Goal: Task Accomplishment & Management: Use online tool/utility

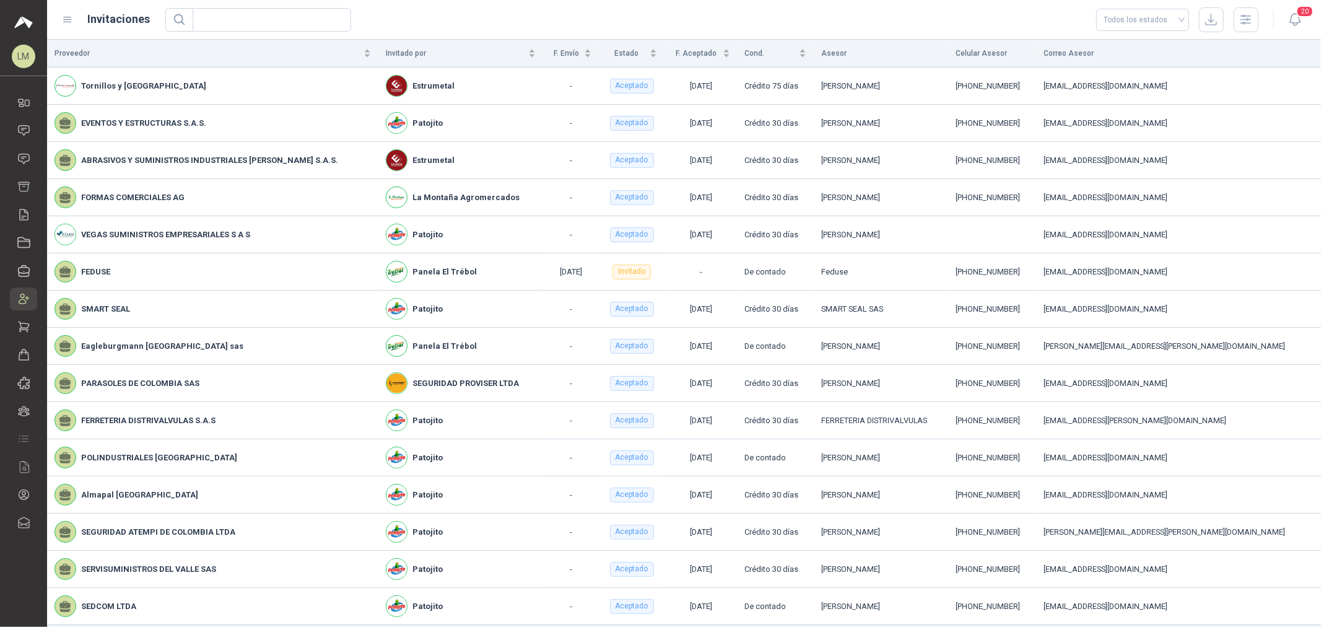
click at [67, 15] on icon at bounding box center [67, 19] width 11 height 11
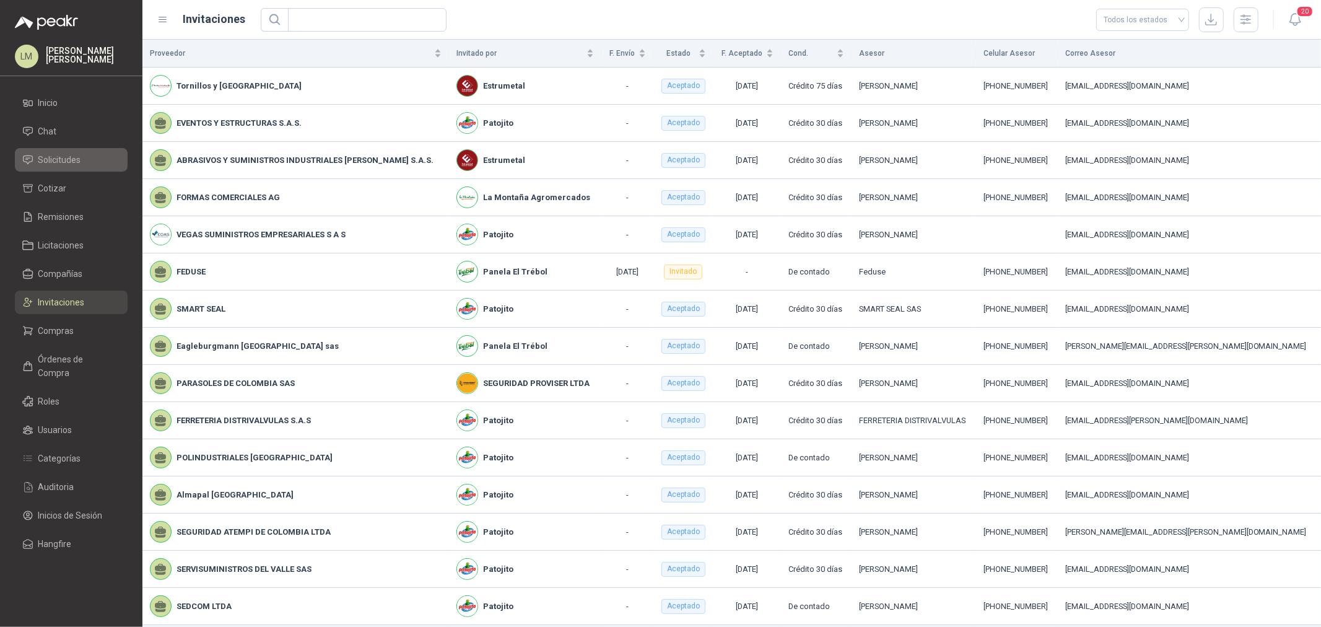
click at [62, 30] on span "Solicitudes" at bounding box center [59, 160] width 43 height 14
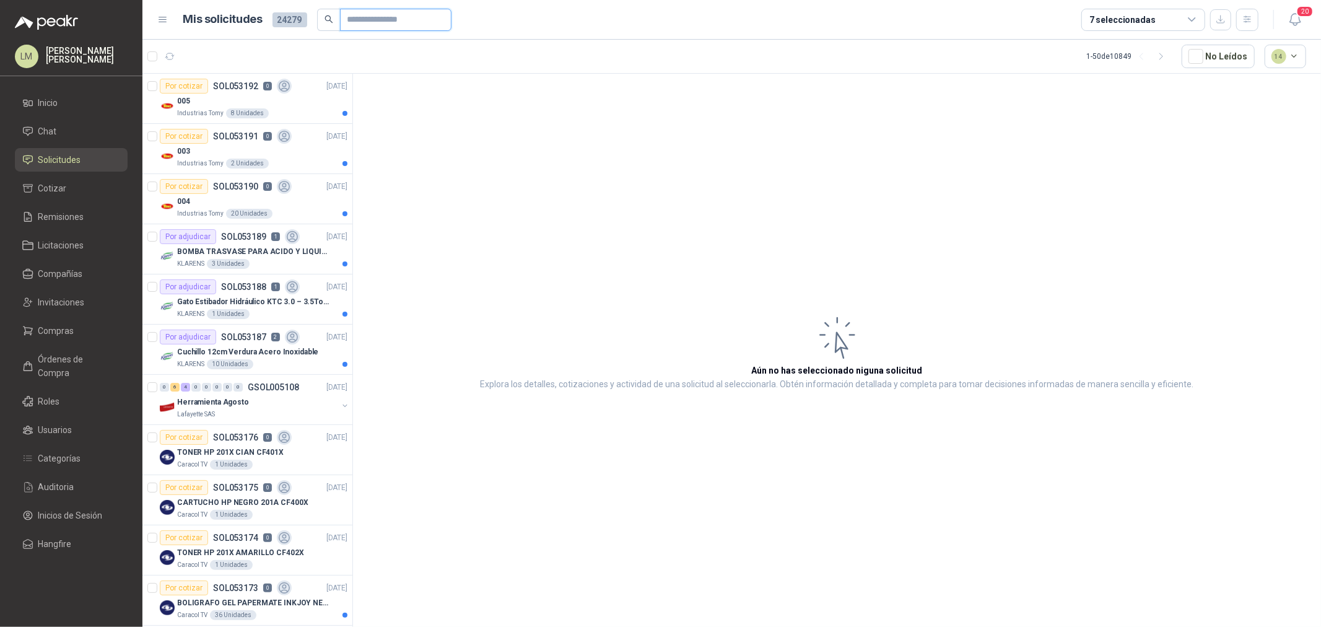
click at [362, 15] on input "text" at bounding box center [390, 19] width 87 height 21
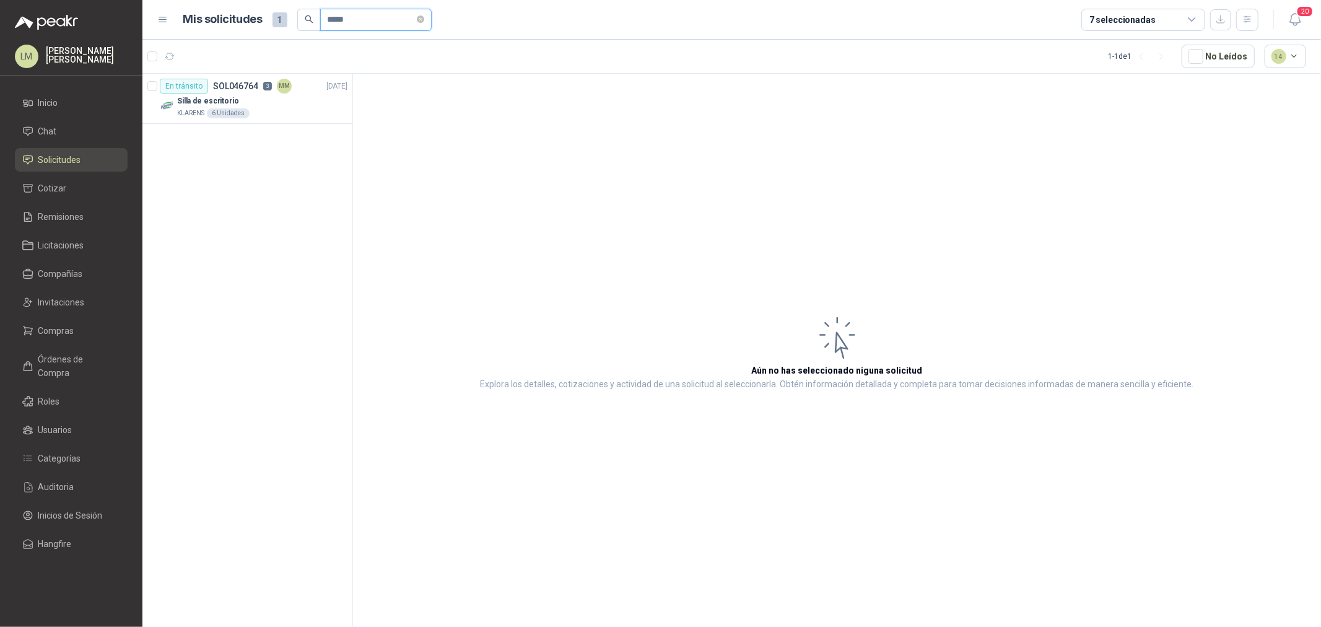
type input "*****"
click at [279, 30] on div "Silla de escritorio" at bounding box center [262, 101] width 170 height 15
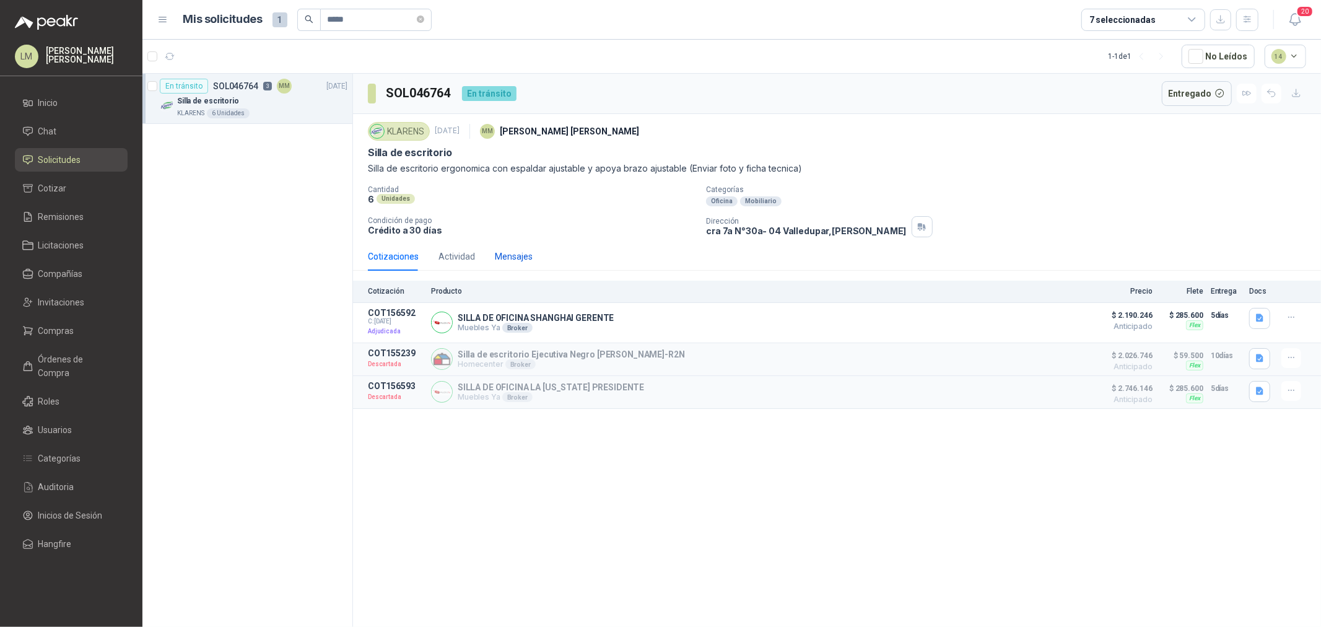
click at [441, 30] on div "Mensajes" at bounding box center [514, 257] width 38 height 14
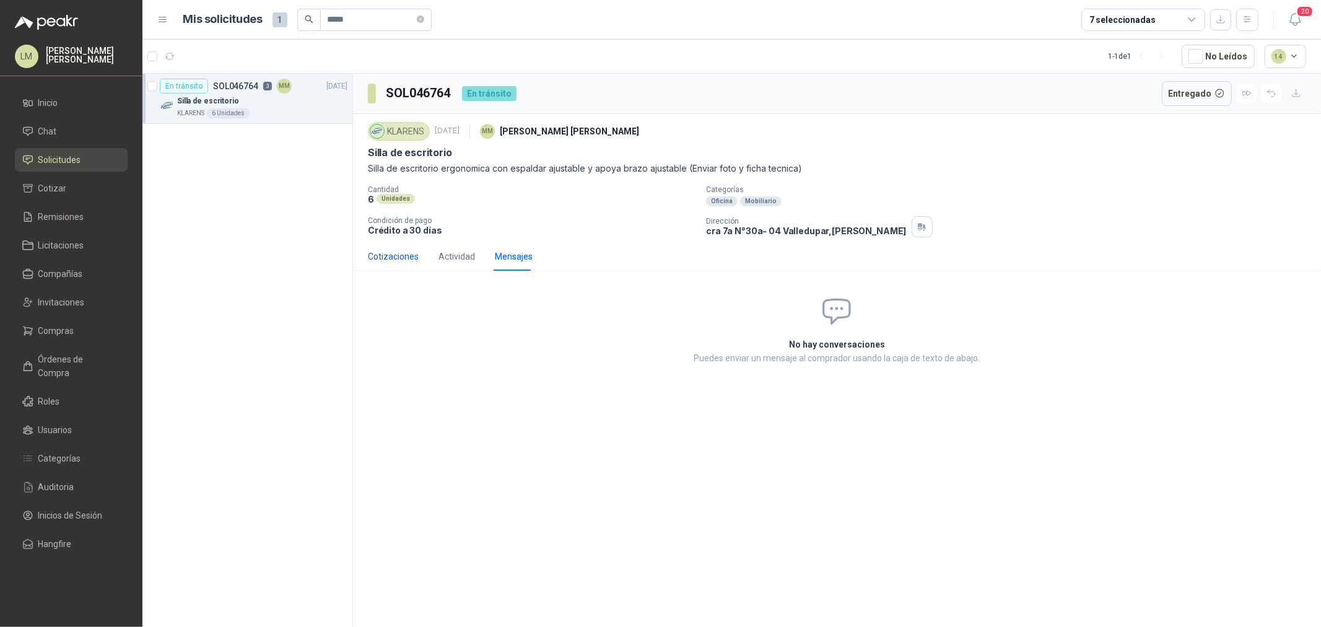
click at [406, 30] on div "Cotizaciones" at bounding box center [393, 257] width 51 height 14
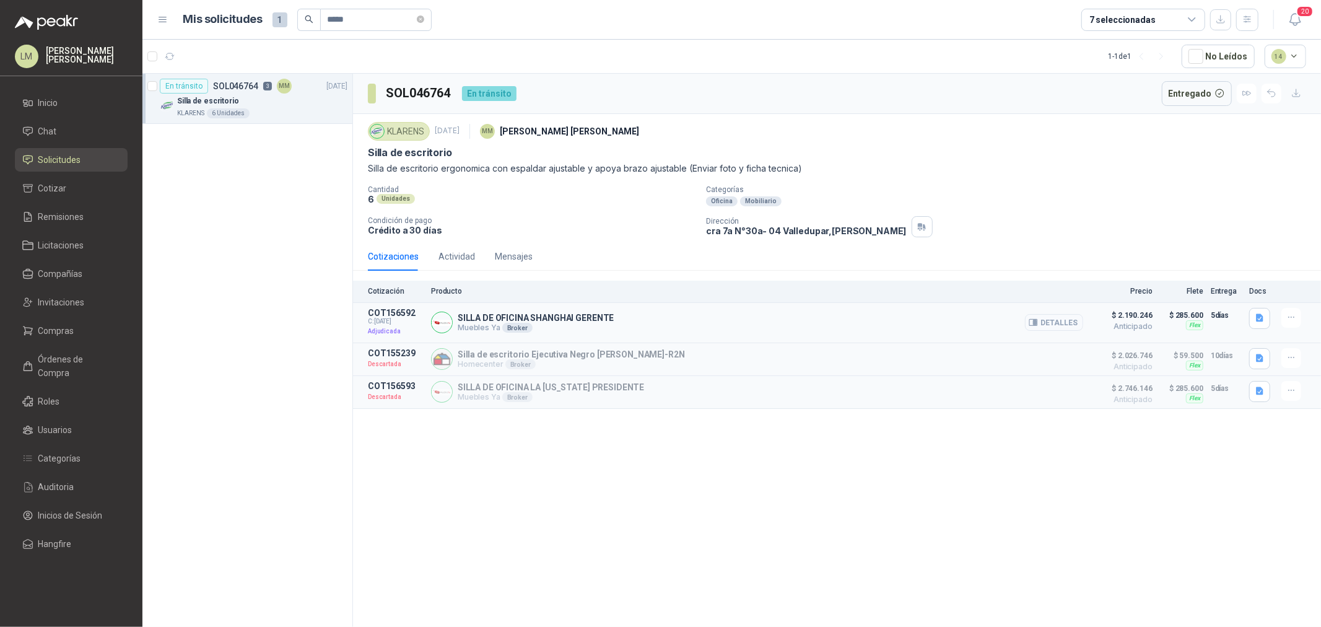
click at [441, 30] on button "Detalles" at bounding box center [1054, 322] width 58 height 17
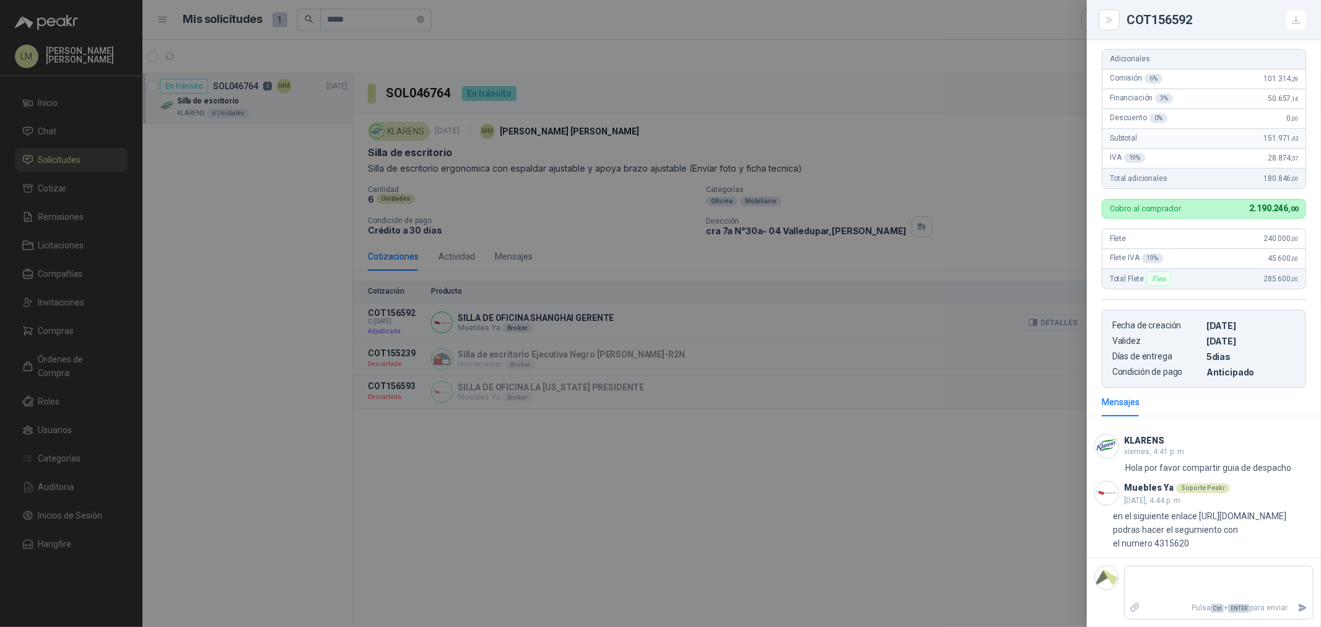
scroll to position [232, 0]
click at [441, 30] on div at bounding box center [660, 313] width 1321 height 627
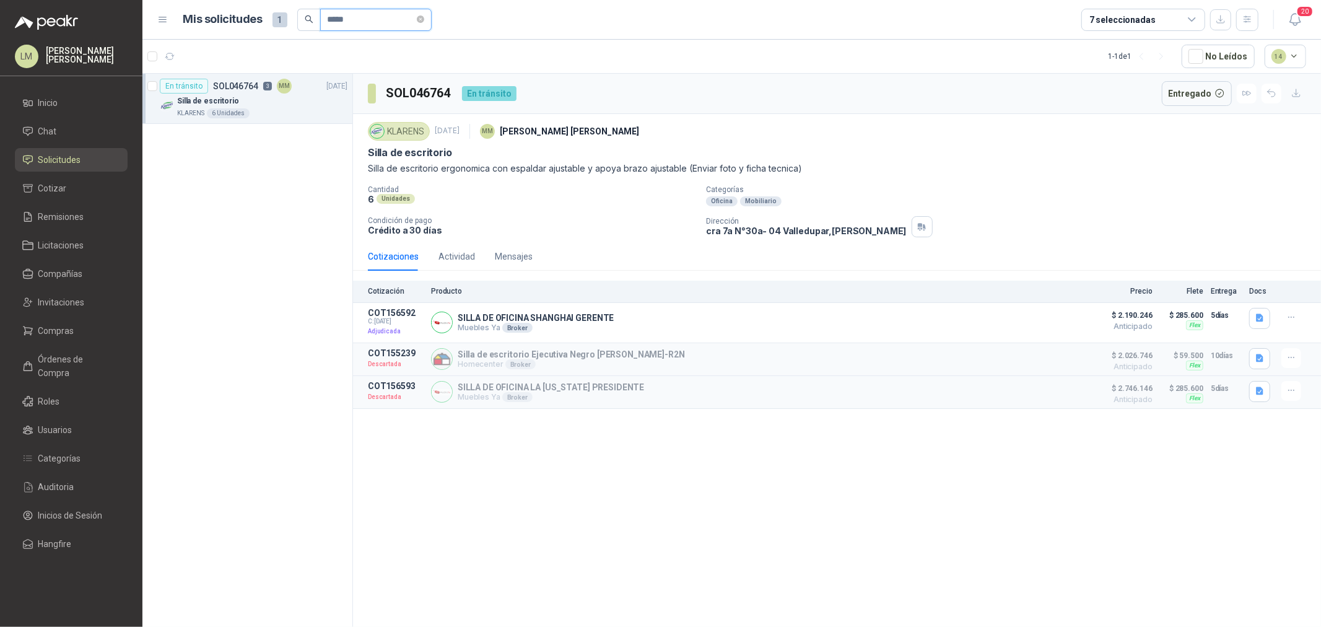
drag, startPoint x: 368, startPoint y: 25, endPoint x: 297, endPoint y: 29, distance: 71.4
click at [297, 29] on span "*****" at bounding box center [364, 20] width 134 height 22
type input "*****"
click at [242, 30] on p "KIT DE ASEO DE ARMAS" at bounding box center [219, 101] width 85 height 12
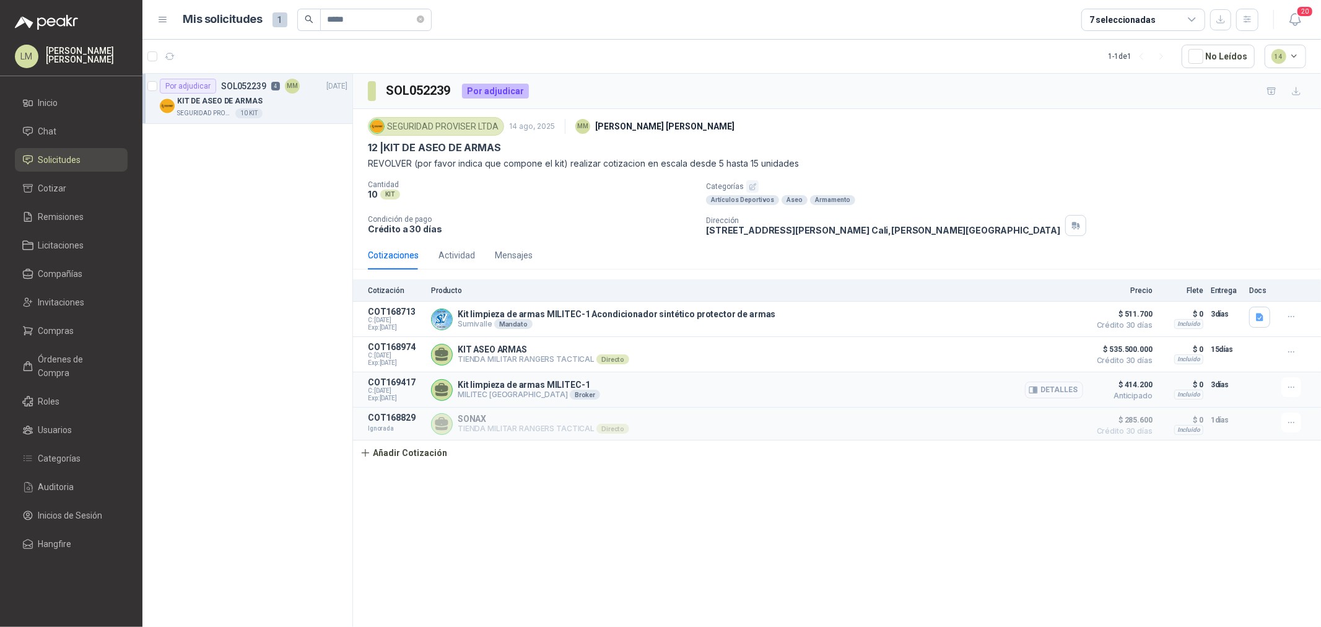
click at [441, 30] on button "Detalles" at bounding box center [1054, 390] width 58 height 17
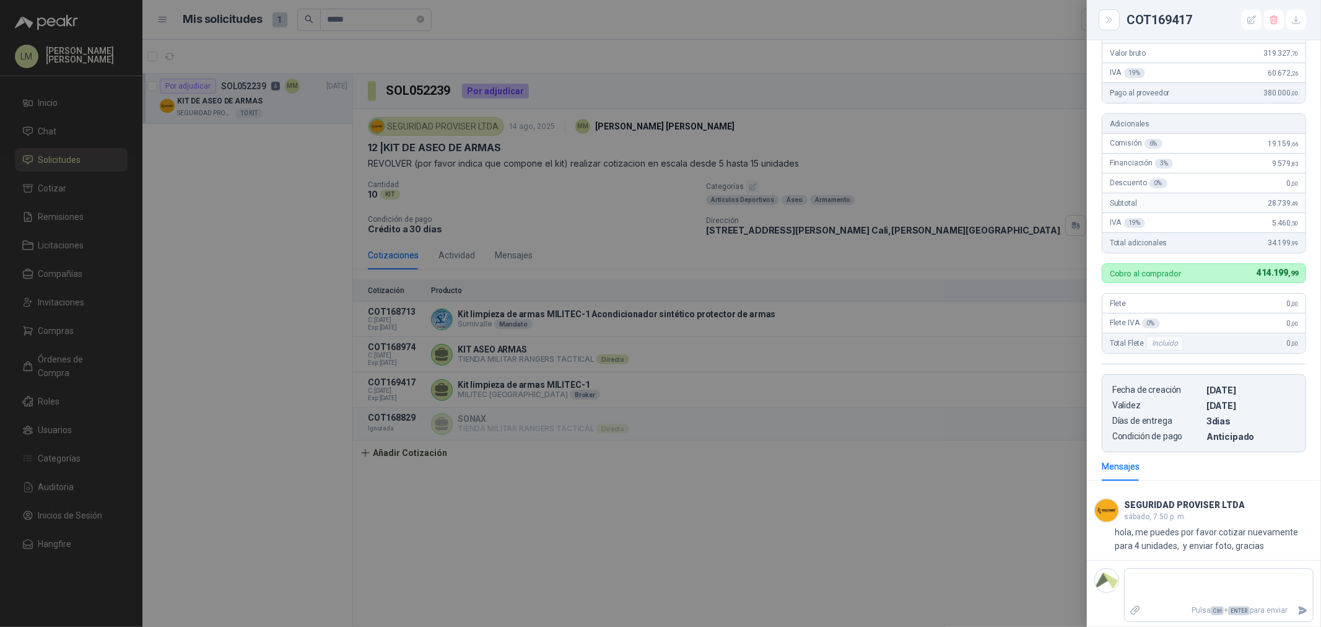
scroll to position [129, 0]
drag, startPoint x: 1159, startPoint y: 528, endPoint x: 1285, endPoint y: 529, distance: 126.3
click at [441, 30] on p "hola, me puedes por favor cotizar nuevamente para 4 unidades, y enviar foto, gr…" at bounding box center [1214, 536] width 199 height 27
drag, startPoint x: 1129, startPoint y: 544, endPoint x: 1218, endPoint y: 548, distance: 89.3
click at [441, 30] on p "hola, me puedes por favor cotizar nuevamente para 4 unidades, y enviar foto, gr…" at bounding box center [1214, 536] width 199 height 27
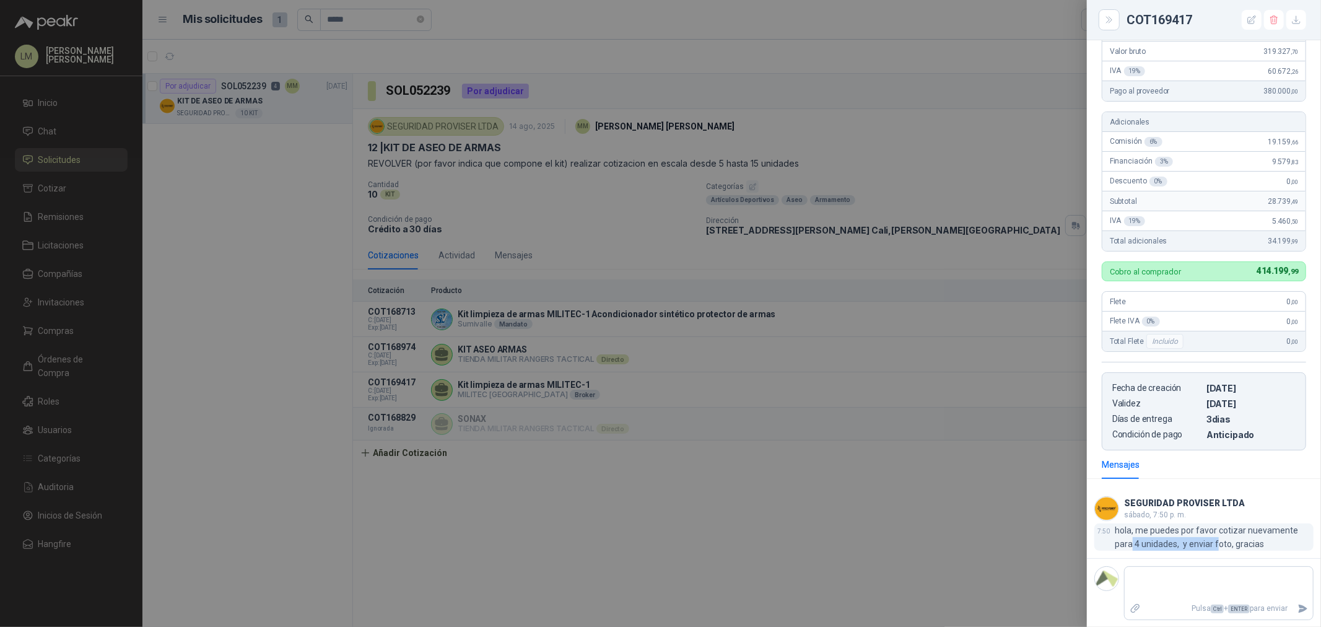
click at [441, 30] on p "hola, me puedes por favor cotizar nuevamente para 4 unidades, y enviar foto, gr…" at bounding box center [1214, 536] width 199 height 27
click at [441, 30] on div at bounding box center [660, 313] width 1321 height 627
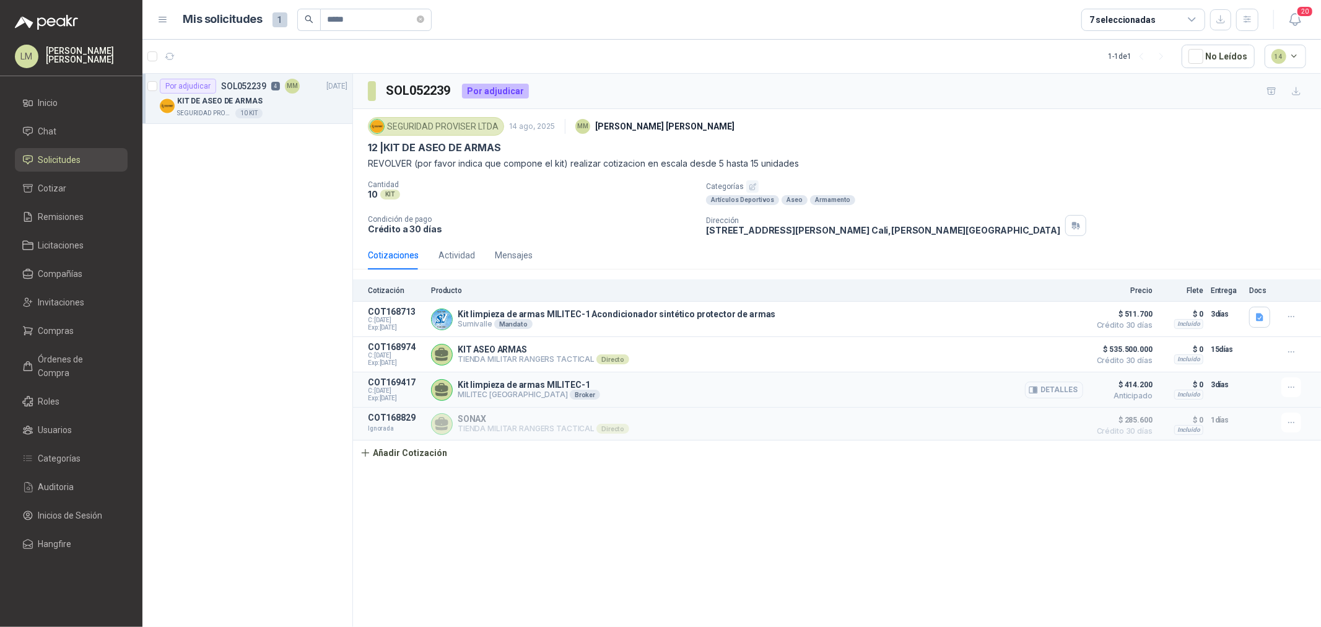
click at [441, 30] on button "Detalles" at bounding box center [1054, 390] width 58 height 17
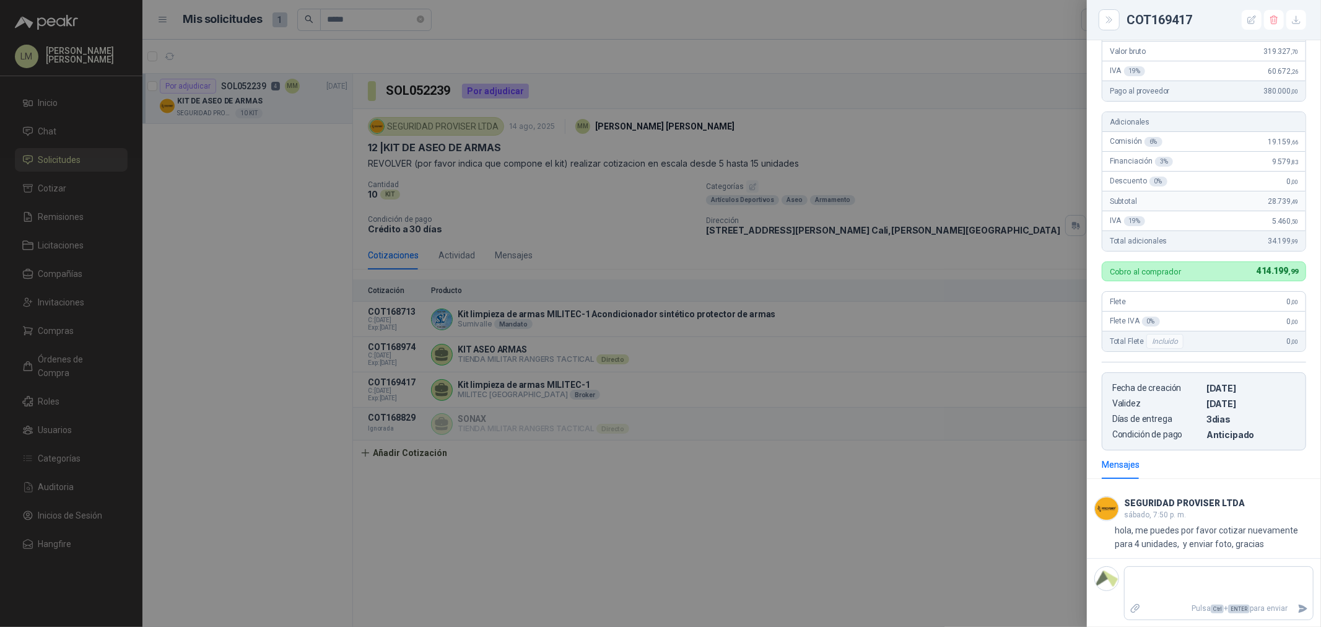
click at [441, 30] on div at bounding box center [660, 313] width 1321 height 627
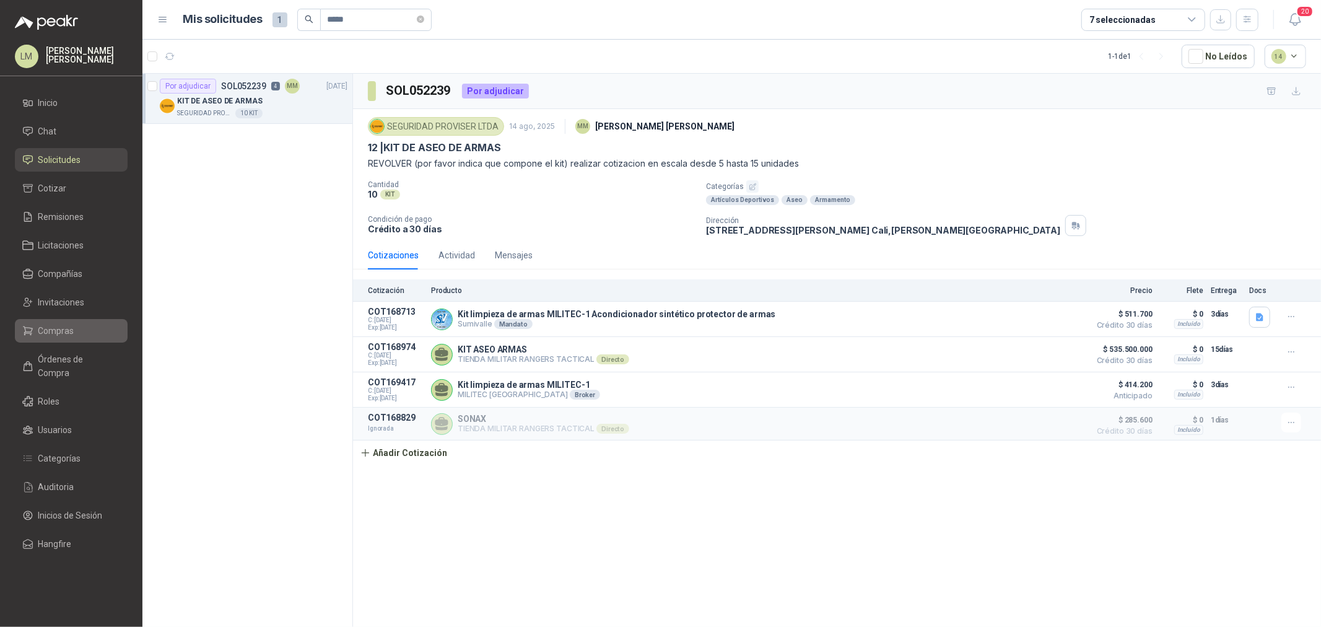
click at [44, 30] on span "Compras" at bounding box center [56, 331] width 36 height 14
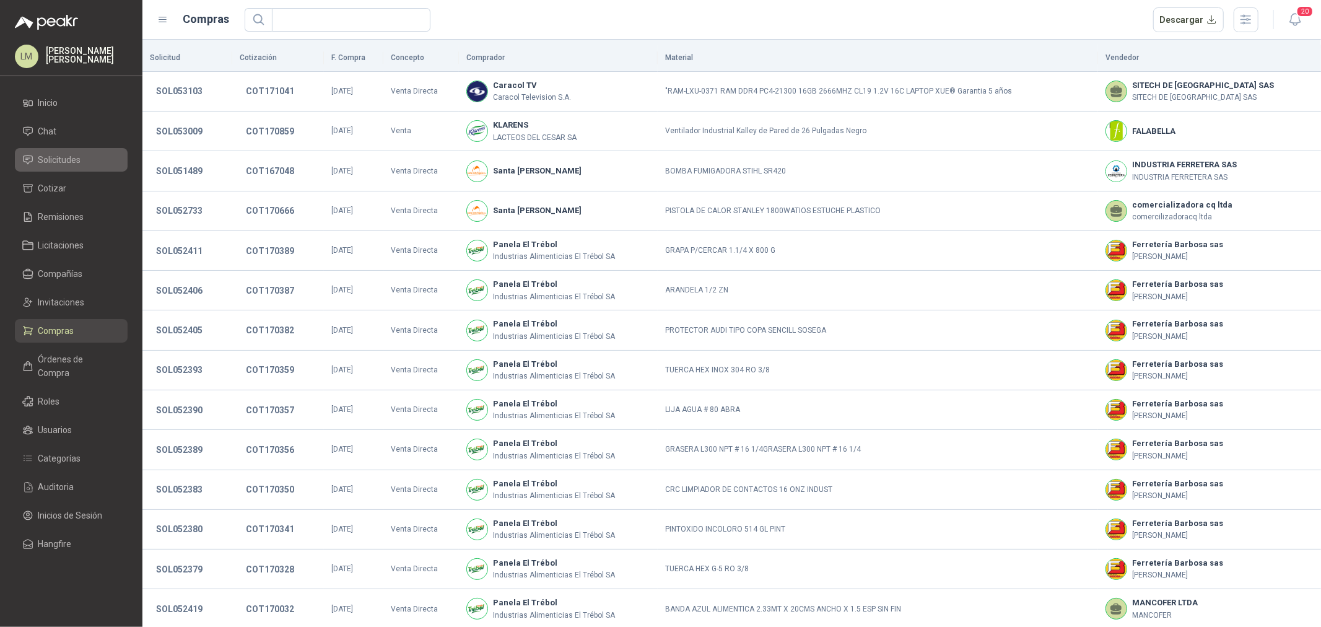
click at [53, 30] on span "Solicitudes" at bounding box center [59, 160] width 43 height 14
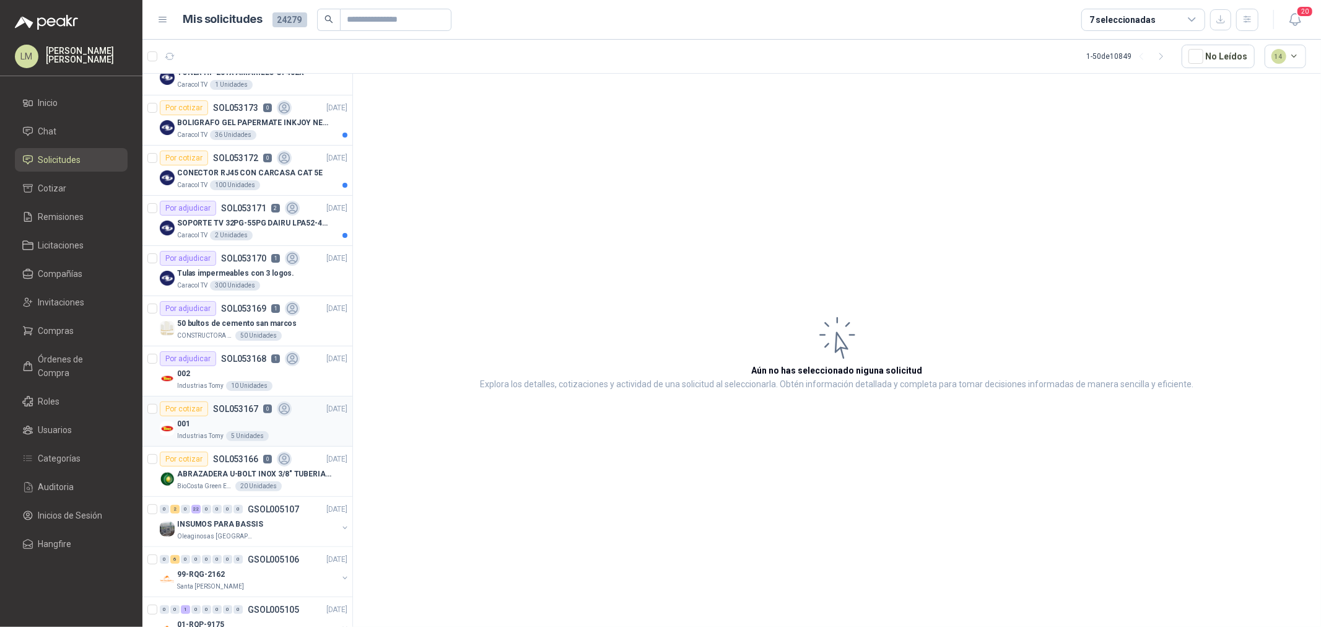
scroll to position [481, 0]
click at [244, 30] on p "SOL053168" at bounding box center [243, 357] width 45 height 9
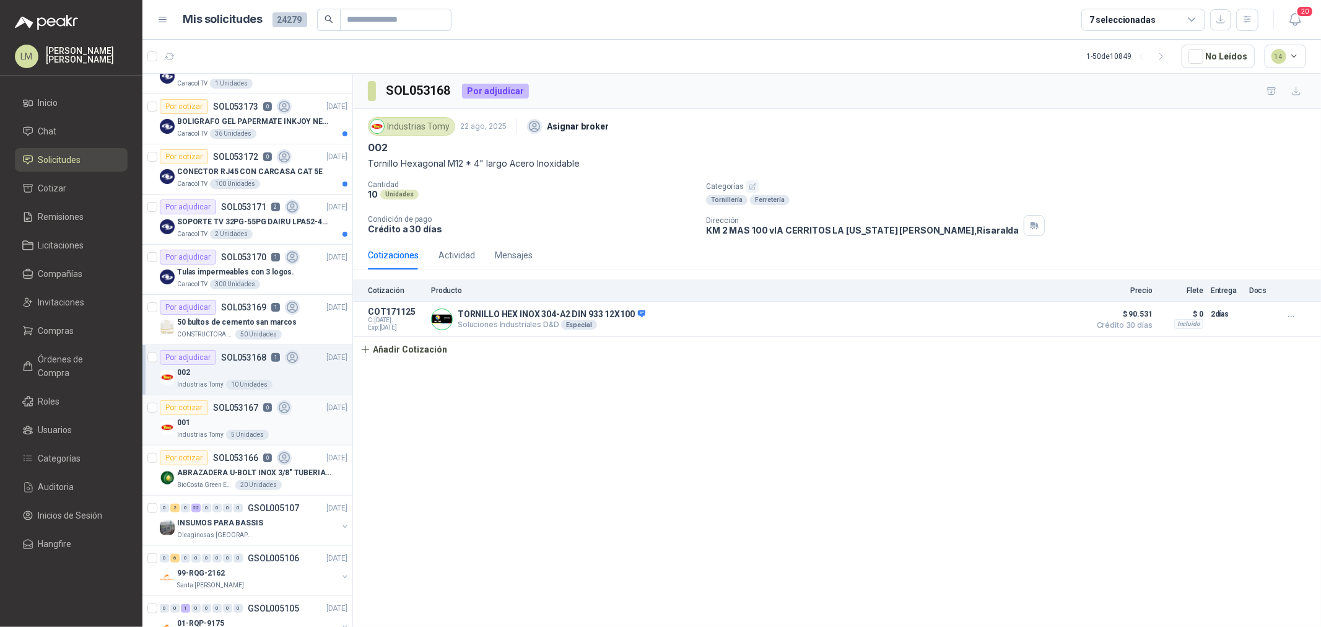
scroll to position [619, 0]
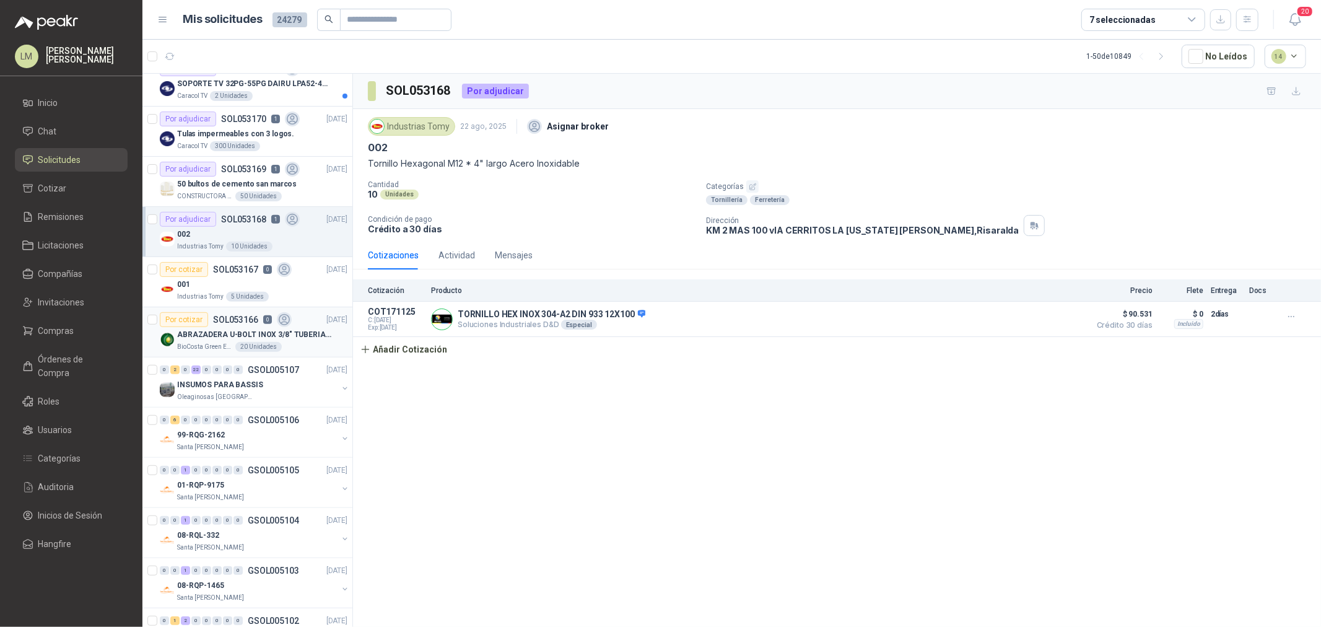
click at [243, 30] on p "ABRAZADERA U-BOLT INOX 3/8" TUBERIA 4"" at bounding box center [254, 335] width 154 height 12
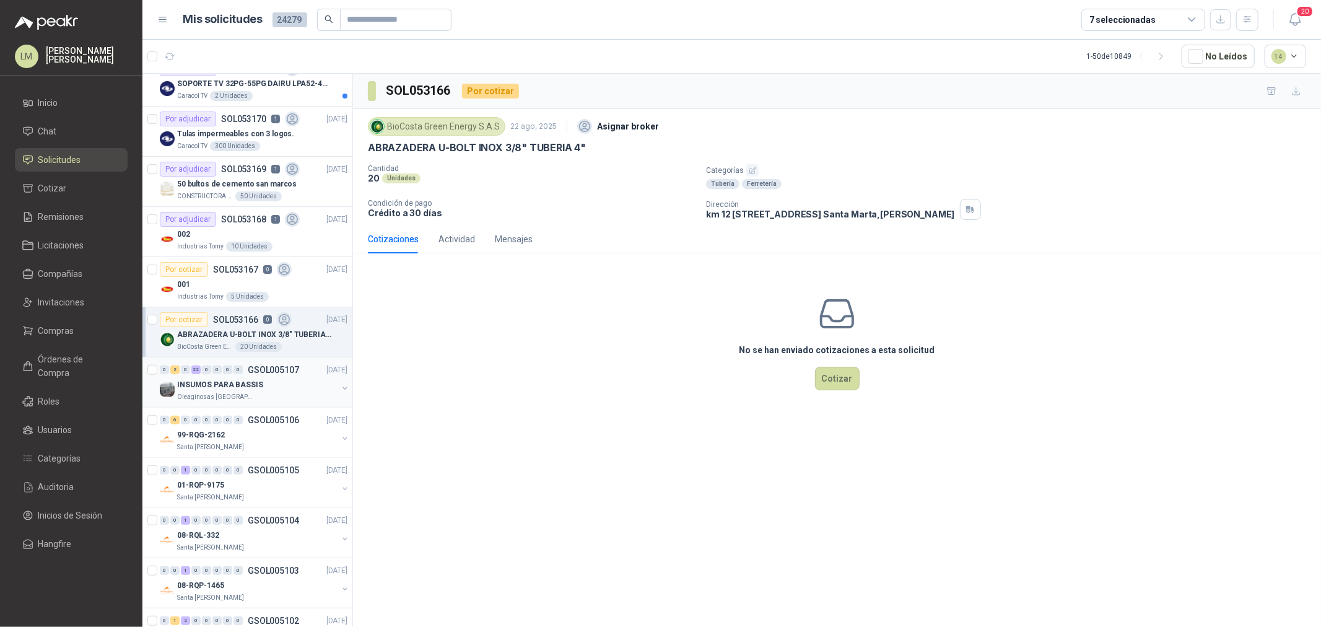
click at [249, 30] on p "INSUMOS PARA BASSIS" at bounding box center [220, 385] width 86 height 12
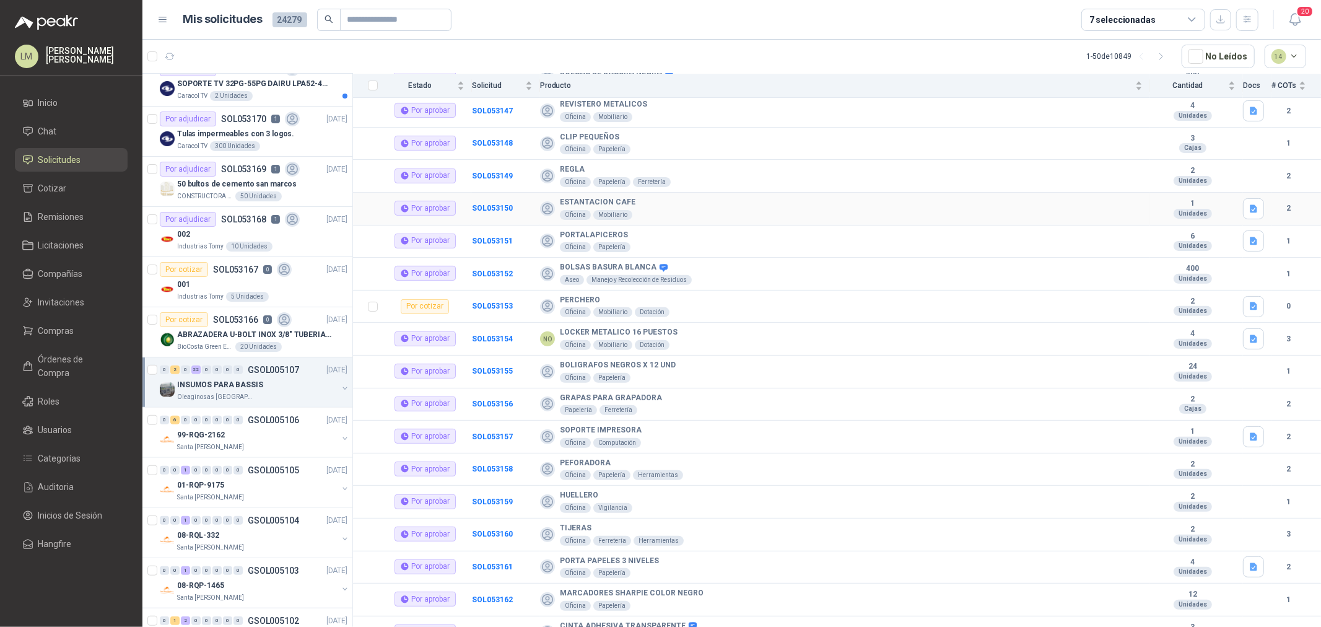
scroll to position [391, 0]
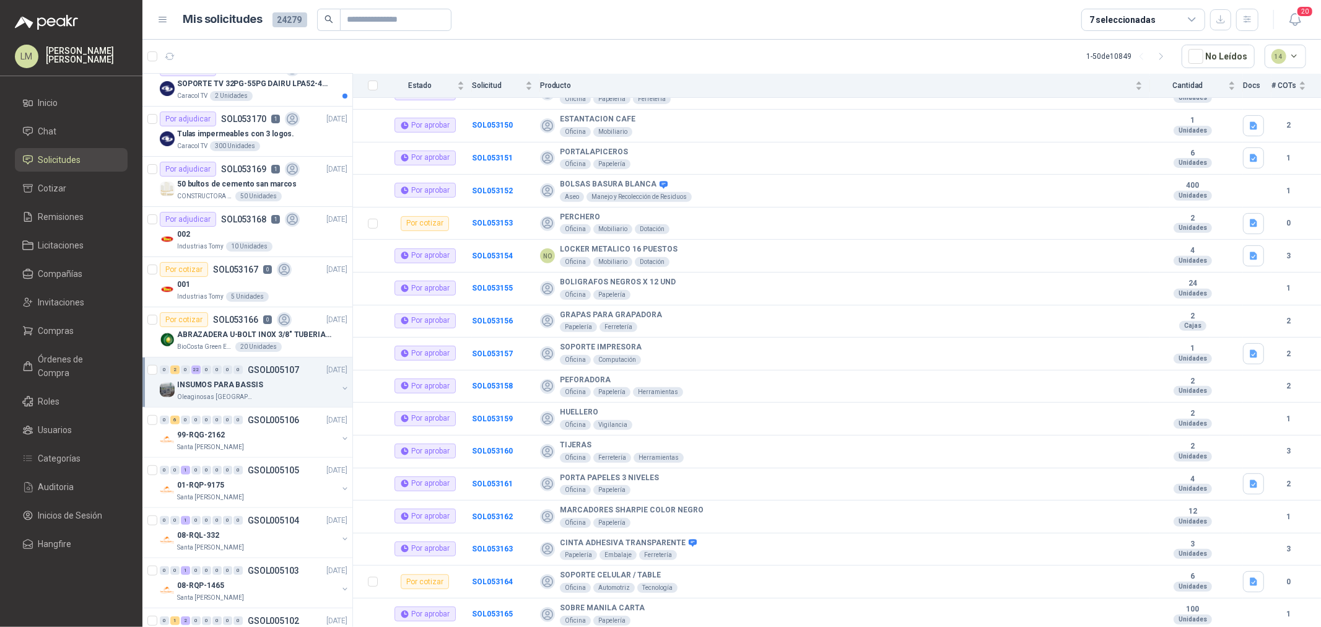
click at [56, 30] on span "Solicitudes" at bounding box center [59, 160] width 43 height 14
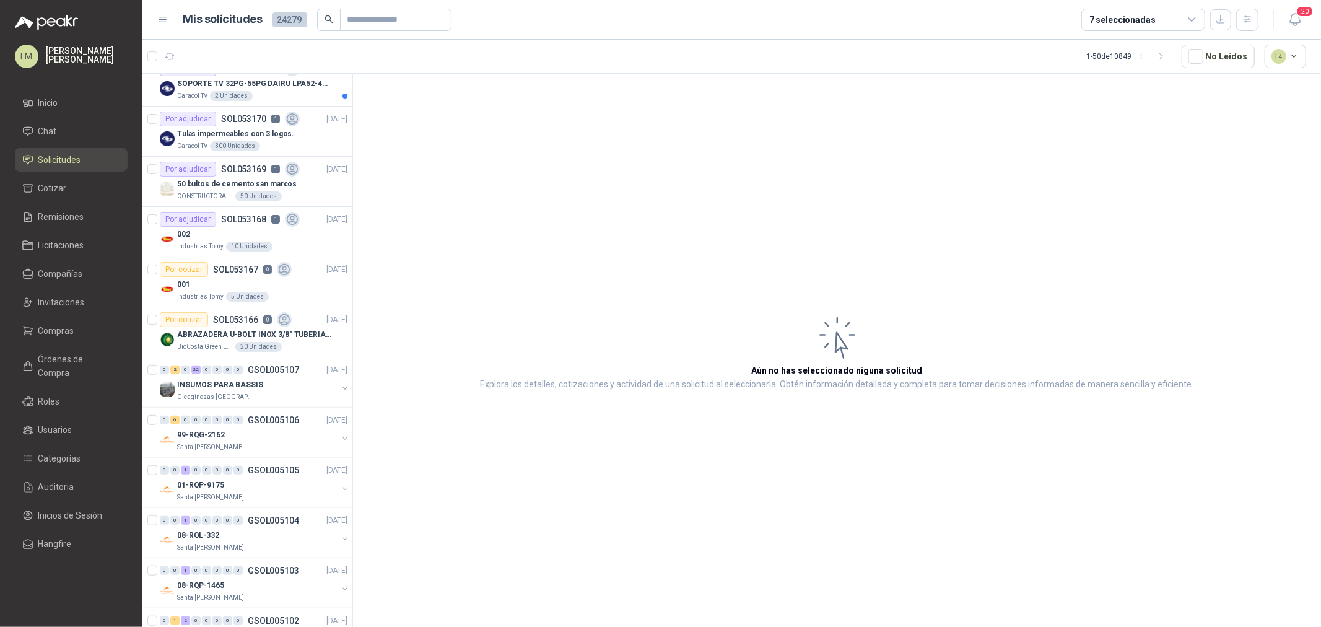
click at [441, 22] on div "7 seleccionadas" at bounding box center [1122, 20] width 66 height 14
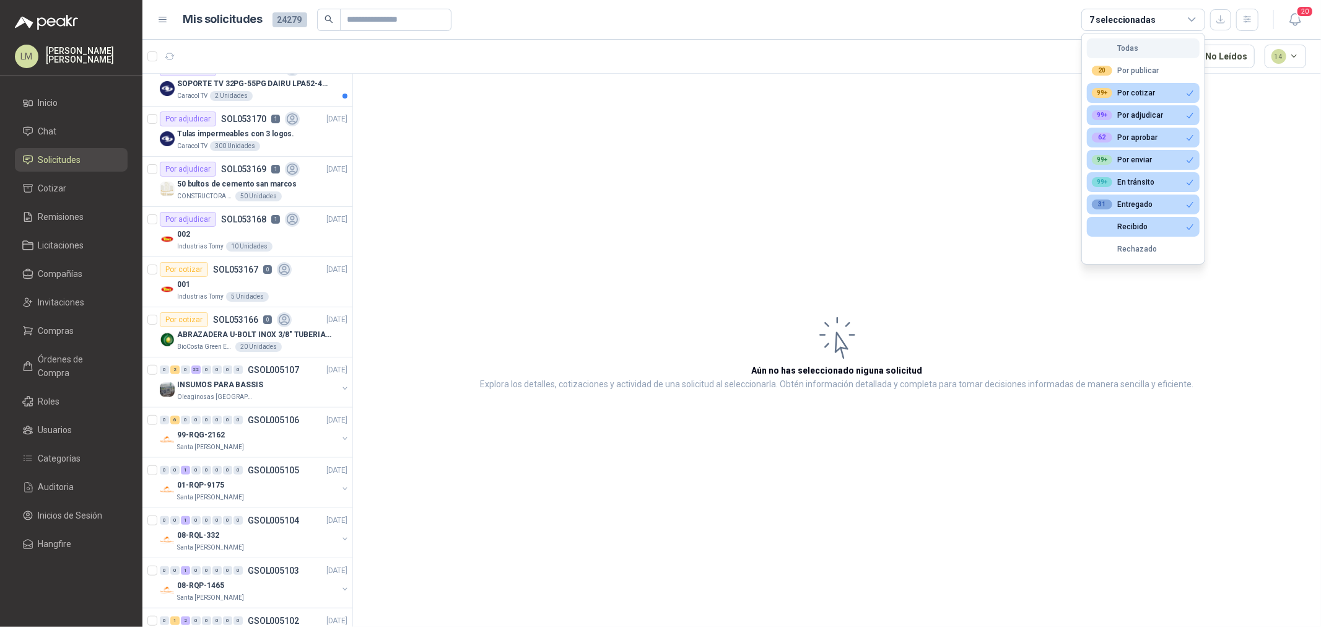
click at [441, 30] on div "Todas" at bounding box center [1115, 48] width 46 height 9
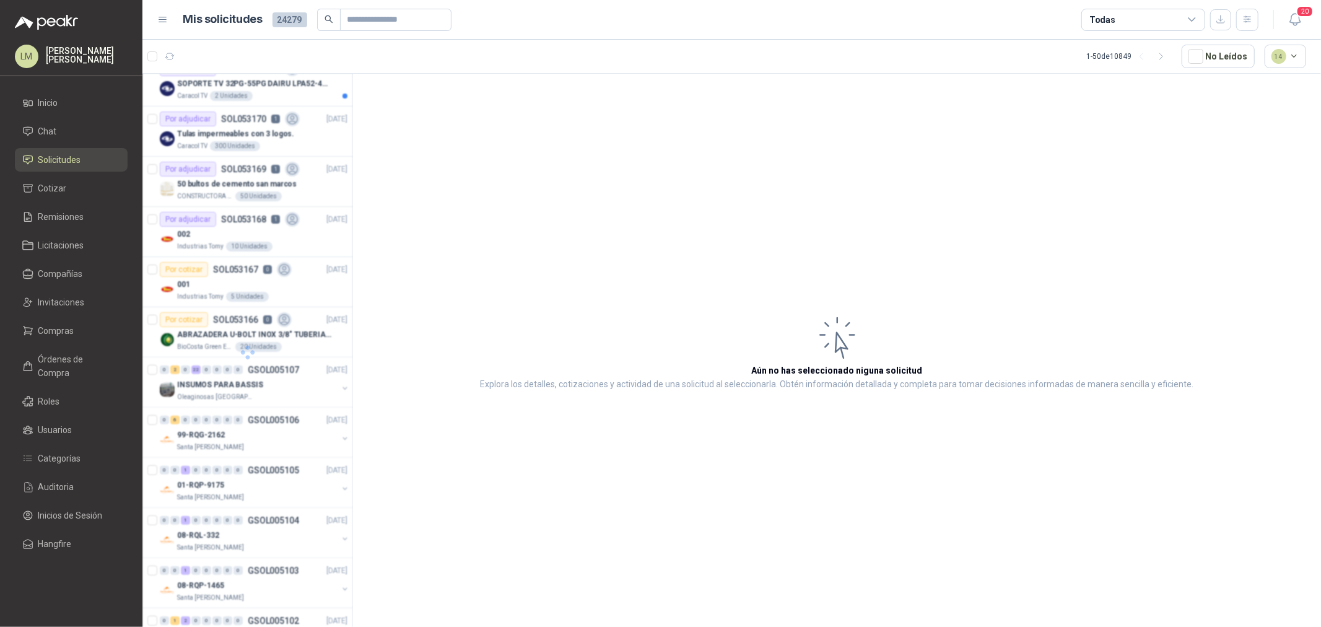
click at [441, 22] on div "Todas" at bounding box center [1143, 20] width 124 height 22
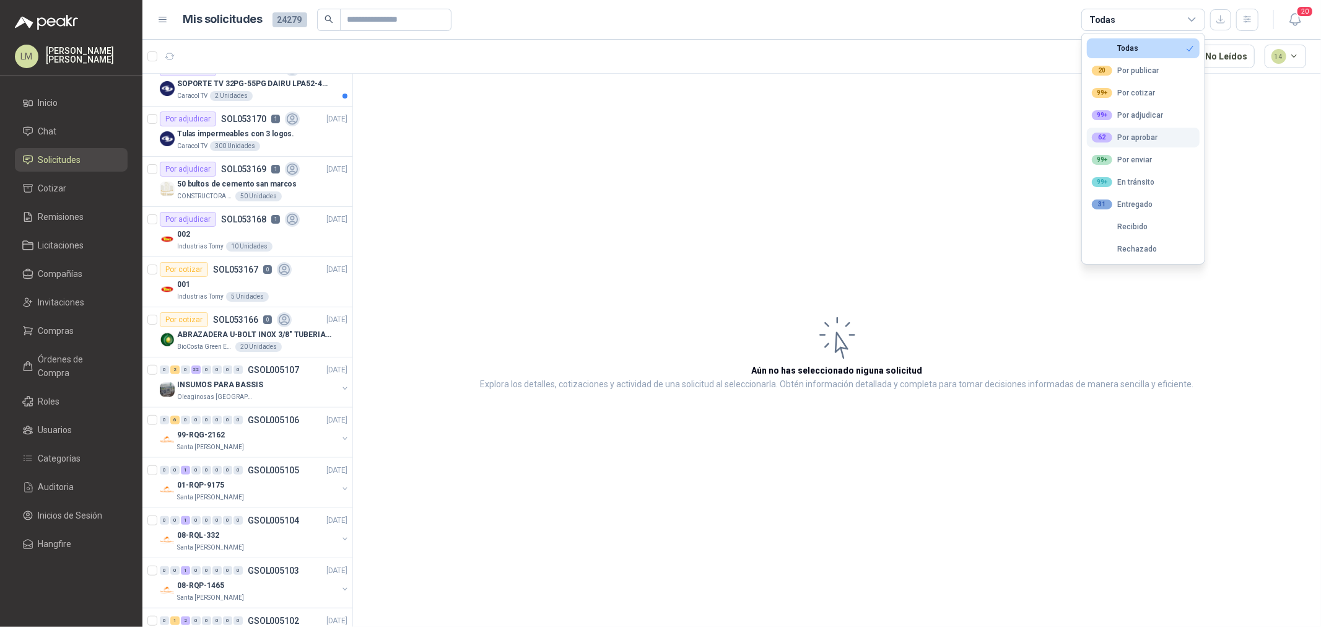
click at [441, 30] on div "62 Por aprobar" at bounding box center [1125, 138] width 66 height 10
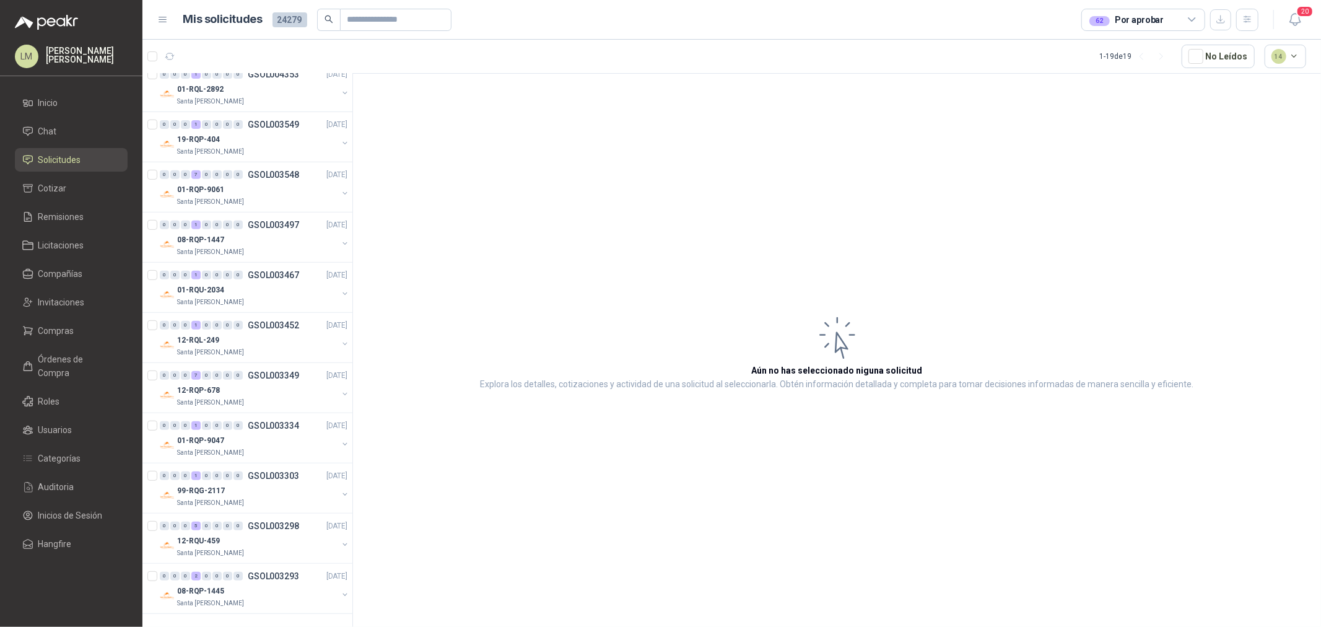
click at [441, 30] on article "Aún no has seleccionado niguna solicitud Explora los detalles, cotizaciones y a…" at bounding box center [837, 352] width 968 height 557
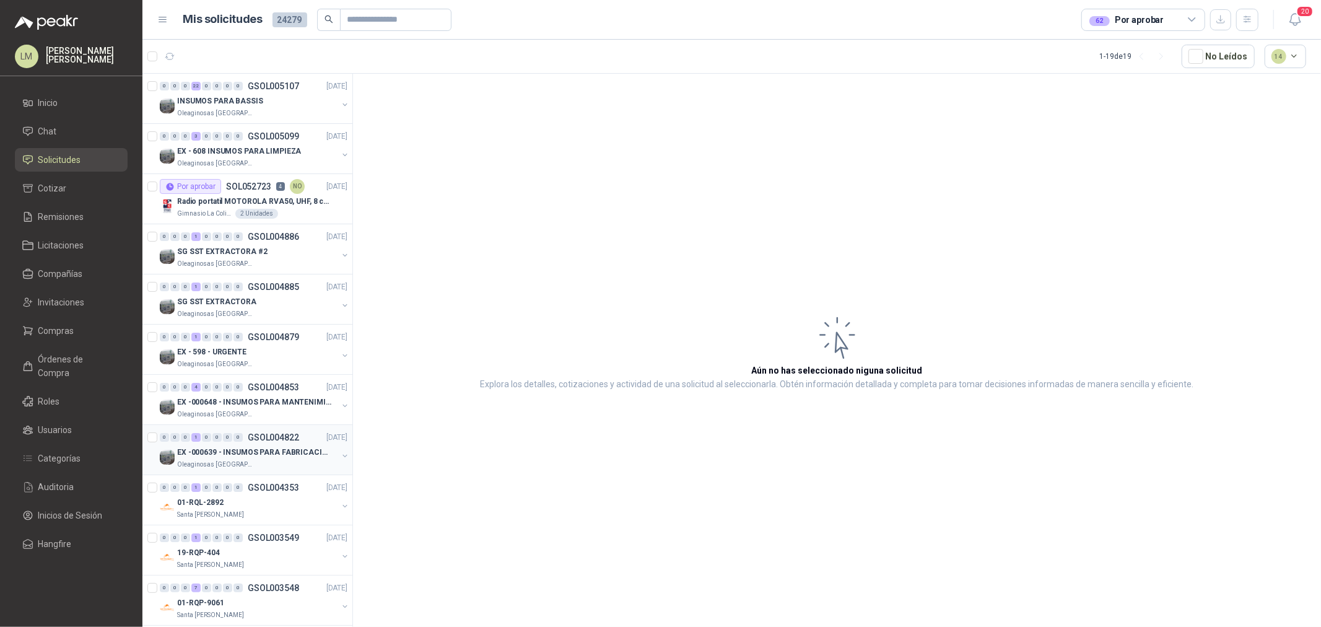
click at [240, 30] on p "EX -000639 - INSUMOS PARA FABRICACION DE MALLA TAM" at bounding box center [254, 453] width 154 height 12
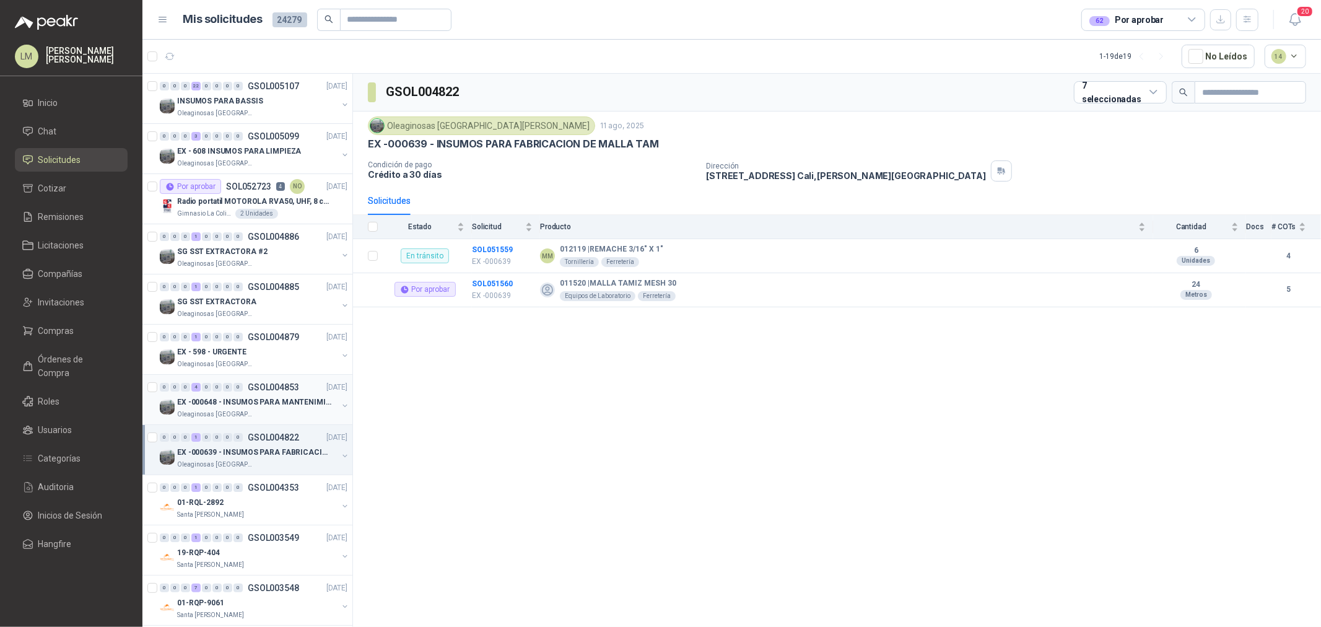
click at [242, 30] on div "EX -000648 - INSUMOS PARA MANTENIMIENITO MECANICO" at bounding box center [257, 402] width 160 height 15
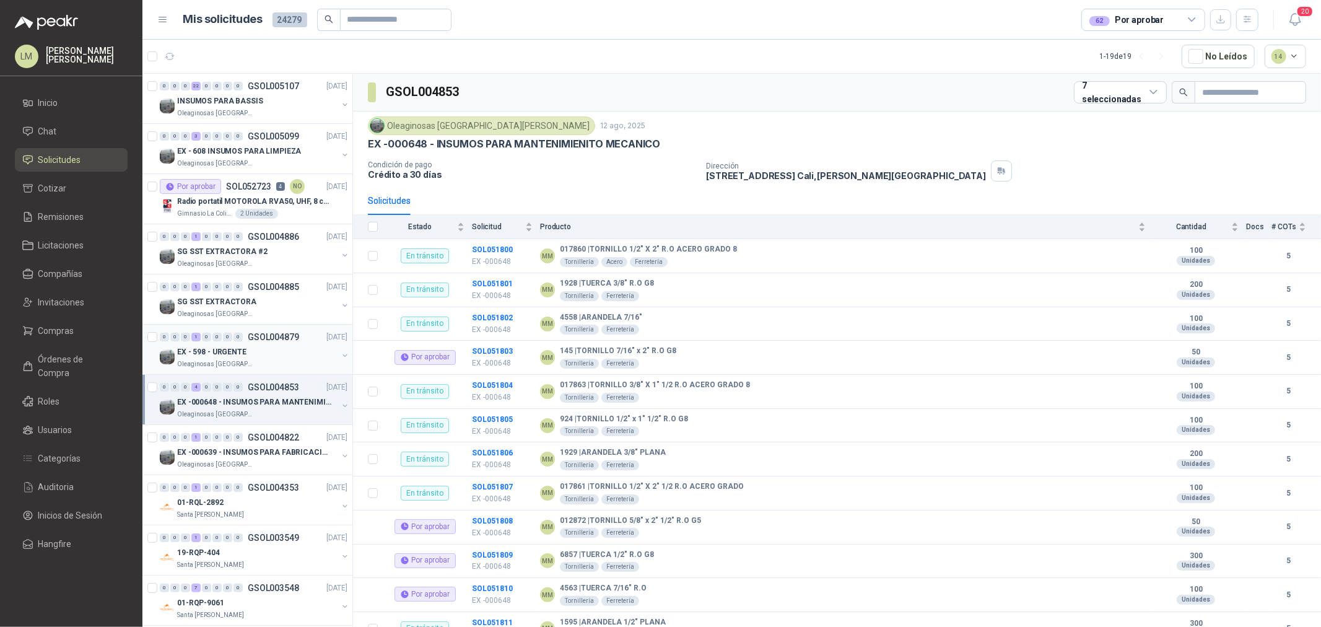
click at [248, 30] on div "EX - 598 - URGENTE" at bounding box center [257, 351] width 160 height 15
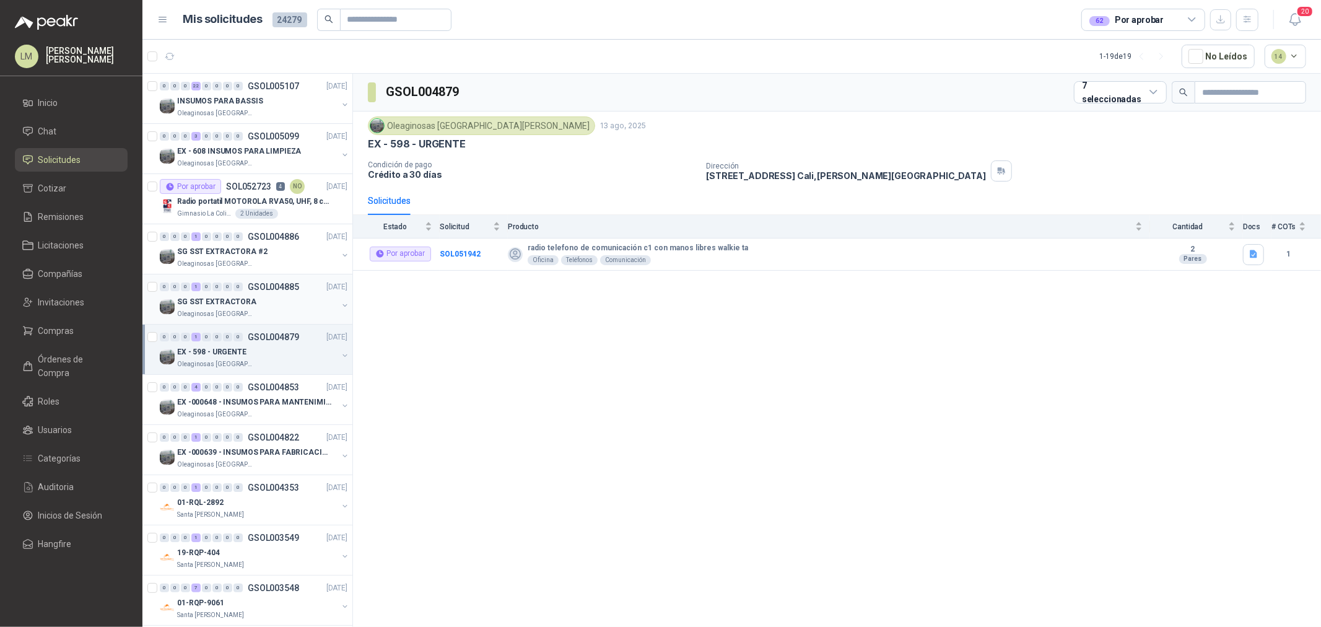
click at [246, 30] on p "SG SST EXTRACTORA" at bounding box center [216, 302] width 79 height 12
click at [242, 30] on p "SG SST EXTRACTORA #2" at bounding box center [222, 252] width 90 height 12
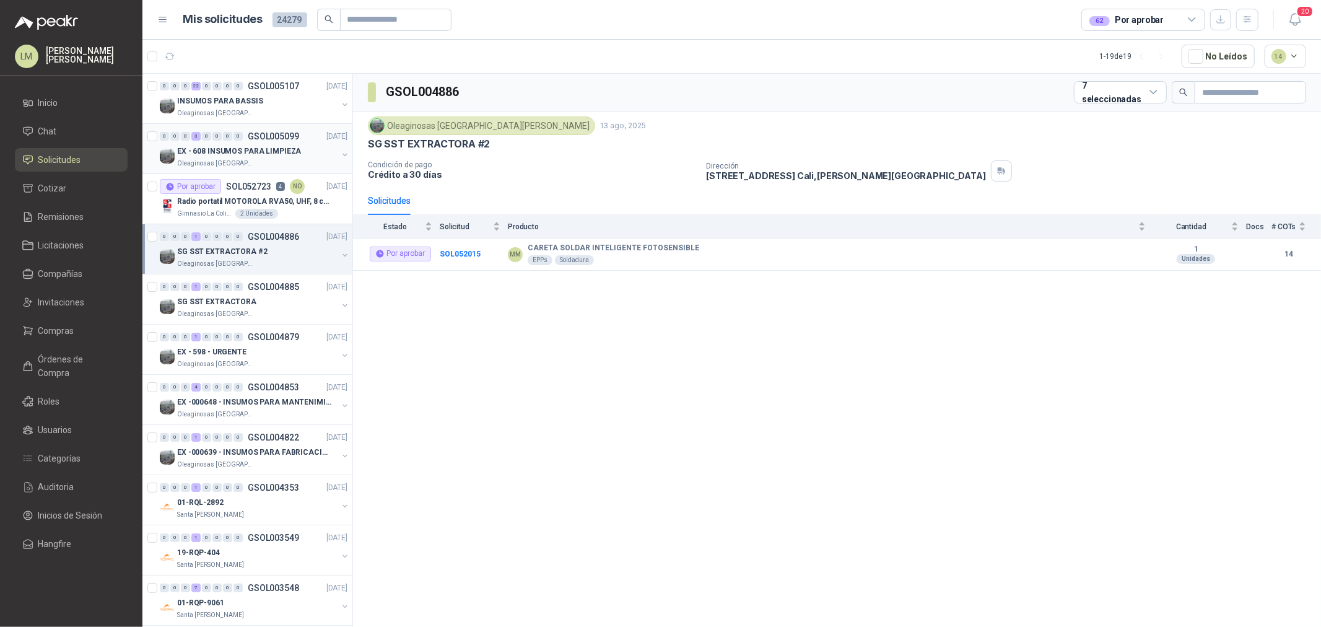
click at [245, 30] on p "EX - 608 INSUMOS PARA LIMPIEZA" at bounding box center [239, 152] width 124 height 12
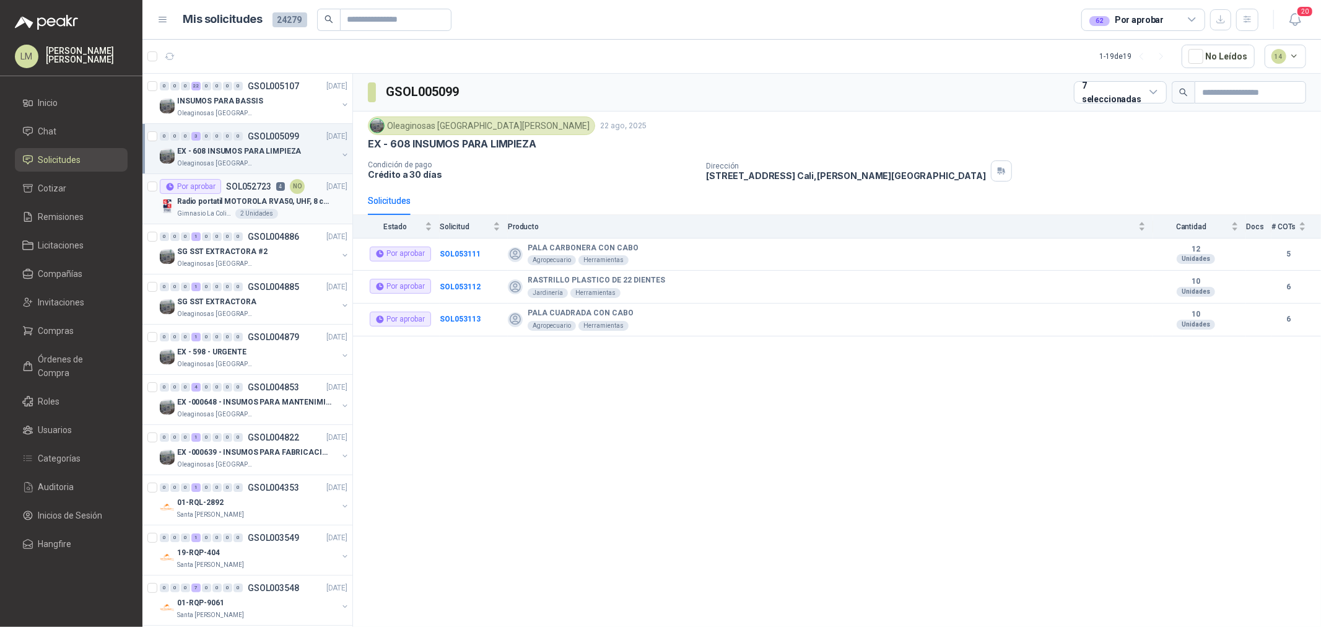
click at [223, 30] on p "Radio portatil MOTOROLA RVA50, UHF, 8 canales, 500MW" at bounding box center [254, 202] width 154 height 12
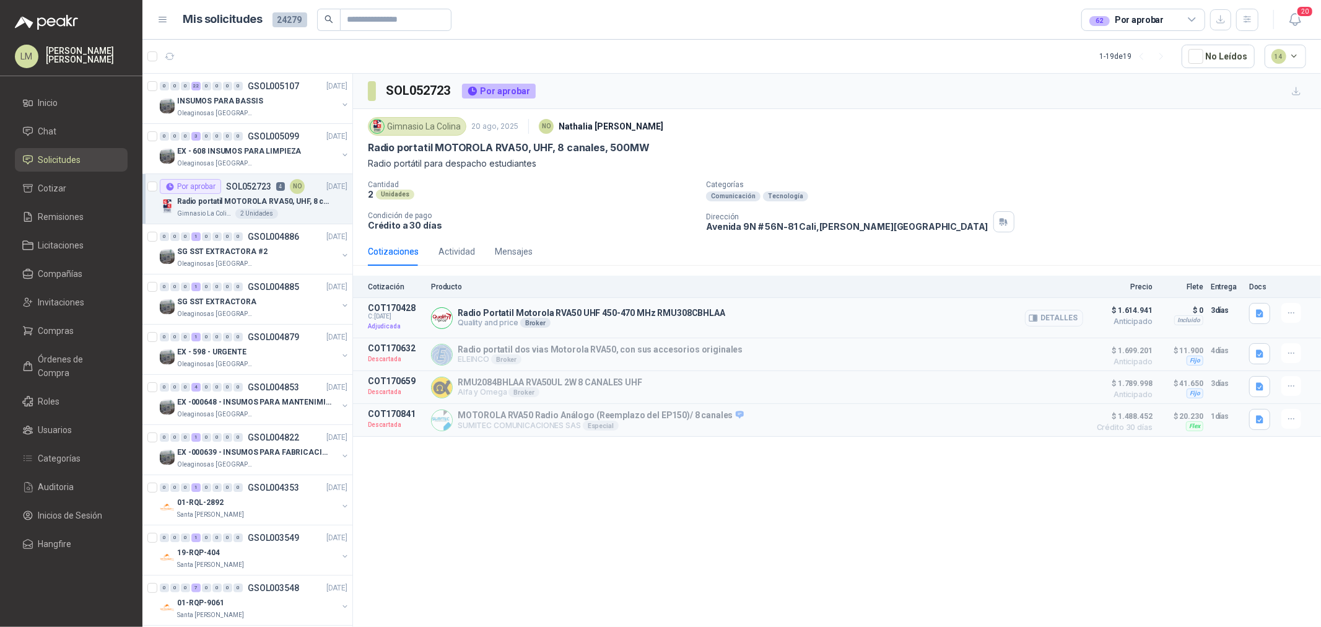
click at [441, 30] on button "Detalles" at bounding box center [1054, 318] width 58 height 17
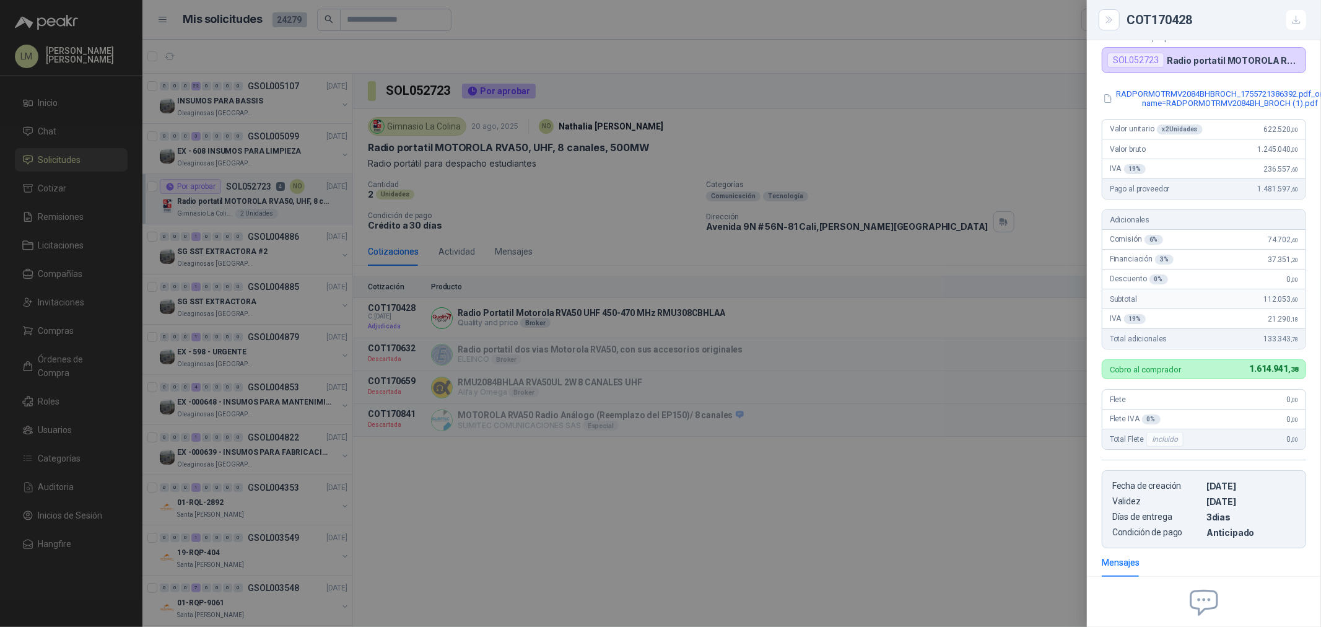
click at [441, 30] on div at bounding box center [660, 313] width 1321 height 627
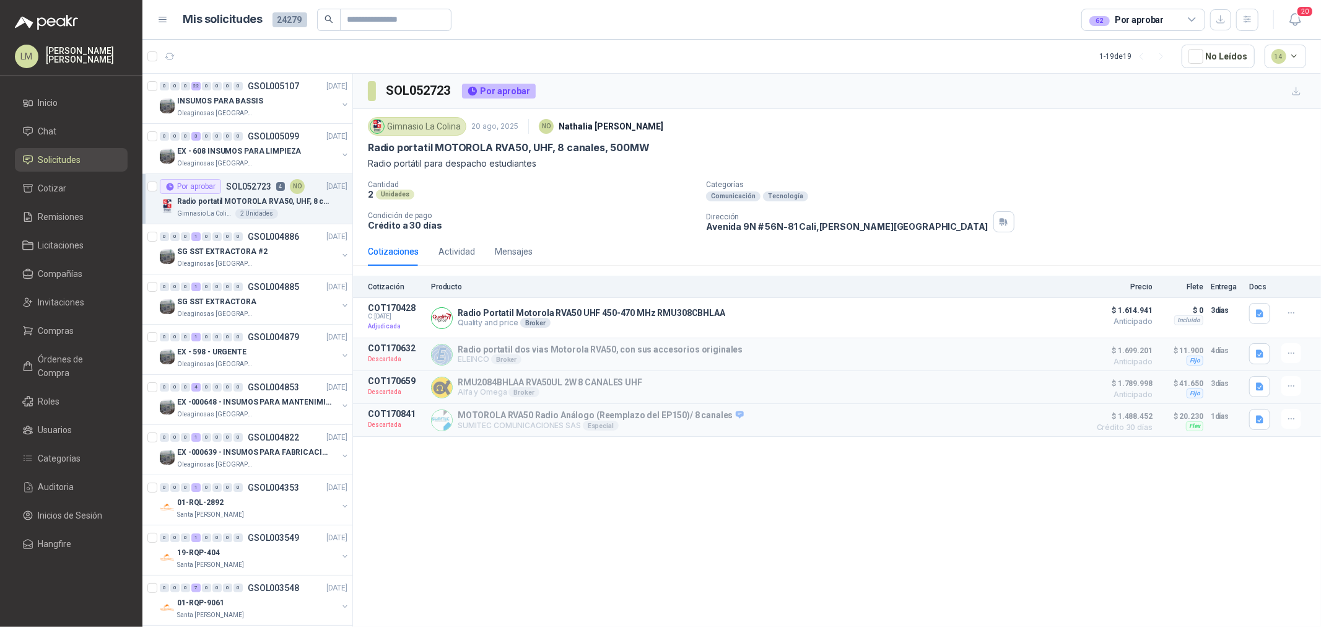
click at [441, 23] on div "62 Por aprobar" at bounding box center [1126, 20] width 74 height 14
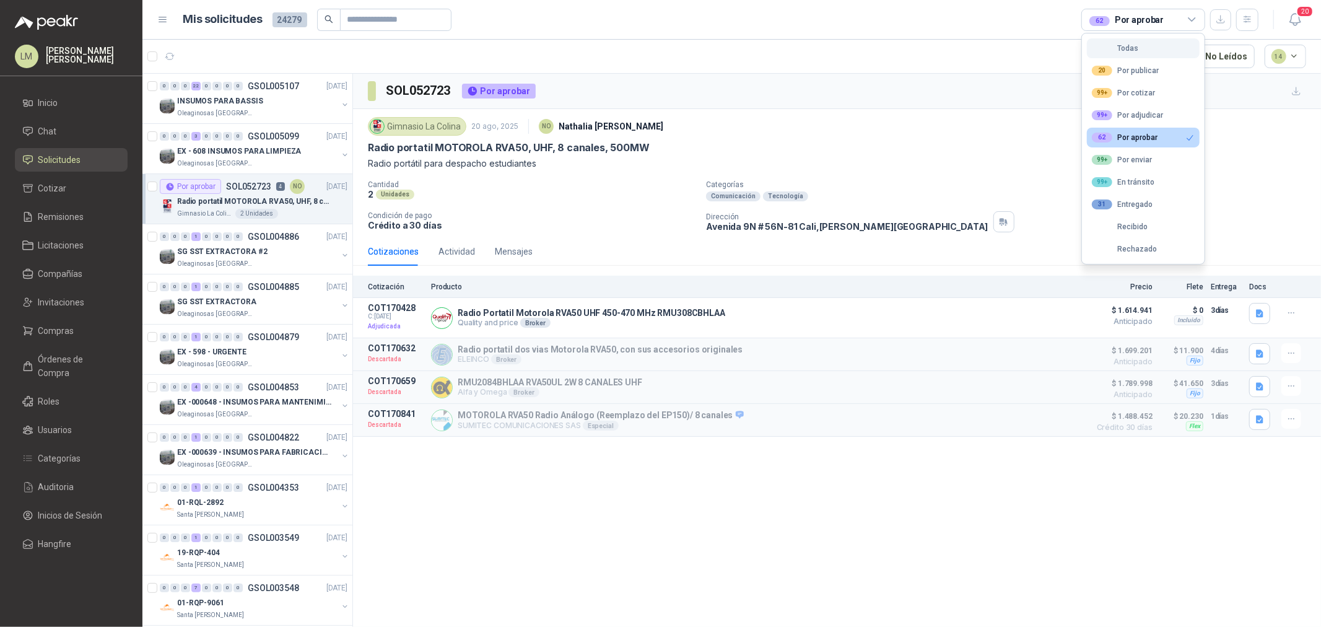
click at [441, 30] on div "Todas" at bounding box center [1115, 48] width 46 height 9
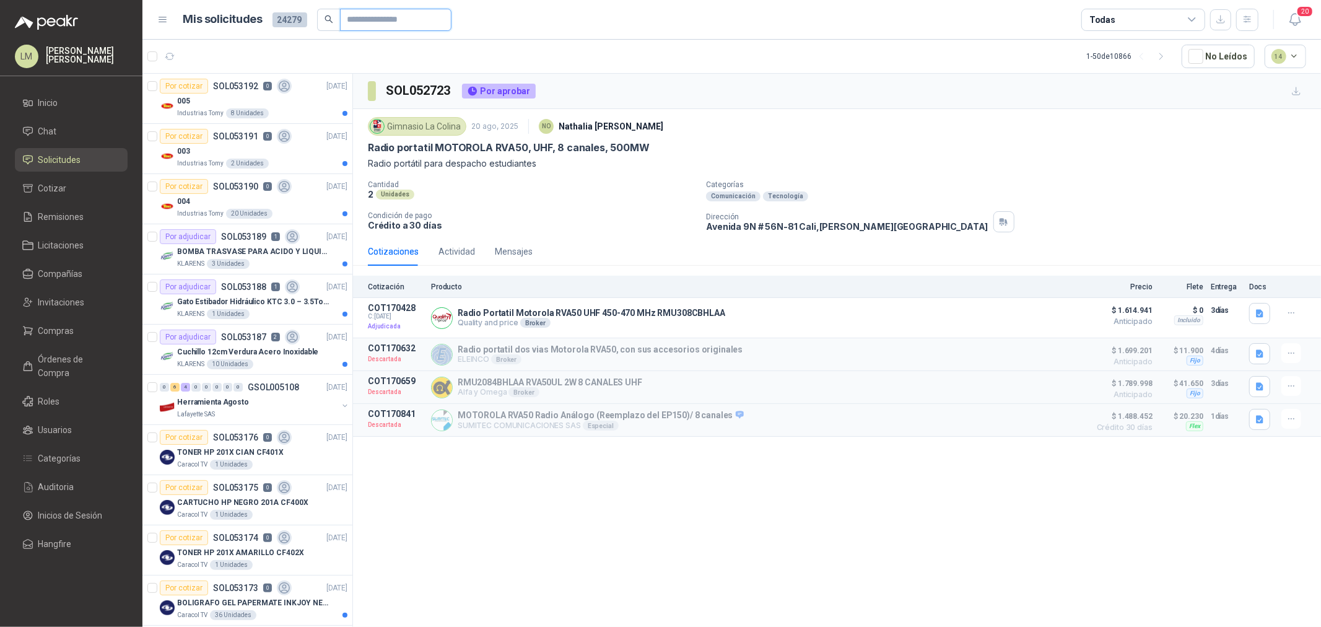
click at [351, 22] on input "text" at bounding box center [390, 19] width 87 height 21
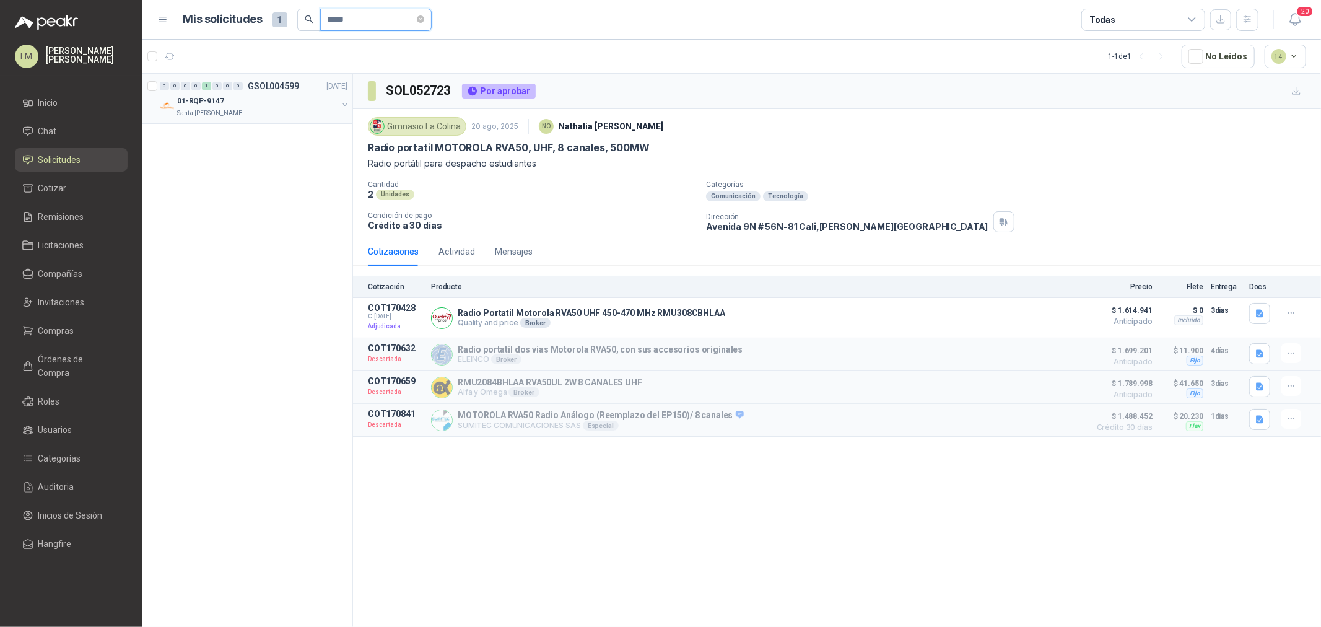
type input "*****"
click at [344, 30] on button "button" at bounding box center [345, 105] width 10 height 10
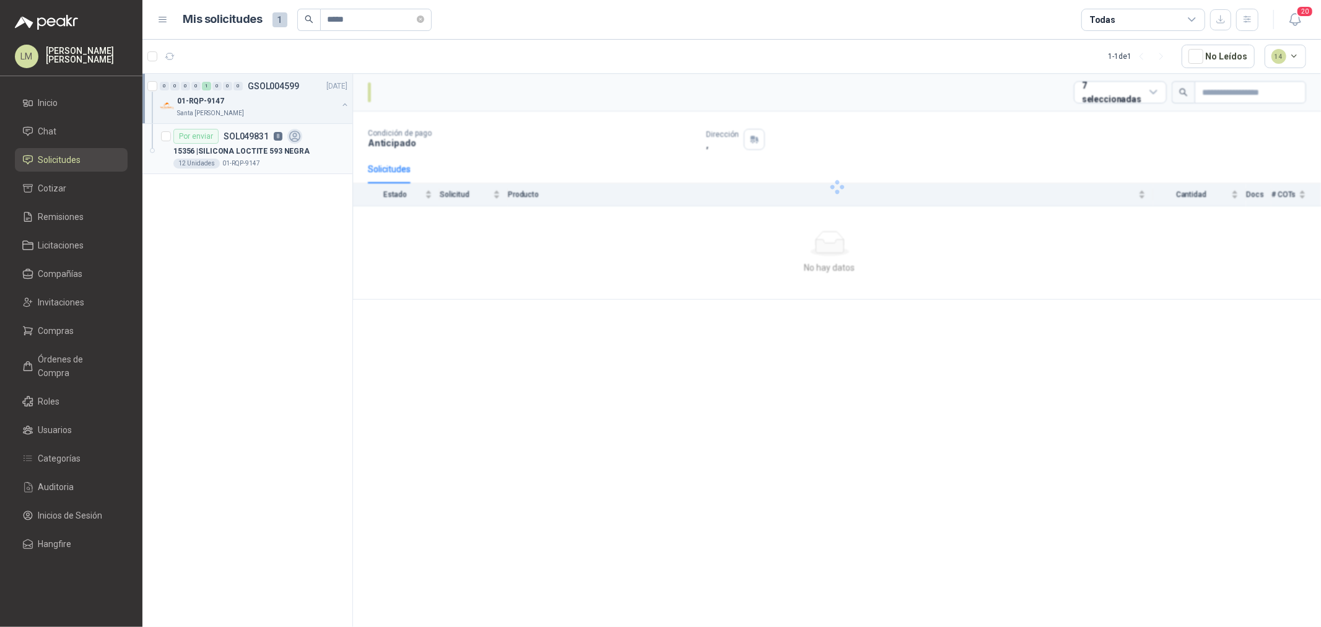
click at [294, 30] on p "15356 | SILICONA LOCTITE 593 NEGRA" at bounding box center [241, 152] width 136 height 12
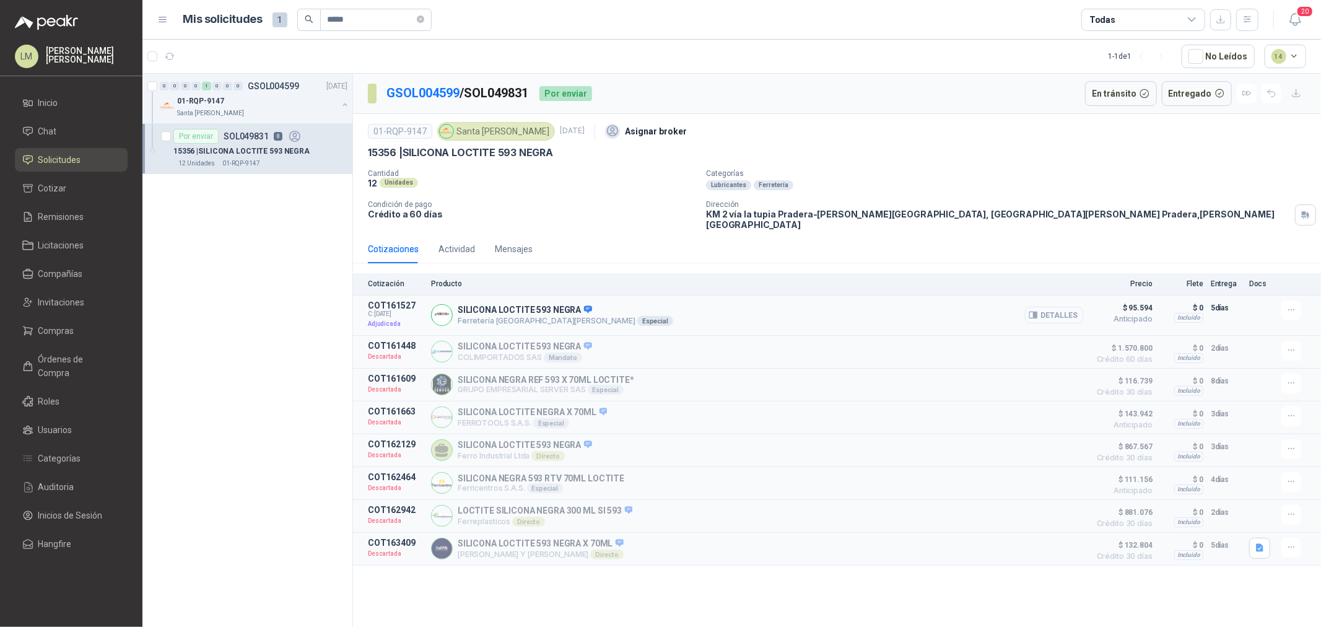
click at [441, 30] on button "Detalles" at bounding box center [1054, 315] width 58 height 17
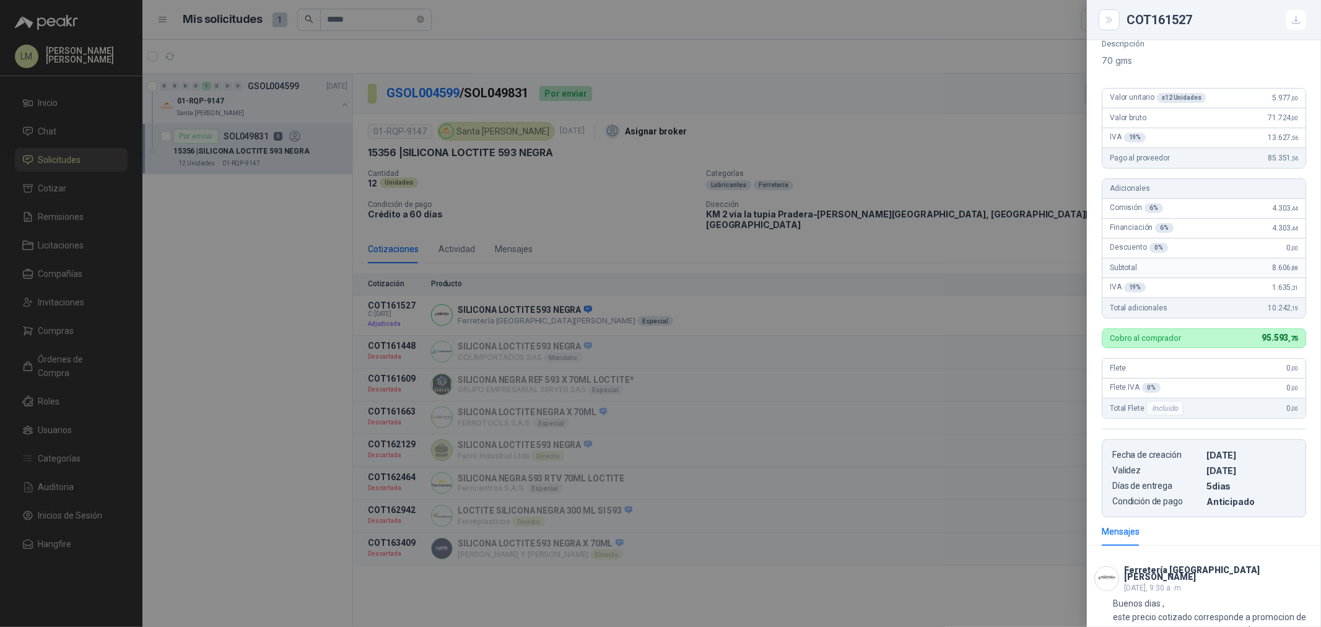
scroll to position [113, 0]
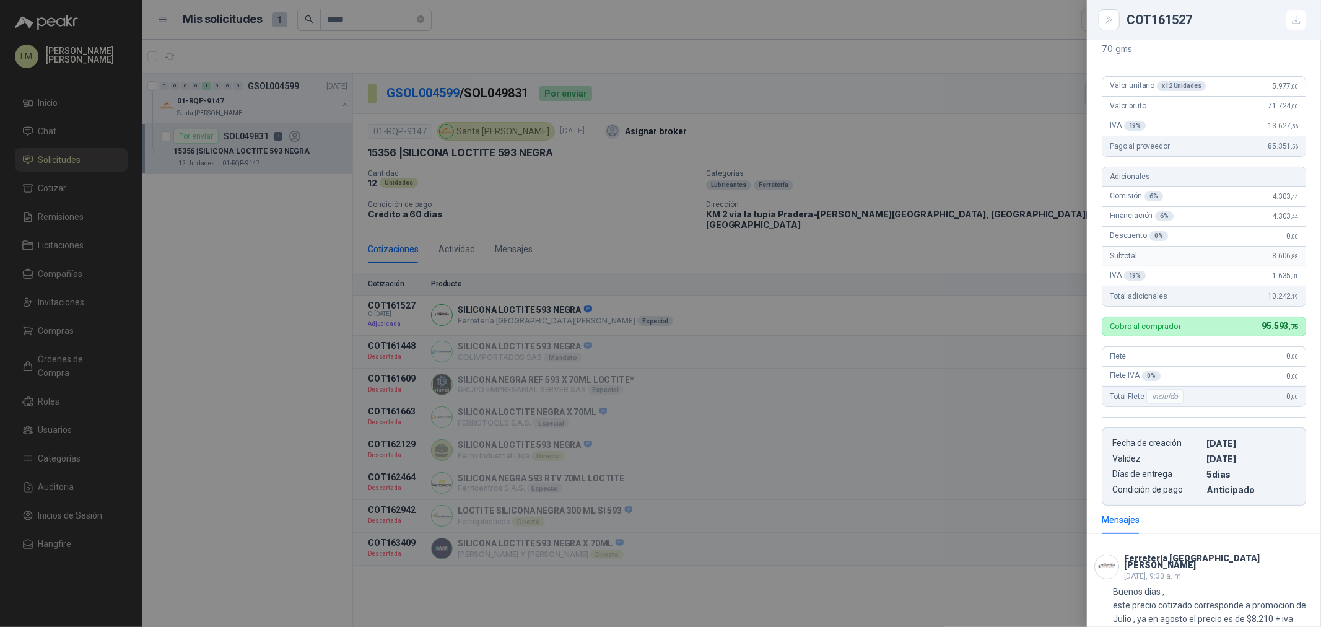
click at [441, 30] on div at bounding box center [660, 313] width 1321 height 627
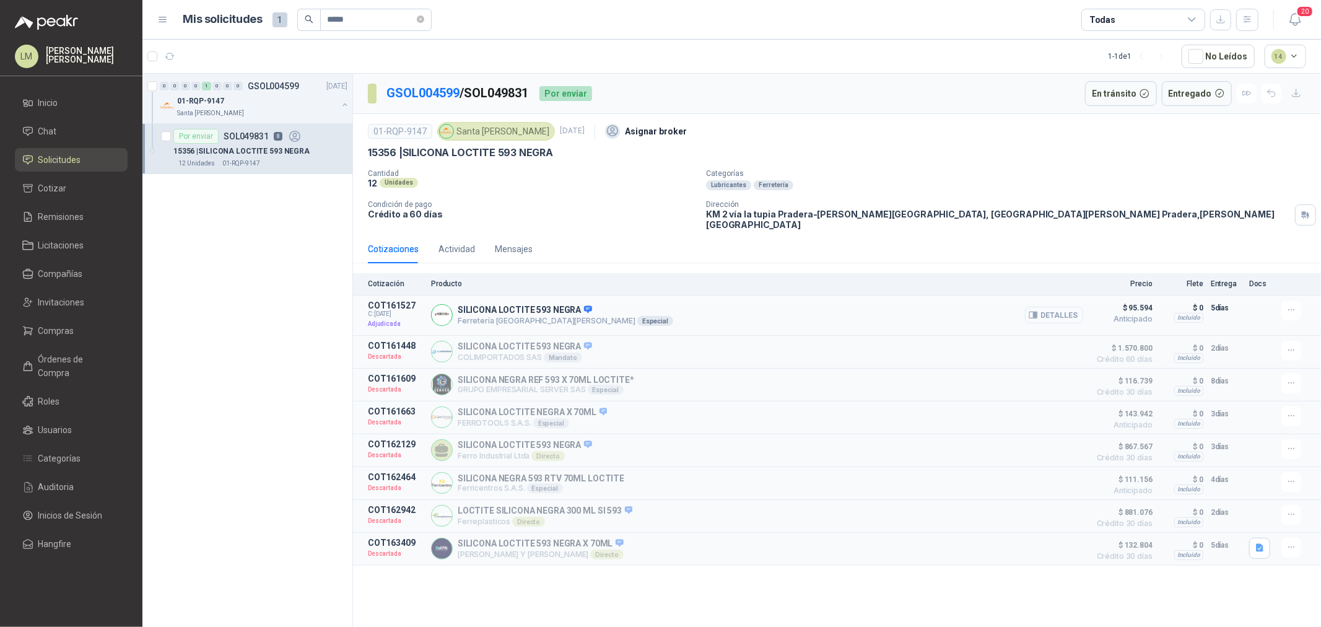
click at [441, 30] on button "Detalles" at bounding box center [1054, 315] width 58 height 17
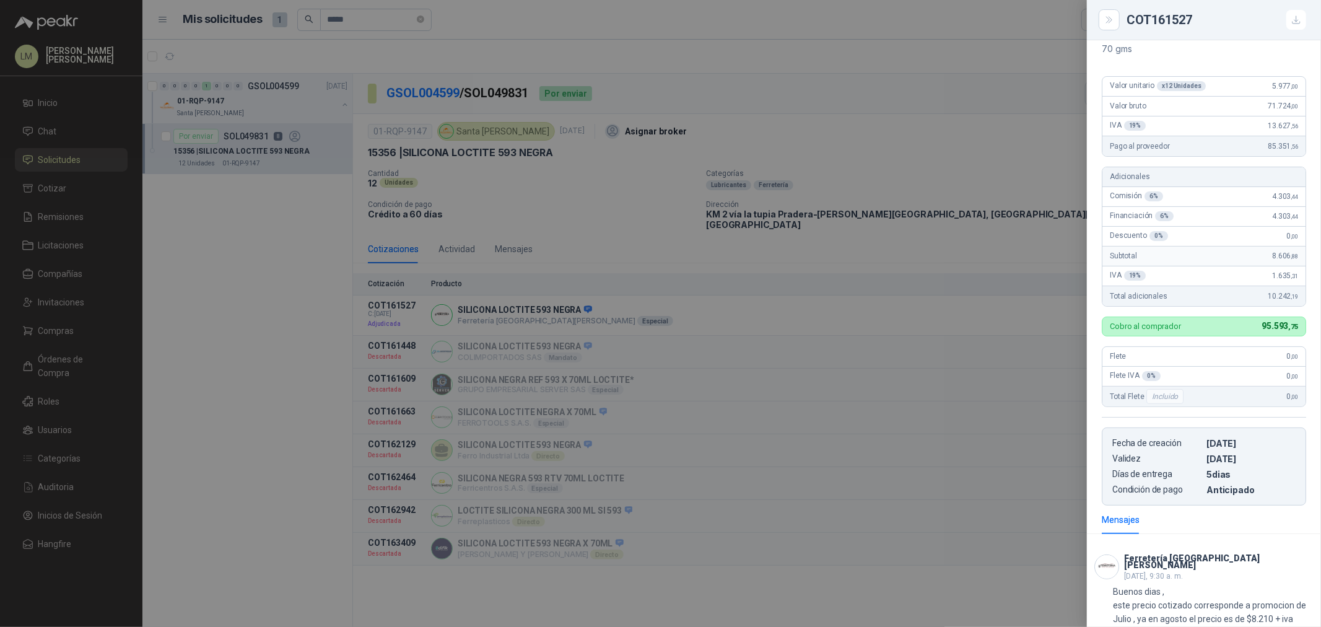
click at [441, 30] on div at bounding box center [660, 313] width 1321 height 627
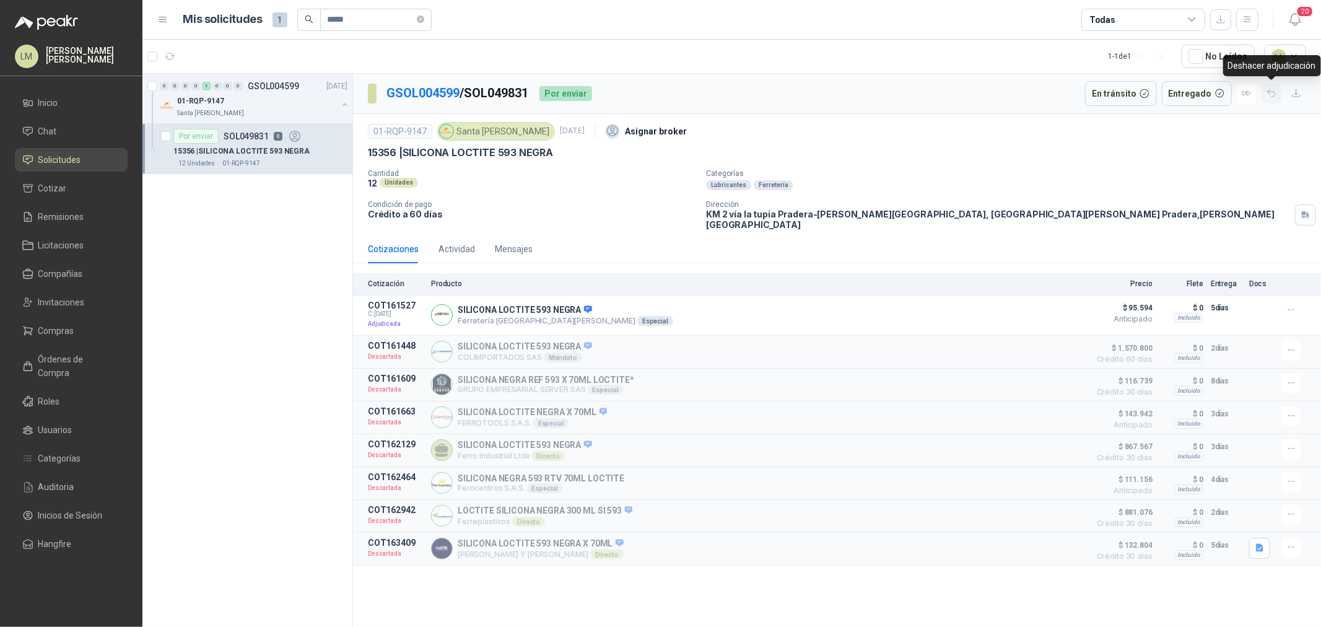
click at [441, 30] on icon "button" at bounding box center [1272, 93] width 11 height 11
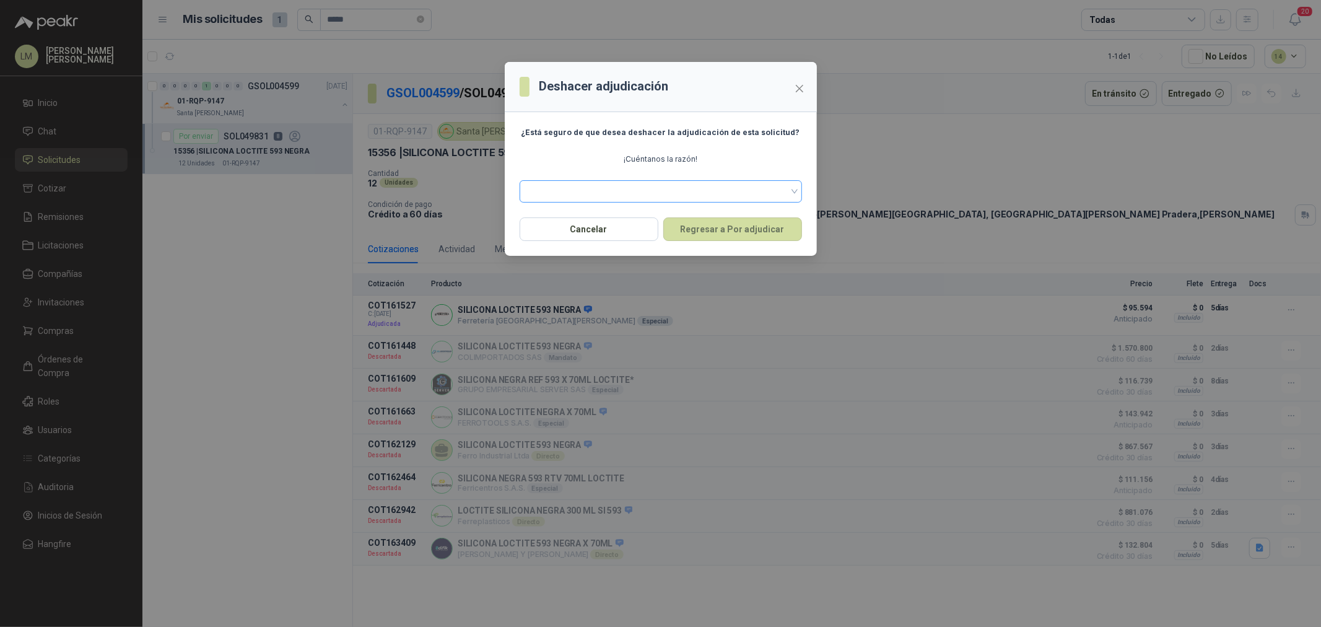
click at [441, 30] on span at bounding box center [661, 191] width 268 height 19
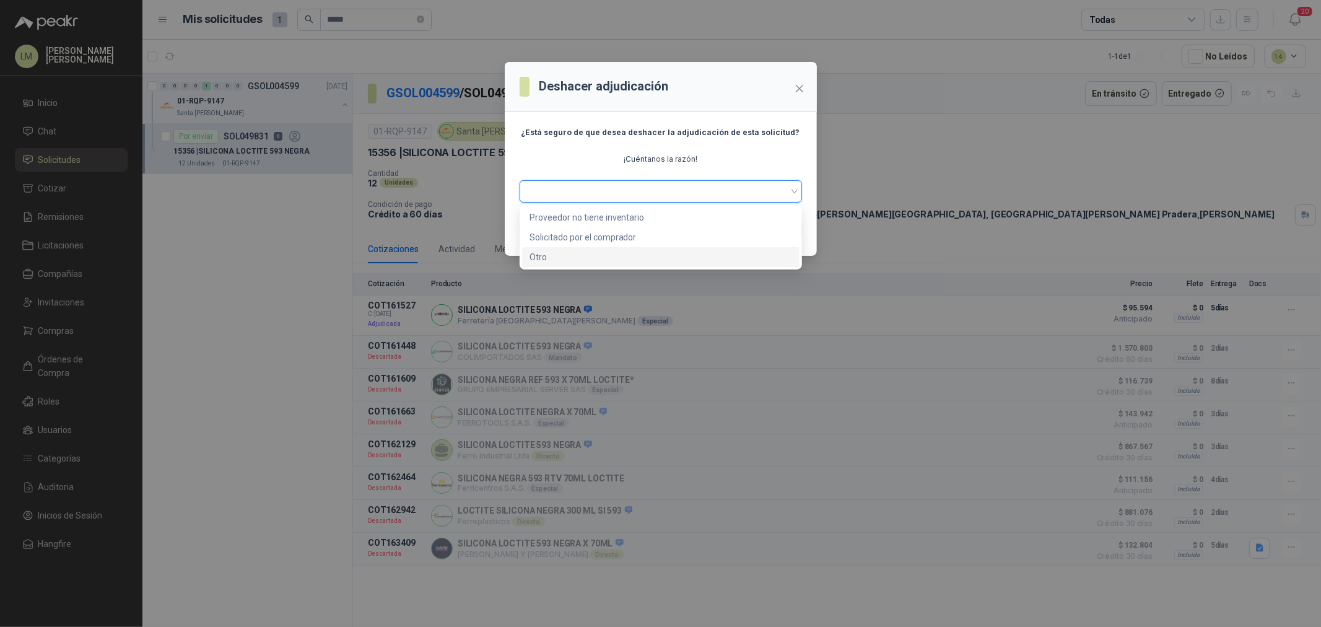
click at [441, 30] on div "Otro" at bounding box center [660, 257] width 277 height 20
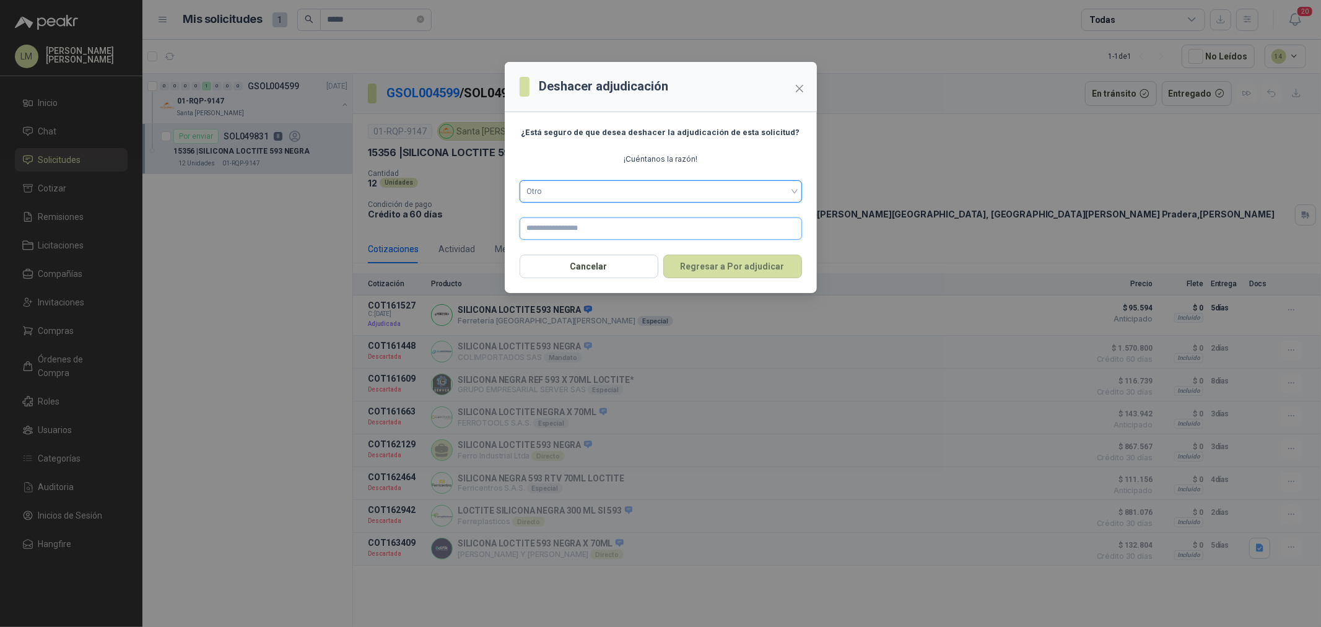
click at [441, 30] on input "text" at bounding box center [661, 228] width 282 height 22
type input "**********"
click at [441, 30] on button "Regresar a Por adjudicar" at bounding box center [732, 267] width 139 height 24
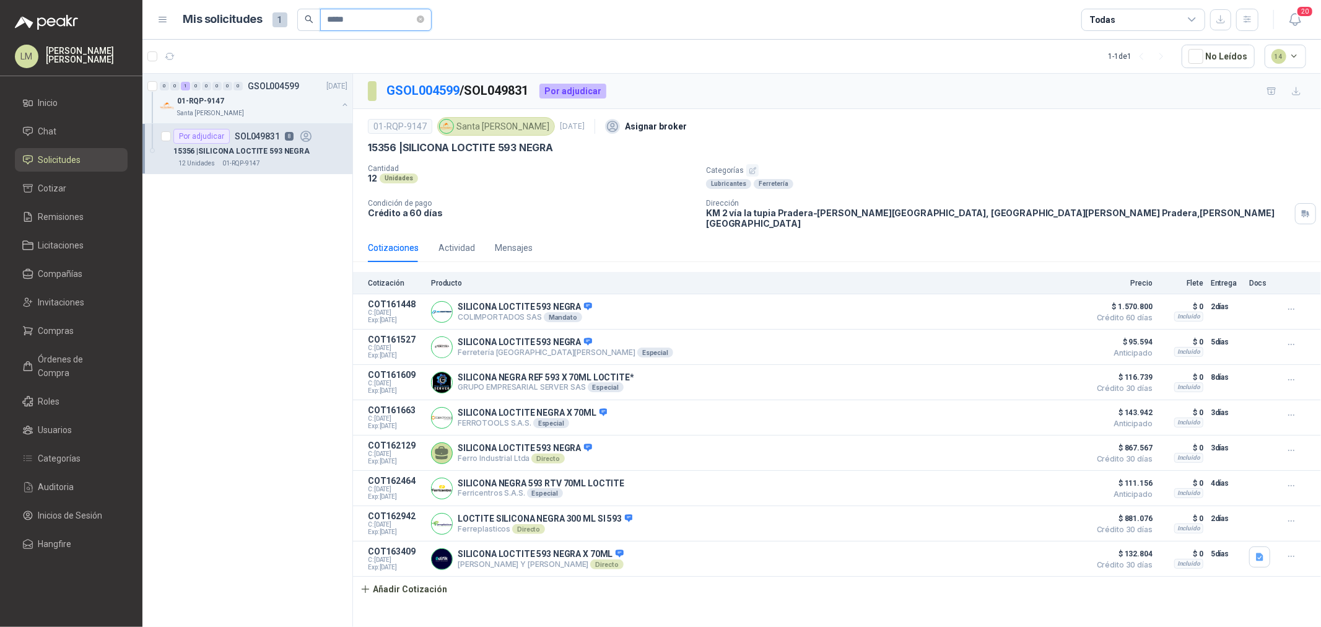
click at [363, 17] on input "*****" at bounding box center [371, 19] width 87 height 21
drag, startPoint x: 368, startPoint y: 17, endPoint x: 289, endPoint y: 26, distance: 79.7
click at [289, 26] on div "Mis solicitudes 1 *****" at bounding box center [307, 20] width 248 height 22
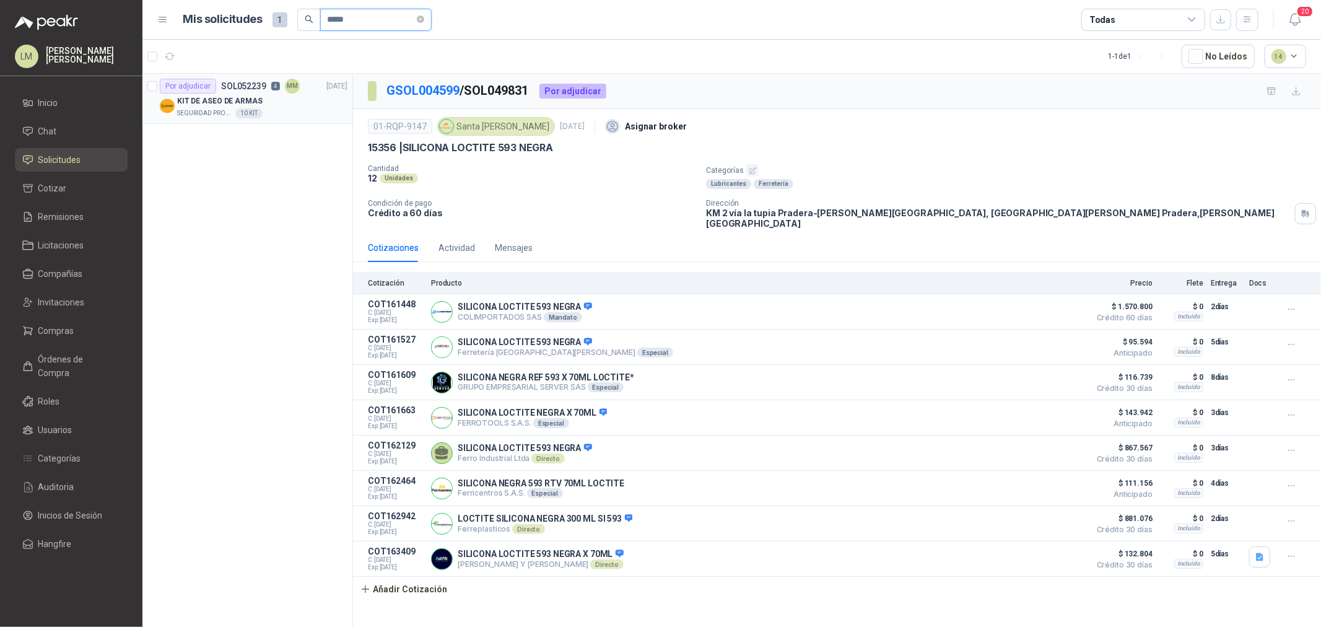
type input "*****"
click at [262, 30] on div "KIT DE ASEO DE ARMAS" at bounding box center [262, 101] width 170 height 15
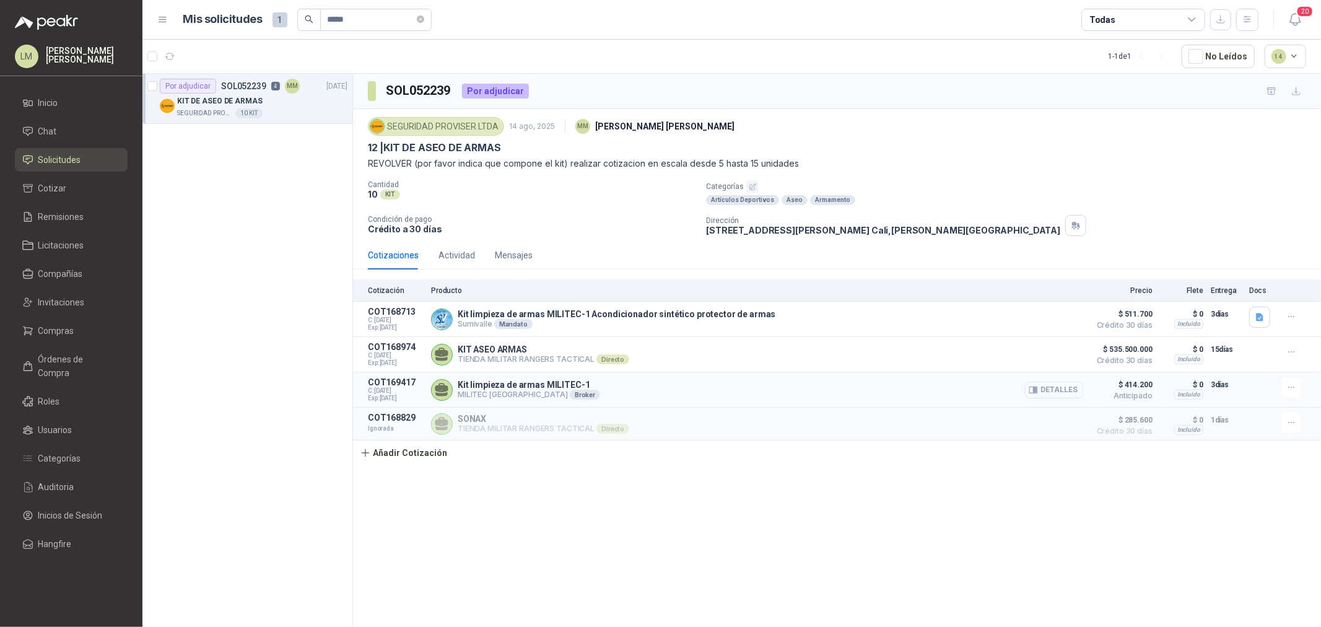
click at [441, 30] on button "Detalles" at bounding box center [1054, 390] width 58 height 17
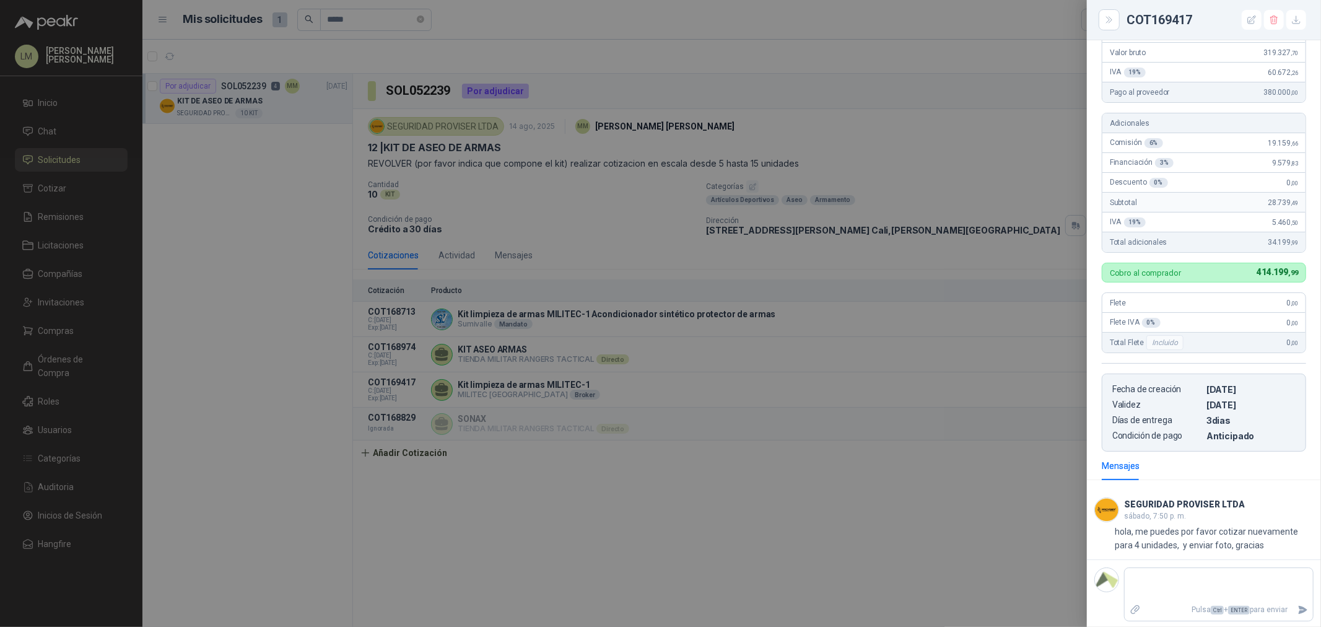
scroll to position [129, 0]
click at [441, 30] on textarea at bounding box center [1219, 583] width 188 height 28
type textarea "*"
type textarea "**"
type textarea "***"
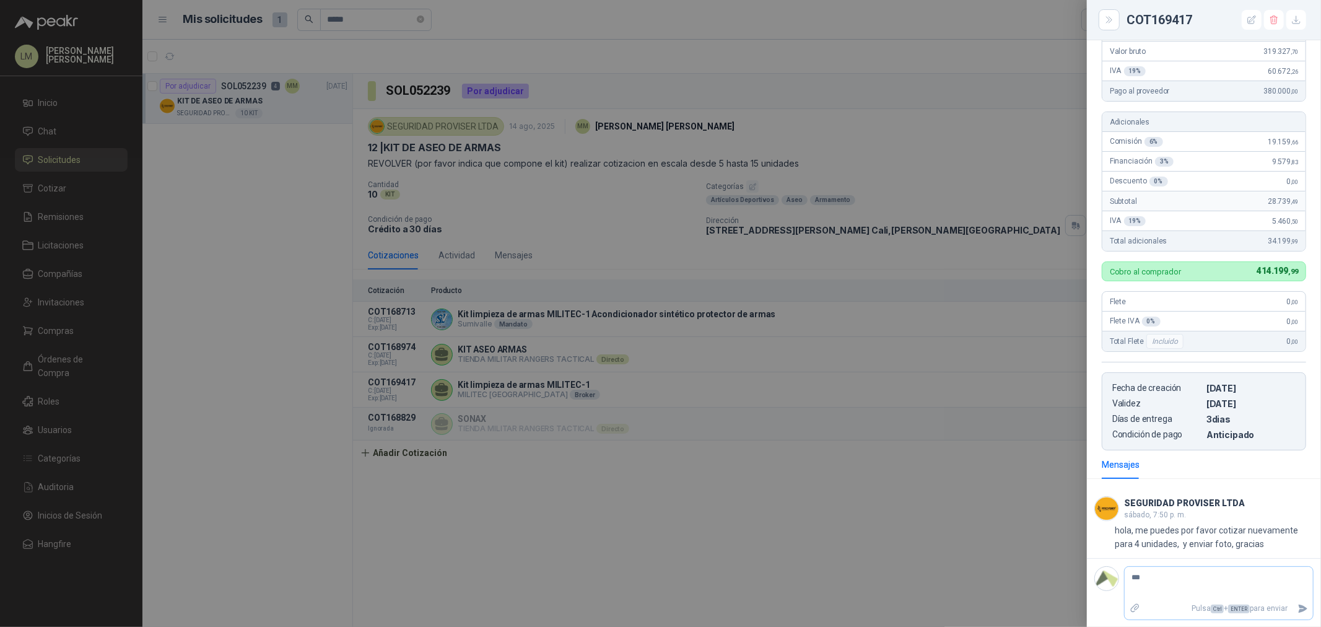
type textarea "****"
type textarea "*****"
type textarea "******"
type textarea "********"
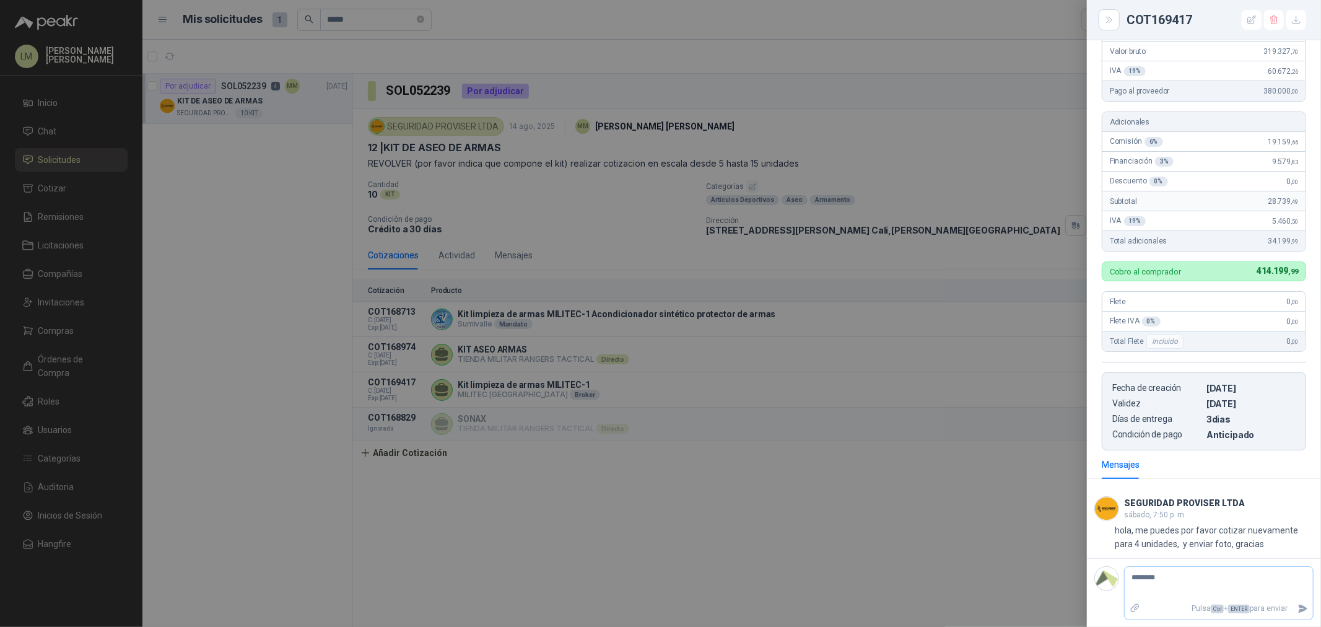
type textarea "*********"
type textarea "**********"
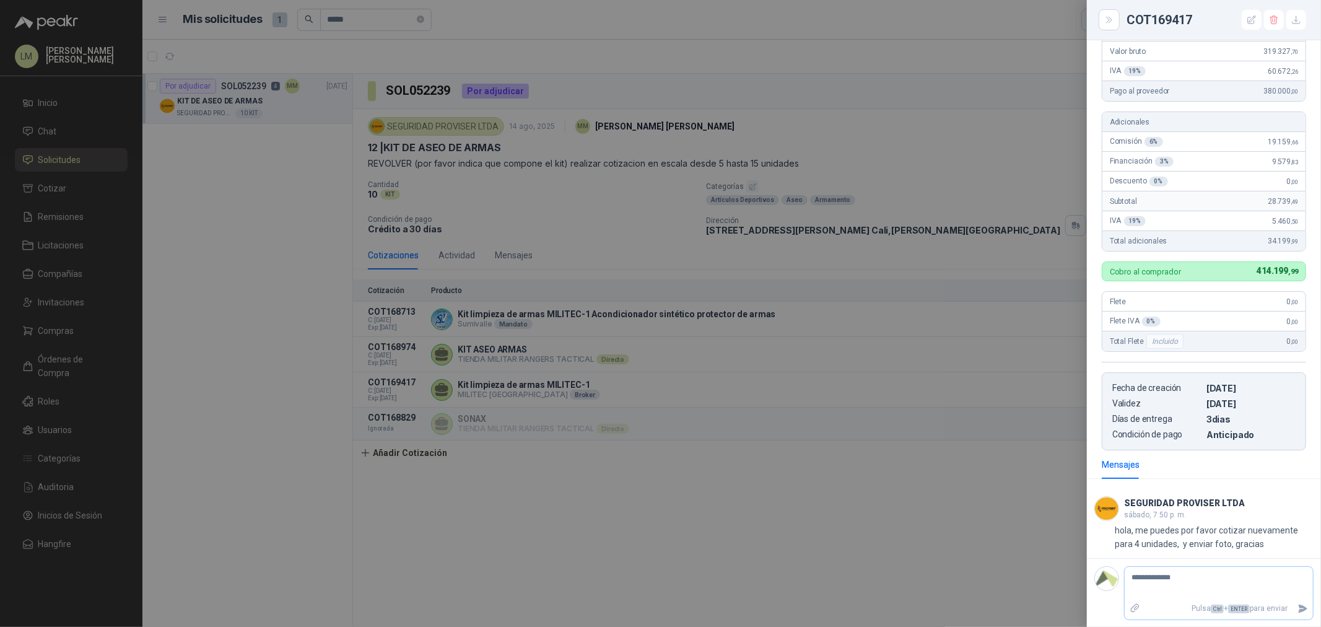
type textarea "**********"
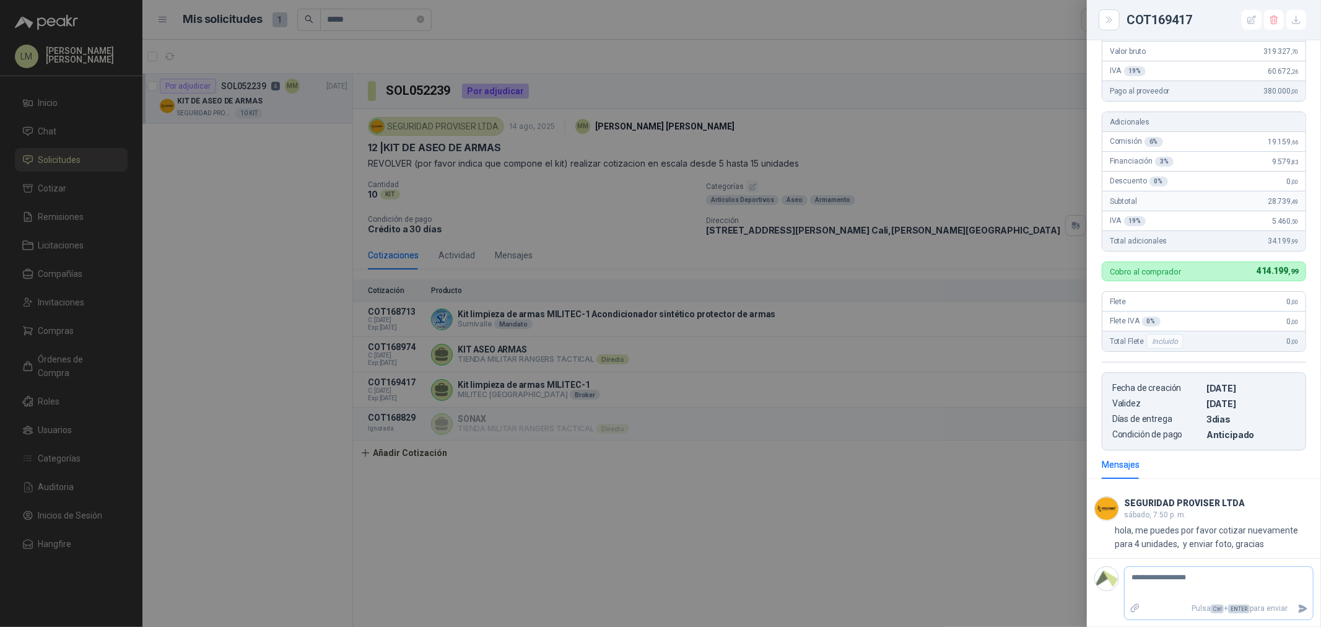
type textarea "**********"
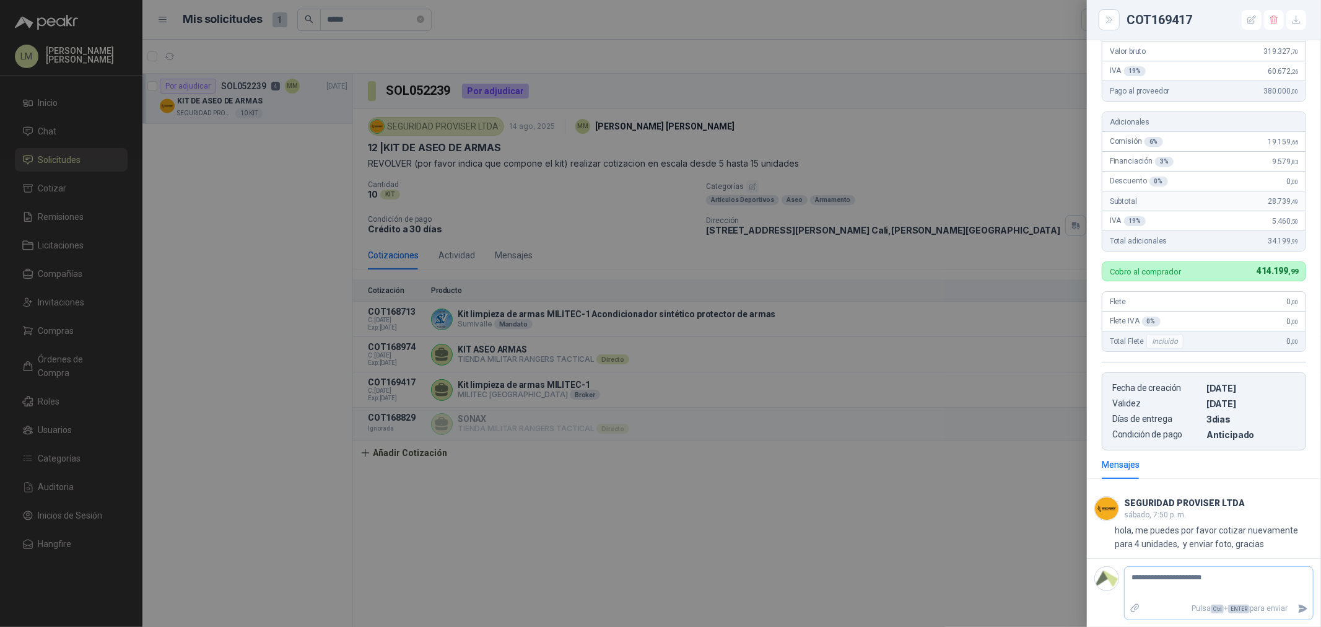
type textarea "**********"
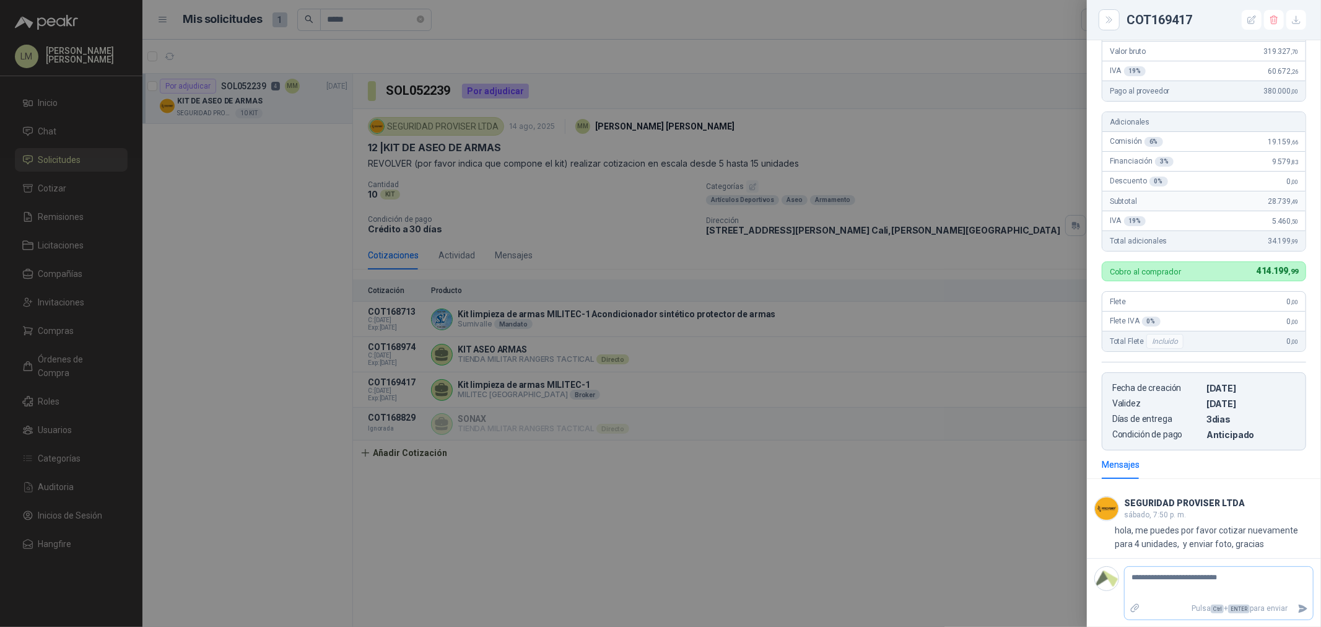
type textarea "**********"
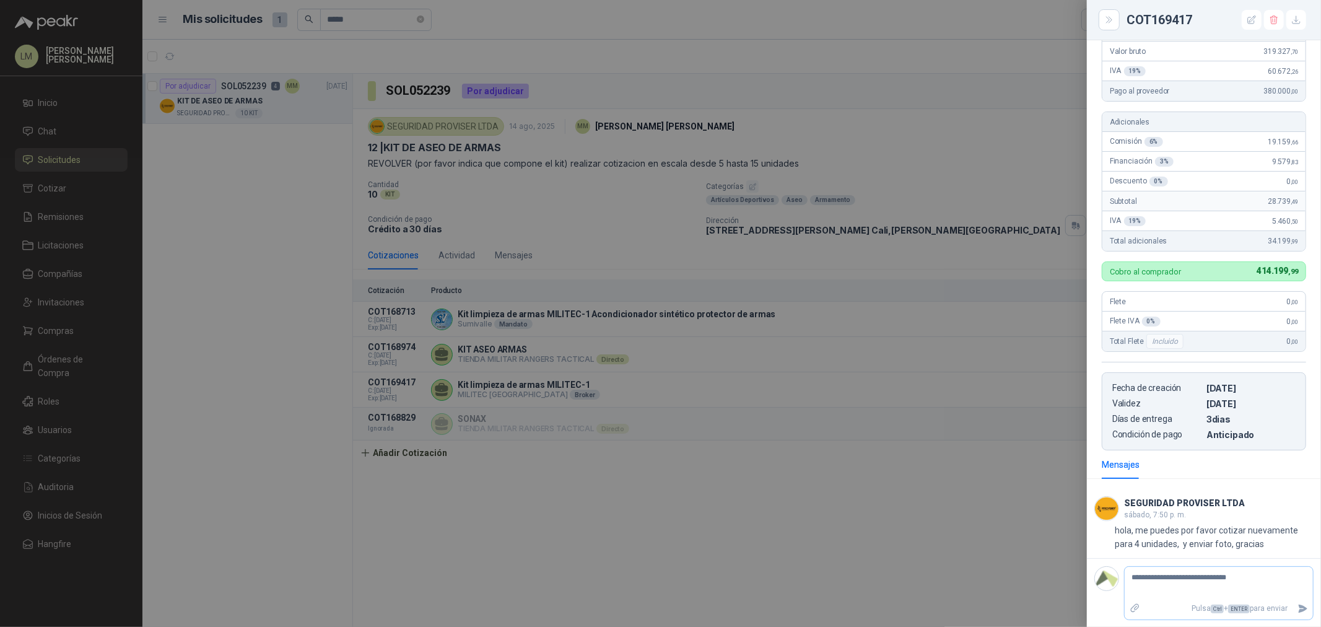
type textarea "**********"
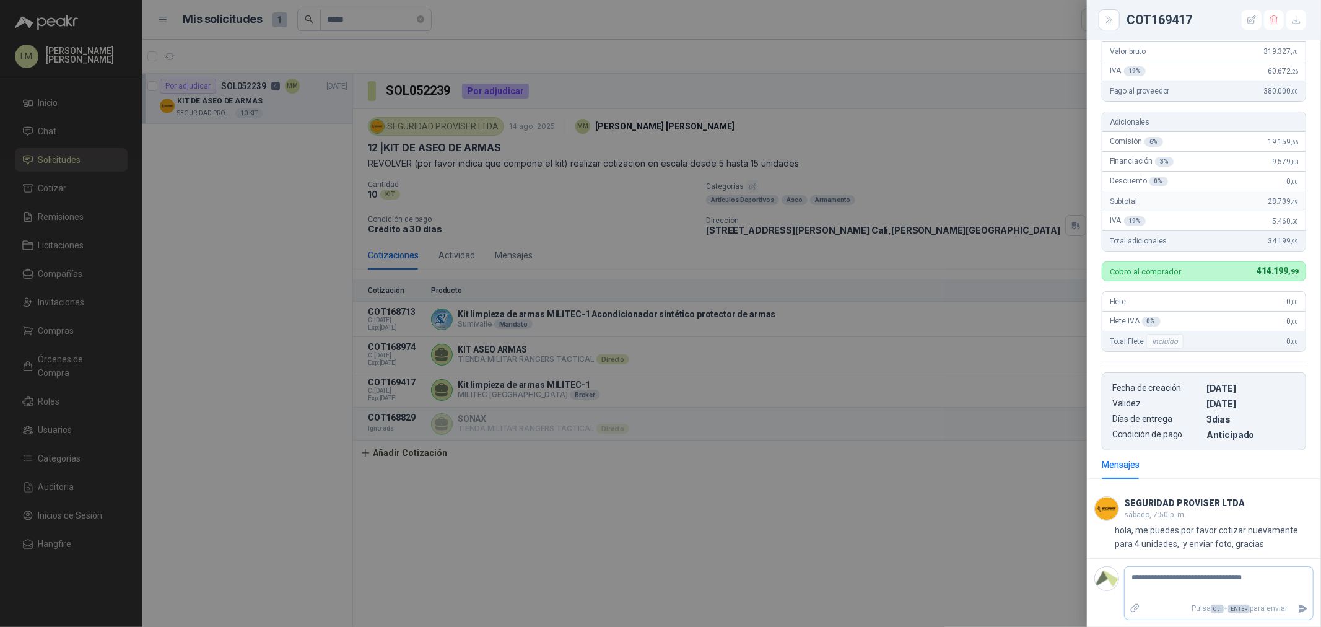
type textarea "**********"
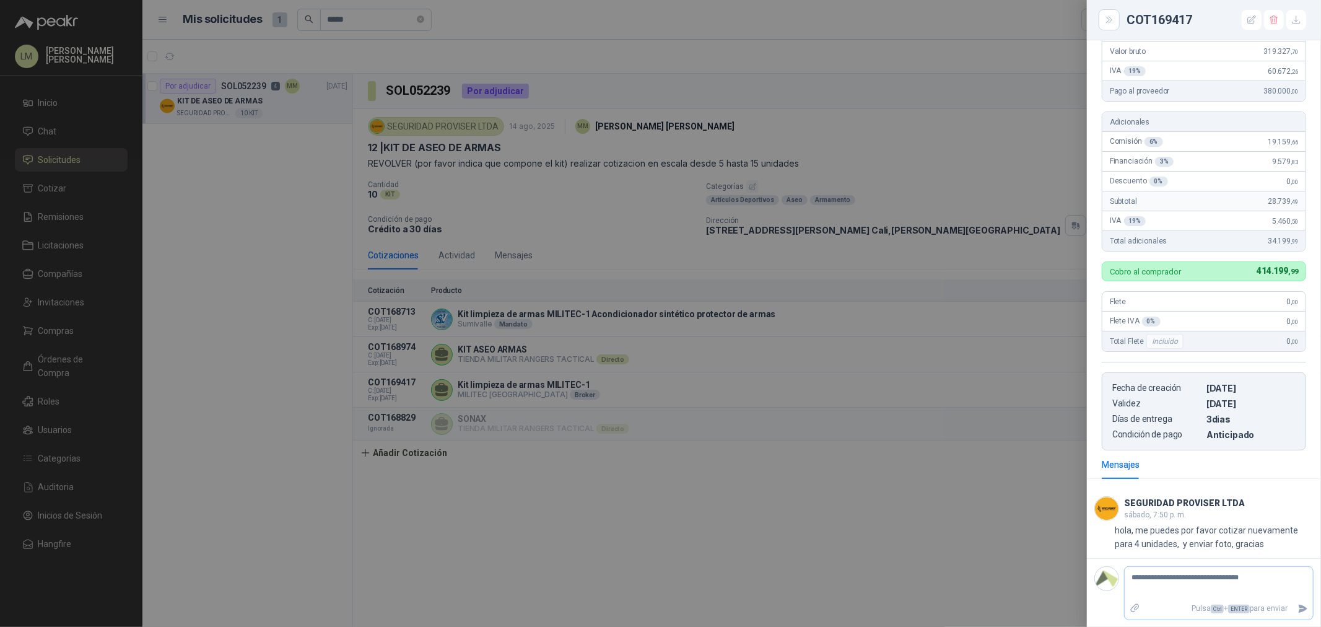
type textarea "**********"
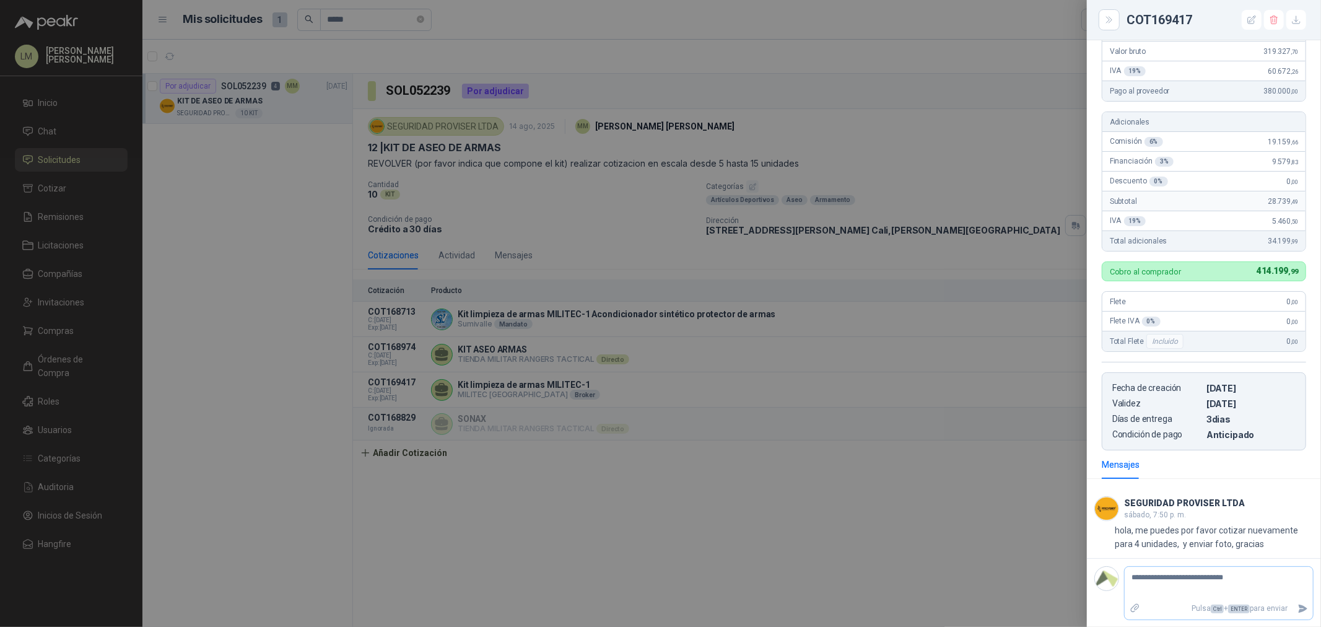
type textarea "**********"
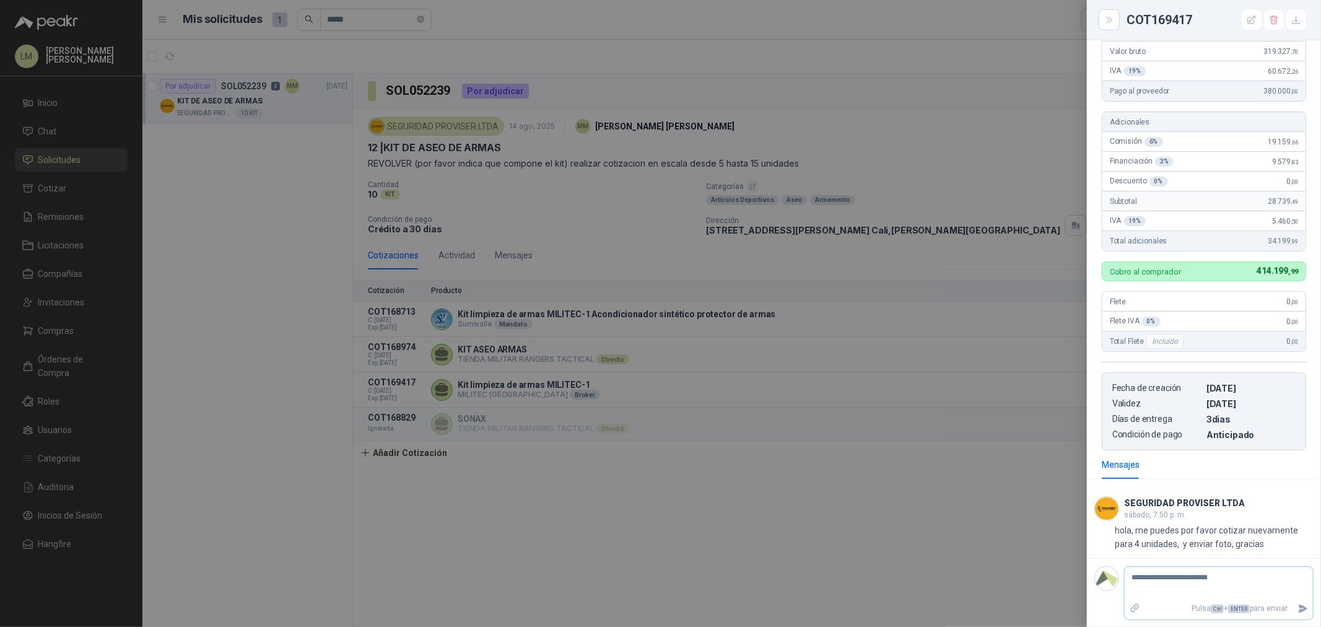
type textarea "**********"
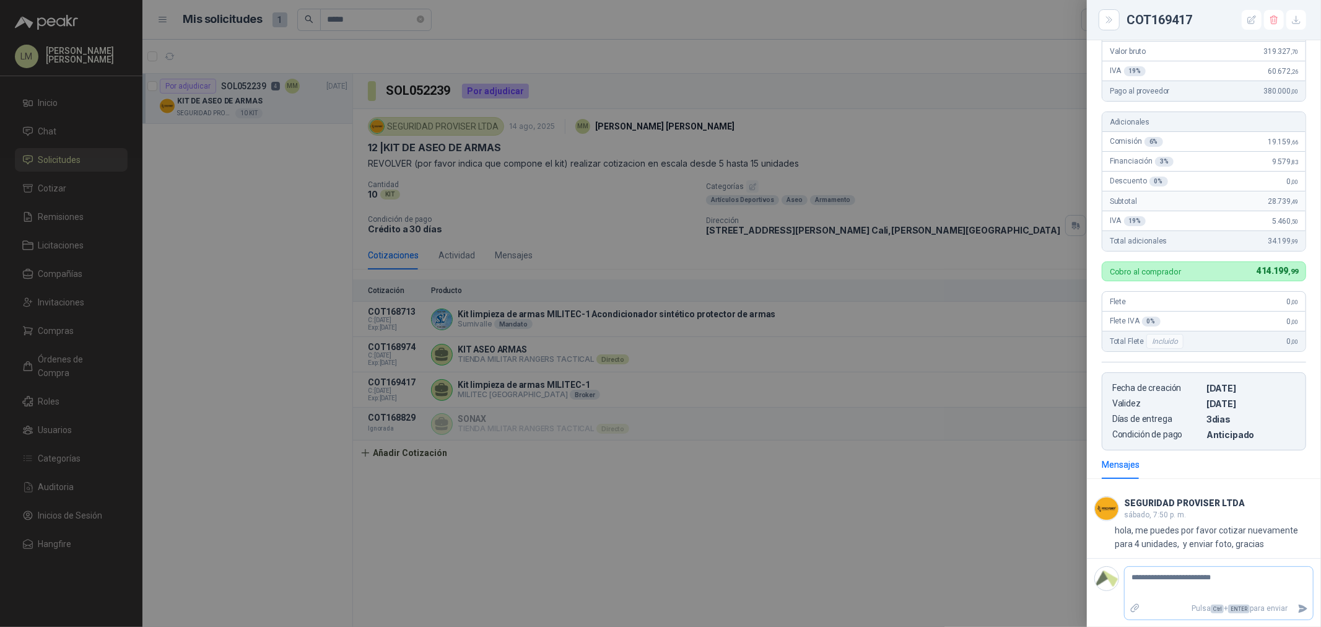
type textarea "**********"
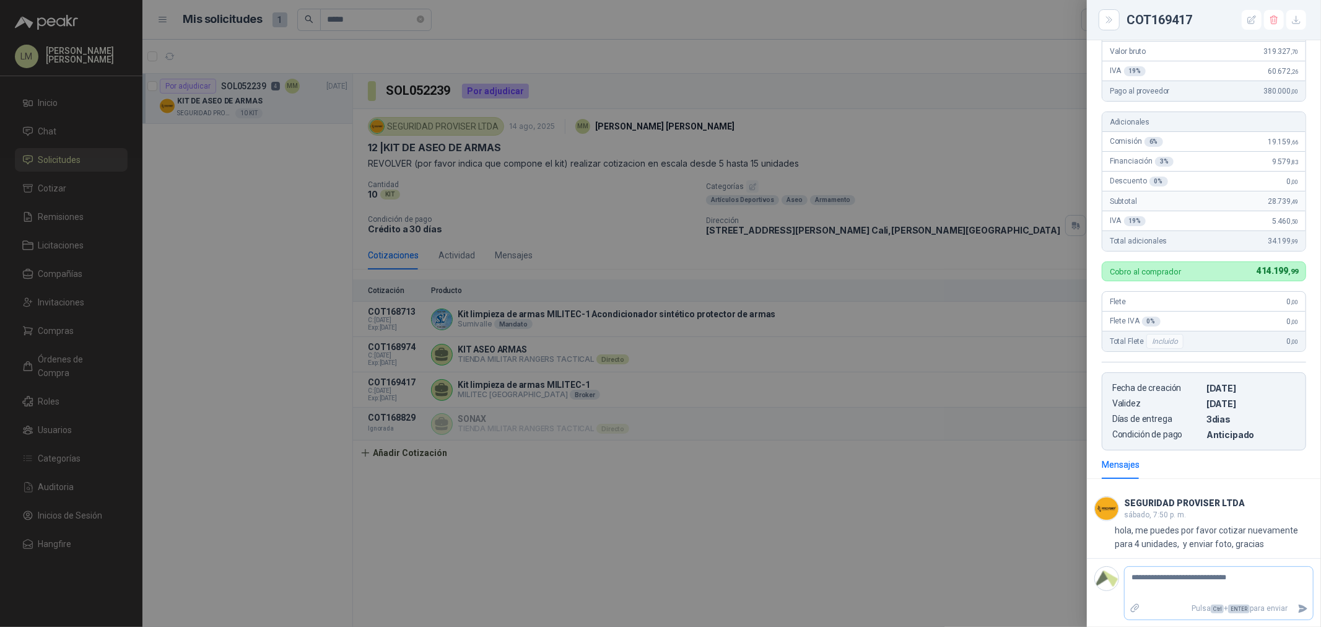
type textarea "**********"
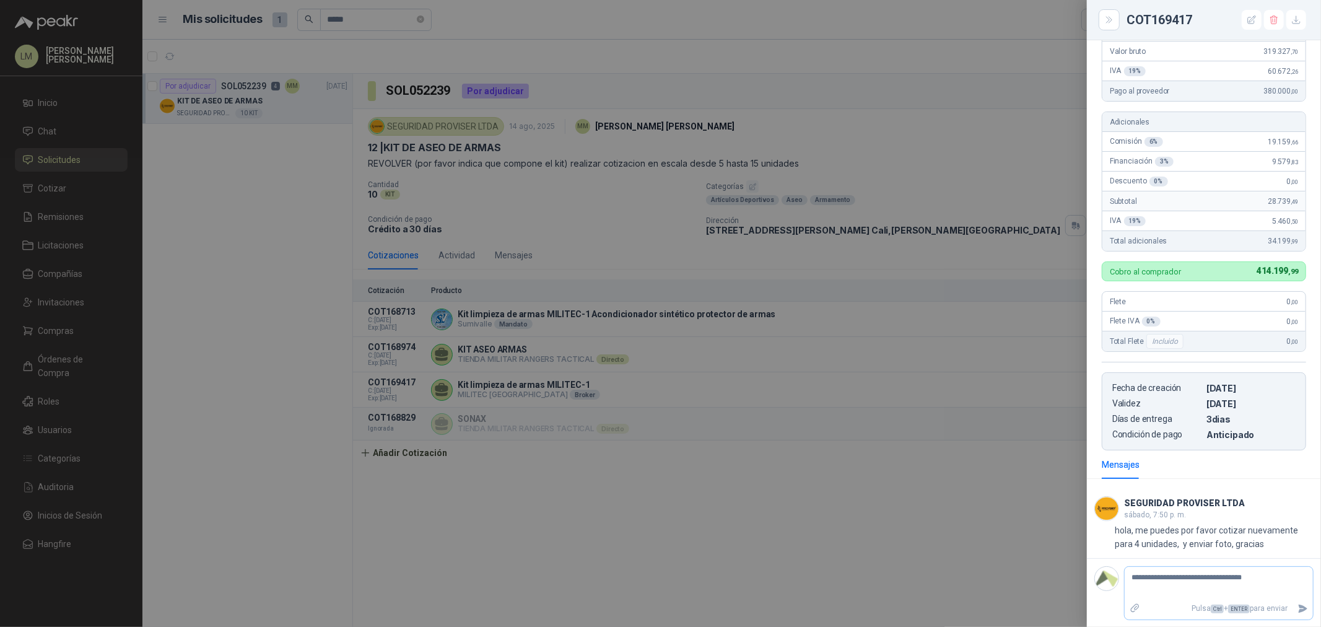
type textarea "**********"
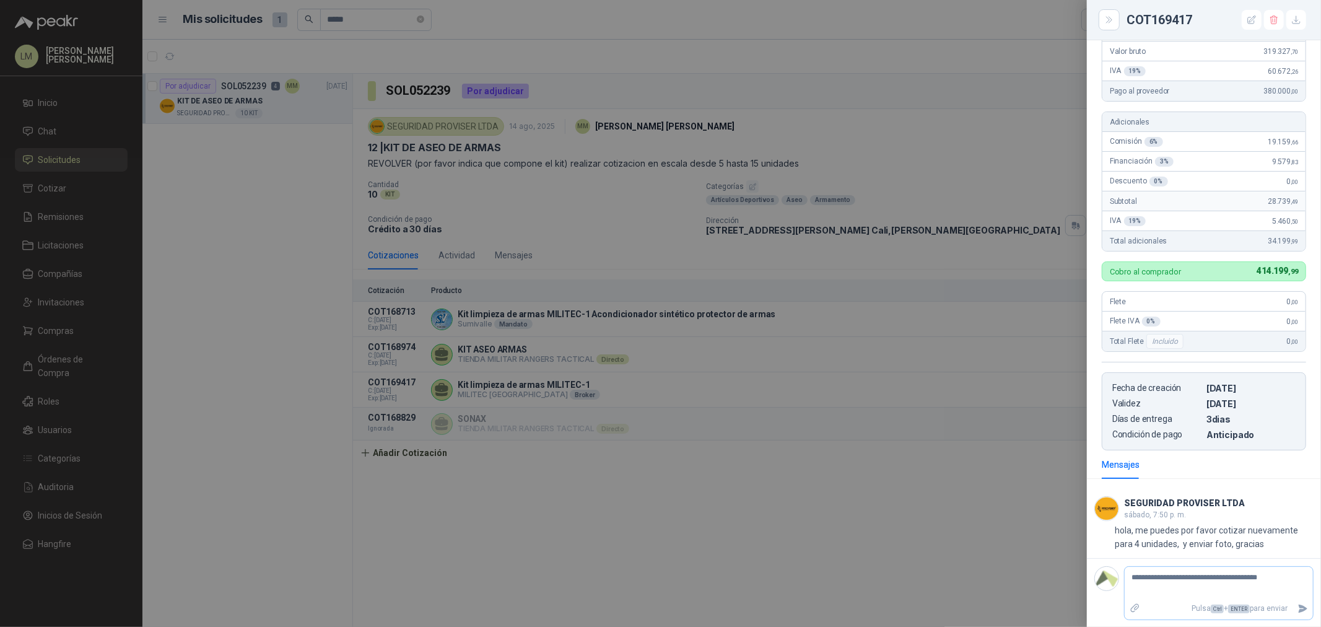
type textarea "**********"
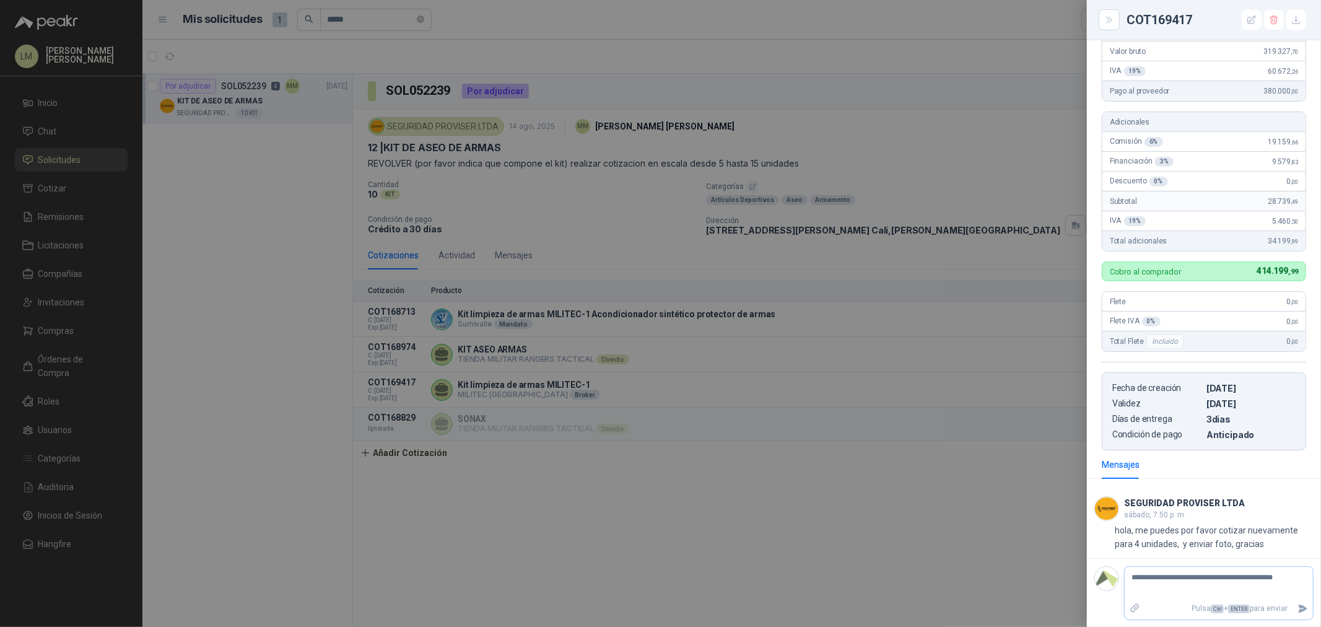
type textarea "**********"
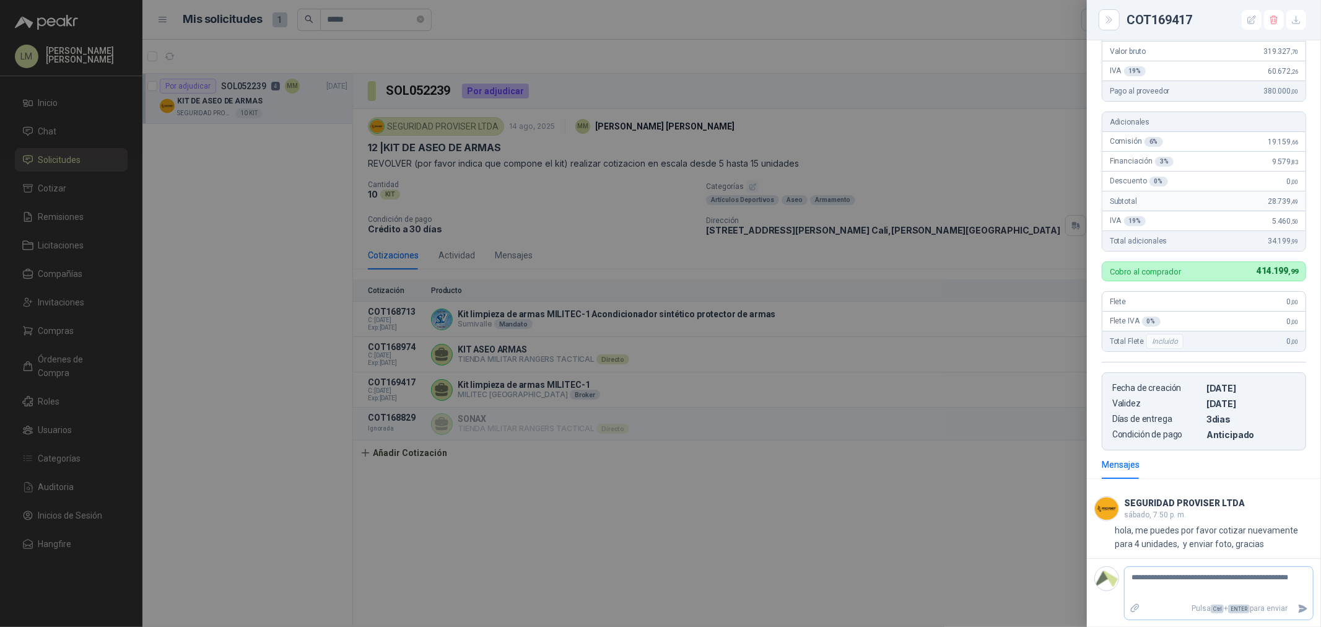
type textarea "**********"
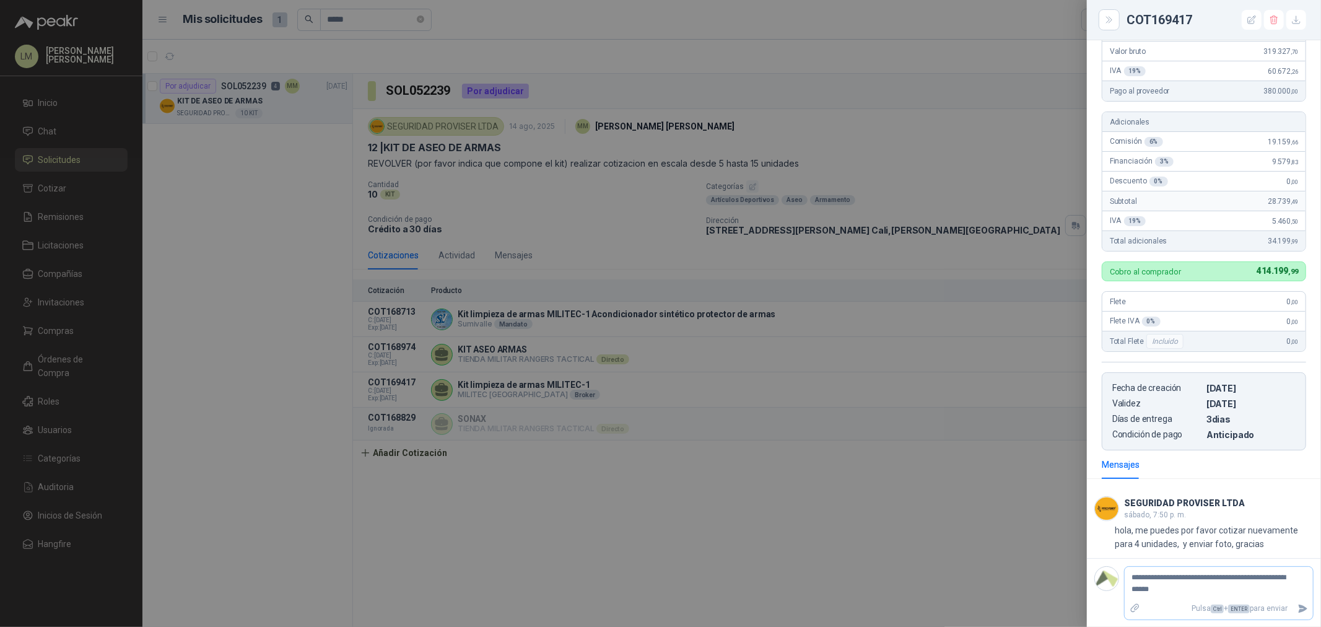
type textarea "**********"
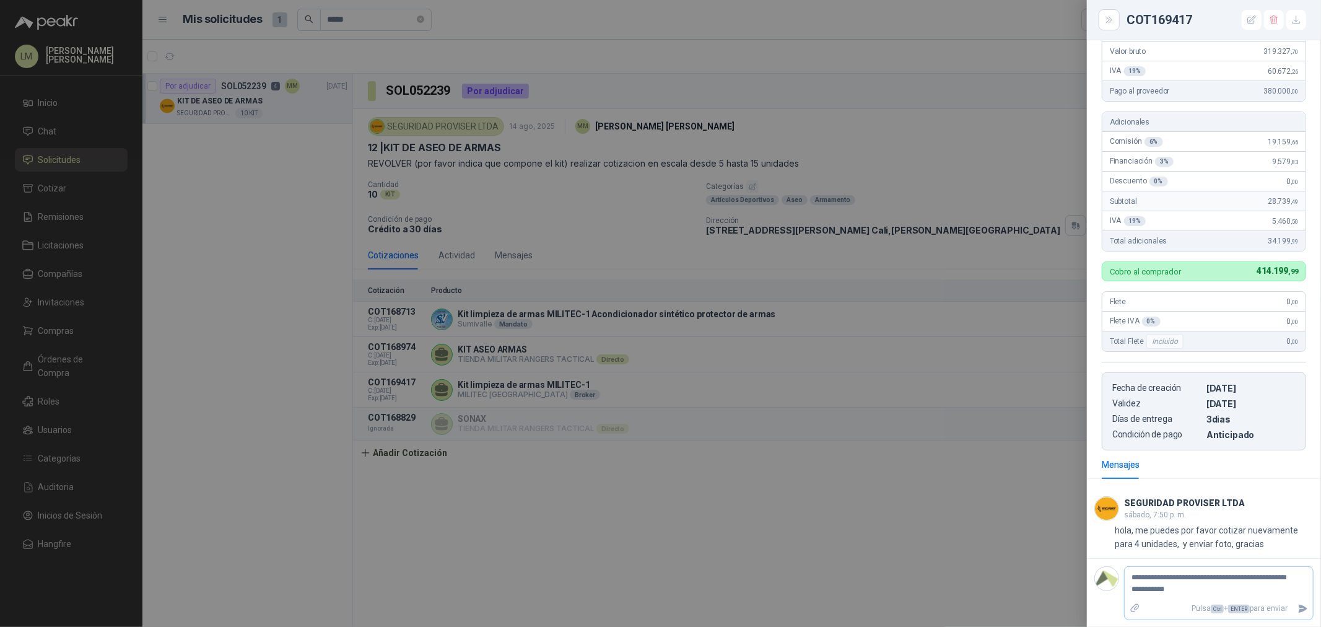
type textarea "**********"
click at [441, 30] on icon "Enviar" at bounding box center [1303, 608] width 9 height 8
click at [441, 30] on div at bounding box center [660, 313] width 1321 height 627
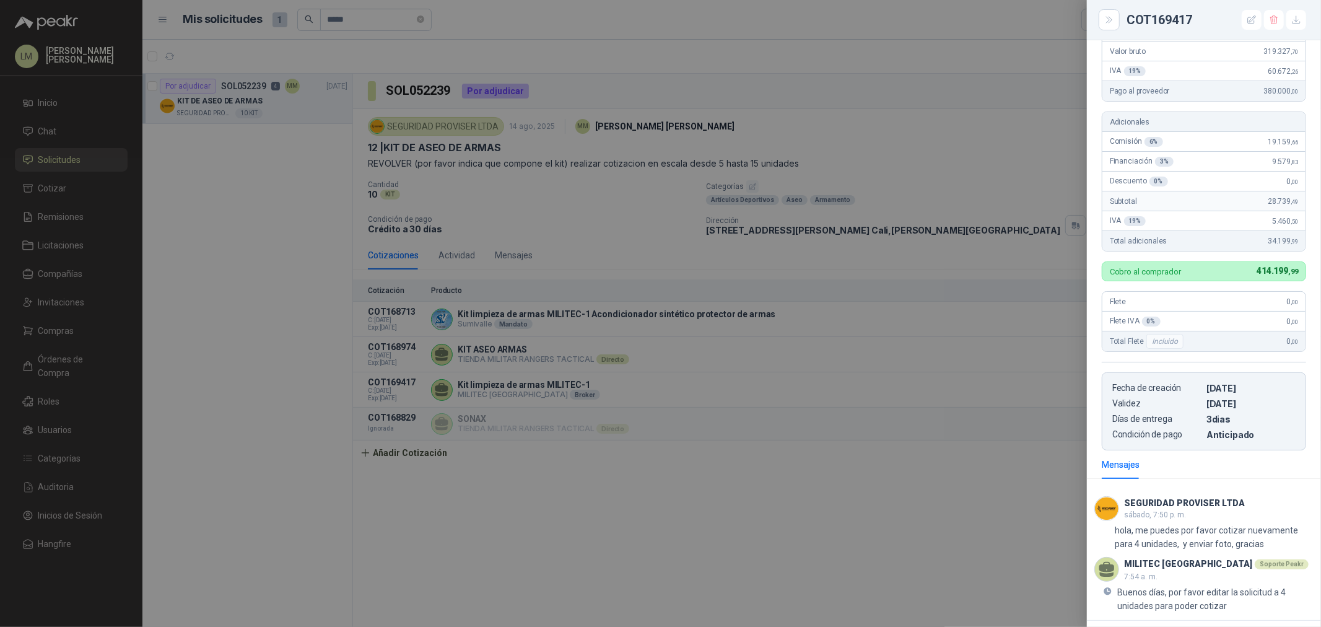
scroll to position [192, 0]
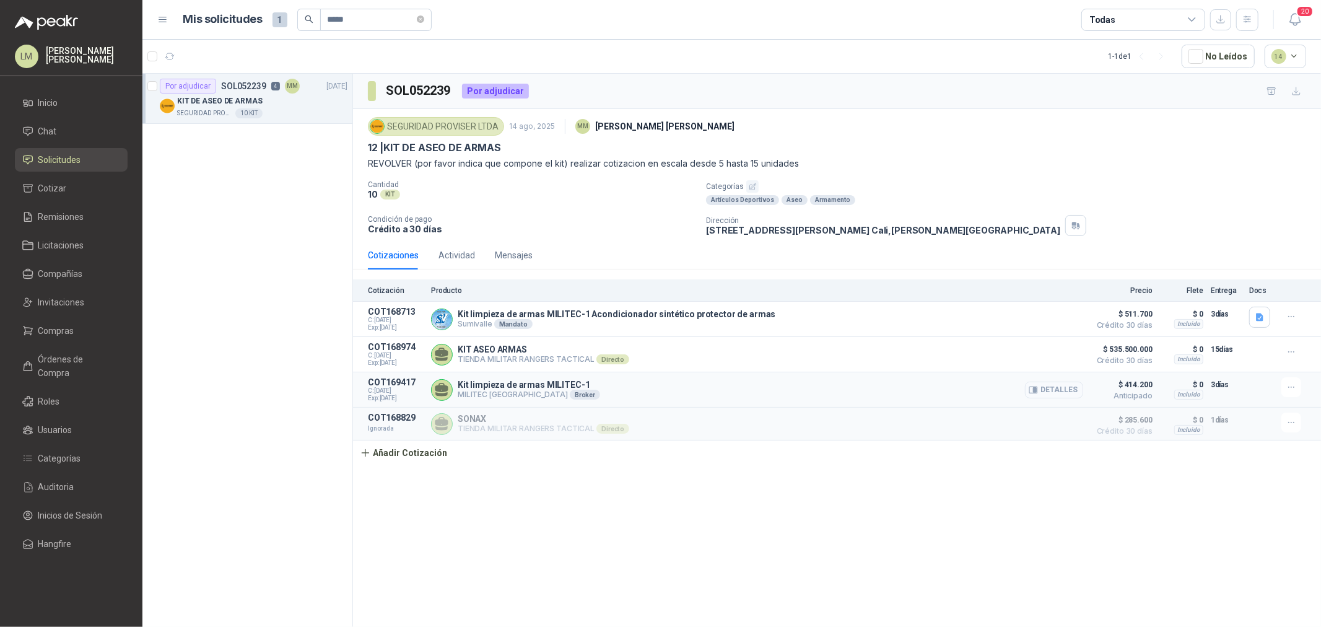
click at [441, 30] on button "Detalles" at bounding box center [1054, 390] width 58 height 17
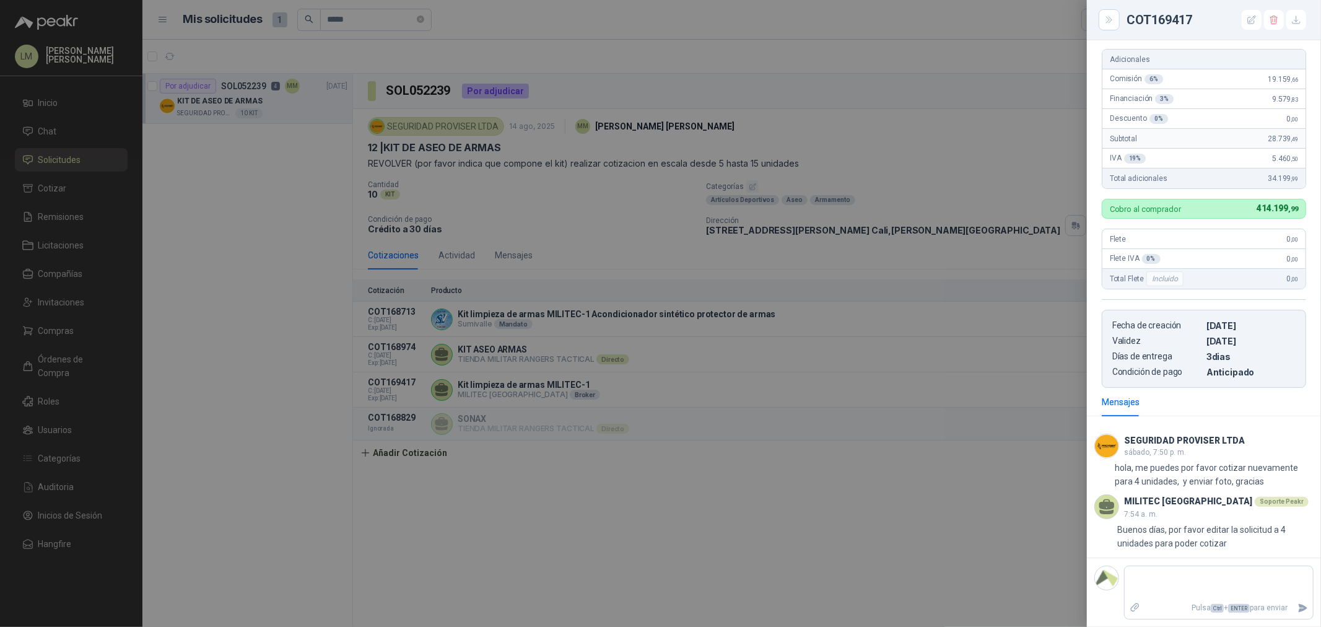
click at [441, 30] on div at bounding box center [660, 313] width 1321 height 627
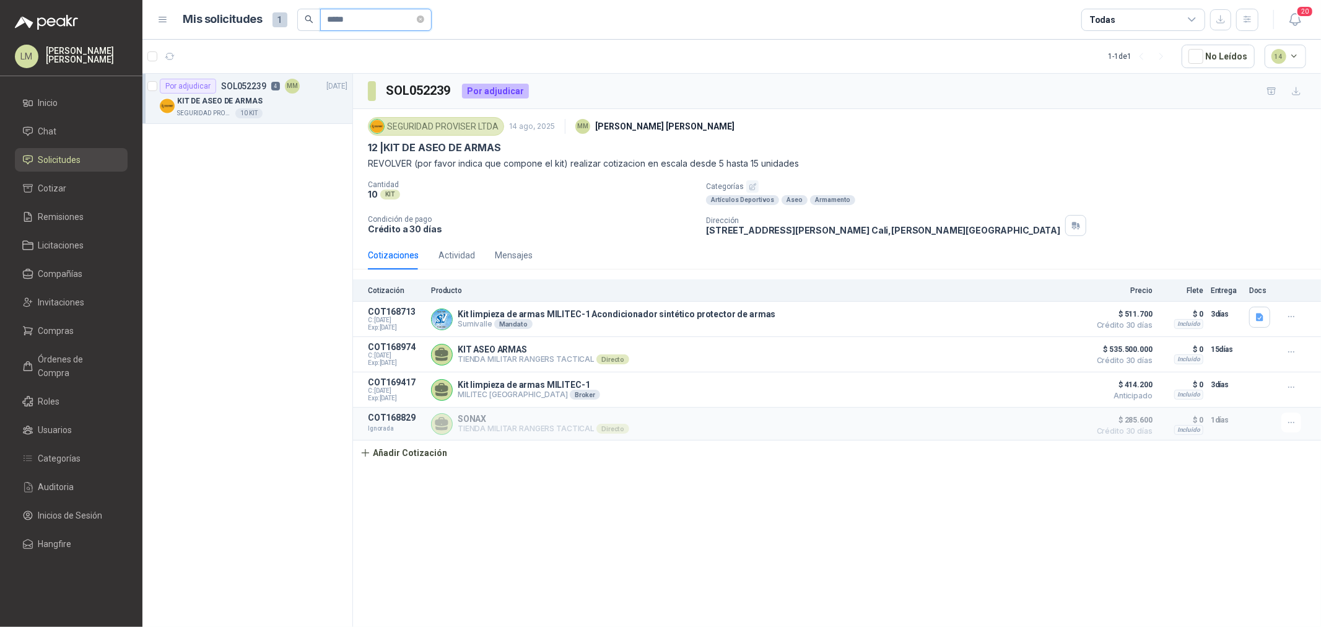
drag, startPoint x: 356, startPoint y: 17, endPoint x: 308, endPoint y: 19, distance: 48.3
click at [312, 17] on span "*****" at bounding box center [364, 20] width 134 height 22
click at [342, 30] on button "button" at bounding box center [345, 105] width 10 height 10
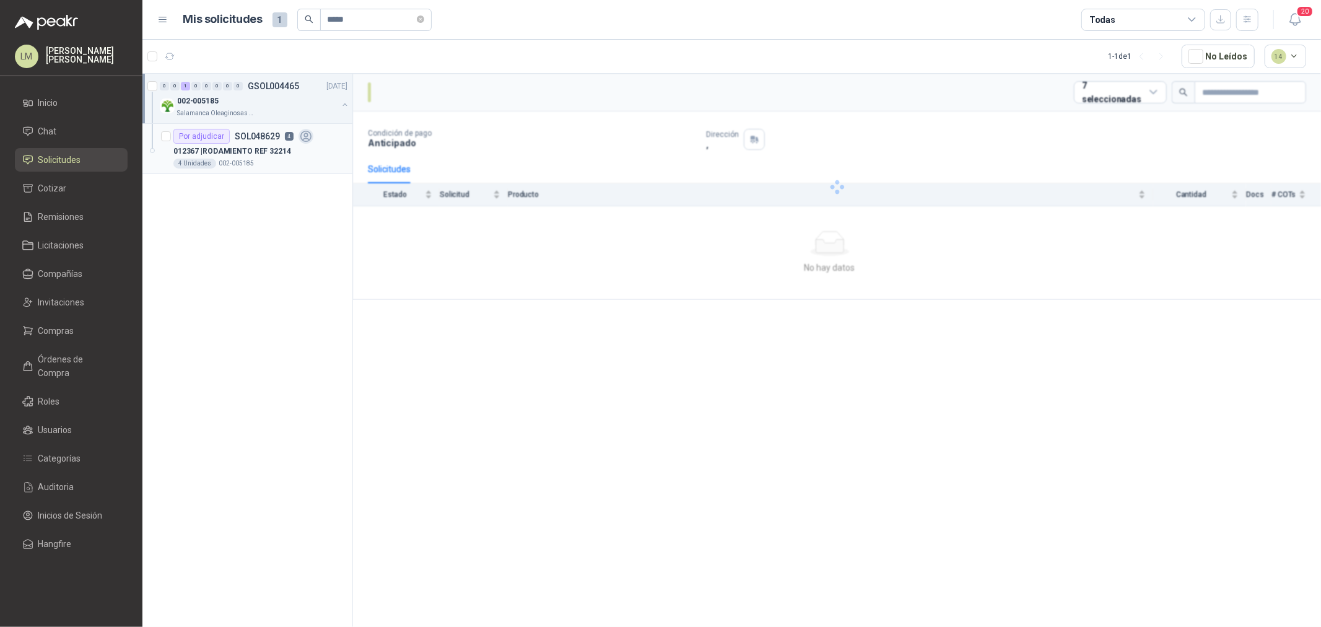
click at [295, 30] on div "Por adjudicar SOL048629 4" at bounding box center [243, 136] width 140 height 15
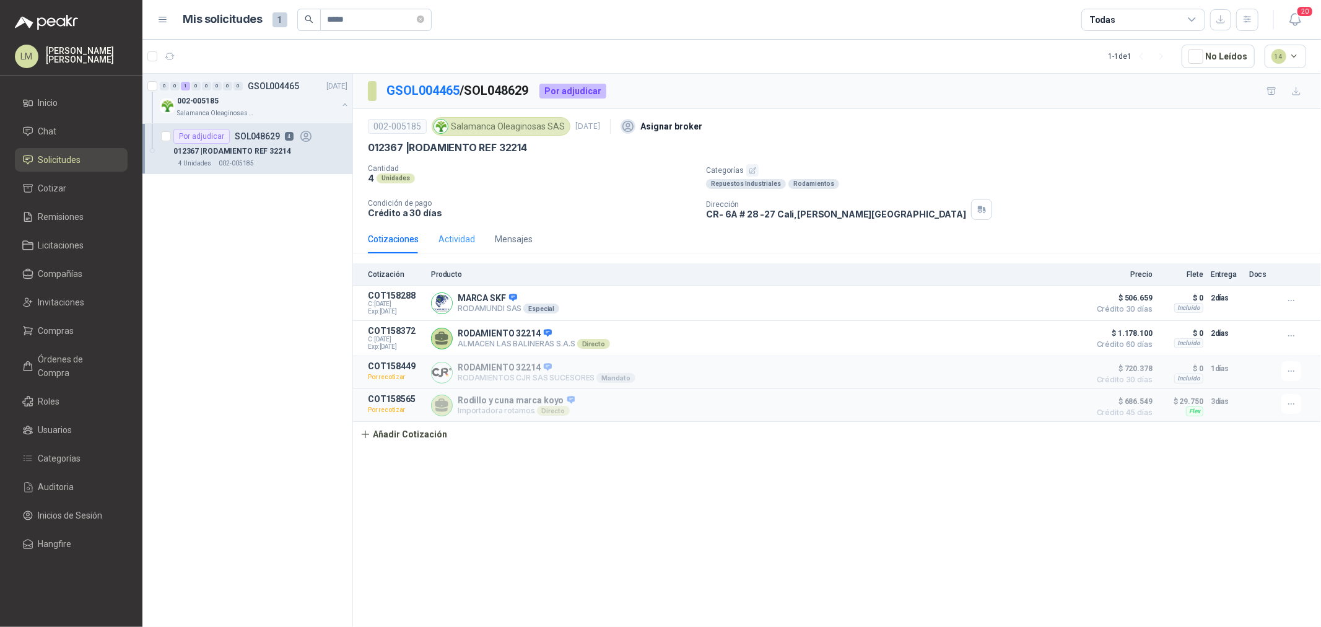
click at [441, 30] on div "Actividad" at bounding box center [456, 239] width 37 height 28
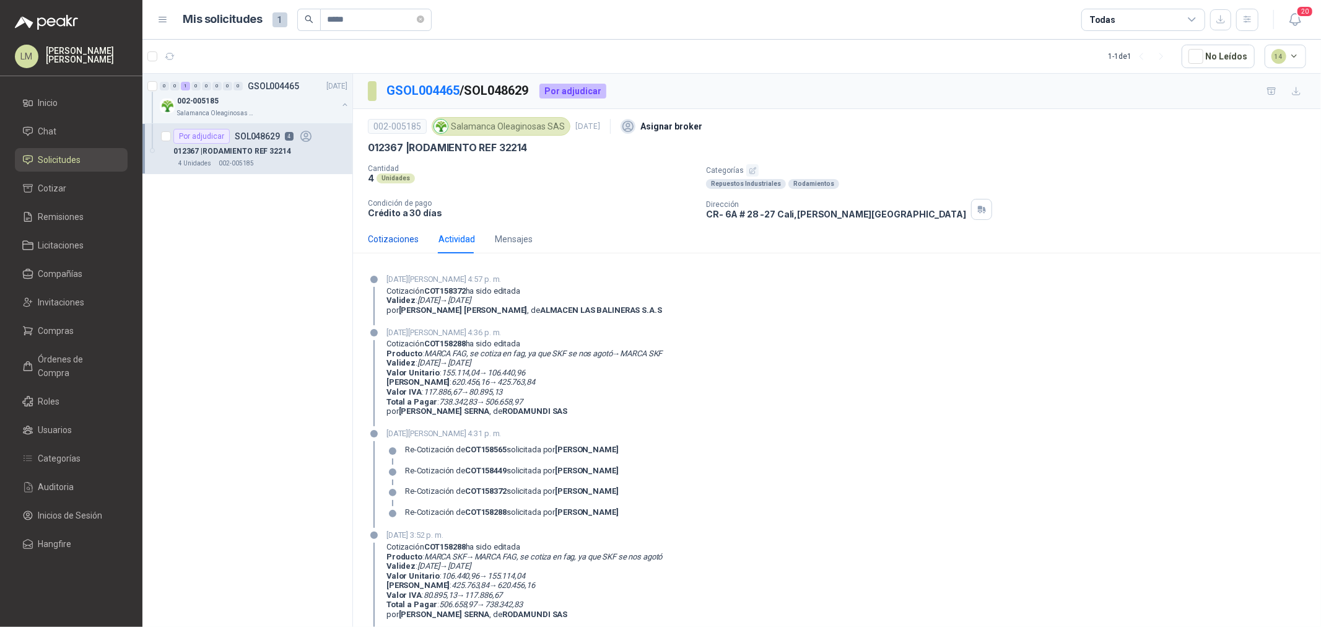
click at [387, 30] on div "Cotizaciones" at bounding box center [393, 239] width 51 height 14
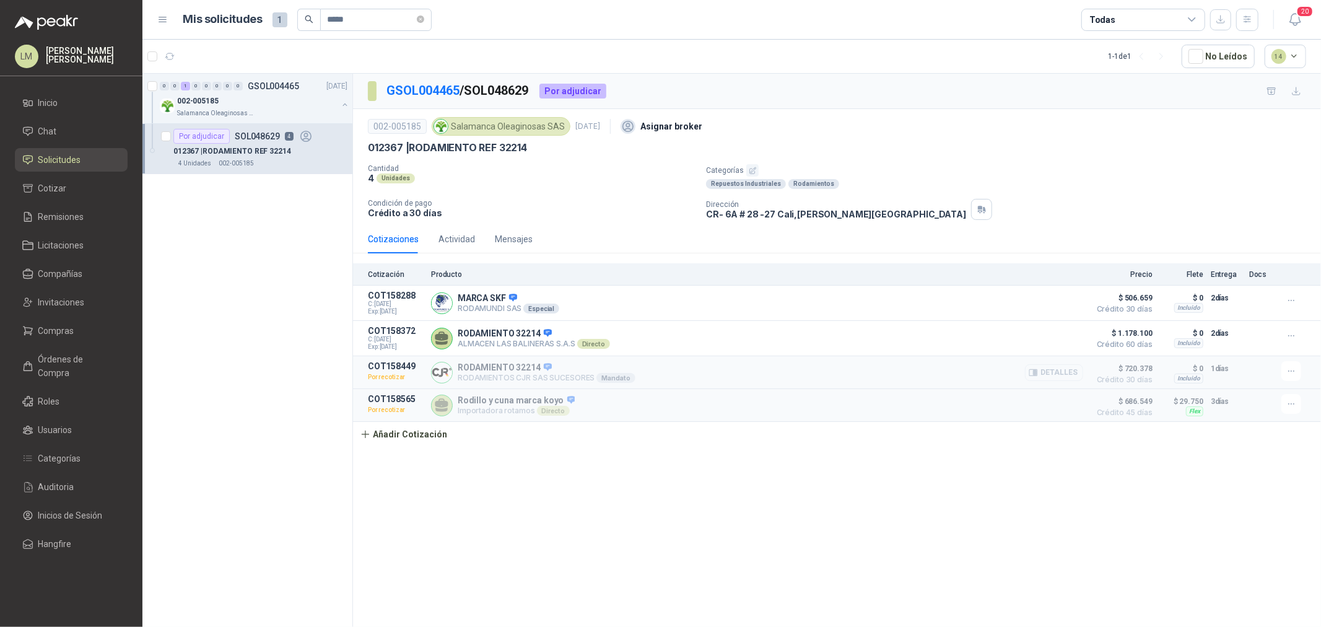
click at [441, 30] on button "Detalles" at bounding box center [1054, 372] width 58 height 17
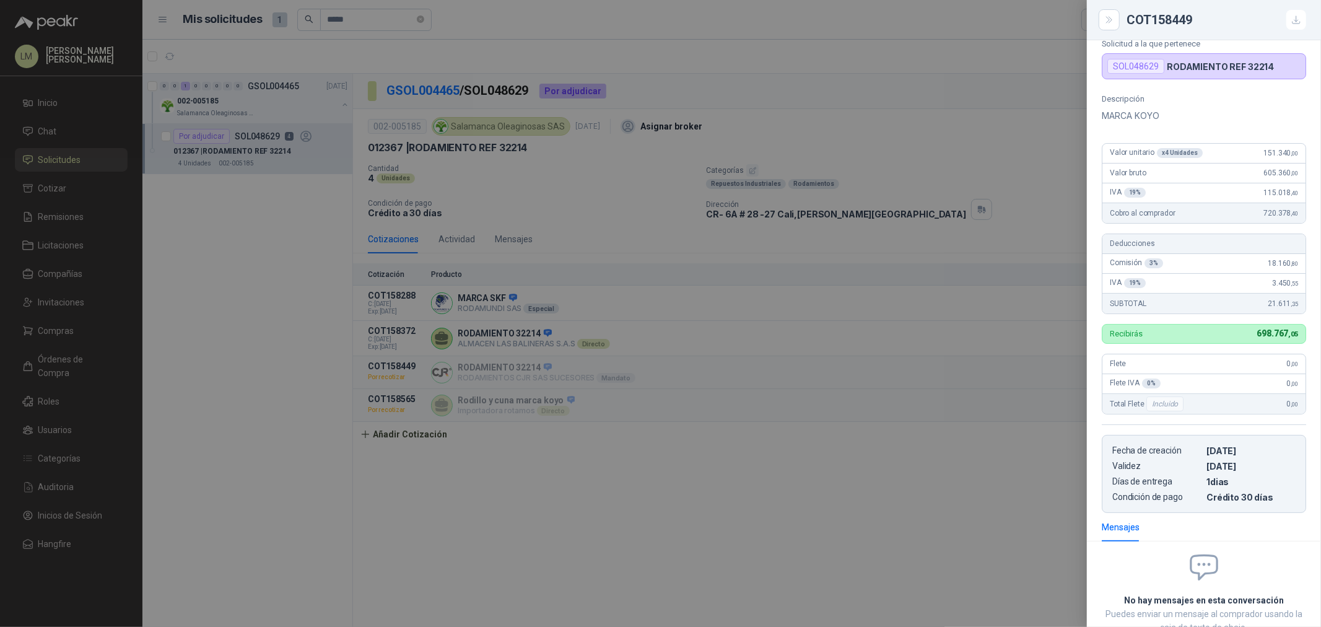
scroll to position [69, 0]
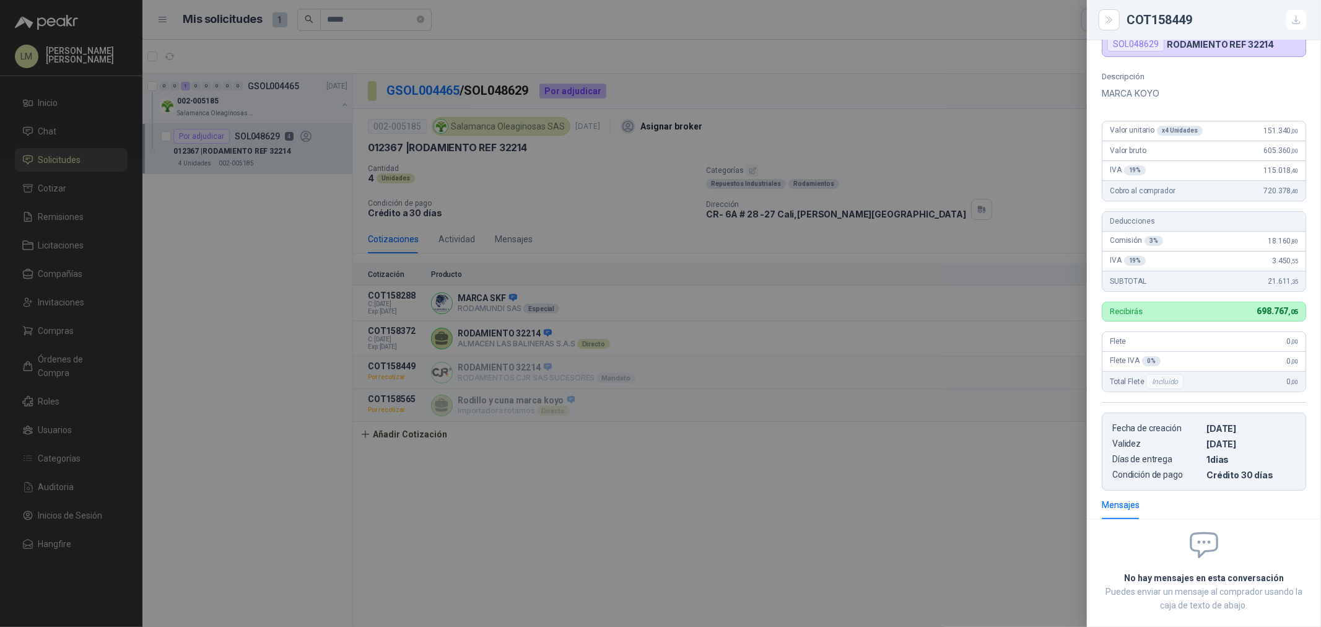
click at [441, 30] on div at bounding box center [660, 313] width 1321 height 627
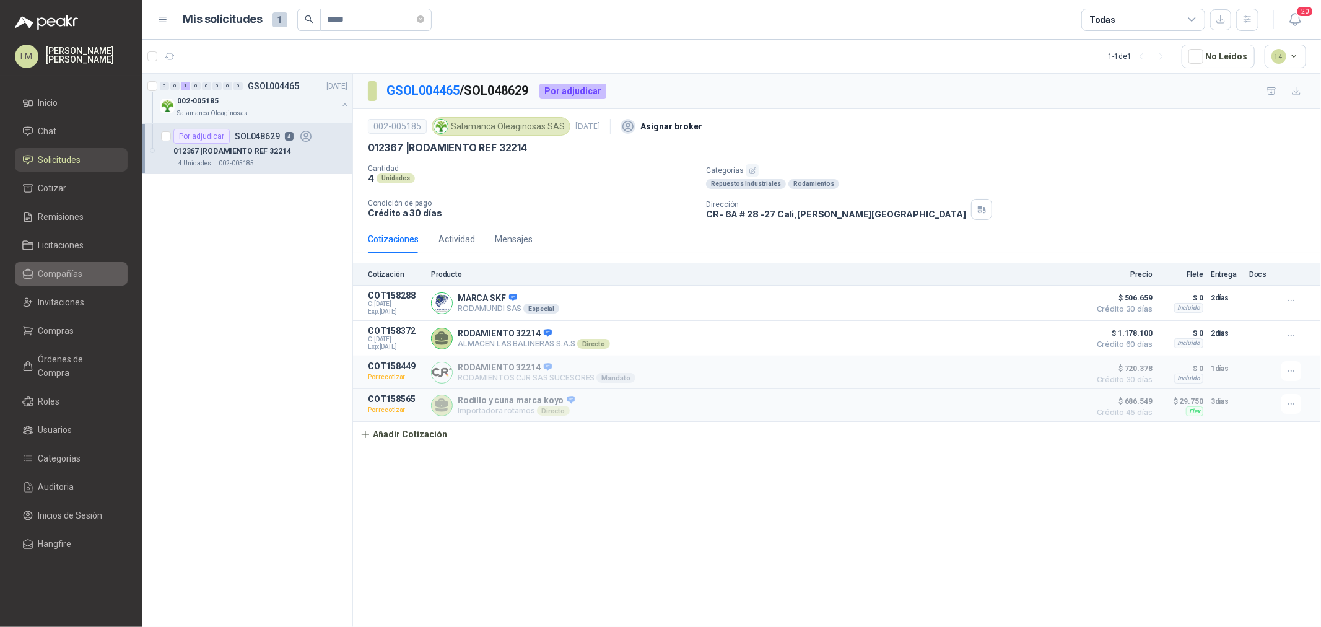
click at [56, 30] on link "Compañías" at bounding box center [71, 274] width 113 height 24
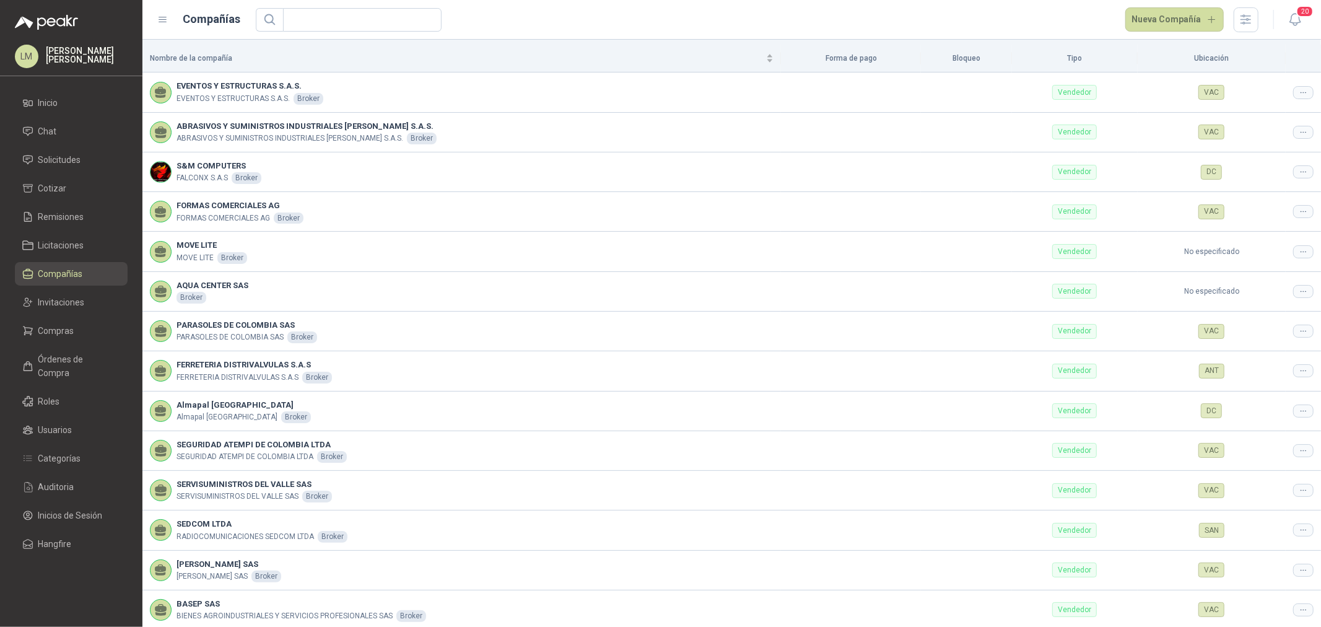
click at [48, 30] on ul "Inicio Chat Solicitudes Cotizar Remisiones Licitaciones Compañías Invitaciones …" at bounding box center [71, 325] width 142 height 469
click at [48, 30] on link "Invitaciones" at bounding box center [71, 302] width 113 height 24
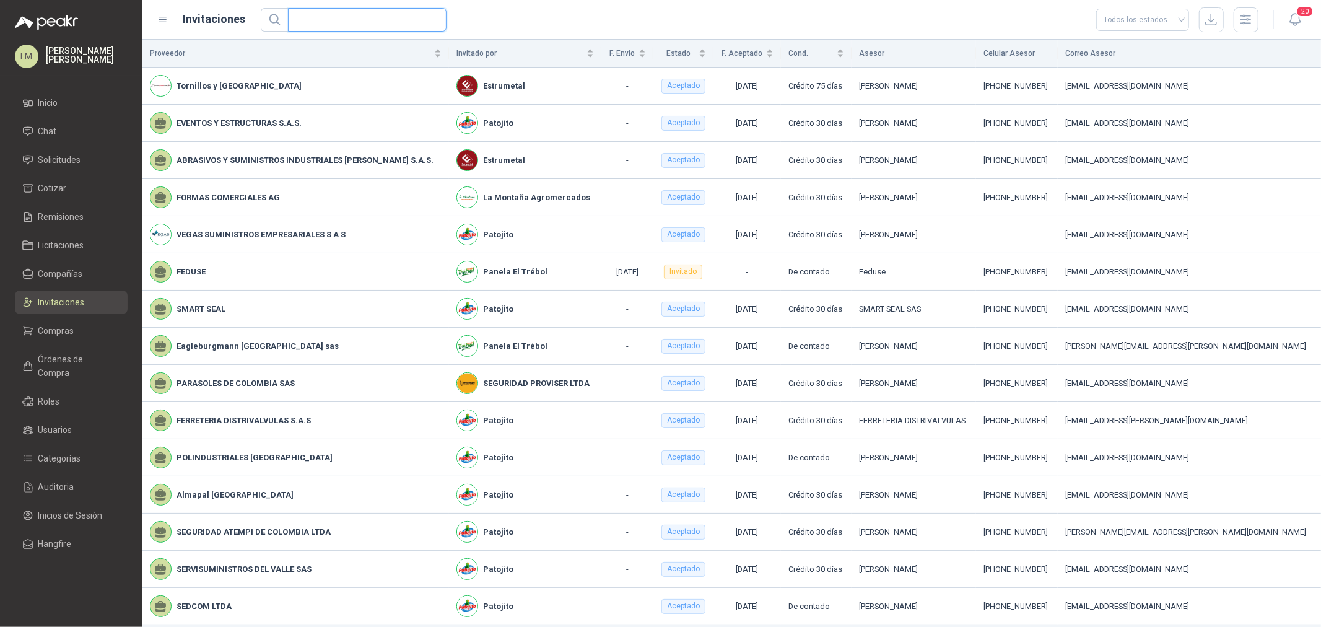
click at [320, 22] on input "text" at bounding box center [362, 20] width 134 height 22
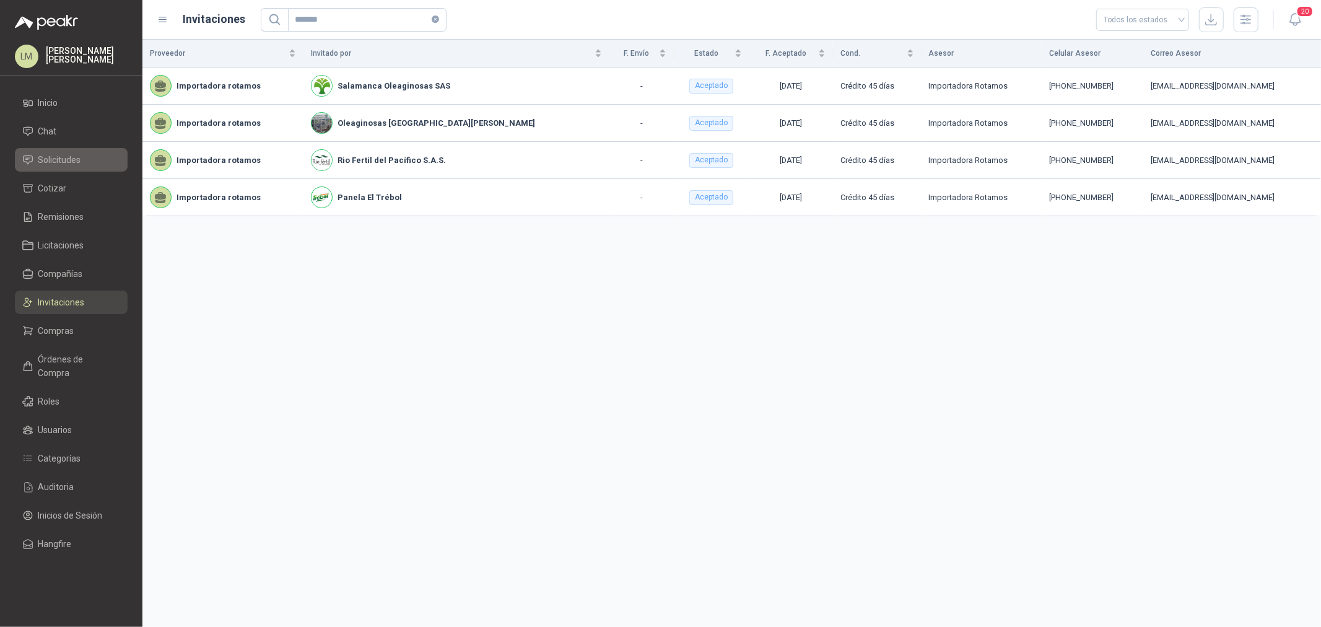
click at [62, 30] on link "Solicitudes" at bounding box center [71, 160] width 113 height 24
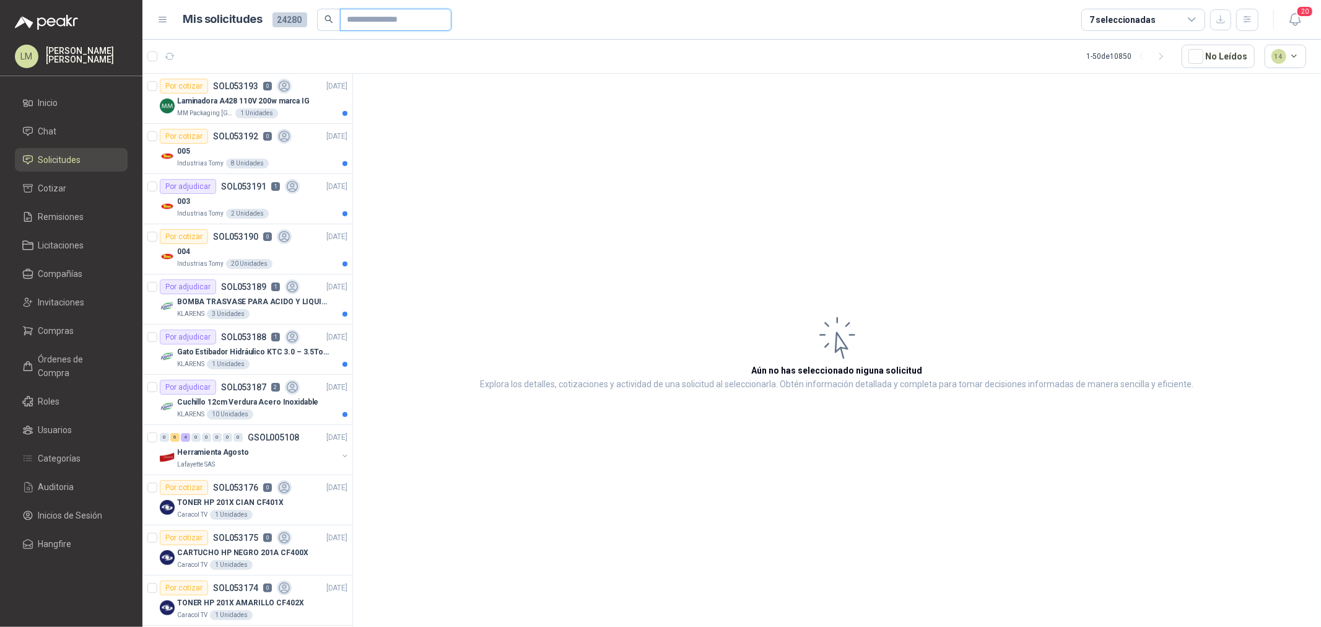
click at [378, 21] on input "text" at bounding box center [390, 19] width 87 height 21
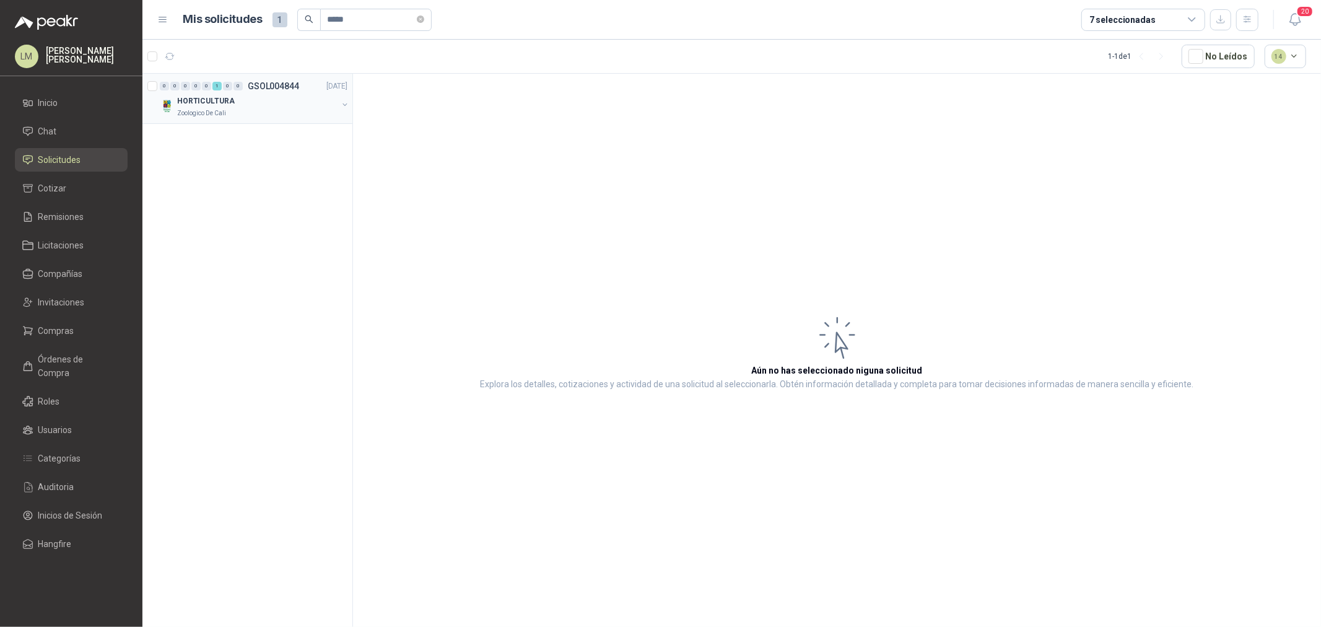
click at [345, 30] on button "button" at bounding box center [345, 105] width 10 height 10
click at [294, 30] on div "Etiqueta De Plantas, Macetas O Semilleros X50 Unds Plasticas" at bounding box center [260, 151] width 174 height 15
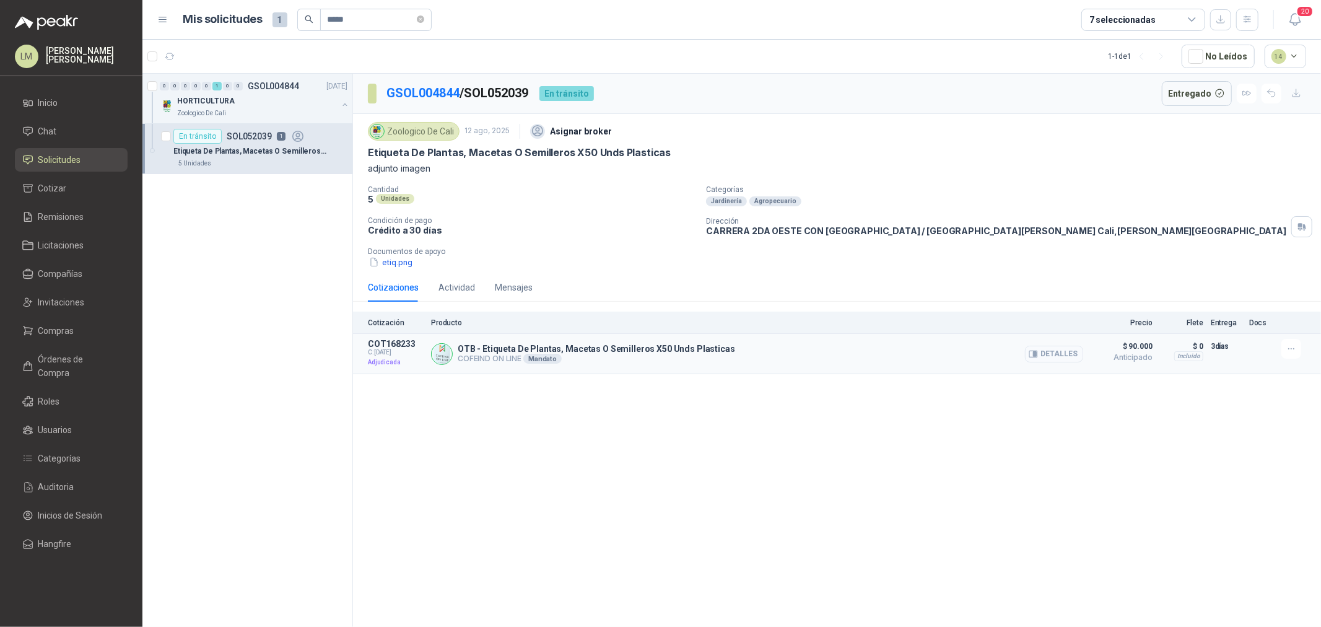
click at [441, 30] on button "Detalles" at bounding box center [1054, 354] width 58 height 17
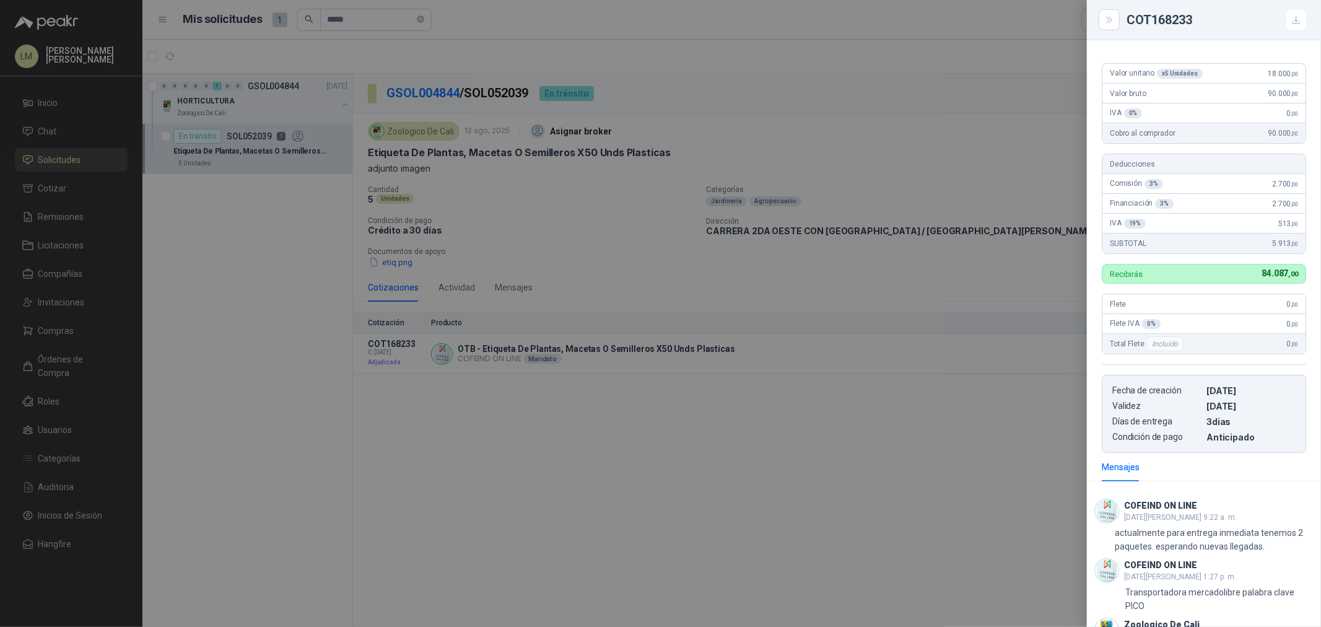
scroll to position [242, 0]
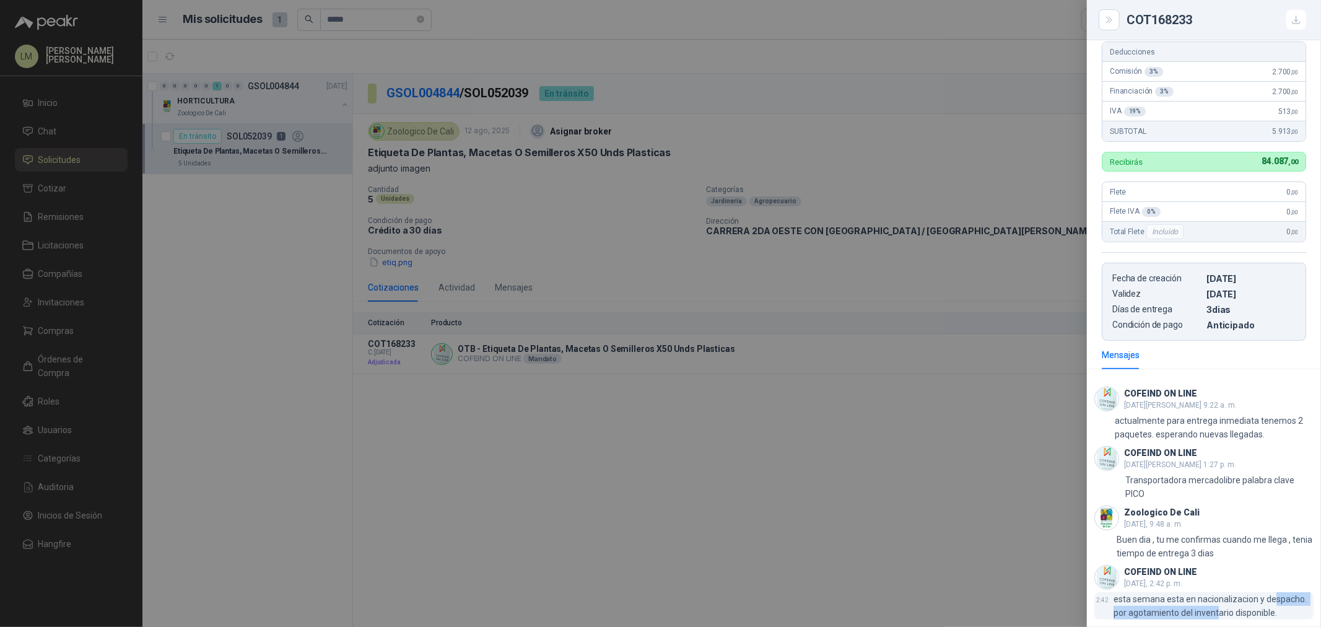
drag, startPoint x: 1125, startPoint y: 593, endPoint x: 1258, endPoint y: 599, distance: 133.3
click at [441, 30] on p "esta semana esta en nacionalizacion y despacho. por agotamiento del inventario …" at bounding box center [1214, 605] width 200 height 27
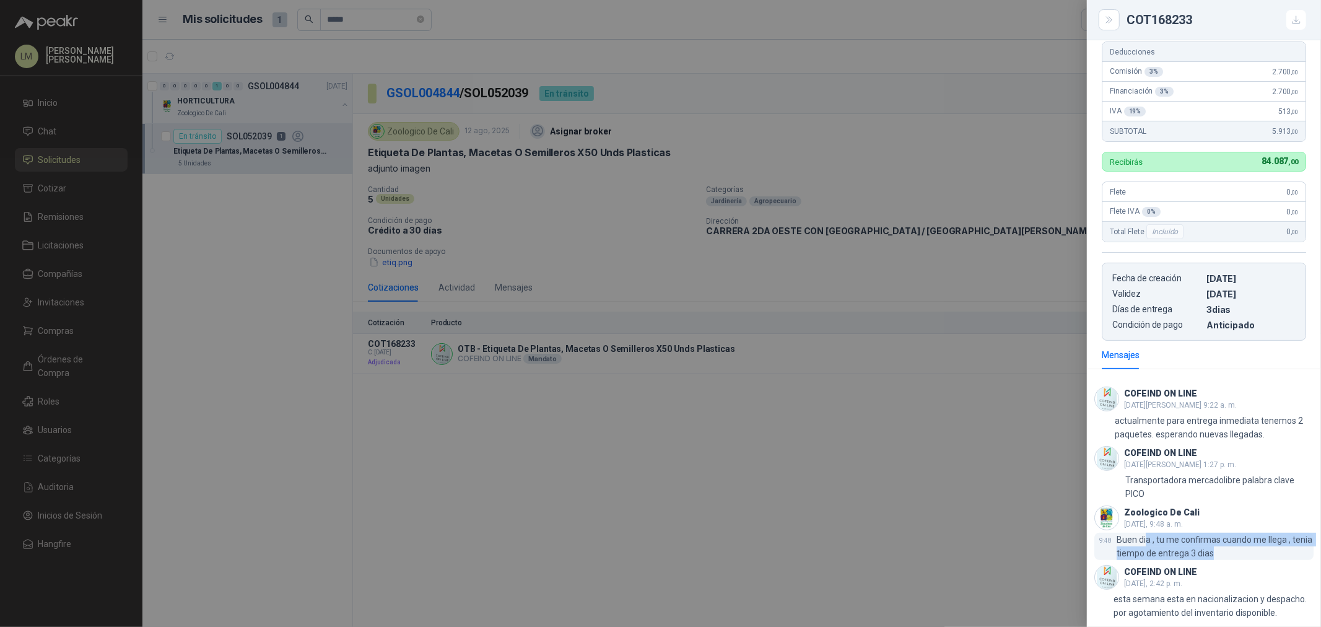
drag, startPoint x: 1144, startPoint y: 528, endPoint x: 1252, endPoint y: 541, distance: 108.5
click at [441, 30] on p "Buen dia , tu me confirmas cuando me llega , tenia tiempo de entrega 3 dias" at bounding box center [1215, 546] width 197 height 27
click at [441, 30] on div at bounding box center [660, 313] width 1321 height 627
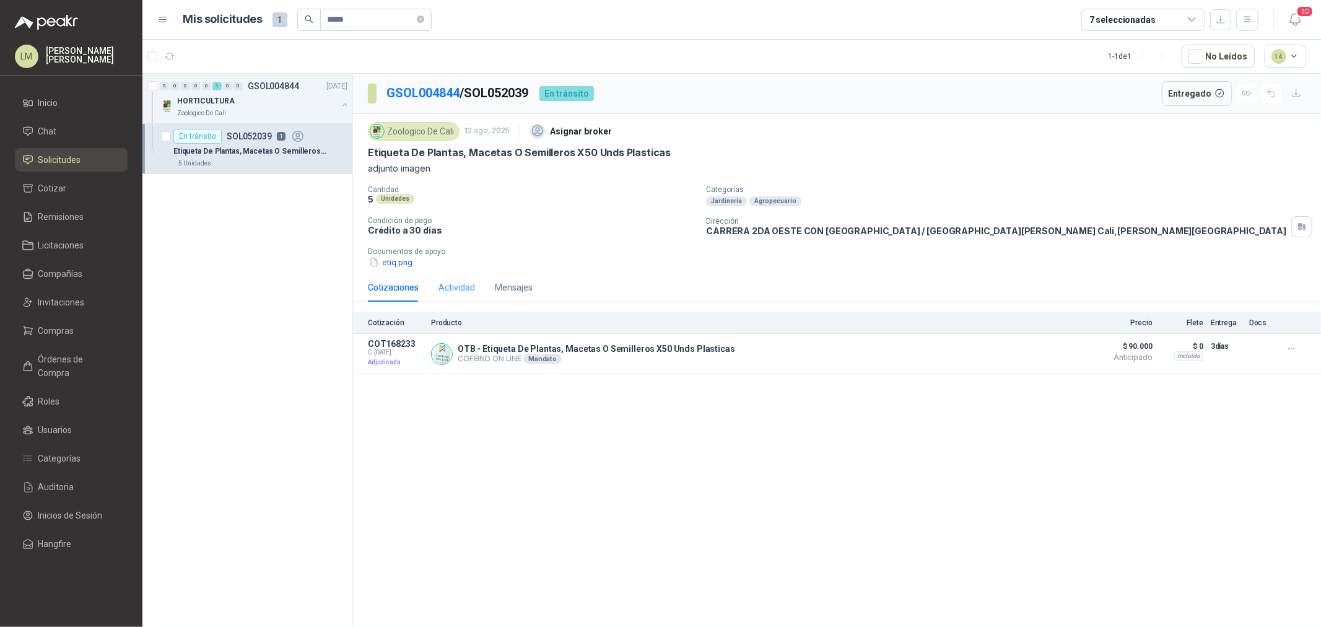
click at [437, 30] on div "Cotizaciones Actividad Mensajes" at bounding box center [450, 287] width 165 height 28
click at [441, 30] on div "Actividad" at bounding box center [456, 288] width 37 height 14
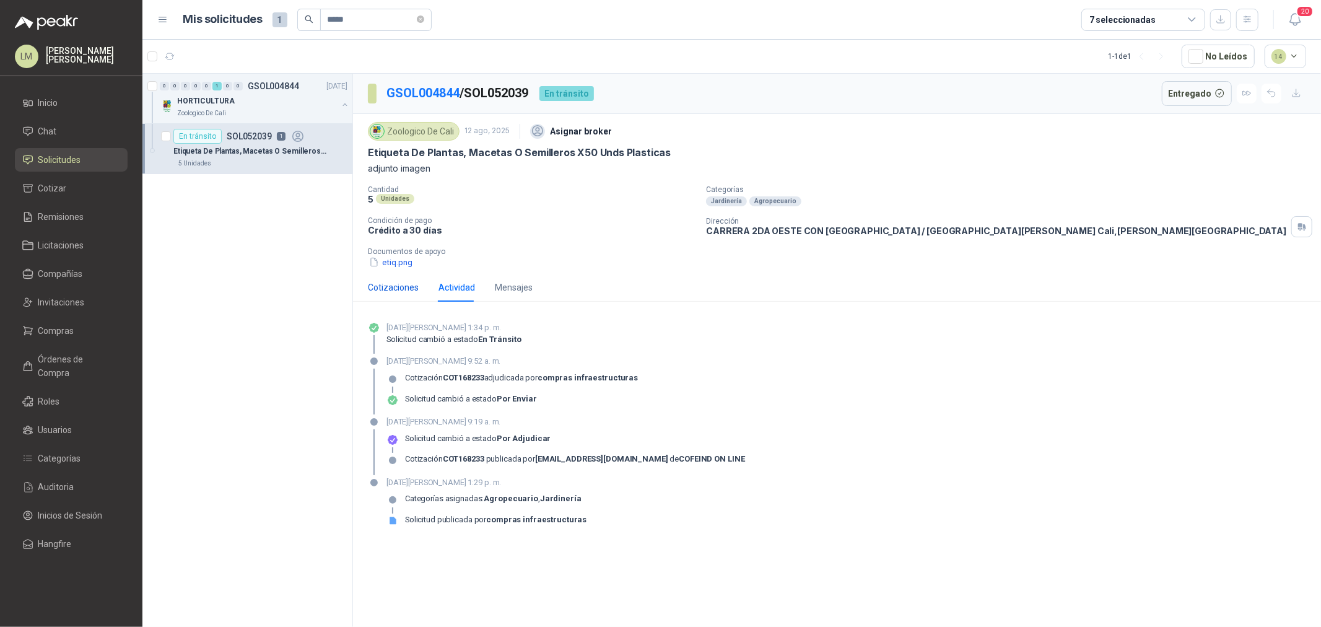
click at [412, 30] on div "Cotizaciones" at bounding box center [393, 288] width 51 height 14
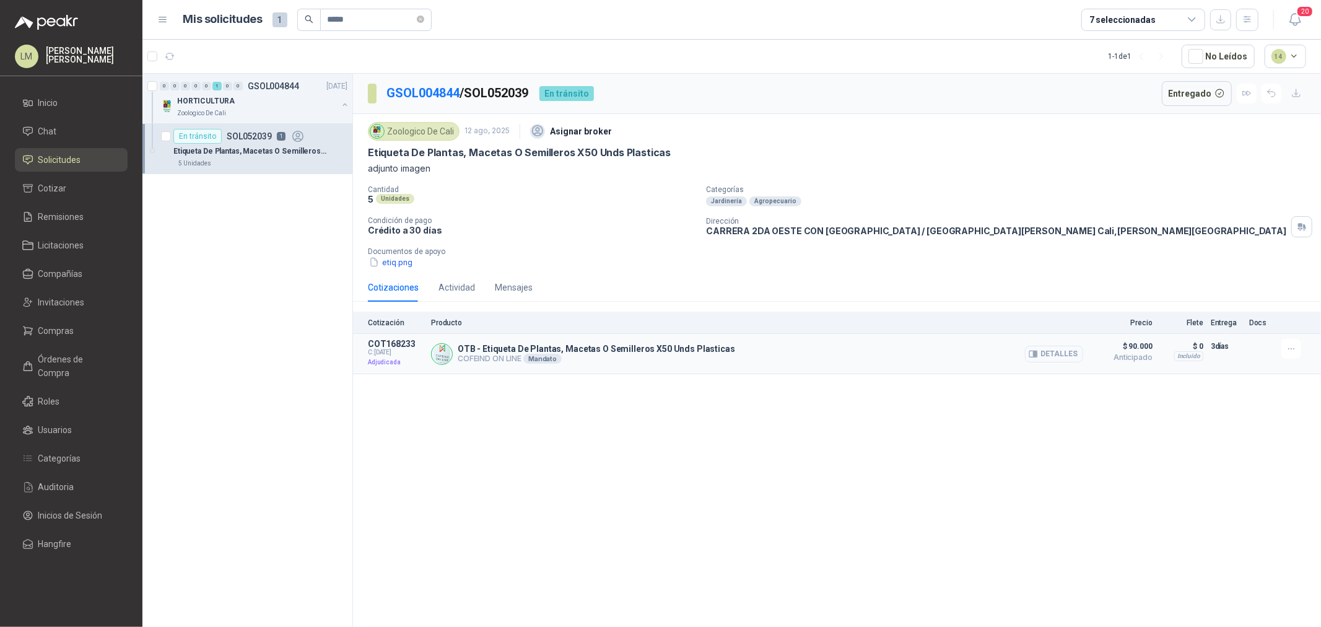
click at [441, 30] on button "Detalles" at bounding box center [1054, 354] width 58 height 17
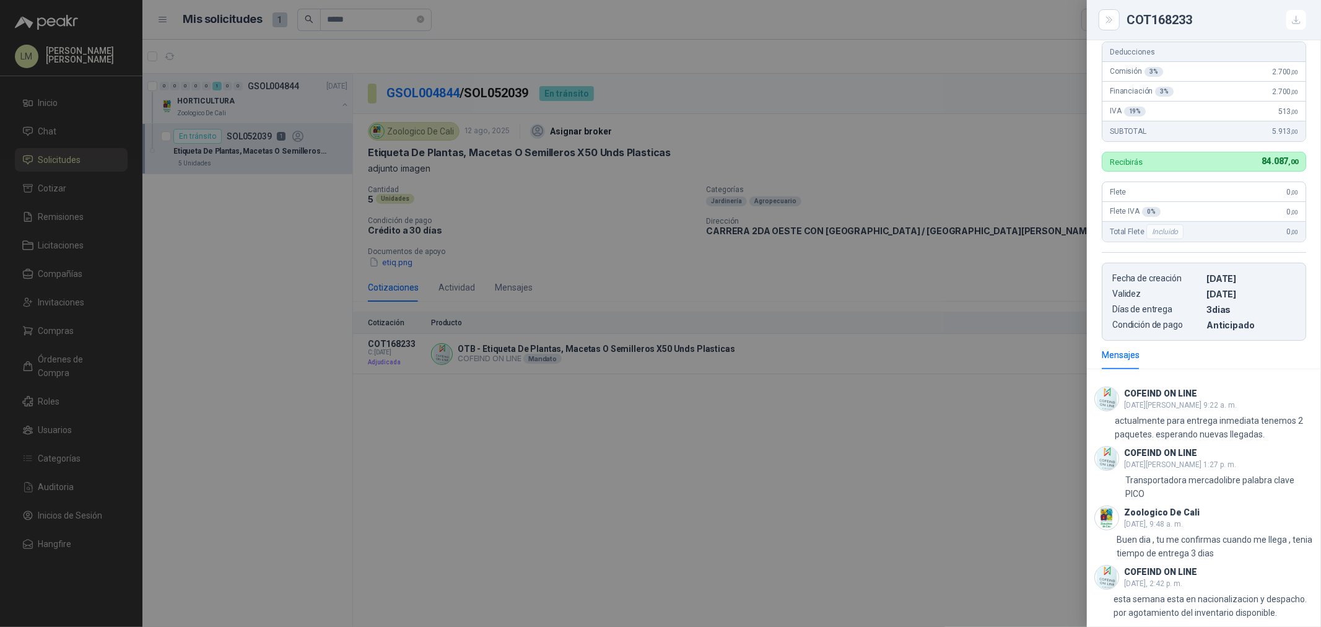
click at [441, 30] on div at bounding box center [660, 313] width 1321 height 627
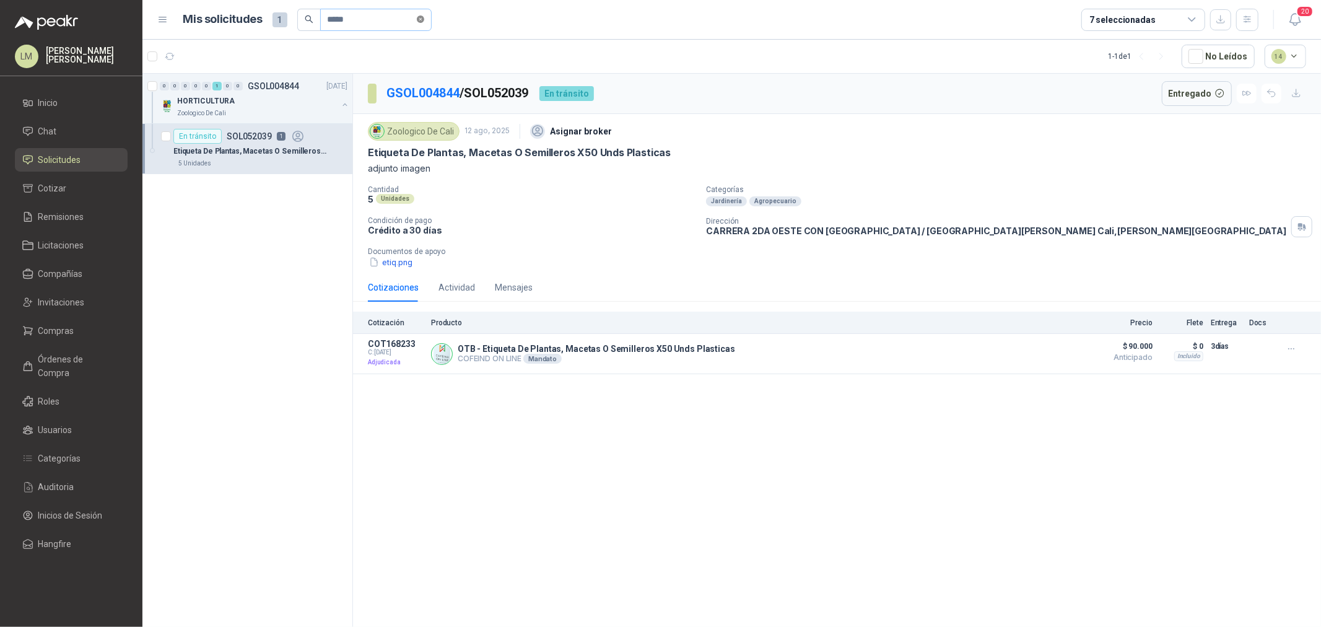
click at [424, 17] on icon "close-circle" at bounding box center [420, 18] width 7 height 7
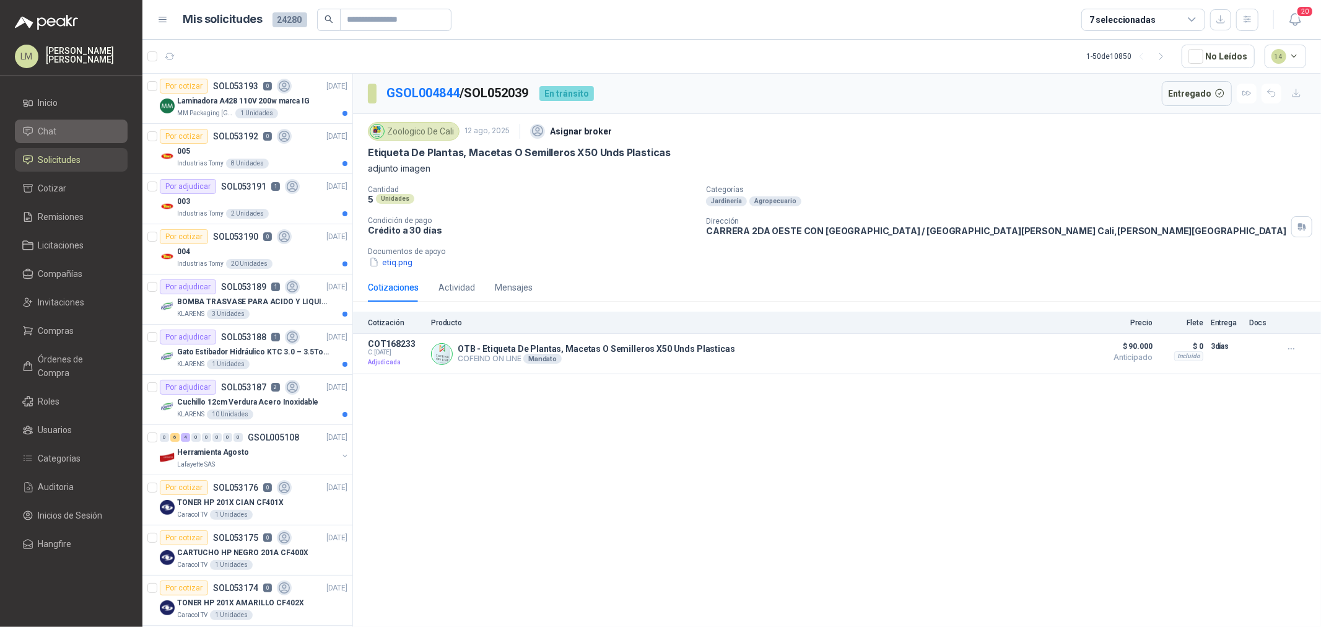
click at [62, 30] on li "Chat" at bounding box center [71, 131] width 98 height 14
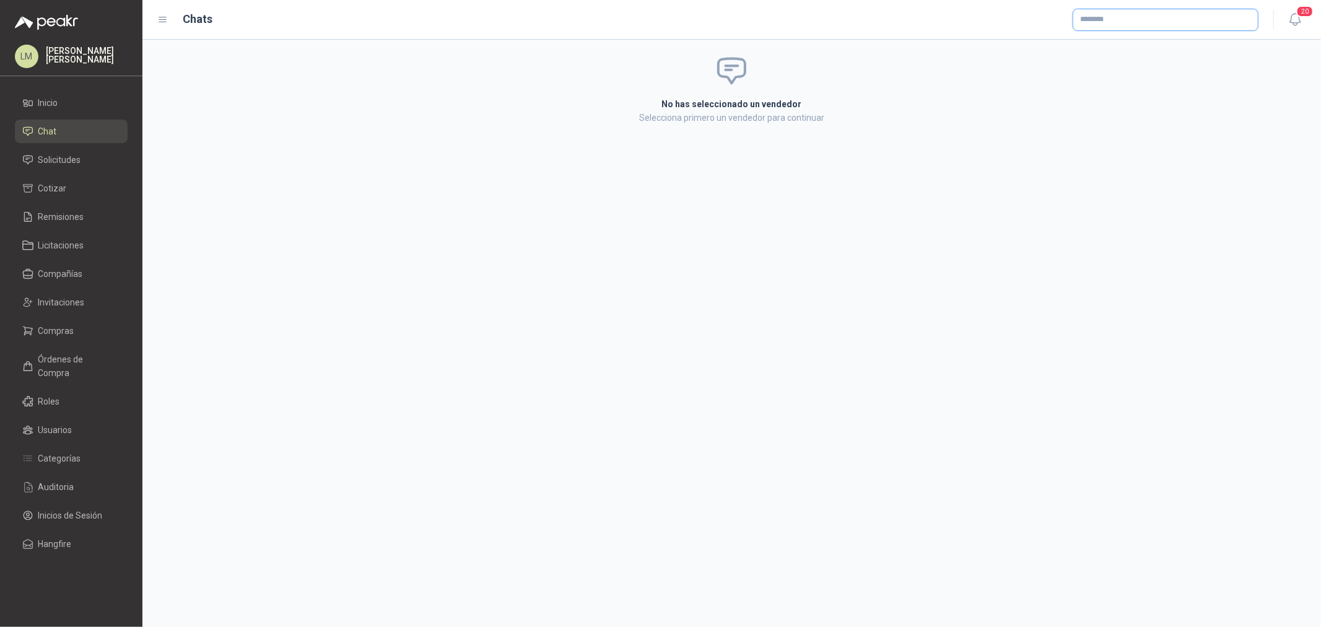
click at [441, 17] on input "text" at bounding box center [1165, 19] width 185 height 21
click at [441, 30] on p "COFEIND ON LINE" at bounding box center [1131, 45] width 58 height 7
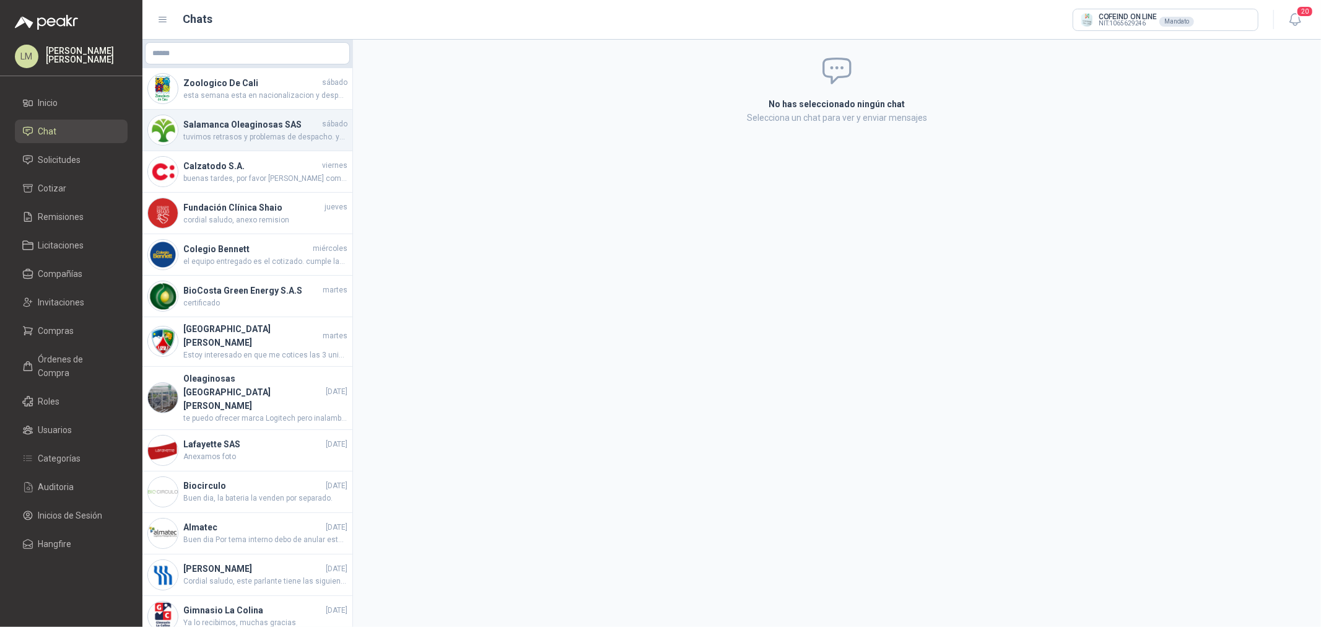
click at [243, 30] on div "Salamanca Oleaginosas SAS [DATE] tuvimos retrasos y problemas de despacho. ya e…" at bounding box center [247, 130] width 210 height 41
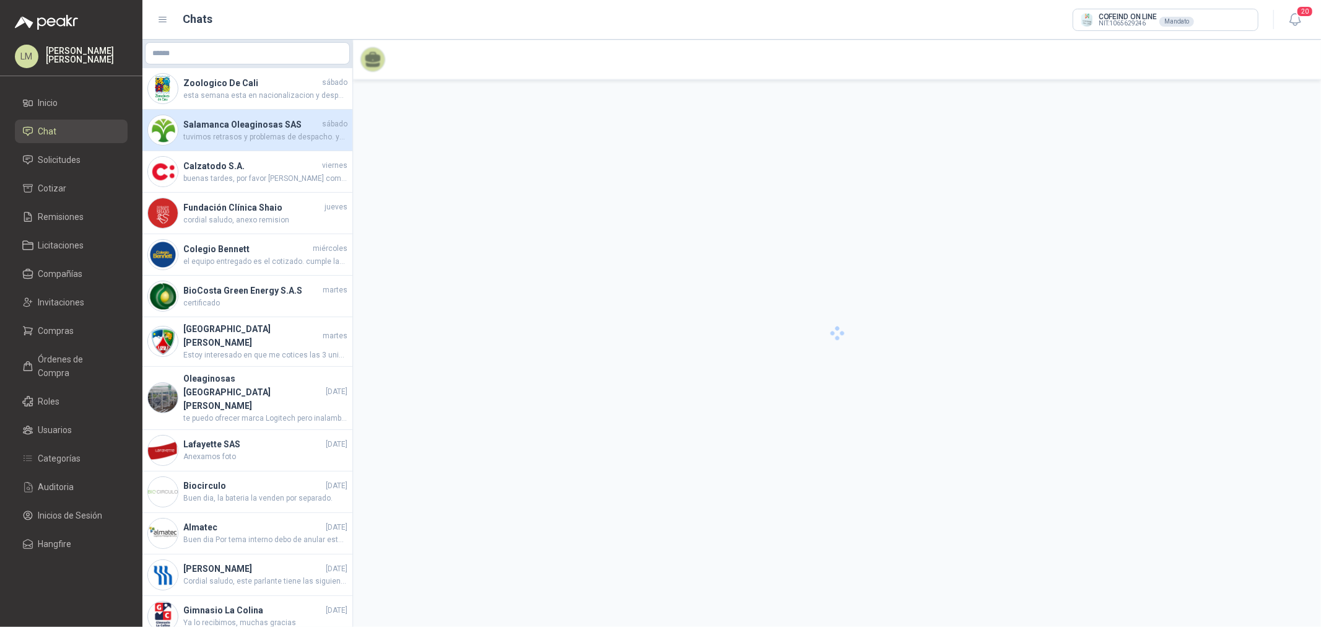
scroll to position [286, 0]
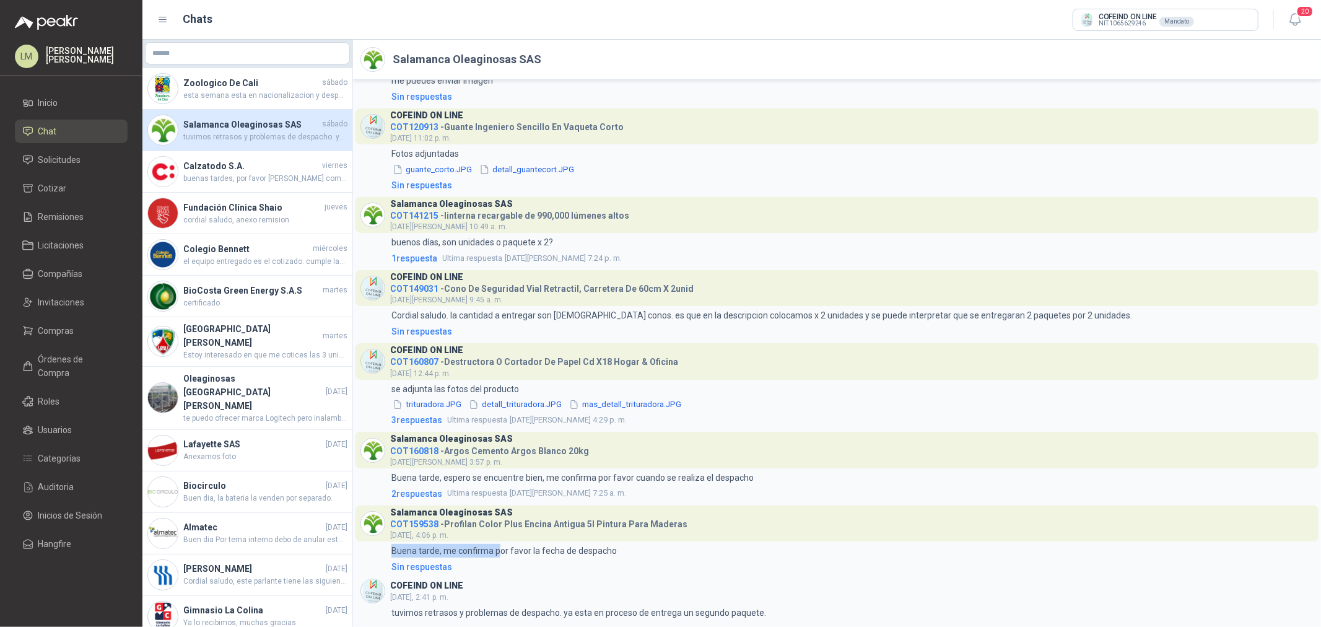
drag, startPoint x: 497, startPoint y: 549, endPoint x: 577, endPoint y: 534, distance: 80.8
click at [441, 30] on div "Salamanca Oleaginosas SAS COT159538 - Profilan Color Plus Encina Antigua 5l Pin…" at bounding box center [836, 539] width 953 height 68
click at [441, 30] on p "Buena tarde, me confirma por favor la fecha de despacho" at bounding box center [503, 551] width 225 height 14
click at [441, 16] on input "text" at bounding box center [1165, 19] width 185 height 21
click at [441, 30] on p "Ferreteria BerVar" at bounding box center [1157, 46] width 110 height 7
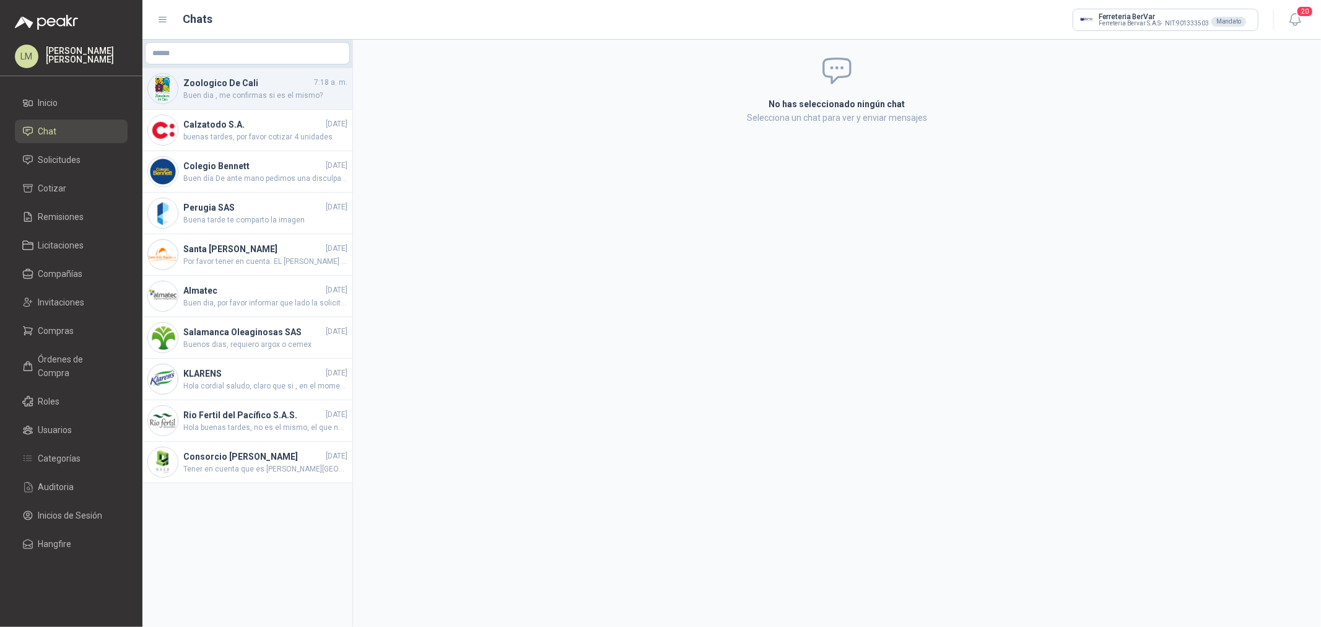
click at [245, 30] on h4 "Zoologico De Cali" at bounding box center [247, 83] width 128 height 14
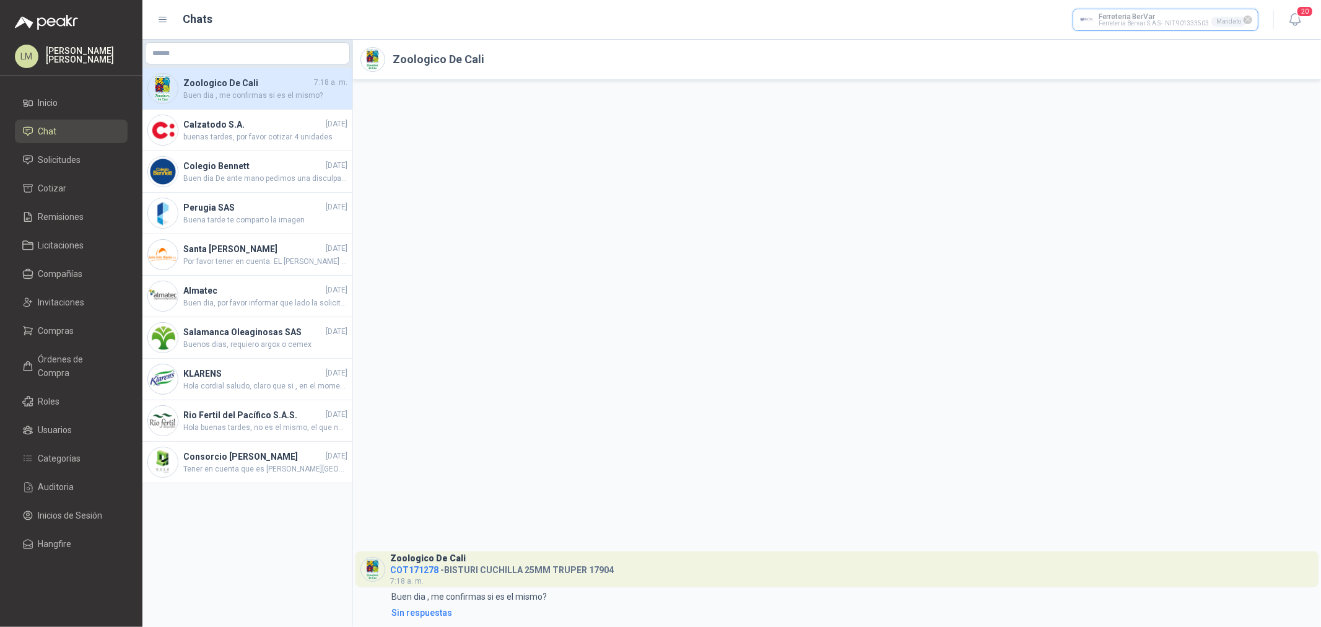
click at [441, 16] on input "text" at bounding box center [1165, 19] width 185 height 21
click at [441, 30] on span "COLIMPORTADOS SAS -" at bounding box center [1134, 53] width 65 height 6
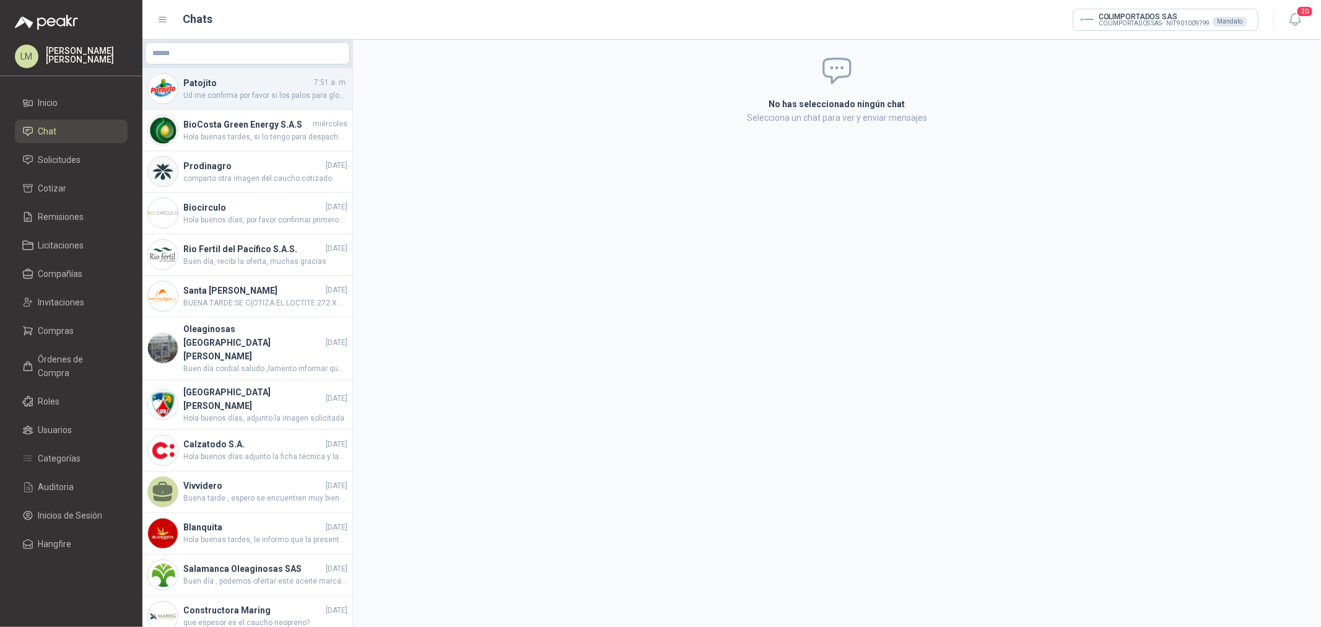
click at [243, 30] on span "Ud me confirma por favor si los palos para globo que me esta cotizando correspo…" at bounding box center [265, 96] width 164 height 12
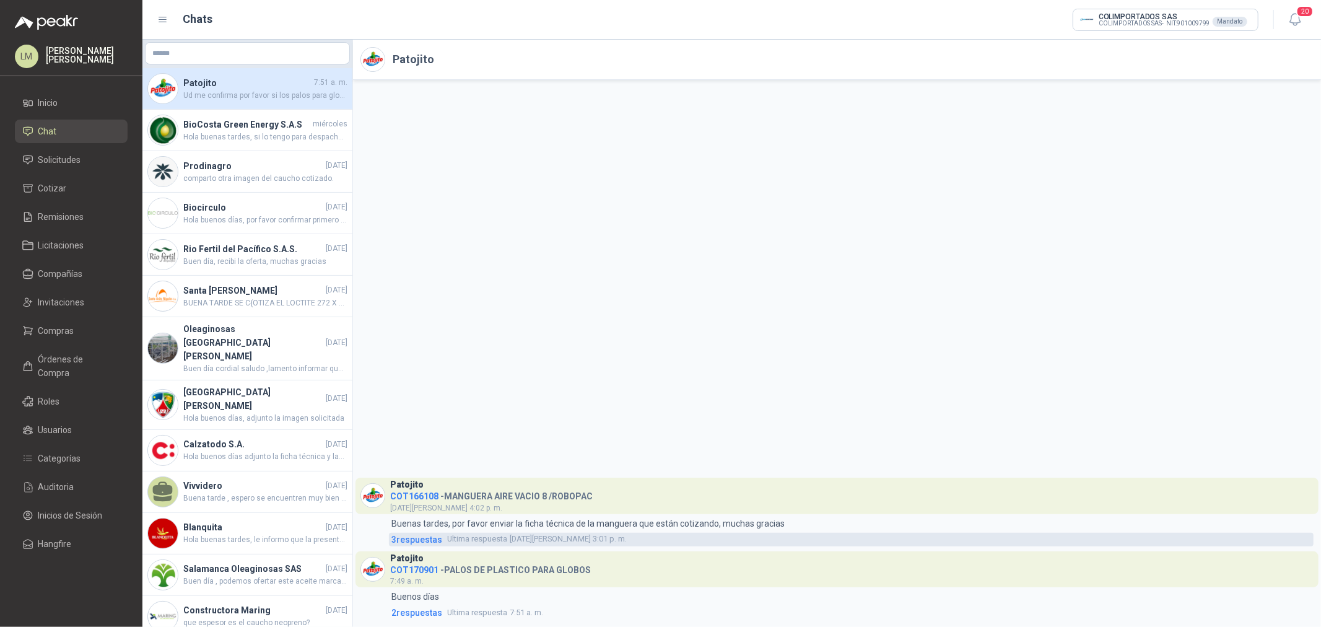
click at [424, 30] on span "3 respuesta s" at bounding box center [416, 540] width 51 height 14
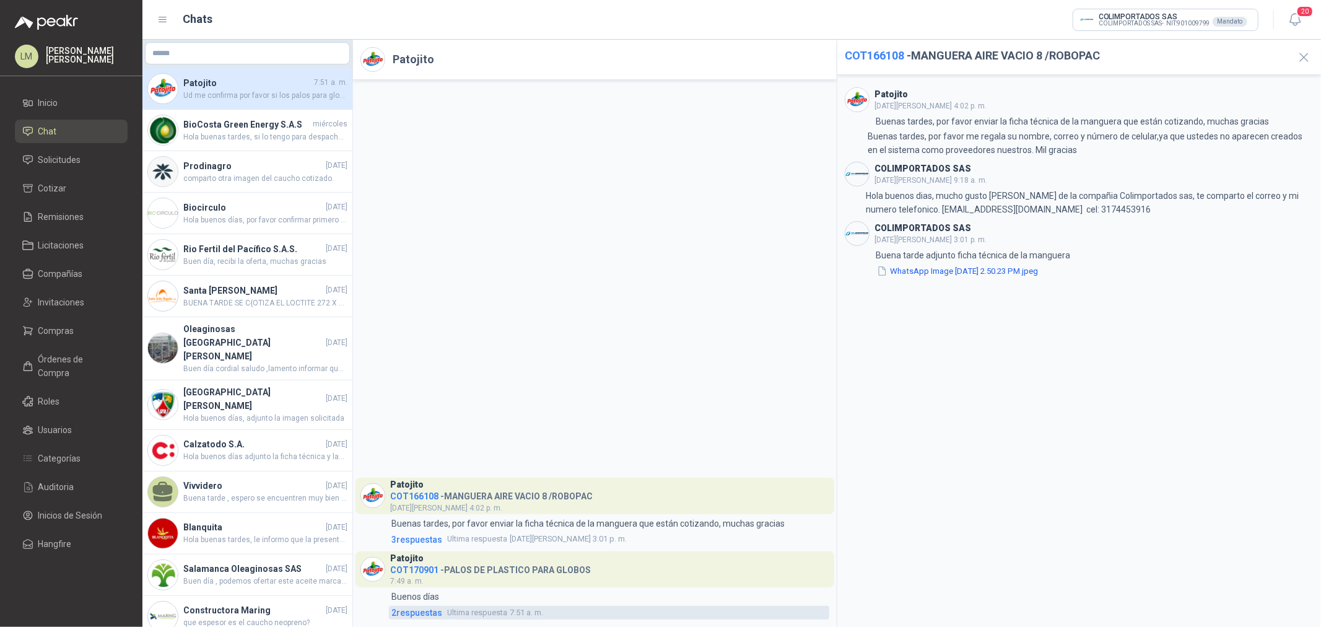
click at [422, 30] on span "2 respuesta s" at bounding box center [416, 613] width 51 height 14
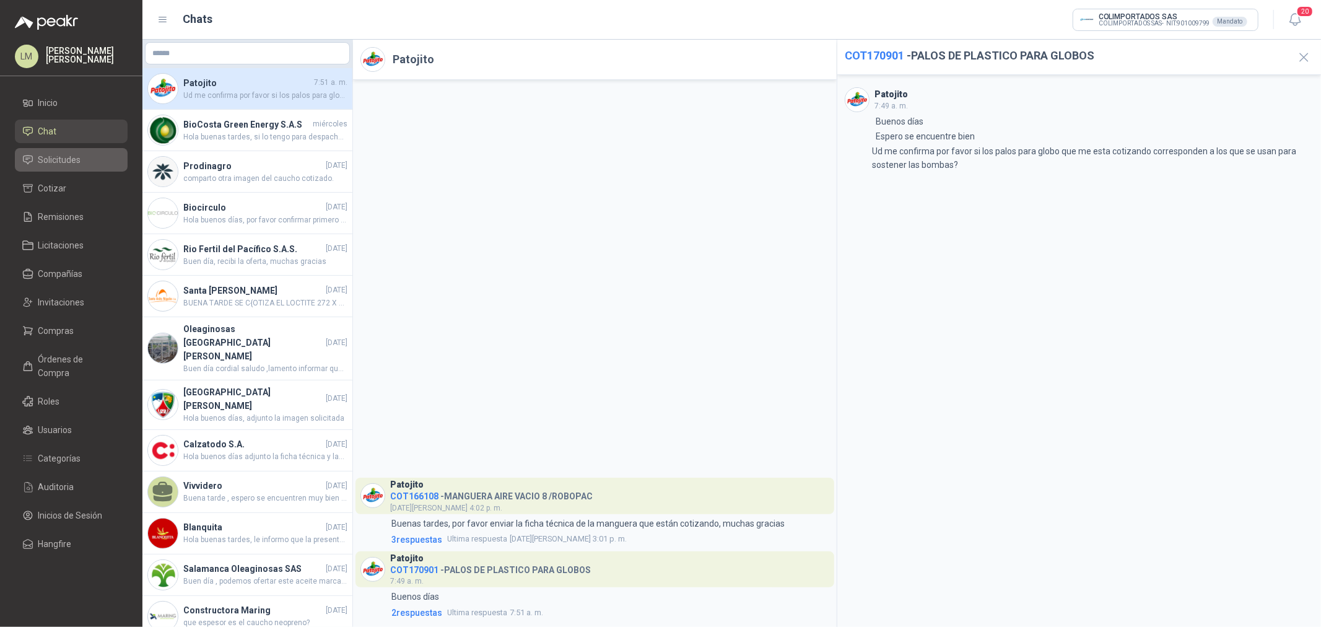
click at [58, 30] on span "Solicitudes" at bounding box center [59, 160] width 43 height 14
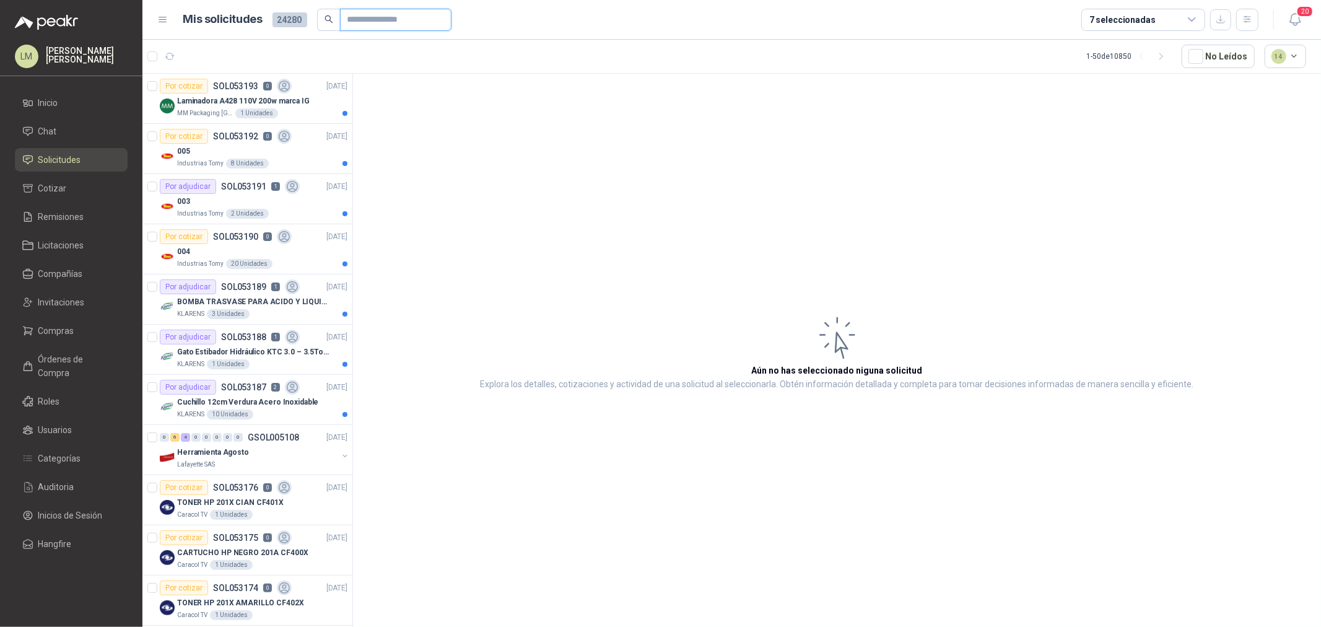
click at [357, 23] on input "text" at bounding box center [390, 19] width 87 height 21
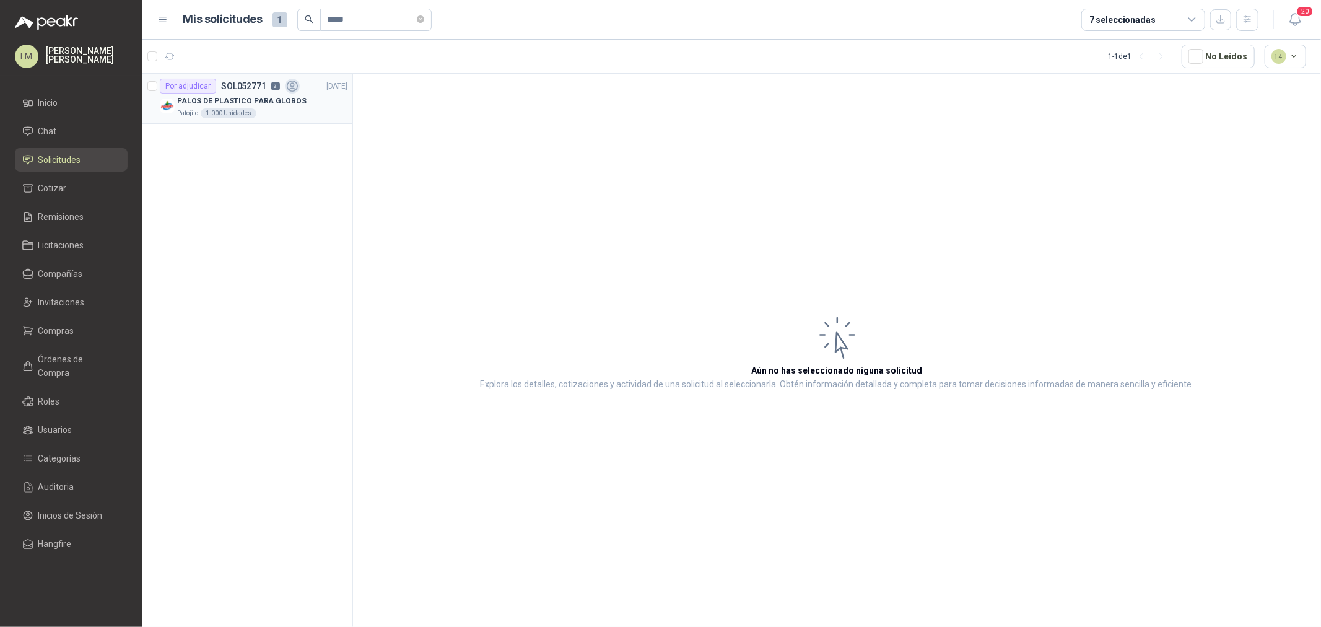
click at [263, 30] on p "PALOS DE PLASTICO PARA GLOBOS" at bounding box center [241, 101] width 129 height 12
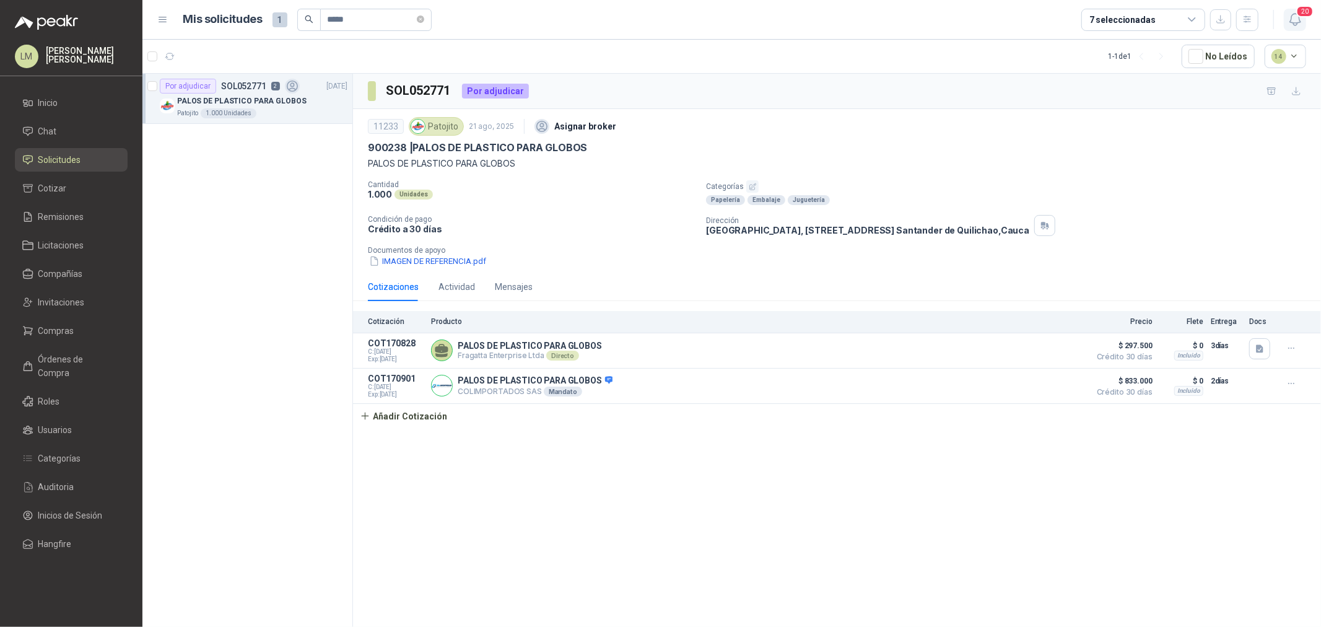
click at [441, 24] on icon "button" at bounding box center [1294, 20] width 11 height 12
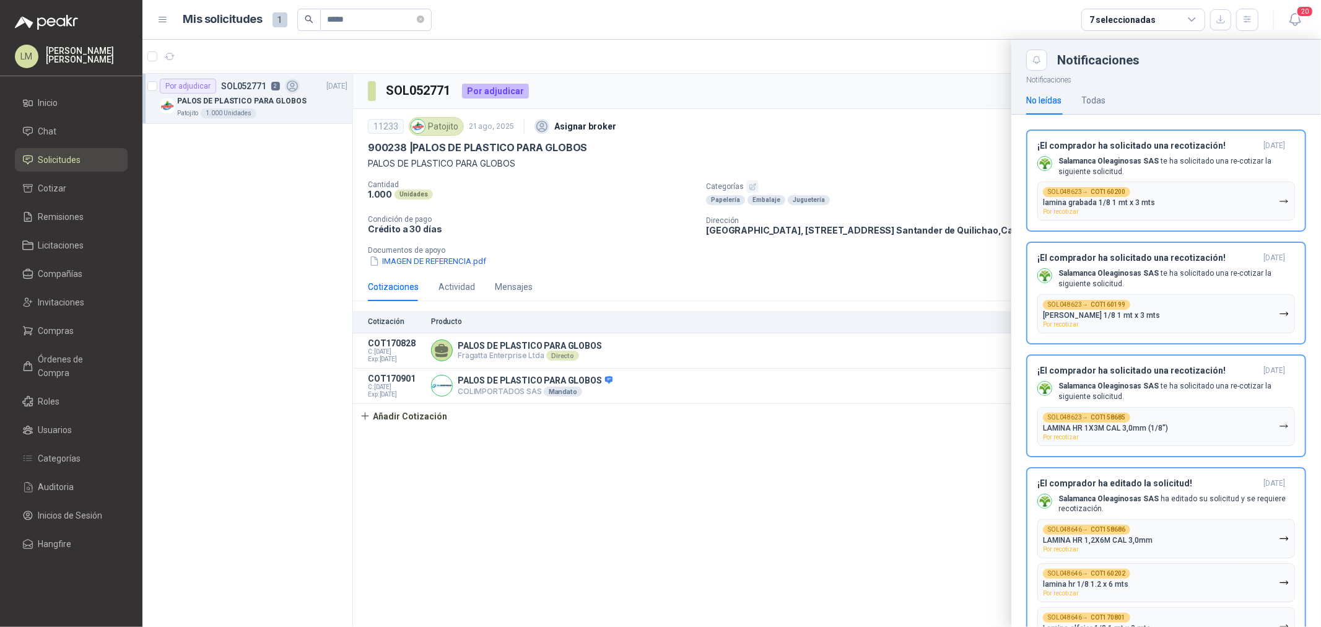
click at [441, 30] on div at bounding box center [731, 333] width 1179 height 587
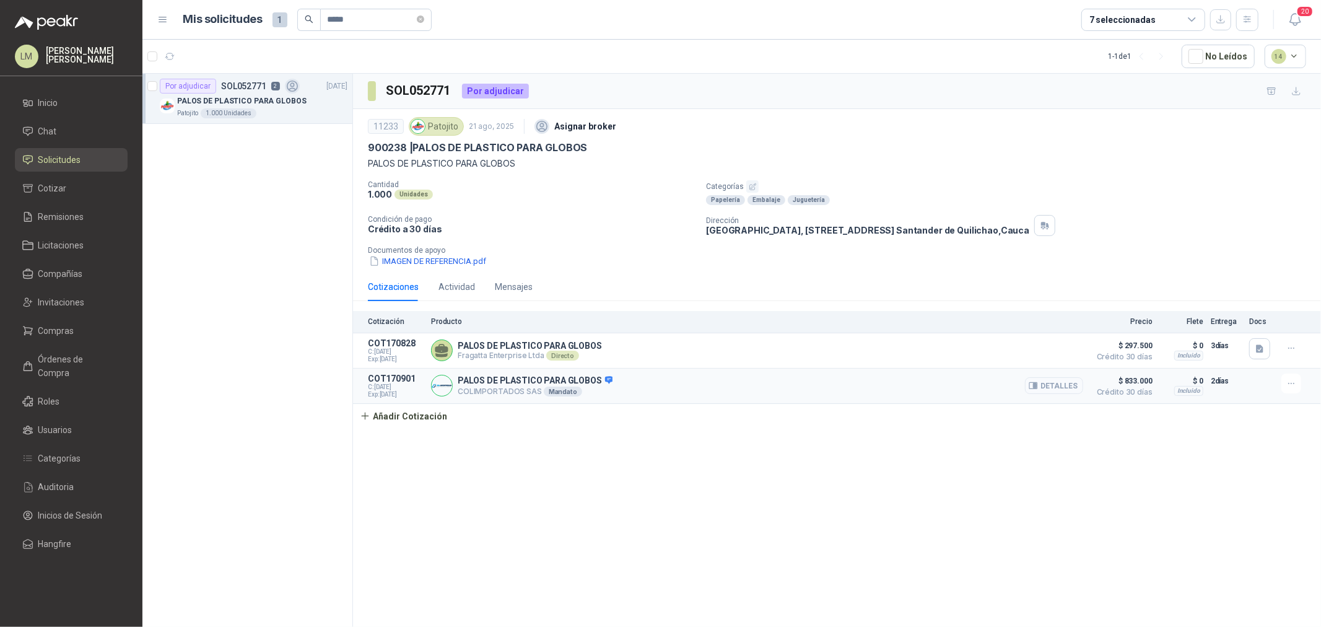
click at [441, 30] on button "Detalles" at bounding box center [1054, 385] width 58 height 17
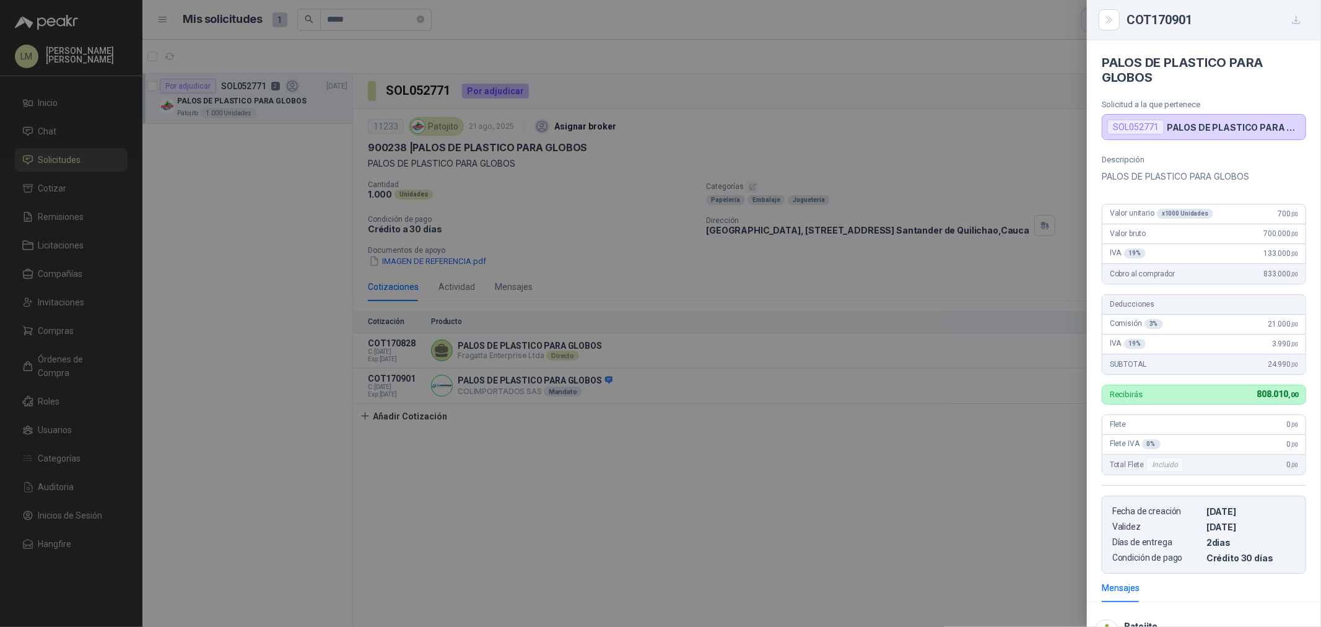
scroll to position [97, 0]
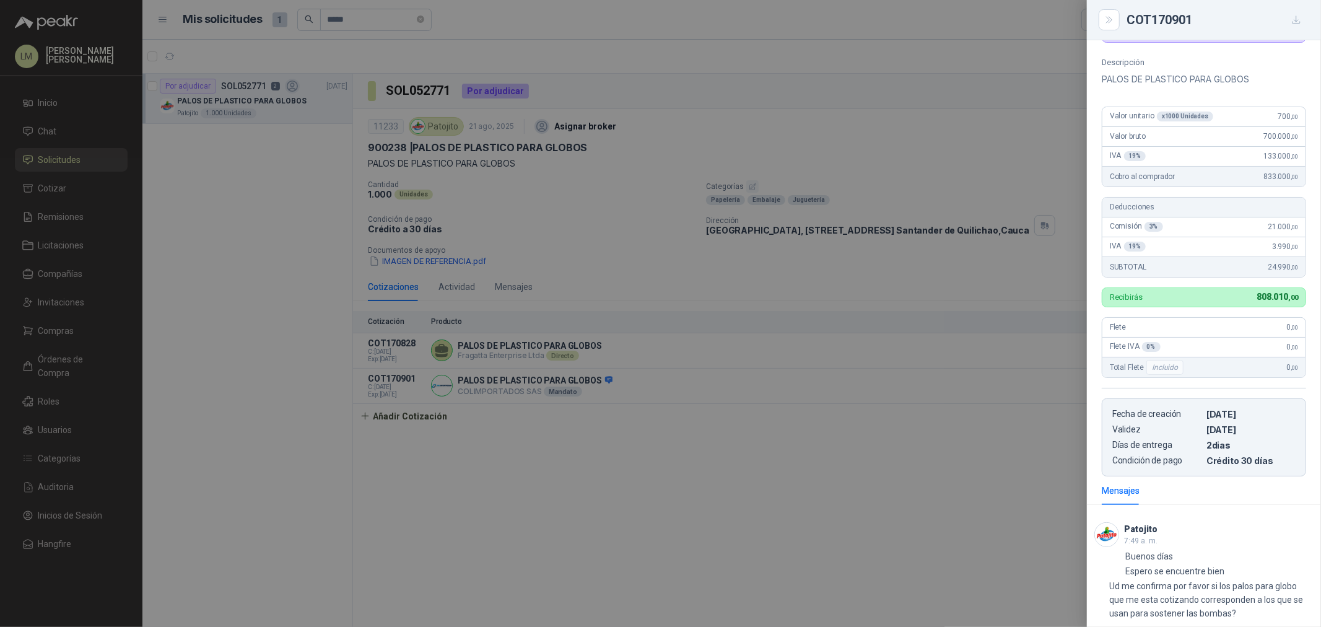
click at [441, 30] on div at bounding box center [660, 313] width 1321 height 627
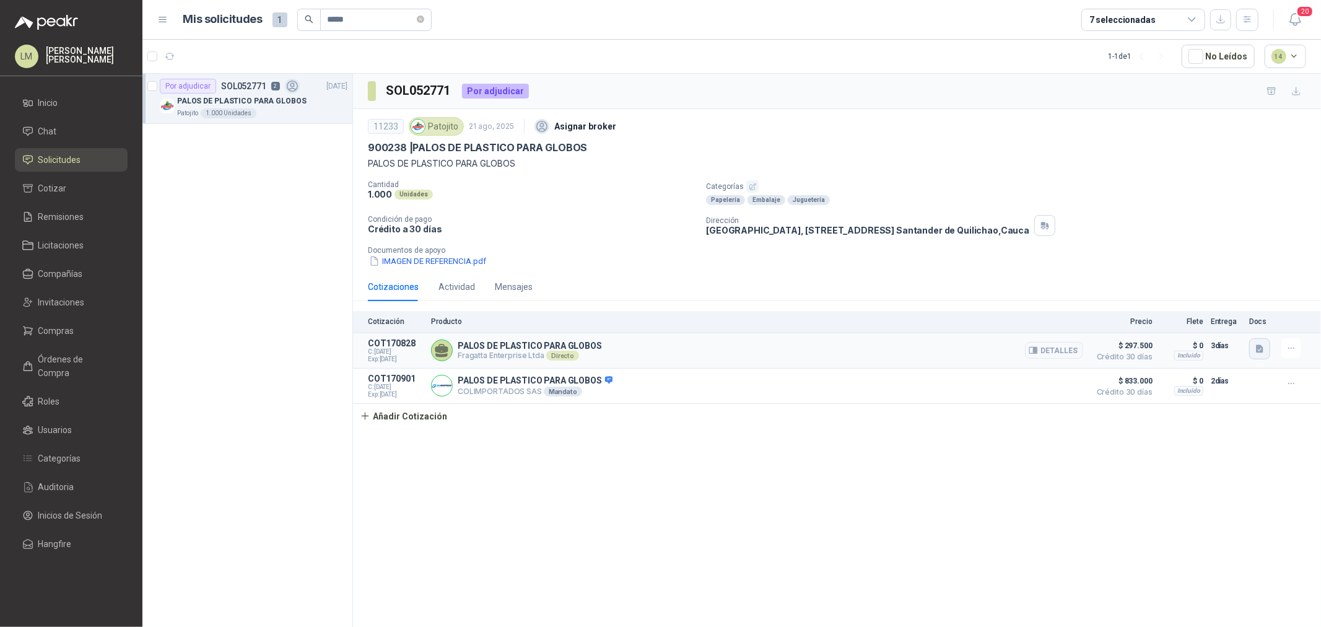
click at [441, 30] on icon "button" at bounding box center [1259, 348] width 7 height 8
click at [441, 30] on button "cotizacion PALOS DE PLASTICO PARA GLOBOS agosto 21-2025.pdf" at bounding box center [1131, 321] width 263 height 13
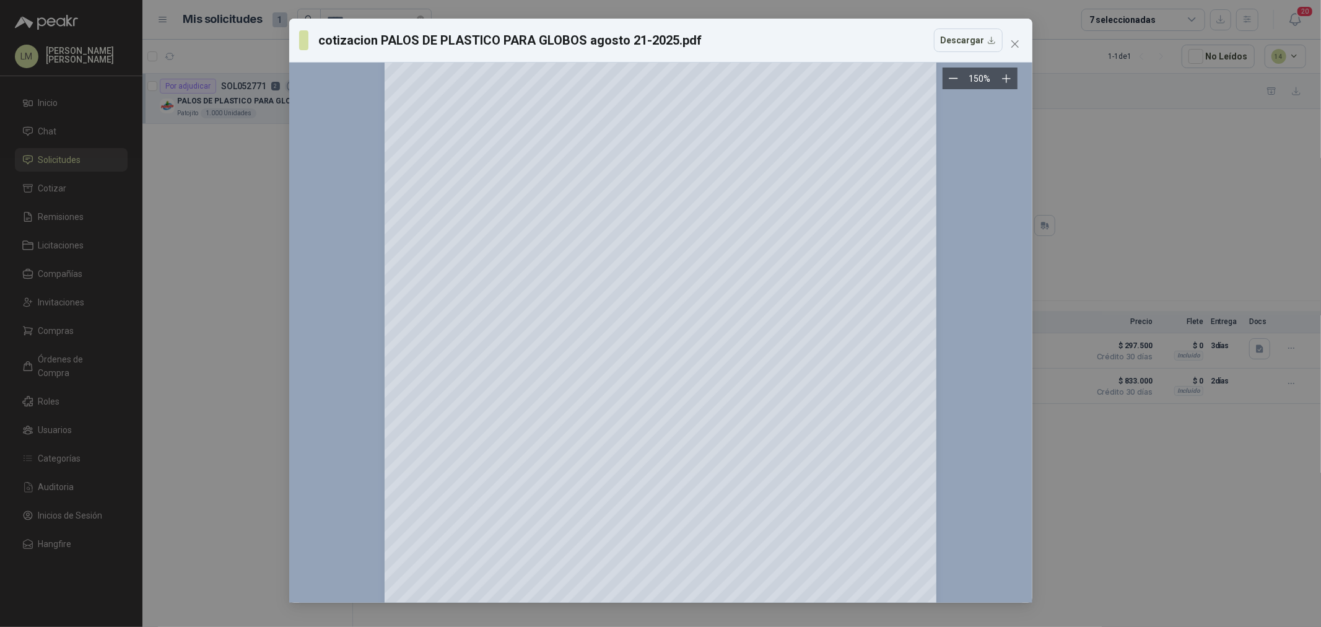
scroll to position [261, 0]
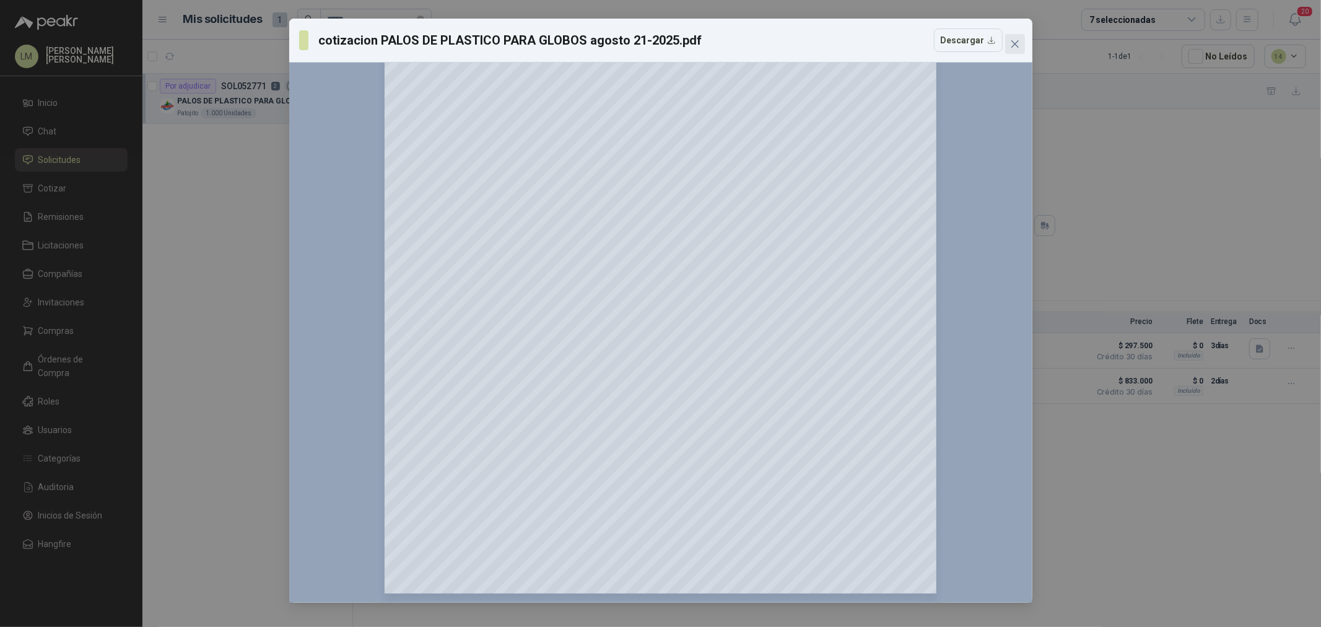
click at [441, 30] on icon "close" at bounding box center [1015, 44] width 10 height 10
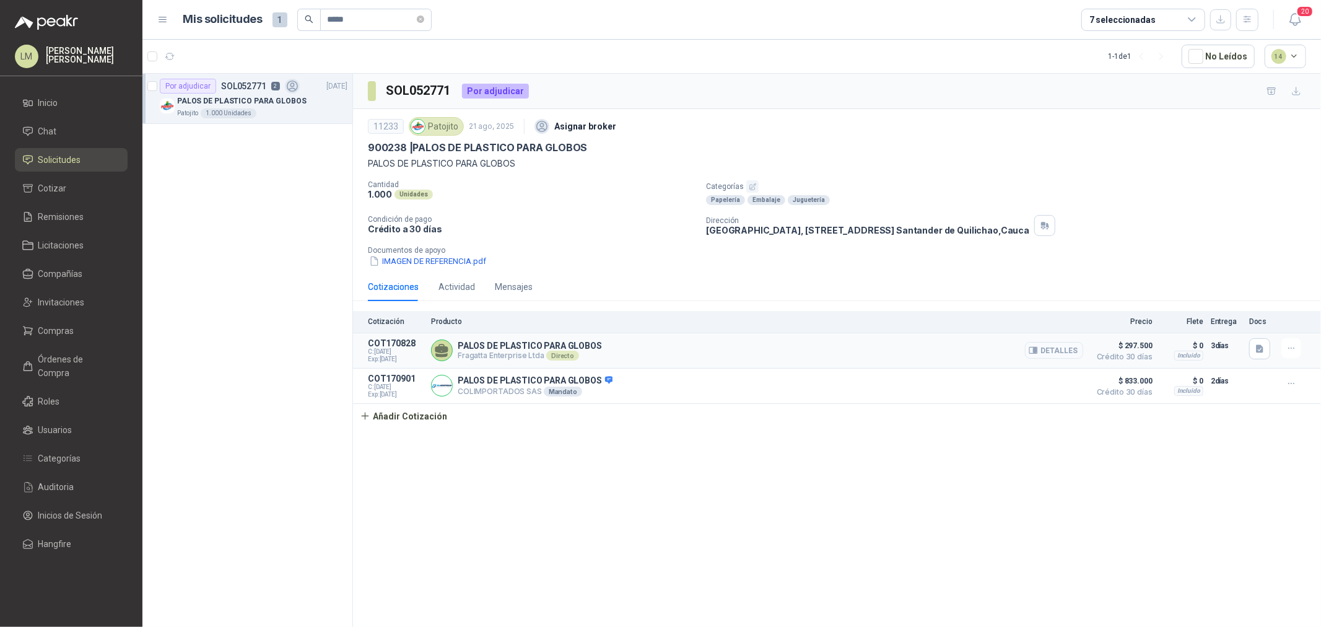
click at [441, 30] on button "Detalles" at bounding box center [1054, 350] width 58 height 17
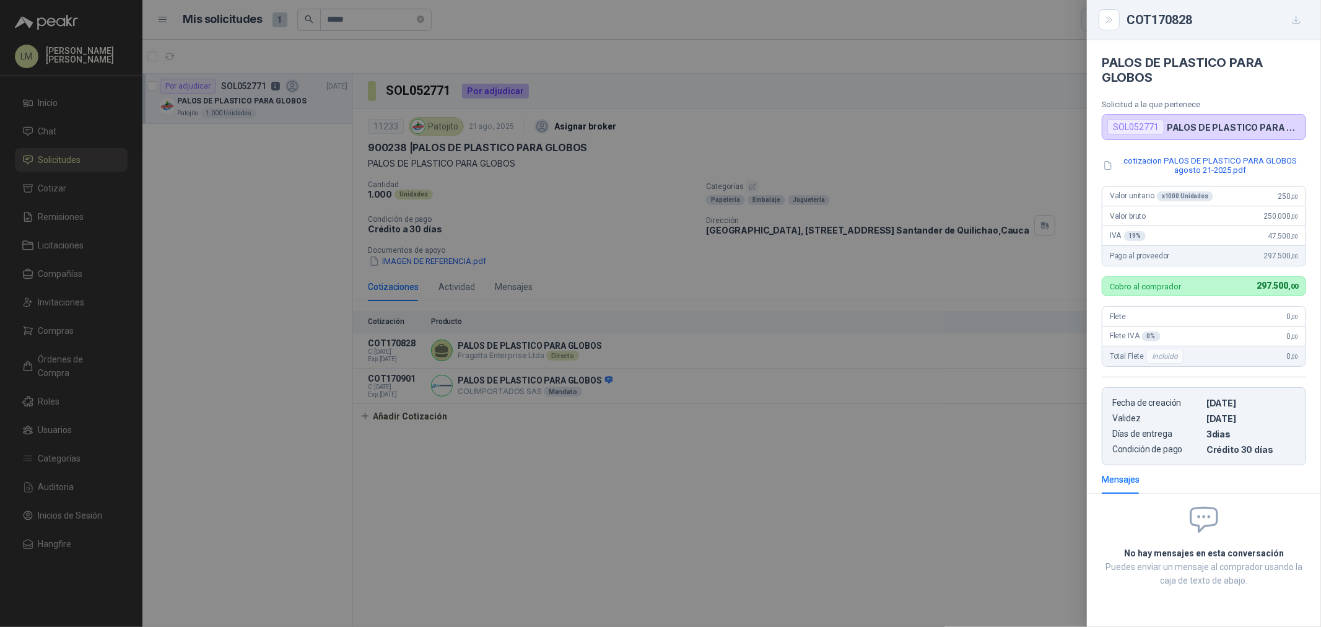
scroll to position [0, 0]
click at [441, 30] on div at bounding box center [660, 313] width 1321 height 627
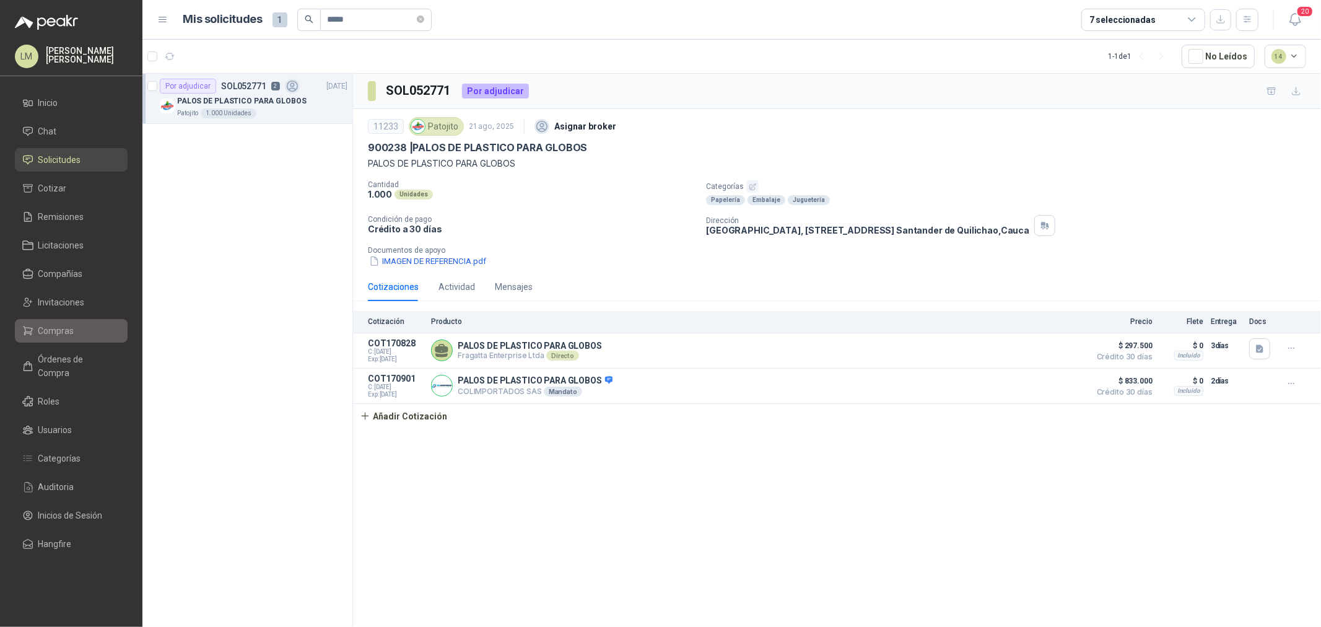
click at [59, 30] on span "Compras" at bounding box center [56, 331] width 36 height 14
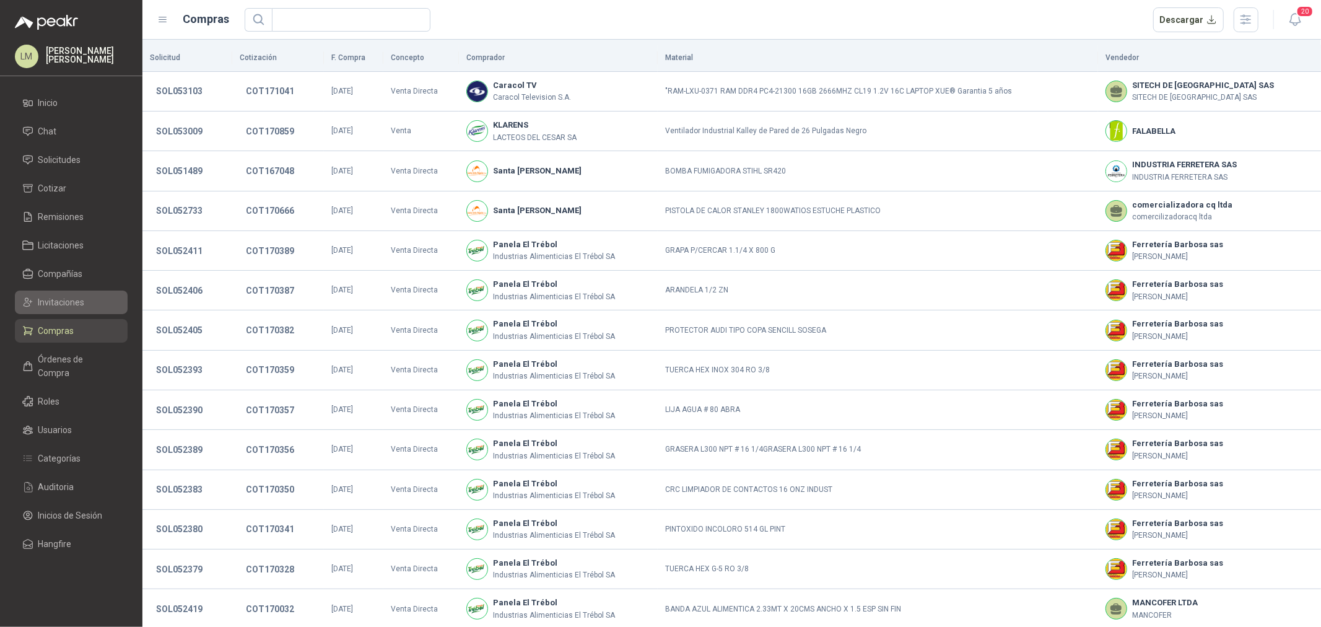
click at [64, 30] on span "Invitaciones" at bounding box center [61, 302] width 46 height 14
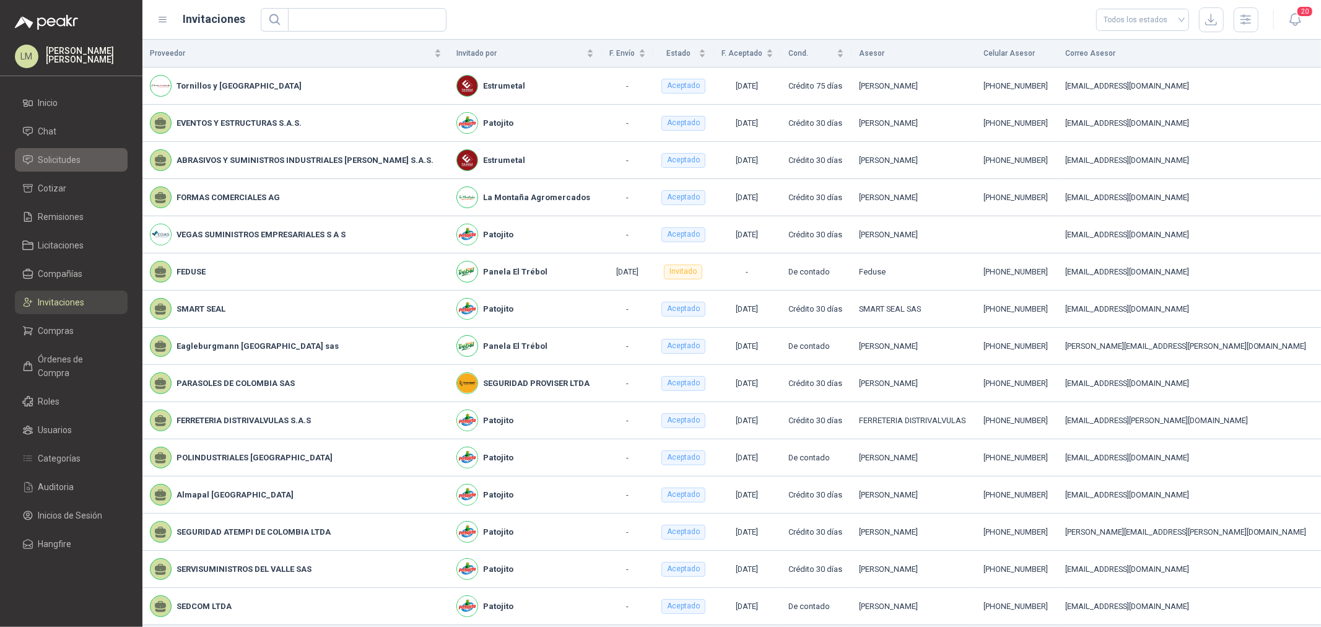
click at [58, 30] on span "Solicitudes" at bounding box center [59, 160] width 43 height 14
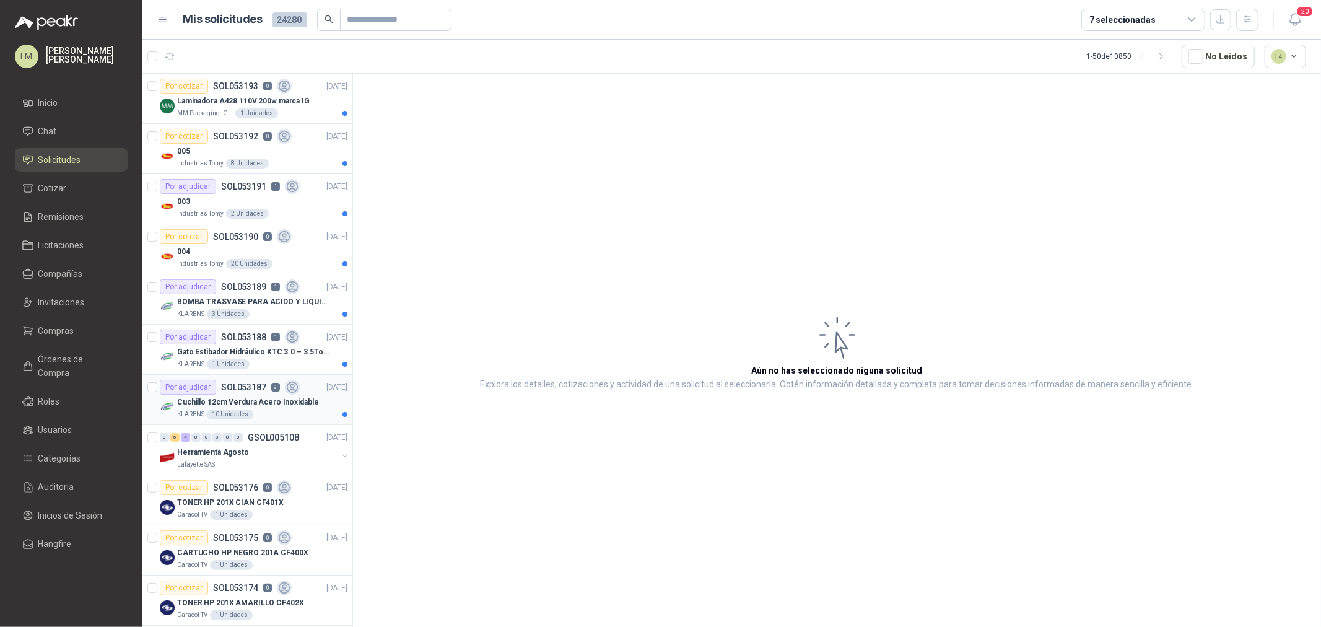
click at [262, 30] on div "Cuchillo 12cm Verdura Acero Inoxidable" at bounding box center [262, 402] width 170 height 15
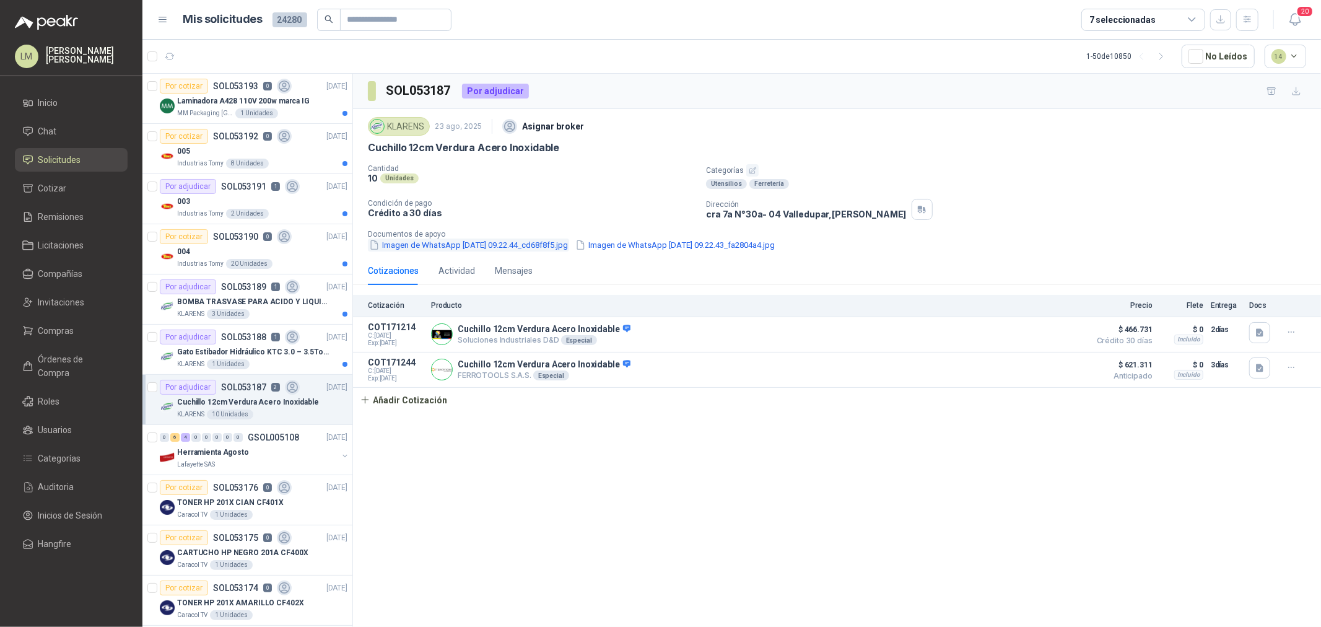
click at [441, 30] on button "Imagen de WhatsApp [DATE] 09.22.44_cd68f8f5.jpg" at bounding box center [468, 244] width 201 height 13
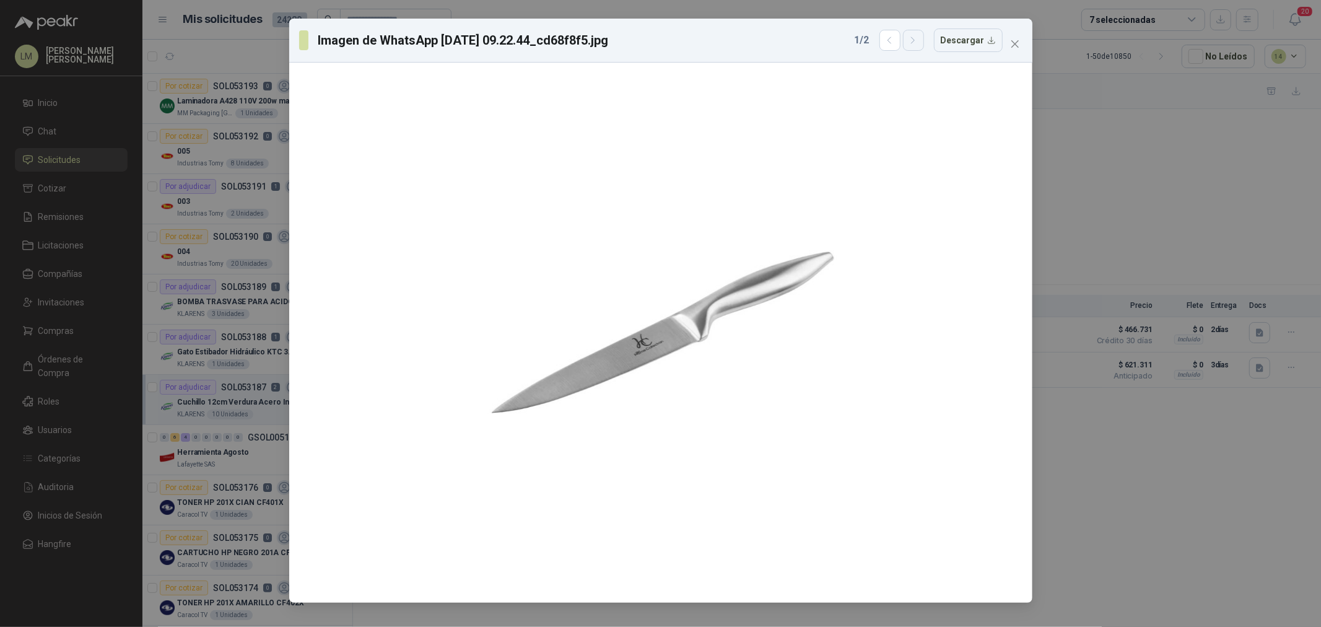
click at [441, 30] on button "button" at bounding box center [913, 40] width 21 height 21
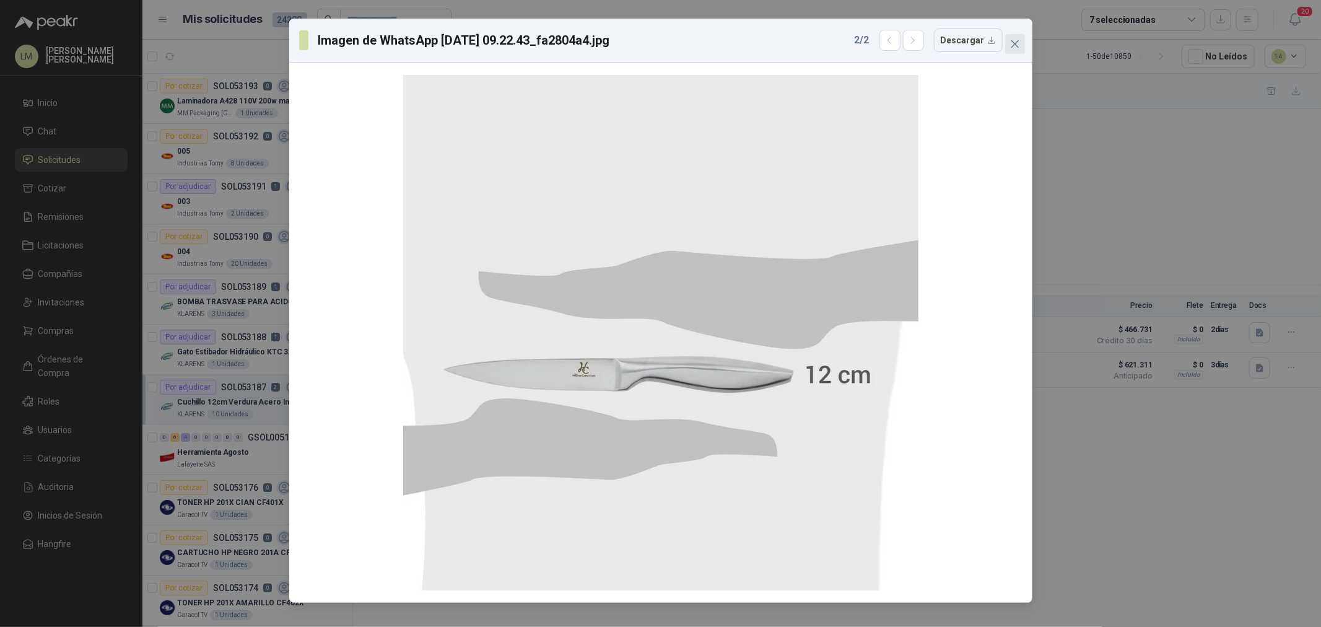
click at [441, 30] on icon "close" at bounding box center [1015, 44] width 10 height 10
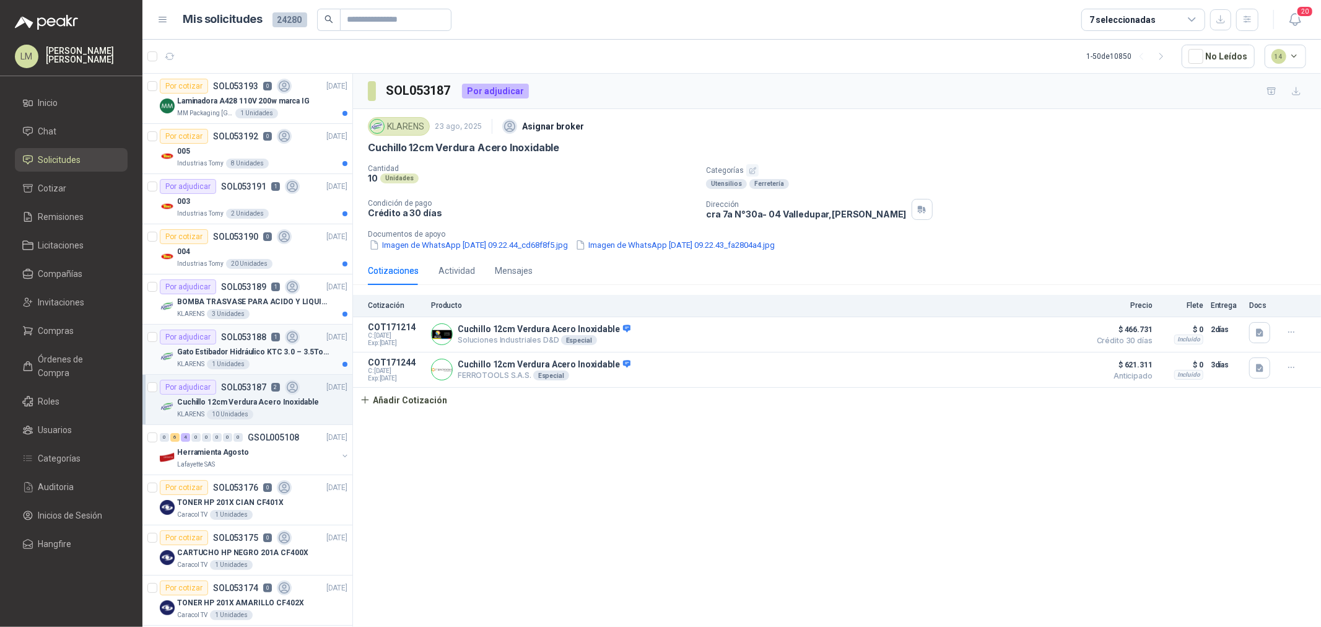
click at [199, 30] on p "KLARENS" at bounding box center [190, 364] width 27 height 10
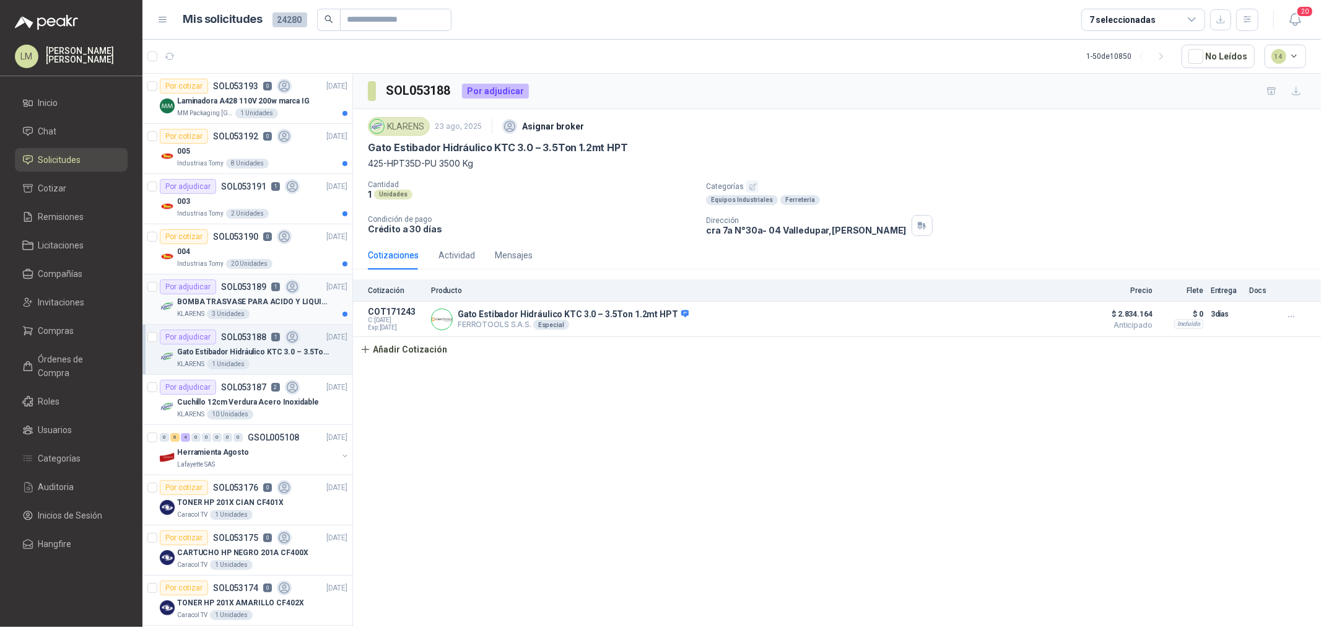
click at [211, 30] on p "BOMBA TRASVASE PARA ACIDO Y LIQUIDOS CORROSIVO" at bounding box center [254, 302] width 154 height 12
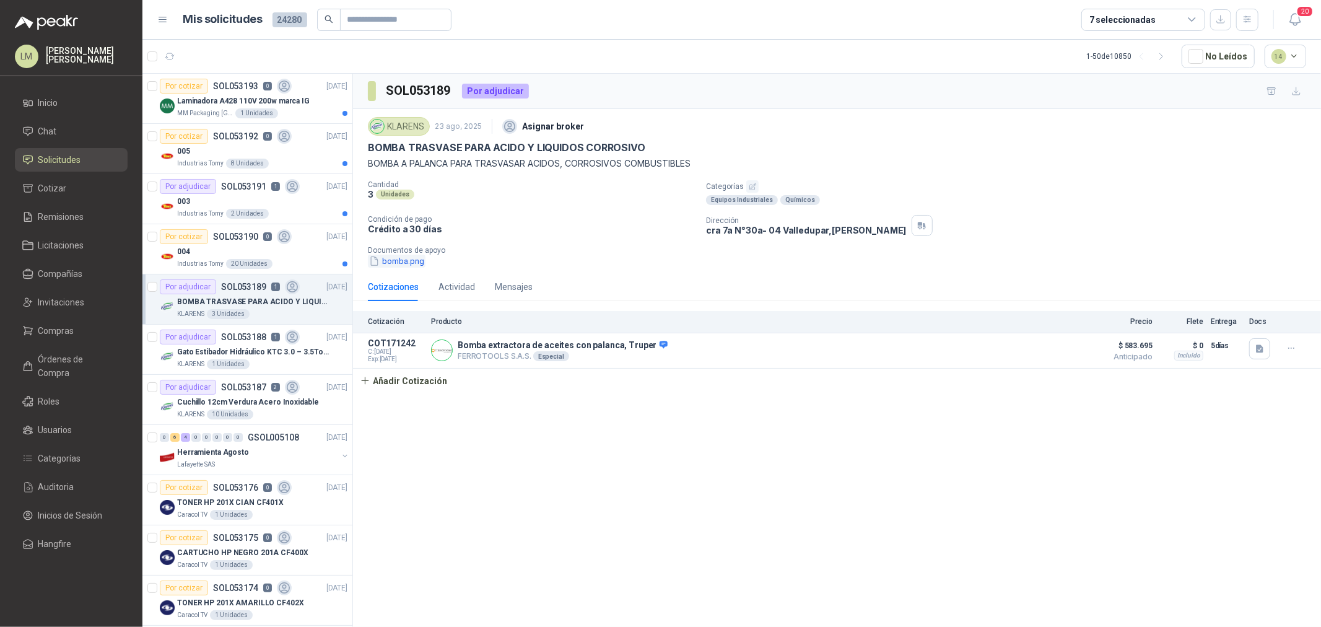
click at [414, 30] on button "bomba.png" at bounding box center [397, 261] width 58 height 13
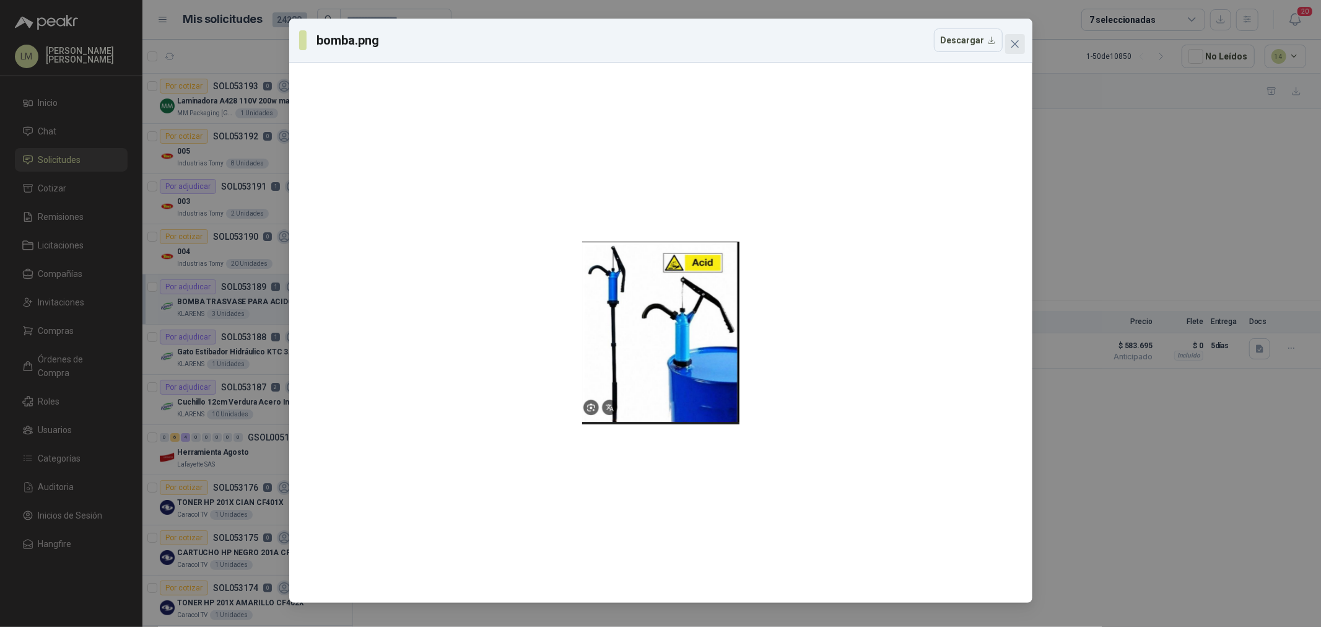
click at [441, 30] on icon "close" at bounding box center [1015, 44] width 10 height 10
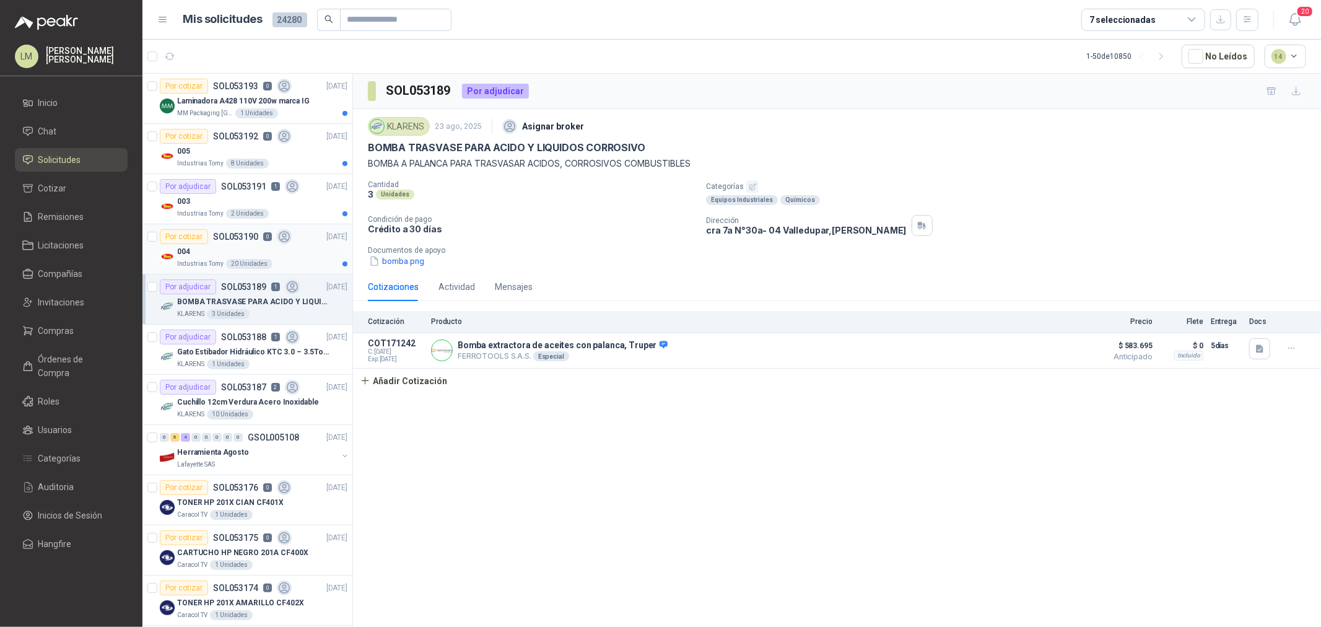
click at [237, 30] on div "004" at bounding box center [262, 251] width 170 height 15
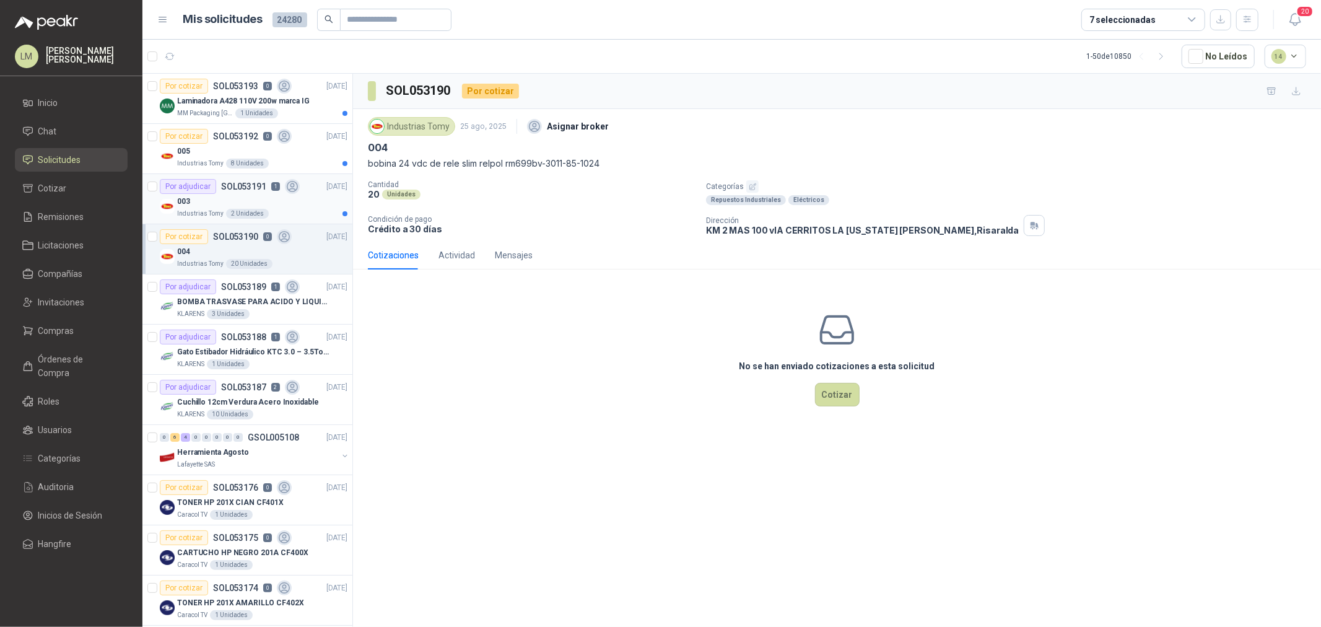
click at [240, 30] on div "003" at bounding box center [262, 201] width 170 height 15
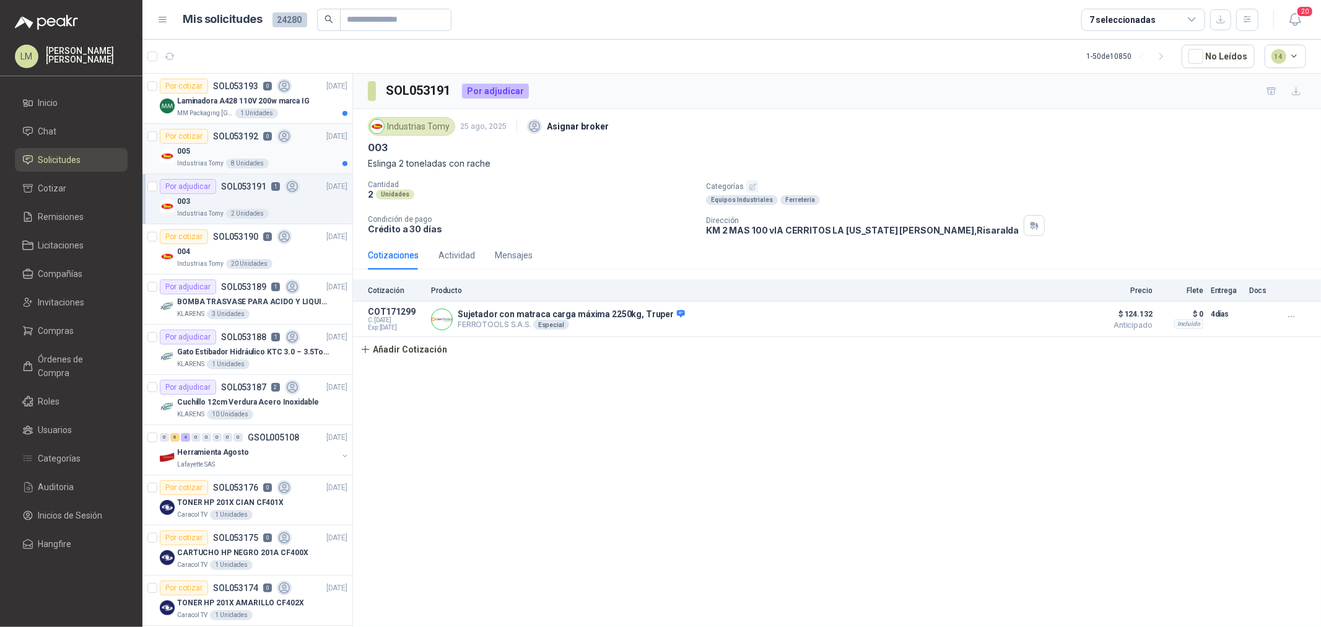
click at [211, 30] on div "005" at bounding box center [262, 151] width 170 height 15
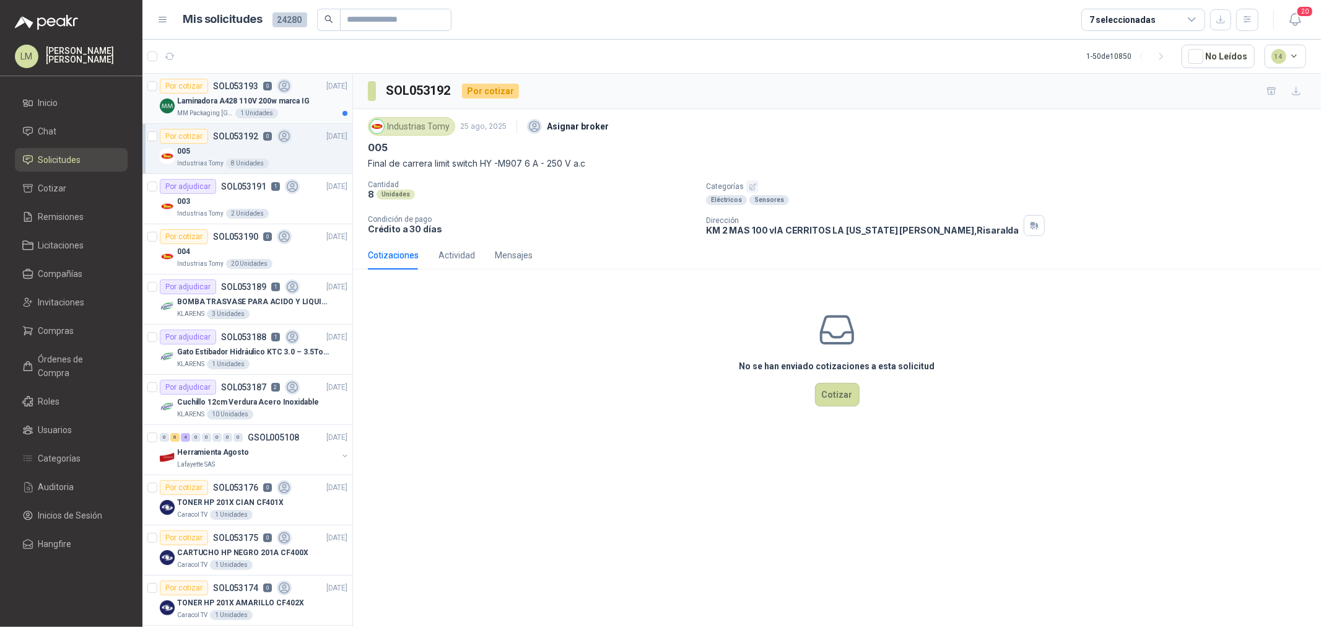
click at [235, 30] on p "Laminadora A428 110V 200w marca IG" at bounding box center [243, 101] width 133 height 12
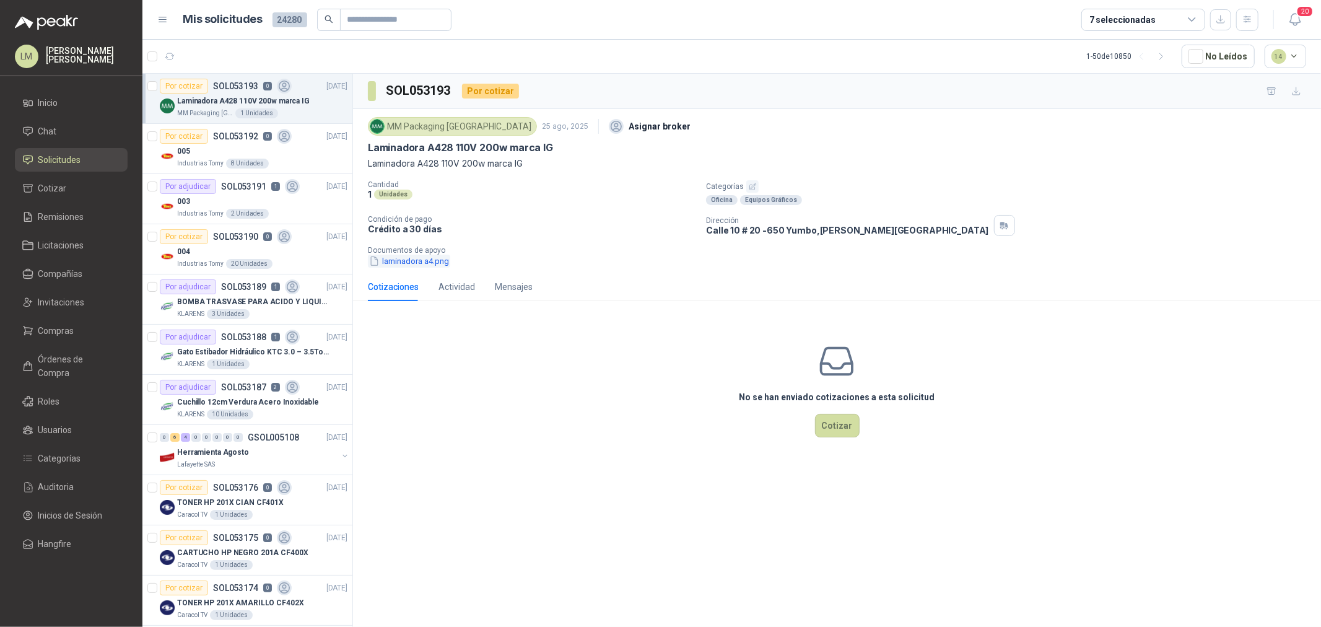
click at [419, 30] on button "laminadora a4.png" at bounding box center [409, 261] width 82 height 13
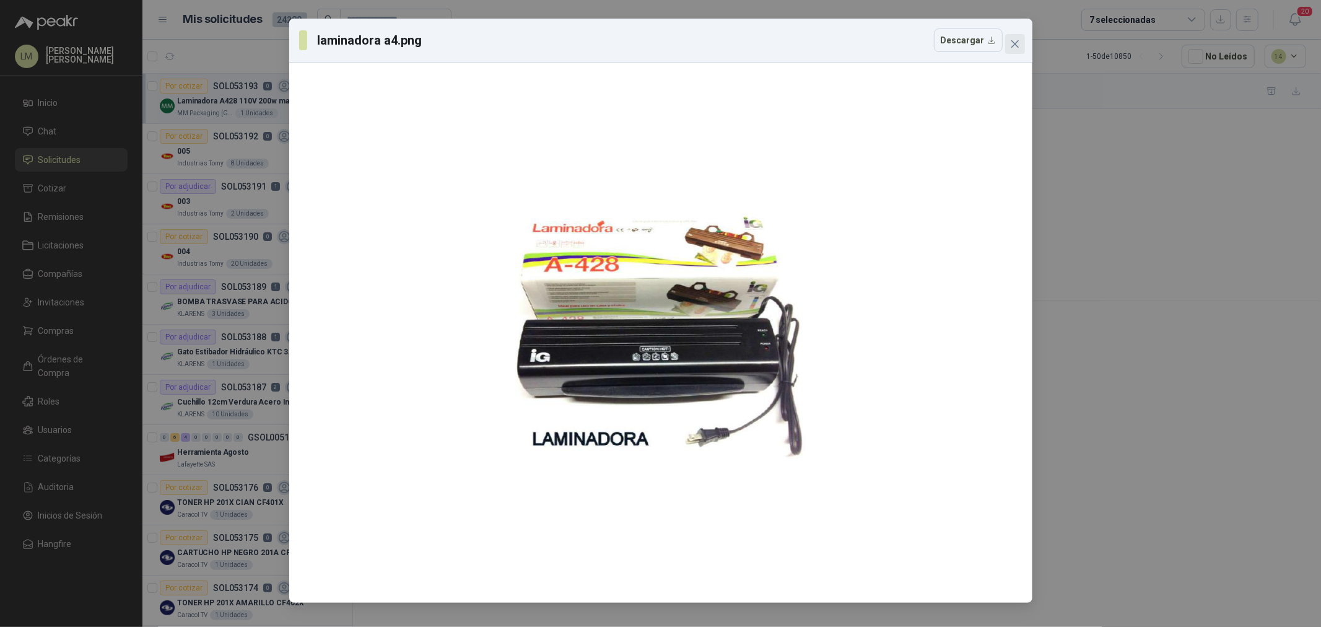
click at [441, 30] on icon "close" at bounding box center [1014, 43] width 7 height 7
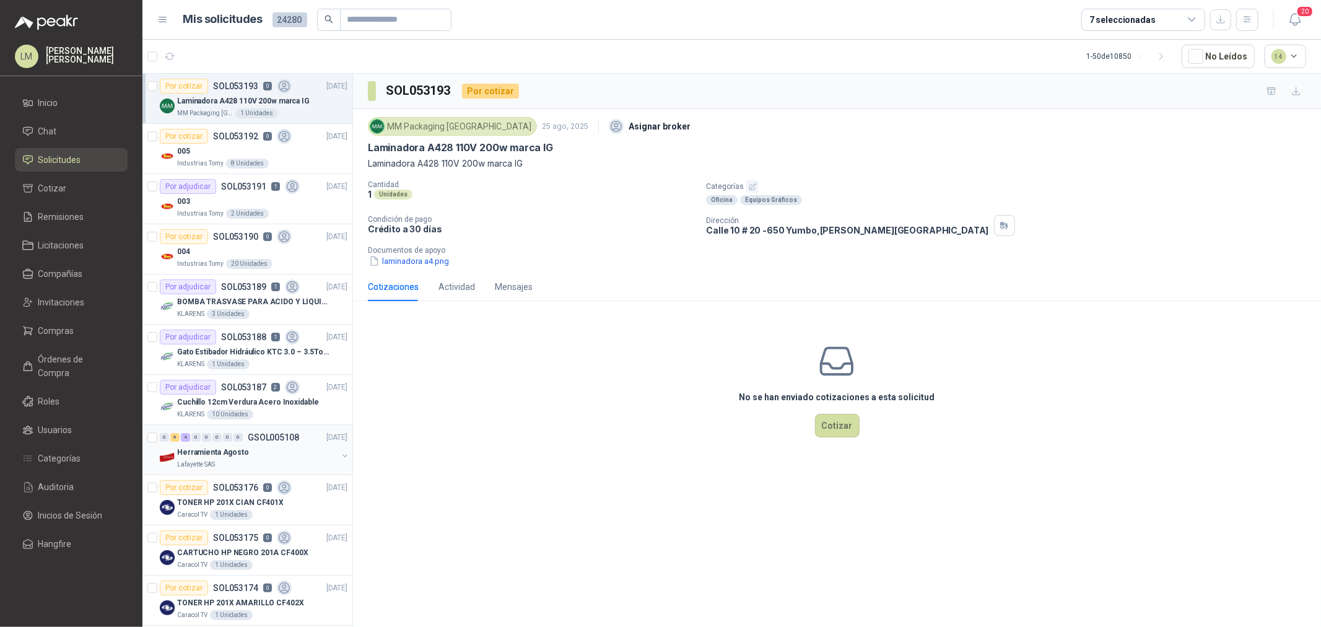
click at [213, 30] on p "Herramienta Agosto" at bounding box center [213, 453] width 72 height 12
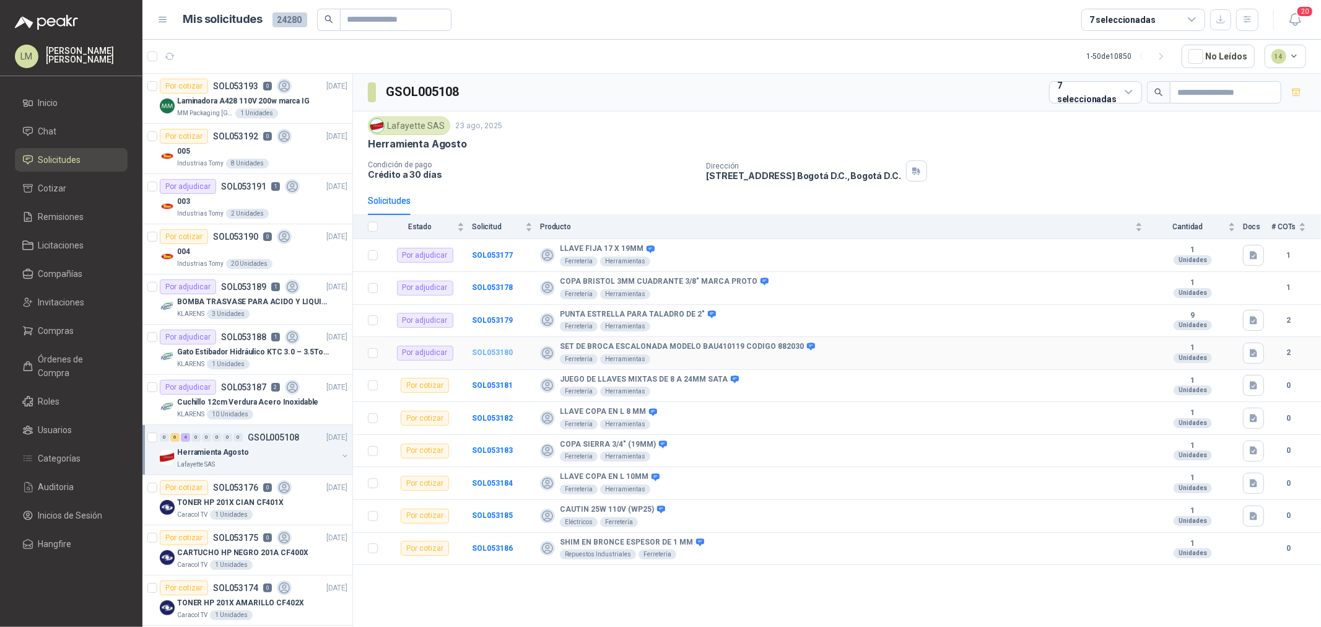
click at [441, 30] on b "SOL053180" at bounding box center [492, 352] width 41 height 9
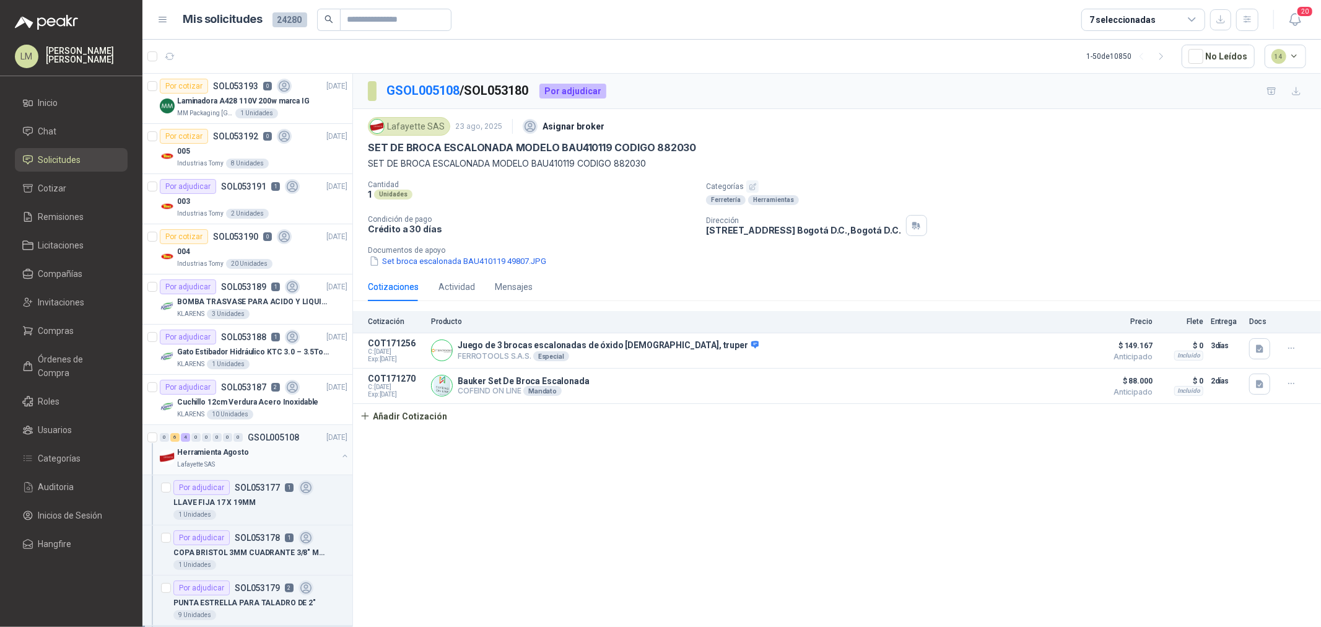
scroll to position [137, 0]
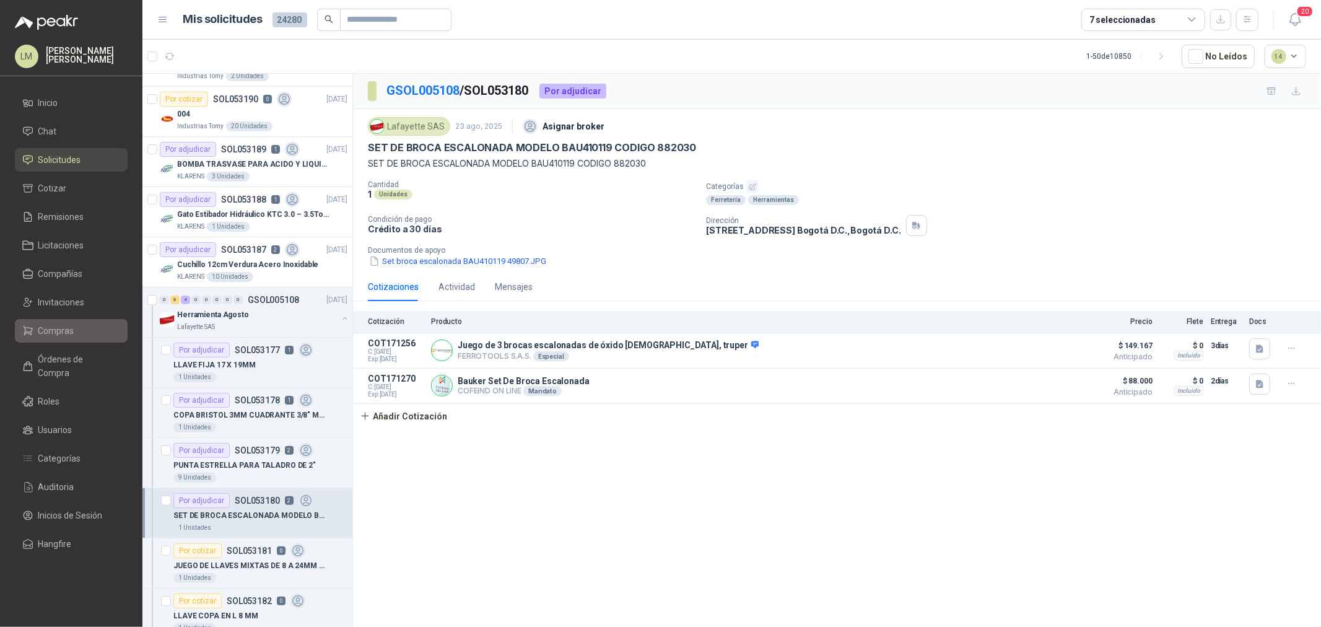
click at [66, 30] on span "Compras" at bounding box center [56, 331] width 36 height 14
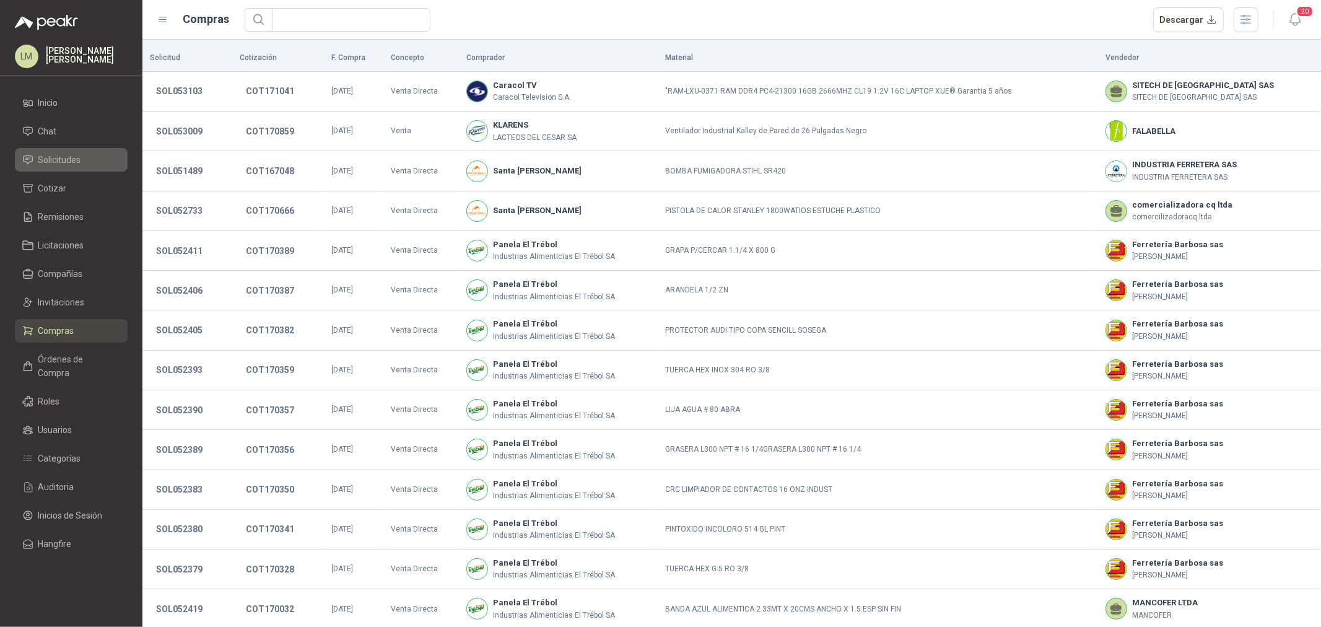
click at [75, 30] on span "Solicitudes" at bounding box center [59, 160] width 43 height 14
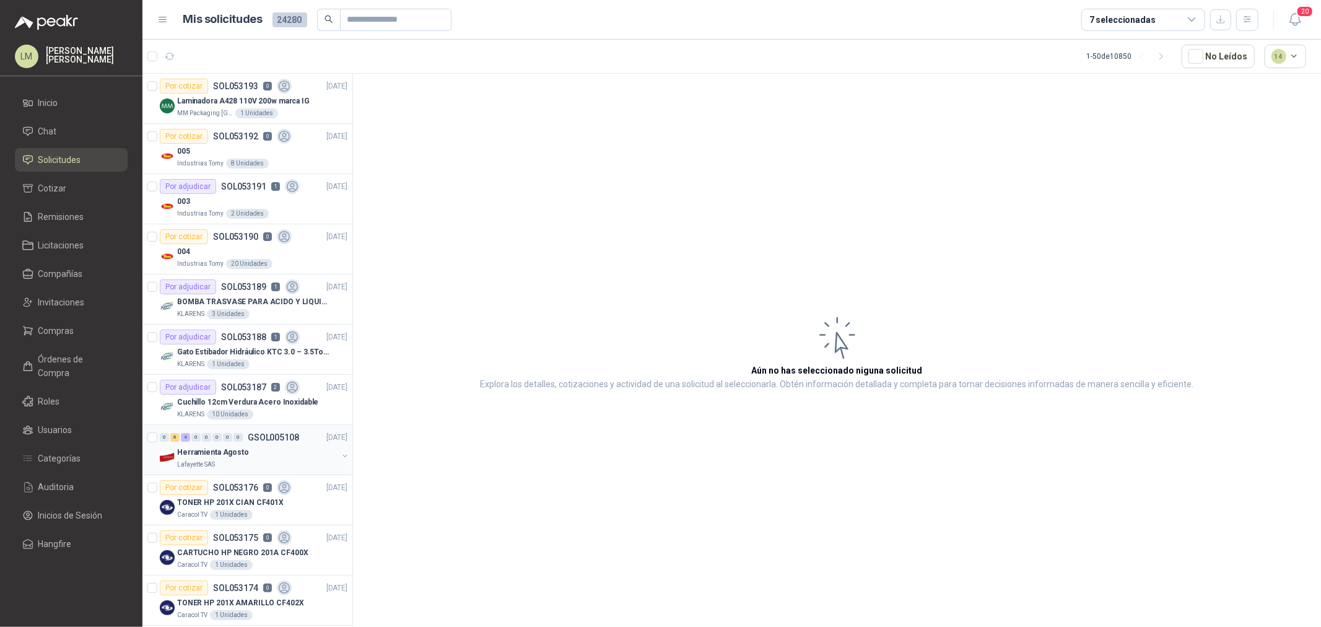
click at [270, 30] on div "Herramienta Agosto" at bounding box center [257, 452] width 160 height 15
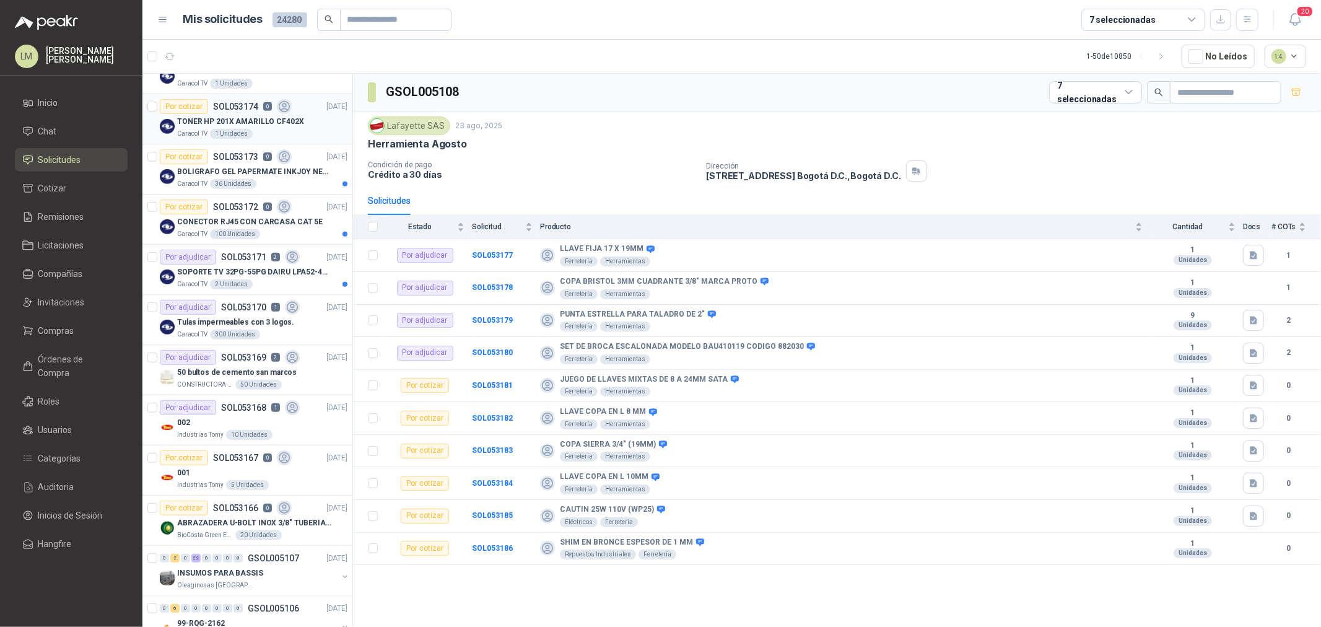
scroll to position [550, 0]
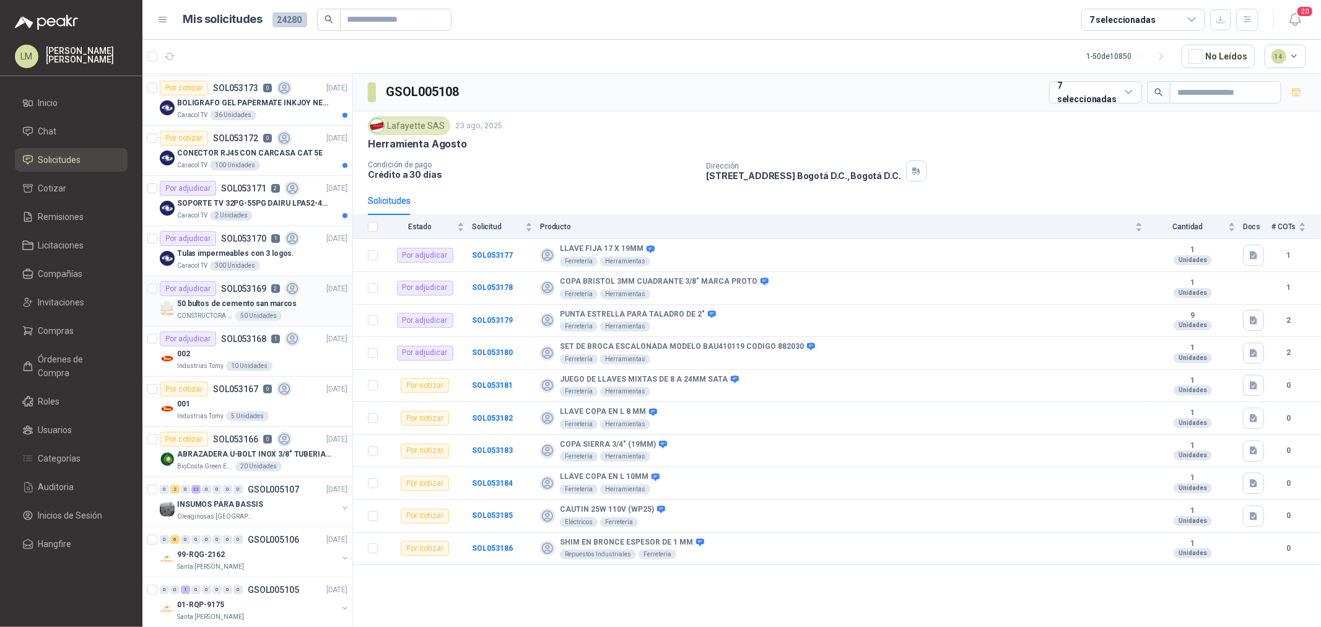
click at [245, 30] on p "50 bultos de cemento san marcos" at bounding box center [237, 304] width 120 height 12
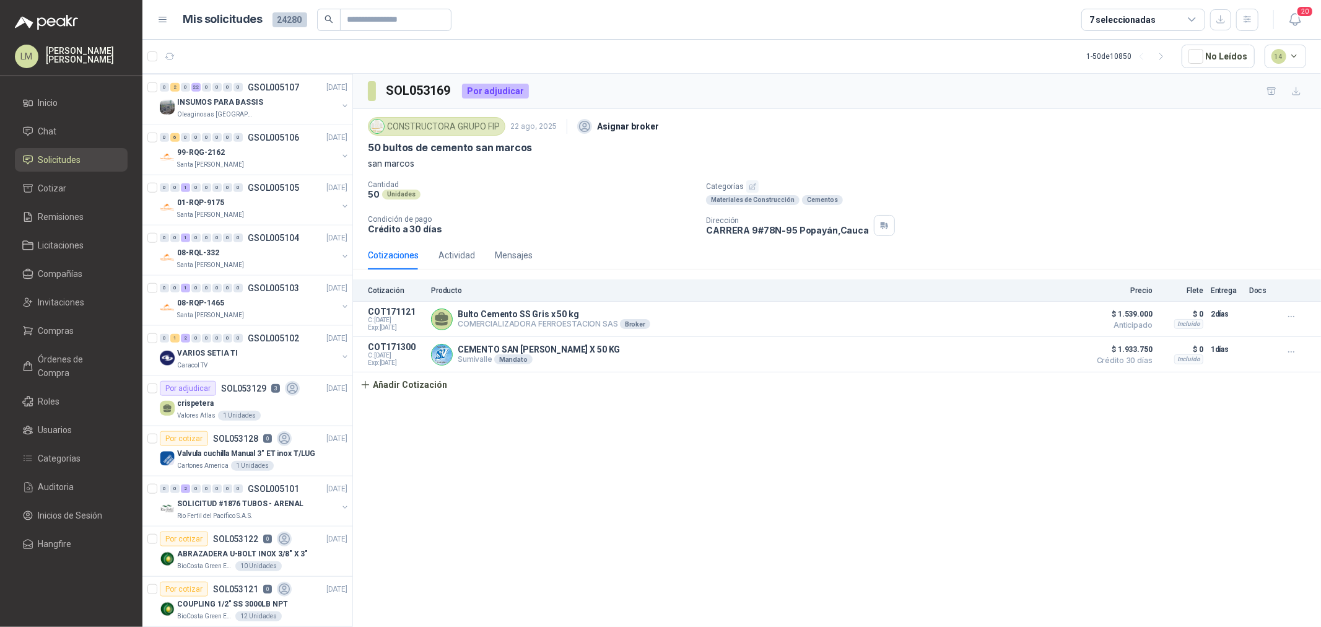
scroll to position [1032, 0]
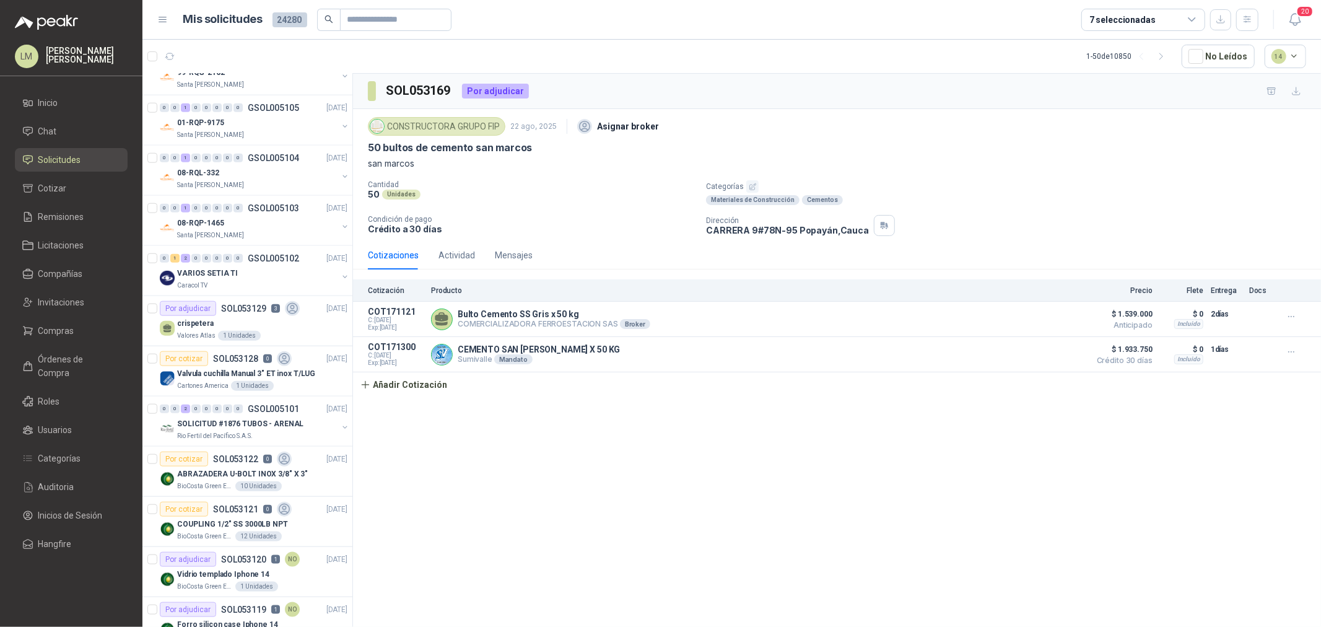
click at [238, 30] on div "crispetera" at bounding box center [262, 323] width 170 height 15
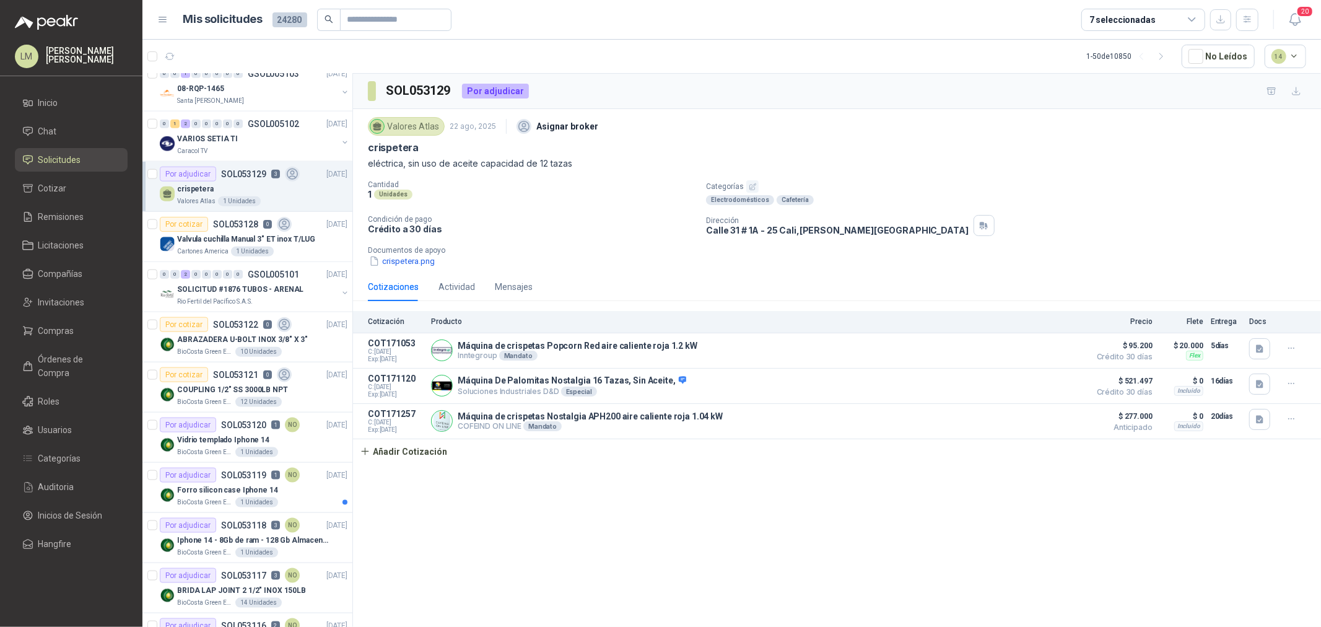
scroll to position [1169, 0]
click at [233, 30] on div "SOLICITUD #1876 TUBOS - ARENAL" at bounding box center [257, 286] width 160 height 15
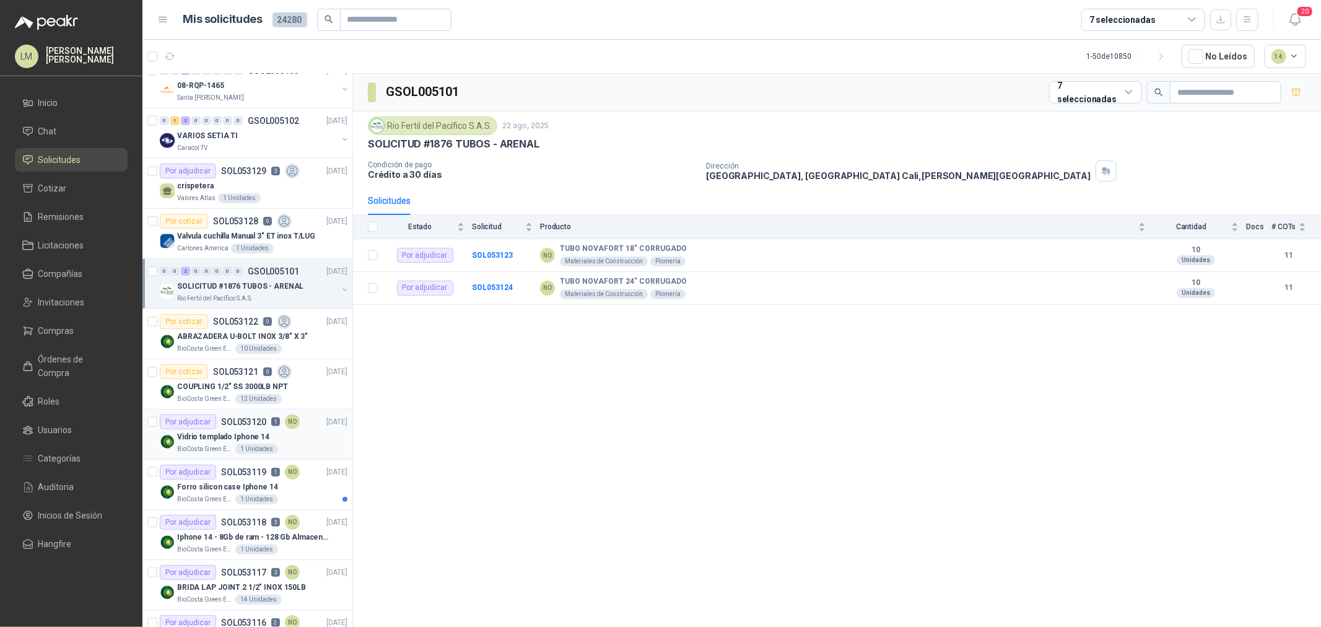
click at [244, 30] on p "SOL053120" at bounding box center [243, 421] width 45 height 9
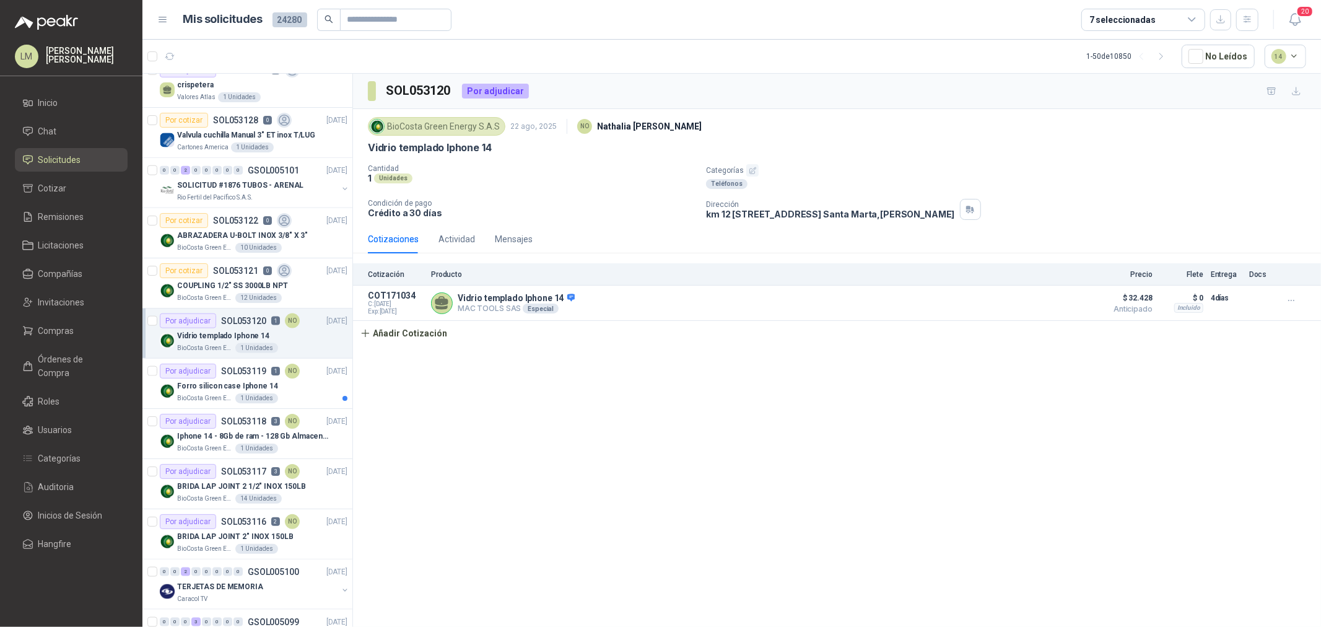
scroll to position [1307, 0]
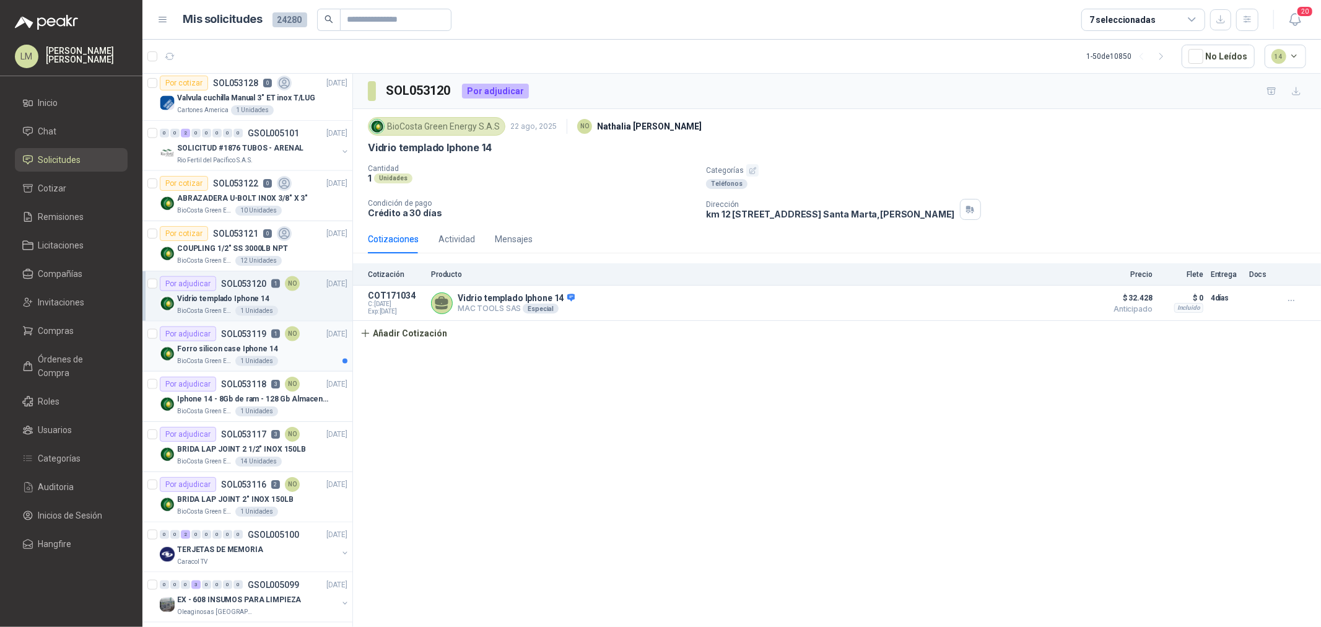
click at [245, 30] on p "Forro silicon case Iphone 14" at bounding box center [227, 349] width 101 height 12
click at [238, 30] on p "Iphone 14 - 8Gb de ram - 128 Gb Almacenamiento" at bounding box center [254, 399] width 154 height 12
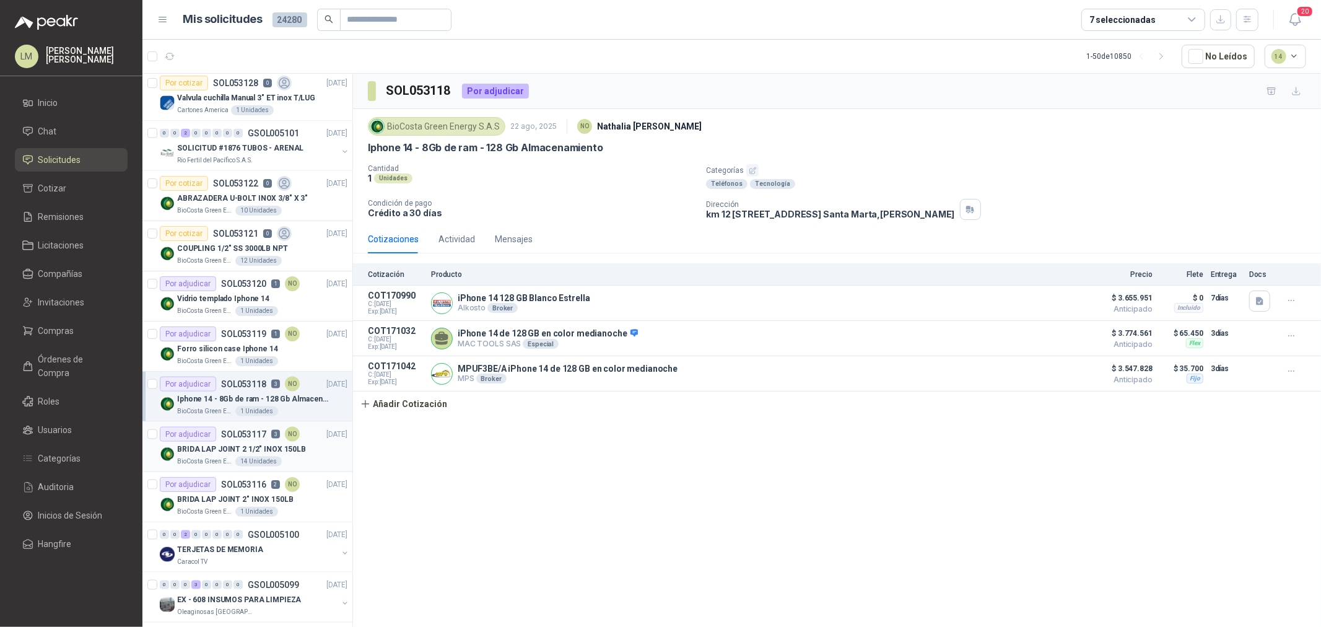
click at [230, 30] on div "Por adjudicar SOL053117 3 NO" at bounding box center [230, 434] width 140 height 15
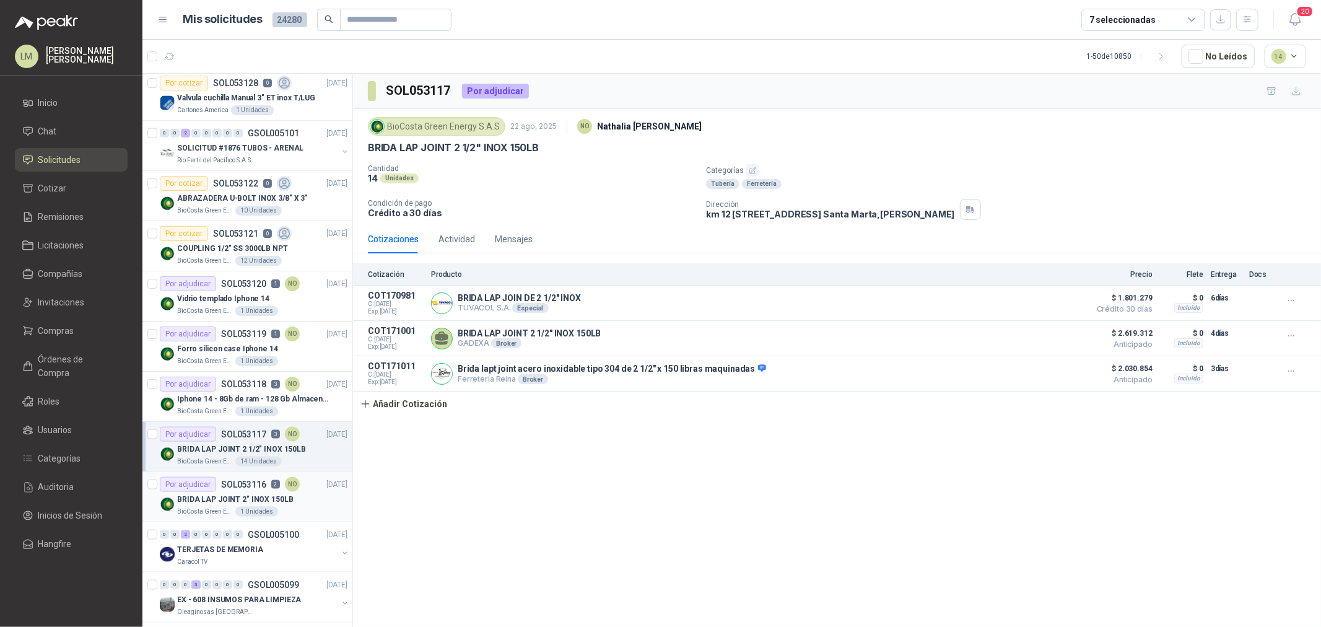
click at [232, 30] on p "SOL053116" at bounding box center [243, 484] width 45 height 9
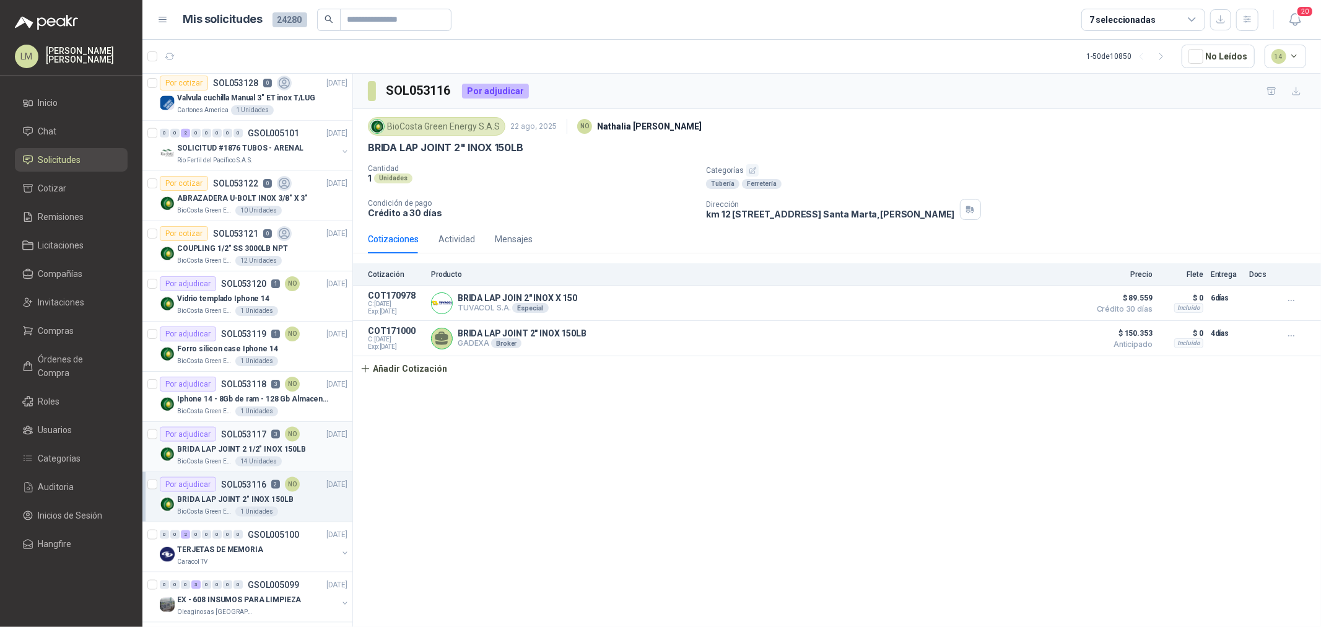
click at [245, 30] on p "SOL053117" at bounding box center [243, 434] width 45 height 9
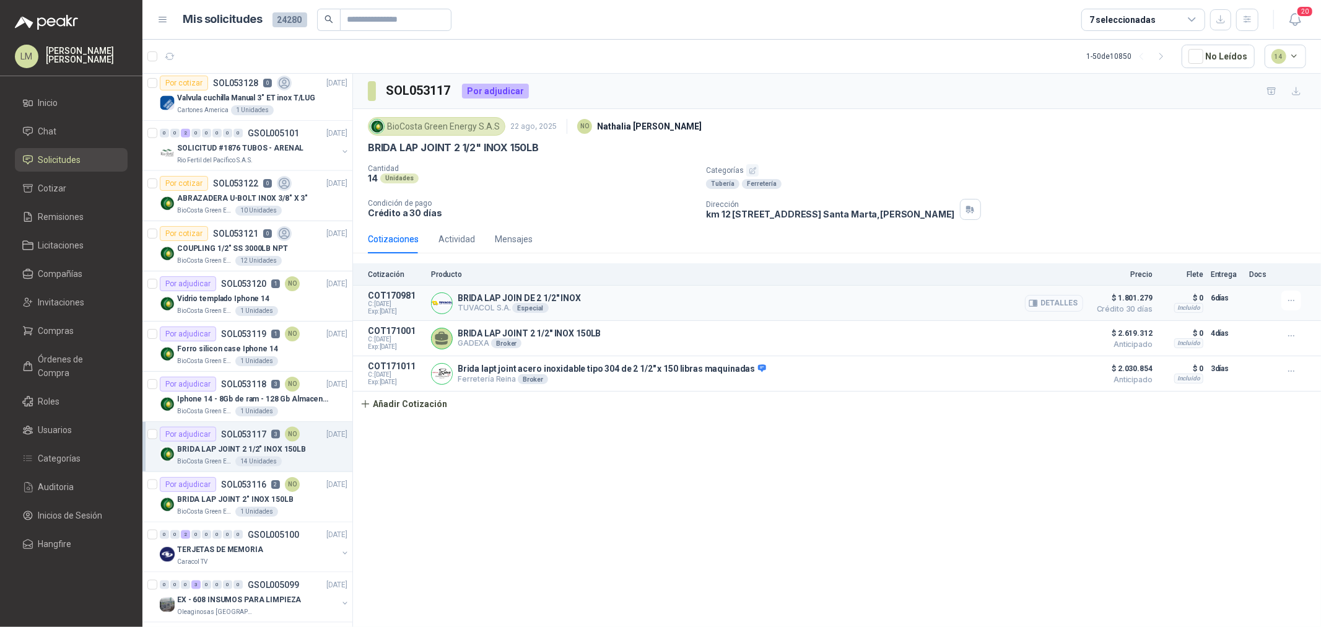
click at [441, 30] on button "Detalles" at bounding box center [1054, 303] width 58 height 17
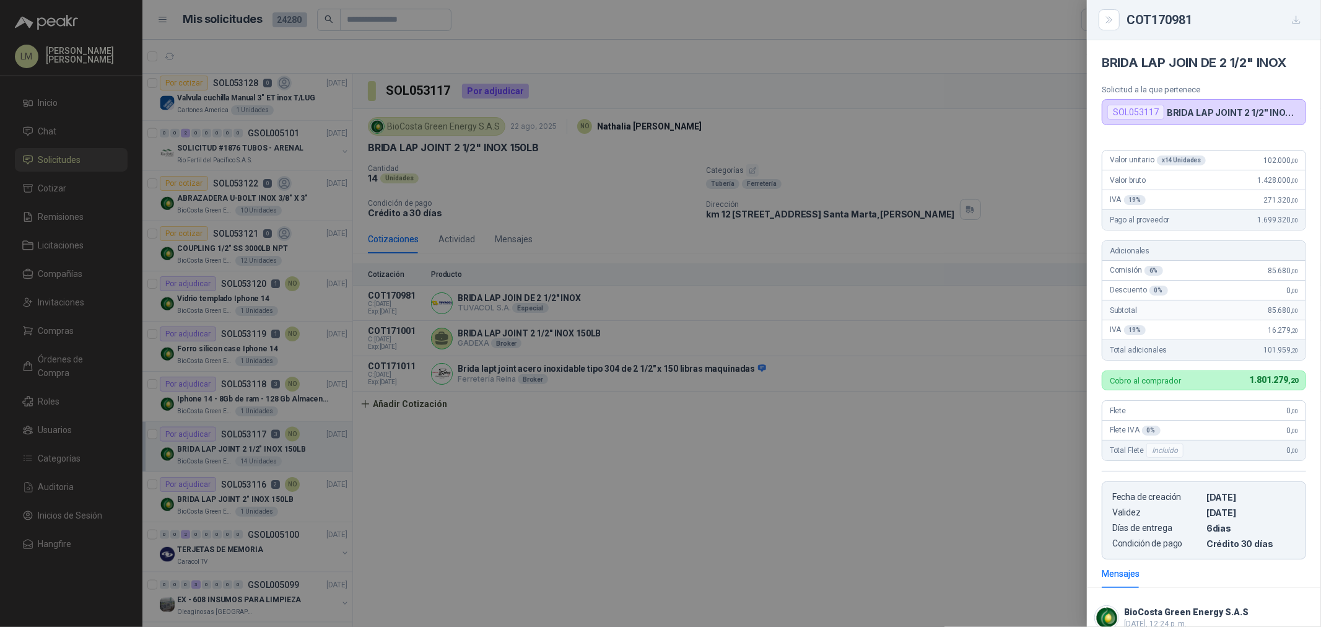
scroll to position [40, 0]
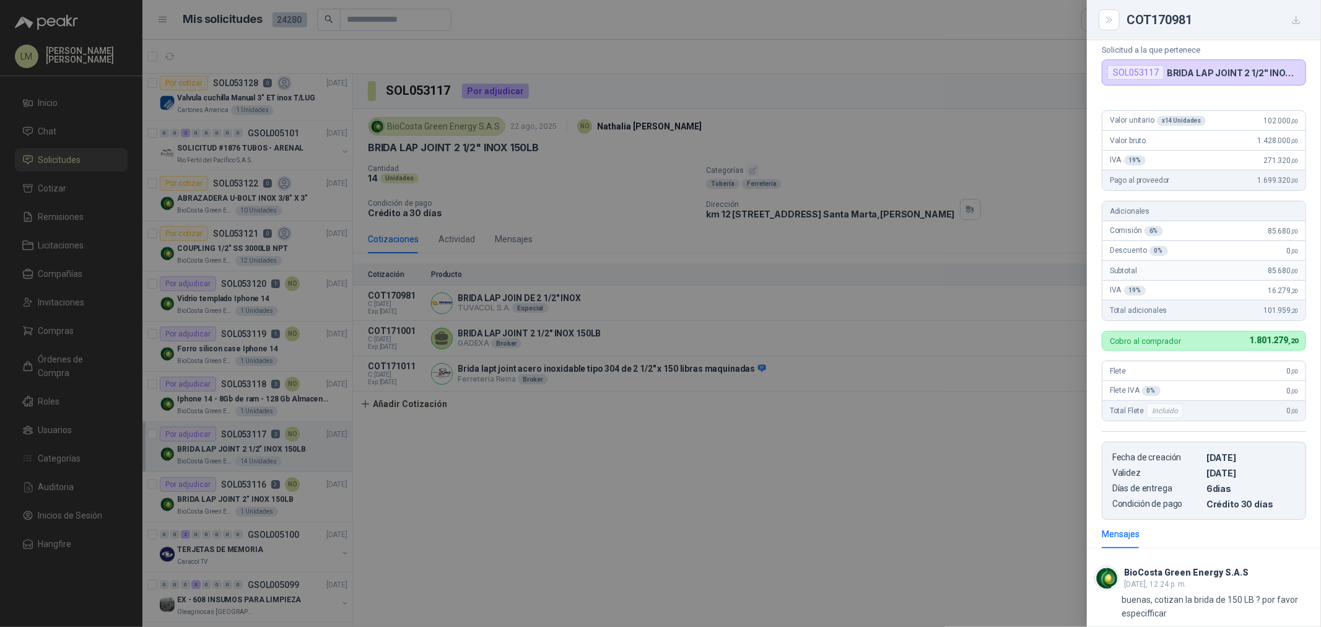
click at [441, 30] on div at bounding box center [660, 313] width 1321 height 627
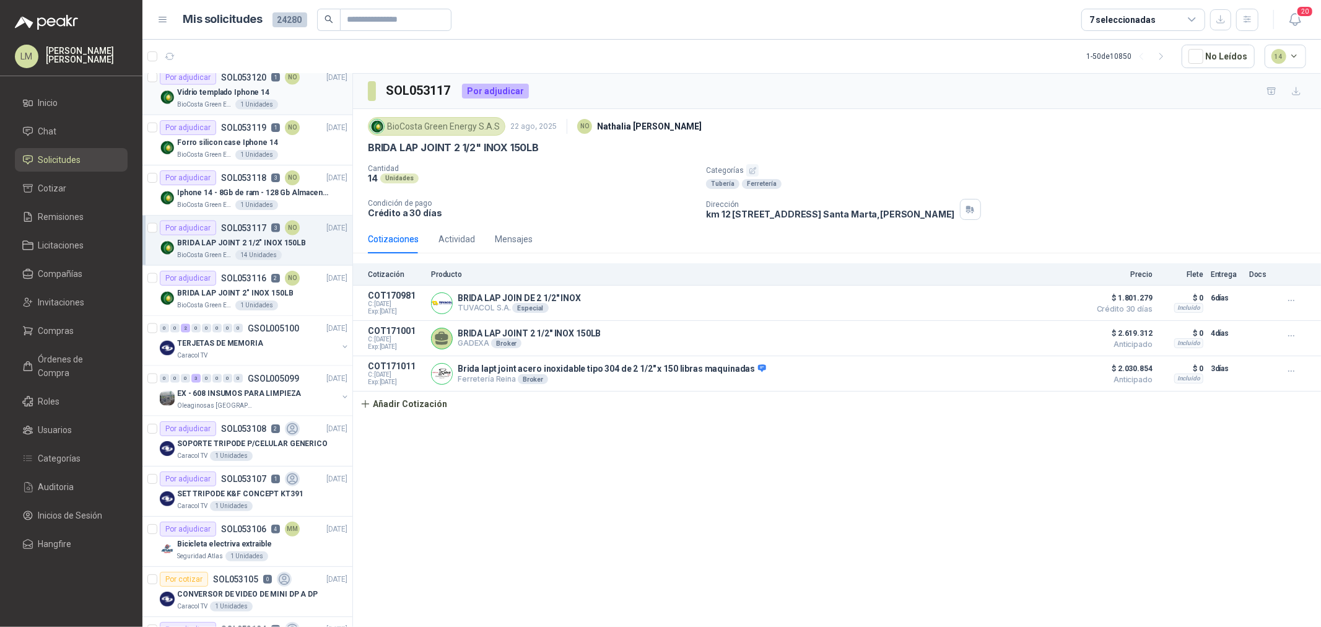
scroll to position [1651, 0]
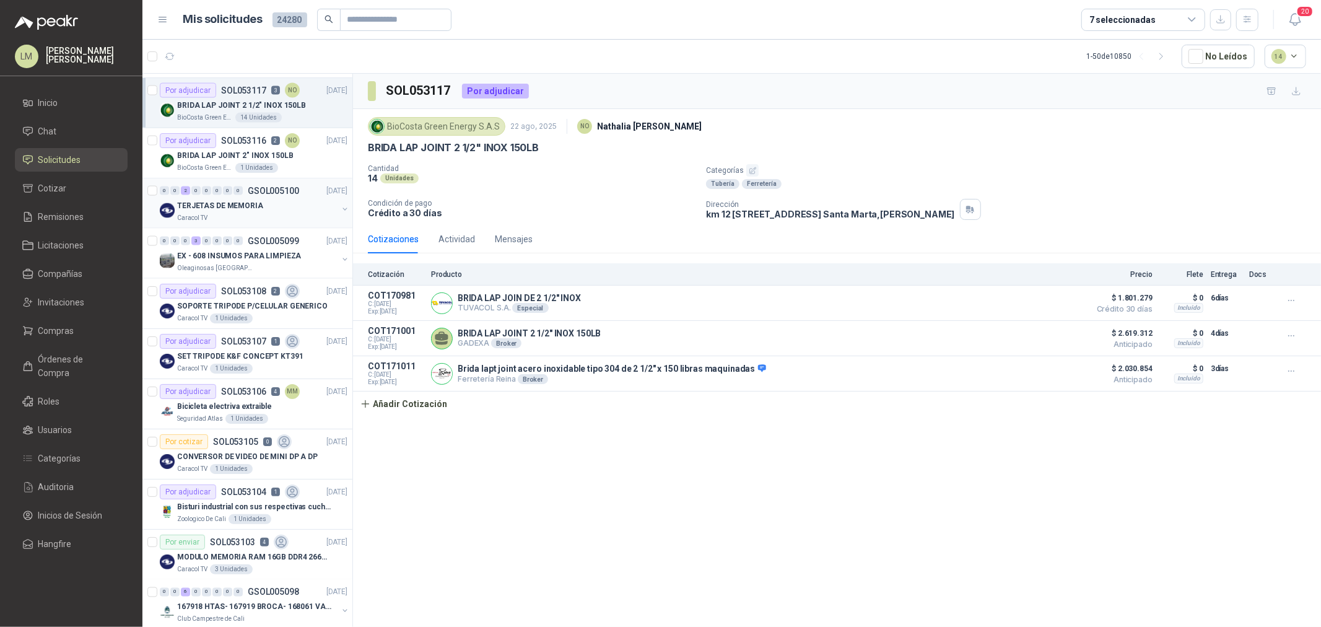
click at [233, 30] on p "TERJETAS DE MEMORIA" at bounding box center [220, 206] width 86 height 12
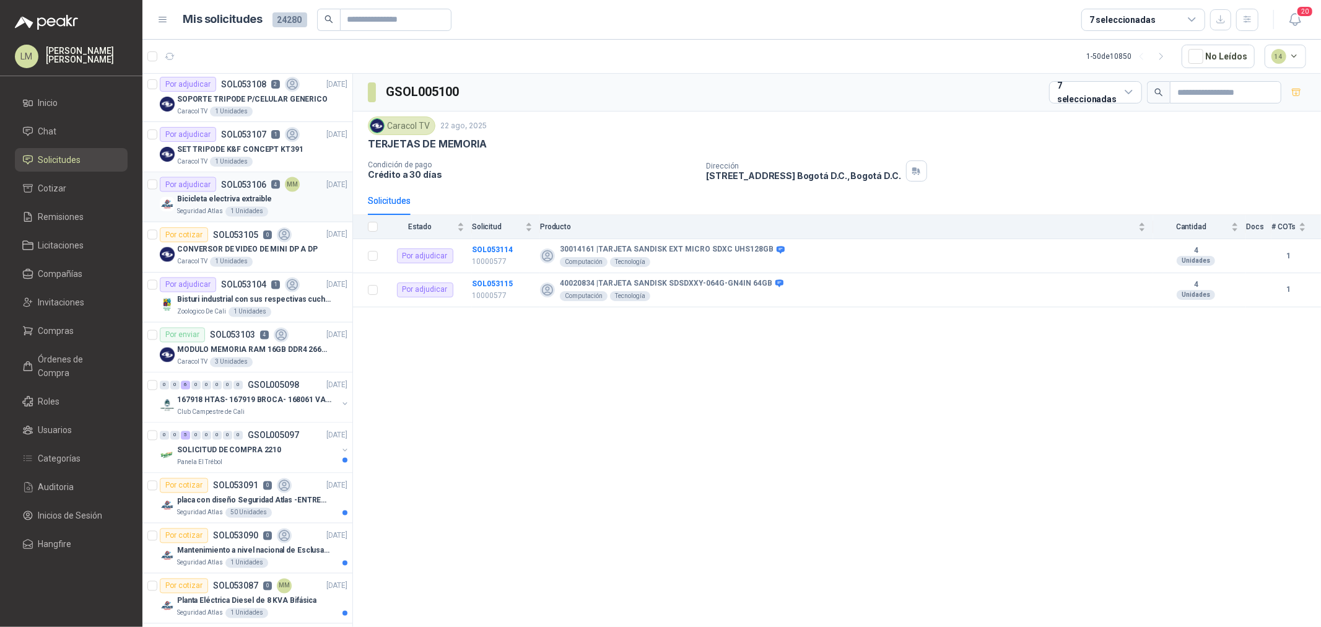
scroll to position [1979, 0]
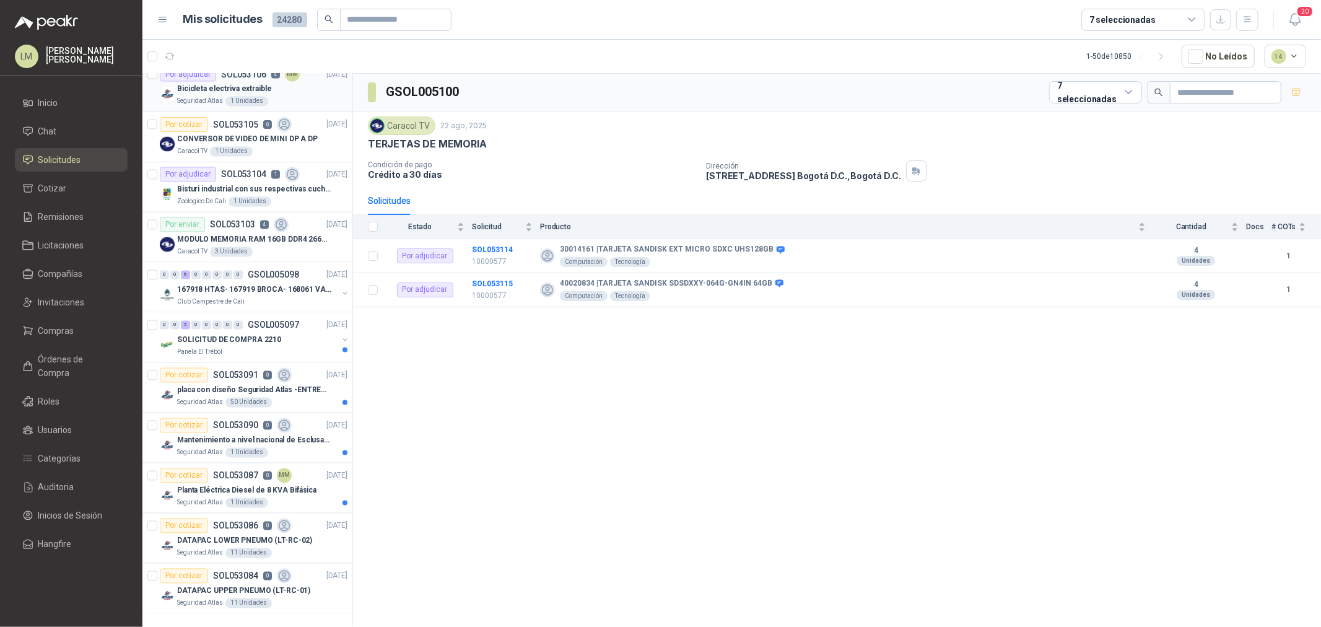
click at [242, 30] on div "1 Unidades" at bounding box center [246, 102] width 43 height 10
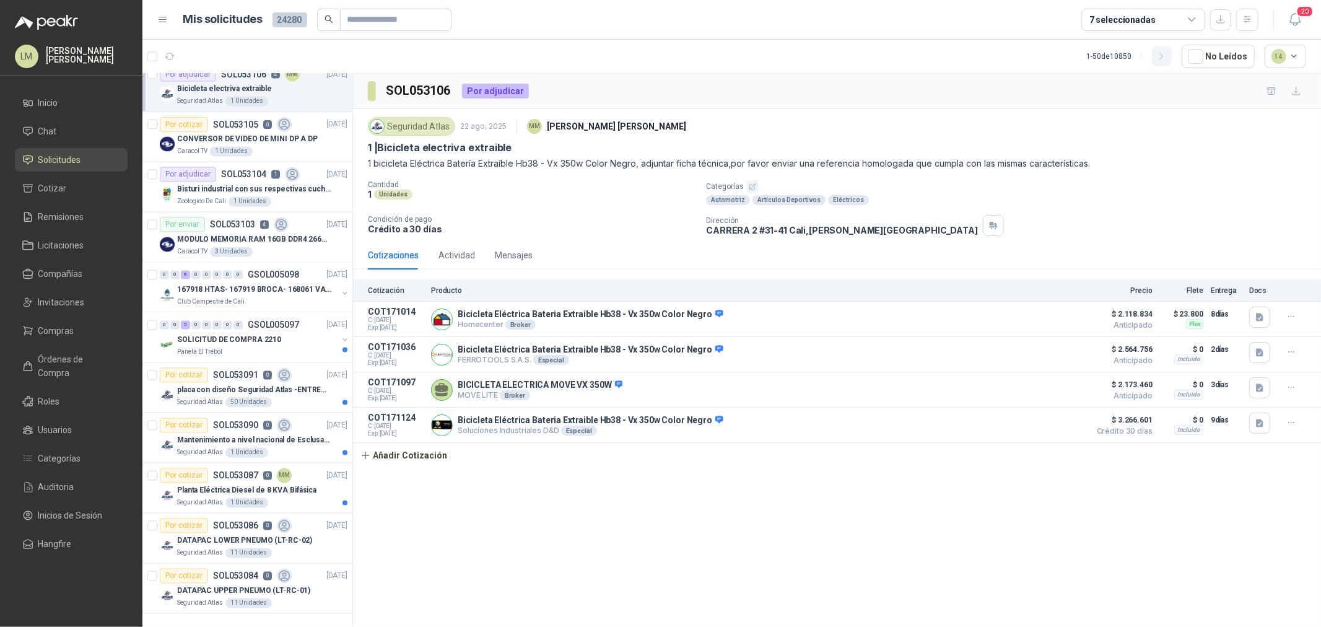
click at [441, 30] on icon "button" at bounding box center [1161, 56] width 11 height 11
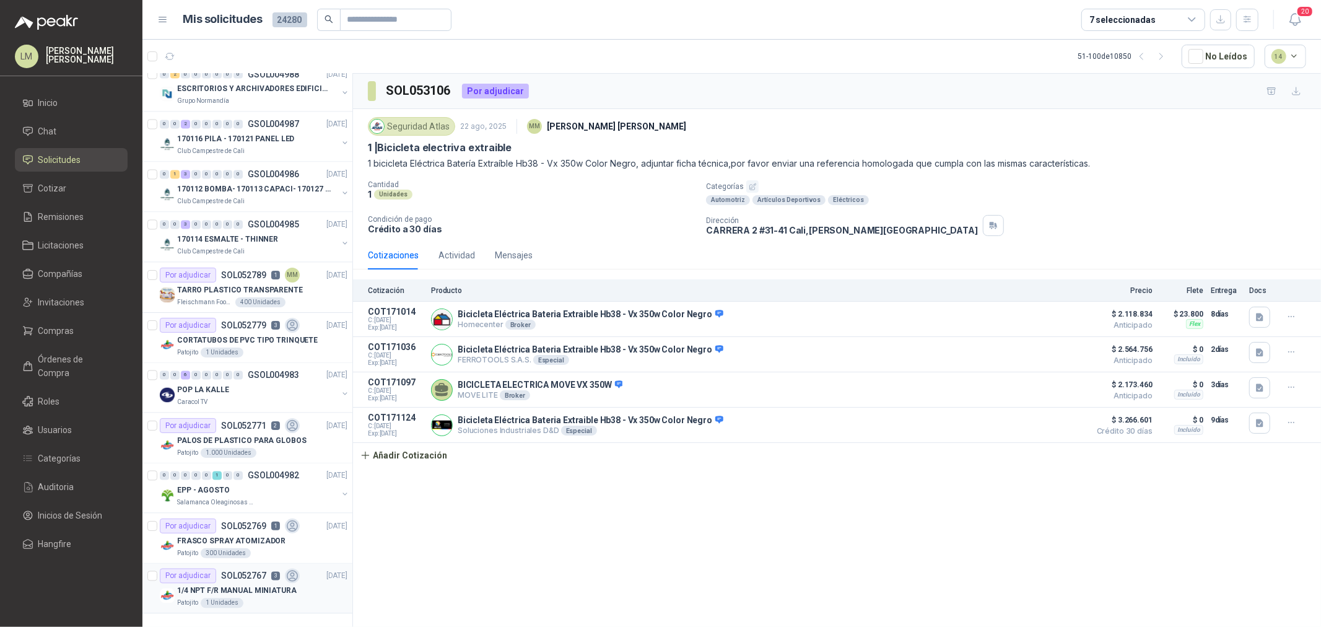
click at [279, 30] on p "1/4 NPT F/R MANUAL MINIATURA" at bounding box center [237, 591] width 120 height 12
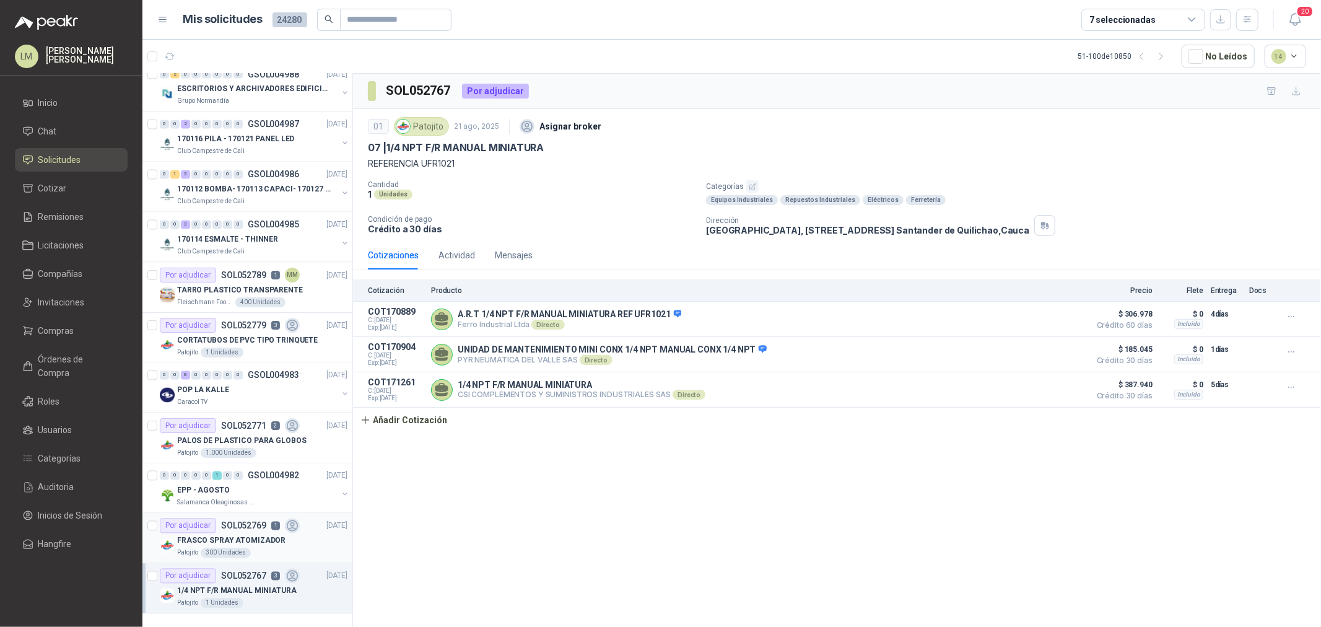
click at [262, 30] on p "FRASCO SPRAY ATOMIZADOR" at bounding box center [231, 541] width 108 height 12
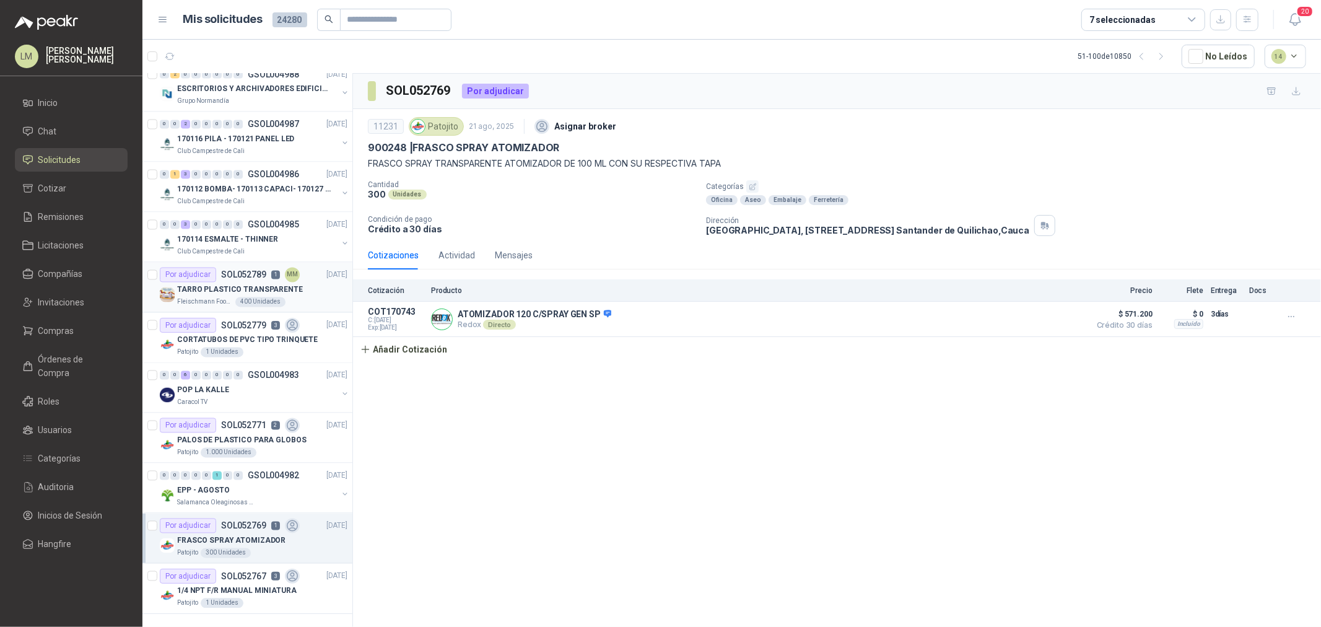
click at [227, 30] on p "TARRO PLASTICO TRANSPARENTE" at bounding box center [240, 290] width 126 height 12
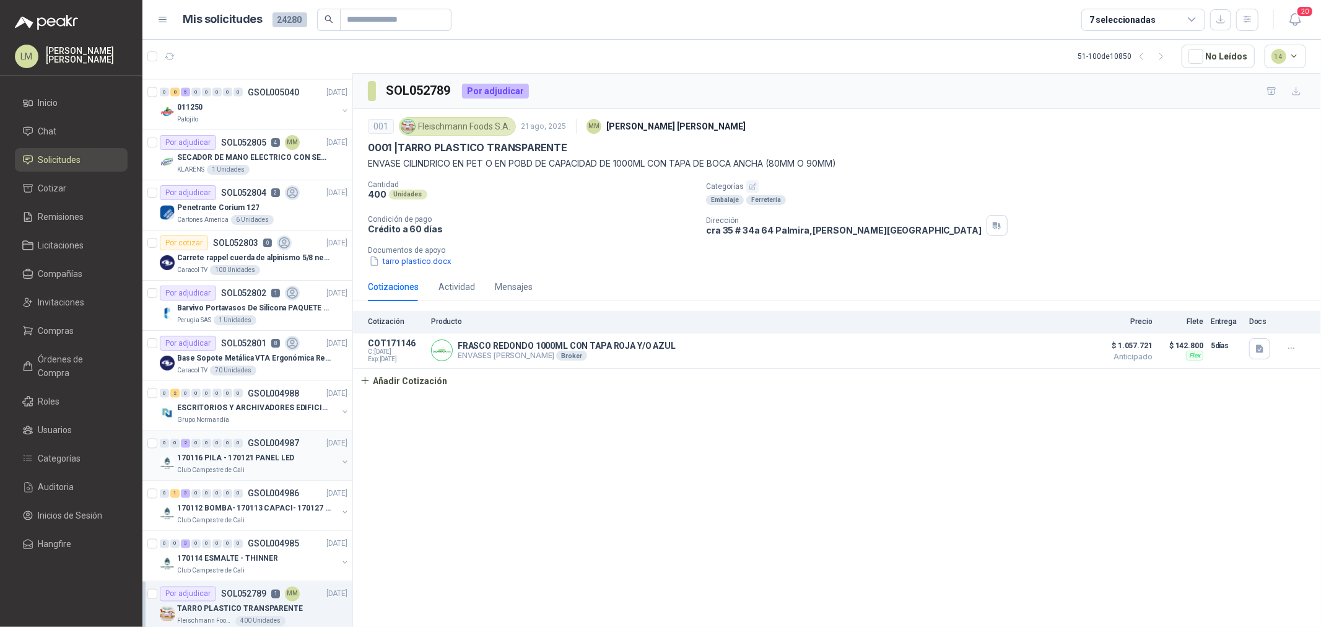
scroll to position [1635, 0]
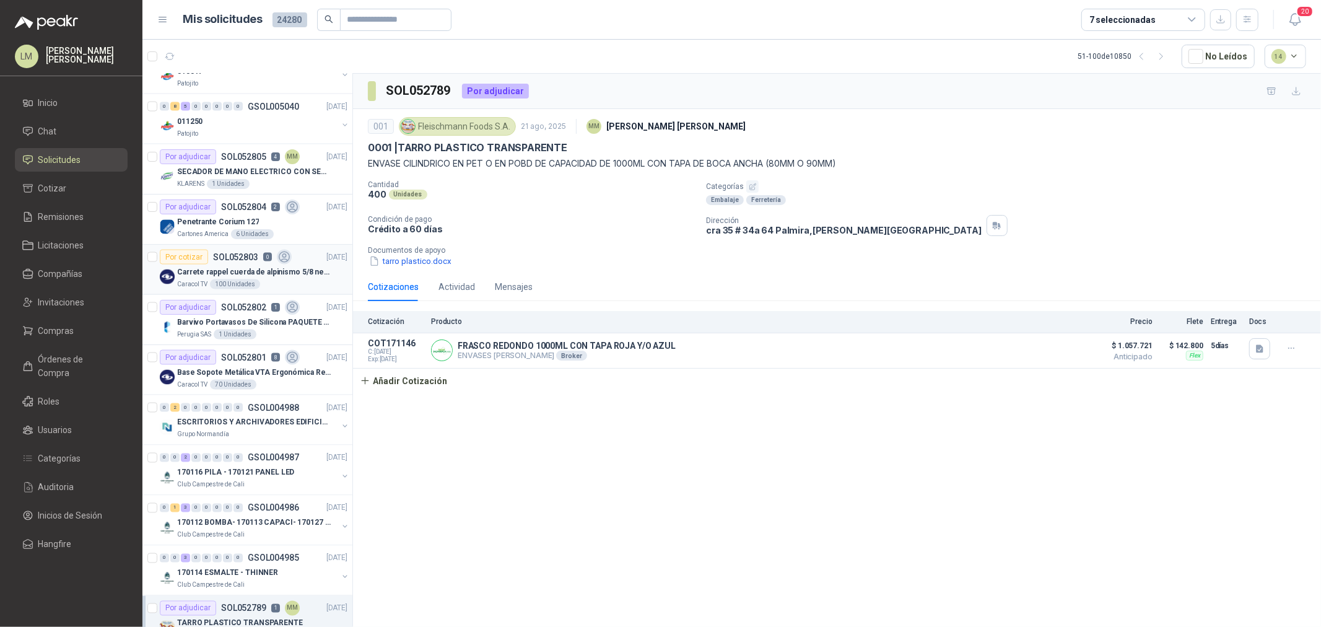
click at [249, 30] on p "SOL052803" at bounding box center [235, 257] width 45 height 9
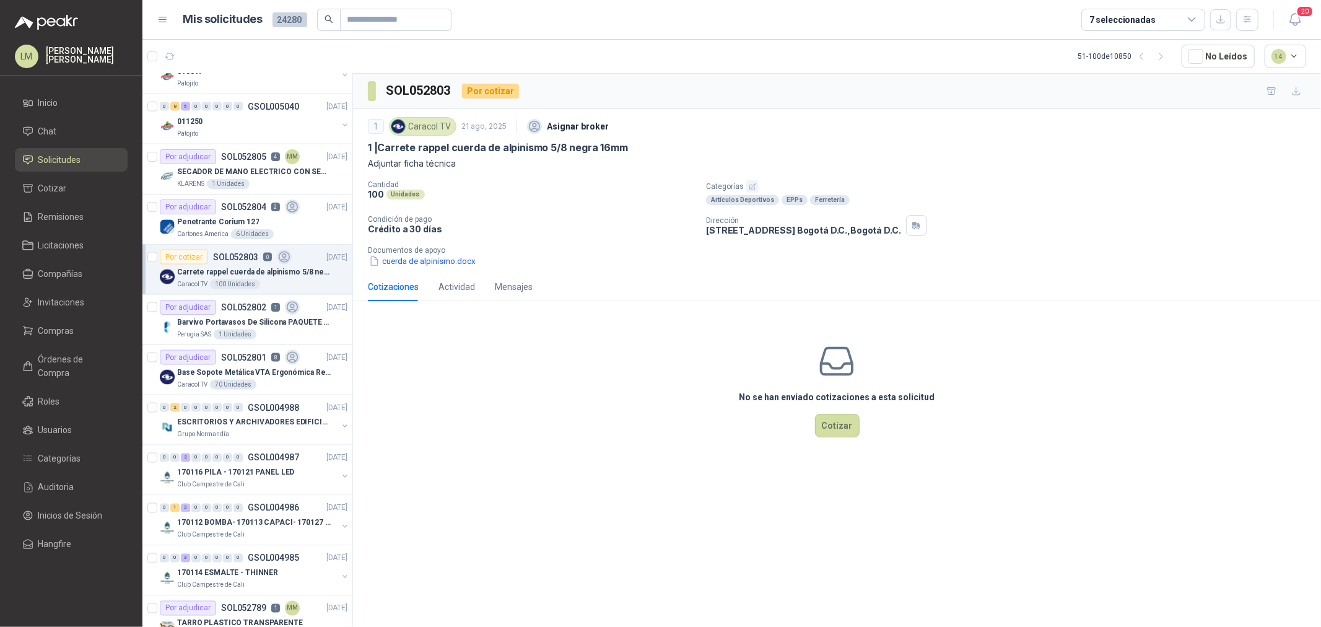
scroll to position [1566, 0]
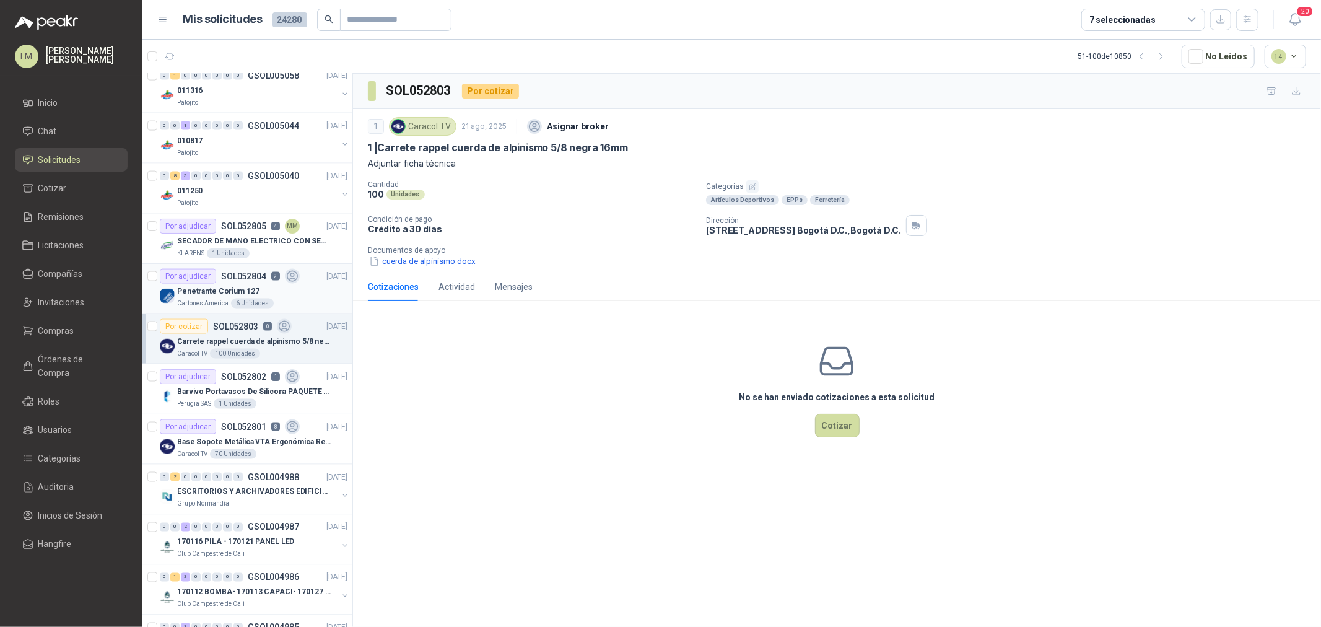
click at [242, 30] on p "Penetrante Corium 127" at bounding box center [218, 292] width 82 height 12
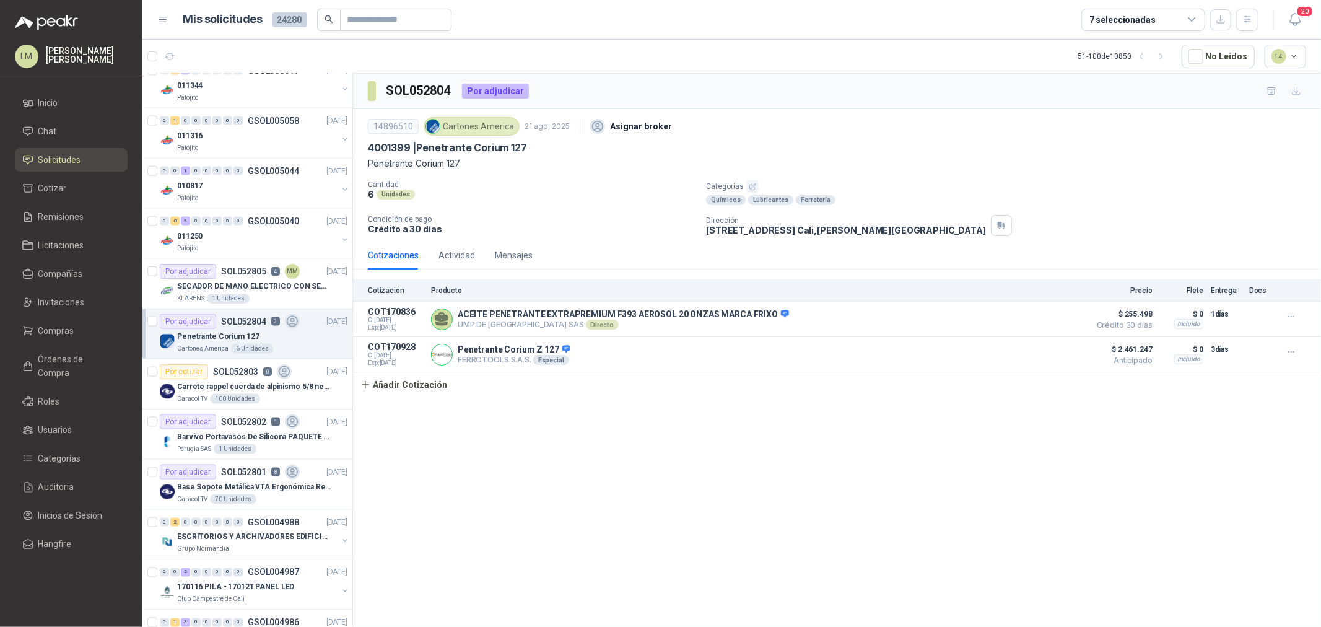
scroll to position [1497, 0]
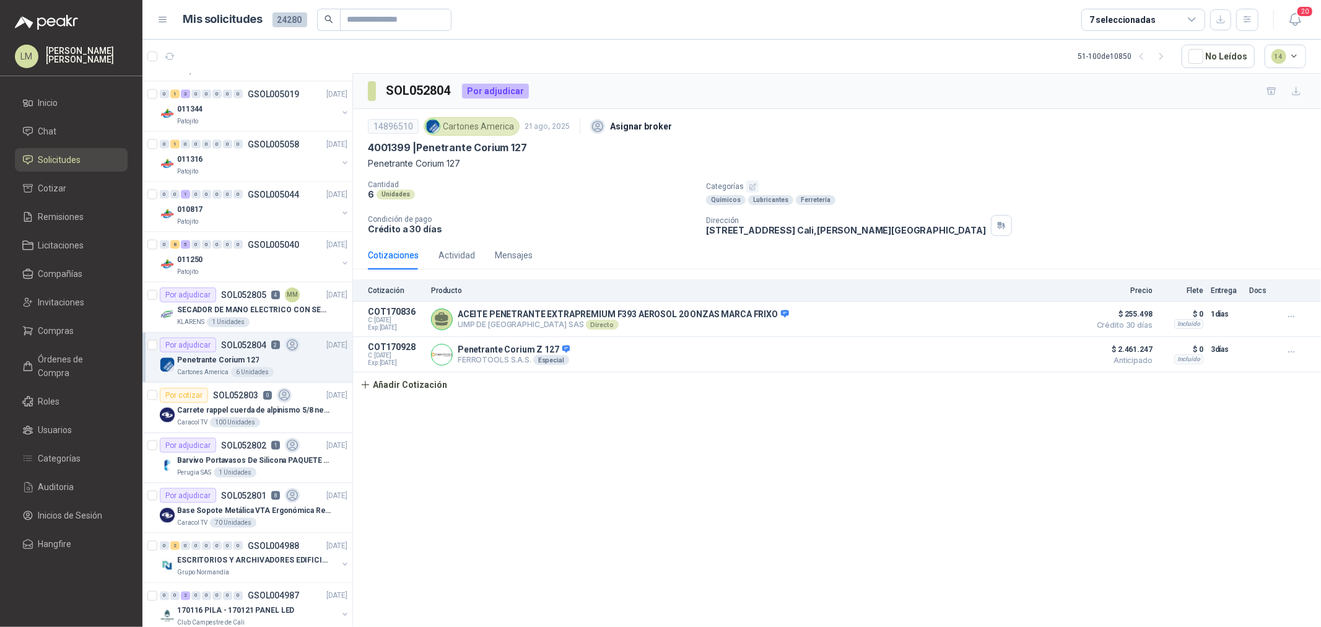
click at [242, 30] on p "SOL052805" at bounding box center [243, 294] width 45 height 9
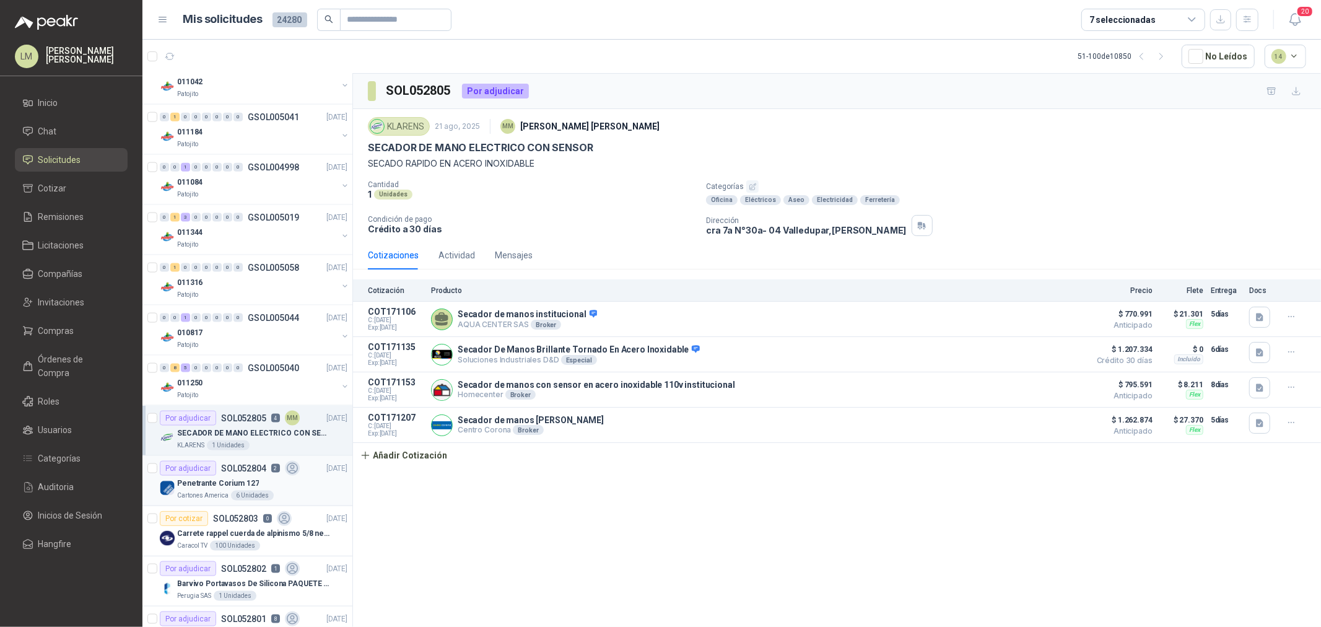
scroll to position [1359, 0]
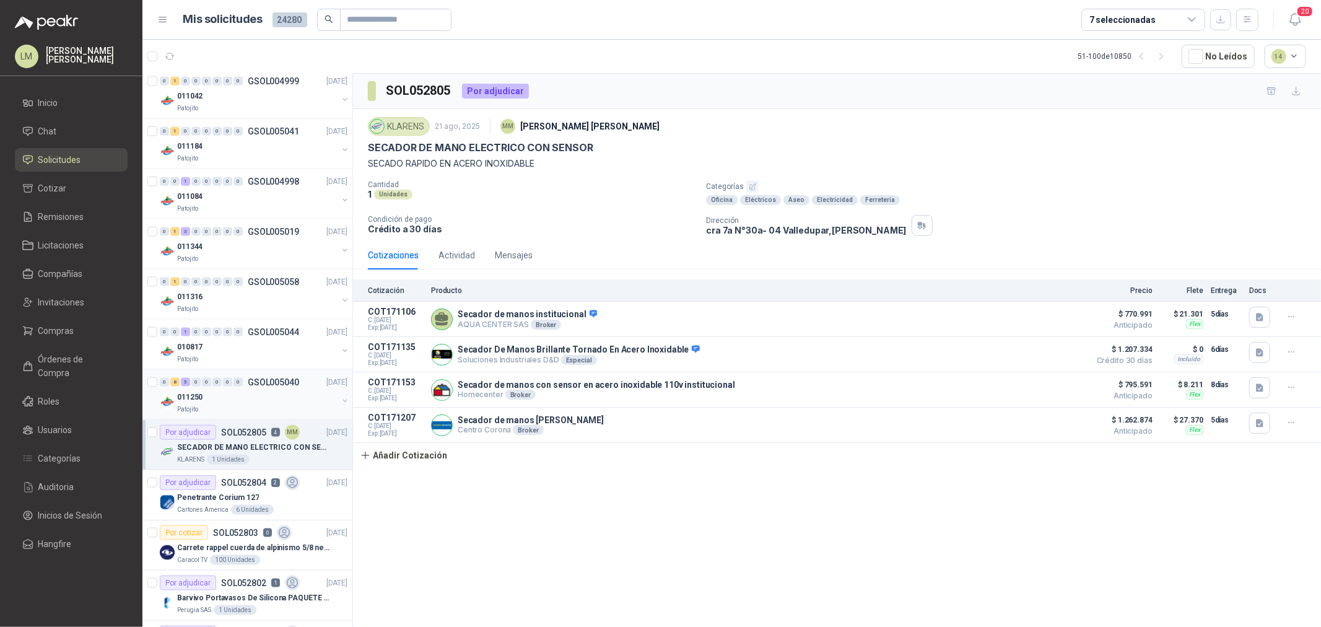
click at [237, 30] on div "Patojito" at bounding box center [257, 409] width 160 height 10
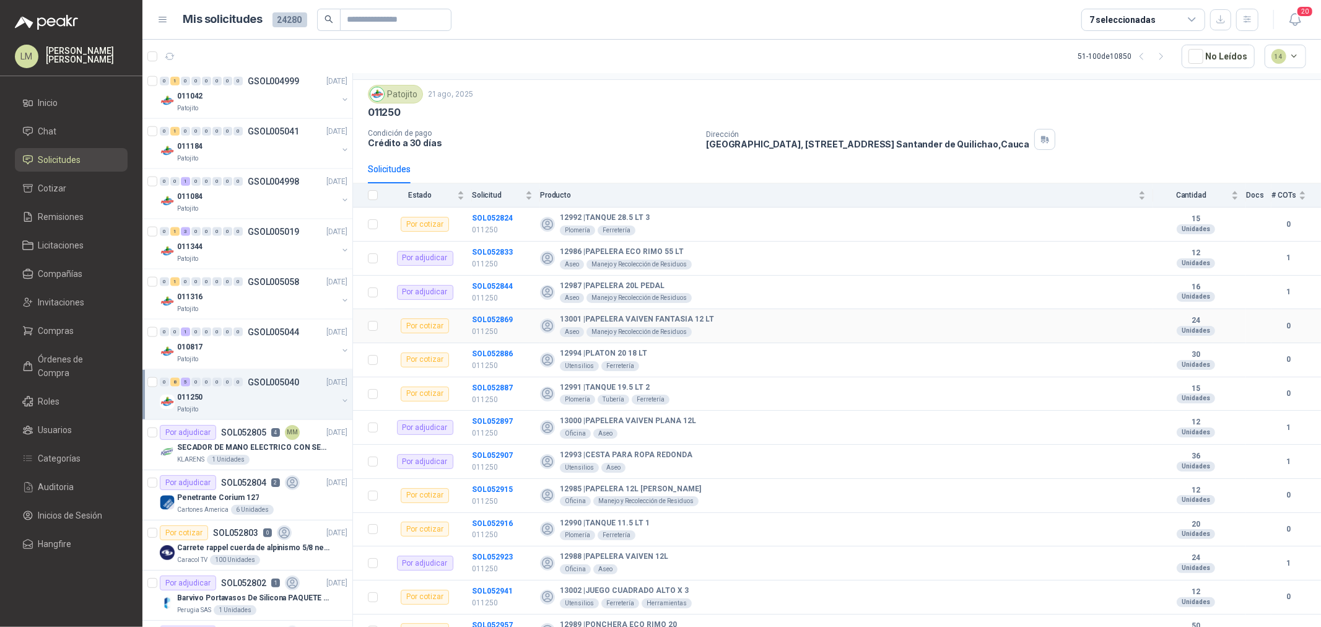
scroll to position [48, 0]
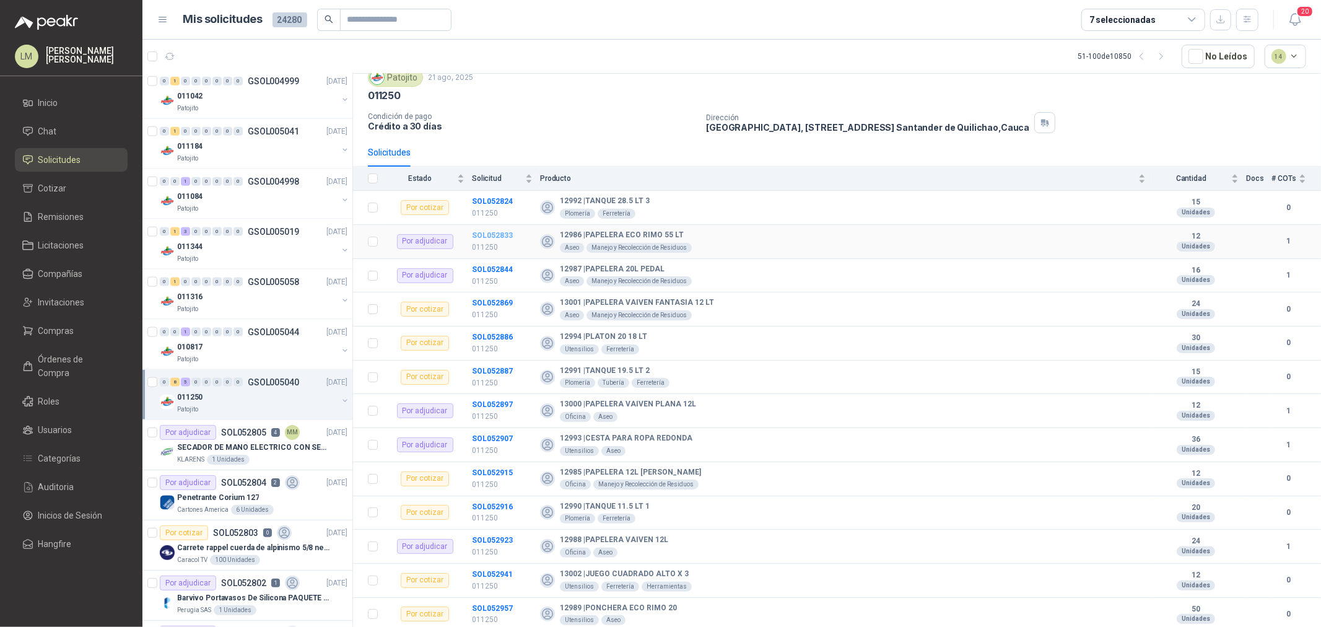
click at [441, 30] on b "SOL052833" at bounding box center [492, 235] width 41 height 9
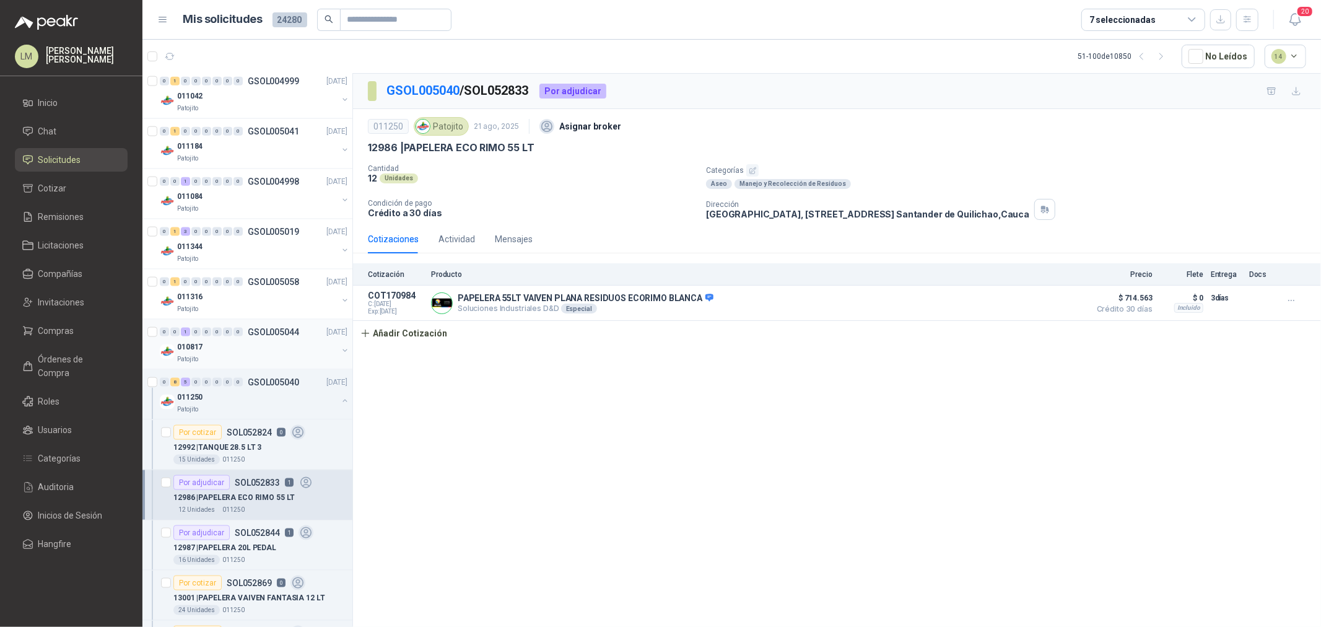
click at [232, 30] on div "010817" at bounding box center [257, 346] width 160 height 15
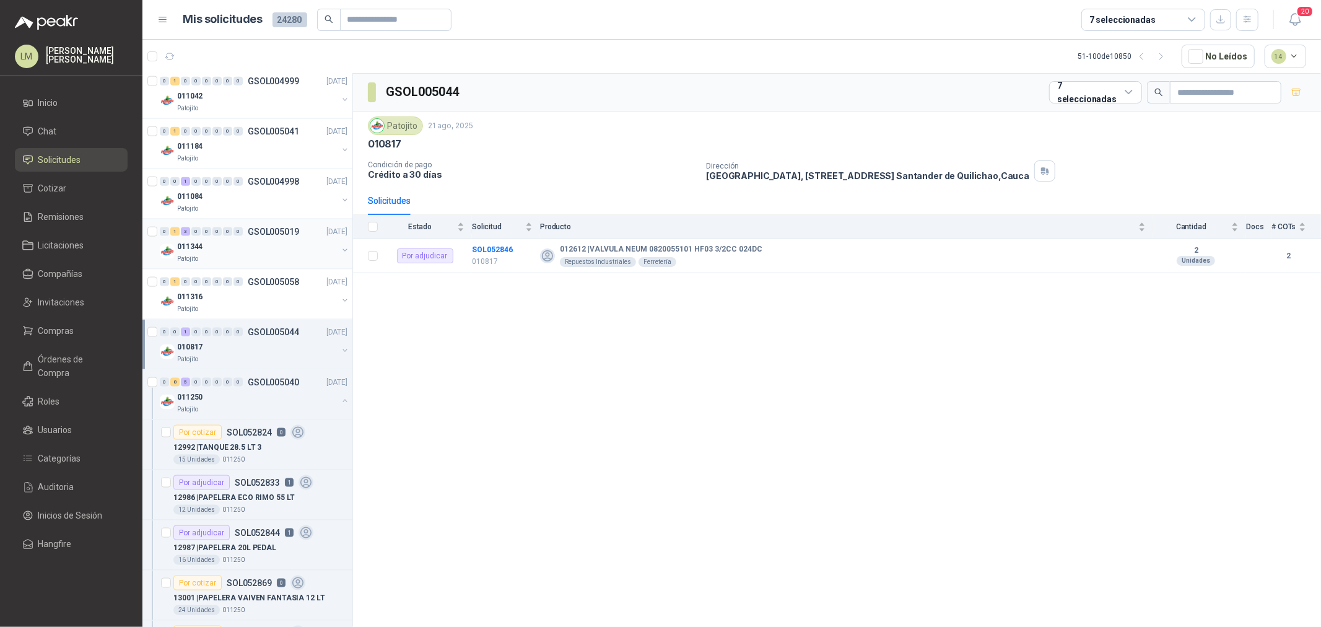
click at [216, 30] on div "Patojito" at bounding box center [257, 259] width 160 height 10
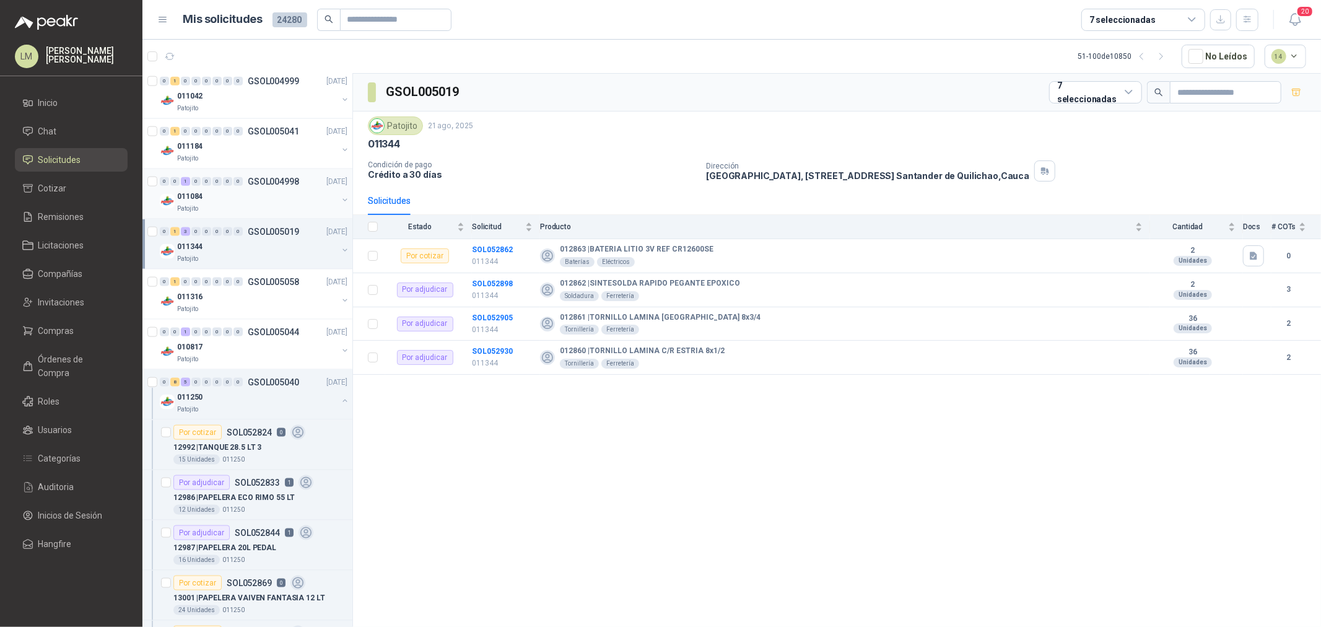
click at [230, 30] on div "011084" at bounding box center [257, 196] width 160 height 15
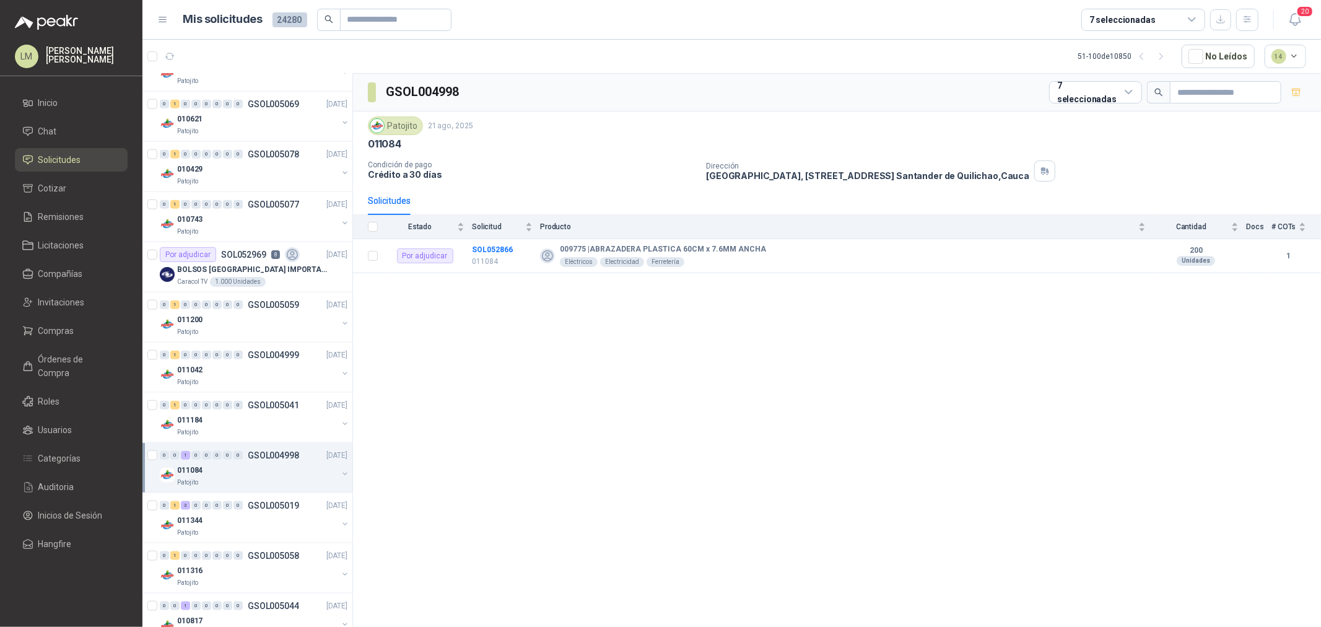
scroll to position [1084, 0]
click at [253, 30] on p "BOLSOS [GEOGRAPHIC_DATA] IMPORTADO [GEOGRAPHIC_DATA]-397-1" at bounding box center [254, 271] width 154 height 12
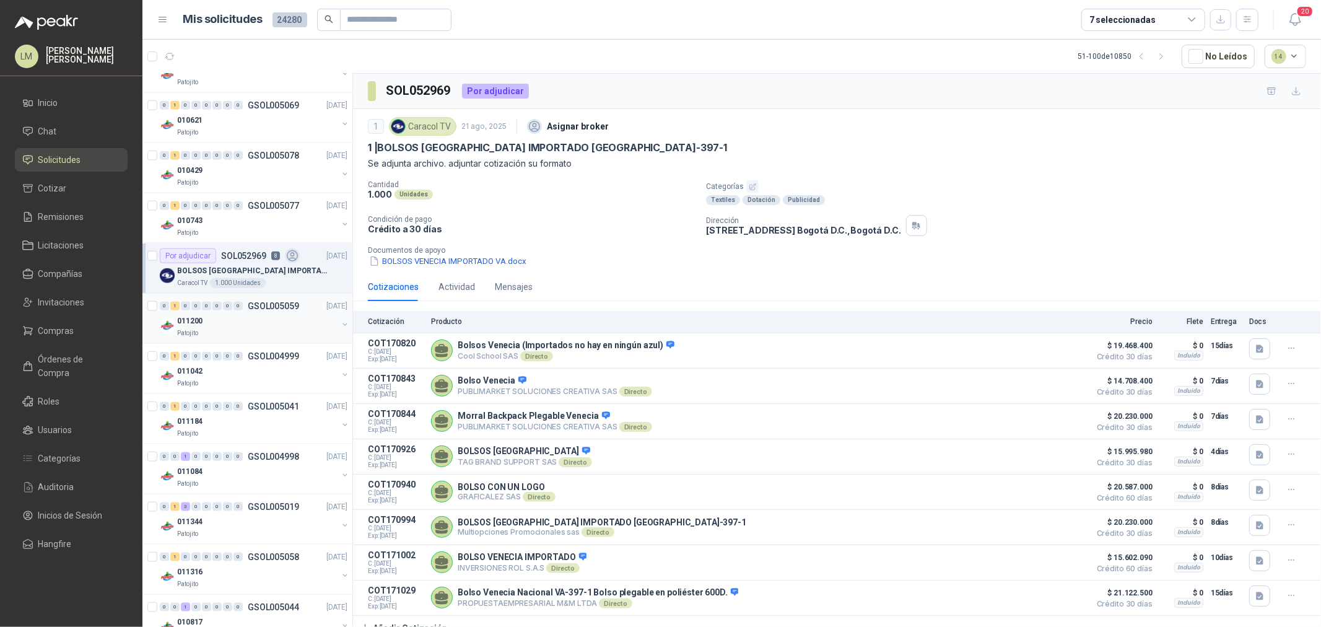
click at [231, 30] on div "011200" at bounding box center [257, 320] width 160 height 15
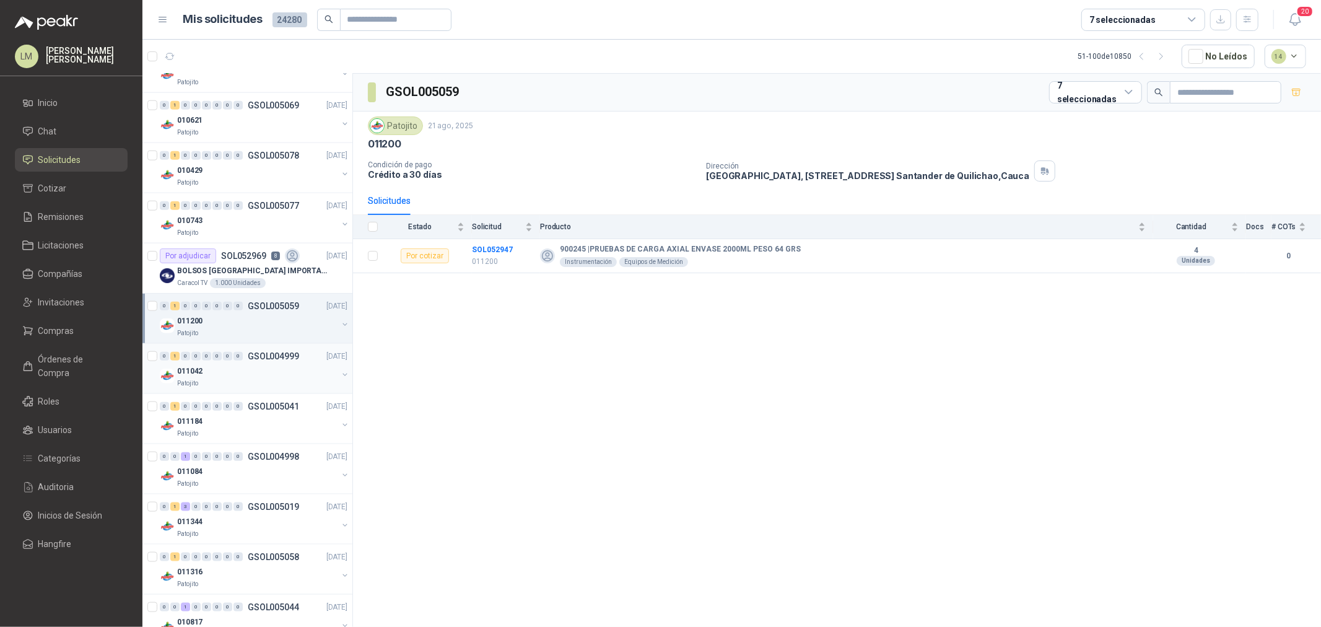
click at [243, 30] on div "011042" at bounding box center [257, 371] width 160 height 15
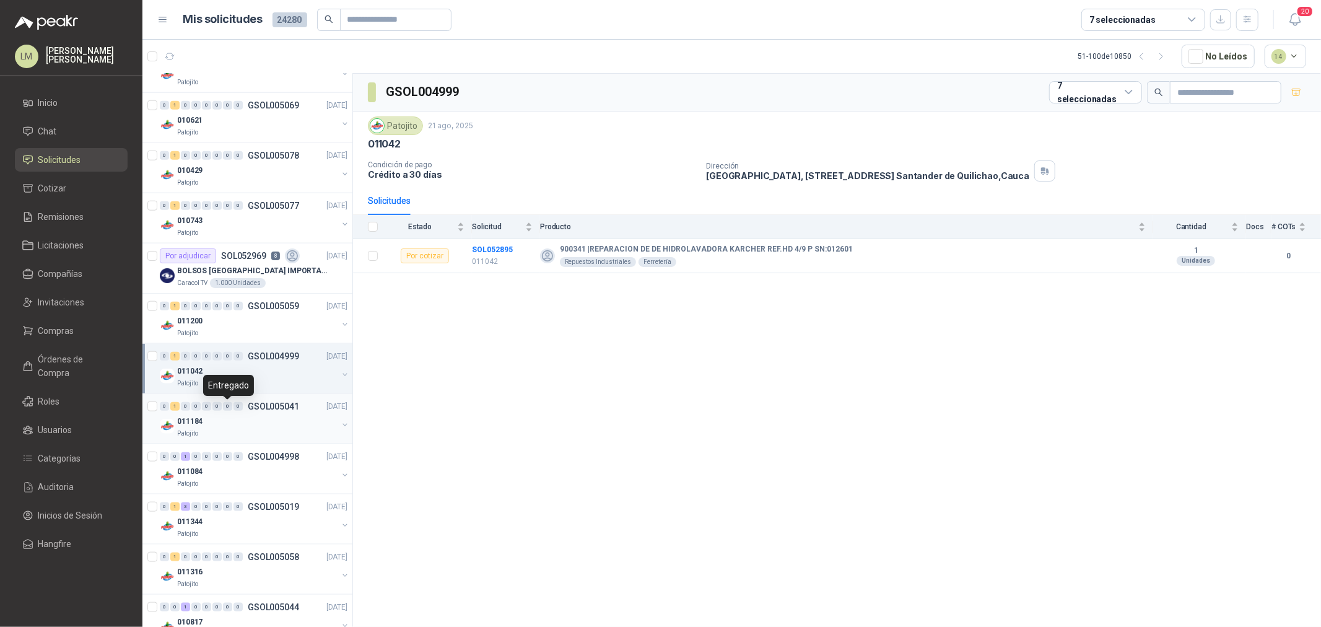
click at [230, 30] on span "0" at bounding box center [227, 406] width 9 height 9
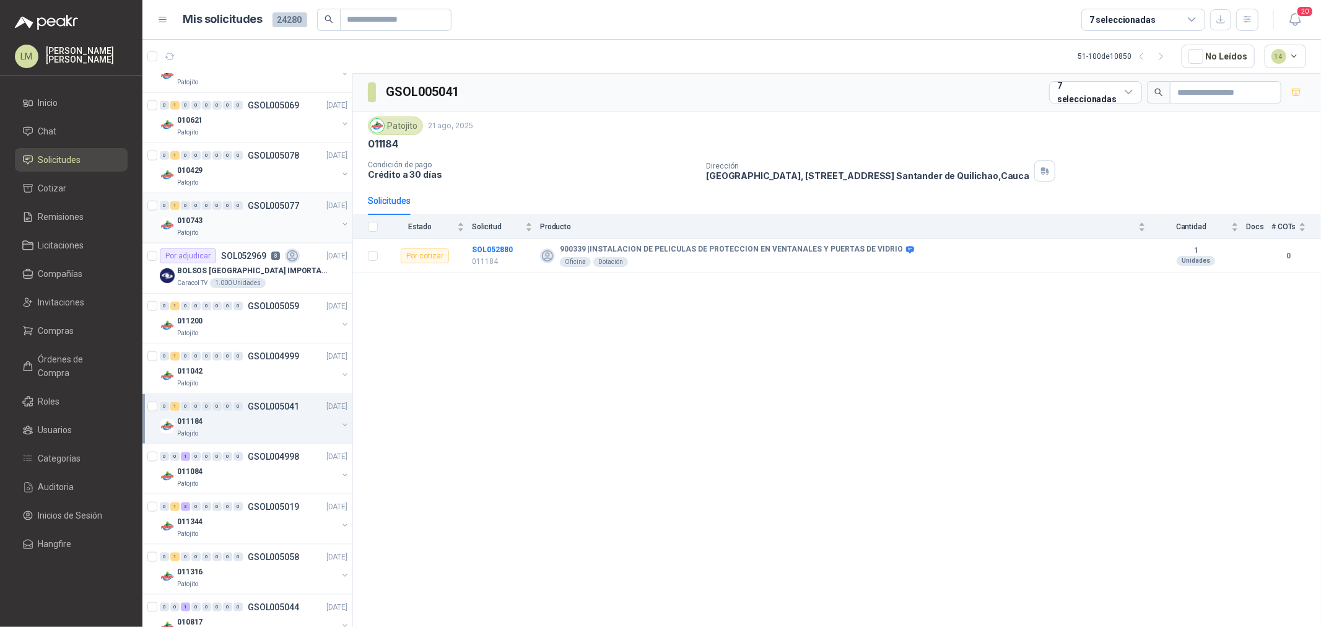
click at [224, 30] on div "0 1 0 0 0 0 0 0 GSOL005077 [DATE]" at bounding box center [255, 205] width 190 height 15
click at [219, 30] on div "010429" at bounding box center [257, 170] width 160 height 15
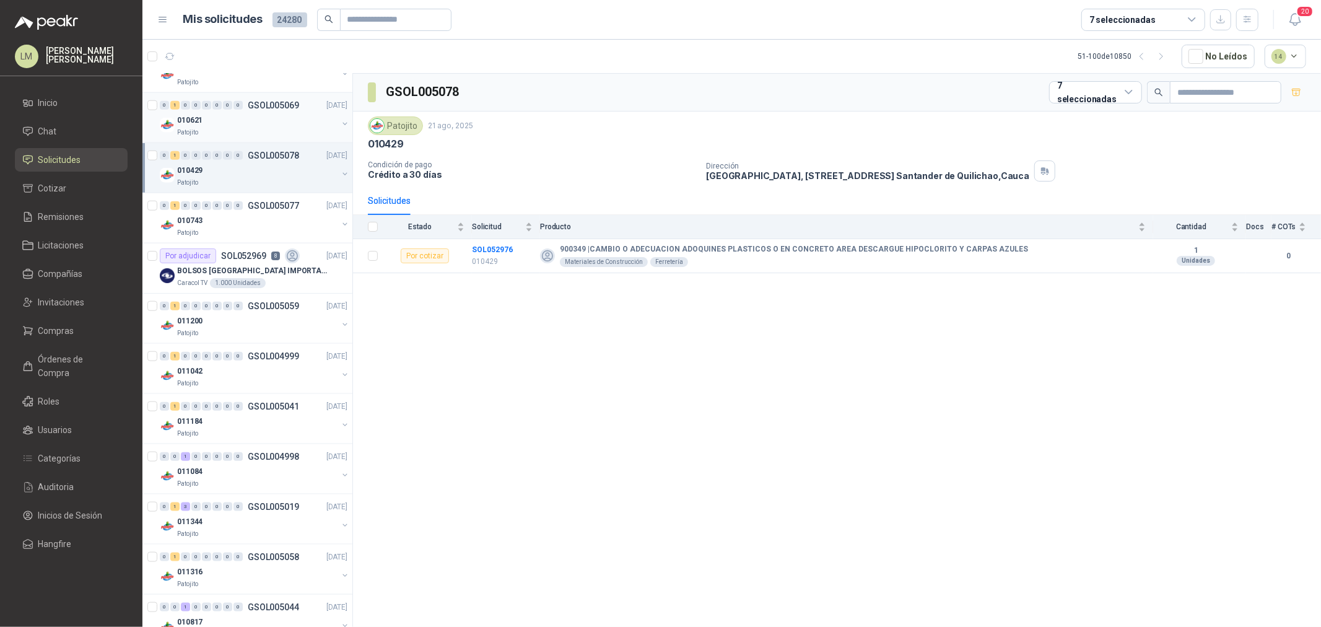
click at [219, 30] on div "010621" at bounding box center [257, 120] width 160 height 15
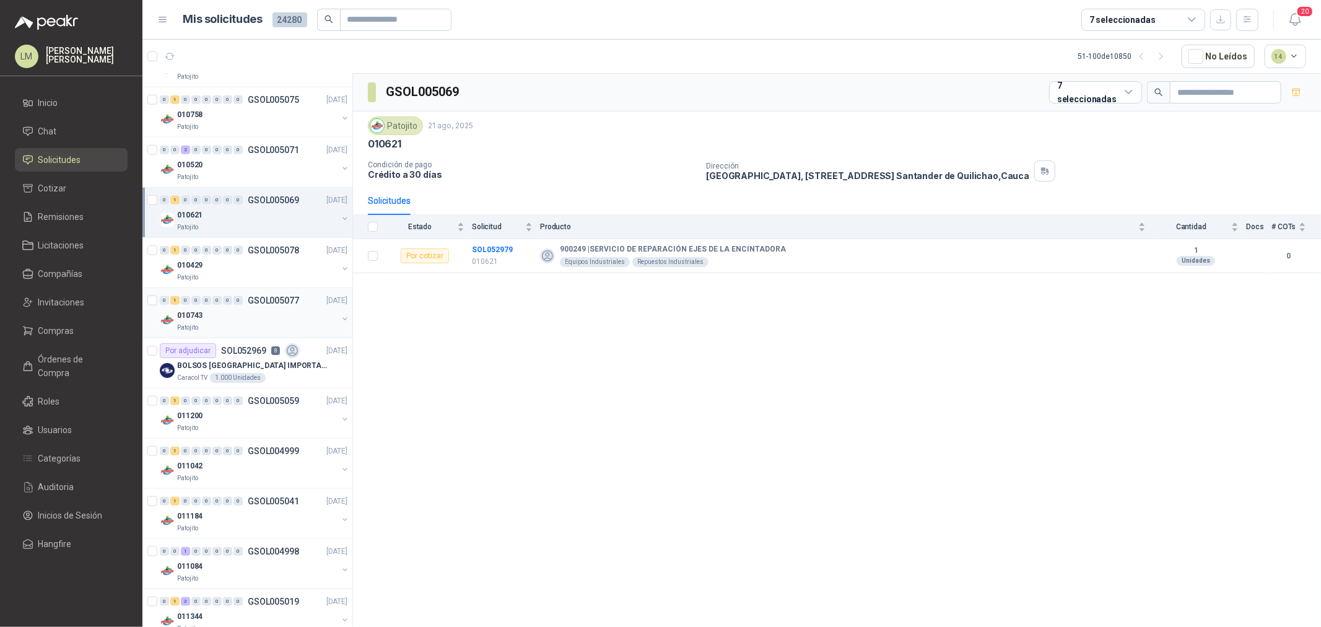
scroll to position [946, 0]
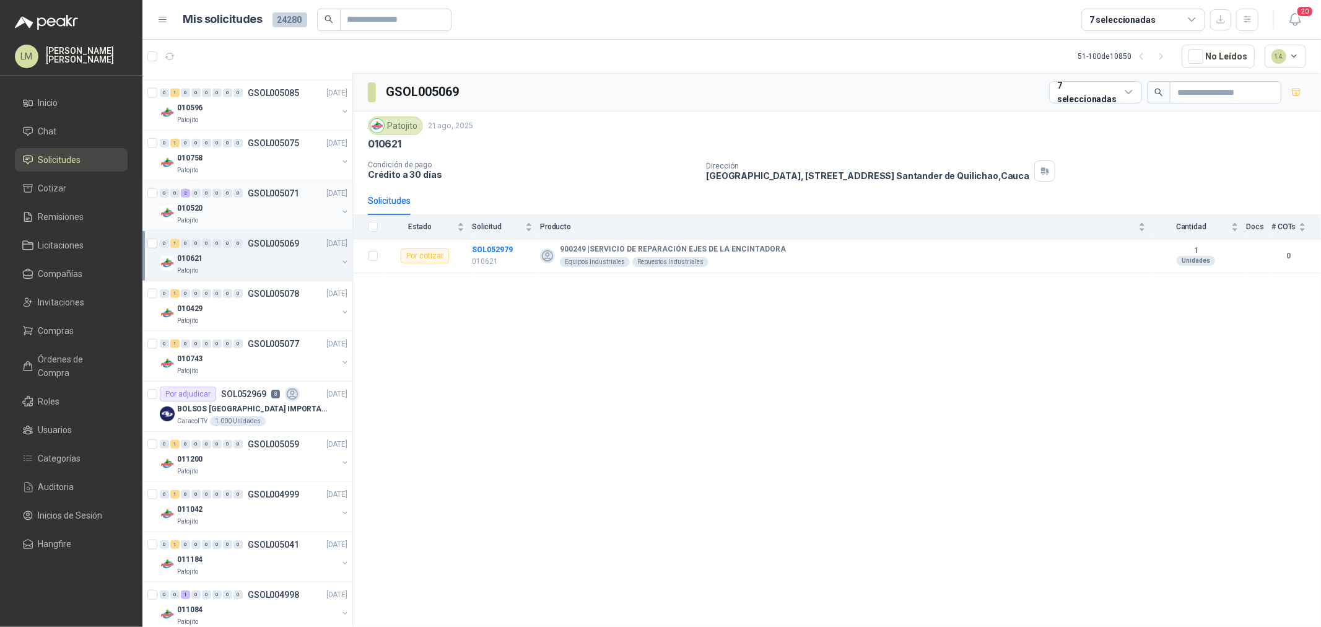
click at [227, 30] on div "010520" at bounding box center [257, 208] width 160 height 15
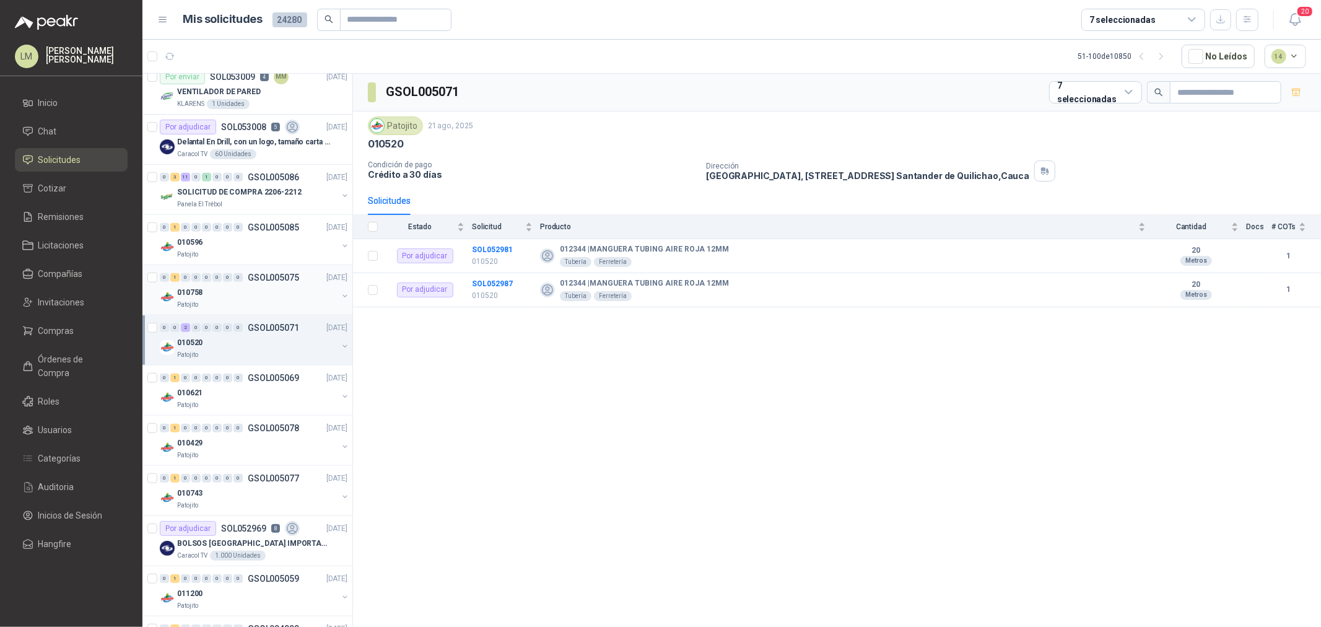
scroll to position [809, 0]
click at [223, 30] on div "0" at bounding box center [227, 280] width 9 height 9
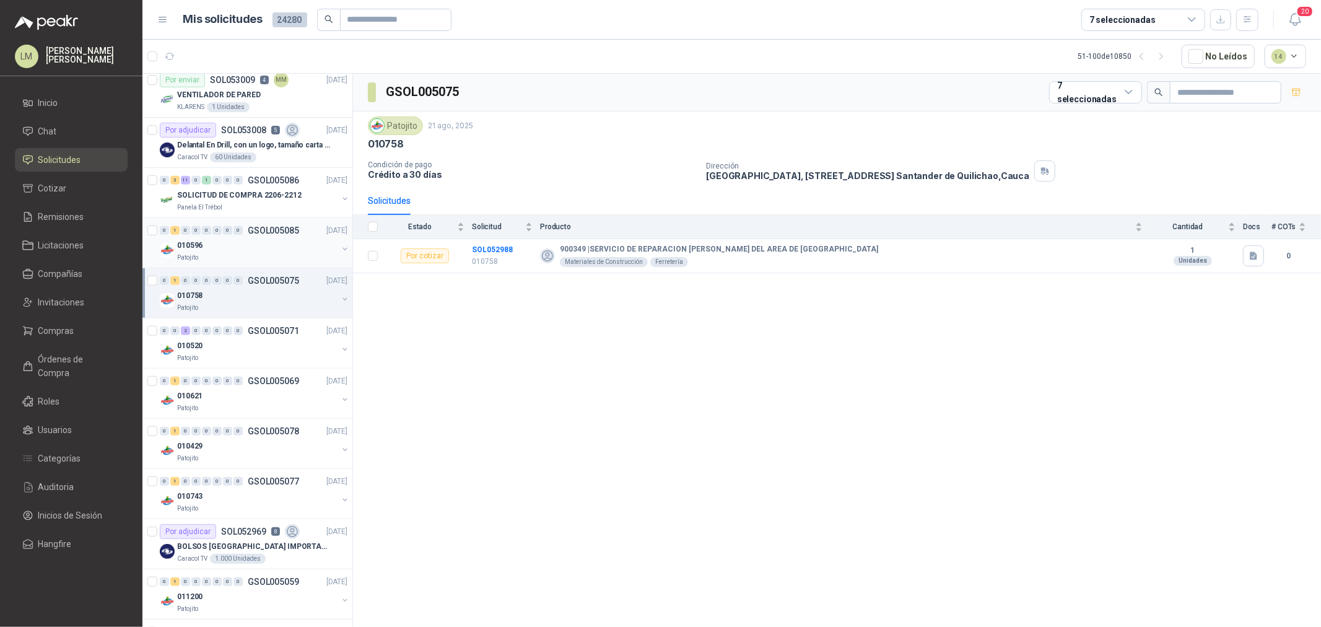
click at [232, 30] on div "010596" at bounding box center [257, 245] width 160 height 15
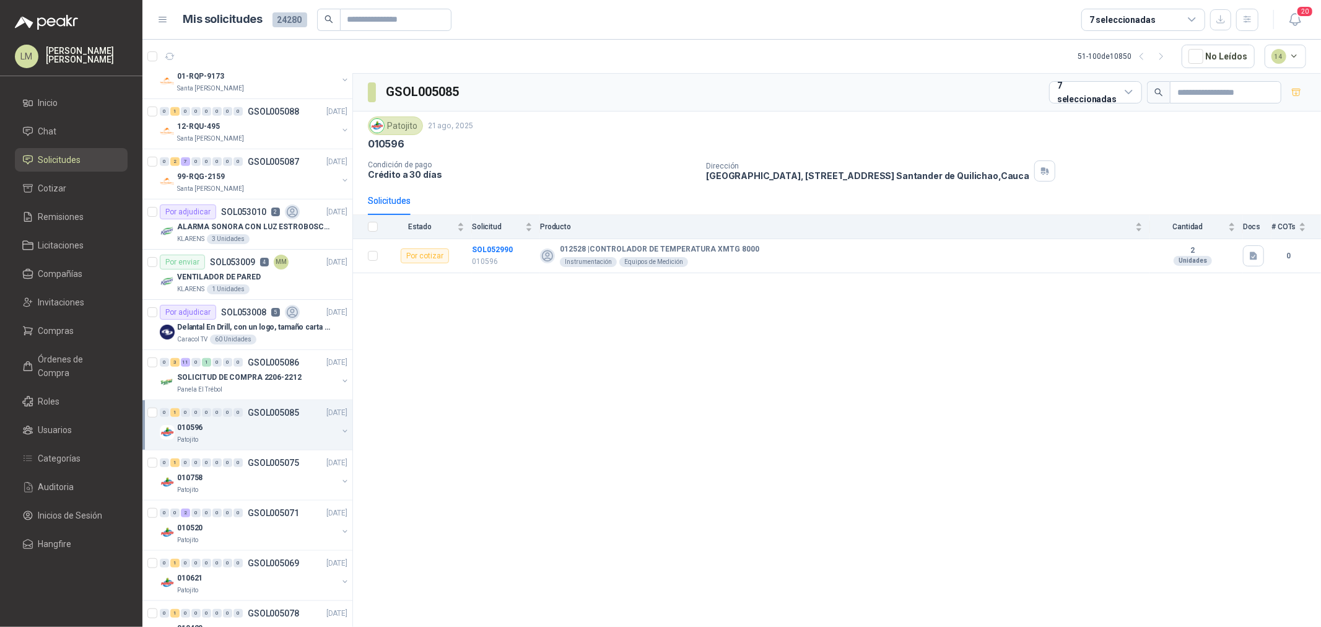
scroll to position [603, 0]
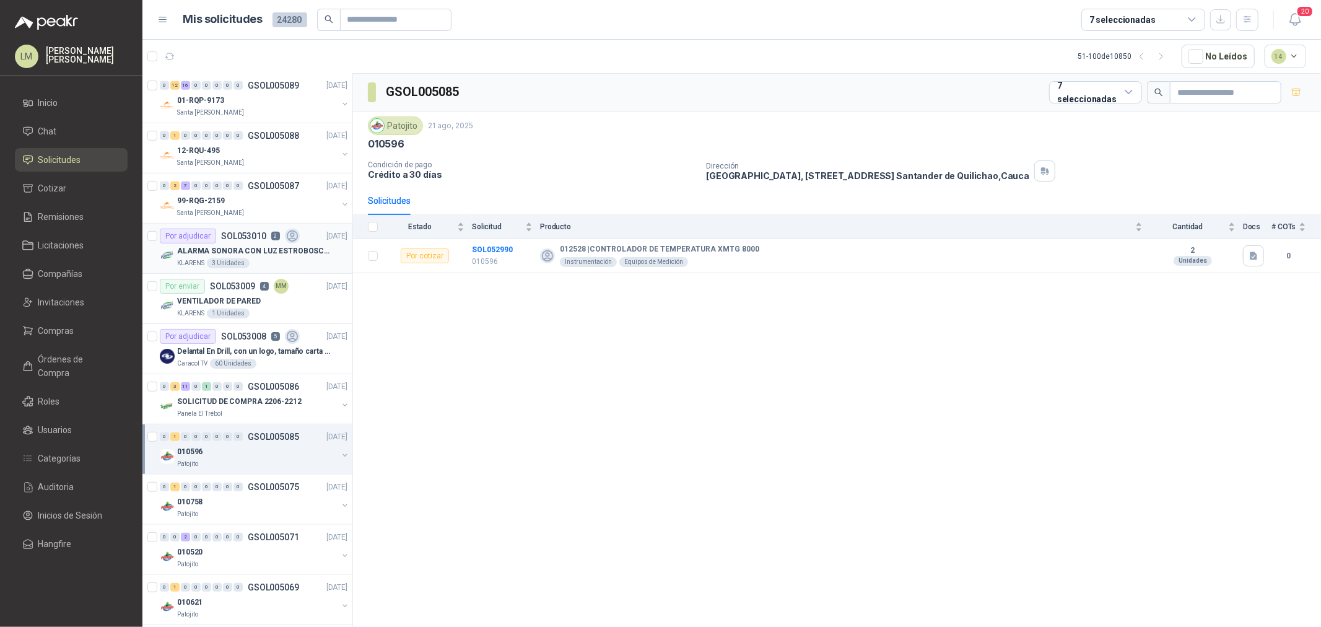
click at [258, 30] on div "ALARMA SONORA CON LUZ ESTROBOSCOPICA" at bounding box center [262, 250] width 170 height 15
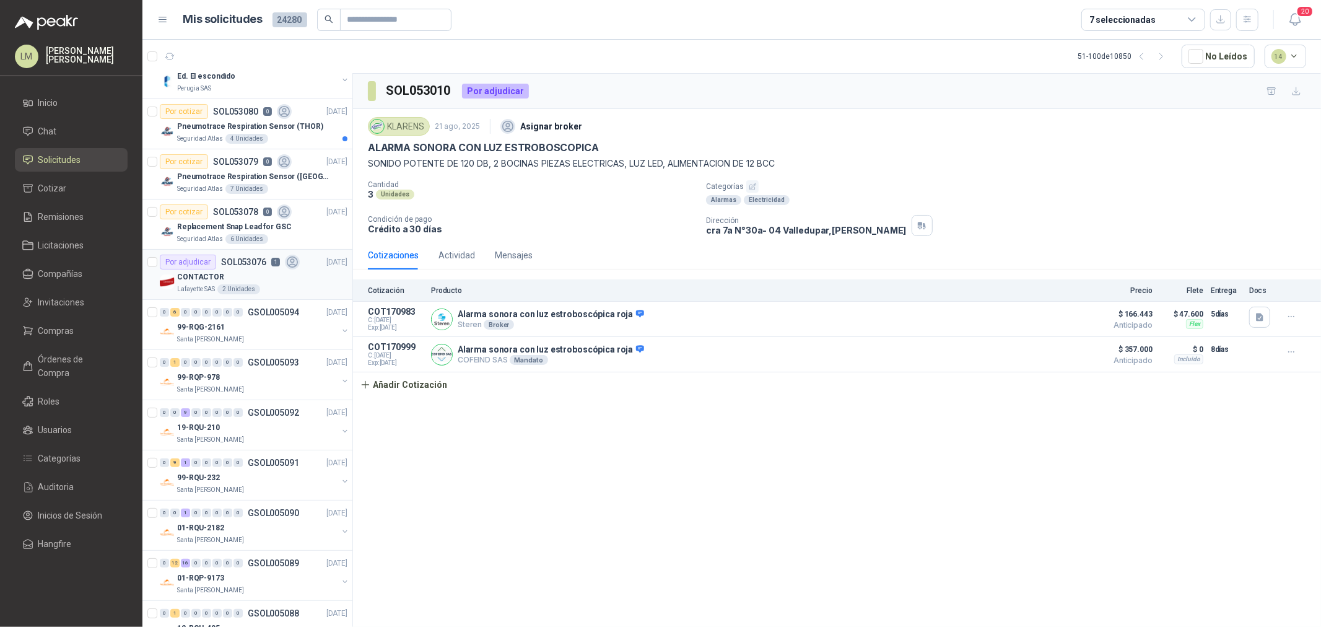
scroll to position [121, 0]
click at [227, 30] on div "CONTACTOR" at bounding box center [262, 281] width 170 height 15
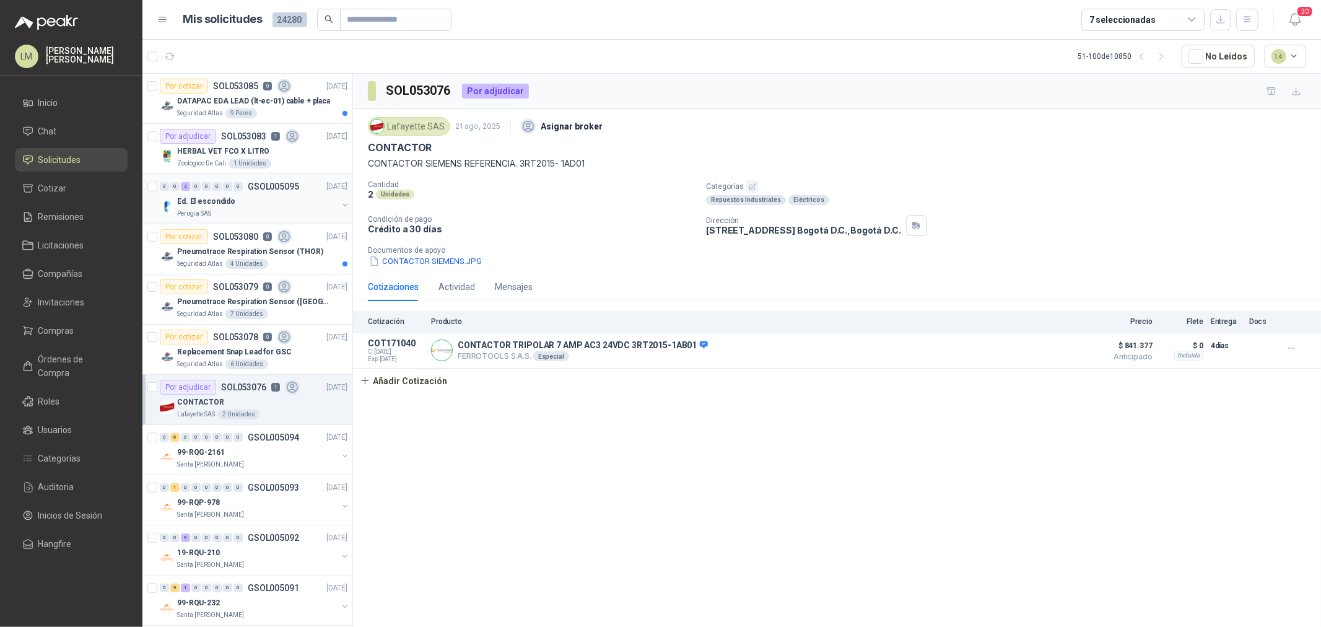
click at [227, 30] on div "0" at bounding box center [227, 186] width 9 height 9
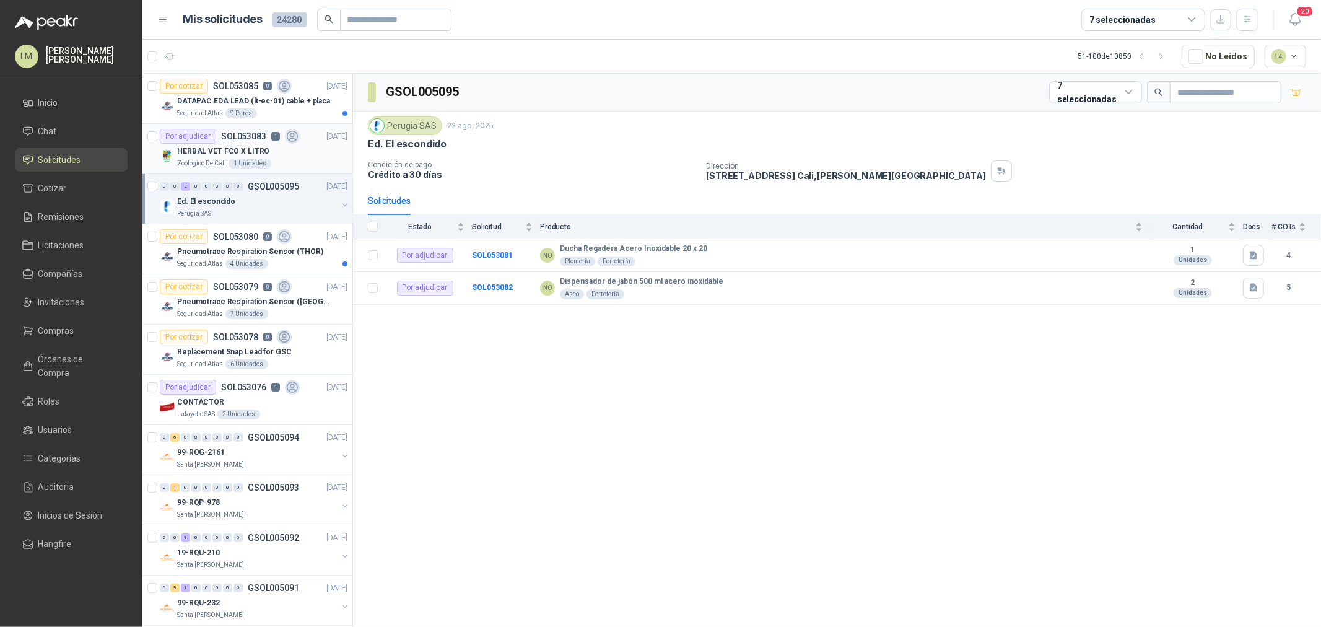
click at [220, 30] on div "HERBAL VET FCO X LITRO" at bounding box center [262, 151] width 170 height 15
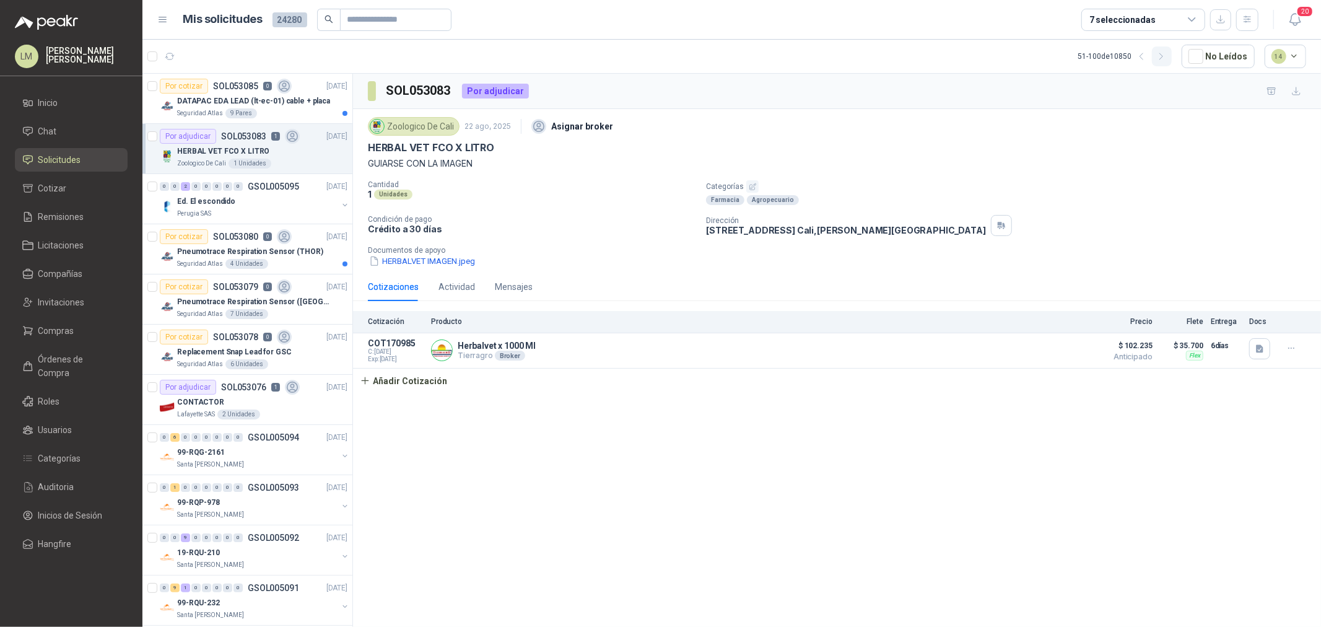
click at [441, 30] on button "button" at bounding box center [1162, 56] width 20 height 20
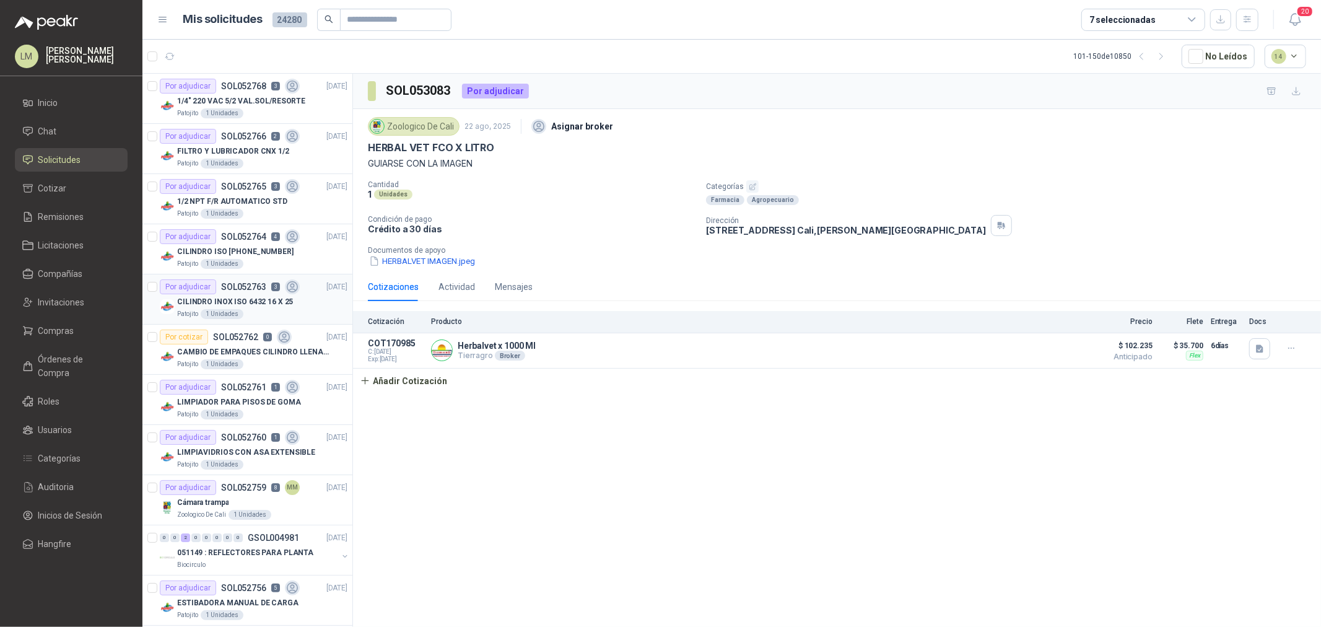
click at [213, 30] on div "CILINDRO INOX ISO 6432 16 X 25" at bounding box center [262, 301] width 170 height 15
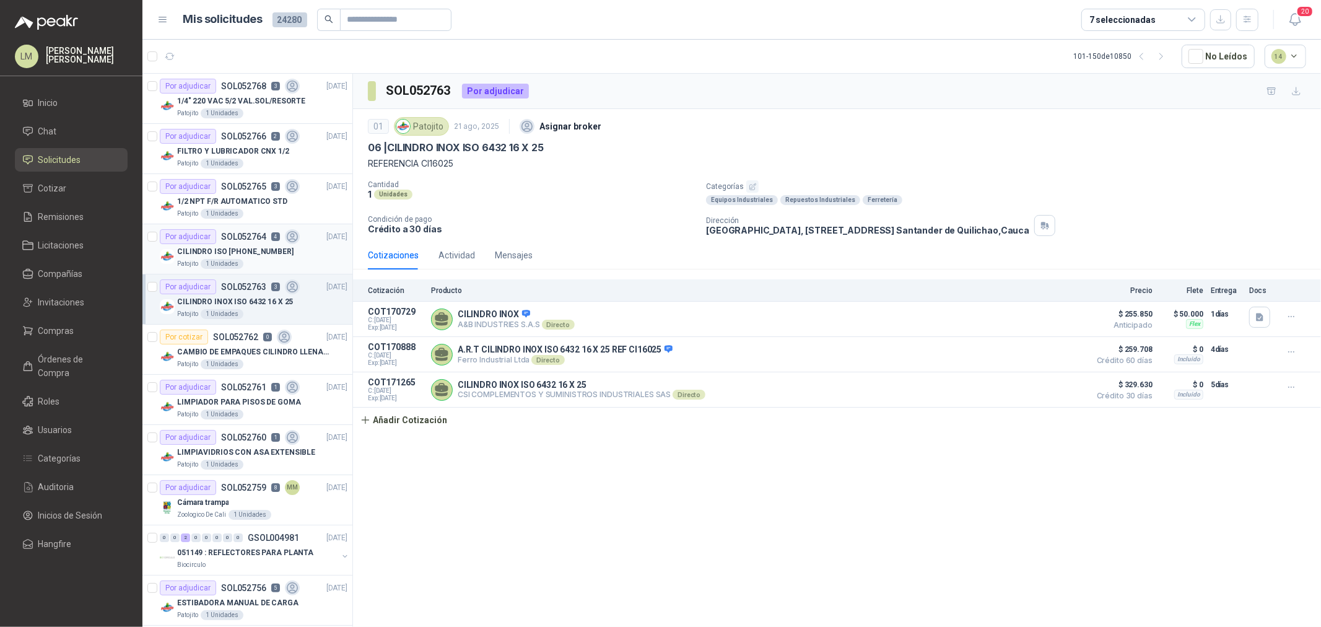
click at [230, 30] on p "CILINDRO ISO [PHONE_NUMBER]" at bounding box center [235, 252] width 116 height 12
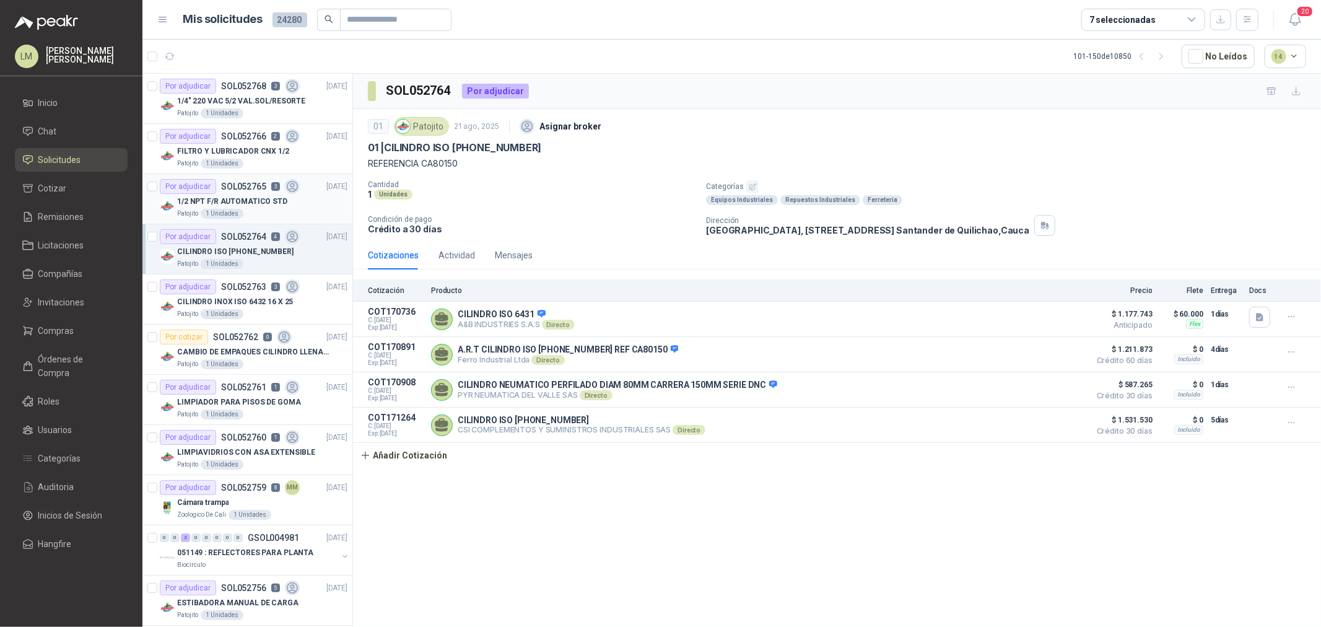
click at [225, 30] on p "1/2 NPT F/R AUTOMATICO STD" at bounding box center [232, 202] width 110 height 12
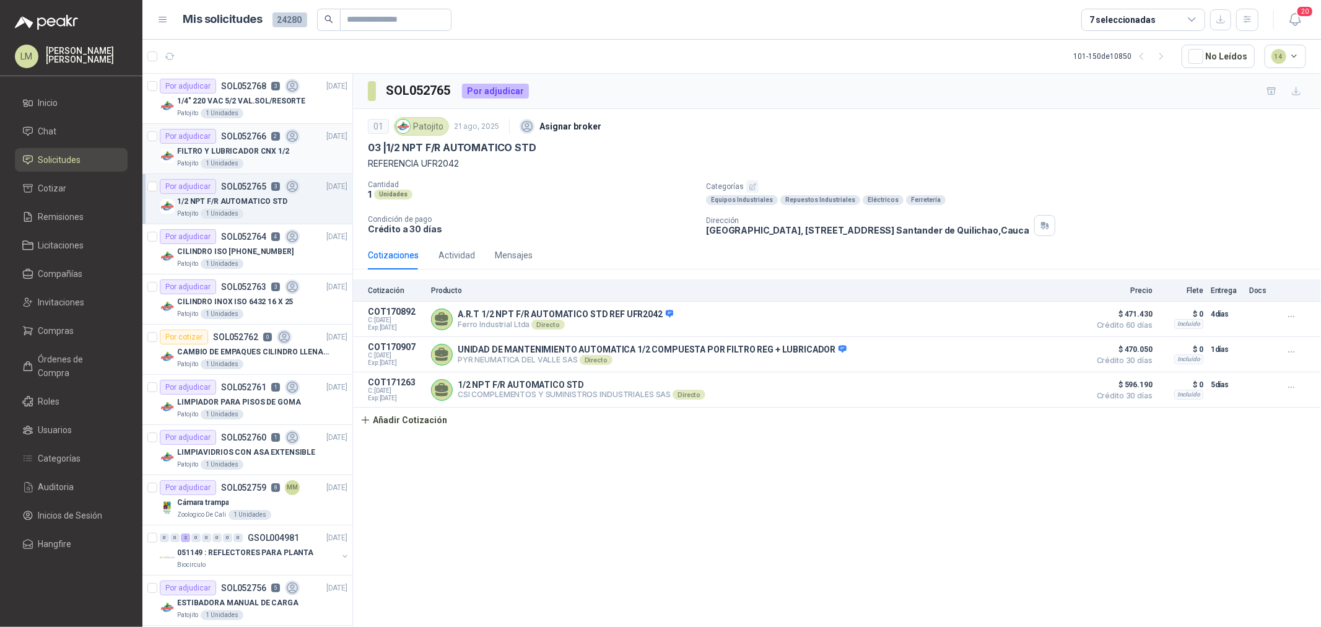
click at [228, 30] on p "FILTRO Y LUBRICADOR CNX 1/2" at bounding box center [233, 152] width 112 height 12
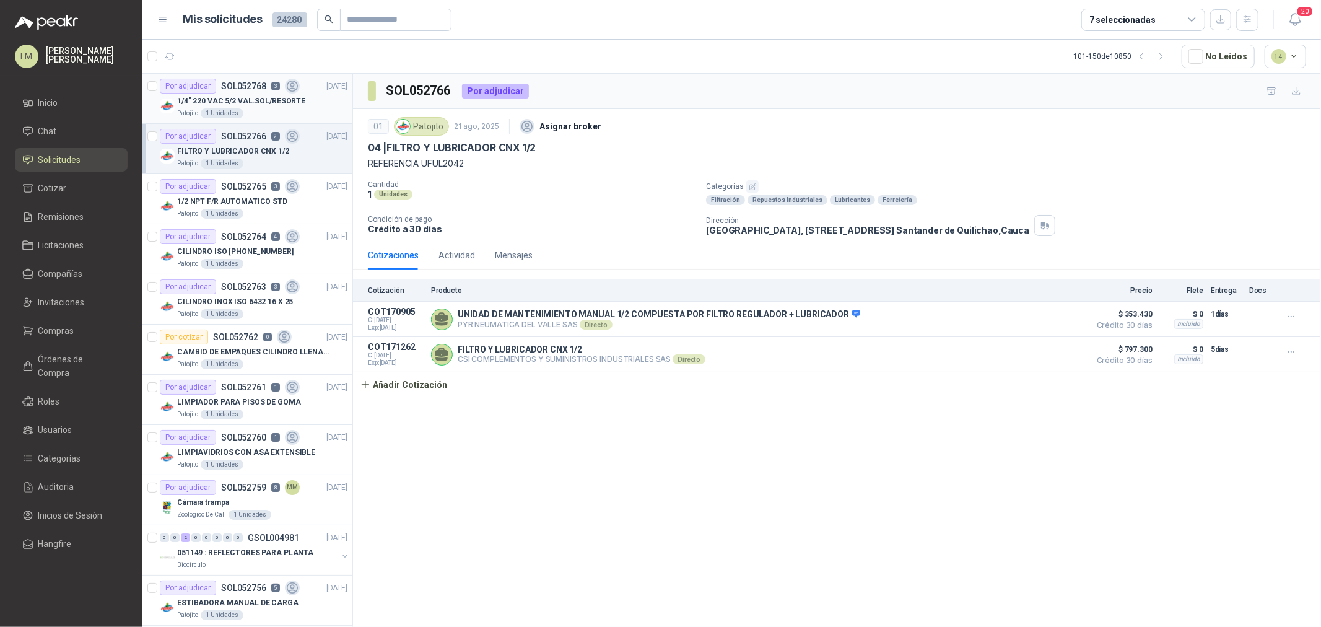
click at [242, 30] on p "1/4" 220 VAC 5/2 VAL.SOL/RESORTE" at bounding box center [241, 101] width 128 height 12
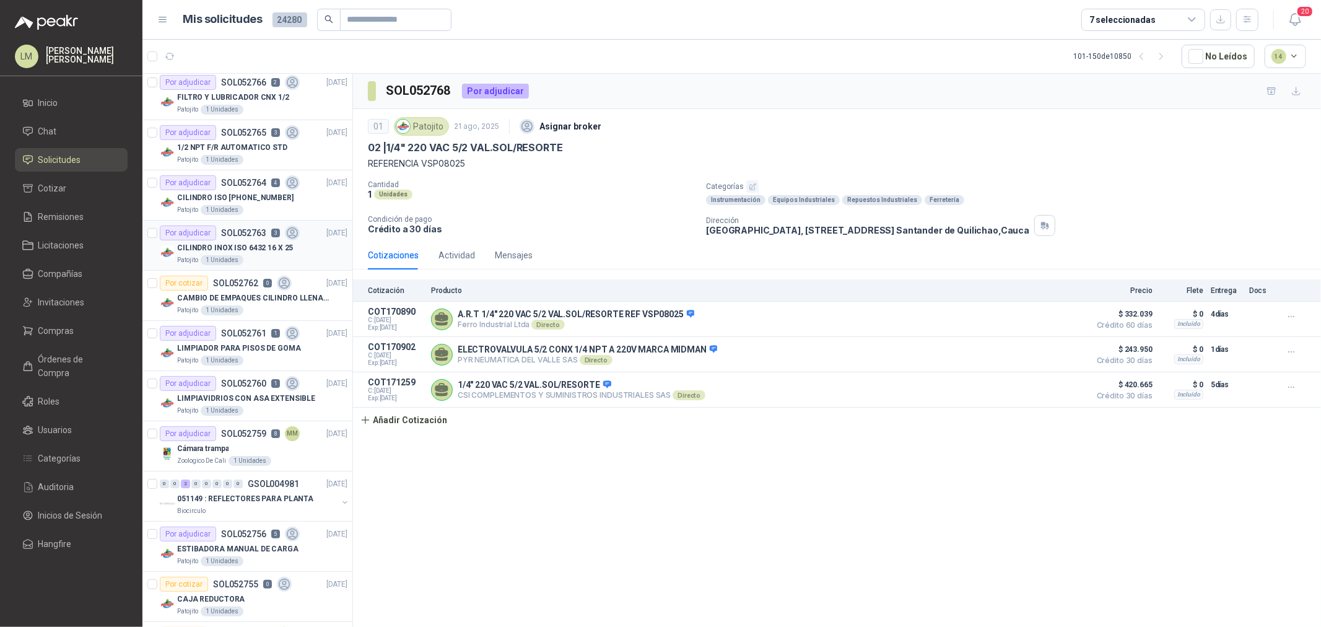
scroll to position [137, 0]
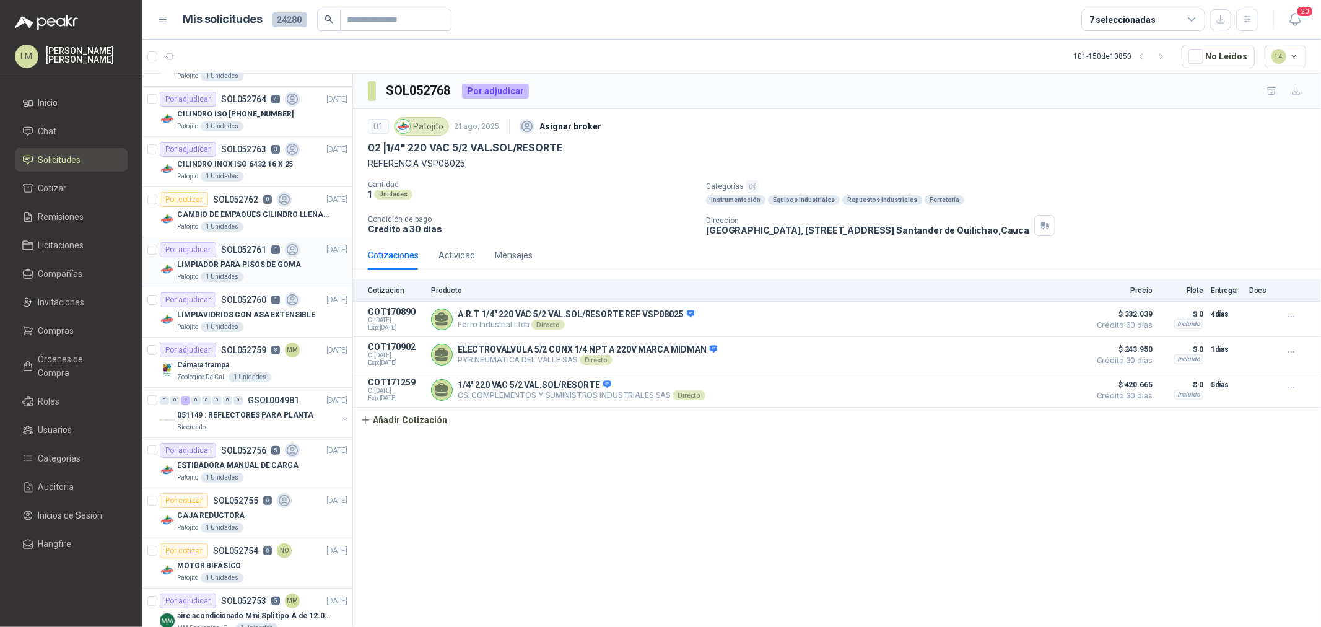
click at [235, 30] on div "LIMPIADOR PARA PISOS DE GOMA" at bounding box center [262, 264] width 170 height 15
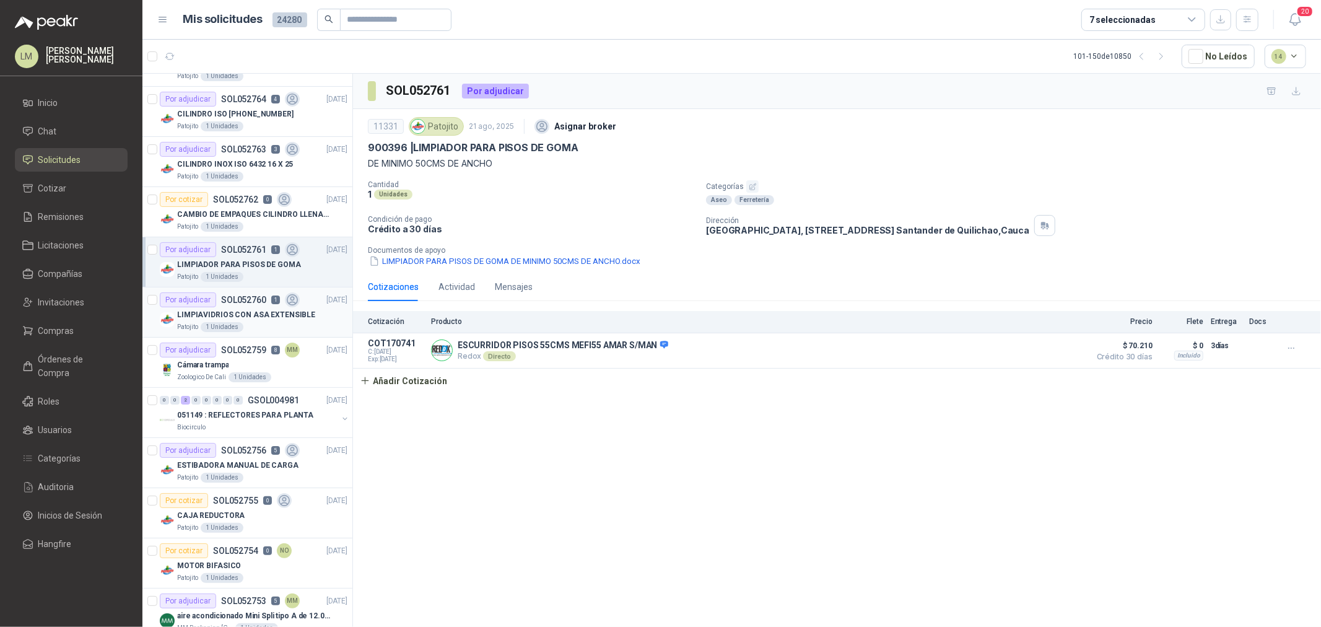
click at [233, 30] on p "LIMPIAVIDRIOS CON ASA EXTENSIBLE" at bounding box center [246, 315] width 138 height 12
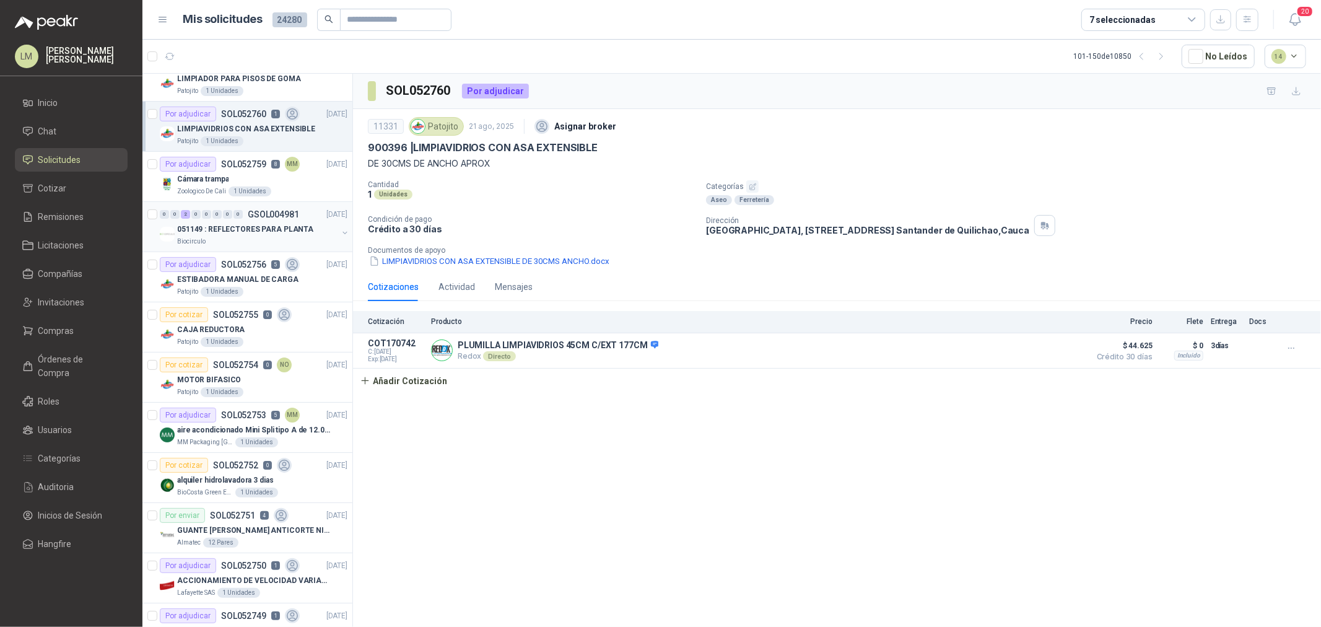
scroll to position [344, 0]
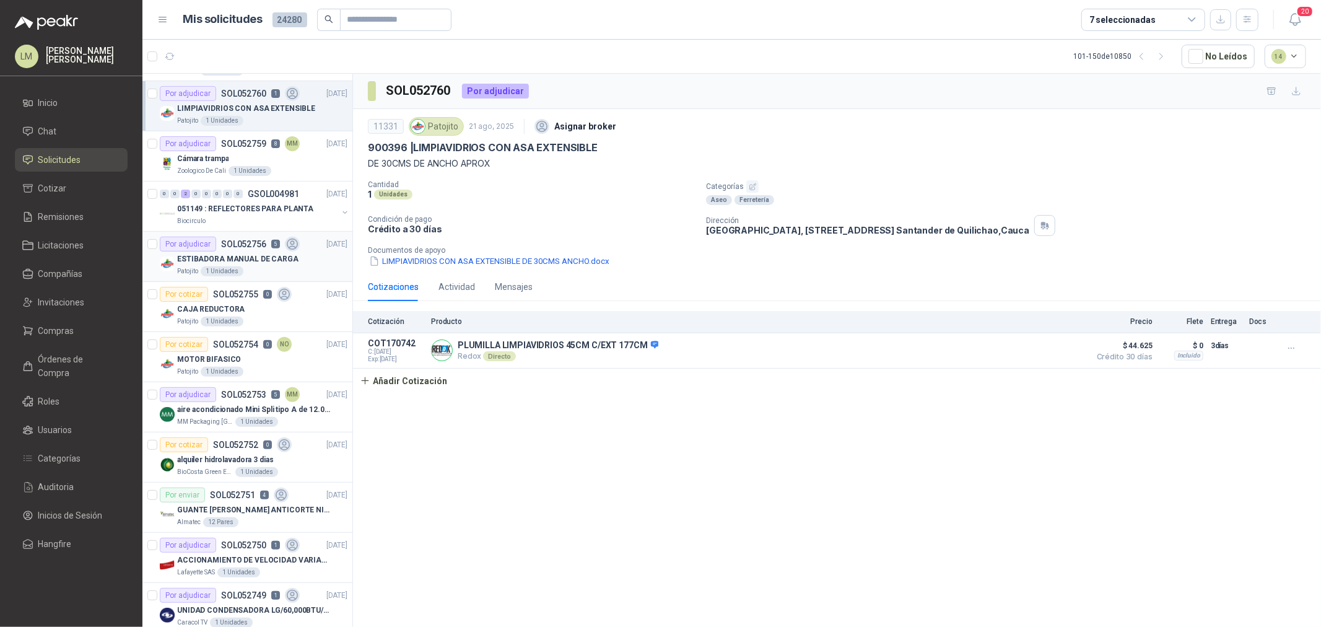
click at [245, 30] on article "Por adjudicar SOL052756 5 [DATE] ESTIBADORA MANUAL DE CARGA Patojito 1 Unidades" at bounding box center [247, 257] width 210 height 50
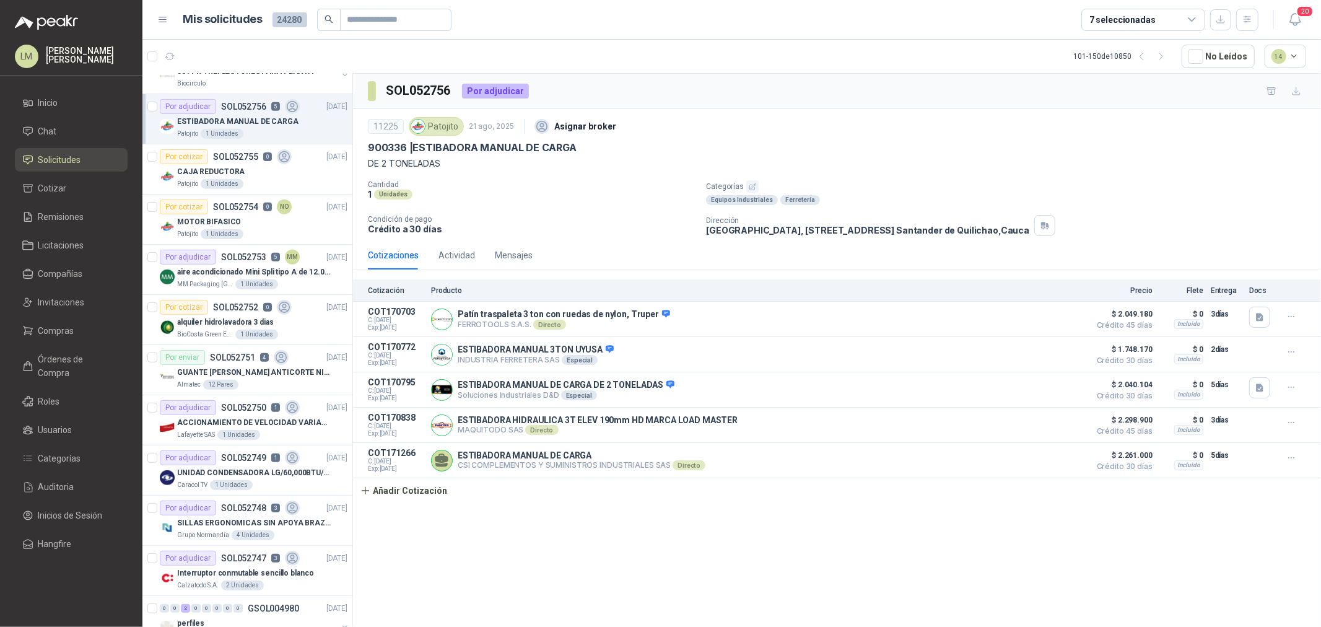
scroll to position [550, 0]
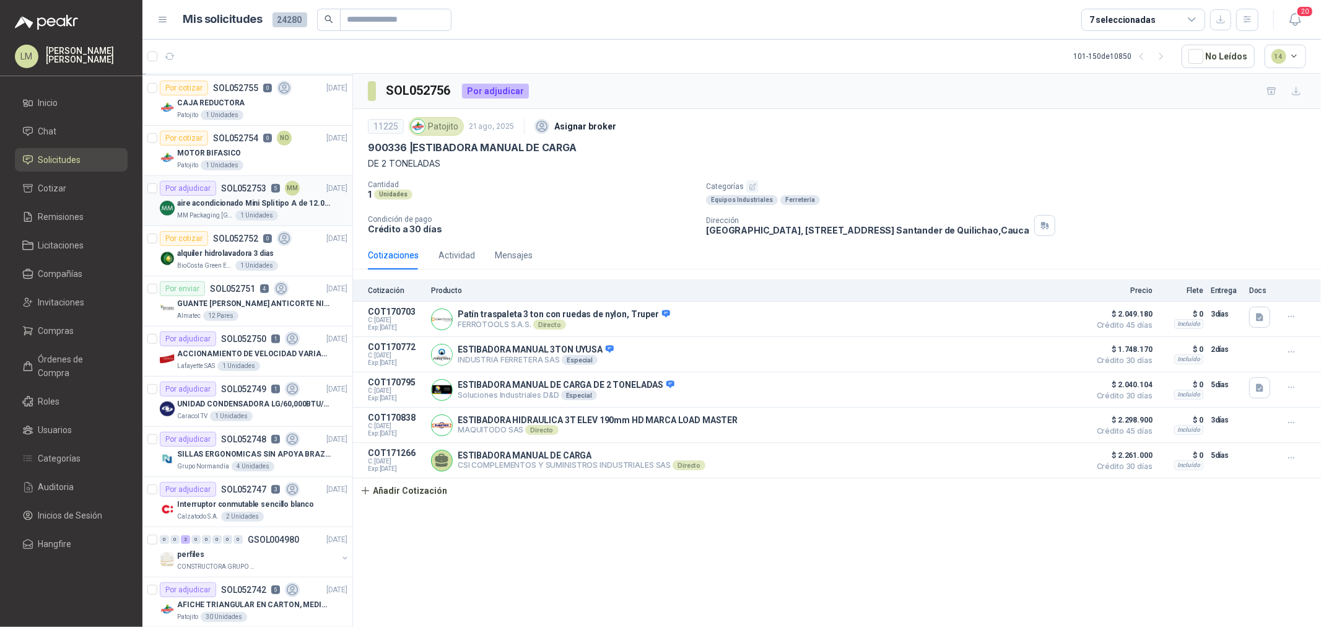
click at [242, 30] on p "aire acondicionado Mini Spli tipo A de 12.000 BTU." at bounding box center [254, 204] width 154 height 12
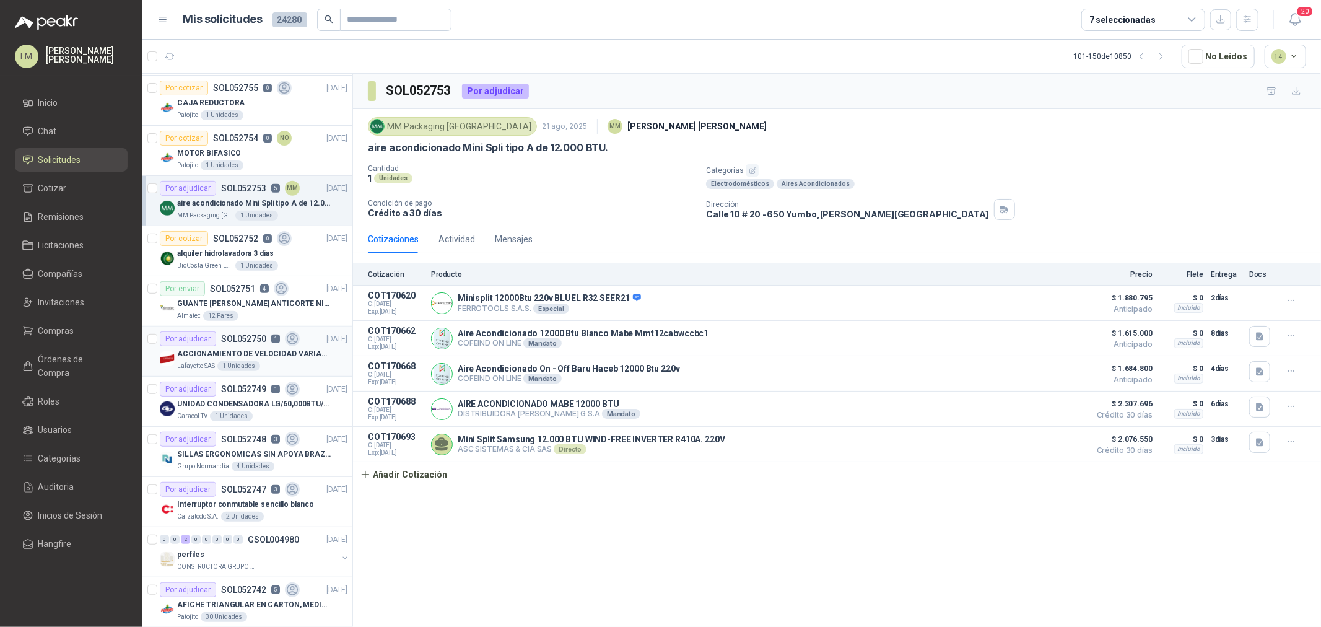
scroll to position [688, 0]
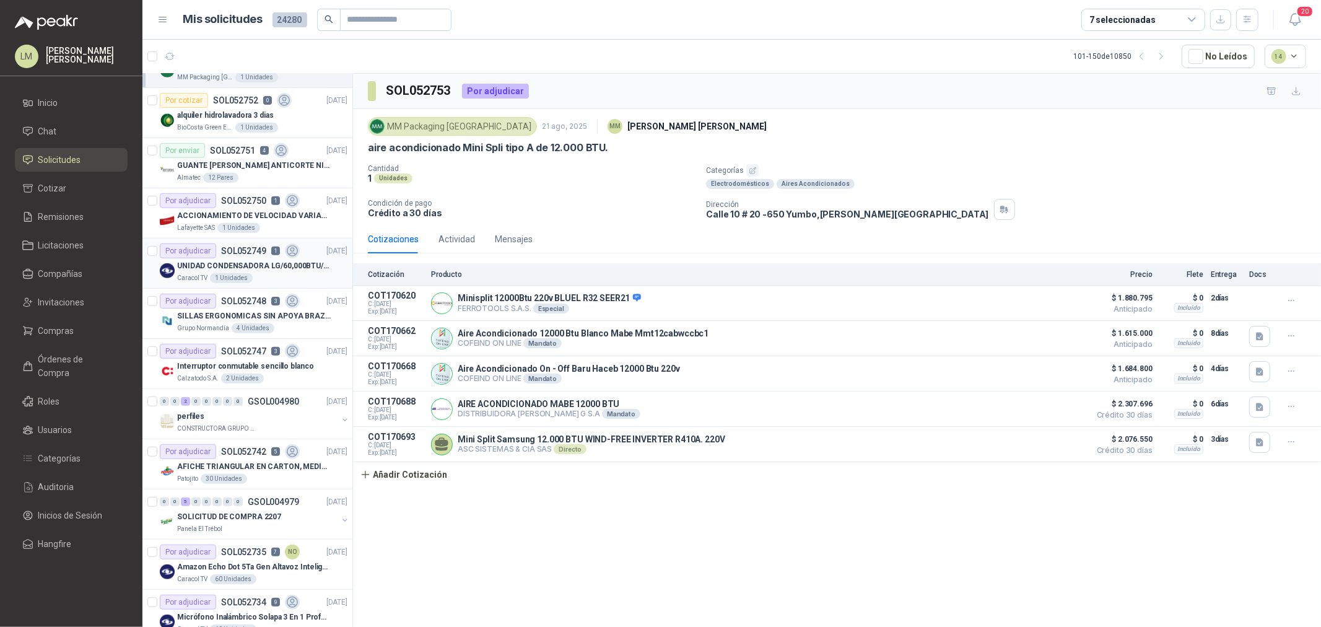
click at [253, 30] on p "UNIDAD CONDENSADORA LG/60,000BTU/220V/R410A: I" at bounding box center [254, 266] width 154 height 12
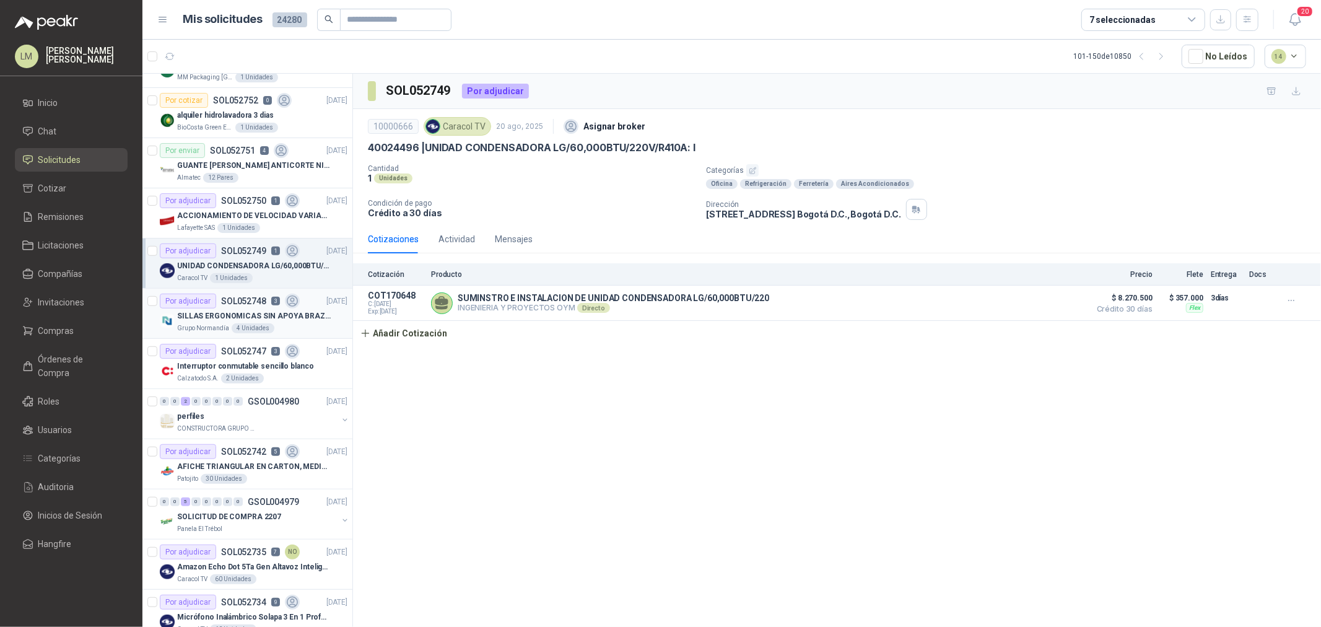
click at [253, 30] on div "Por adjudicar SOL052748 3" at bounding box center [230, 301] width 140 height 15
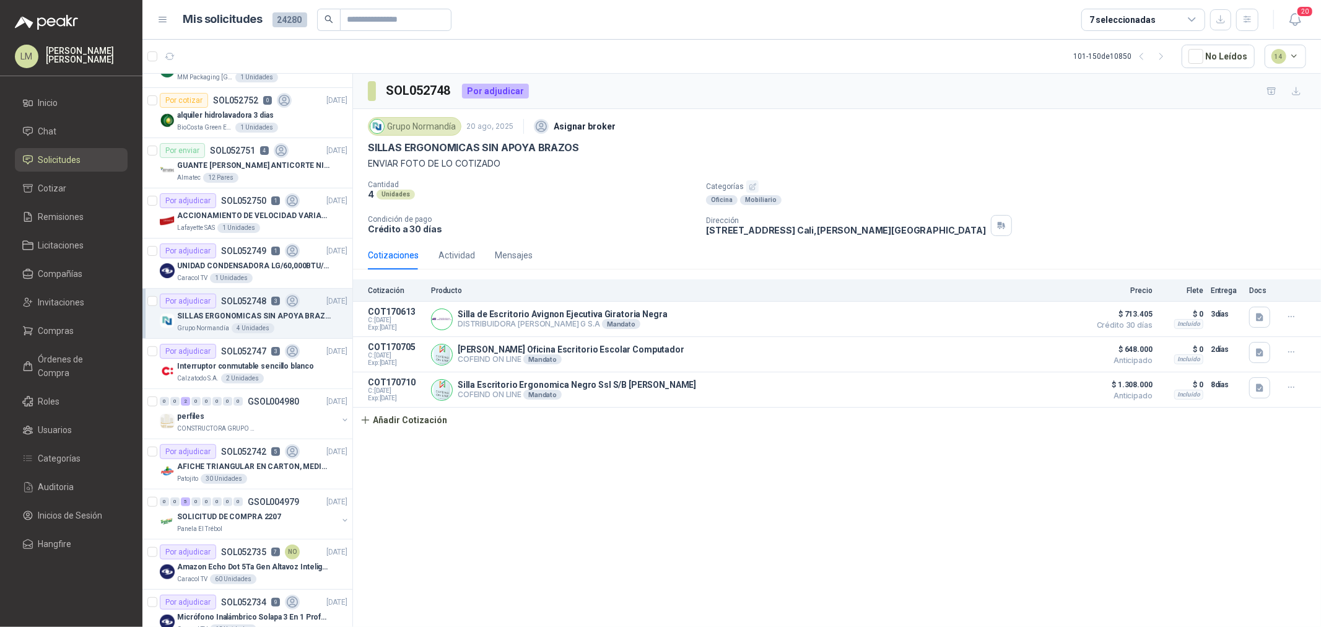
scroll to position [826, 0]
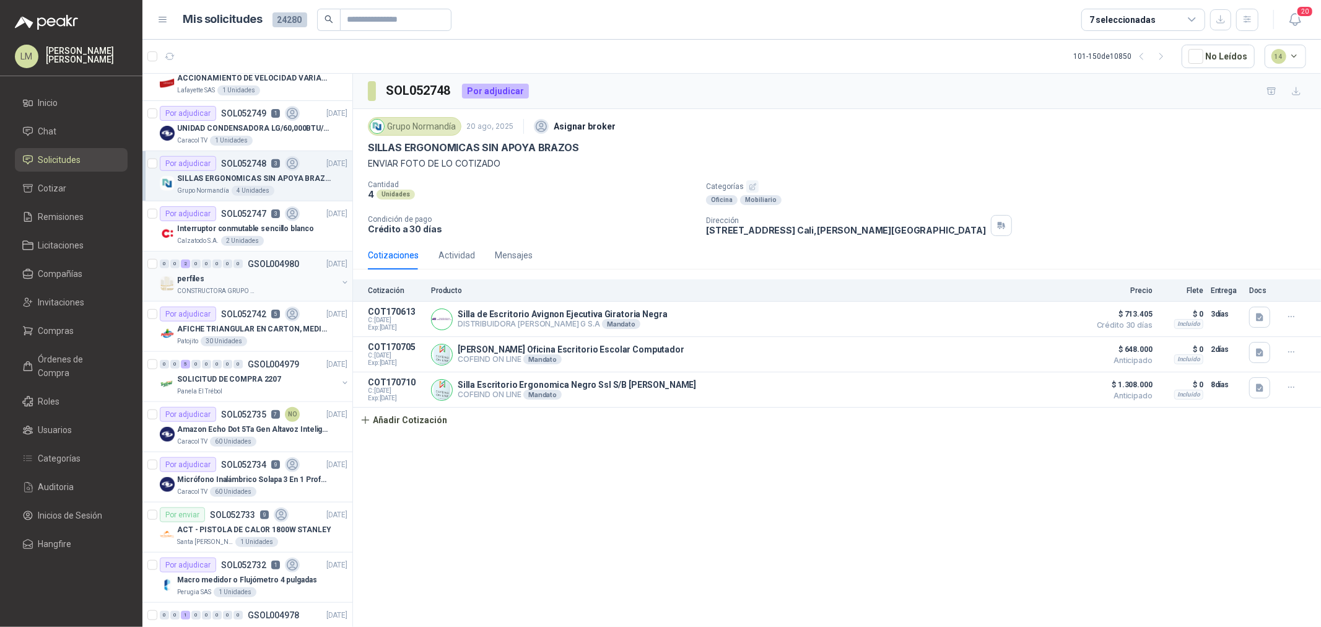
click at [255, 30] on div "perfiles" at bounding box center [257, 278] width 160 height 15
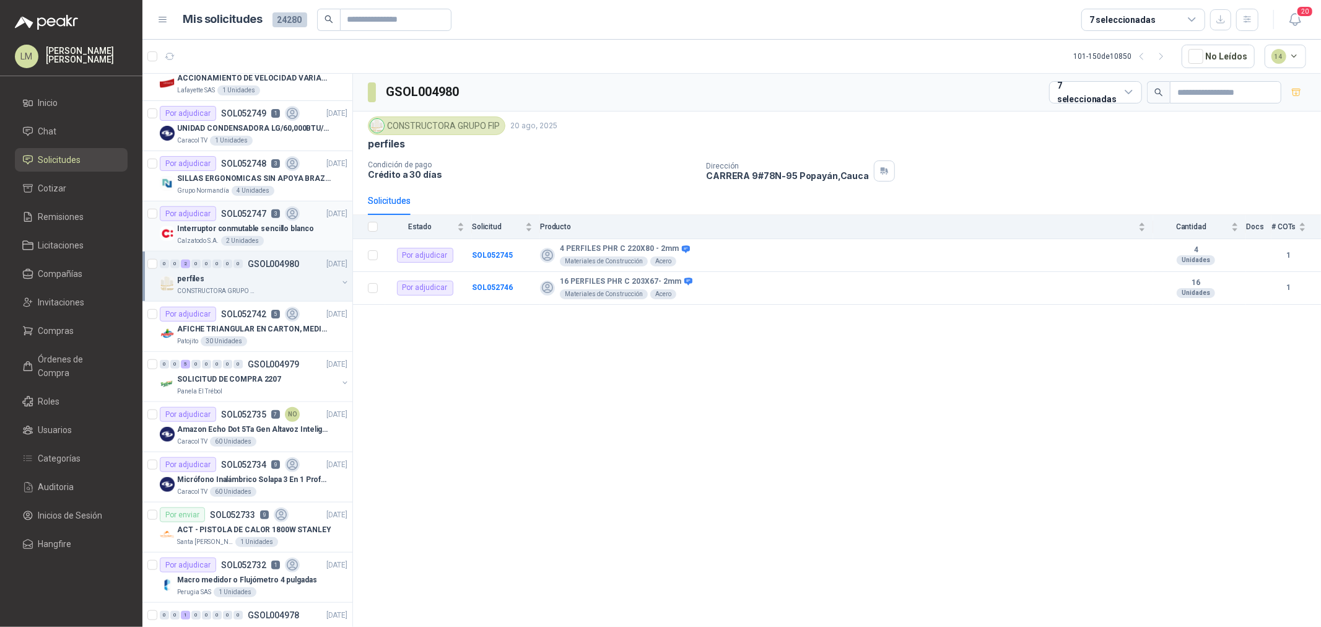
click at [252, 30] on div "2 Unidades" at bounding box center [242, 241] width 43 height 10
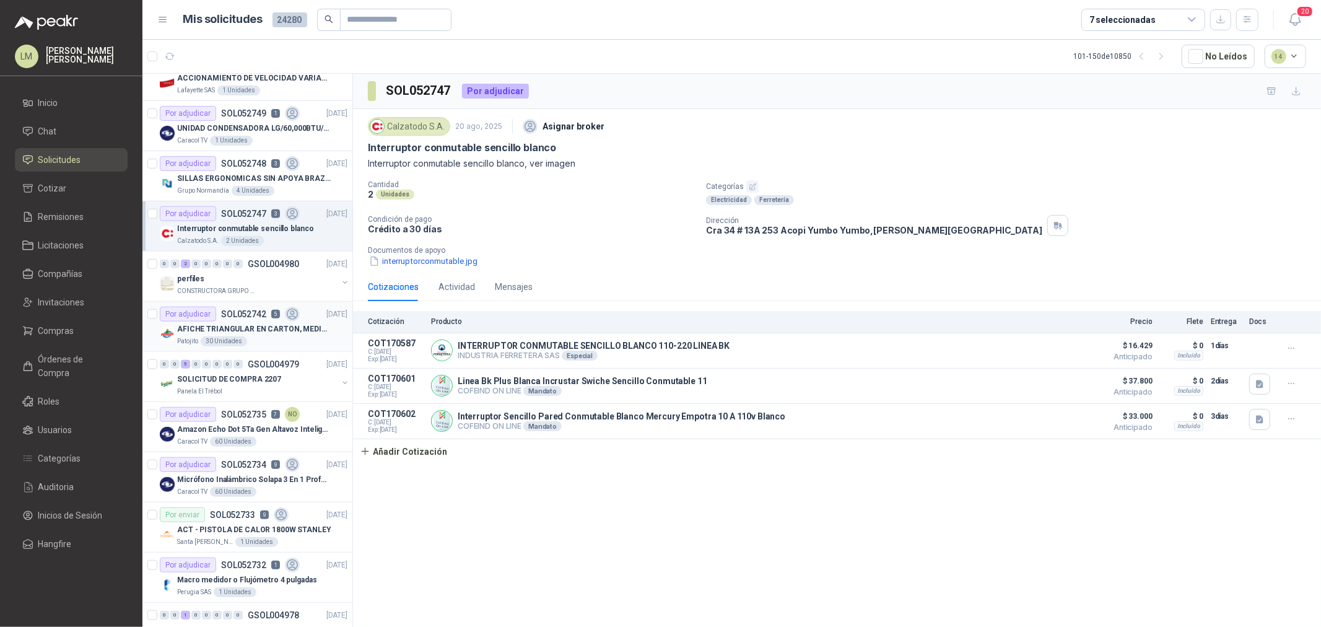
click at [246, 30] on p "AFICHE TRIANGULAR EN CARTON, MEDIDAS 30 CM X 45 CM" at bounding box center [254, 329] width 154 height 12
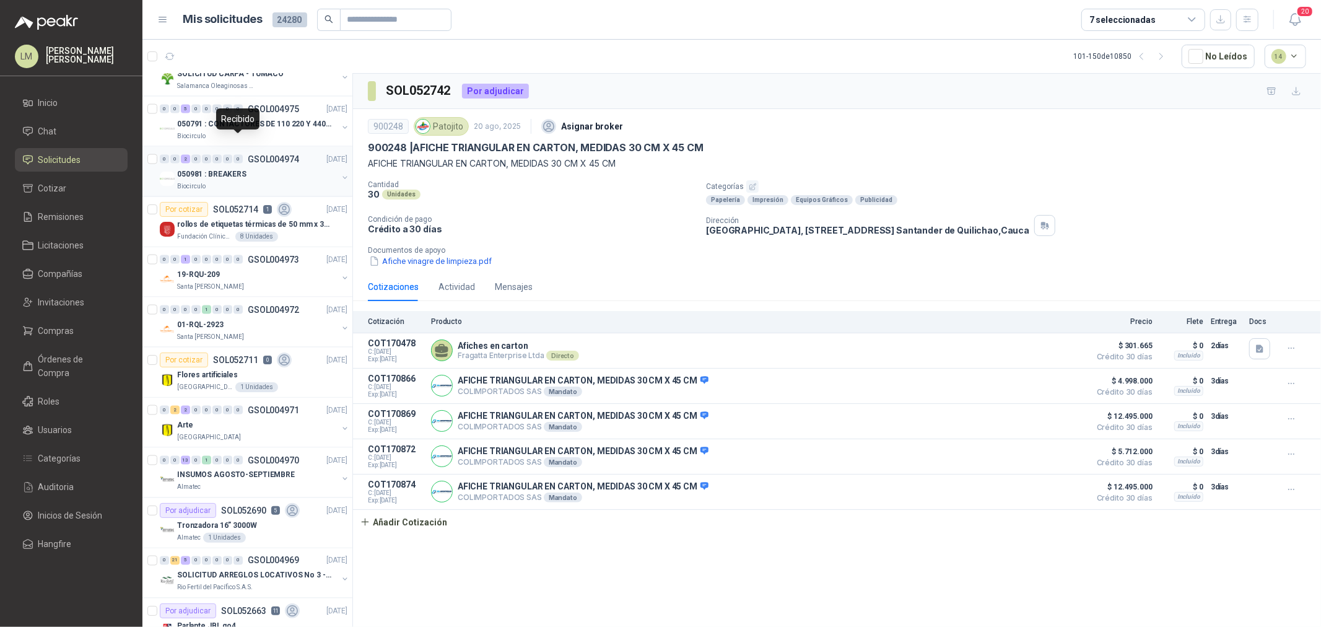
scroll to position [1720, 0]
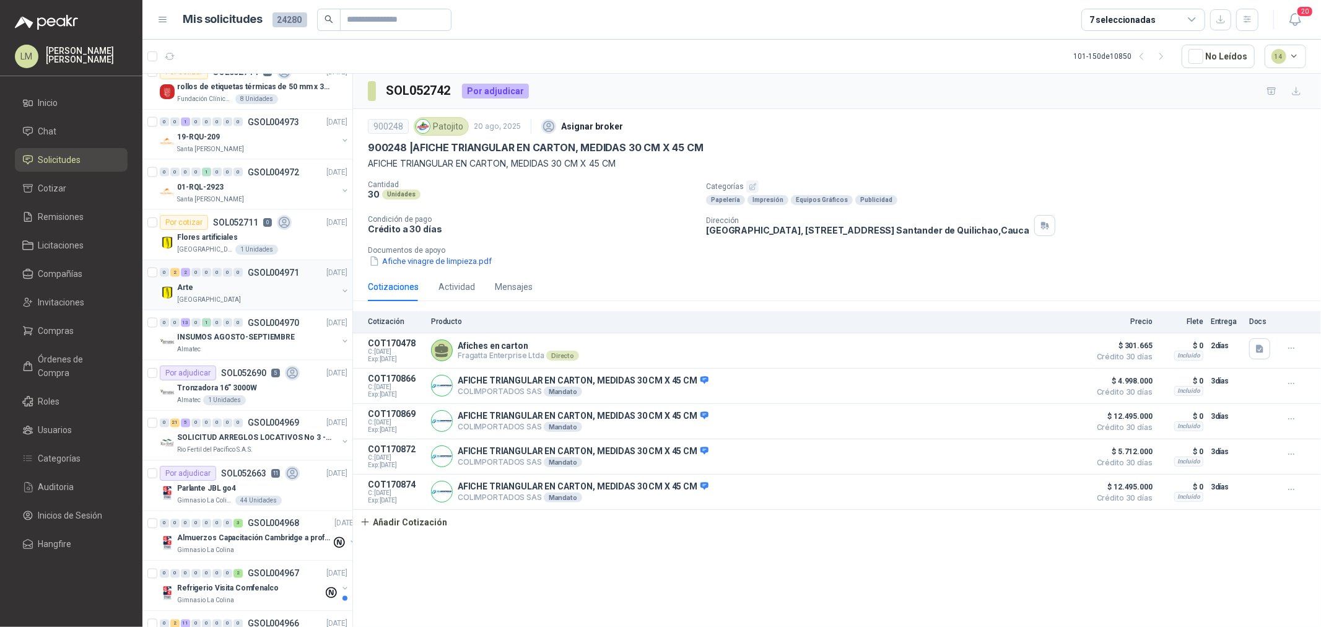
click at [340, 30] on button "button" at bounding box center [345, 291] width 10 height 10
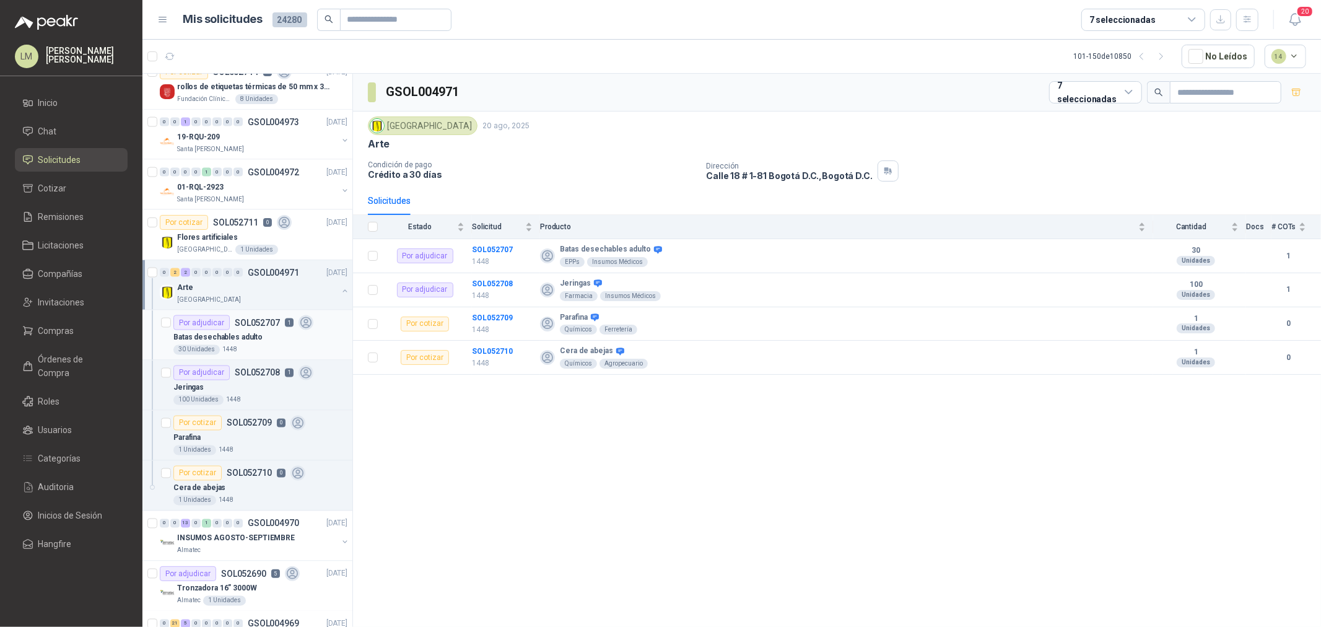
click at [251, 30] on p "Batas desechables adulto" at bounding box center [217, 338] width 89 height 12
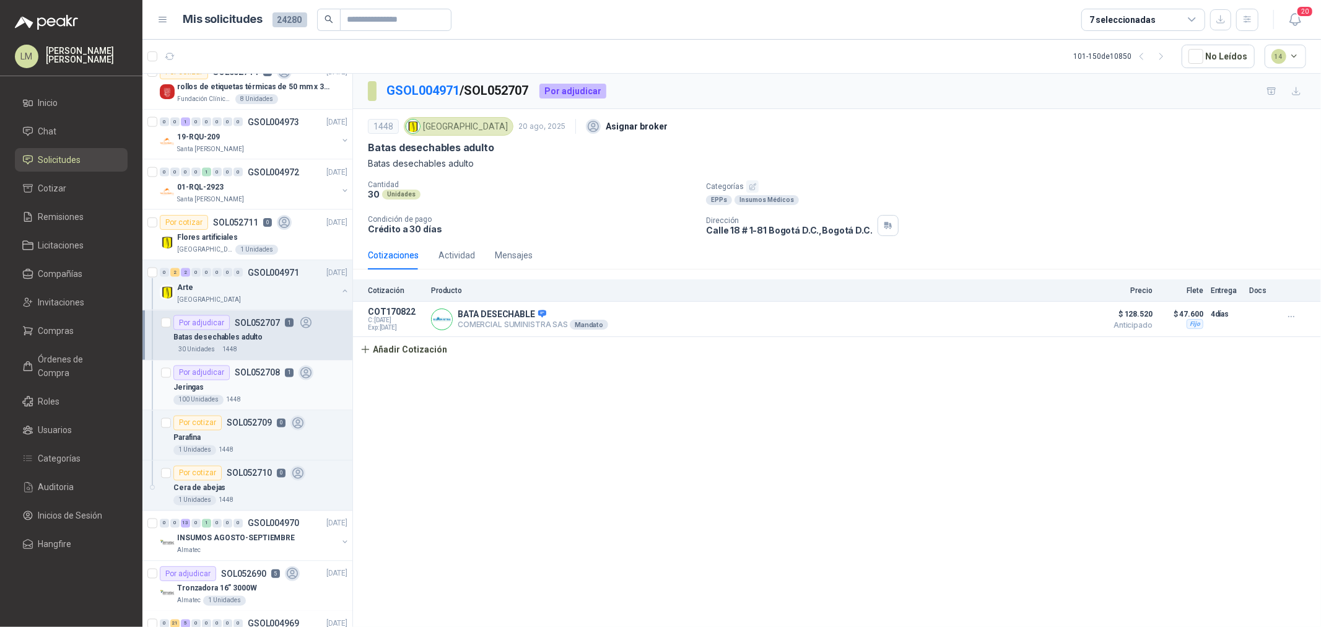
click at [242, 30] on div "Jeringas" at bounding box center [260, 387] width 174 height 15
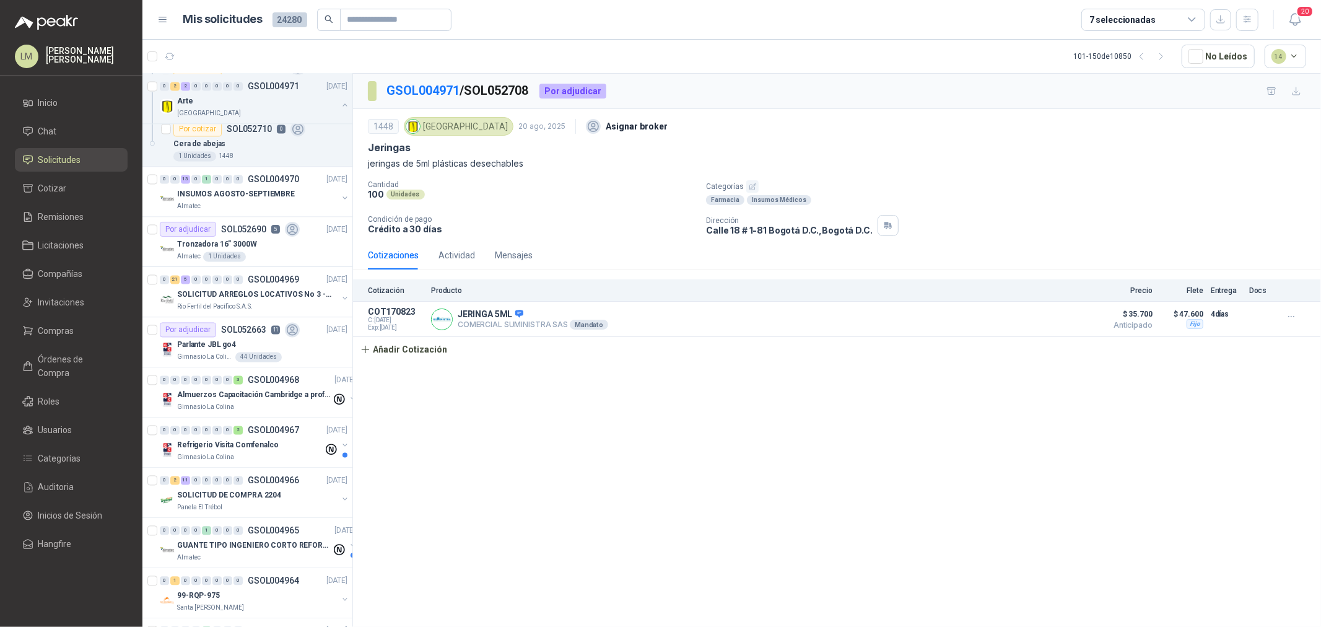
scroll to position [2180, 0]
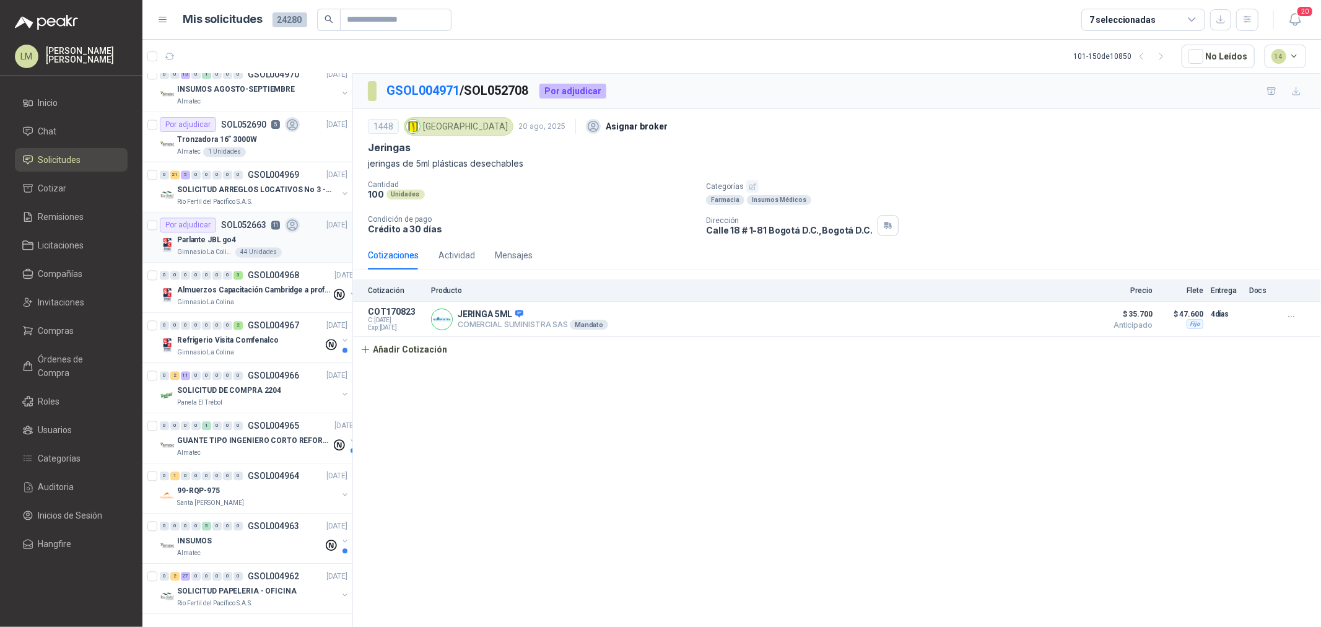
click at [243, 30] on div "Parlante JBL go4" at bounding box center [262, 239] width 170 height 15
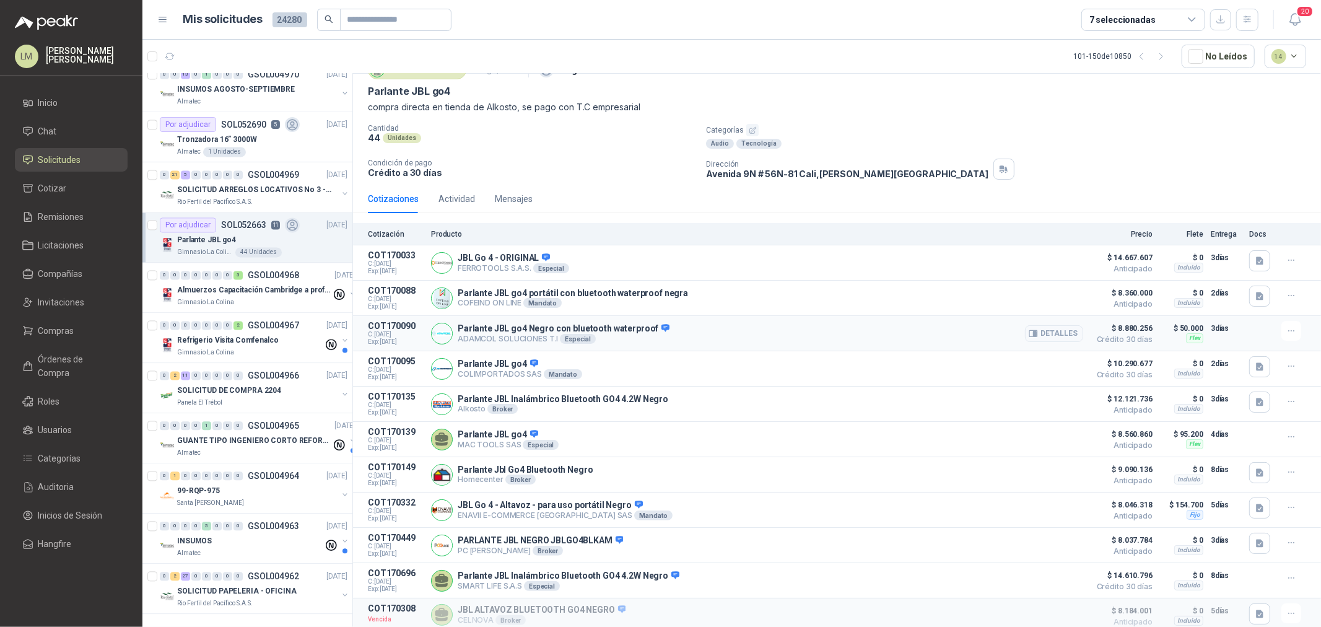
scroll to position [85, 0]
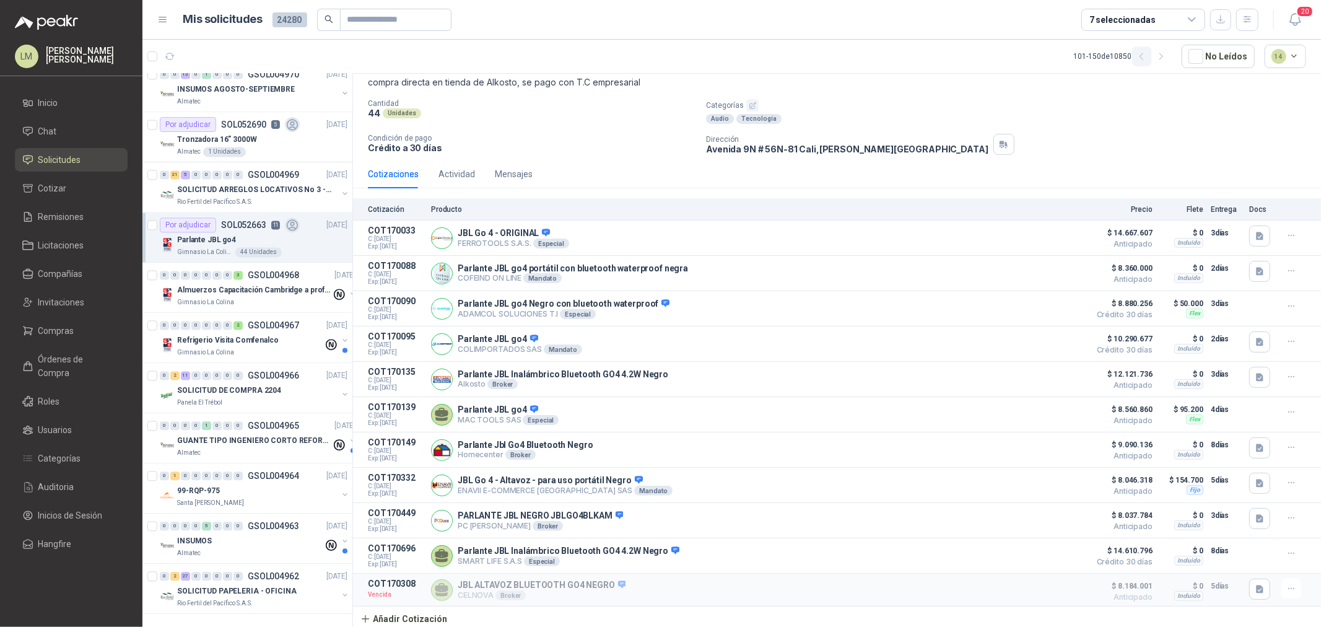
click at [441, 30] on button "button" at bounding box center [1142, 56] width 20 height 20
click at [441, 30] on icon "button" at bounding box center [1161, 56] width 11 height 11
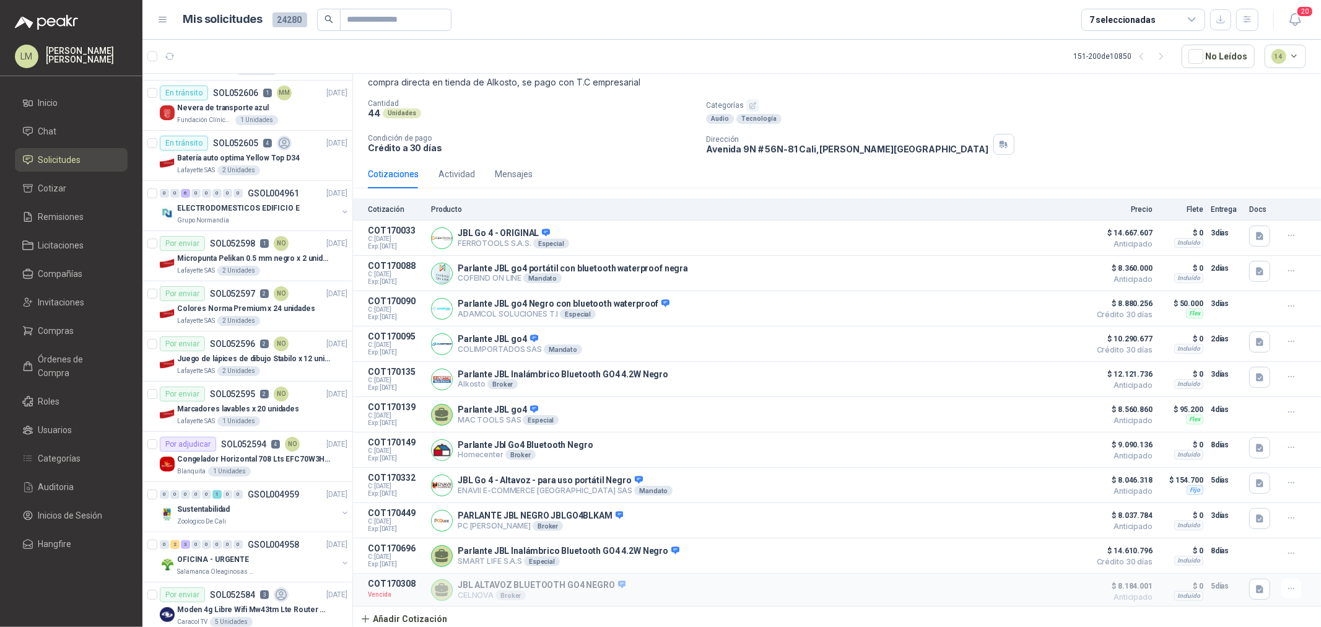
scroll to position [0, 0]
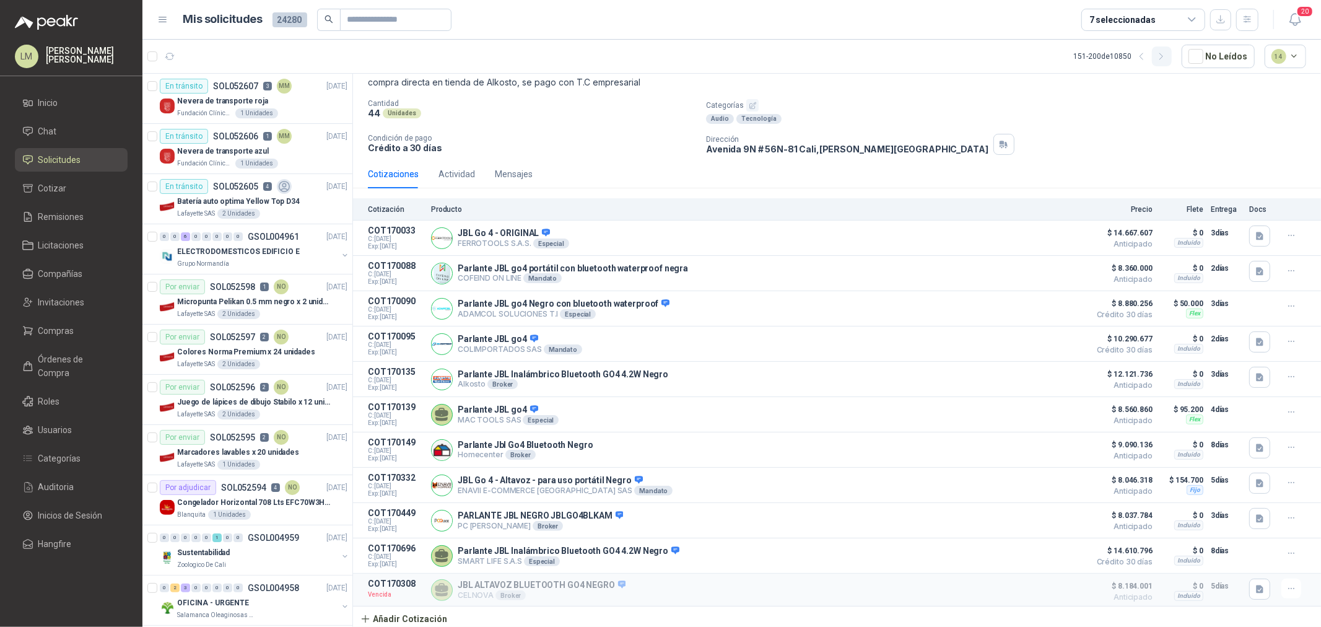
click at [441, 30] on icon "button" at bounding box center [1161, 56] width 11 height 11
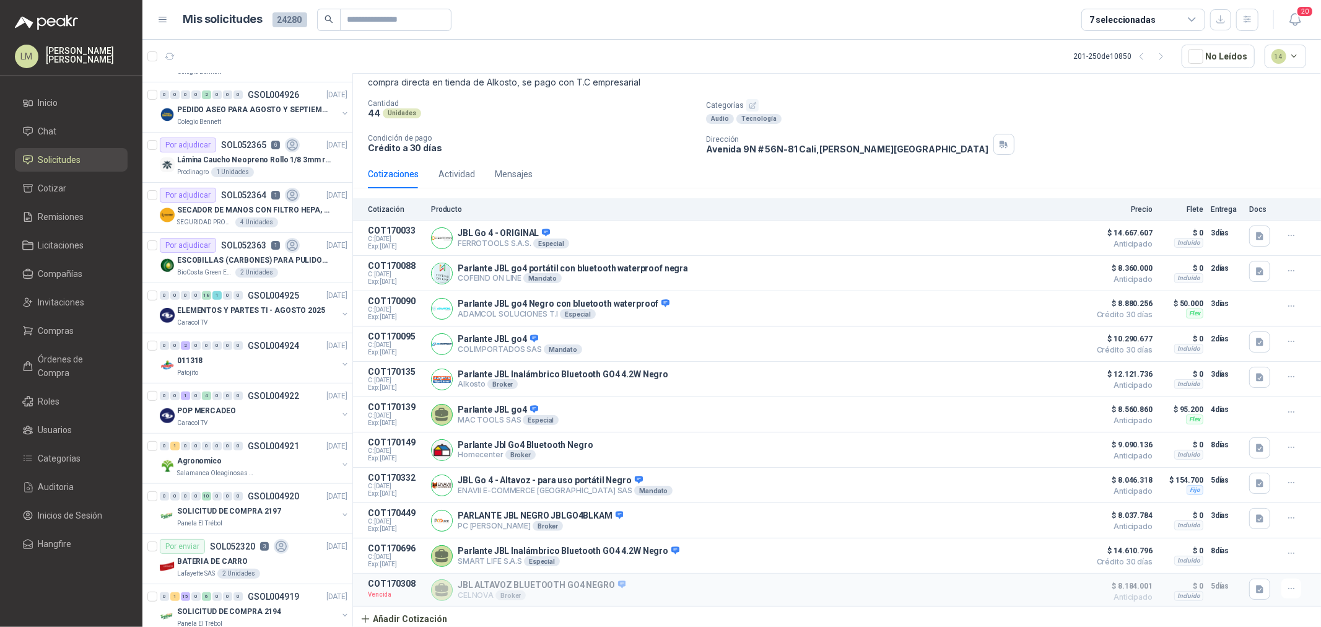
scroll to position [344, 0]
click at [237, 30] on div "Lámina Caucho Neopreno Rollo 1/8 3mm rollo x 10M" at bounding box center [262, 158] width 170 height 15
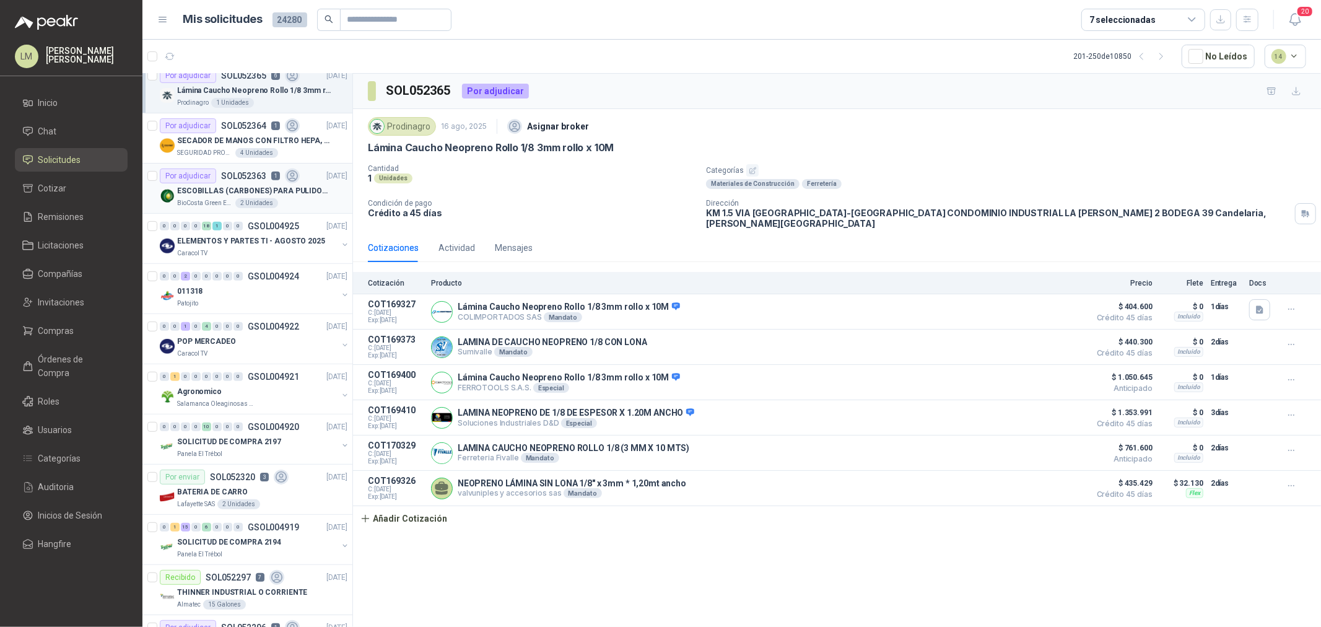
scroll to position [412, 0]
click at [228, 30] on div "0" at bounding box center [227, 275] width 9 height 9
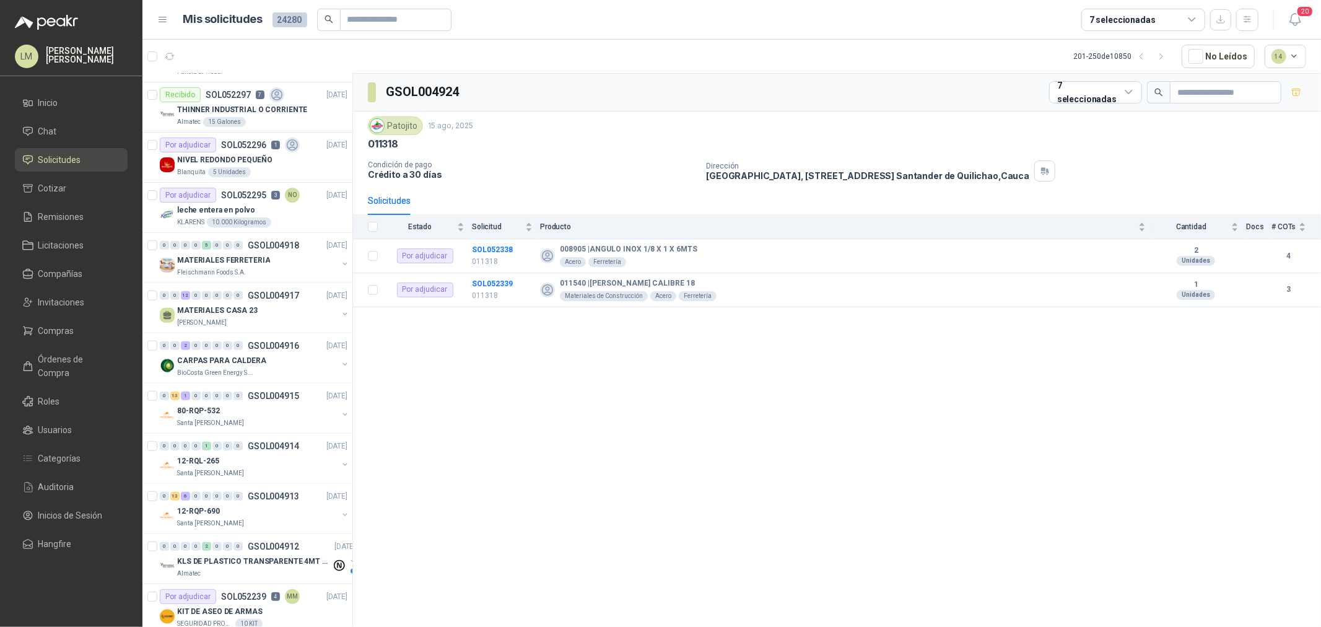
scroll to position [963, 0]
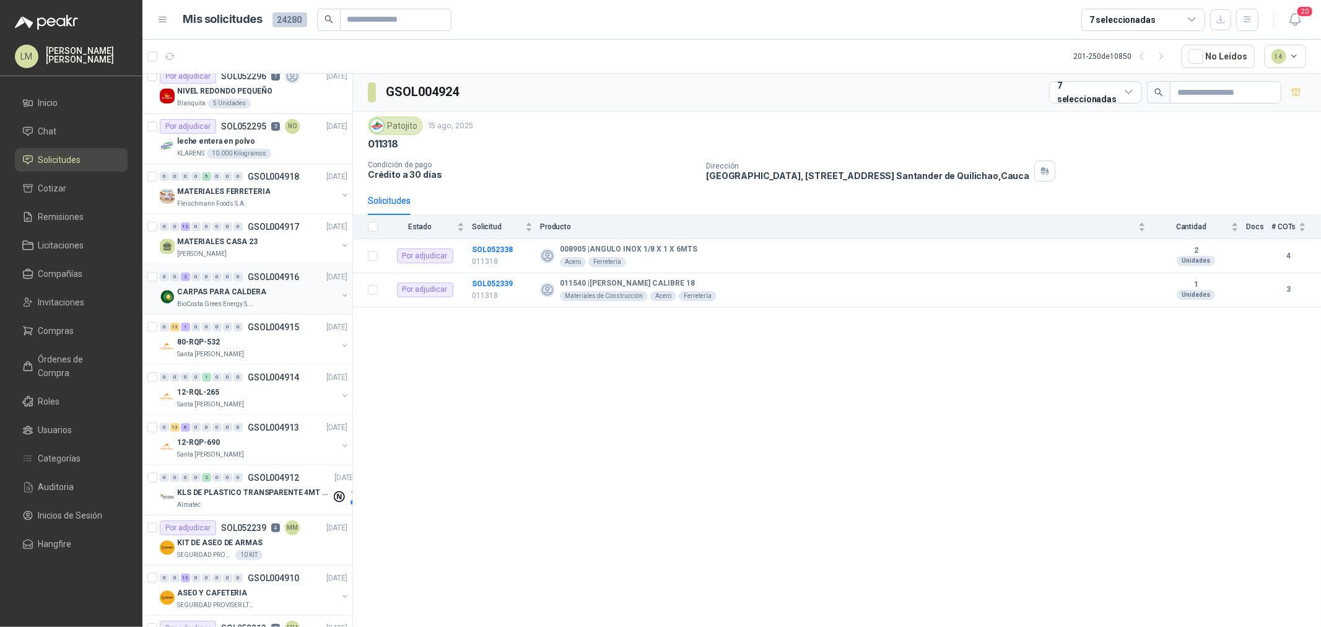
click at [229, 30] on p "CARPAS PARA CALDERA" at bounding box center [221, 292] width 89 height 12
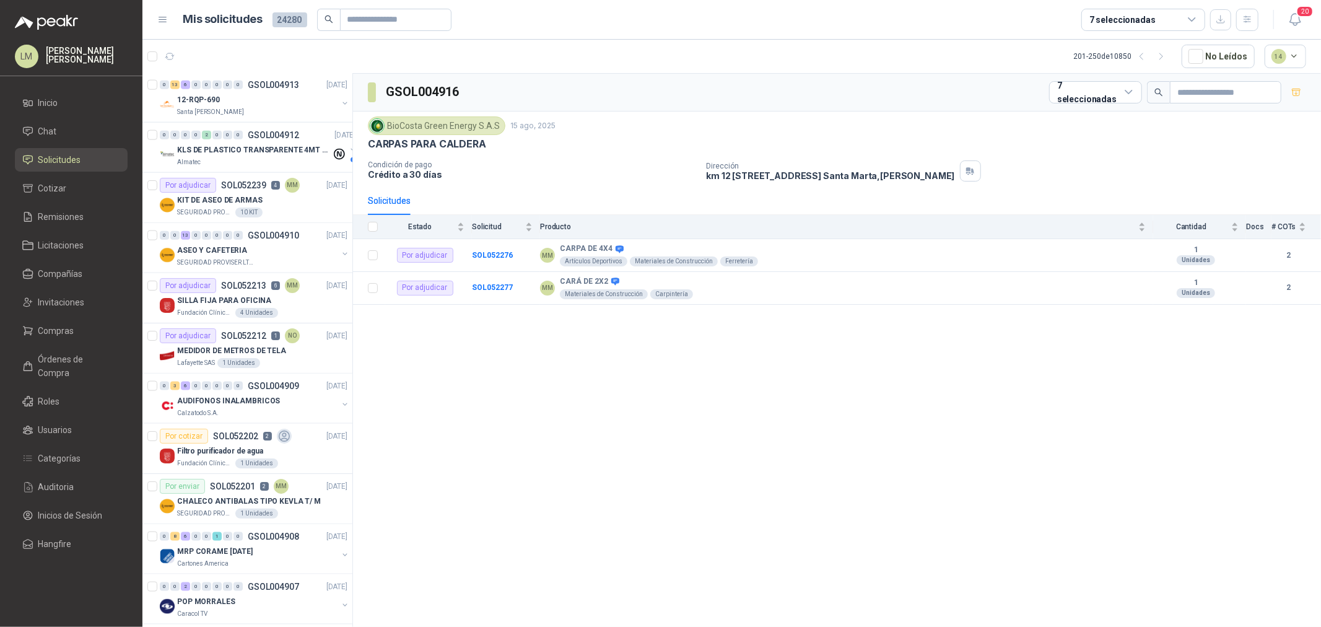
scroll to position [1307, 0]
click at [65, 30] on span "Compras" at bounding box center [56, 331] width 36 height 14
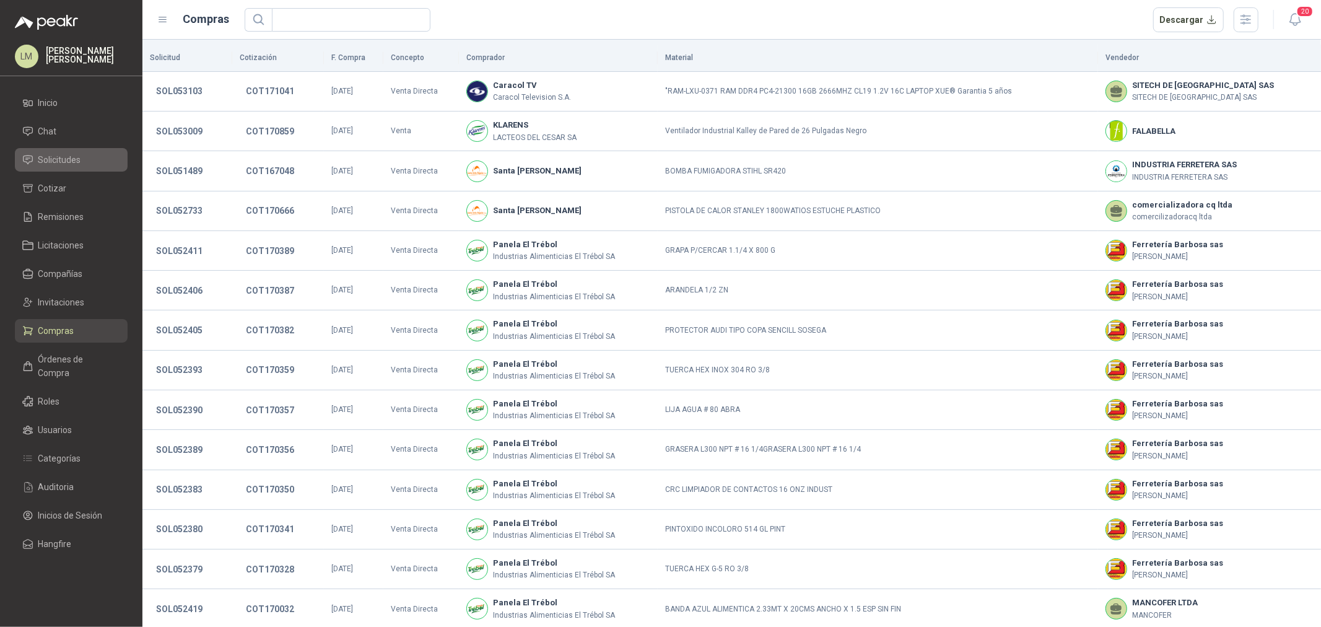
click at [72, 30] on span "Solicitudes" at bounding box center [59, 160] width 43 height 14
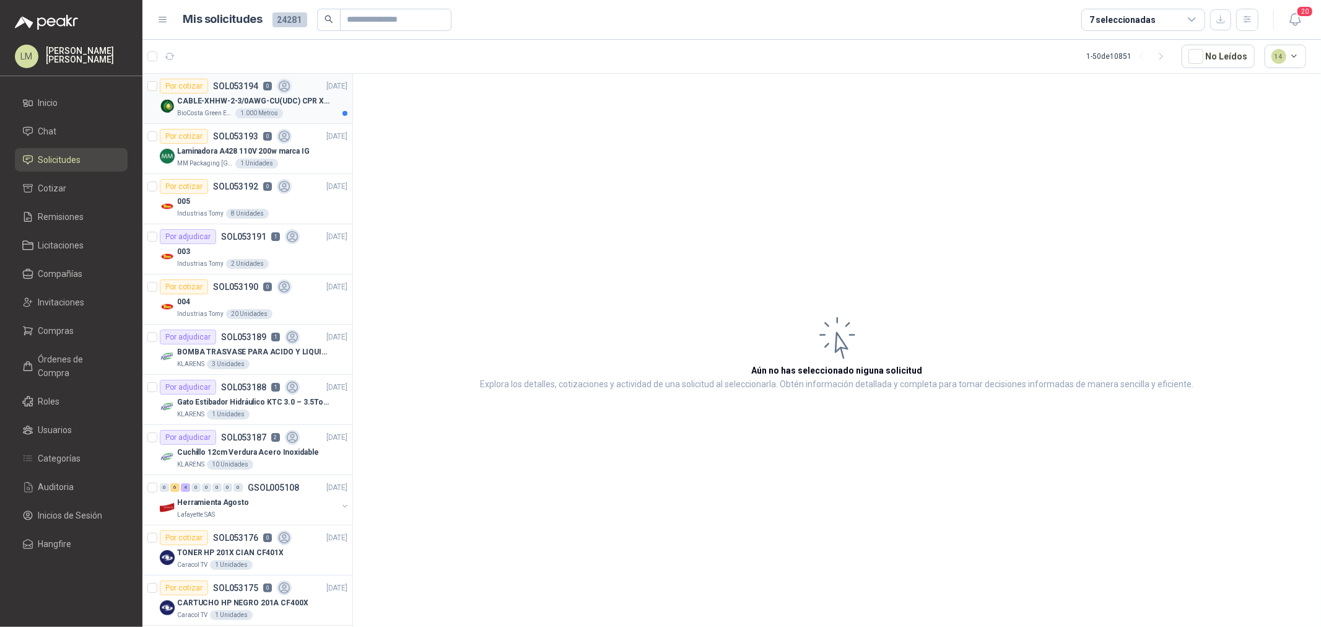
click at [237, 30] on p "SOL053194" at bounding box center [235, 86] width 45 height 9
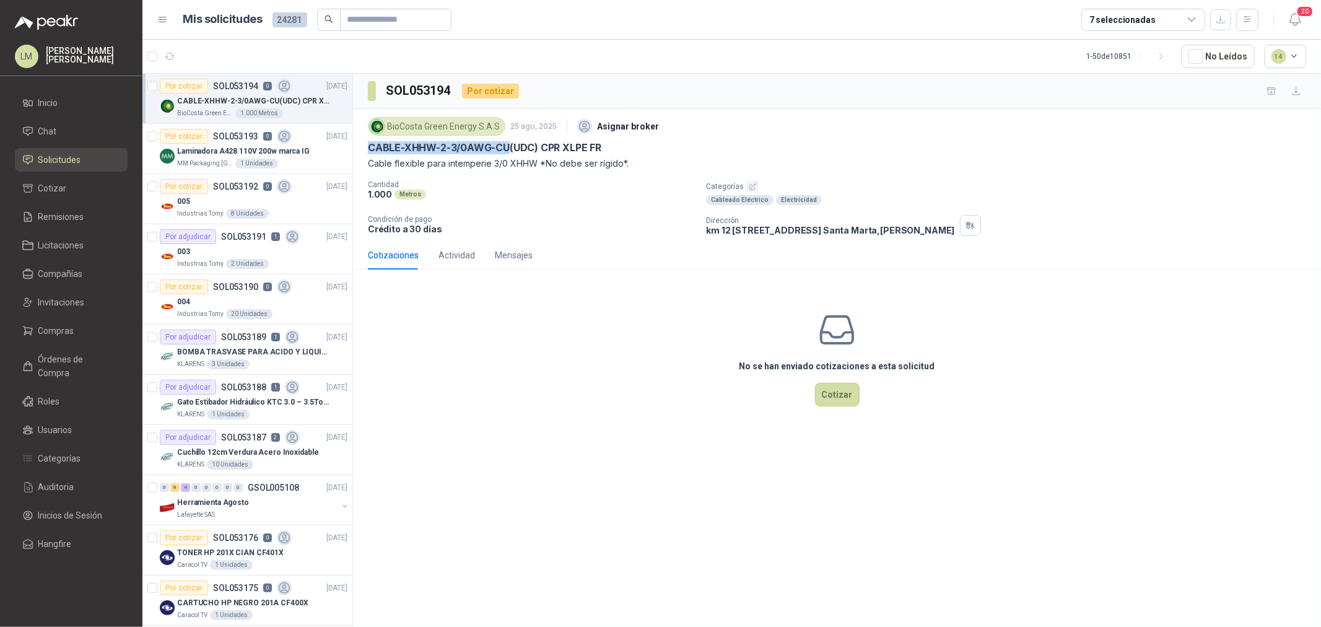
drag, startPoint x: 367, startPoint y: 149, endPoint x: 508, endPoint y: 144, distance: 141.3
click at [441, 30] on div "BioCosta [PERSON_NAME] Energy S.A.S [DATE] Asignar broker CABLE-XHHW-2-3/0AWG-C…" at bounding box center [837, 175] width 968 height 132
copy p "CABLE-XHHW-2-3/0AWG-CU"
click at [240, 30] on div "3 Unidades" at bounding box center [228, 364] width 43 height 10
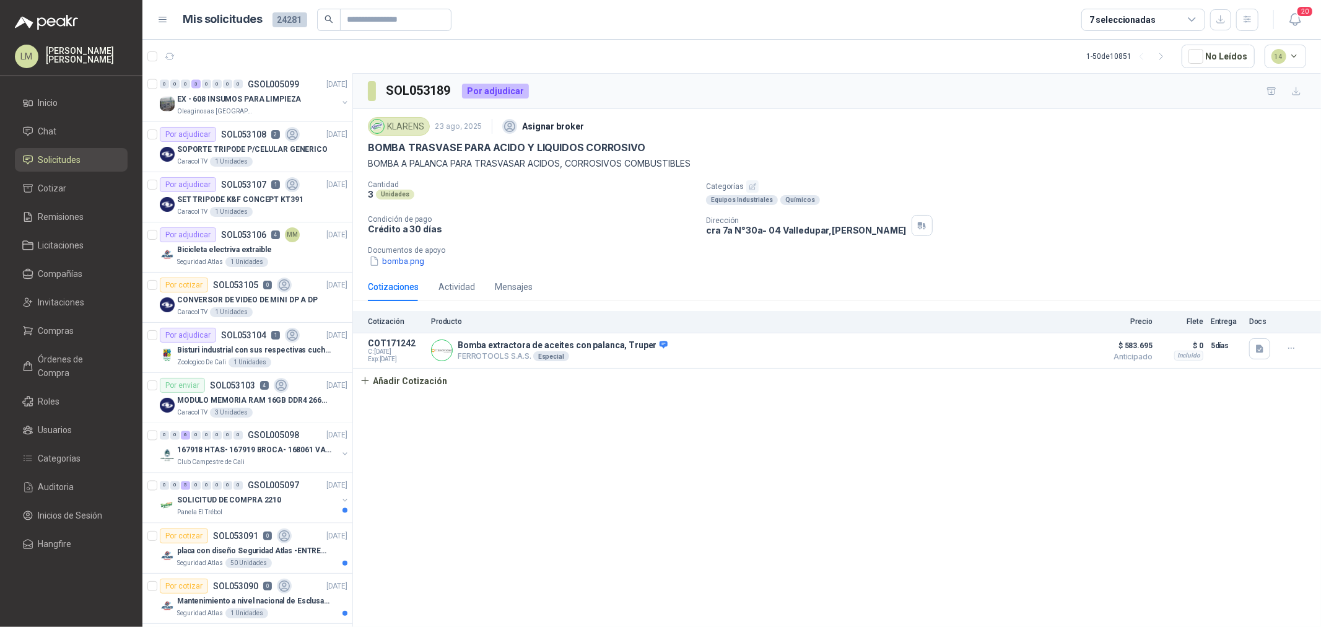
scroll to position [1979, 0]
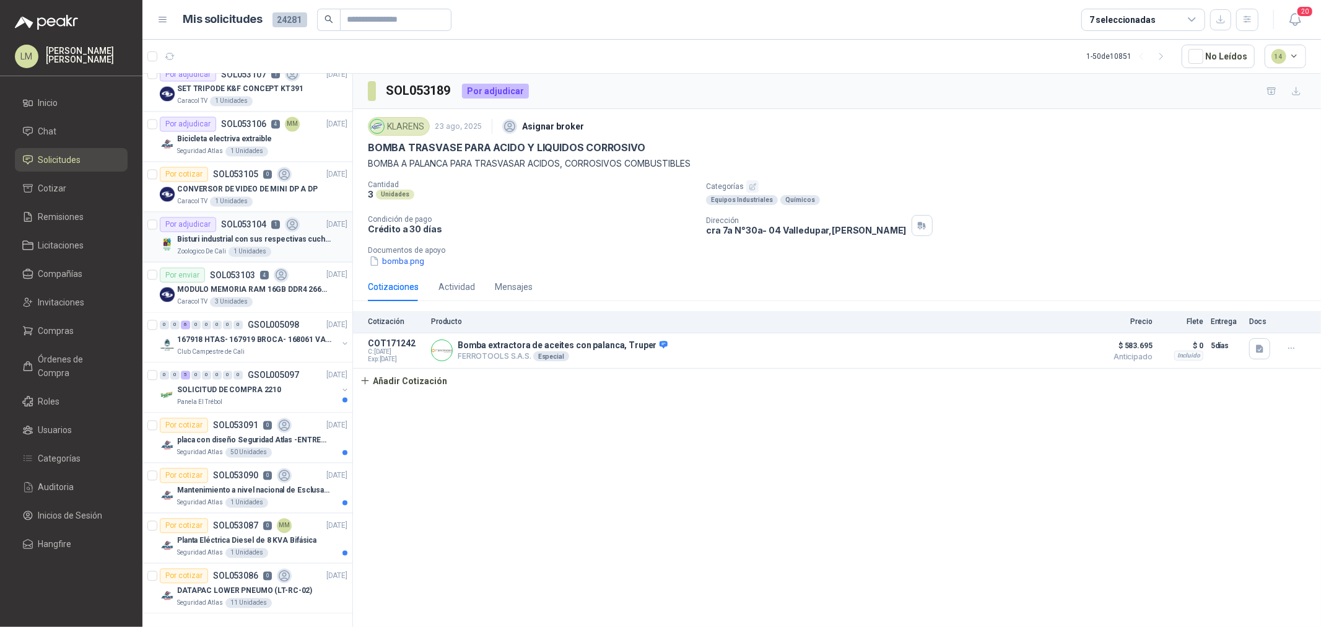
click at [221, 30] on p "SOL053104" at bounding box center [243, 224] width 45 height 9
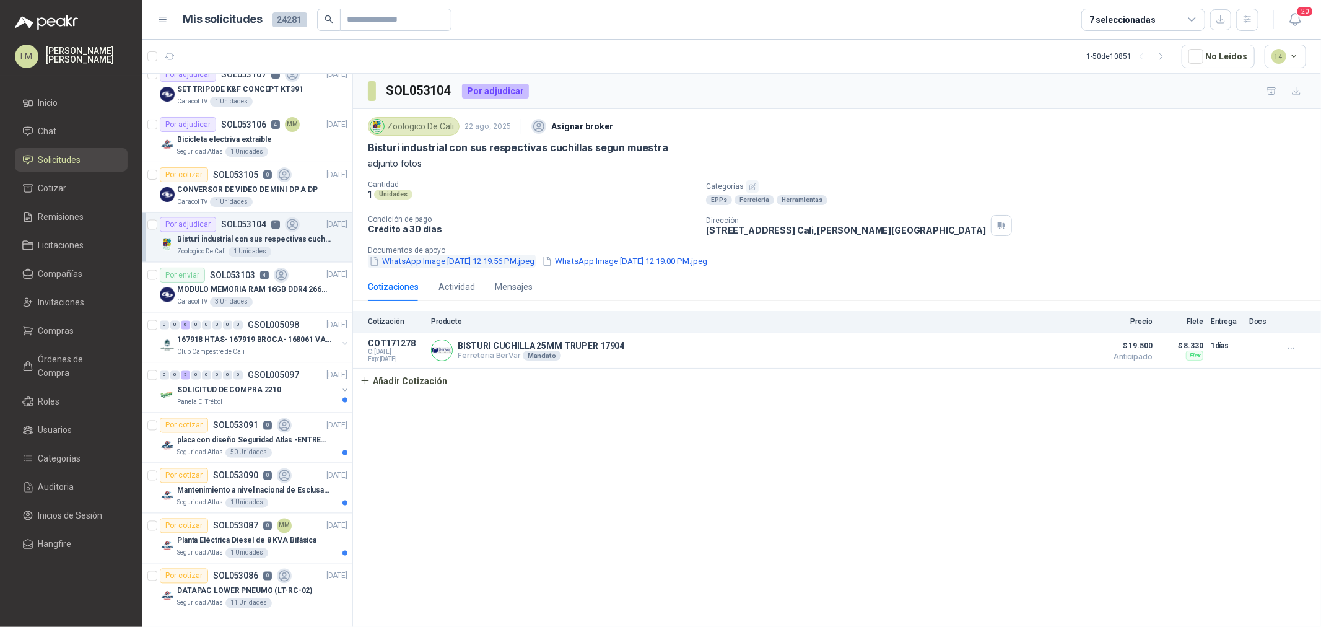
click at [441, 30] on button "WhatsApp Image [DATE] 12.19.56 PM.jpeg" at bounding box center [452, 261] width 168 height 13
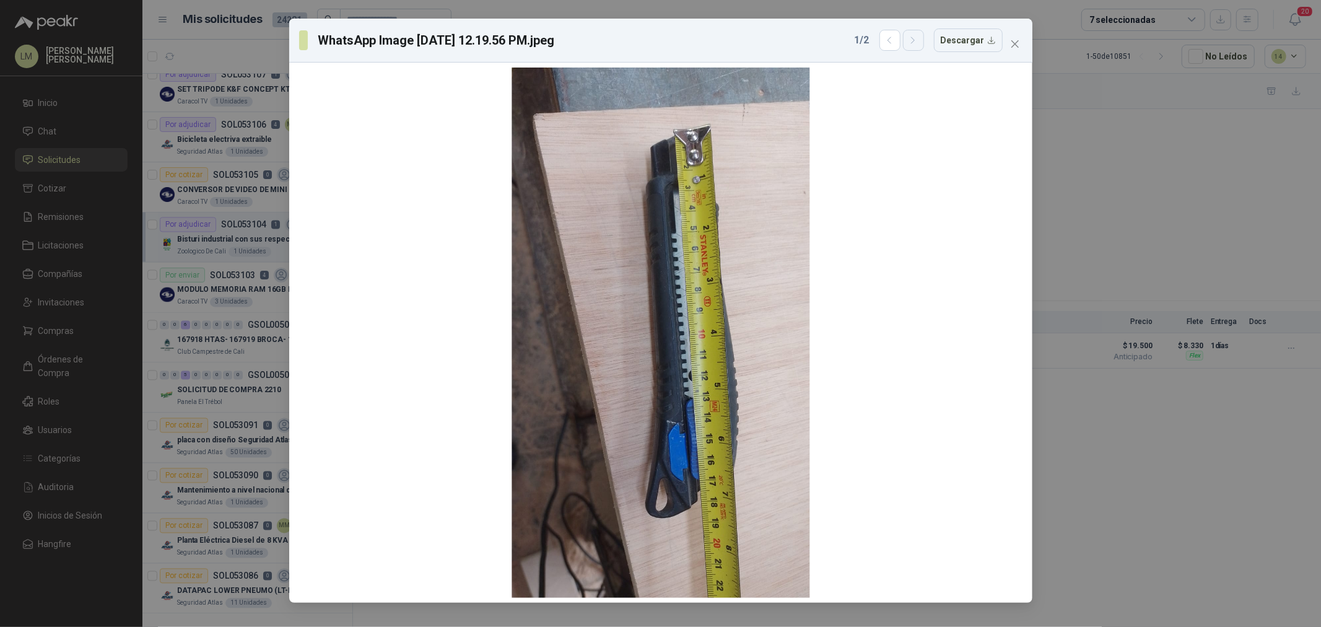
click at [441, 30] on button "button" at bounding box center [913, 40] width 21 height 21
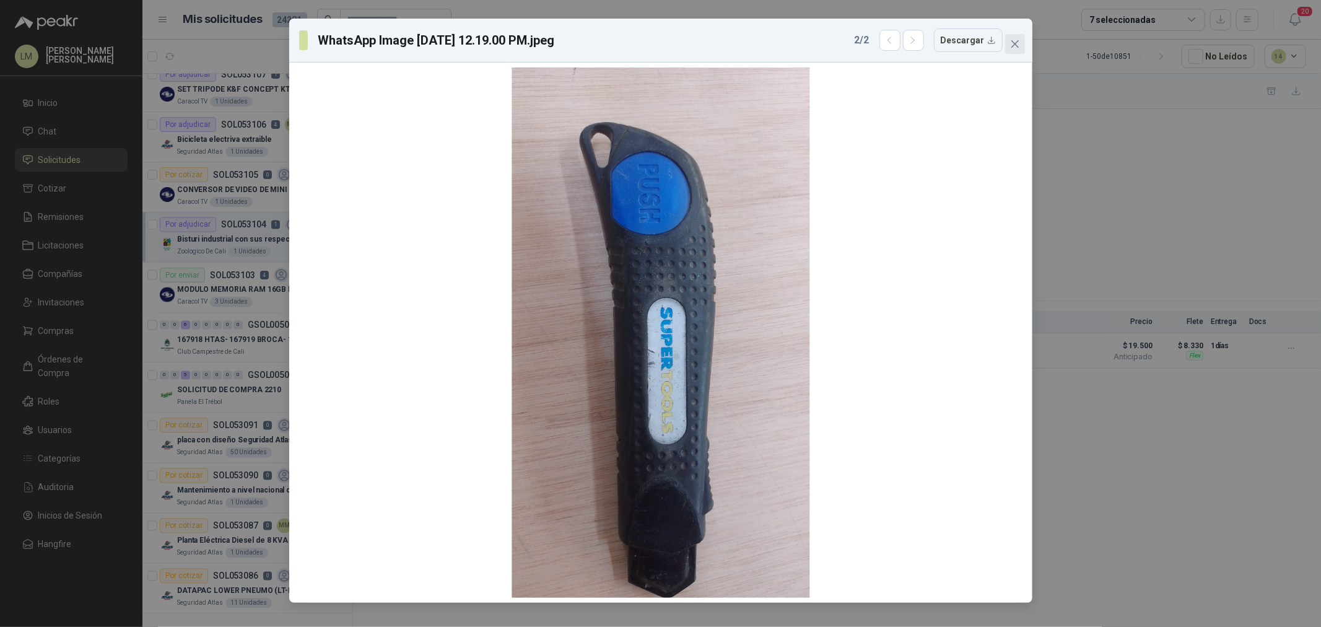
click at [441, 30] on icon "close" at bounding box center [1015, 44] width 10 height 10
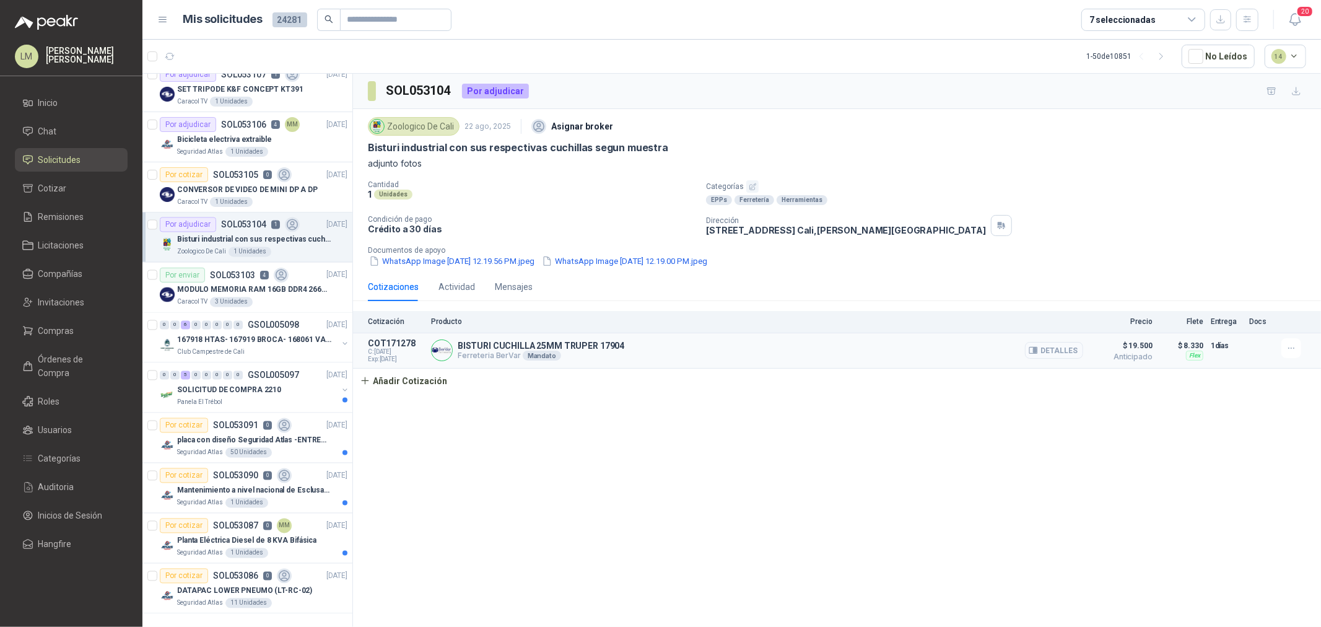
click at [441, 30] on icon "button" at bounding box center [1033, 350] width 8 height 6
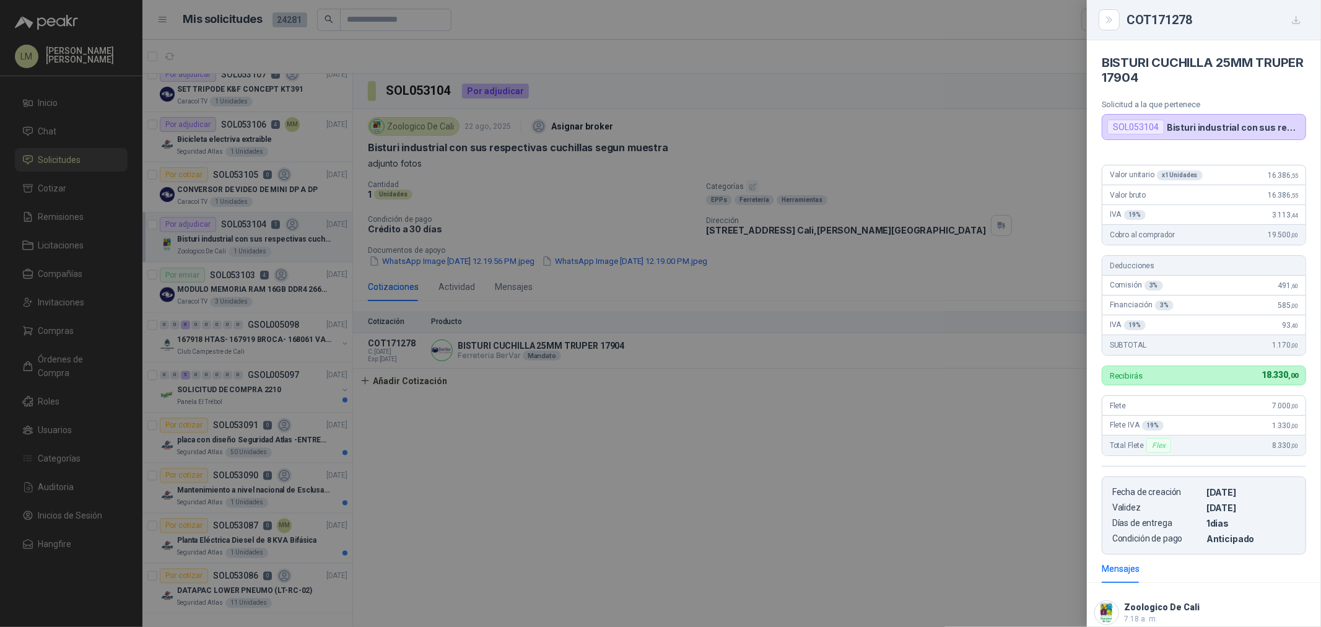
scroll to position [21, 0]
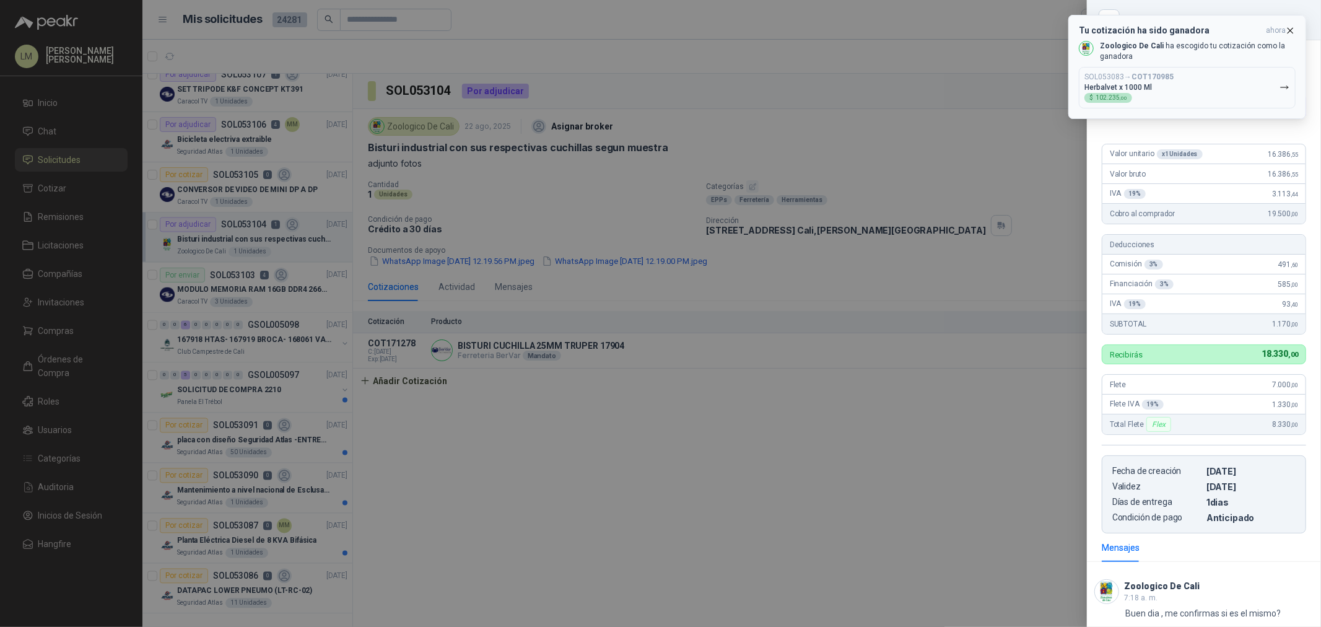
click at [441, 28] on icon "button" at bounding box center [1290, 30] width 11 height 11
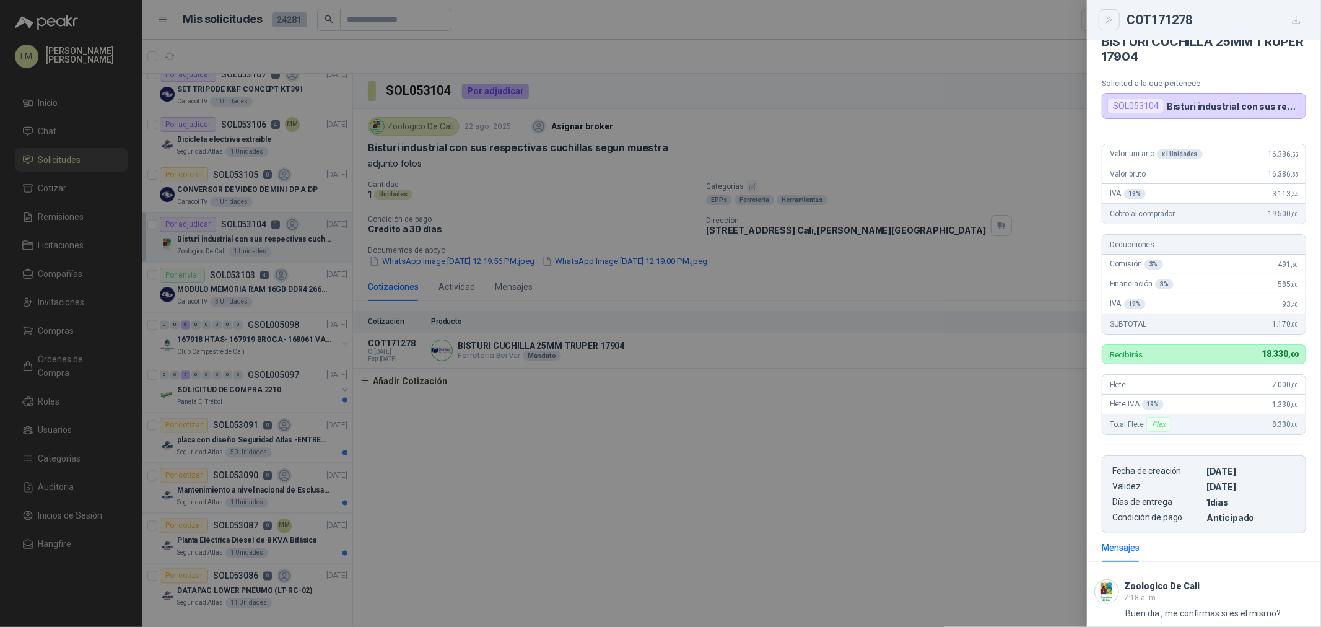
click at [441, 15] on icon "Close" at bounding box center [1109, 20] width 11 height 11
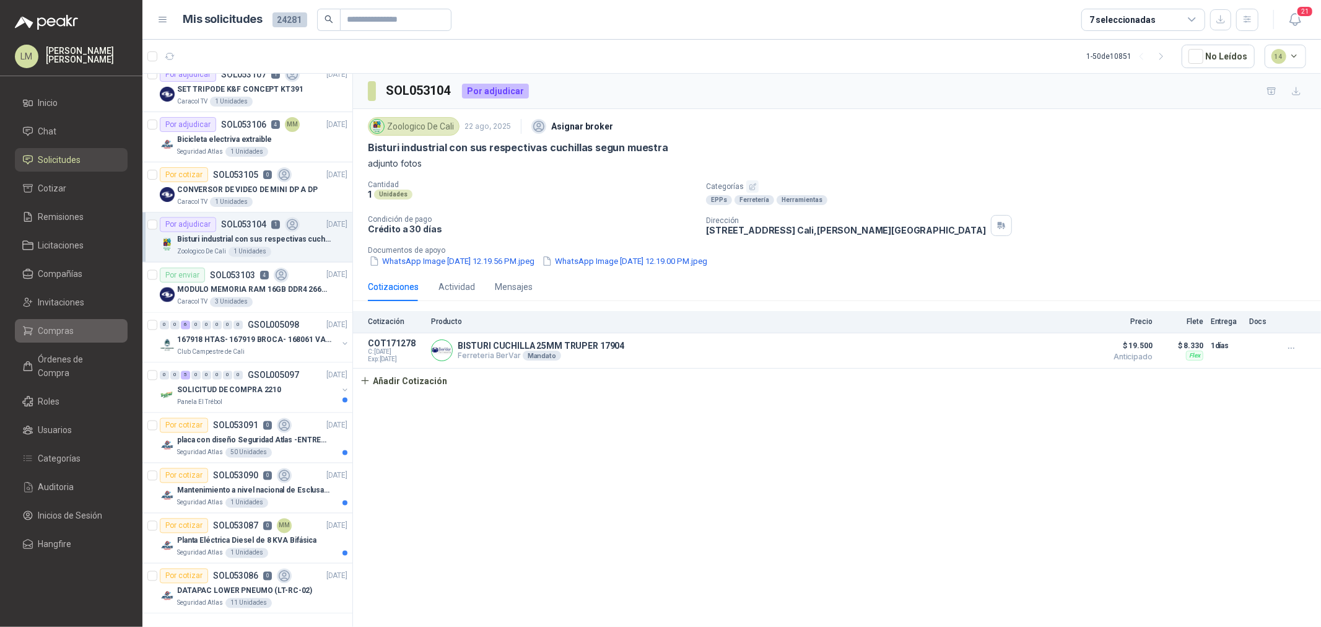
click at [68, 30] on span "Compras" at bounding box center [56, 331] width 36 height 14
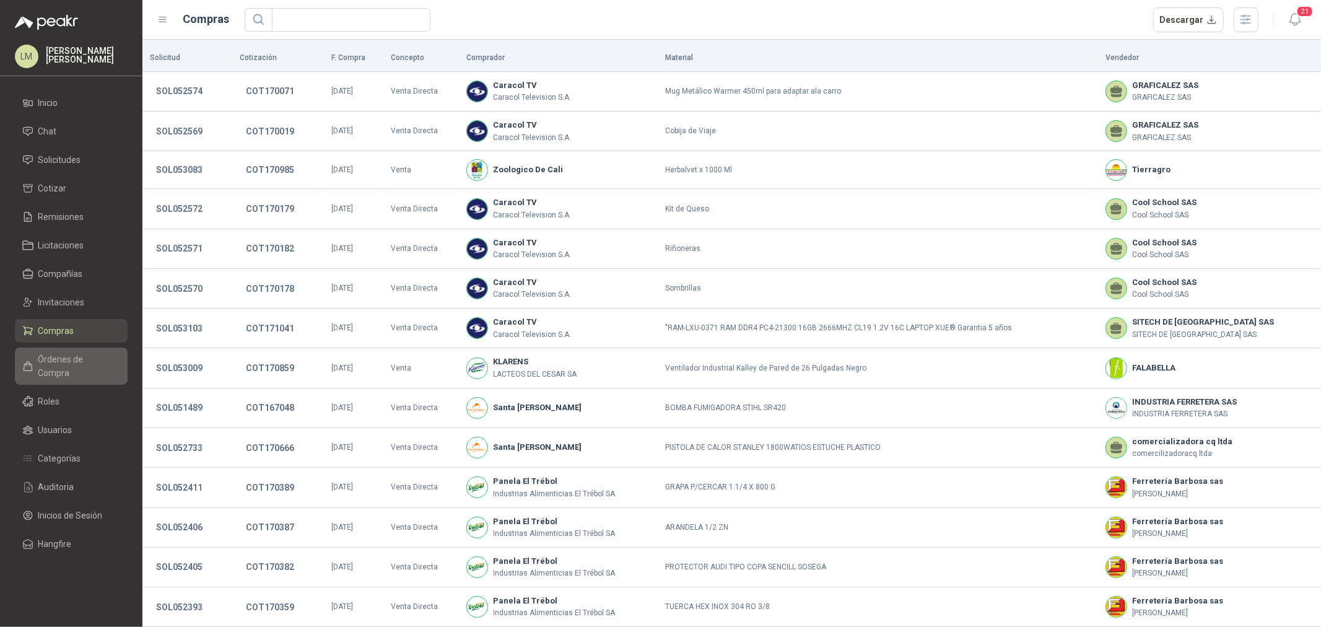
click at [69, 30] on span "Órdenes de Compra" at bounding box center [76, 365] width 77 height 27
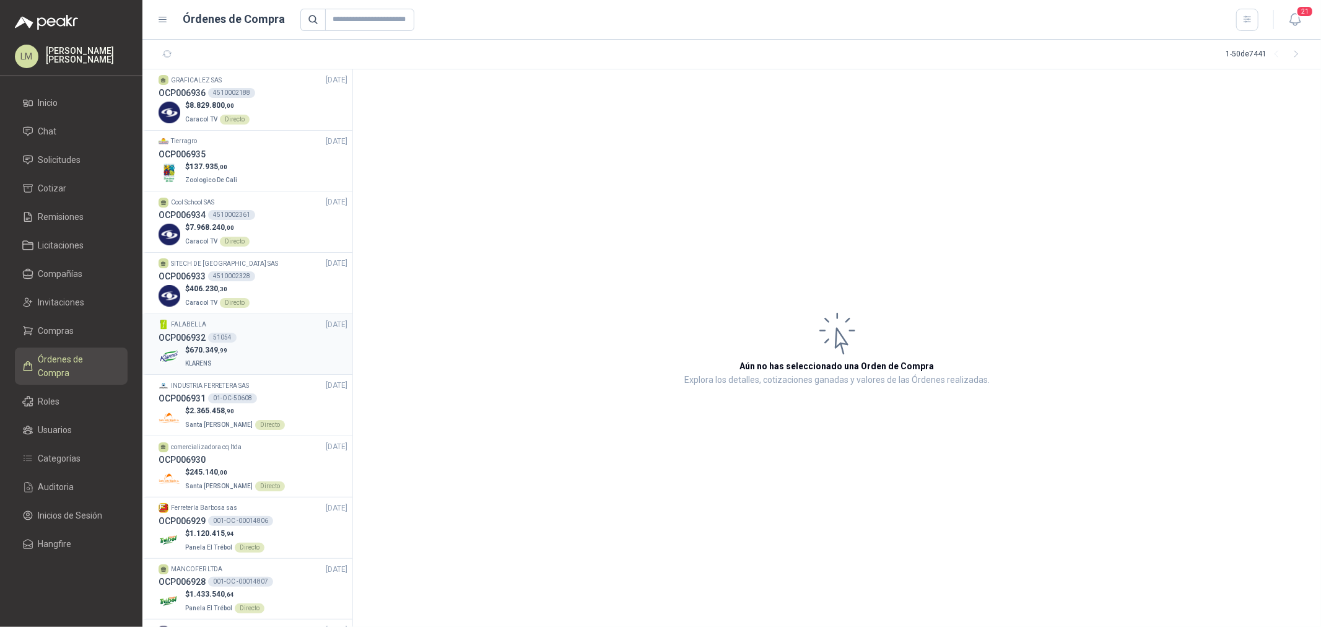
click at [209, 30] on span "KLARENS" at bounding box center [198, 363] width 27 height 7
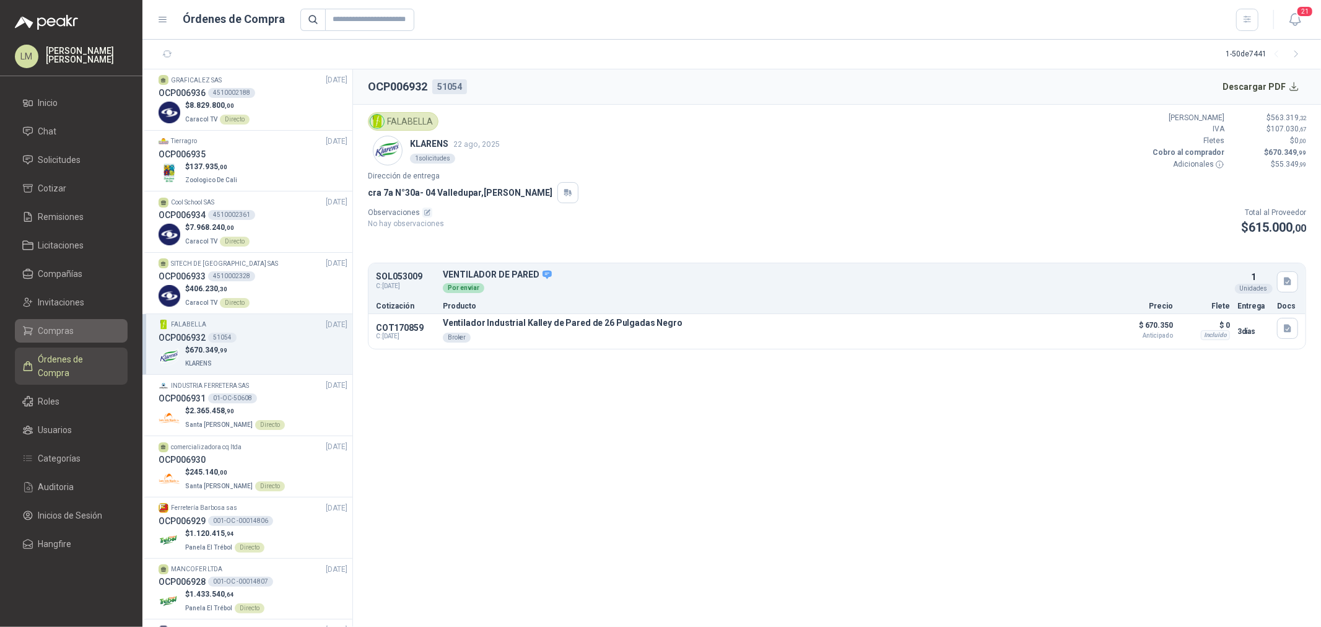
click at [59, 30] on span "Compras" at bounding box center [56, 331] width 36 height 14
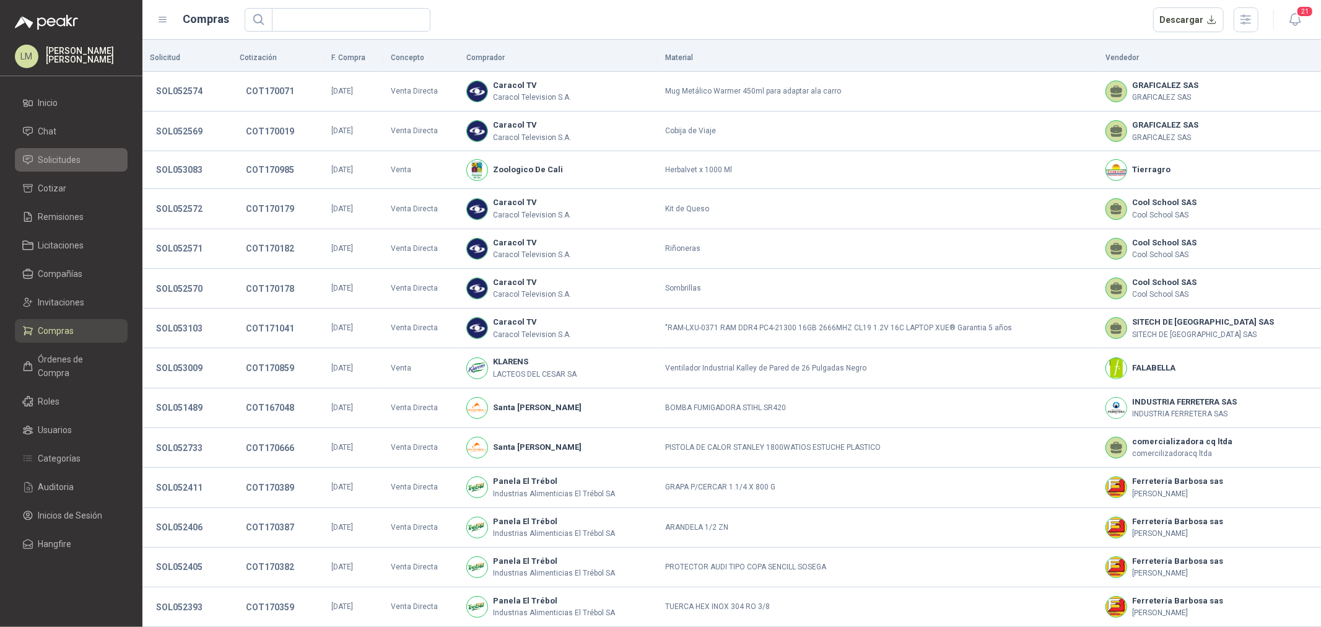
click at [64, 30] on span "Solicitudes" at bounding box center [59, 160] width 43 height 14
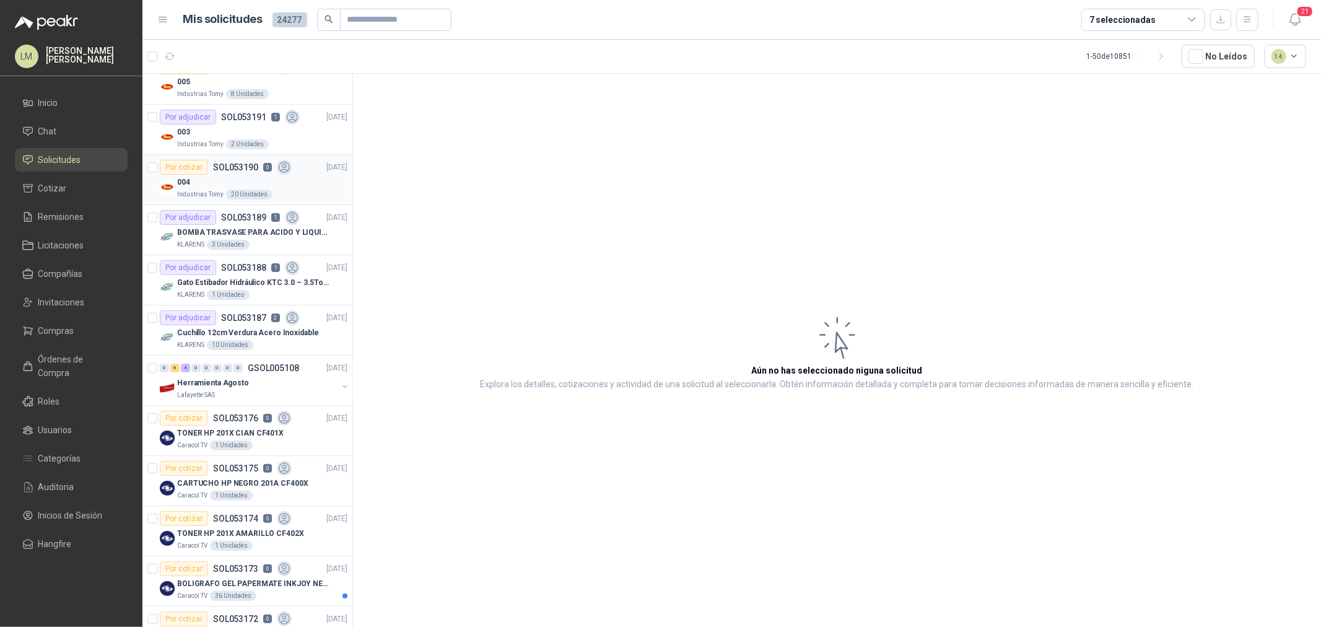
scroll to position [137, 0]
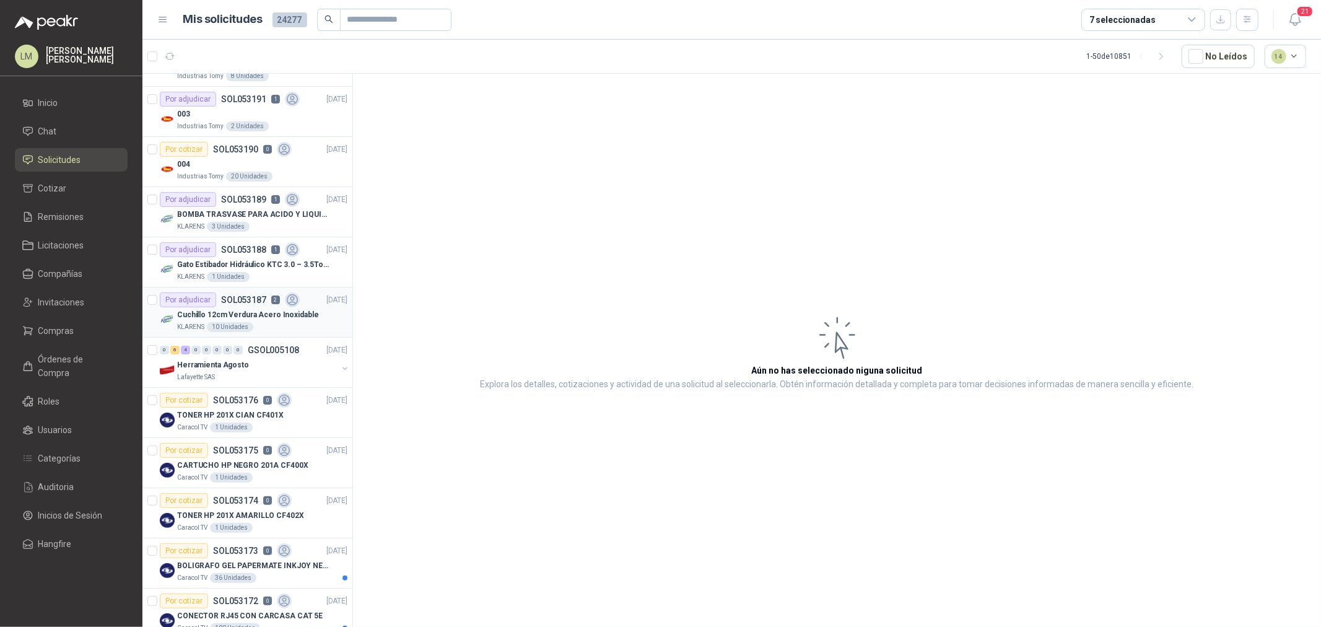
click at [245, 30] on p "Cuchillo 12cm Verdura Acero Inoxidable" at bounding box center [247, 315] width 141 height 12
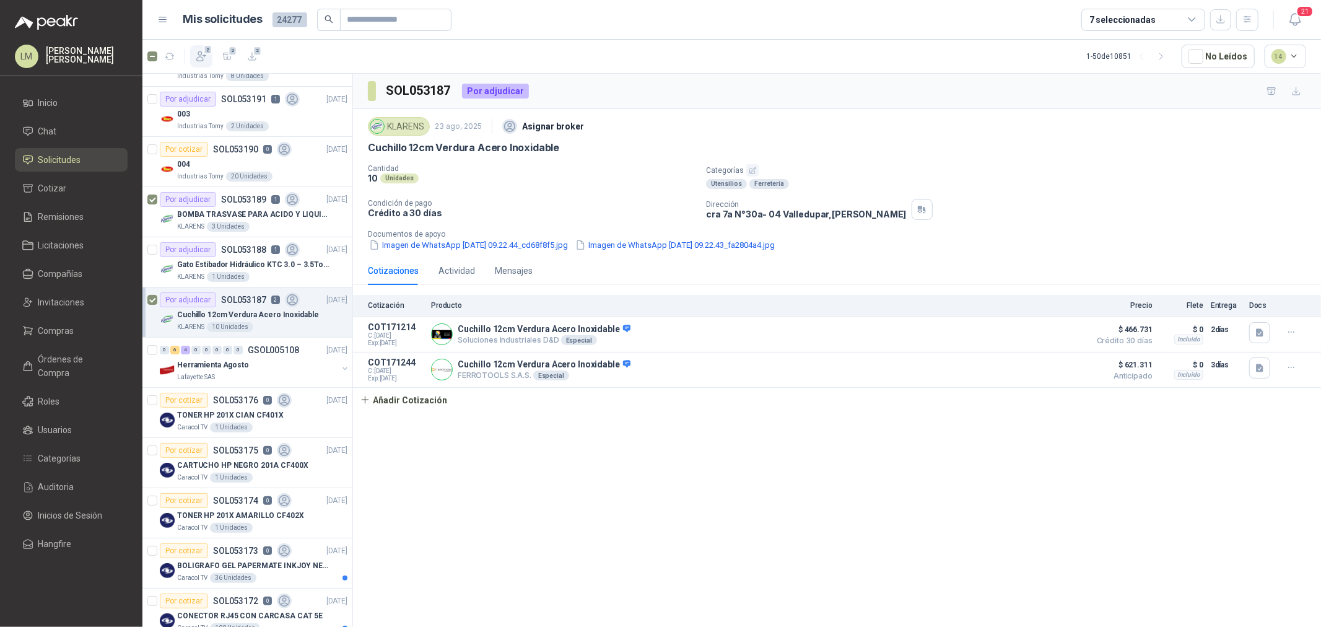
click at [201, 30] on icon "button" at bounding box center [201, 56] width 12 height 12
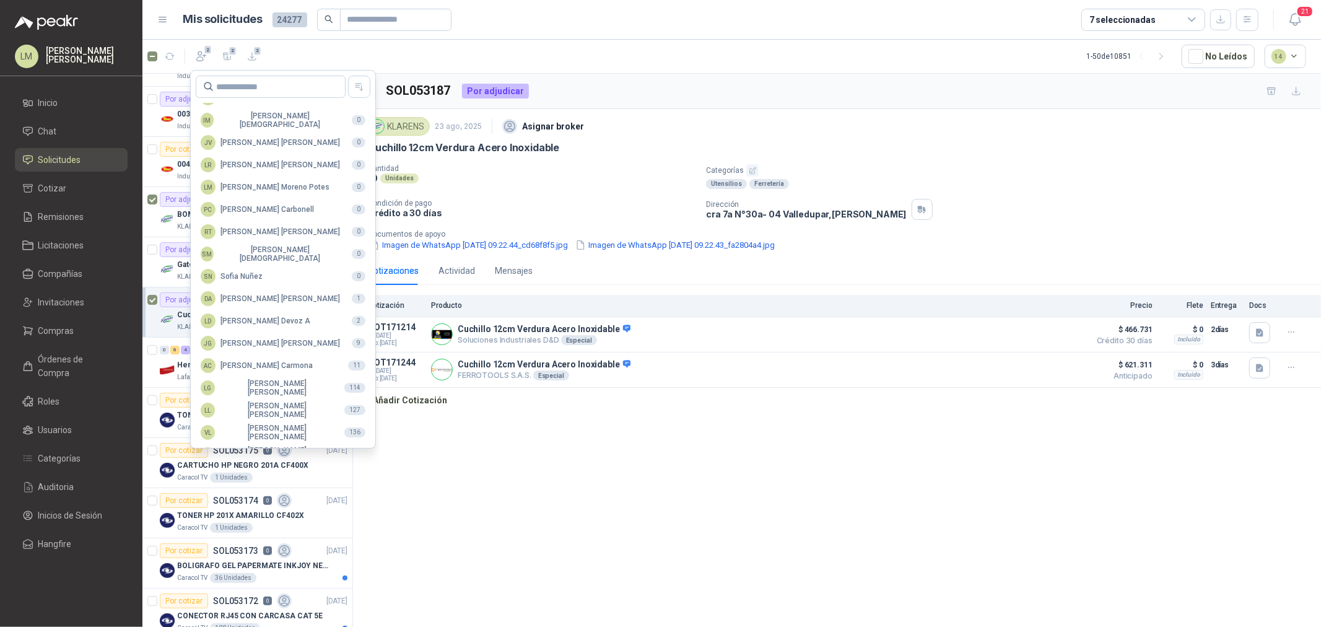
scroll to position [219, 0]
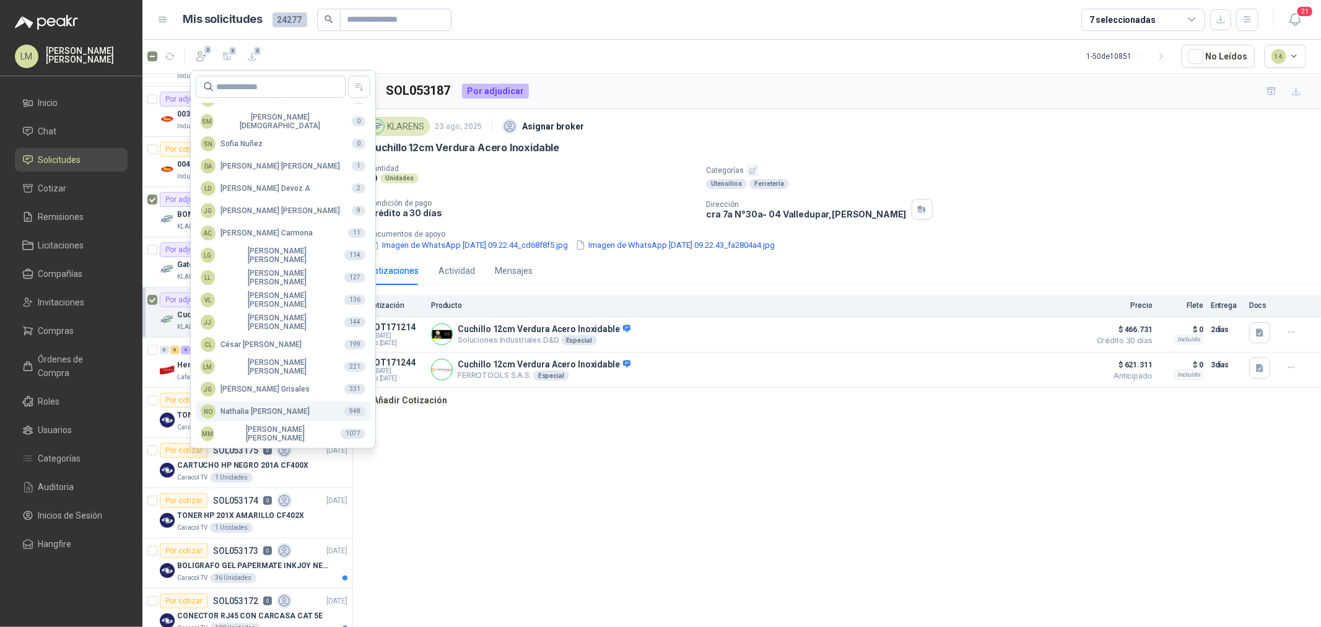
click at [254, 30] on div "NO [PERSON_NAME]" at bounding box center [255, 411] width 109 height 15
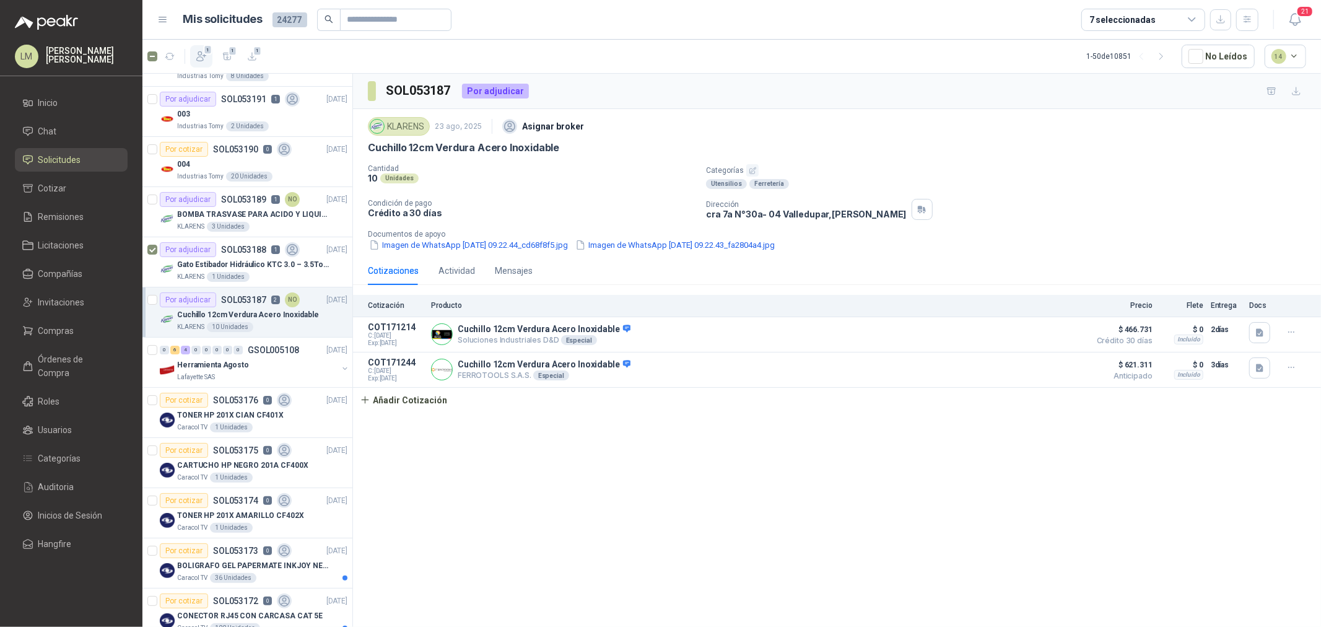
drag, startPoint x: 207, startPoint y: 57, endPoint x: 207, endPoint y: 64, distance: 7.4
click at [207, 30] on icon "button" at bounding box center [201, 56] width 12 height 12
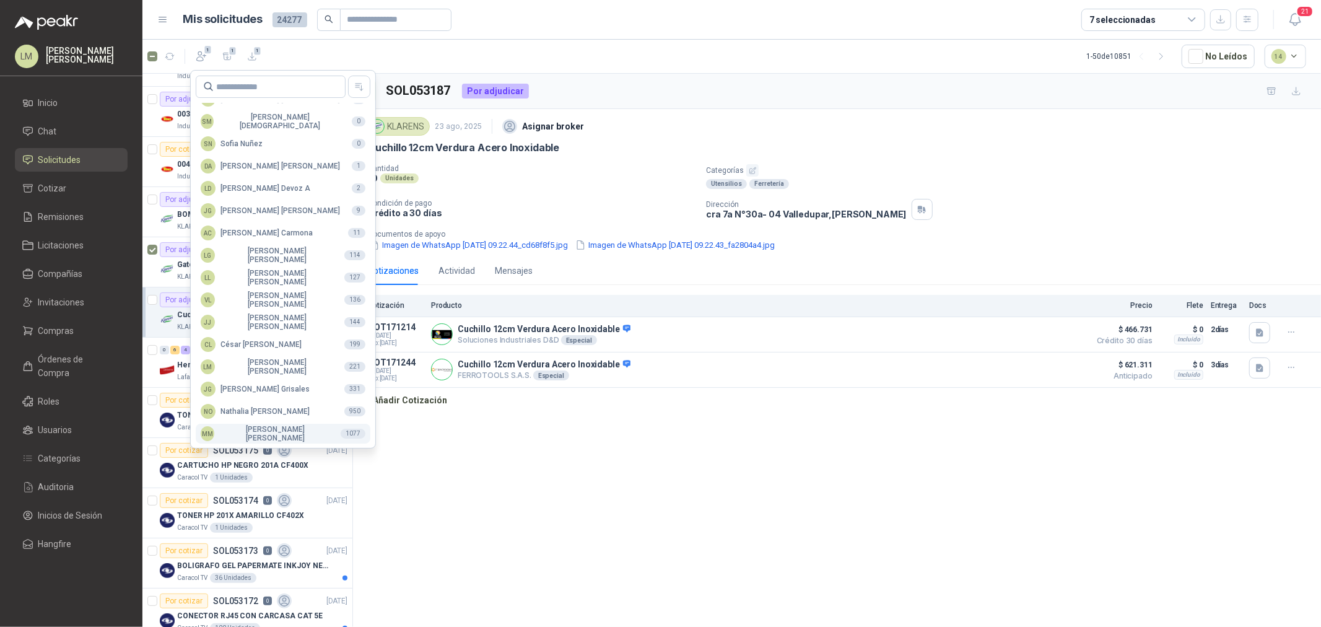
click at [260, 30] on div "MM [PERSON_NAME]" at bounding box center [266, 433] width 130 height 17
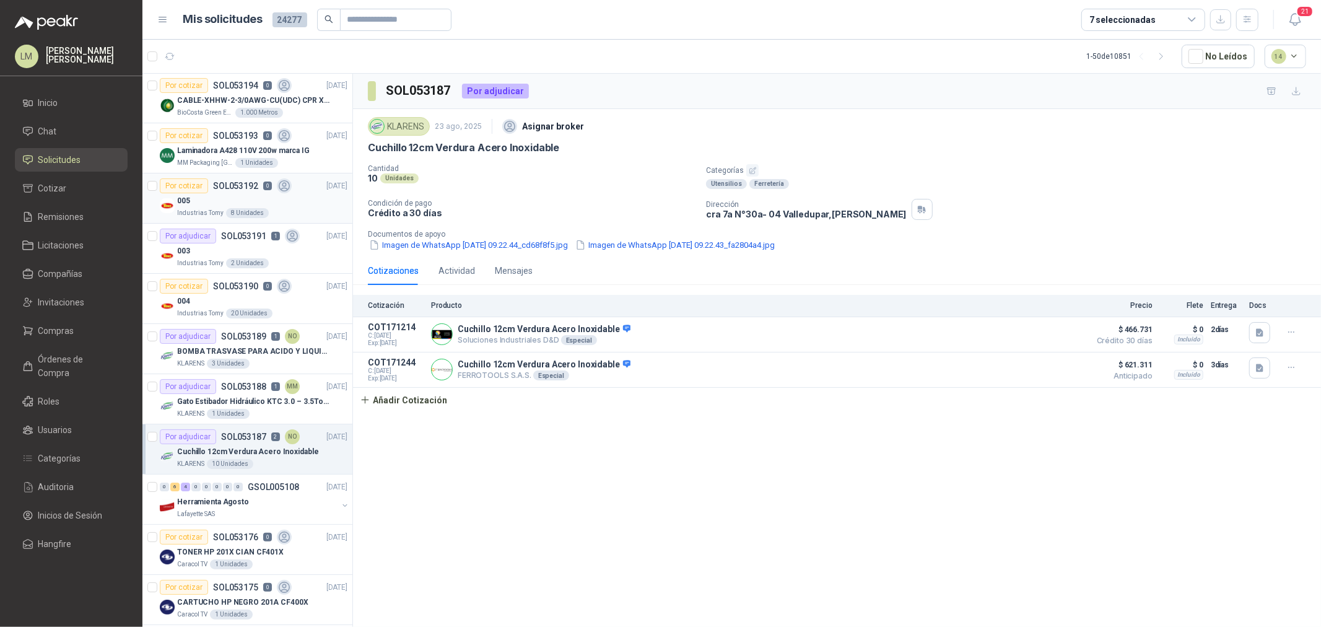
scroll to position [0, 0]
click at [209, 30] on p "Laminadora A428 110V 200w marca IG" at bounding box center [243, 152] width 133 height 12
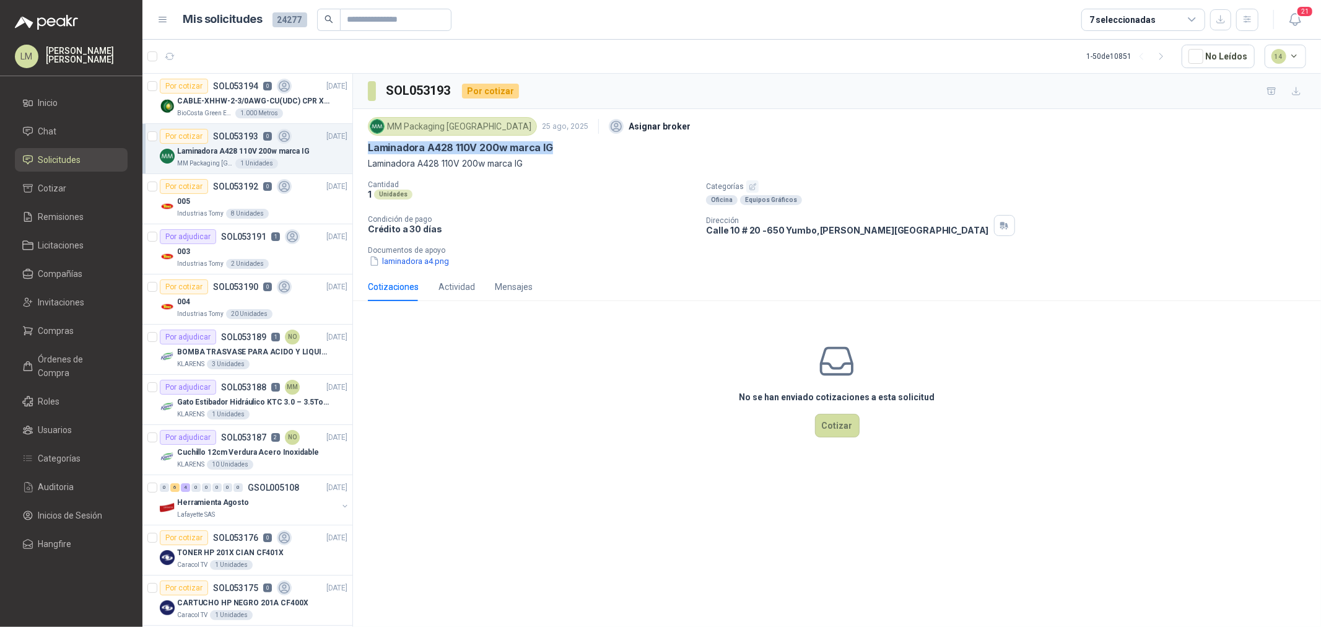
drag, startPoint x: 364, startPoint y: 149, endPoint x: 576, endPoint y: 150, distance: 211.8
click at [441, 30] on div "MM Packaging [GEOGRAPHIC_DATA] [DATE] Asignar broker Laminadora A428 110V 200w …" at bounding box center [837, 191] width 968 height 164
copy p "Laminadora A428 110V 200w marca IG"
click at [59, 30] on li "Chat" at bounding box center [71, 131] width 98 height 14
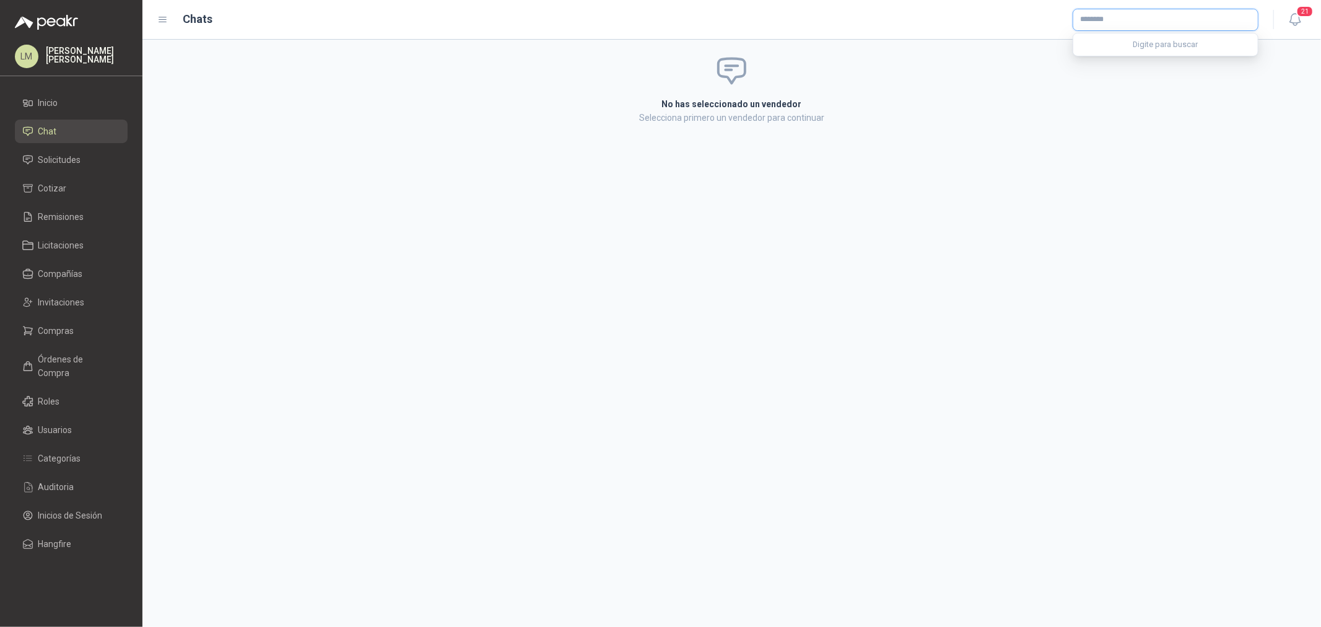
click at [441, 20] on input "text" at bounding box center [1165, 19] width 185 height 21
click at [441, 30] on span "Ferreteria Bervar S.A.S -" at bounding box center [1134, 53] width 64 height 6
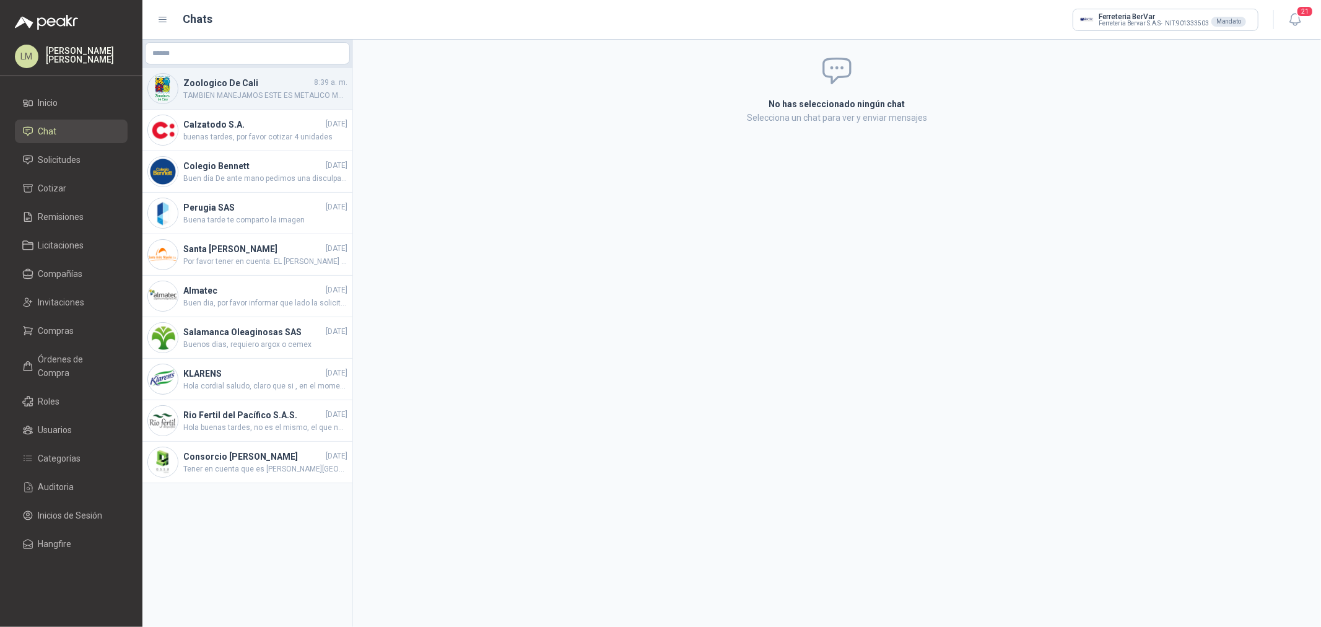
click at [245, 30] on span "TAMBIEN MANEJAMOS ESTE ES METALICO MUY BUENO CON TODO GUSTO FERRETERIA BERVAR" at bounding box center [265, 96] width 164 height 12
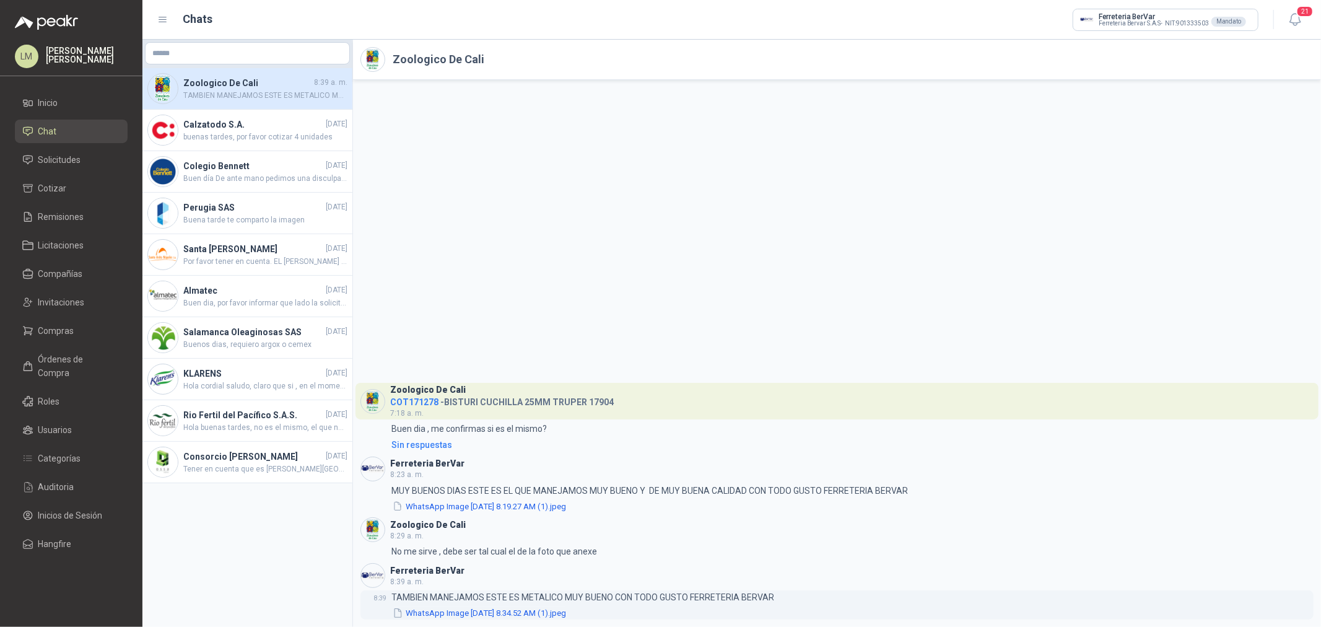
click at [441, 30] on button "WhatsApp Image [DATE] 8.34.52 AM (1).jpeg" at bounding box center [479, 612] width 176 height 13
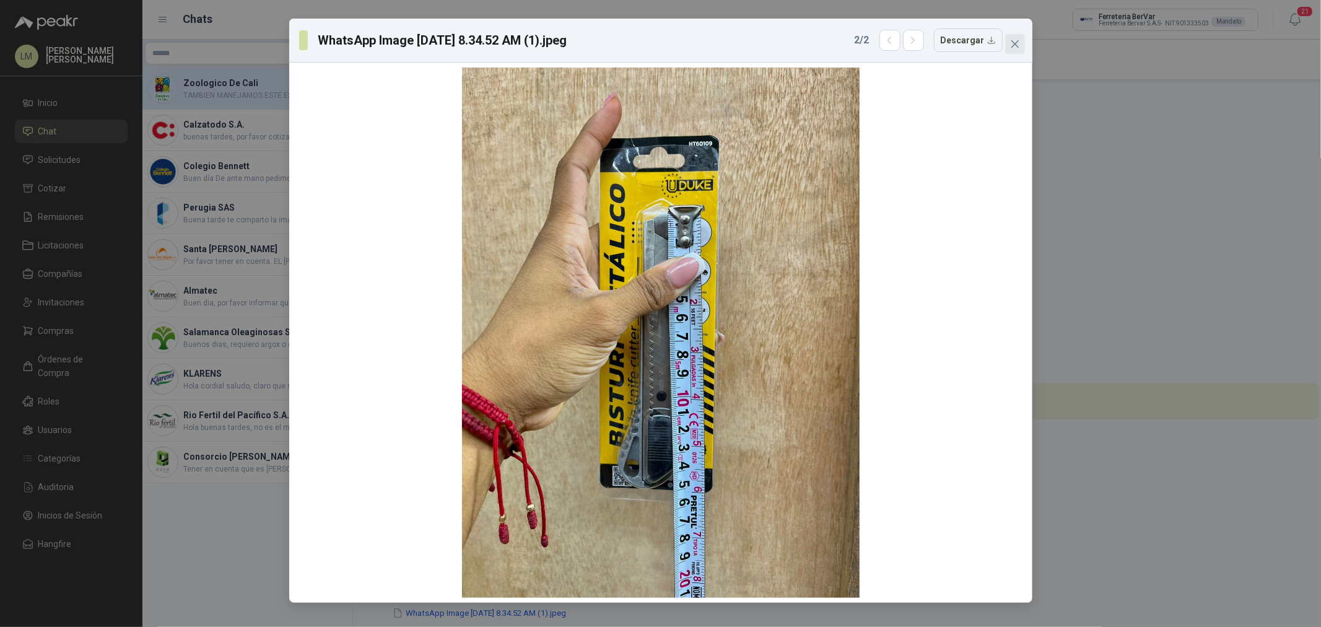
click at [441, 30] on icon "close" at bounding box center [1015, 44] width 10 height 10
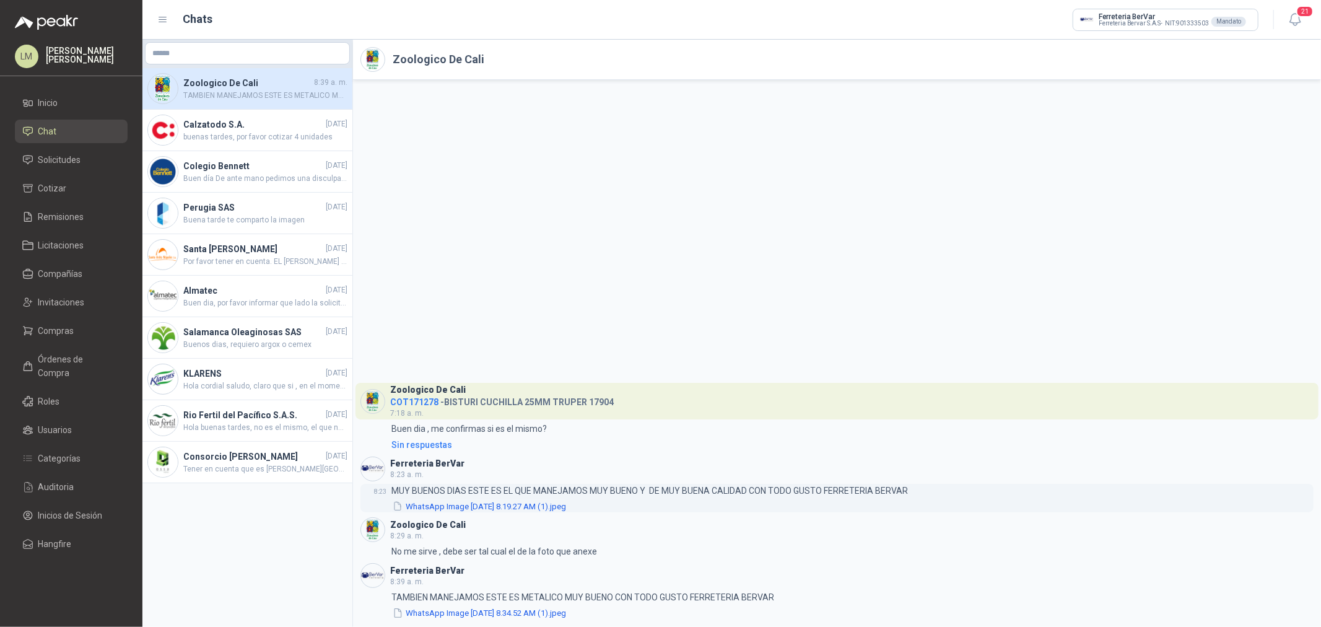
click at [441, 30] on button "WhatsApp Image [DATE] 8.19.27 AM (1).jpeg" at bounding box center [479, 506] width 176 height 13
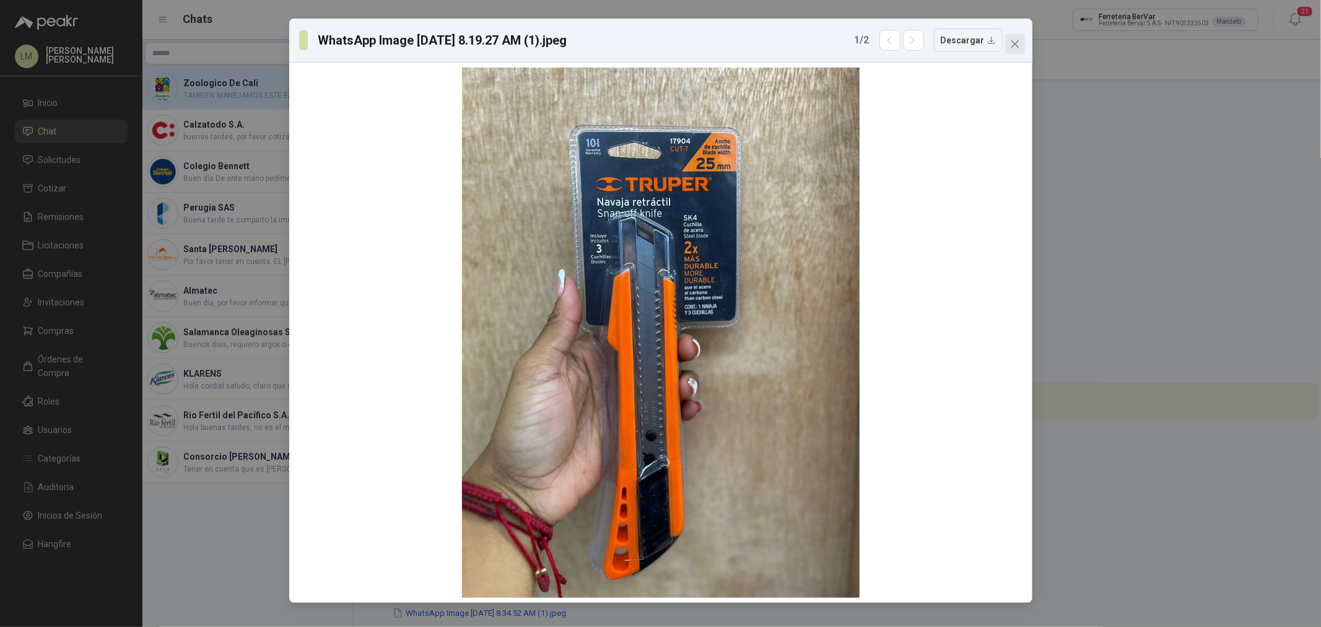
click at [441, 30] on button "Close" at bounding box center [1015, 44] width 20 height 20
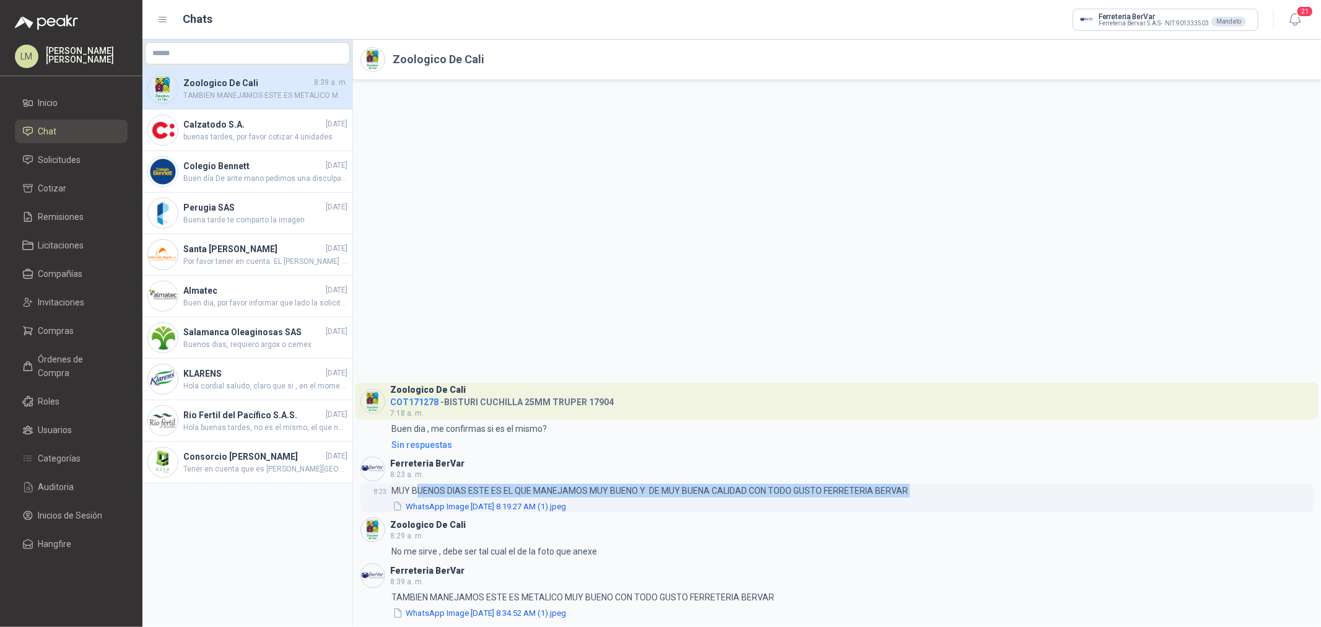
drag, startPoint x: 416, startPoint y: 491, endPoint x: 765, endPoint y: 508, distance: 349.7
click at [441, 30] on div "MUY BUENOS DIAS ESTE ES EL QUE MANEJAMOS MUY BUENO Y DE MUY BUENA CALIDAD CON T…" at bounding box center [649, 498] width 517 height 29
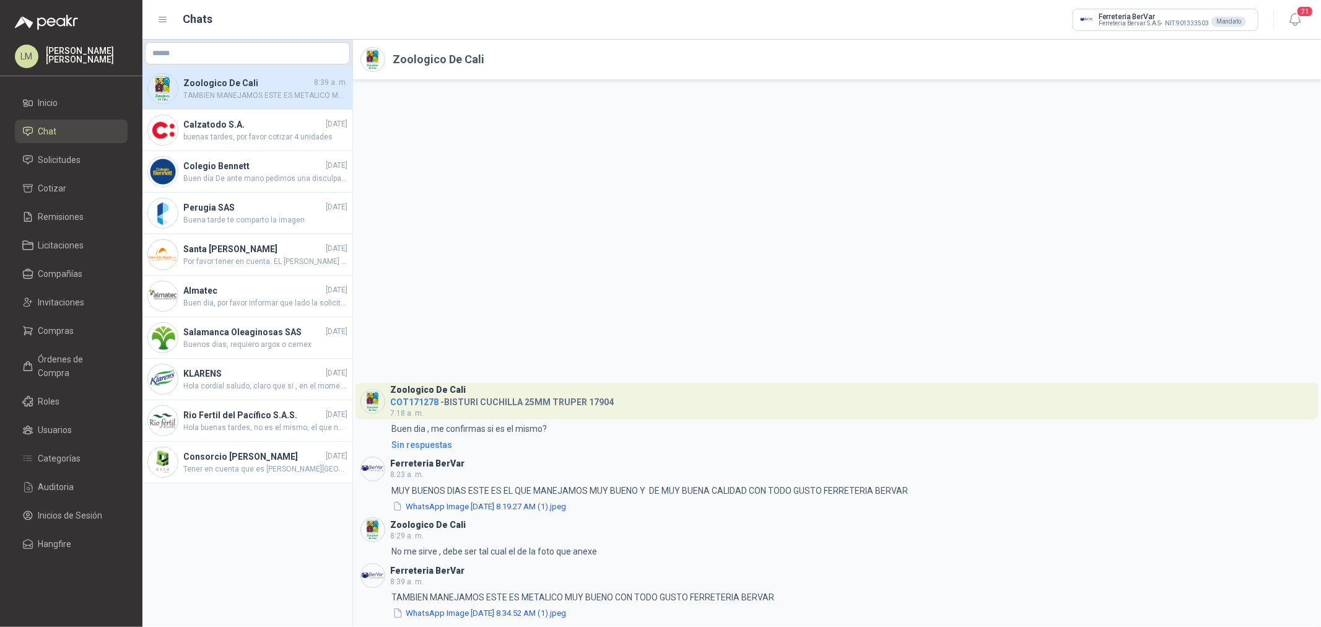
click at [441, 30] on div "Zoologico De Cali COT171278 - BISTURI CUCHILLA 25MM TRUPER 17904 7:18 a. m. 7:1…" at bounding box center [837, 353] width 968 height 547
click at [53, 30] on span "Solicitudes" at bounding box center [59, 160] width 43 height 14
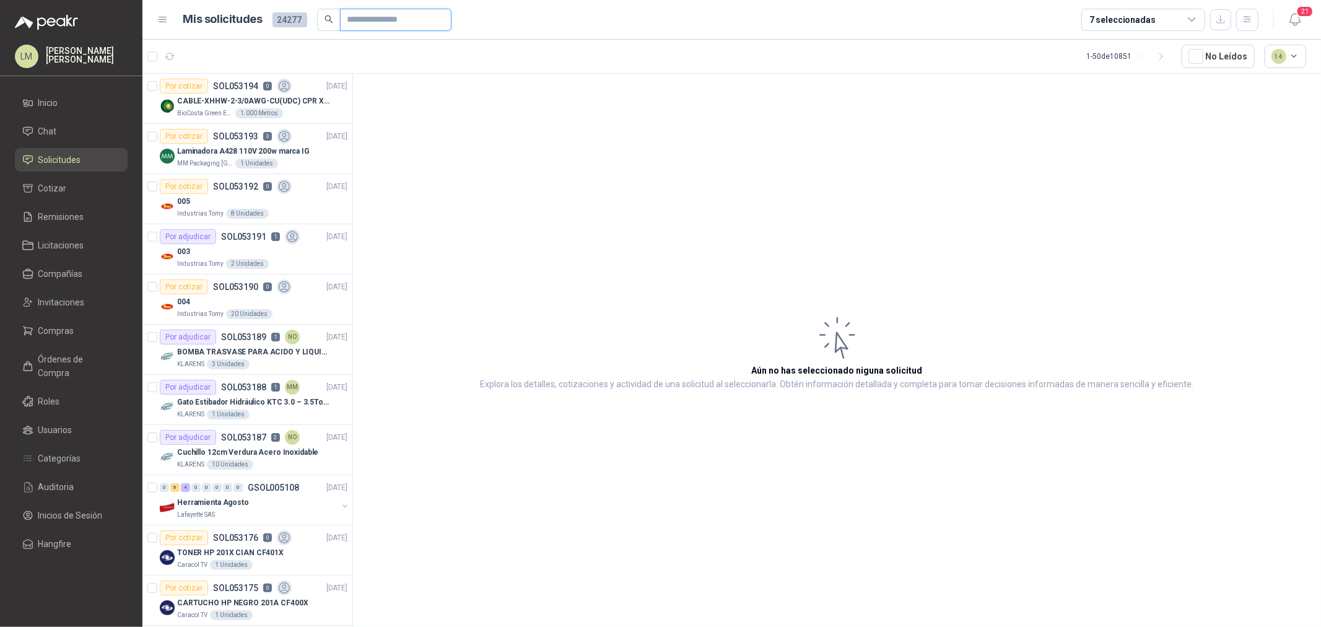
click at [370, 24] on input "text" at bounding box center [390, 19] width 87 height 21
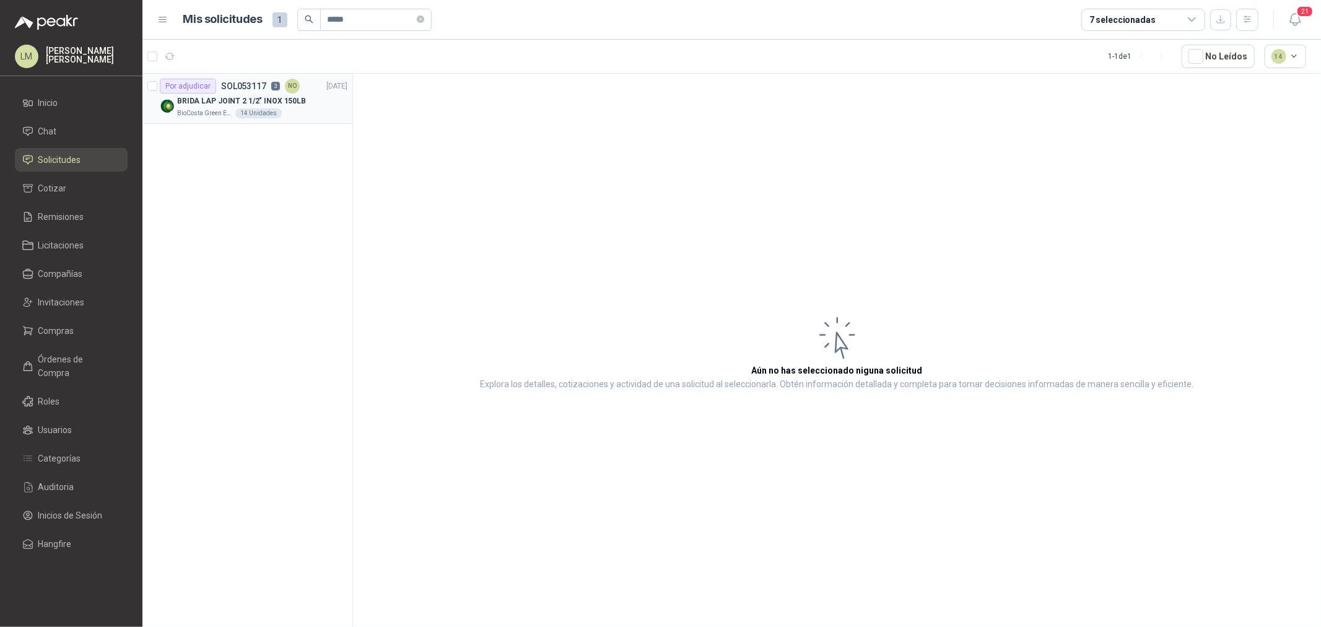
click at [281, 30] on div "Por adjudicar SOL053117 3 NO" at bounding box center [230, 86] width 140 height 15
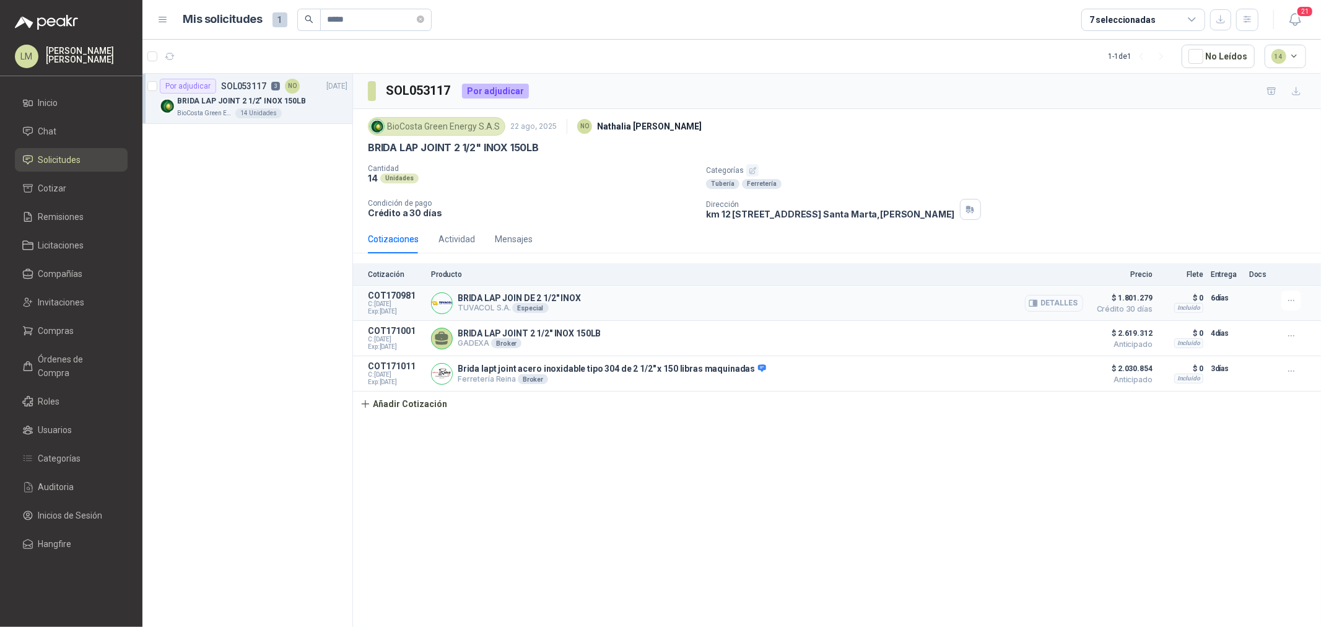
click at [441, 30] on button "Detalles" at bounding box center [1054, 303] width 58 height 17
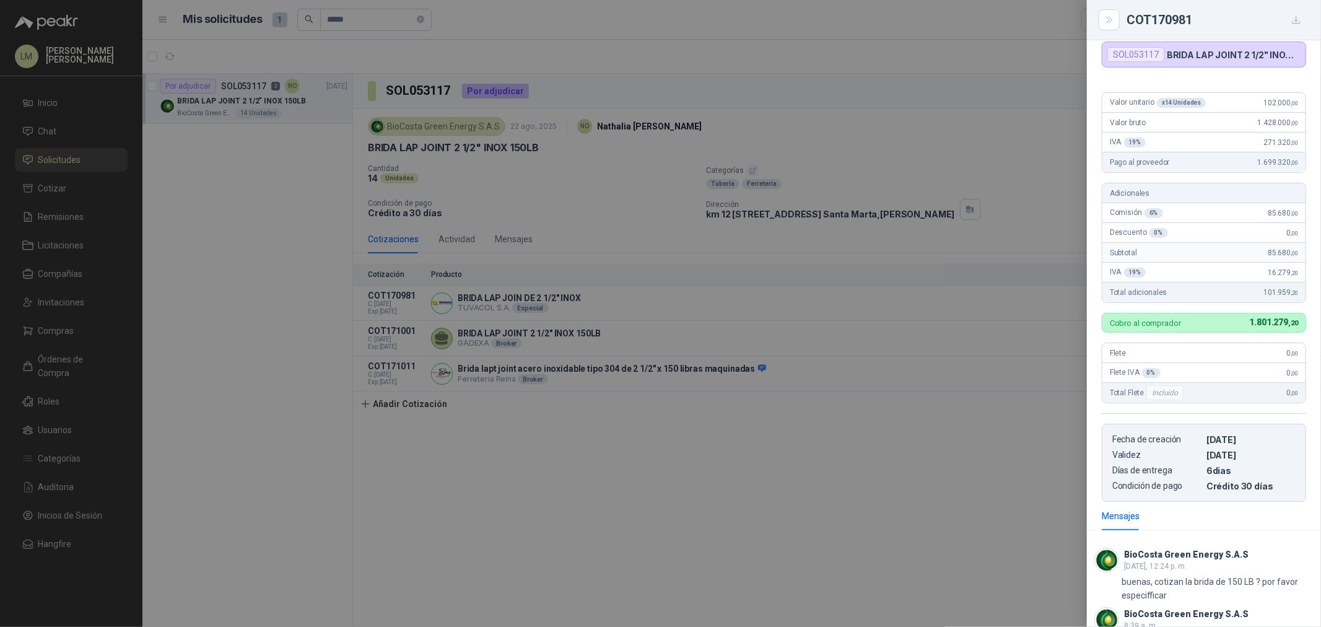
scroll to position [85, 0]
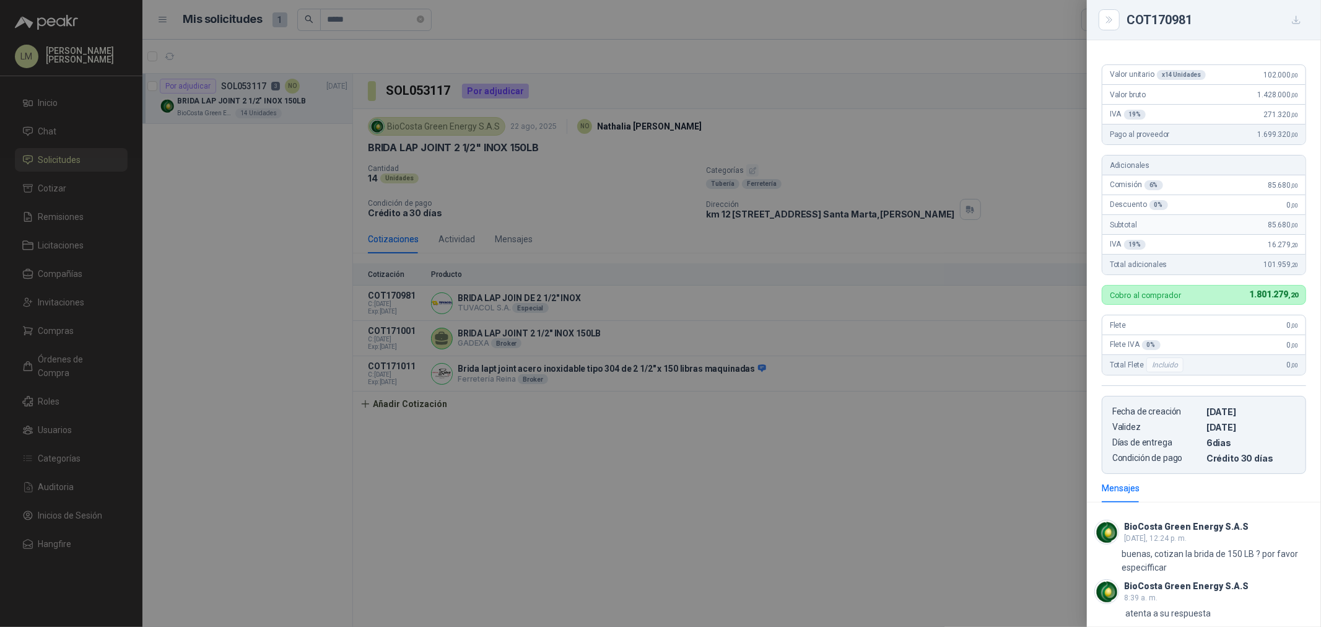
click at [441, 30] on div at bounding box center [660, 313] width 1321 height 627
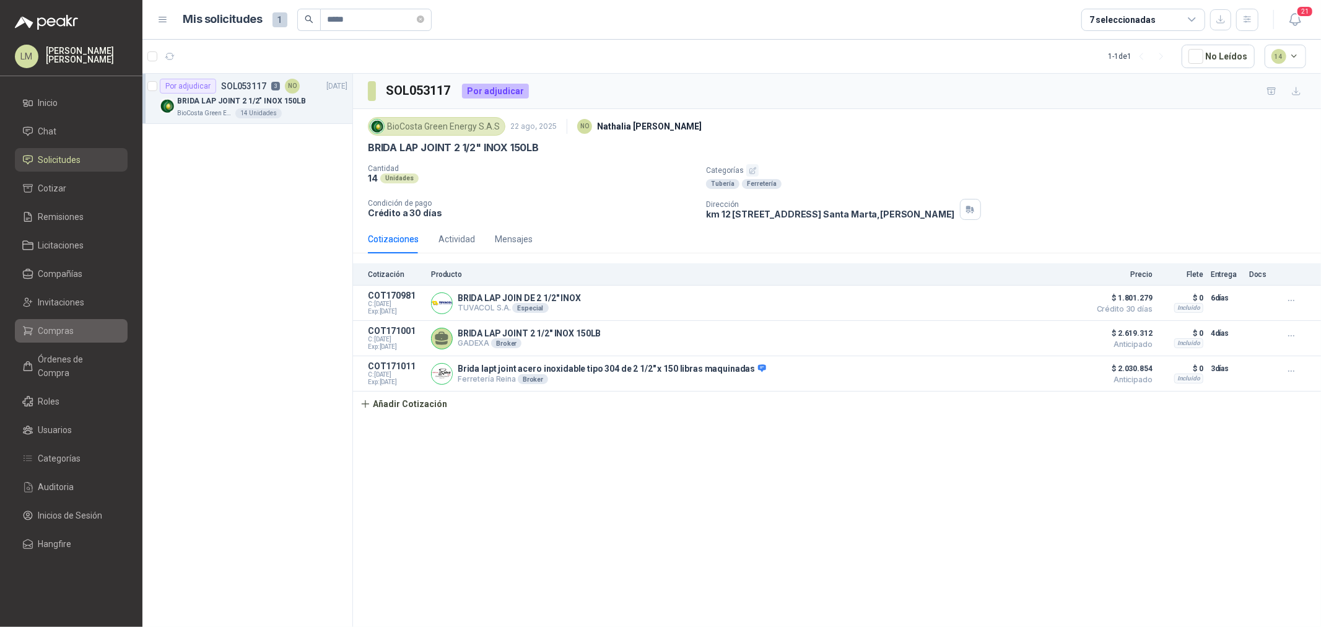
click at [68, 30] on span "Compras" at bounding box center [56, 331] width 36 height 14
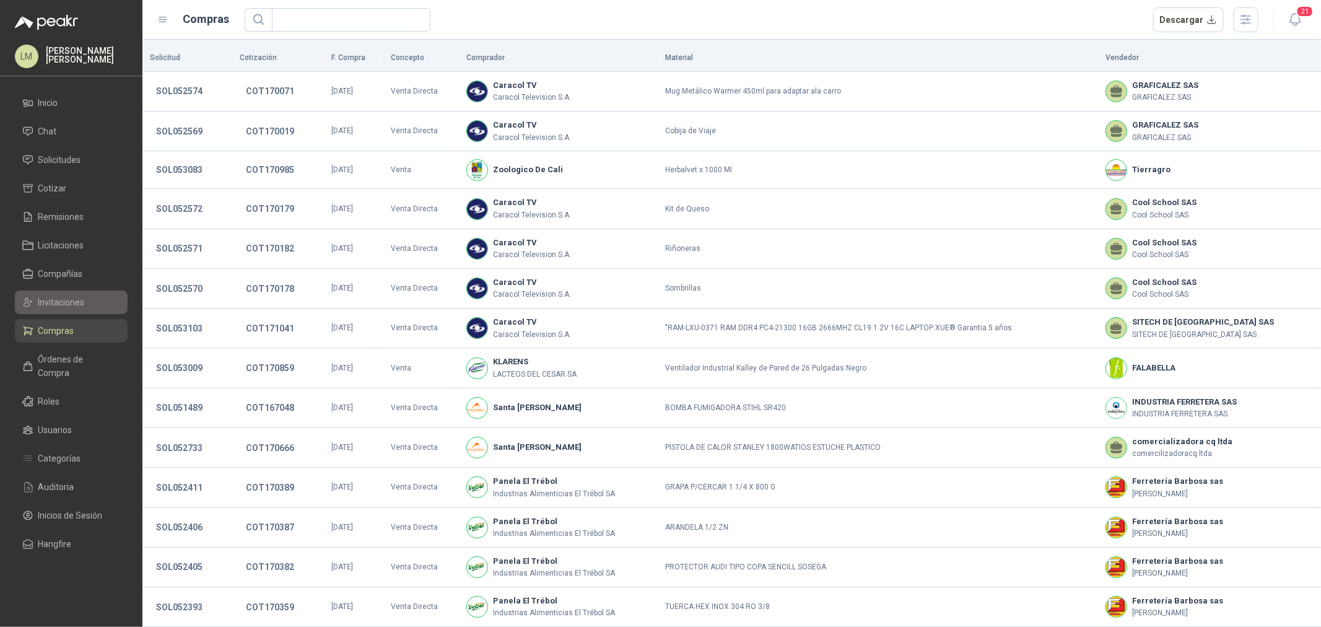
click at [68, 30] on span "Invitaciones" at bounding box center [61, 302] width 46 height 14
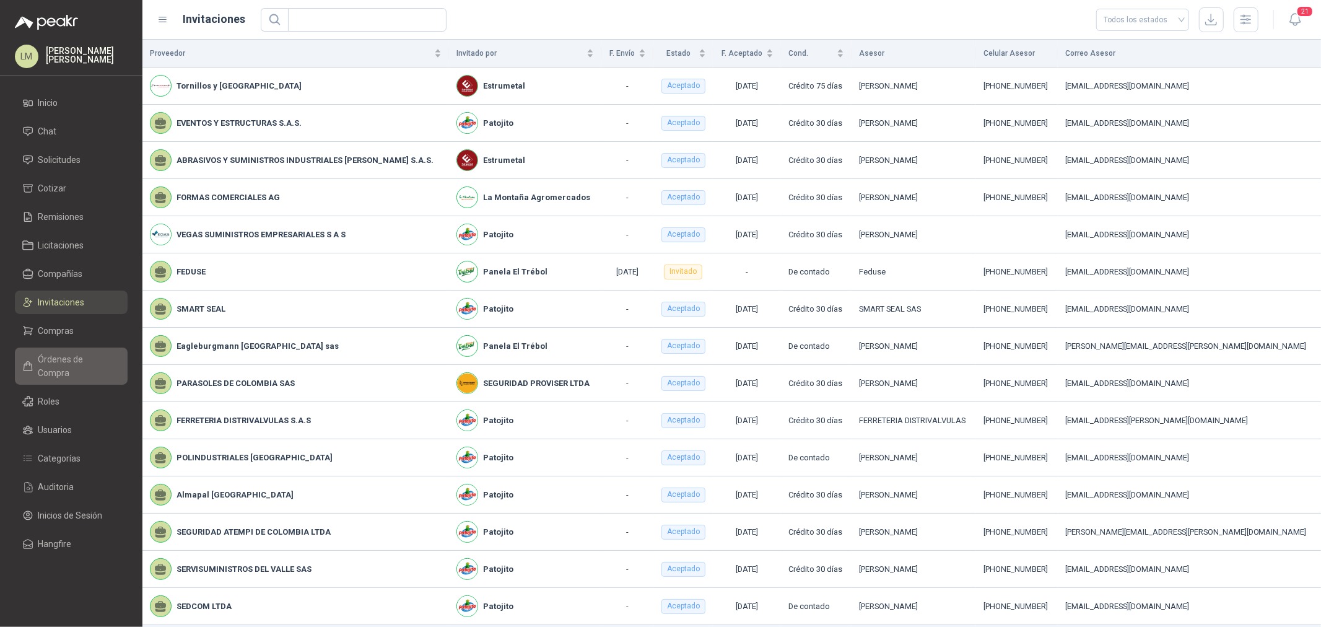
click at [65, 30] on span "Órdenes de Compra" at bounding box center [76, 365] width 77 height 27
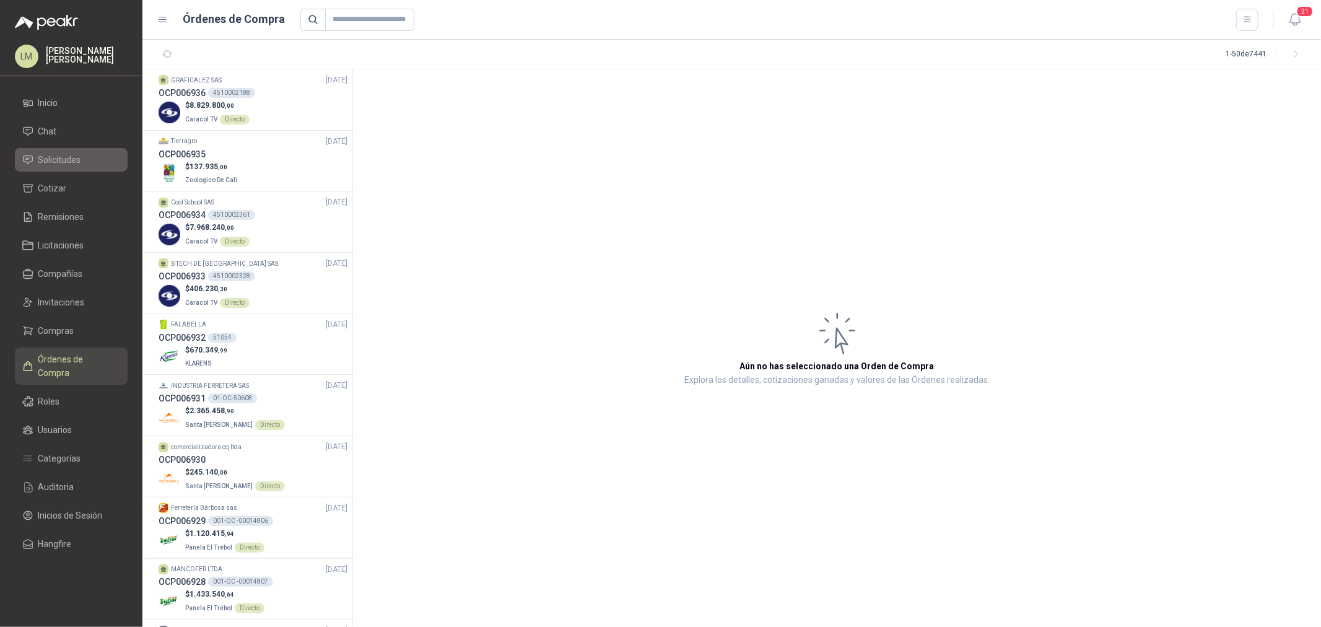
click at [69, 30] on span "Solicitudes" at bounding box center [59, 160] width 43 height 14
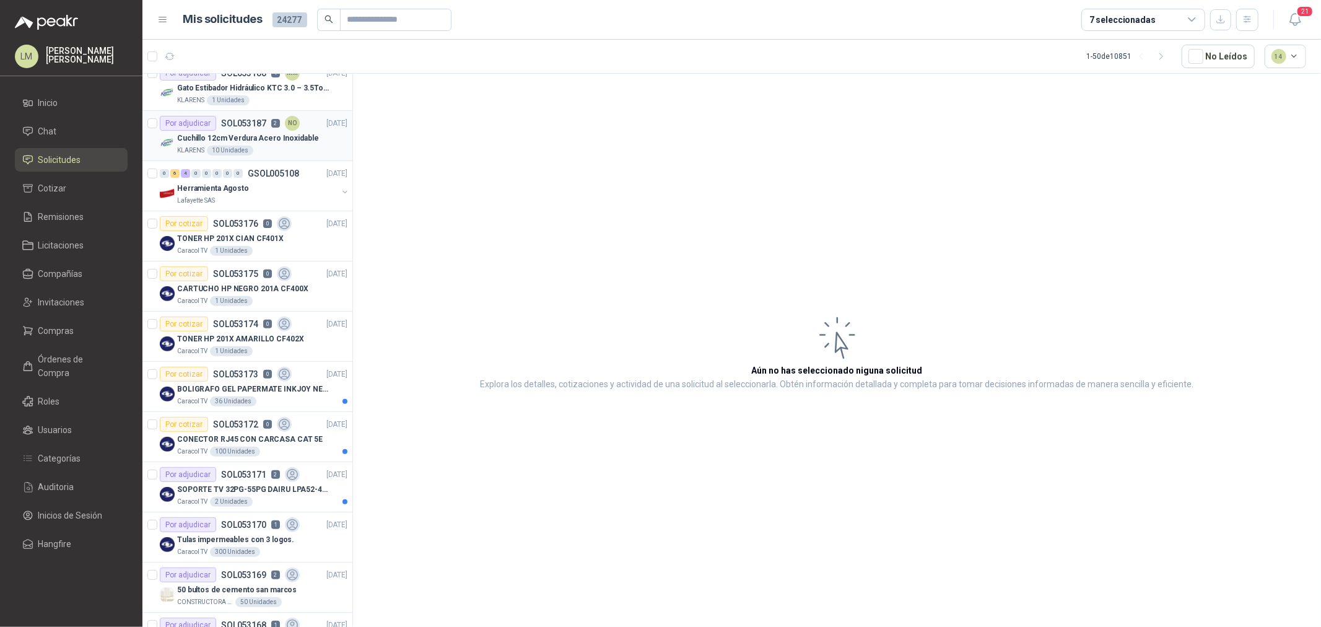
scroll to position [344, 0]
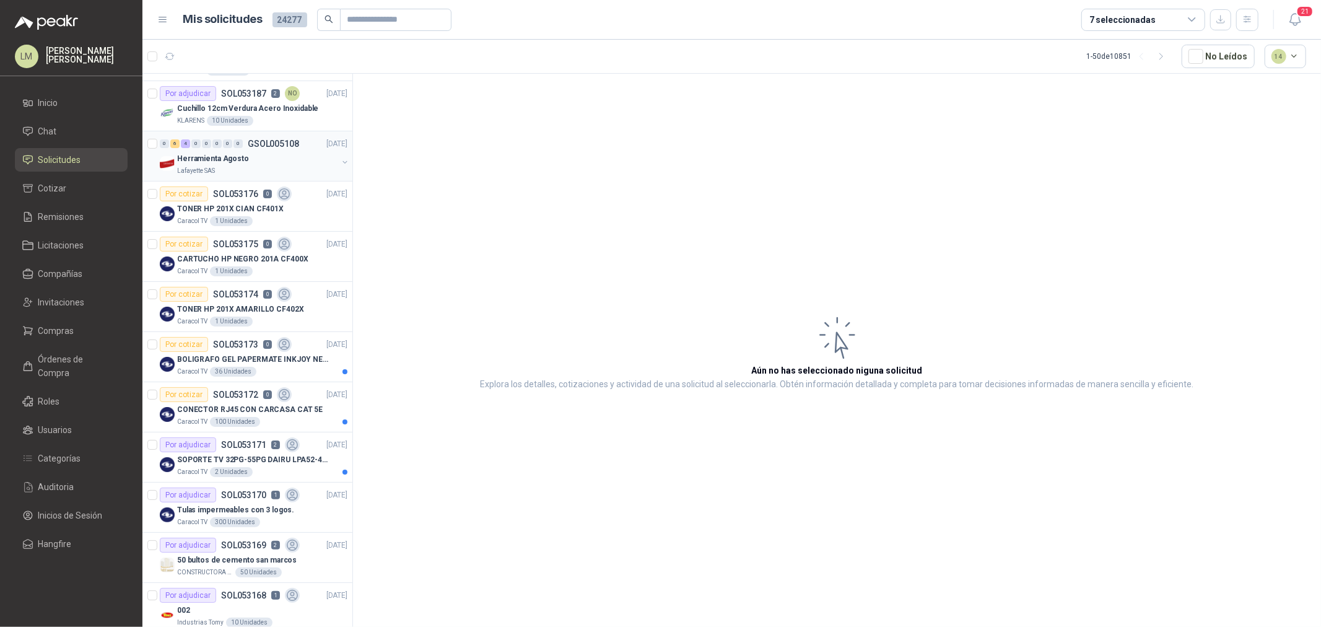
click at [240, 30] on p "Herramienta Agosto" at bounding box center [213, 159] width 72 height 12
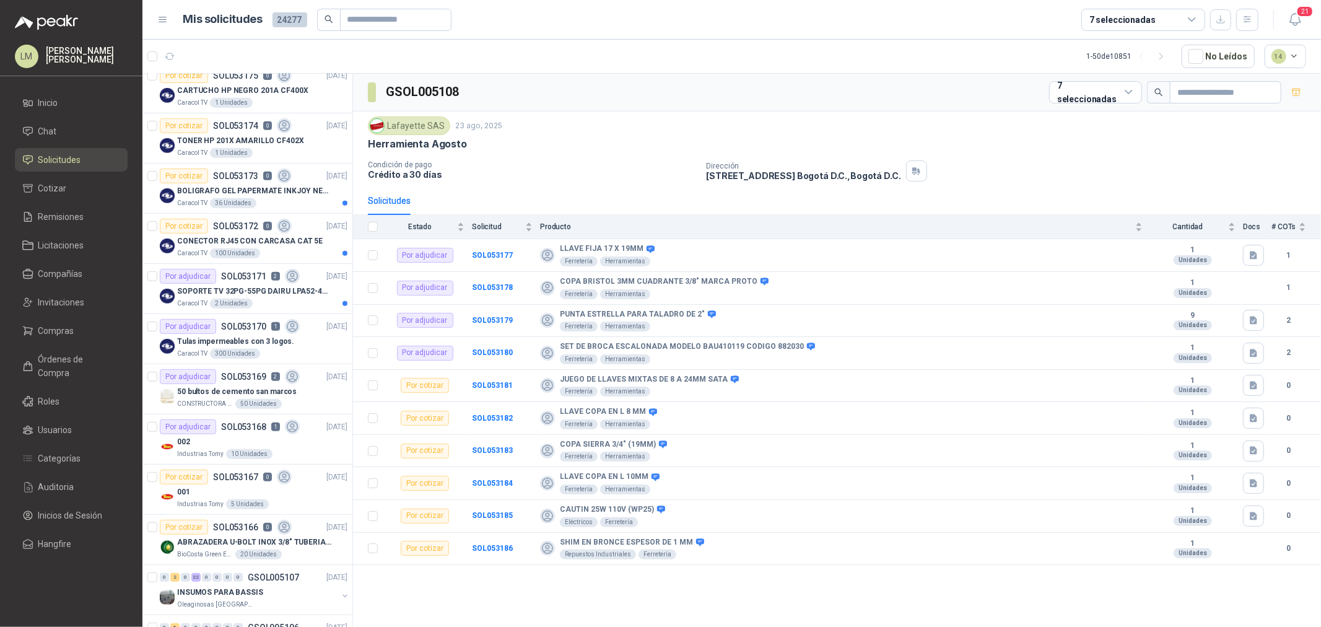
scroll to position [550, 0]
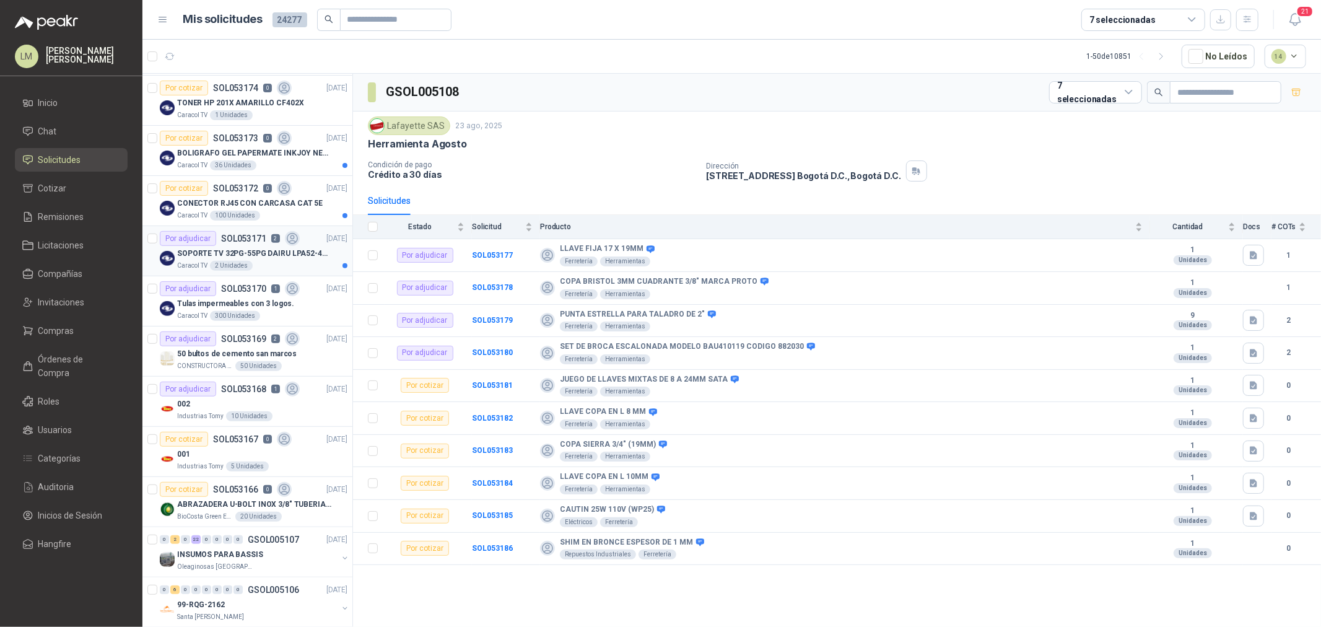
click at [240, 30] on p "SOPORTE TV 32PG-55PG DAIRU LPA52-446KIT2" at bounding box center [254, 254] width 154 height 12
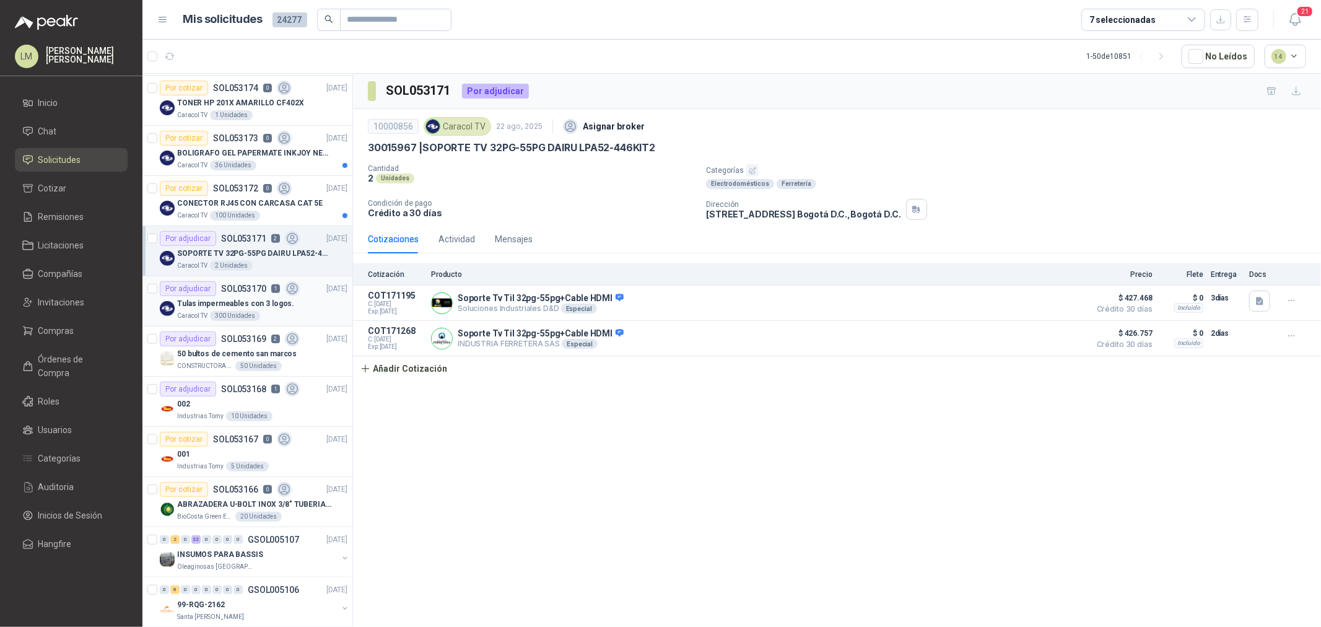
click at [242, 30] on p "SOL053170" at bounding box center [243, 288] width 45 height 9
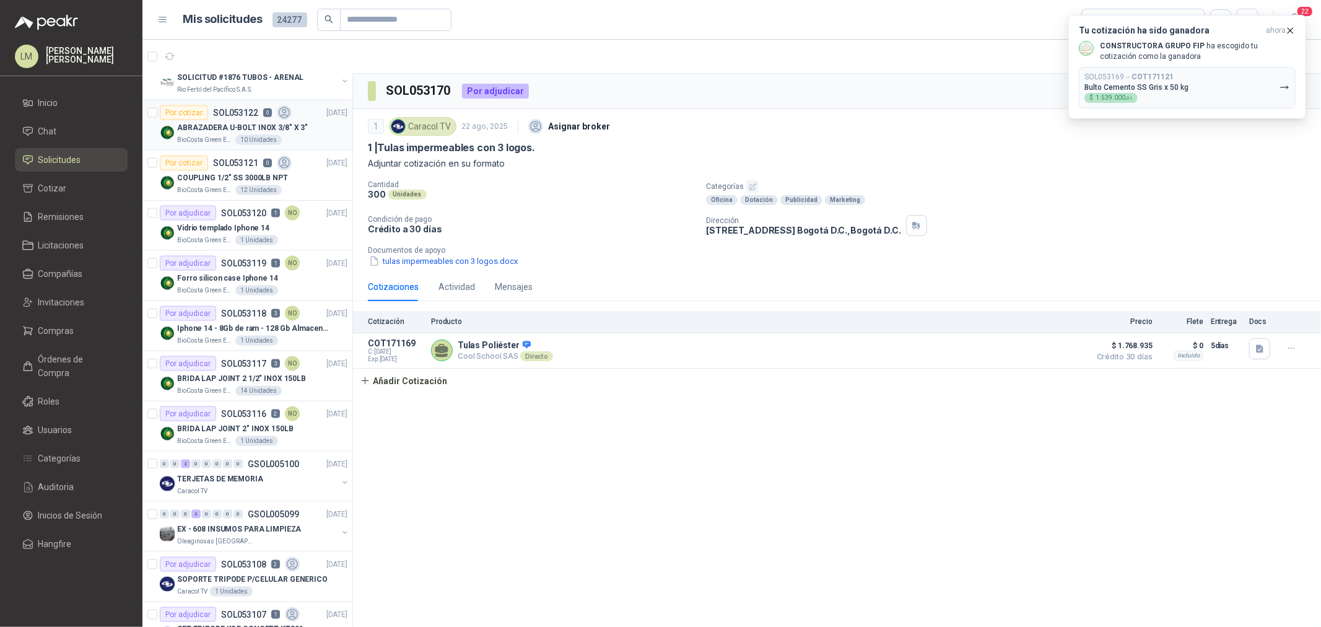
scroll to position [1445, 0]
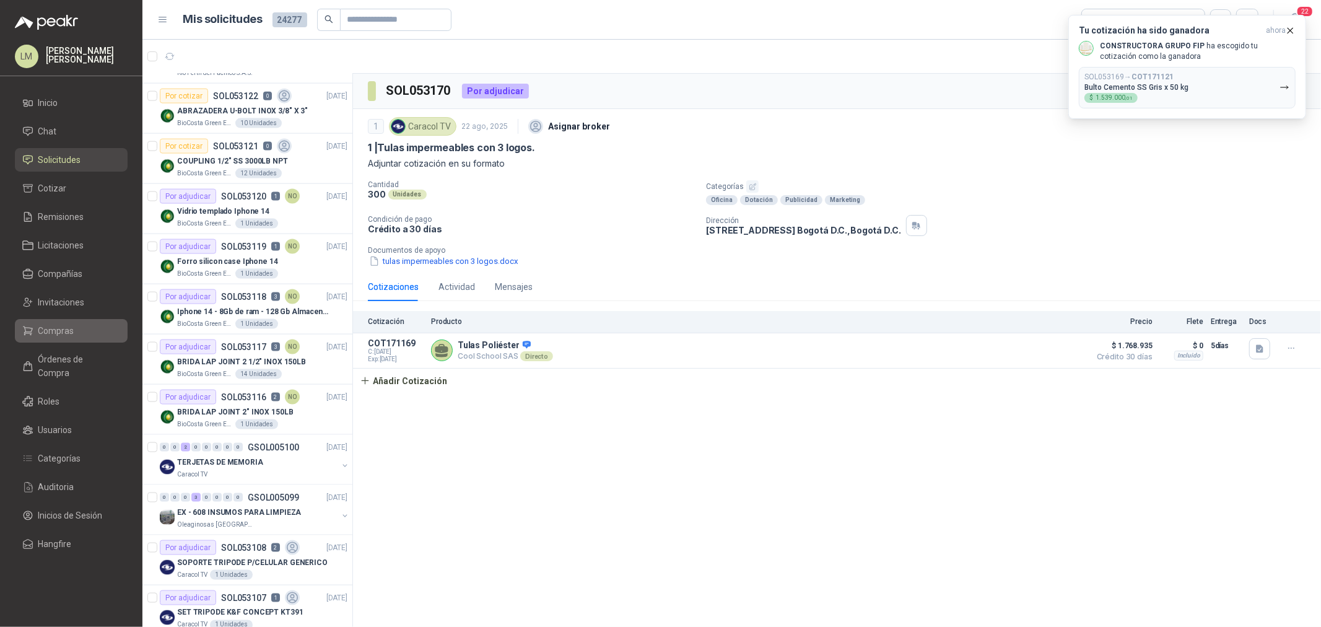
click at [53, 30] on span "Compras" at bounding box center [56, 331] width 36 height 14
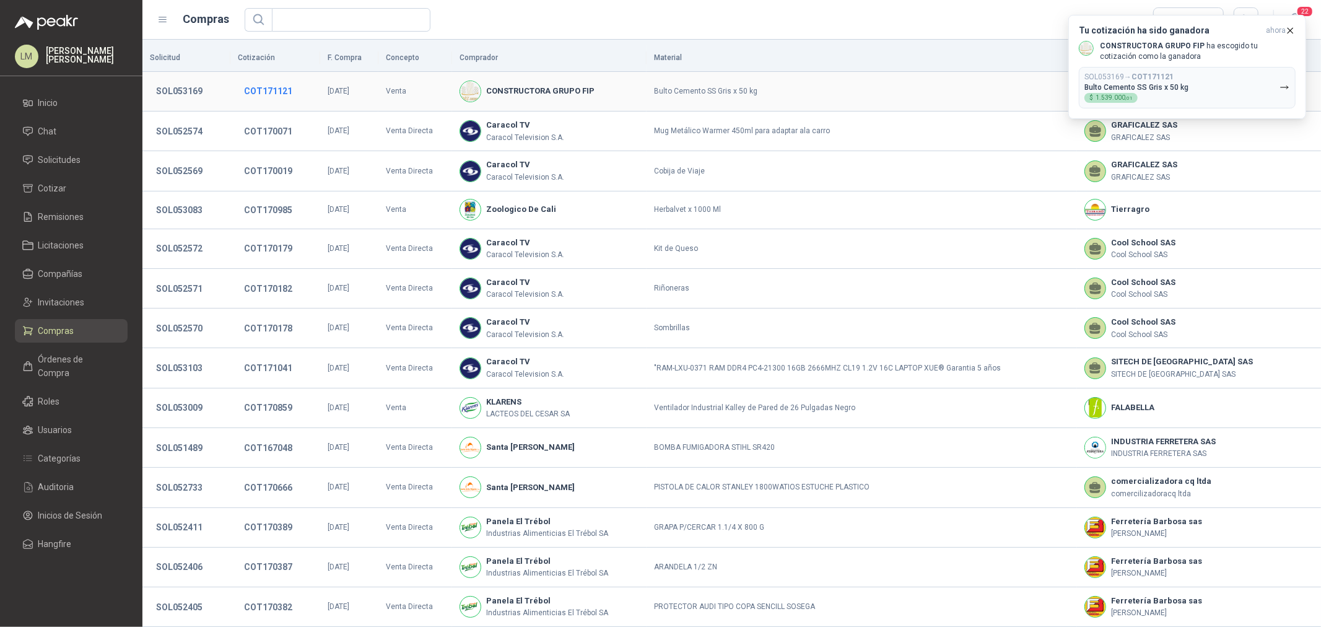
click at [263, 30] on button "COT171121" at bounding box center [268, 91] width 61 height 22
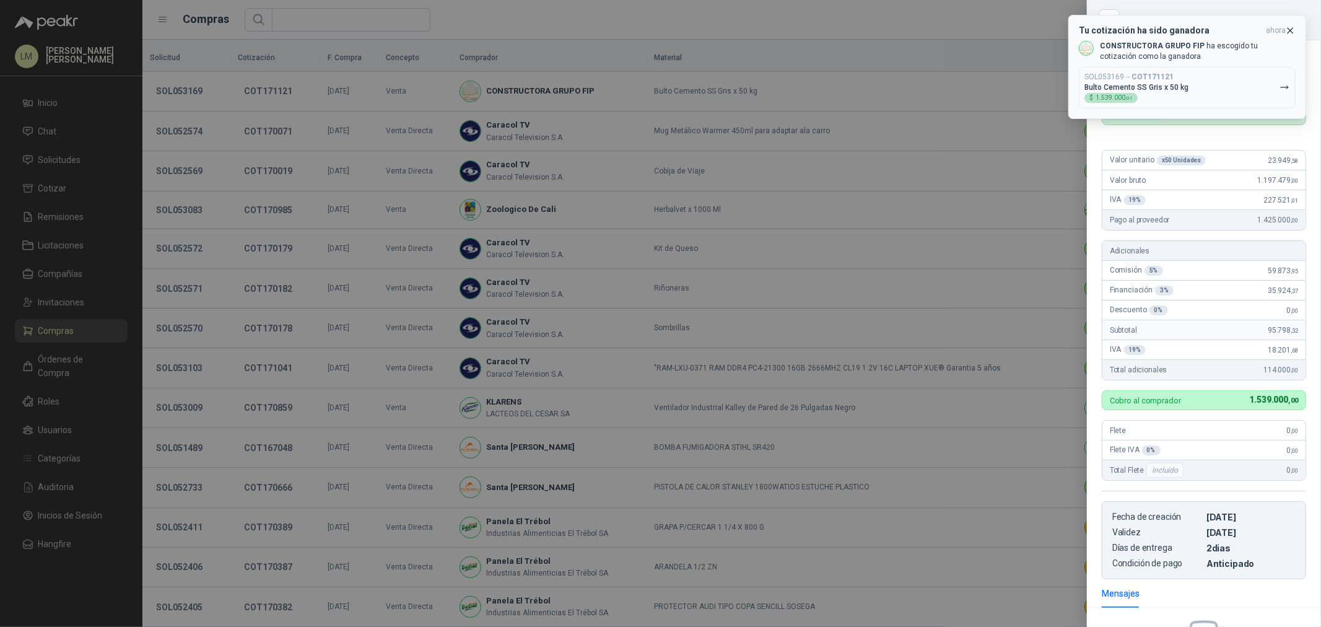
scroll to position [152, 0]
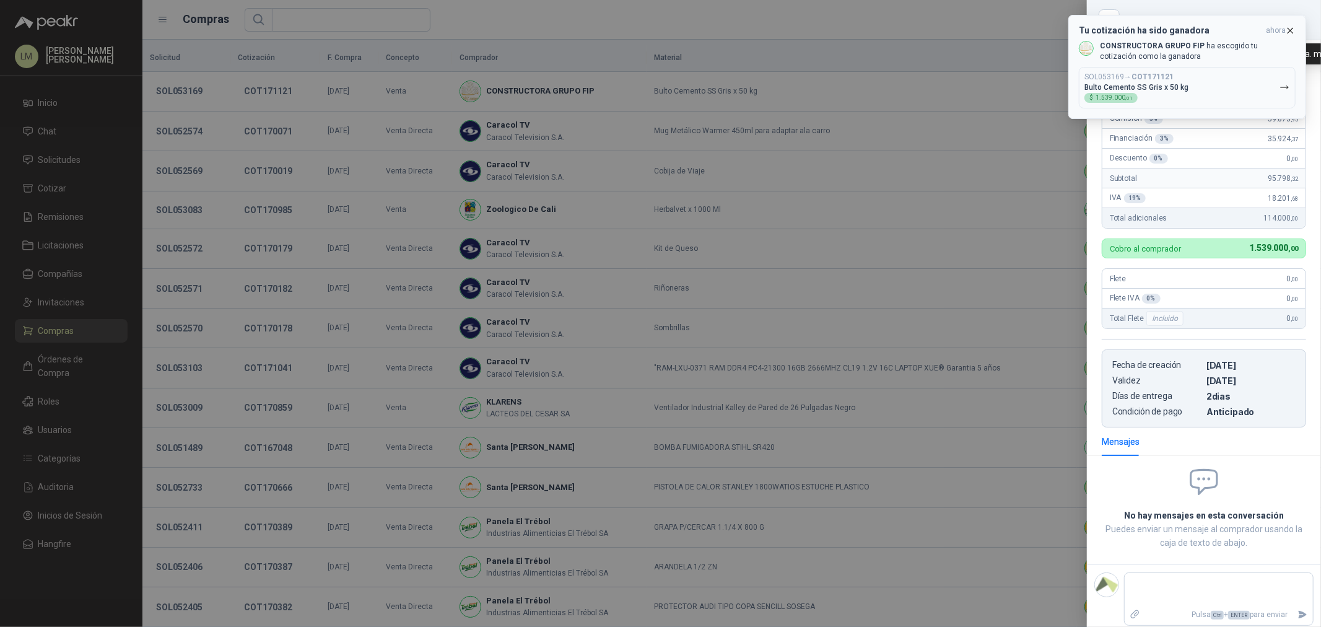
click at [441, 29] on icon "button" at bounding box center [1290, 30] width 11 height 11
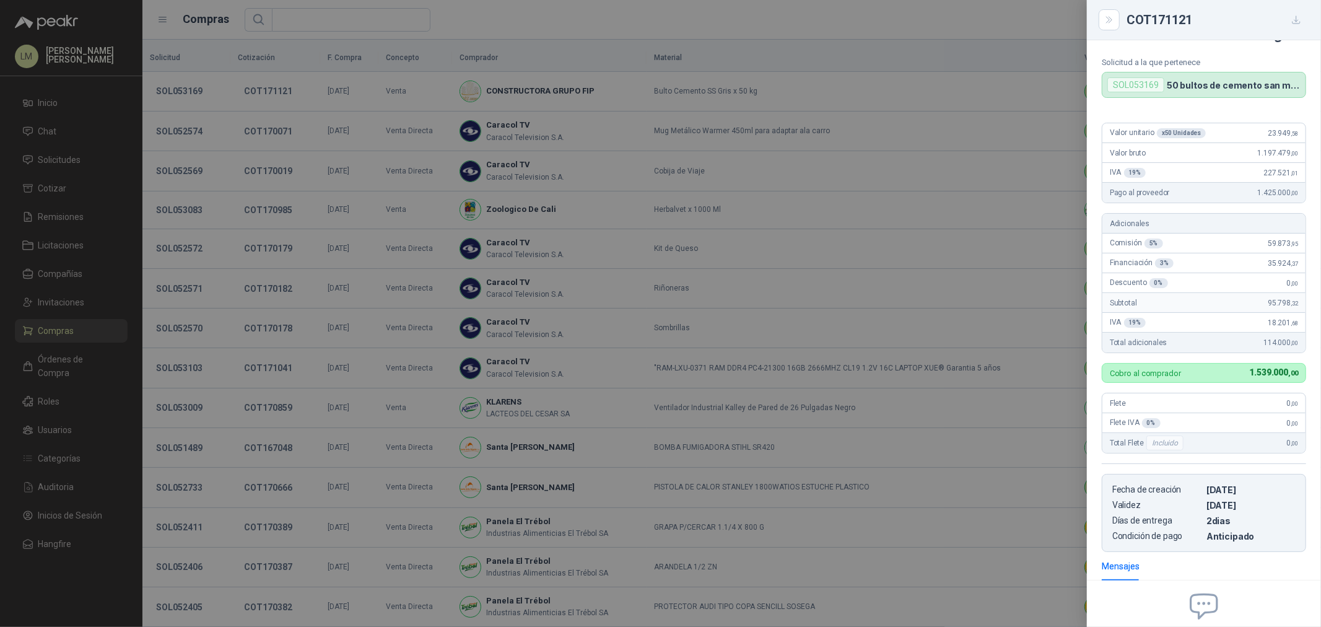
scroll to position [14, 0]
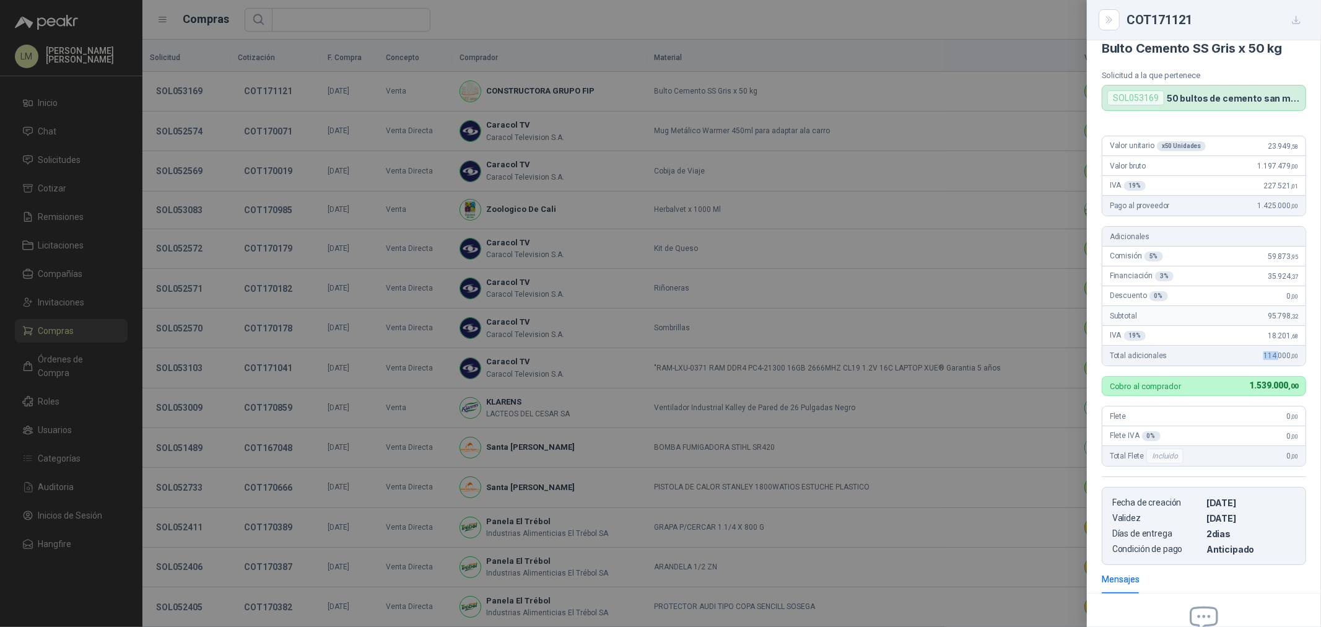
drag, startPoint x: 1251, startPoint y: 355, endPoint x: 1281, endPoint y: 359, distance: 30.0
click at [441, 30] on div "Total adicionales 114.000 ,00" at bounding box center [1203, 356] width 203 height 20
drag, startPoint x: 889, startPoint y: 264, endPoint x: 857, endPoint y: 264, distance: 32.2
click at [441, 30] on div at bounding box center [660, 313] width 1321 height 627
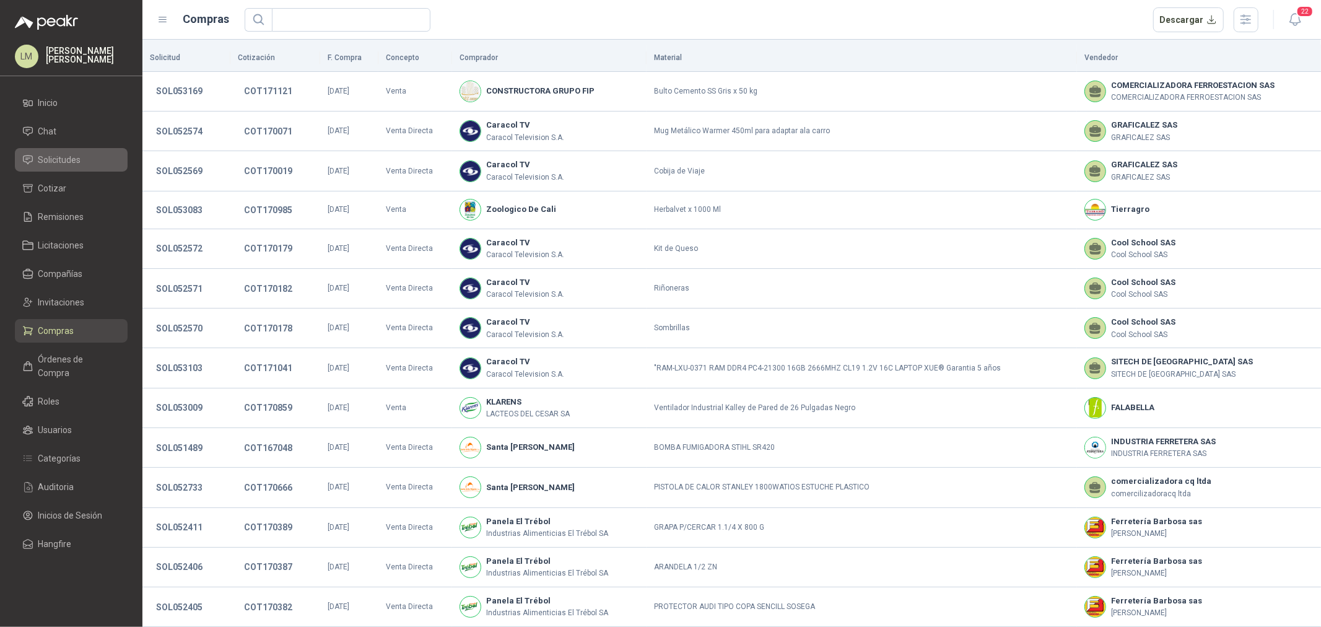
click at [68, 30] on span "Solicitudes" at bounding box center [59, 160] width 43 height 14
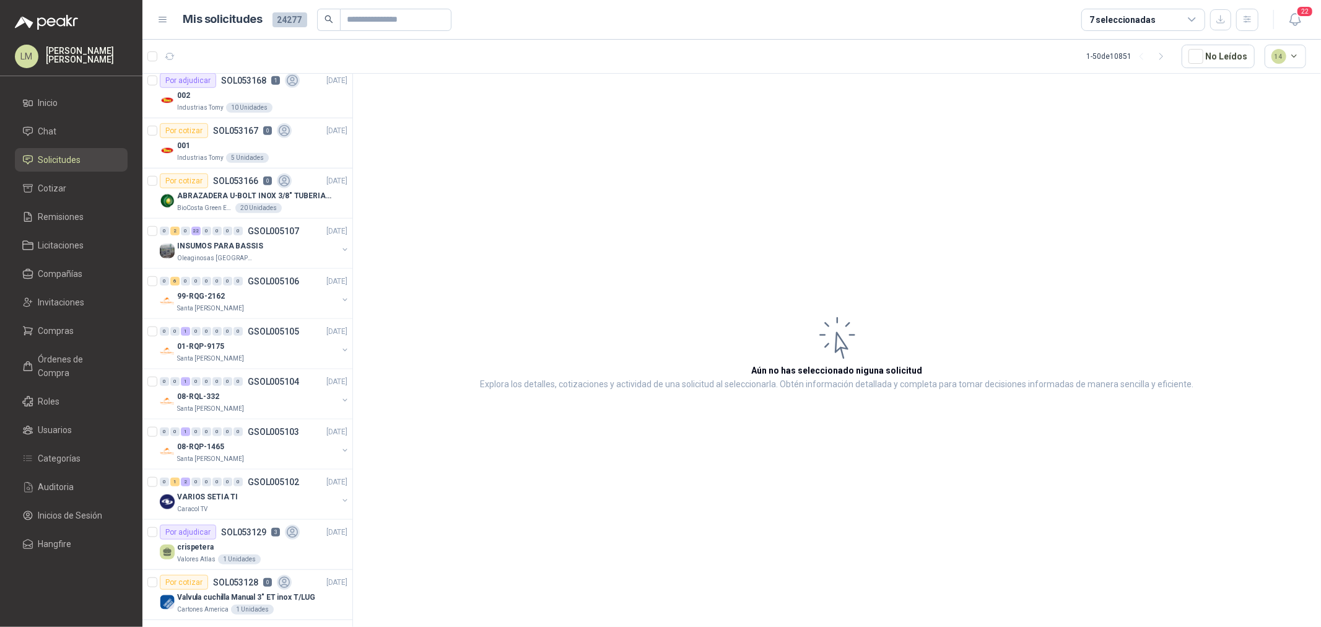
scroll to position [894, 0]
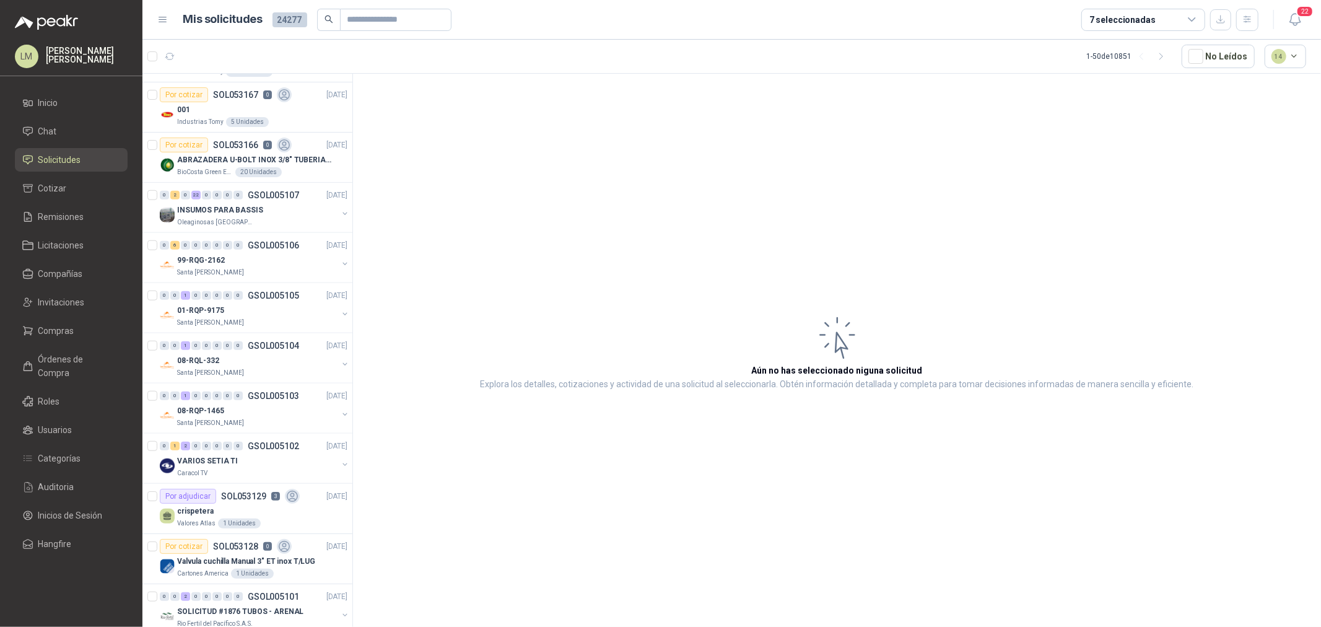
click at [441, 19] on div "7 seleccionadas" at bounding box center [1122, 20] width 66 height 14
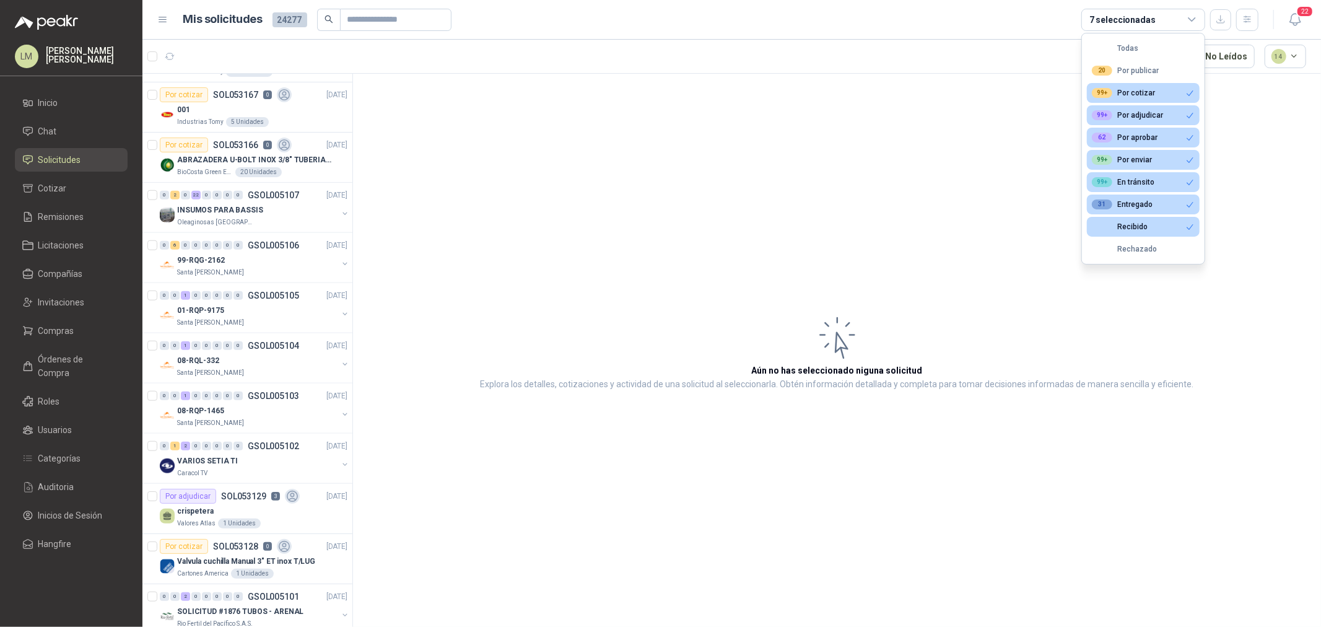
click at [441, 30] on article "Aún no has seleccionado niguna solicitud Explora los detalles, cotizaciones y a…" at bounding box center [837, 352] width 968 height 557
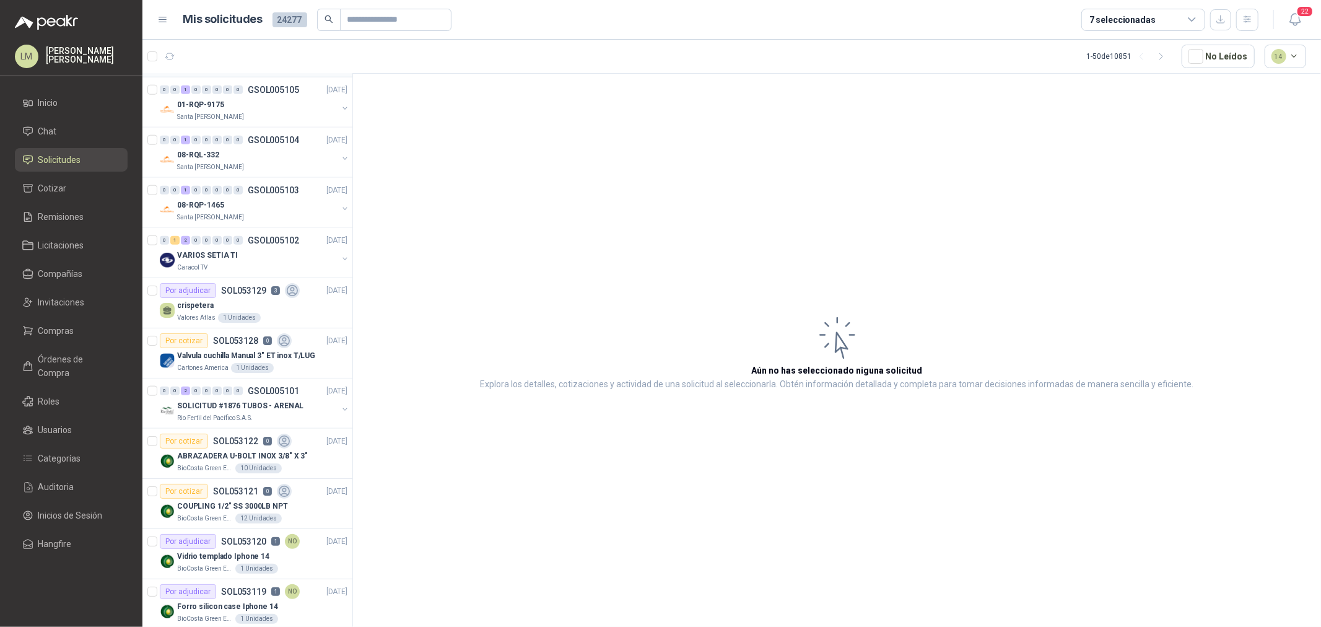
scroll to position [1101, 0]
click at [230, 30] on p "SOL053129" at bounding box center [243, 290] width 45 height 9
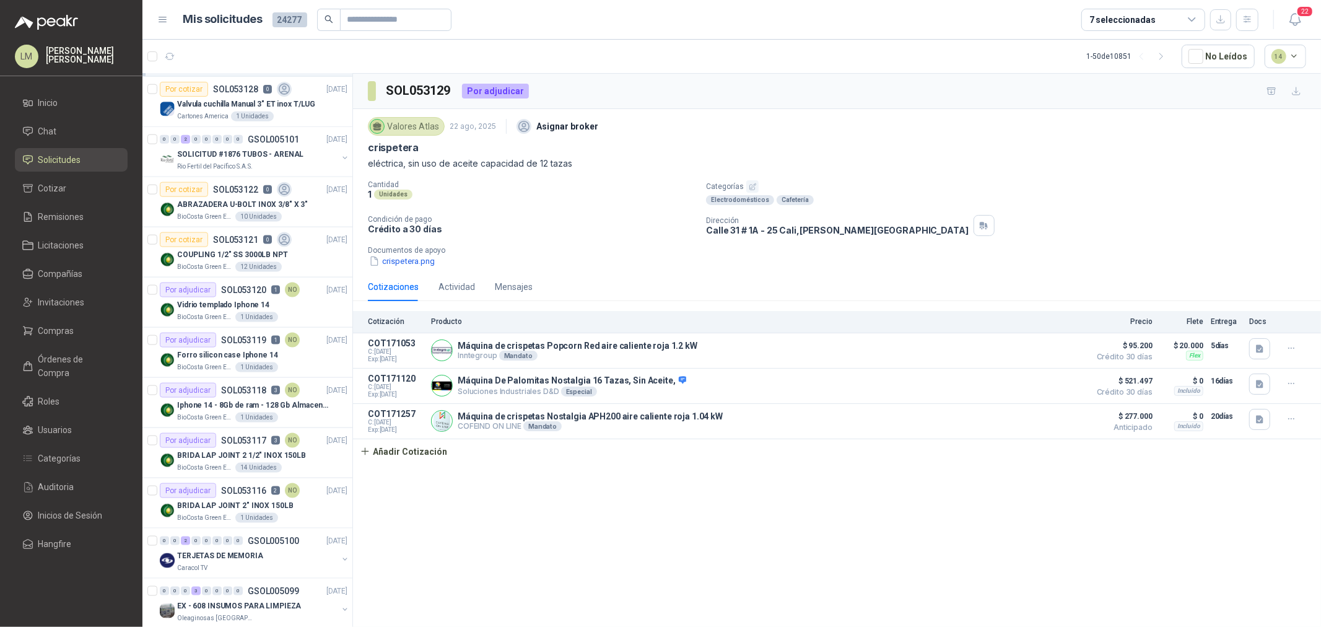
scroll to position [1376, 0]
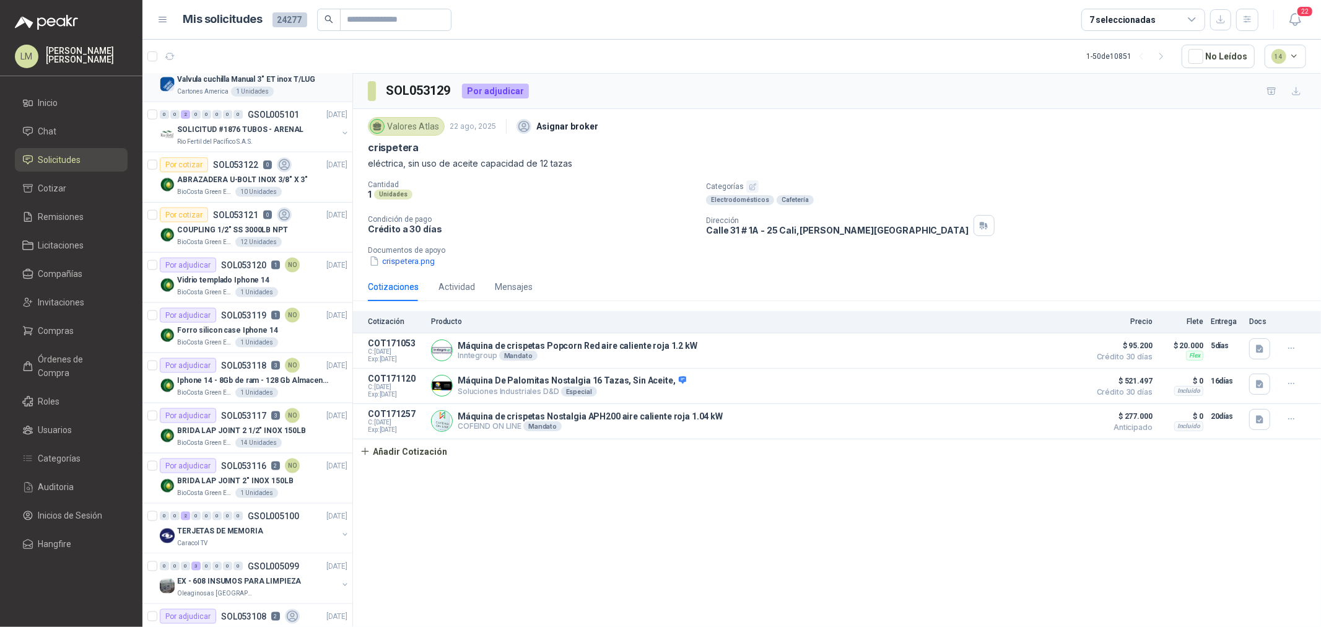
click at [256, 30] on p "Valvula cuchilla Manual 3" ET inox T/LUG" at bounding box center [246, 80] width 138 height 12
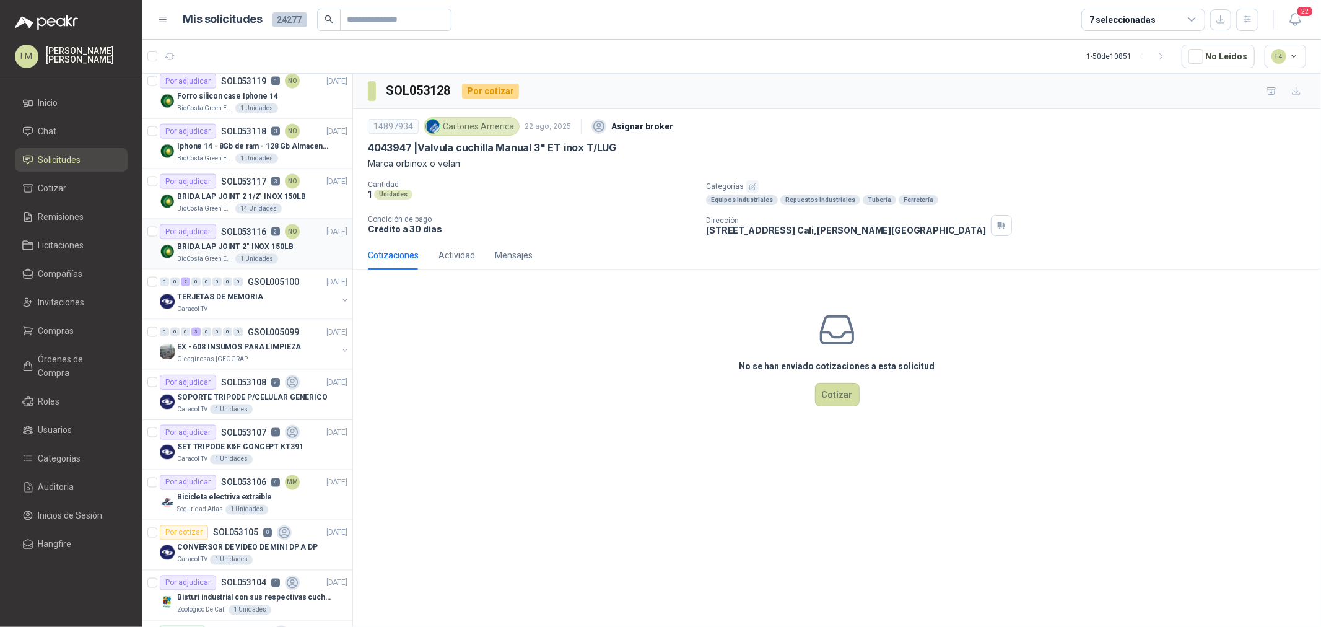
scroll to position [1651, 0]
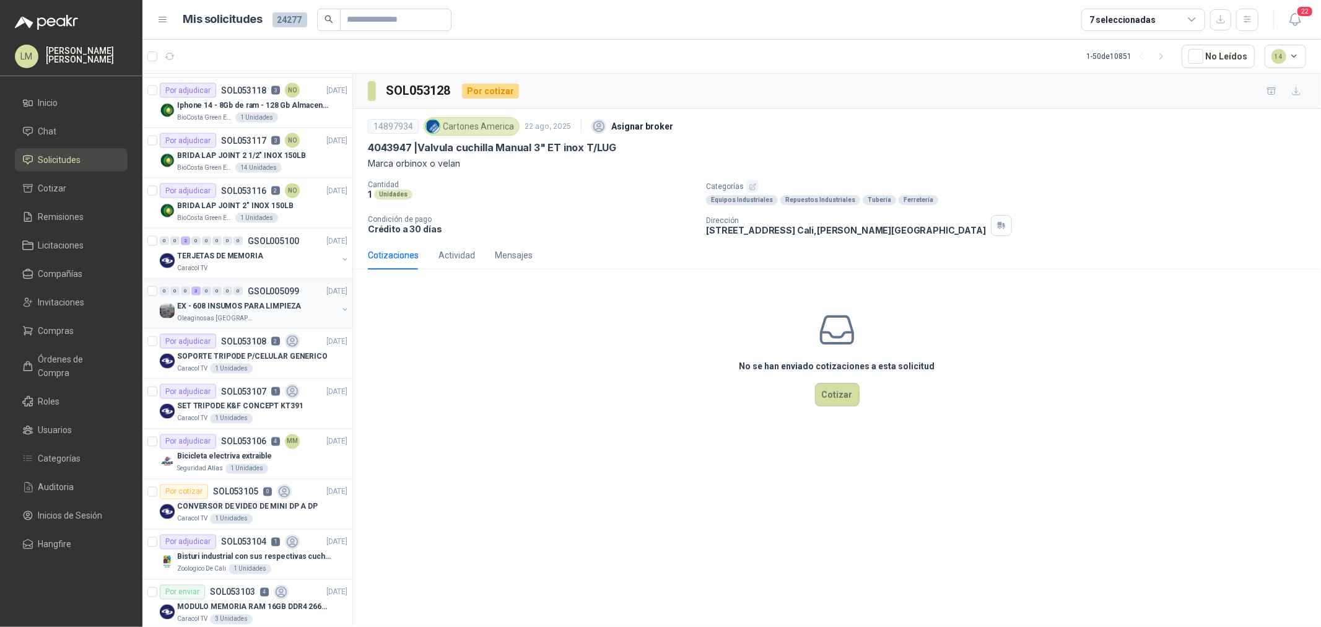
click at [340, 30] on button "button" at bounding box center [345, 310] width 10 height 10
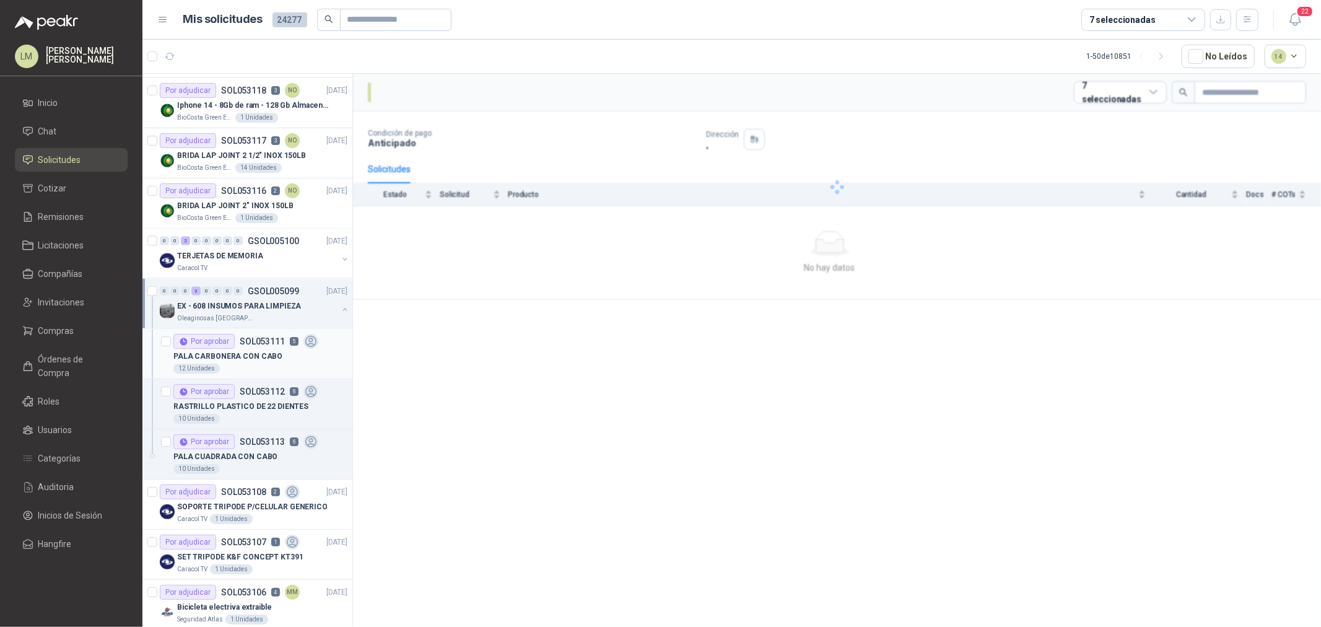
click at [250, 30] on p "PALA CARBONERA CON CABO" at bounding box center [227, 357] width 109 height 12
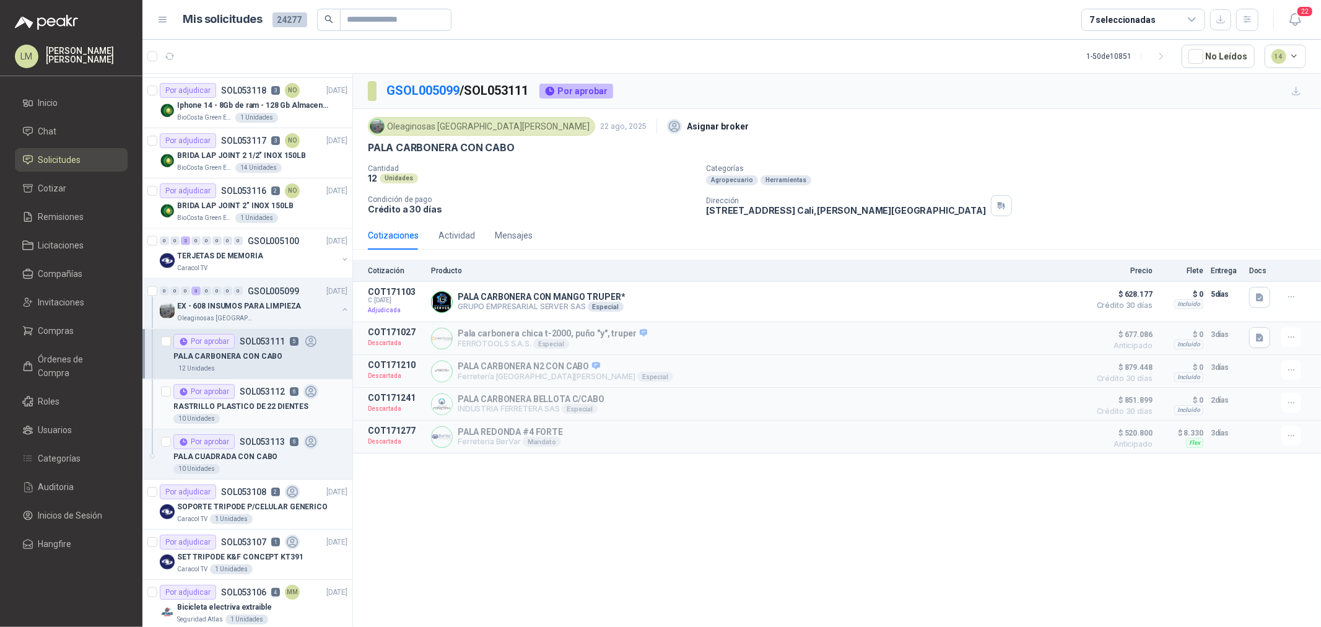
click at [248, 30] on div "Por aprobar SOL053112 6" at bounding box center [245, 391] width 145 height 15
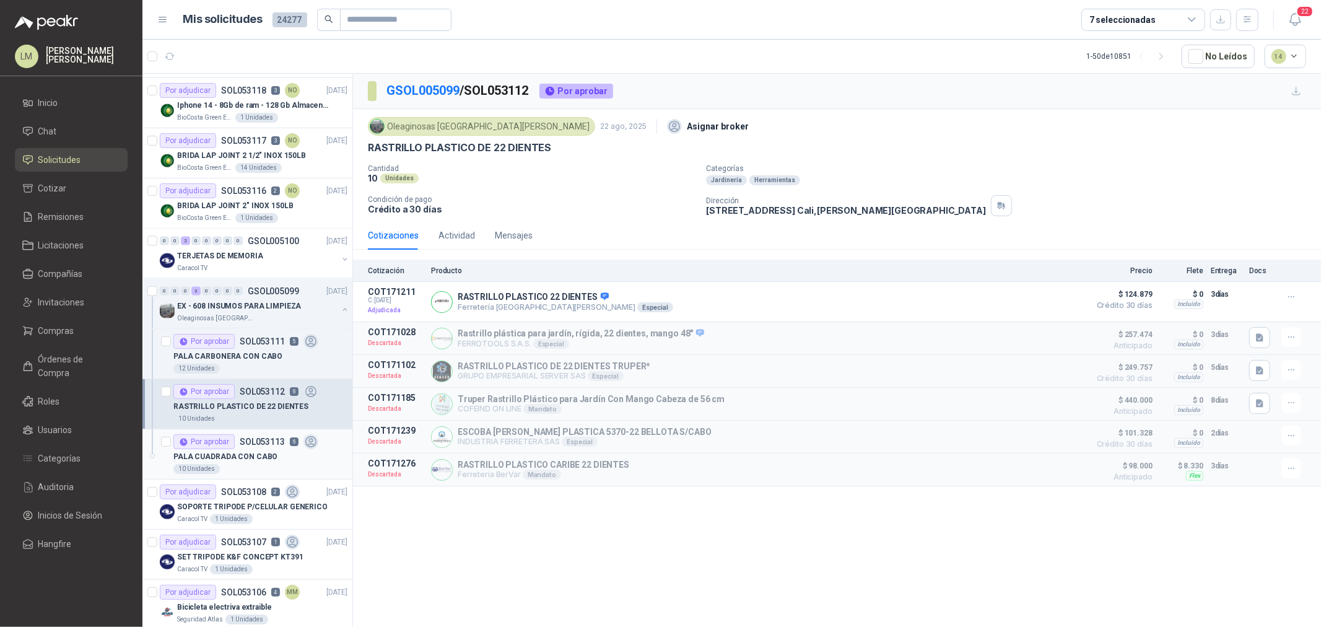
click at [248, 30] on p "SOL053113" at bounding box center [262, 441] width 45 height 9
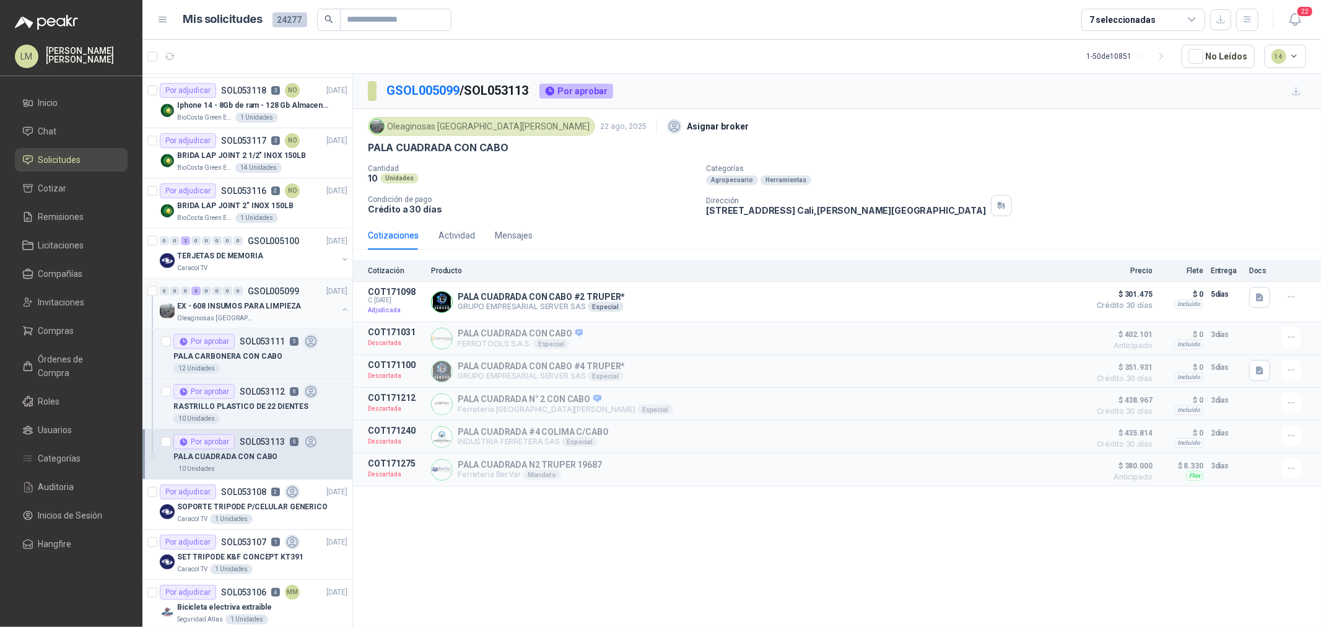
click at [340, 30] on button "button" at bounding box center [345, 310] width 10 height 10
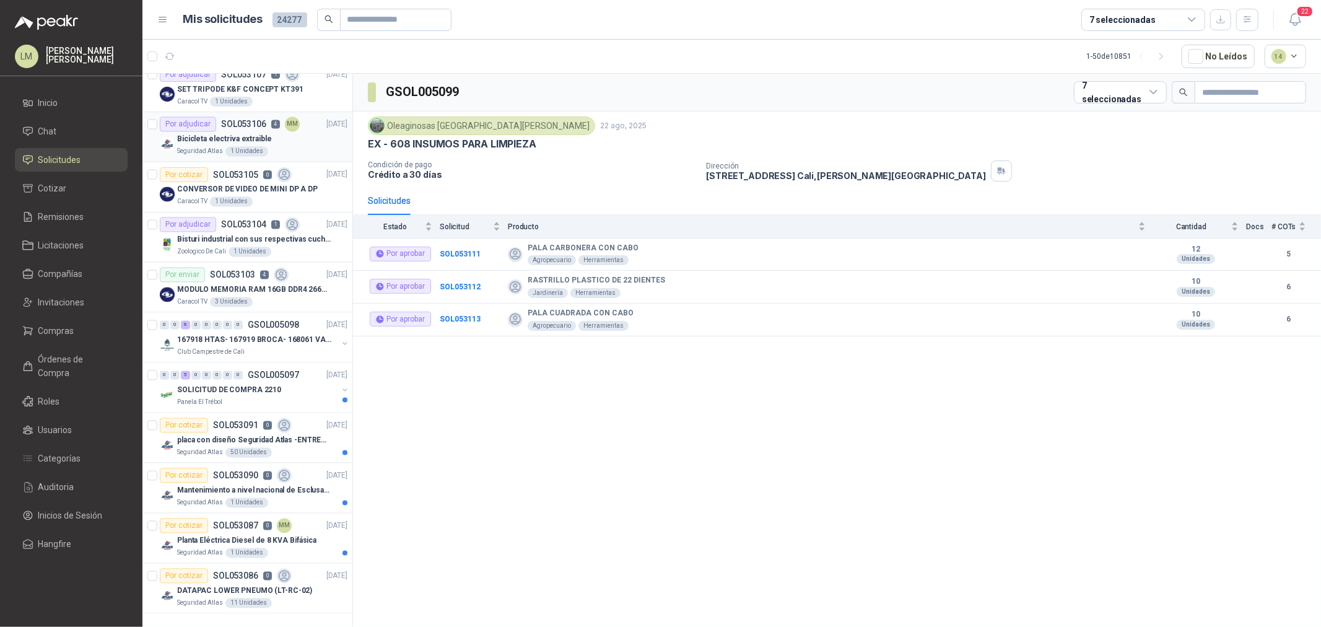
scroll to position [1979, 0]
click at [441, 30] on button "button" at bounding box center [1162, 56] width 20 height 20
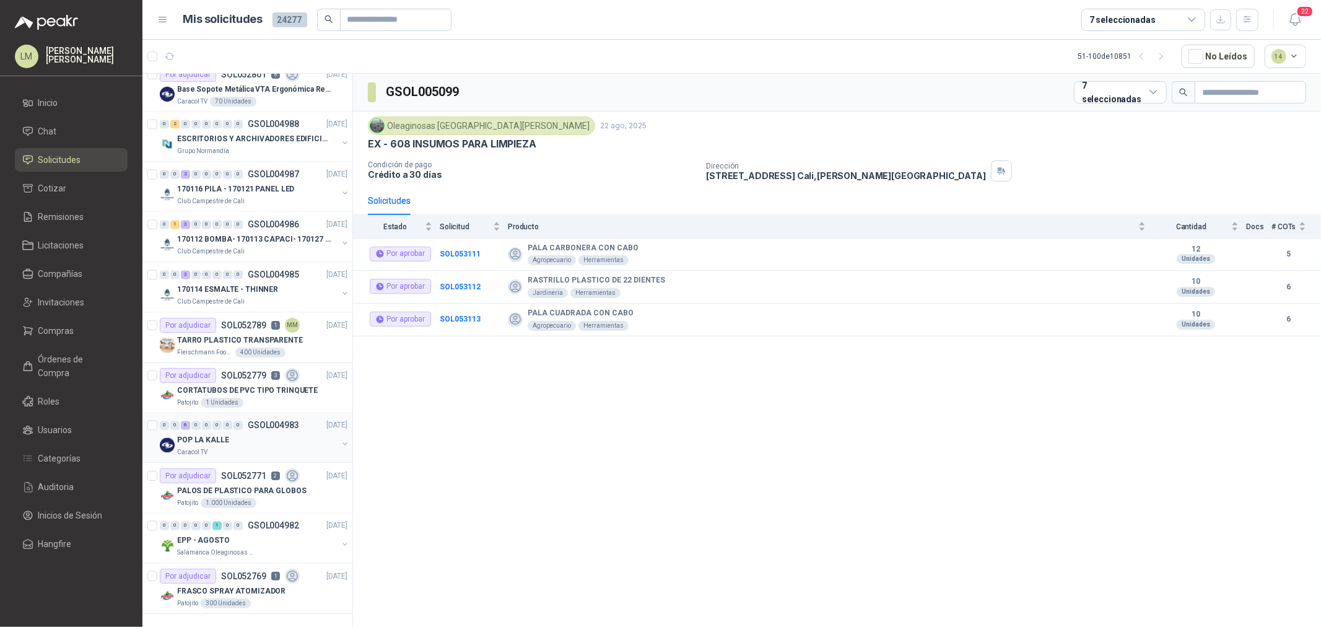
click at [255, 30] on div "POP LA KALLE" at bounding box center [257, 440] width 160 height 15
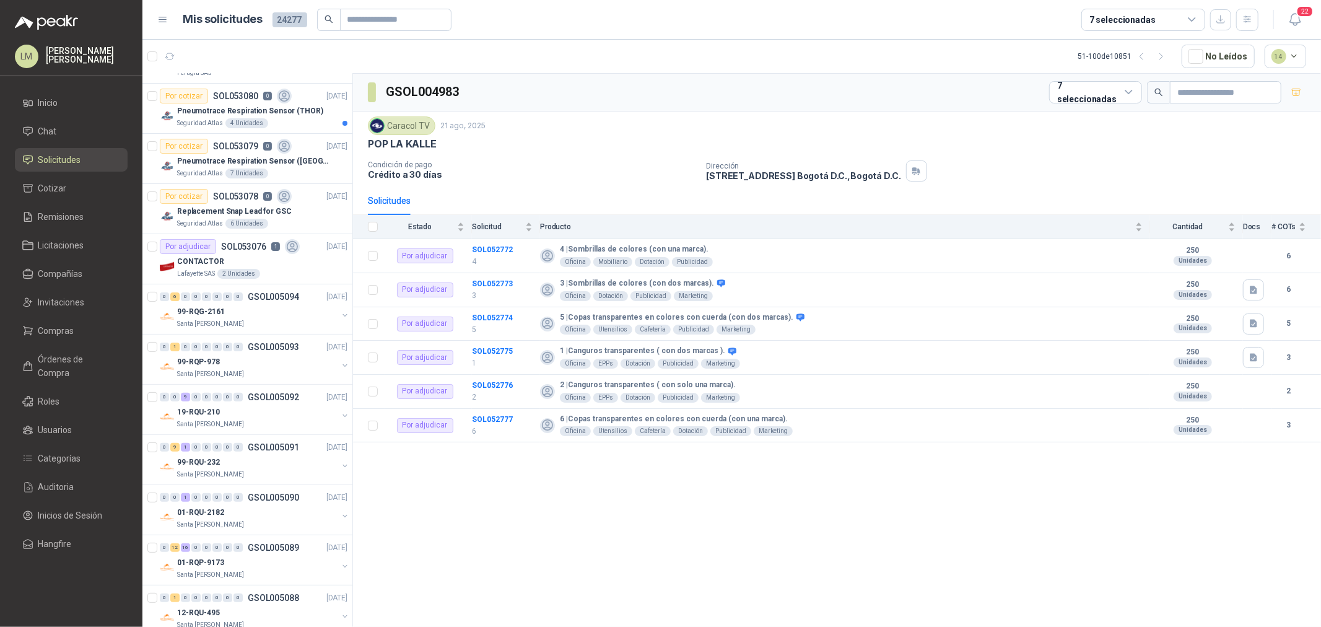
scroll to position [190, 0]
click at [281, 30] on div "CONTACTOR" at bounding box center [262, 262] width 170 height 15
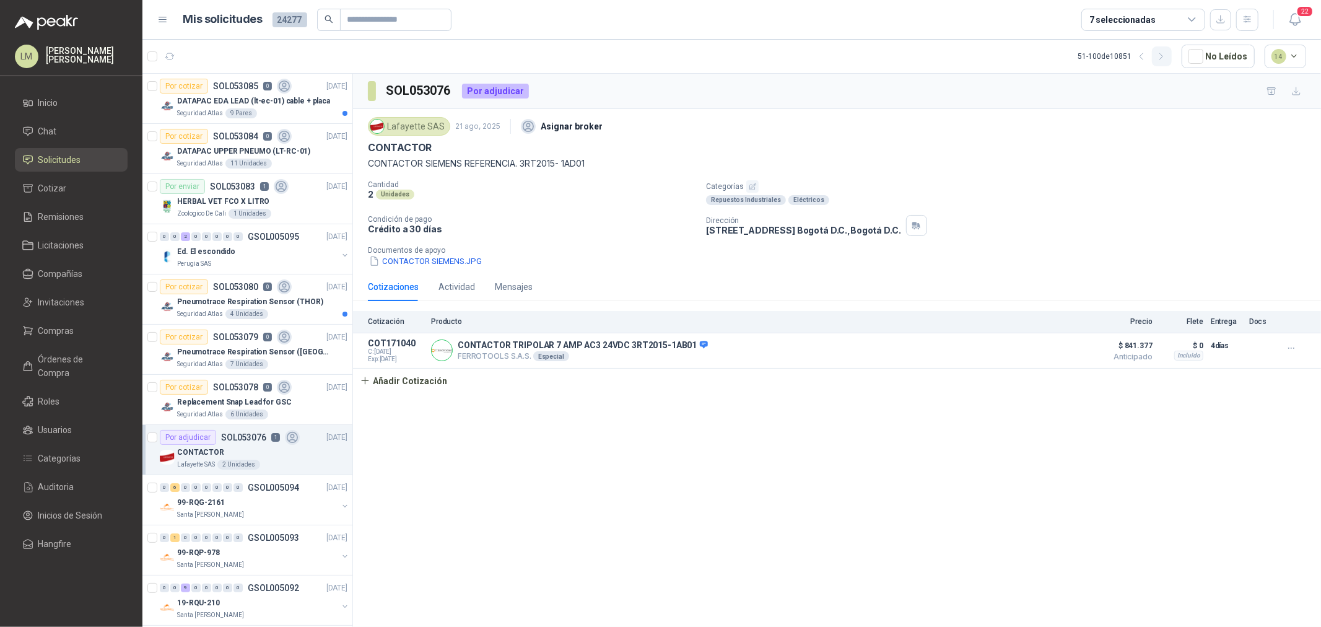
click at [441, 30] on icon "button" at bounding box center [1161, 56] width 11 height 11
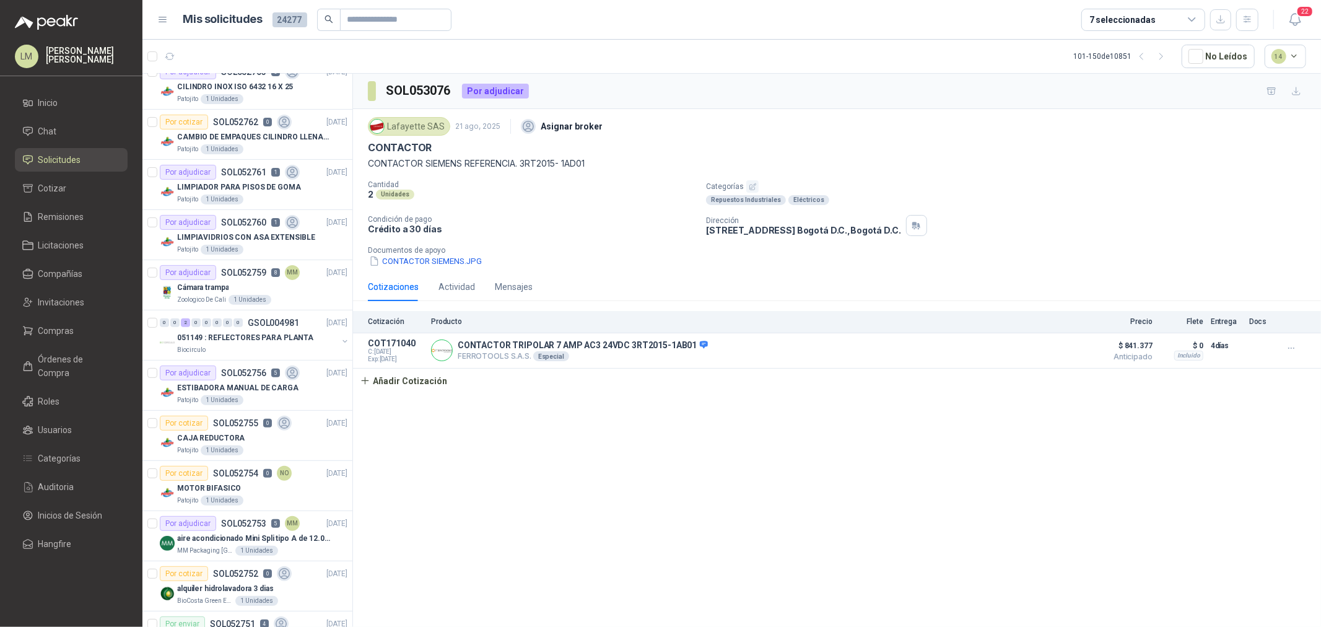
scroll to position [275, 0]
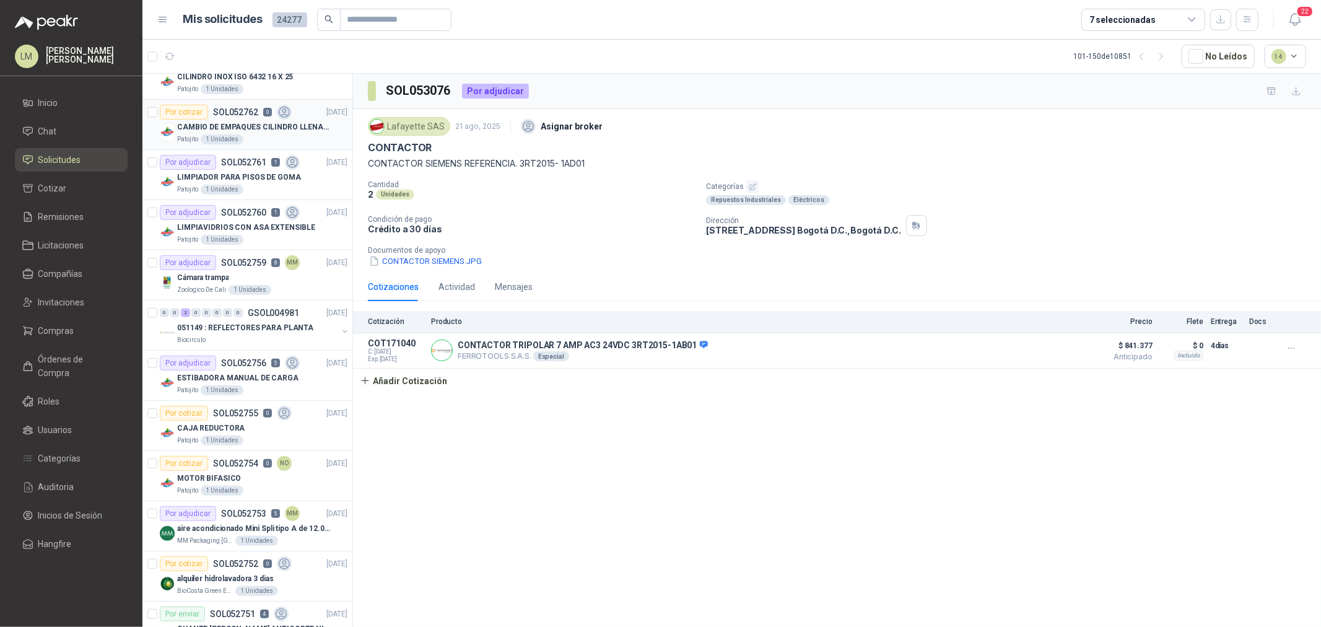
click at [264, 30] on div "Por cotizar SOL052762 0" at bounding box center [226, 112] width 132 height 15
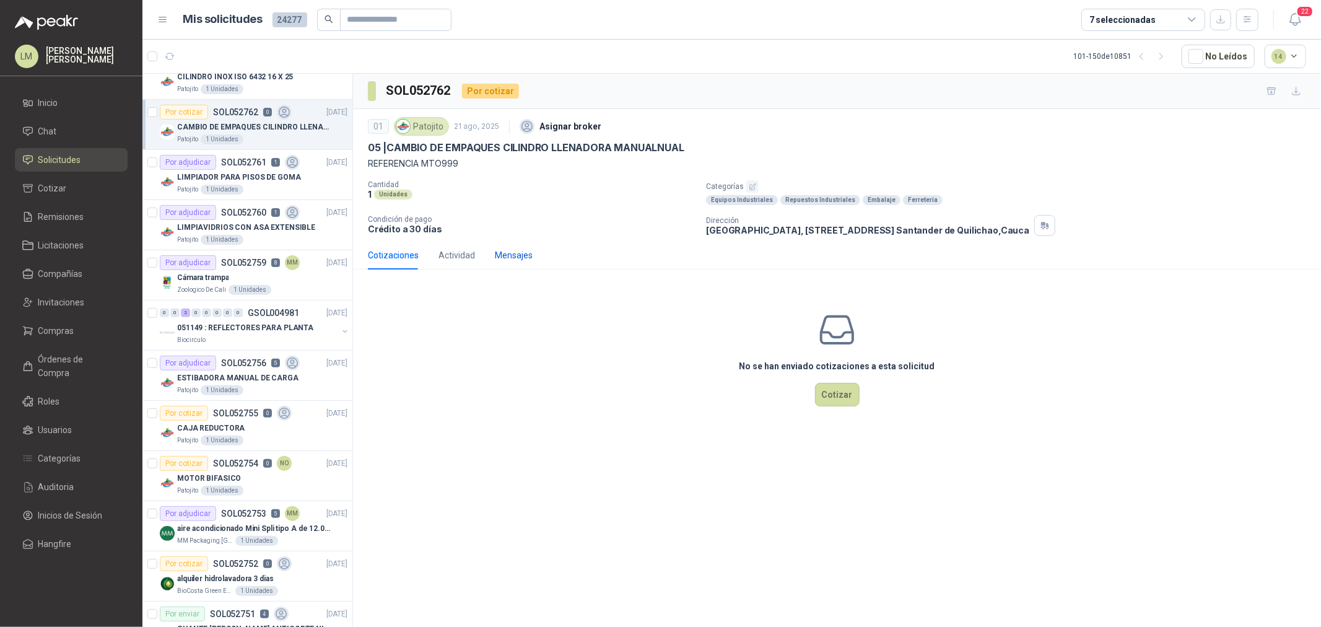
click at [441, 30] on div "Mensajes" at bounding box center [514, 255] width 38 height 14
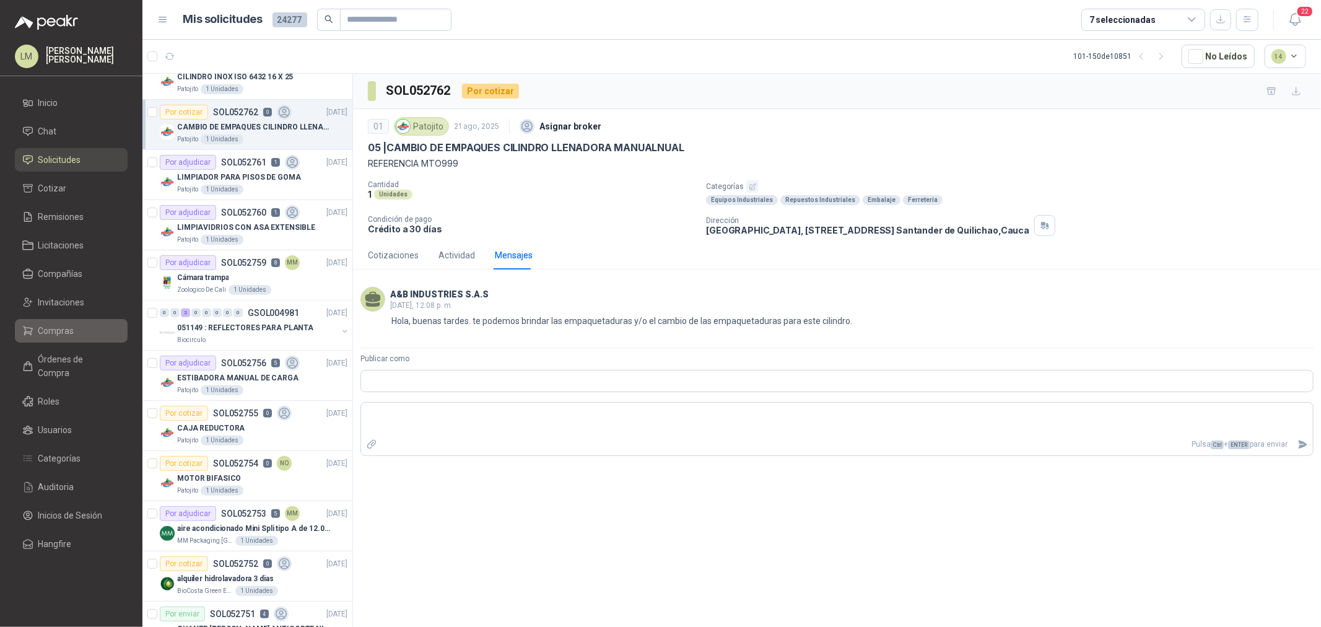
click at [56, 30] on span "Compras" at bounding box center [56, 331] width 36 height 14
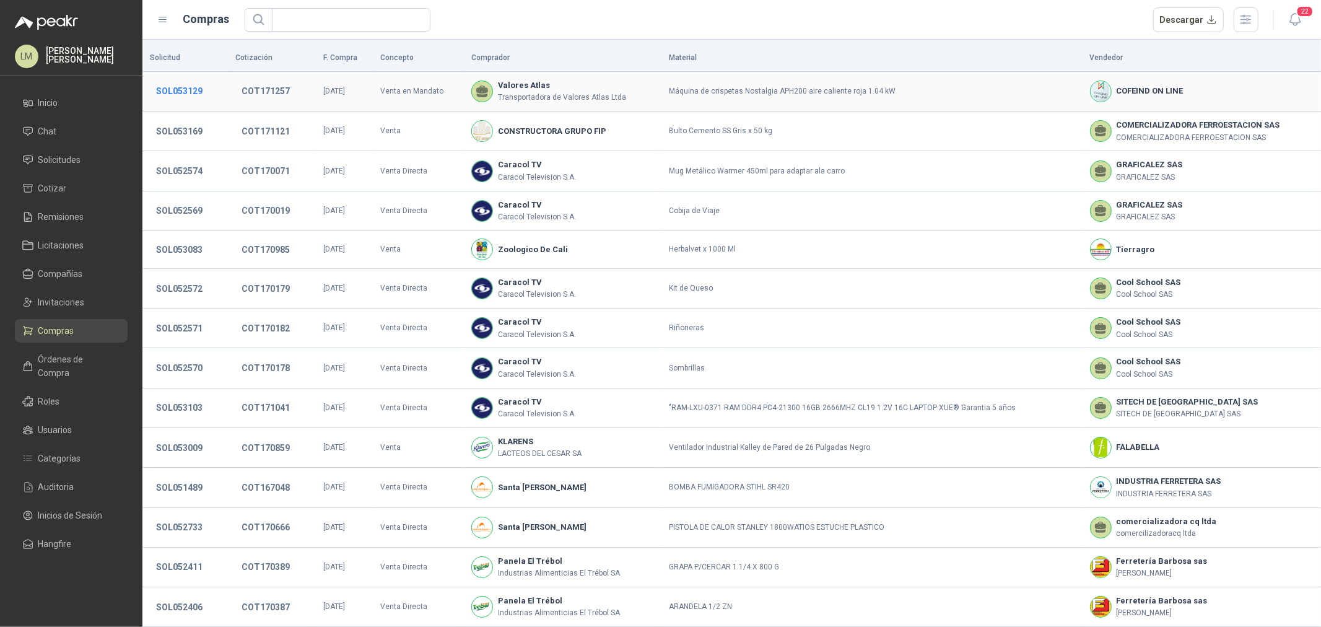
click at [190, 30] on button "SOL053129" at bounding box center [179, 91] width 59 height 22
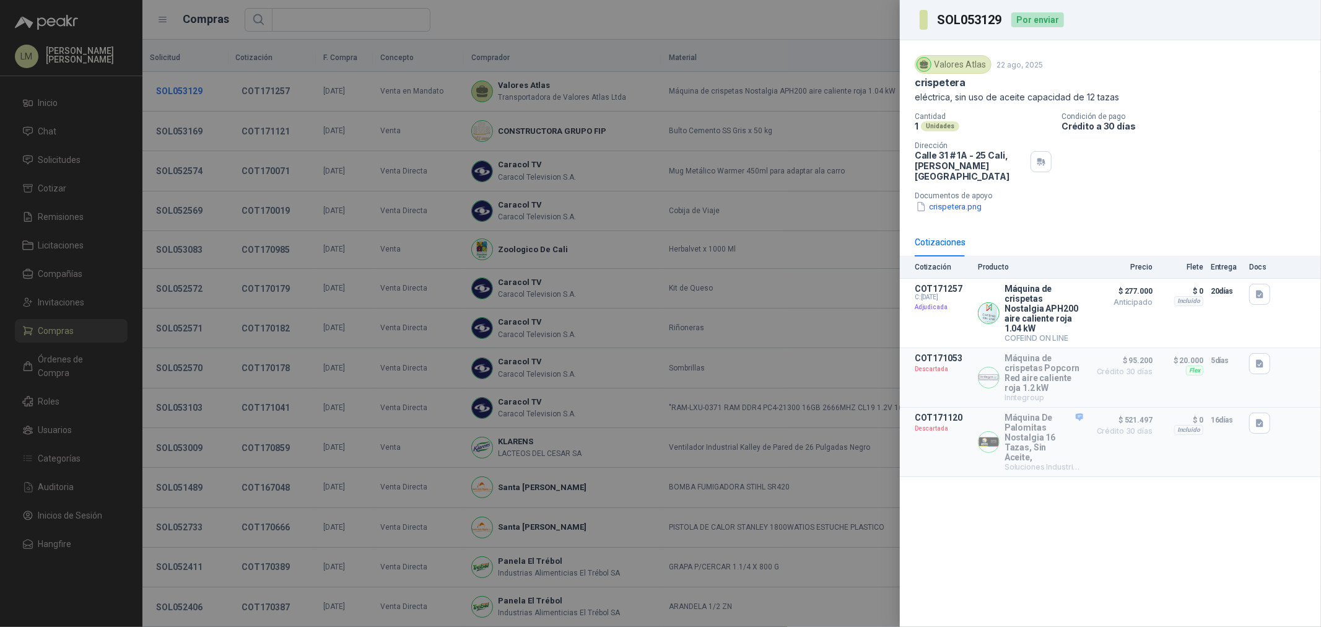
click at [190, 30] on div at bounding box center [660, 313] width 1321 height 627
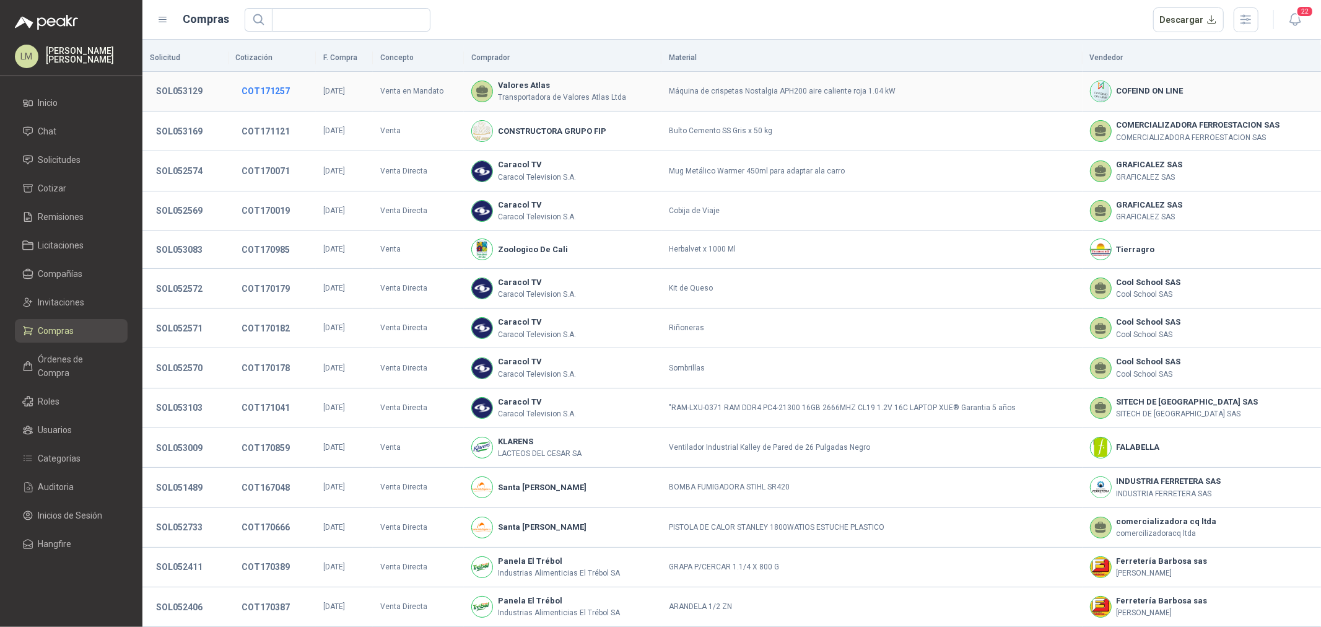
click at [281, 30] on button "COT171257" at bounding box center [266, 91] width 61 height 22
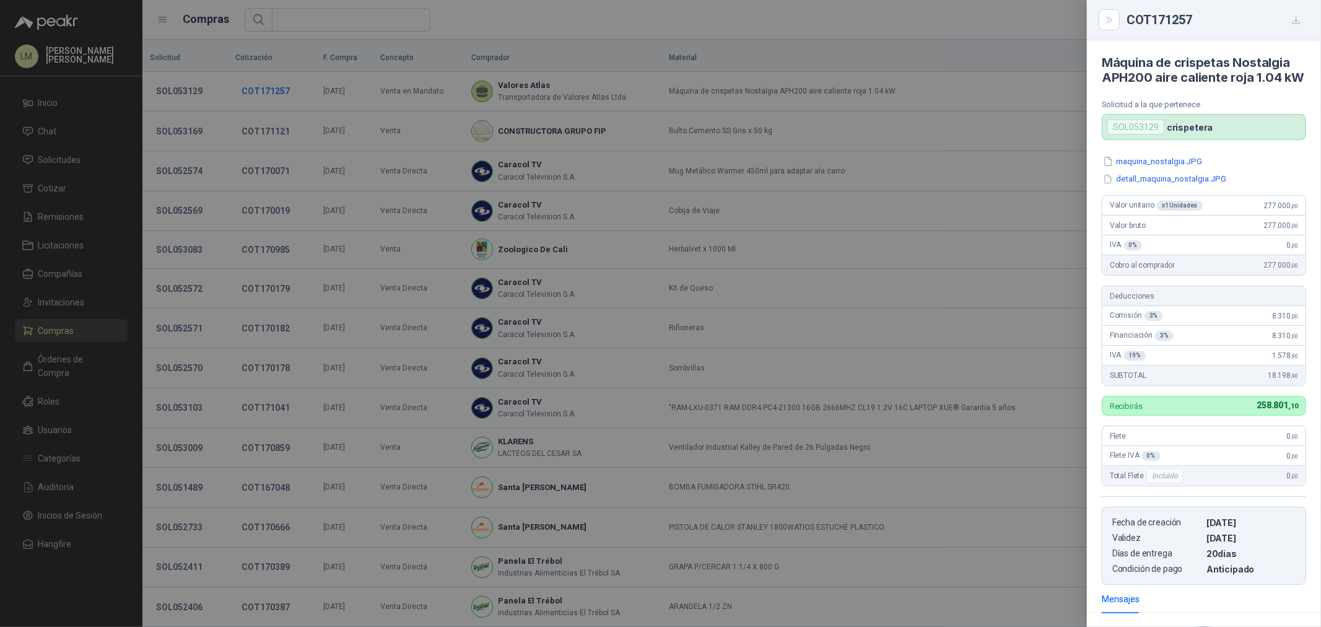
click at [281, 30] on div at bounding box center [660, 313] width 1321 height 627
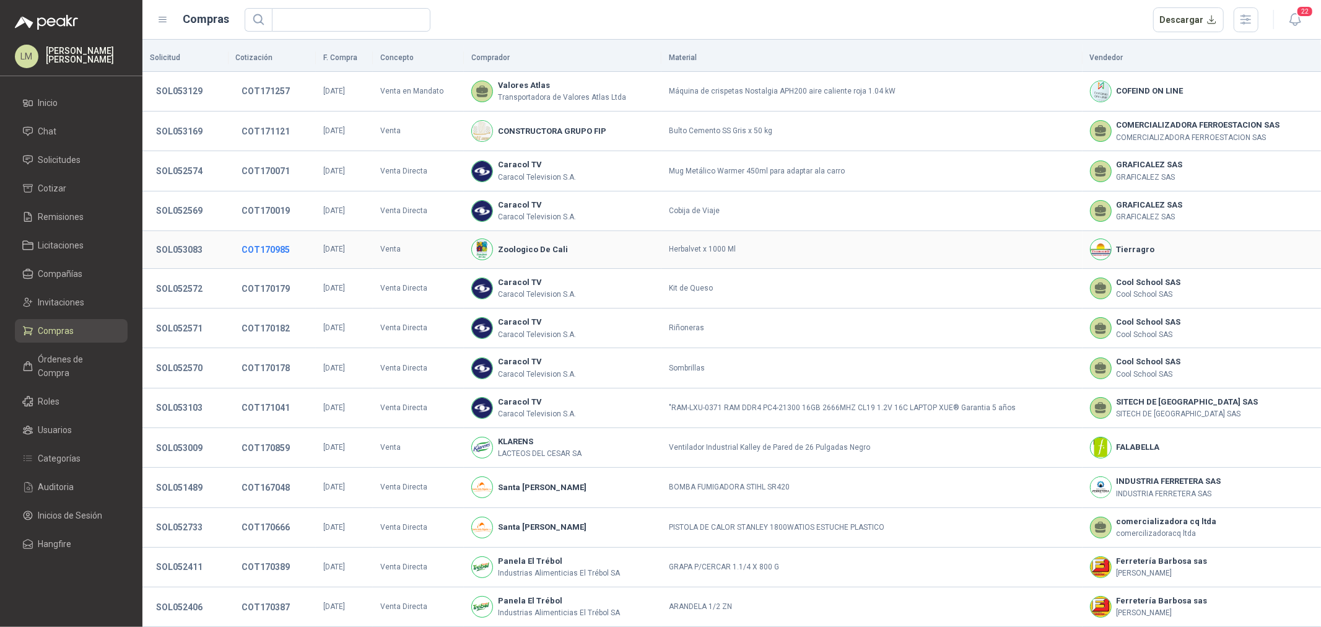
click at [251, 30] on button "COT170985" at bounding box center [266, 249] width 61 height 22
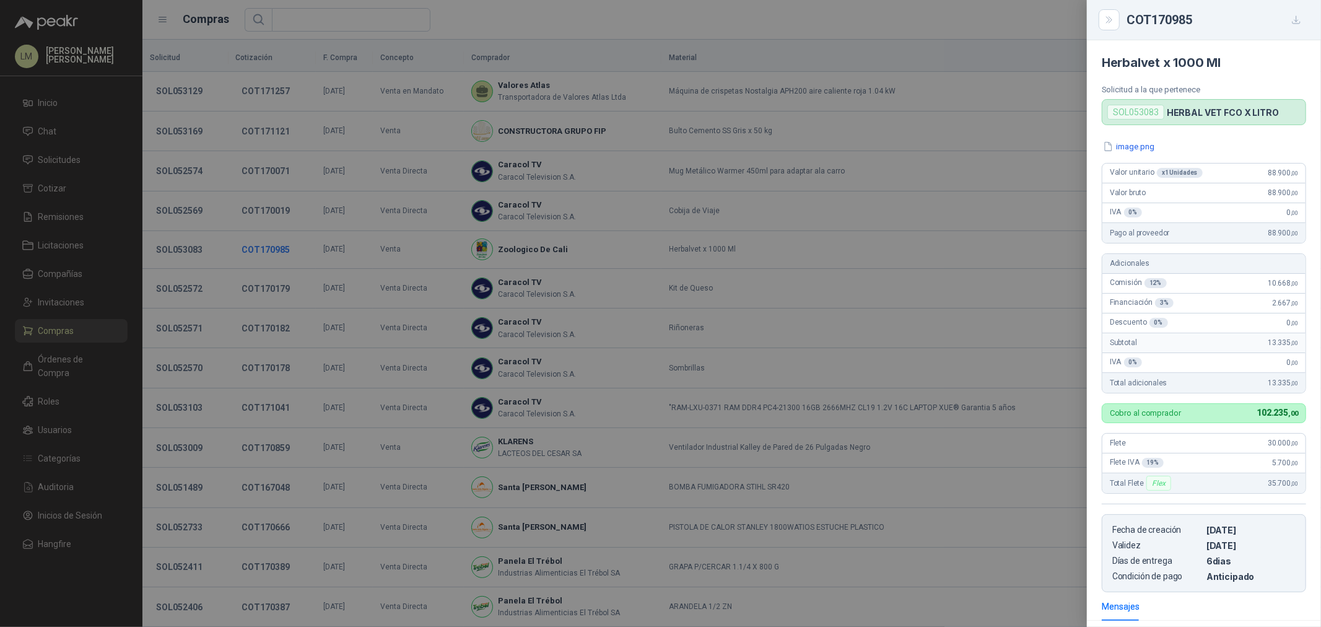
scroll to position [165, 0]
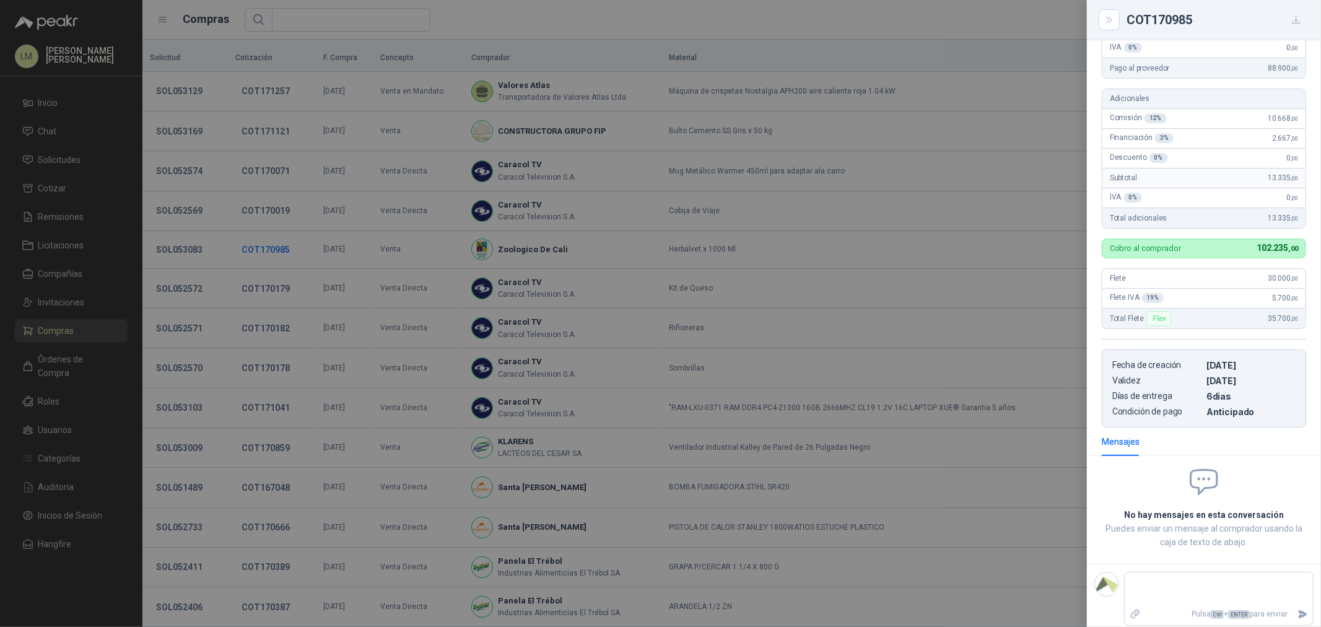
click at [251, 30] on div at bounding box center [660, 313] width 1321 height 627
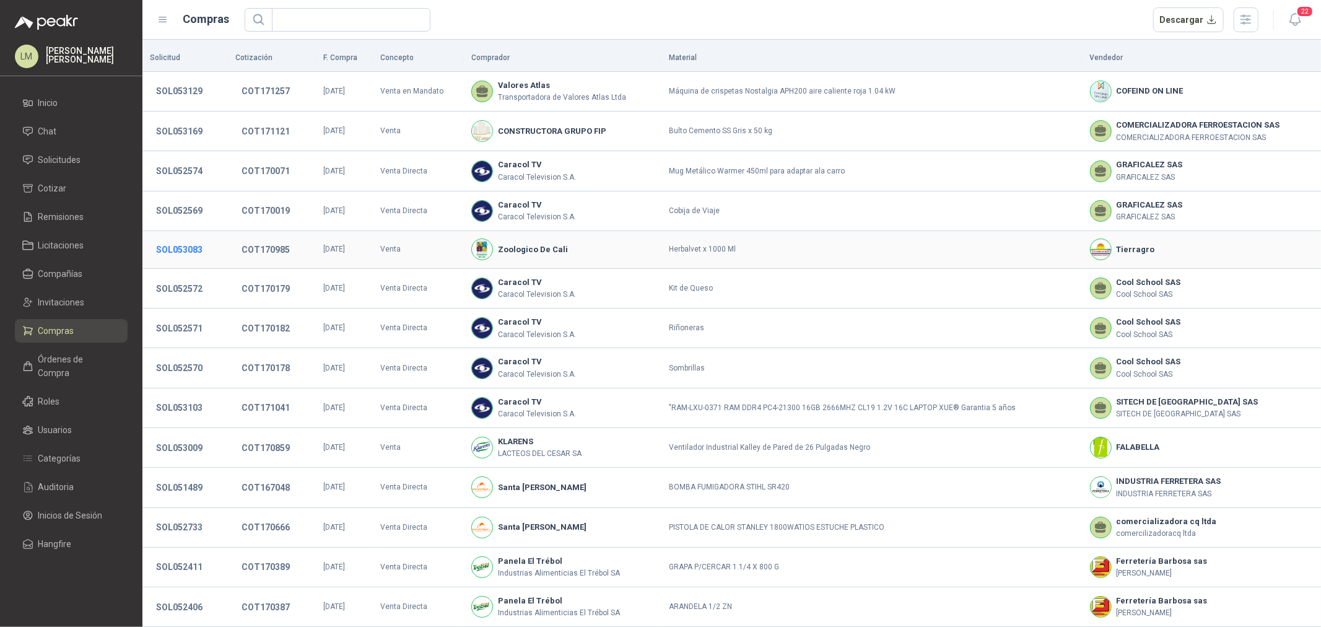
click at [183, 30] on button "SOL053083" at bounding box center [179, 249] width 59 height 22
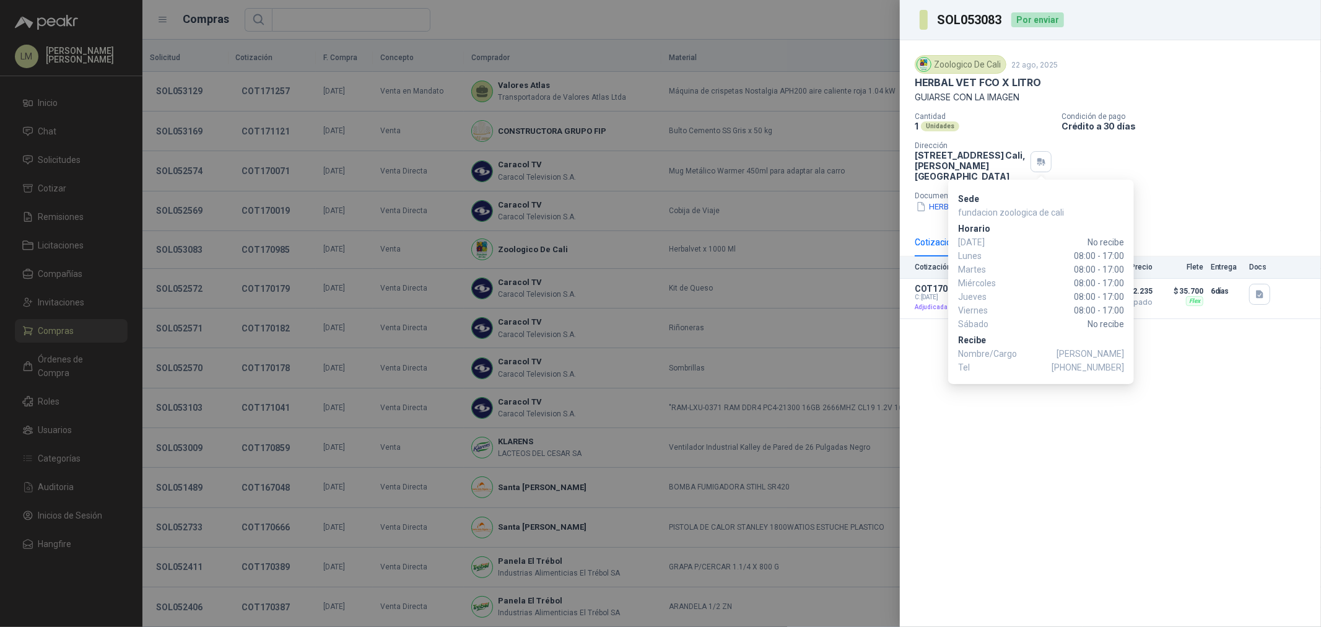
drag, startPoint x: 1075, startPoint y: 364, endPoint x: 1123, endPoint y: 361, distance: 48.4
click at [441, 30] on span "[PHONE_NUMBER]" at bounding box center [1088, 367] width 72 height 14
copy span "3177571792"
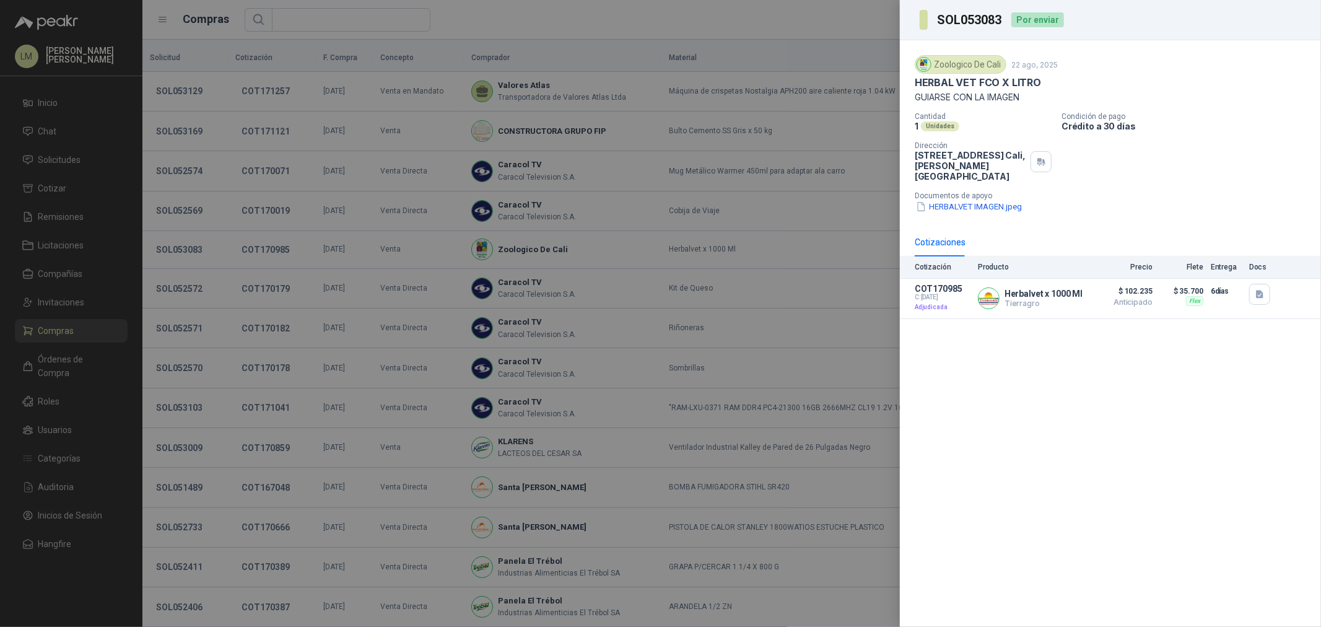
drag, startPoint x: 453, startPoint y: 220, endPoint x: 308, endPoint y: 233, distance: 146.1
click at [441, 30] on div at bounding box center [660, 313] width 1321 height 627
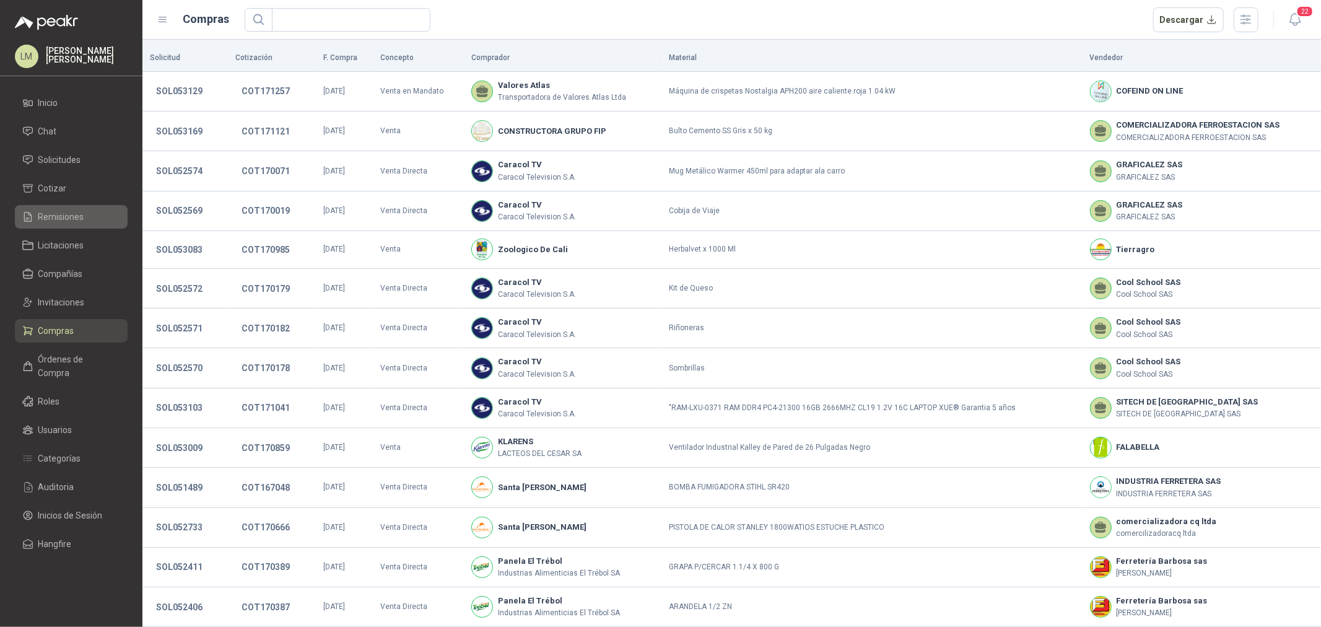
click at [59, 30] on span "Remisiones" at bounding box center [61, 217] width 46 height 14
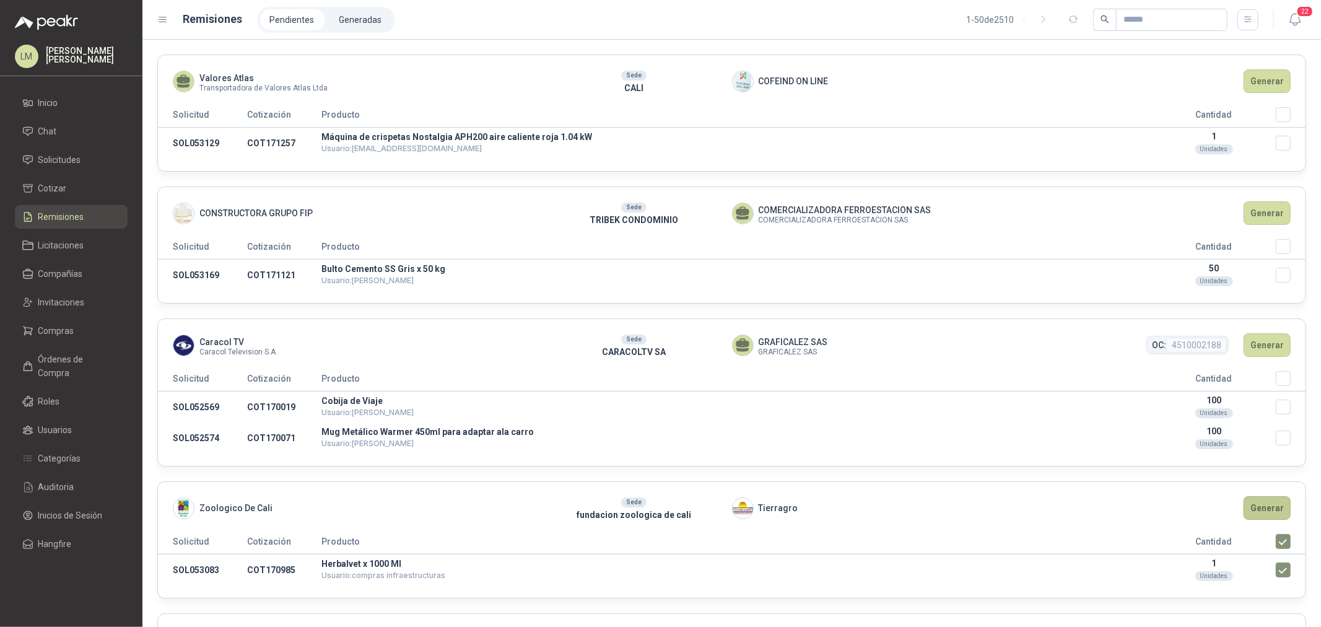
click at [441, 30] on button "Generar" at bounding box center [1267, 508] width 47 height 24
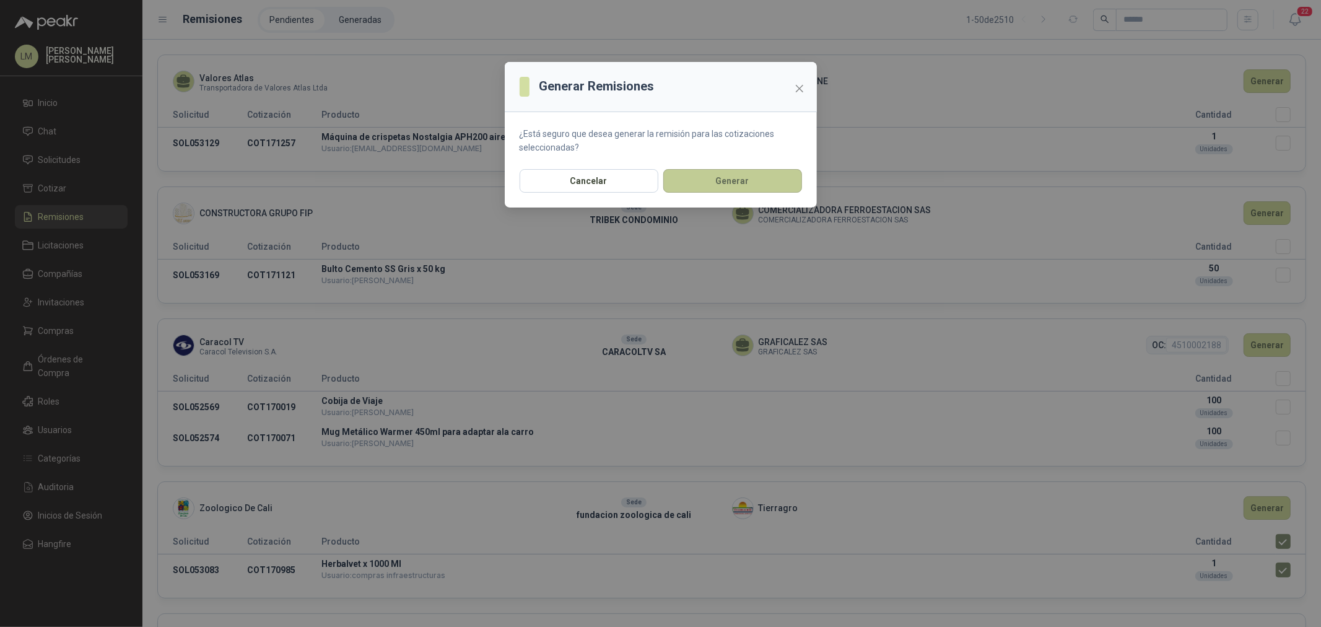
click at [441, 30] on button "Generar" at bounding box center [732, 181] width 139 height 24
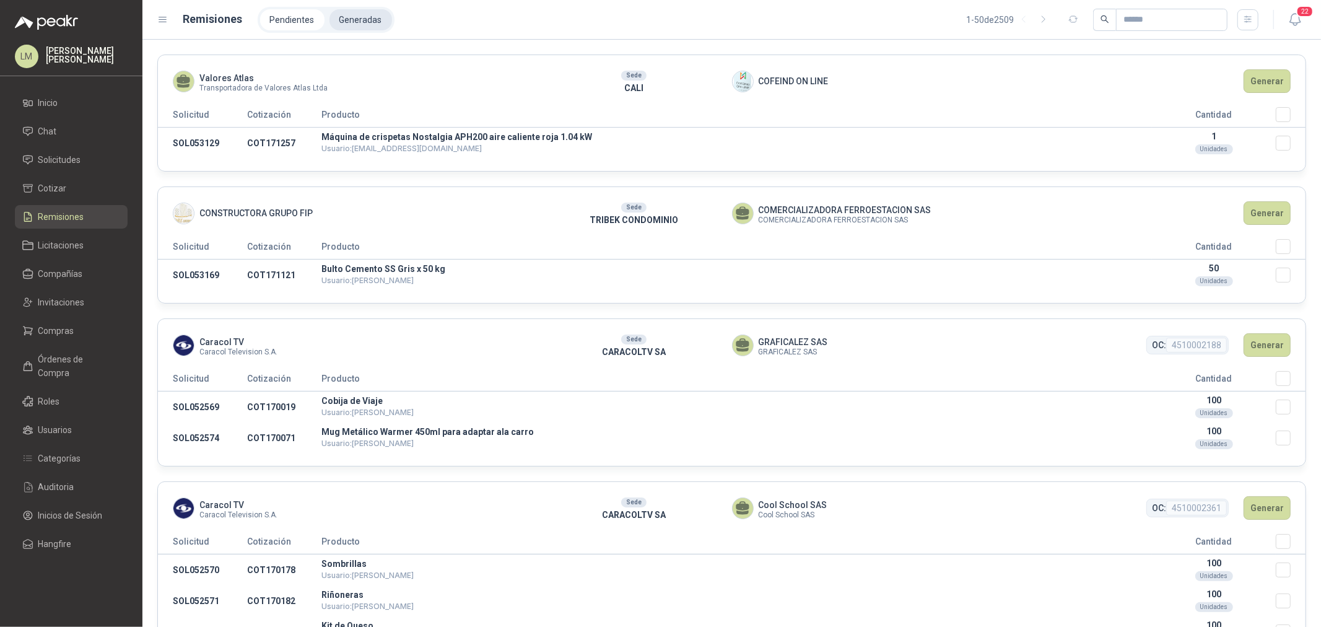
click at [345, 21] on li "Generadas" at bounding box center [360, 19] width 63 height 21
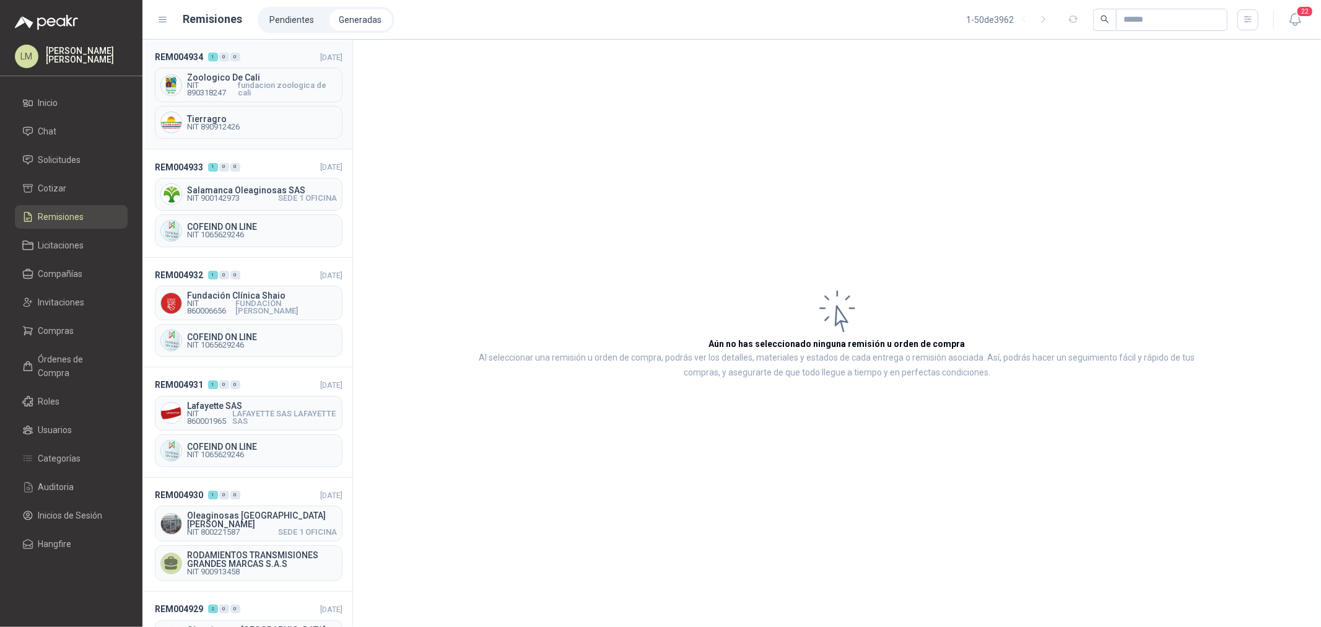
click at [246, 30] on span "fundacion zoologica de cali" at bounding box center [287, 89] width 99 height 15
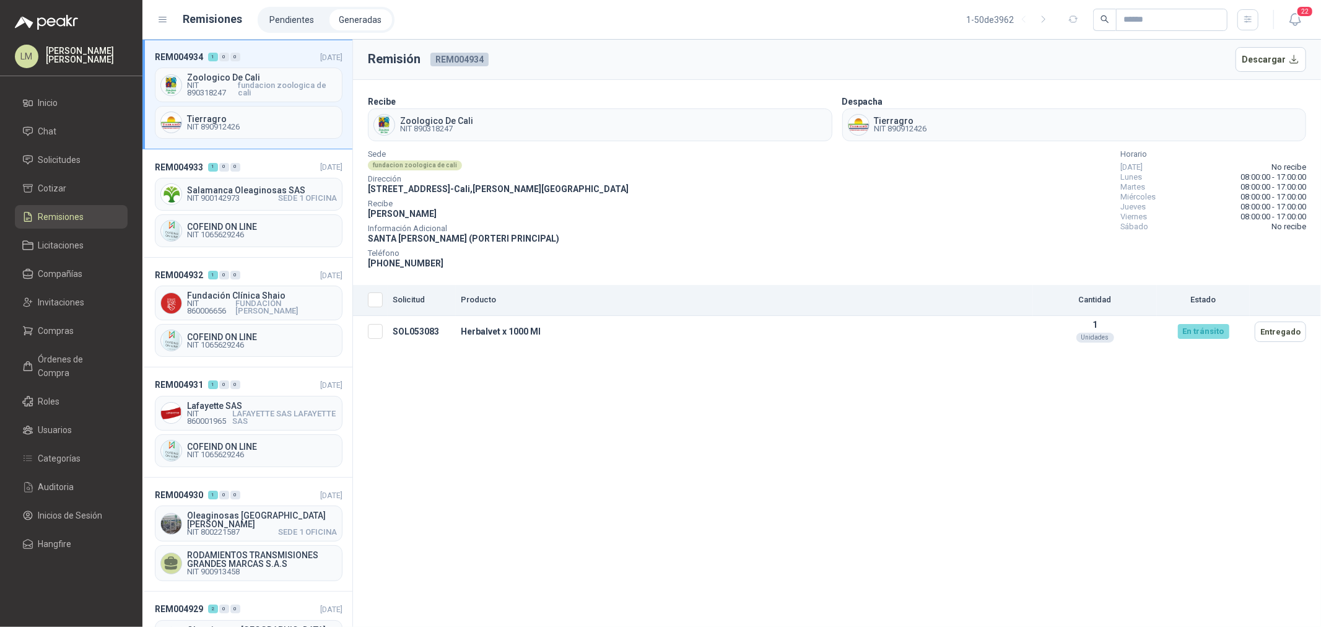
drag, startPoint x: 404, startPoint y: 262, endPoint x: 446, endPoint y: 262, distance: 41.5
click at [441, 30] on div "Teléfono [PHONE_NUMBER]" at bounding box center [498, 260] width 261 height 20
copy span "3177571792"
drag, startPoint x: 368, startPoint y: 190, endPoint x: 477, endPoint y: 192, distance: 109.0
click at [441, 30] on span "[STREET_ADDRESS][PERSON_NAME]" at bounding box center [498, 189] width 261 height 10
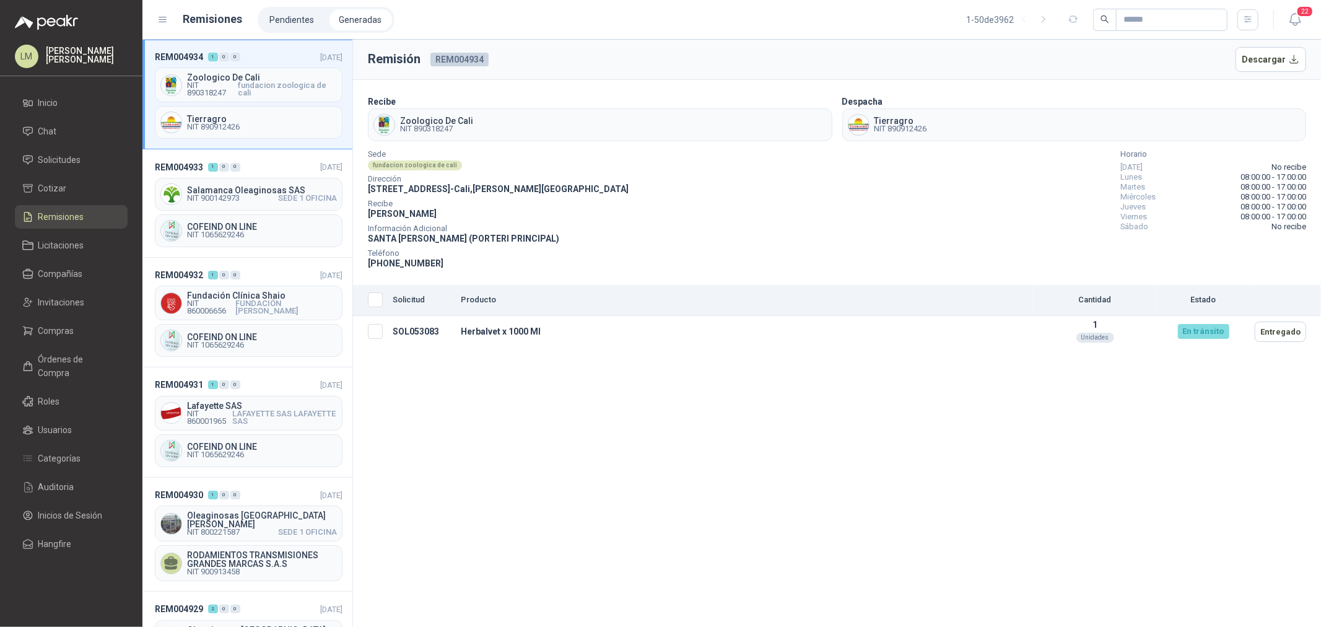
copy span "[STREET_ADDRESS]"
drag, startPoint x: 409, startPoint y: 263, endPoint x: 424, endPoint y: 263, distance: 15.5
click at [424, 30] on span "[PHONE_NUMBER]" at bounding box center [406, 263] width 76 height 10
click at [66, 30] on span "Órdenes de Compra" at bounding box center [76, 365] width 77 height 27
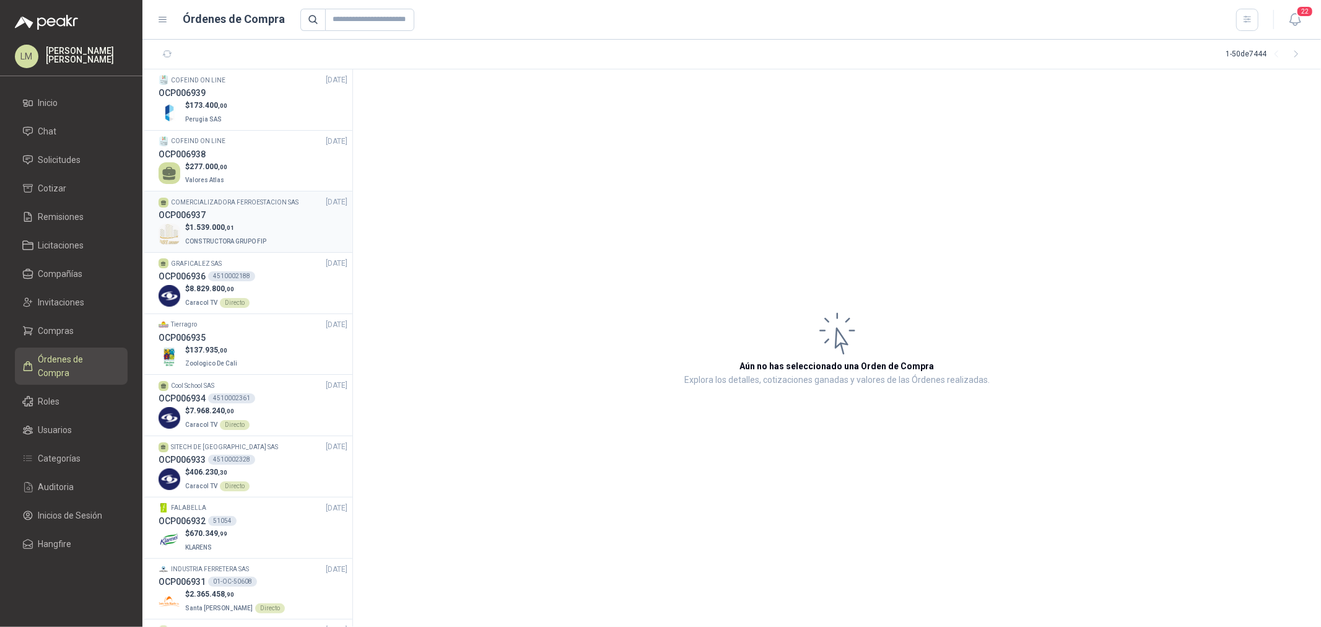
click at [228, 30] on span ",01" at bounding box center [229, 227] width 9 height 7
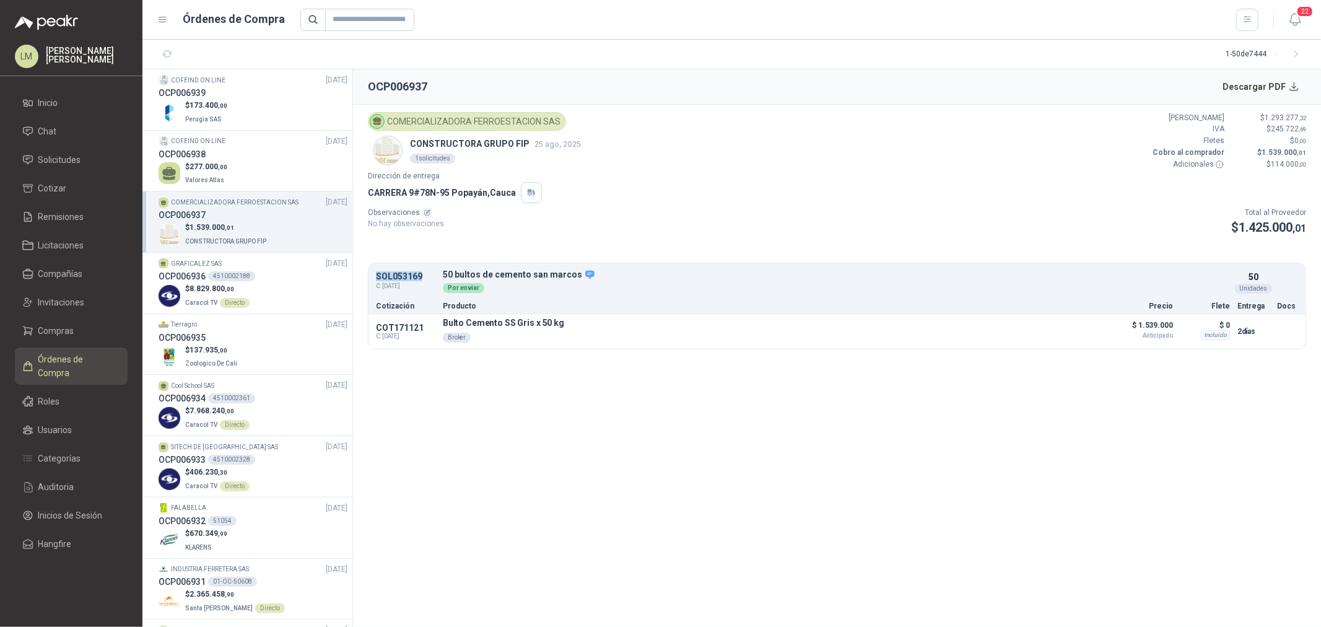
drag, startPoint x: 375, startPoint y: 275, endPoint x: 425, endPoint y: 273, distance: 49.6
click at [425, 30] on div "SOL053169 C: [DATE] 50 bultos de cemento san [PERSON_NAME] Detalles Por enviar …" at bounding box center [836, 282] width 937 height 32
copy p "SOL053169"
click at [200, 30] on p "Perugia SAS" at bounding box center [206, 118] width 42 height 14
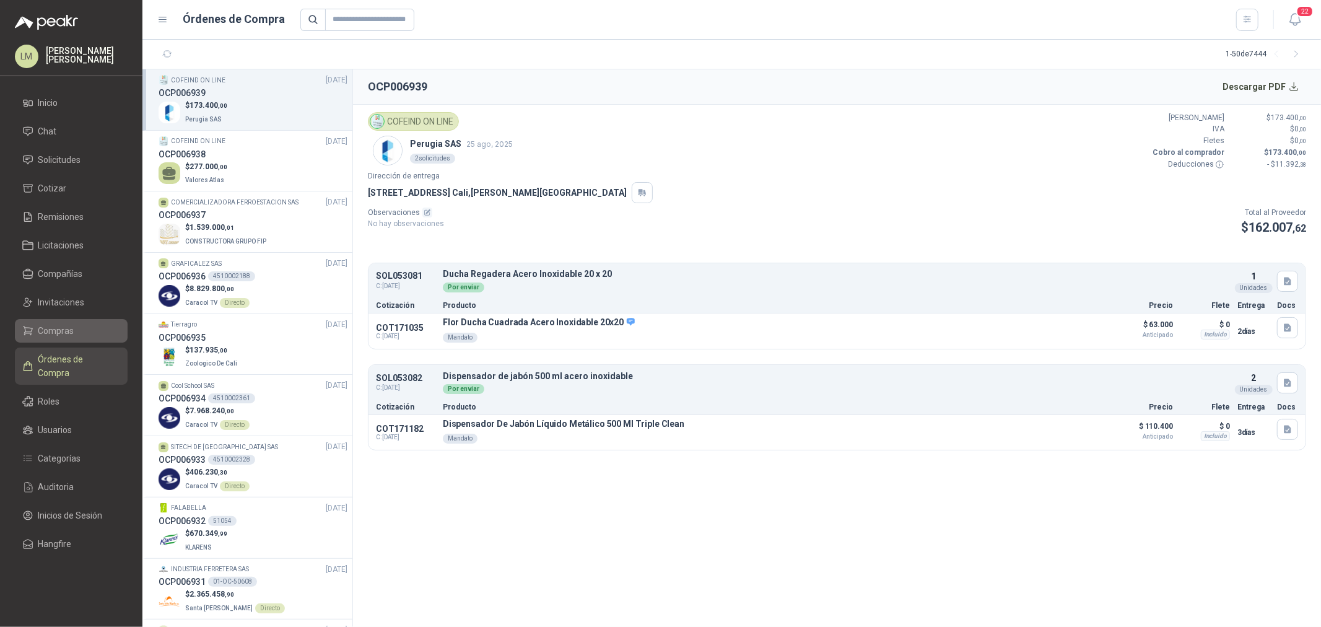
click at [63, 30] on link "Compras" at bounding box center [71, 331] width 113 height 24
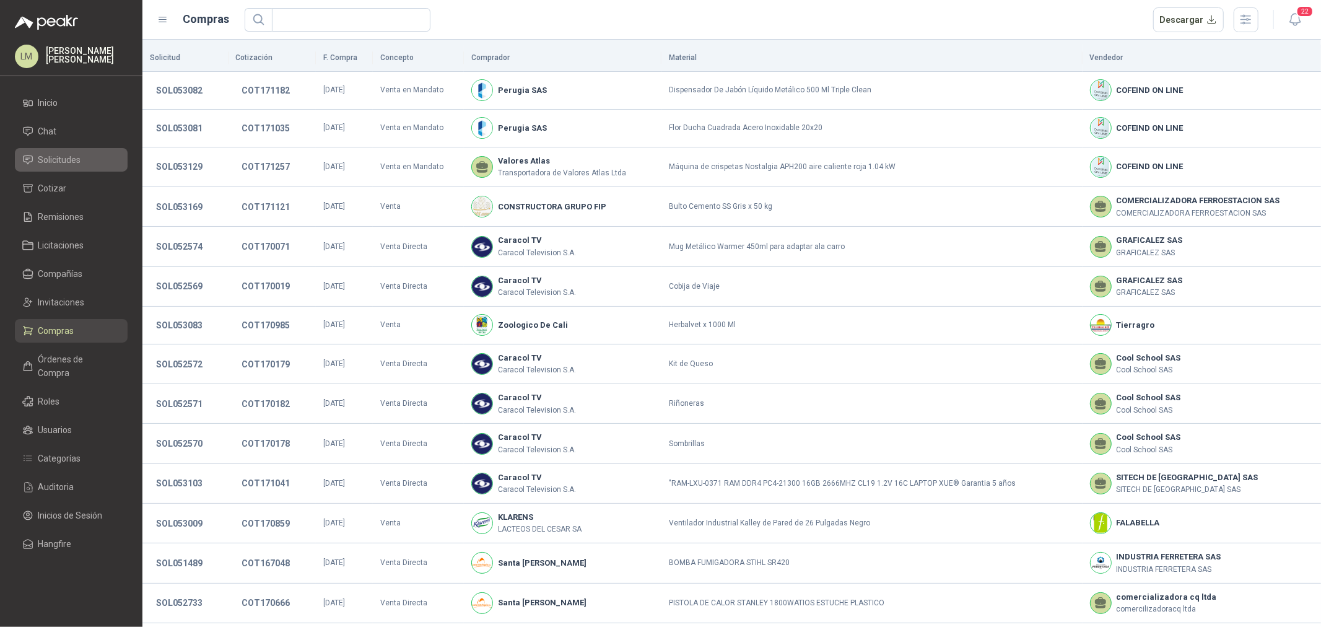
click at [68, 30] on link "Solicitudes" at bounding box center [71, 160] width 113 height 24
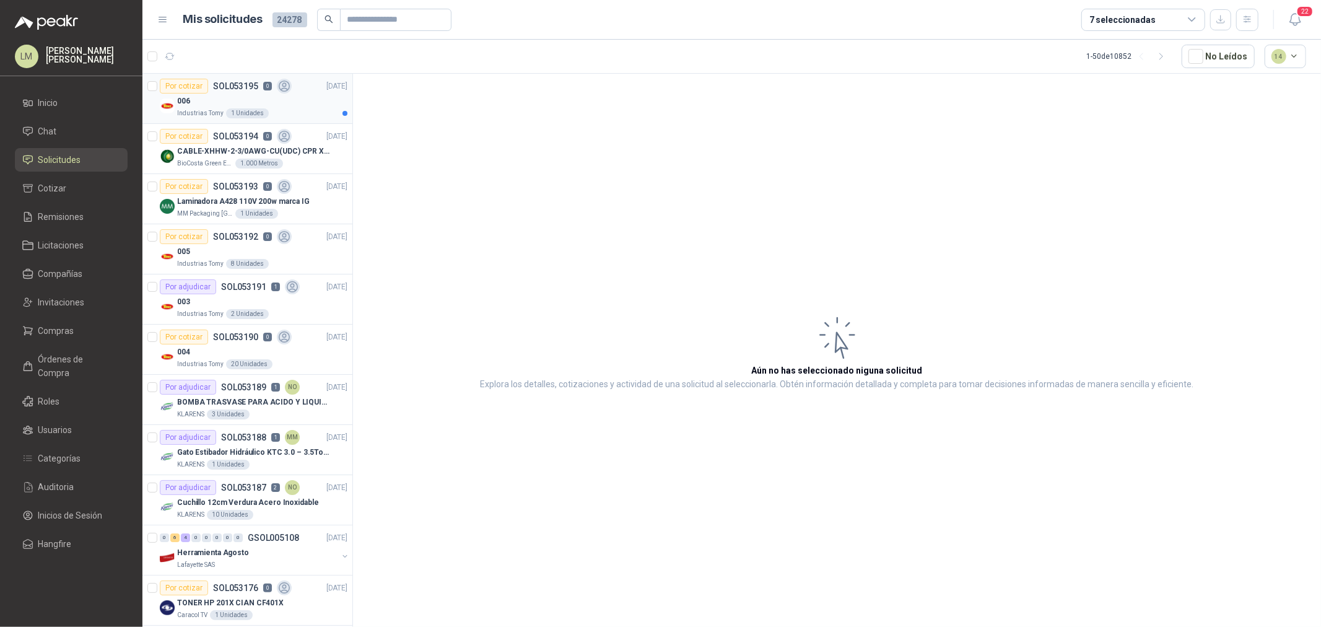
click at [224, 30] on div "006" at bounding box center [262, 101] width 170 height 15
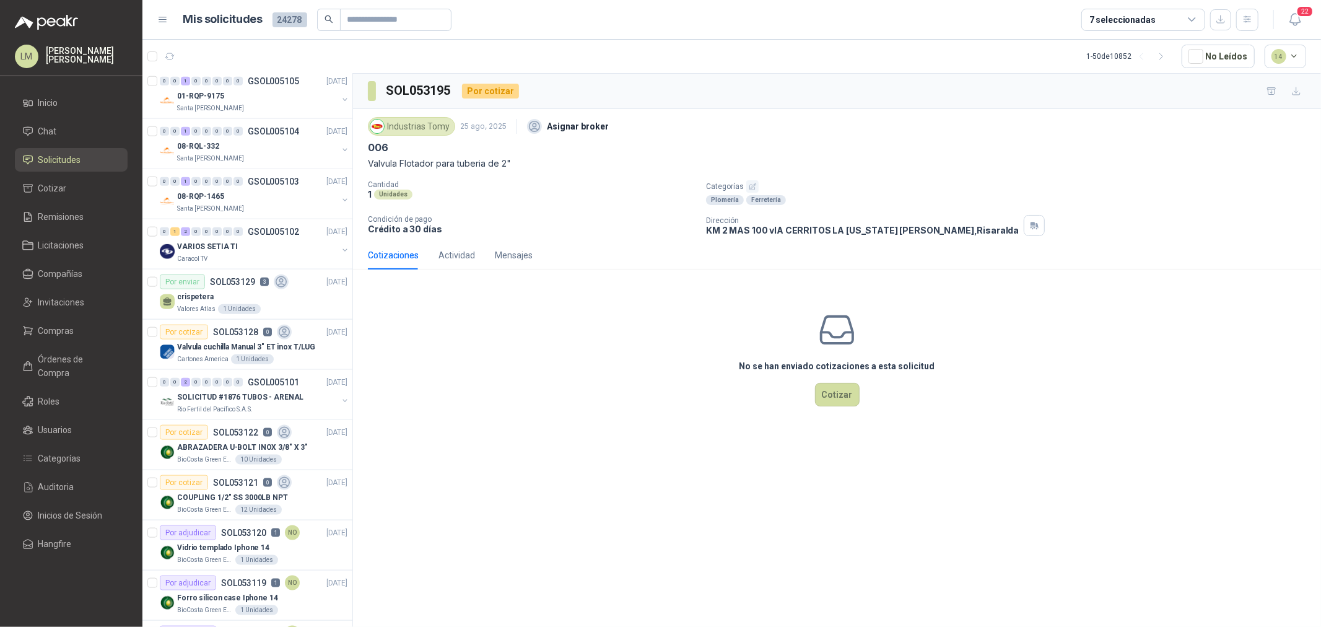
scroll to position [1169, 0]
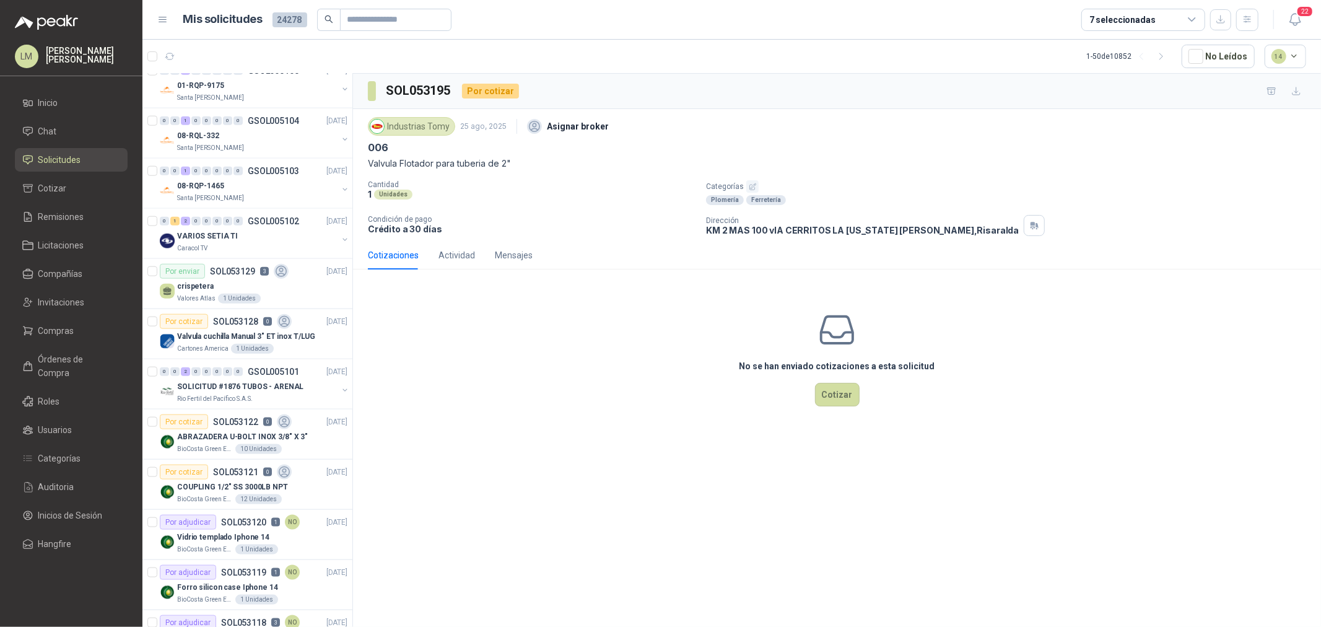
click at [441, 16] on div "7 seleccionadas" at bounding box center [1122, 20] width 66 height 14
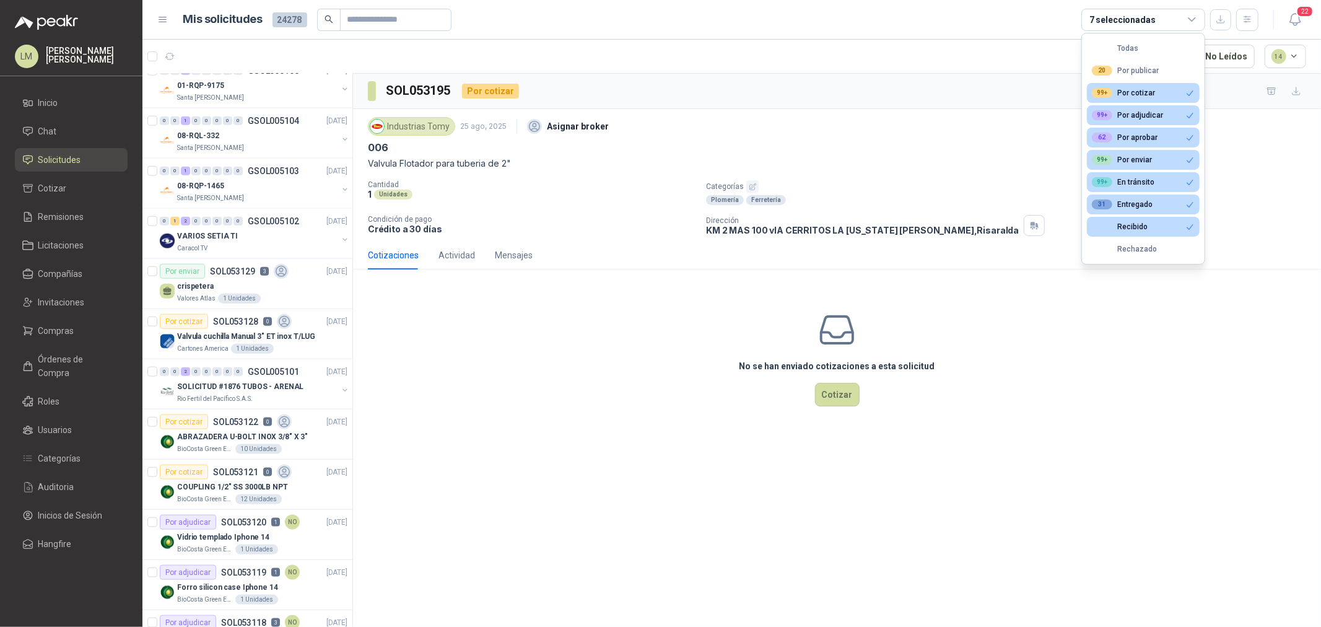
click at [441, 16] on div "7 seleccionadas" at bounding box center [1122, 20] width 66 height 14
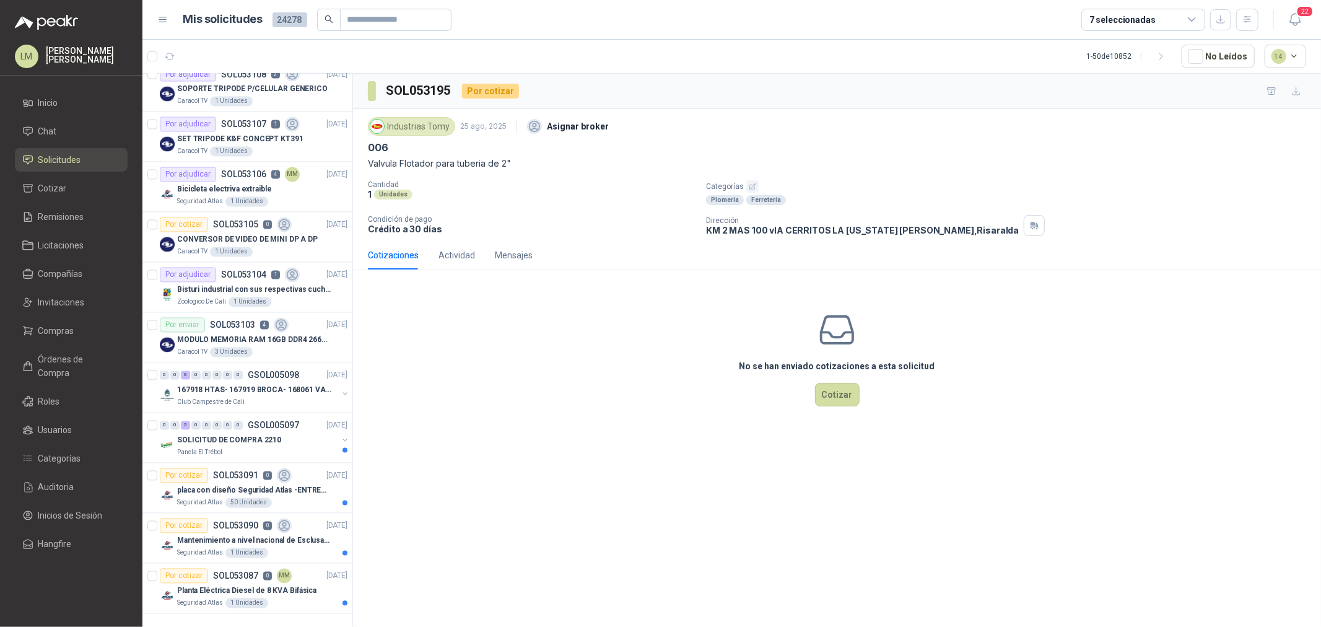
scroll to position [1979, 0]
click at [225, 30] on div "Por cotizar SOL053105 0" at bounding box center [226, 224] width 132 height 15
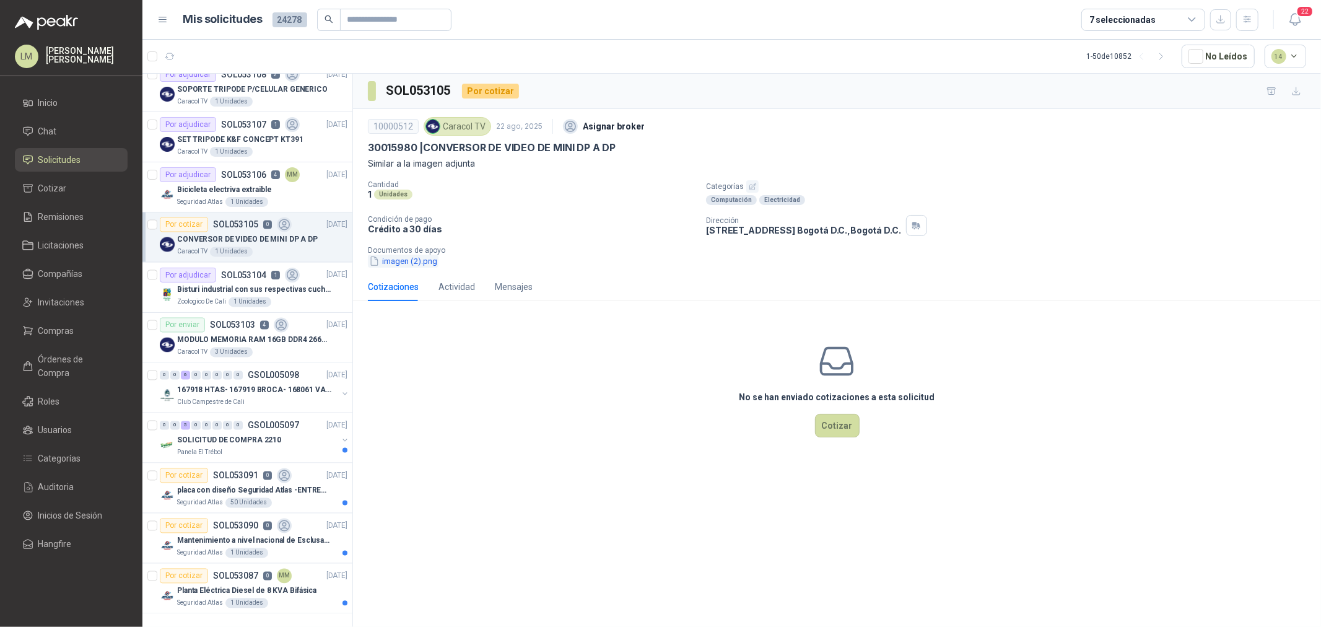
click at [429, 30] on button "imagen (2).png" at bounding box center [403, 261] width 71 height 13
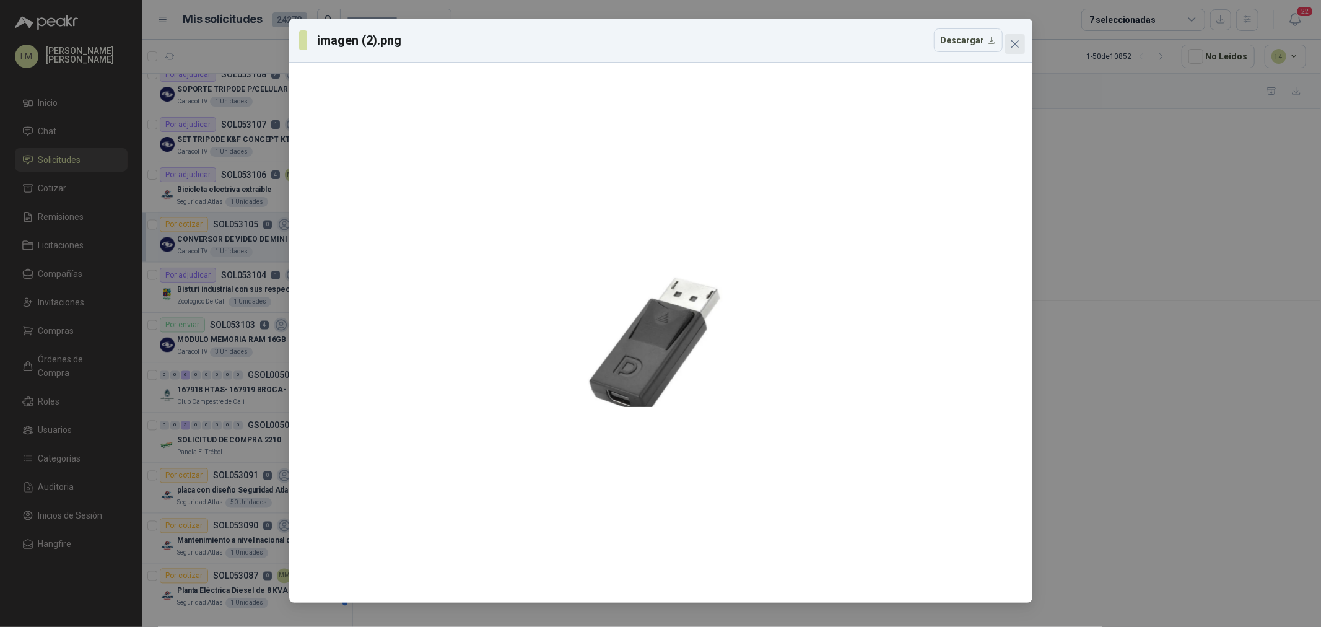
click at [441, 30] on icon "close" at bounding box center [1014, 43] width 7 height 7
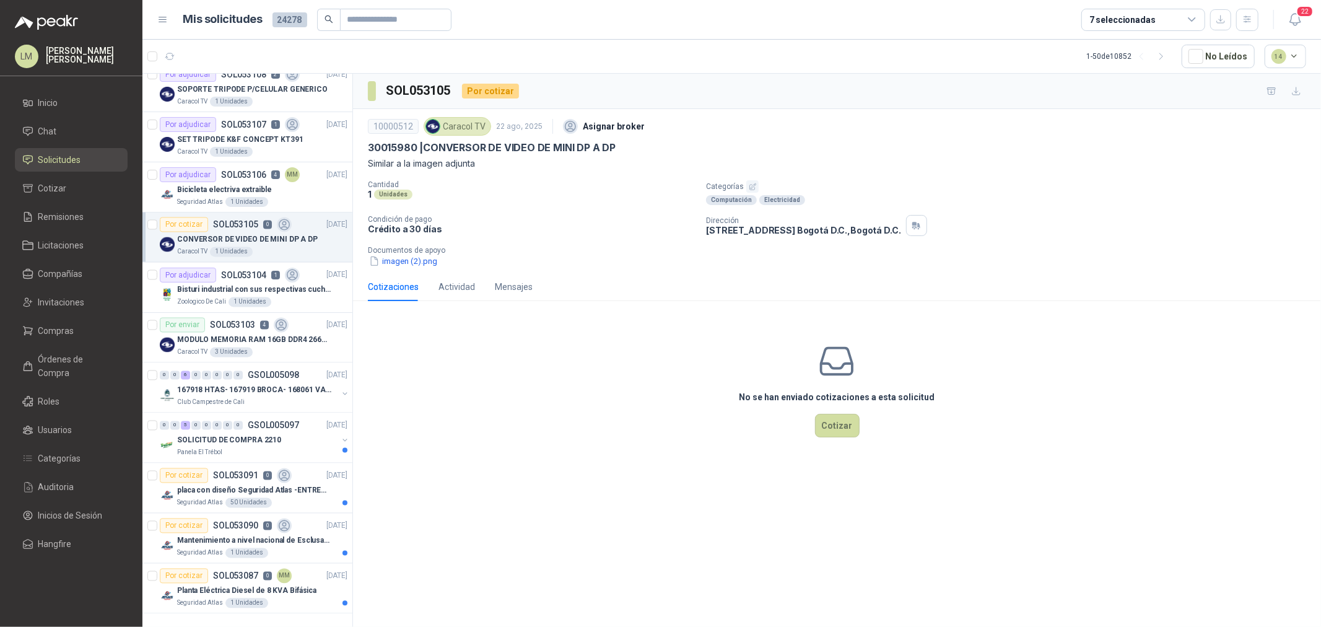
click at [441, 30] on icon "button" at bounding box center [753, 187] width 8 height 8
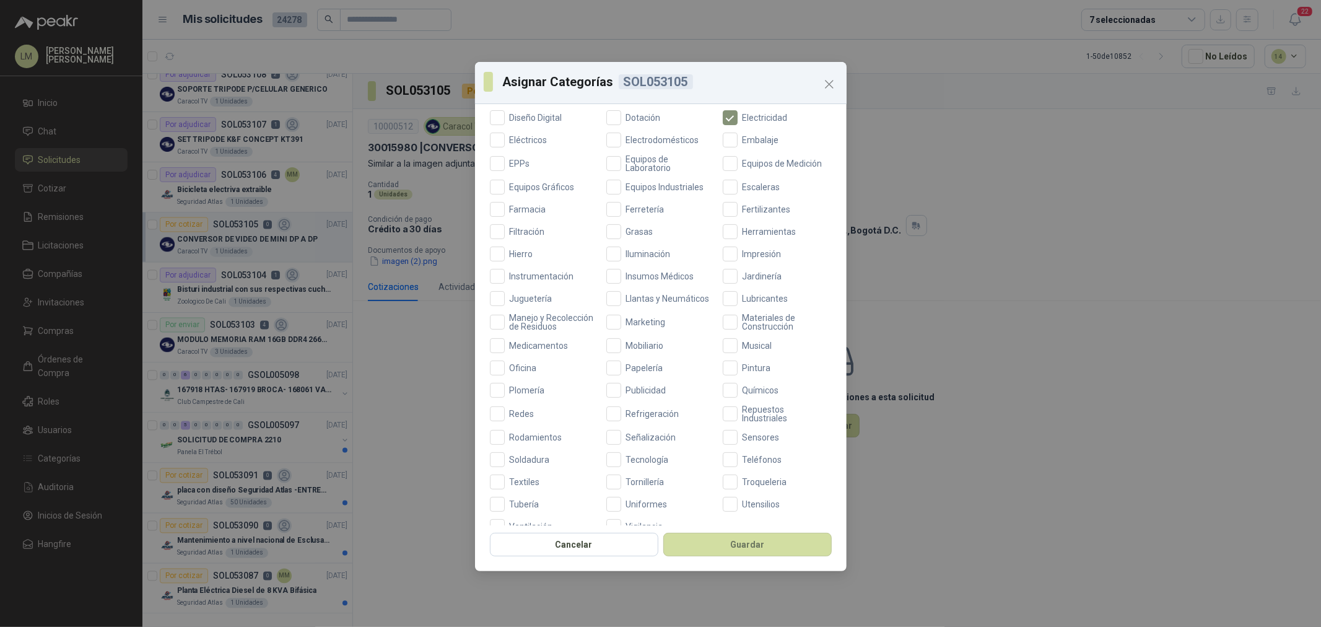
scroll to position [292, 0]
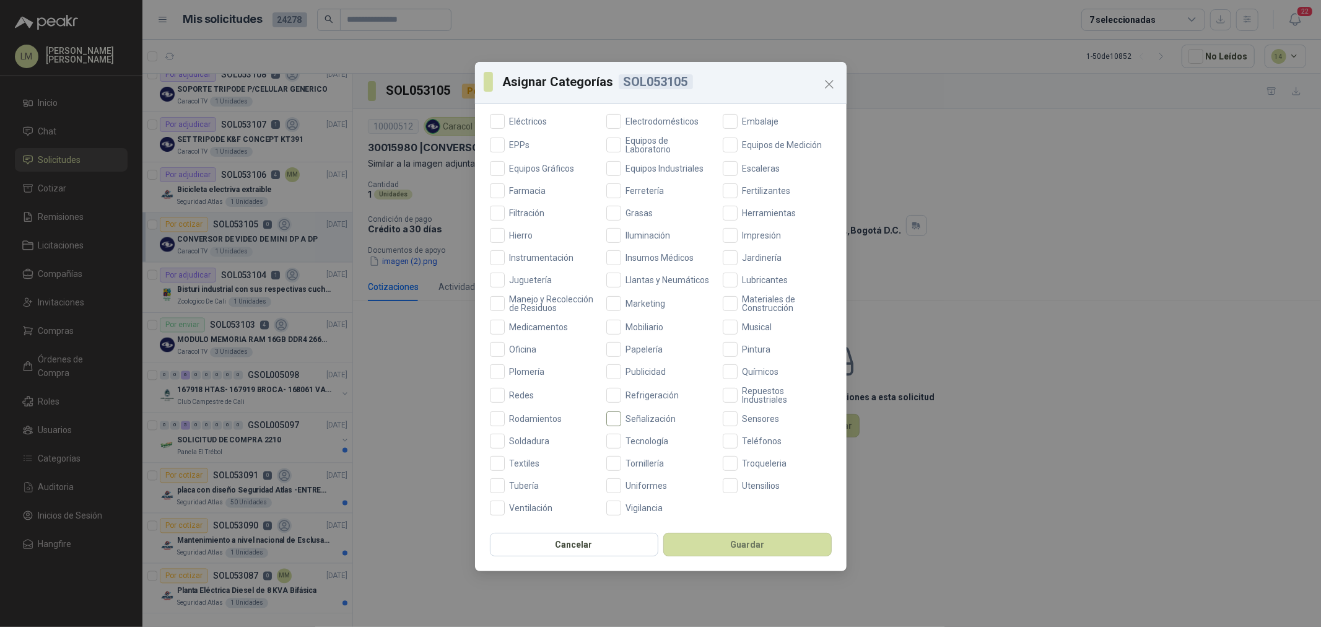
click at [441, 30] on label "Señalización" at bounding box center [660, 418] width 109 height 15
click at [441, 30] on span "Señalización" at bounding box center [651, 418] width 60 height 9
click at [441, 30] on span "Tecnología" at bounding box center [647, 441] width 53 height 9
click at [441, 30] on button "Guardar" at bounding box center [747, 545] width 168 height 24
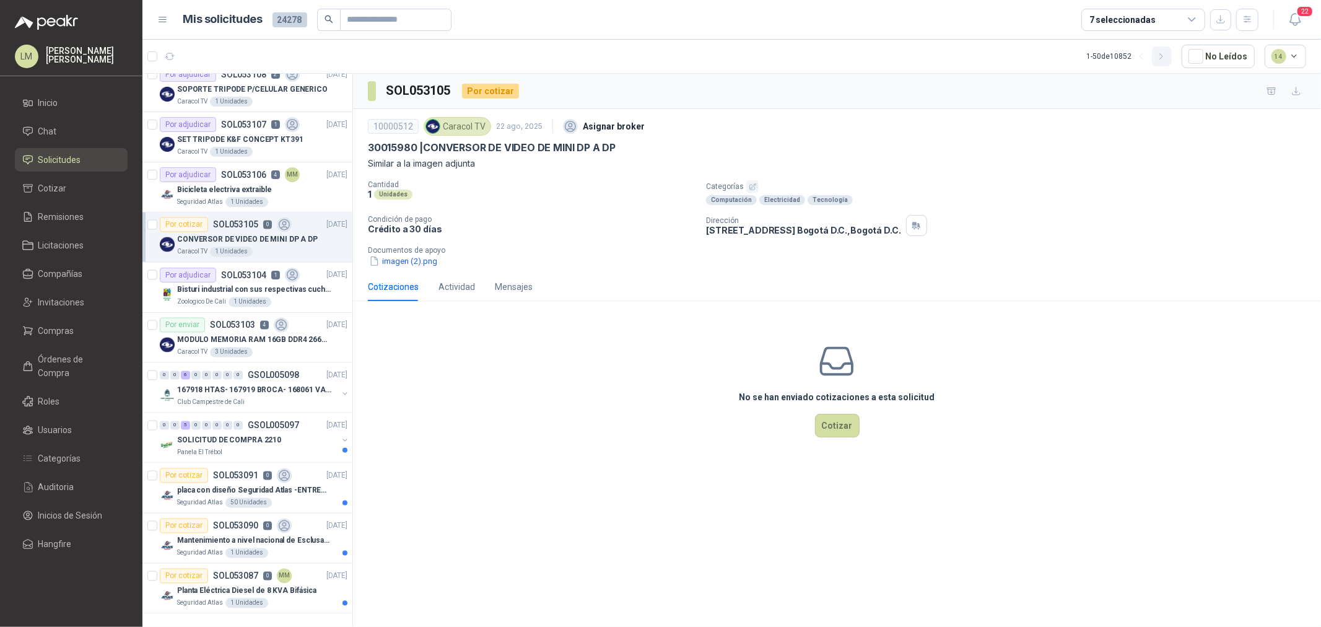
click at [441, 30] on button "button" at bounding box center [1162, 56] width 20 height 20
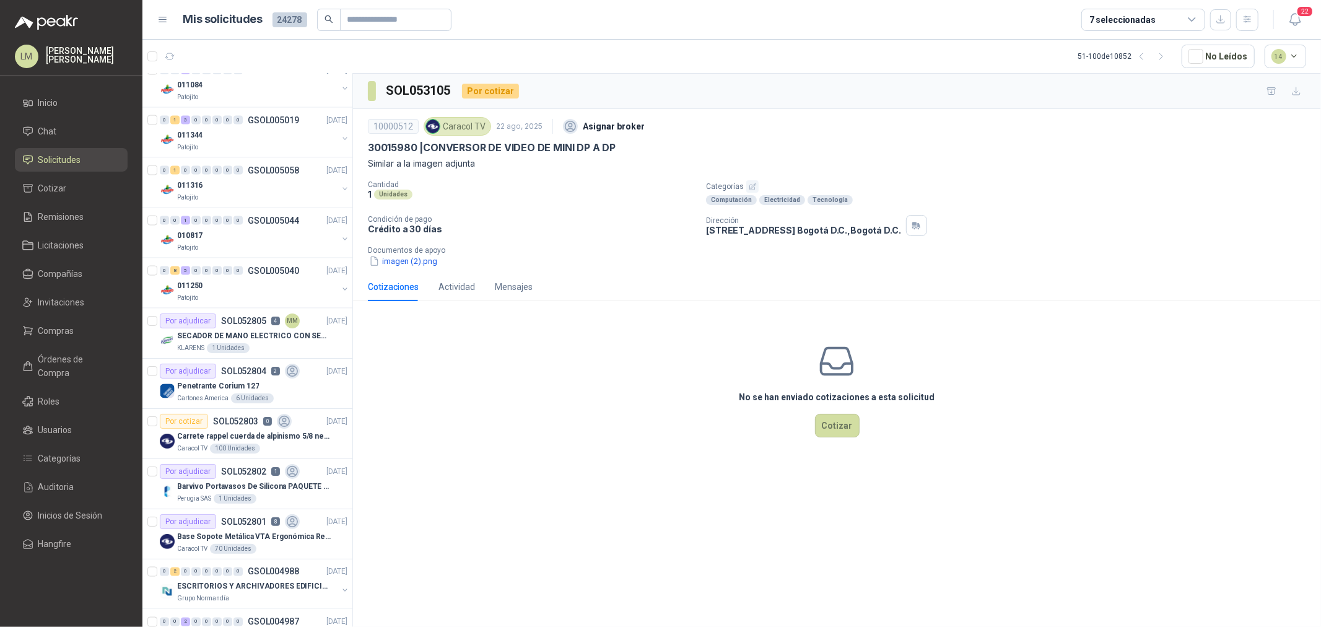
scroll to position [1566, 0]
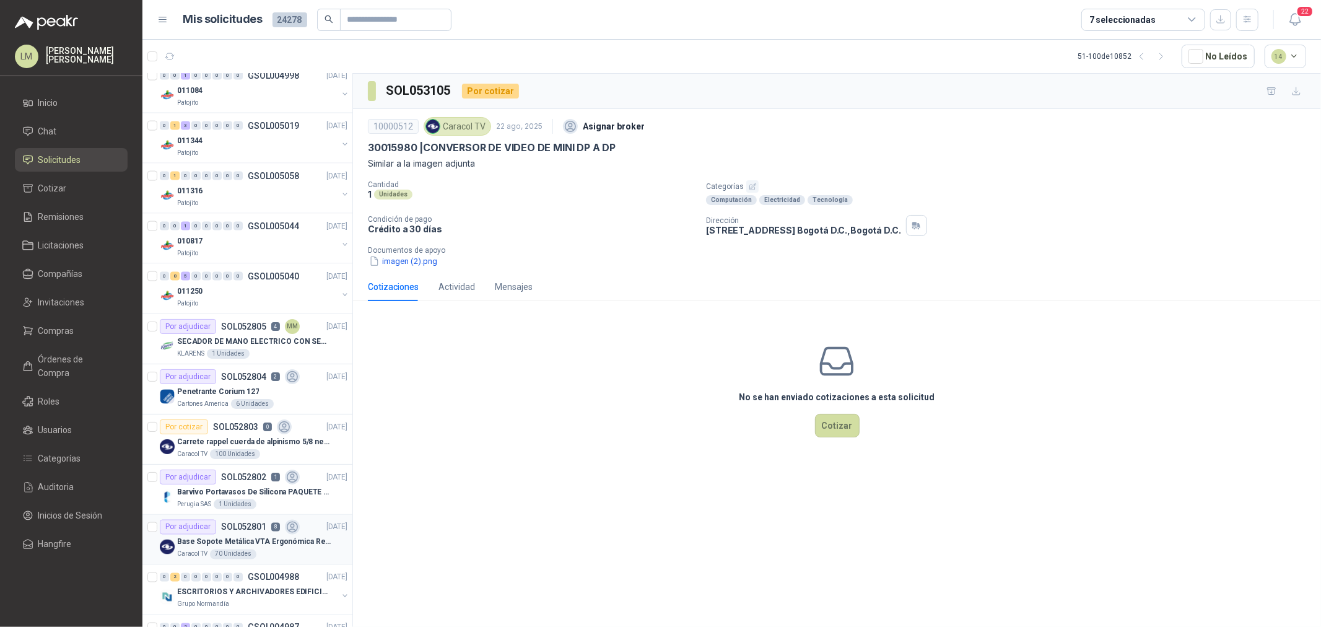
click at [261, 30] on div "Por adjudicar SOL052801 8" at bounding box center [230, 527] width 140 height 15
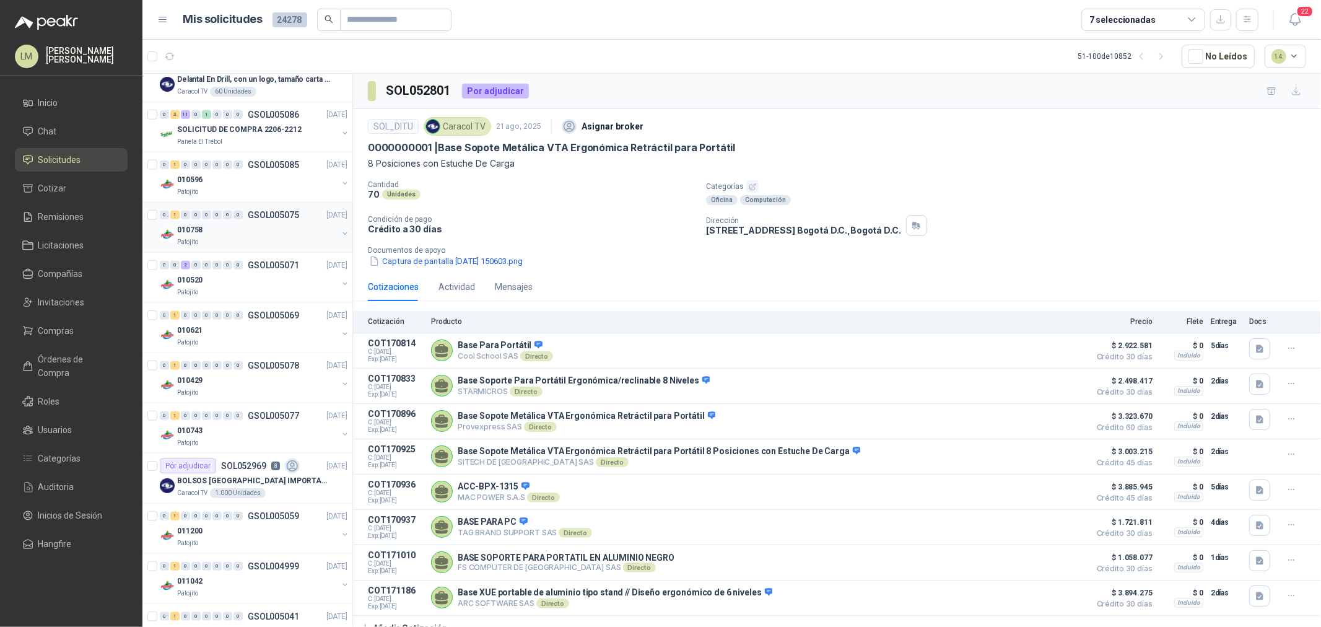
scroll to position [1032, 0]
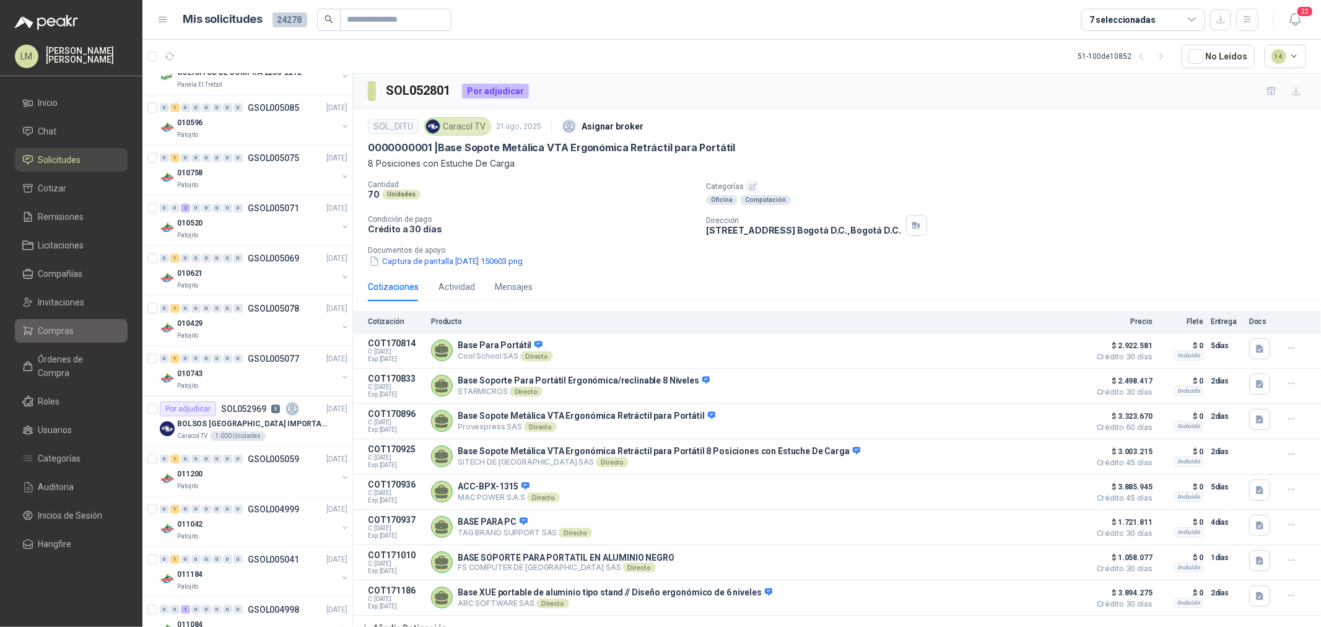
click at [42, 30] on link "Compras" at bounding box center [71, 331] width 113 height 24
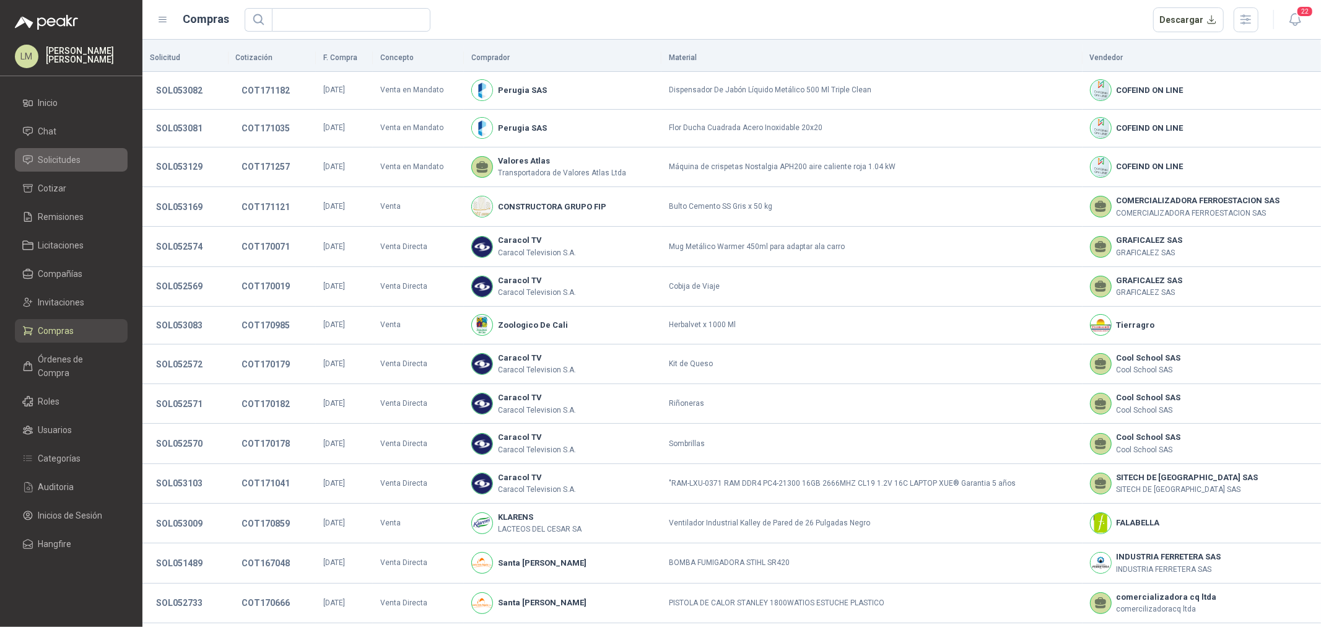
click at [59, 30] on span "Solicitudes" at bounding box center [59, 160] width 43 height 14
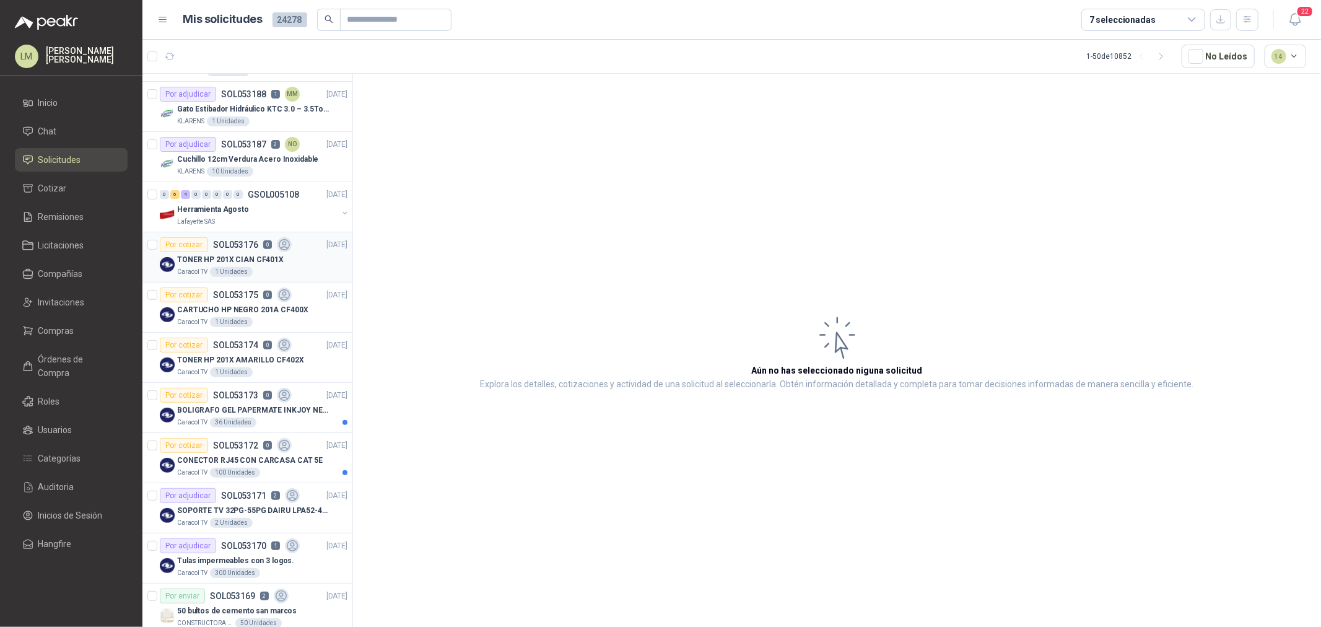
scroll to position [344, 0]
click at [224, 30] on div "Por cotizar SOL053173 0" at bounding box center [226, 394] width 132 height 15
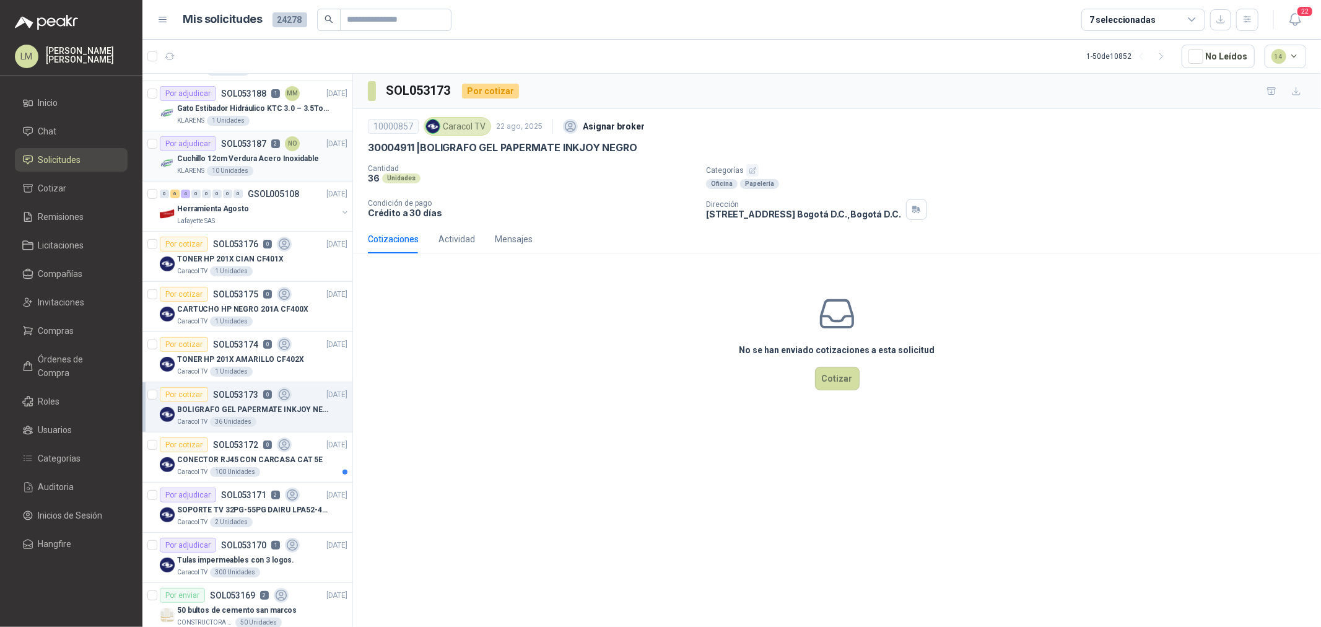
click at [243, 30] on p "Cuchillo 12cm Verdura Acero Inoxidable" at bounding box center [247, 159] width 141 height 12
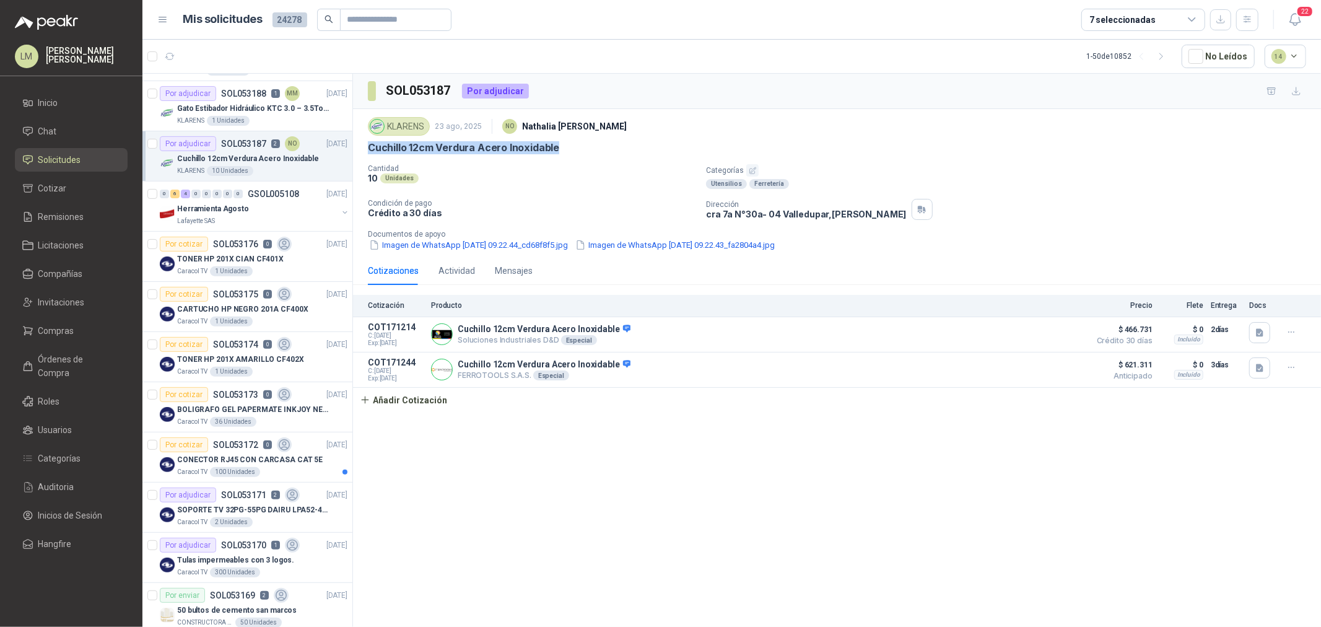
drag, startPoint x: 368, startPoint y: 145, endPoint x: 587, endPoint y: 150, distance: 219.3
click at [441, 30] on div "Cuchillo 12cm Verdura Acero Inoxidable" at bounding box center [837, 147] width 938 height 13
copy p "Cuchillo 12cm Verdura Acero Inoxidable"
click at [225, 30] on p "Gato Estibador Hidráulico KTC 3.0 – 3.5Ton 1.2mt HPT" at bounding box center [254, 109] width 154 height 12
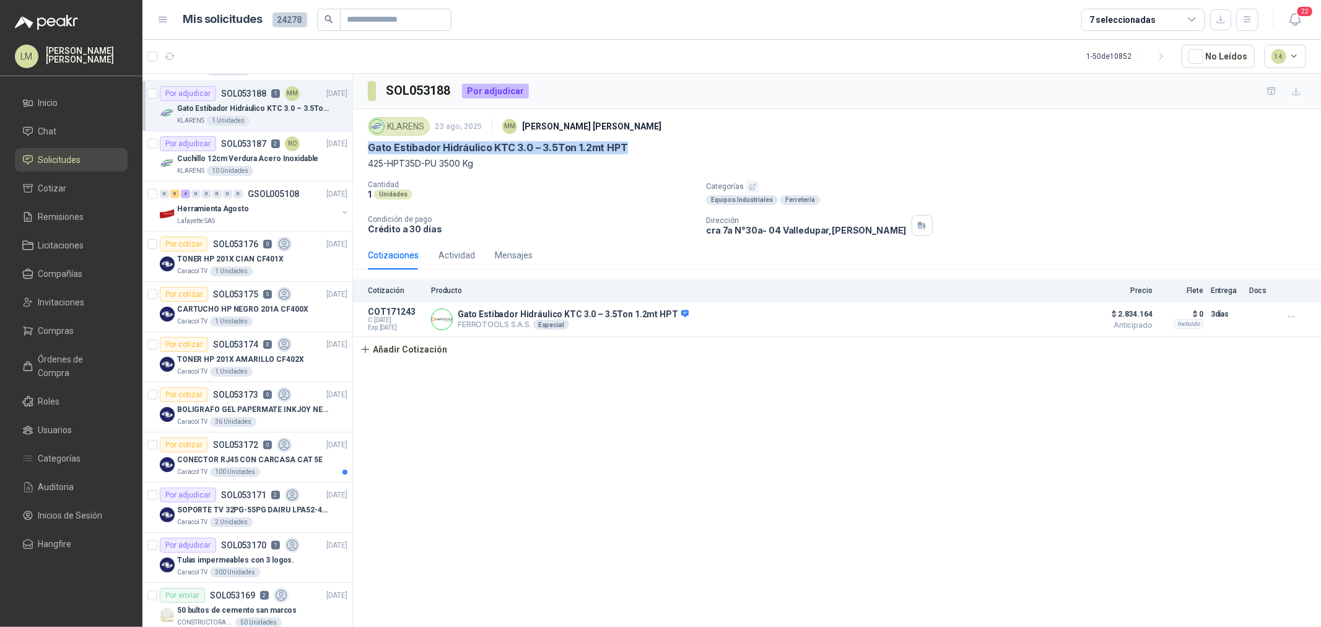
drag, startPoint x: 366, startPoint y: 144, endPoint x: 655, endPoint y: 149, distance: 288.6
click at [441, 30] on div "KLARENS [DATE] MM [PERSON_NAME] Gato Estibador Hidráulico KTC 3.0 – 3.5Ton 1.2m…" at bounding box center [837, 175] width 968 height 132
copy p "Gato Estibador Hidráulico KTC 3.0 – 3.5Ton 1.2mt HPT"
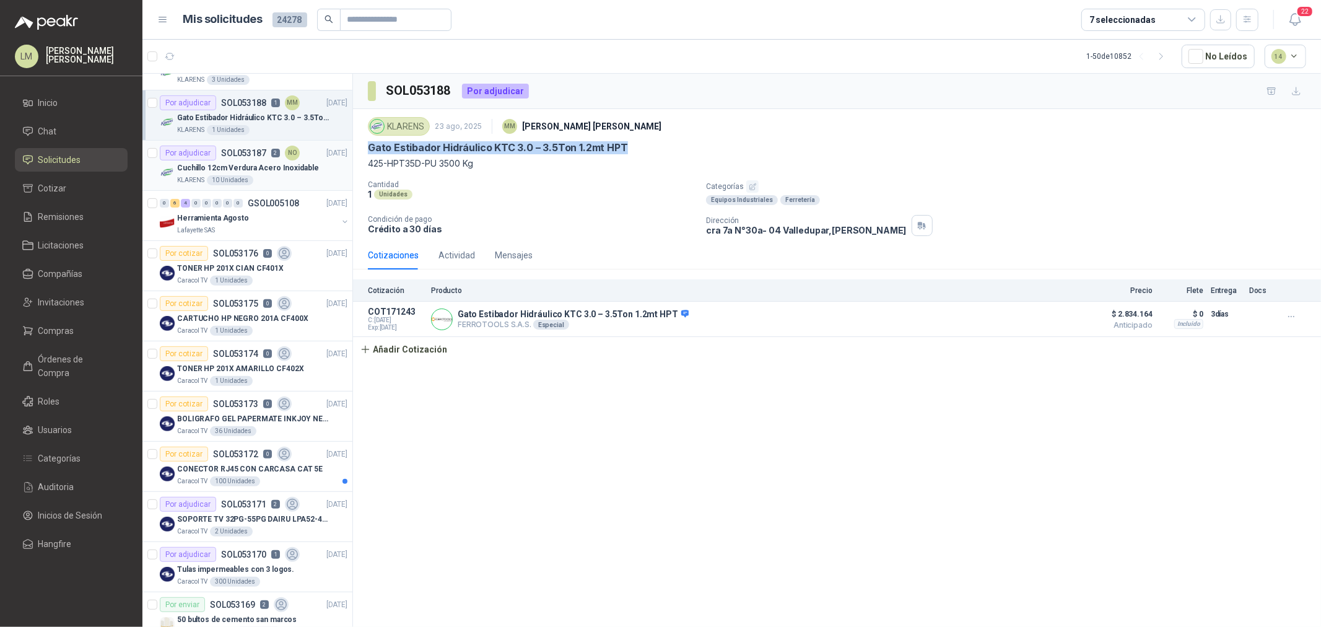
scroll to position [275, 0]
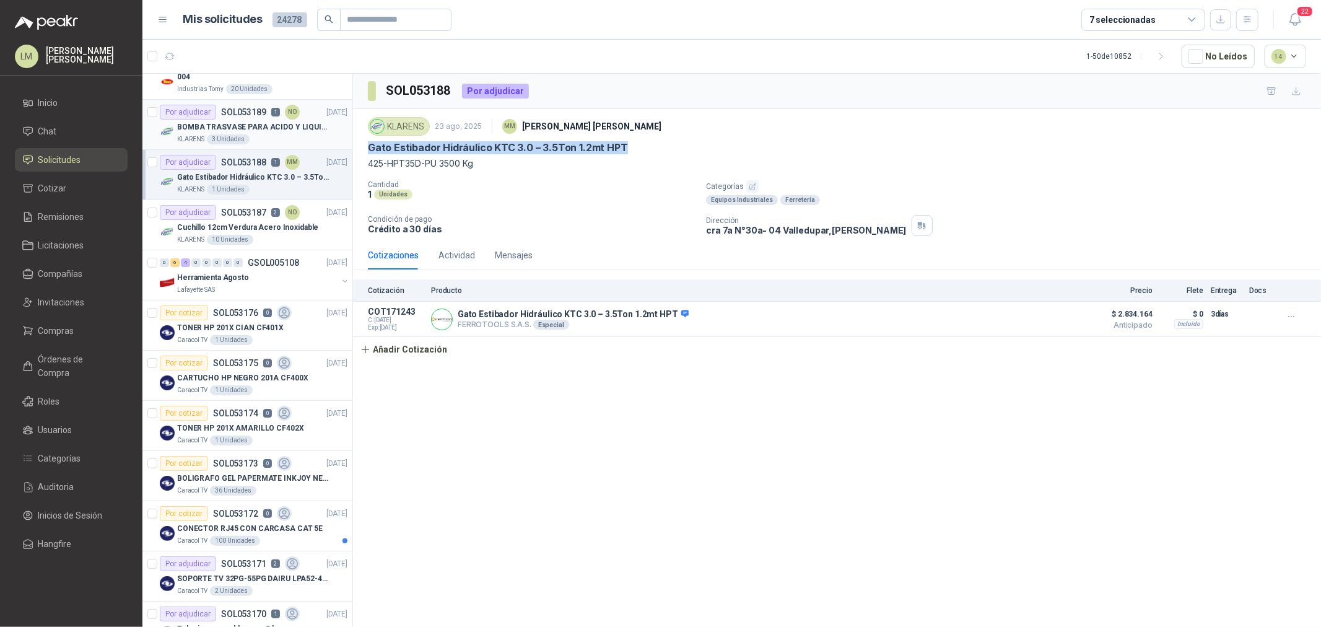
click at [242, 30] on p "SOL053189" at bounding box center [243, 112] width 45 height 9
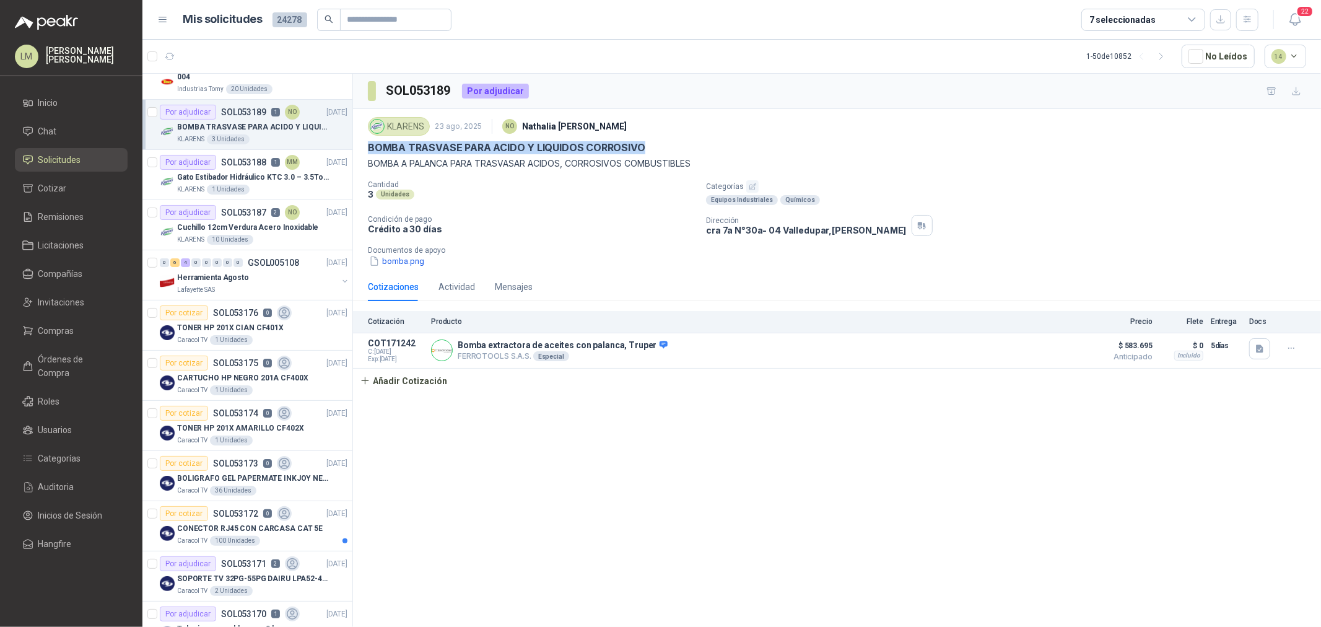
drag, startPoint x: 368, startPoint y: 146, endPoint x: 648, endPoint y: 144, distance: 279.3
click at [441, 30] on div "BOMBA TRASVASE PARA ACIDO Y LIQUIDOS CORROSIVO" at bounding box center [837, 147] width 938 height 13
copy p "BOMBA TRASVASE PARA ACIDO Y LIQUIDOS CORROSIVO"
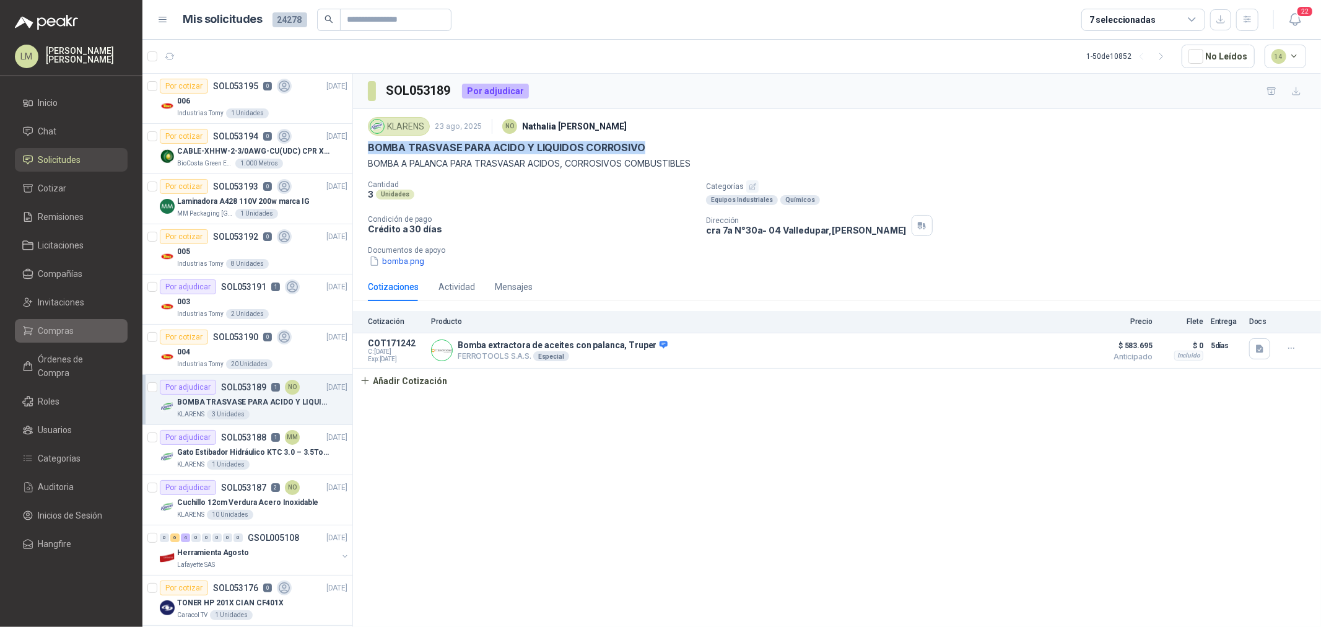
click at [72, 30] on span "Compras" at bounding box center [56, 331] width 36 height 14
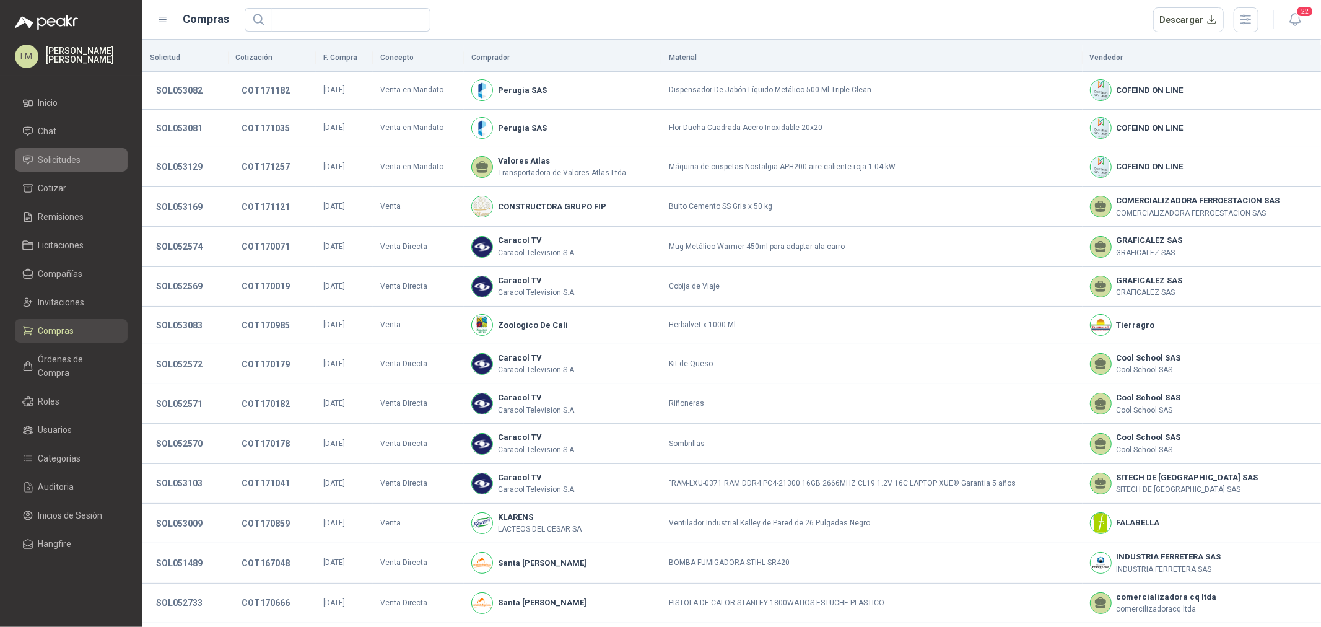
click at [50, 30] on span "Solicitudes" at bounding box center [59, 160] width 43 height 14
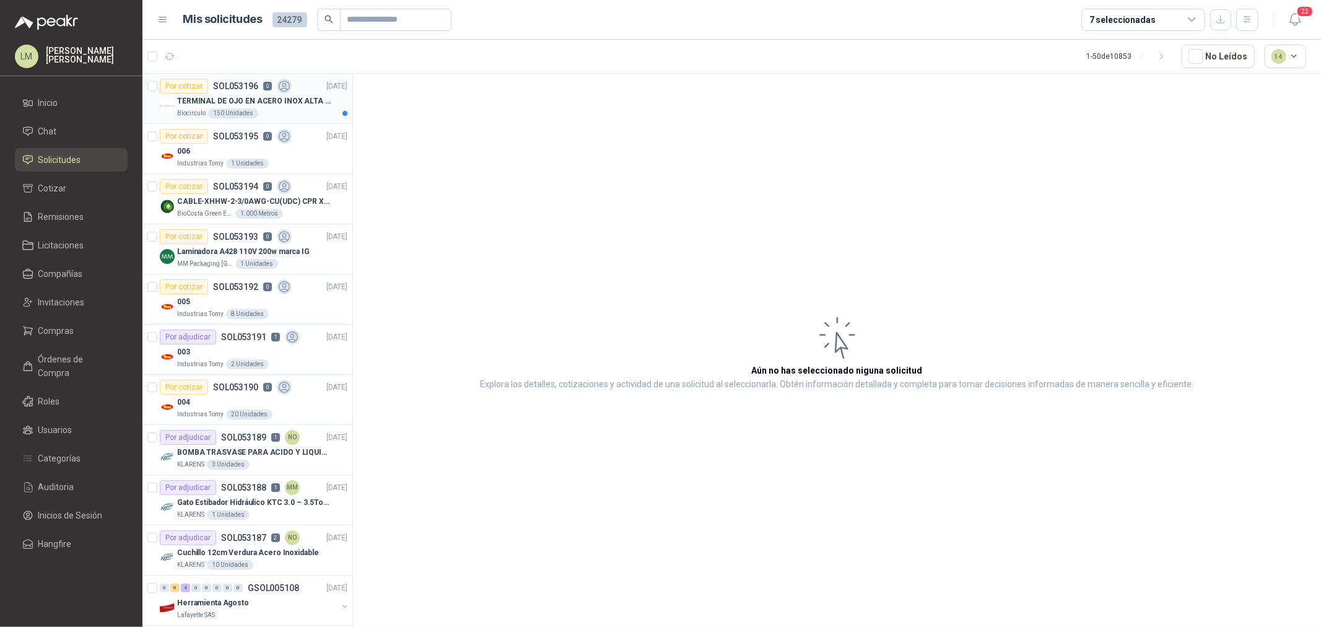
click at [274, 30] on div "Por cotizar SOL053196 0" at bounding box center [226, 86] width 132 height 15
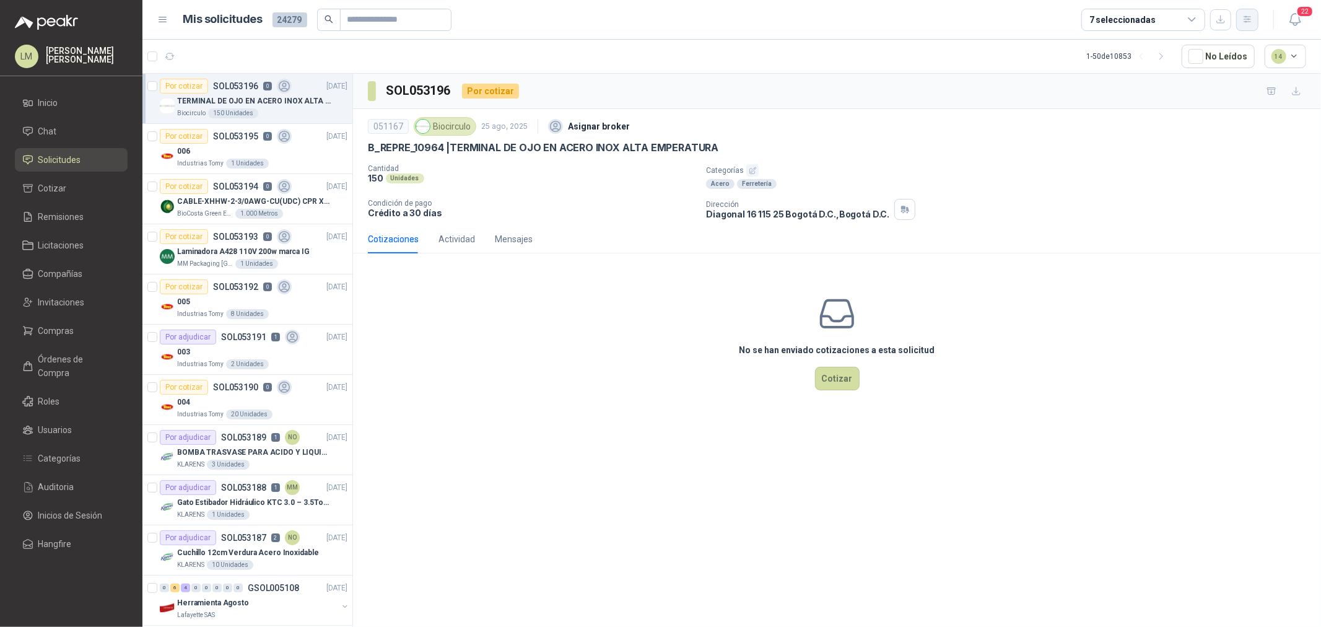
click at [441, 22] on icon "button" at bounding box center [1247, 19] width 11 height 11
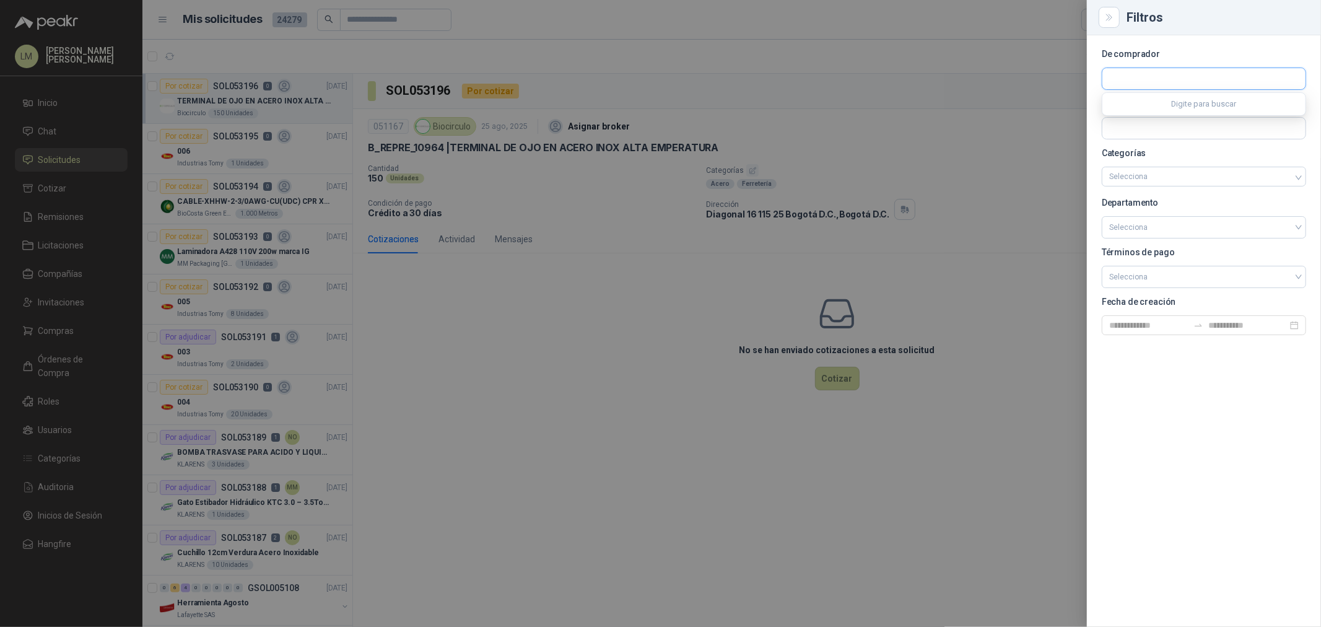
click at [441, 30] on input "text" at bounding box center [1203, 78] width 203 height 21
click at [441, 30] on p "Biocirculo" at bounding box center [1177, 105] width 92 height 7
click at [441, 30] on div at bounding box center [660, 313] width 1321 height 627
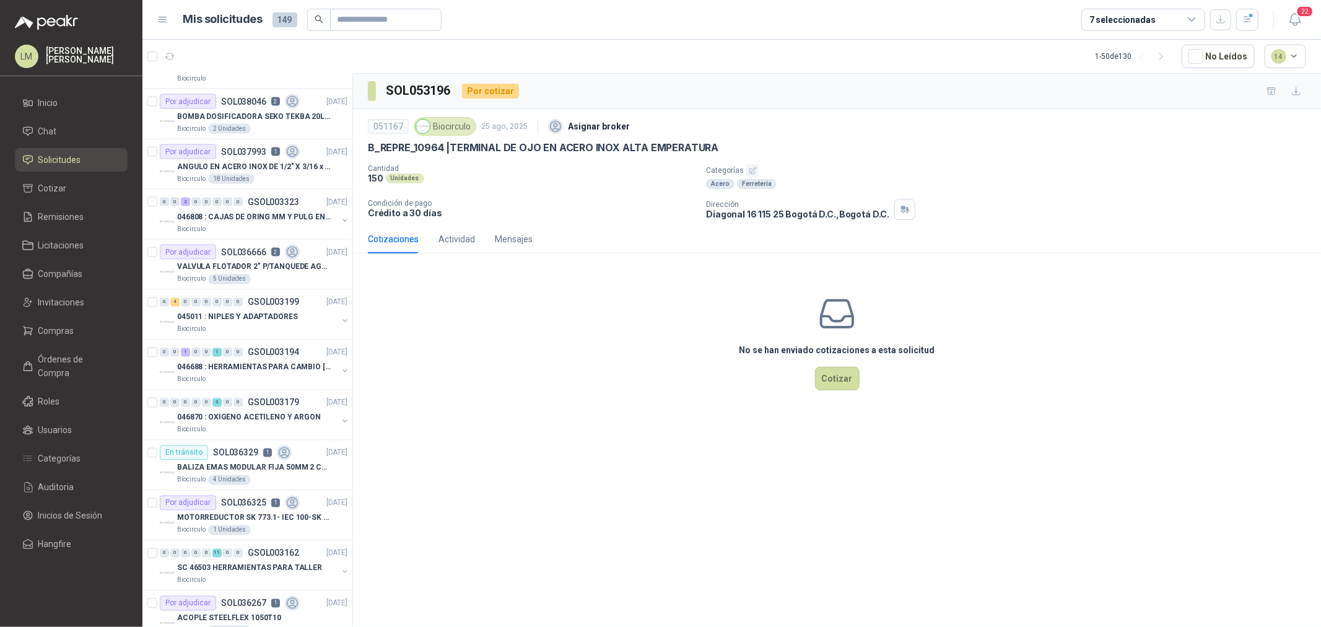
scroll to position [1858, 0]
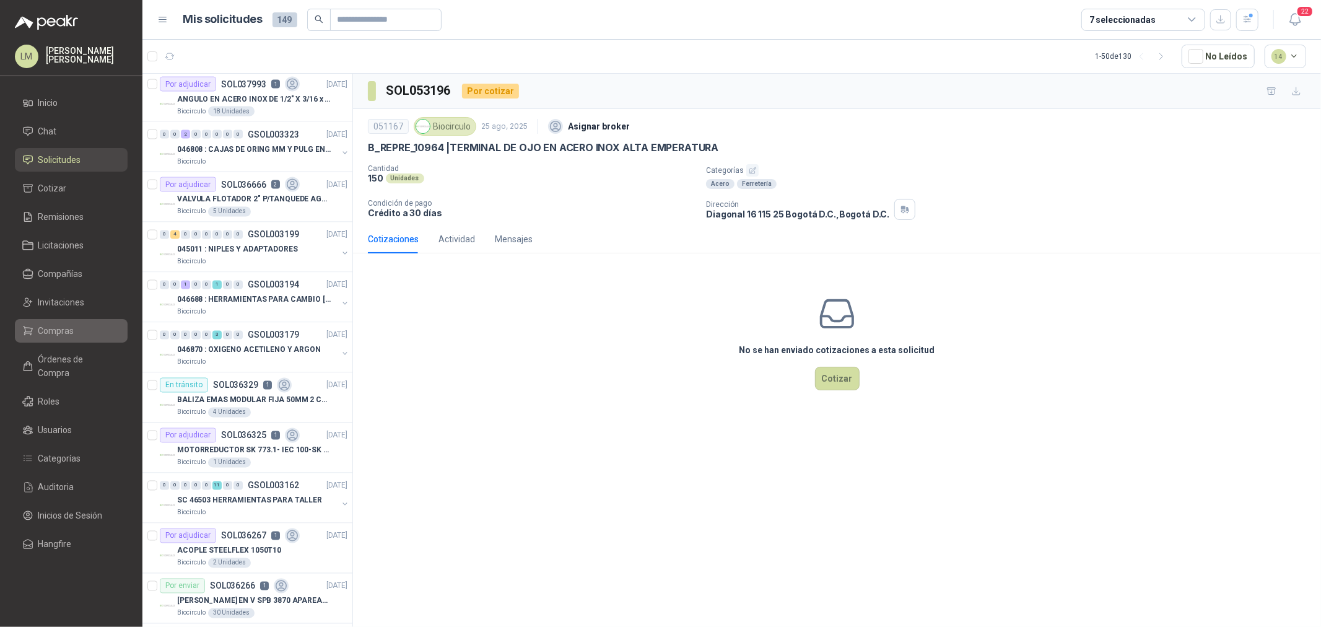
click at [63, 30] on link "Compras" at bounding box center [71, 331] width 113 height 24
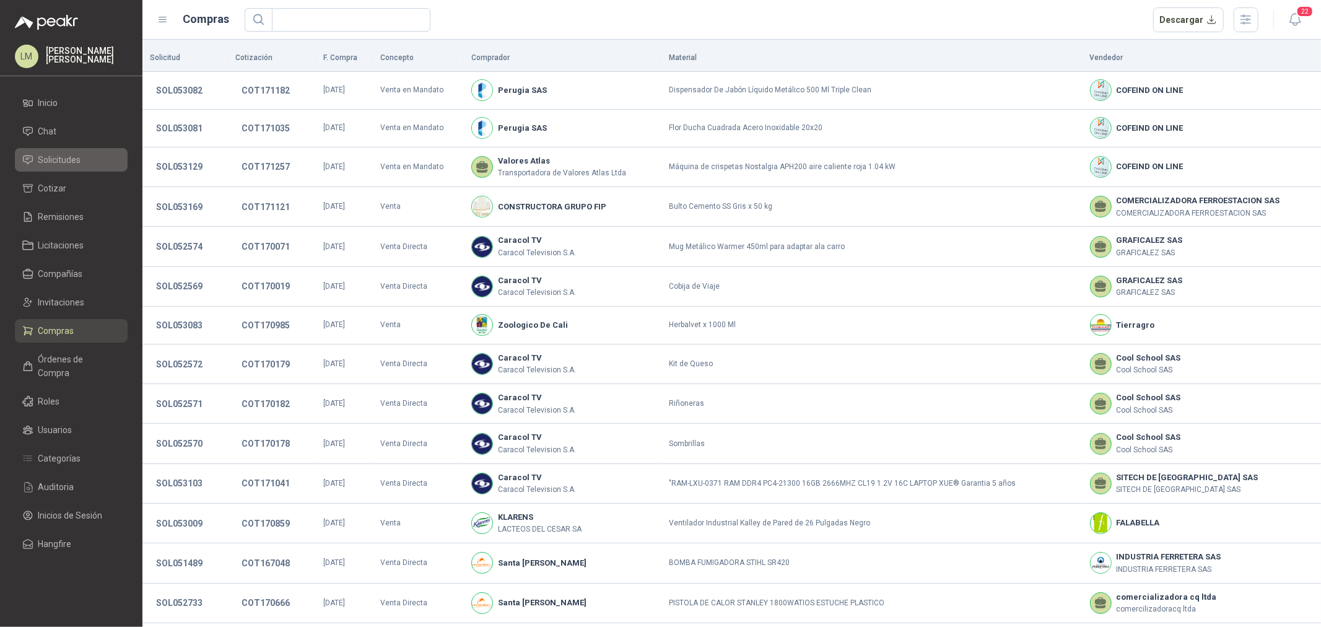
click at [74, 30] on span "Solicitudes" at bounding box center [59, 160] width 43 height 14
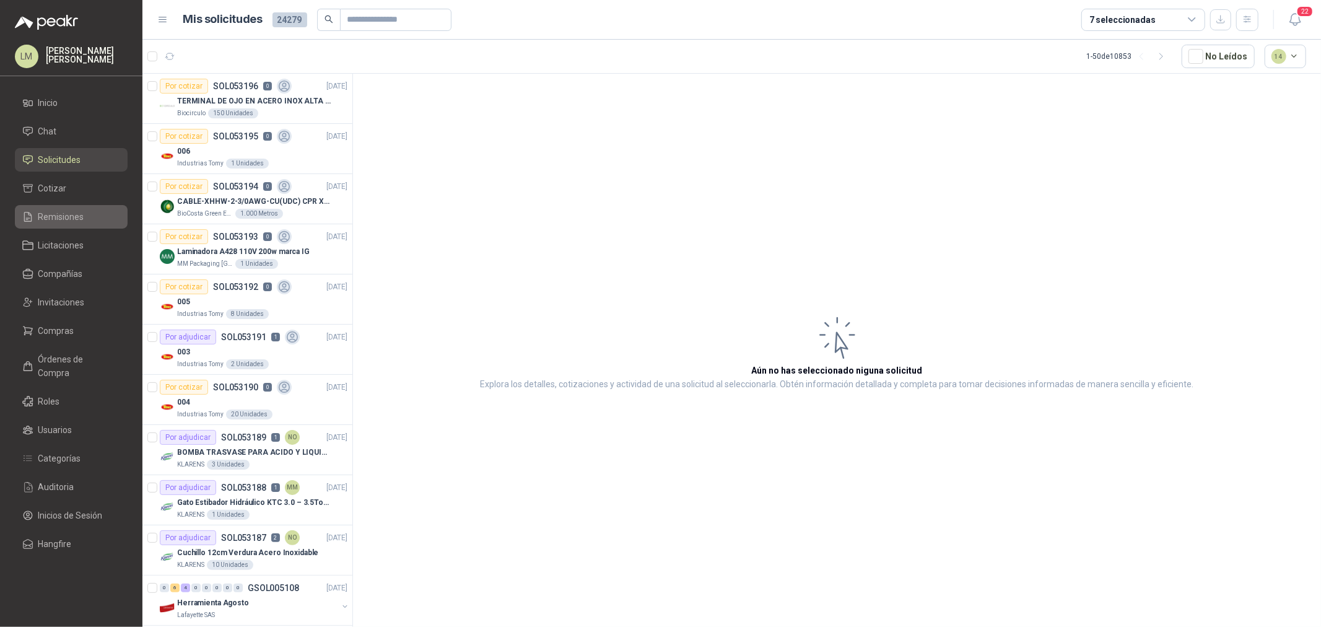
click at [64, 30] on span "Remisiones" at bounding box center [61, 217] width 46 height 14
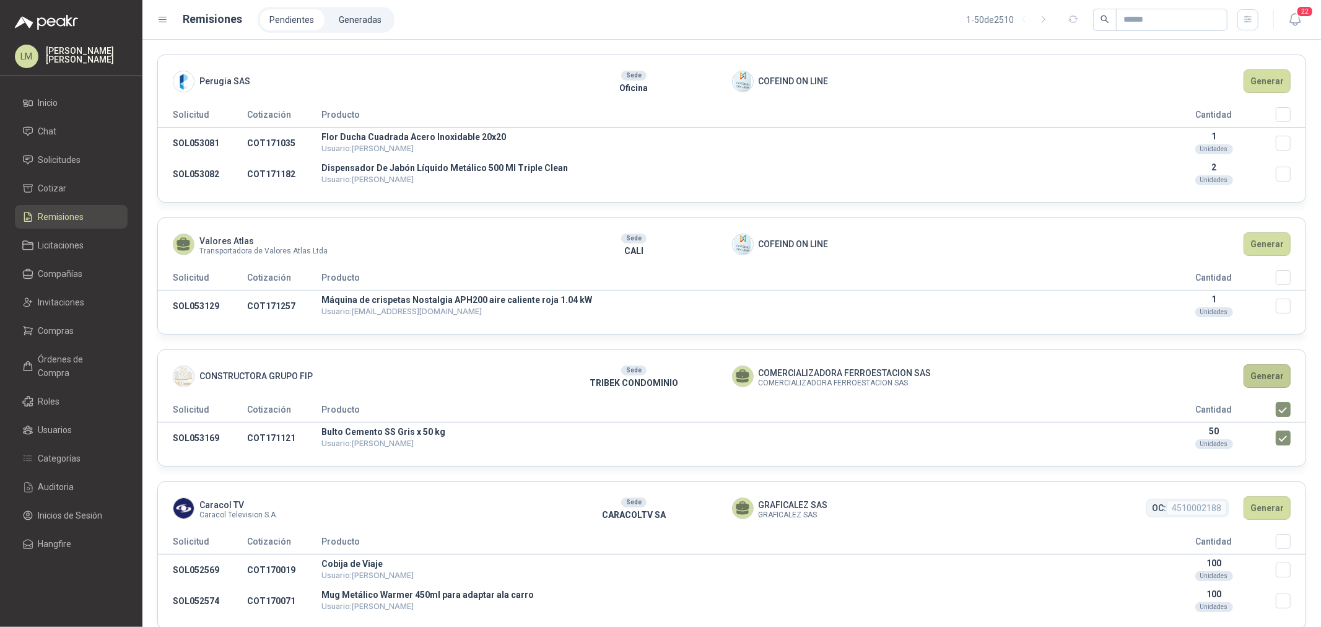
click at [441, 30] on button "Generar" at bounding box center [1267, 376] width 47 height 24
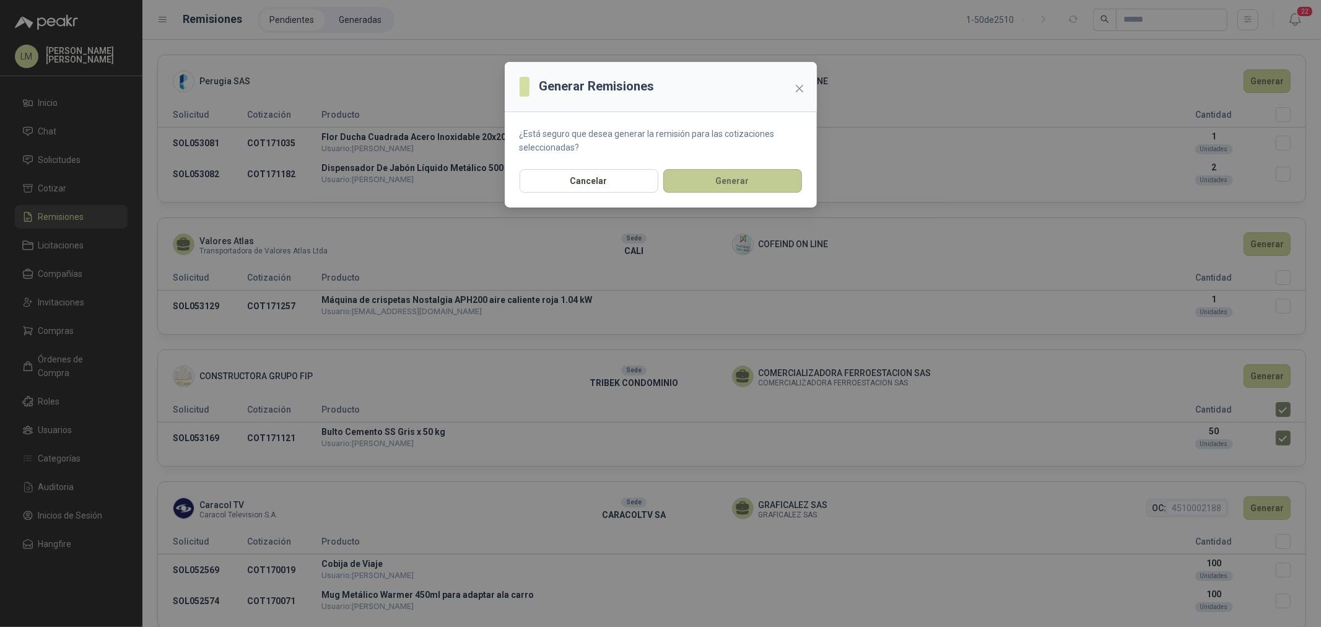
click at [441, 30] on button "Generar" at bounding box center [732, 181] width 139 height 24
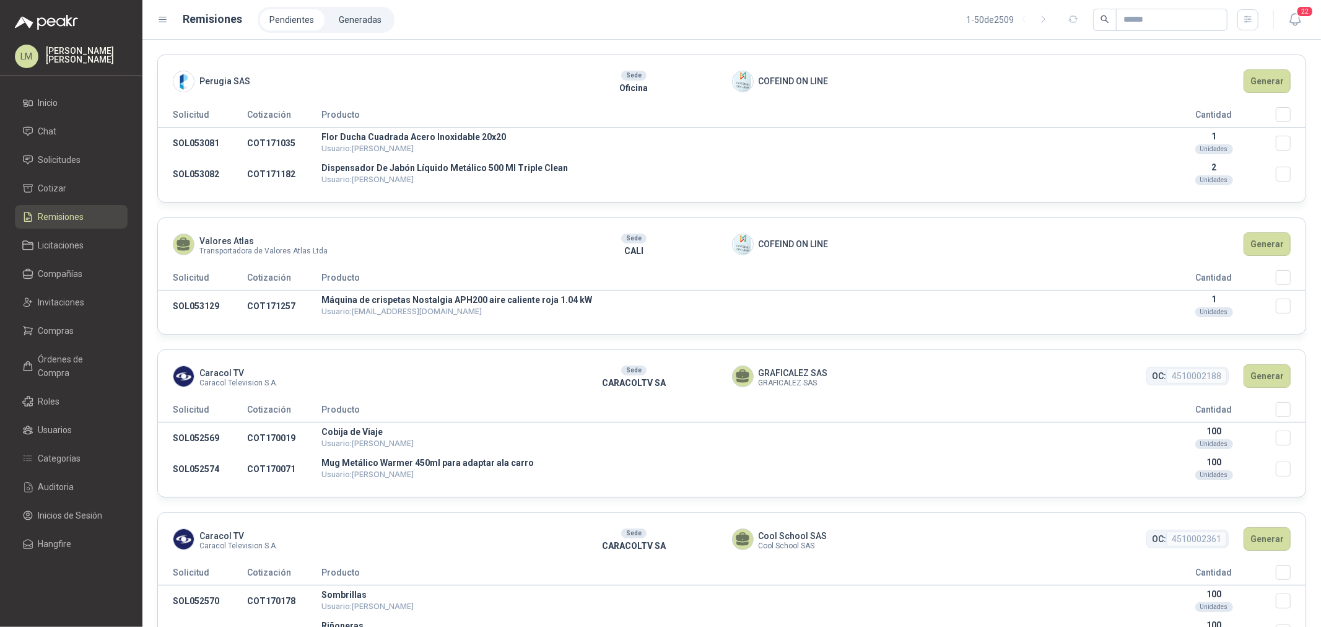
click at [344, 17] on li "Generadas" at bounding box center [360, 19] width 63 height 21
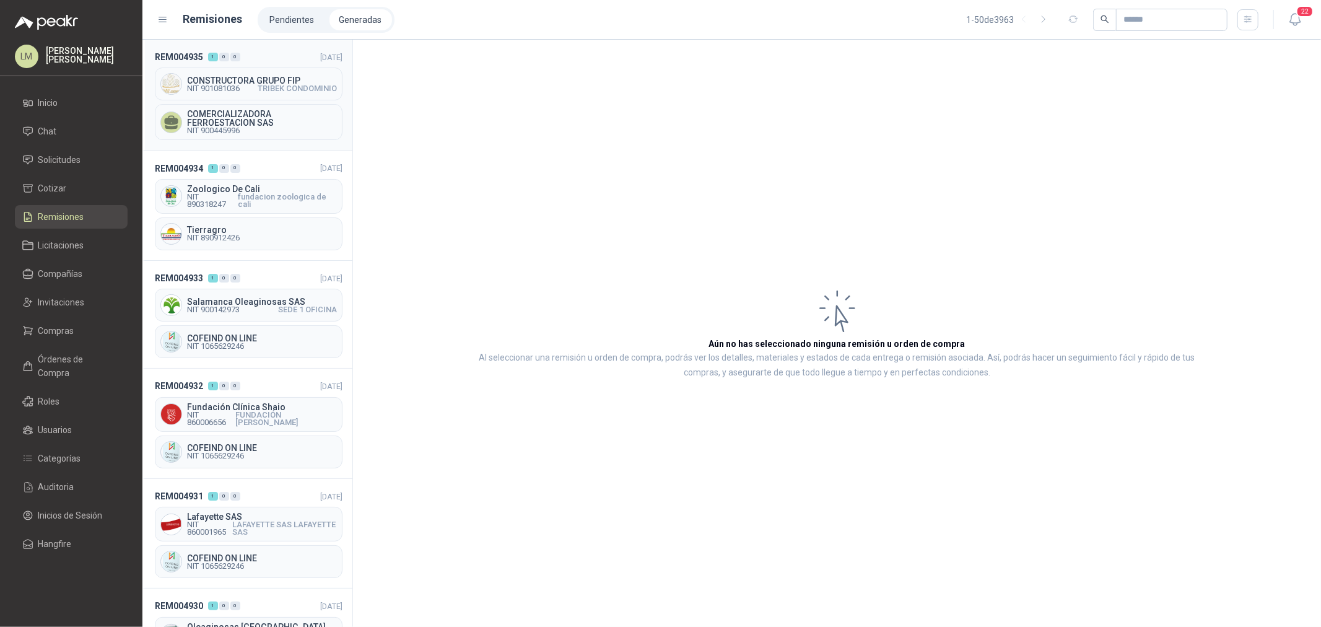
click at [209, 30] on div "CONSTRUCTORA GRUPO FIP NIT 901081036 TRIBEK CONDOMINIO" at bounding box center [249, 84] width 188 height 33
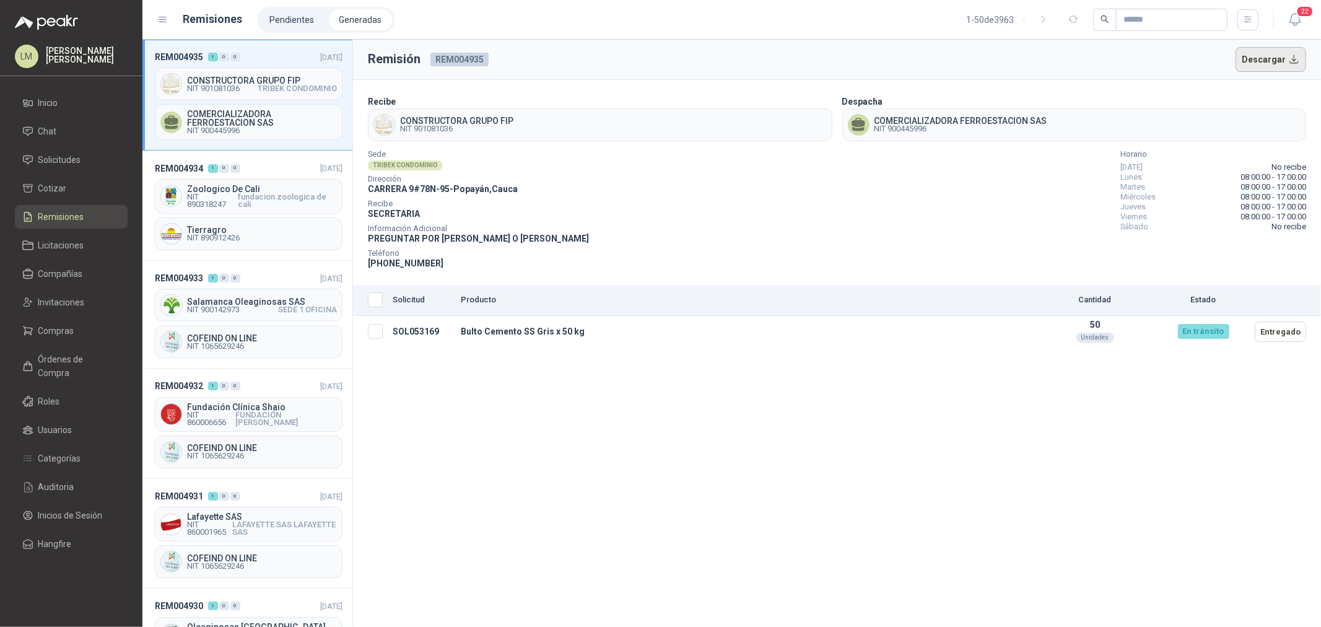
click at [441, 30] on button "Descargar" at bounding box center [1271, 59] width 71 height 25
click at [60, 30] on span "Compras" at bounding box center [56, 331] width 36 height 14
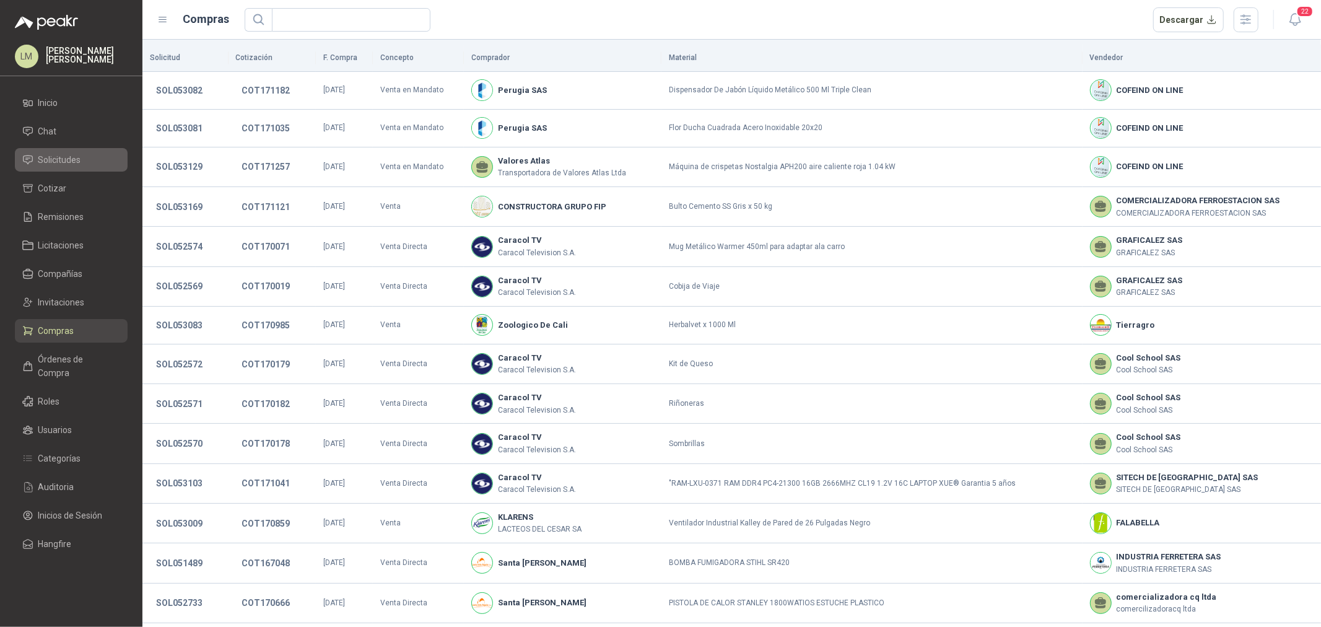
click at [57, 30] on span "Solicitudes" at bounding box center [59, 160] width 43 height 14
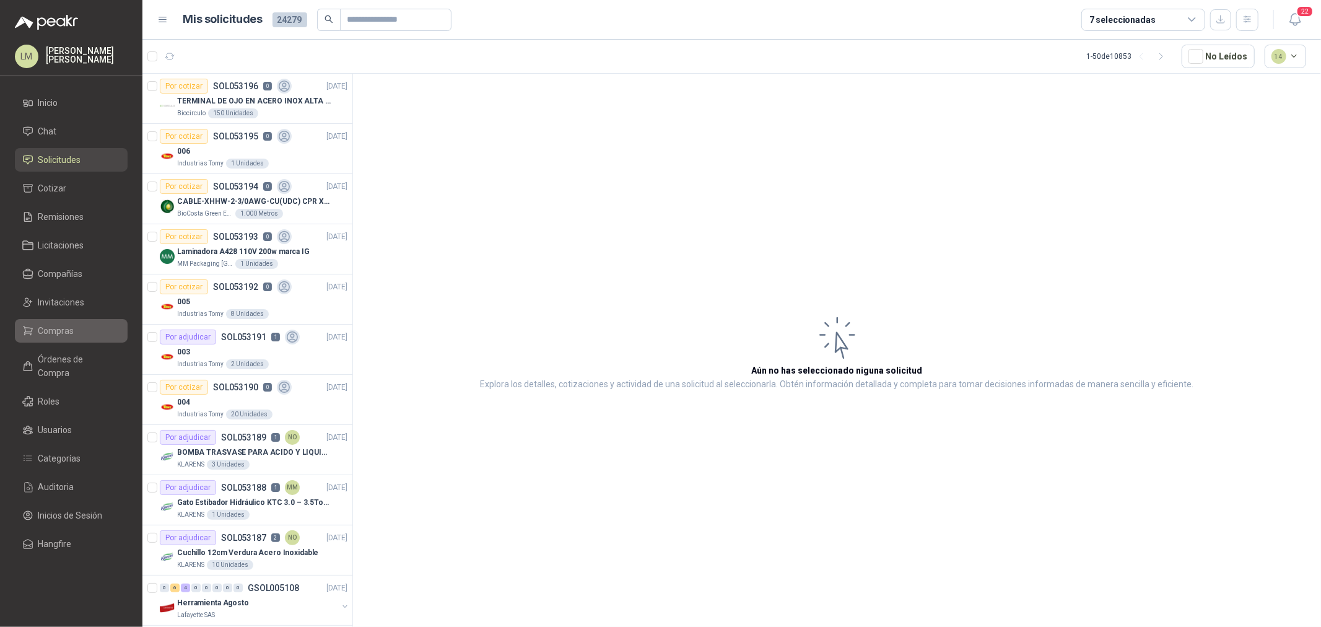
click at [59, 30] on span "Compras" at bounding box center [56, 331] width 36 height 14
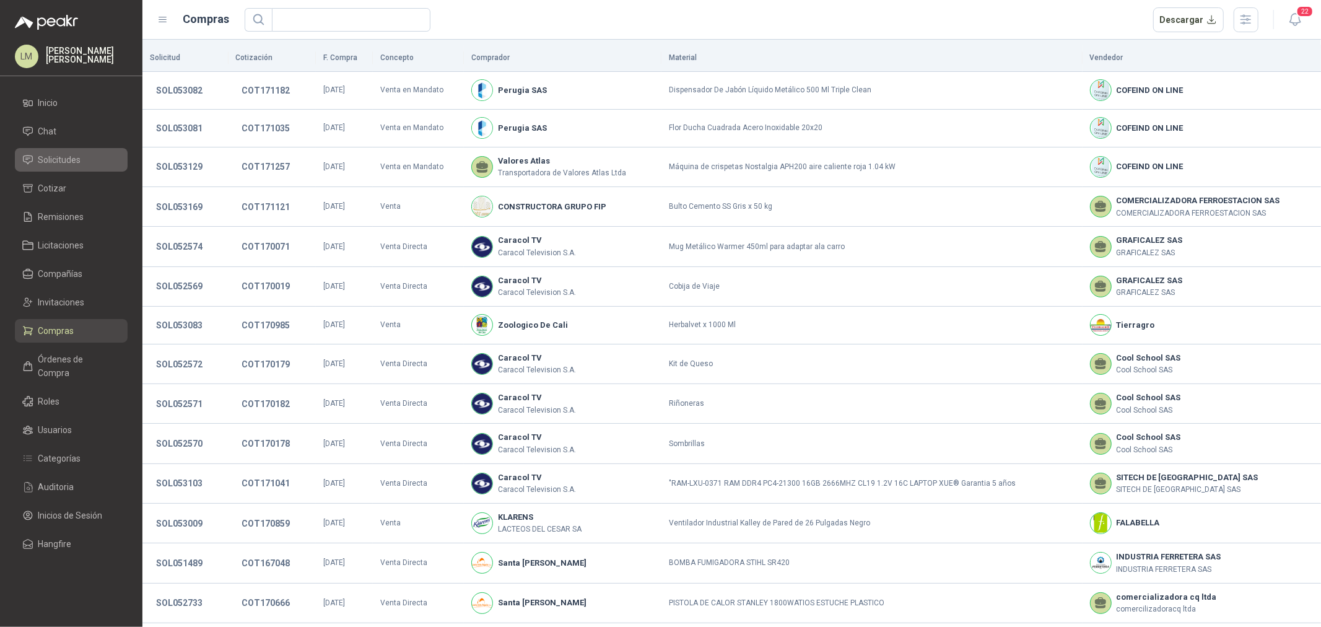
click at [69, 30] on span "Solicitudes" at bounding box center [59, 160] width 43 height 14
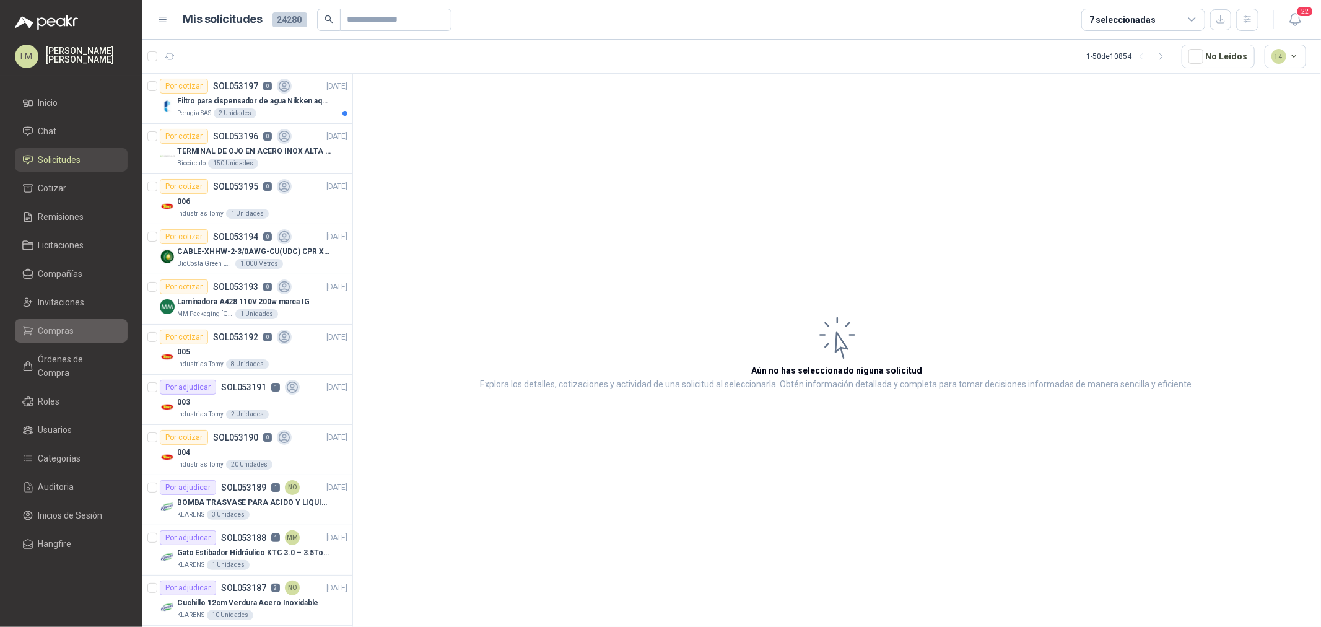
click at [51, 30] on span "Compras" at bounding box center [56, 331] width 36 height 14
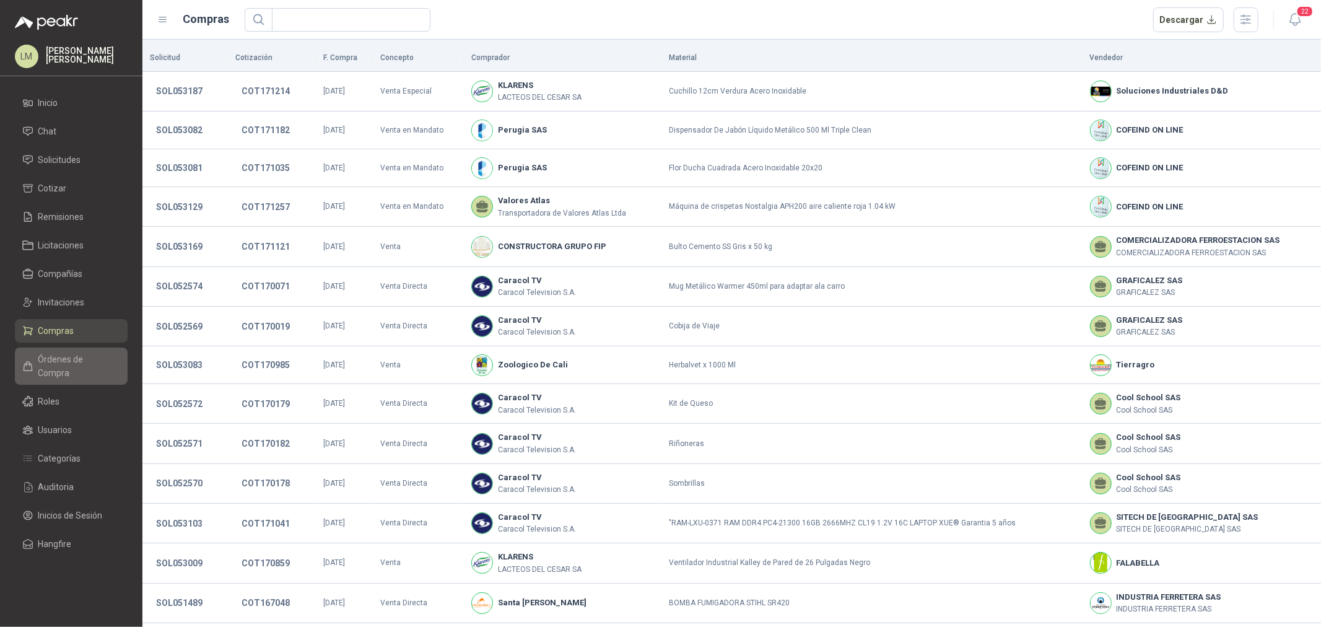
click at [59, 30] on span "Órdenes de Compra" at bounding box center [76, 365] width 77 height 27
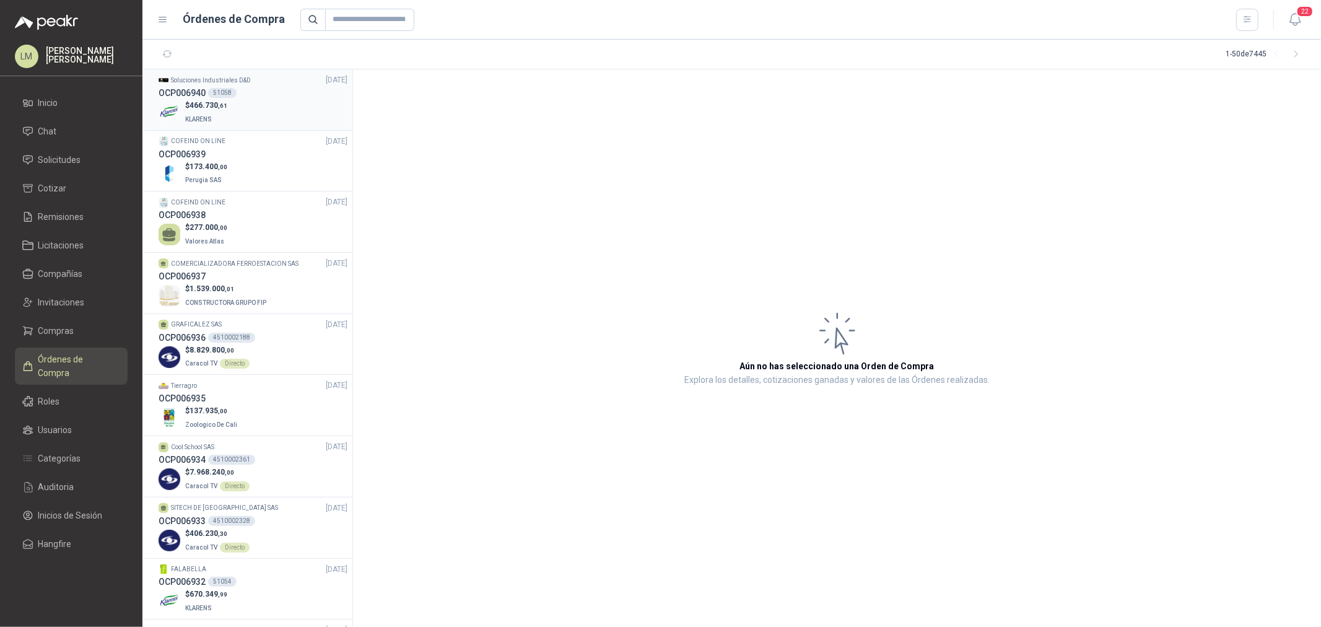
click at [230, 30] on div "$ 466.730 ,61 KLARENS" at bounding box center [253, 112] width 189 height 25
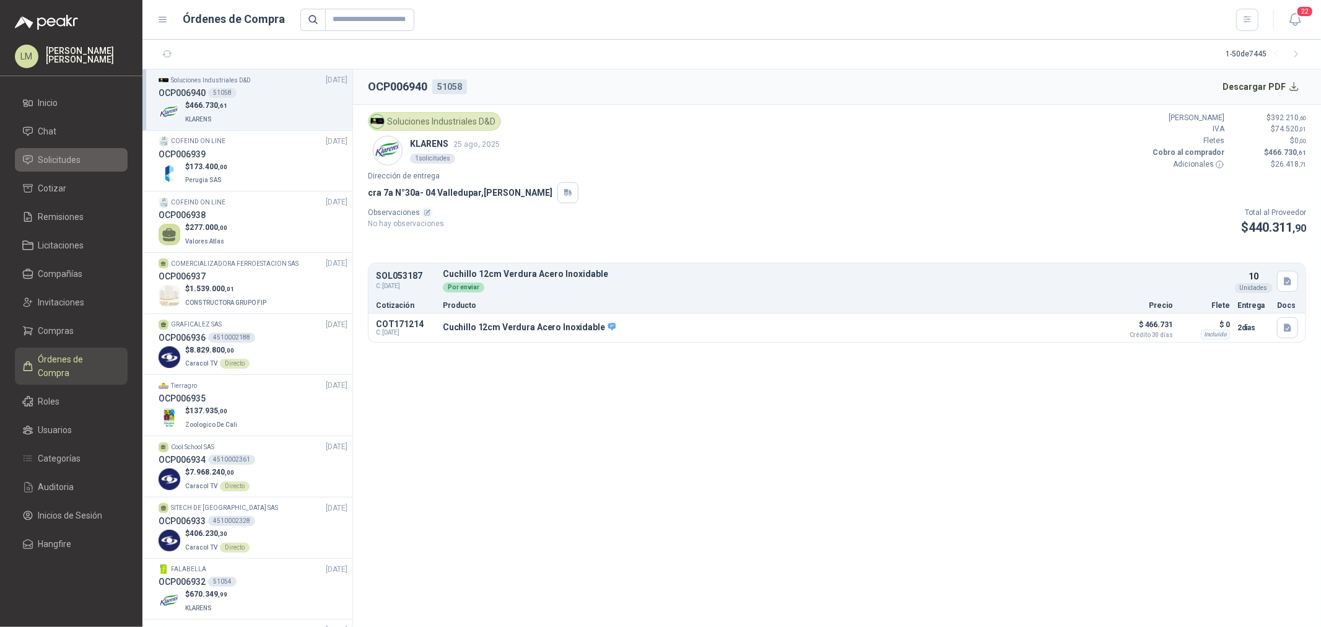
click at [55, 30] on link "Solicitudes" at bounding box center [71, 160] width 113 height 24
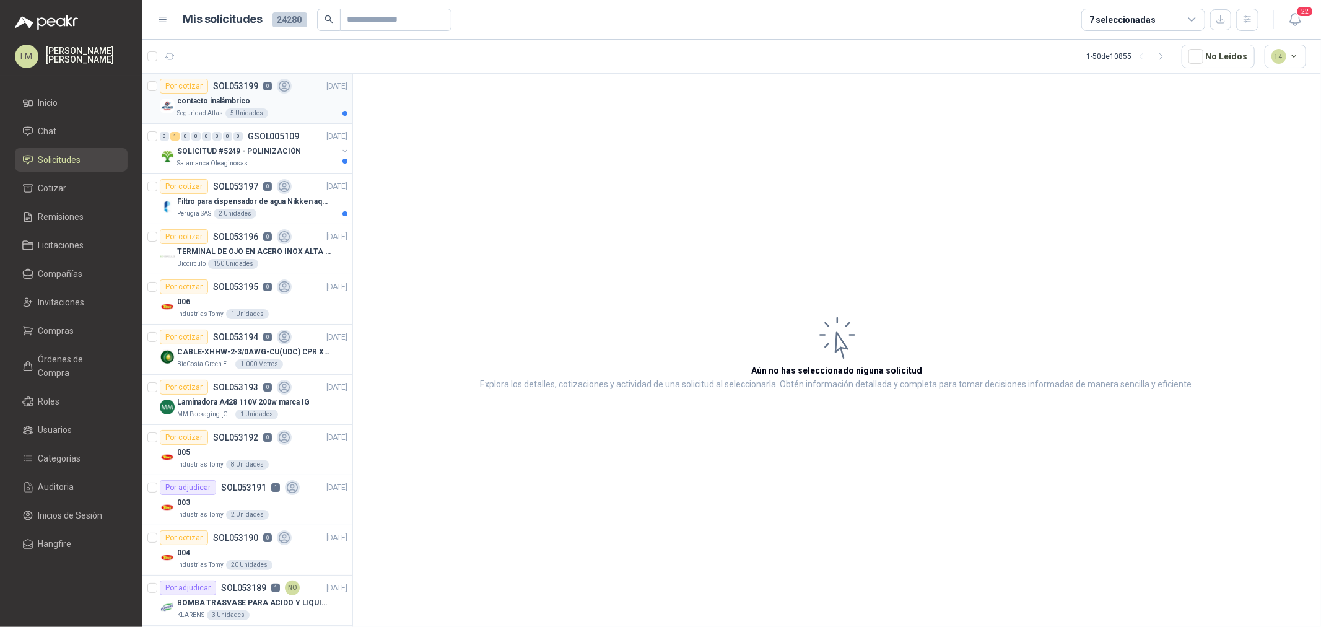
click at [220, 30] on div "contacto inalámbrico" at bounding box center [262, 101] width 170 height 15
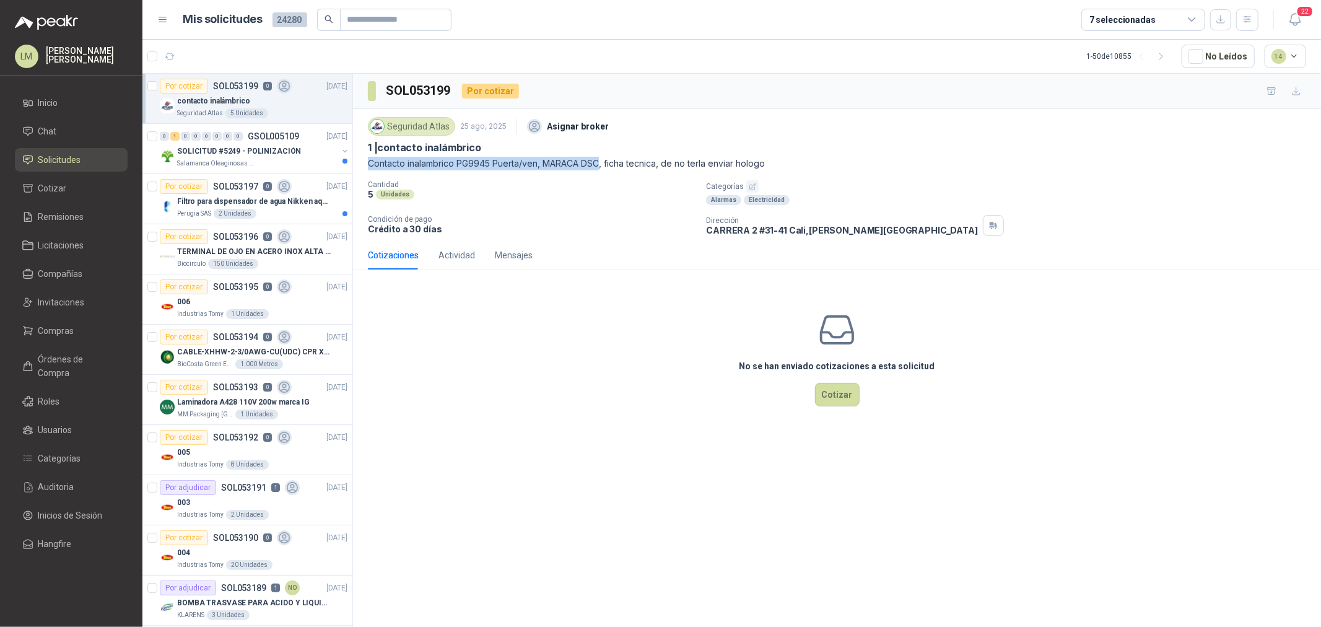
drag, startPoint x: 363, startPoint y: 162, endPoint x: 601, endPoint y: 168, distance: 237.9
click at [441, 30] on div "Seguridad Atlas [DATE] Asignar broker 1 | contacto inalámbrico Contacto inalamb…" at bounding box center [837, 175] width 968 height 132
copy p "Contacto inalambrico PG9945 Puerta/ven, MARACA DSC"
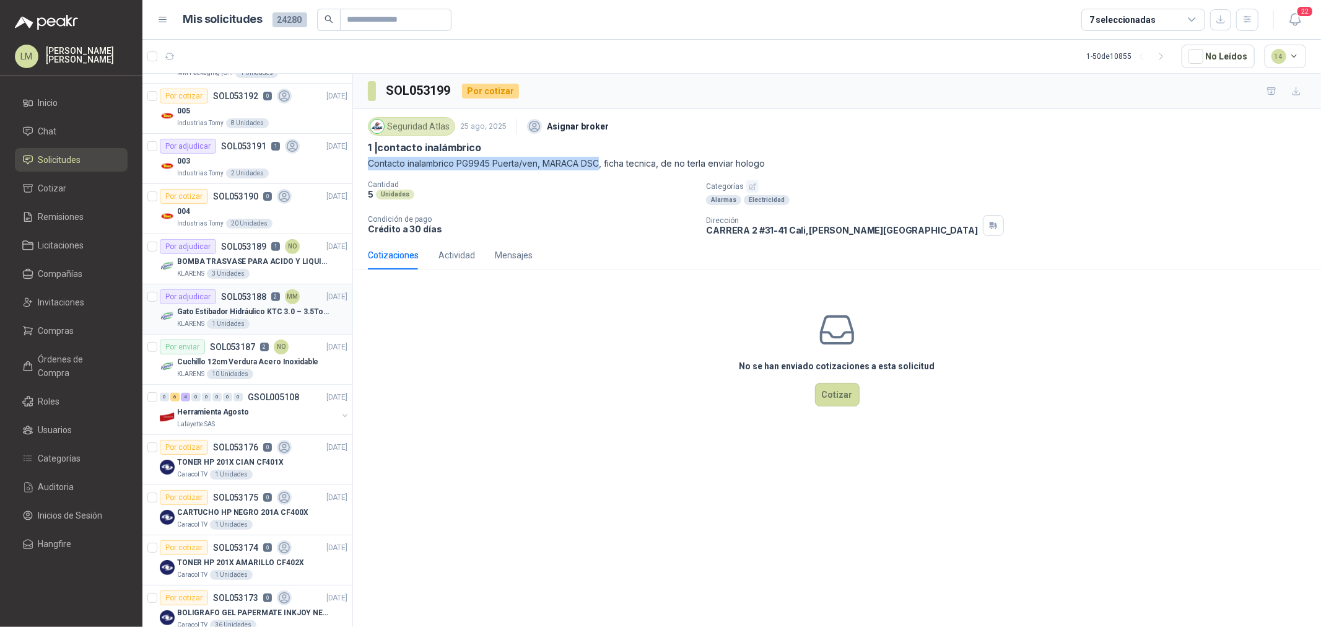
scroll to position [344, 0]
click at [255, 30] on p "SOL053189" at bounding box center [243, 244] width 45 height 9
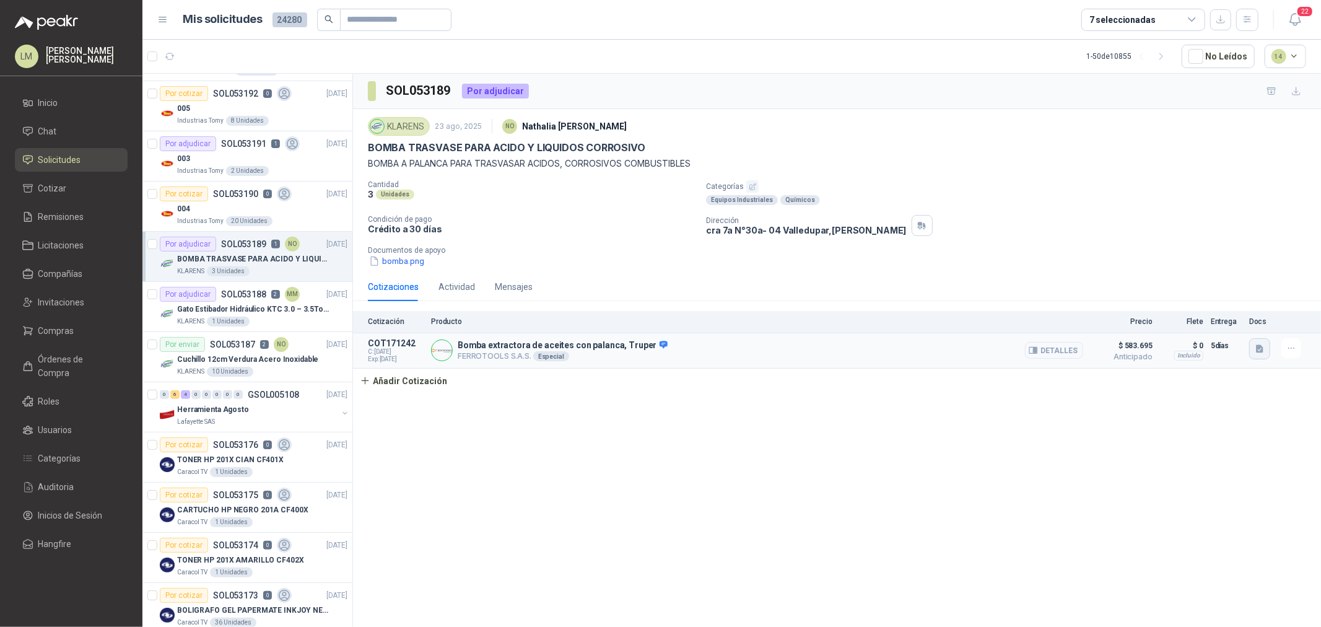
click at [441, 30] on icon "button" at bounding box center [1259, 348] width 7 height 8
click at [441, 30] on div "Ficha Técnica - 16857.pdf" at bounding box center [1208, 321] width 123 height 29
click at [441, 30] on button "Ficha Técnica - 16857.pdf" at bounding box center [1208, 321] width 107 height 13
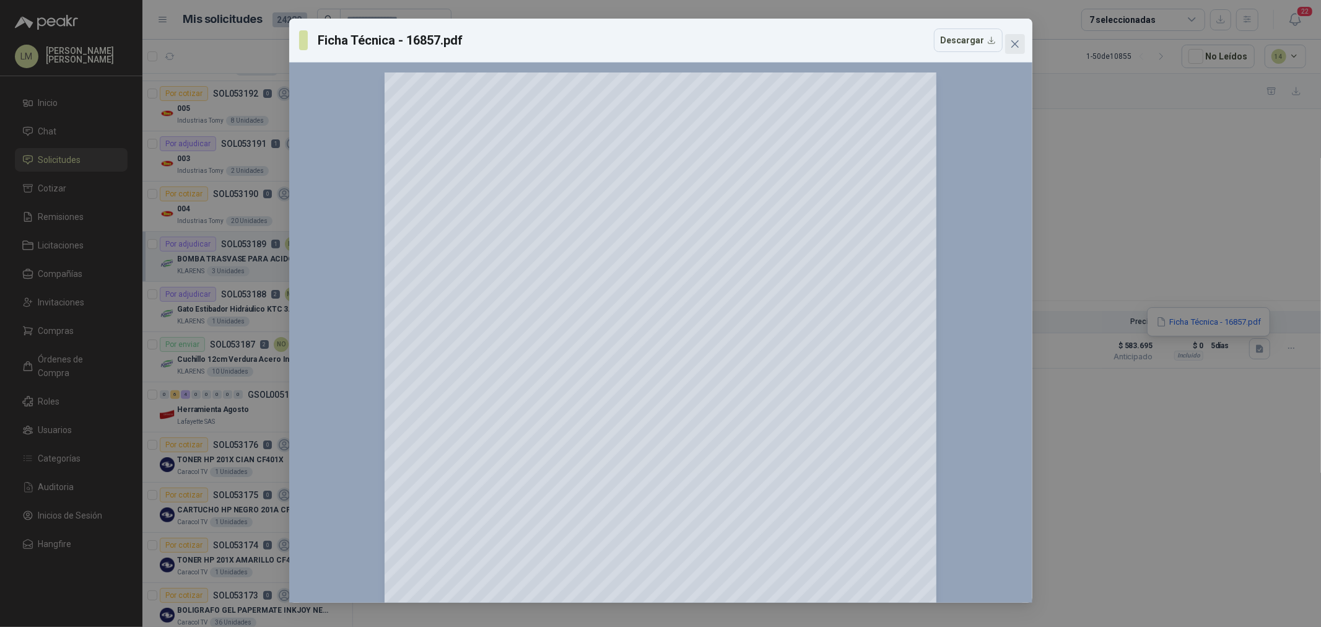
click at [441, 30] on icon "close" at bounding box center [1015, 44] width 10 height 10
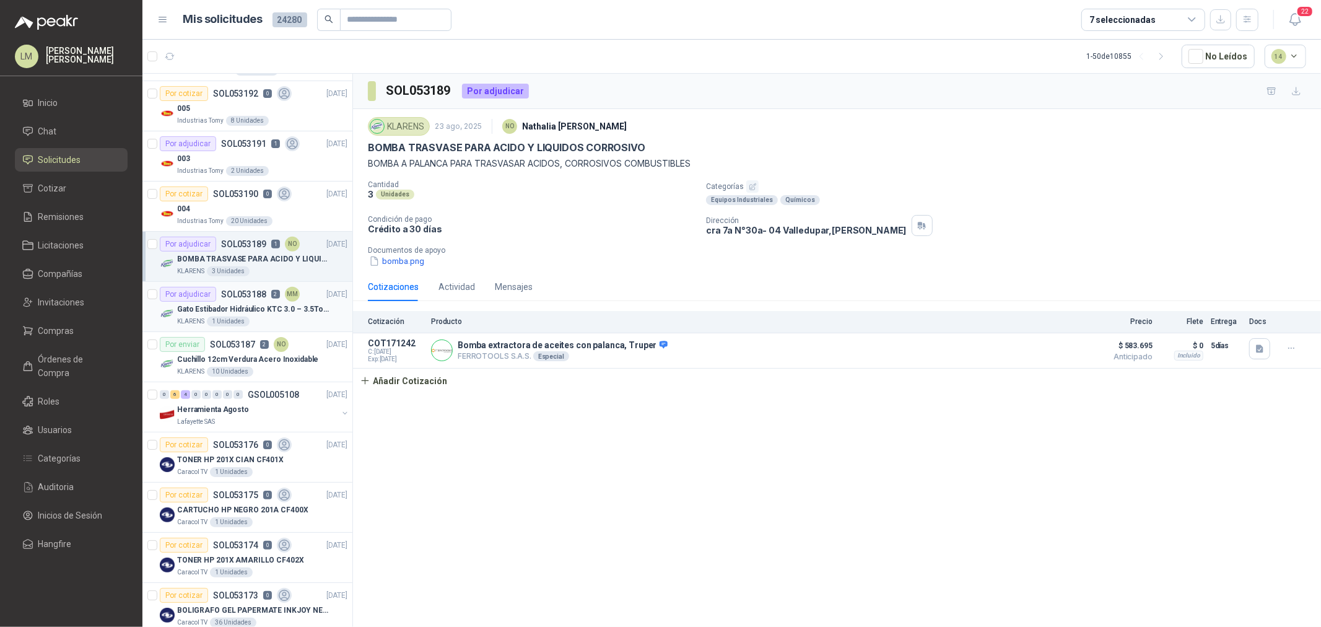
click at [237, 30] on p "SOL053188" at bounding box center [243, 294] width 45 height 9
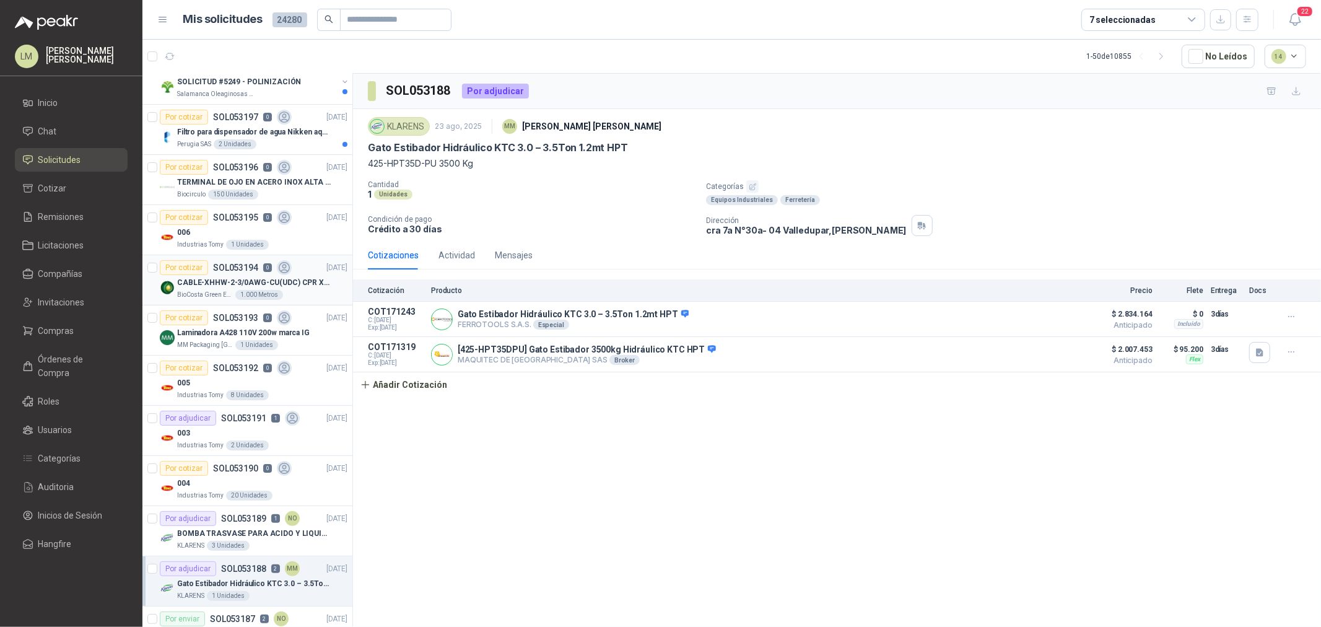
scroll to position [69, 0]
click at [228, 30] on p "SOL053194" at bounding box center [235, 268] width 45 height 9
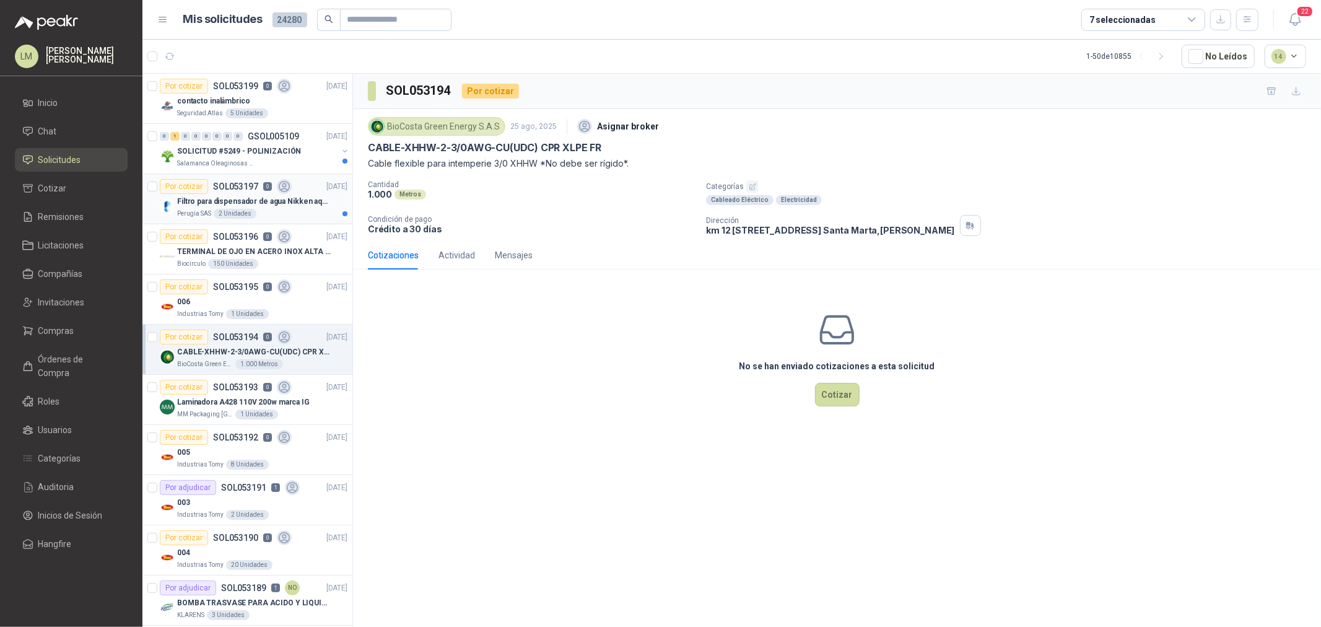
click at [223, 30] on p "Filtro para dispensador de agua Nikken aqua pour deluxe" at bounding box center [254, 202] width 154 height 12
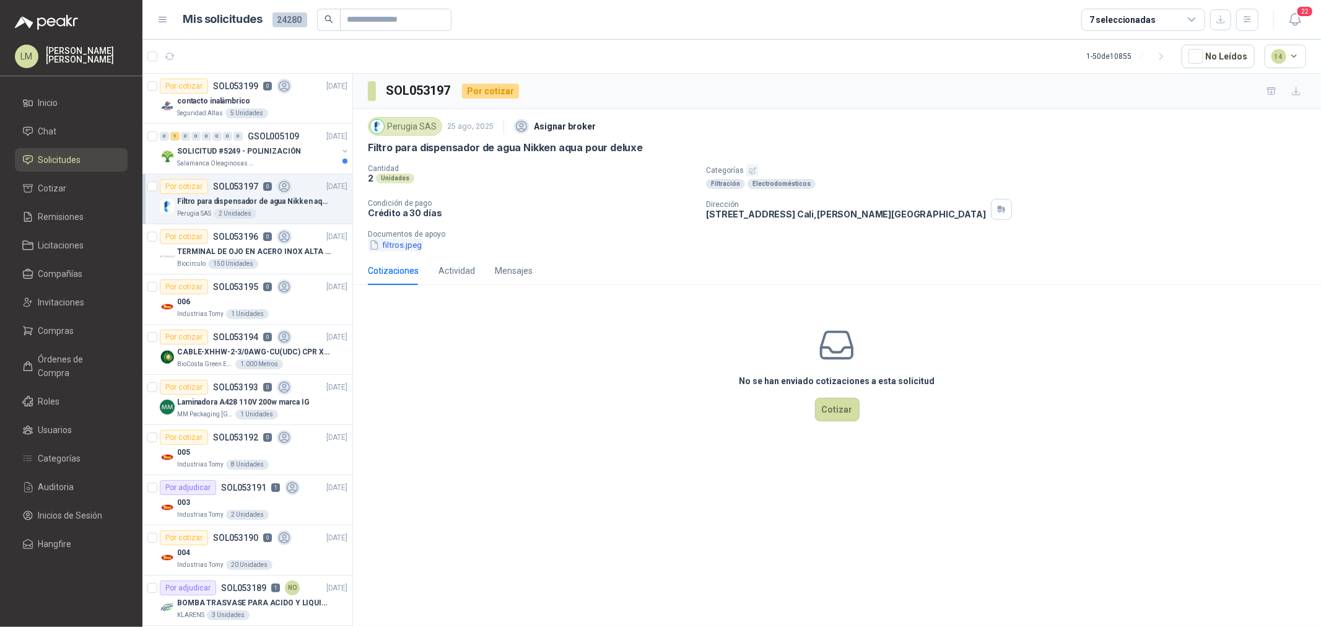
click at [404, 30] on button "filtros.jpeg" at bounding box center [395, 244] width 55 height 13
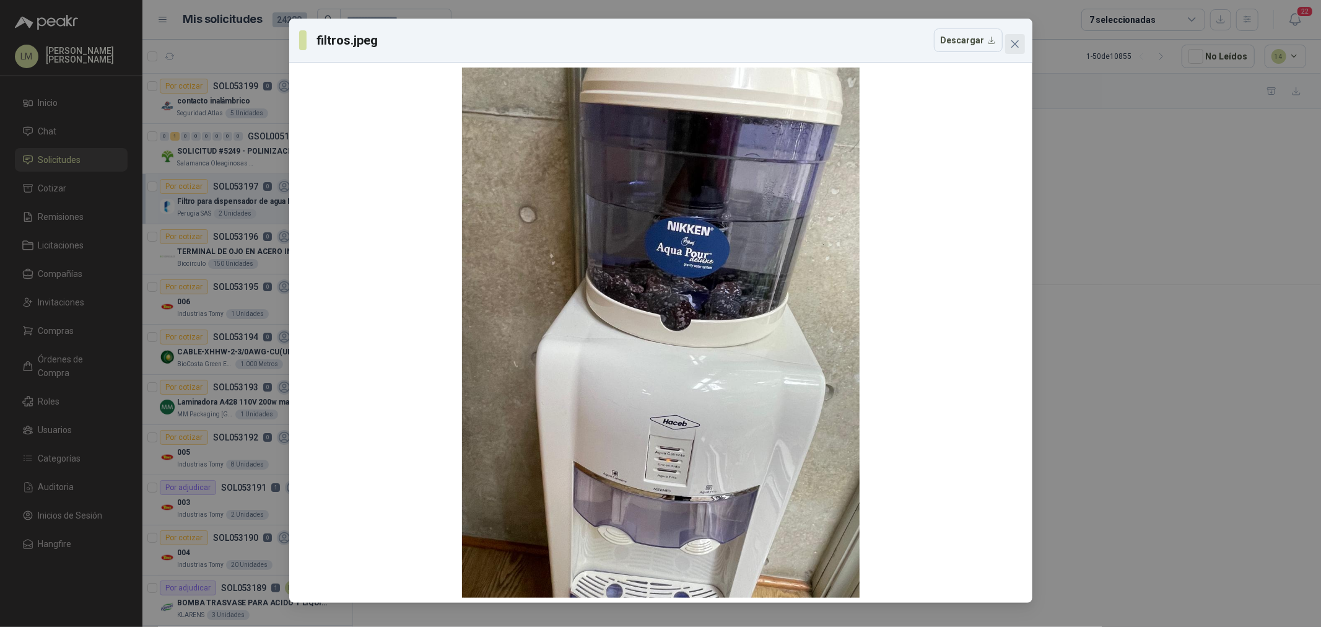
click at [441, 30] on icon "close" at bounding box center [1015, 44] width 10 height 10
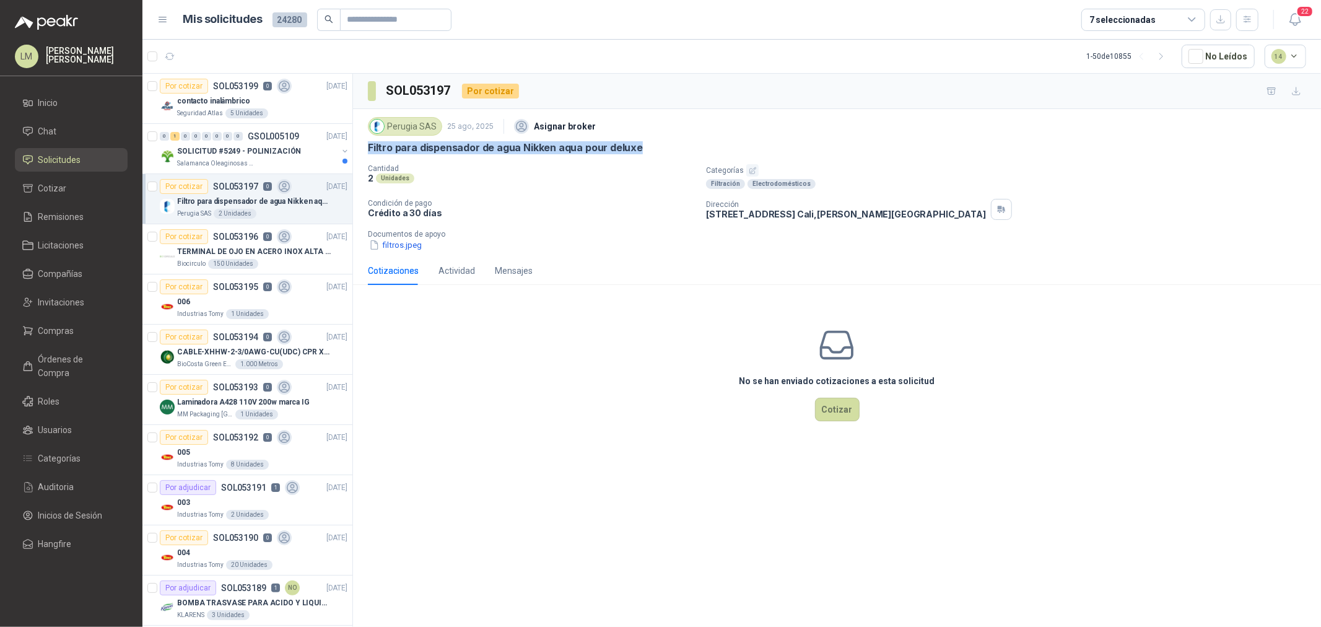
drag, startPoint x: 364, startPoint y: 144, endPoint x: 641, endPoint y: 149, distance: 276.9
click at [441, 30] on div "Perugia SAS [DATE] Asignar broker Filtro para dispensador de agua Nikken aqua p…" at bounding box center [837, 182] width 968 height 147
click at [401, 30] on button "filtros.jpeg" at bounding box center [395, 244] width 55 height 13
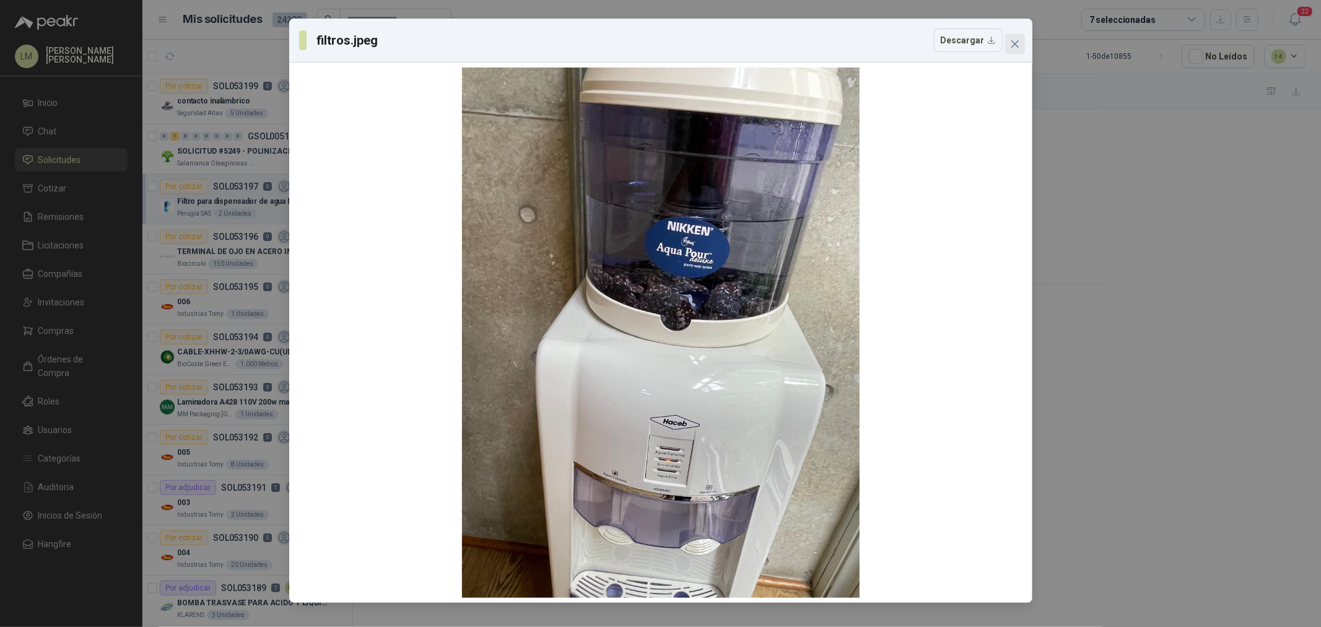
click at [441, 30] on icon "close" at bounding box center [1015, 44] width 10 height 10
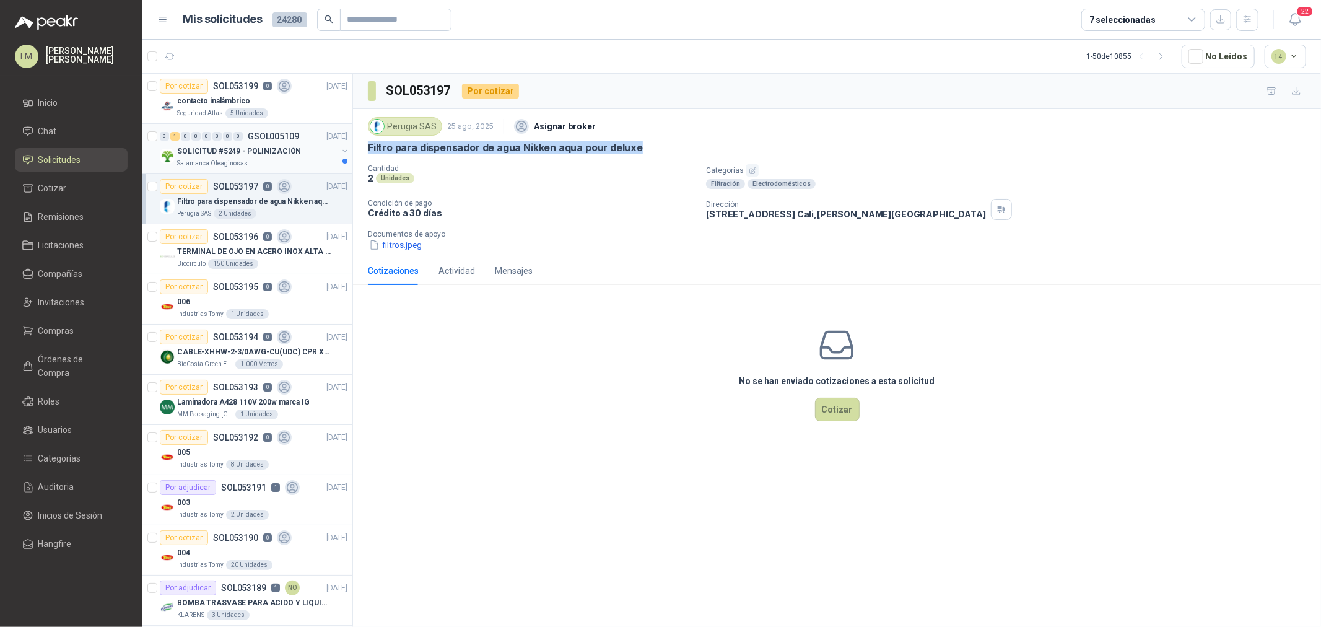
click at [340, 30] on button "button" at bounding box center [345, 151] width 10 height 10
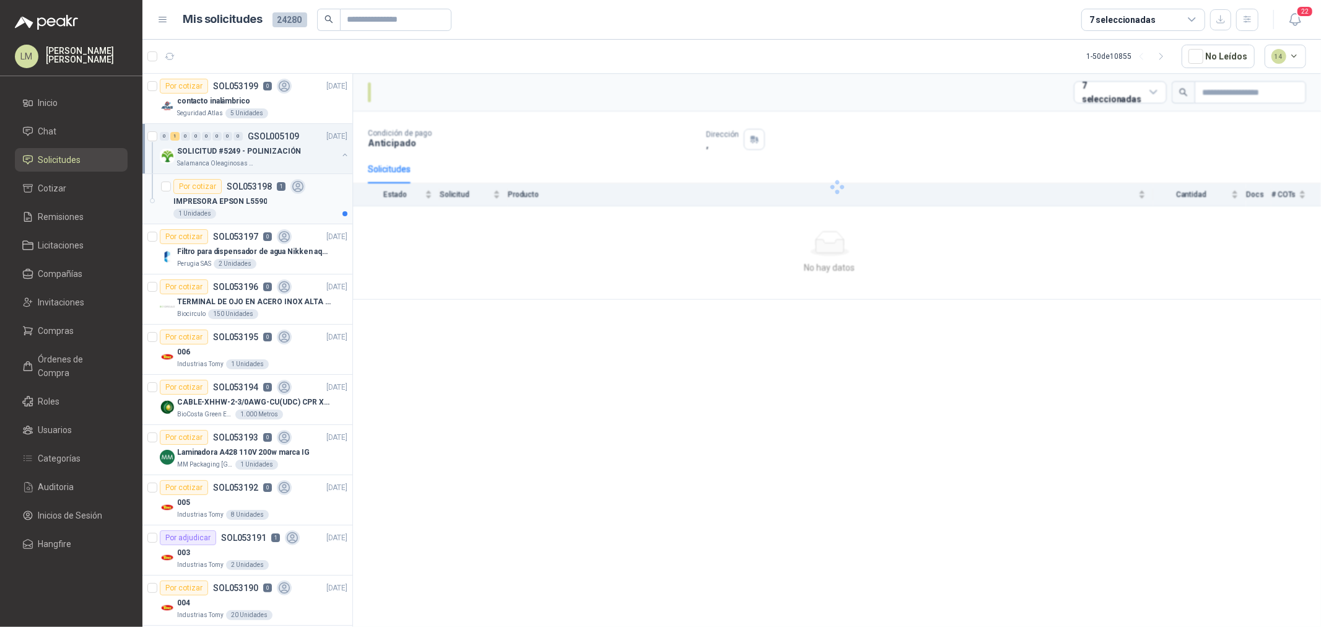
click at [255, 30] on p "IMPRESORA EPSON L5590" at bounding box center [220, 202] width 94 height 12
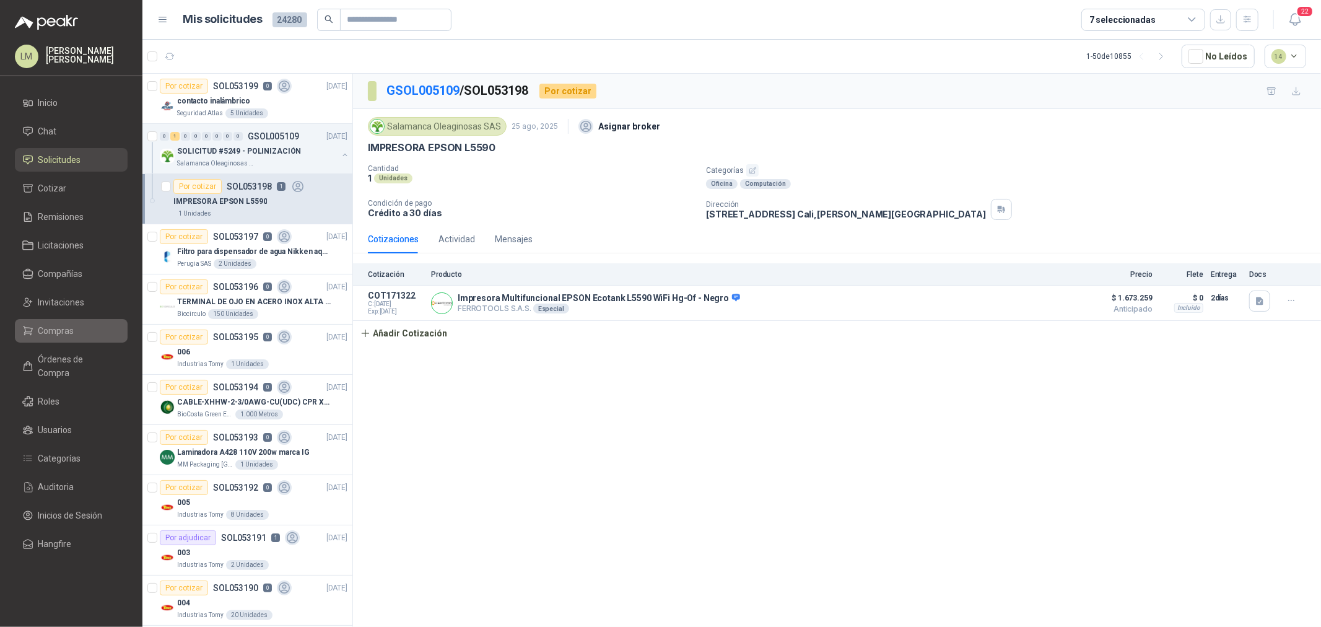
click at [56, 30] on span "Compras" at bounding box center [56, 331] width 36 height 14
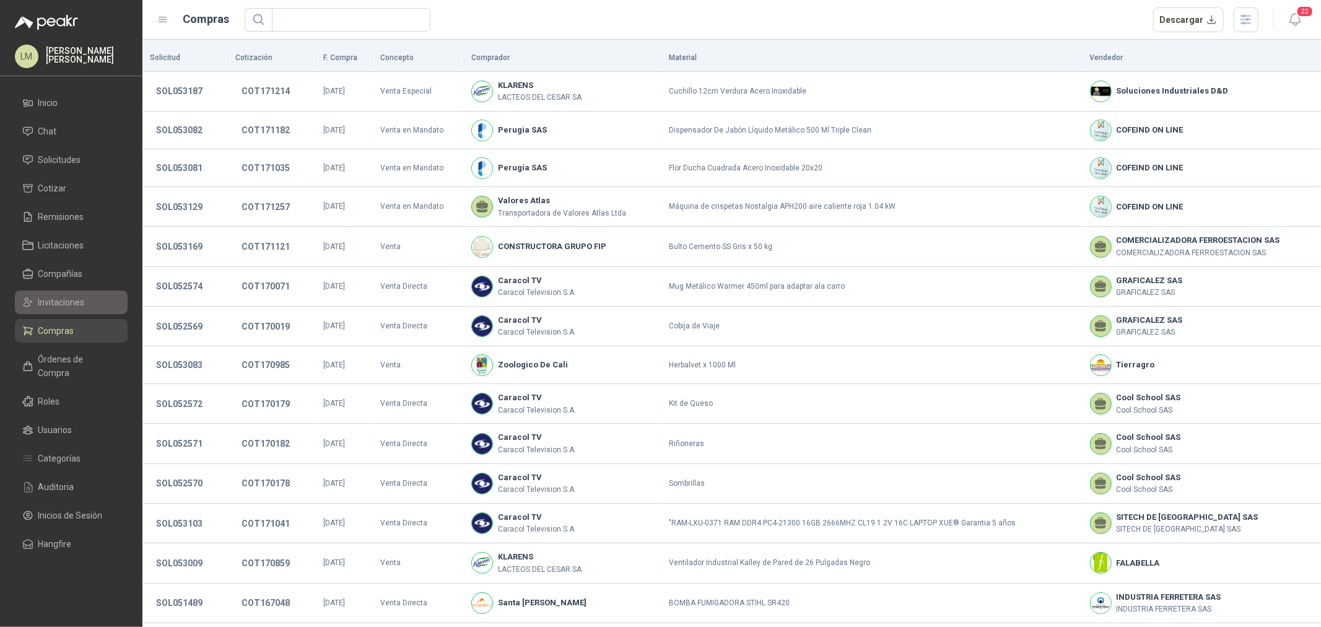
click at [62, 30] on span "Invitaciones" at bounding box center [61, 302] width 46 height 14
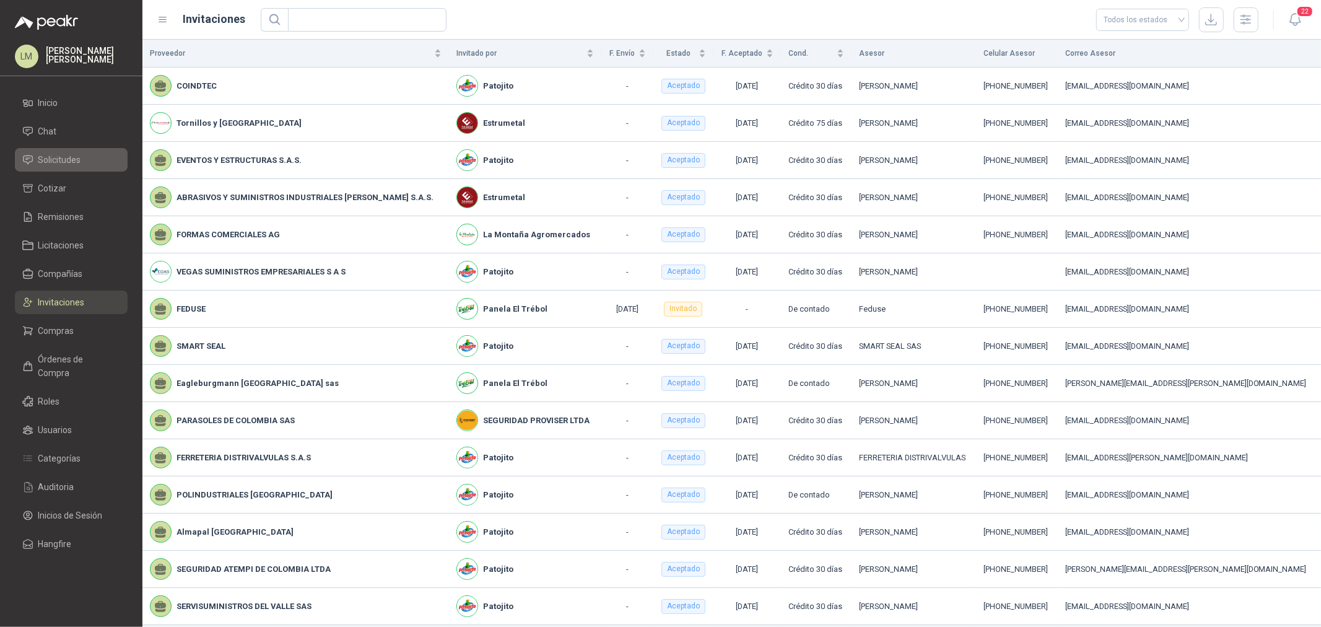
click at [57, 30] on span "Solicitudes" at bounding box center [59, 160] width 43 height 14
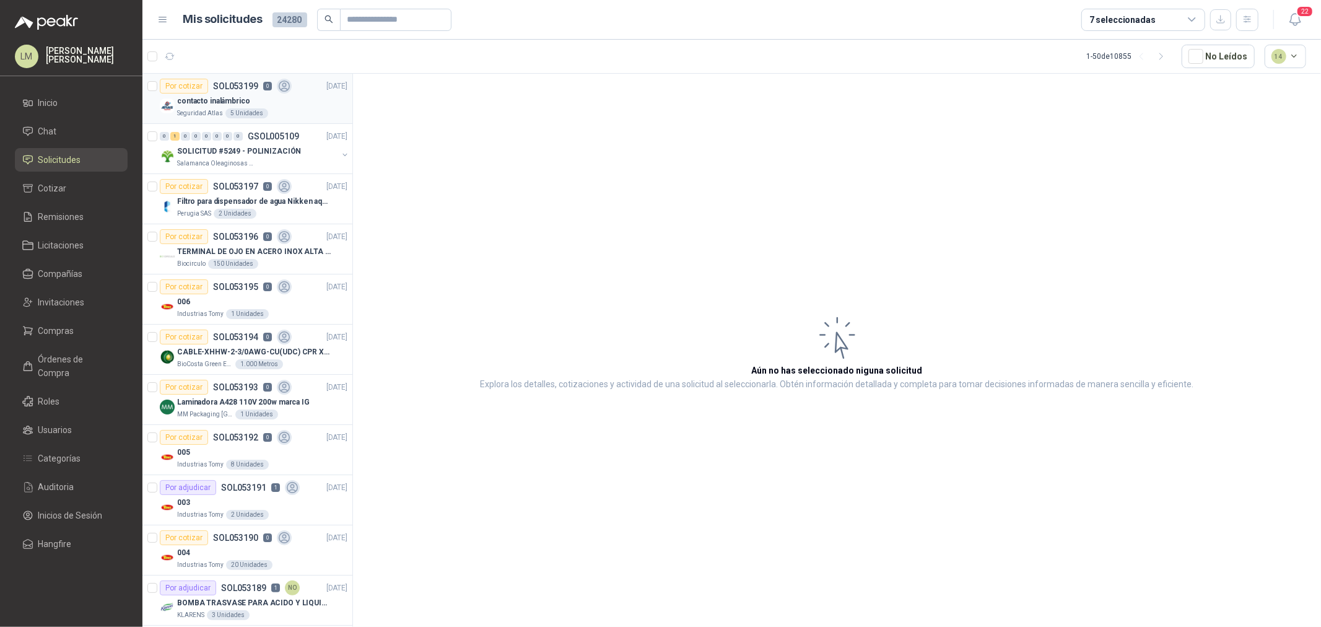
click at [207, 30] on div "Por cotizar SOL053199 0" at bounding box center [226, 86] width 132 height 15
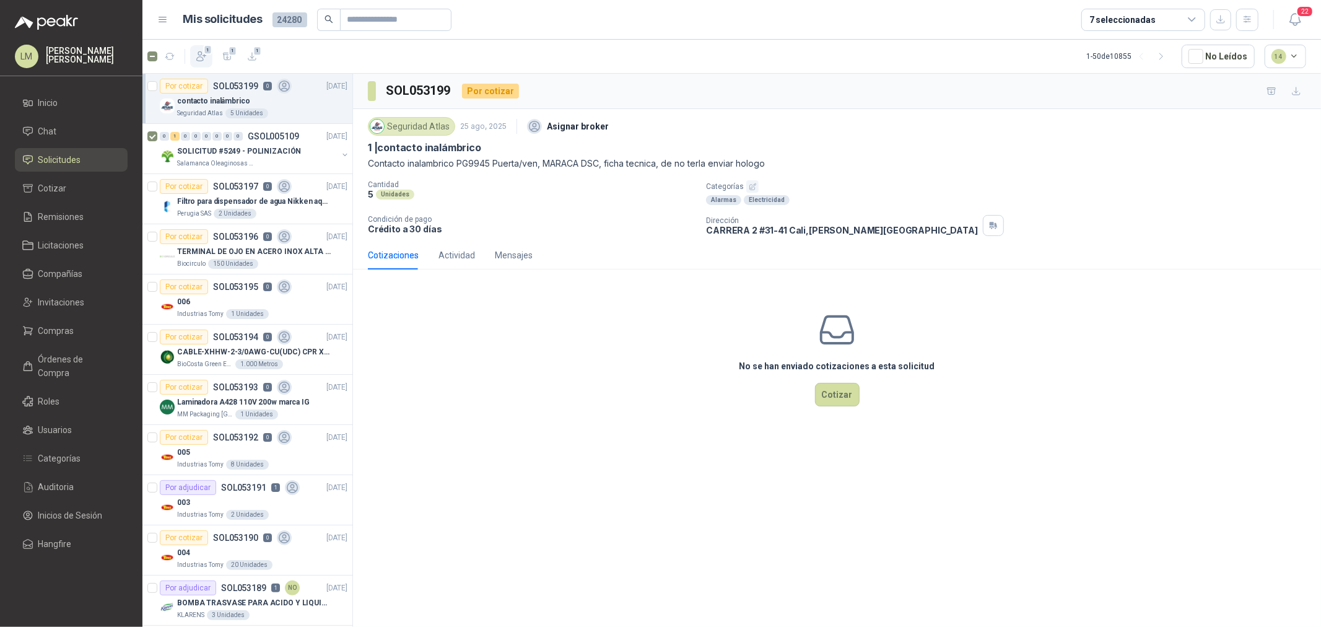
click at [207, 30] on icon "button" at bounding box center [201, 56] width 12 height 12
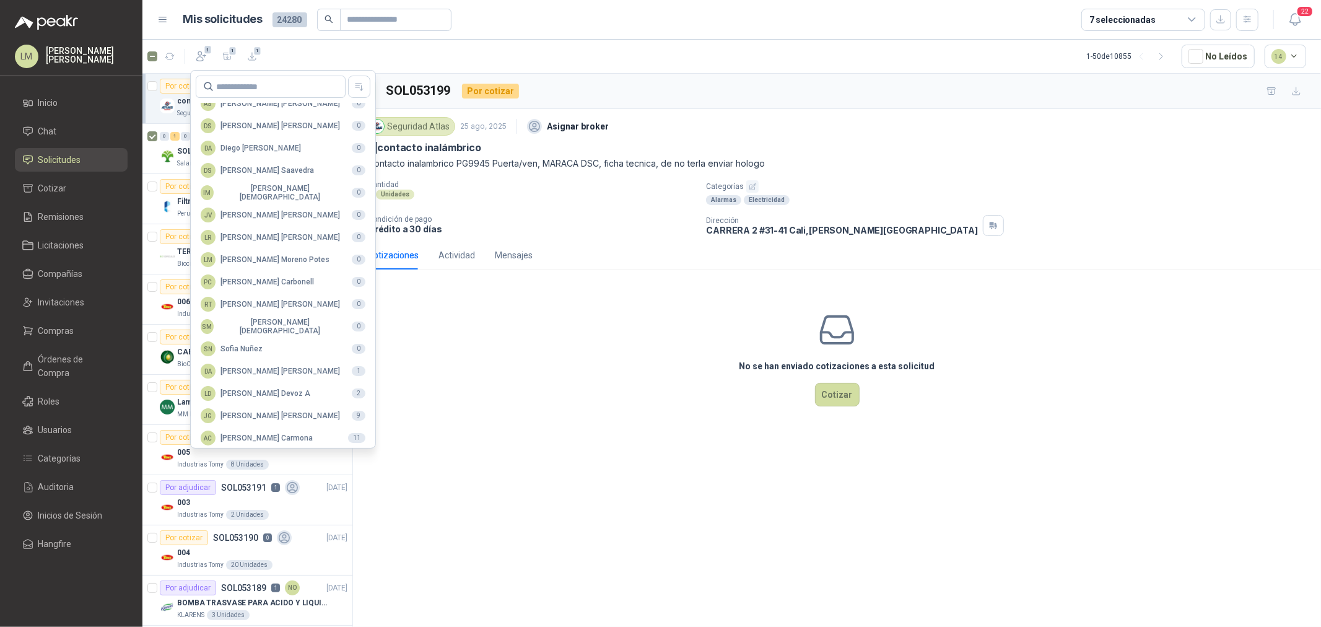
scroll to position [219, 0]
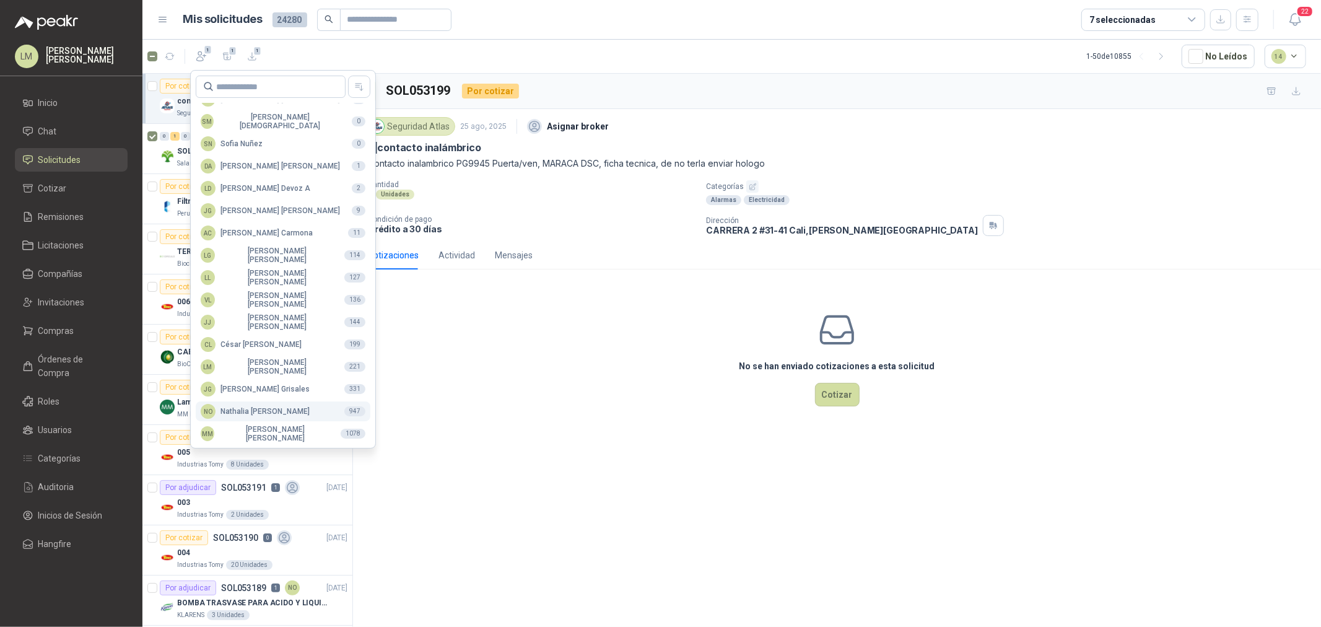
click at [251, 30] on div "NO [PERSON_NAME]" at bounding box center [255, 411] width 109 height 15
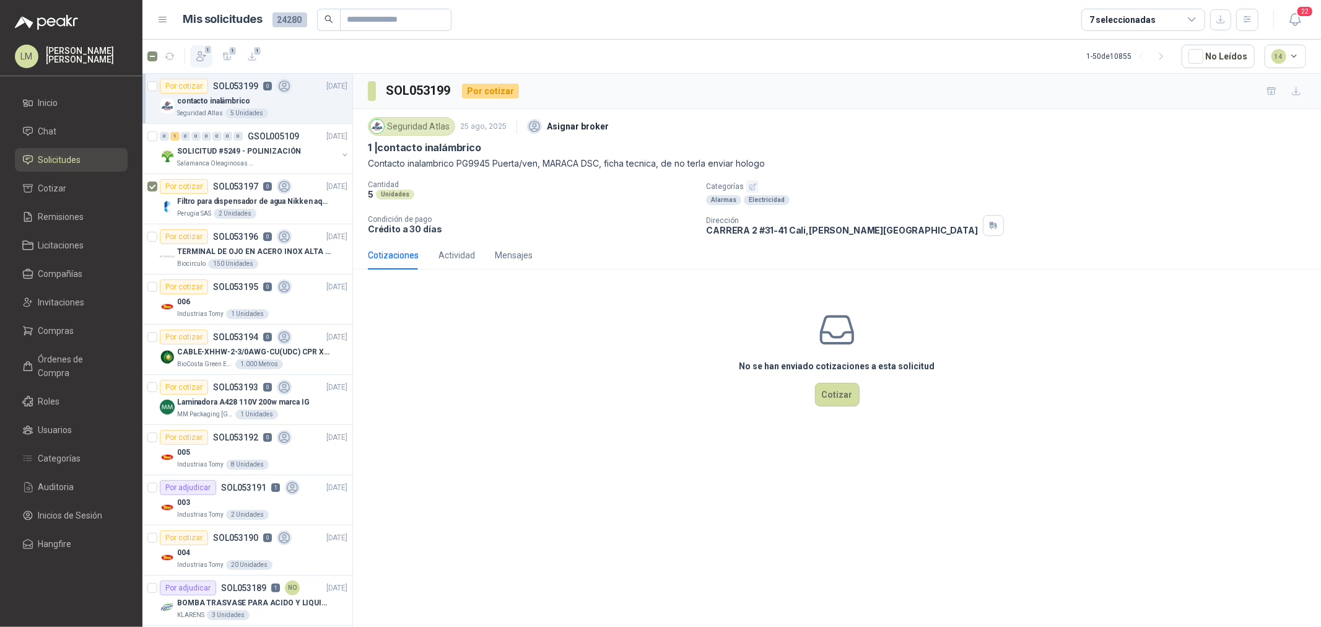
click at [201, 30] on icon "button" at bounding box center [201, 56] width 9 height 9
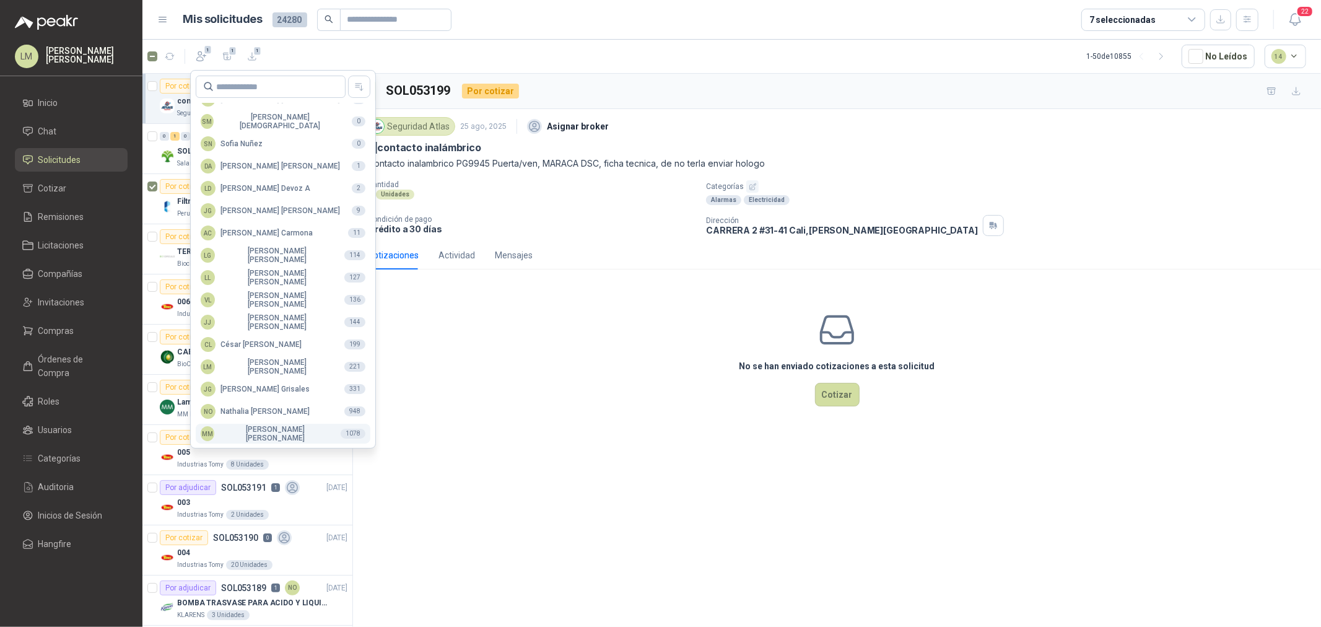
click at [256, 30] on div "MM [PERSON_NAME]" at bounding box center [266, 433] width 130 height 17
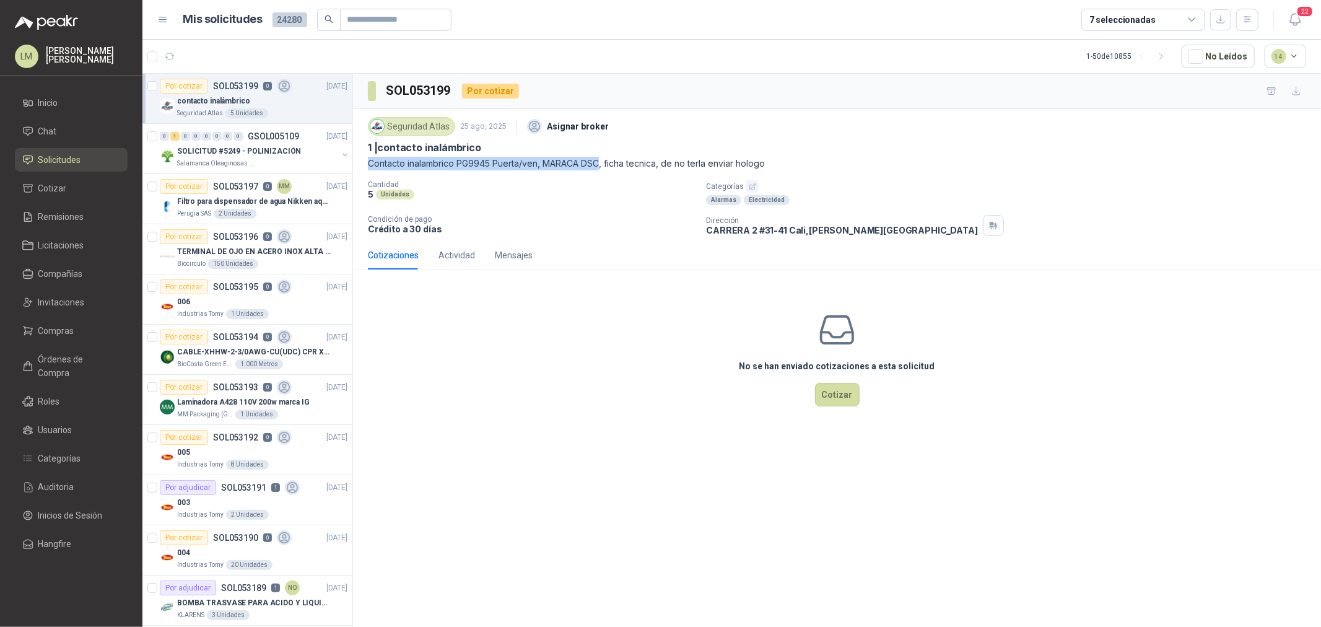
drag, startPoint x: 366, startPoint y: 165, endPoint x: 601, endPoint y: 163, distance: 235.4
click at [441, 30] on div "Seguridad Atlas [DATE] Asignar broker 1 | contacto inalámbrico Contacto inalamb…" at bounding box center [837, 175] width 968 height 132
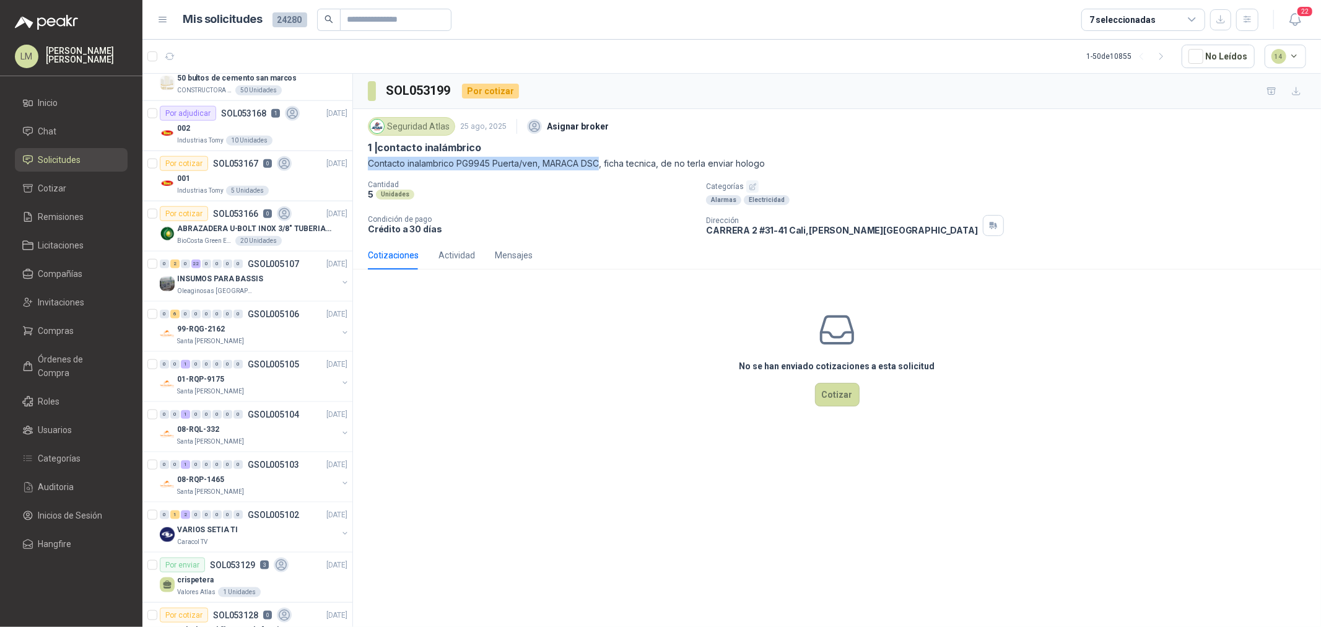
scroll to position [1101, 0]
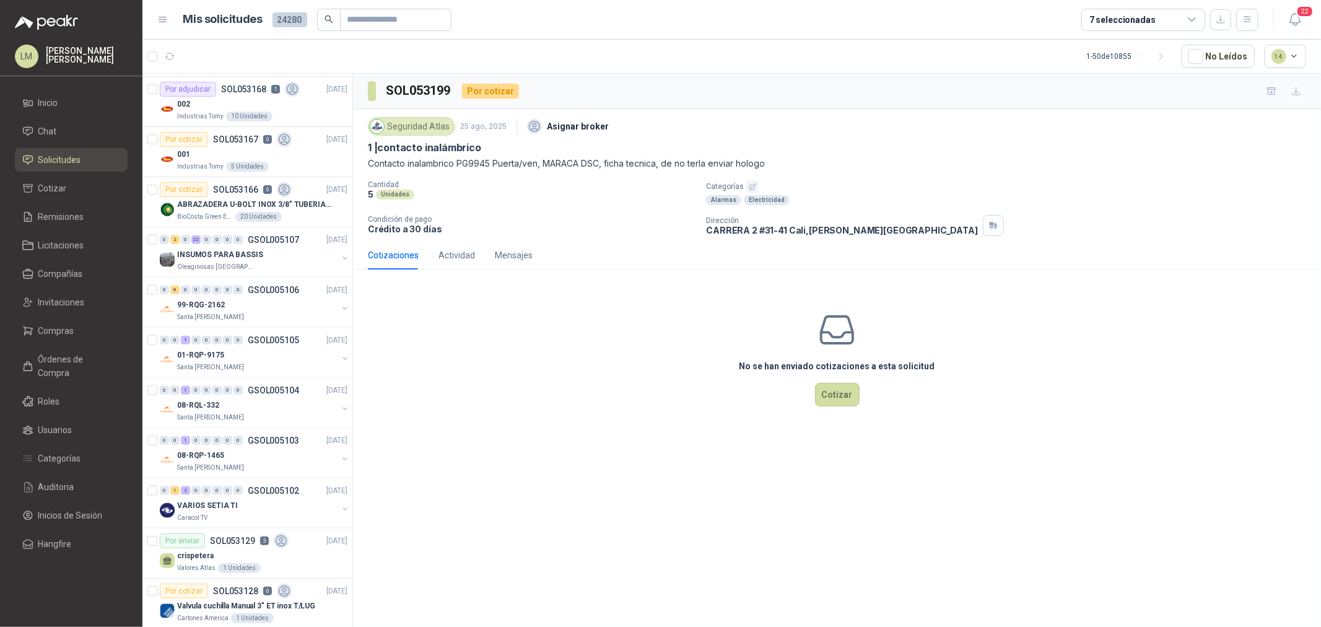
click at [441, 26] on div "7 seleccionadas" at bounding box center [1143, 20] width 124 height 22
click at [441, 30] on div "Seguridad Atlas [DATE] Asignar broker" at bounding box center [837, 126] width 938 height 25
click at [77, 30] on link "Compras" at bounding box center [71, 331] width 113 height 24
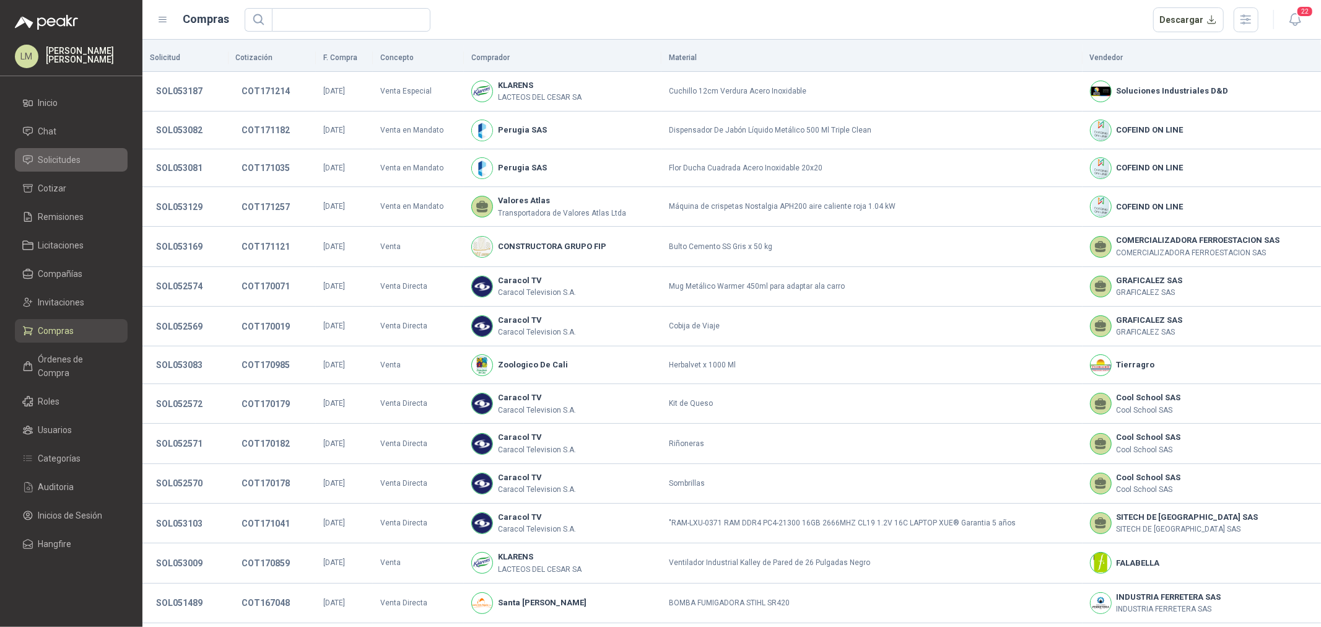
click at [70, 30] on span "Solicitudes" at bounding box center [59, 160] width 43 height 14
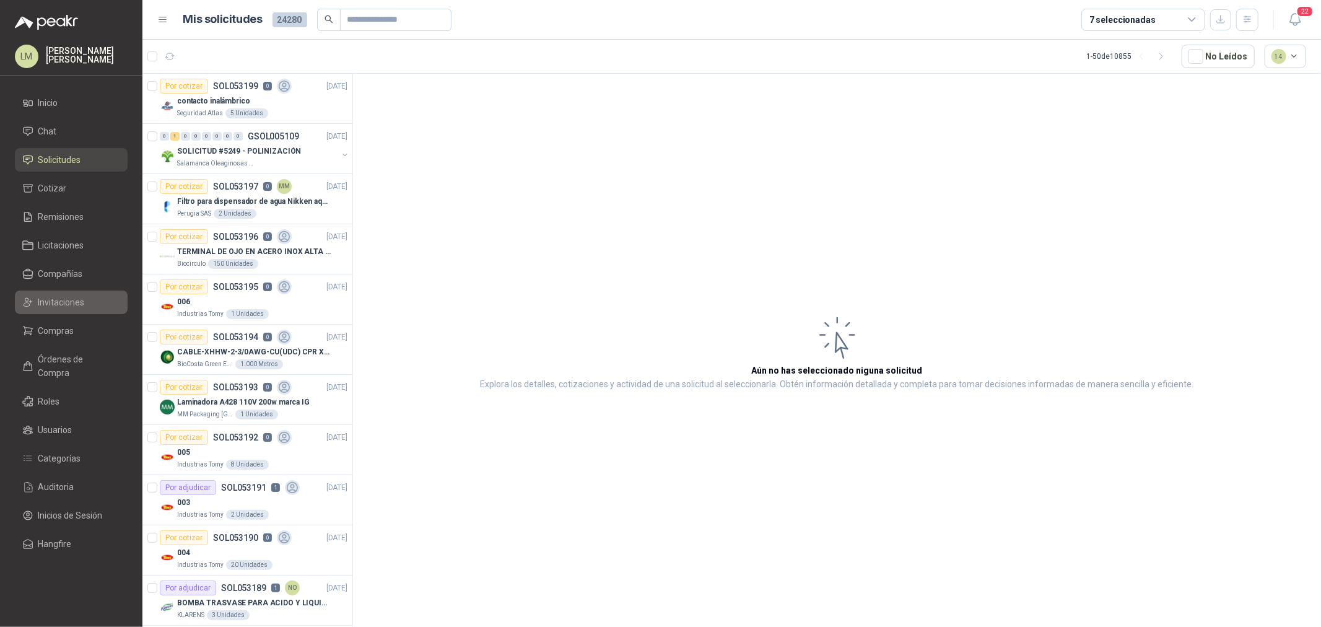
click at [53, 30] on link "Invitaciones" at bounding box center [71, 302] width 113 height 24
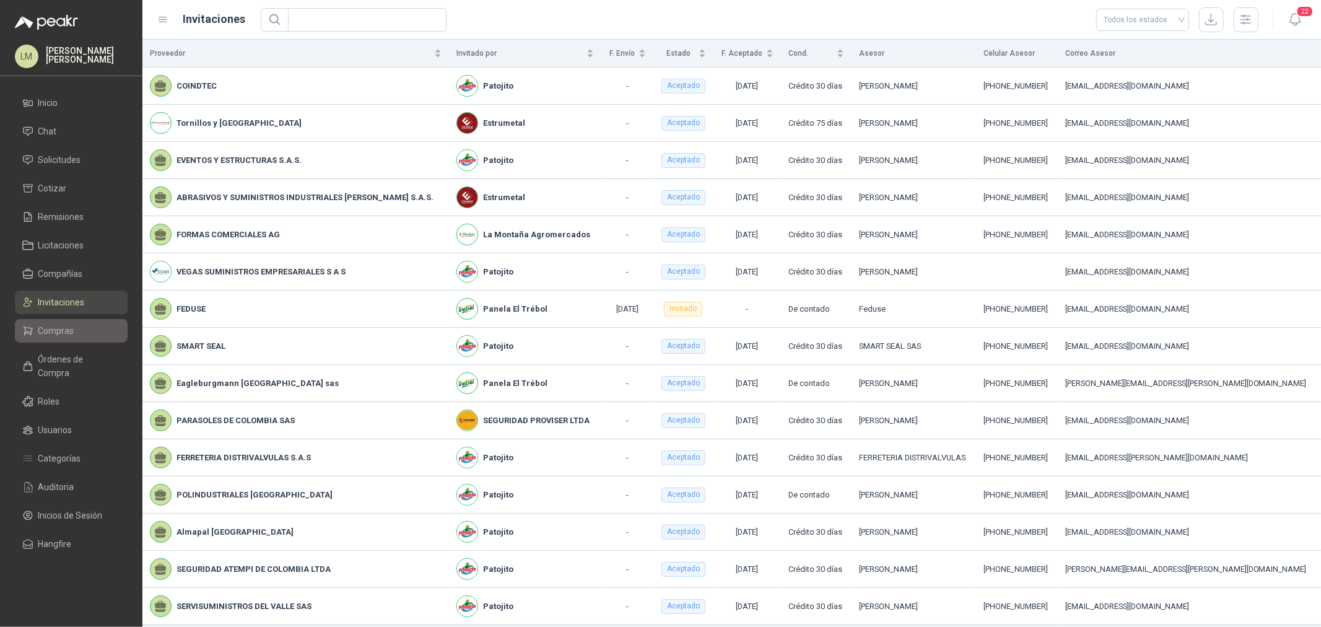
click at [53, 30] on span "Compras" at bounding box center [56, 331] width 36 height 14
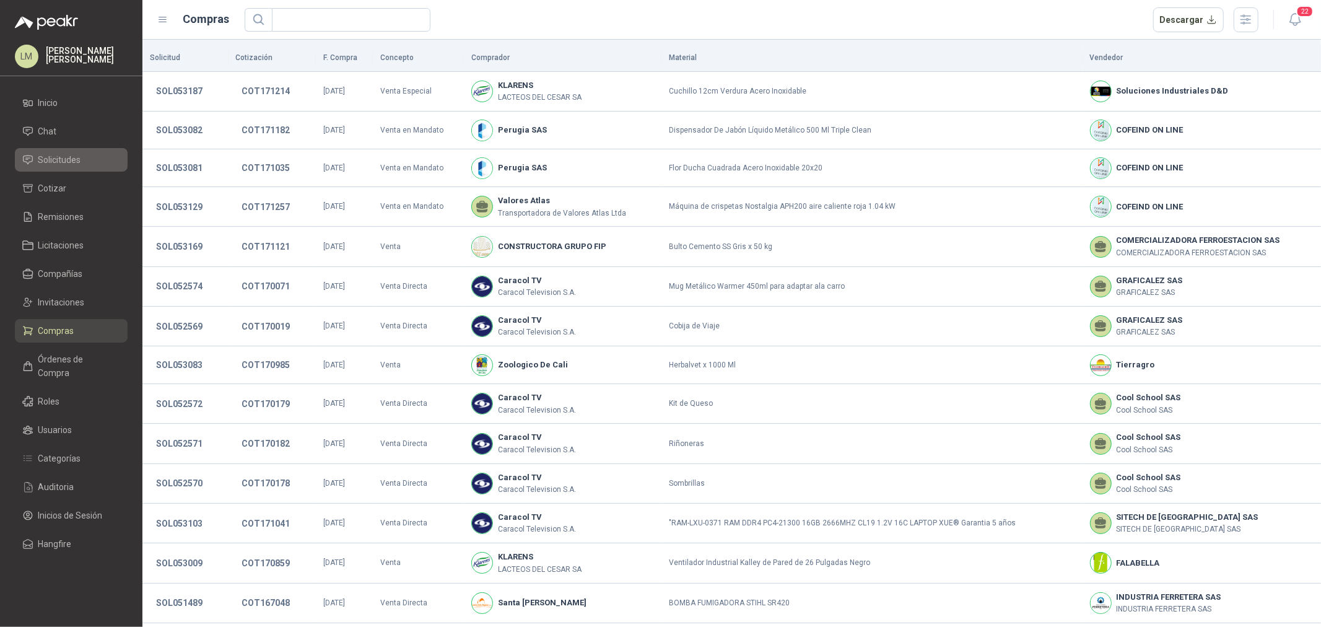
click at [58, 30] on span "Solicitudes" at bounding box center [59, 160] width 43 height 14
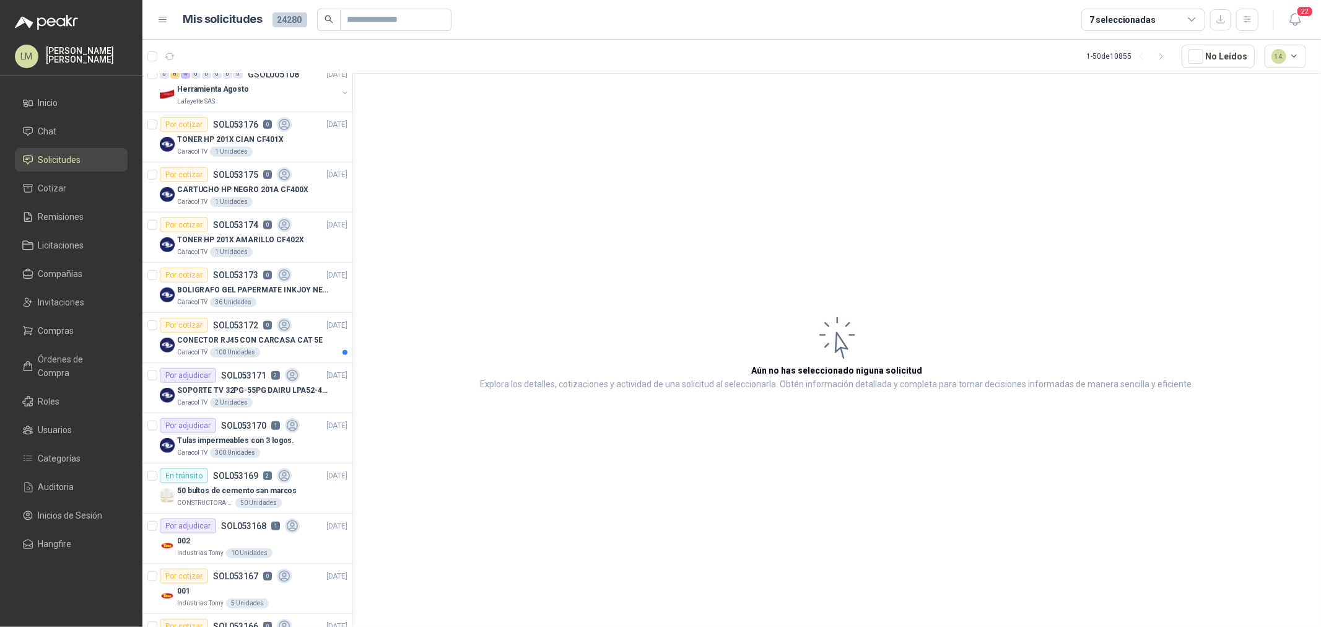
scroll to position [688, 0]
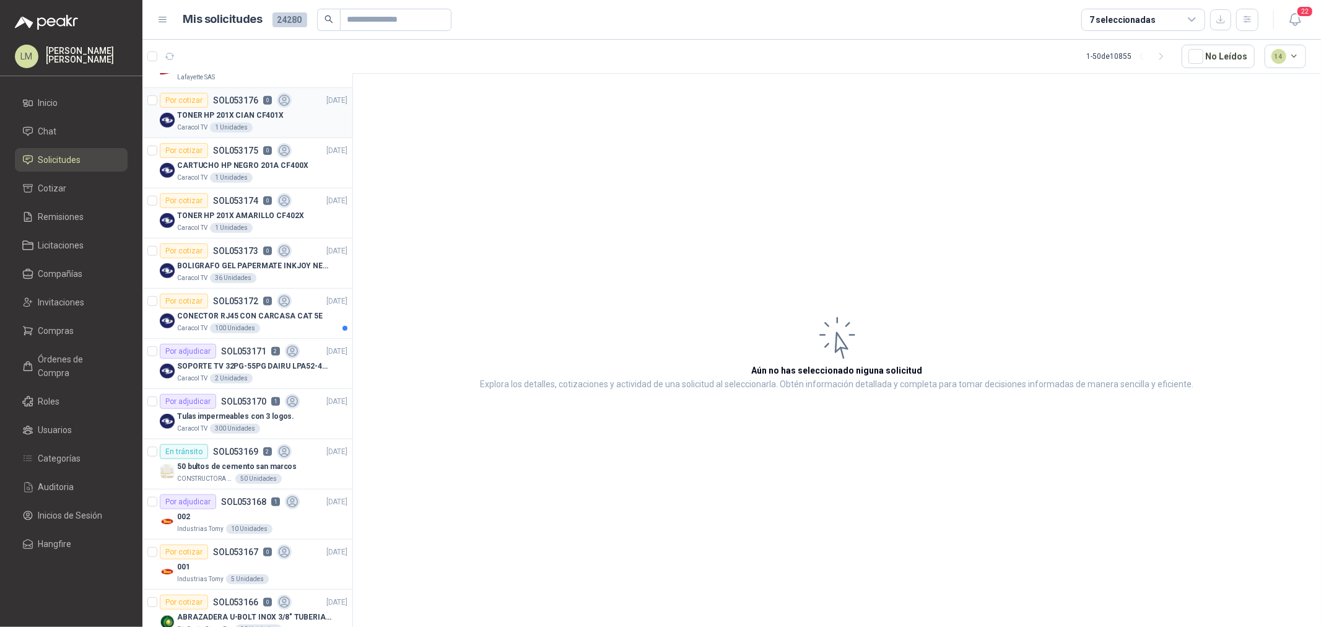
click at [235, 30] on div "1 Unidades" at bounding box center [231, 128] width 43 height 10
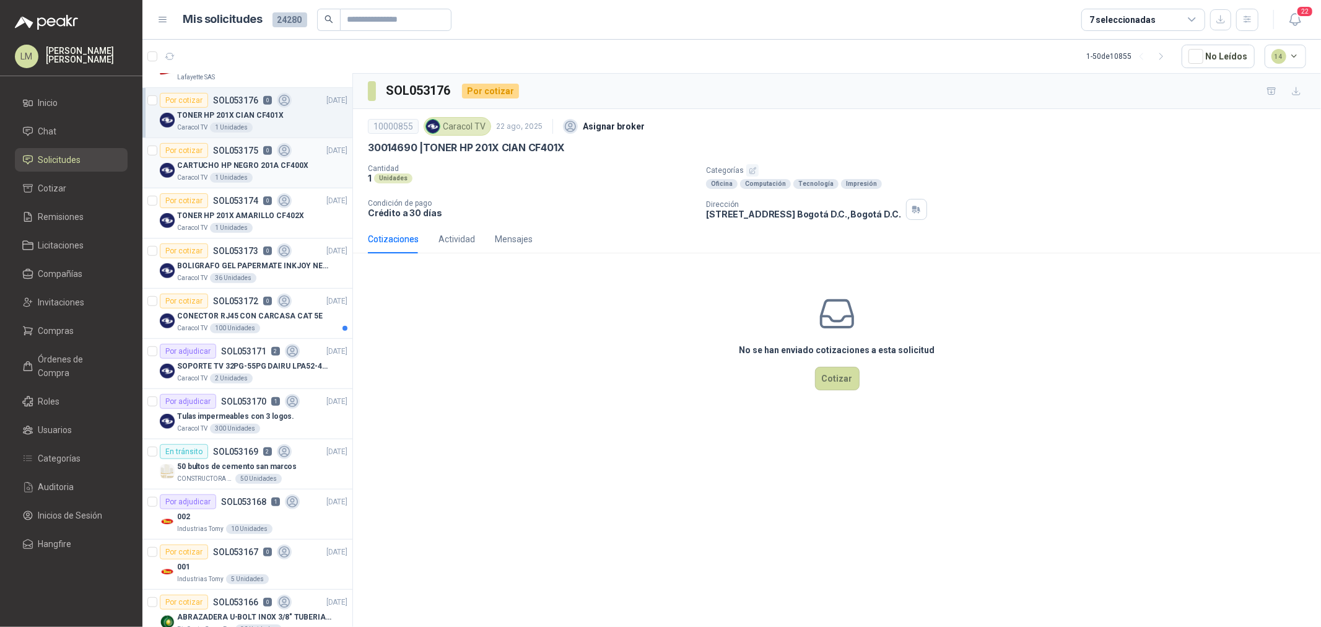
click at [235, 30] on div "CARTUCHO HP NEGRO 201A CF400X" at bounding box center [262, 165] width 170 height 15
click at [231, 30] on p "TONER HP 201X AMARILLO CF402X" at bounding box center [240, 216] width 127 height 12
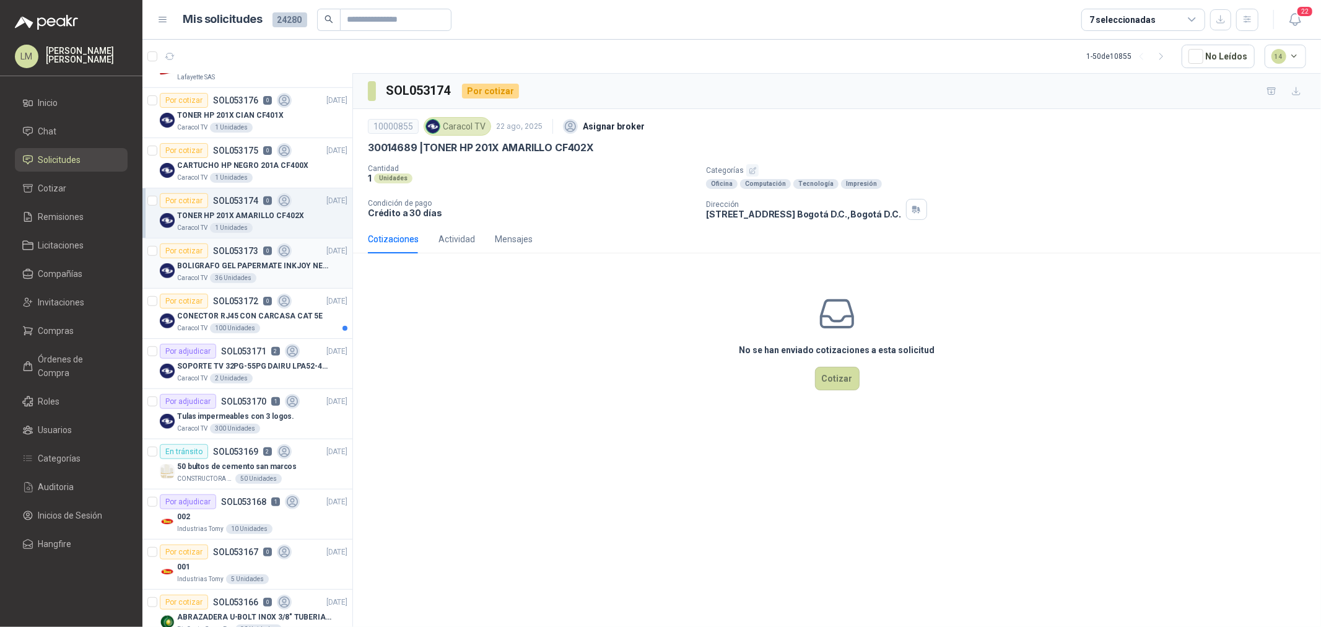
click at [226, 30] on p "BOLIGRAFO GEL PAPERMATE INKJOY NEGRO" at bounding box center [254, 266] width 154 height 12
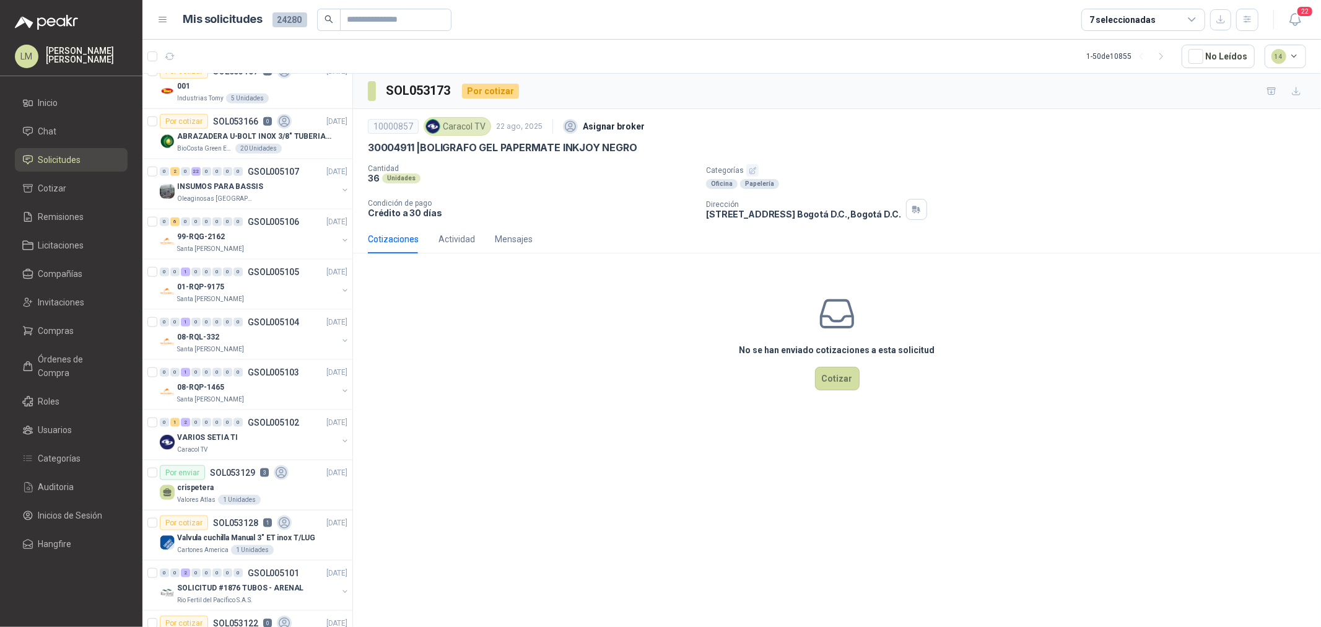
scroll to position [1169, 0]
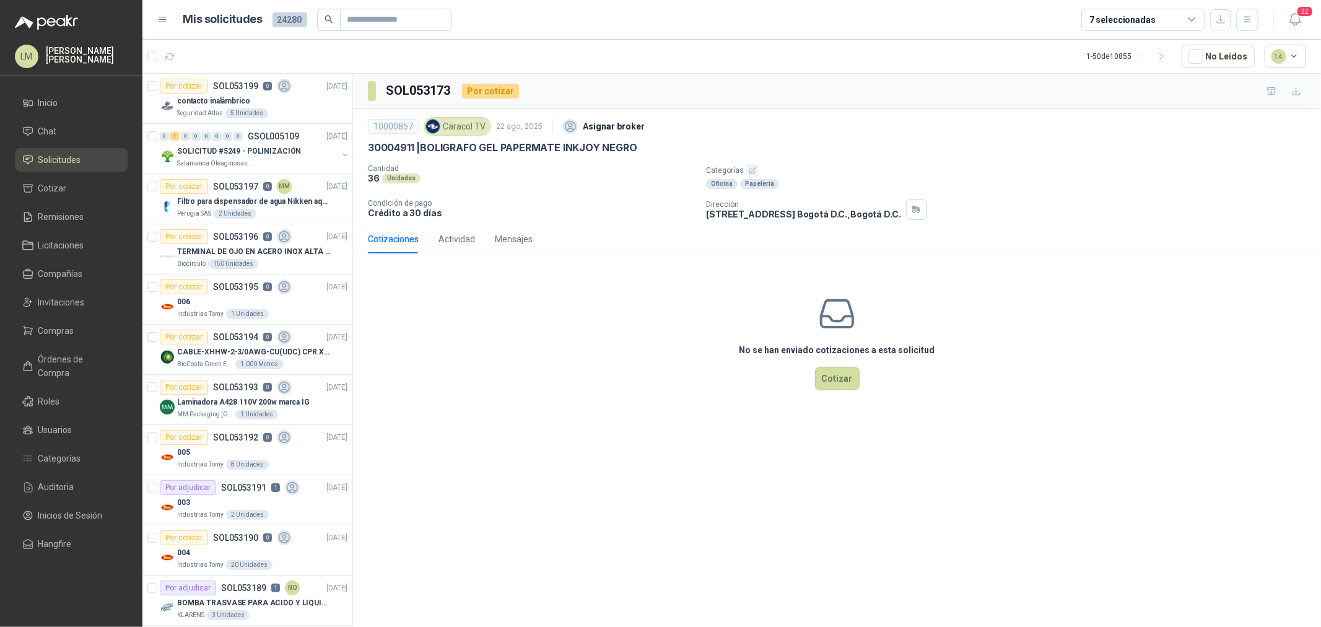
scroll to position [1169, 0]
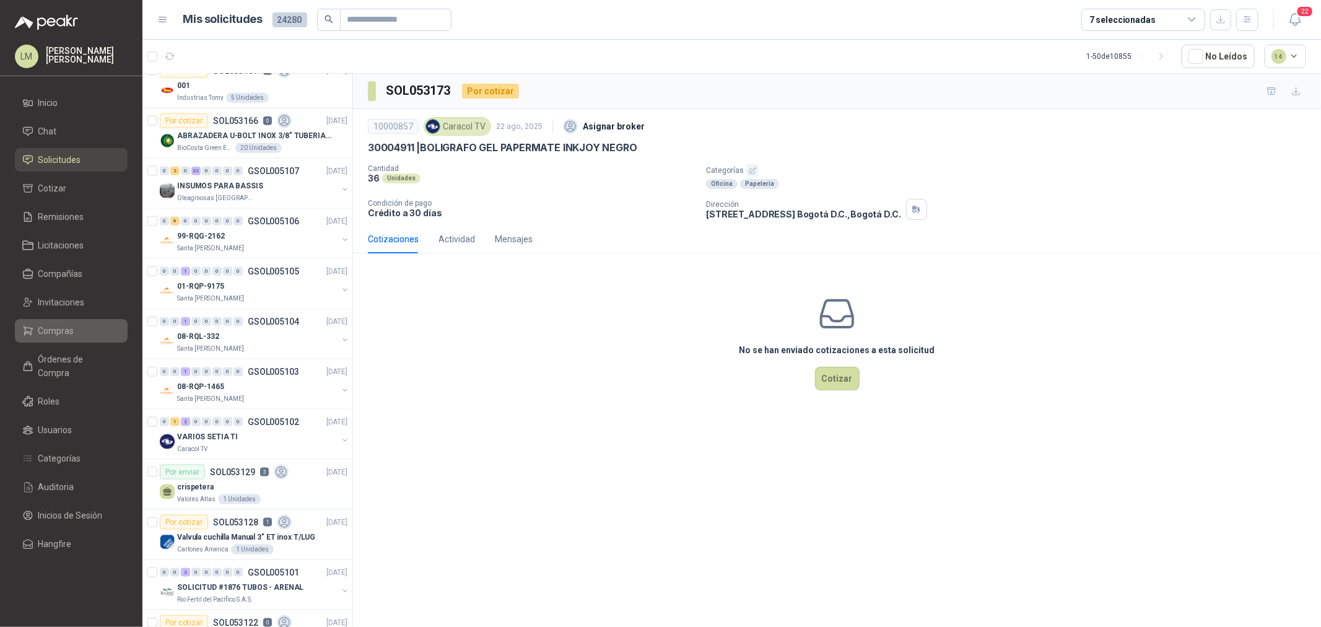
click at [61, 330] on span "Compras" at bounding box center [56, 331] width 36 height 14
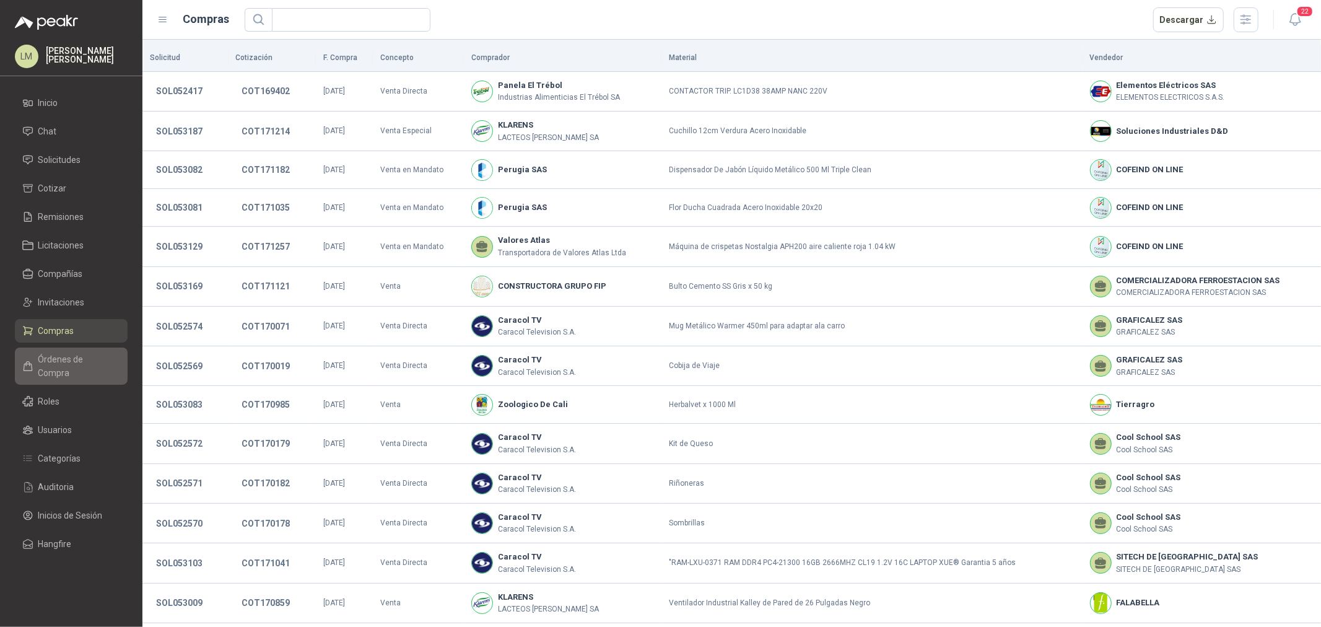
click at [89, 356] on span "Órdenes de Compra" at bounding box center [76, 365] width 77 height 27
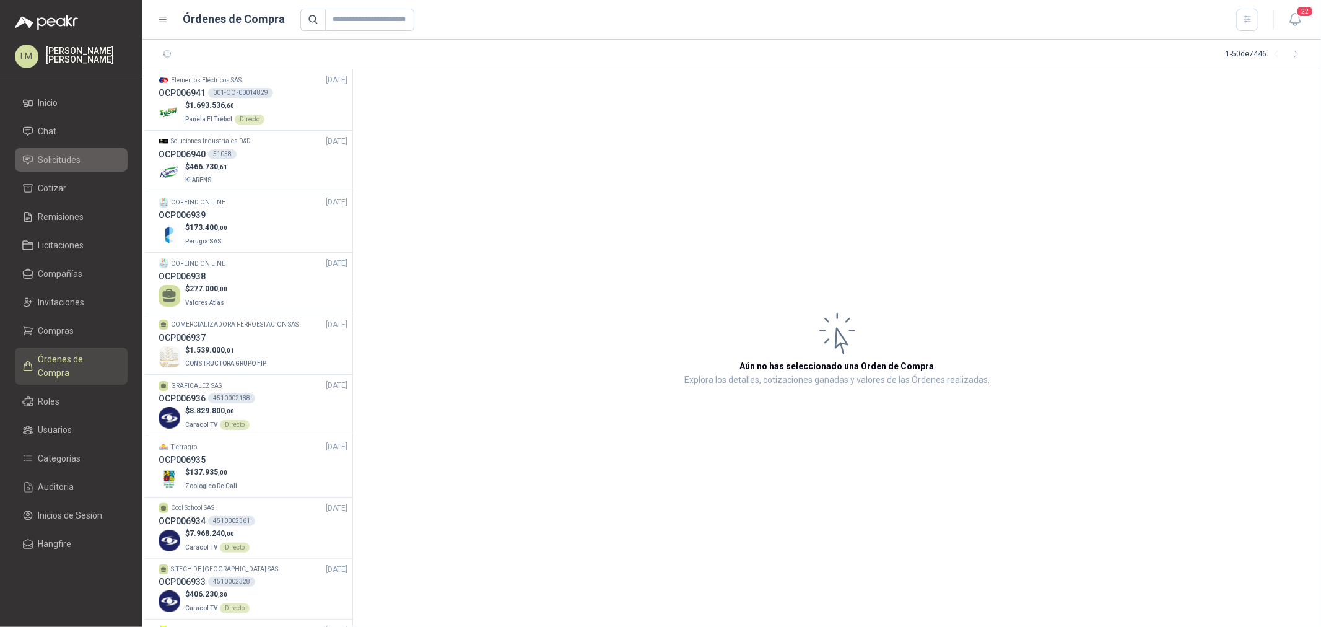
click at [64, 154] on span "Solicitudes" at bounding box center [59, 160] width 43 height 14
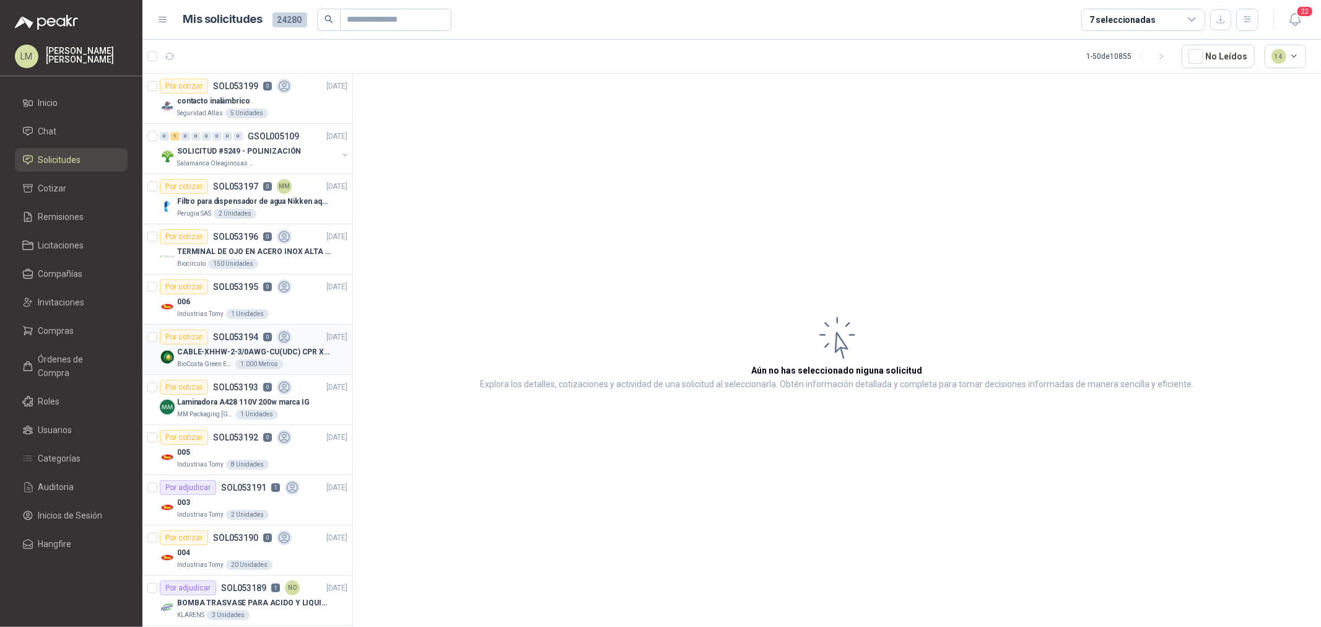
click at [235, 344] on div "CABLE-XHHW-2-3/0AWG-CU(UDC) CPR XLPE FR" at bounding box center [262, 351] width 170 height 15
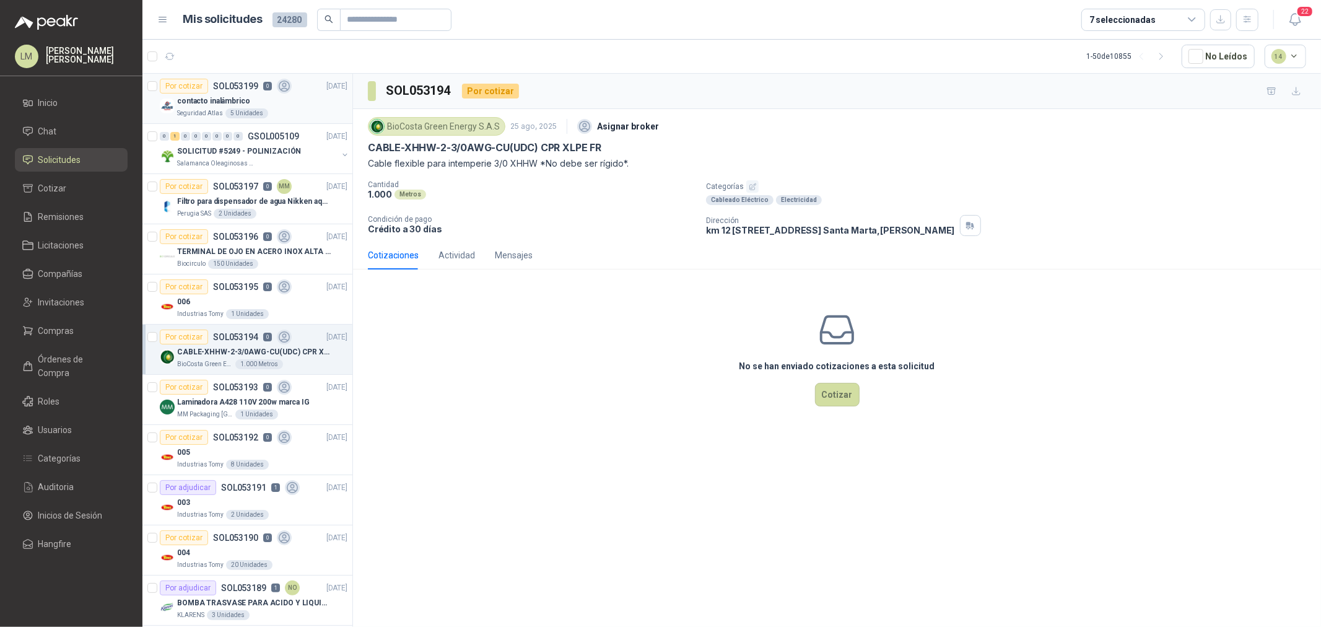
click at [227, 95] on p "contacto inalámbrico" at bounding box center [213, 101] width 73 height 12
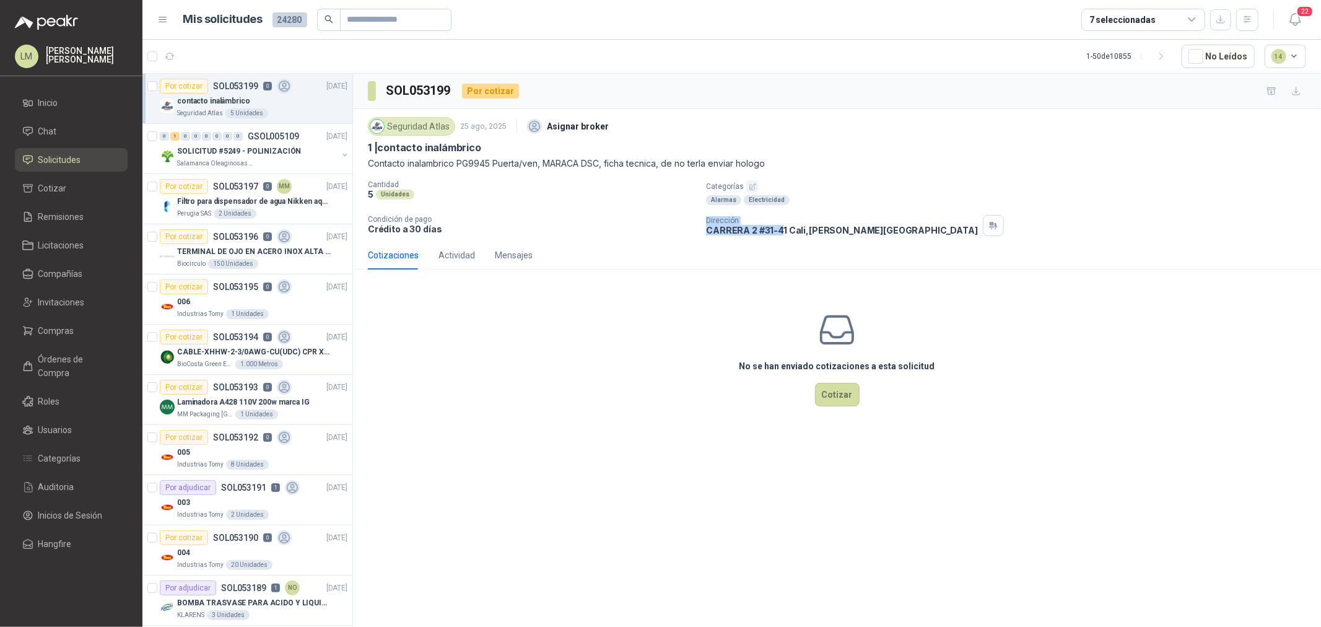
drag, startPoint x: 699, startPoint y: 231, endPoint x: 781, endPoint y: 238, distance: 82.7
click at [781, 238] on div "Seguridad Atlas [DATE] Asignar broker 1 | contacto inalámbrico Contacto inalamb…" at bounding box center [837, 175] width 968 height 132
click at [781, 237] on div "Seguridad Atlas [DATE] Asignar broker 1 | contacto inalámbrico Contacto inalamb…" at bounding box center [837, 175] width 968 height 132
drag, startPoint x: 707, startPoint y: 230, endPoint x: 783, endPoint y: 231, distance: 76.8
click at [783, 231] on p "CARRERA 2 #31-41 Cali , Valle del Cauca" at bounding box center [842, 230] width 272 height 11
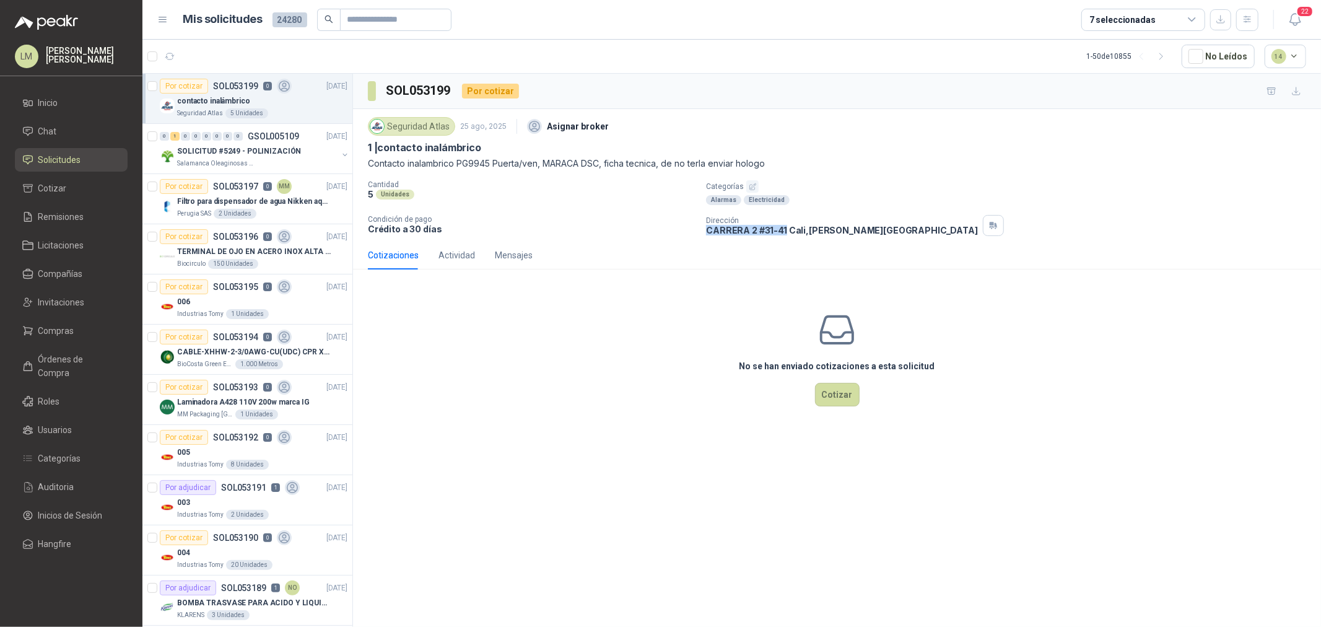
copy p "CARRERA 2 #31-41"
click at [357, 16] on input "text" at bounding box center [390, 19] width 87 height 21
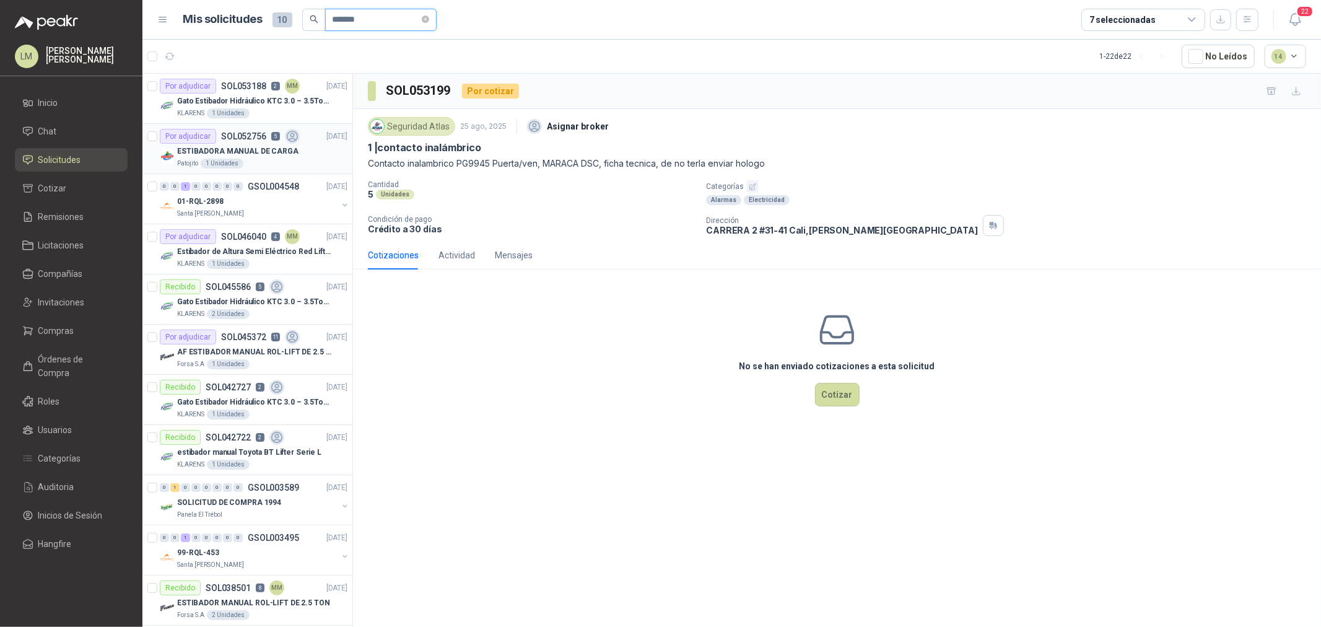
type input "*******"
click at [235, 146] on p "ESTIBADORA MANUAL DE CARGA" at bounding box center [237, 152] width 121 height 12
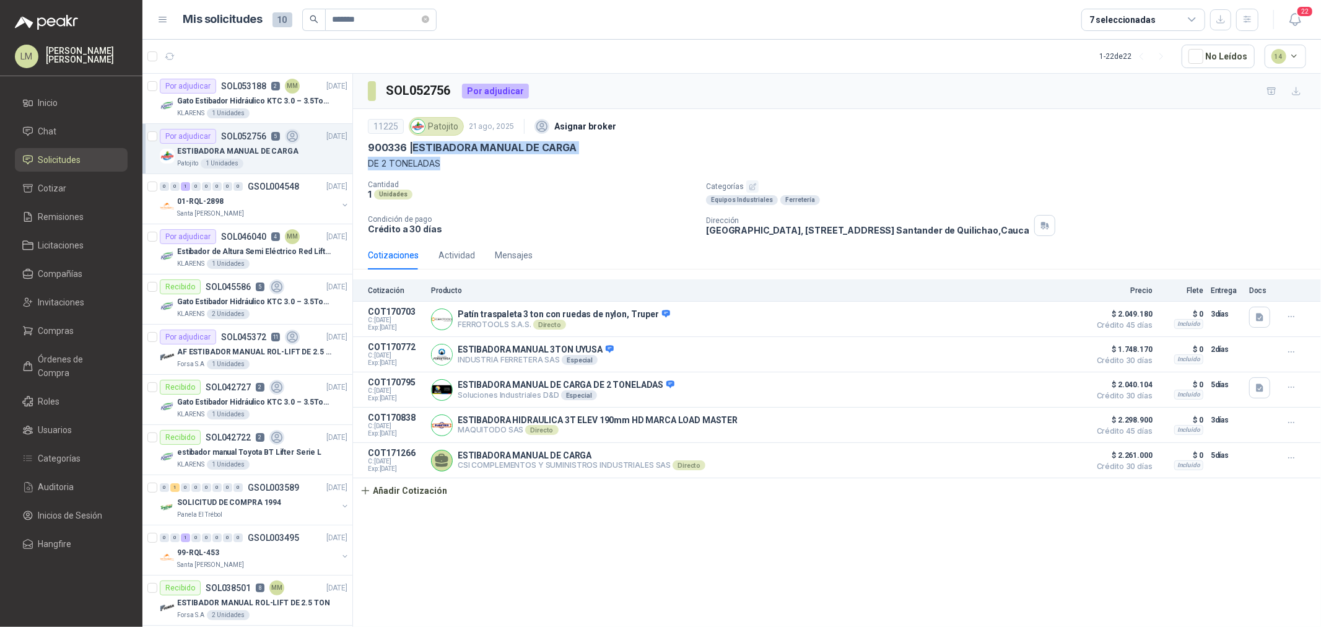
drag, startPoint x: 413, startPoint y: 145, endPoint x: 441, endPoint y: 162, distance: 32.5
click at [441, 162] on div "11225 Patojito 21 ago, 2025 Asignar broker 900336 | ESTIBADORA MANUAL DE CARGA …" at bounding box center [837, 142] width 938 height 56
copy div "ESTIBADORA MANUAL DE CARGA DE 2 TONELADAS"
click at [211, 42] on article "1 1 1 1 - 22 de 22 No Leídos 14" at bounding box center [731, 56] width 1179 height 33
click at [199, 57] on icon "button" at bounding box center [201, 56] width 9 height 9
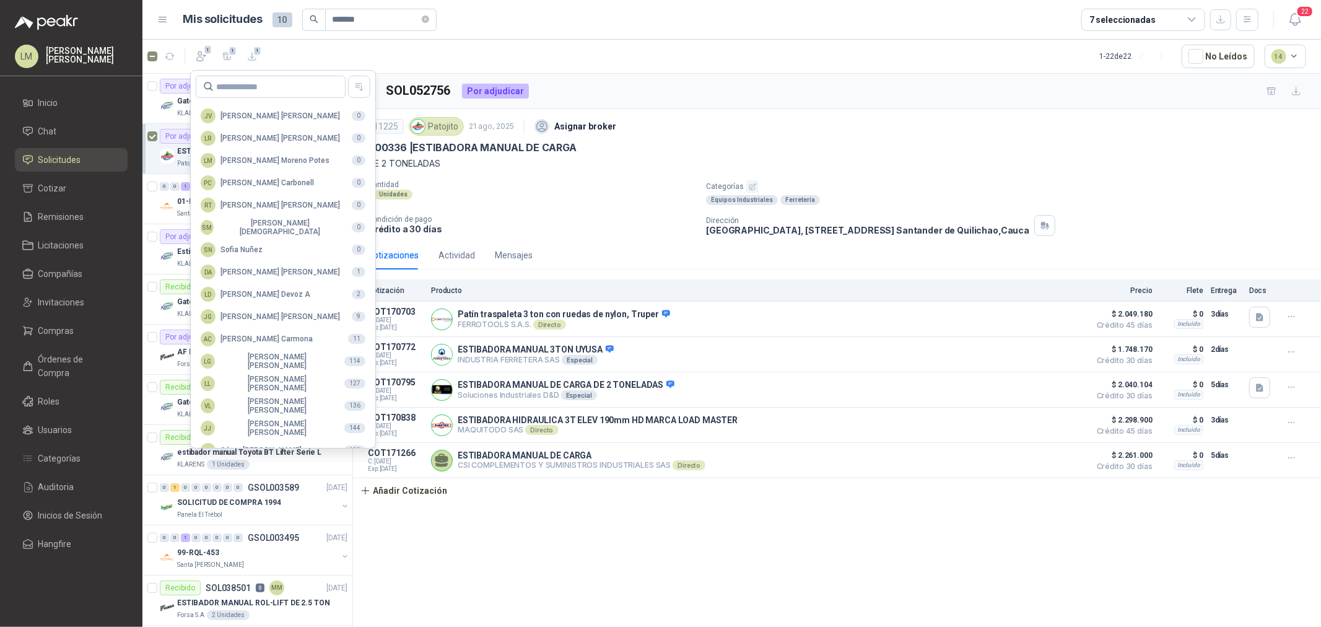
scroll to position [219, 0]
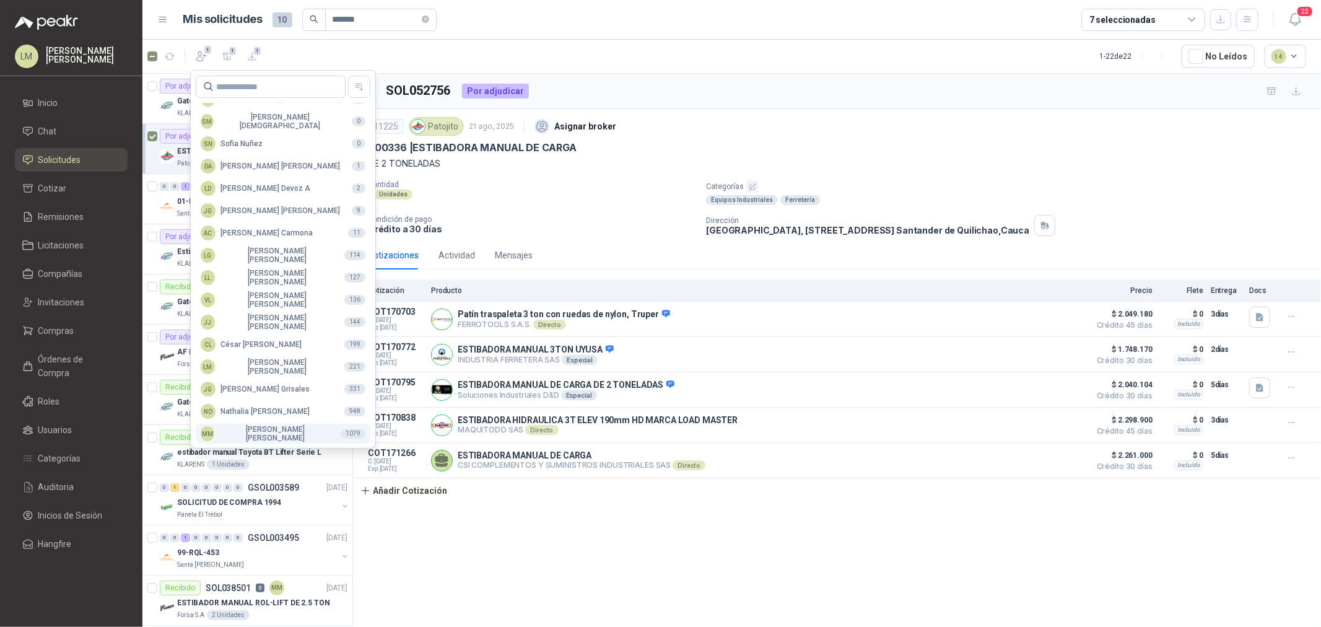
click at [261, 434] on div "MM [PERSON_NAME]" at bounding box center [266, 433] width 130 height 17
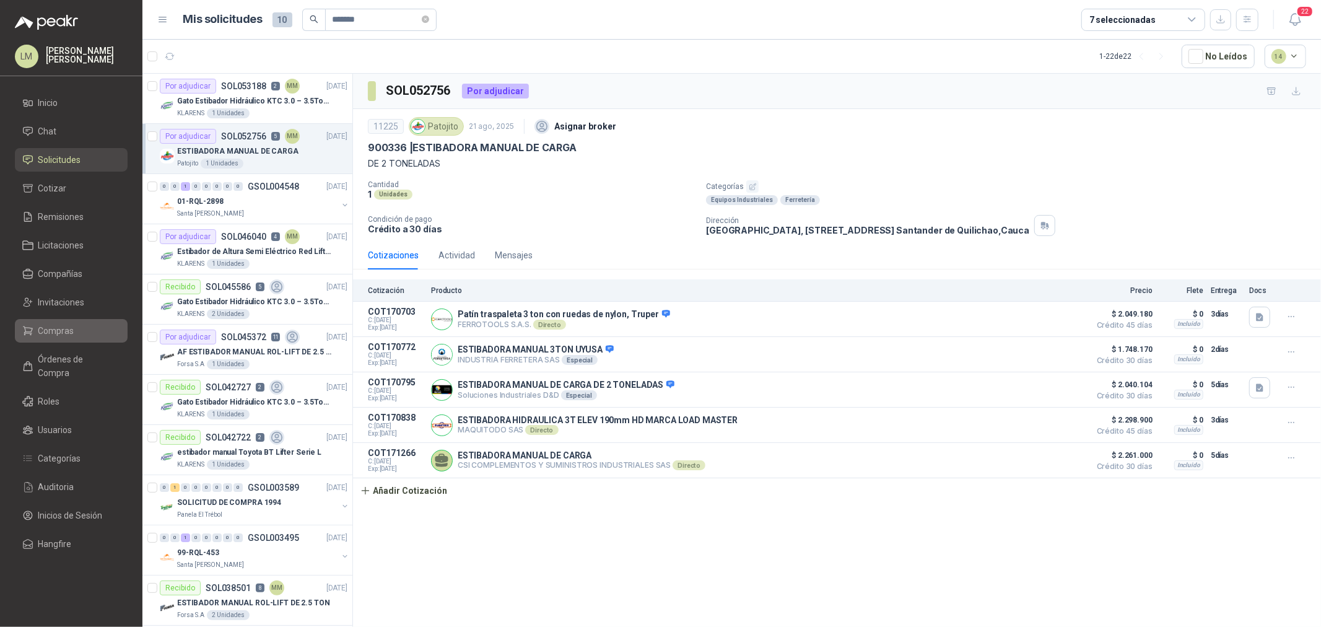
click at [47, 329] on span "Compras" at bounding box center [56, 331] width 36 height 14
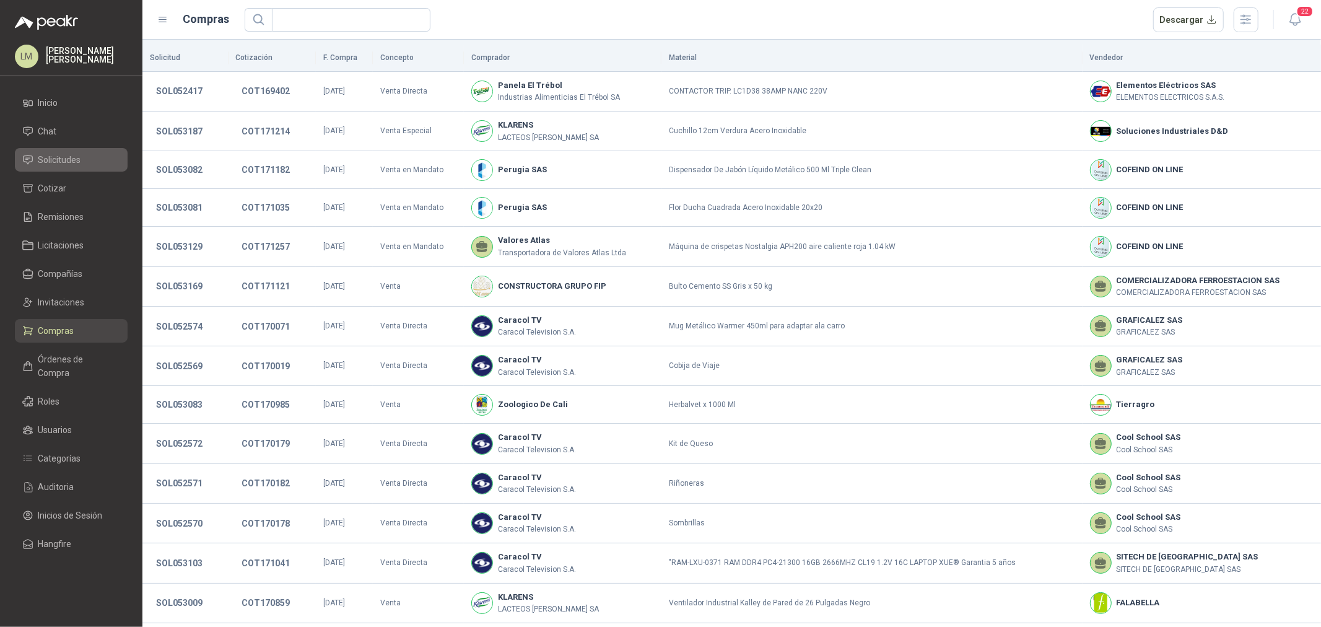
click at [64, 162] on span "Solicitudes" at bounding box center [59, 160] width 43 height 14
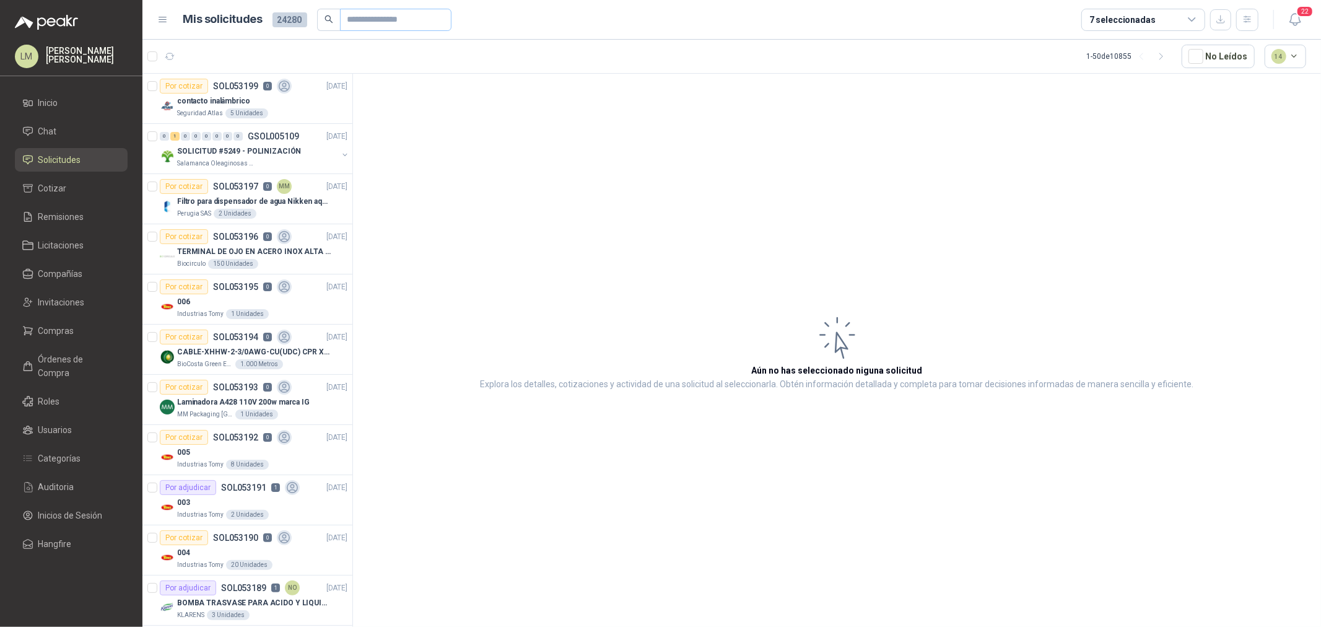
click at [342, 19] on span at bounding box center [395, 20] width 111 height 22
click at [260, 342] on div "Por cotizar SOL053194 0" at bounding box center [226, 336] width 132 height 15
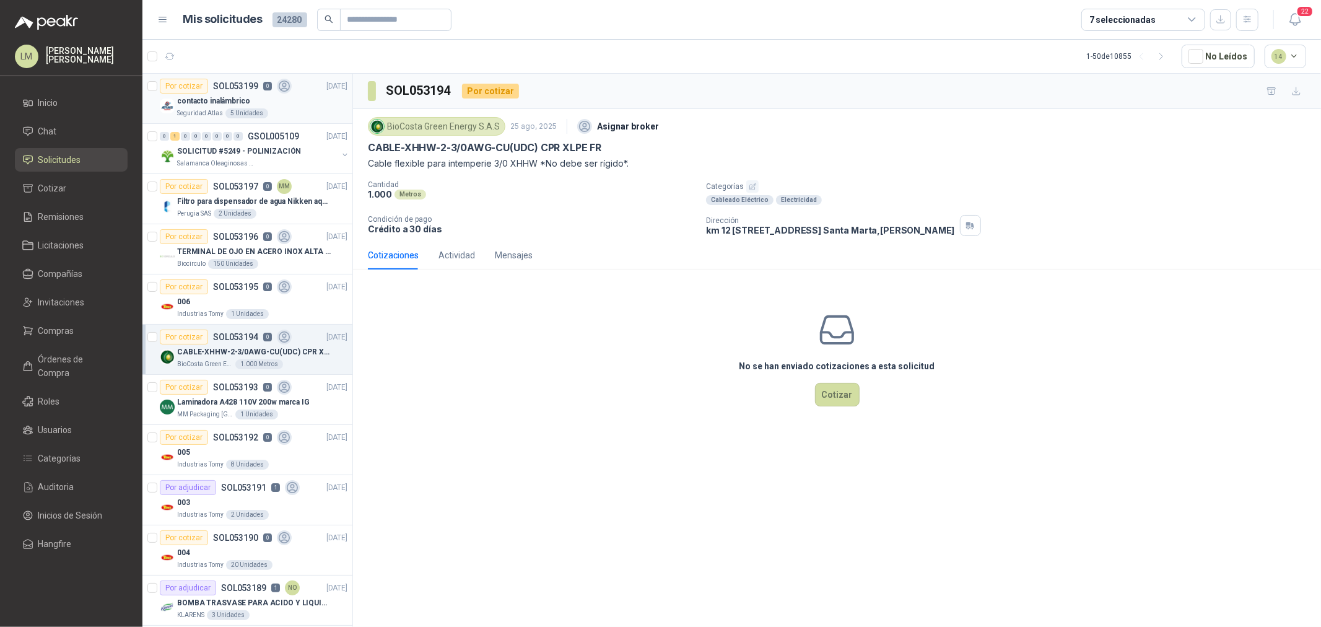
click at [232, 103] on p "contacto inalámbrico" at bounding box center [213, 101] width 73 height 12
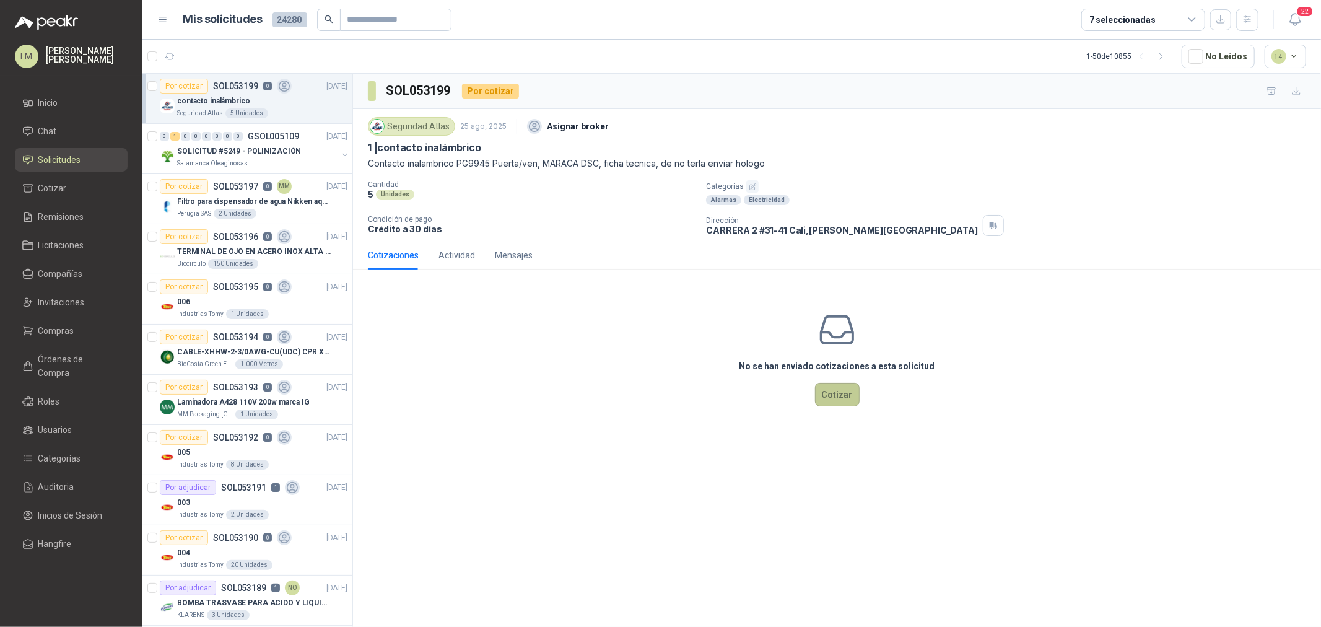
click at [845, 391] on button "Cotizar" at bounding box center [837, 395] width 45 height 24
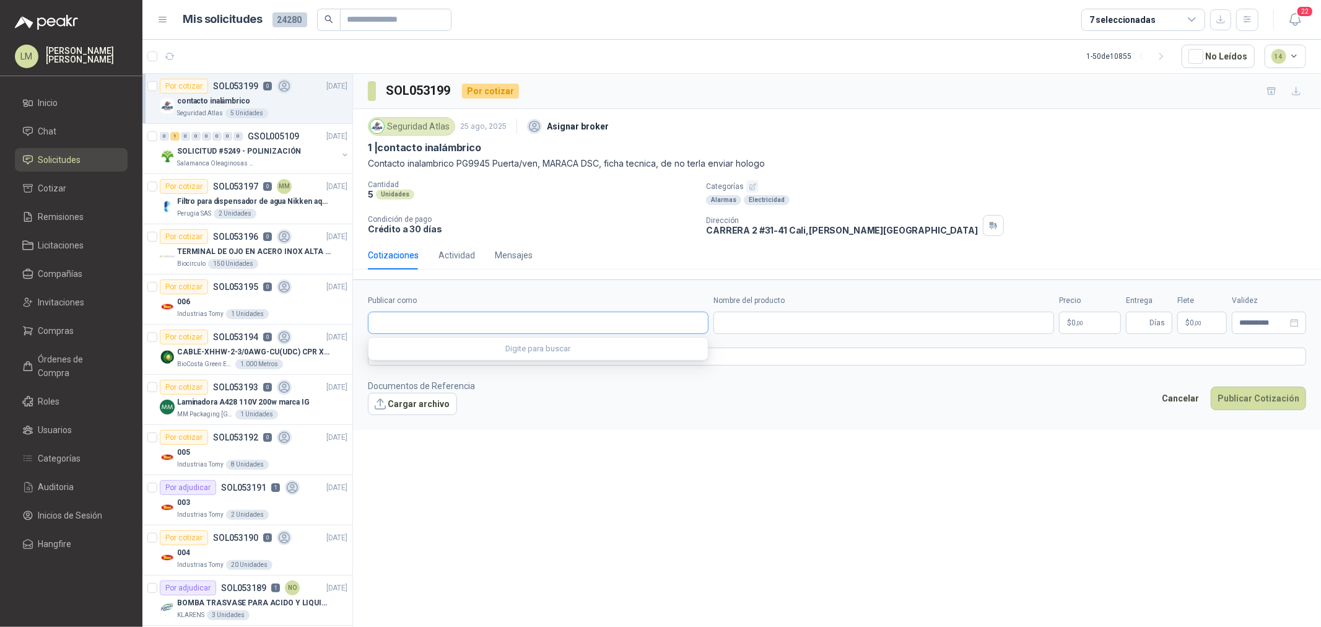
click at [471, 329] on input "Publicar como" at bounding box center [537, 322] width 339 height 21
type input "**********"
drag, startPoint x: 463, startPoint y: 323, endPoint x: 342, endPoint y: 323, distance: 120.8
click at [411, 322] on input "**********" at bounding box center [537, 322] width 339 height 21
click at [51, 298] on span "Invitaciones" at bounding box center [61, 302] width 46 height 14
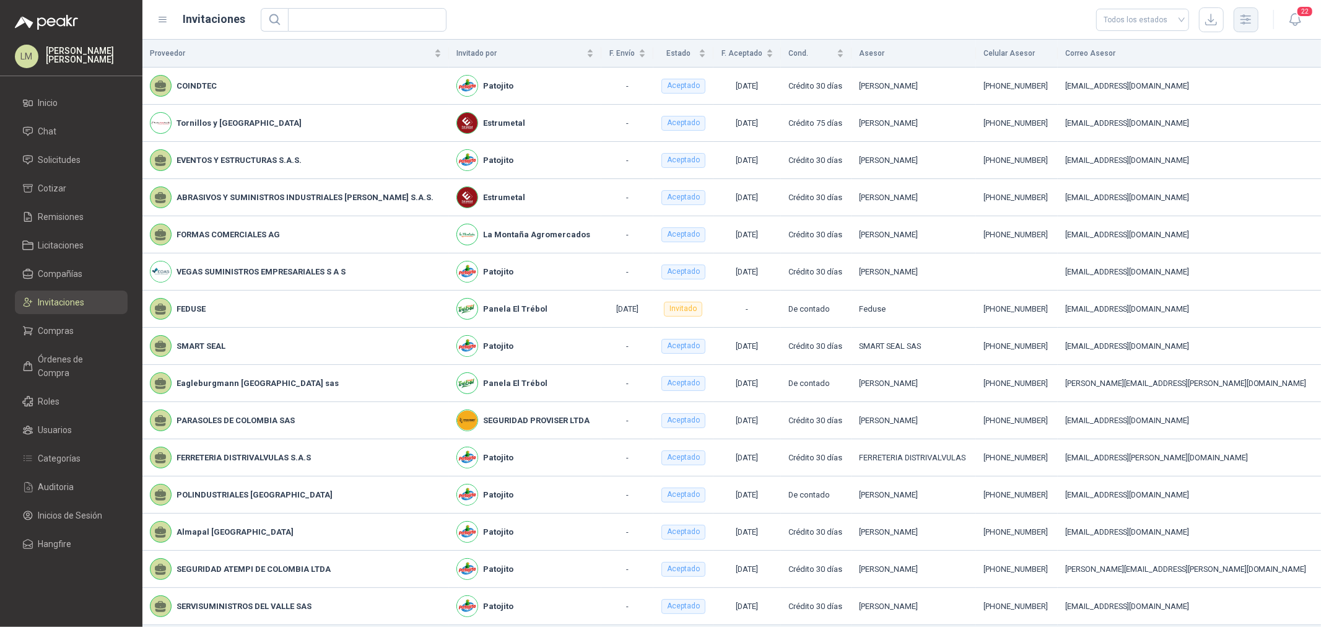
click at [1245, 23] on icon "button" at bounding box center [1246, 19] width 14 height 14
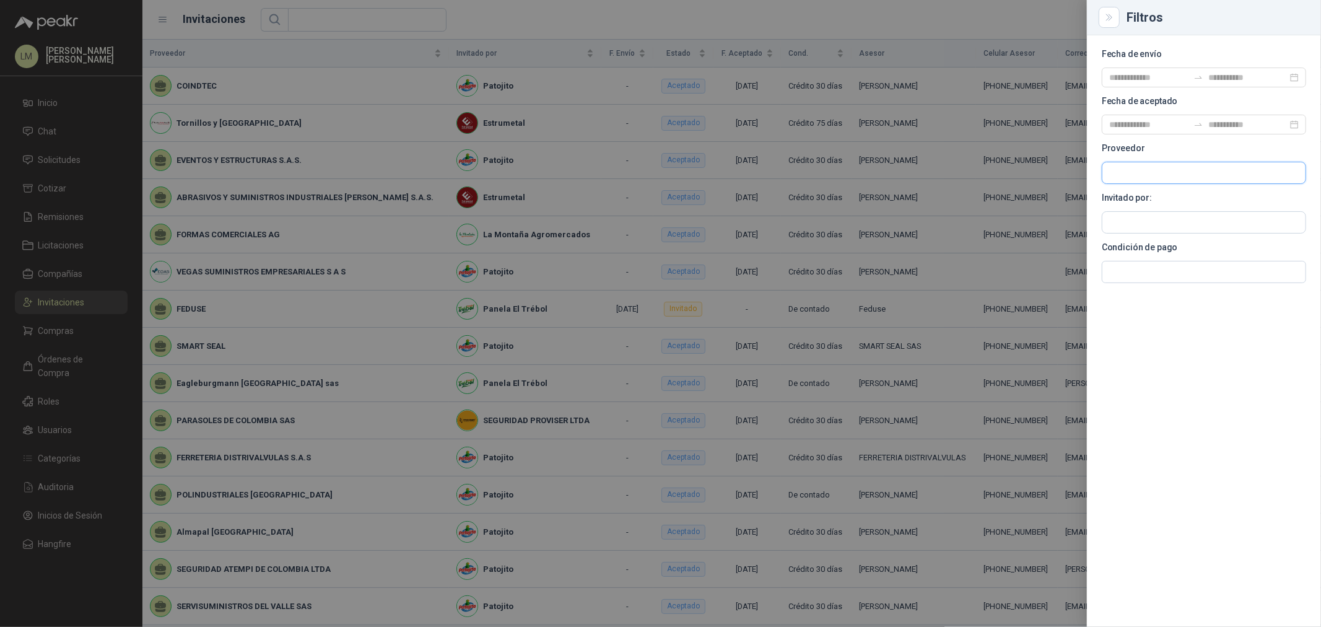
click at [1153, 175] on input "text" at bounding box center [1203, 172] width 203 height 21
click at [671, 127] on div at bounding box center [660, 313] width 1321 height 627
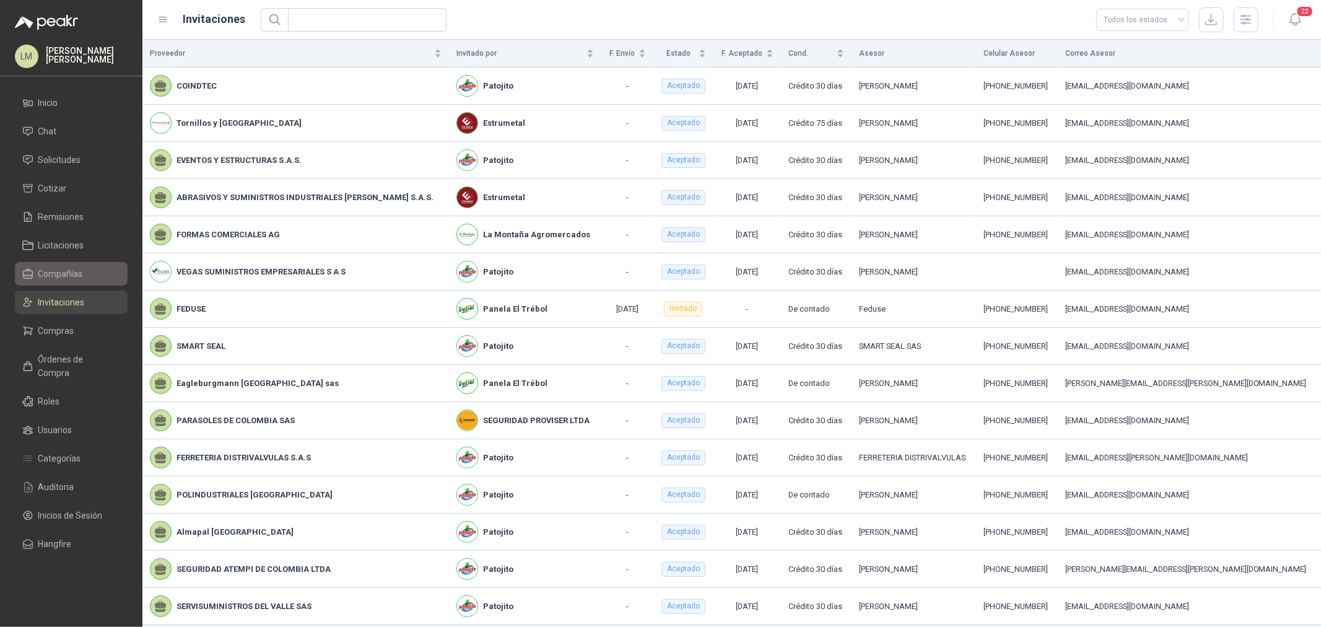
click at [39, 279] on span "Compañías" at bounding box center [60, 274] width 45 height 14
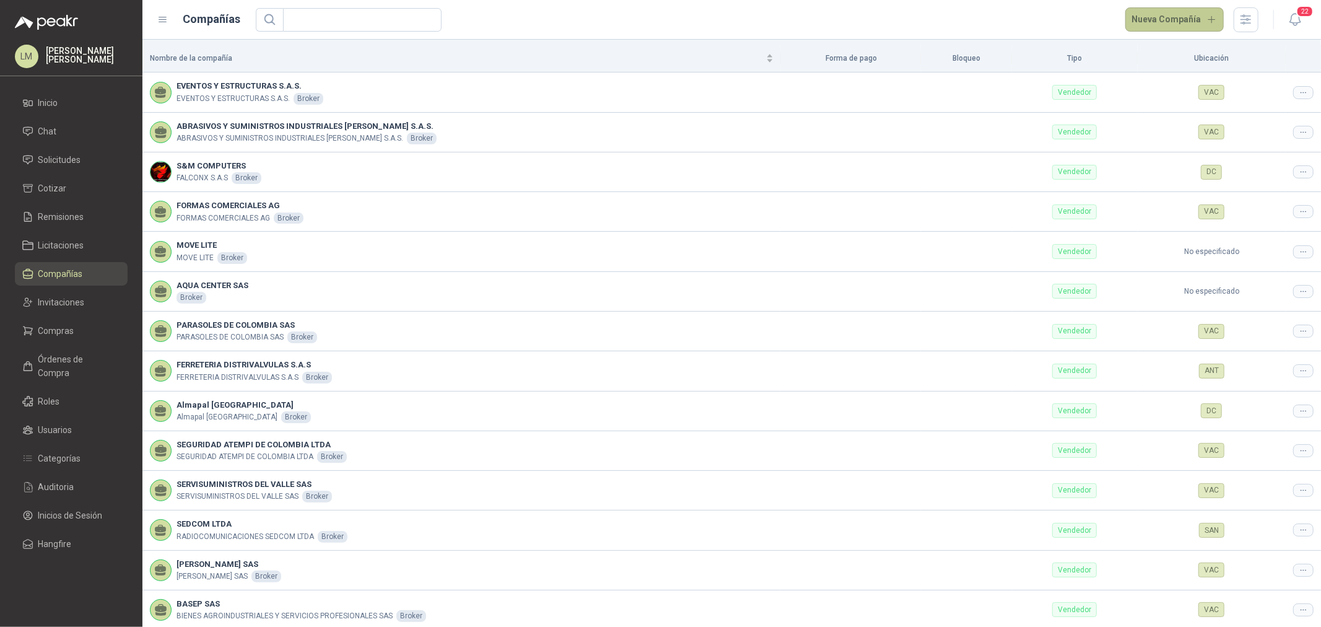
click at [1143, 20] on button "Nueva Compañía" at bounding box center [1174, 19] width 99 height 25
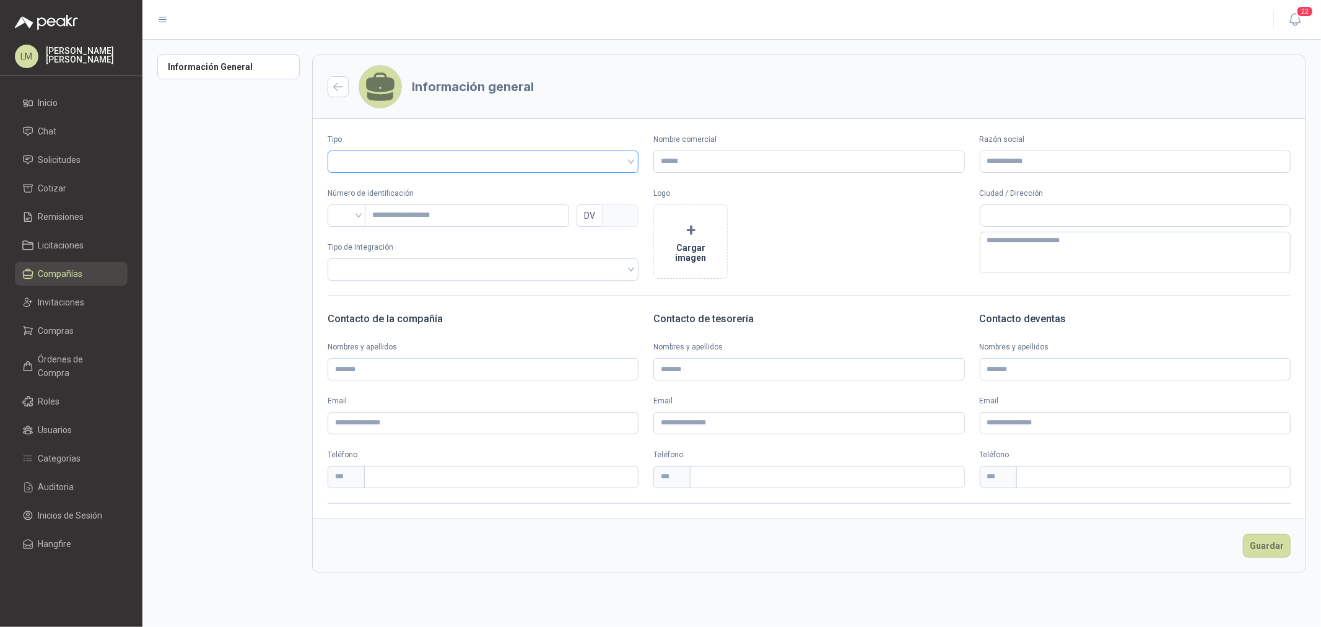
click at [403, 163] on input "search" at bounding box center [483, 160] width 296 height 19
click at [394, 204] on div "Vendedor" at bounding box center [483, 208] width 291 height 14
click at [689, 162] on input "Nombre comercial" at bounding box center [808, 161] width 311 height 22
type input "**********"
click at [337, 218] on input "search" at bounding box center [347, 214] width 24 height 19
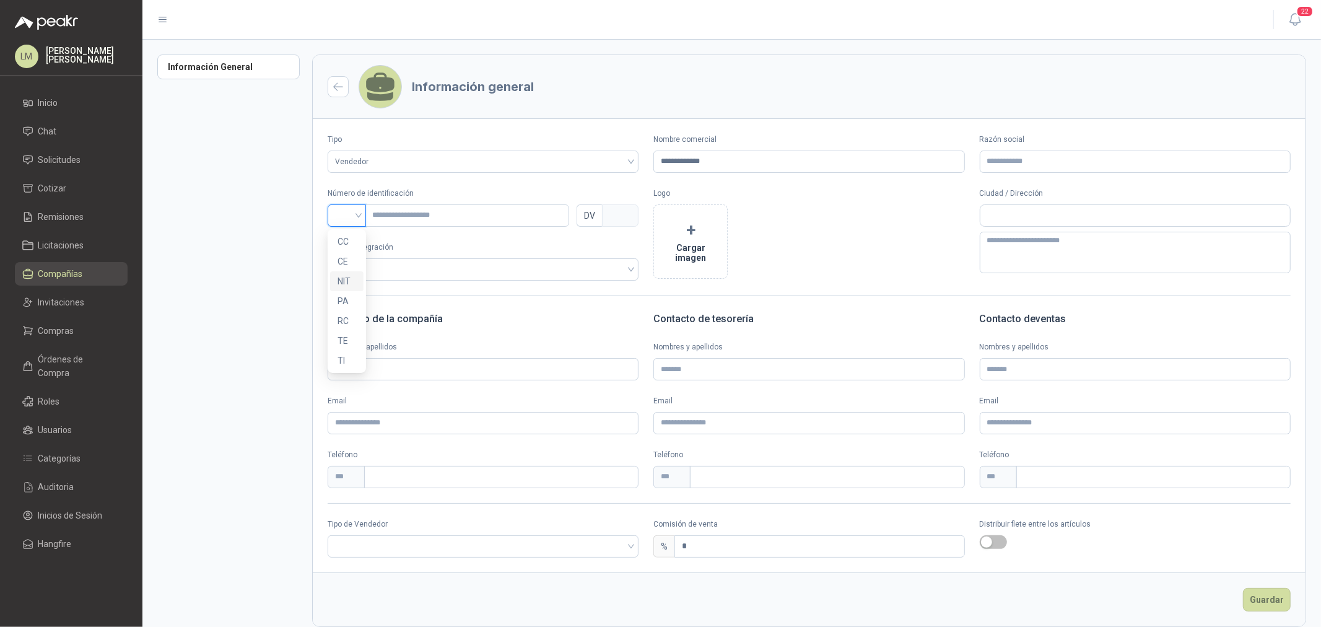
click at [342, 277] on div "NIT" at bounding box center [347, 281] width 19 height 14
click at [401, 225] on input "text" at bounding box center [467, 215] width 204 height 22
click at [407, 214] on input "text" at bounding box center [467, 215] width 204 height 22
paste input "*********"
type input "*********"
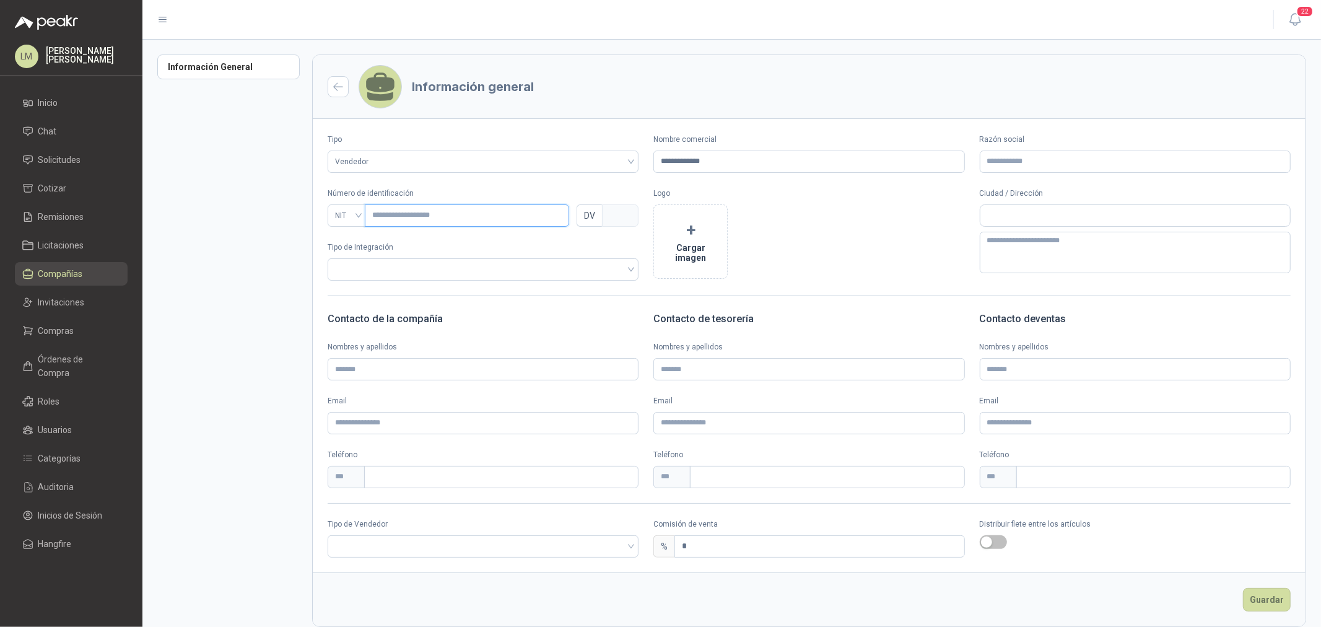
type input "*"
type input "*********"
click at [691, 245] on button "+ Cargar imagen" at bounding box center [690, 241] width 74 height 74
click at [499, 541] on input "search" at bounding box center [483, 545] width 296 height 19
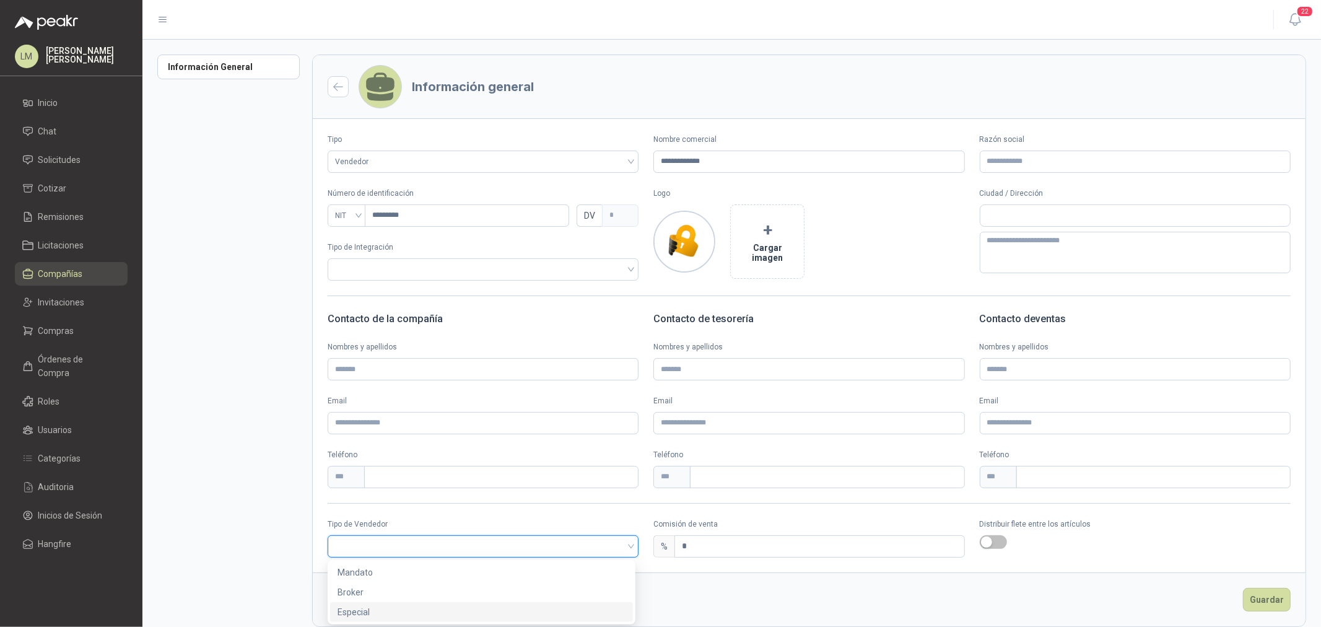
click at [474, 610] on div "Especial" at bounding box center [482, 612] width 288 height 14
click at [456, 541] on span "Especial" at bounding box center [483, 546] width 296 height 19
click at [416, 593] on div "Broker" at bounding box center [482, 592] width 288 height 14
drag, startPoint x: 725, startPoint y: 546, endPoint x: 628, endPoint y: 557, distance: 97.9
click at [630, 556] on div "Tipo de Vendedor Broker Comisión de venta % * Distribuir flete entre los artícu…" at bounding box center [809, 537] width 993 height 39
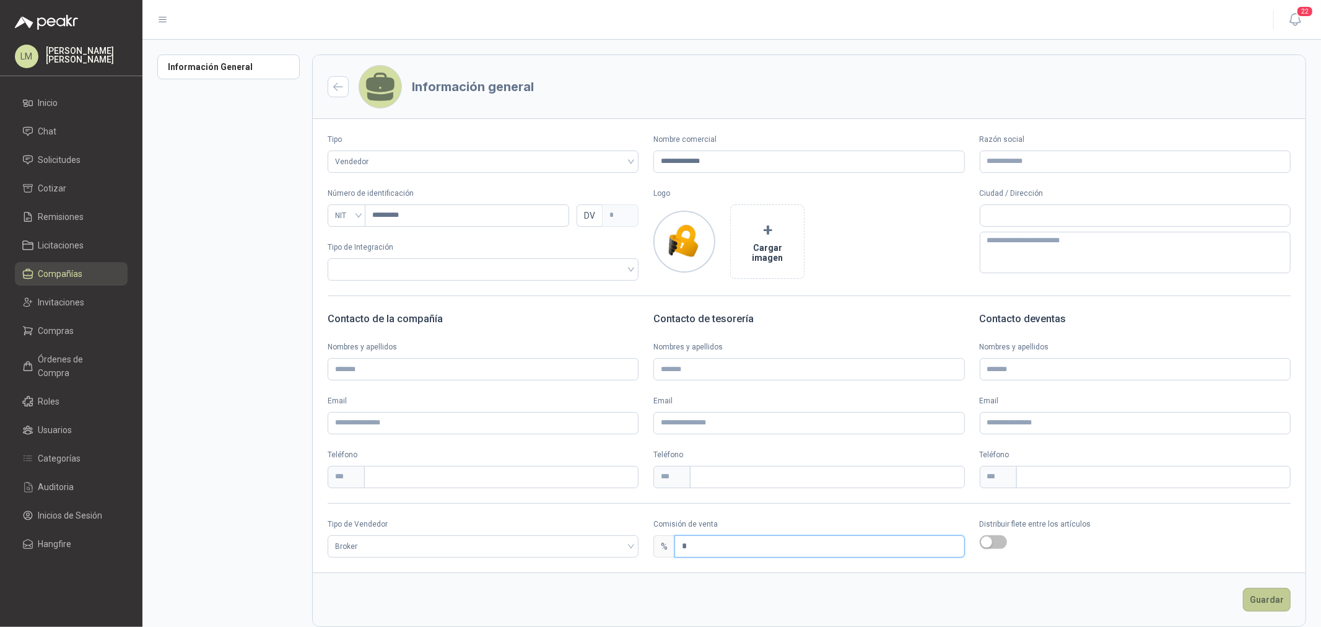
type input "*"
click at [1265, 591] on button "Guardar" at bounding box center [1267, 600] width 48 height 24
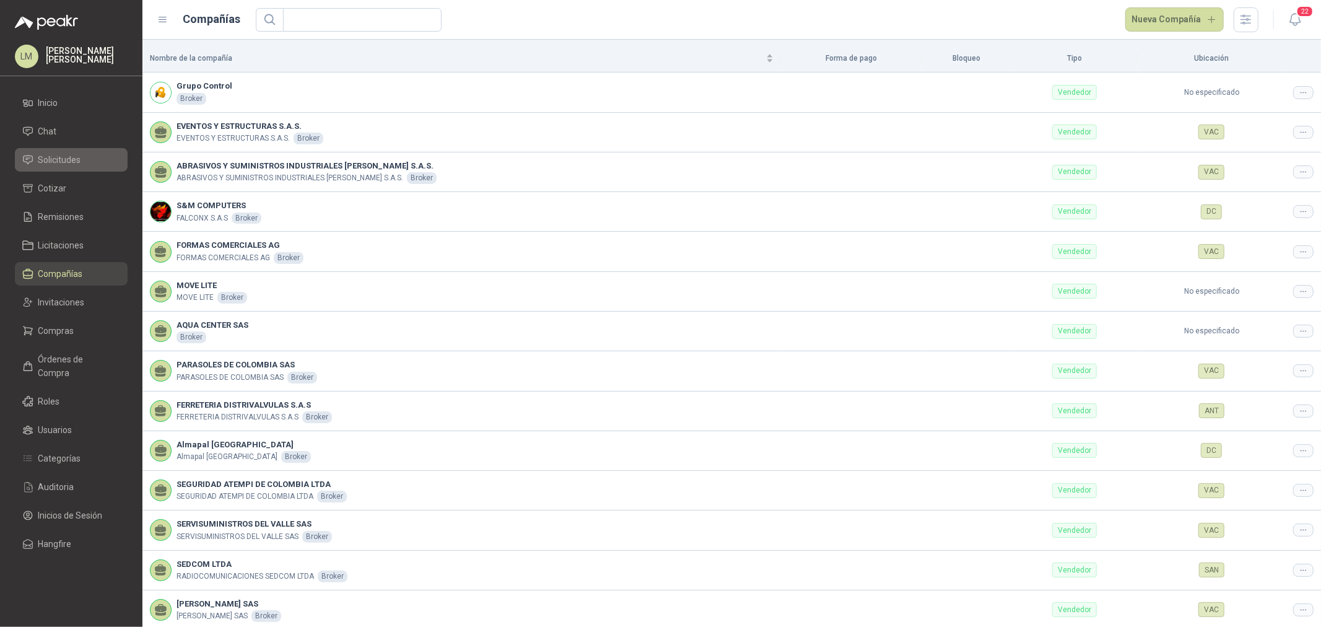
click at [45, 151] on link "Solicitudes" at bounding box center [71, 160] width 113 height 24
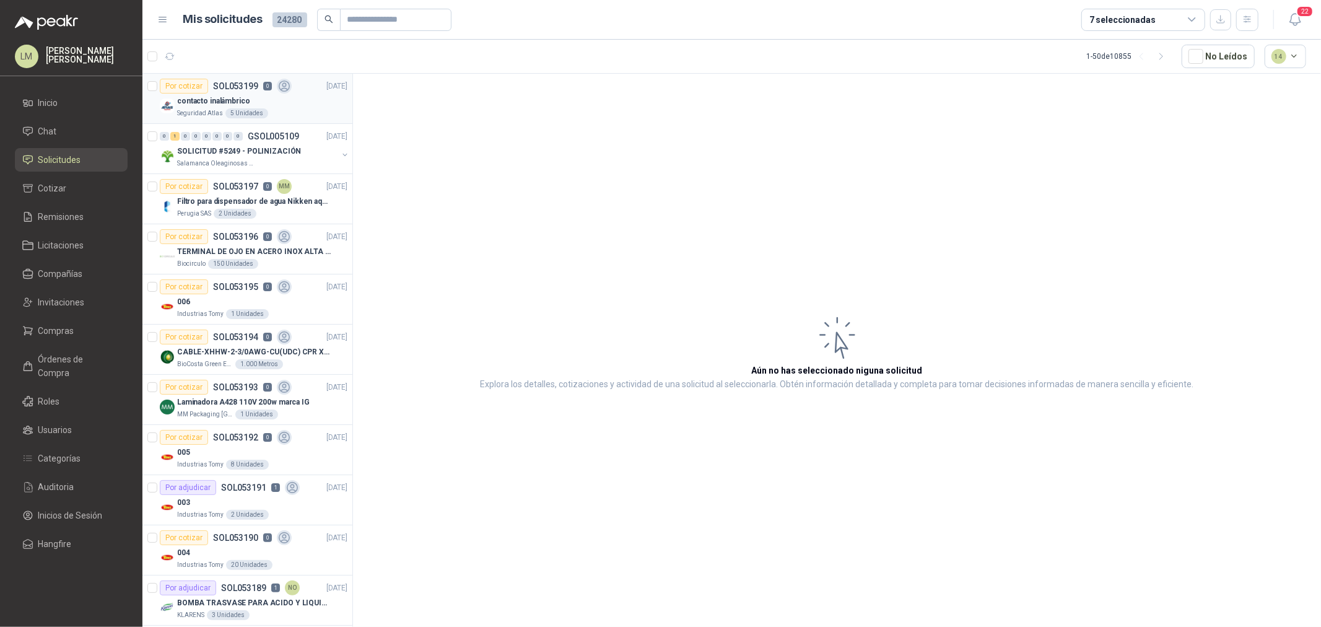
click at [211, 93] on div "Por cotizar SOL053199 0" at bounding box center [226, 86] width 132 height 15
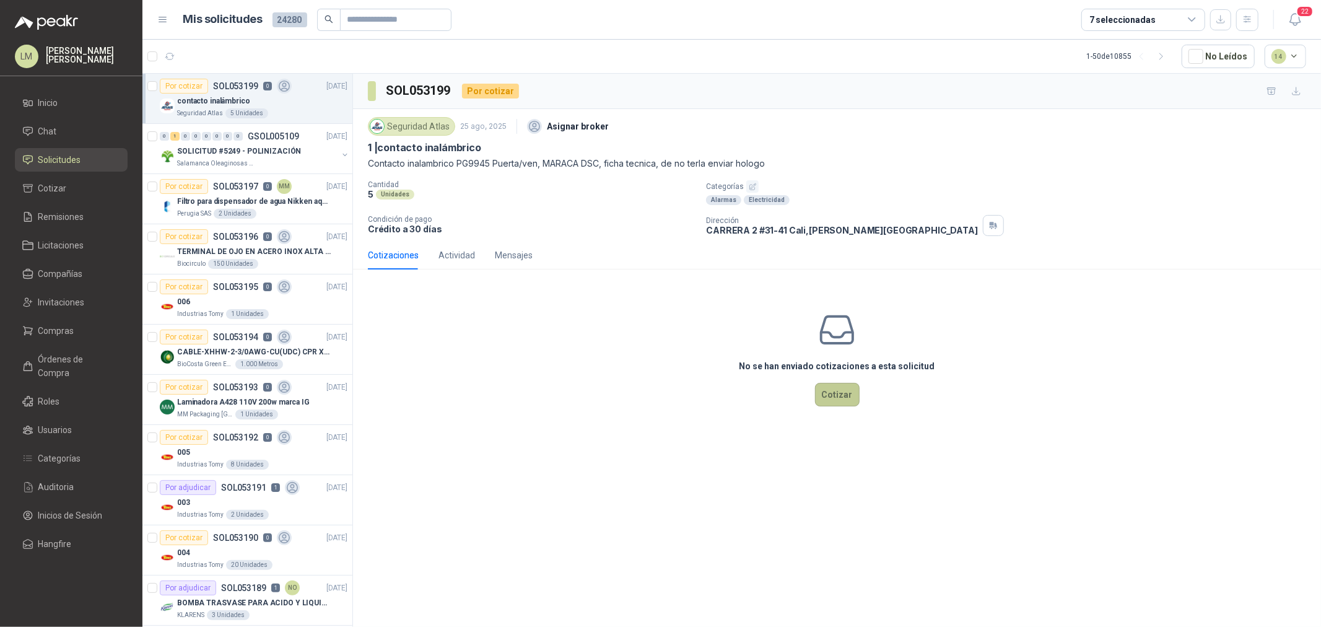
click at [837, 392] on button "Cotizar" at bounding box center [837, 395] width 45 height 24
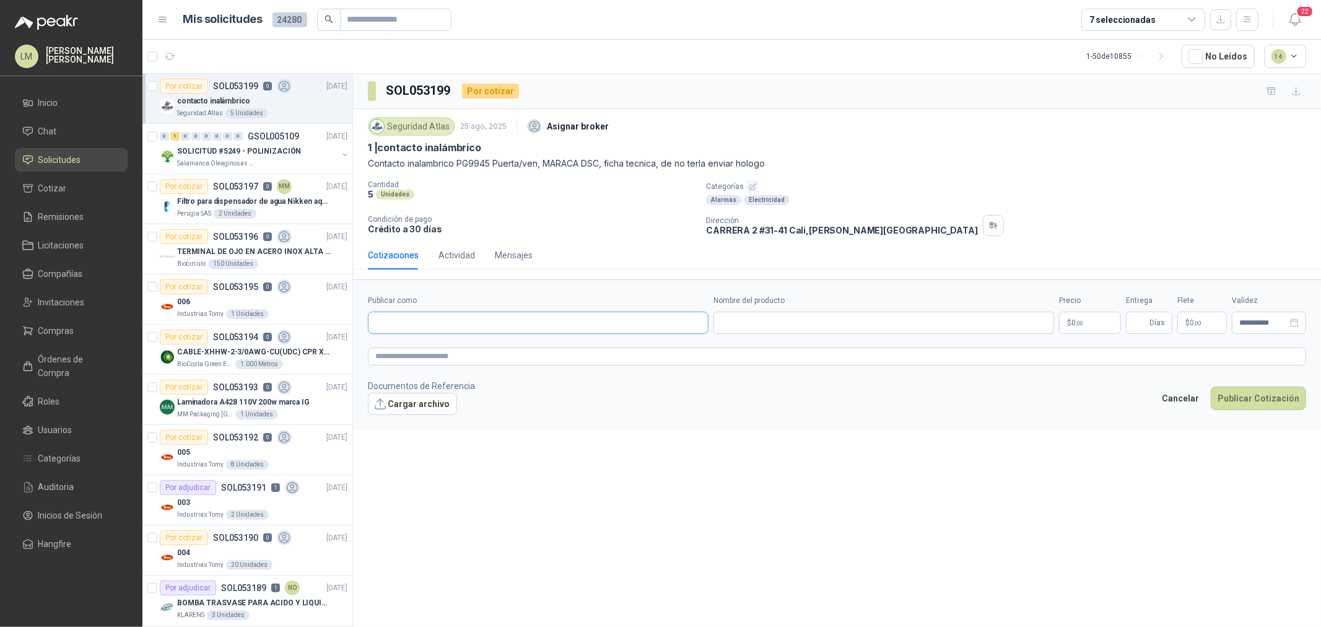
click at [516, 321] on input "Publicar como" at bounding box center [537, 322] width 339 height 21
type input "**********"
click at [507, 354] on div "Grupo Control NIT : 900584970" at bounding box center [538, 353] width 320 height 14
type input "**********"
click at [789, 326] on input "Nombre del producto" at bounding box center [883, 323] width 341 height 22
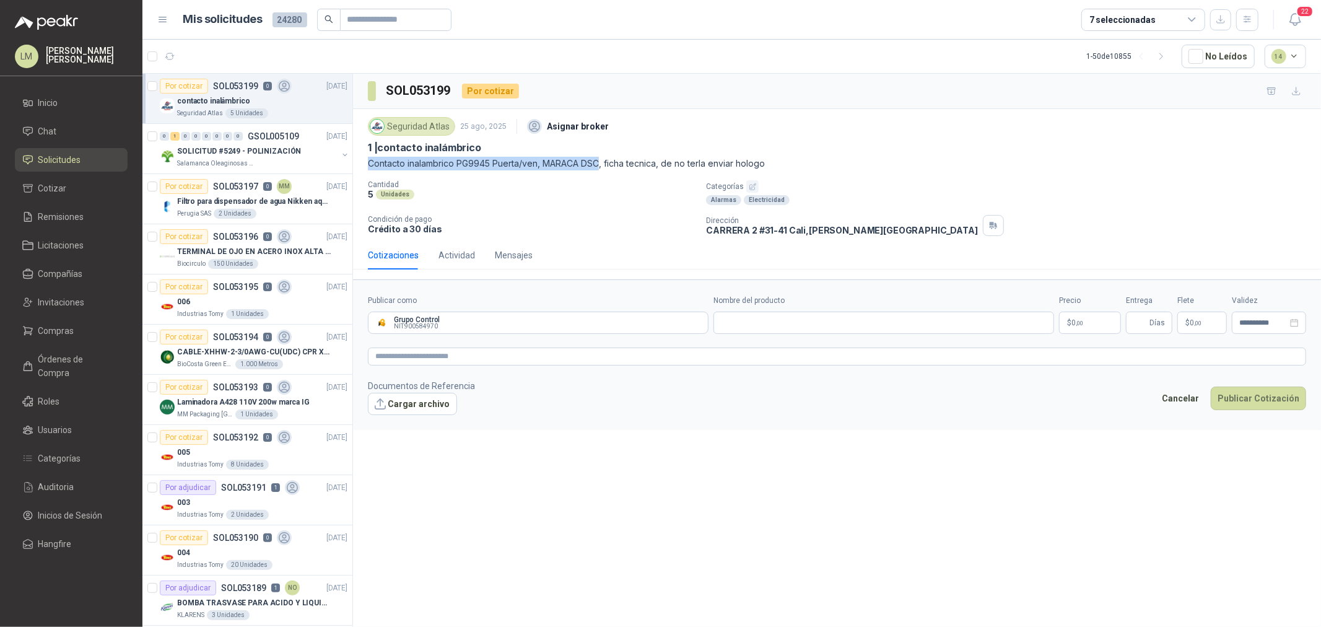
drag, startPoint x: 368, startPoint y: 163, endPoint x: 599, endPoint y: 163, distance: 231.0
click at [599, 163] on p "Contacto inalambrico PG9945 Puerta/ven, MARACA DSC, ficha tecnica, de no terla …" at bounding box center [837, 164] width 938 height 14
copy p "Contacto inalambrico PG9945 Puerta/ven, MARACA DSC"
click at [783, 326] on input "Nombre del producto" at bounding box center [883, 323] width 341 height 22
paste input "**********"
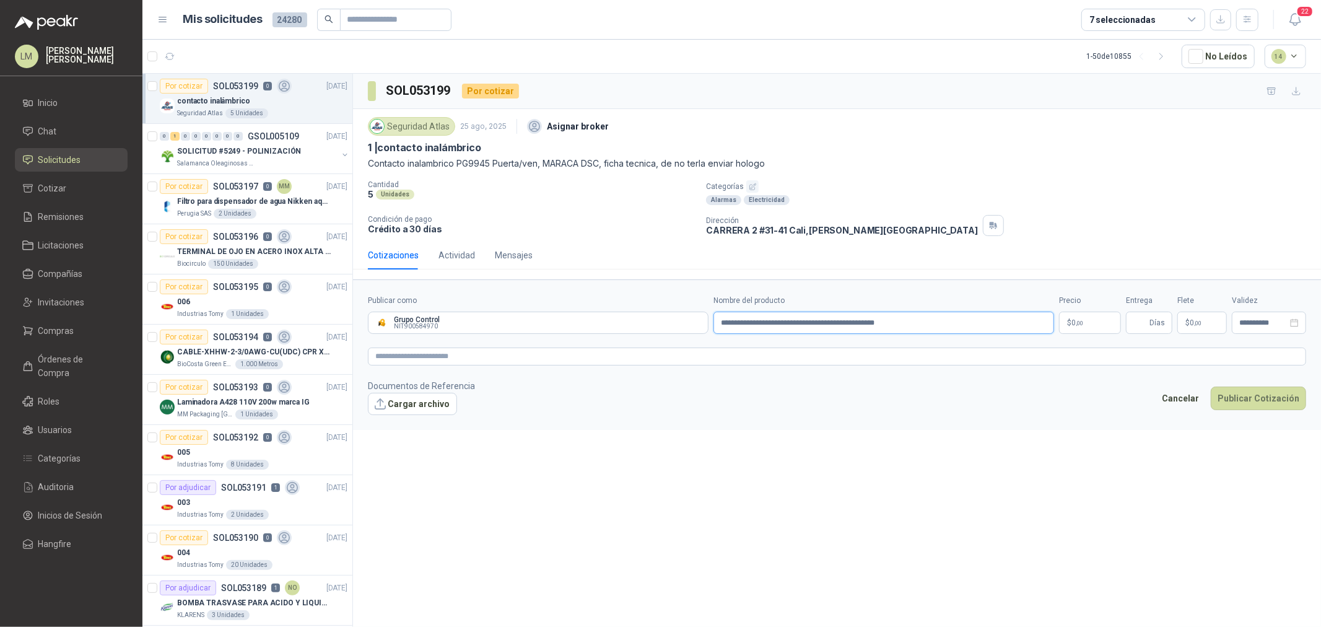
drag, startPoint x: 821, startPoint y: 323, endPoint x: 861, endPoint y: 323, distance: 40.3
click at [861, 323] on input "**********" at bounding box center [883, 323] width 341 height 22
drag, startPoint x: 857, startPoint y: 328, endPoint x: 822, endPoint y: 335, distance: 35.3
click at [822, 335] on form "**********" at bounding box center [837, 354] width 968 height 150
click at [722, 320] on input "**********" at bounding box center [883, 323] width 341 height 22
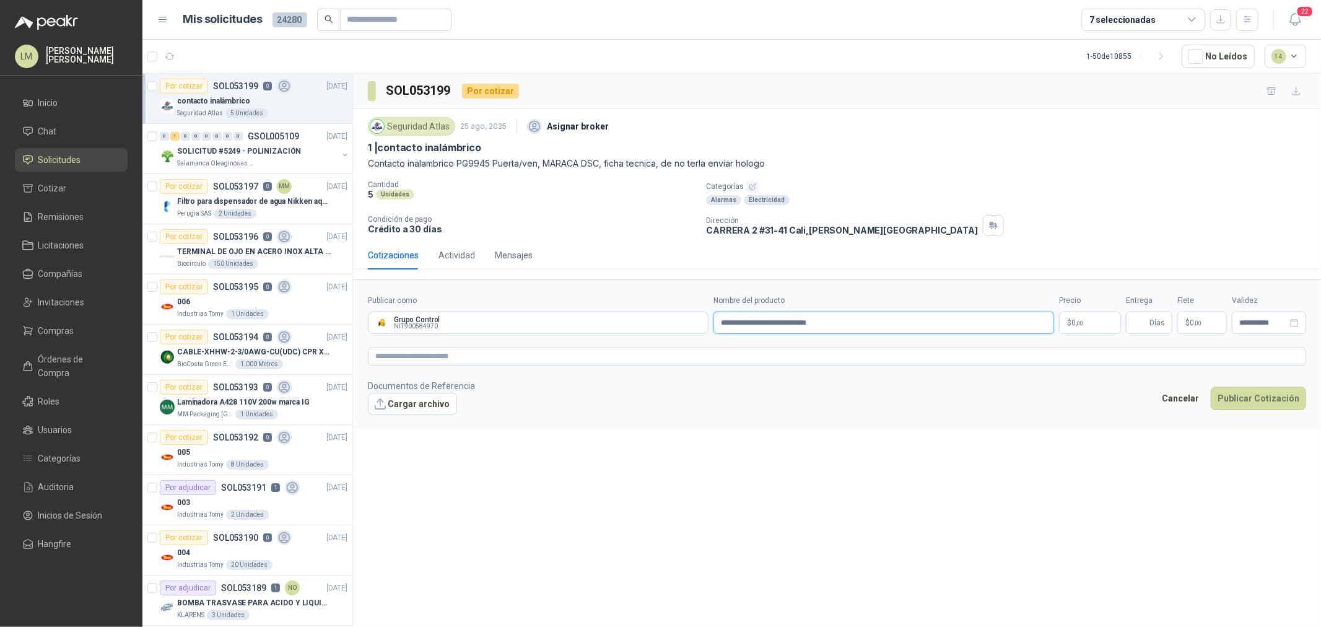
paste input "***"
type input "**********"
click at [1078, 329] on p "$ 0 ,00" at bounding box center [1090, 323] width 62 height 22
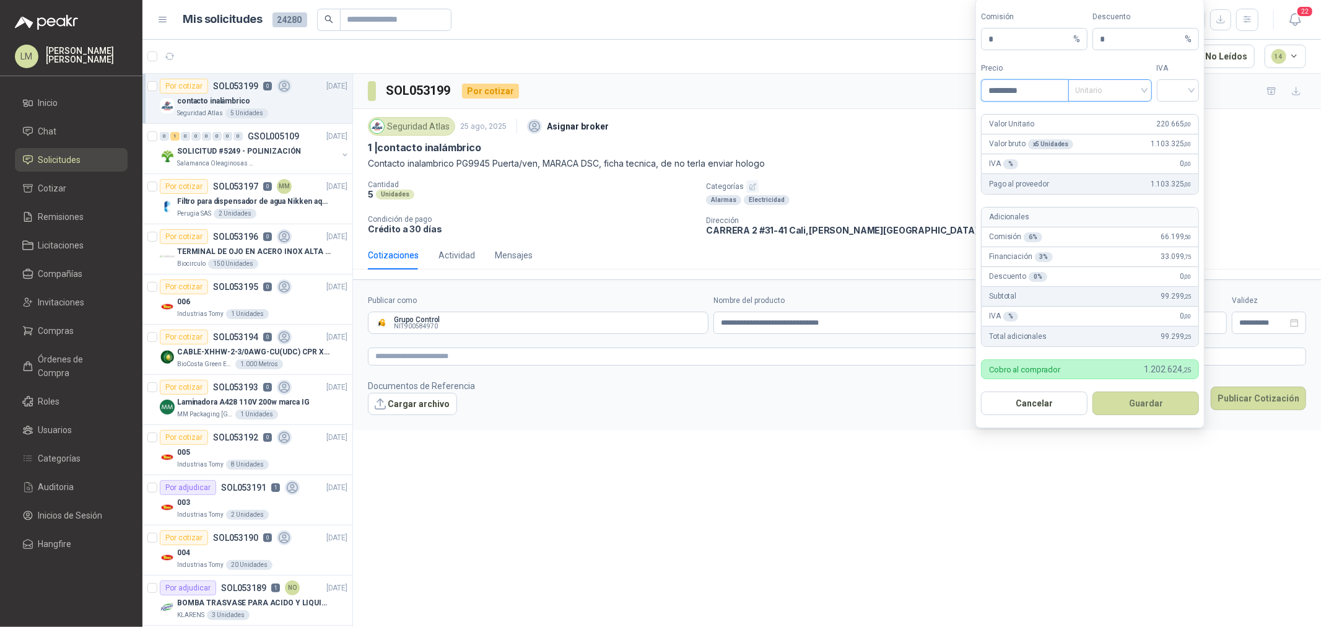
click at [1105, 93] on span "Unitario" at bounding box center [1110, 90] width 69 height 19
type input "*********"
click at [1107, 133] on div "Unitario con IVA" at bounding box center [1110, 136] width 64 height 14
click at [1186, 89] on input "search" at bounding box center [1178, 89] width 28 height 19
click at [1181, 108] on div "19%" at bounding box center [1178, 116] width 38 height 20
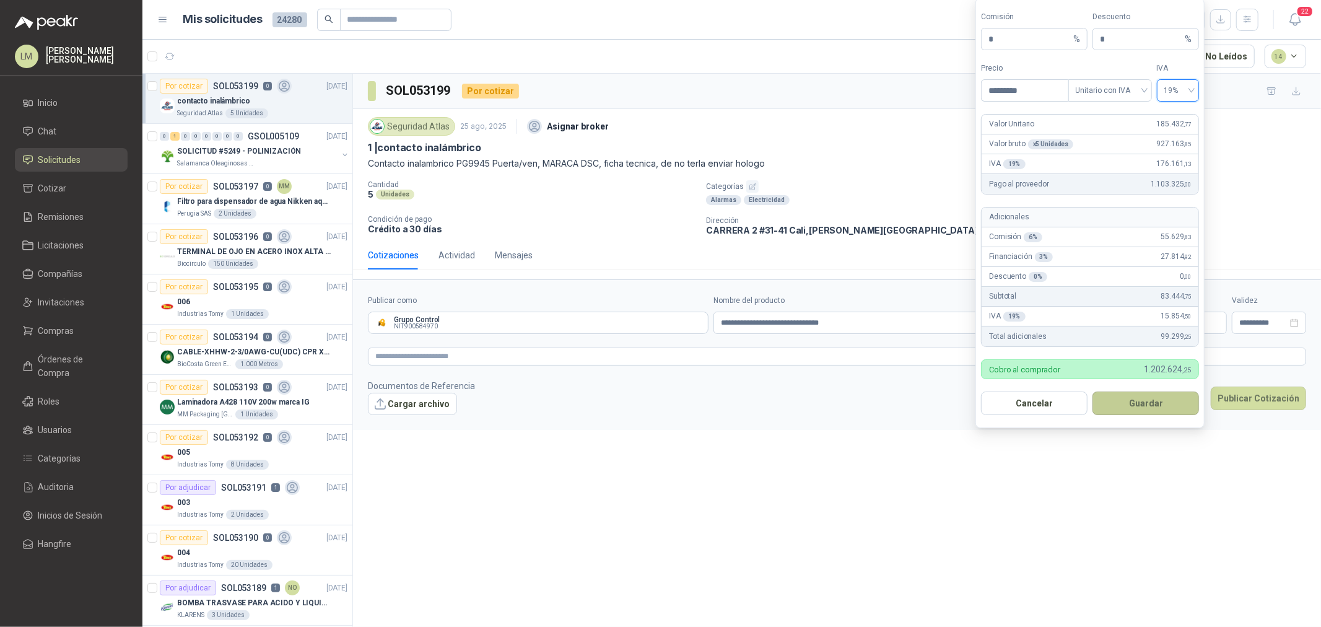
click at [1136, 404] on button "Guardar" at bounding box center [1145, 403] width 107 height 24
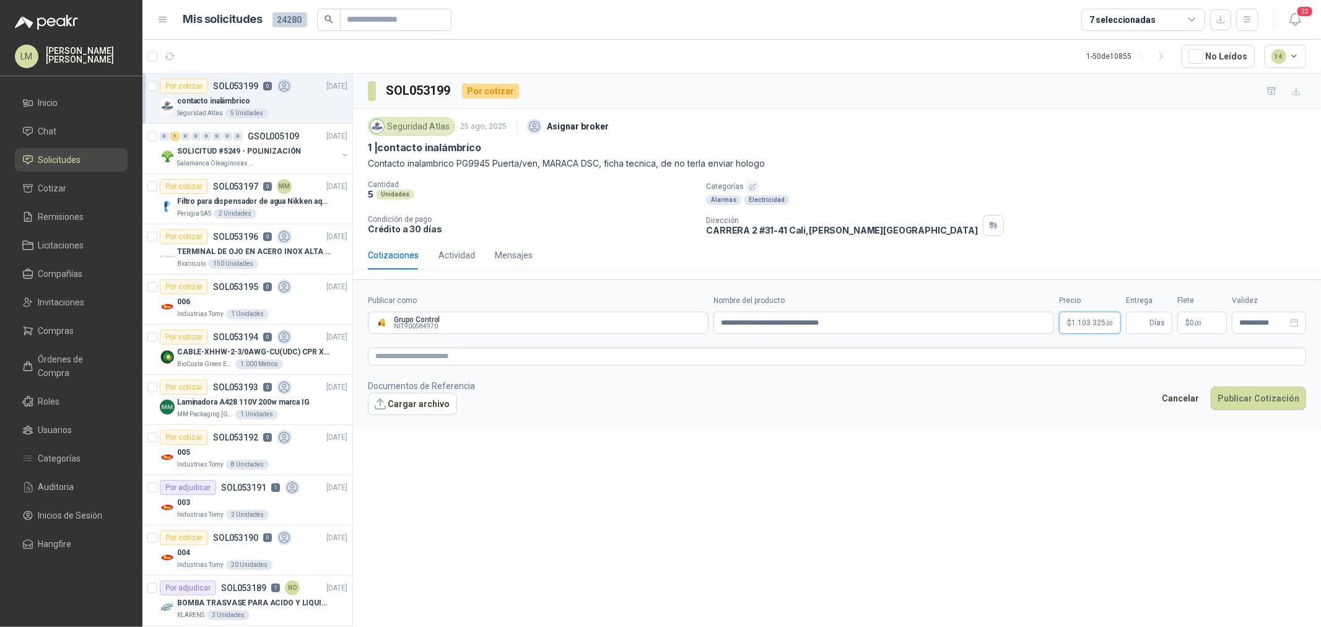
click at [1073, 326] on span "1.103.325 ,00" at bounding box center [1091, 322] width 41 height 7
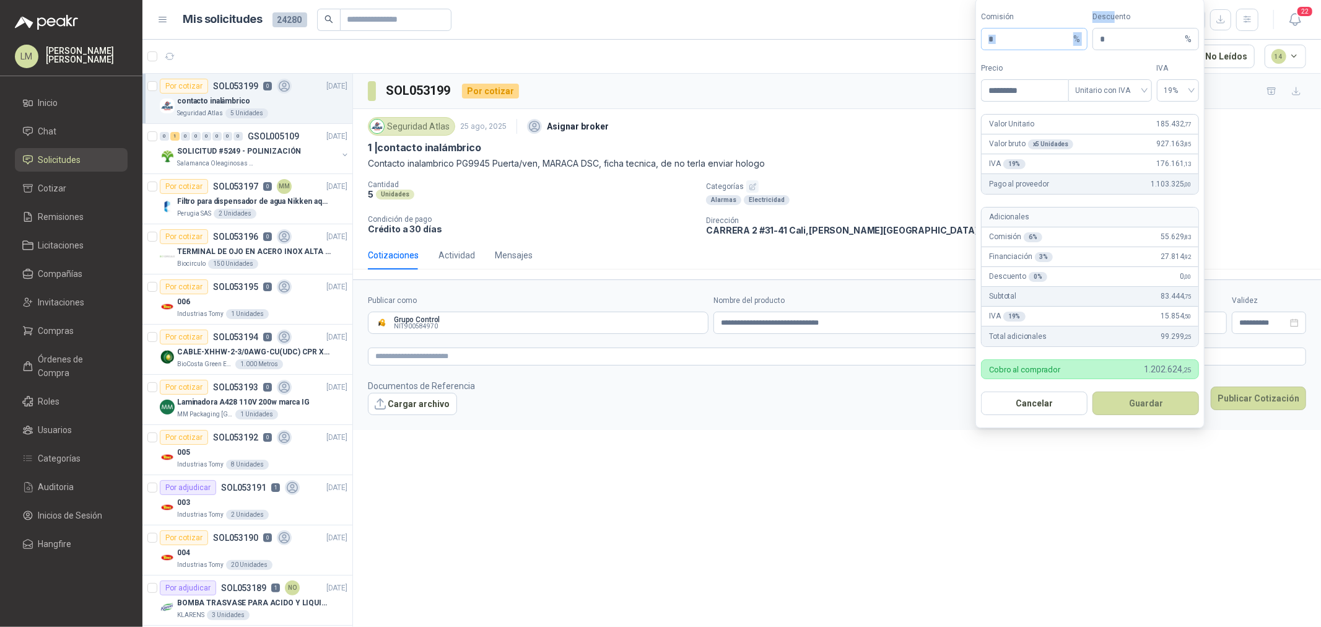
drag, startPoint x: 1111, startPoint y: 22, endPoint x: 1060, endPoint y: 35, distance: 53.0
click at [1060, 35] on div "Comisión * % Descuento * %" at bounding box center [1090, 30] width 218 height 39
drag, startPoint x: 1111, startPoint y: 37, endPoint x: 1082, endPoint y: 40, distance: 29.3
click at [1083, 40] on div "Comisión * % Descuento * %" at bounding box center [1090, 30] width 218 height 39
type input "*"
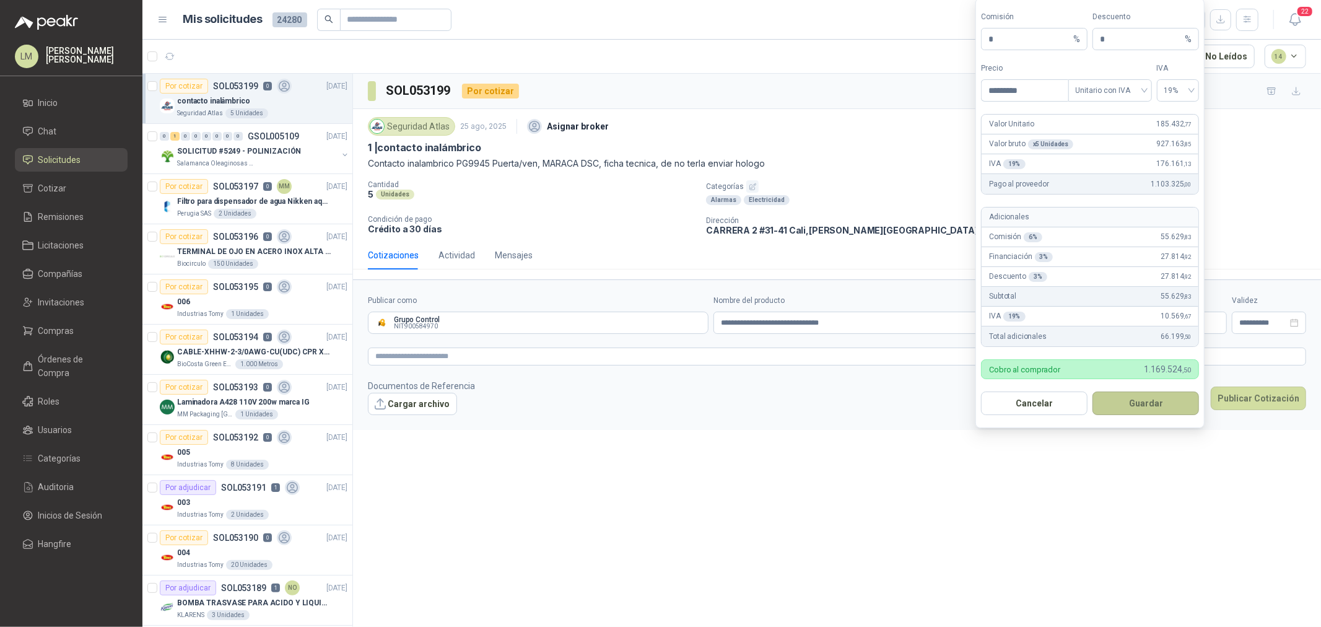
click at [1147, 398] on button "Guardar" at bounding box center [1145, 403] width 107 height 24
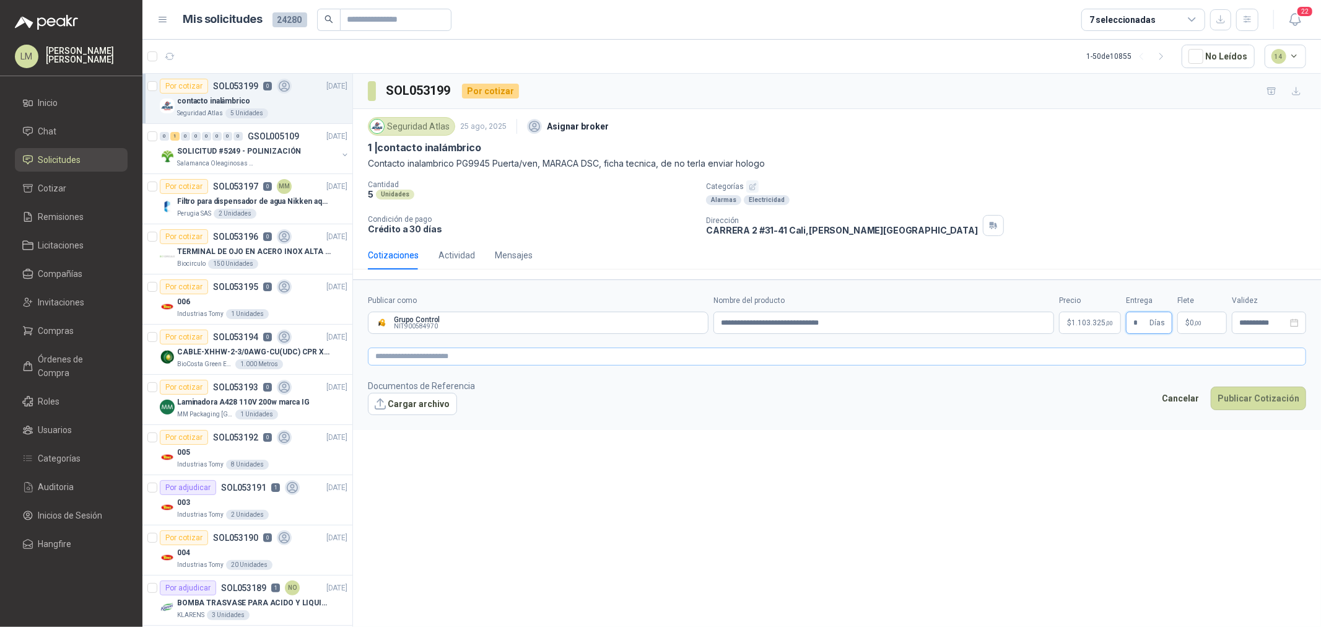
type input "*"
type input "********"
click at [1118, 360] on textarea at bounding box center [837, 356] width 938 height 18
click at [404, 403] on button "Cargar archivo" at bounding box center [412, 404] width 89 height 22
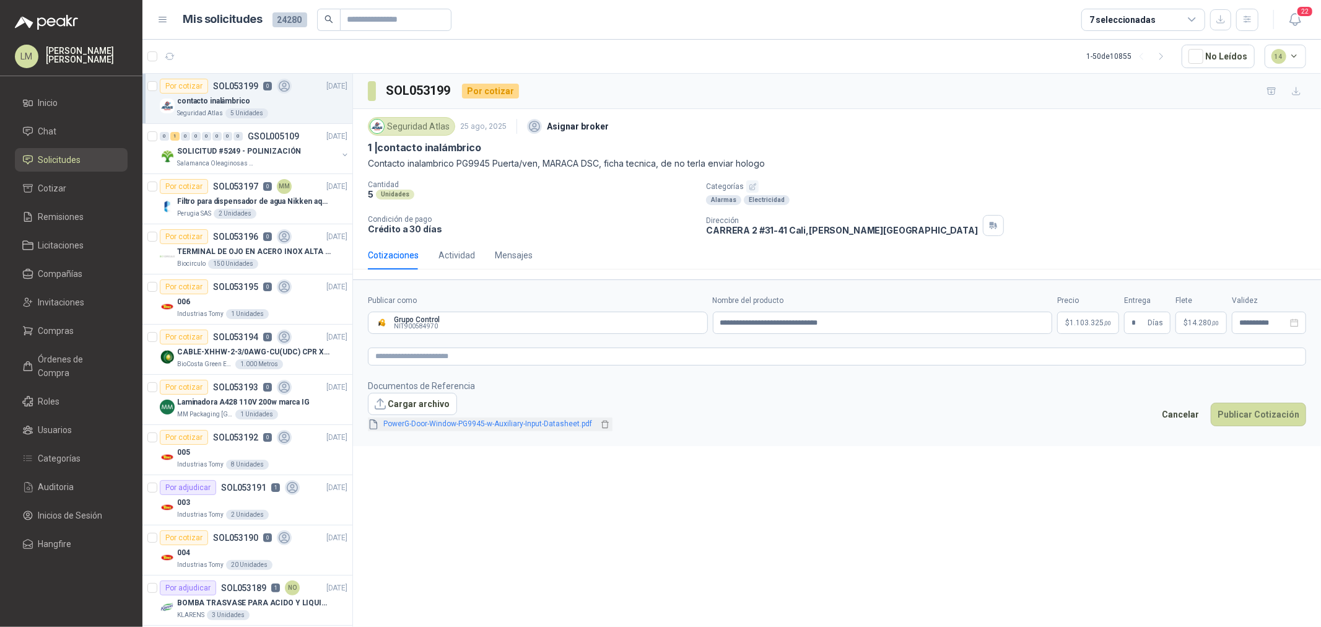
click at [480, 425] on link "PowerG-Door-Window-PG9945-w-Auxiliary-Input-Datasheet.pdf" at bounding box center [488, 424] width 219 height 12
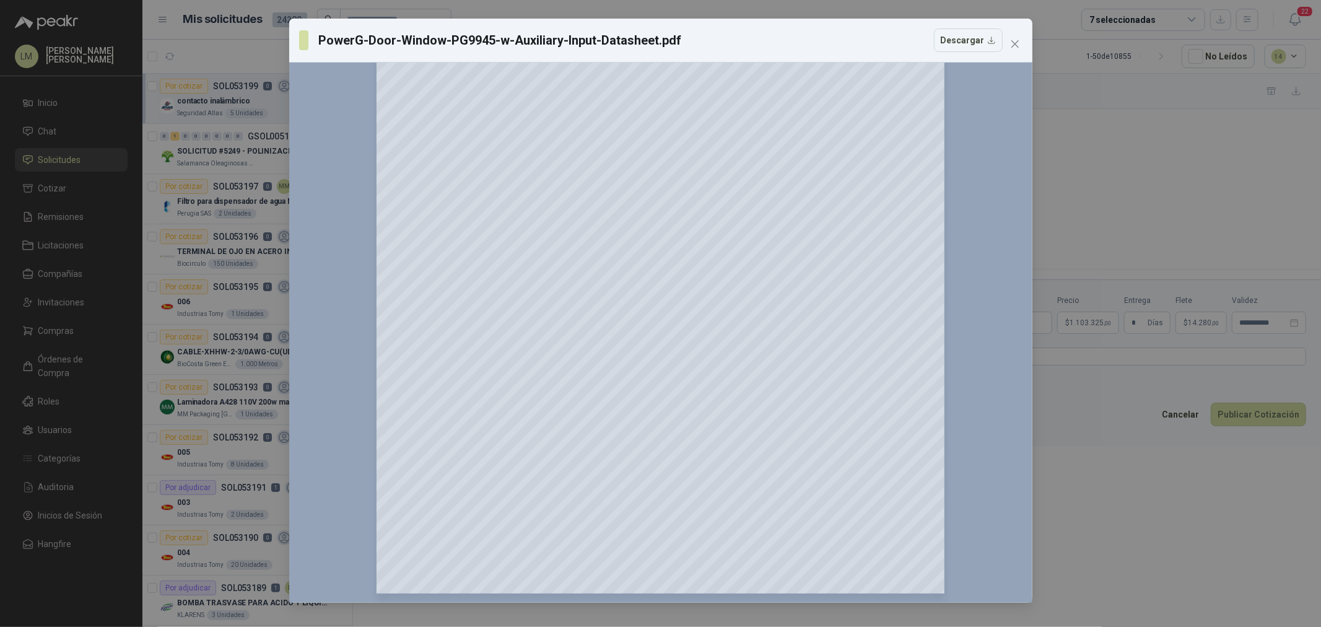
scroll to position [754, 0]
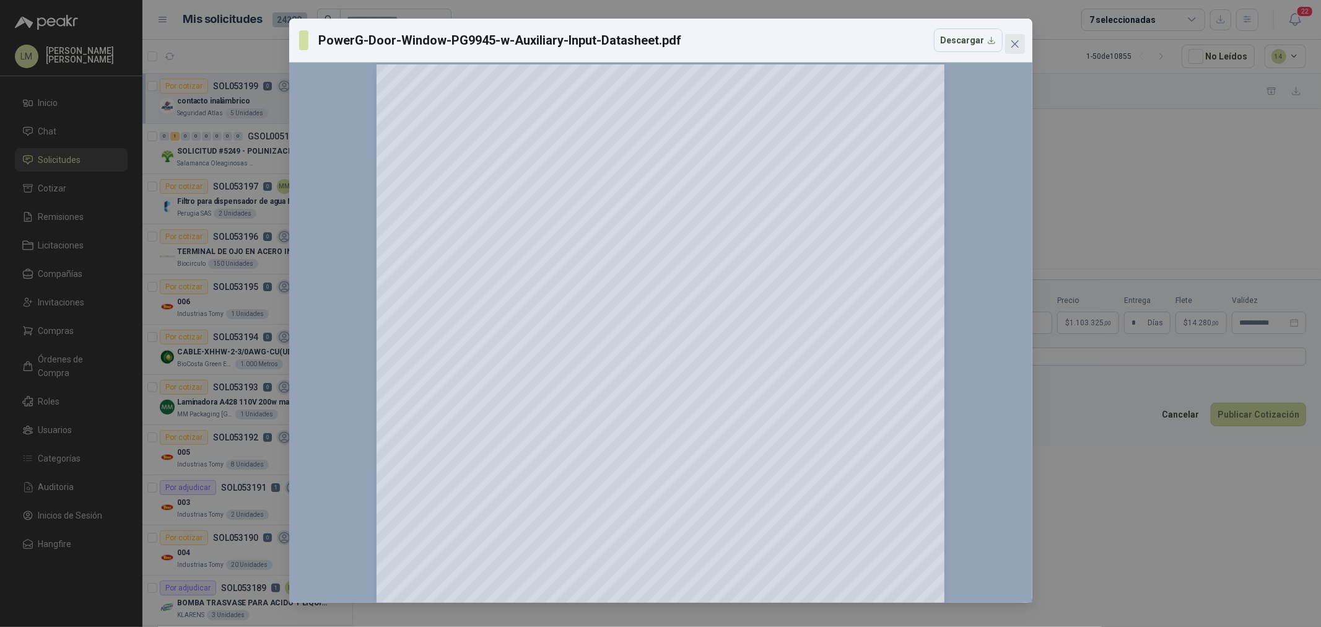
click at [1019, 37] on button "Close" at bounding box center [1015, 44] width 20 height 20
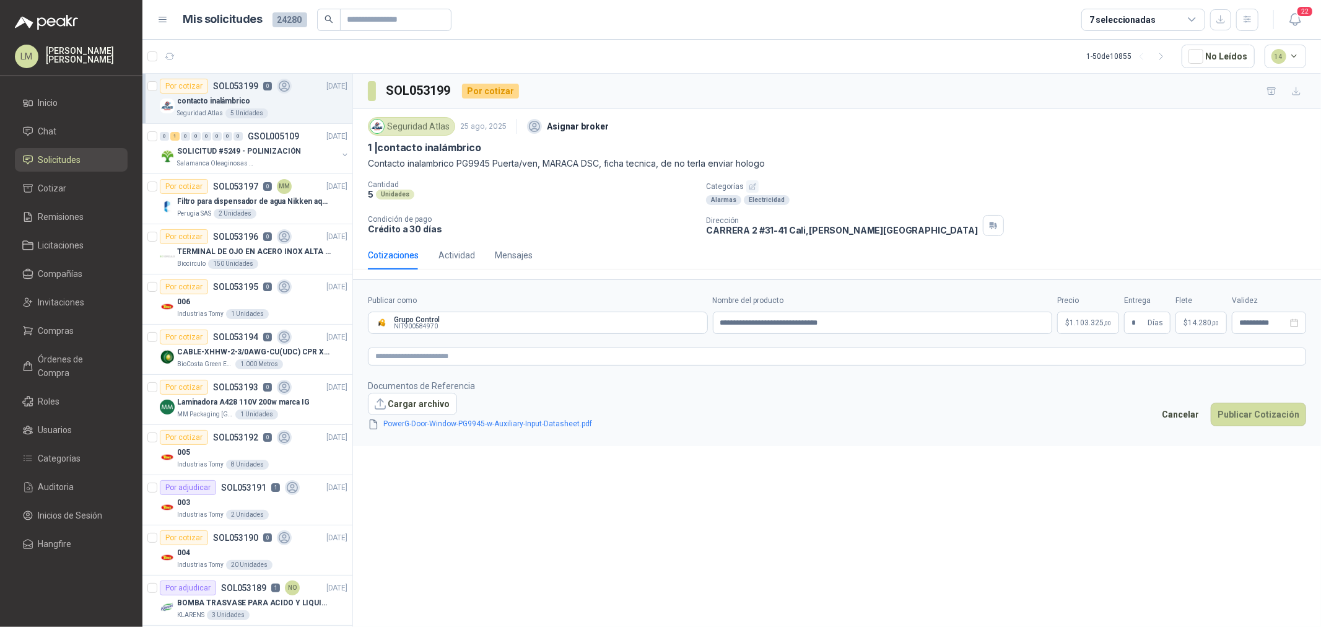
click at [1236, 399] on footer "Documentos de Referencia Cargar archivo PowerG-Door-Window-PG9945-w-Auxiliary-I…" at bounding box center [837, 405] width 938 height 52
click at [1239, 409] on button "Publicar Cotización" at bounding box center [1258, 415] width 95 height 24
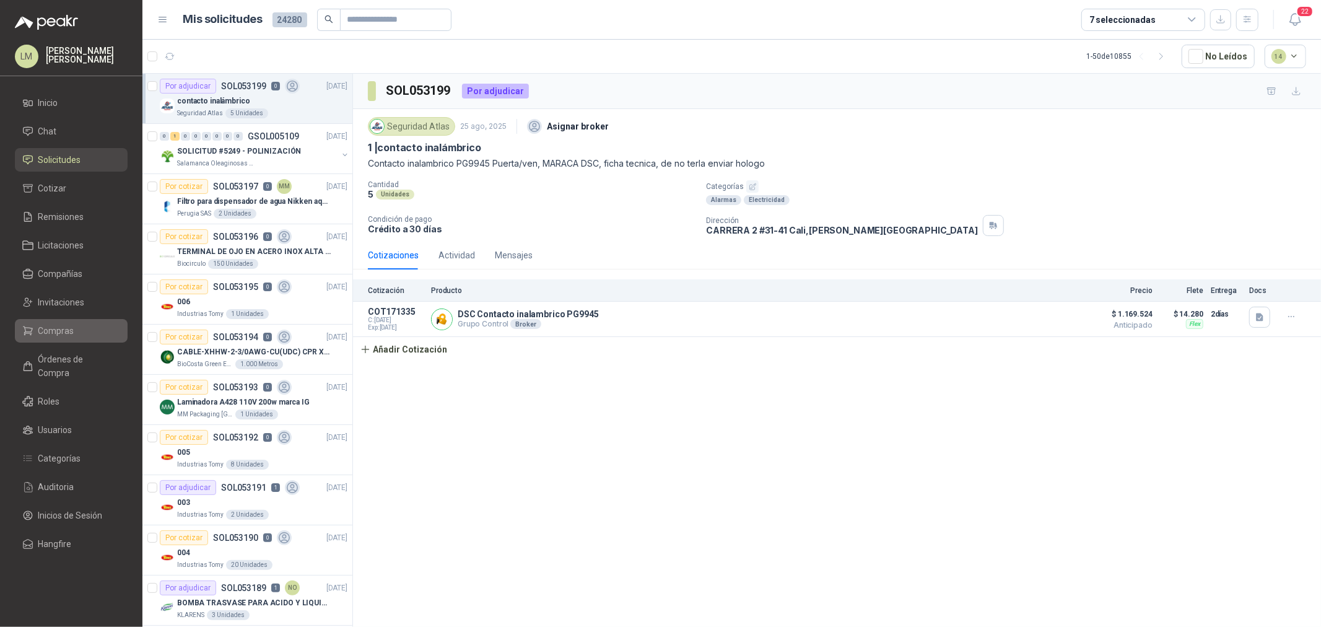
click at [51, 338] on link "Compras" at bounding box center [71, 331] width 113 height 24
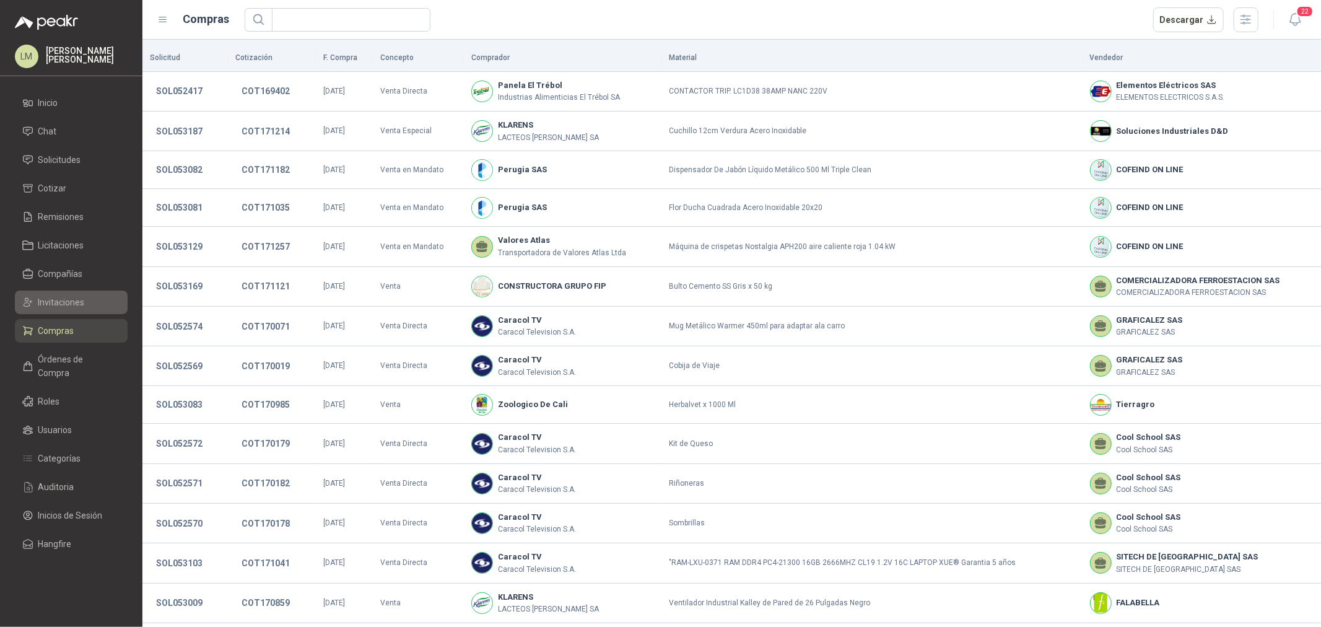
click at [61, 298] on span "Invitaciones" at bounding box center [61, 302] width 46 height 14
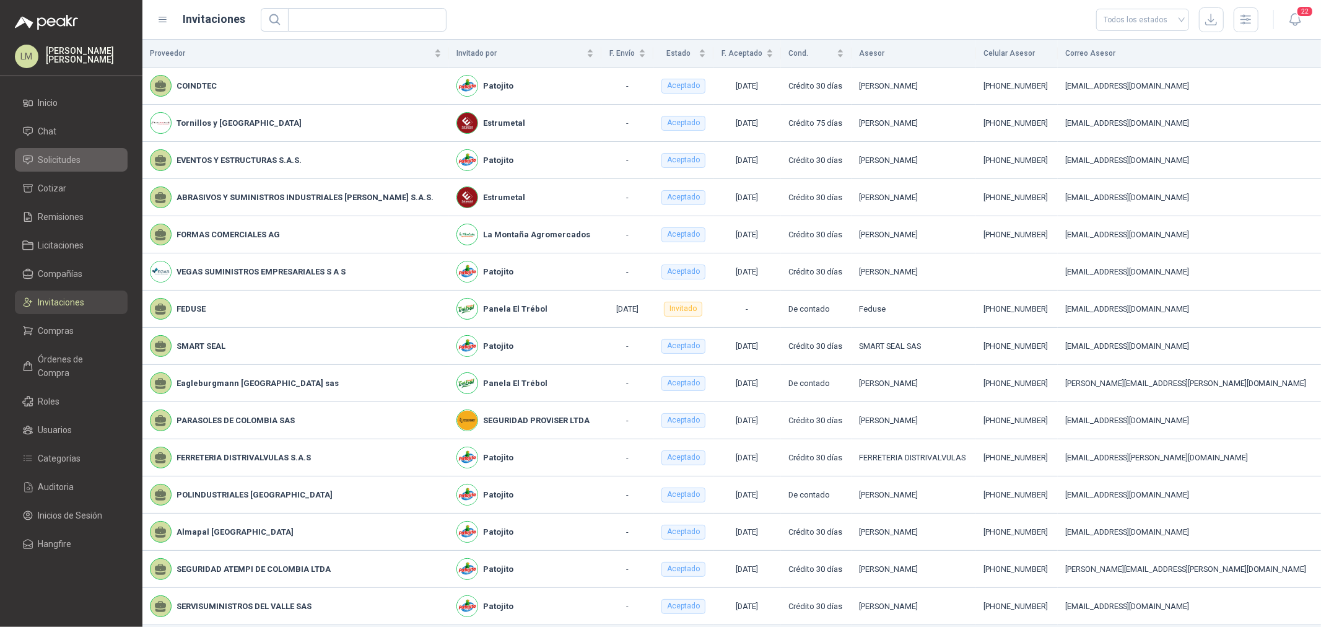
click at [51, 160] on span "Solicitudes" at bounding box center [59, 160] width 43 height 14
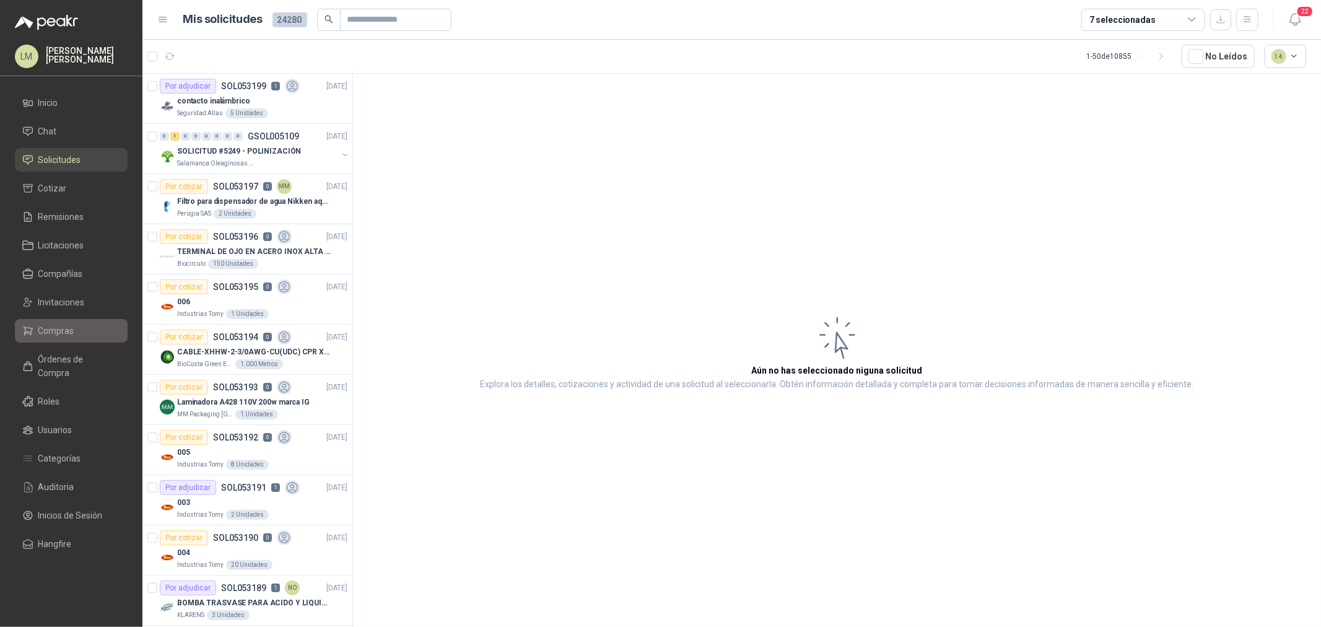
click at [39, 329] on span "Compras" at bounding box center [56, 331] width 36 height 14
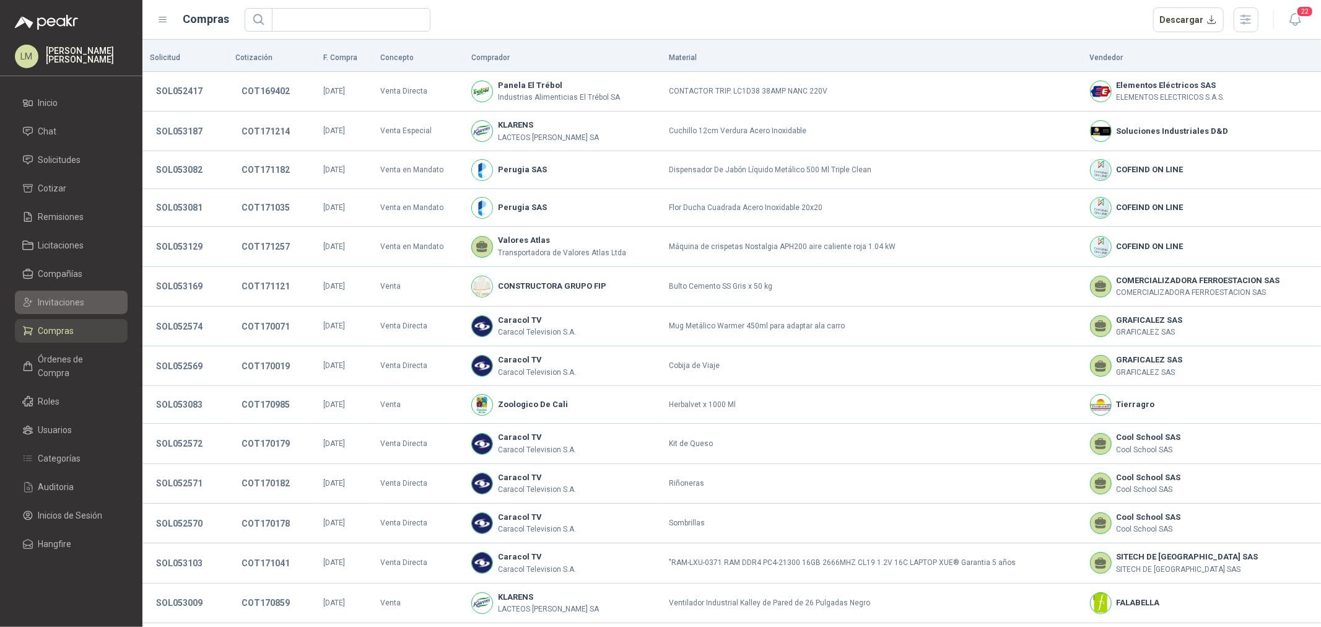
click at [54, 303] on span "Invitaciones" at bounding box center [61, 302] width 46 height 14
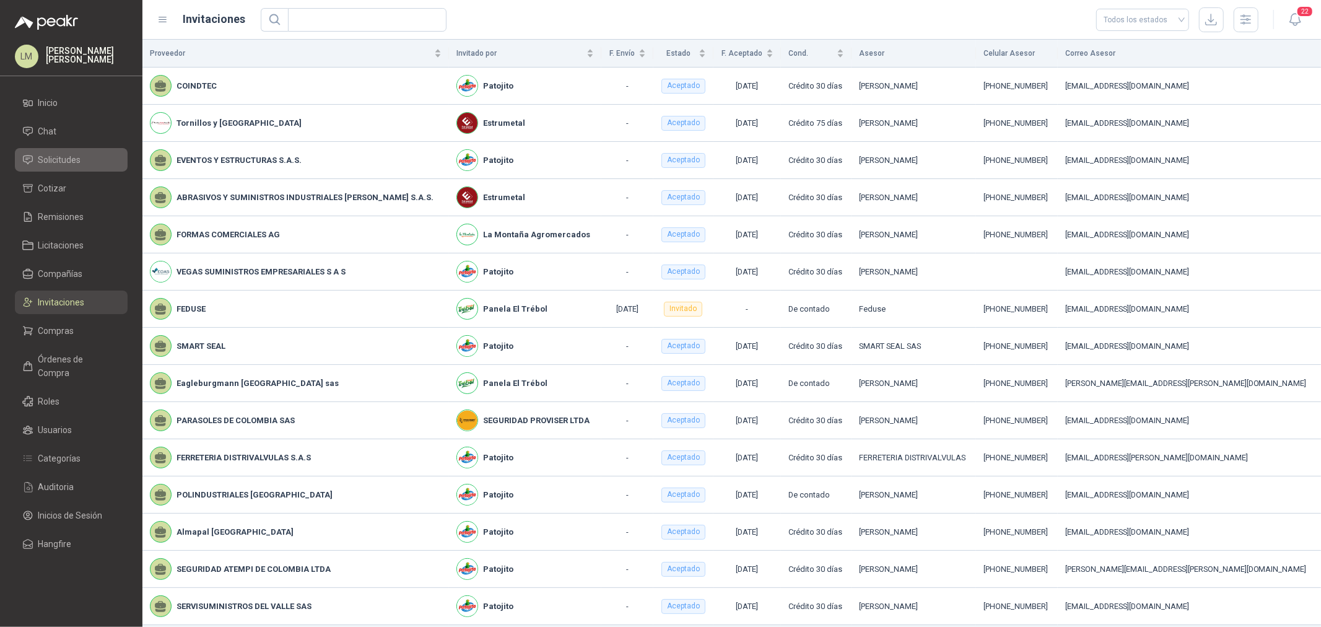
click at [58, 163] on span "Solicitudes" at bounding box center [59, 160] width 43 height 14
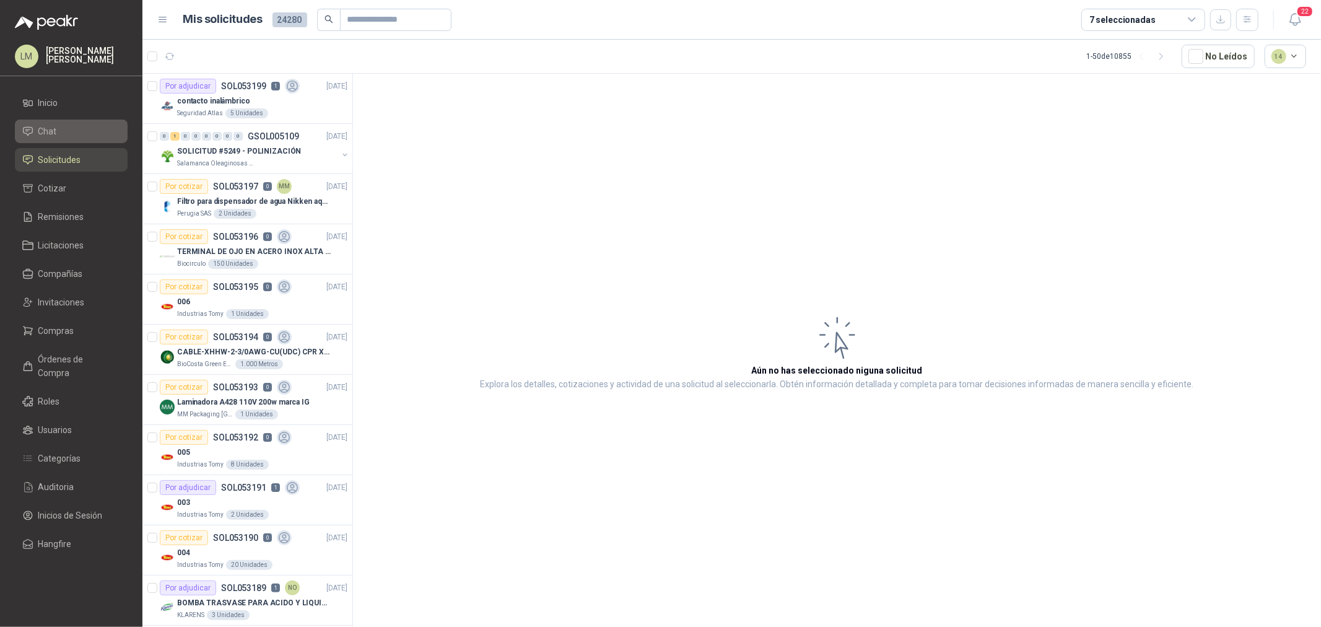
click at [53, 128] on span "Chat" at bounding box center [47, 131] width 19 height 14
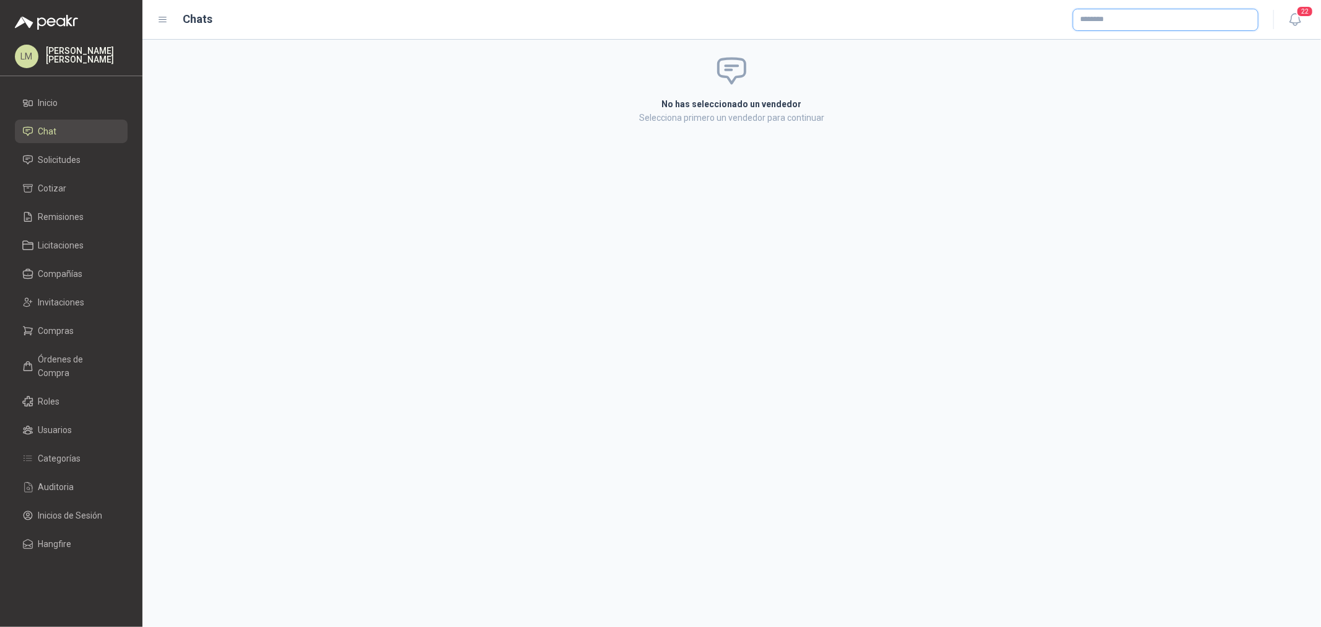
click at [1112, 19] on input "text" at bounding box center [1165, 19] width 185 height 21
type input "******"
click at [1144, 46] on p "MILITEC [GEOGRAPHIC_DATA]" at bounding box center [1168, 45] width 132 height 7
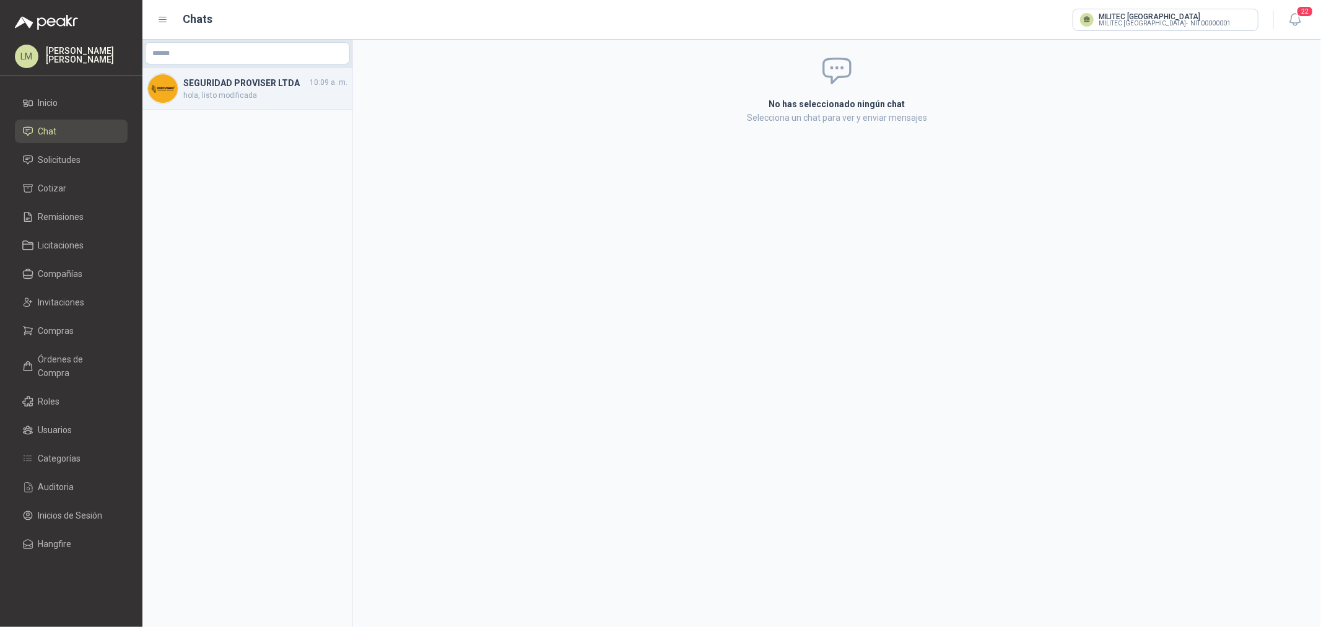
click at [235, 85] on h4 "SEGURIDAD PROVISER LTDA" at bounding box center [245, 83] width 124 height 14
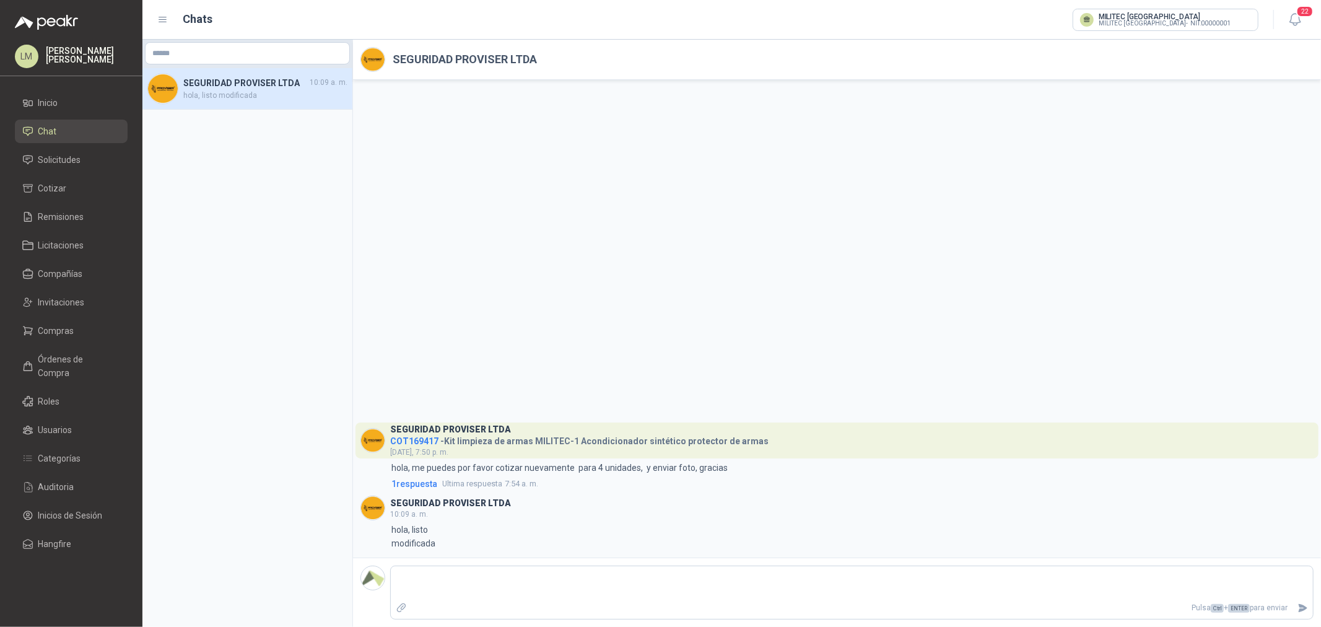
click at [416, 438] on span "COT169417" at bounding box center [414, 441] width 48 height 10
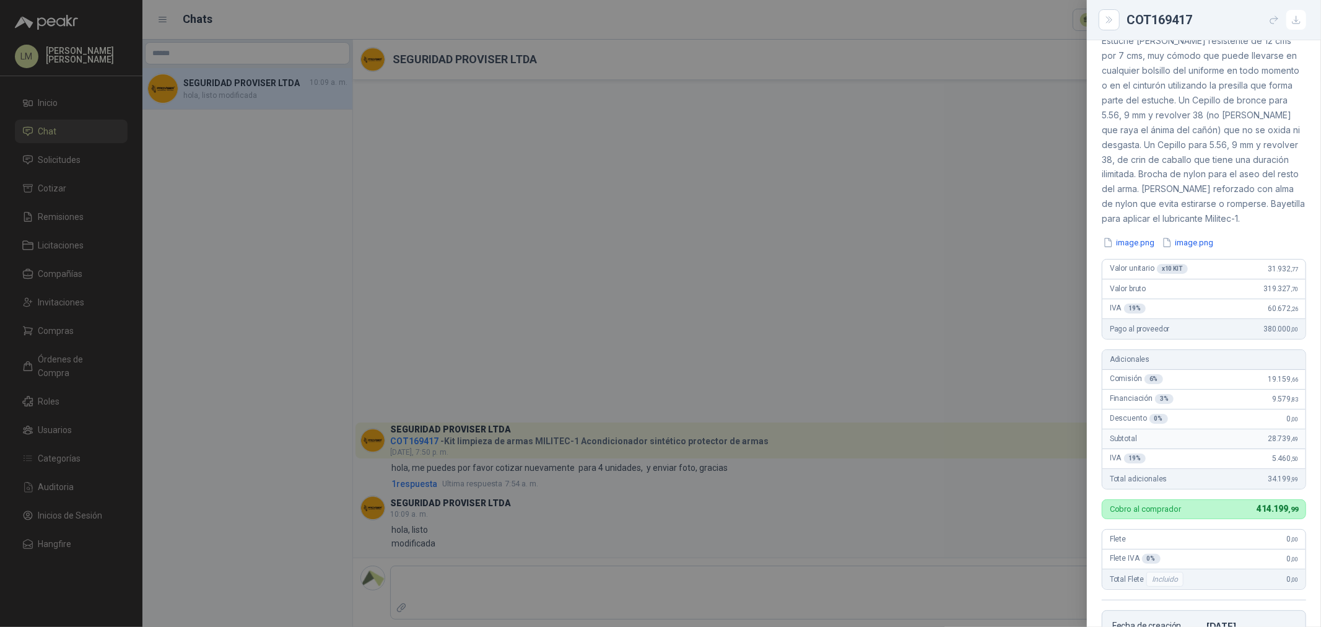
scroll to position [212, 0]
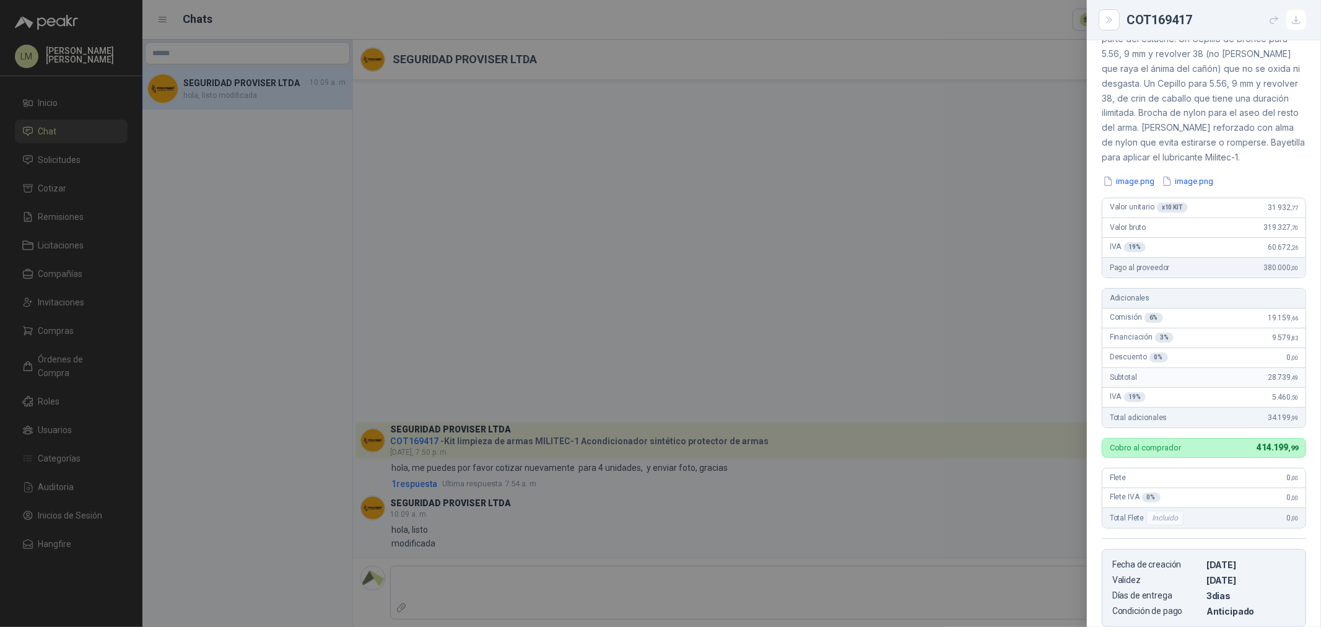
click at [809, 333] on div at bounding box center [660, 313] width 1321 height 627
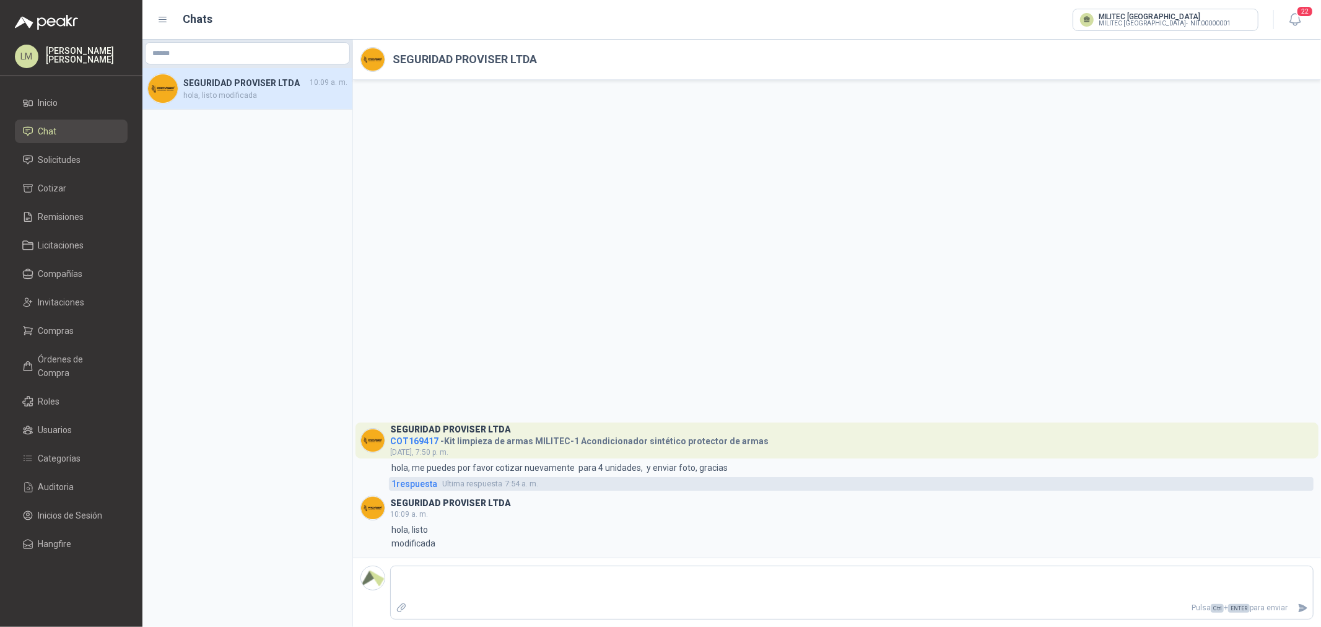
click at [423, 487] on span "1 respuesta" at bounding box center [414, 484] width 46 height 14
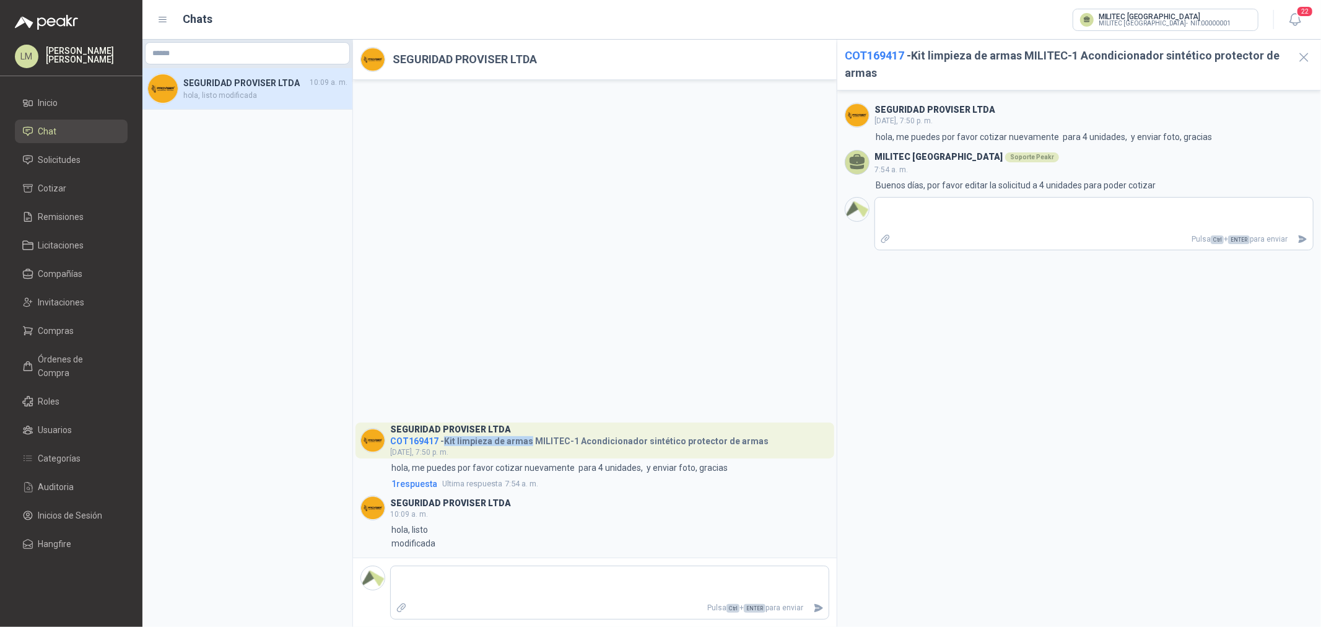
drag, startPoint x: 445, startPoint y: 440, endPoint x: 527, endPoint y: 438, distance: 82.4
click at [527, 438] on h4 "COT169417 - Kit limpieza de armas MILITEC-1 Acondicionador sintético protector …" at bounding box center [579, 439] width 378 height 12
copy h4 "Kit limpieza de armas"
click at [55, 163] on span "Solicitudes" at bounding box center [59, 160] width 43 height 14
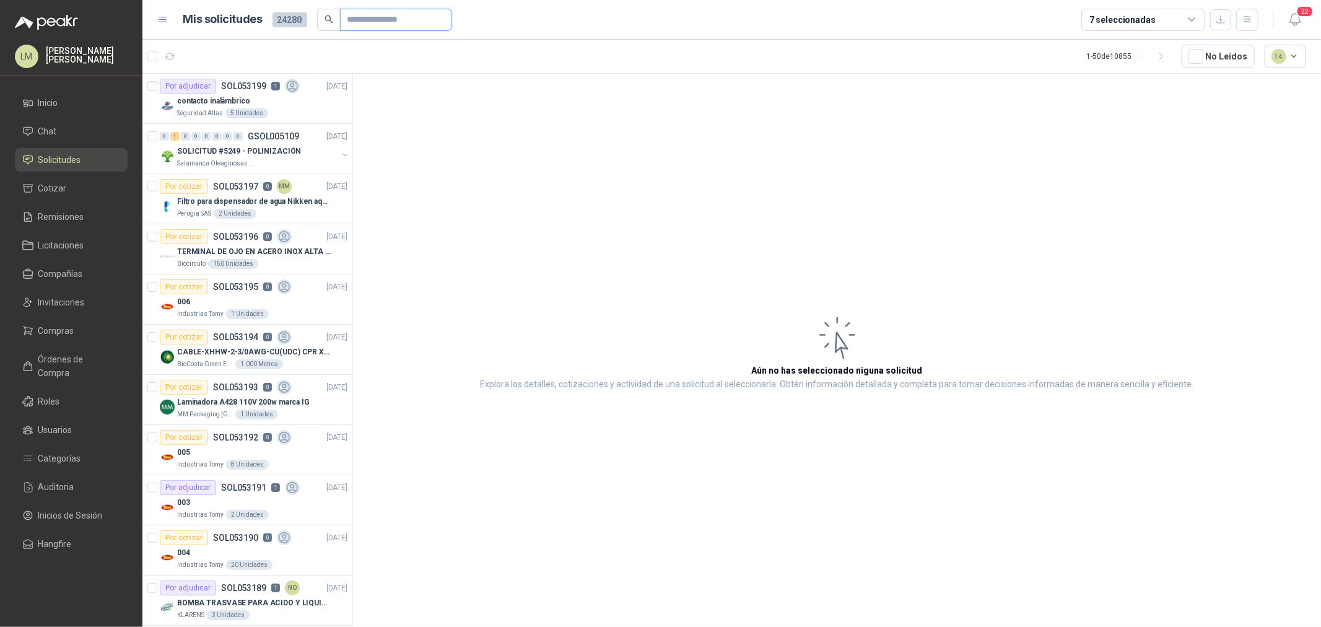
click at [357, 14] on input "text" at bounding box center [390, 19] width 87 height 21
paste input "**********"
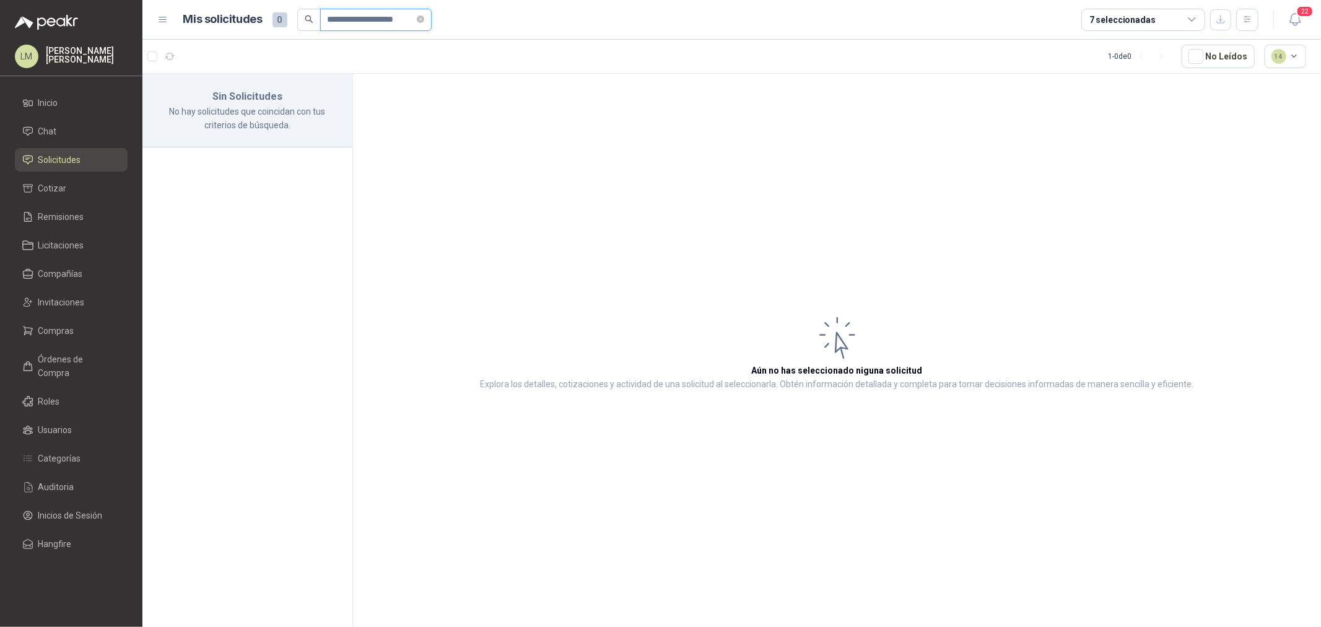
drag, startPoint x: 409, startPoint y: 17, endPoint x: 339, endPoint y: 20, distance: 70.1
click at [339, 20] on input "**********" at bounding box center [371, 19] width 87 height 21
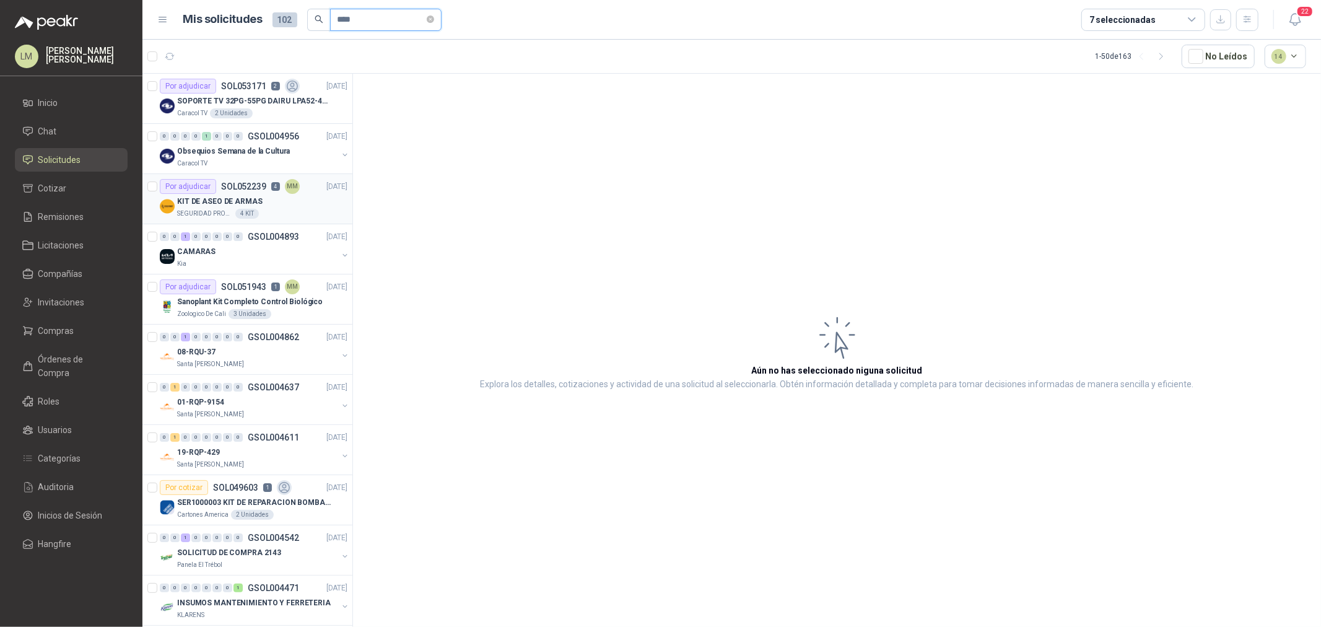
type input "***"
click at [258, 217] on div "SEGURIDAD PROVISER LTDA 4 KIT" at bounding box center [262, 214] width 170 height 10
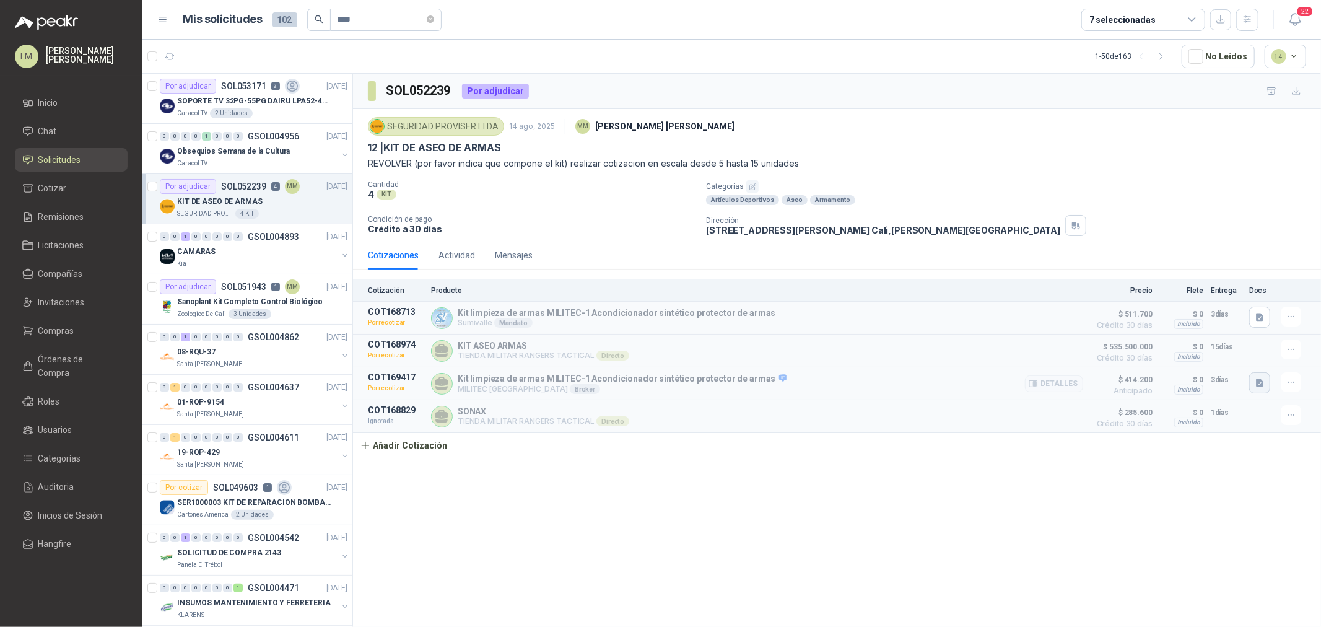
click at [1257, 382] on icon "button" at bounding box center [1259, 383] width 7 height 8
click at [1224, 343] on button "image.png" at bounding box center [1235, 344] width 54 height 13
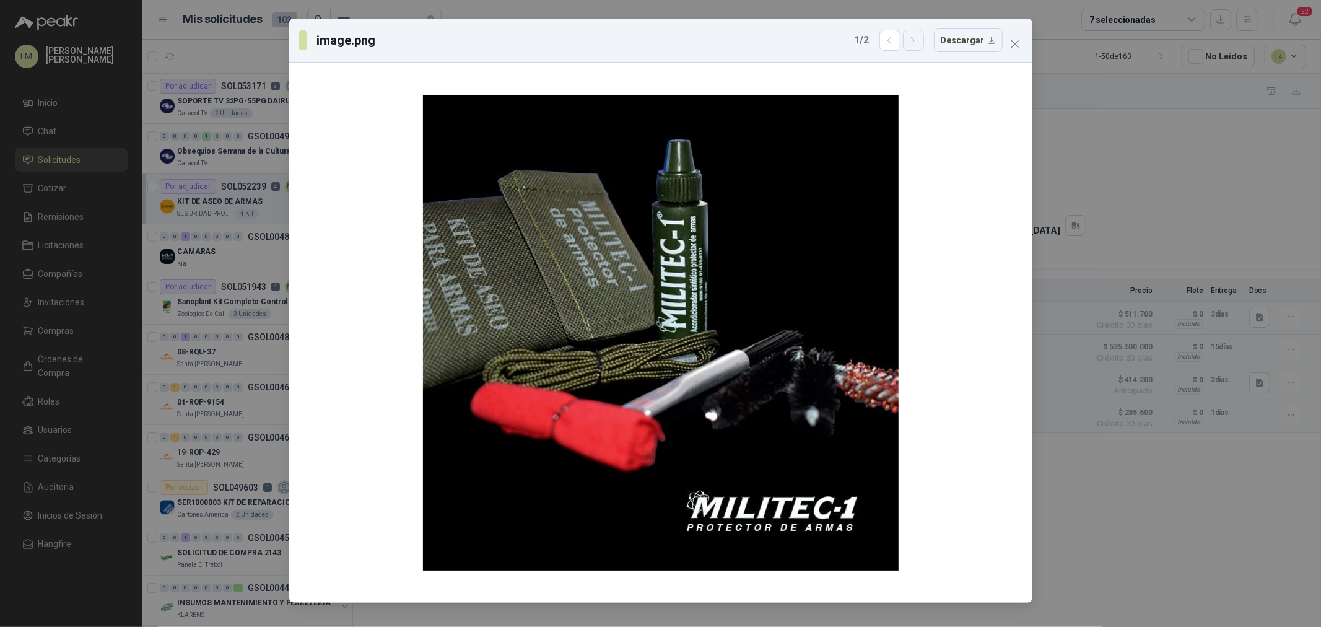
click at [918, 46] on button "button" at bounding box center [913, 40] width 21 height 21
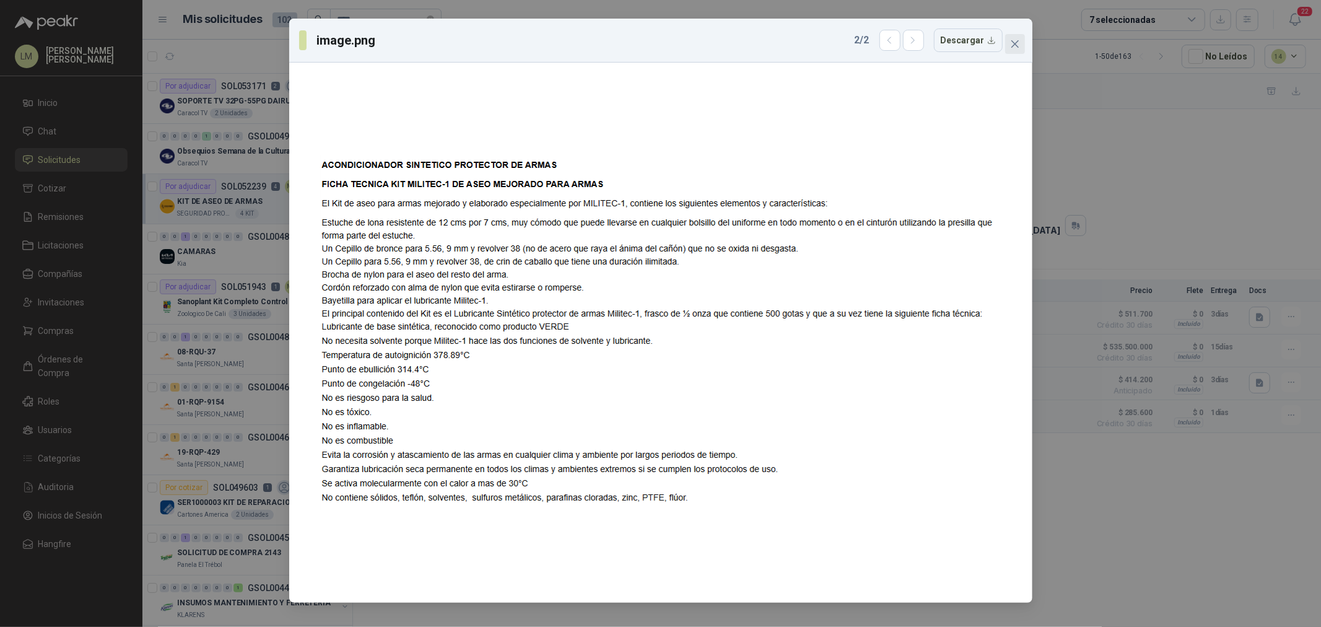
click at [1013, 46] on icon "close" at bounding box center [1015, 44] width 10 height 10
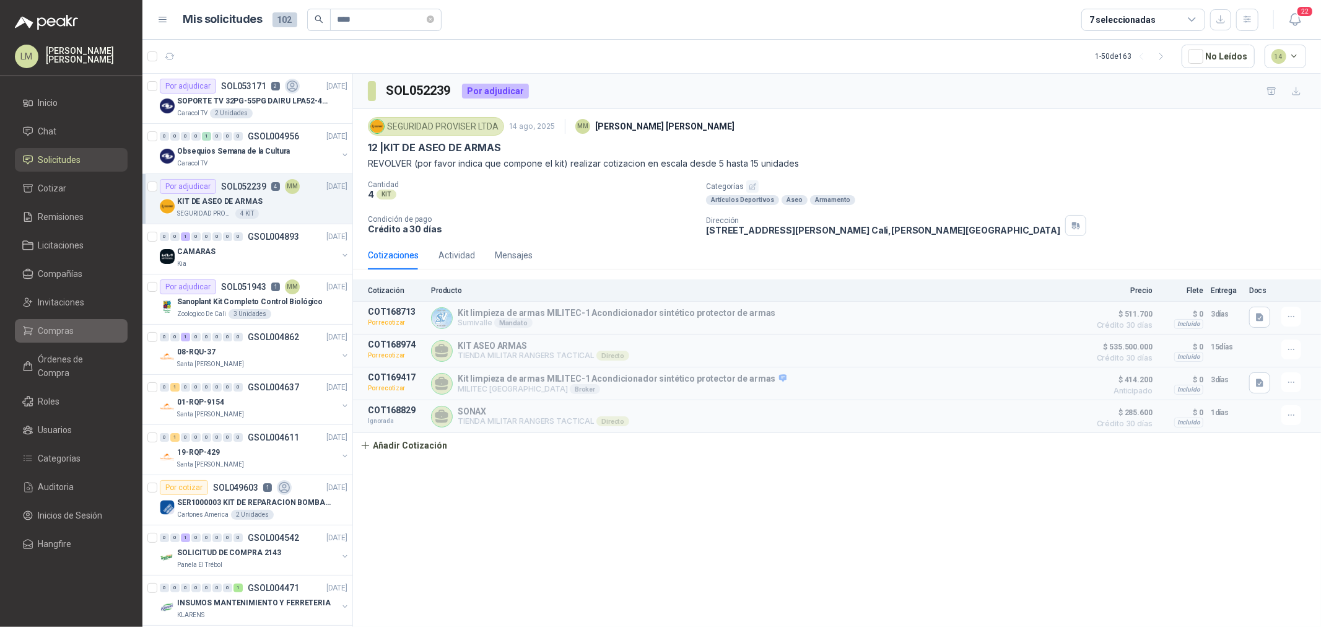
click at [60, 335] on span "Compras" at bounding box center [56, 331] width 36 height 14
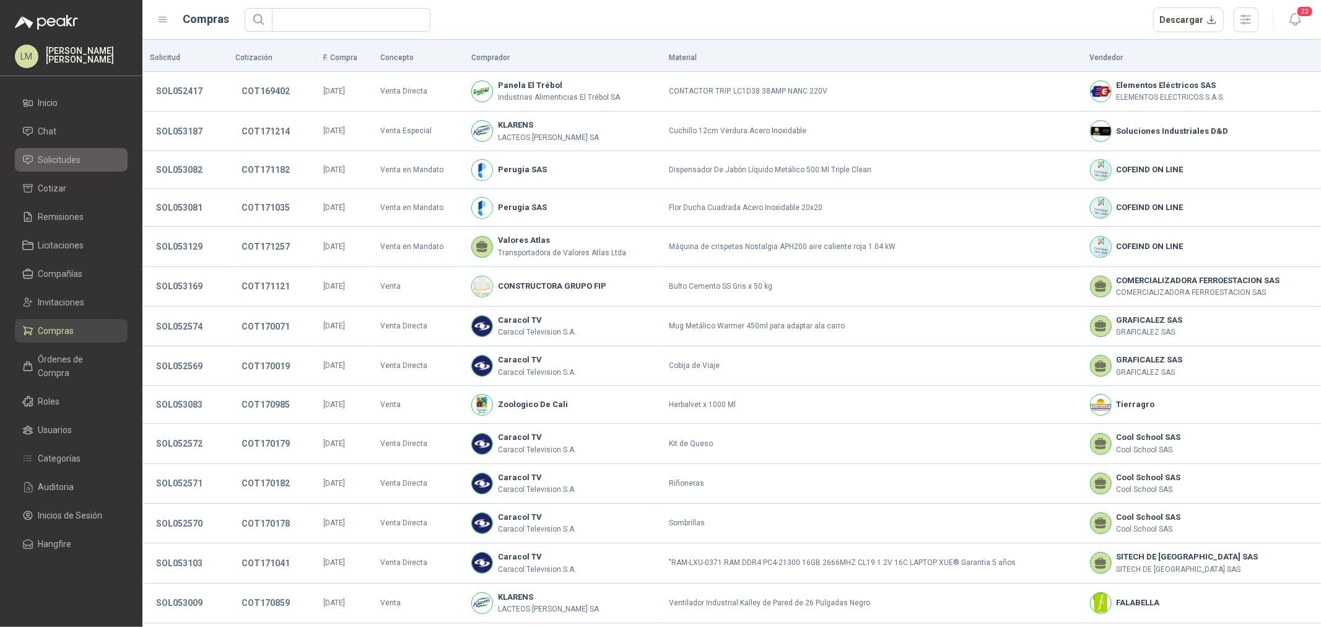
click at [62, 162] on span "Solicitudes" at bounding box center [59, 160] width 43 height 14
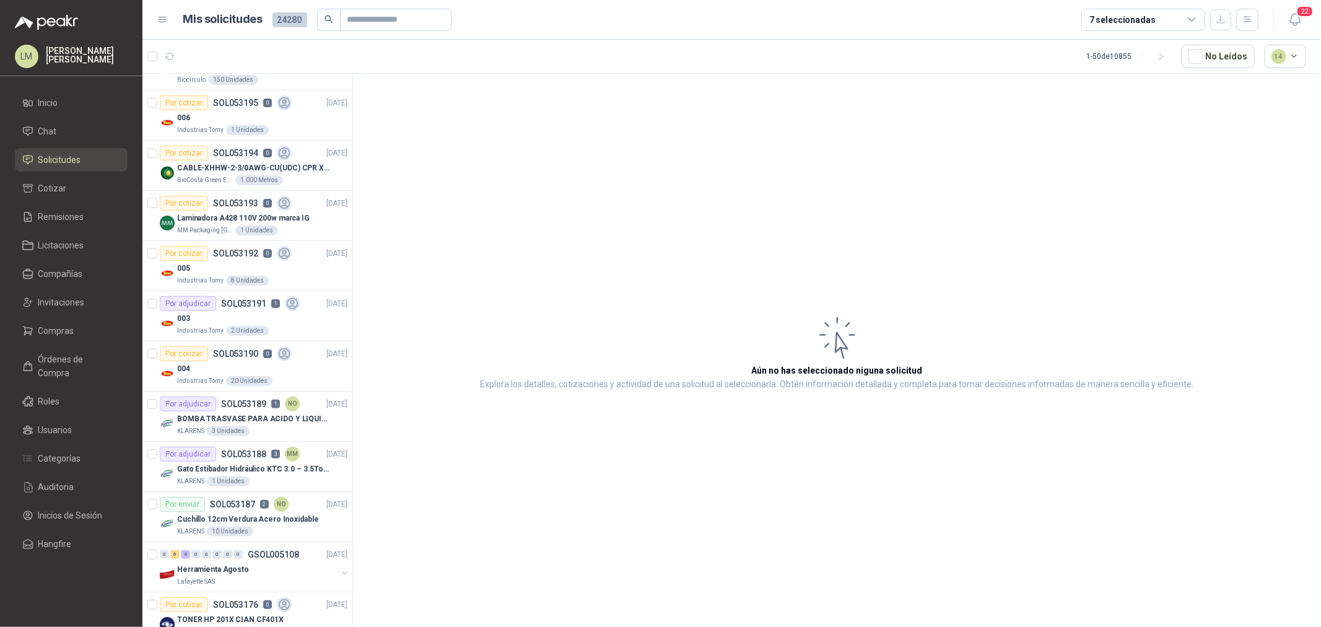
scroll to position [206, 0]
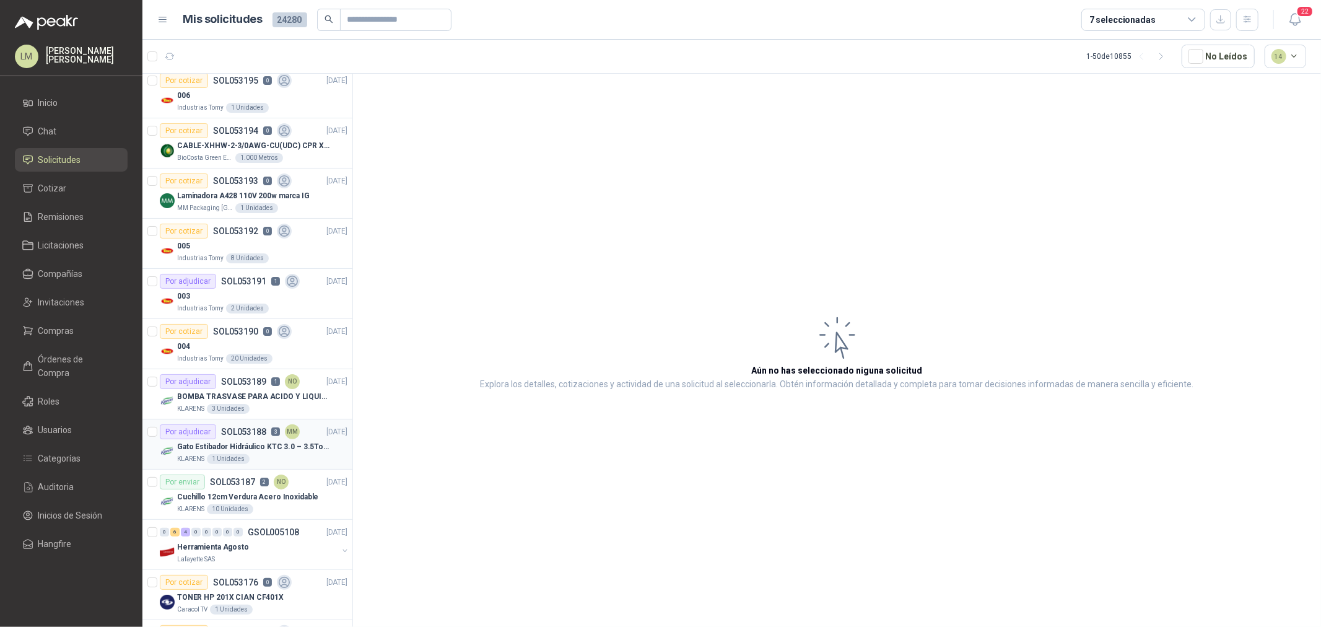
click at [287, 435] on div "MM" at bounding box center [292, 431] width 15 height 15
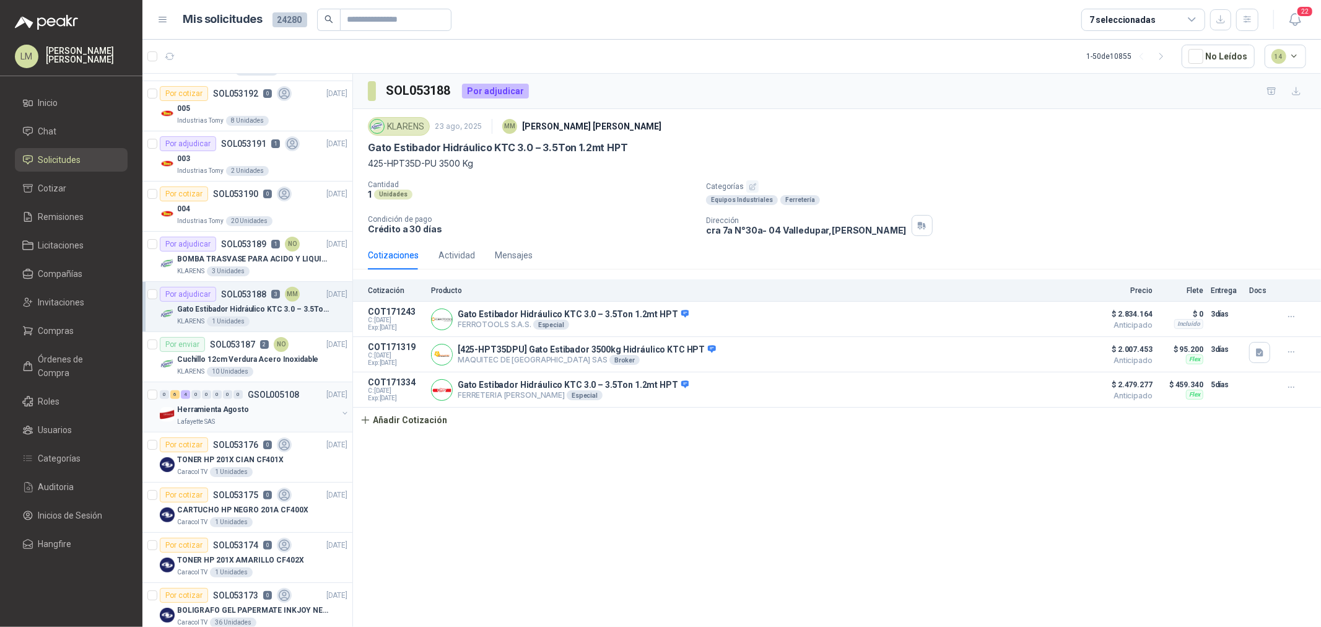
scroll to position [481, 0]
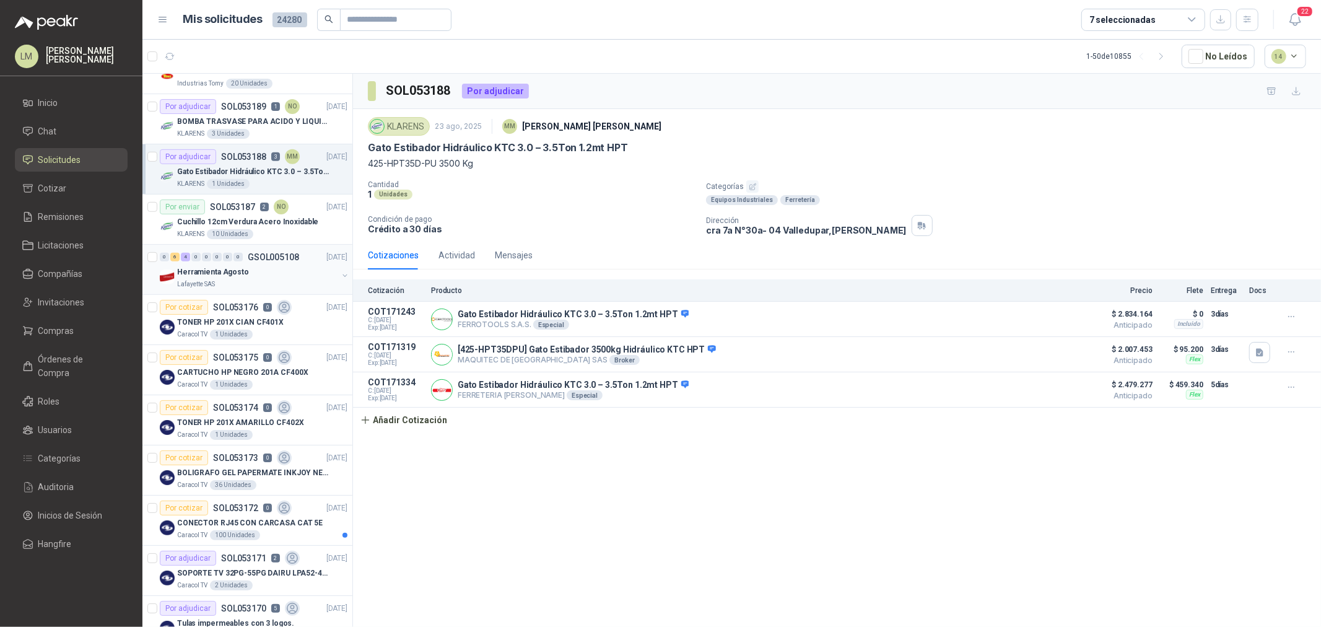
click at [251, 261] on p "GSOL005108" at bounding box center [273, 257] width 51 height 9
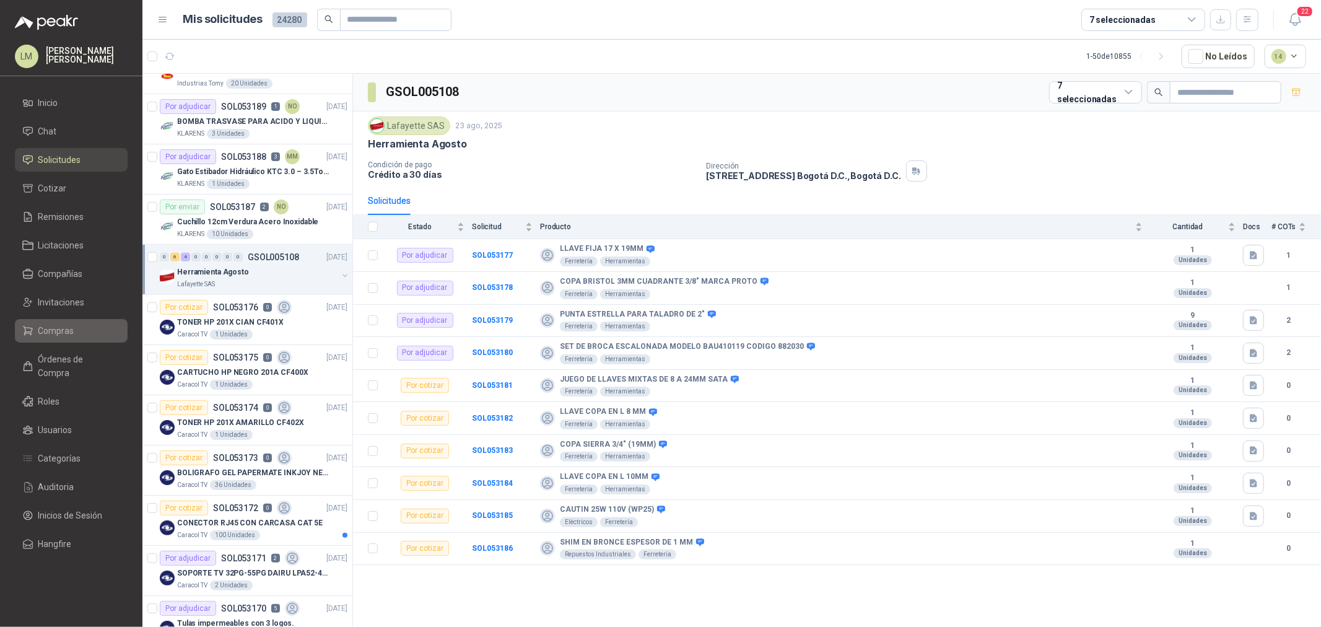
click at [72, 328] on span "Compras" at bounding box center [56, 331] width 36 height 14
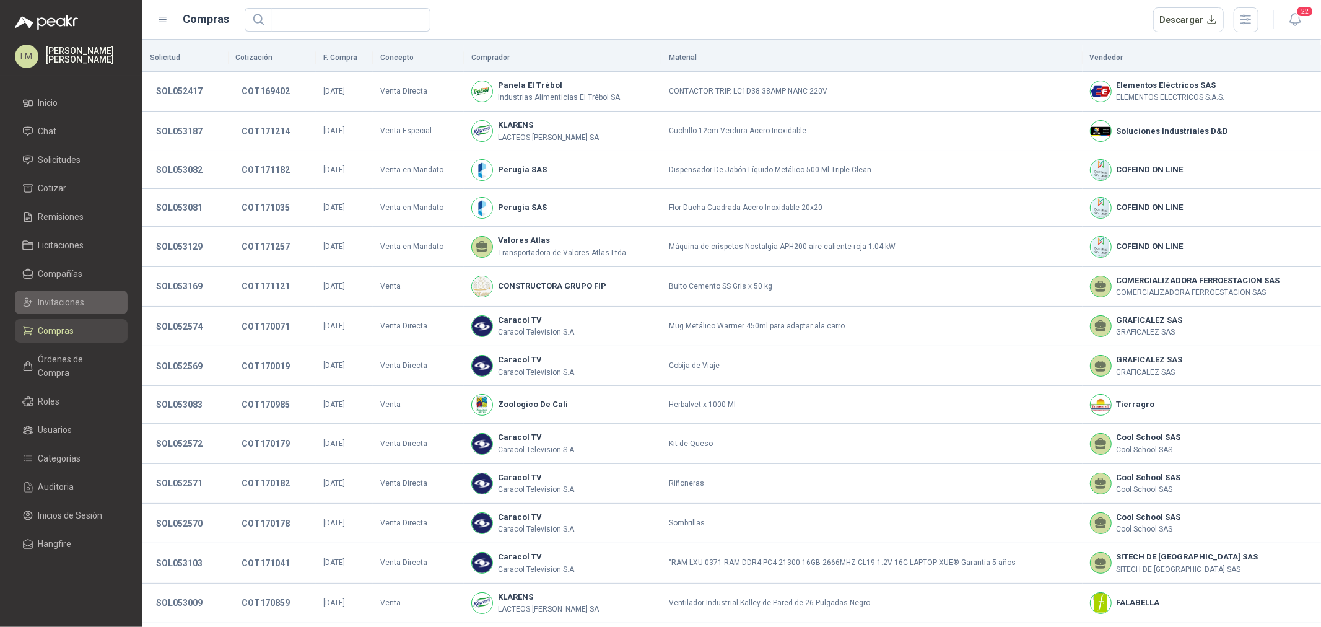
click at [69, 301] on span "Invitaciones" at bounding box center [61, 302] width 46 height 14
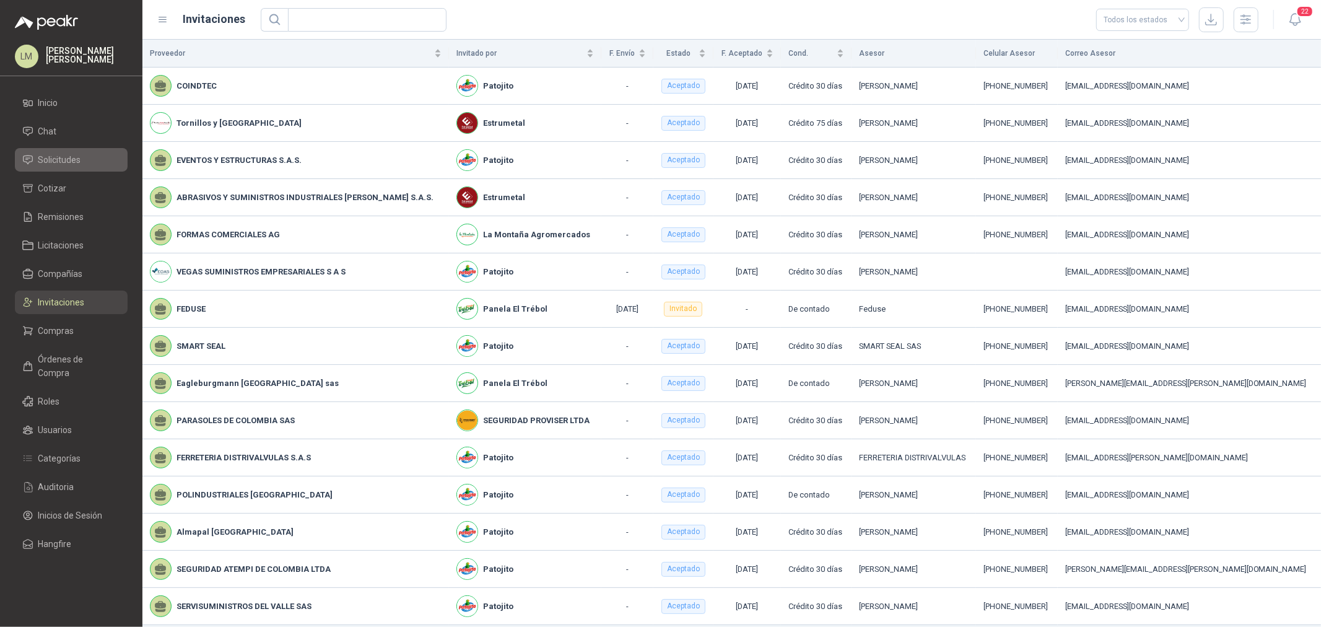
click at [74, 160] on span "Solicitudes" at bounding box center [59, 160] width 43 height 14
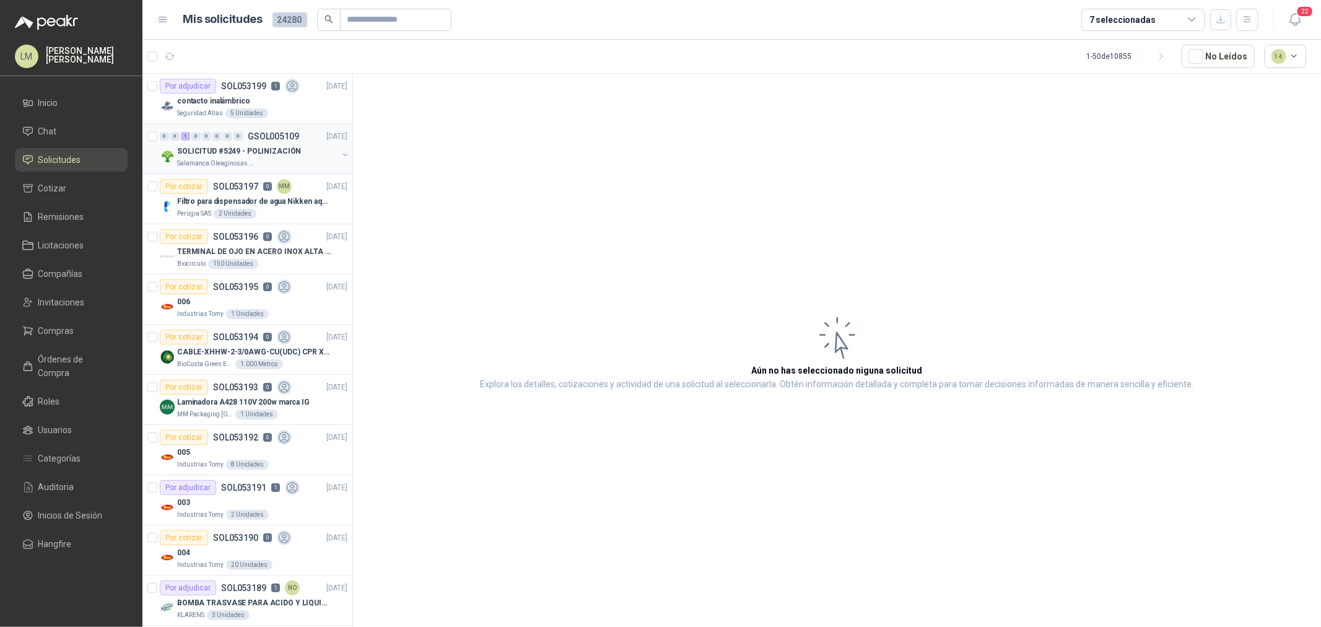
click at [340, 155] on button "button" at bounding box center [345, 155] width 10 height 10
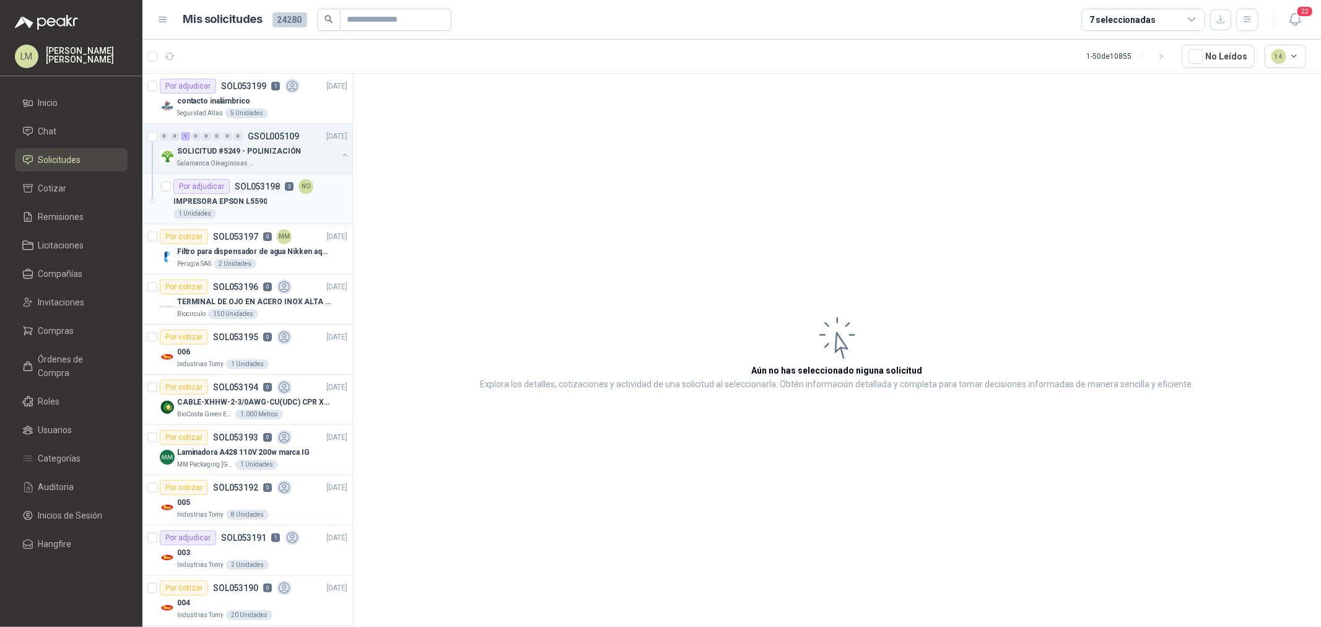
click at [276, 194] on div "IMPRESORA EPSON L5590" at bounding box center [260, 201] width 174 height 15
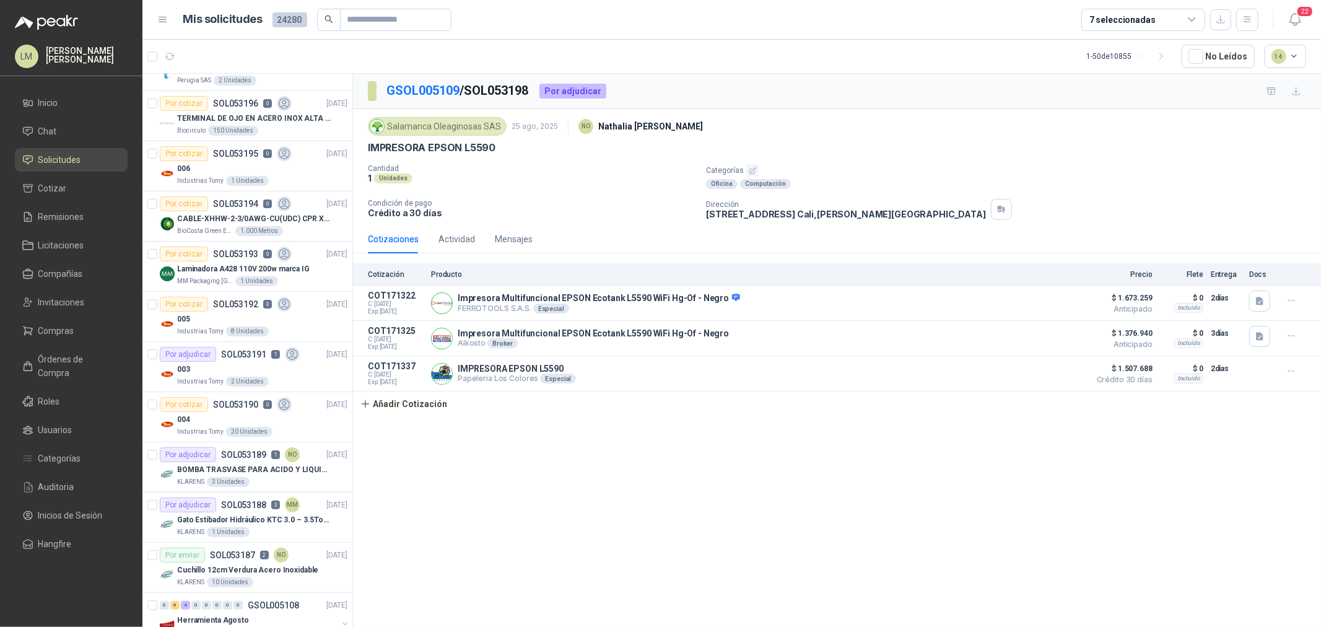
scroll to position [69, 0]
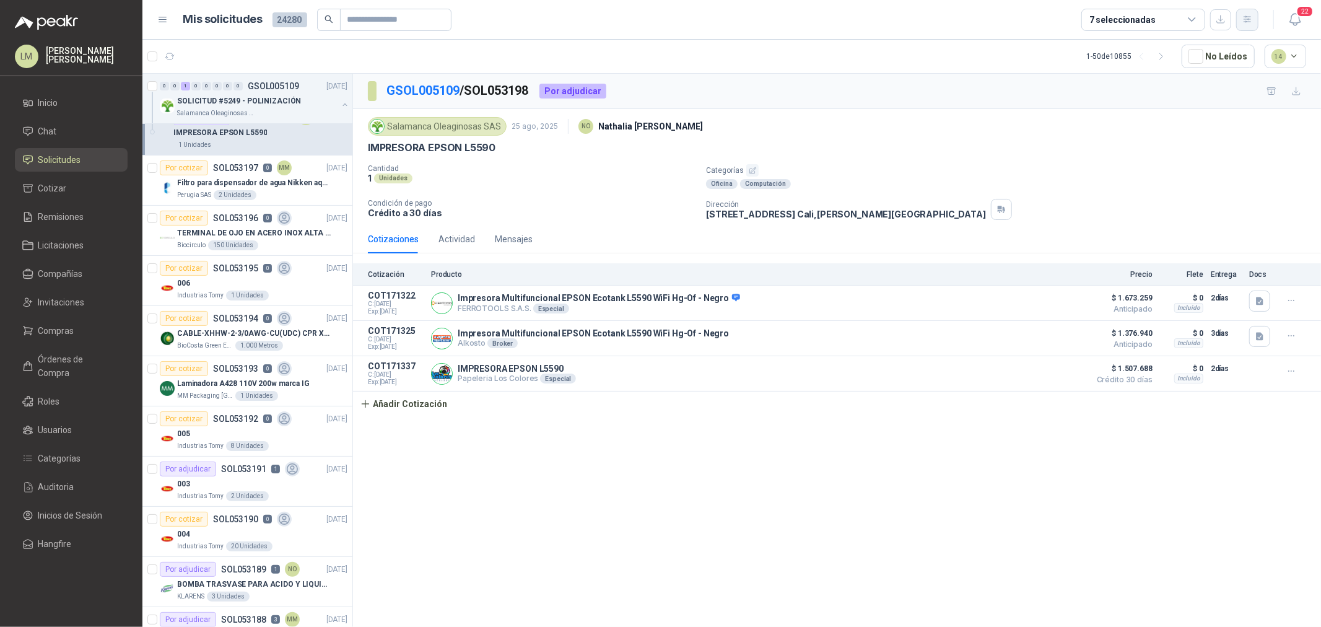
click at [1240, 17] on button "button" at bounding box center [1247, 20] width 22 height 22
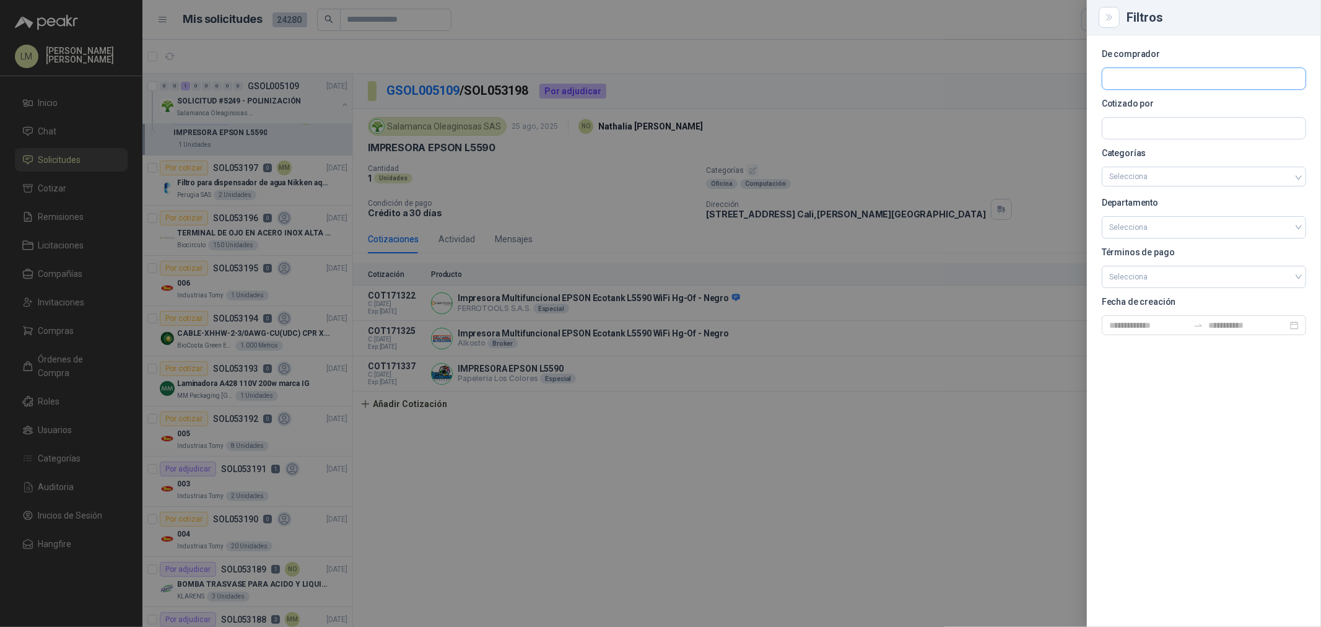
click at [1181, 76] on input "text" at bounding box center [1203, 78] width 203 height 21
click at [1164, 132] on input "text" at bounding box center [1203, 128] width 203 height 21
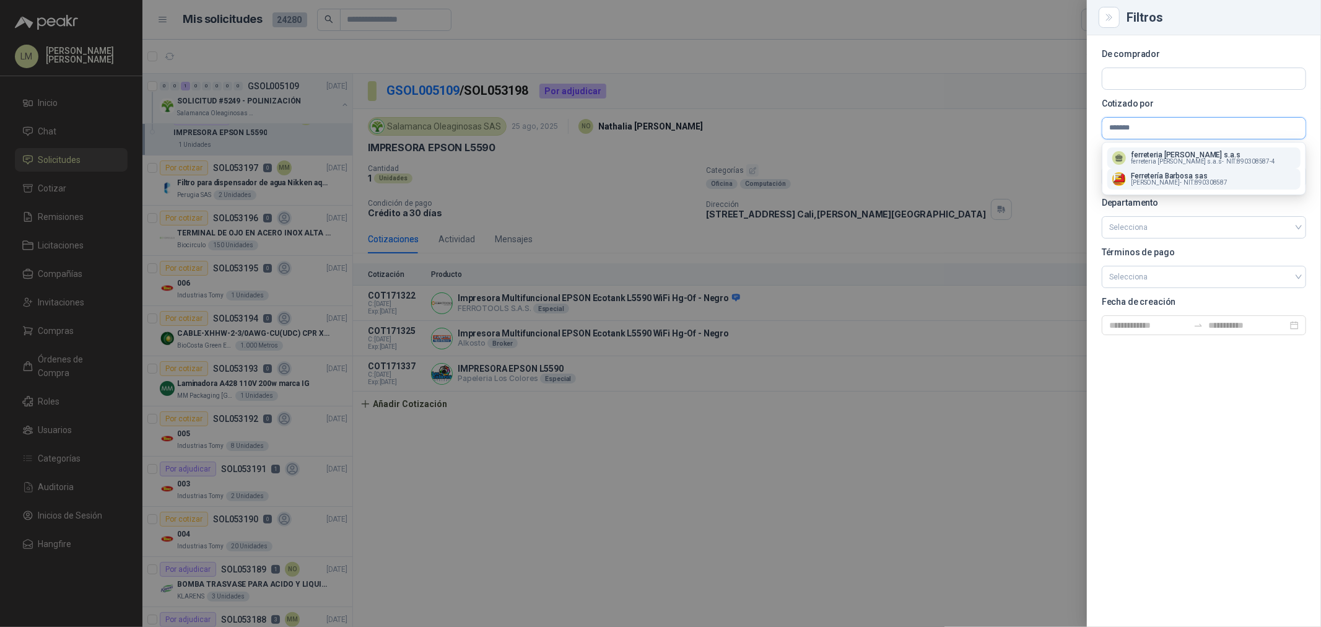
type input "*******"
click at [1162, 178] on p "Ferretería Barbosa sas" at bounding box center [1179, 175] width 97 height 7
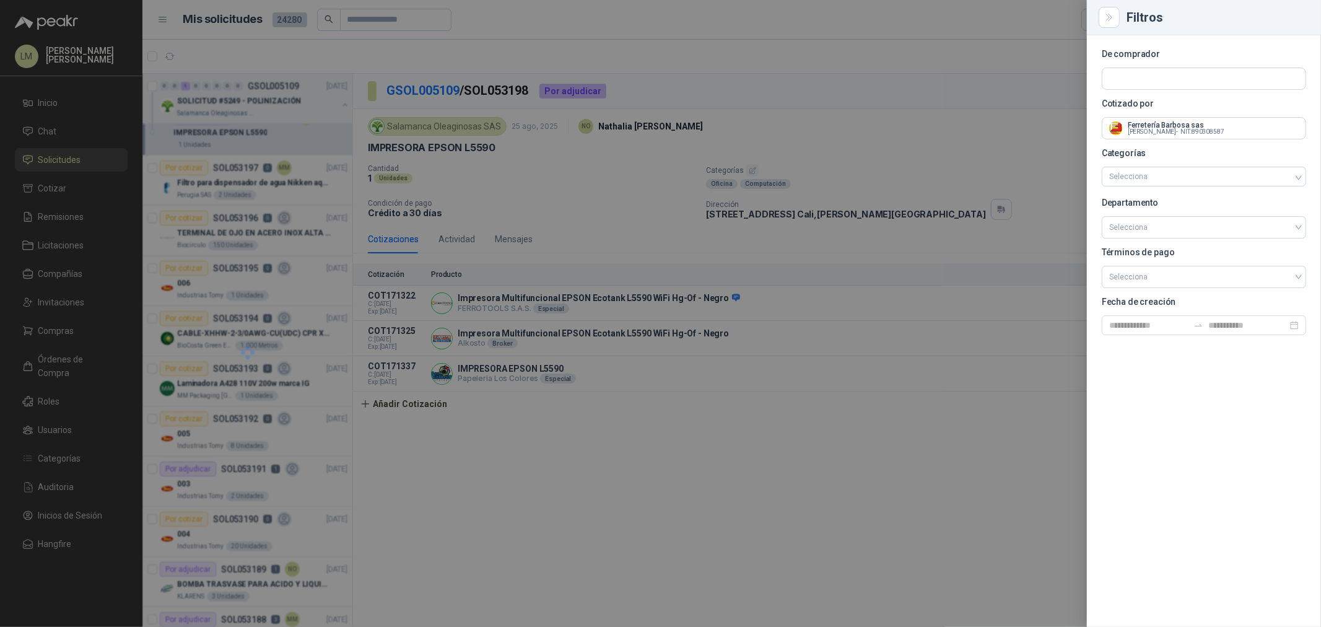
click at [925, 128] on div at bounding box center [660, 313] width 1321 height 627
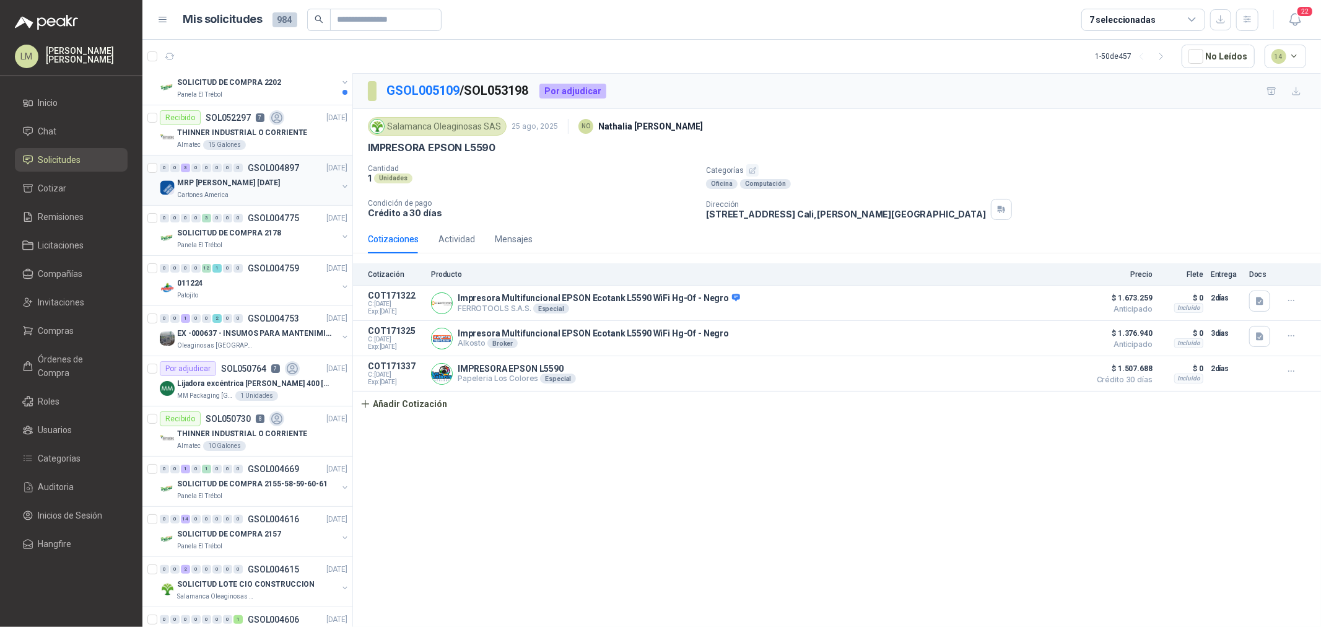
scroll to position [0, 0]
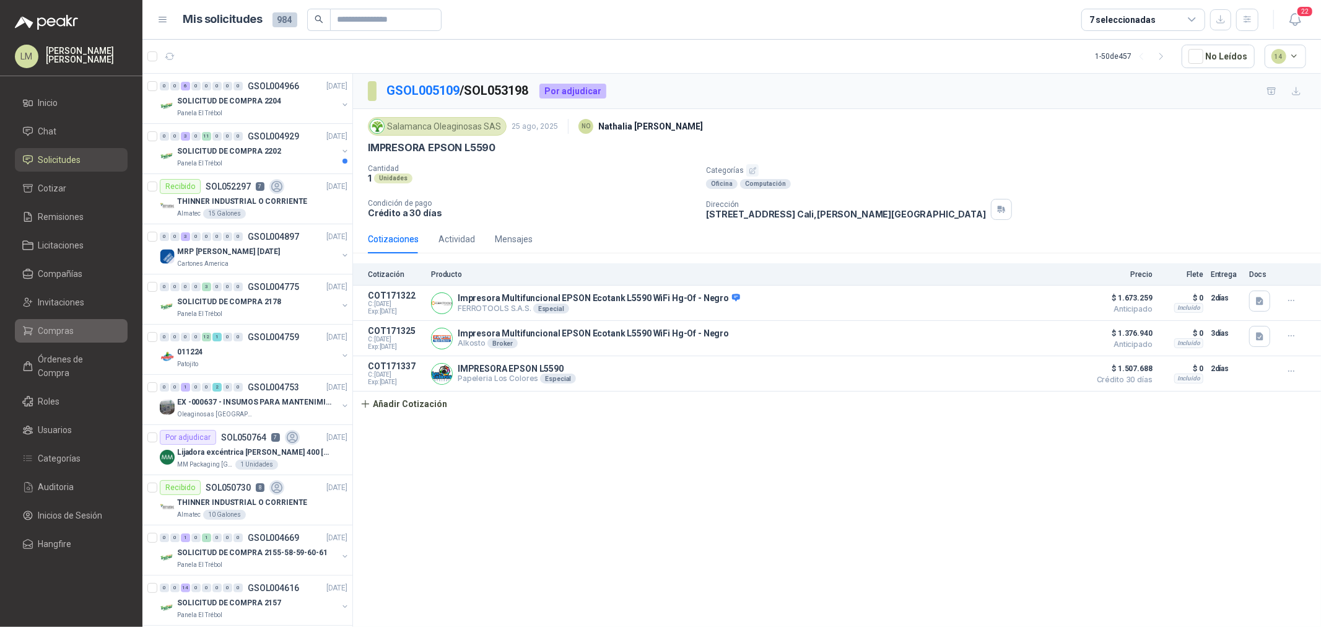
click at [51, 324] on span "Compras" at bounding box center [56, 331] width 36 height 14
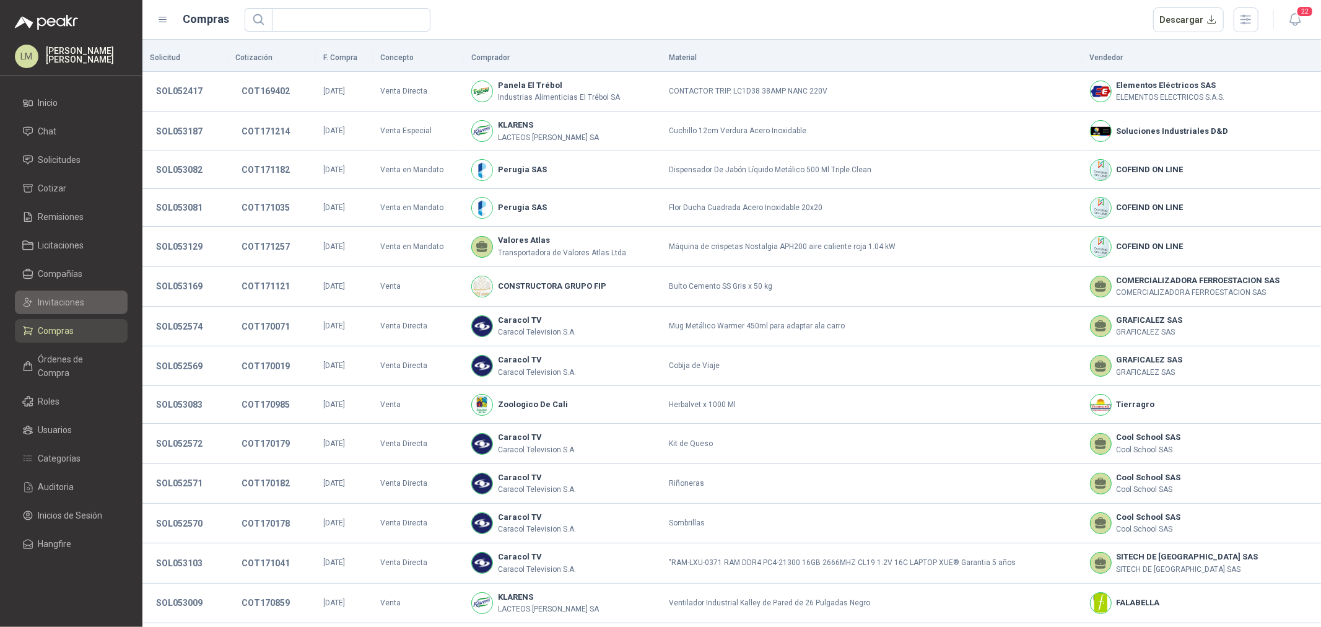
click at [52, 299] on span "Invitaciones" at bounding box center [61, 302] width 46 height 14
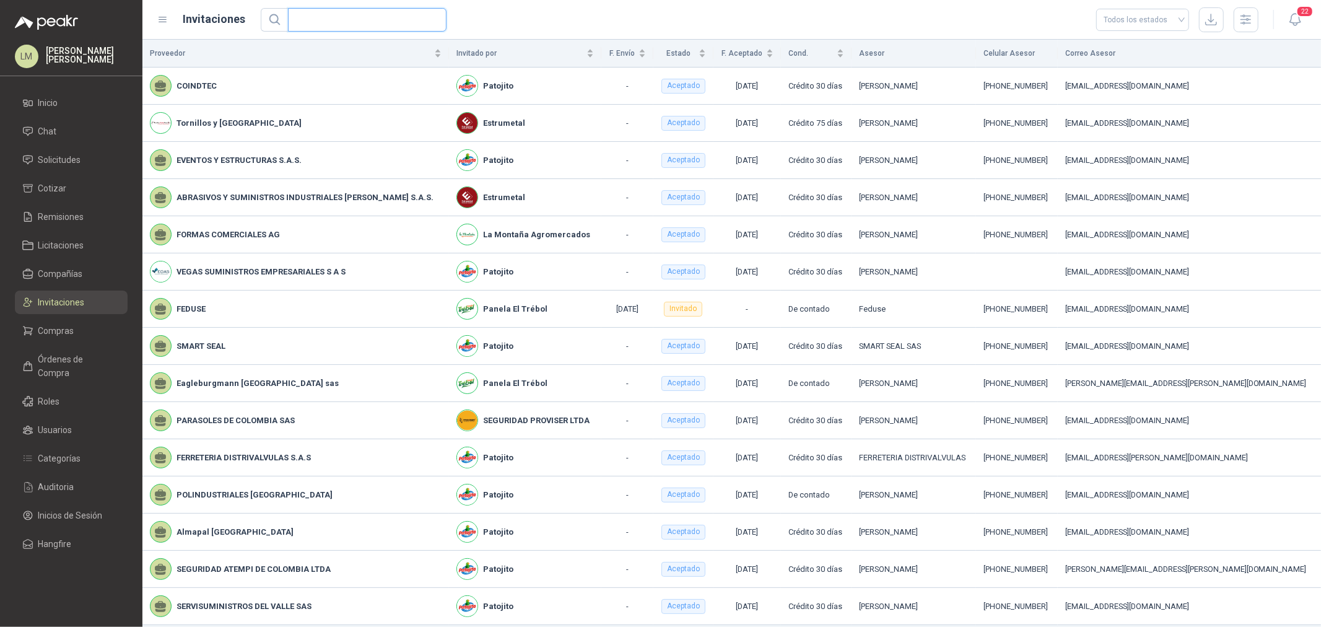
click at [308, 15] on input "text" at bounding box center [362, 20] width 134 height 22
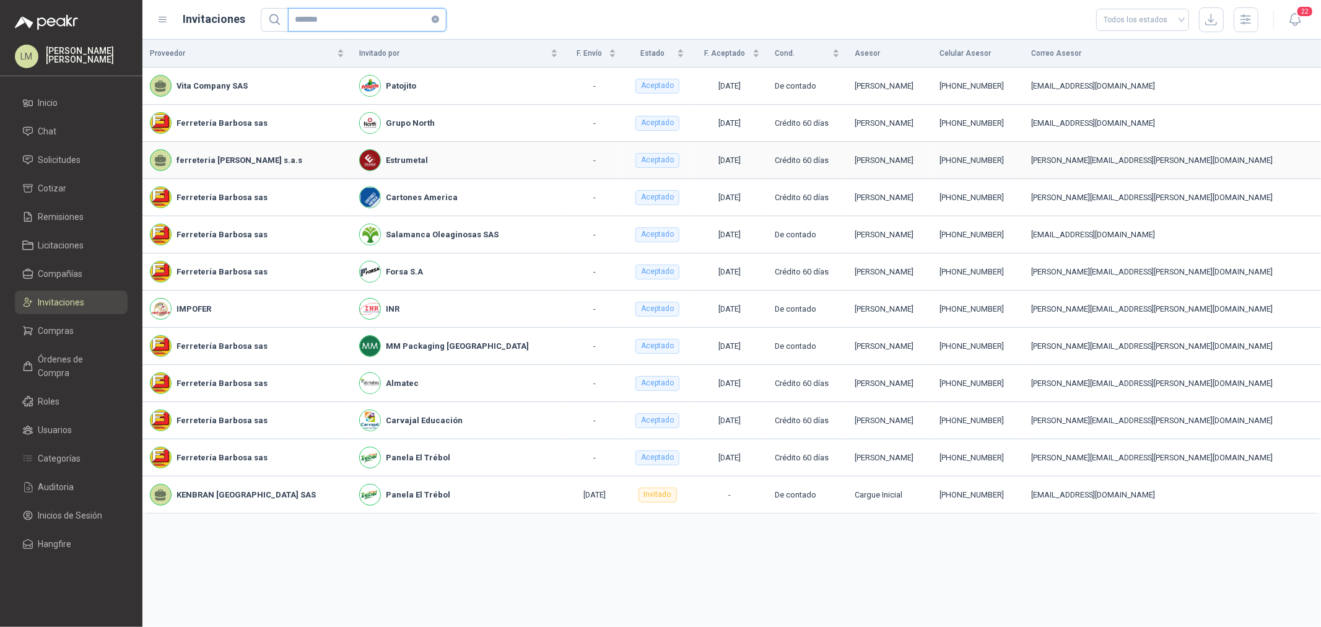
type input "*******"
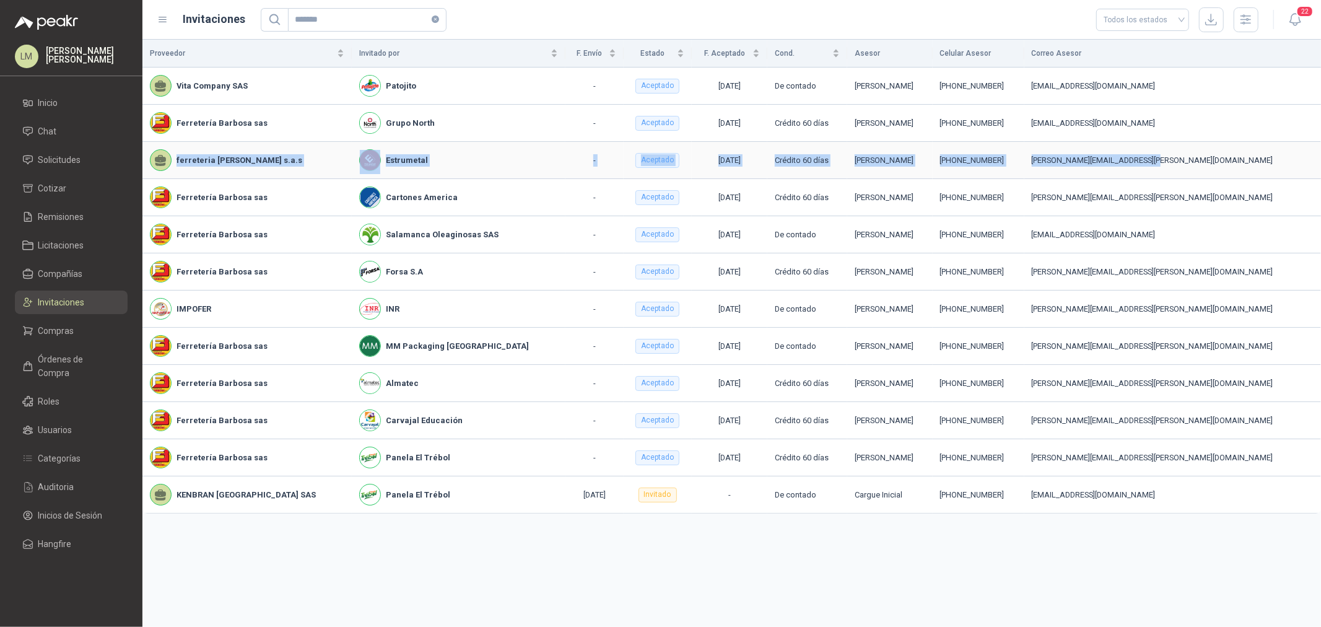
drag, startPoint x: 168, startPoint y: 168, endPoint x: 1243, endPoint y: 164, distance: 1074.5
click at [1243, 164] on tr "ferreteria barbosa s.a.s Estrumetal - Aceptado 12/08/2025 Crédito 60 días benhu…" at bounding box center [731, 160] width 1179 height 37
click at [1111, 170] on td "BENHUR.MORENO@FERRETERIABARBOSA.COM" at bounding box center [1172, 160] width 297 height 37
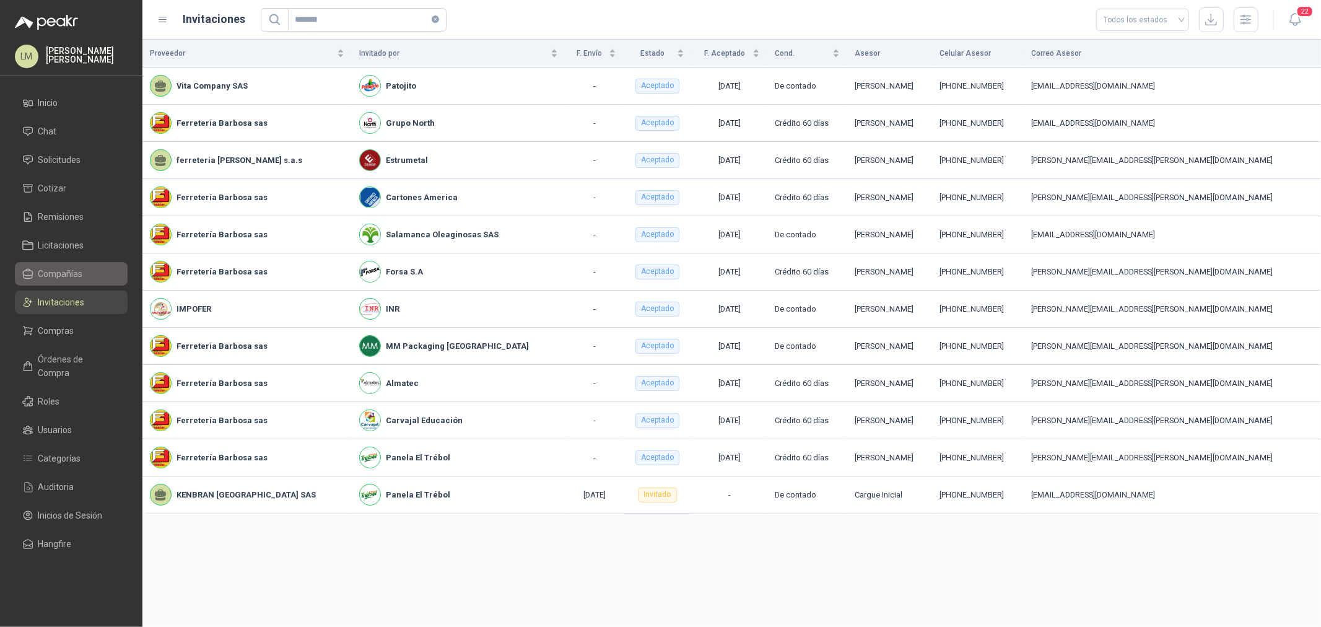
click at [40, 273] on span "Compañías" at bounding box center [60, 274] width 45 height 14
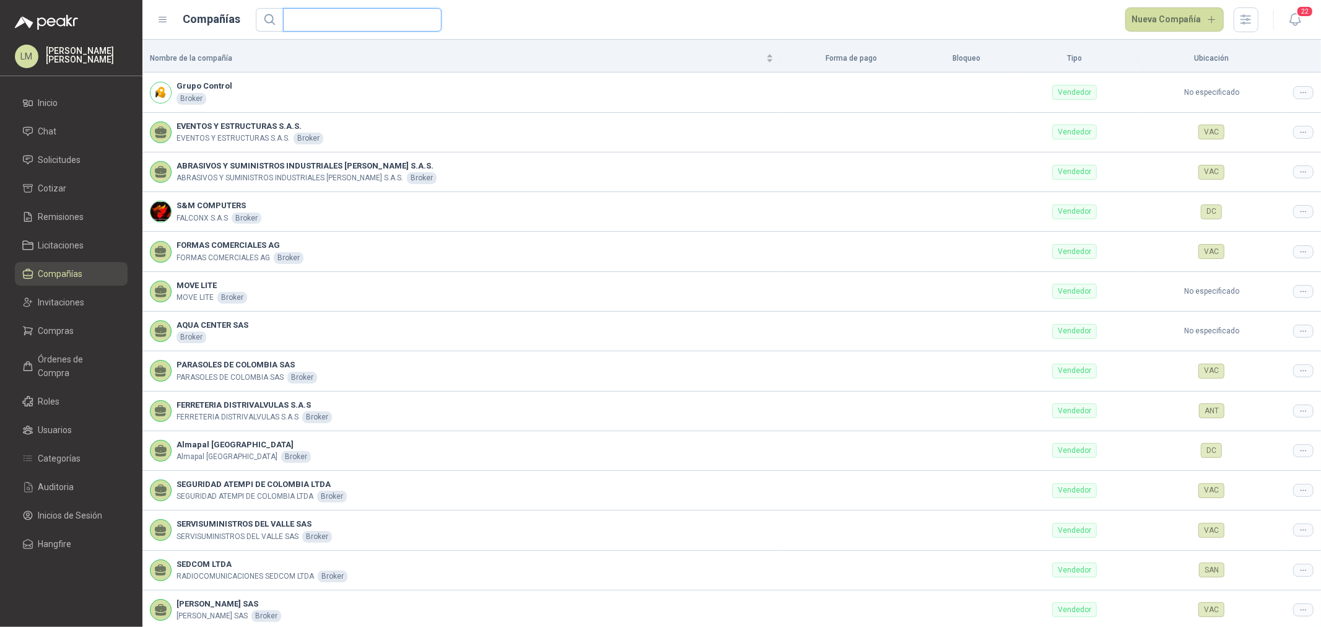
click at [303, 22] on input "text" at bounding box center [357, 20] width 134 height 22
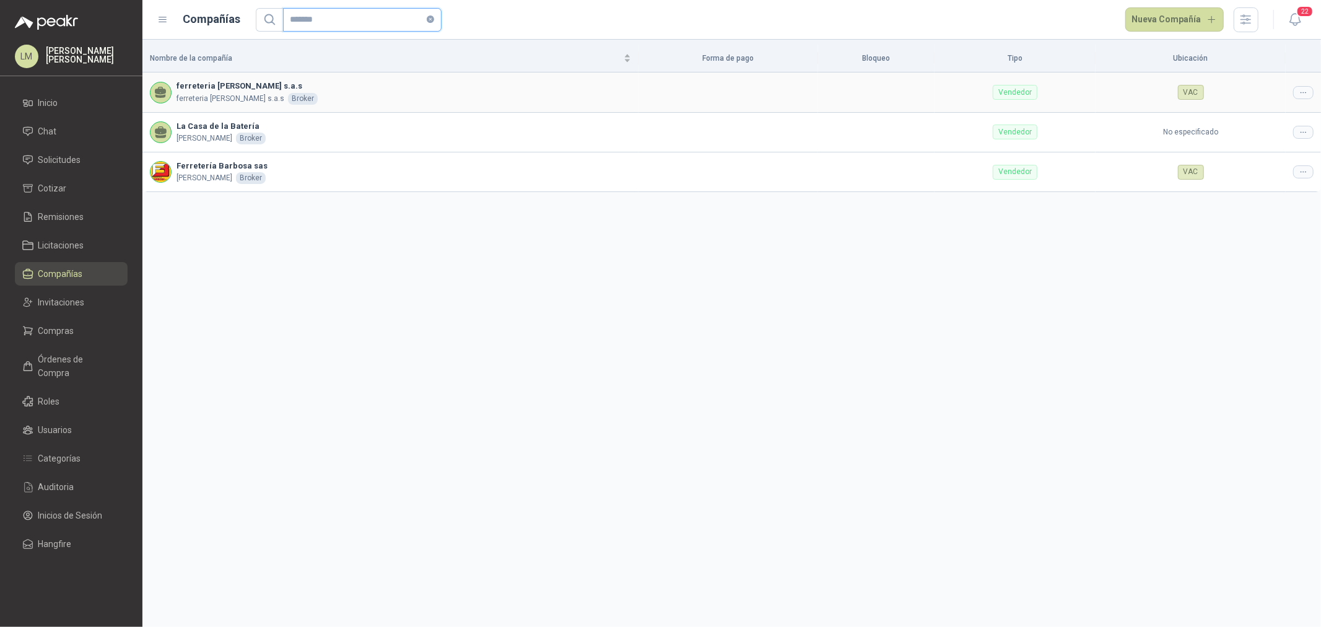
type input "*******"
click at [1303, 93] on icon at bounding box center [1303, 92] width 5 height 1
click at [1273, 121] on li "Editar compañía" at bounding box center [1271, 114] width 79 height 20
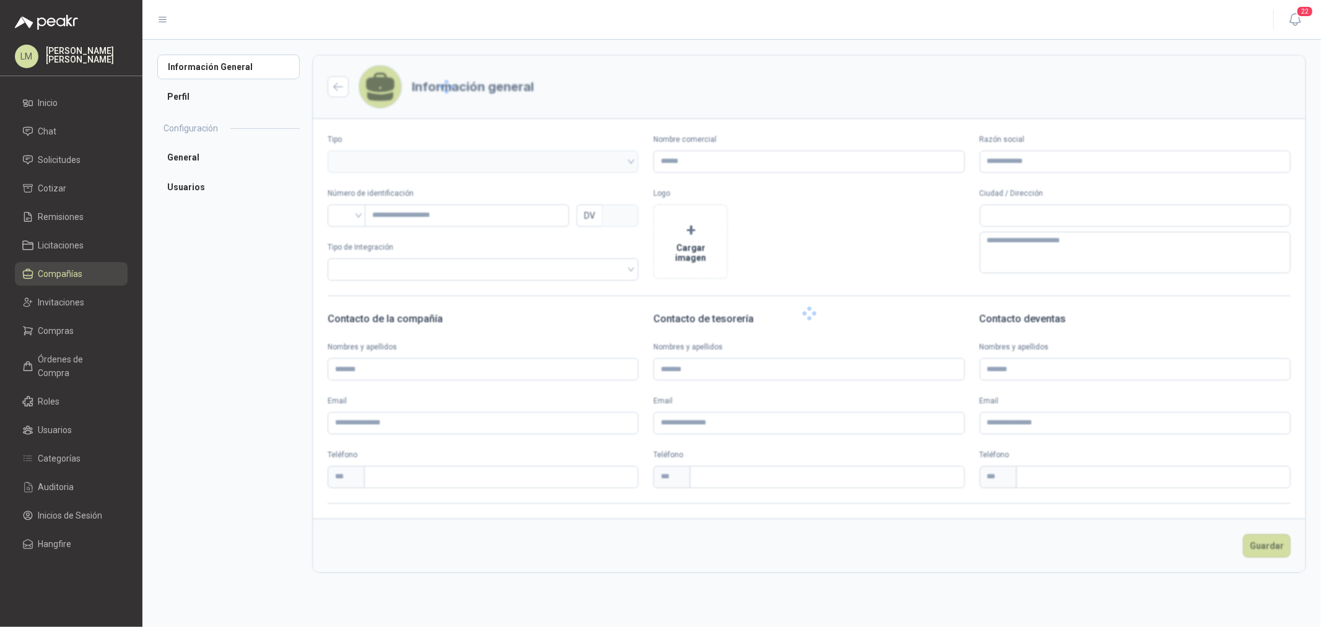
type input "**********"
type input "***"
type textarea "**********"
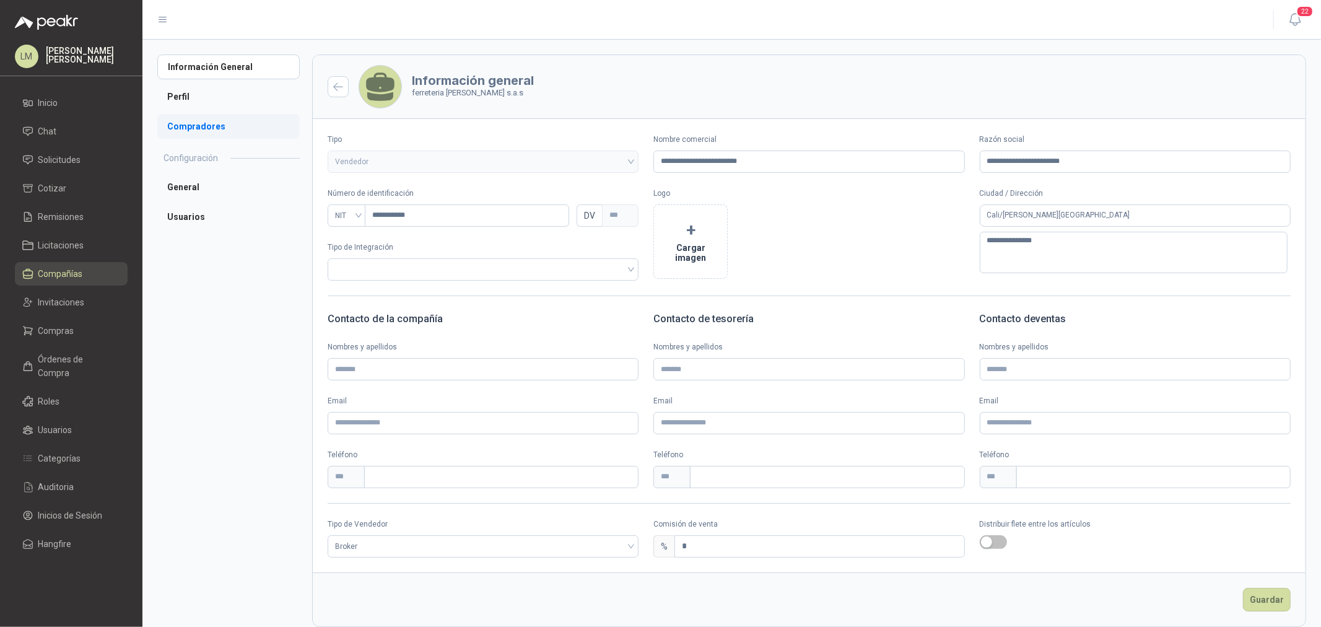
click at [193, 129] on li "Compradores" at bounding box center [228, 126] width 142 height 25
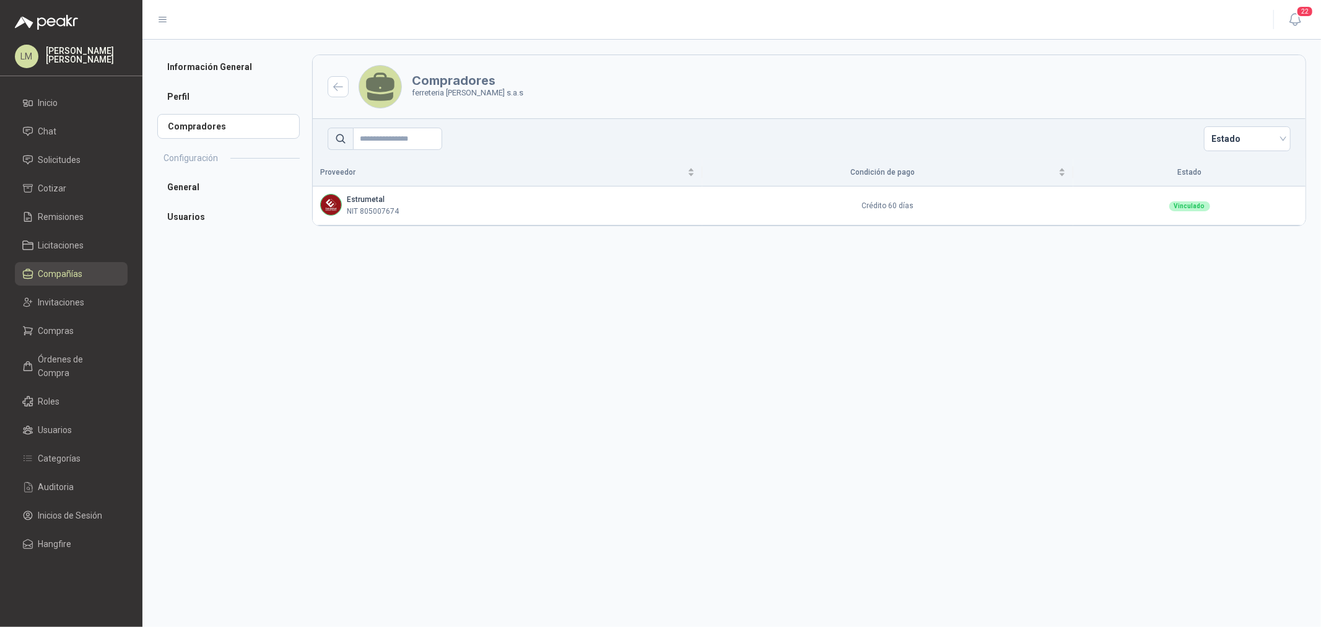
click at [52, 274] on span "Compañías" at bounding box center [60, 274] width 45 height 14
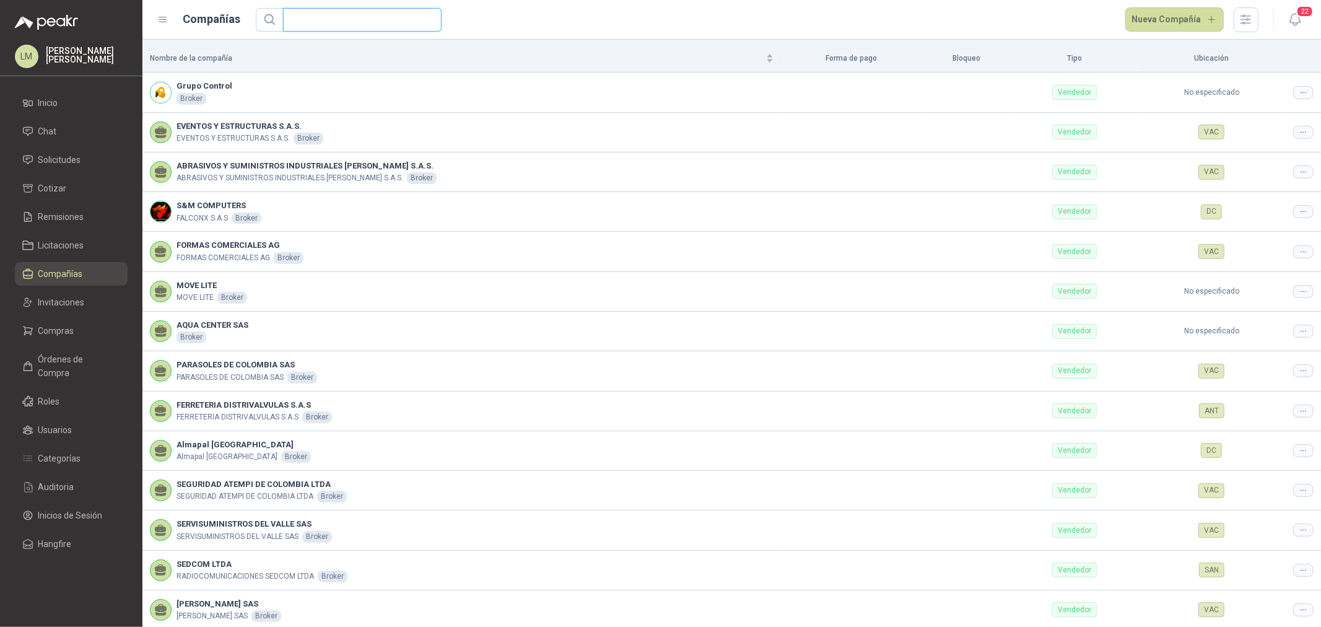
click at [302, 13] on input "text" at bounding box center [357, 20] width 134 height 22
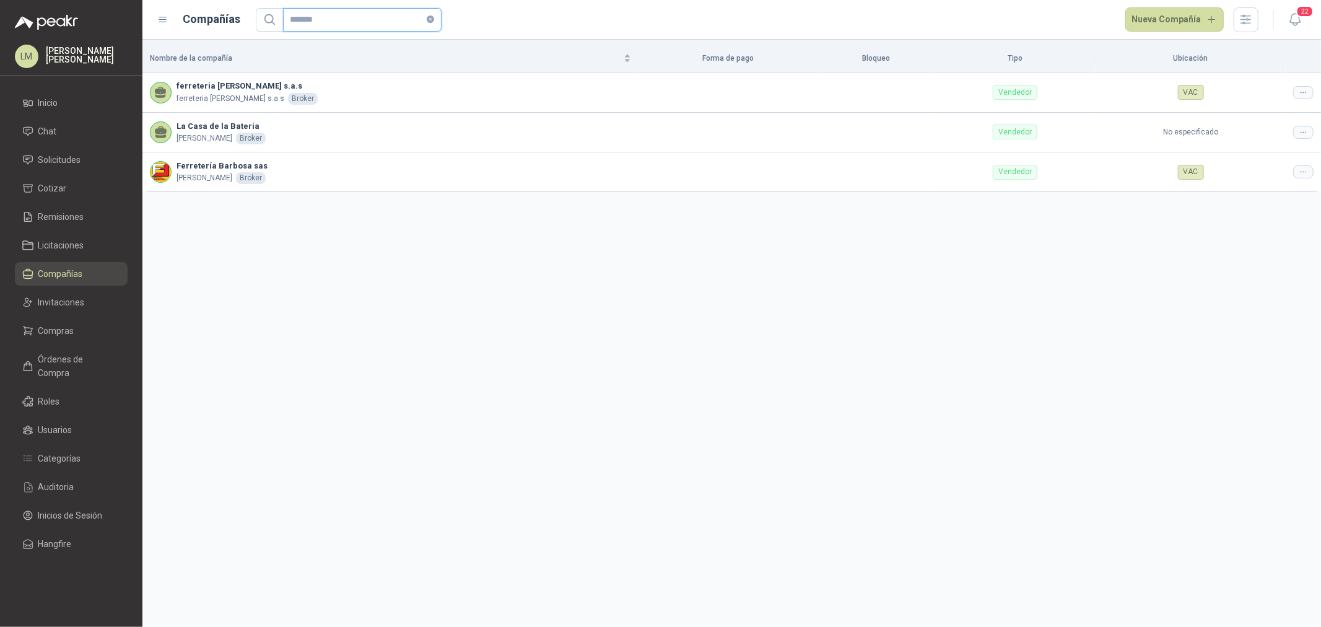
drag, startPoint x: 339, startPoint y: 16, endPoint x: 234, endPoint y: 16, distance: 104.7
click at [234, 16] on div "Compañías ******* Nueva Compañía" at bounding box center [707, 19] width 1101 height 25
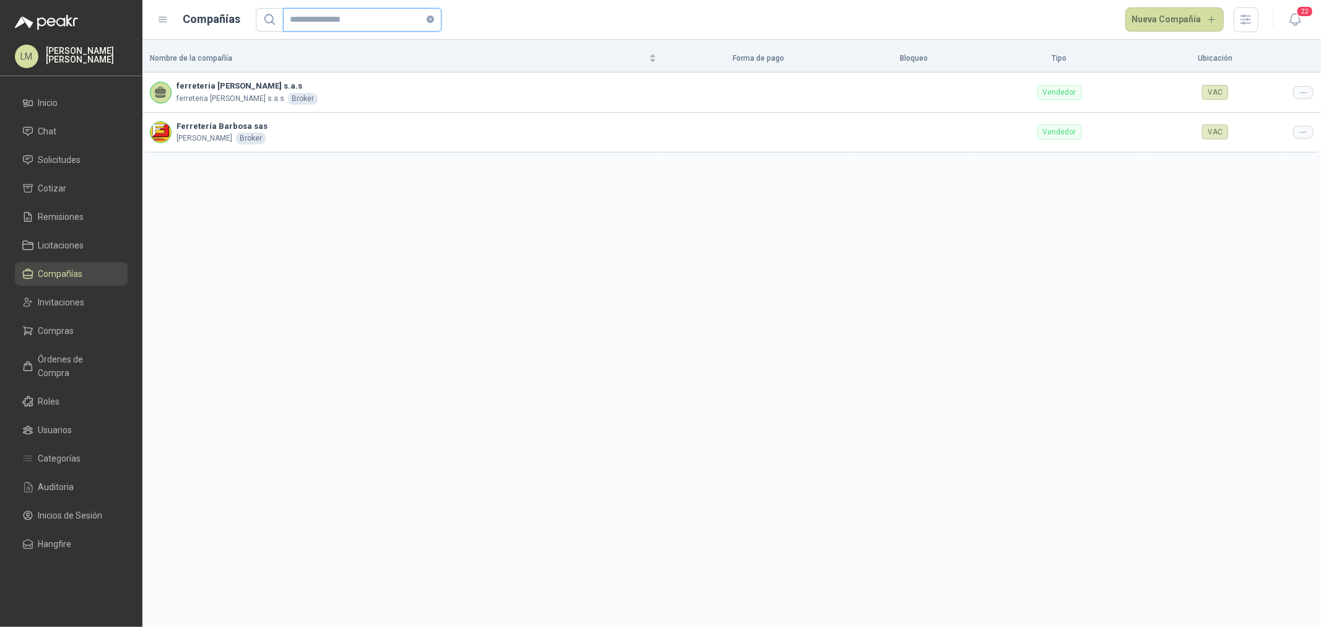
type input "**********"
click at [70, 322] on link "Compras" at bounding box center [71, 331] width 113 height 24
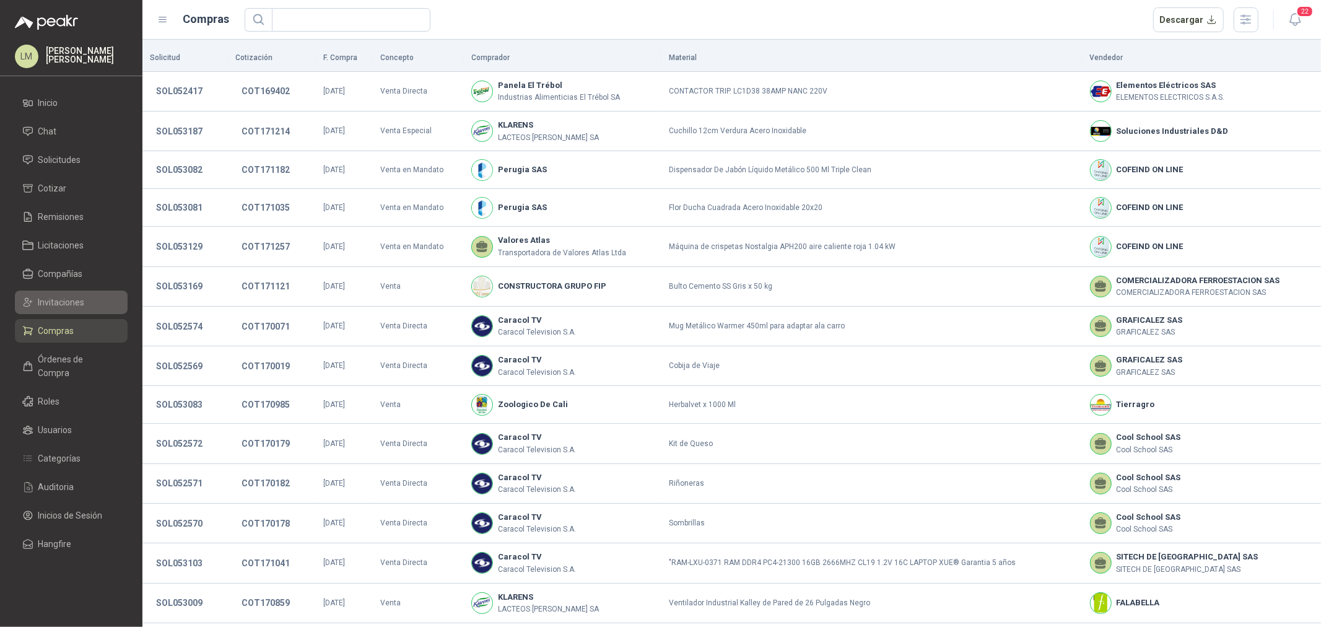
click at [71, 295] on span "Invitaciones" at bounding box center [61, 302] width 46 height 14
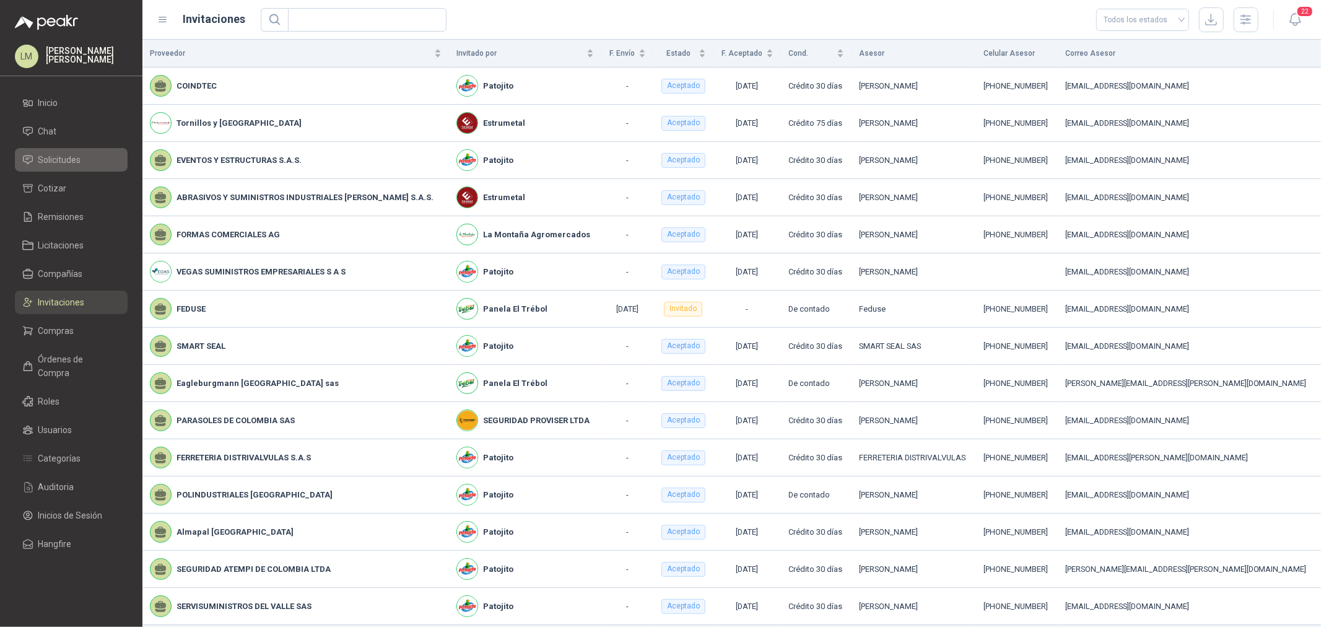
click at [56, 149] on link "Solicitudes" at bounding box center [71, 160] width 113 height 24
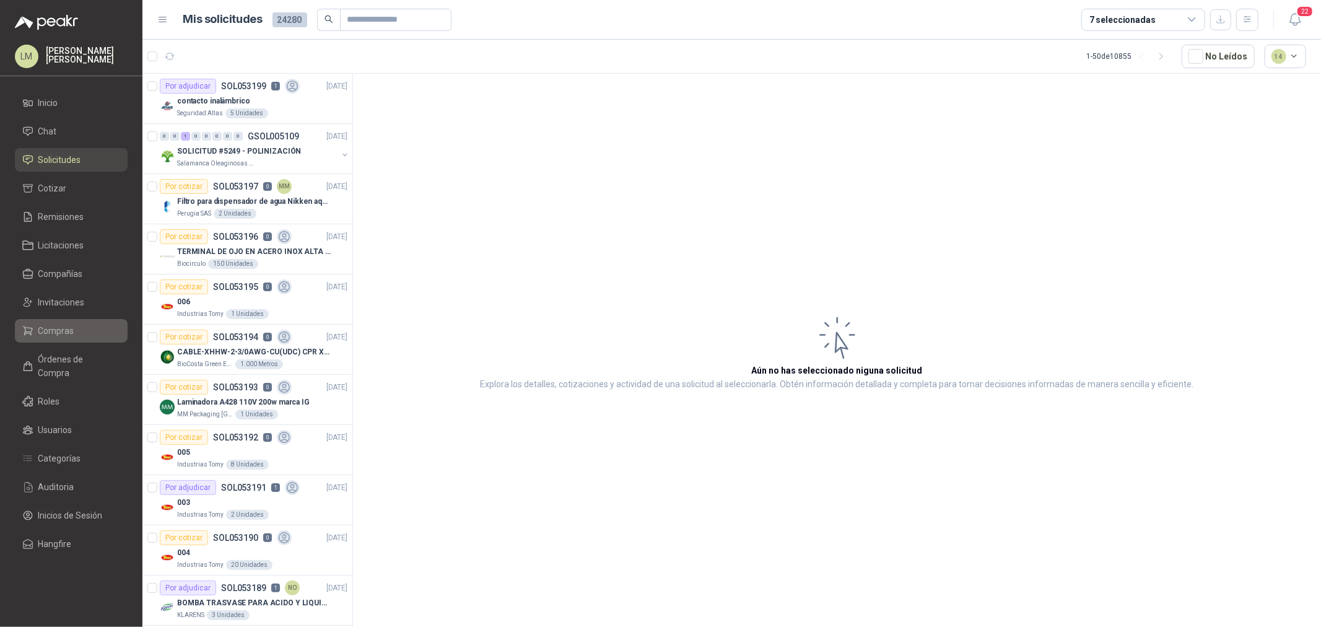
drag, startPoint x: 62, startPoint y: 331, endPoint x: 58, endPoint y: 321, distance: 10.6
click at [62, 331] on span "Compras" at bounding box center [56, 331] width 36 height 14
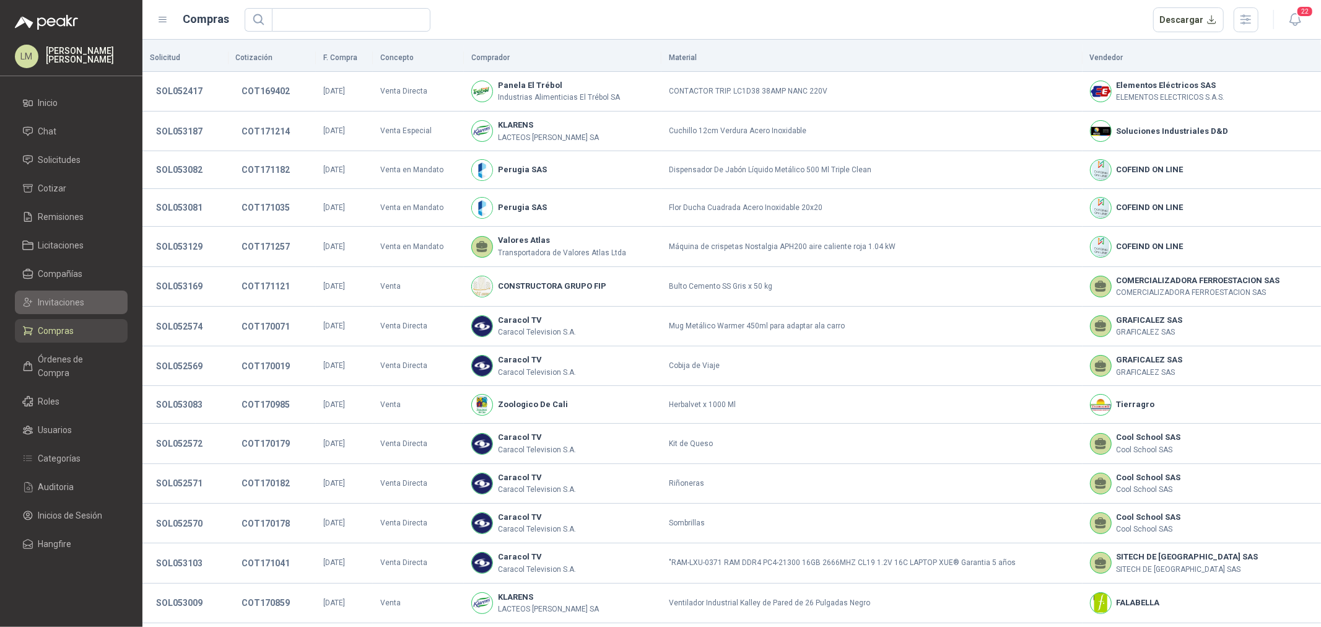
click at [57, 297] on span "Invitaciones" at bounding box center [61, 302] width 46 height 14
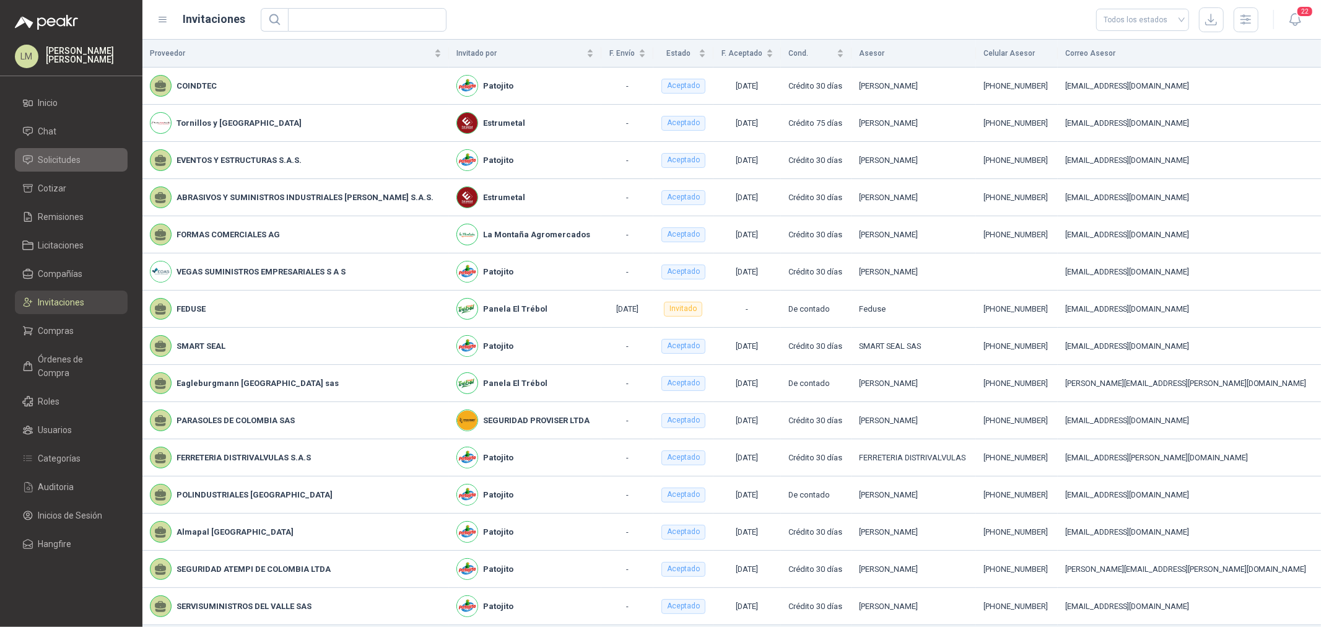
click at [66, 155] on span "Solicitudes" at bounding box center [59, 160] width 43 height 14
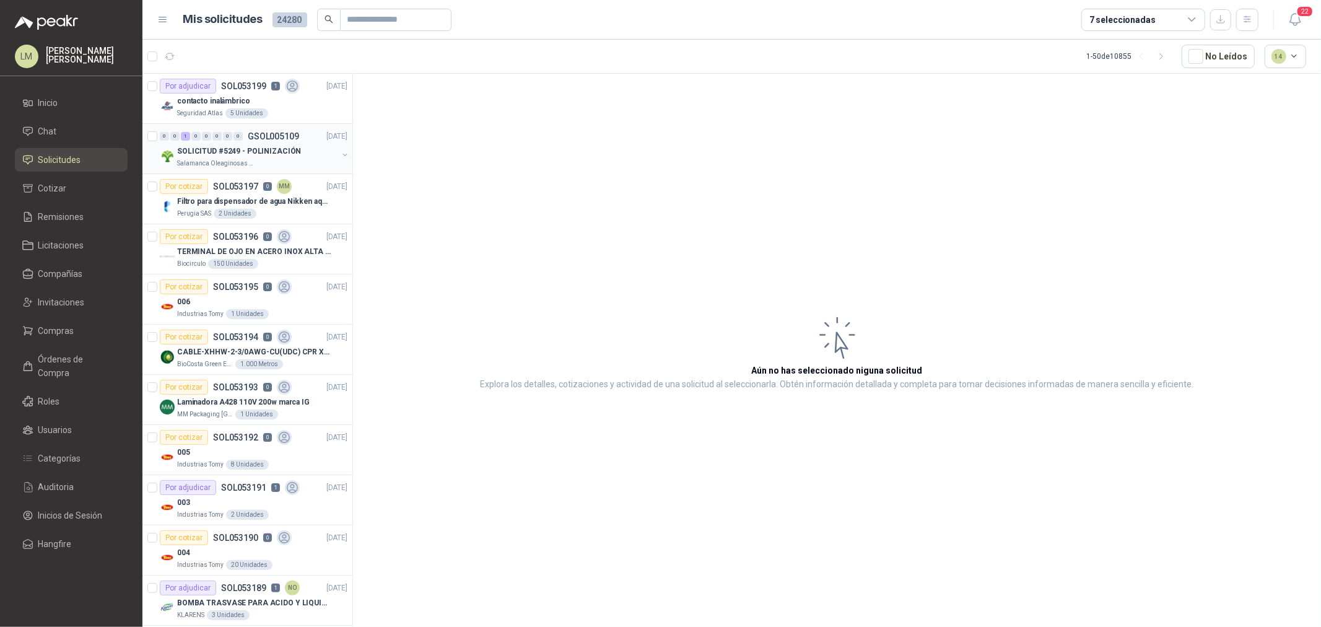
click at [340, 157] on button "button" at bounding box center [345, 155] width 10 height 10
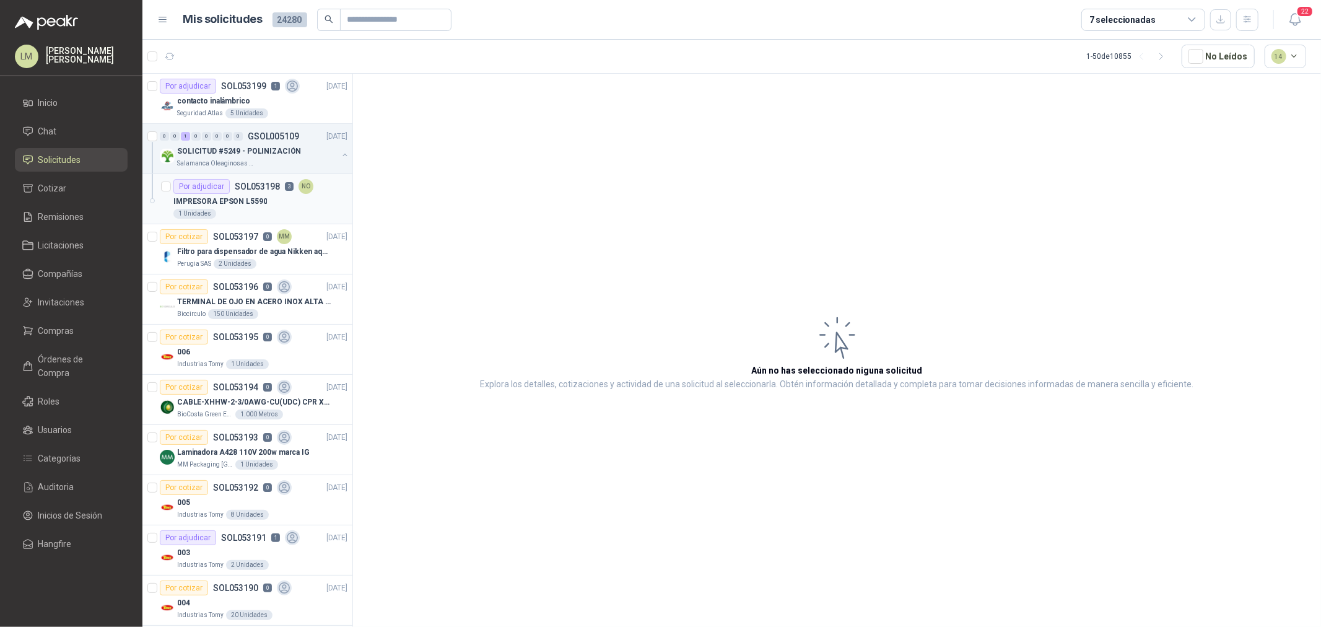
click at [292, 179] on div "Por adjudicar SOL053198 3 NO" at bounding box center [243, 186] width 140 height 15
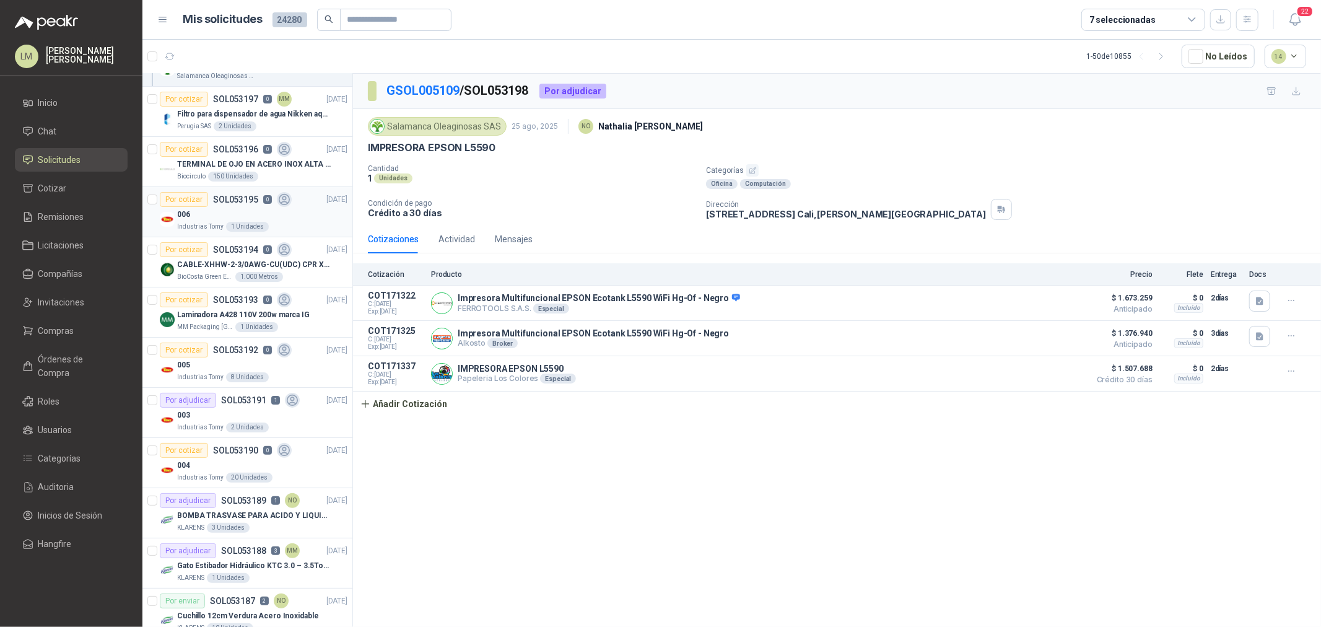
scroll to position [206, 0]
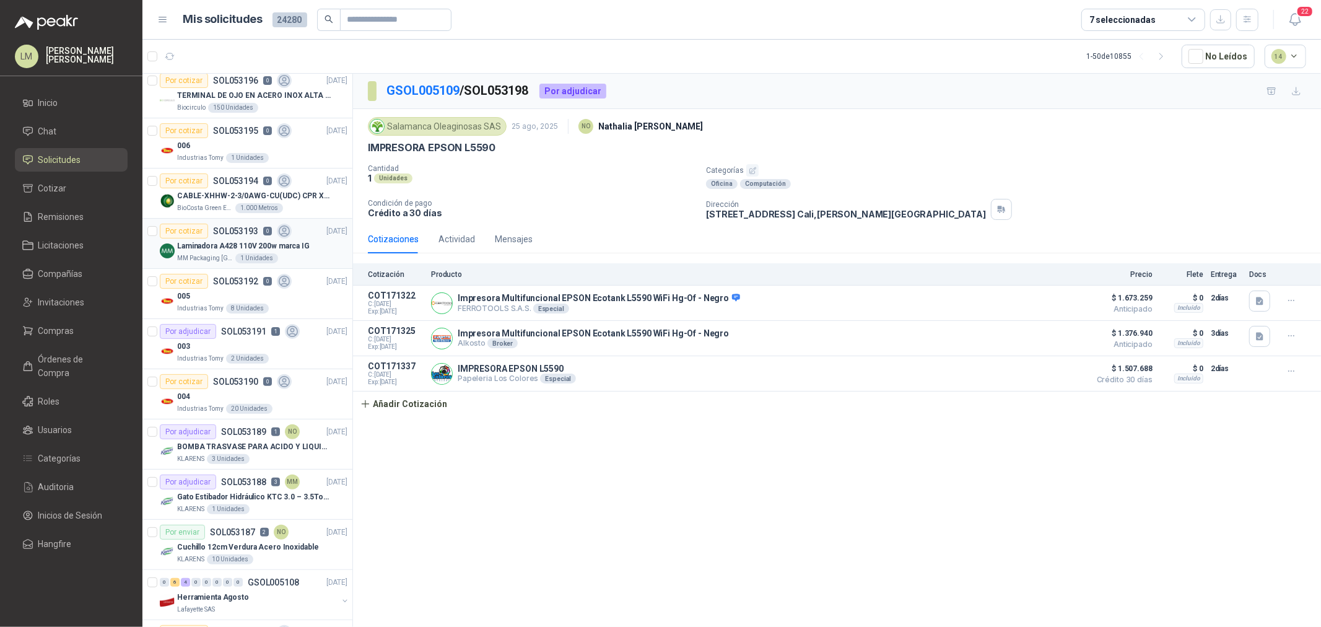
click at [244, 238] on div "Laminadora A428 110V 200w marca IG" at bounding box center [262, 245] width 170 height 15
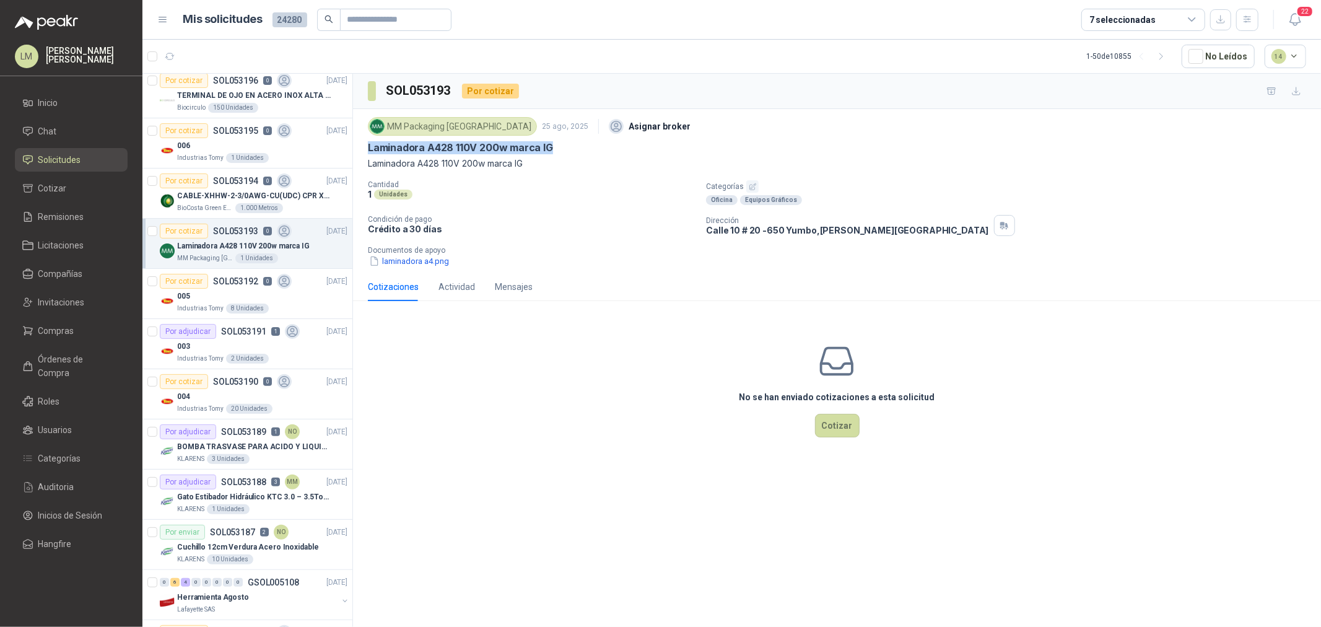
drag, startPoint x: 366, startPoint y: 147, endPoint x: 556, endPoint y: 147, distance: 189.5
click at [556, 147] on div "MM Packaging [GEOGRAPHIC_DATA] [DATE] Asignar broker Laminadora A428 110V 200w …" at bounding box center [837, 191] width 968 height 164
copy p "Laminadora A428 110V 200w marca IG"
click at [438, 258] on button "laminadora a4.png" at bounding box center [409, 261] width 82 height 13
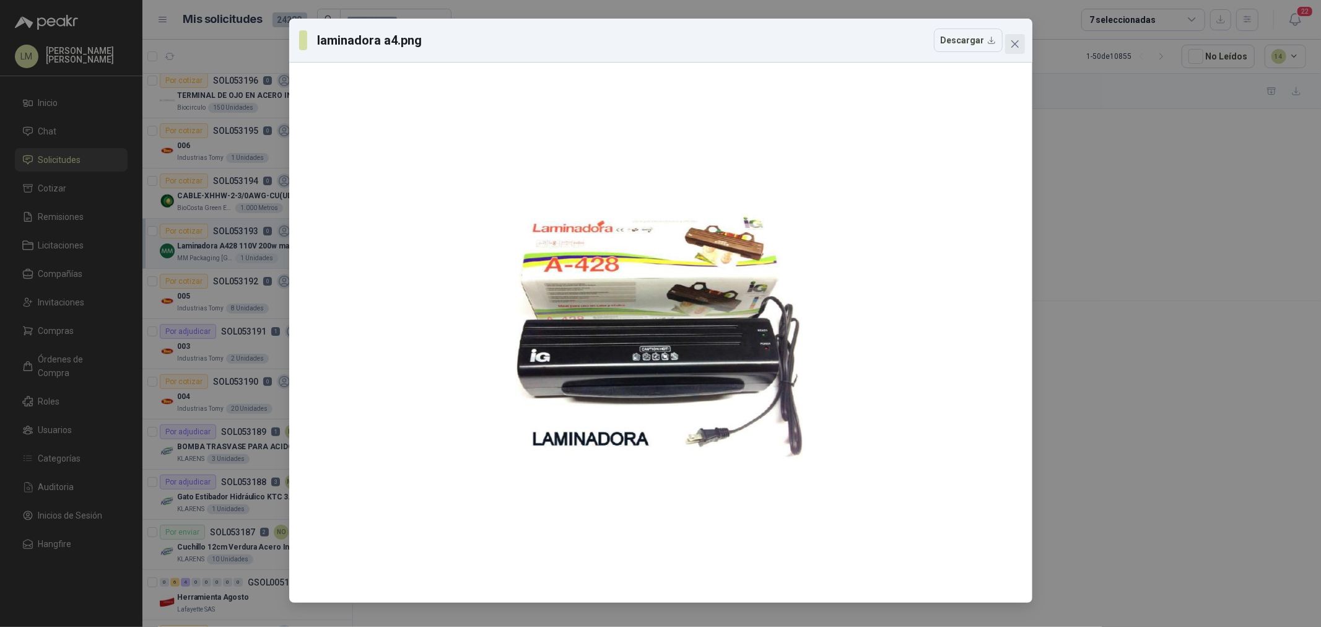
click at [1013, 46] on icon "close" at bounding box center [1015, 44] width 10 height 10
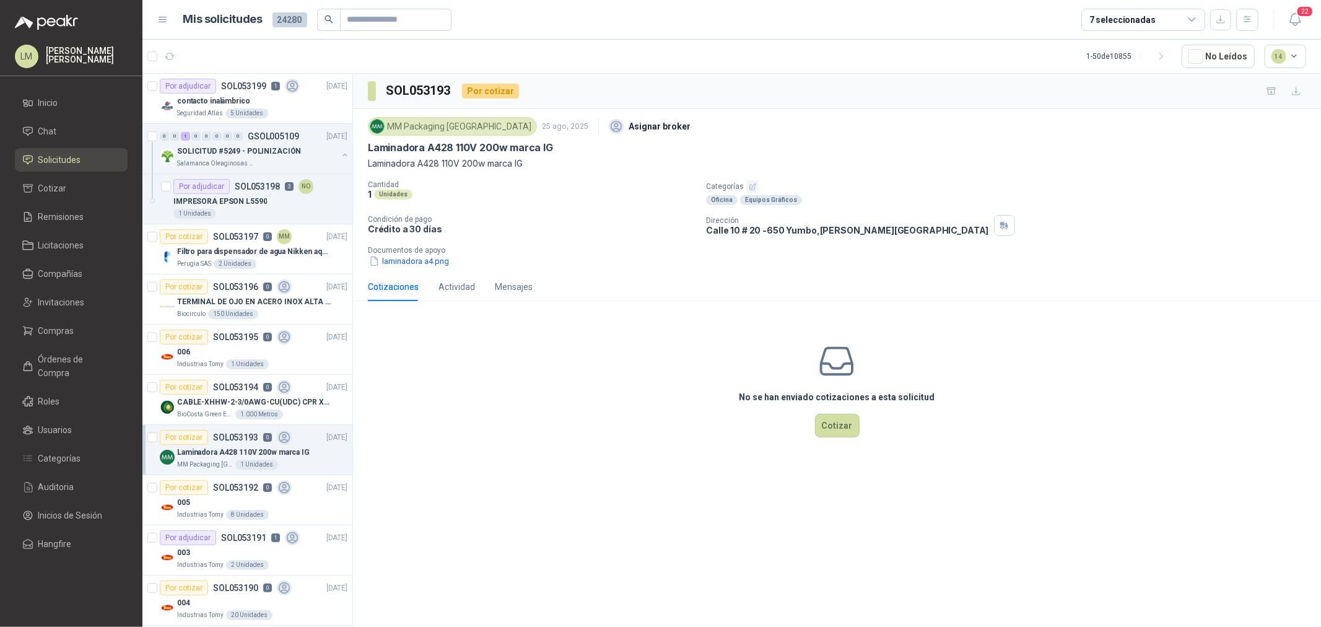
click at [608, 230] on p "Crédito a 30 días" at bounding box center [532, 229] width 328 height 11
click at [65, 271] on span "Compañías" at bounding box center [60, 274] width 45 height 14
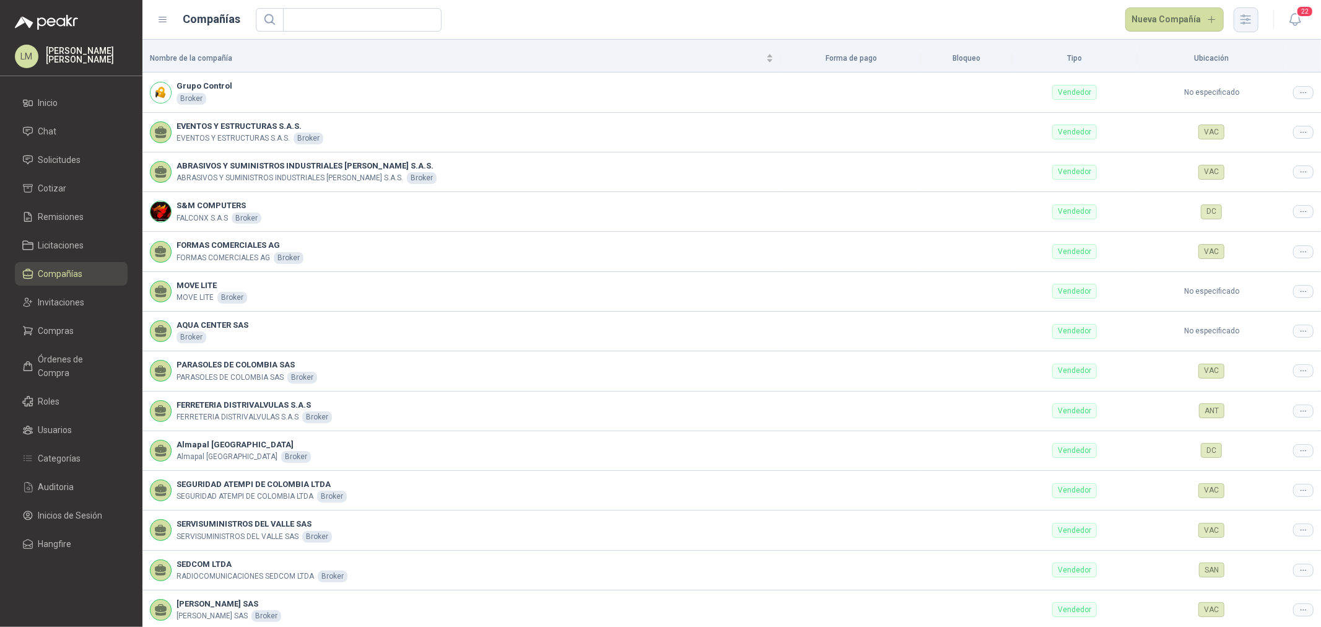
click at [1252, 15] on icon "button" at bounding box center [1246, 19] width 14 height 14
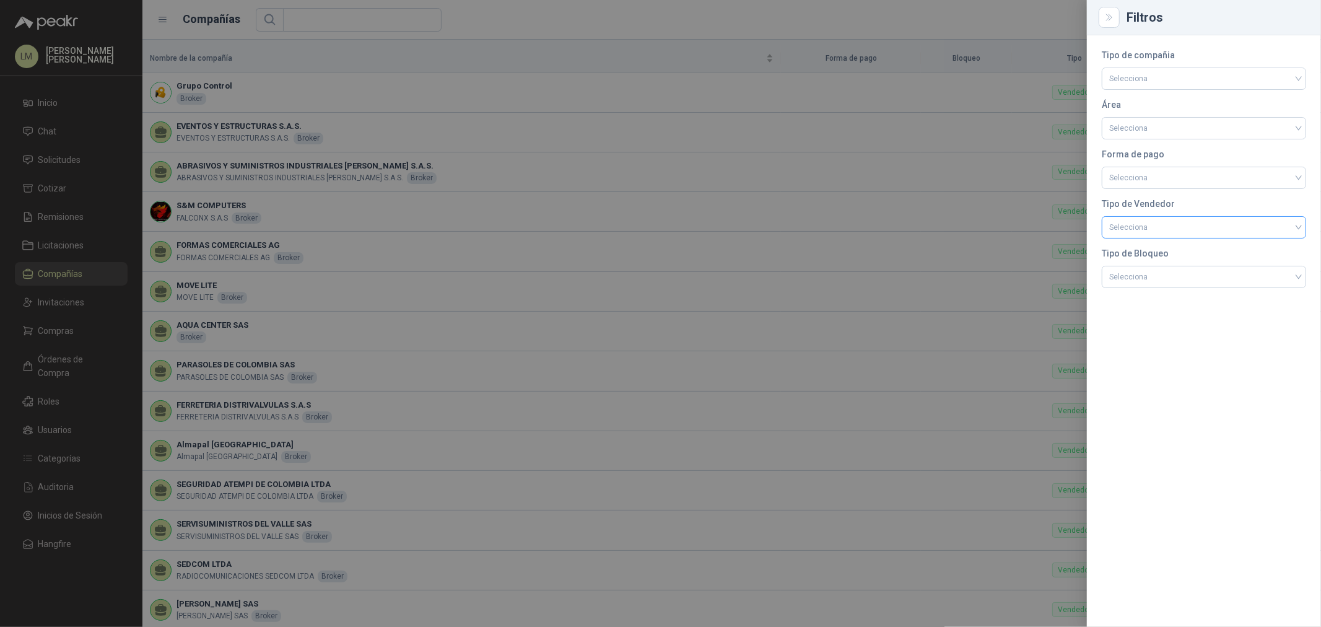
click at [1151, 227] on input "search" at bounding box center [1204, 226] width 190 height 19
click at [1132, 273] on div "Broker" at bounding box center [1204, 275] width 185 height 14
click at [1136, 234] on span "Broker" at bounding box center [1204, 227] width 190 height 19
click at [1129, 295] on div "Especial" at bounding box center [1204, 295] width 185 height 14
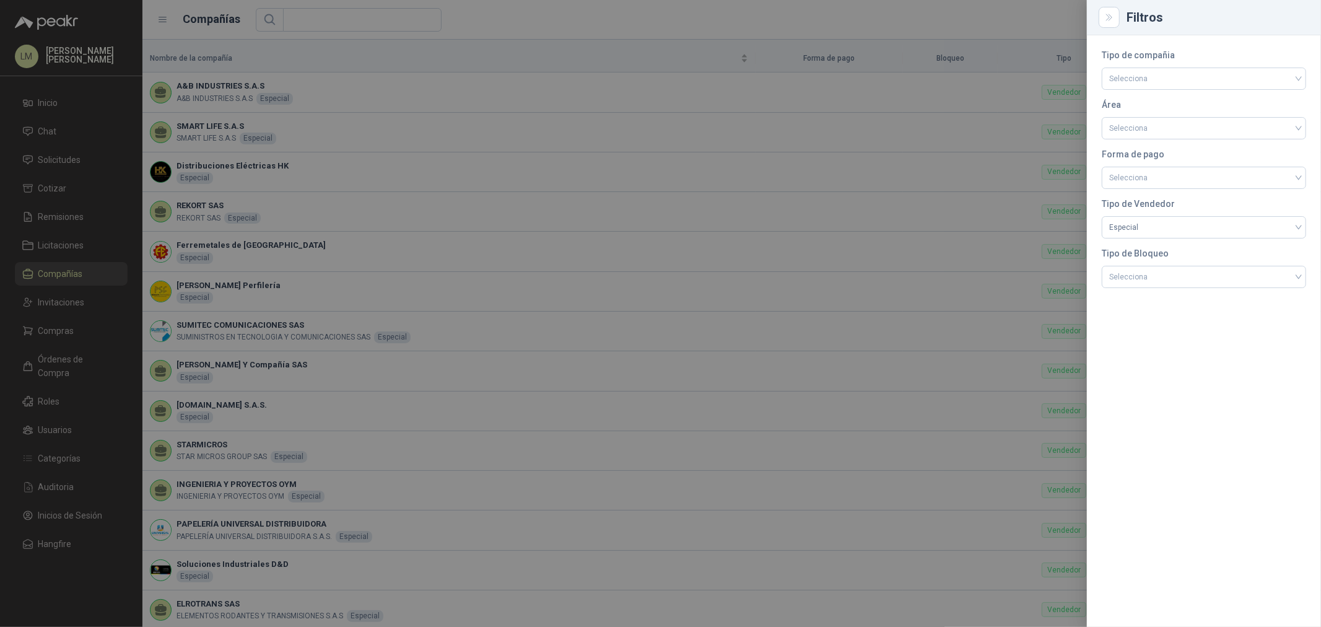
click at [485, 107] on div at bounding box center [660, 313] width 1321 height 627
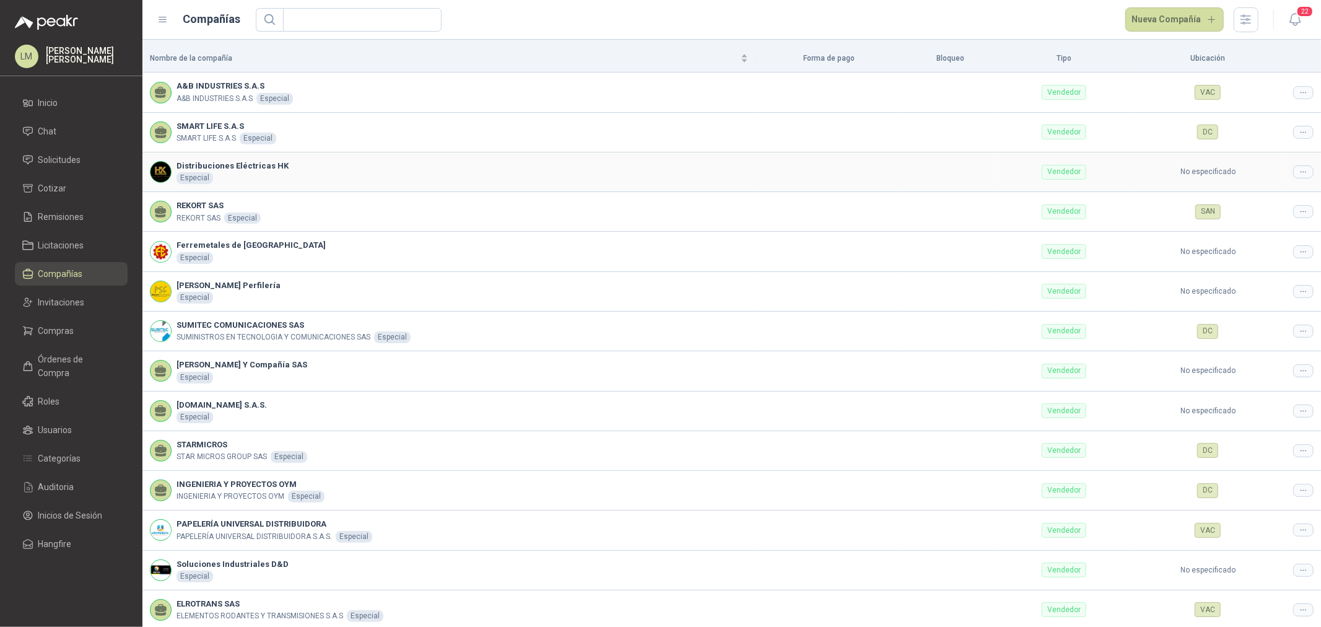
click at [1293, 173] on div at bounding box center [1303, 171] width 20 height 13
click at [1276, 194] on span "Editar compañía" at bounding box center [1262, 193] width 64 height 14
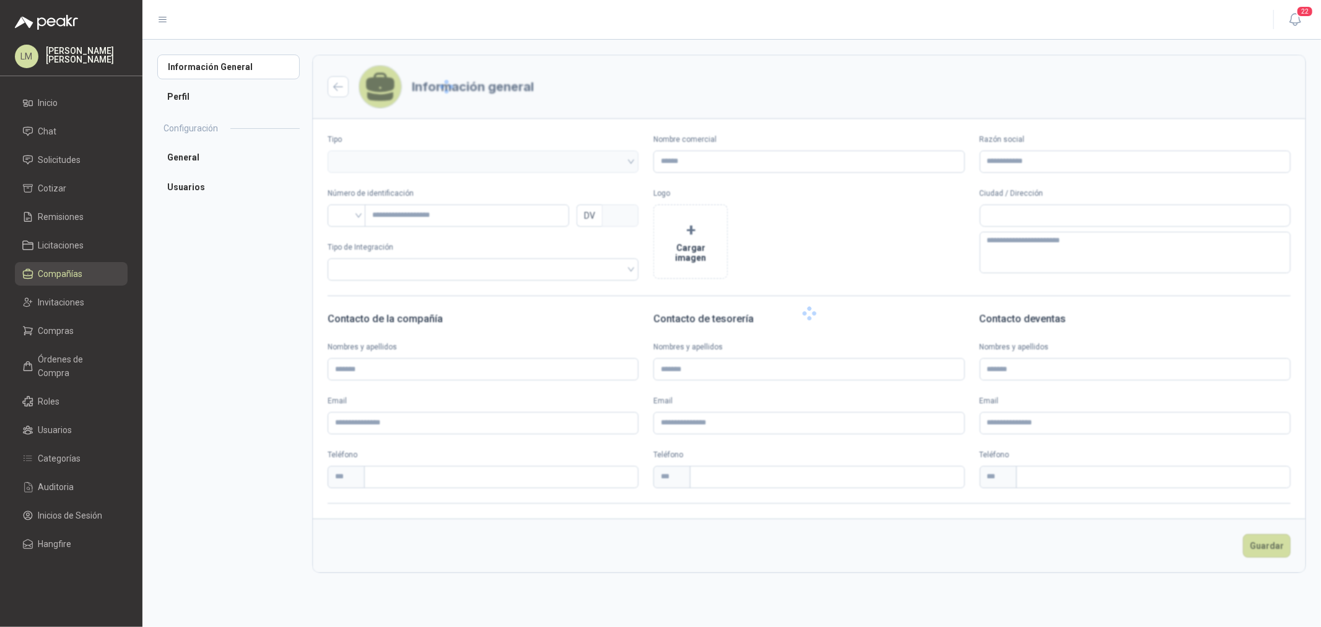
type input "**********"
type input "*********"
type input "*"
type input "**********"
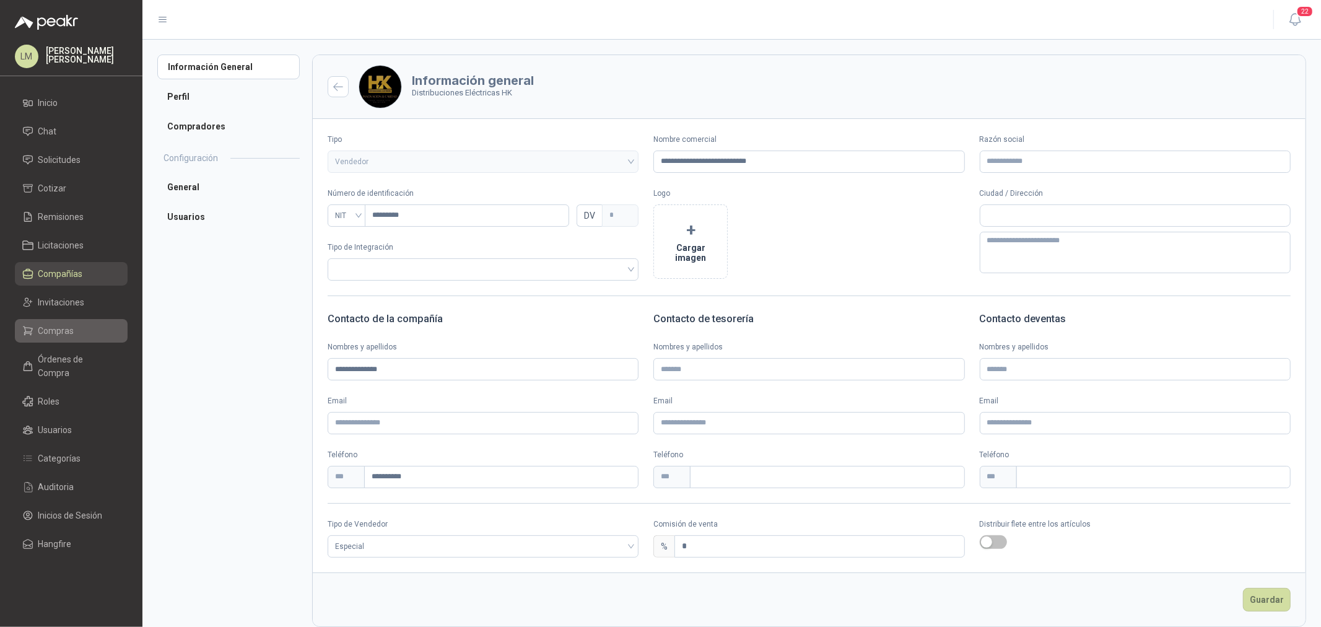
click at [67, 319] on link "Compras" at bounding box center [71, 331] width 113 height 24
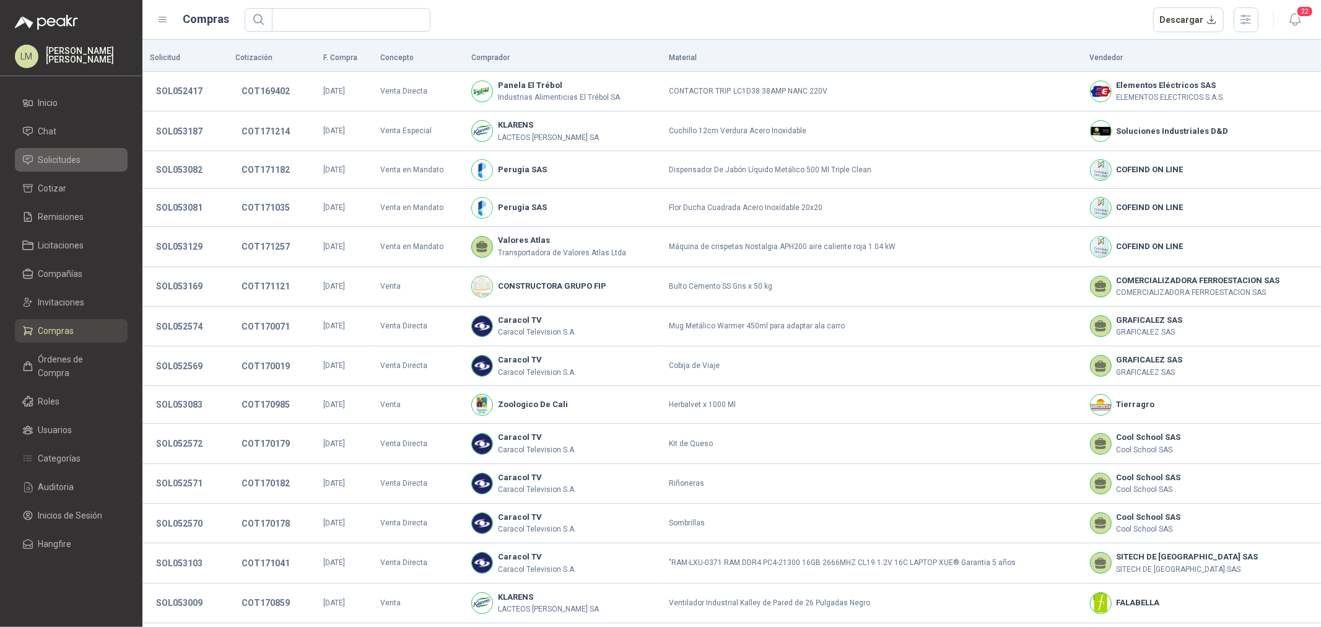
click at [73, 157] on span "Solicitudes" at bounding box center [59, 160] width 43 height 14
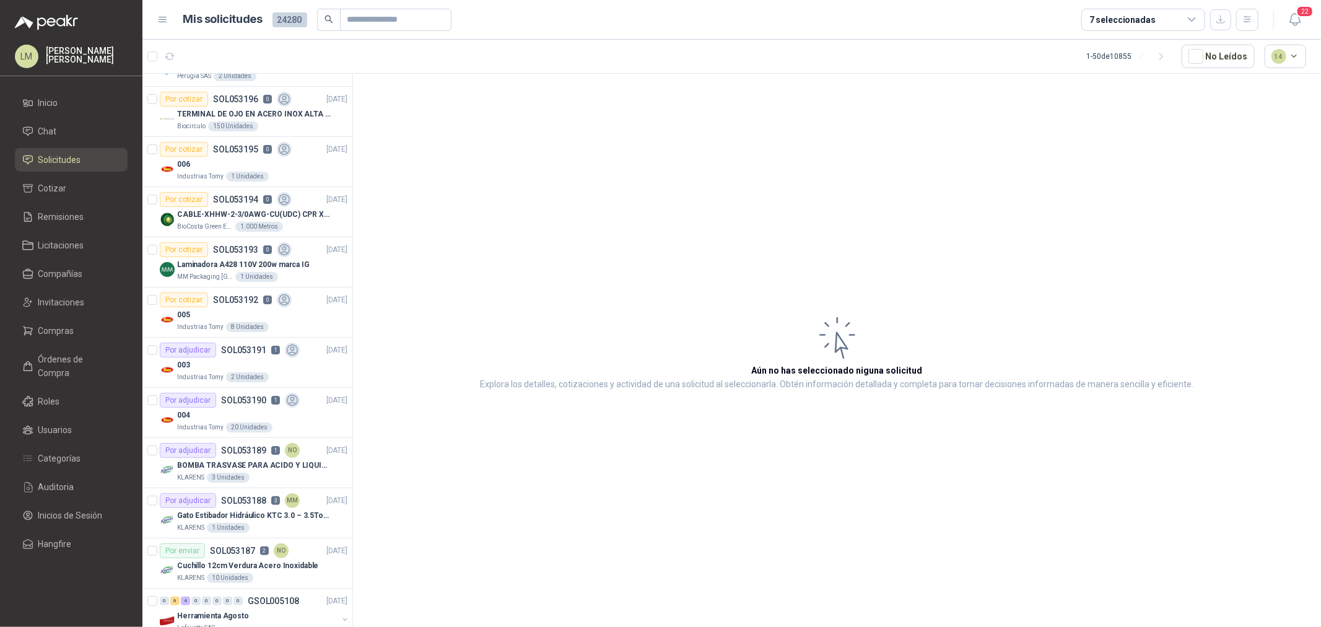
scroll to position [206, 0]
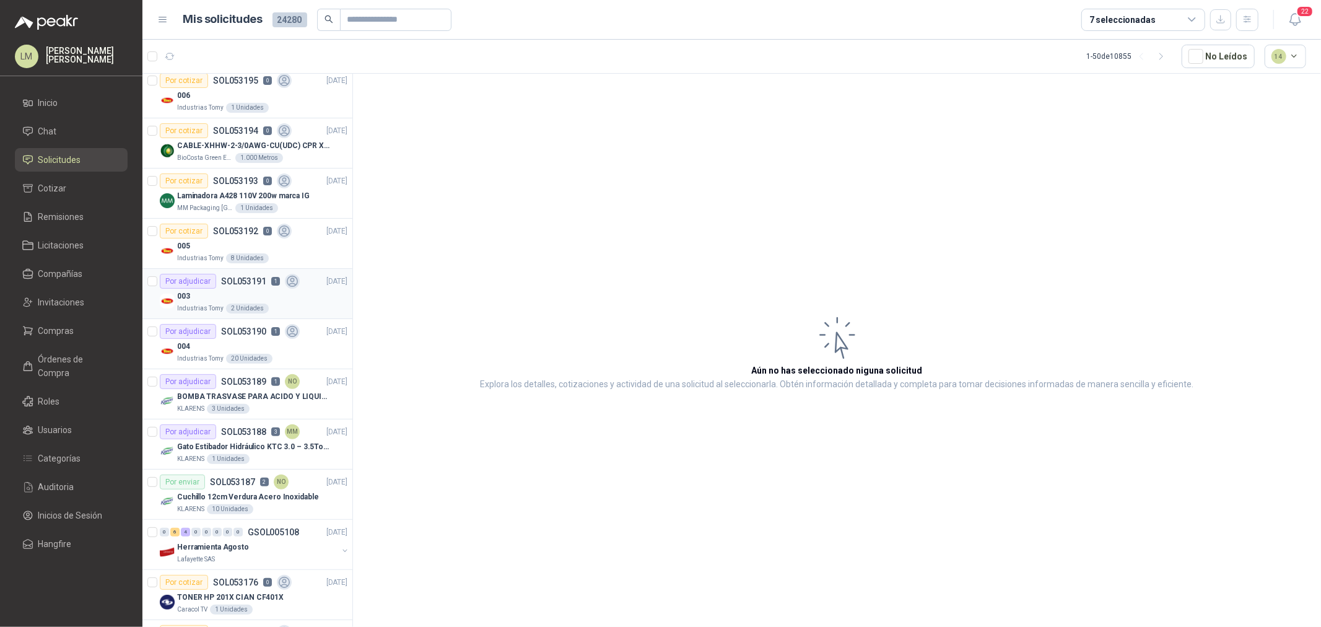
click at [236, 286] on div "Por adjudicar SOL053191 1" at bounding box center [230, 281] width 140 height 15
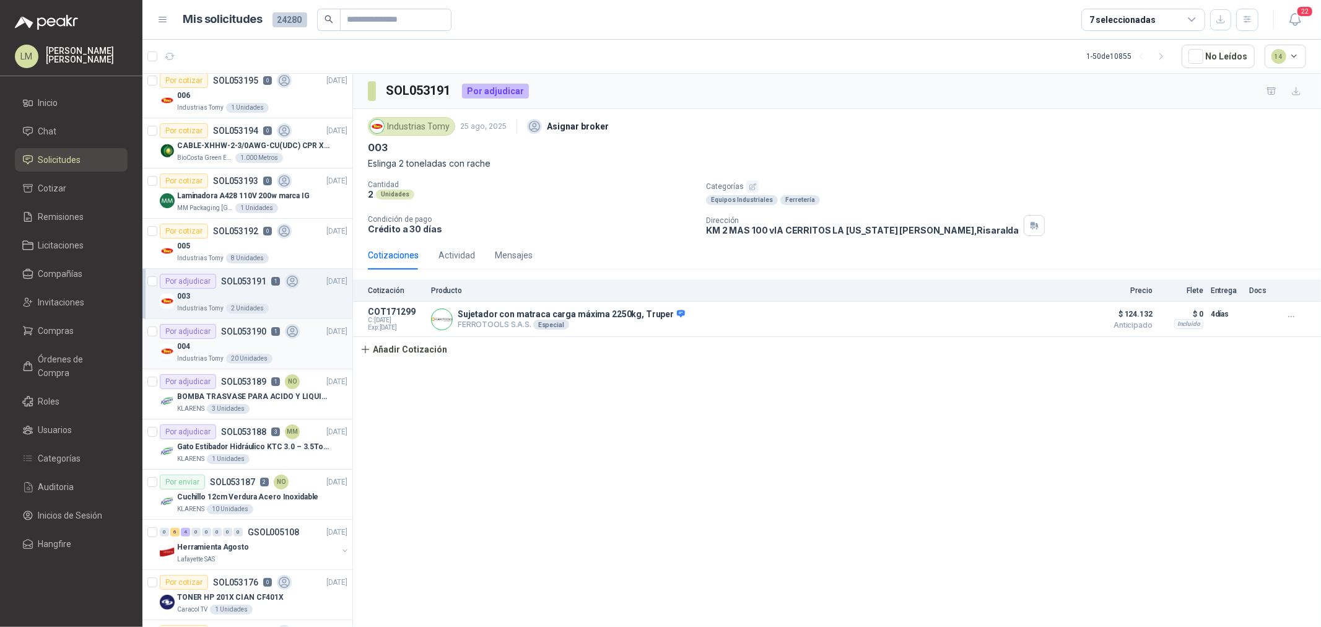
click at [234, 352] on div "004" at bounding box center [262, 346] width 170 height 15
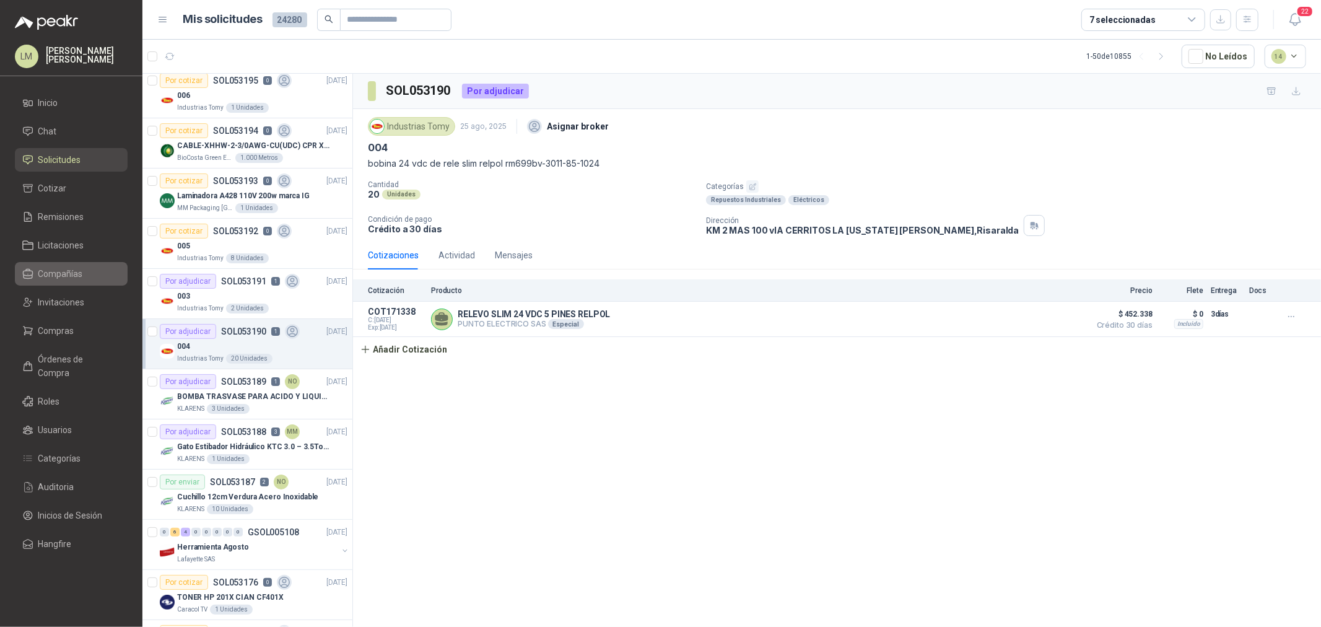
click at [64, 279] on span "Compañías" at bounding box center [60, 274] width 45 height 14
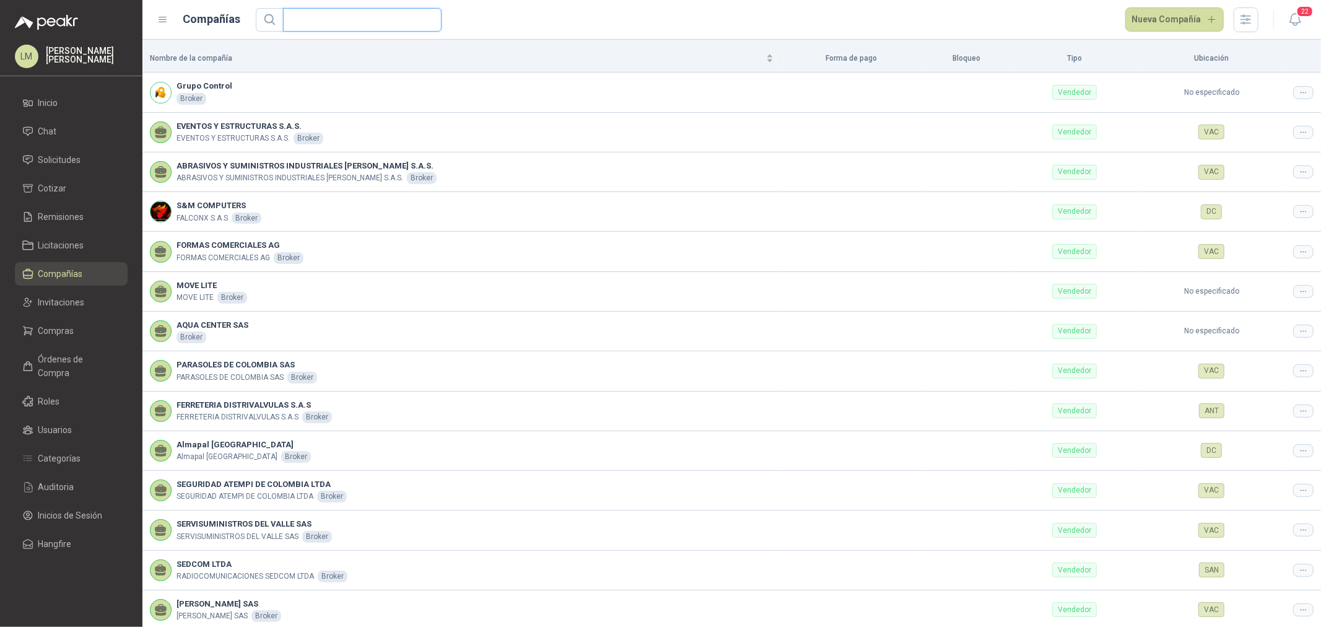
click at [348, 22] on input "text" at bounding box center [357, 20] width 134 height 22
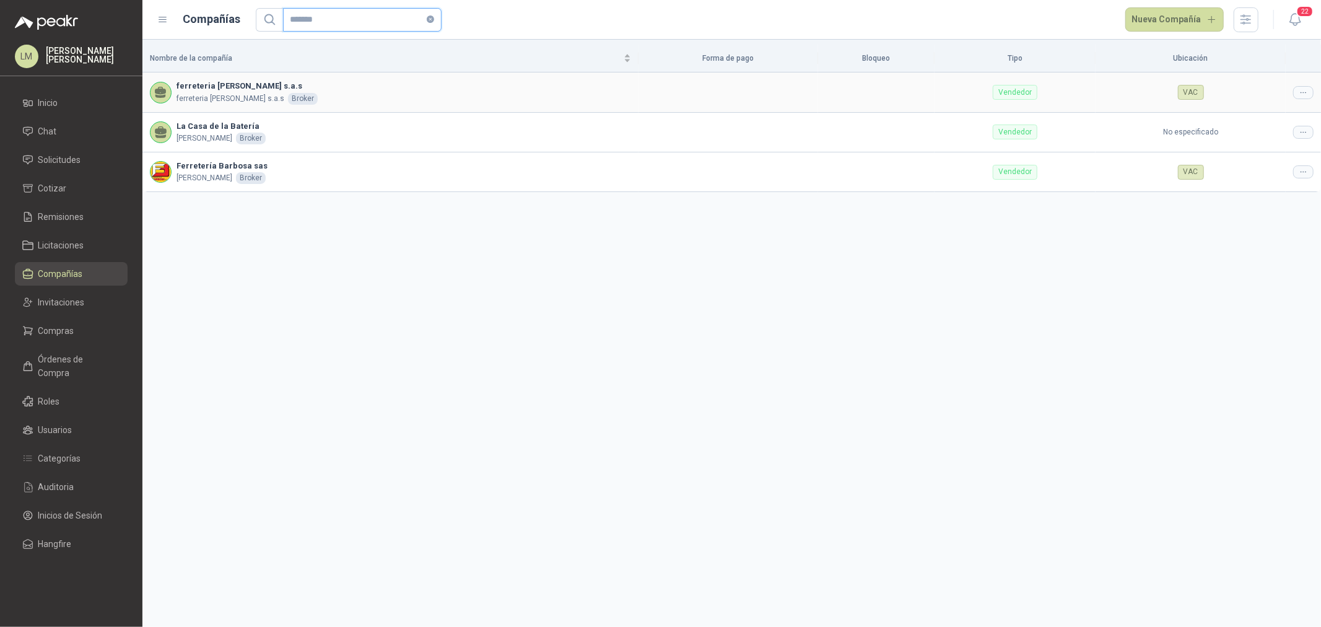
type input "*******"
click at [1303, 92] on icon at bounding box center [1303, 92] width 9 height 9
click at [1292, 112] on span "Editar compañía" at bounding box center [1272, 114] width 64 height 14
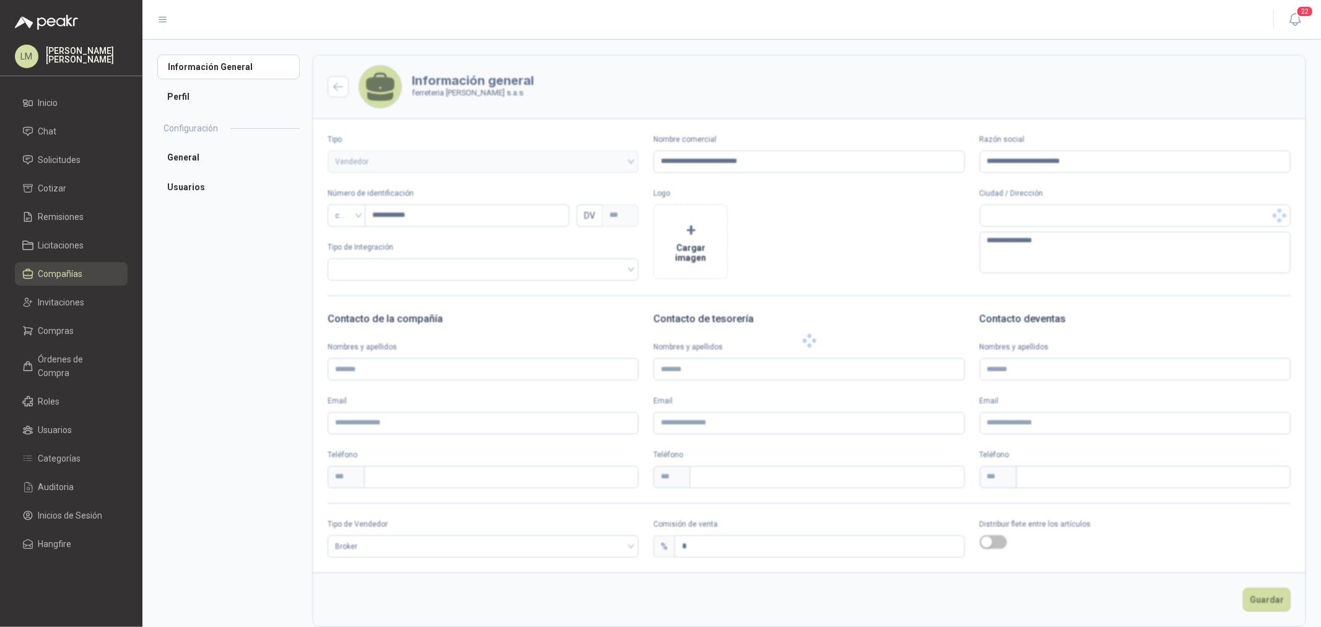
type input "**********"
type input "***"
type textarea "**********"
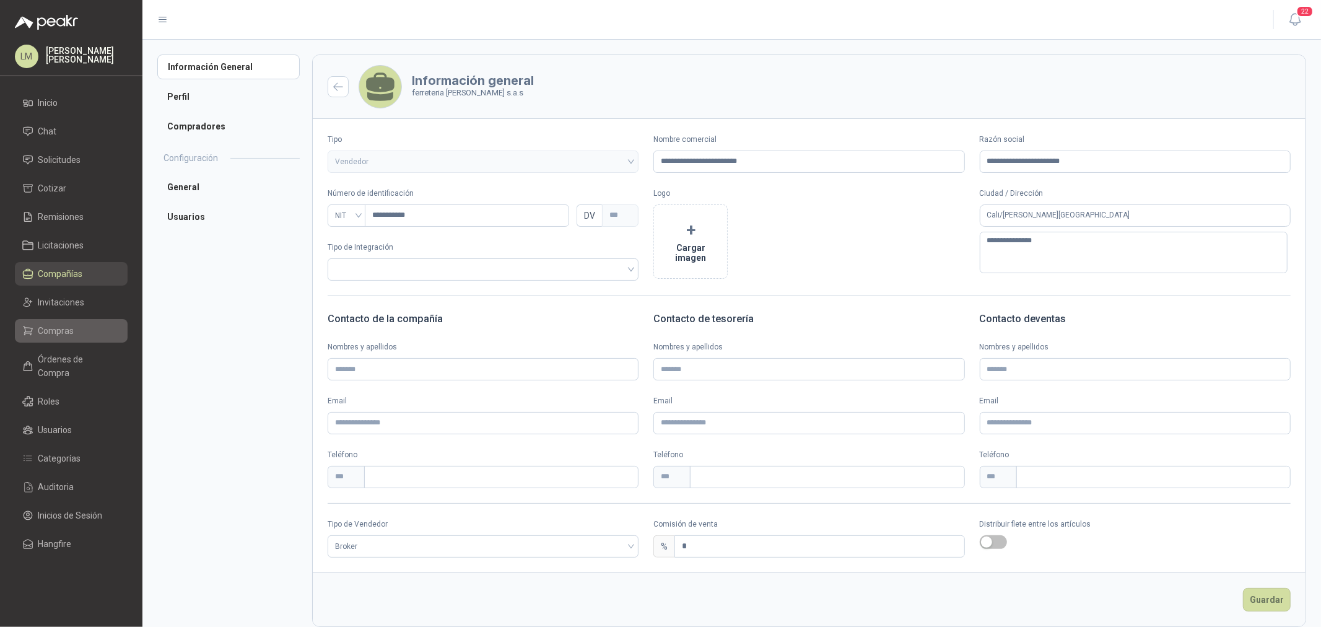
click at [56, 329] on span "Compras" at bounding box center [56, 331] width 36 height 14
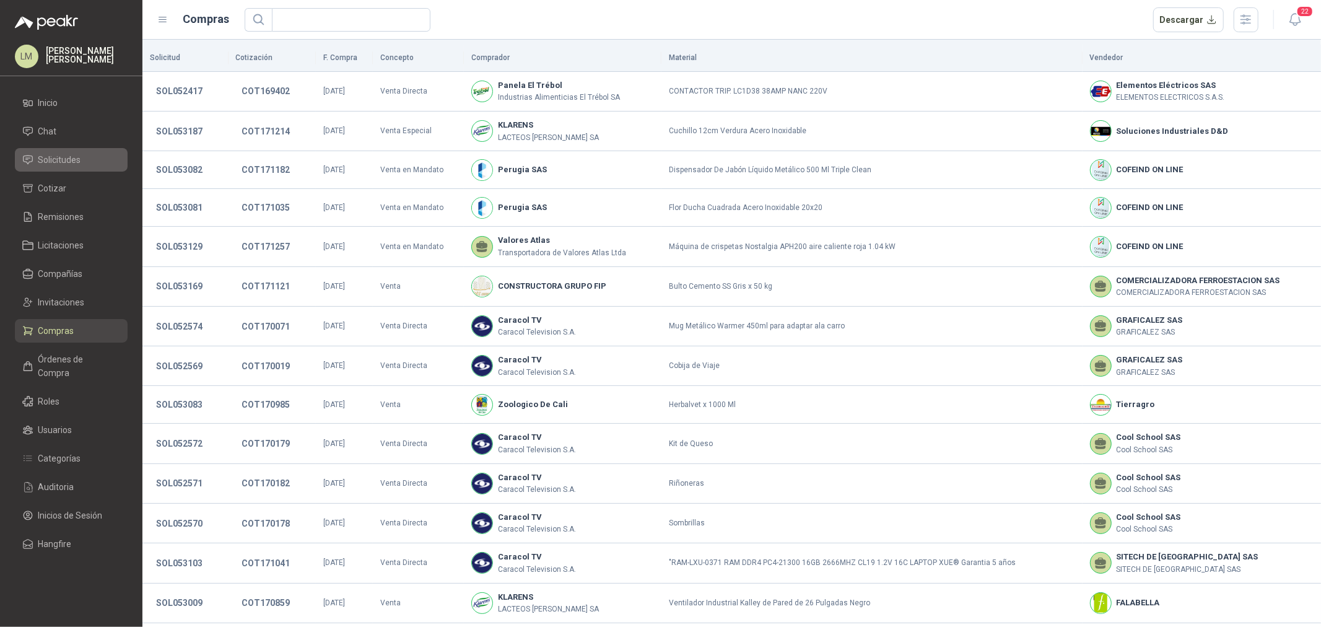
click at [48, 161] on span "Solicitudes" at bounding box center [59, 160] width 43 height 14
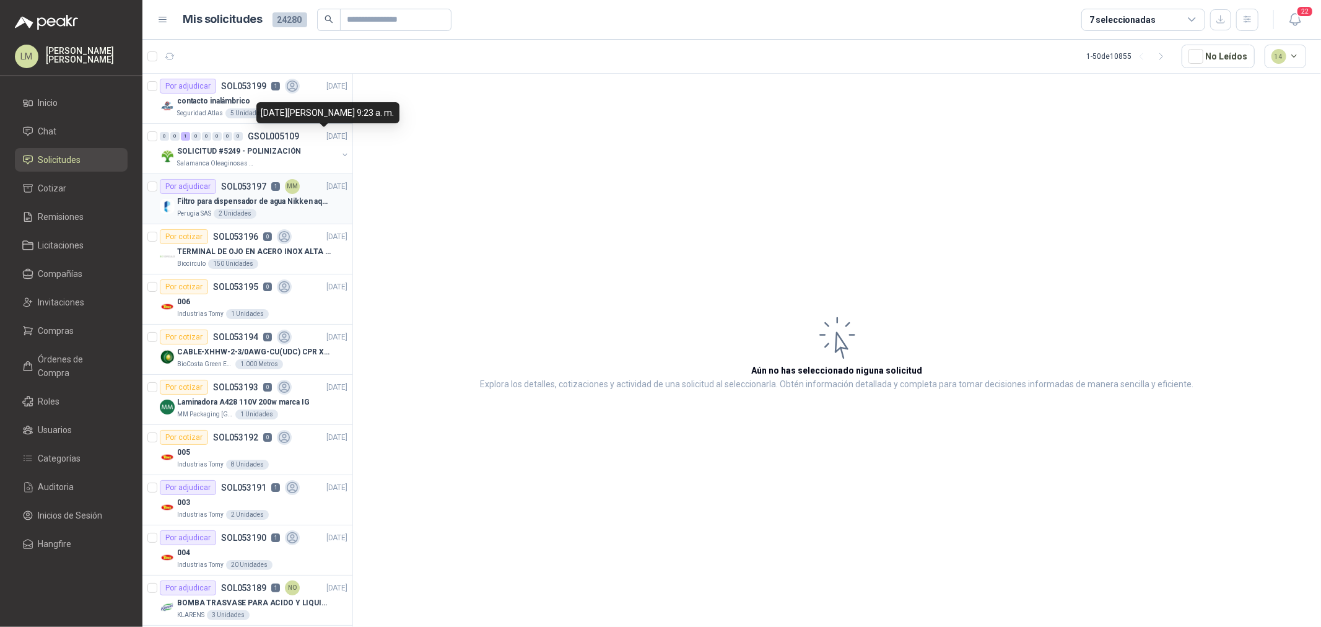
click at [283, 193] on div "Por adjudicar SOL053197 1 MM" at bounding box center [230, 186] width 140 height 15
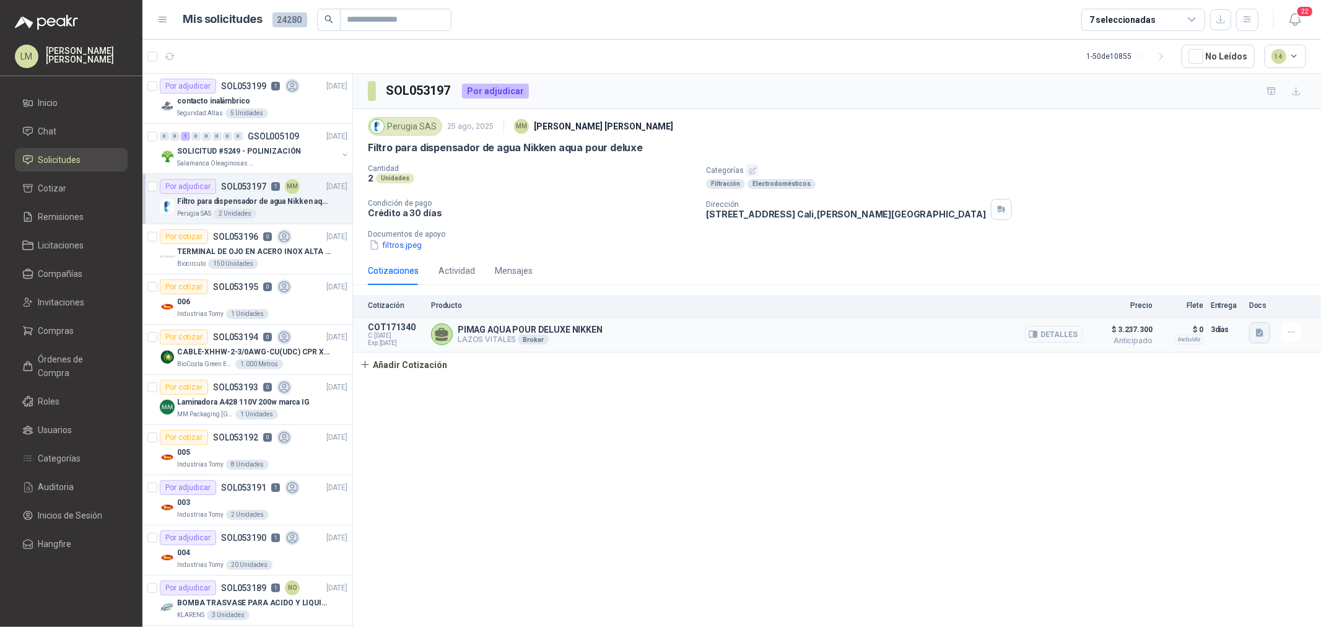
click at [1252, 331] on button "button" at bounding box center [1259, 332] width 21 height 21
click at [1232, 296] on button "image.png" at bounding box center [1235, 292] width 54 height 13
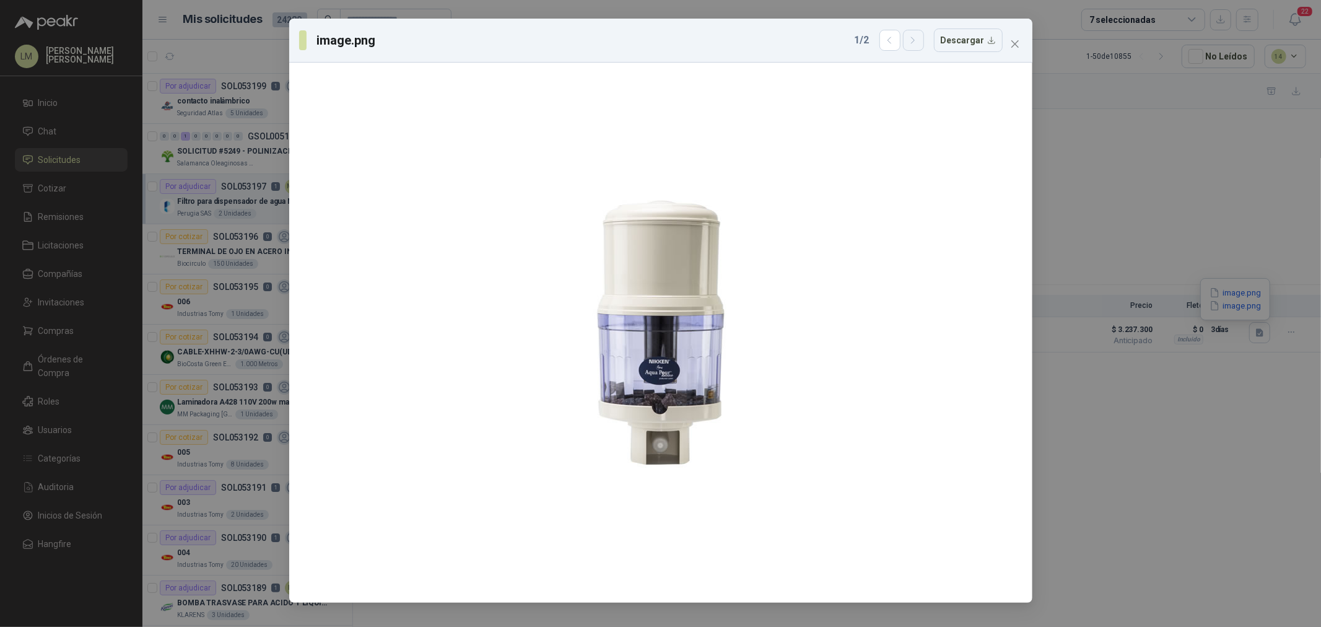
click at [918, 38] on icon "button" at bounding box center [913, 40] width 11 height 11
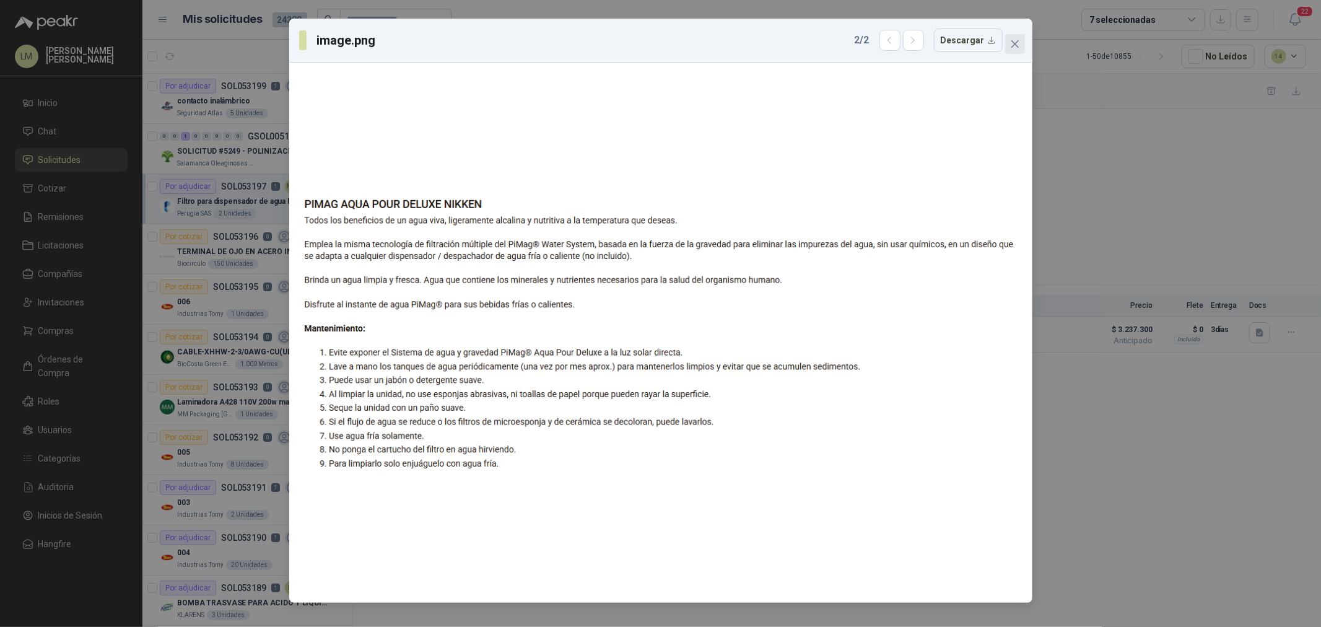
click at [1012, 40] on icon "close" at bounding box center [1015, 44] width 10 height 10
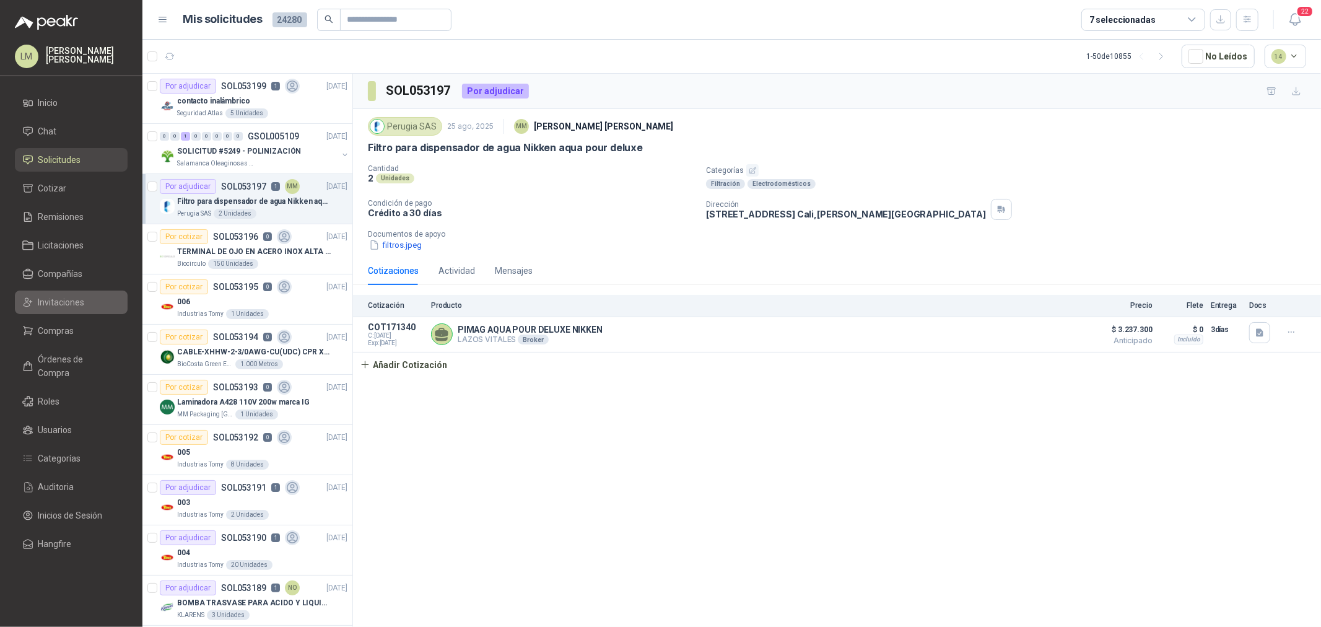
click at [48, 297] on span "Invitaciones" at bounding box center [61, 302] width 46 height 14
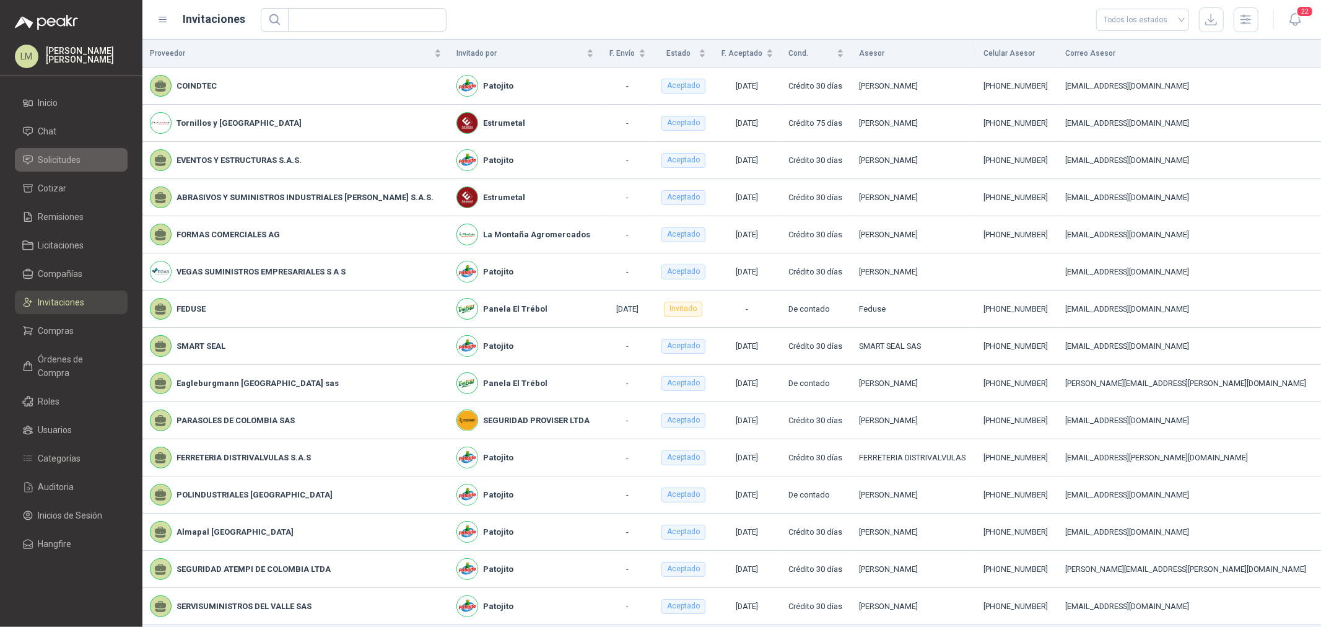
click at [55, 153] on span "Solicitudes" at bounding box center [59, 160] width 43 height 14
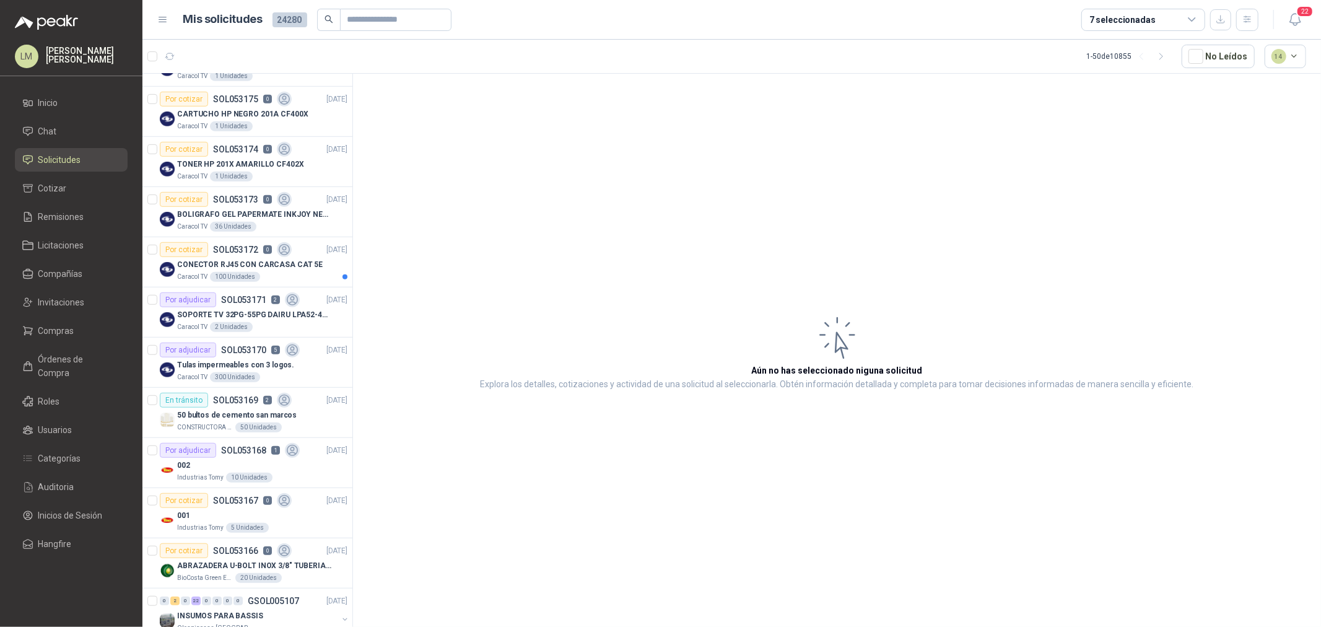
scroll to position [826, 0]
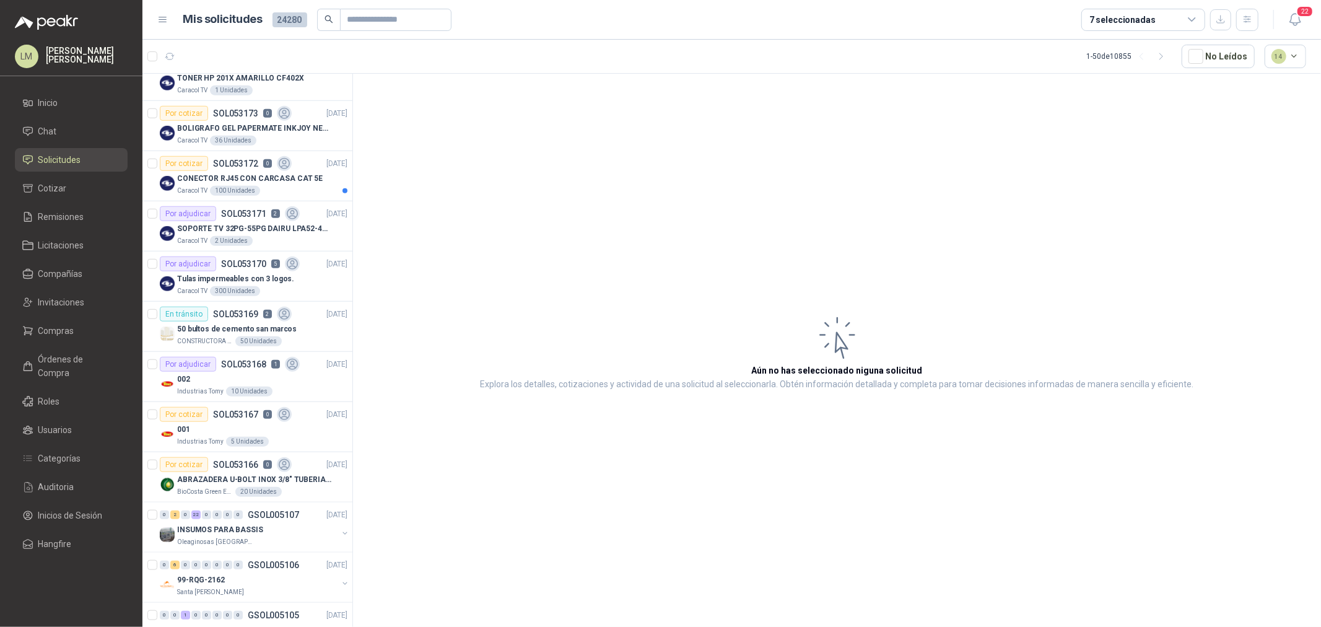
click at [277, 276] on p "Tulas impermeables con 3 logos." at bounding box center [235, 279] width 117 height 12
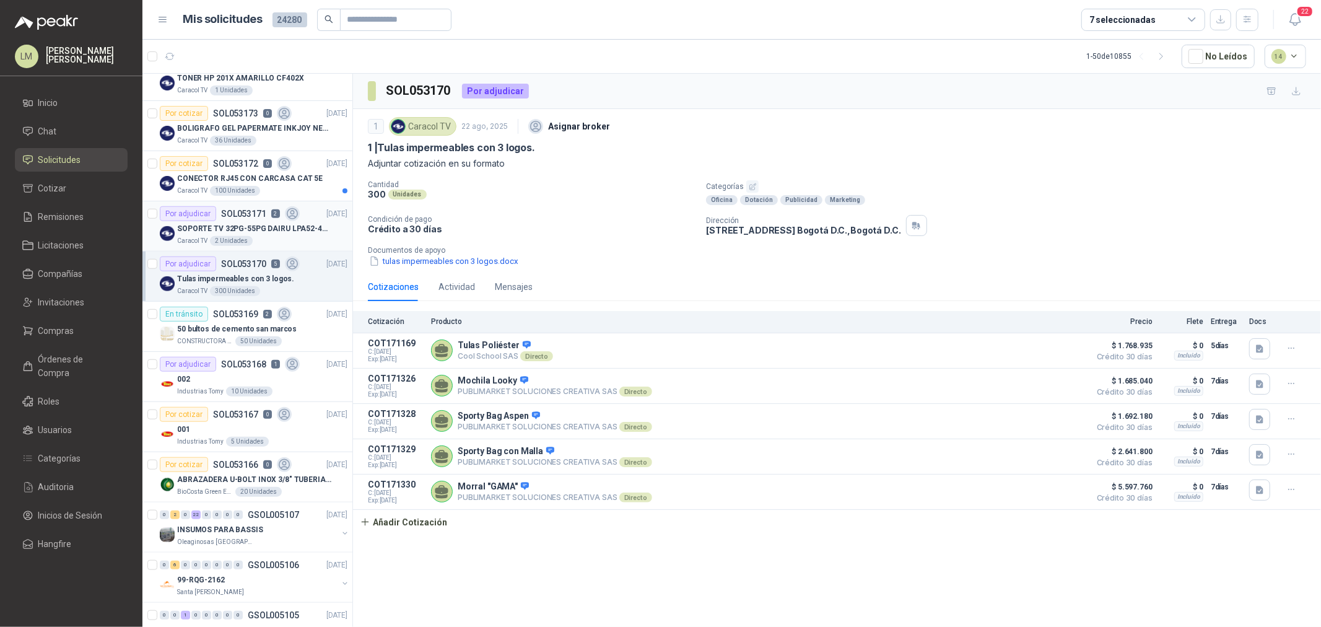
click at [277, 237] on div "Caracol TV 2 Unidades" at bounding box center [262, 241] width 170 height 10
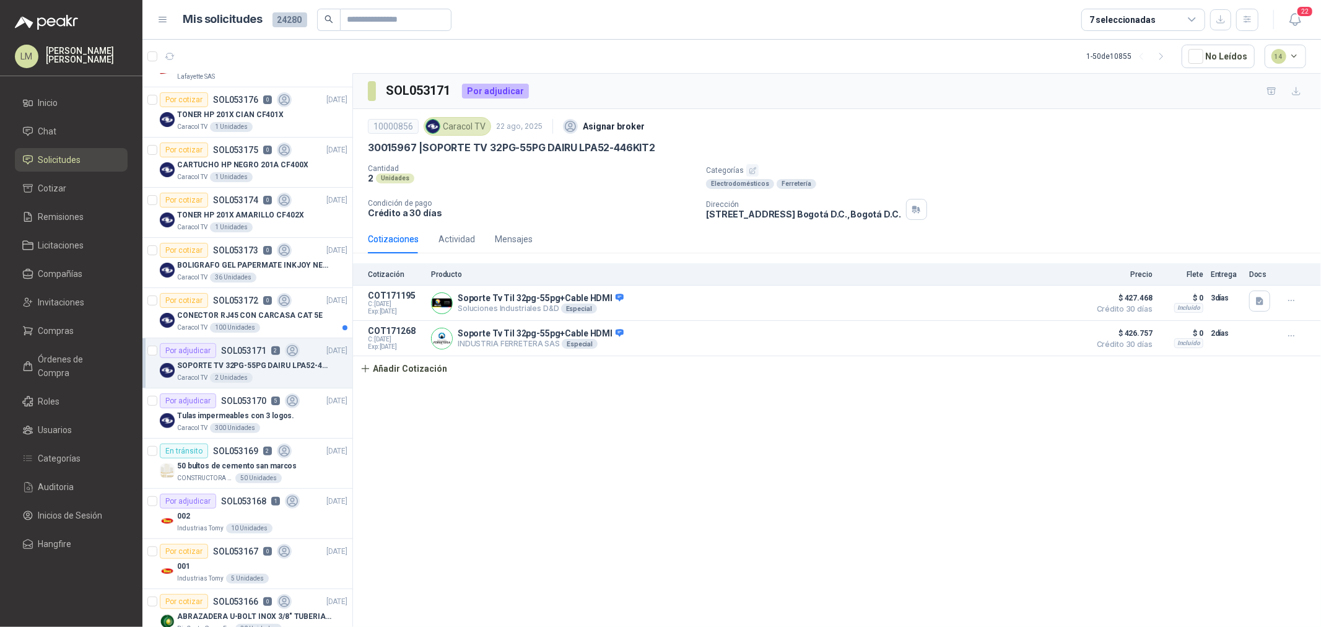
scroll to position [688, 0]
click at [256, 299] on p "SOL053172" at bounding box center [235, 301] width 45 height 9
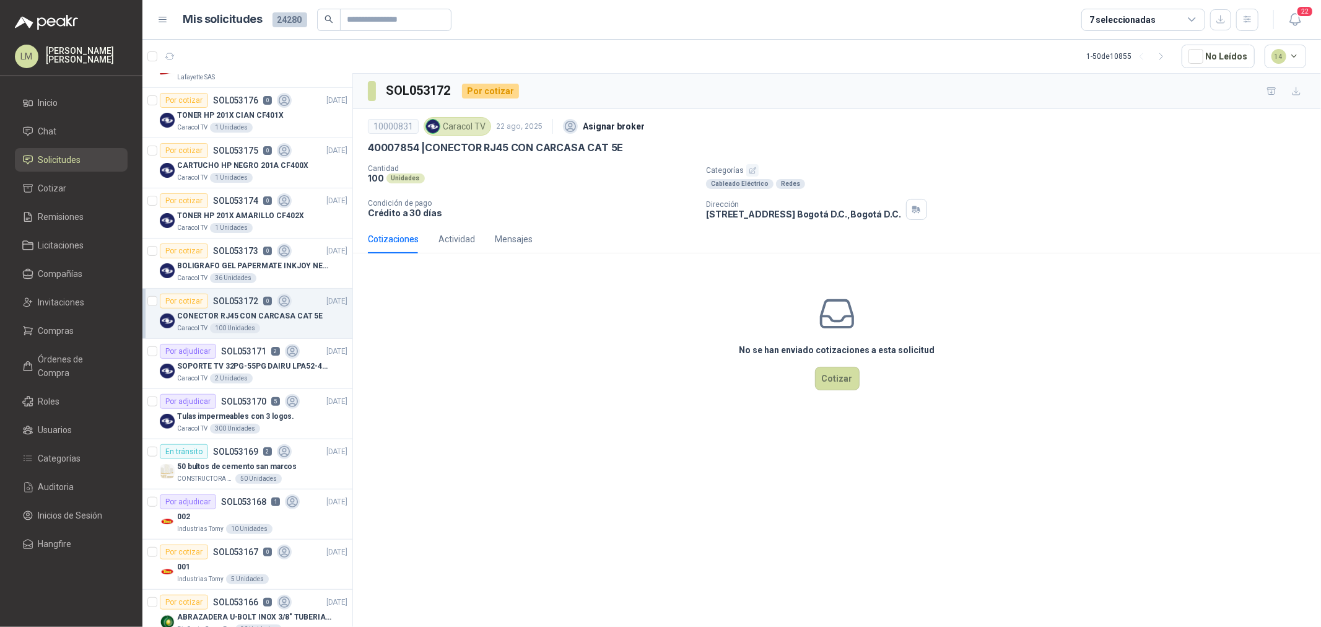
click at [754, 171] on icon "button" at bounding box center [753, 171] width 8 height 8
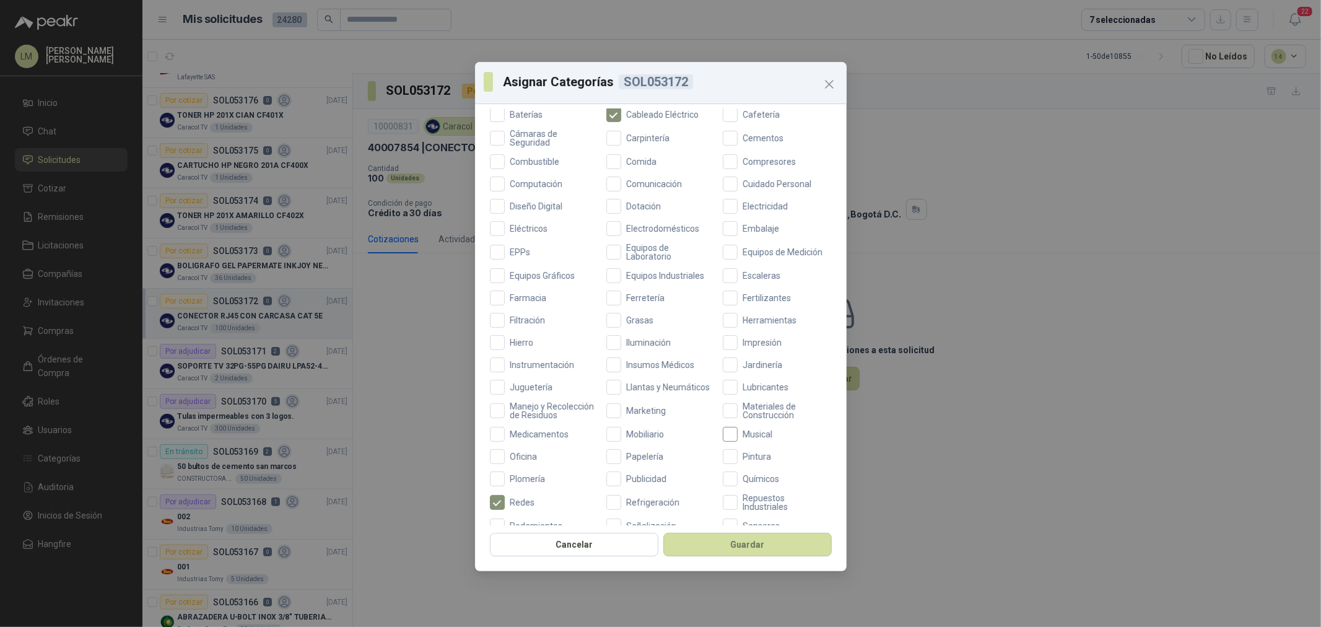
scroll to position [292, 0]
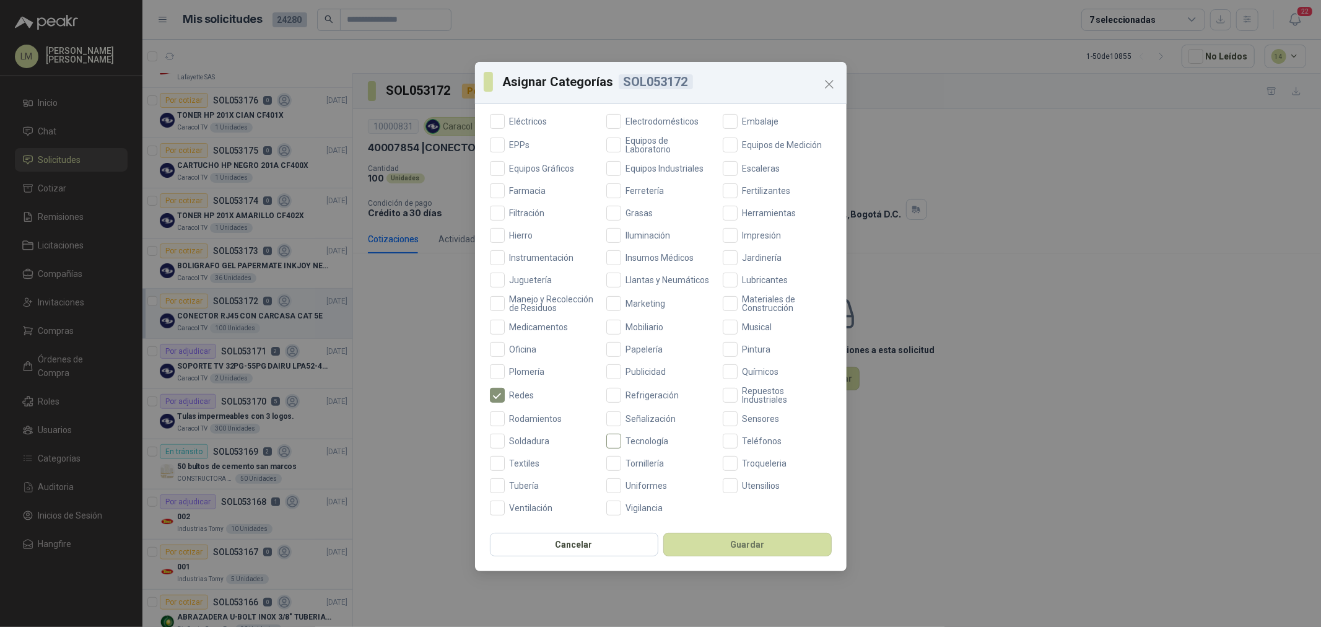
click at [635, 440] on span "Tecnología" at bounding box center [647, 441] width 53 height 9
click at [730, 546] on button "Guardar" at bounding box center [747, 545] width 168 height 24
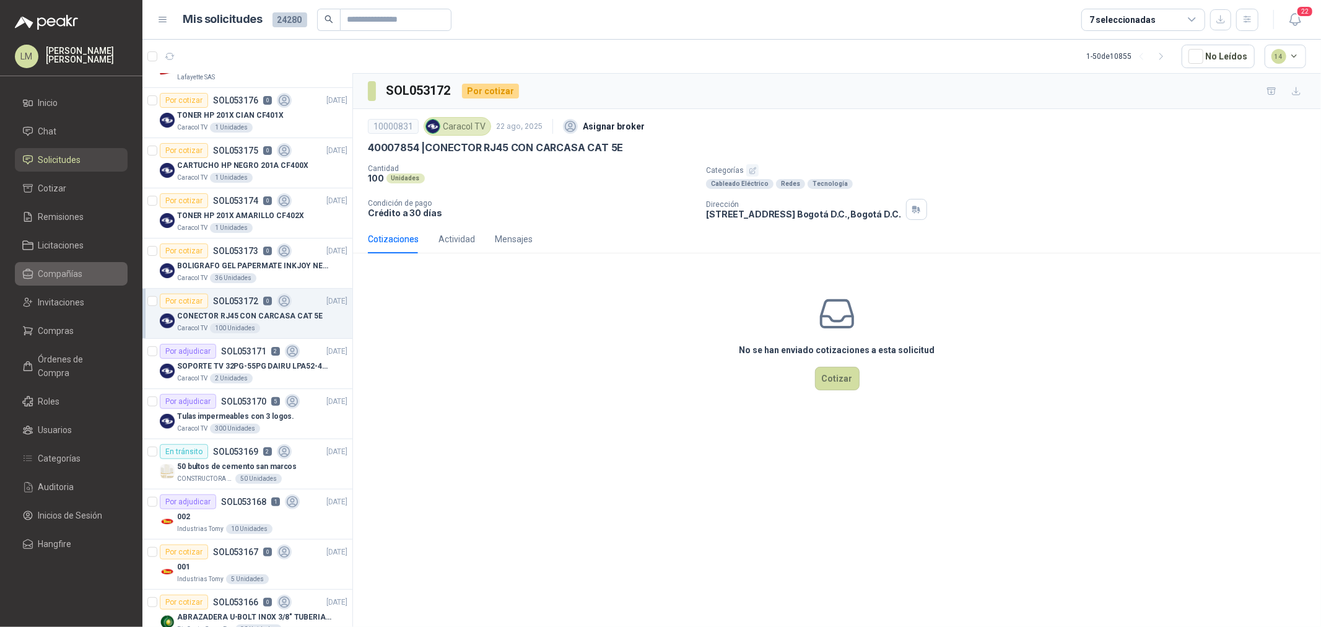
click at [67, 273] on span "Compañías" at bounding box center [60, 274] width 45 height 14
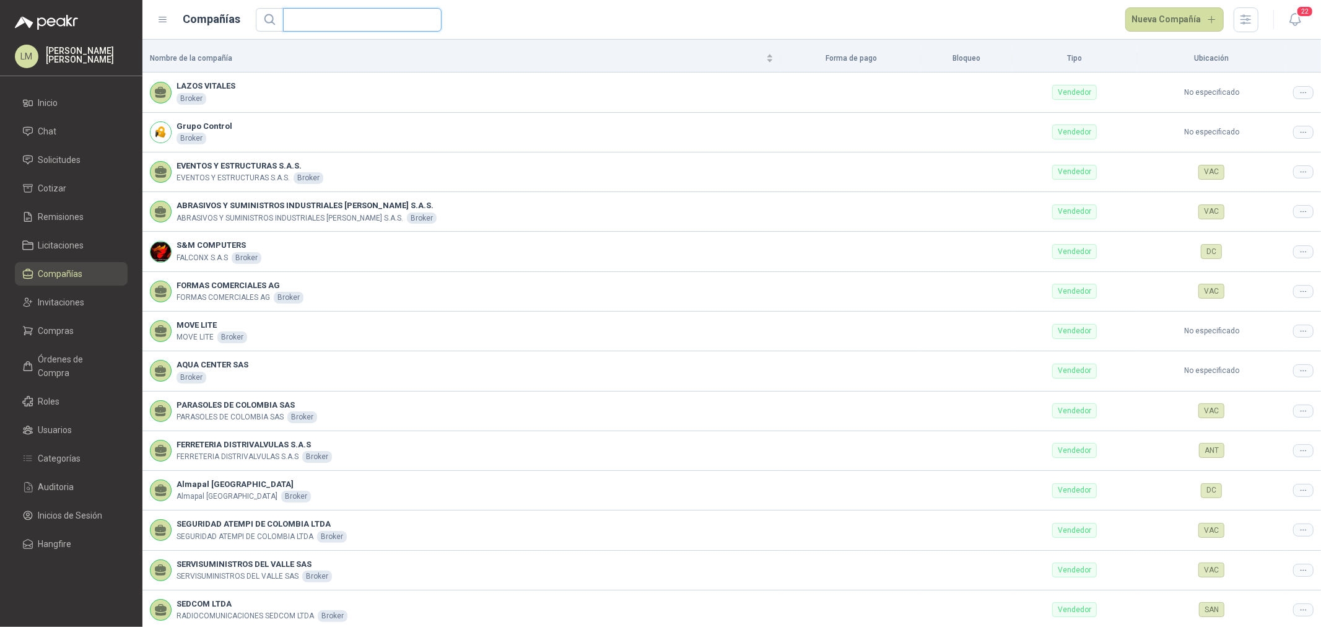
click at [321, 22] on input "text" at bounding box center [357, 20] width 134 height 22
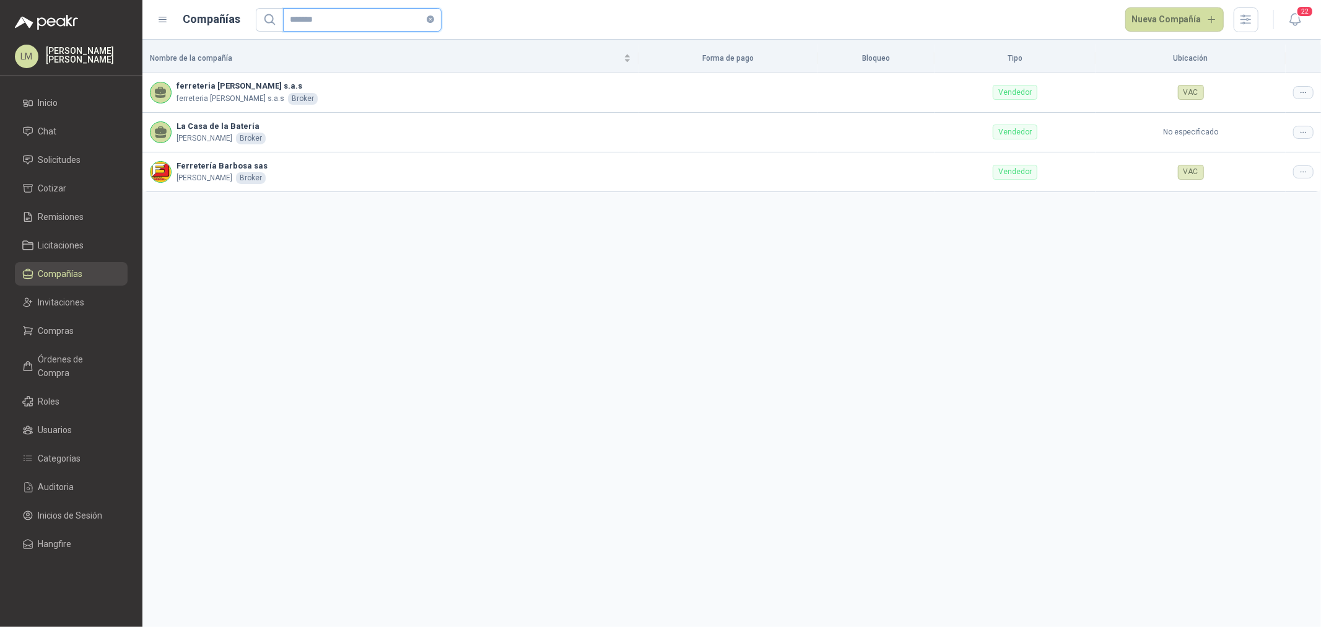
type input "*******"
click at [1302, 89] on icon at bounding box center [1303, 92] width 9 height 9
click at [1297, 107] on span "Editar compañía" at bounding box center [1272, 114] width 64 height 14
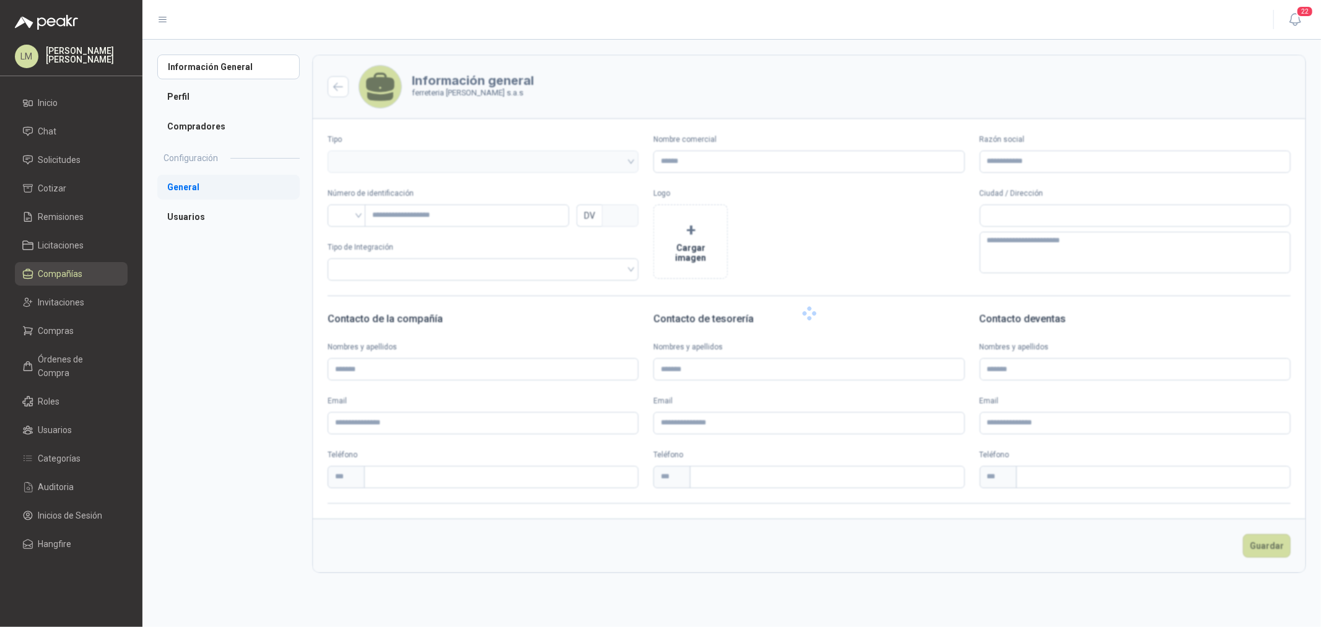
type input "**********"
type input "***"
type textarea "**********"
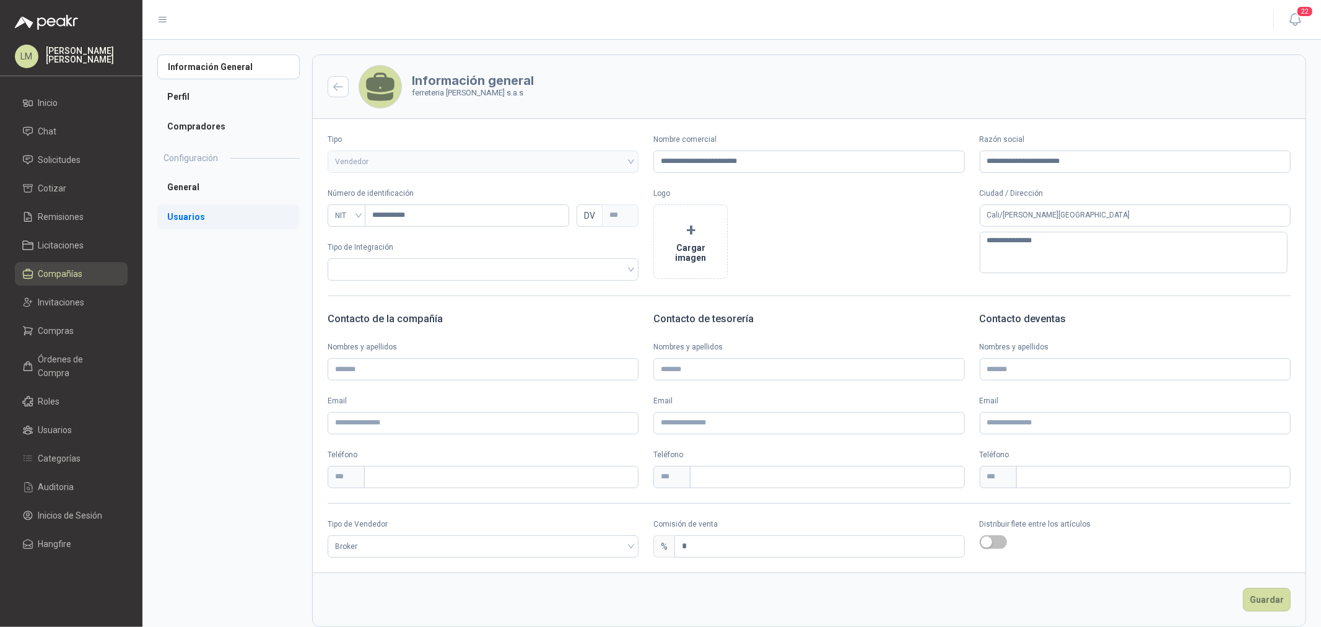
click at [203, 219] on li "Usuarios" at bounding box center [228, 216] width 142 height 25
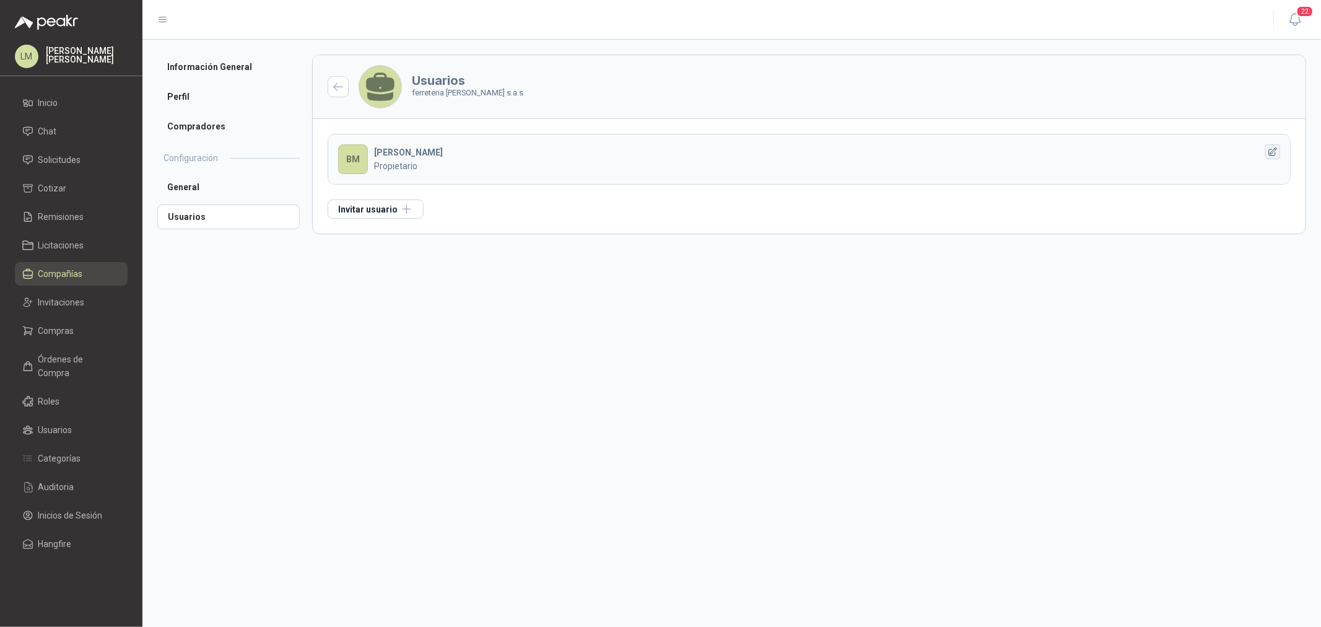
click at [1279, 149] on button "button" at bounding box center [1272, 151] width 15 height 15
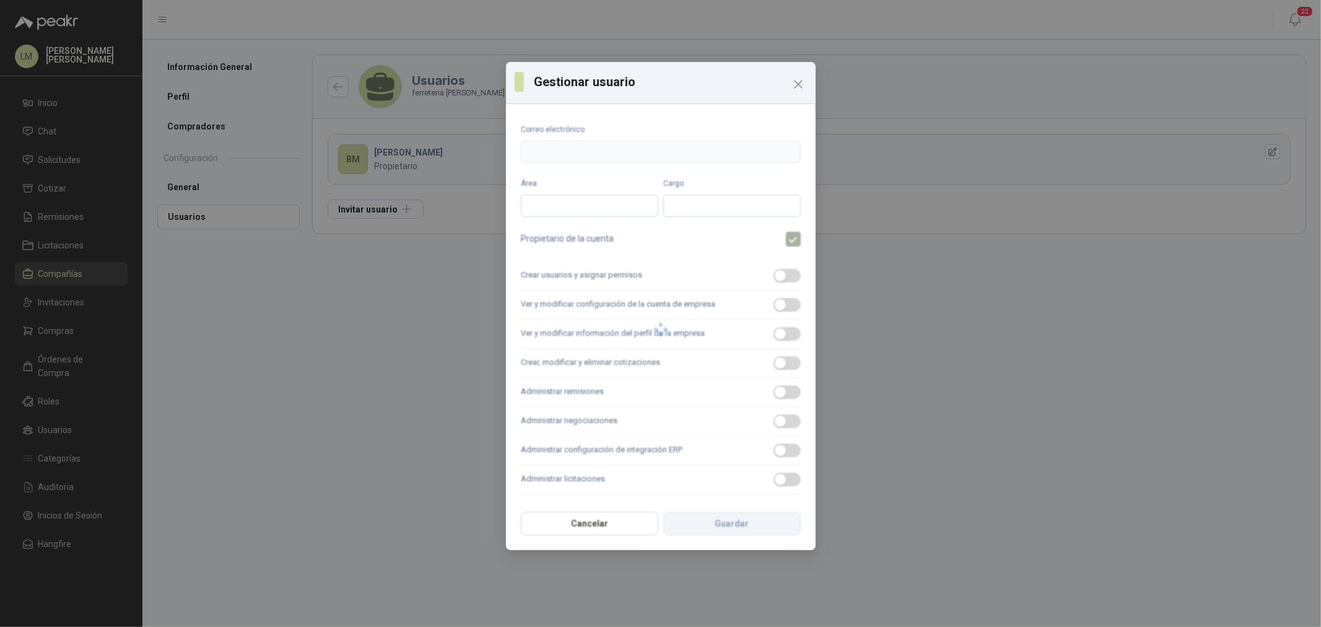
type input "**********"
click at [512, 150] on div "**********" at bounding box center [661, 306] width 310 height 395
click at [802, 85] on icon "Close" at bounding box center [798, 84] width 15 height 15
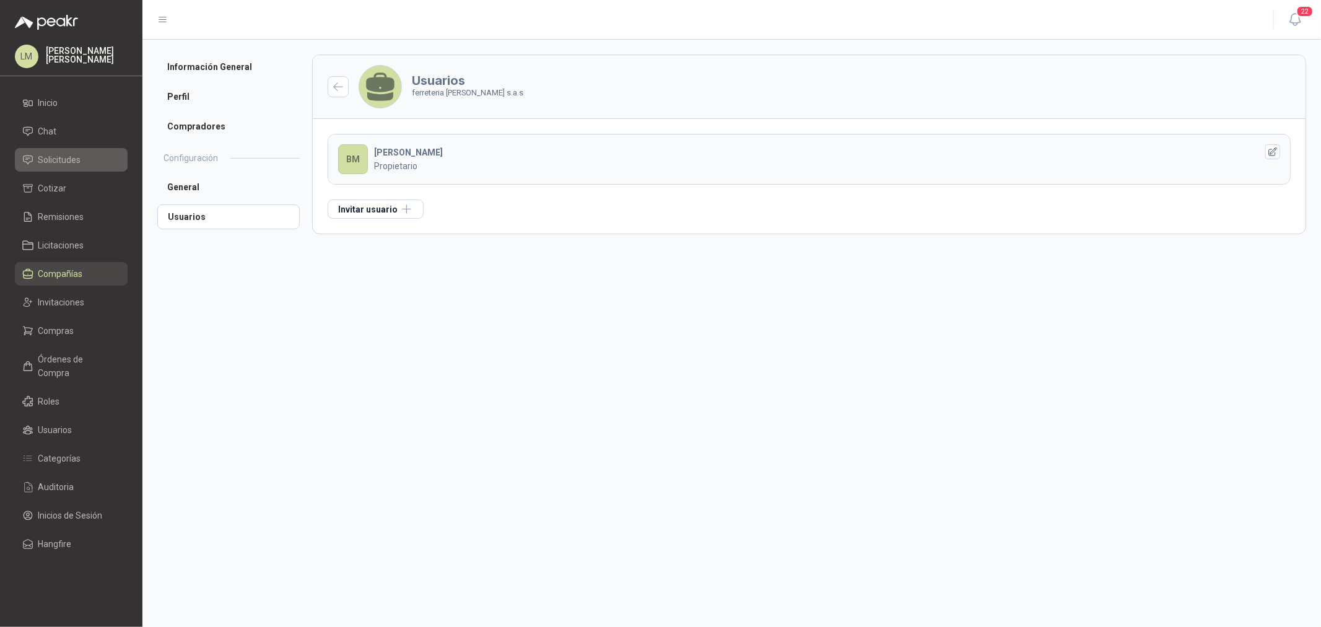
click at [43, 156] on span "Solicitudes" at bounding box center [59, 160] width 43 height 14
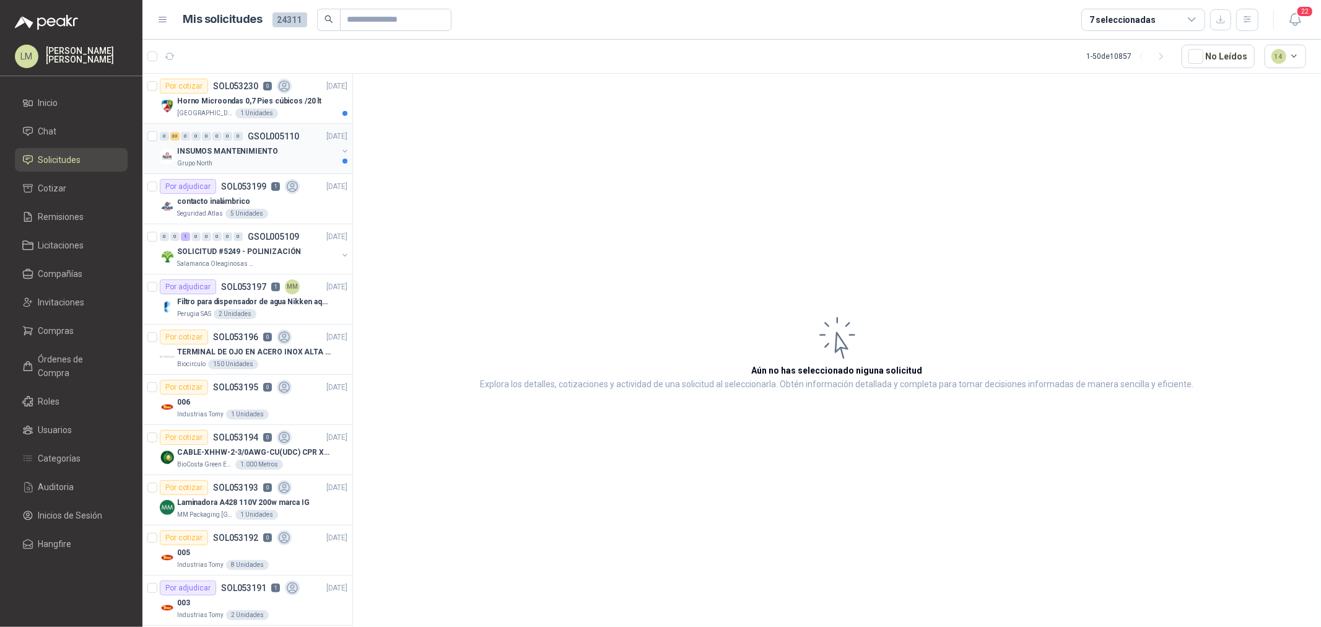
click at [246, 161] on div "Grupo North" at bounding box center [257, 164] width 160 height 10
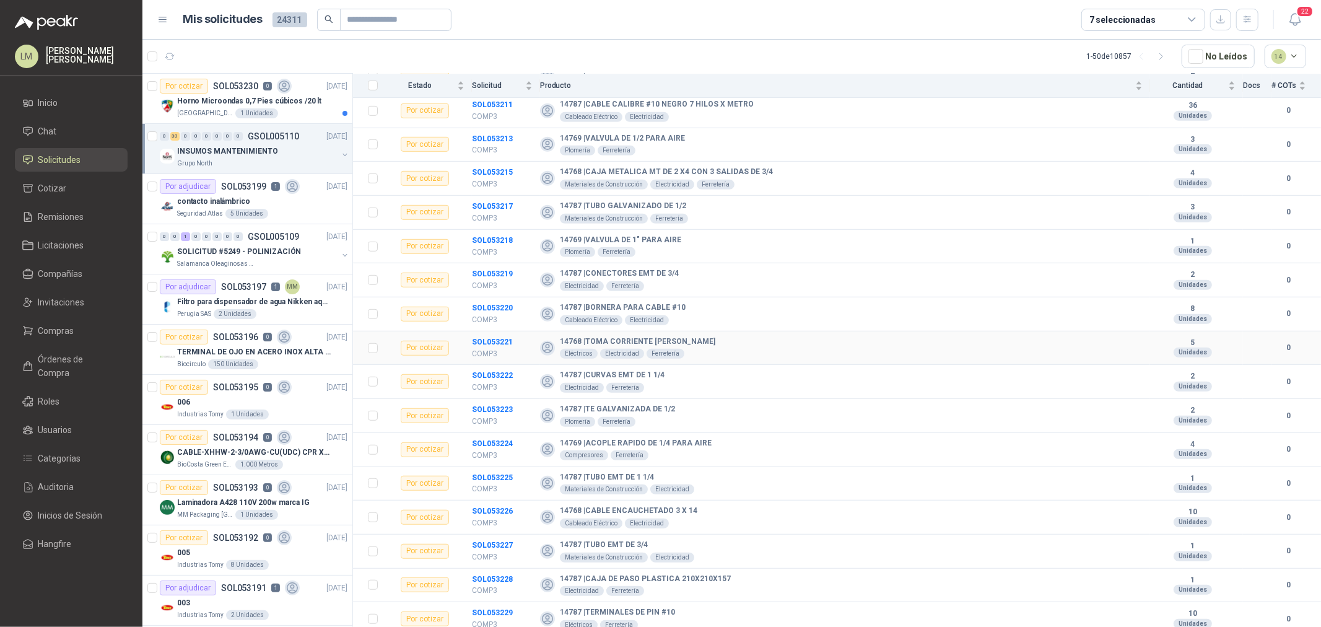
scroll to position [626, 0]
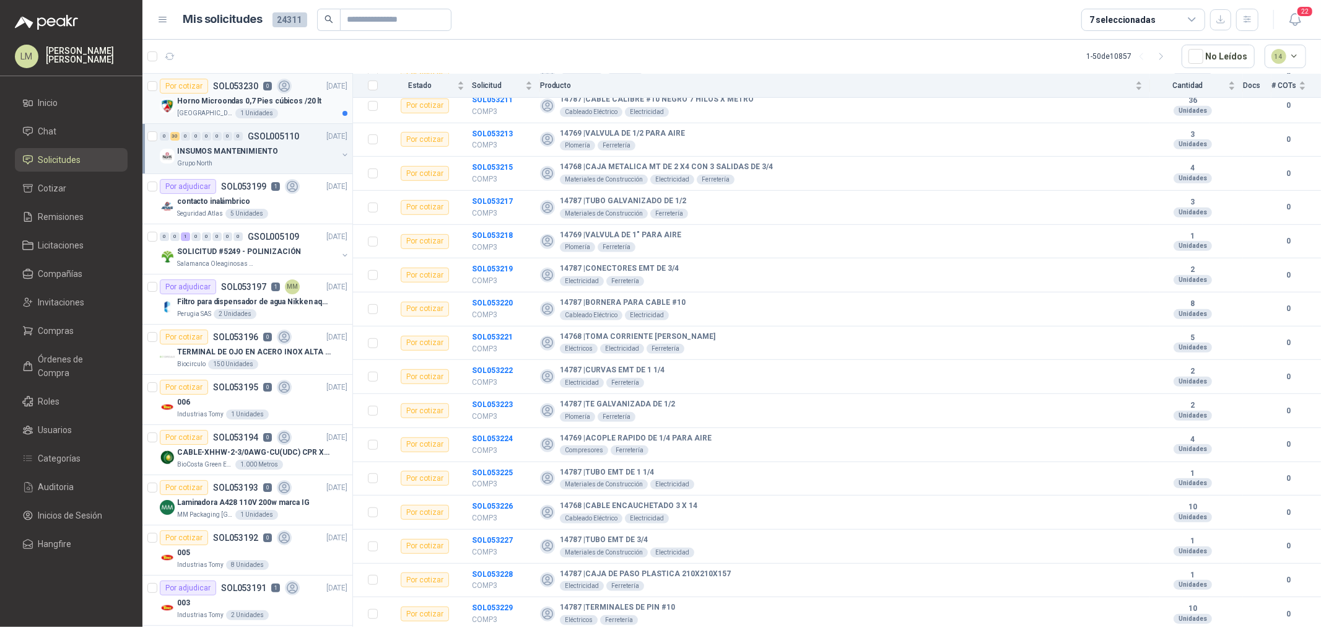
click at [222, 98] on p "Horno Microondas 0,7 Pies cúbicos /20 lt" at bounding box center [249, 101] width 144 height 12
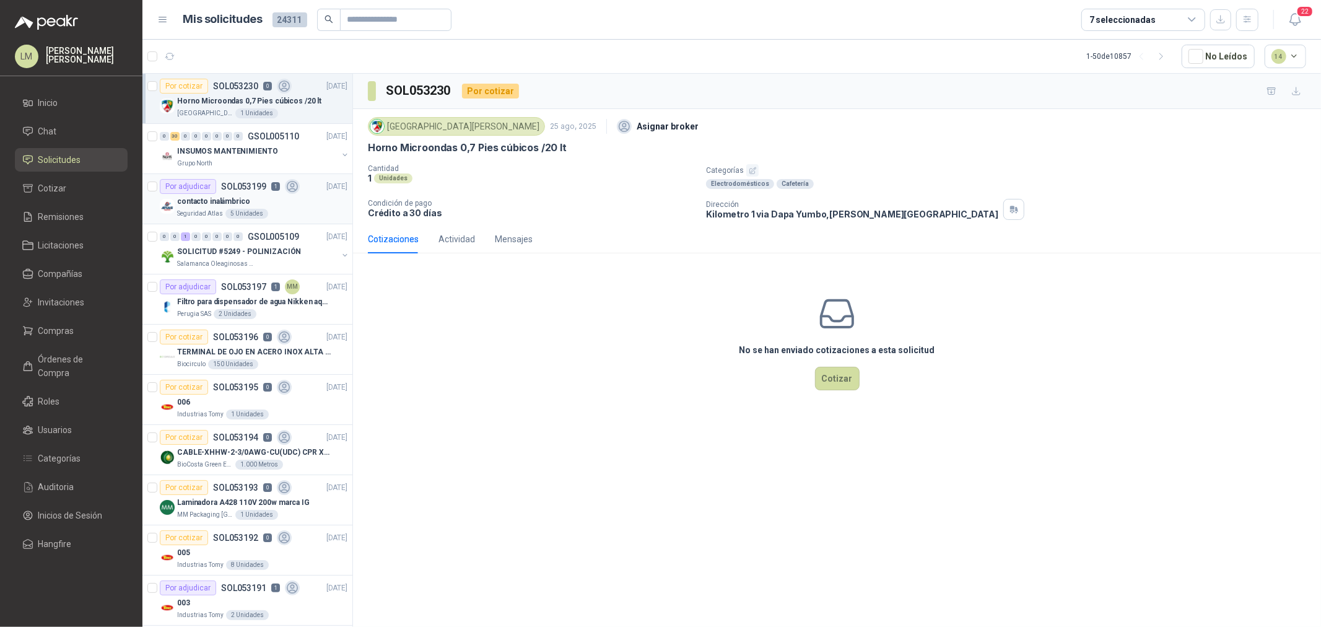
drag, startPoint x: 269, startPoint y: 207, endPoint x: 307, endPoint y: 215, distance: 37.9
click at [269, 207] on div "contacto inalámbrico" at bounding box center [262, 201] width 170 height 15
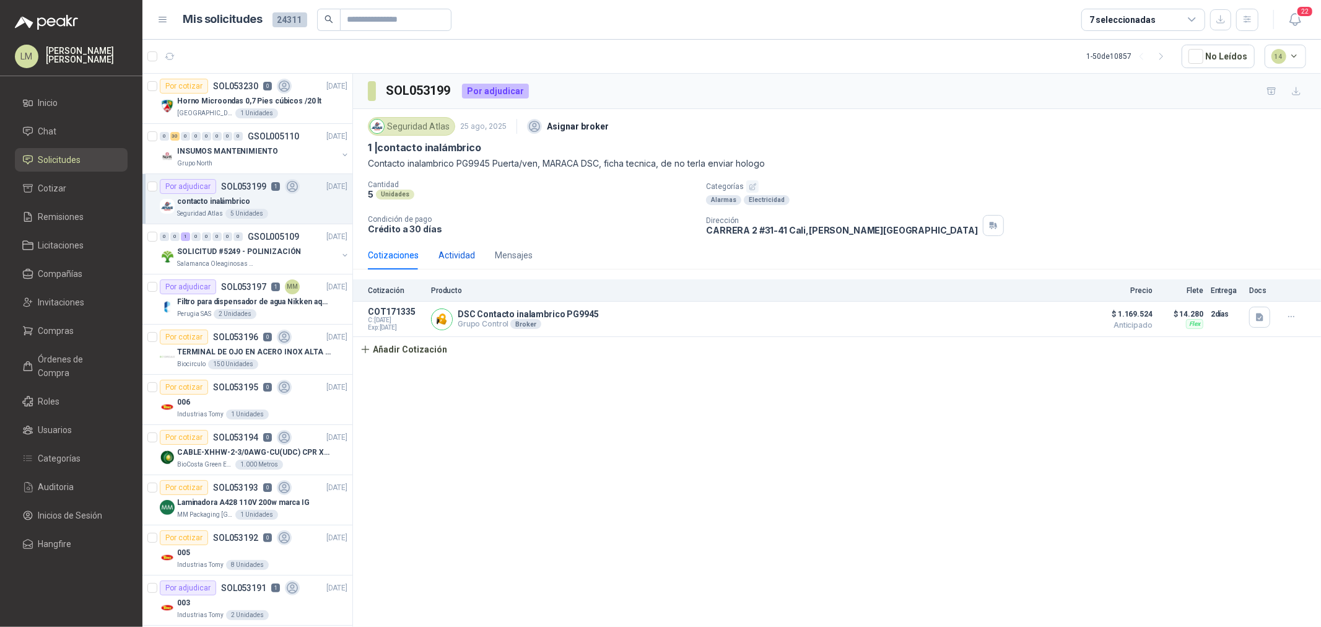
click at [456, 253] on div "Actividad" at bounding box center [456, 255] width 37 height 14
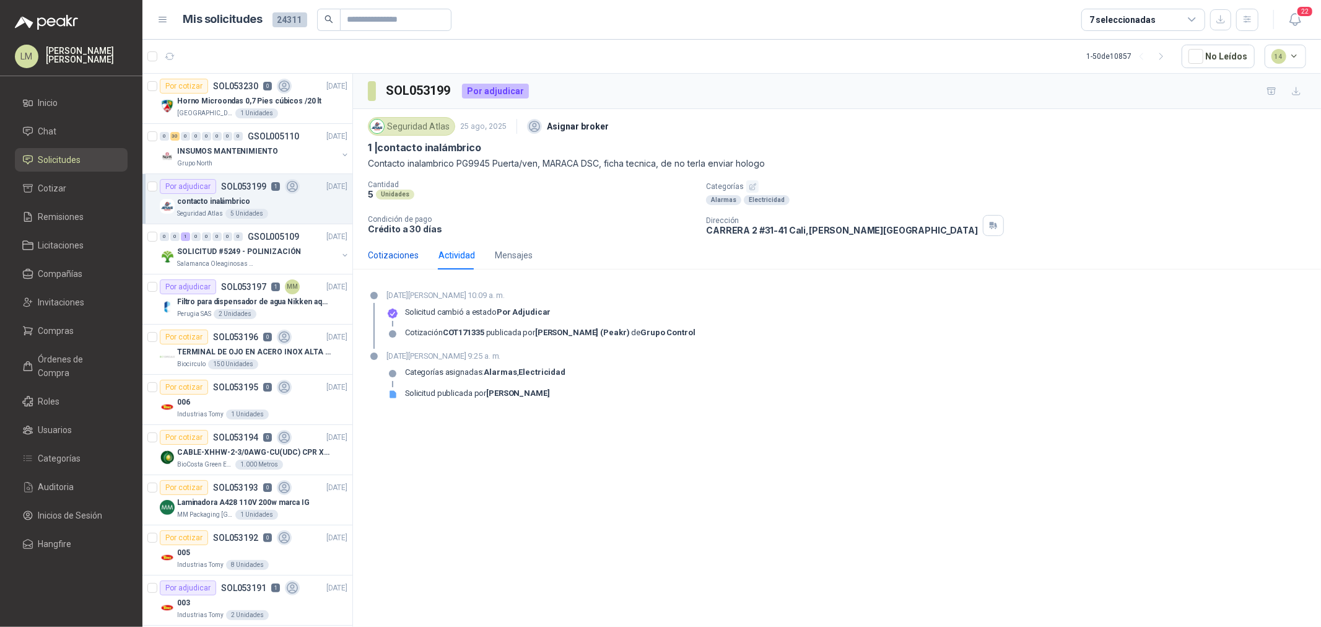
click at [378, 251] on div "Cotizaciones" at bounding box center [393, 255] width 51 height 14
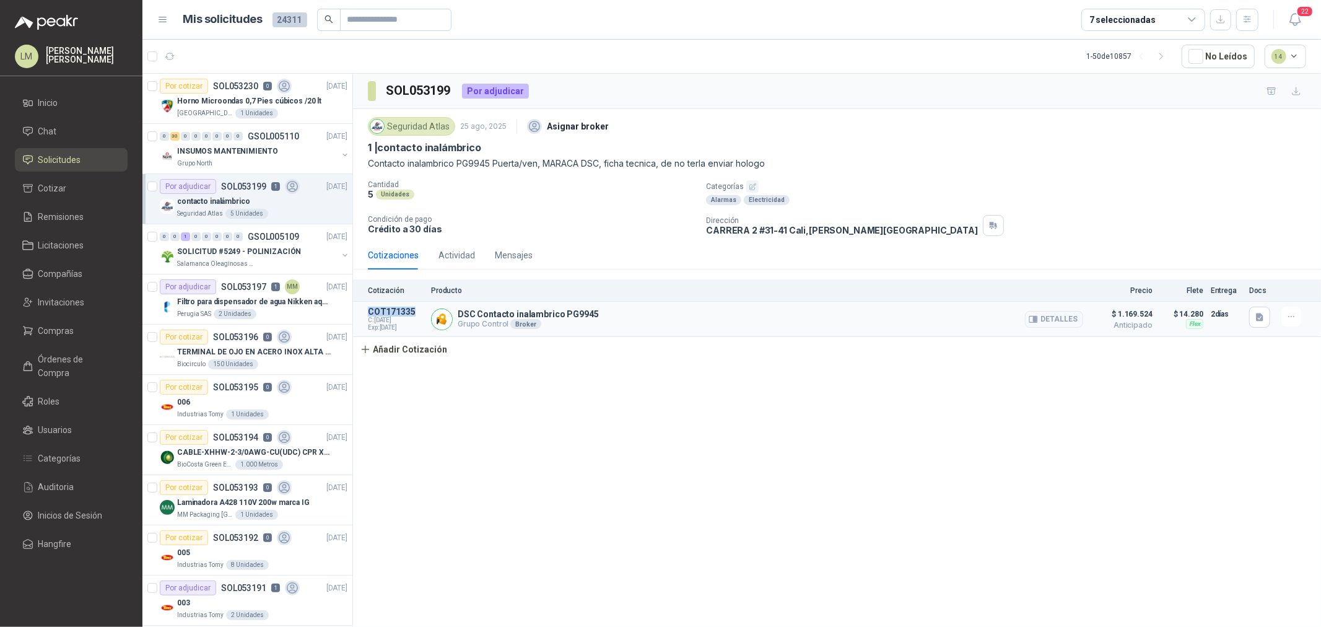
drag, startPoint x: 366, startPoint y: 310, endPoint x: 421, endPoint y: 311, distance: 55.1
click at [421, 311] on article "COT171335 C: 25/08/2025 Exp: 09/09/2025 DSC Contacto inalambrico PG9945 Grupo C…" at bounding box center [837, 319] width 968 height 35
copy p "COT171335"
click at [379, 21] on input "text" at bounding box center [390, 19] width 87 height 21
paste input "*********"
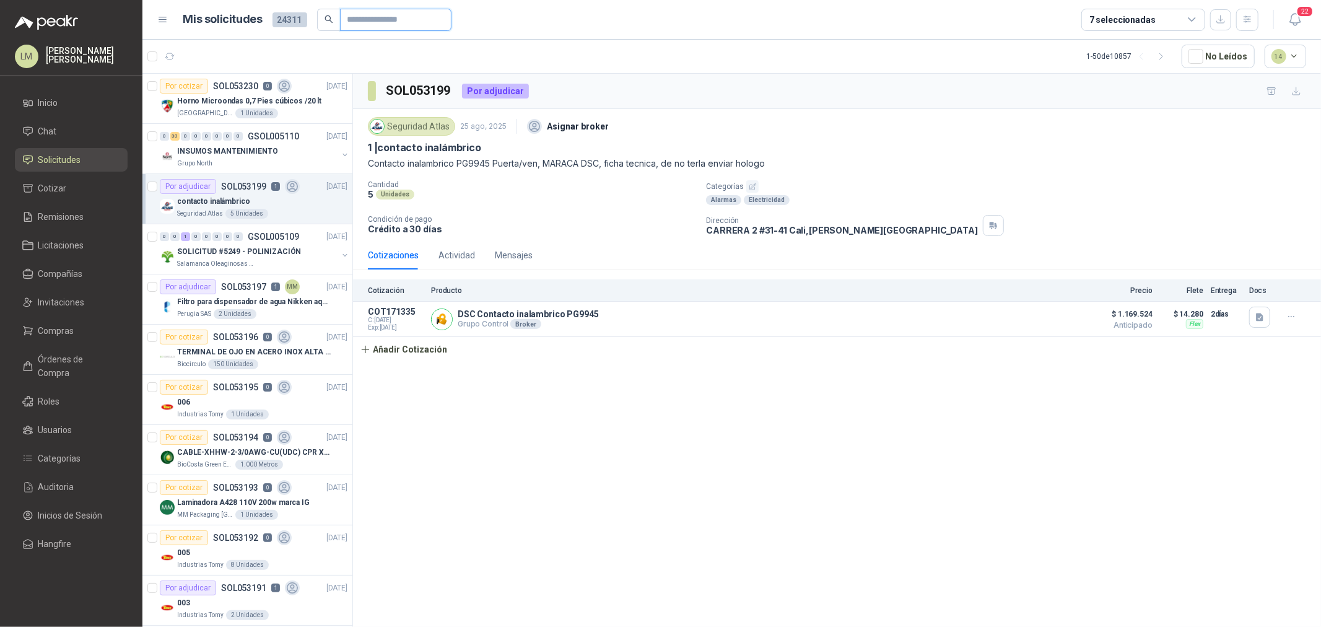
type input "*********"
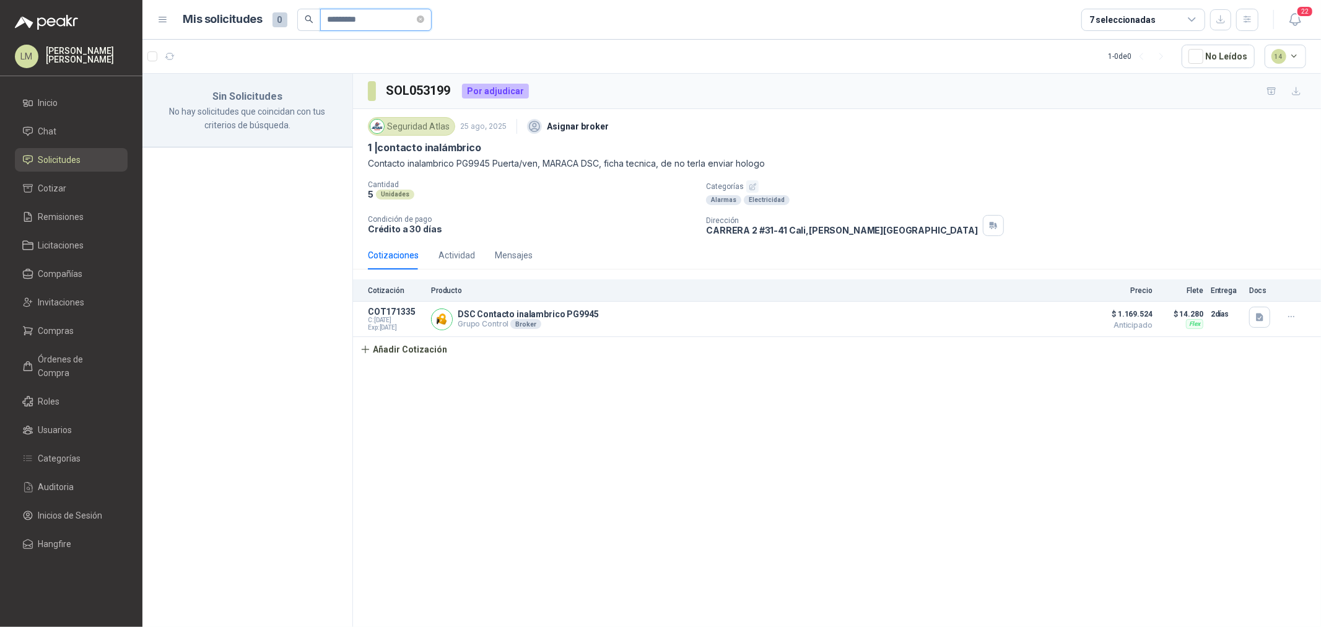
drag, startPoint x: 388, startPoint y: 21, endPoint x: 323, endPoint y: 19, distance: 64.4
click at [323, 19] on span "*********" at bounding box center [375, 20] width 111 height 22
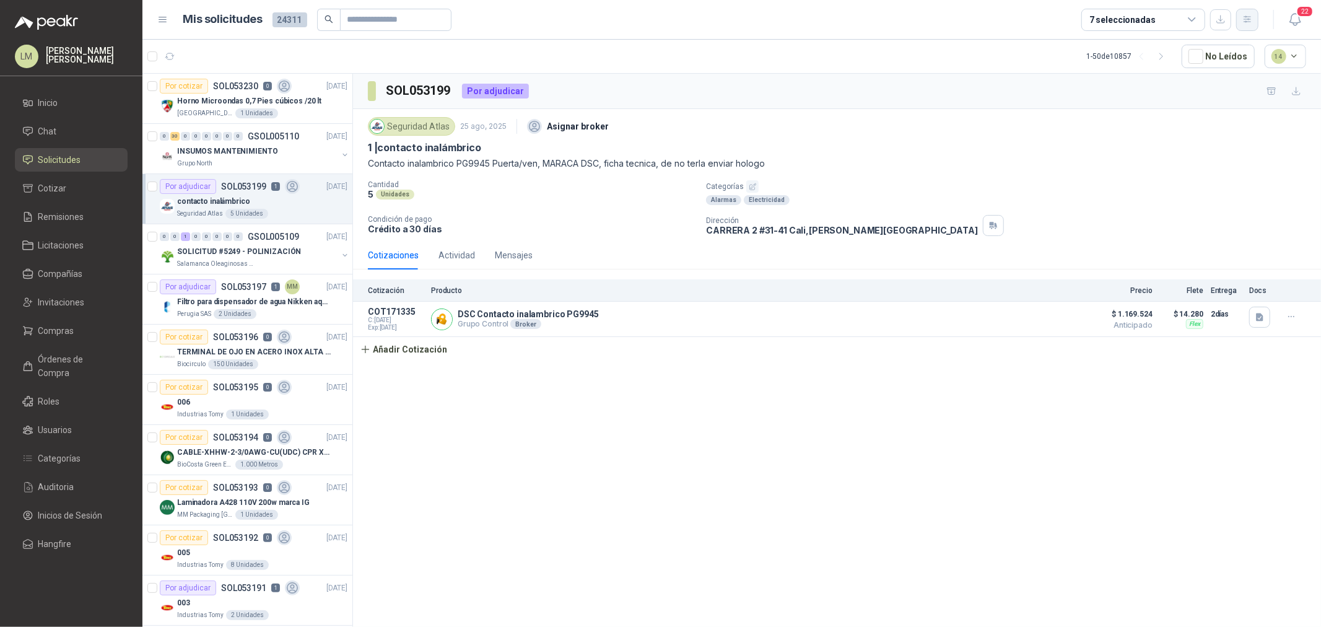
click at [1244, 21] on icon "button" at bounding box center [1247, 19] width 11 height 11
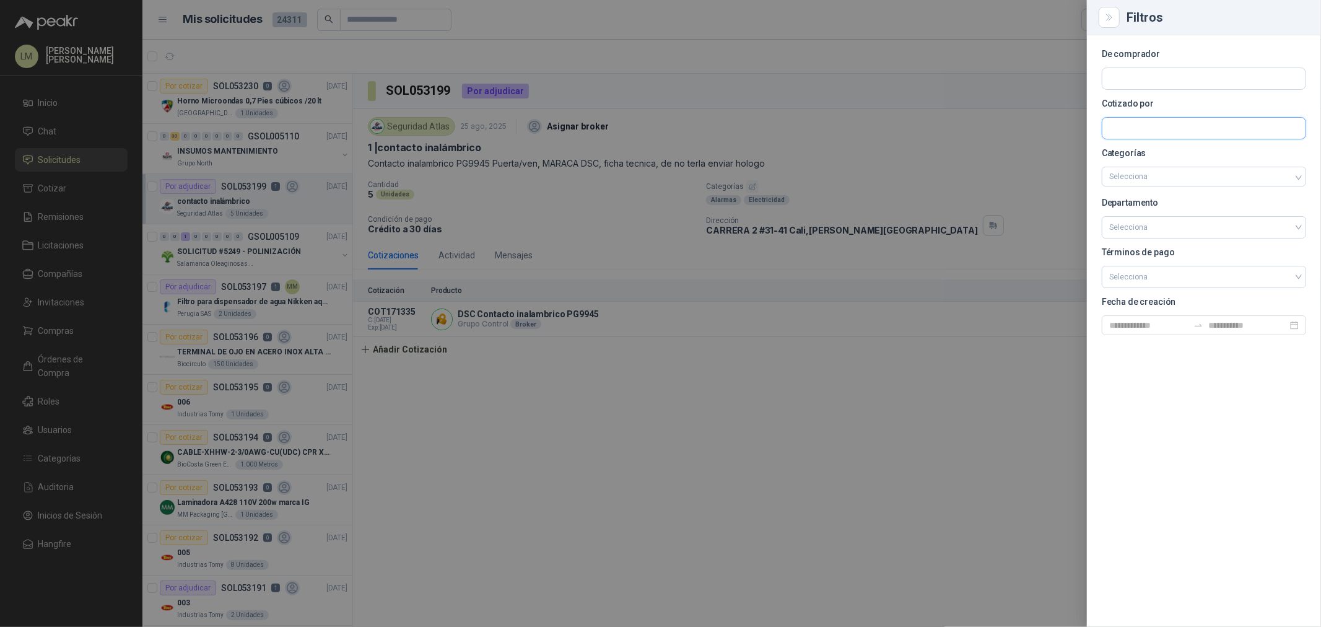
click at [1175, 89] on input "text" at bounding box center [1203, 78] width 203 height 21
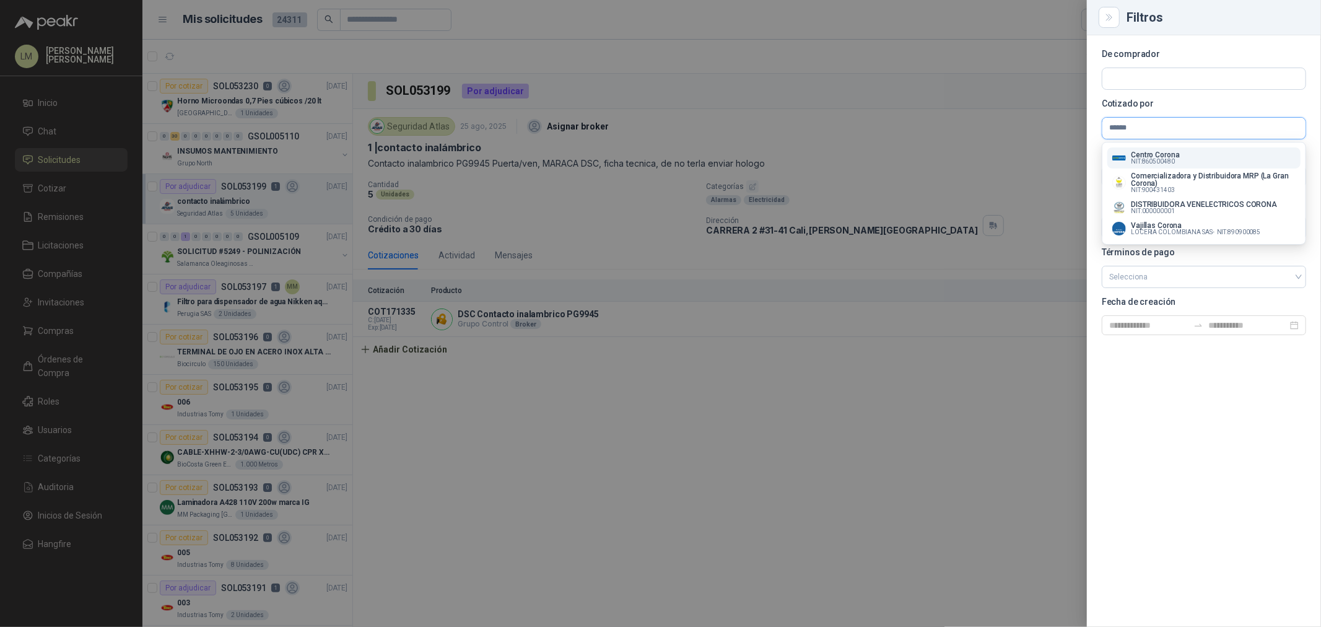
type input "******"
click at [1166, 162] on span "NIT : 860500480" at bounding box center [1153, 162] width 44 height 6
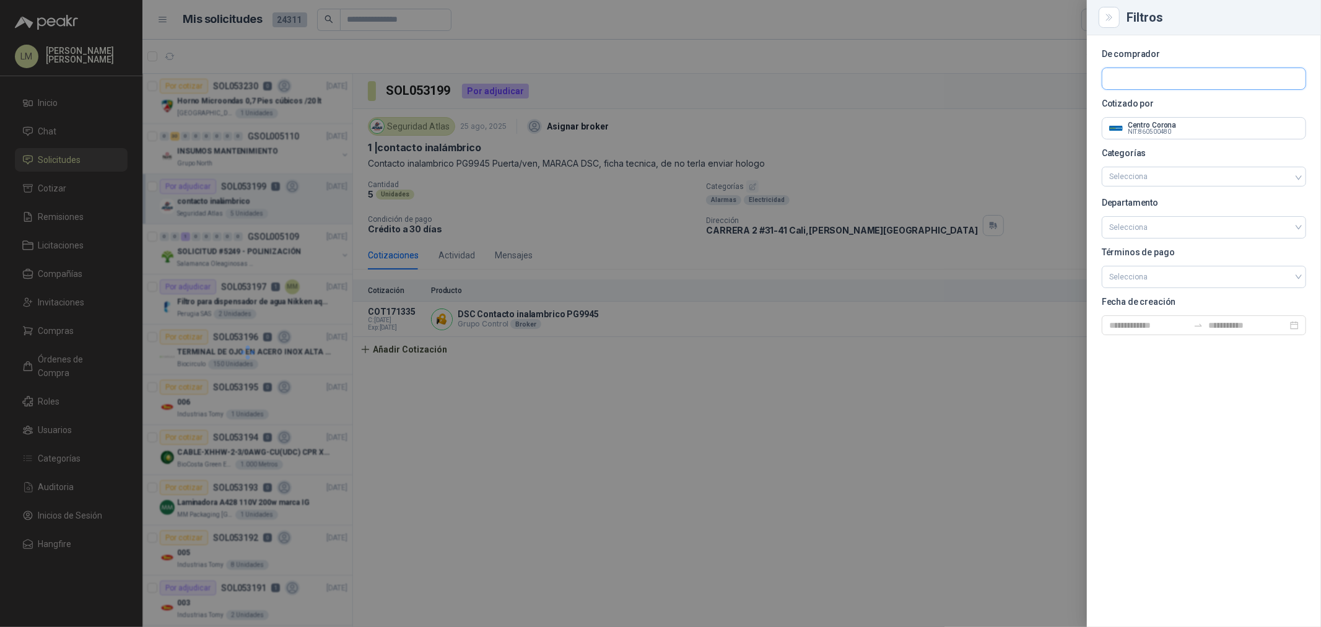
click at [1148, 83] on input "text" at bounding box center [1203, 78] width 203 height 21
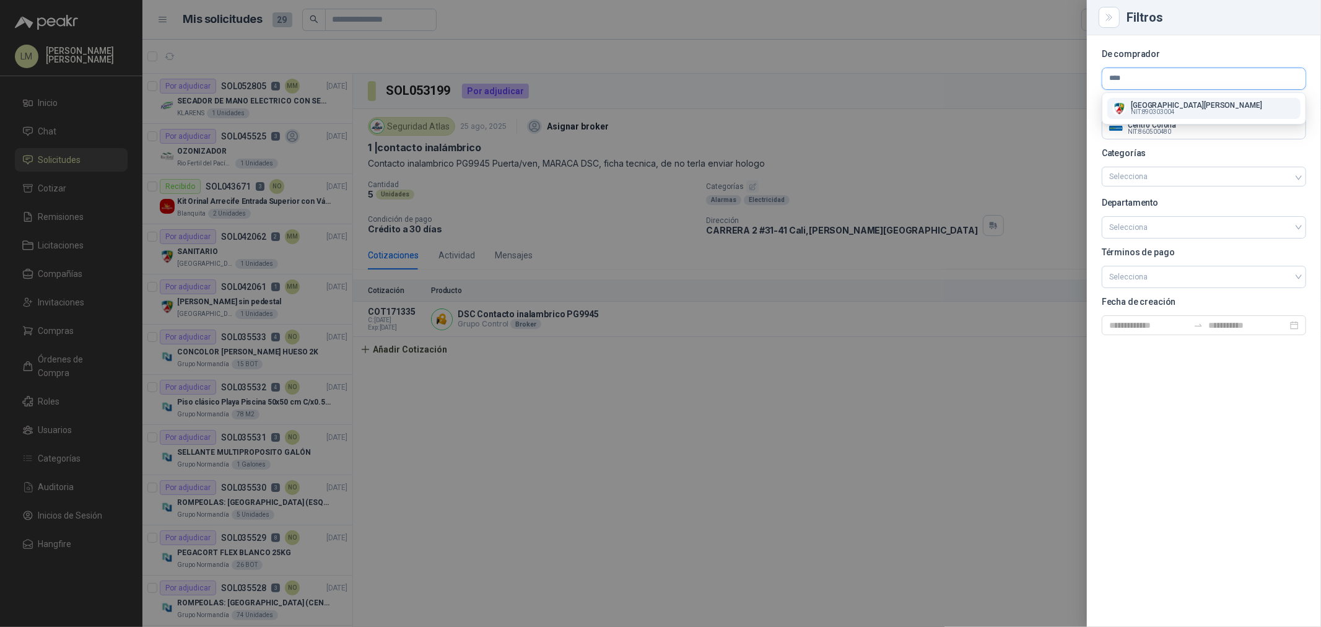
type input "****"
click at [1147, 109] on span "NIT : 890303004" at bounding box center [1153, 112] width 44 height 6
click at [728, 110] on div at bounding box center [660, 313] width 1321 height 627
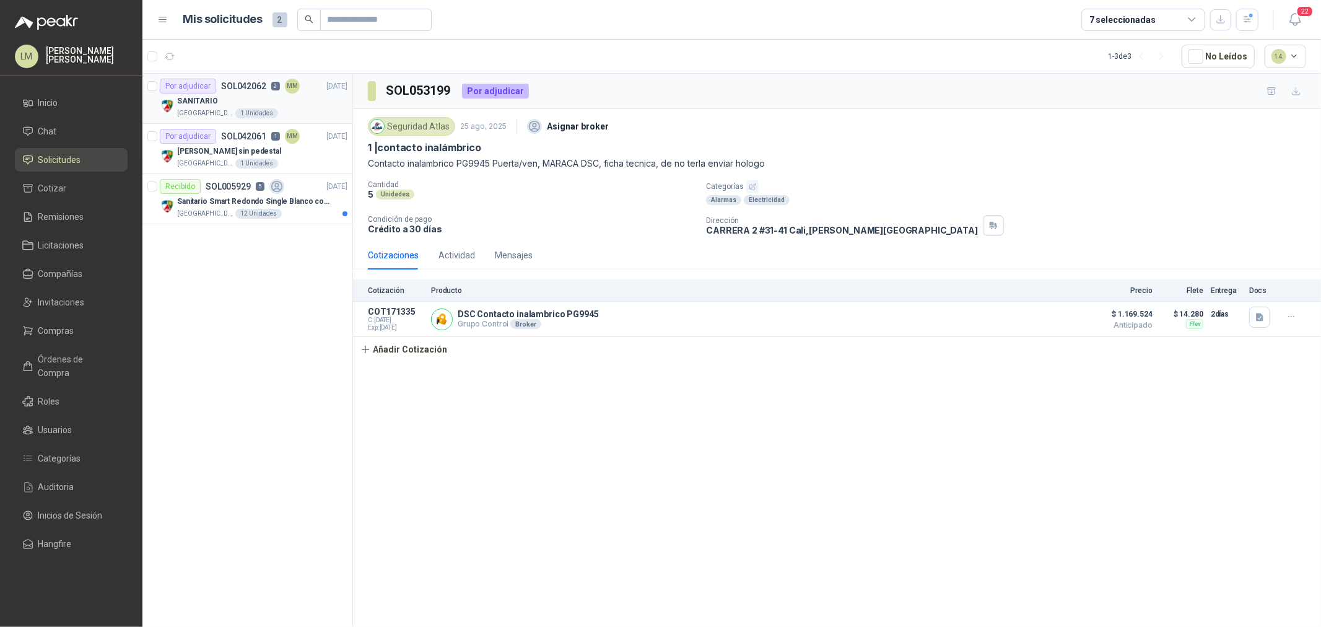
click at [245, 103] on div "SANITARIO" at bounding box center [262, 101] width 170 height 15
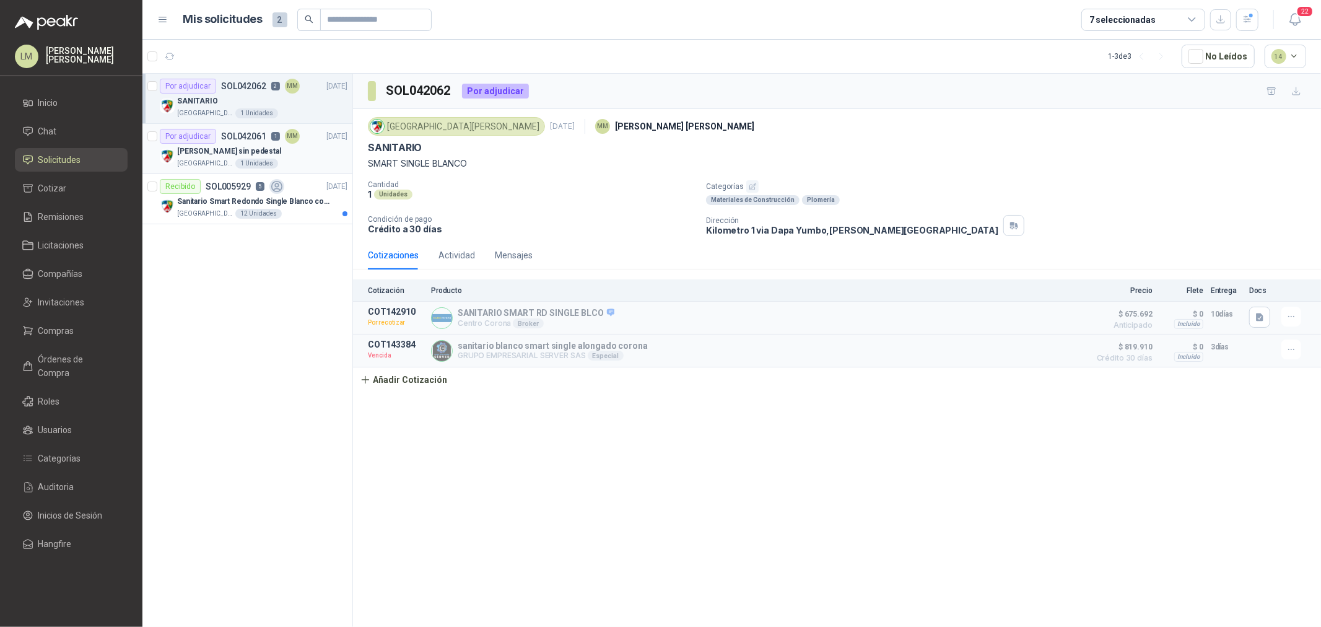
click at [222, 170] on article "Por adjudicar SOL042061 1 MM 13/05/25 Lavamanos sin pedestal Colegio Jefferson …" at bounding box center [247, 149] width 210 height 50
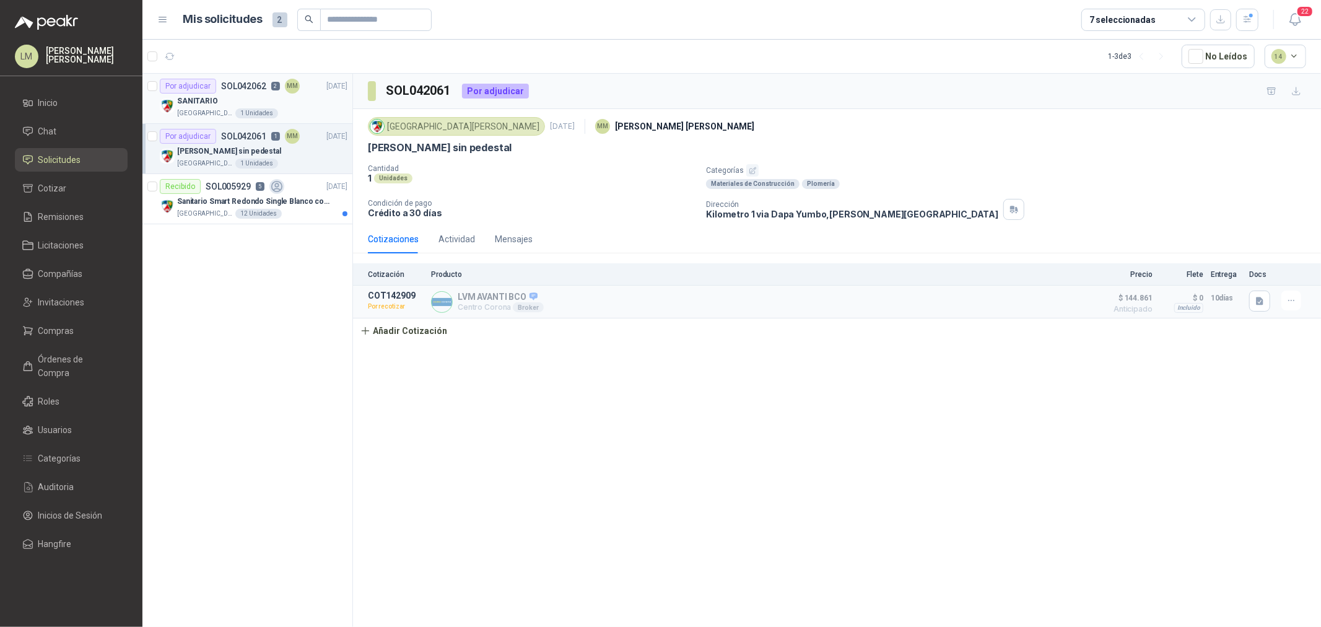
click at [229, 107] on div "SANITARIO" at bounding box center [262, 101] width 170 height 15
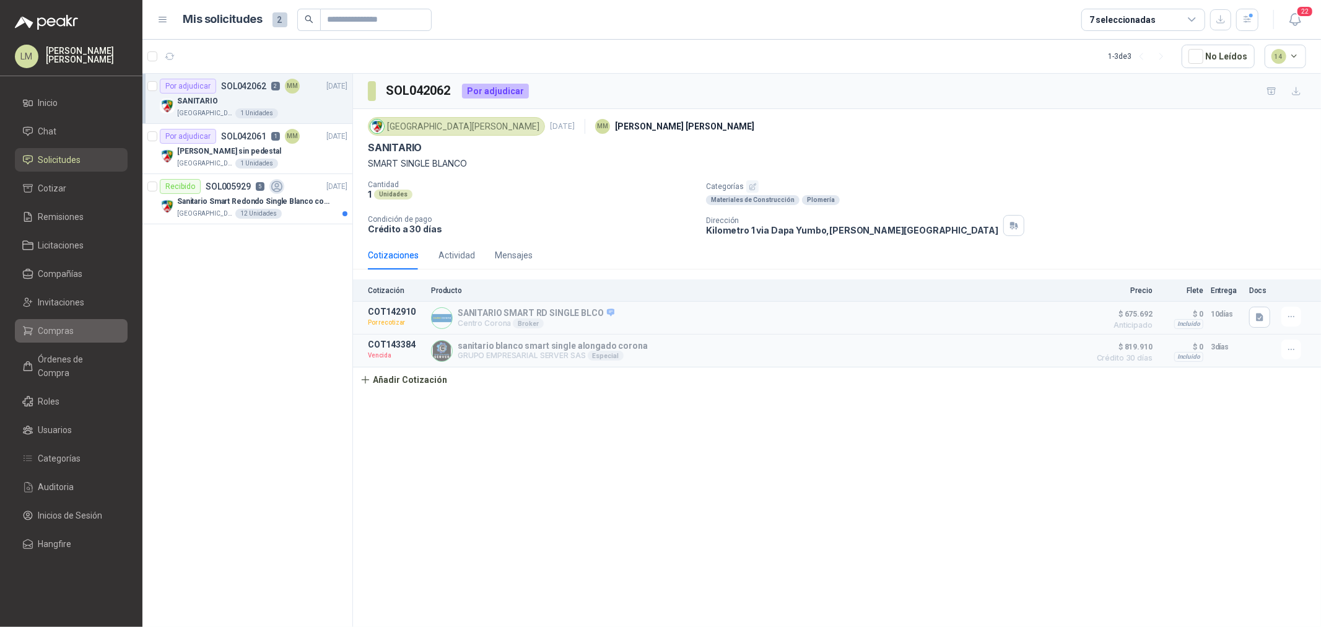
click at [61, 332] on span "Compras" at bounding box center [56, 331] width 36 height 14
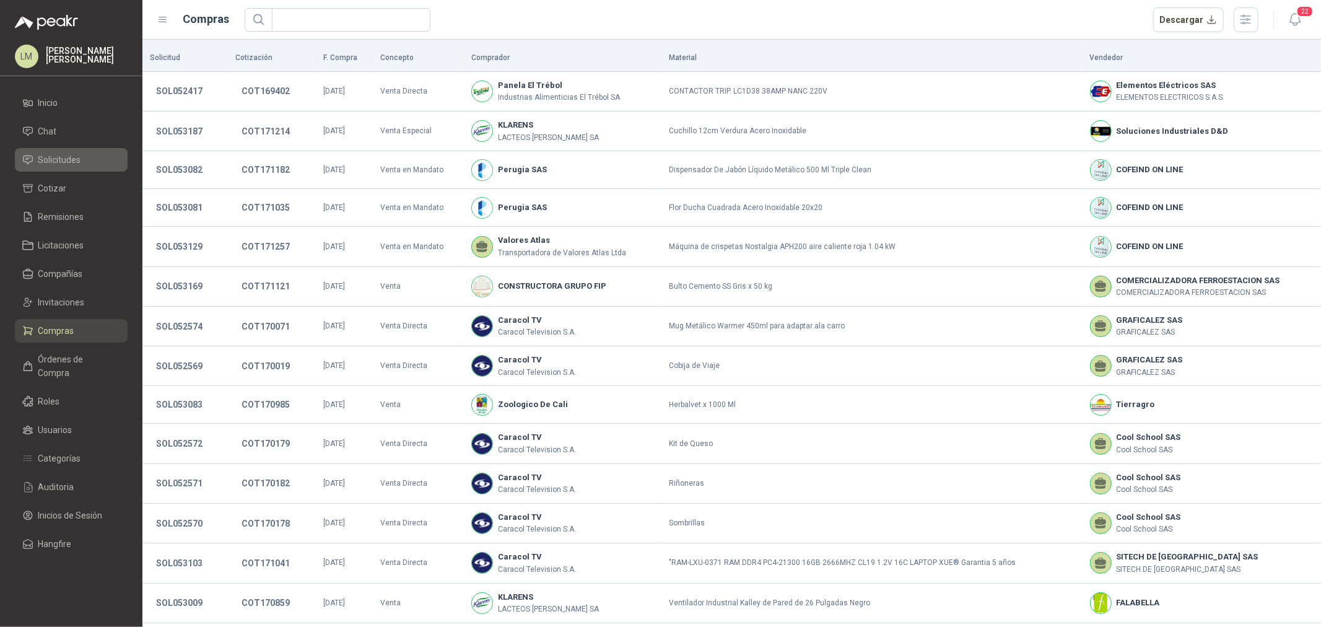
click at [77, 159] on span "Solicitudes" at bounding box center [59, 160] width 43 height 14
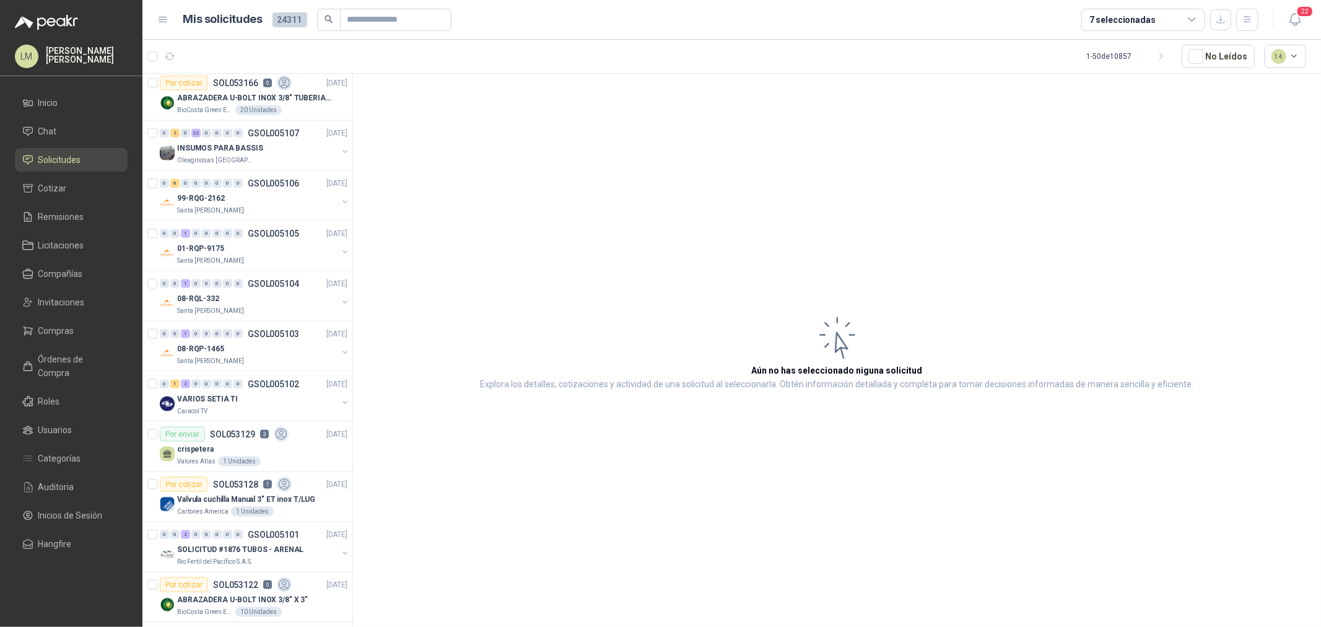
scroll to position [1445, 0]
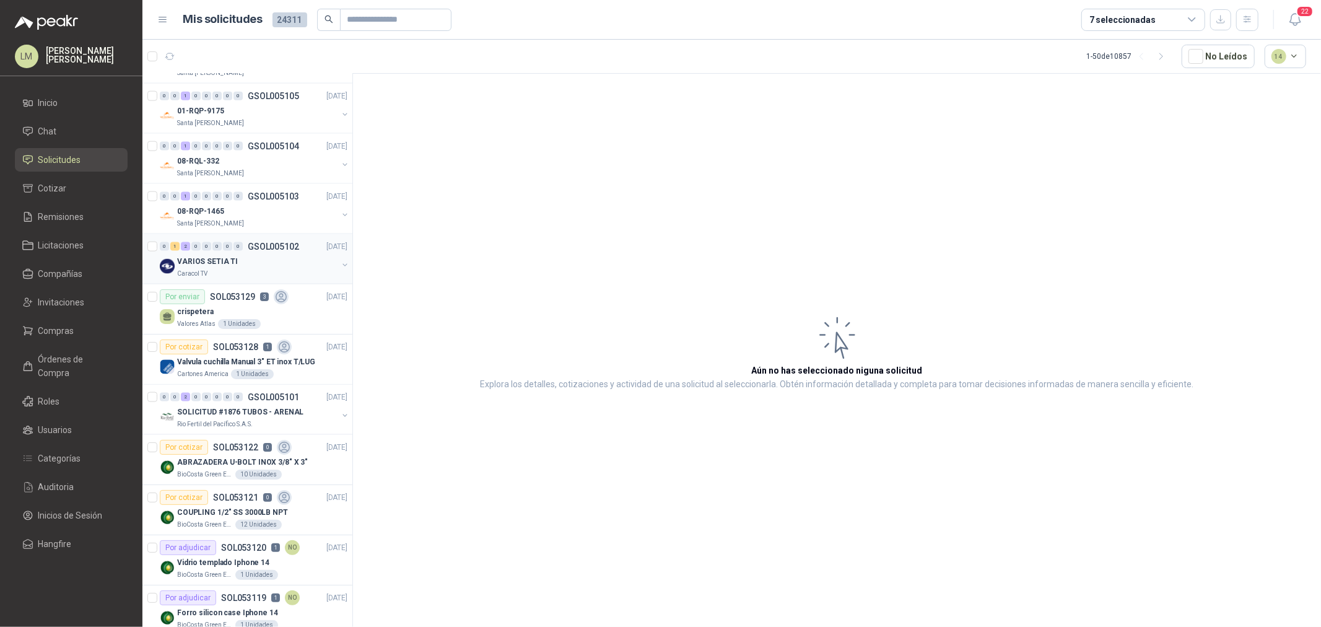
click at [249, 250] on p "GSOL005102" at bounding box center [273, 246] width 51 height 9
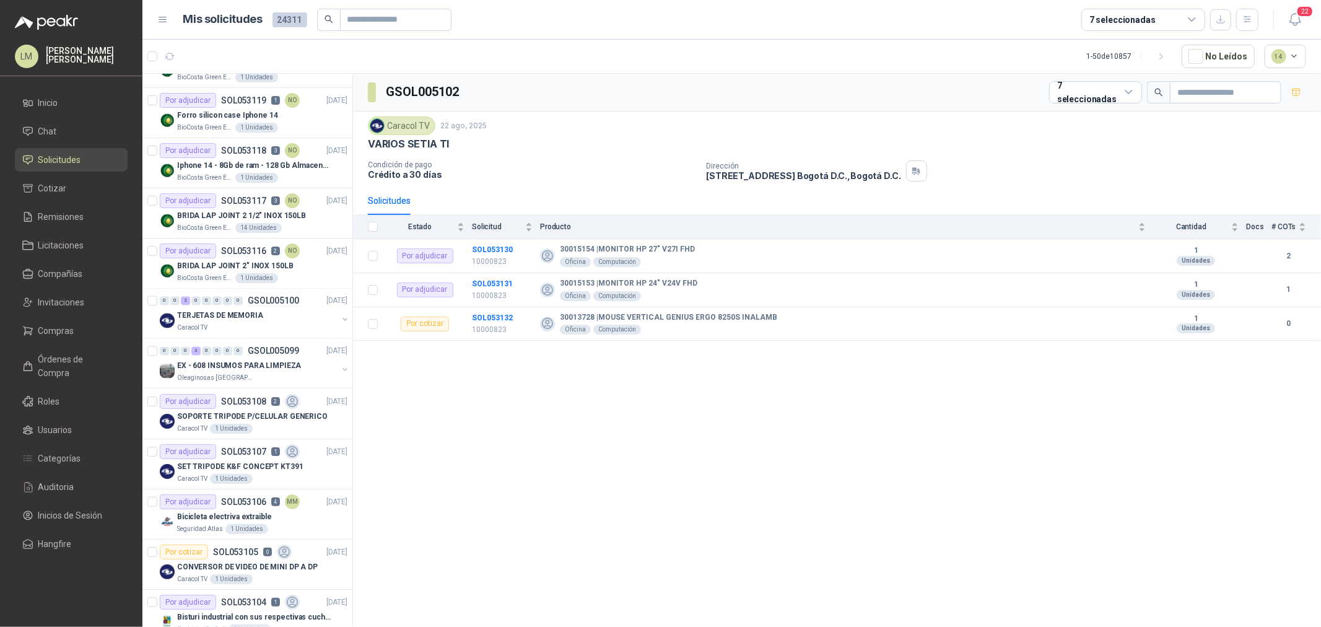
scroll to position [1969, 0]
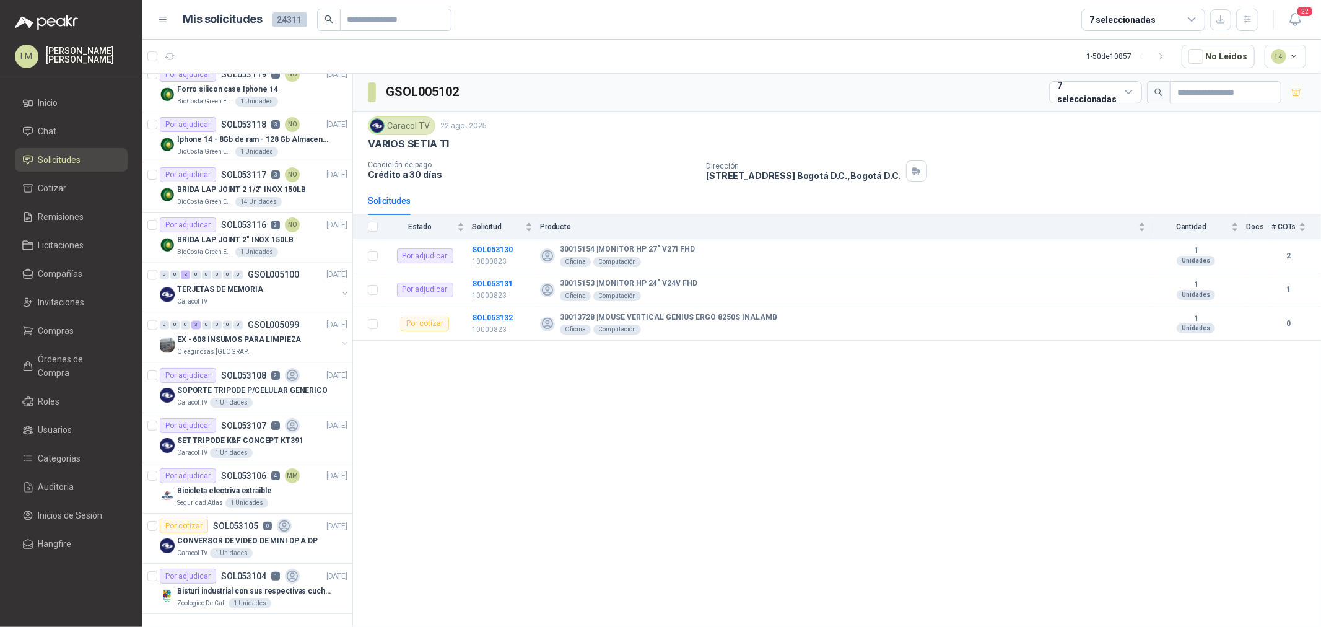
click at [1172, 15] on div "7 seleccionadas" at bounding box center [1143, 20] width 124 height 22
click at [703, 62] on article "1 - 50 de 10857 No Leídos 14" at bounding box center [731, 56] width 1179 height 33
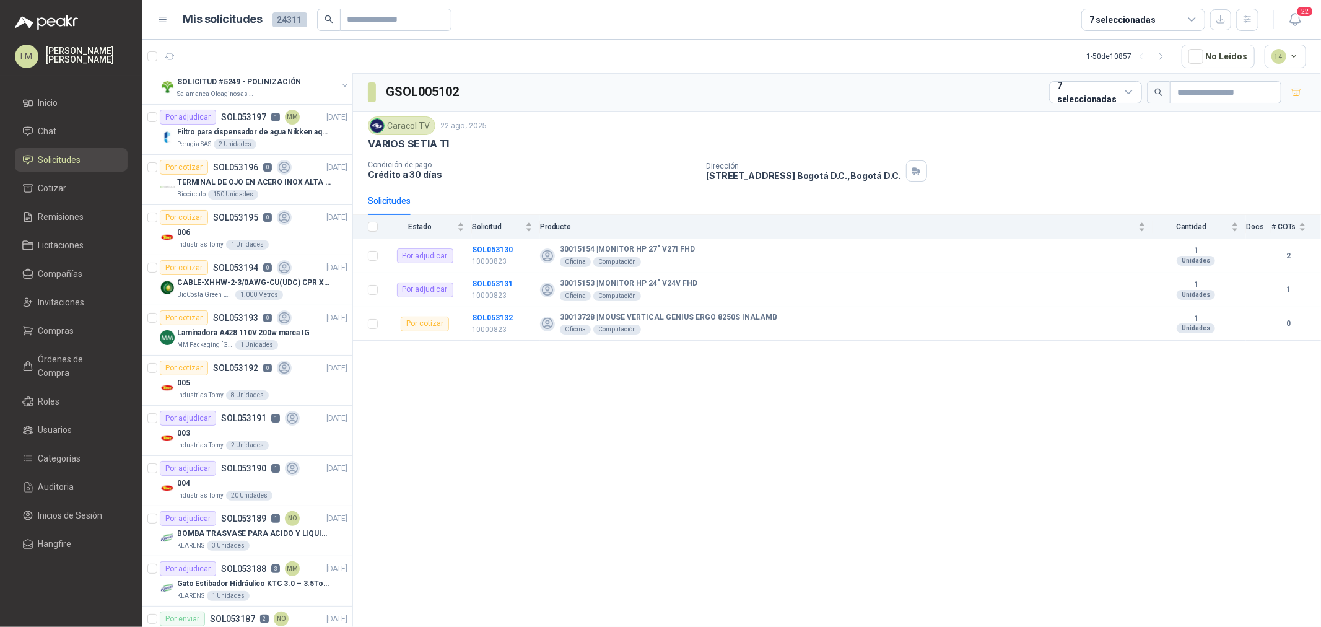
scroll to position [0, 0]
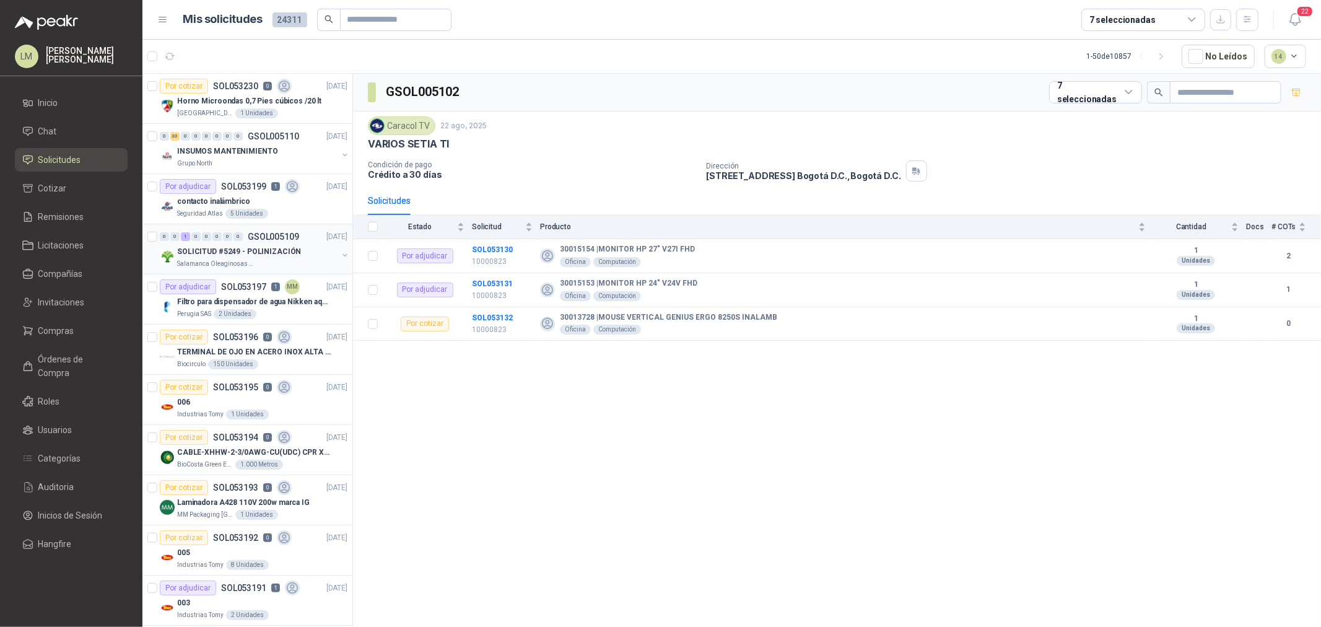
drag, startPoint x: 229, startPoint y: 209, endPoint x: 318, endPoint y: 253, distance: 99.4
click at [229, 209] on div "5 Unidades" at bounding box center [246, 214] width 43 height 10
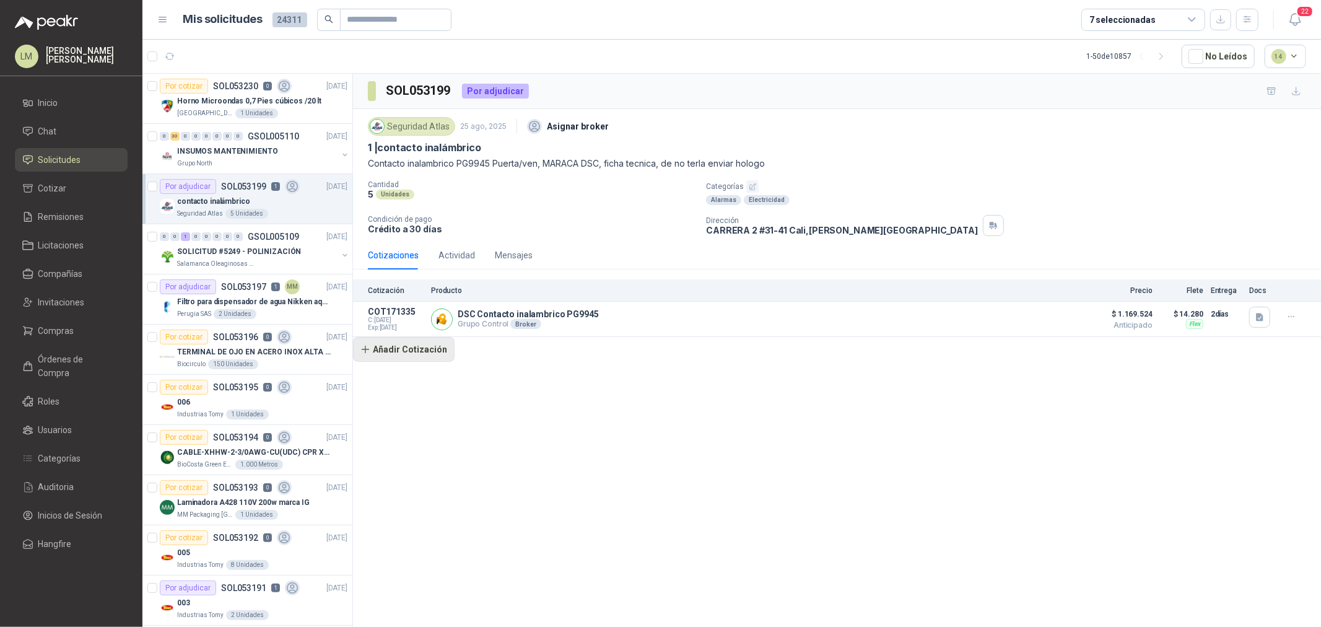
click at [424, 348] on button "Añadir Cotización" at bounding box center [404, 349] width 102 height 25
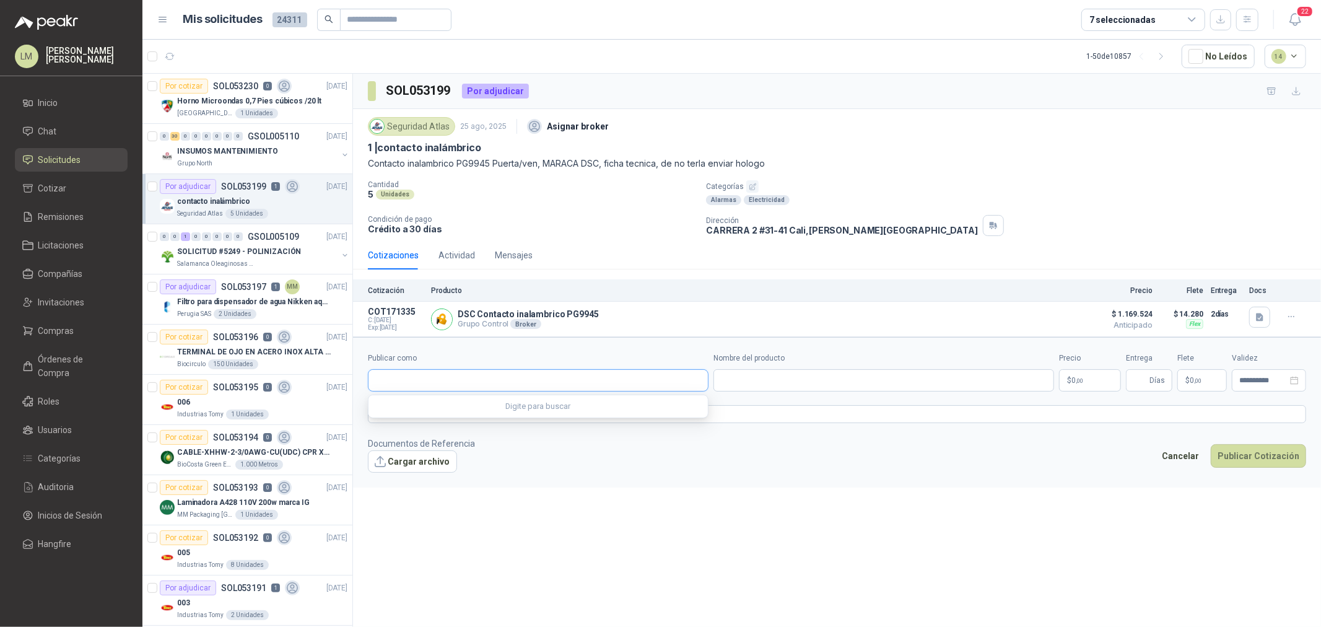
click at [427, 374] on input "Publicar como" at bounding box center [537, 380] width 339 height 21
type input "****"
click at [454, 429] on p "Faro Soluciones Integrales" at bounding box center [442, 428] width 90 height 7
type input "**********"
click at [803, 391] on input "Nombre del producto" at bounding box center [883, 380] width 341 height 22
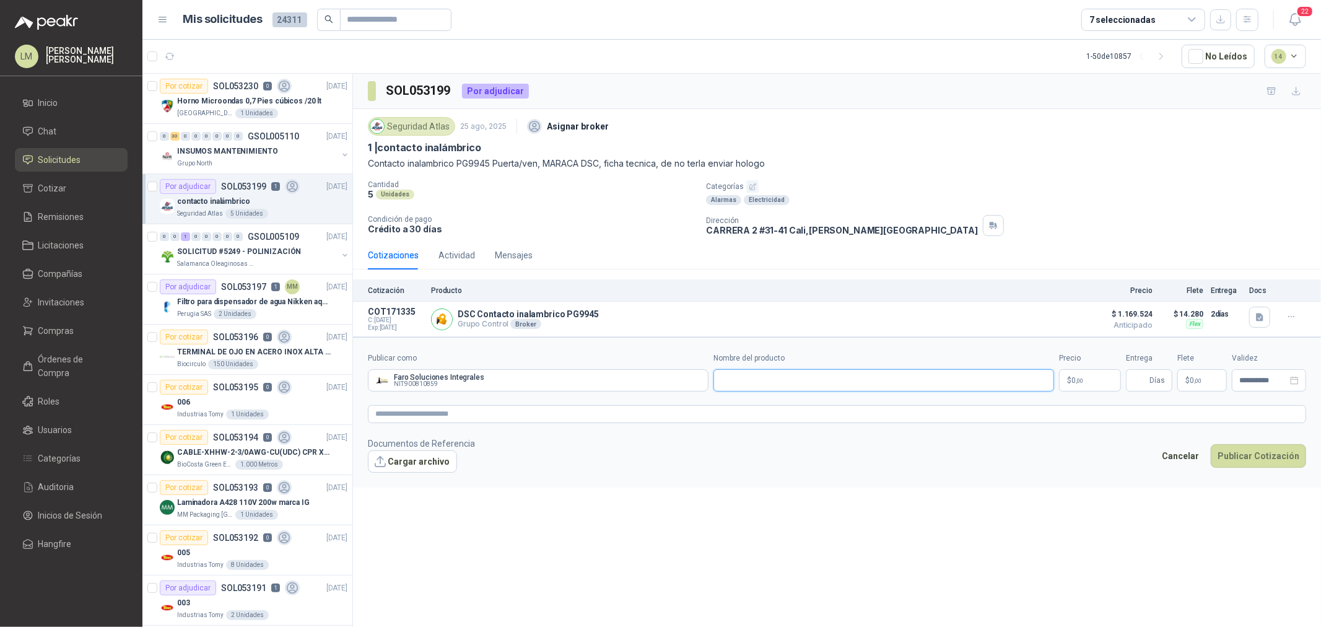
paste input "**********"
type input "**********"
click at [1076, 378] on span ",00" at bounding box center [1079, 380] width 7 height 7
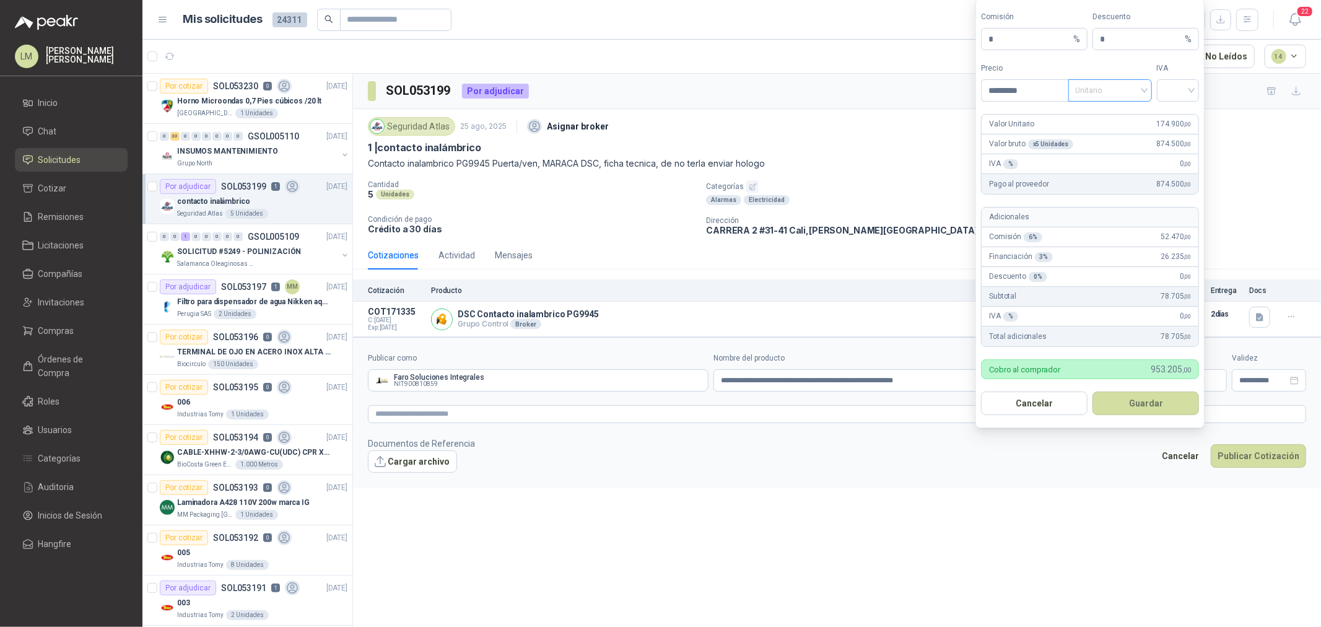
click at [1121, 95] on span "Unitario" at bounding box center [1110, 90] width 69 height 19
type input "*********"
click at [1112, 135] on div "Unitario con IVA" at bounding box center [1110, 136] width 64 height 14
click at [1166, 90] on input "search" at bounding box center [1178, 89] width 28 height 19
click at [1169, 114] on div "19%" at bounding box center [1178, 116] width 23 height 14
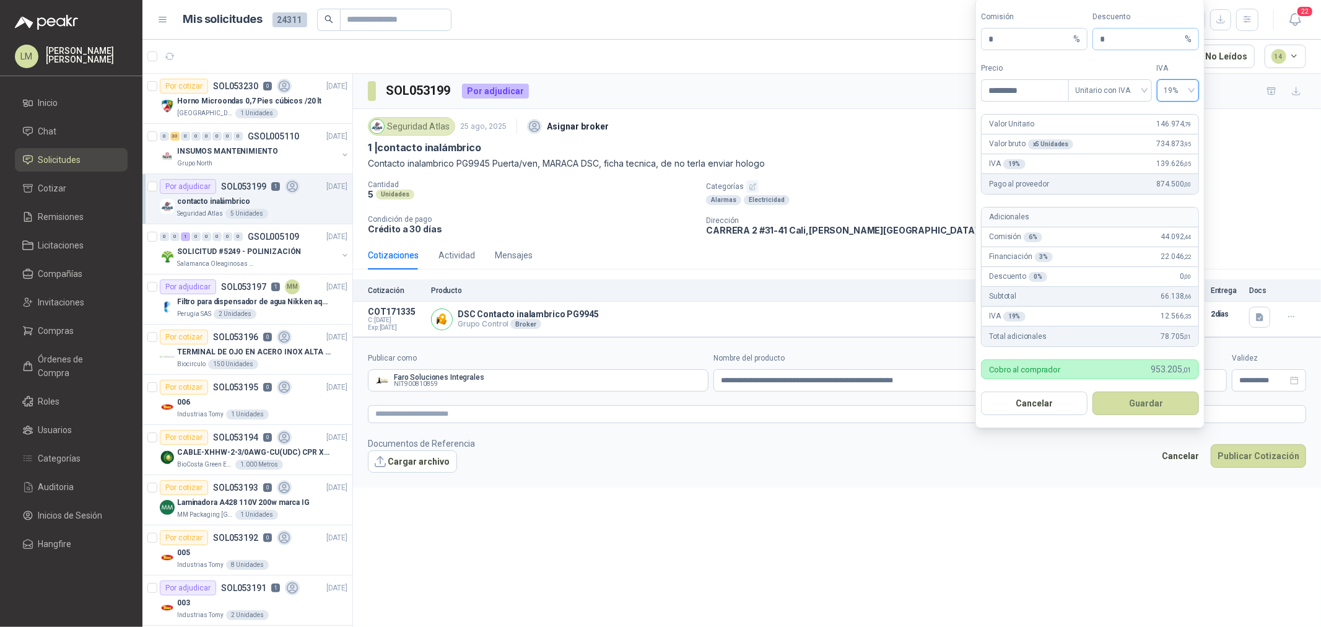
drag, startPoint x: 1105, startPoint y: 45, endPoint x: 1092, endPoint y: 41, distance: 13.5
click at [1092, 41] on form "Comisión * % Descuento * % Precio ********* Tipo Unitario con IVA IVA 19% 19% V…" at bounding box center [1089, 213] width 229 height 430
drag, startPoint x: 1119, startPoint y: 42, endPoint x: 1053, endPoint y: 45, distance: 66.3
click at [1055, 44] on div "Comisión * % Descuento * %" at bounding box center [1090, 30] width 218 height 39
type input "*"
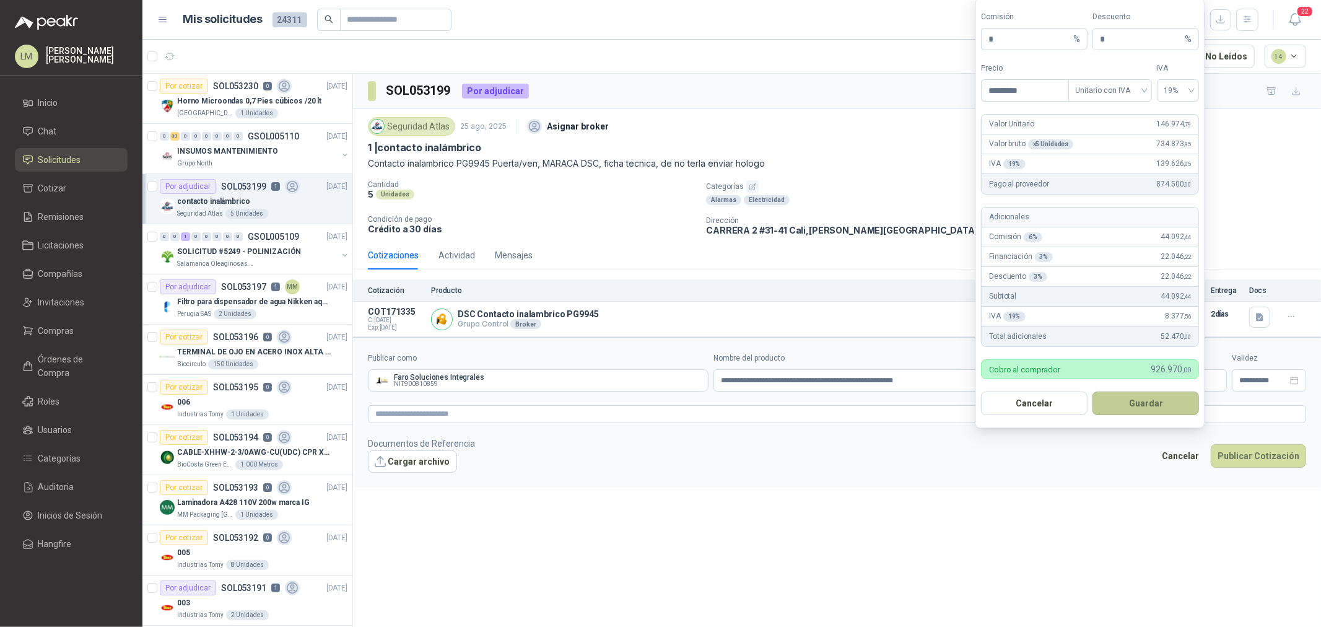
click at [1130, 404] on button "Guardar" at bounding box center [1145, 403] width 107 height 24
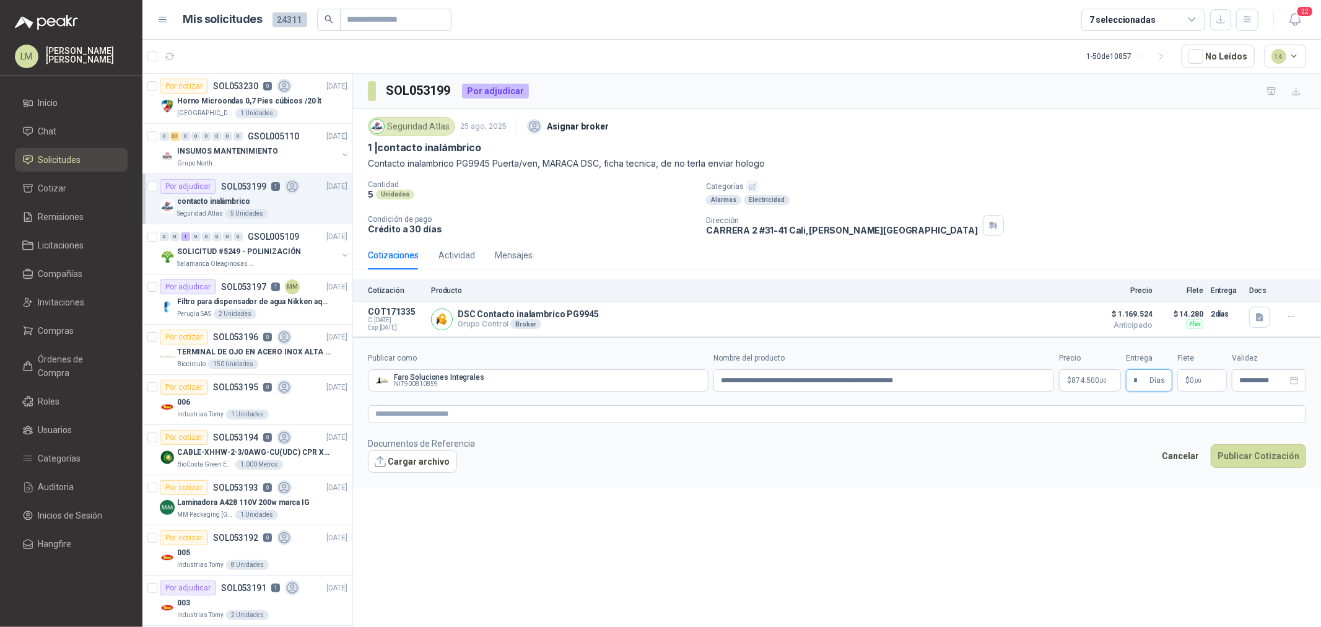
type input "*"
type input "********"
click at [1099, 423] on textarea at bounding box center [837, 414] width 938 height 18
click at [422, 457] on button "Cargar archivo" at bounding box center [412, 461] width 89 height 22
click at [1255, 466] on button "Publicar Cotización" at bounding box center [1258, 472] width 95 height 24
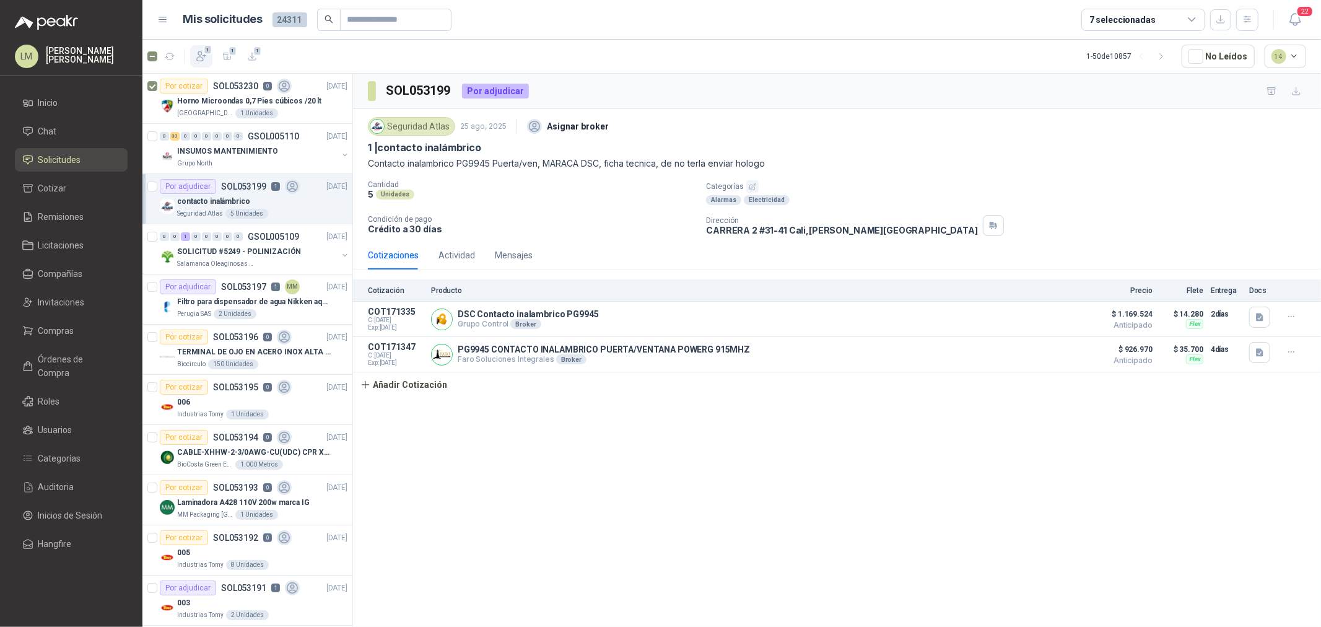
click at [202, 62] on icon "button" at bounding box center [201, 56] width 12 height 12
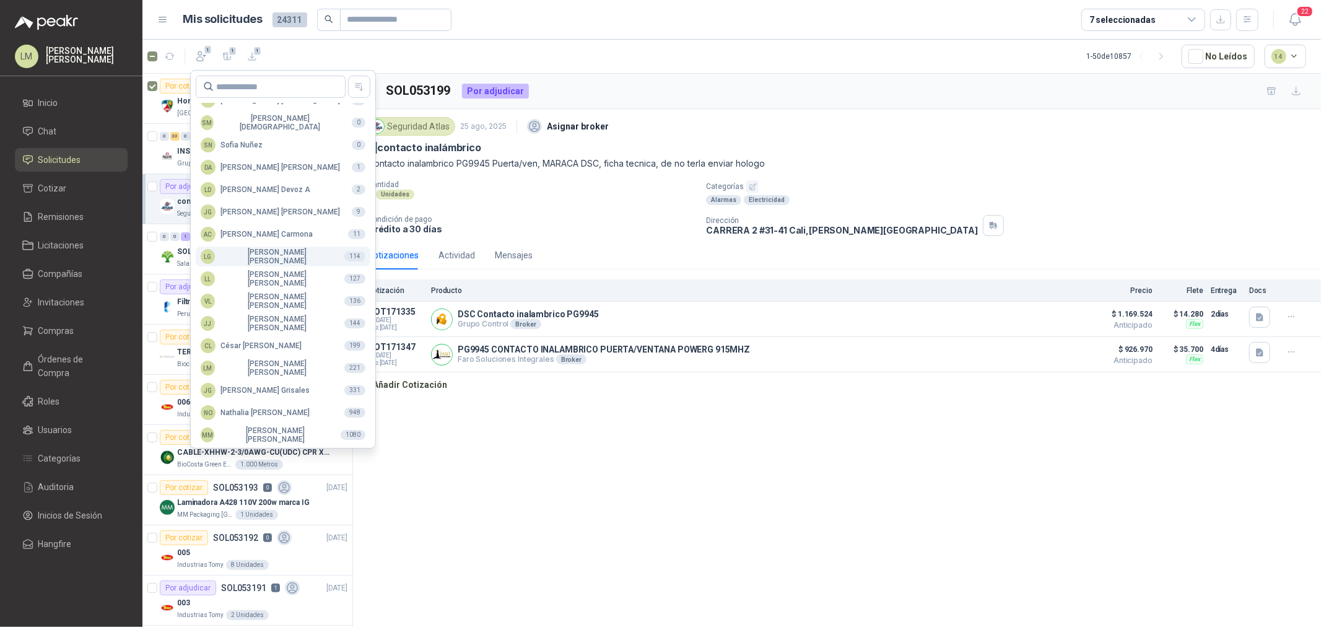
scroll to position [219, 0]
click at [261, 404] on div "NO [PERSON_NAME]" at bounding box center [255, 411] width 109 height 15
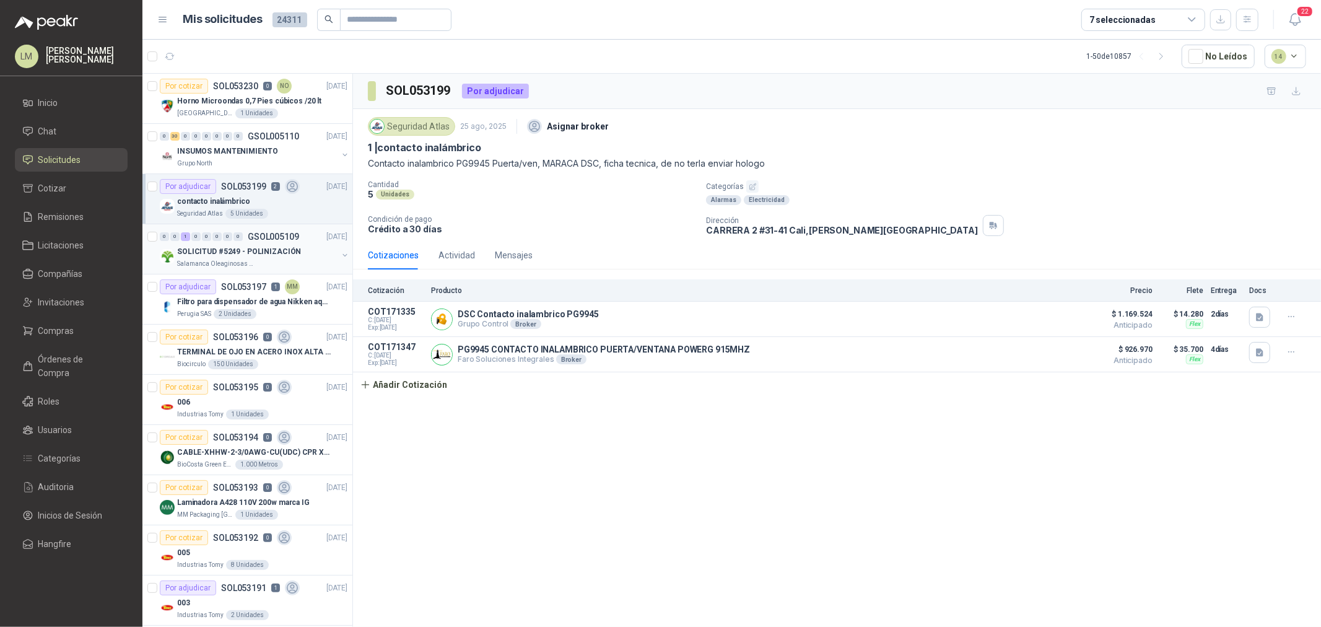
click at [340, 255] on button "button" at bounding box center [345, 255] width 10 height 10
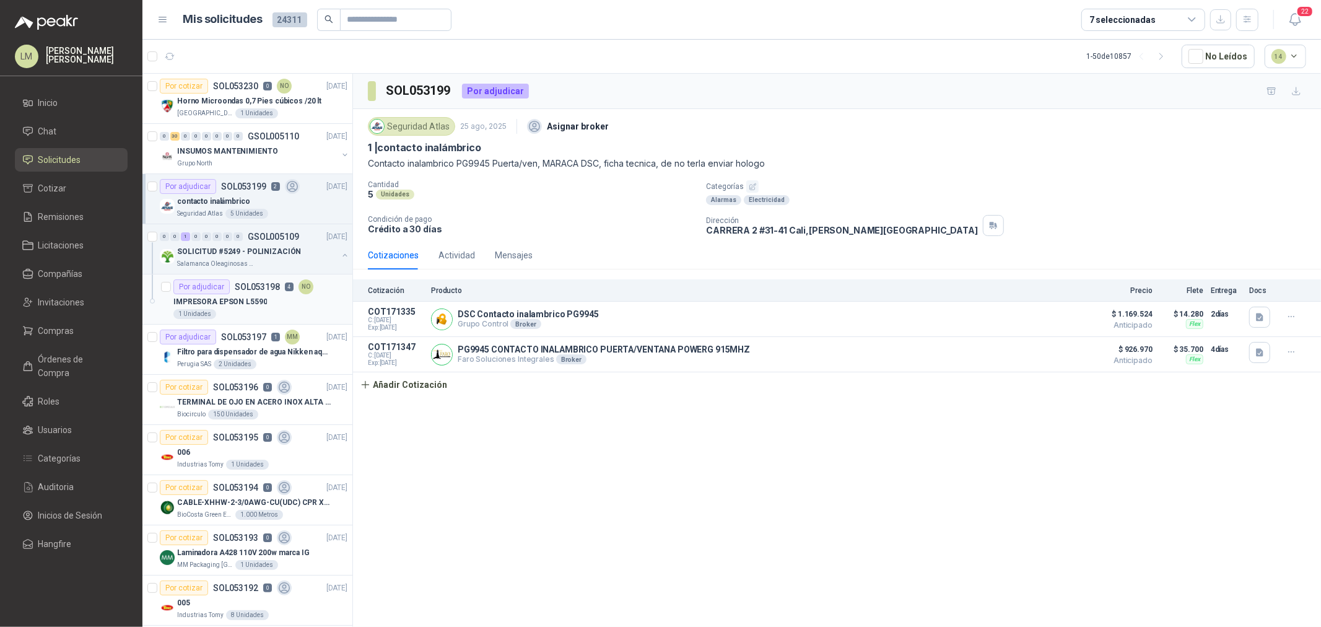
click at [277, 301] on div "IMPRESORA EPSON L5590" at bounding box center [260, 301] width 174 height 15
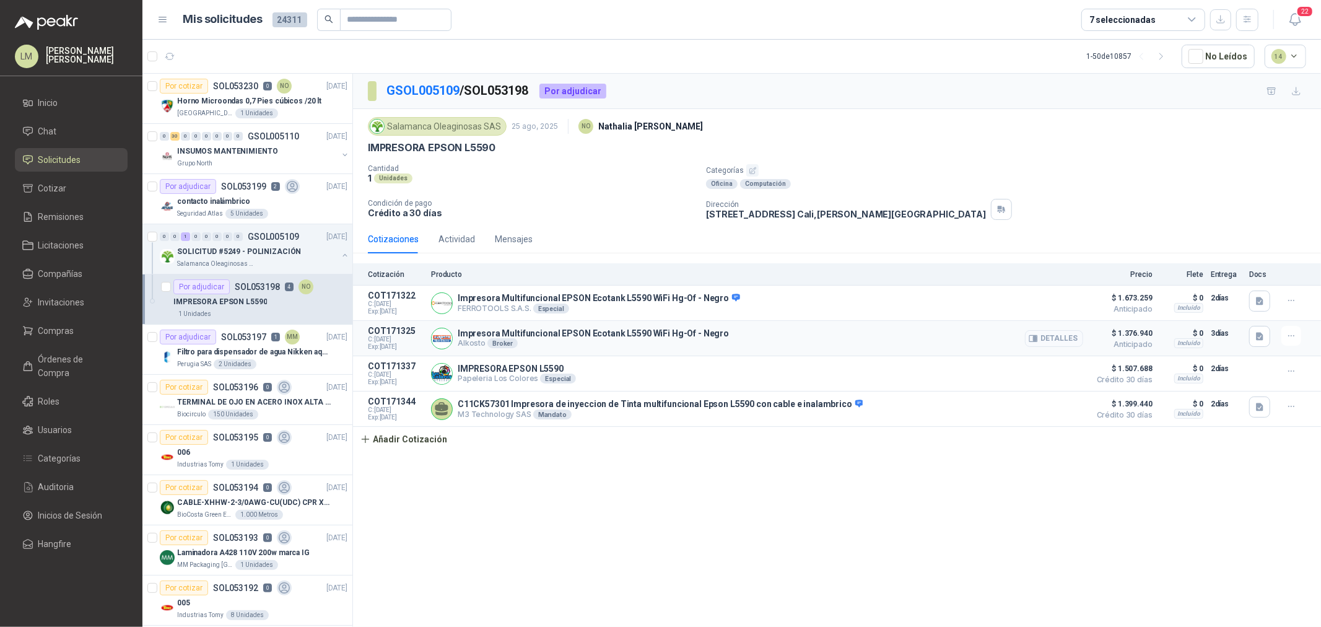
click at [1043, 339] on button "Detalles" at bounding box center [1054, 338] width 58 height 17
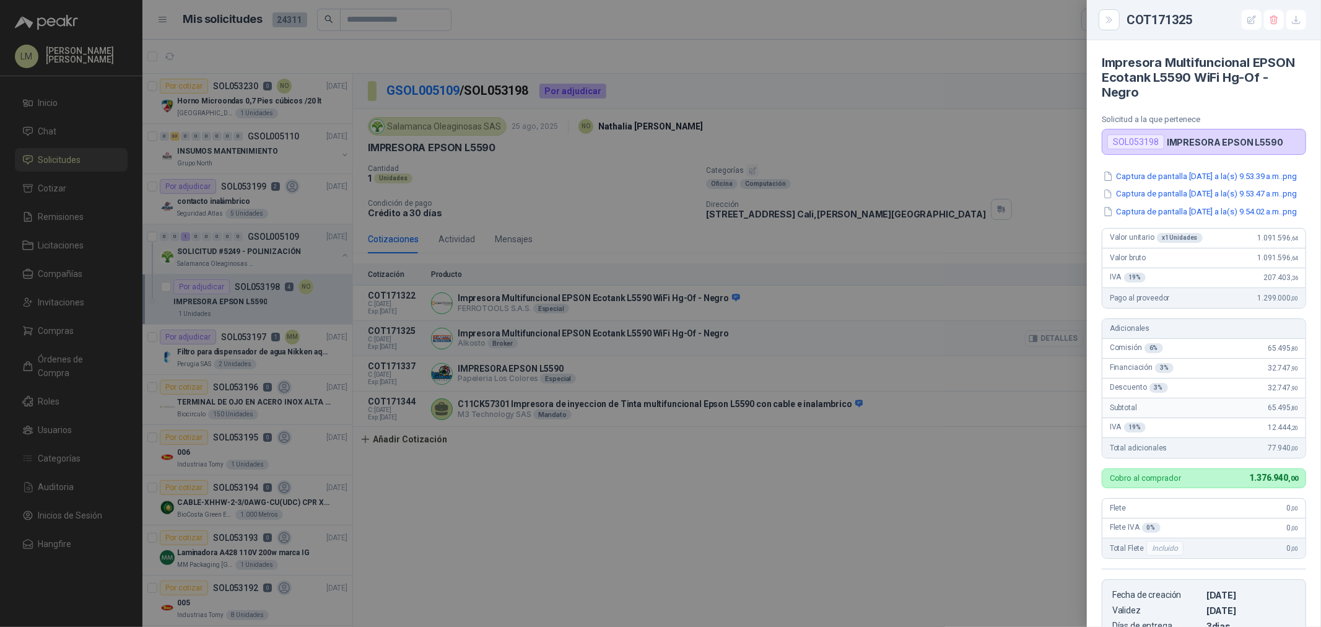
scroll to position [257, 0]
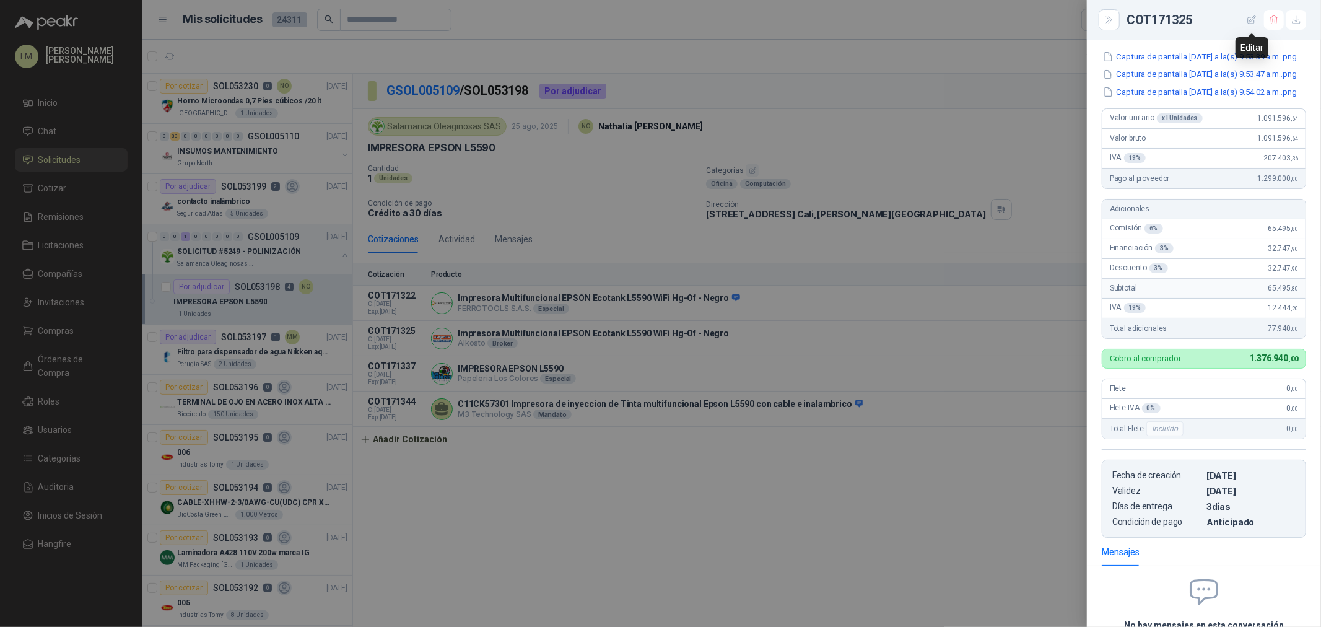
click at [1250, 17] on icon "button" at bounding box center [1252, 20] width 11 height 11
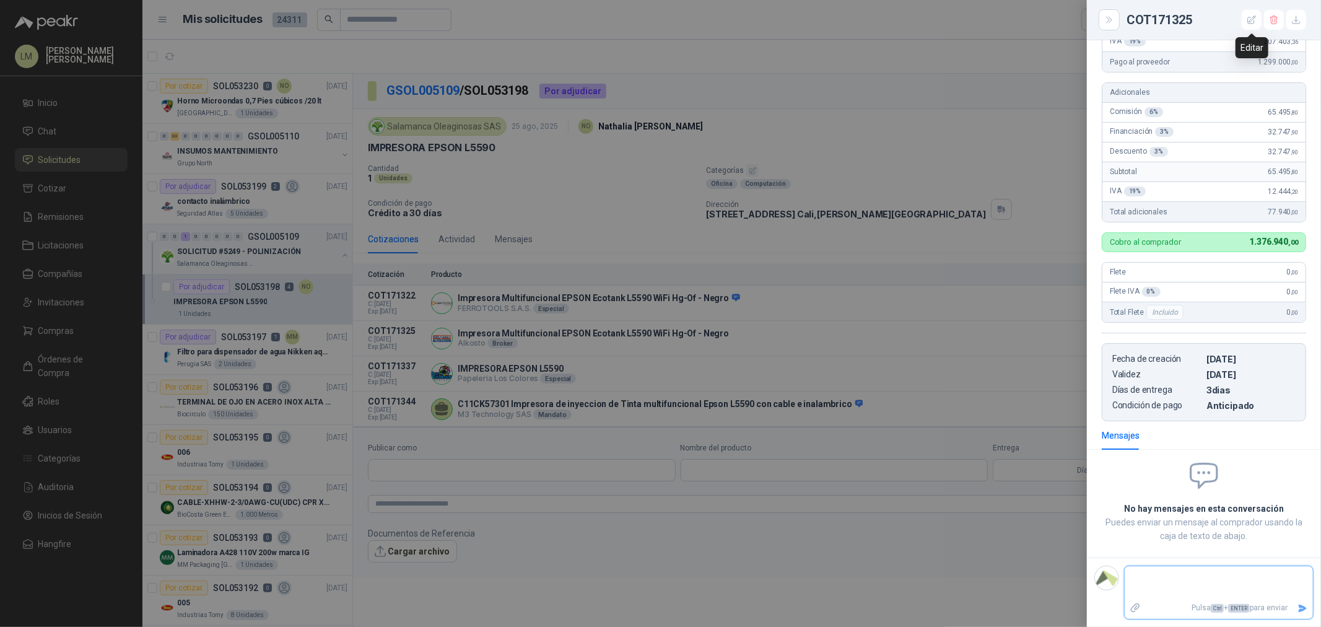
type input "**********"
type input "*"
type input "**********"
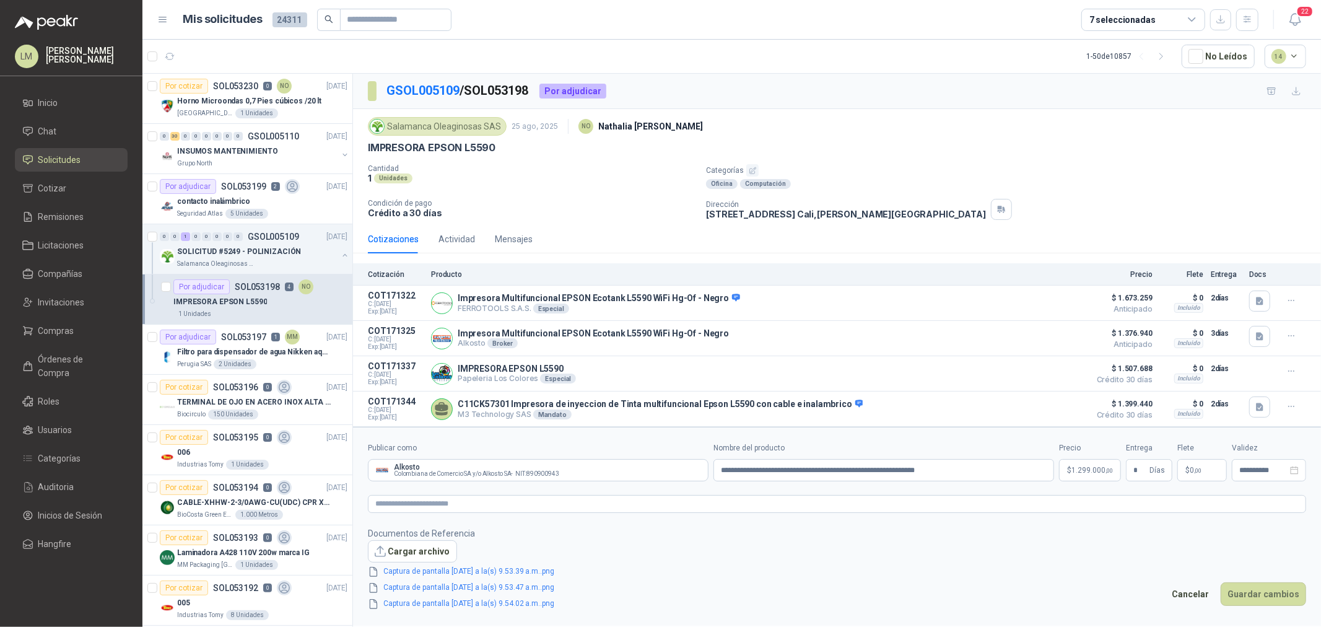
click at [1099, 468] on span "1.299.000 ,00" at bounding box center [1091, 469] width 41 height 7
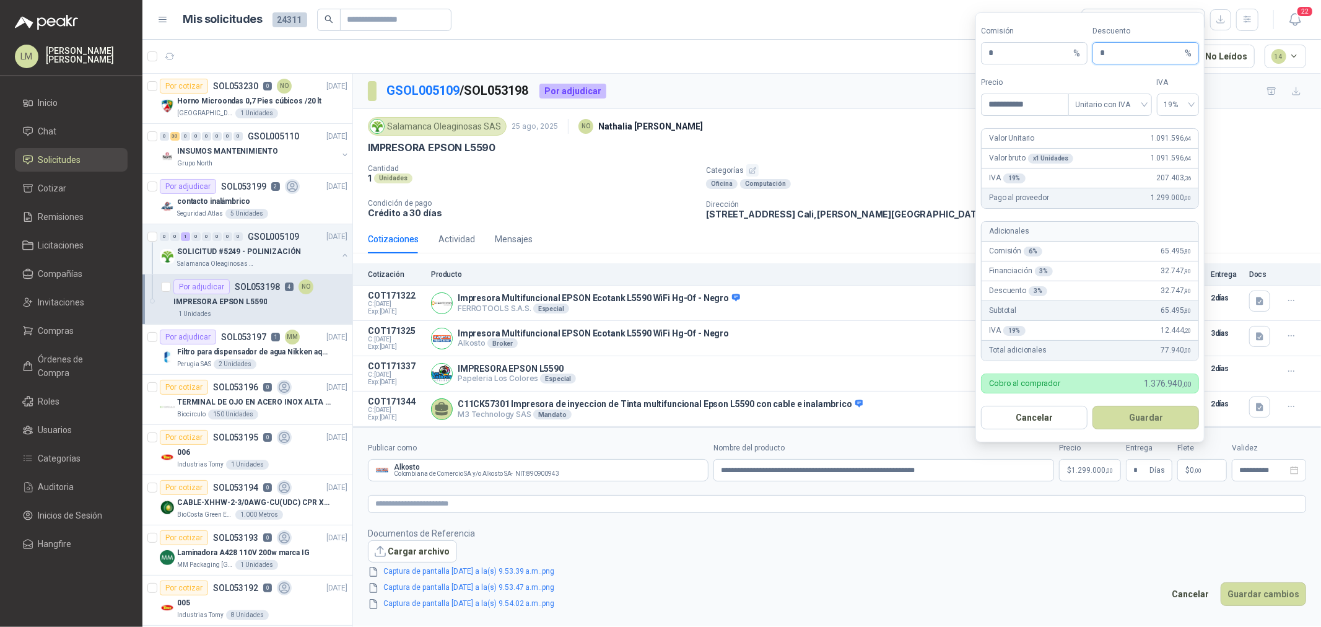
drag, startPoint x: 1114, startPoint y: 59, endPoint x: 1061, endPoint y: 65, distance: 52.9
click at [1070, 60] on div "Comisión * % Descuento * %" at bounding box center [1090, 44] width 218 height 39
type input "*"
click at [1152, 413] on button "Guardar" at bounding box center [1145, 418] width 107 height 24
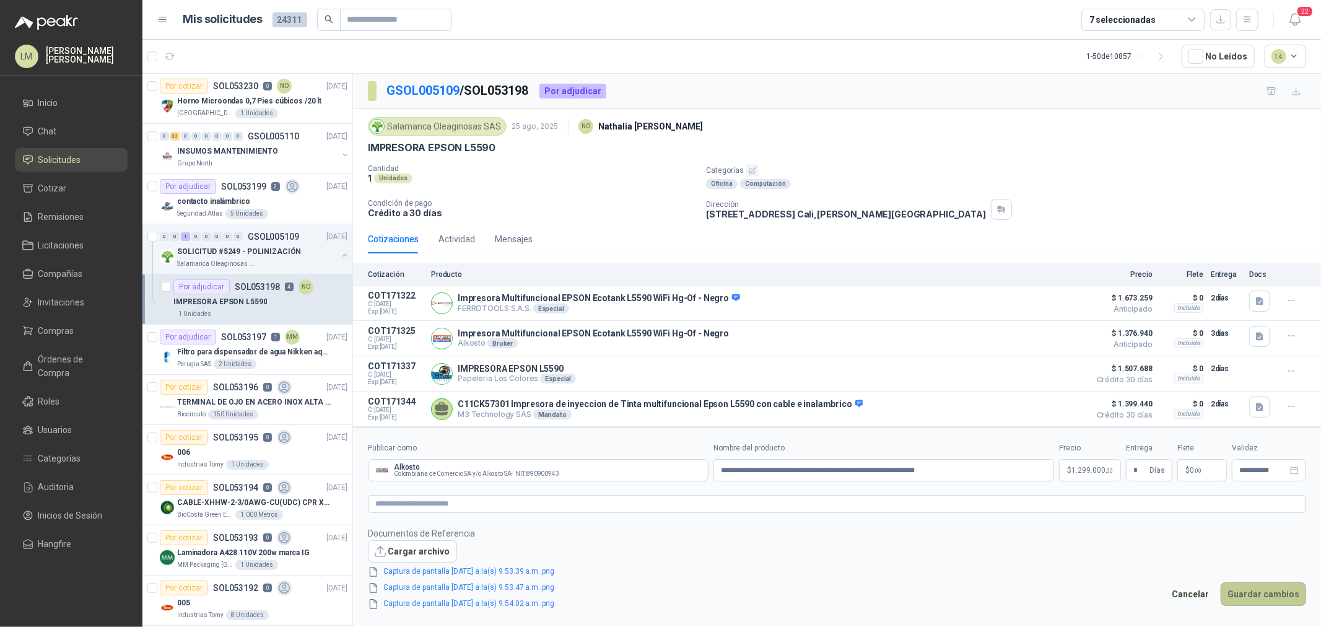
click at [1252, 598] on button "Guardar cambios" at bounding box center [1263, 594] width 85 height 24
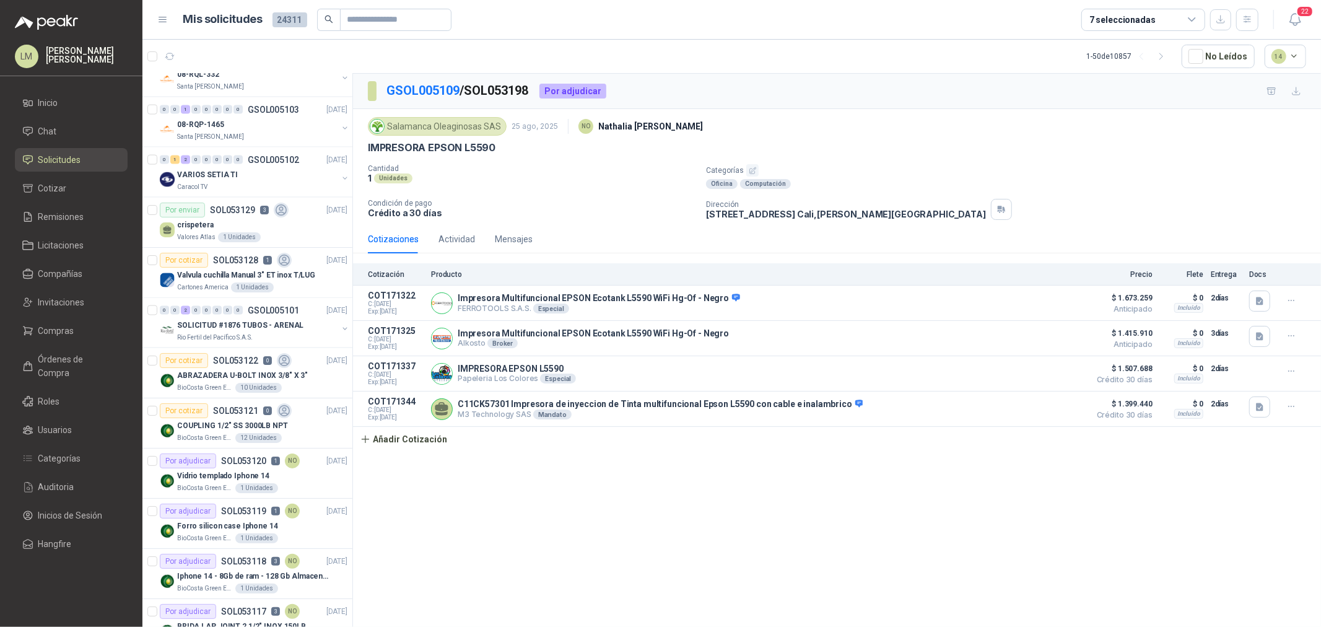
scroll to position [1582, 0]
click at [1110, 25] on div "7 seleccionadas" at bounding box center [1122, 20] width 66 height 14
click at [704, 63] on article "1 - 50 de 10857 No Leídos 14" at bounding box center [731, 56] width 1179 height 33
click at [274, 277] on p "Valvula cuchilla Manual 3" ET inox T/LUG" at bounding box center [246, 275] width 138 height 12
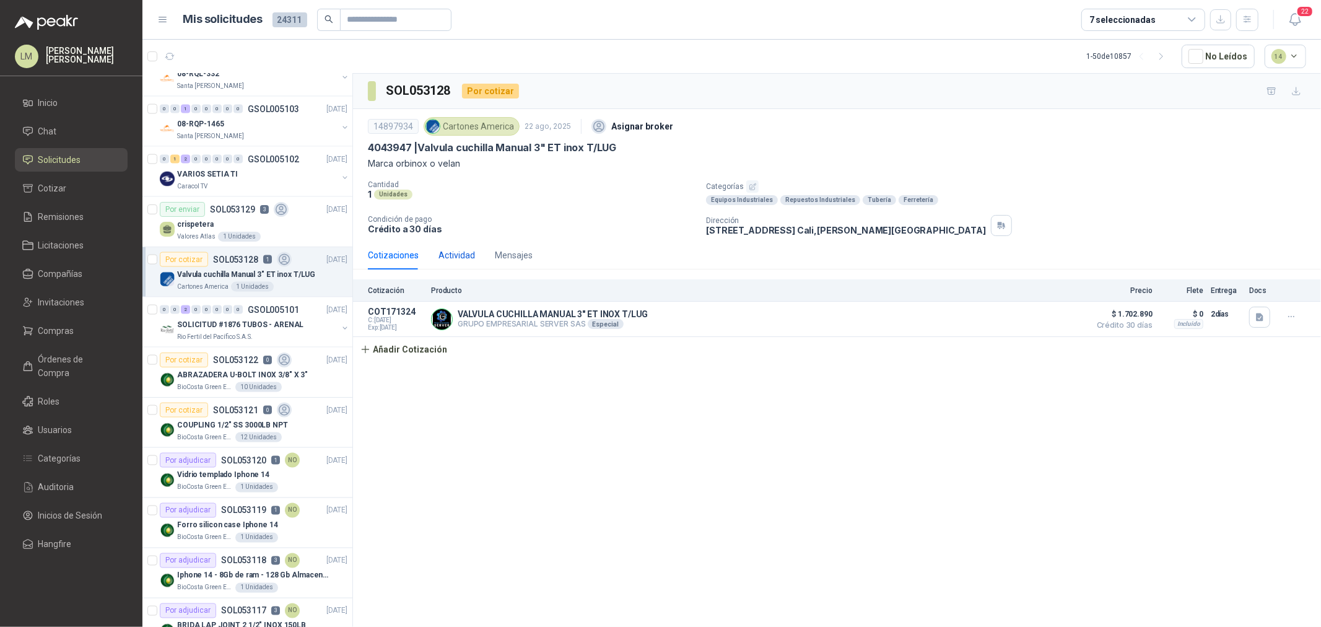
click at [448, 256] on div "Actividad" at bounding box center [456, 255] width 37 height 14
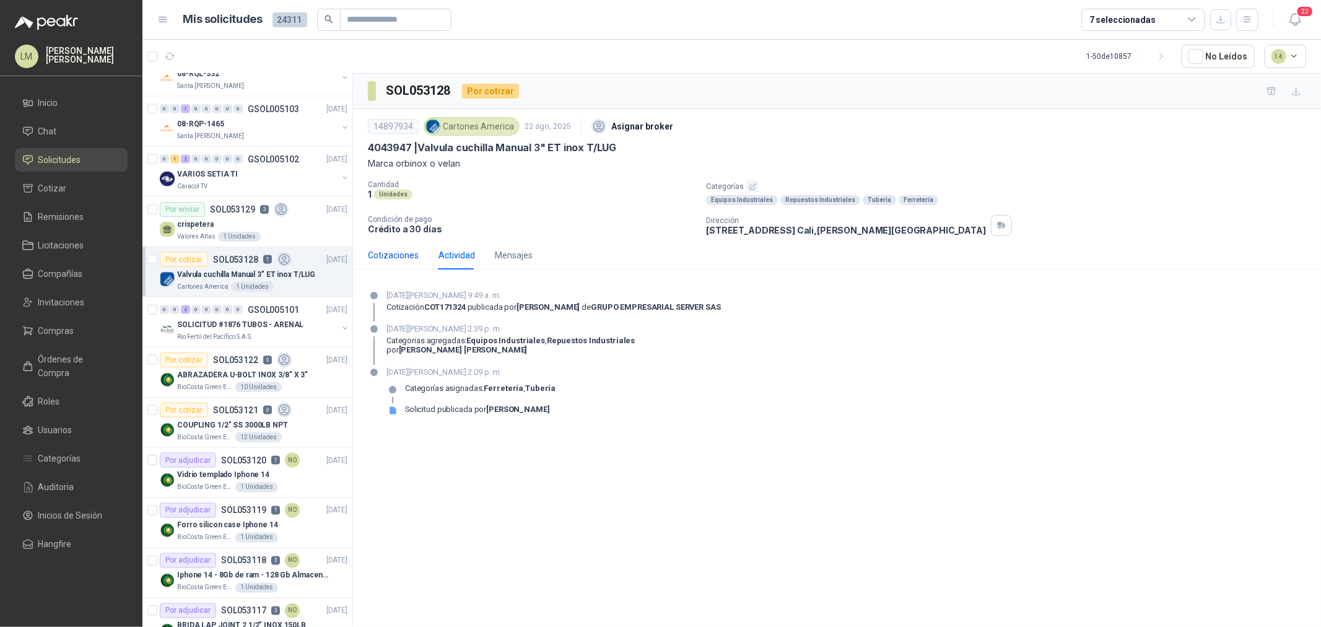
click at [407, 256] on div "Cotizaciones" at bounding box center [393, 255] width 51 height 14
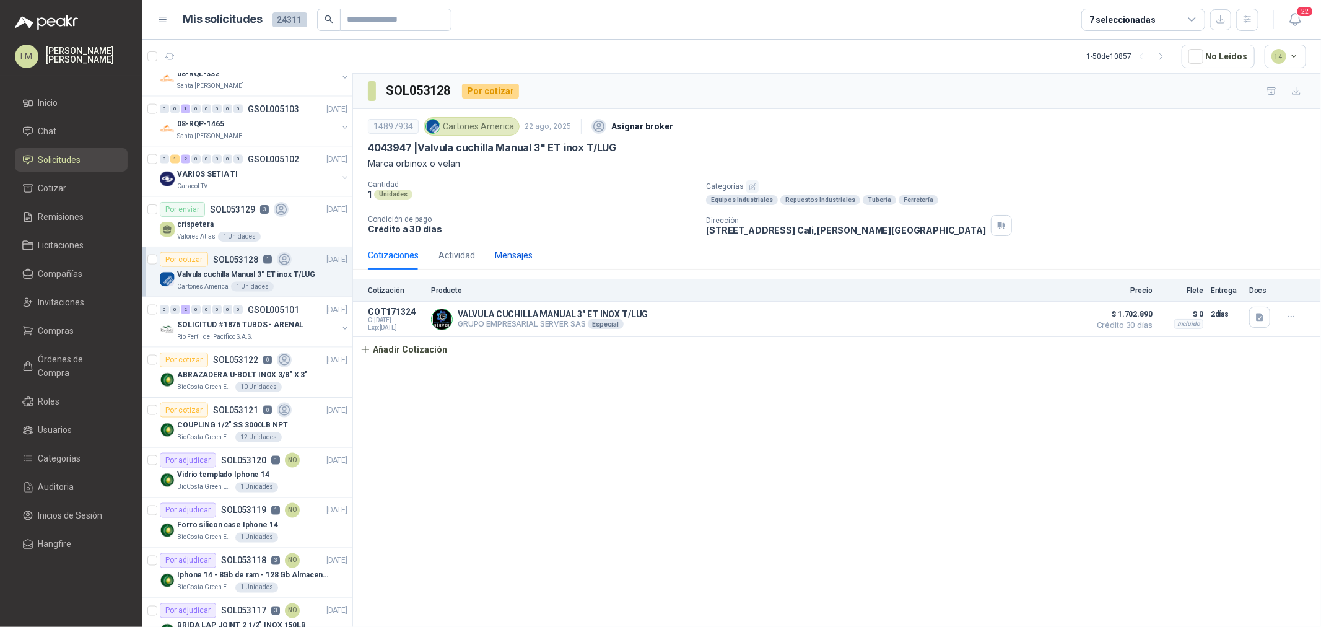
click at [515, 251] on div "Mensajes" at bounding box center [514, 255] width 38 height 14
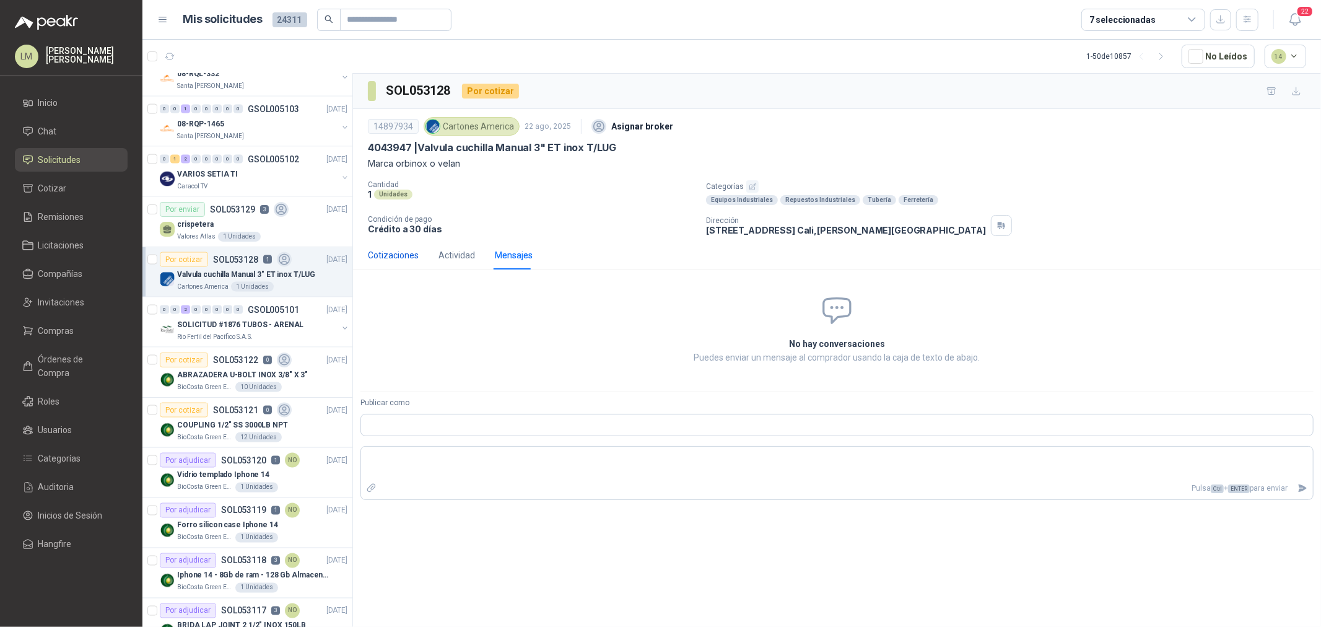
click at [395, 254] on div "Cotizaciones" at bounding box center [393, 255] width 51 height 14
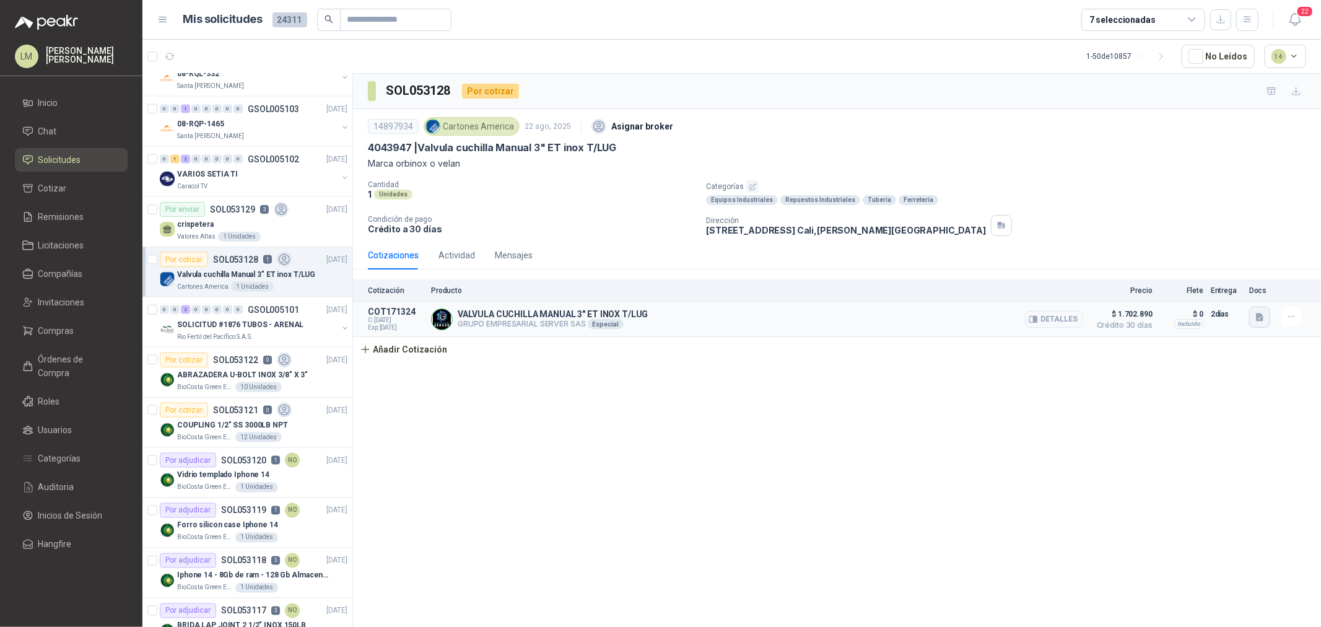
click at [1256, 320] on icon "button" at bounding box center [1259, 317] width 7 height 8
click at [1162, 292] on button "Catalog_Unidirectional-Knife-Gate-Valve.pdf" at bounding box center [1174, 290] width 176 height 13
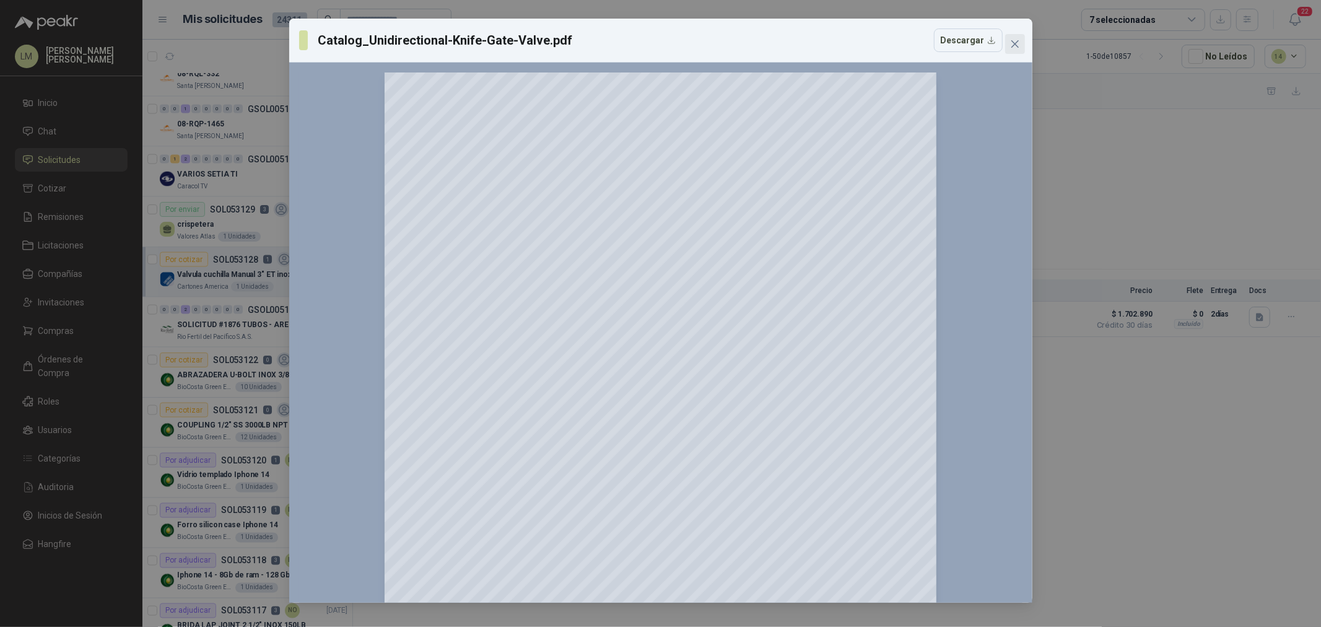
click at [1016, 45] on icon "close" at bounding box center [1014, 43] width 7 height 7
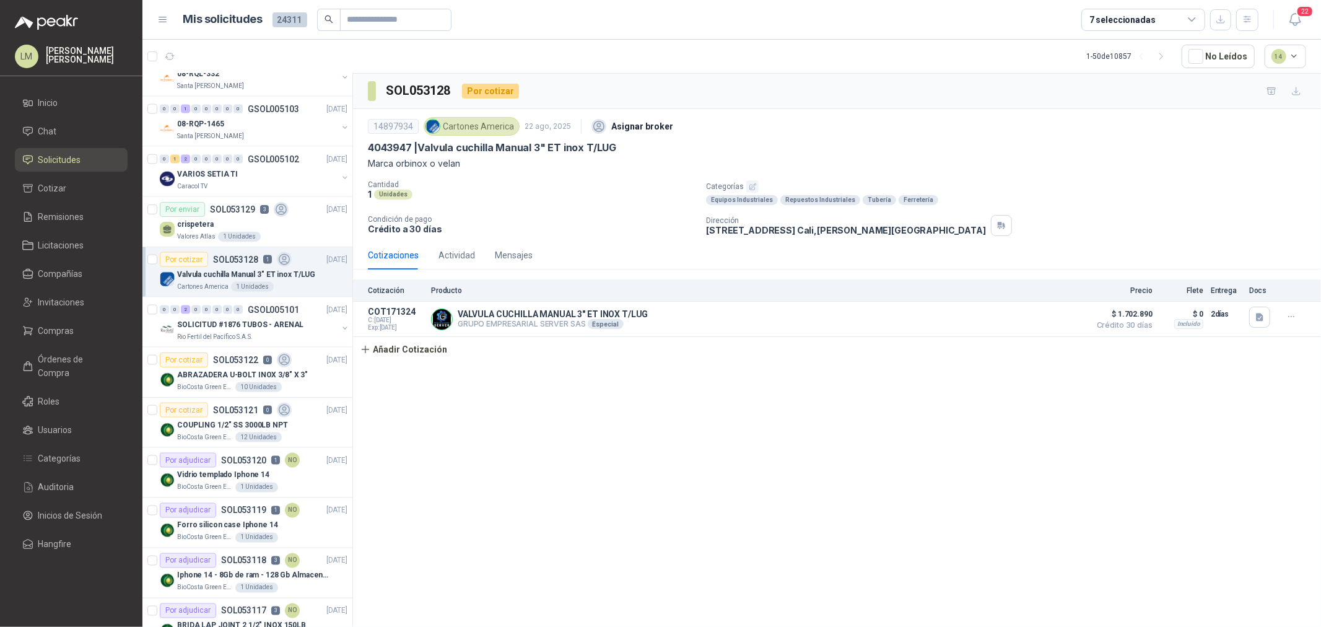
click at [593, 190] on div "1 Unidades" at bounding box center [532, 194] width 328 height 11
click at [67, 305] on span "Invitaciones" at bounding box center [61, 302] width 46 height 14
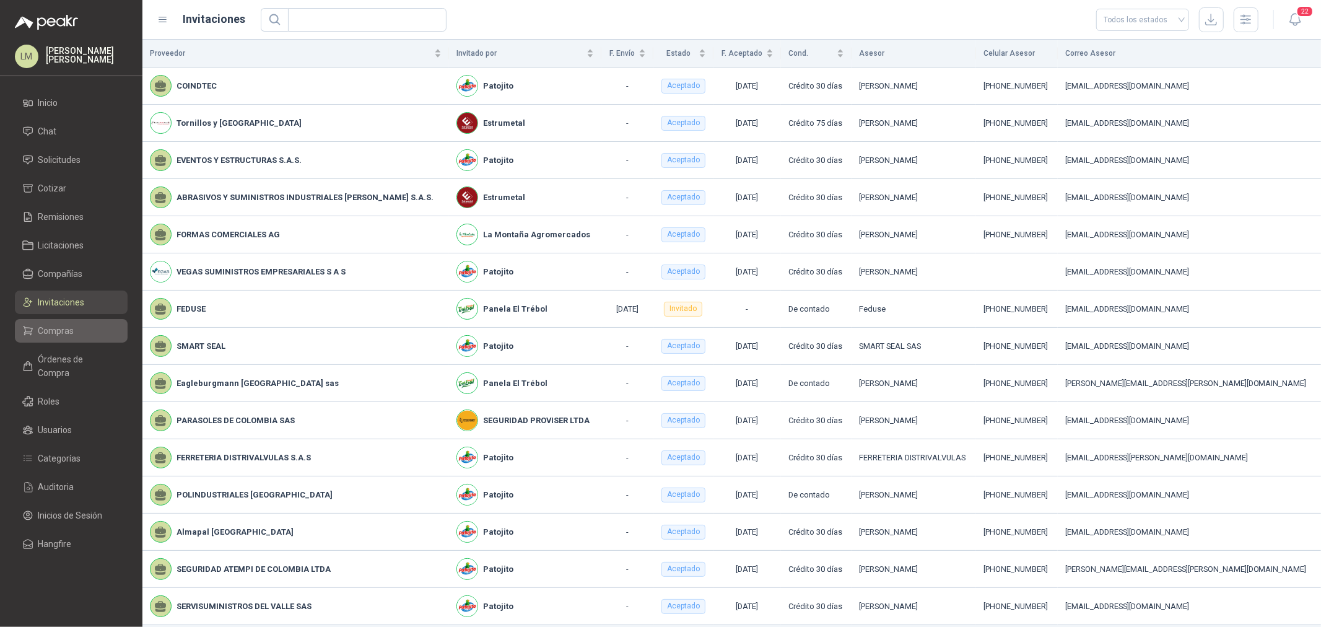
click at [59, 320] on link "Compras" at bounding box center [71, 331] width 113 height 24
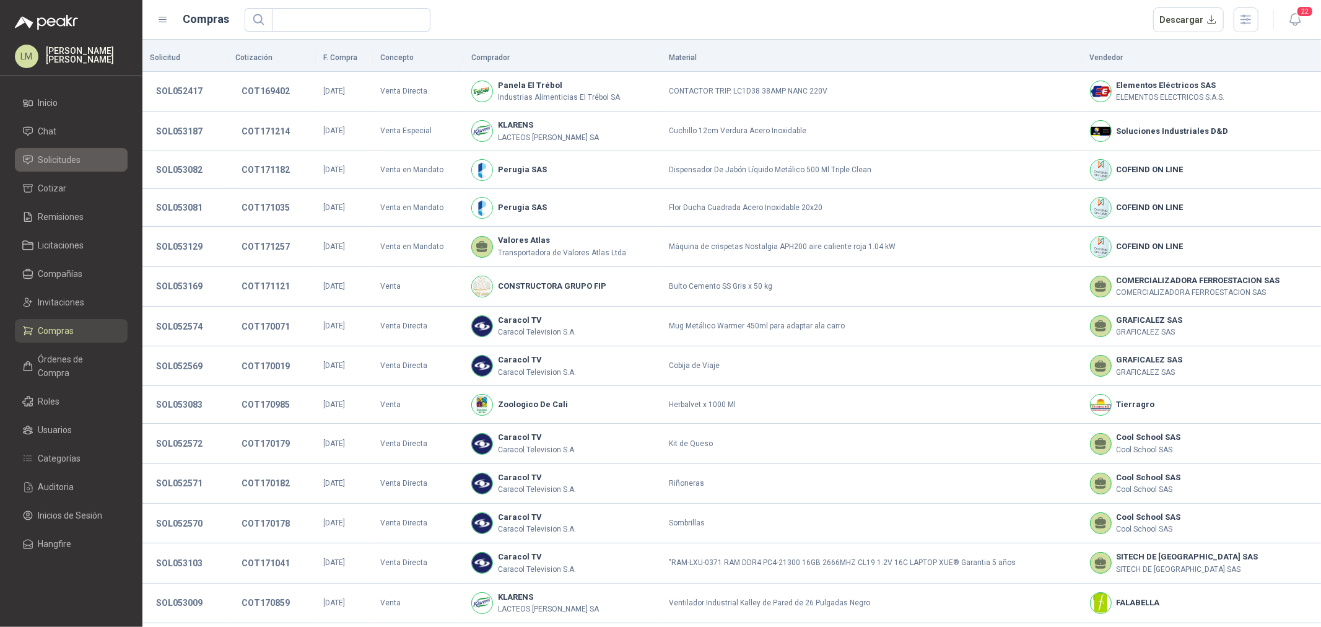
click at [65, 162] on span "Solicitudes" at bounding box center [59, 160] width 43 height 14
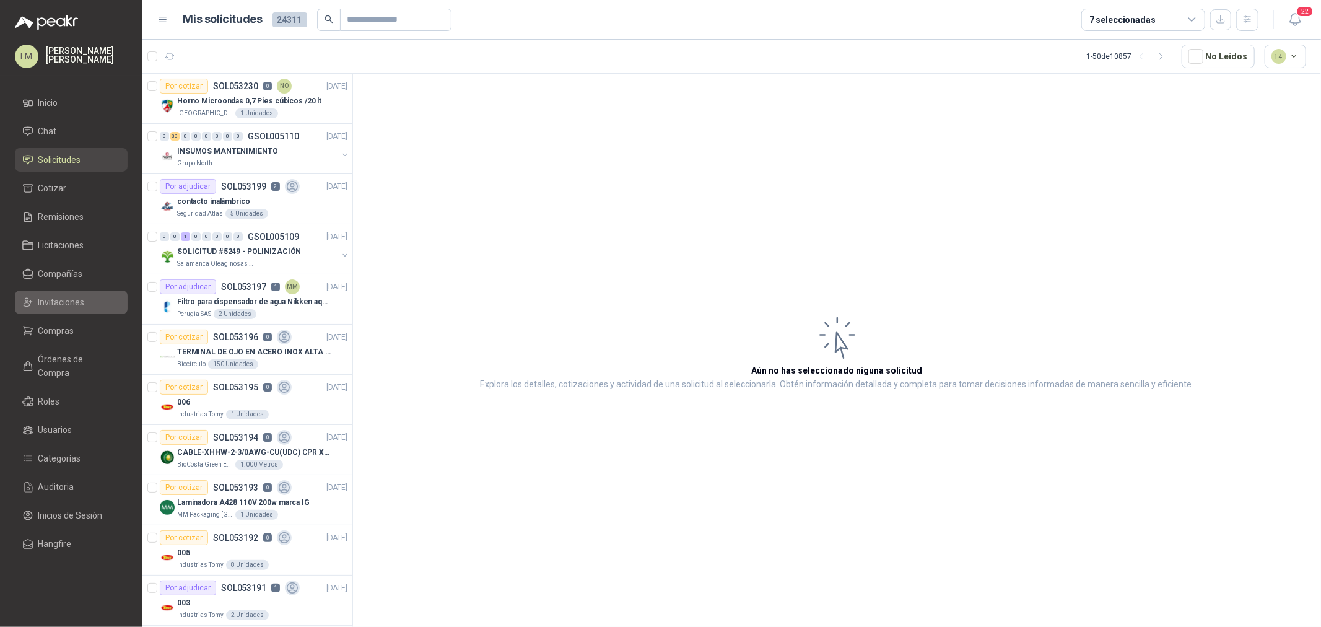
click at [63, 299] on span "Invitaciones" at bounding box center [61, 302] width 46 height 14
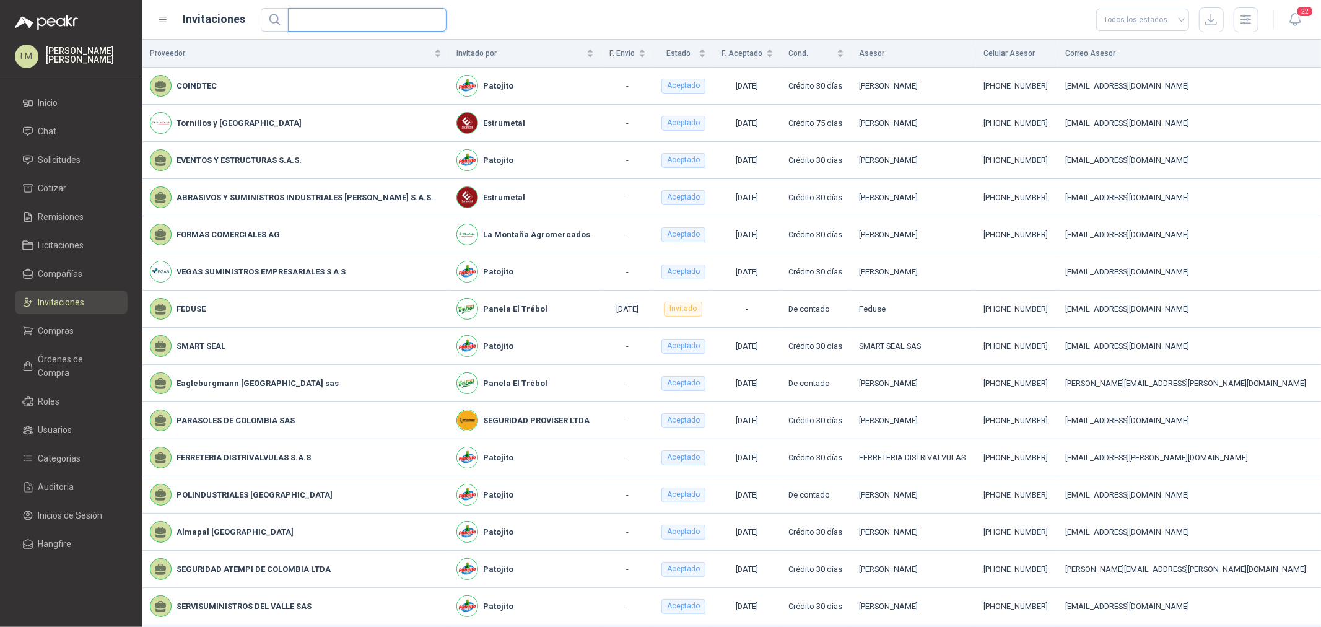
click at [323, 19] on input "text" at bounding box center [362, 20] width 134 height 22
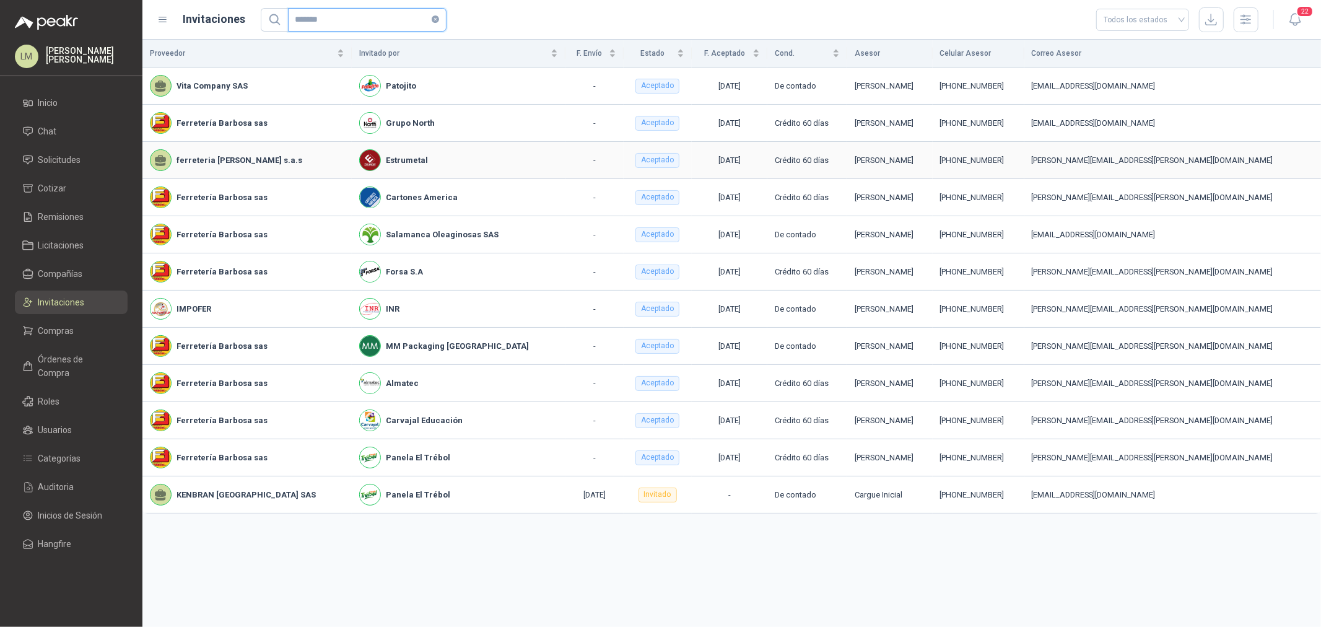
type input "*******"
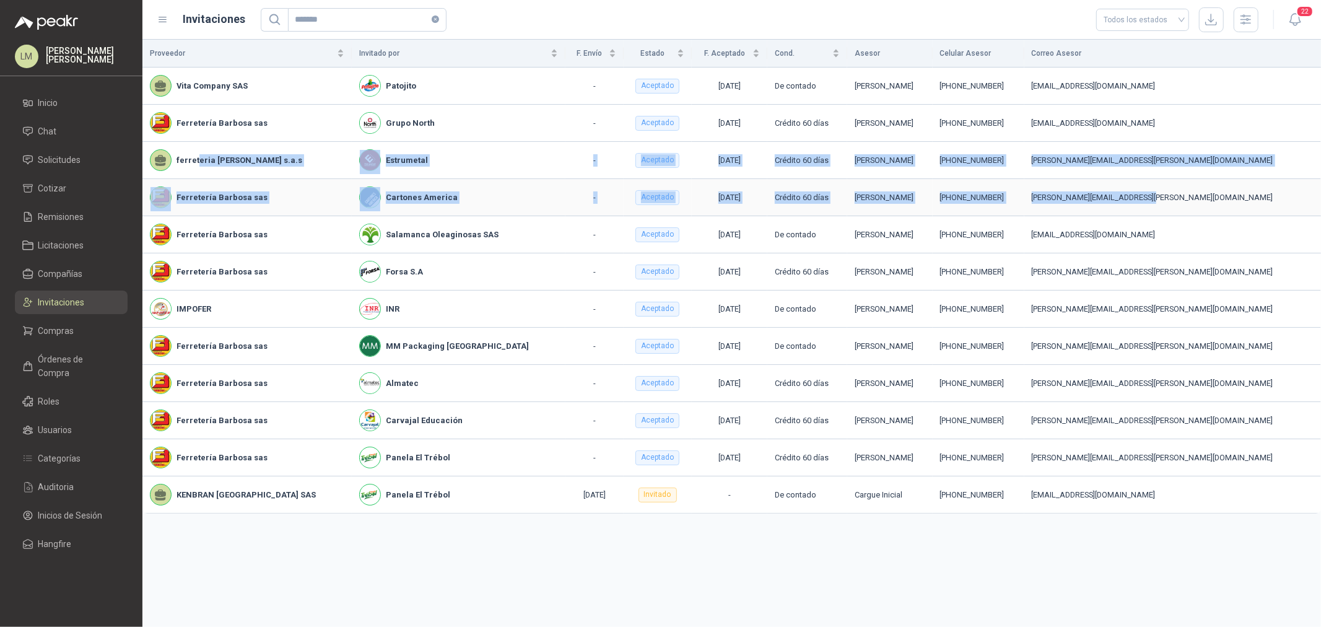
drag, startPoint x: 197, startPoint y: 165, endPoint x: 1198, endPoint y: 198, distance: 1001.4
click at [1198, 198] on tbody "Vita Company SAS Patojito - Aceptado 21/08/2025 De contado Juan Sebastian Barbo…" at bounding box center [731, 291] width 1179 height 446
click at [925, 155] on div "benhur moreno" at bounding box center [890, 160] width 71 height 12
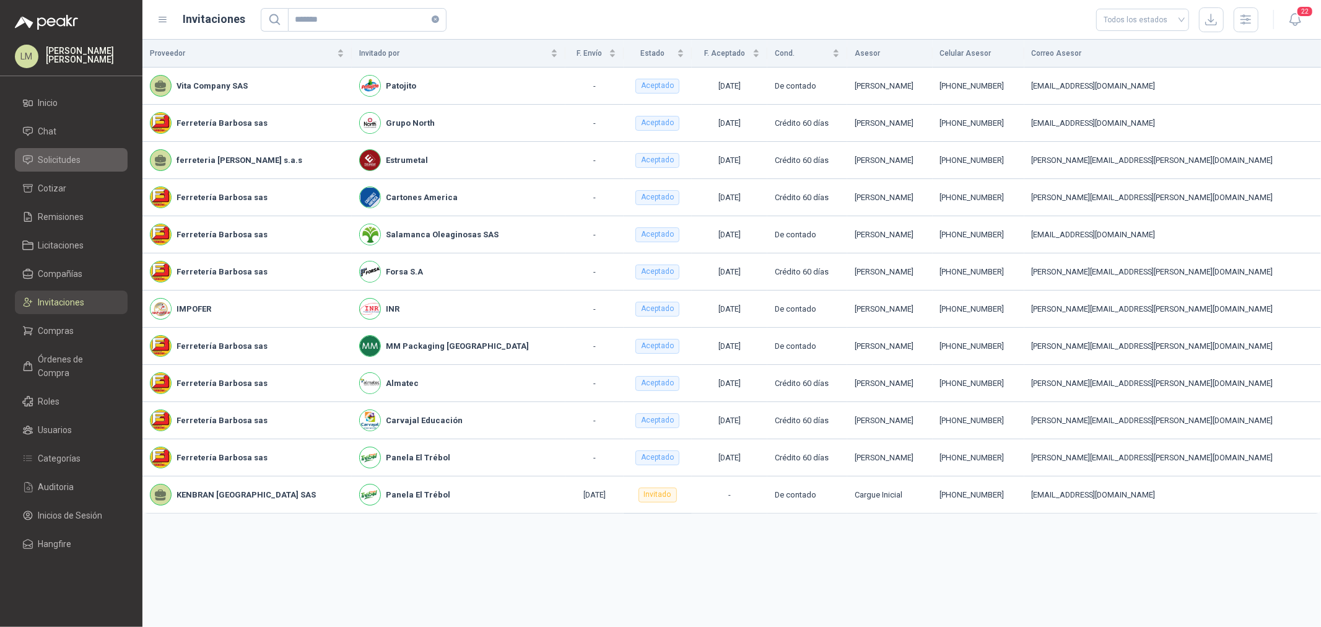
click at [39, 164] on span "Solicitudes" at bounding box center [59, 160] width 43 height 14
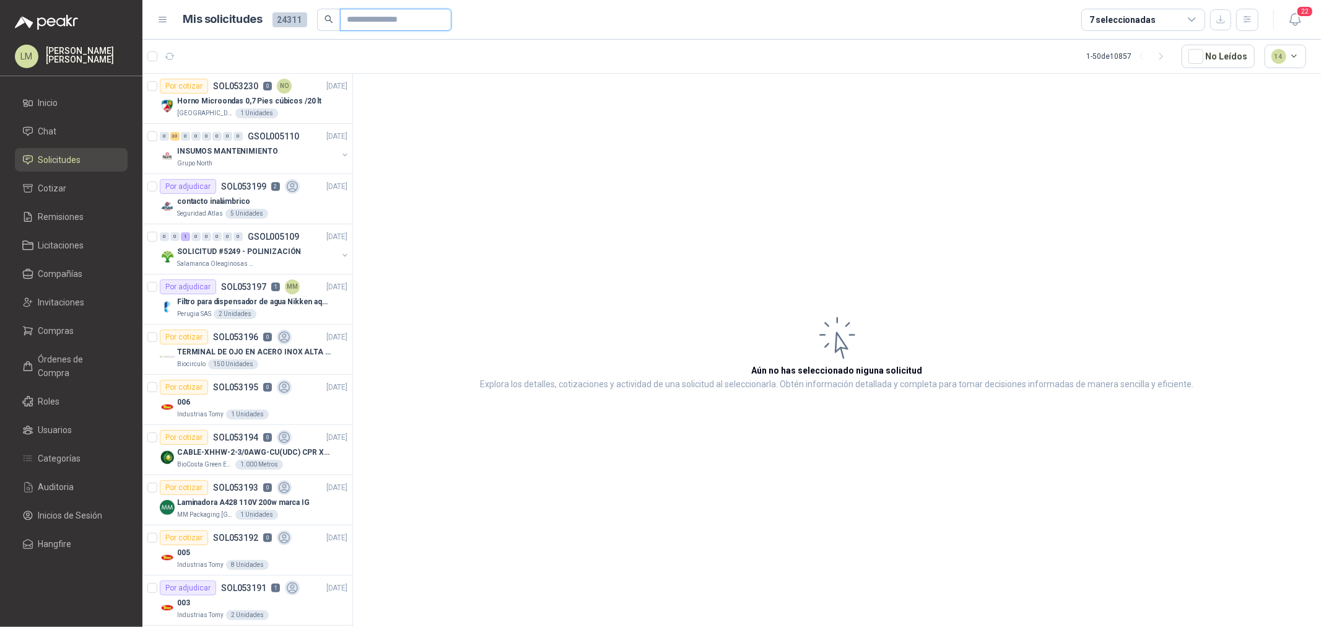
click at [369, 20] on input "text" at bounding box center [390, 19] width 87 height 21
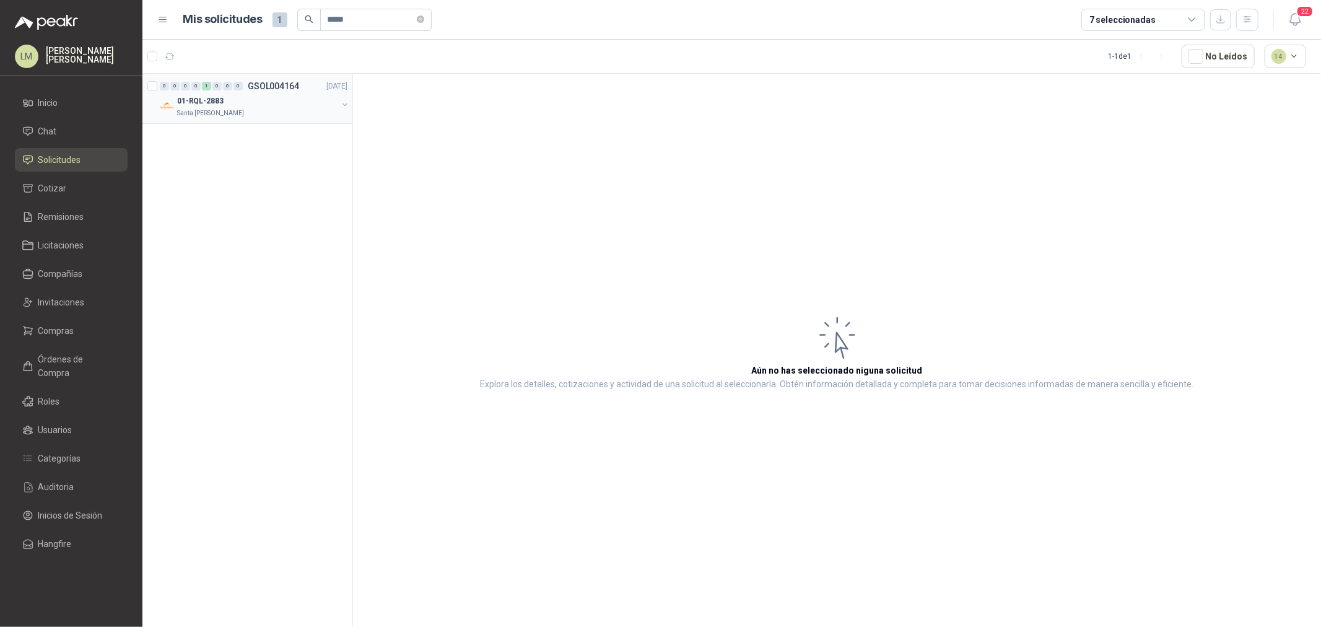
click at [344, 103] on button "button" at bounding box center [345, 105] width 10 height 10
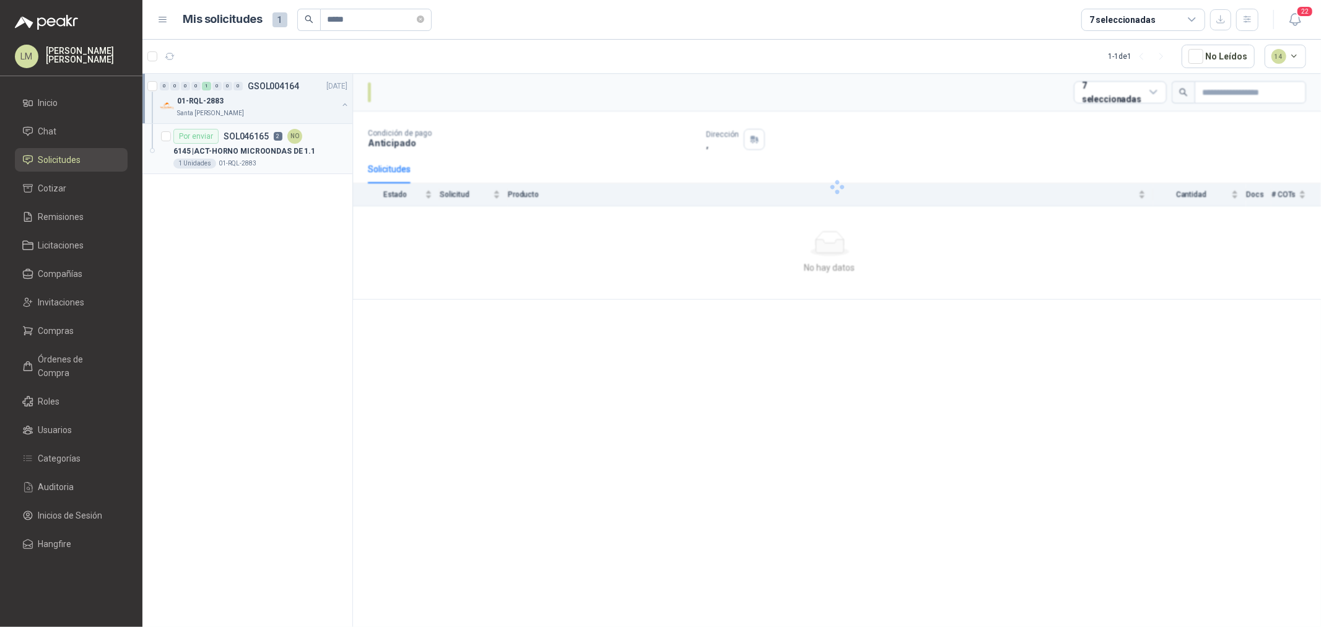
click at [254, 143] on div "Por enviar SOL046165 2 NO" at bounding box center [237, 136] width 129 height 15
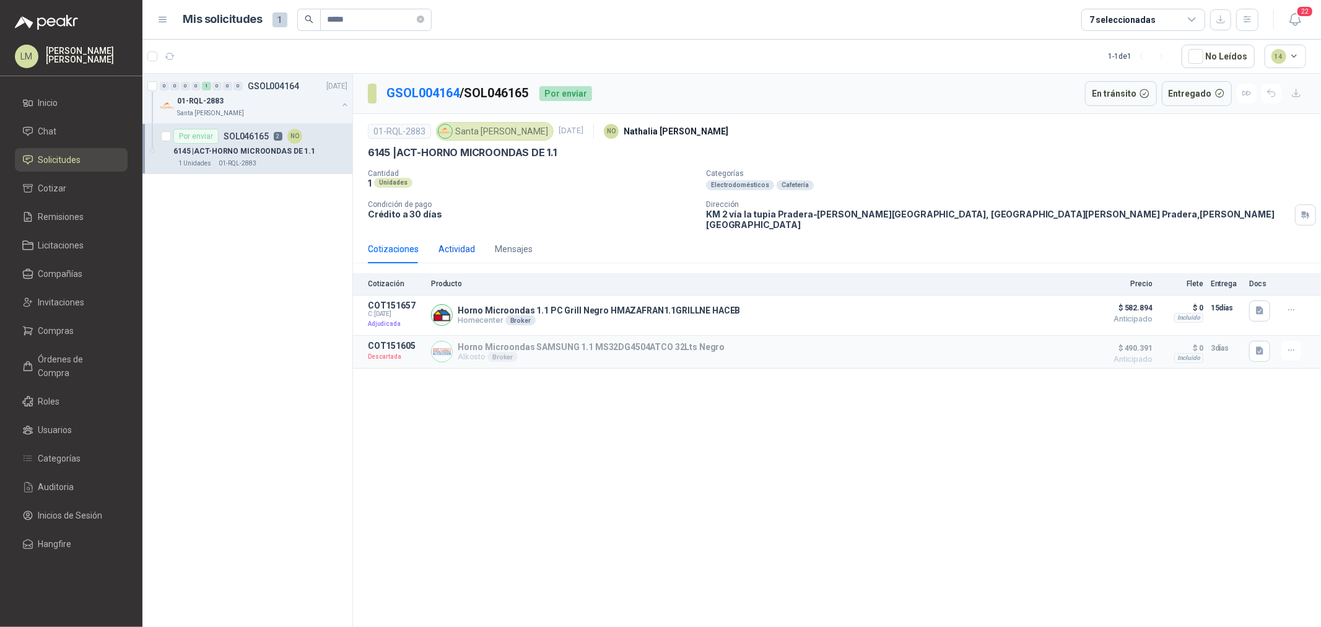
click at [460, 246] on div "Actividad" at bounding box center [456, 249] width 37 height 14
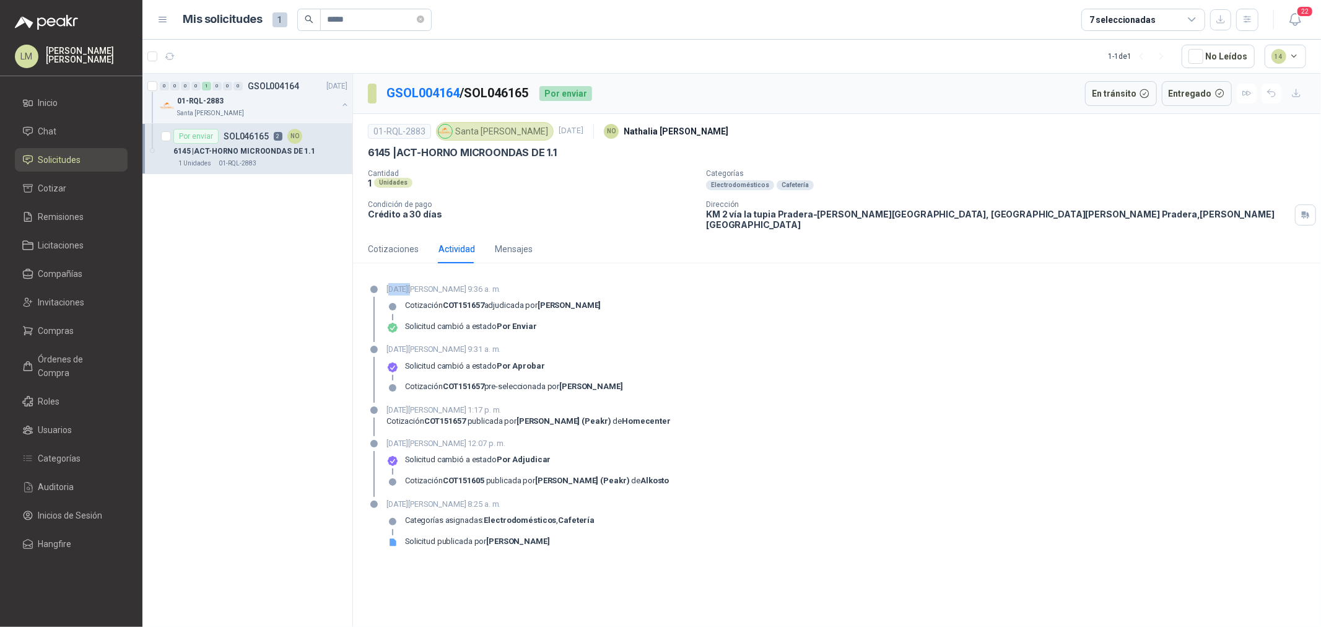
drag, startPoint x: 388, startPoint y: 280, endPoint x: 410, endPoint y: 281, distance: 21.7
click at [410, 283] on p "18 de junio de 2025, 9:36 a. m." at bounding box center [493, 289] width 215 height 12
drag, startPoint x: 381, startPoint y: 15, endPoint x: 320, endPoint y: 15, distance: 61.3
click at [321, 15] on span "*****" at bounding box center [375, 20] width 111 height 22
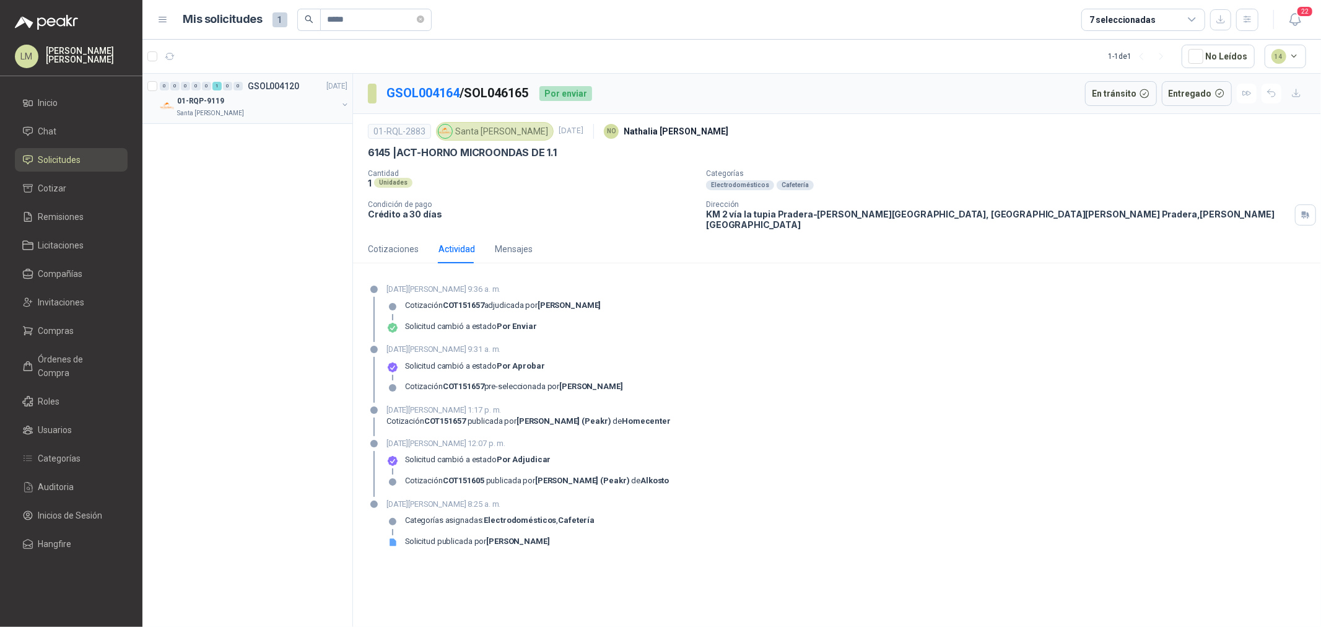
click at [345, 107] on button "button" at bounding box center [345, 105] width 10 height 10
click at [271, 152] on p "13725 | PERSIANA - (AÑADIR ESPECIFICACIÓN)" at bounding box center [250, 152] width 154 height 12
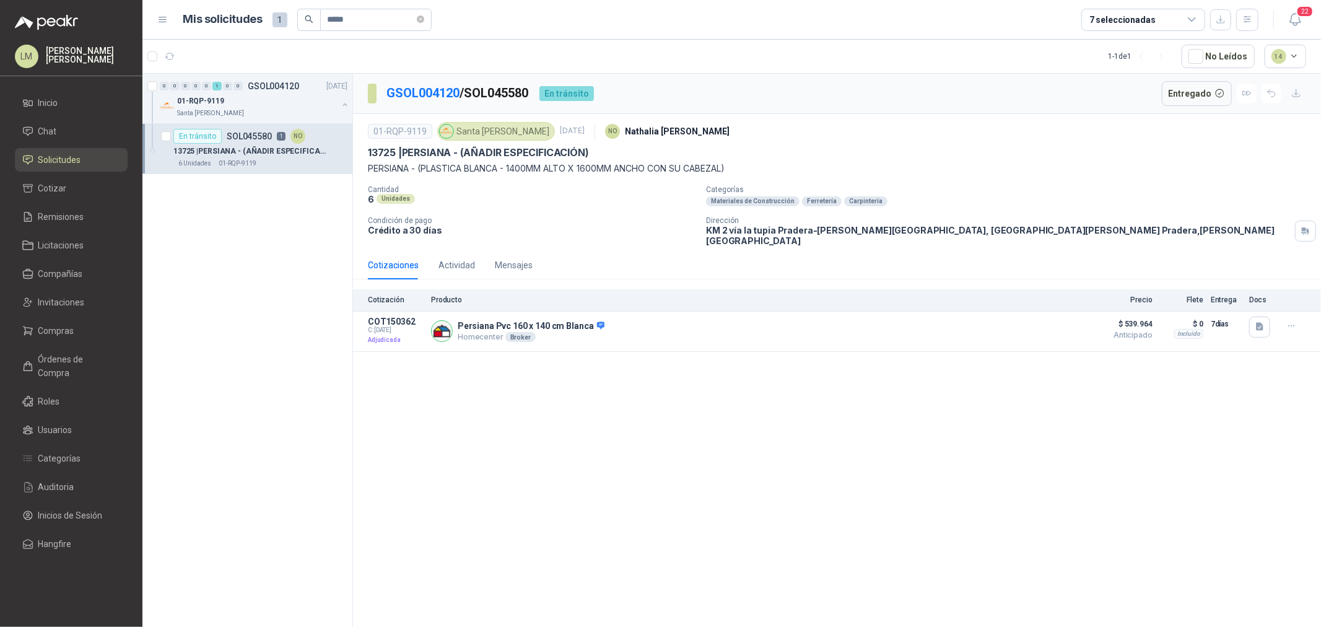
click at [477, 262] on div "Cotizaciones Actividad Mensajes" at bounding box center [450, 265] width 165 height 28
click at [462, 261] on div "Actividad" at bounding box center [456, 265] width 37 height 14
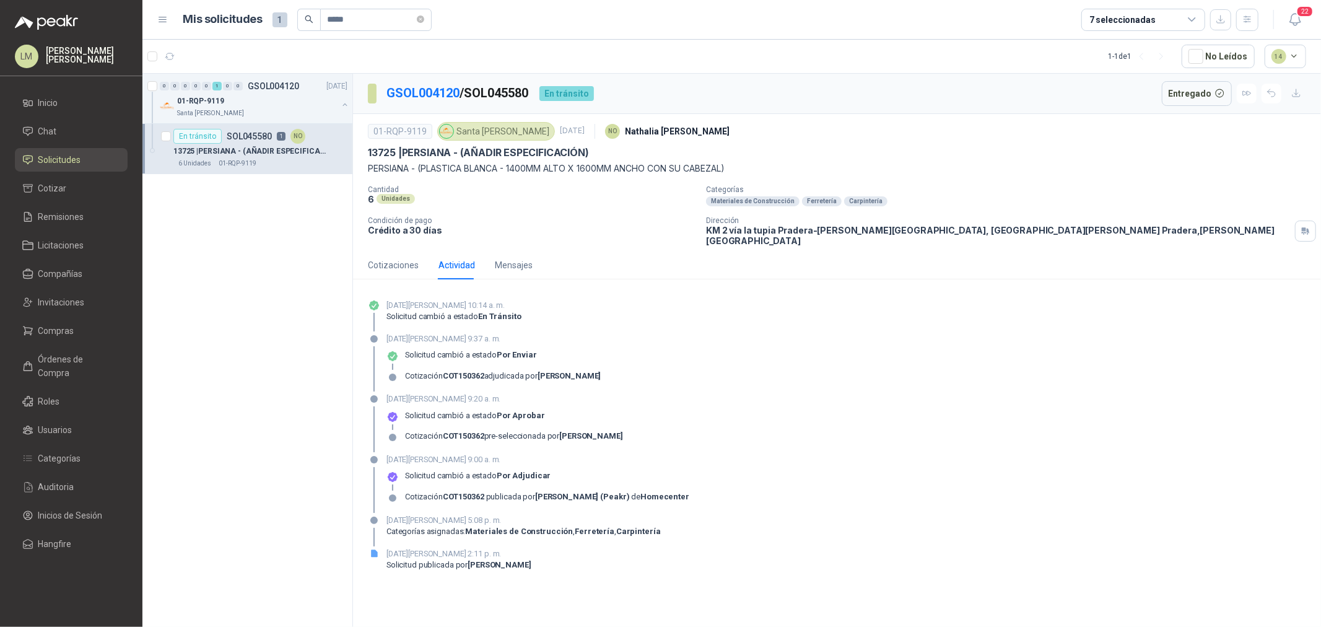
drag, startPoint x: 391, startPoint y: 300, endPoint x: 450, endPoint y: 301, distance: 58.8
click at [423, 300] on p "13 de junio de 2025, 10:14 a. m." at bounding box center [453, 305] width 135 height 12
drag, startPoint x: 355, startPoint y: 25, endPoint x: 269, endPoint y: 33, distance: 86.5
click at [269, 32] on header "Mis solicitudes 1 ***** 7 seleccionadas 22" at bounding box center [731, 20] width 1179 height 40
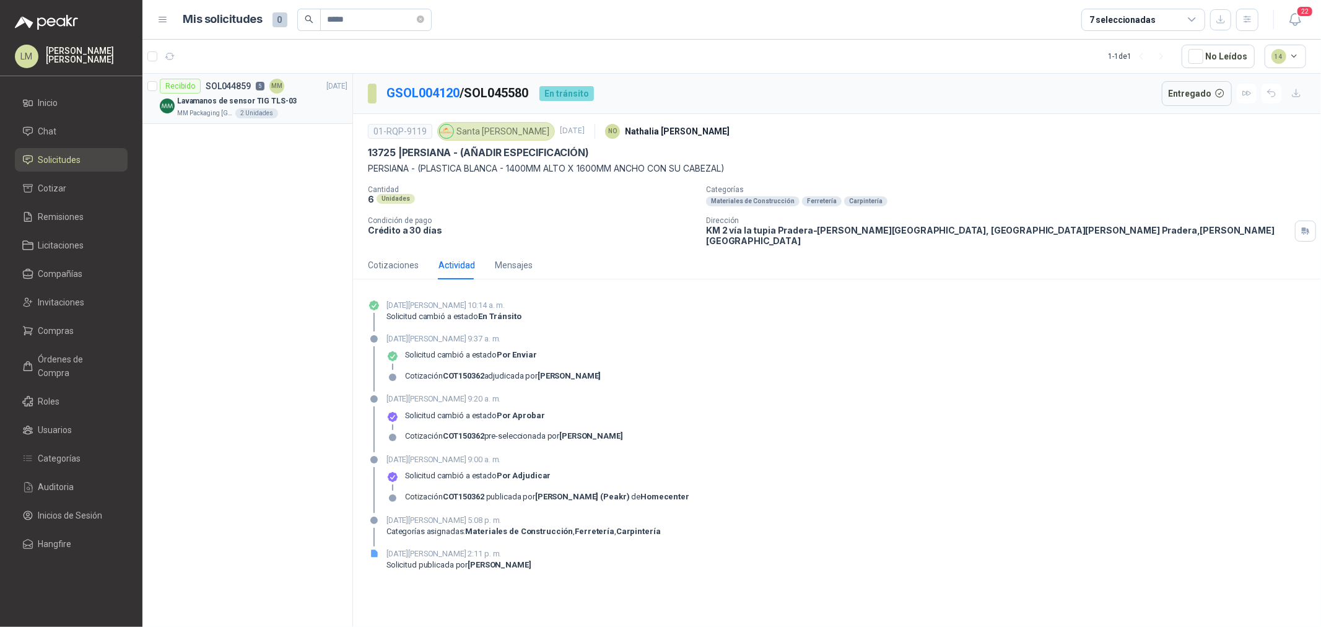
click at [281, 101] on p "Lavamanos de sensor TIG TLS-03" at bounding box center [237, 101] width 120 height 12
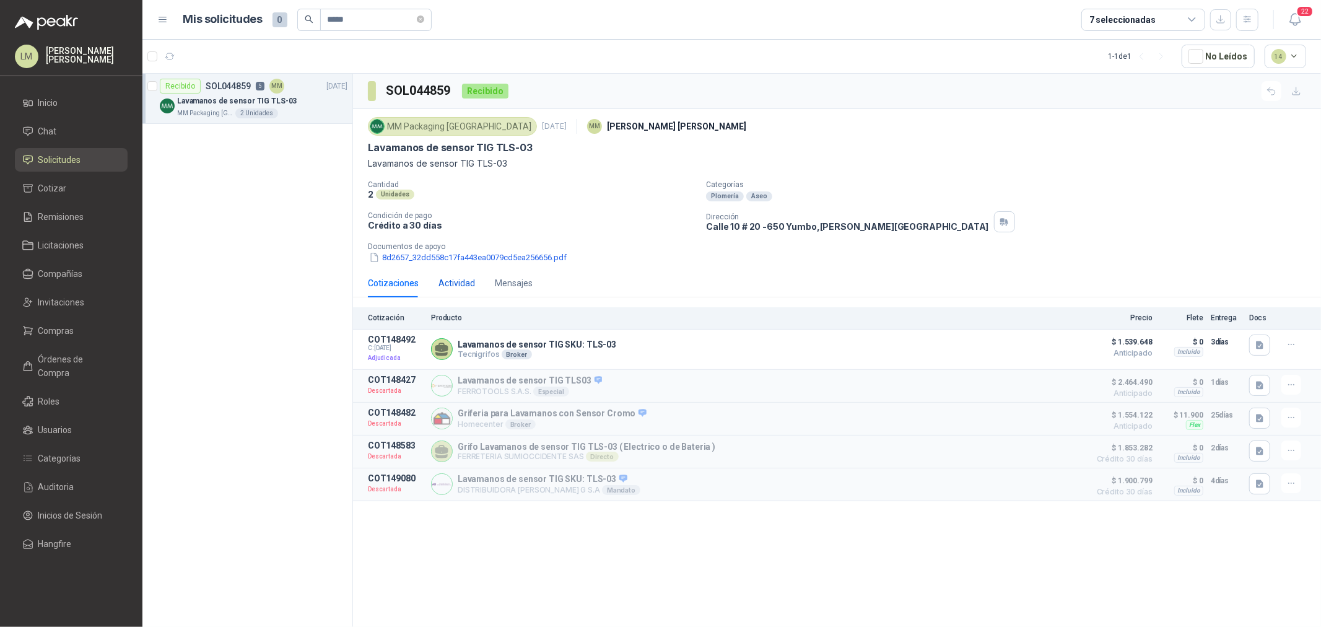
click at [466, 282] on div "Actividad" at bounding box center [456, 283] width 37 height 14
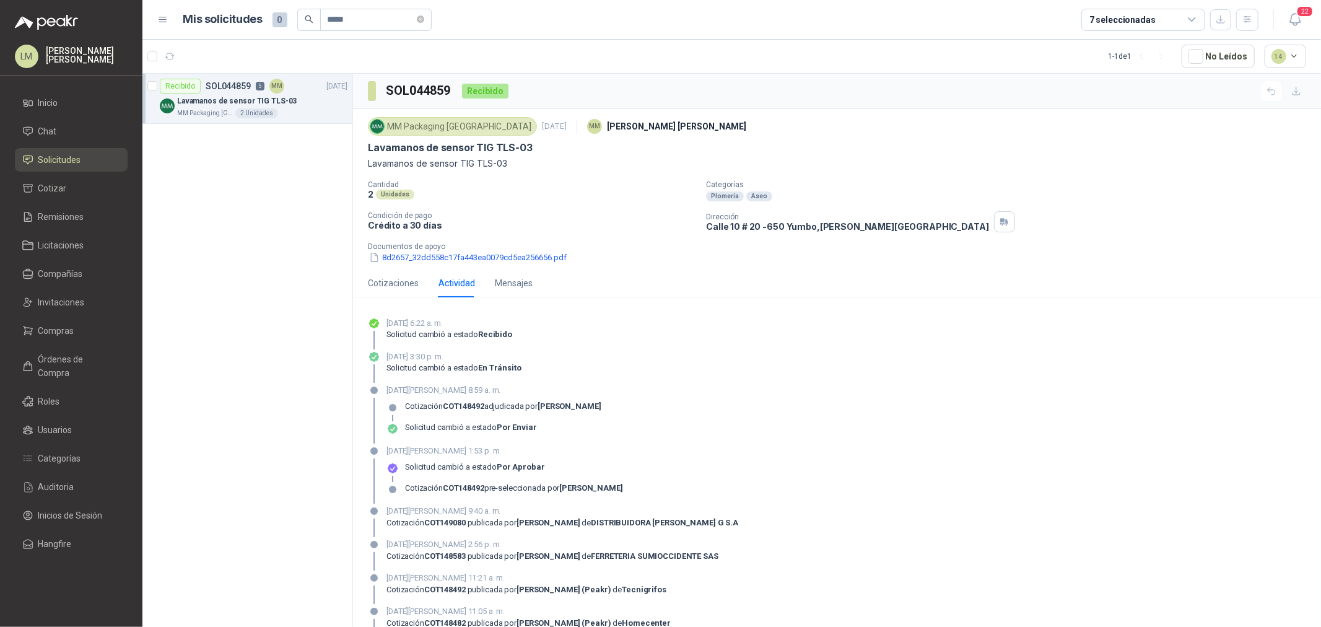
drag, startPoint x: 386, startPoint y: 388, endPoint x: 406, endPoint y: 392, distance: 20.3
click at [403, 391] on p "18 de junio de 2025, 8:59 a. m." at bounding box center [493, 390] width 215 height 12
drag, startPoint x: 370, startPoint y: 19, endPoint x: 238, endPoint y: 28, distance: 131.6
click at [238, 28] on div "Mis solicitudes 0 *****" at bounding box center [307, 20] width 248 height 22
click at [346, 105] on button "button" at bounding box center [345, 105] width 10 height 10
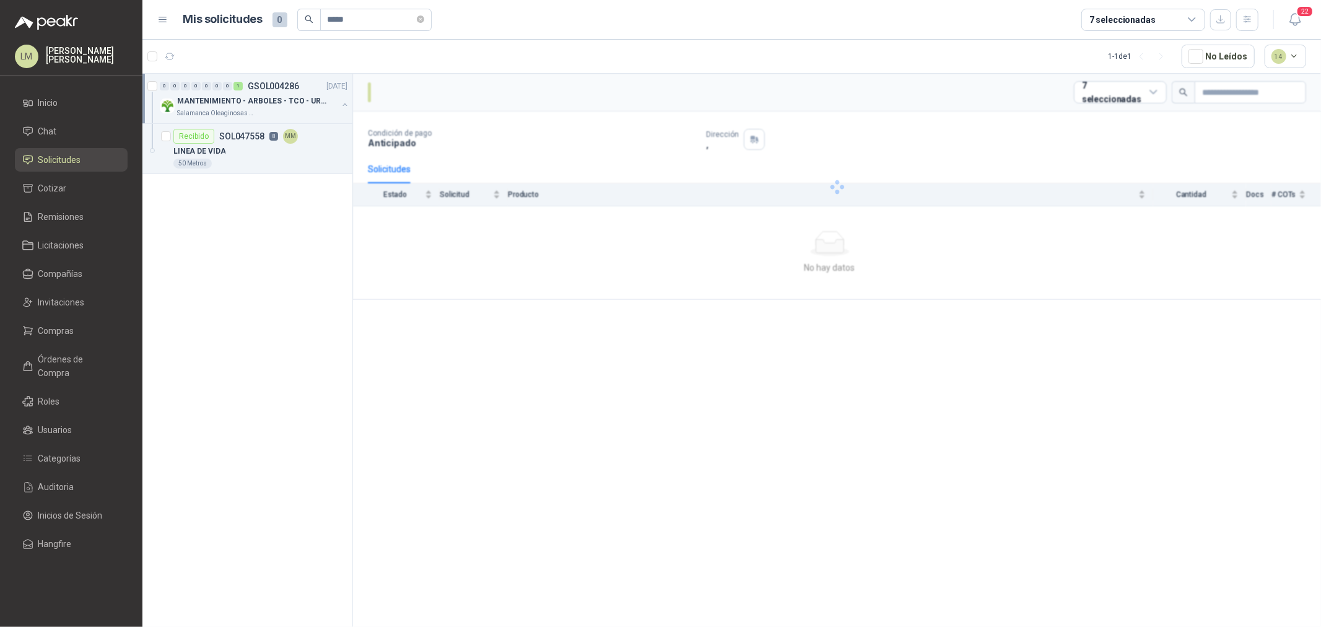
click at [255, 165] on div "50 Metros" at bounding box center [260, 164] width 174 height 10
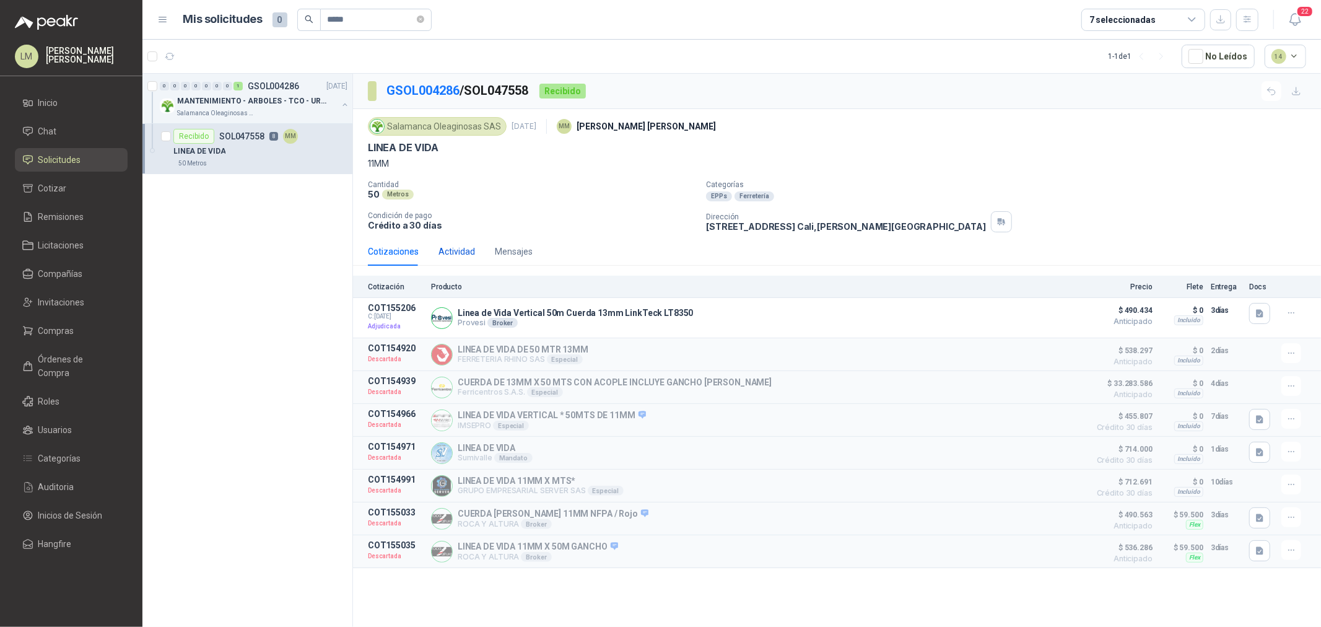
click at [457, 254] on div "Actividad" at bounding box center [456, 252] width 37 height 14
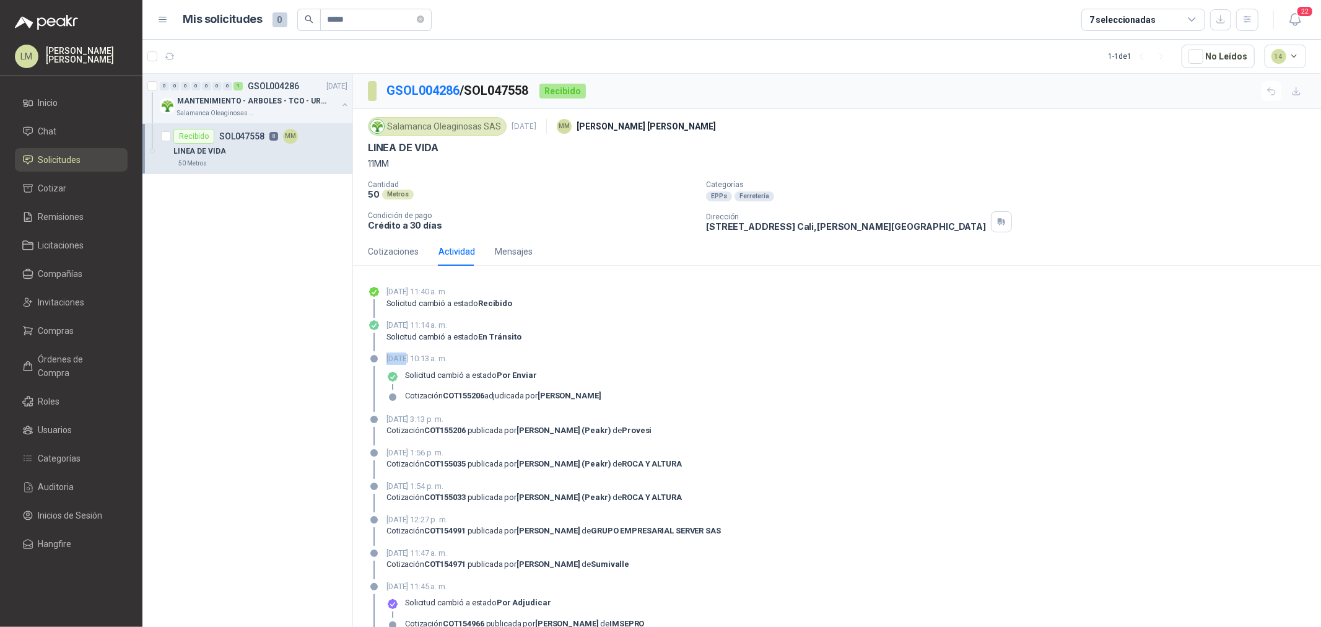
drag, startPoint x: 383, startPoint y: 360, endPoint x: 421, endPoint y: 359, distance: 38.4
click at [417, 358] on div "02 de julio de 2025, 10:13 a. m. Solicitud cambió a estado Por enviar Cotizació…" at bounding box center [837, 381] width 938 height 59
drag, startPoint x: 358, startPoint y: 17, endPoint x: 322, endPoint y: 21, distance: 36.2
click at [333, 20] on input "*****" at bounding box center [371, 19] width 87 height 21
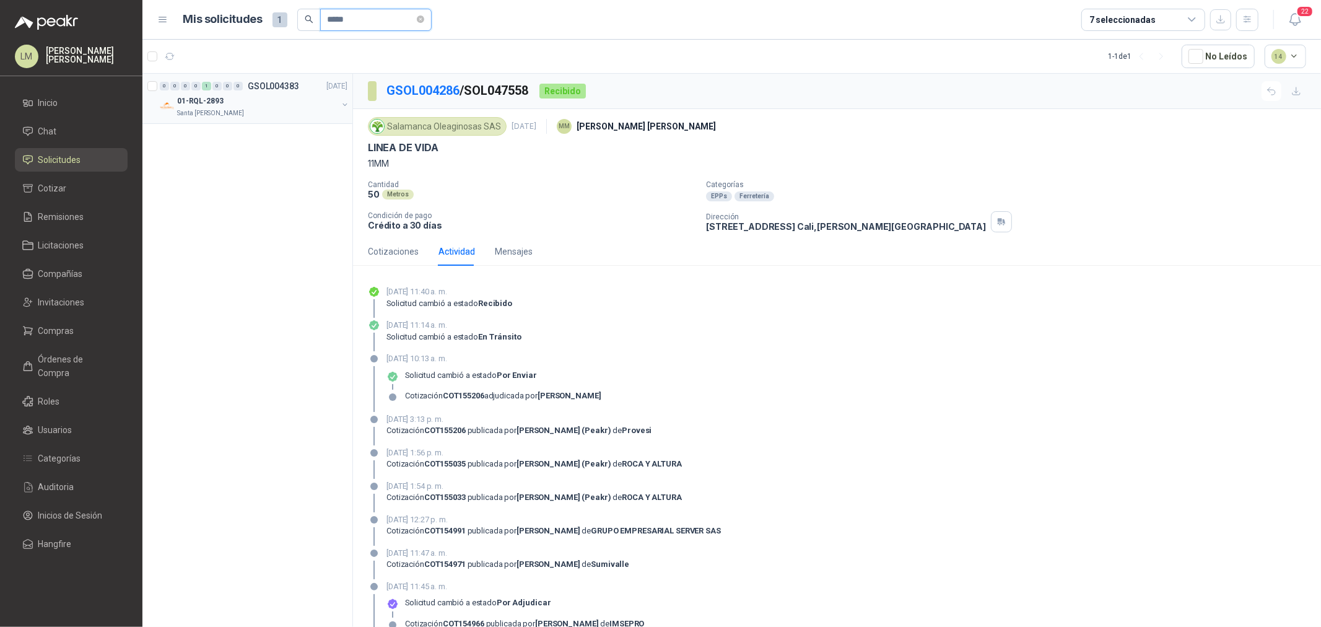
type input "*****"
drag, startPoint x: 342, startPoint y: 103, endPoint x: 335, endPoint y: 109, distance: 8.8
click at [342, 103] on button "button" at bounding box center [345, 105] width 10 height 10
click at [282, 141] on div "Por enviar SOL048082 4 NO" at bounding box center [237, 136] width 129 height 15
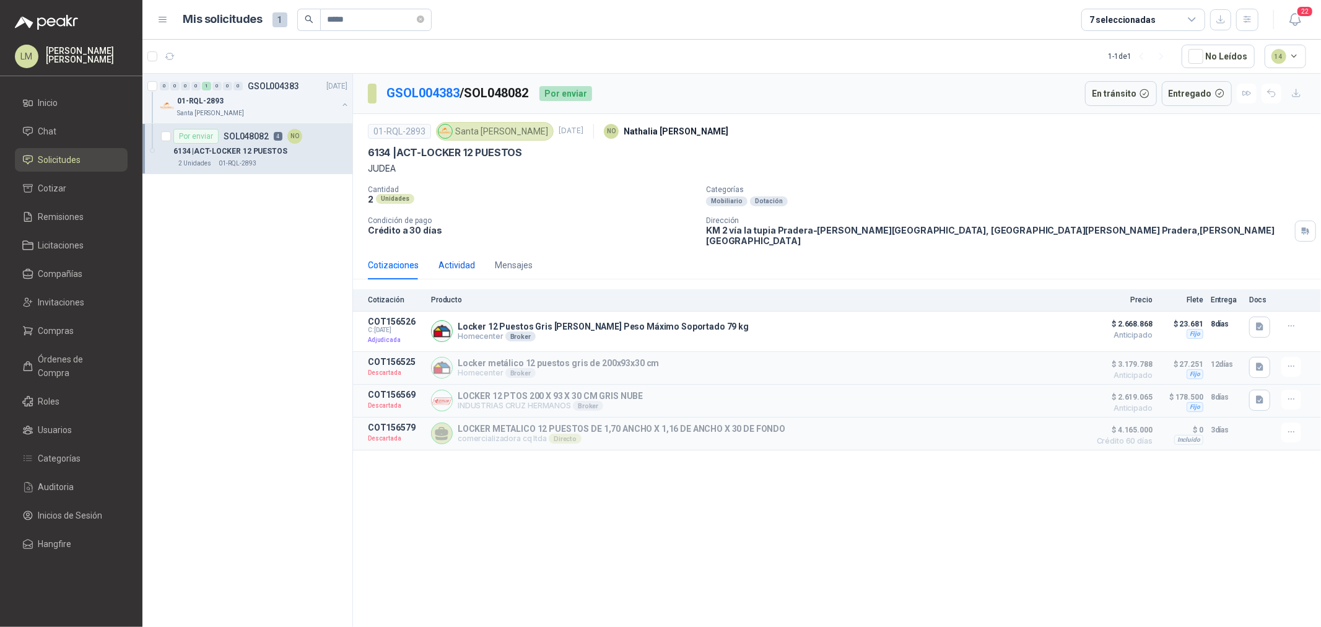
click at [460, 258] on div "Actividad" at bounding box center [456, 265] width 37 height 14
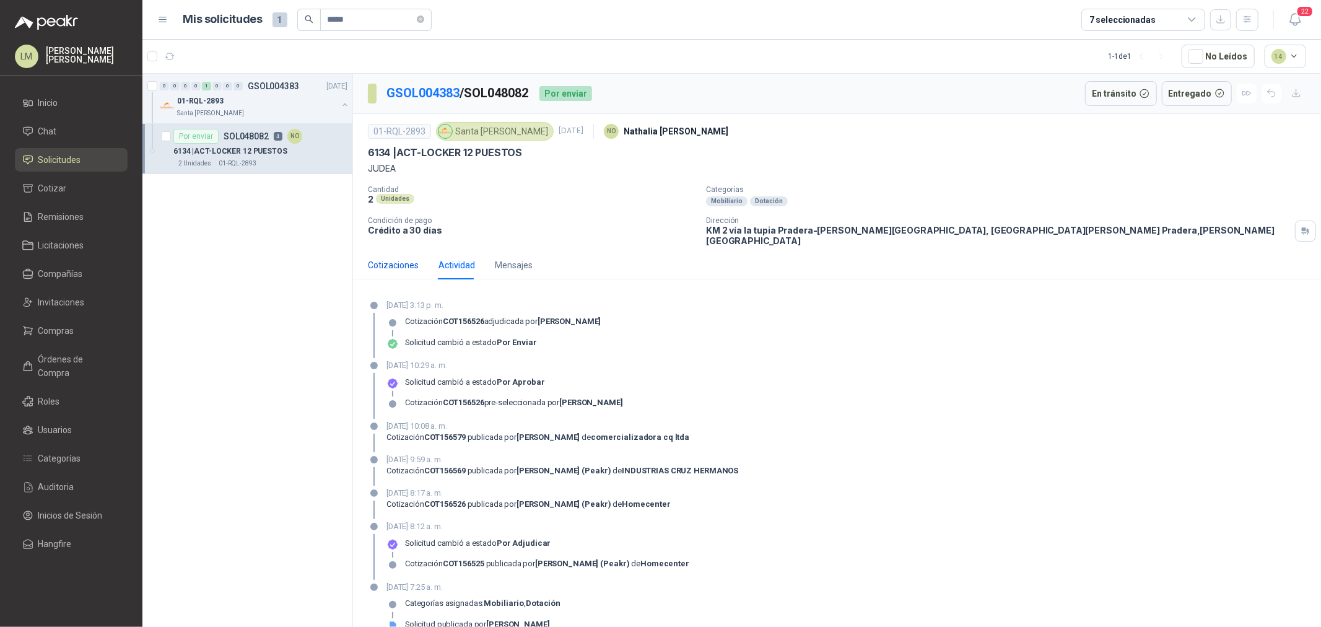
click at [400, 258] on div "Cotizaciones" at bounding box center [393, 265] width 51 height 14
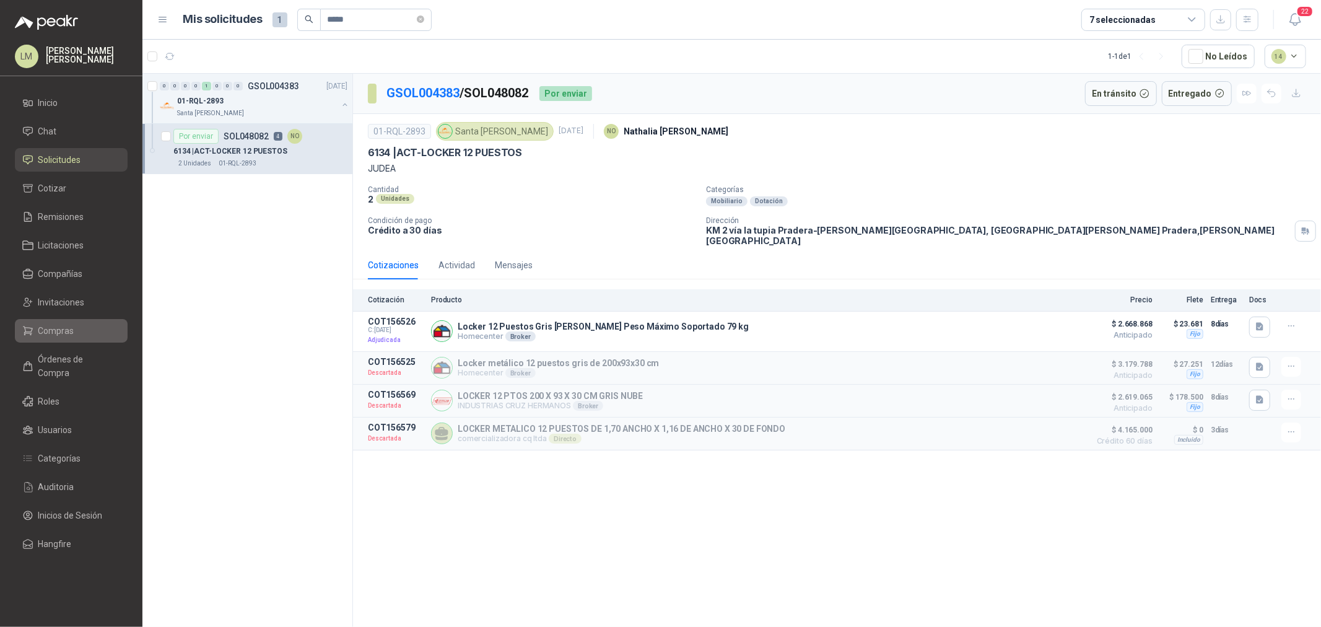
click at [56, 329] on span "Compras" at bounding box center [56, 331] width 36 height 14
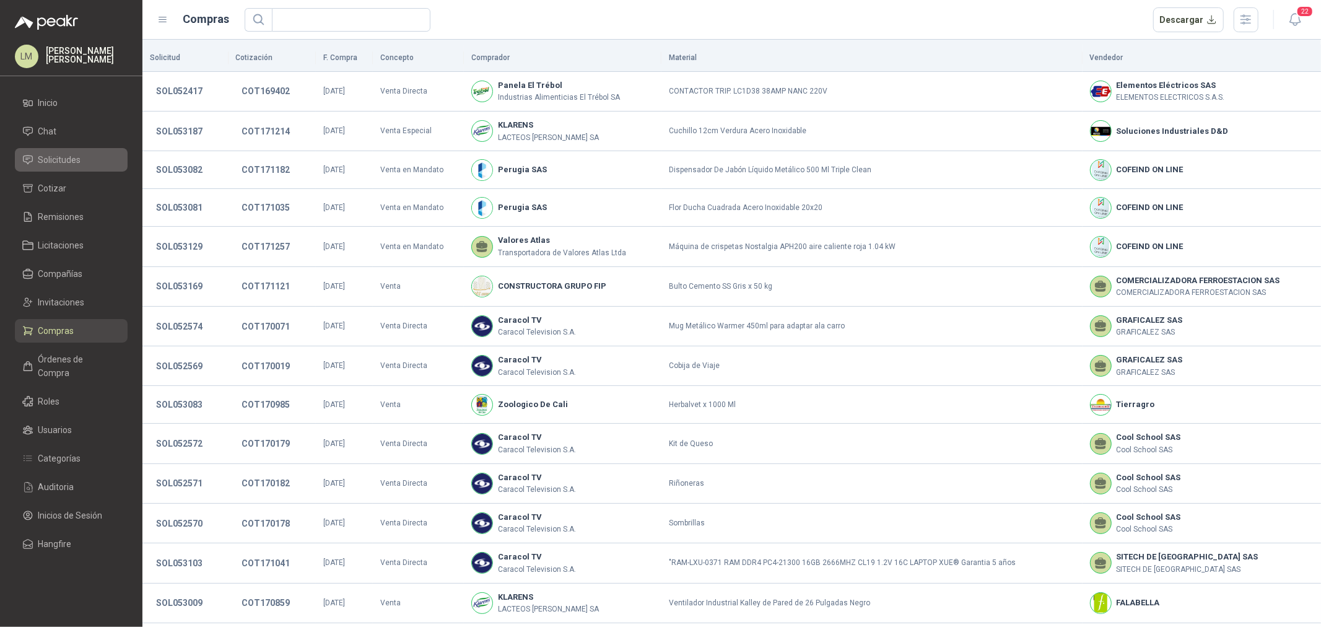
click at [50, 160] on span "Solicitudes" at bounding box center [59, 160] width 43 height 14
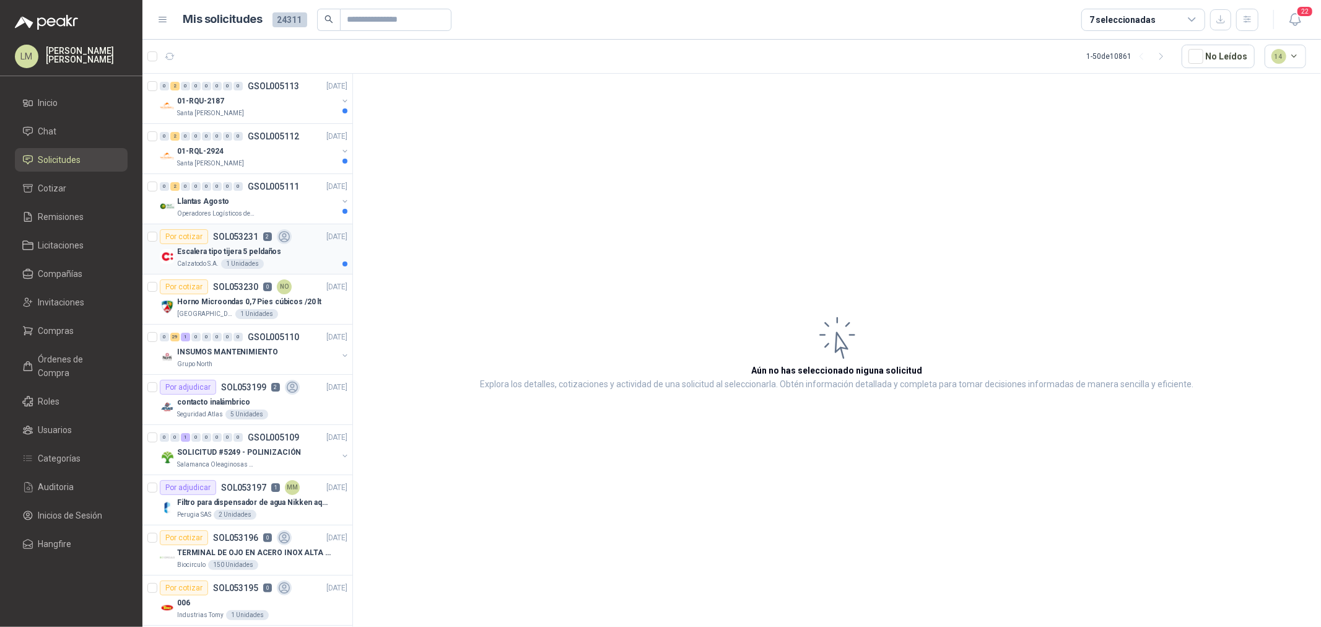
click at [255, 244] on div "Escalera tipo tijera 5 peldaños" at bounding box center [262, 251] width 170 height 15
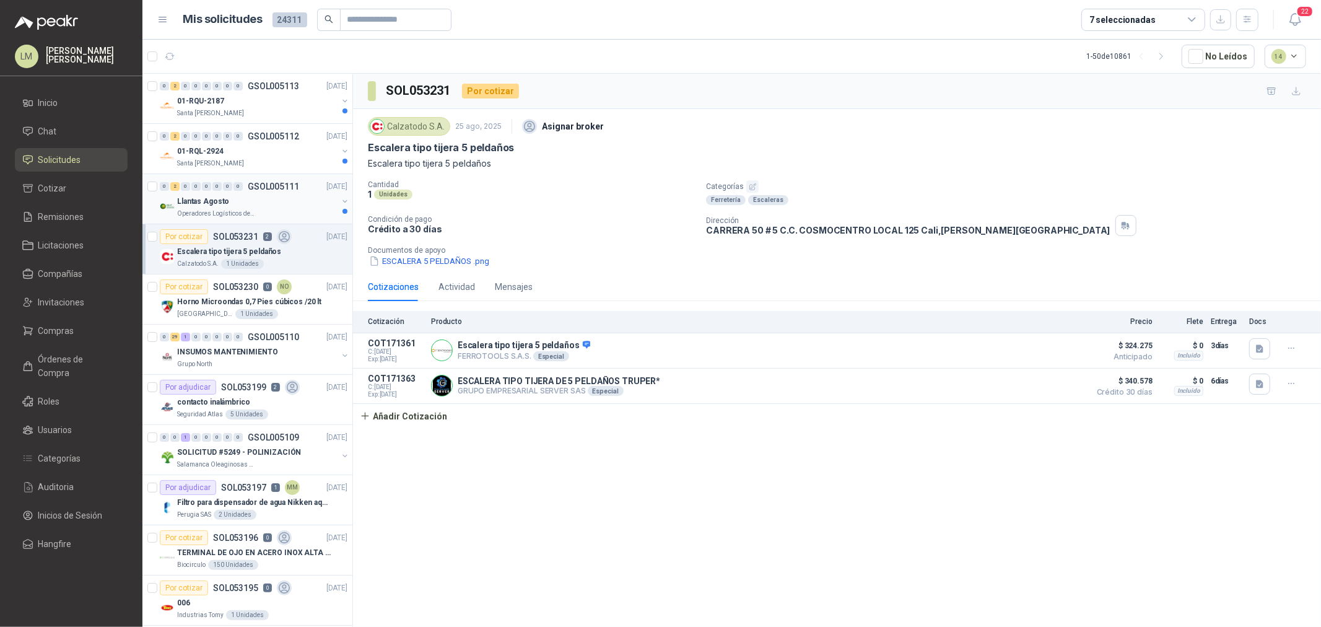
click at [209, 181] on div "0 2 0 0 0 0 0 0 GSOL005111 25/08/25" at bounding box center [255, 186] width 190 height 15
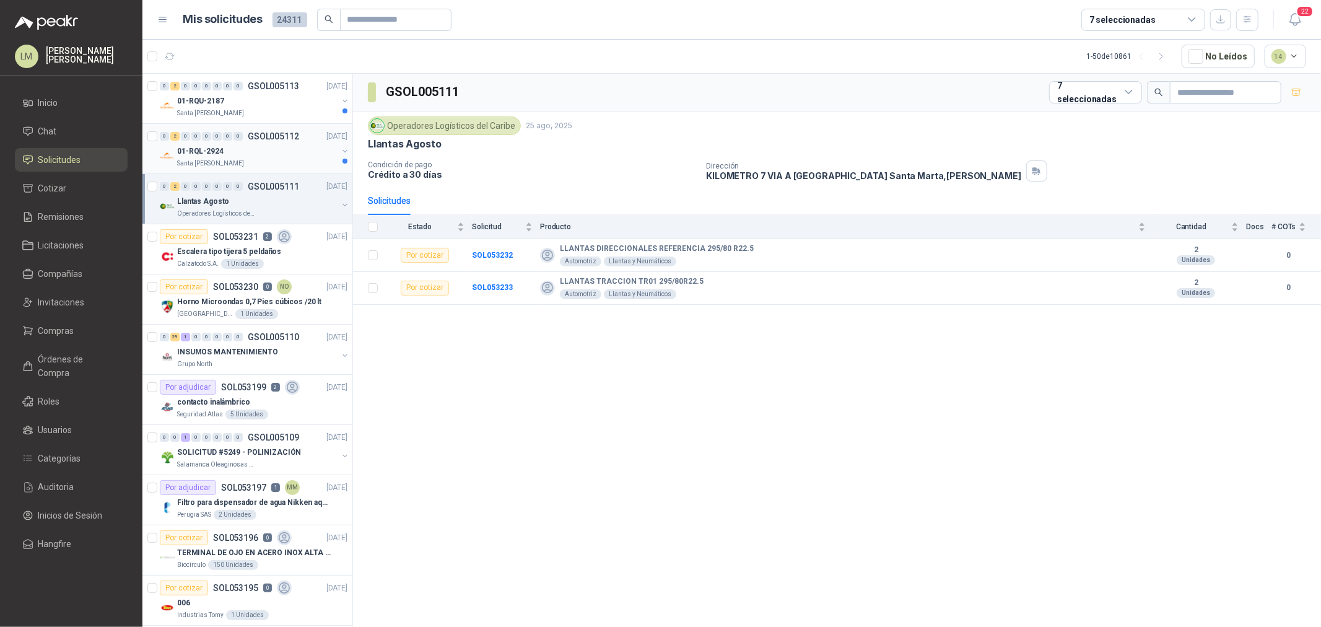
click at [211, 146] on p "01-RQL-2924" at bounding box center [200, 152] width 46 height 12
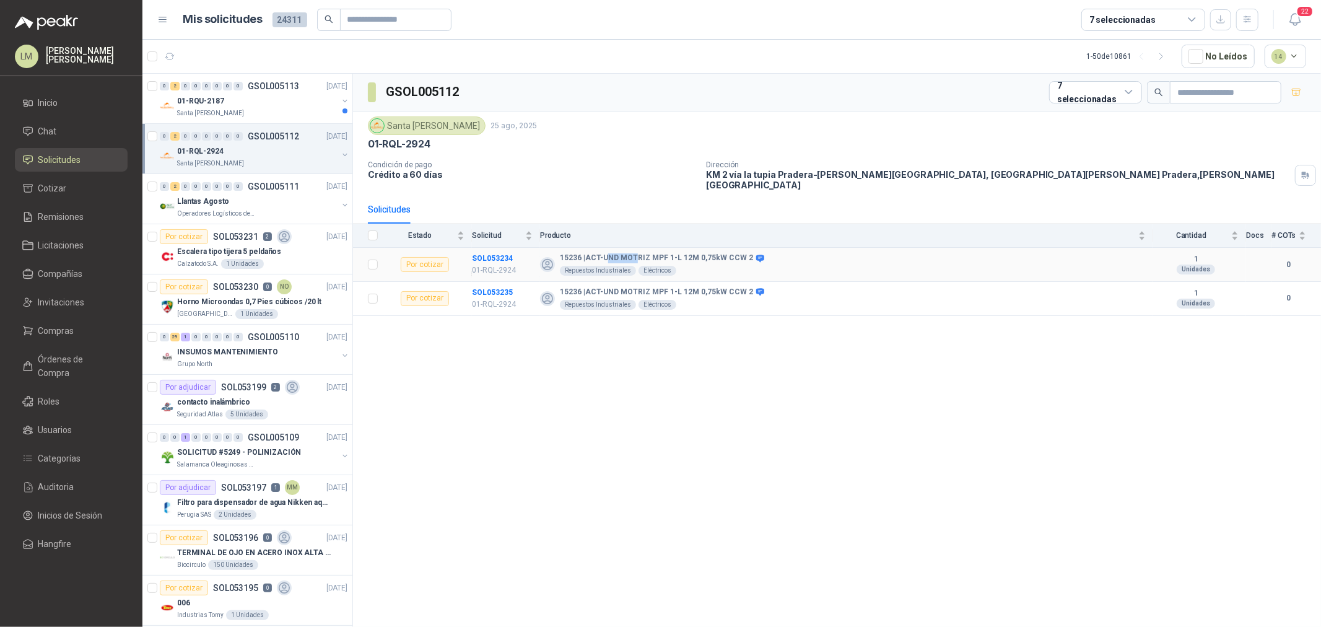
drag, startPoint x: 607, startPoint y: 253, endPoint x: 671, endPoint y: 255, distance: 63.8
click at [664, 255] on b "15236 | ACT-UND MOTRIZ MPF 1-L 12M 0,75kW CCW 2" at bounding box center [656, 258] width 193 height 10
click at [671, 255] on b "15236 | ACT-UND MOTRIZ MPF 1-L 12M 0,75kW CCW 2" at bounding box center [656, 258] width 193 height 10
click at [220, 99] on p "01-RQU-2187" at bounding box center [200, 101] width 47 height 12
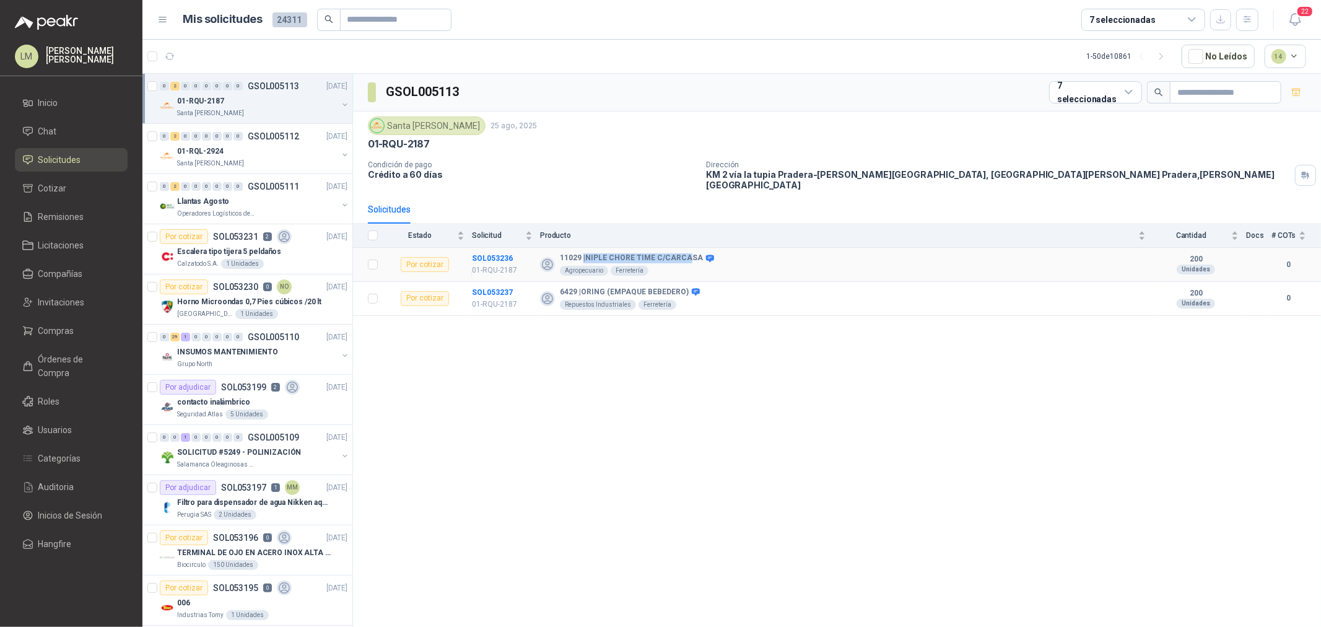
drag, startPoint x: 583, startPoint y: 246, endPoint x: 687, endPoint y: 250, distance: 104.1
click at [687, 253] on b "11029 | NIPLE CHORE TIME C/CARCASA" at bounding box center [631, 258] width 143 height 10
drag, startPoint x: 583, startPoint y: 286, endPoint x: 678, endPoint y: 286, distance: 94.8
click at [678, 287] on b "6429 | ORING (EMPAQUE BEBEDERO)" at bounding box center [624, 292] width 129 height 10
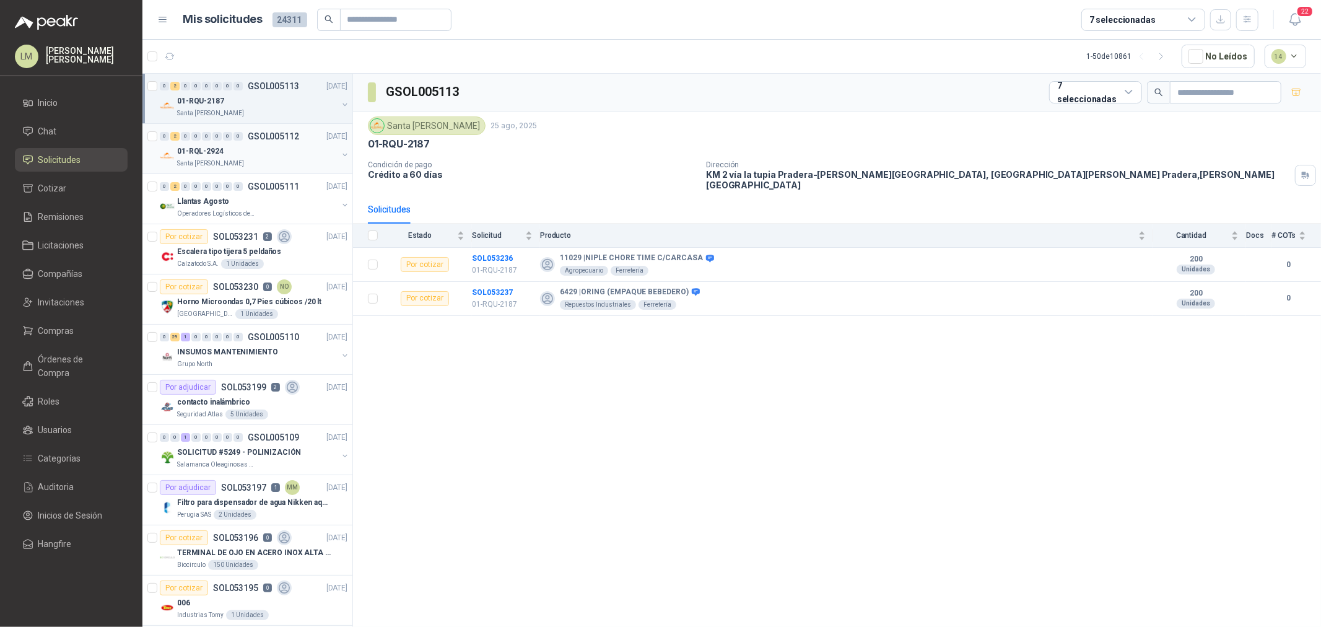
click at [257, 170] on div "0 2 0 0 0 0 0 0 GSOL005112 25/08/25 01-RQL-2924 Santa Anita Napoles" at bounding box center [247, 149] width 210 height 50
click at [256, 154] on div "01-RQL-2924" at bounding box center [257, 151] width 160 height 15
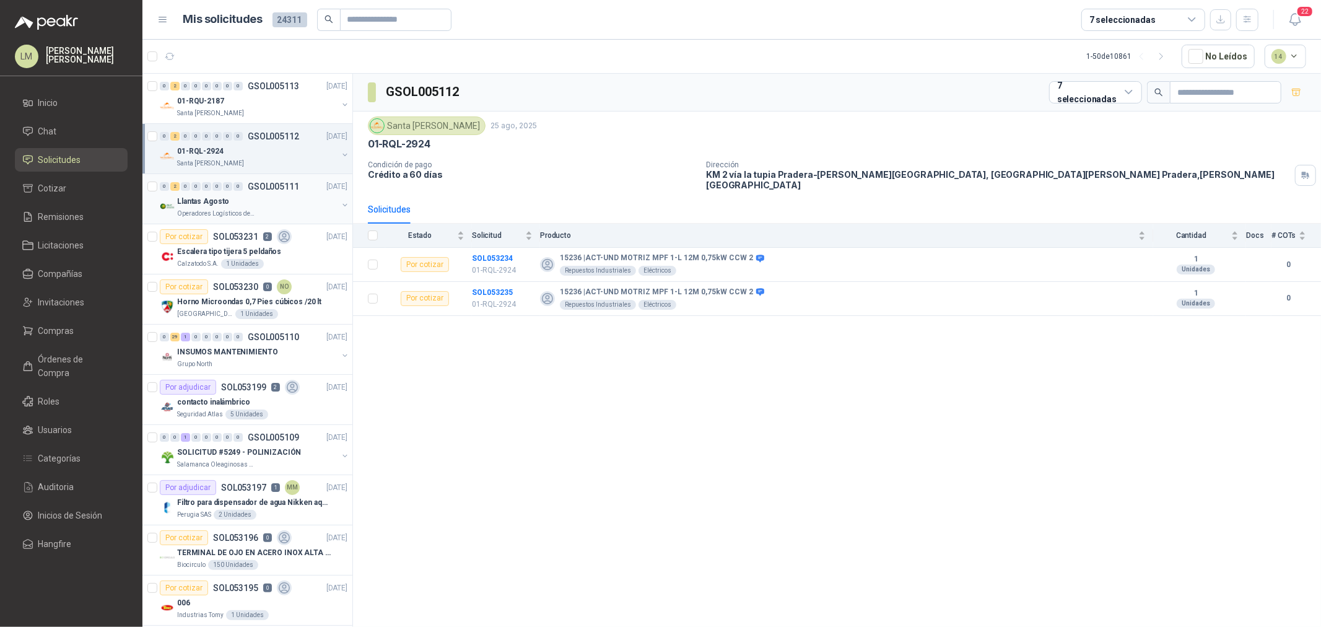
click at [196, 207] on div "Llantas Agosto" at bounding box center [257, 201] width 160 height 15
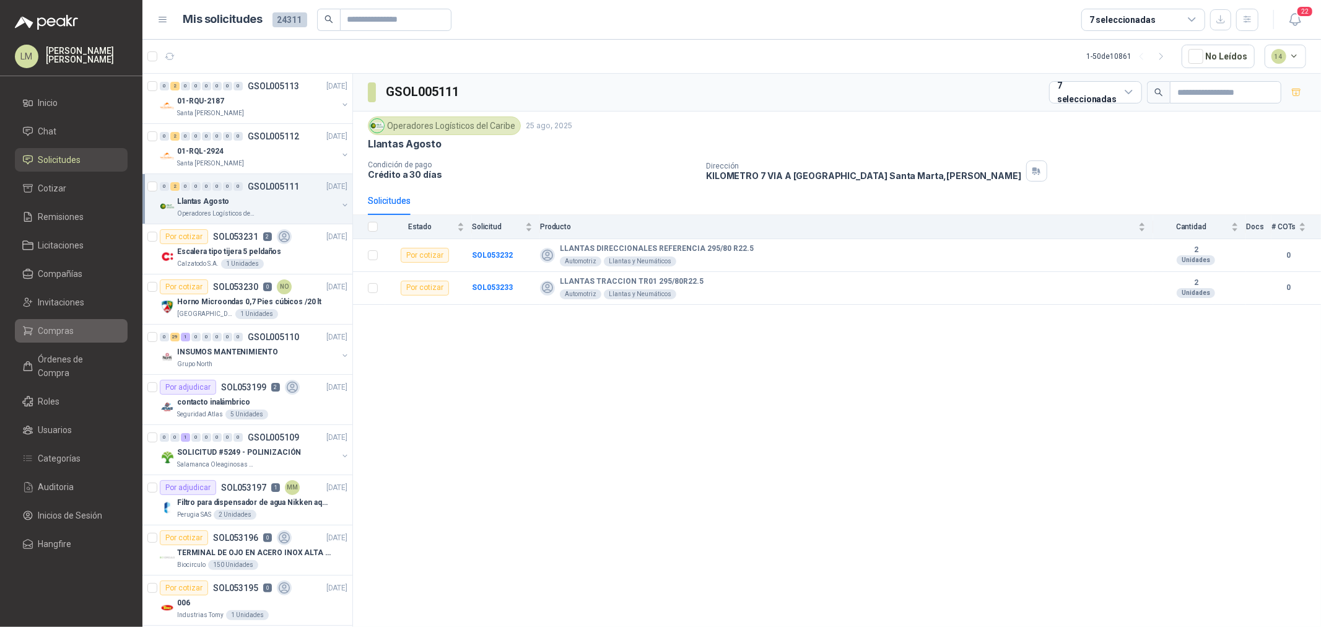
drag, startPoint x: 58, startPoint y: 329, endPoint x: 48, endPoint y: 331, distance: 10.6
click at [58, 329] on span "Compras" at bounding box center [56, 331] width 36 height 14
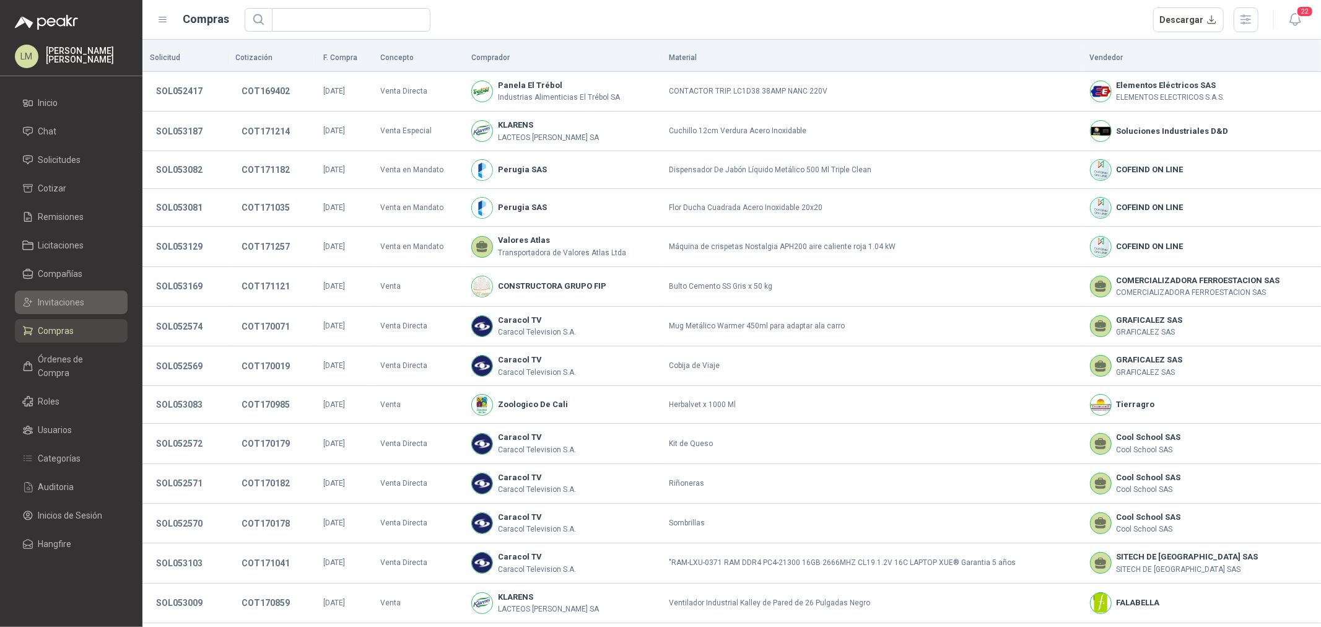
click at [46, 303] on span "Invitaciones" at bounding box center [61, 302] width 46 height 14
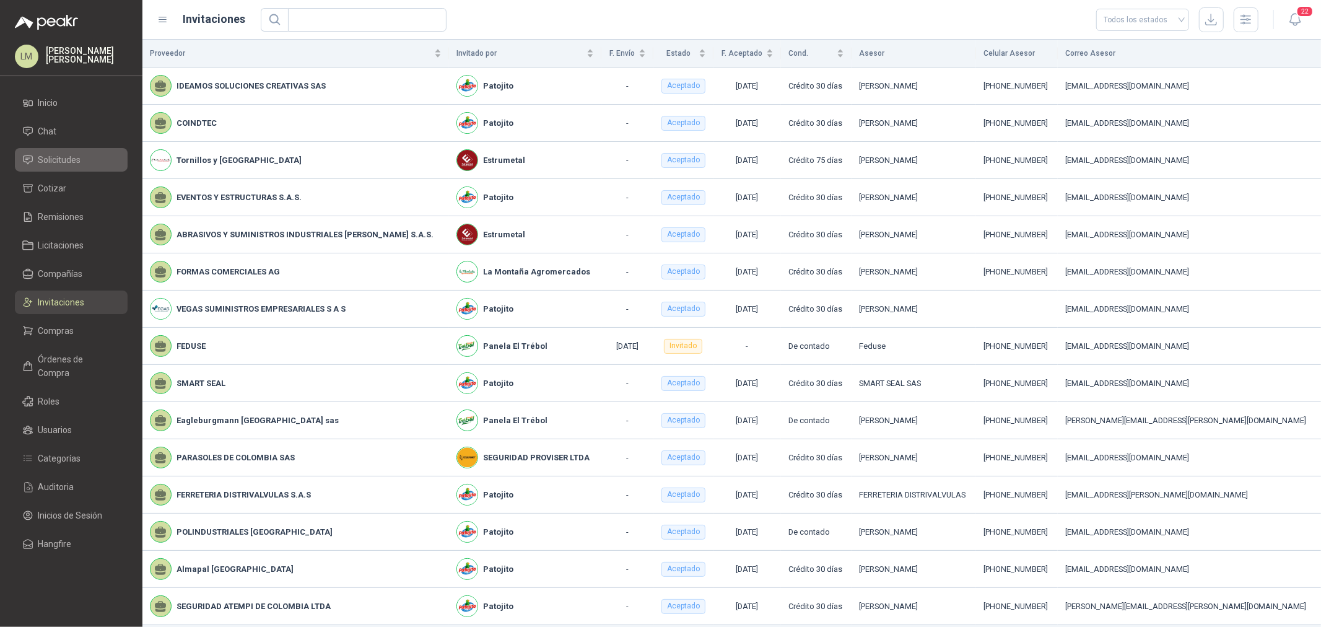
click at [62, 164] on span "Solicitudes" at bounding box center [59, 160] width 43 height 14
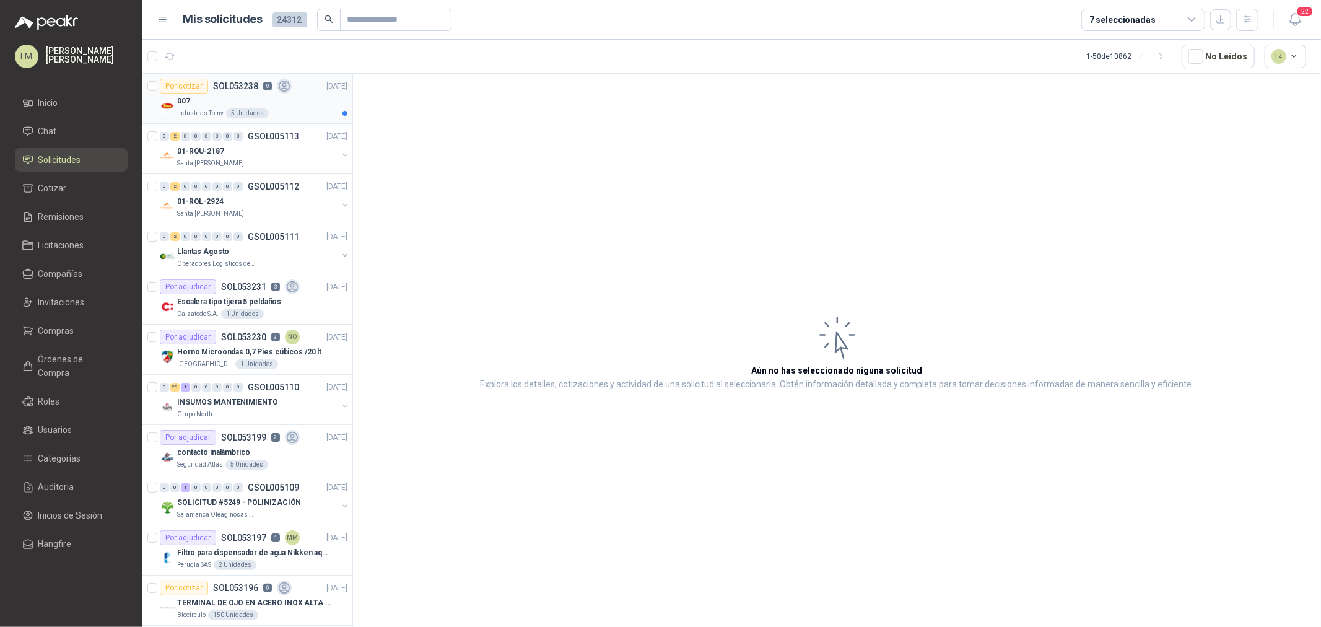
click at [209, 106] on div "007" at bounding box center [262, 101] width 170 height 15
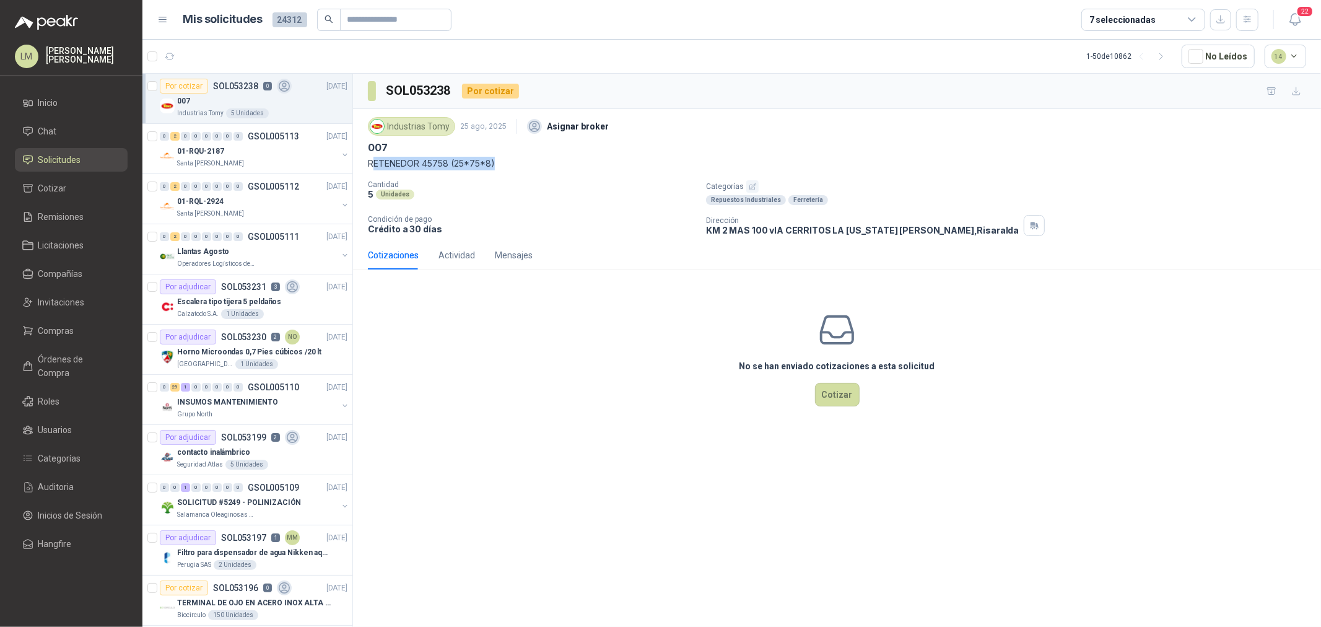
drag, startPoint x: 374, startPoint y: 159, endPoint x: 510, endPoint y: 160, distance: 135.6
click at [510, 160] on p "RETENEDOR 45758 (25*75*8)" at bounding box center [837, 164] width 938 height 14
click at [213, 291] on div "Por adjudicar" at bounding box center [188, 286] width 56 height 15
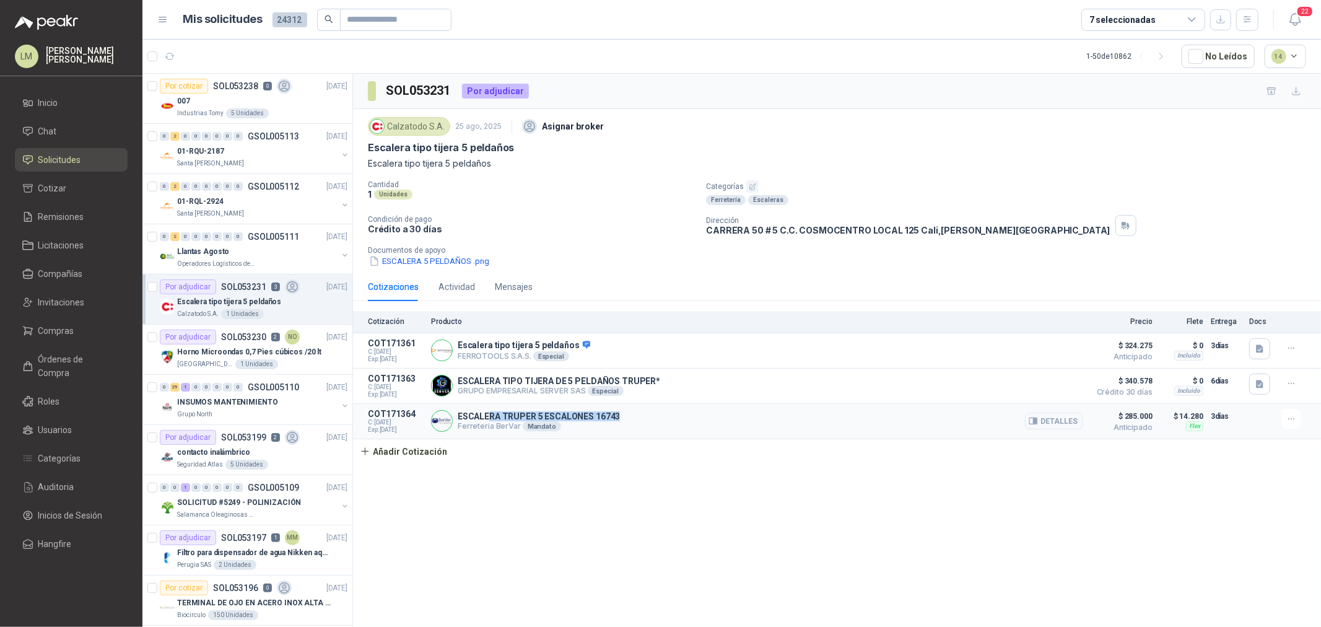
drag, startPoint x: 628, startPoint y: 417, endPoint x: 484, endPoint y: 414, distance: 143.7
click at [484, 414] on div "ESCALERA TRUPER 5 ESCALONES 16743 Ferreteria BerVar Mandato Detalles" at bounding box center [757, 421] width 652 height 25
click at [484, 414] on p "ESCALERA TRUPER 5 ESCALONES 16743" at bounding box center [539, 416] width 162 height 10
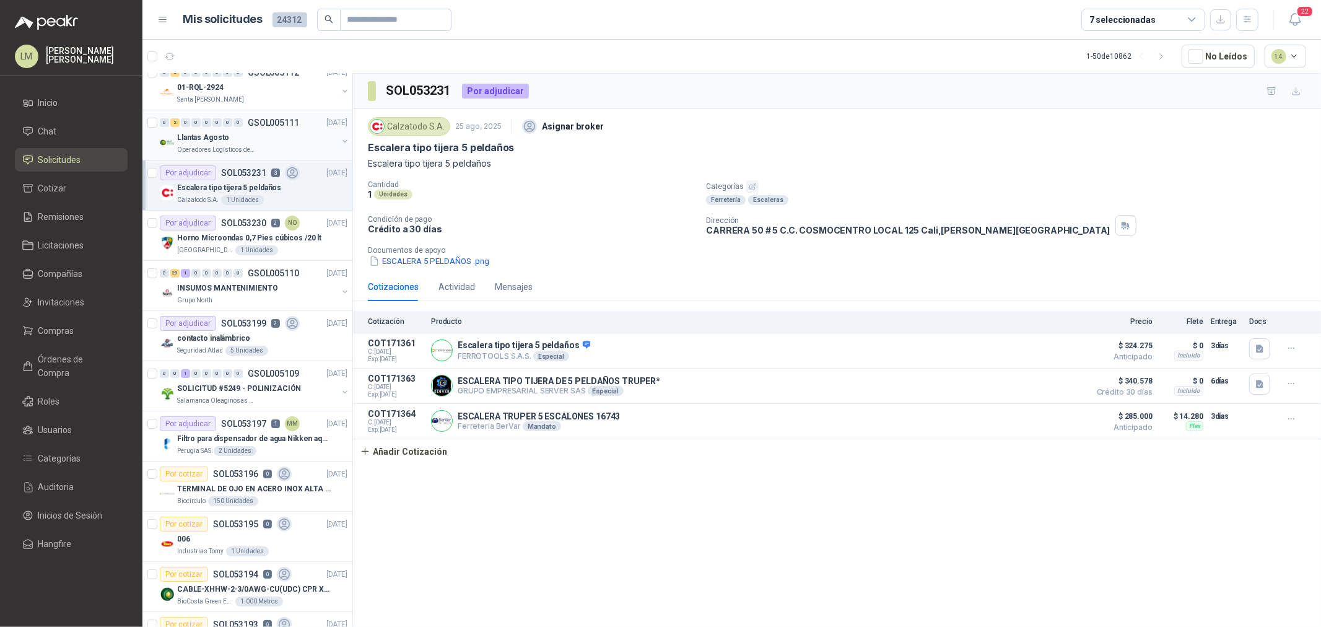
scroll to position [137, 0]
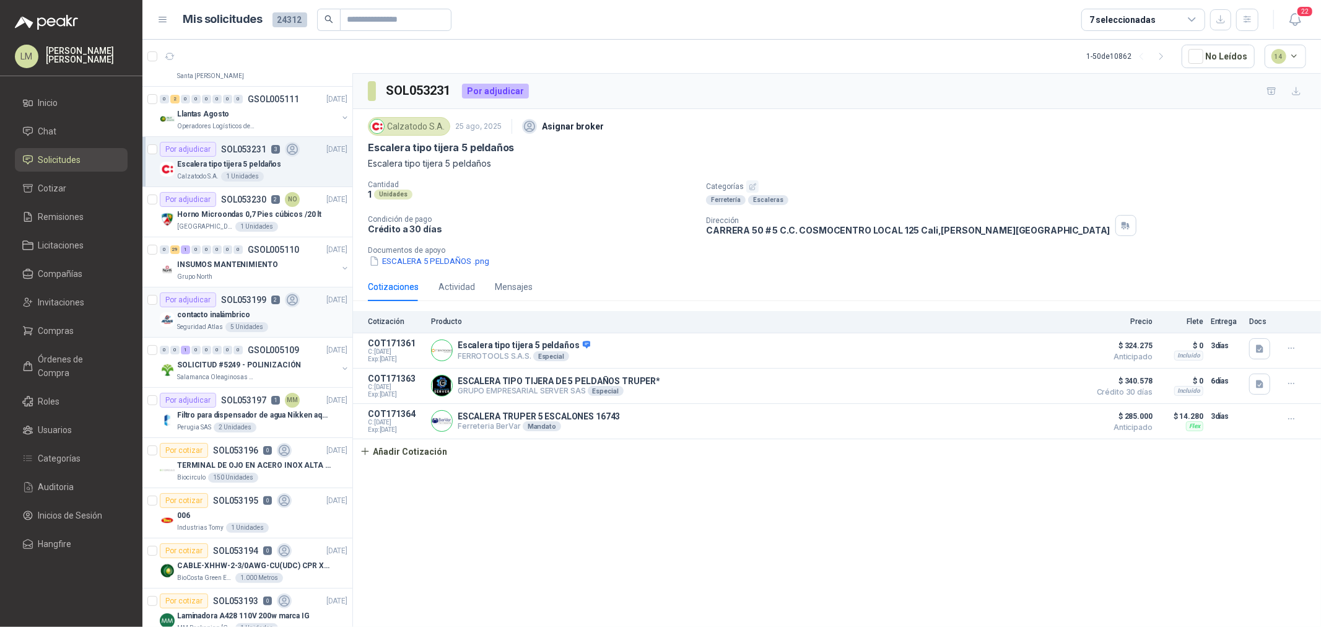
click at [254, 301] on p "SOL053199" at bounding box center [243, 299] width 45 height 9
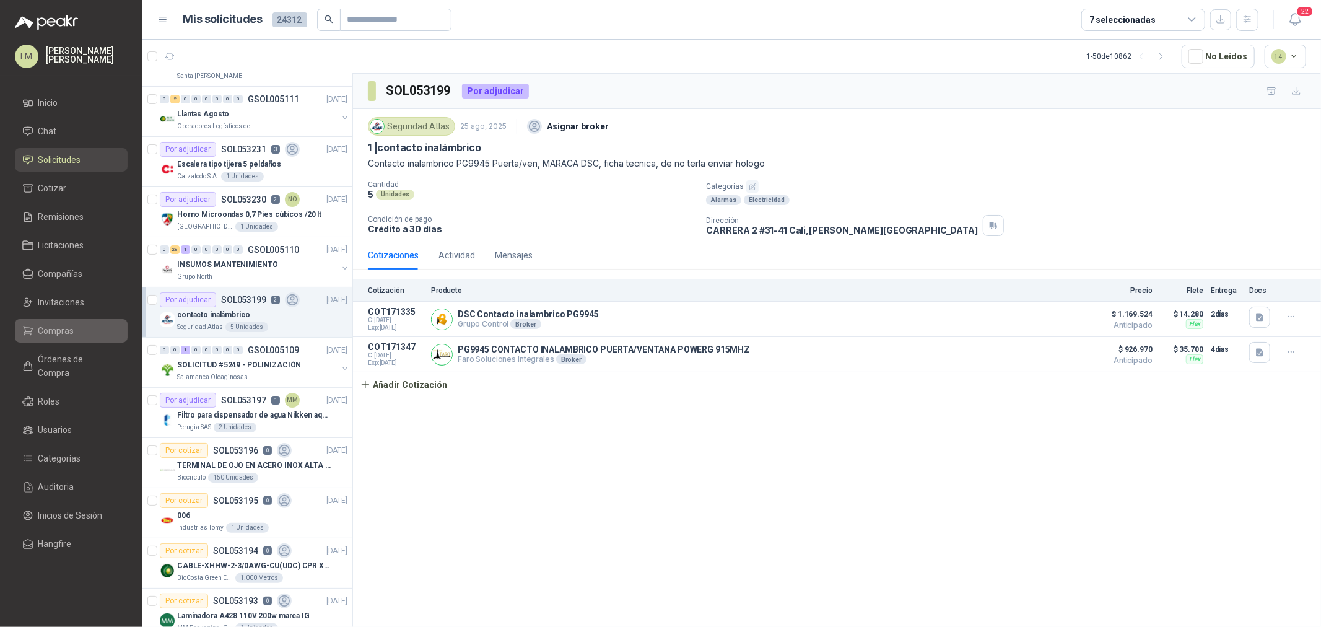
click at [56, 326] on span "Compras" at bounding box center [56, 331] width 36 height 14
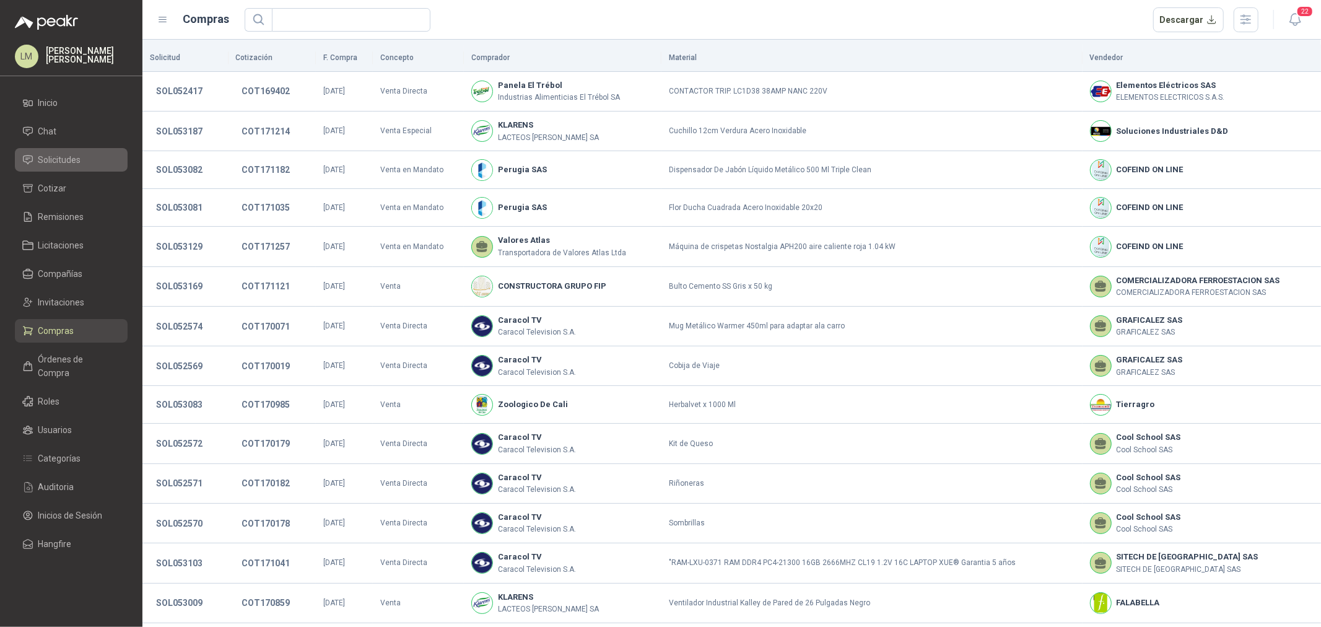
click at [70, 155] on span "Solicitudes" at bounding box center [59, 160] width 43 height 14
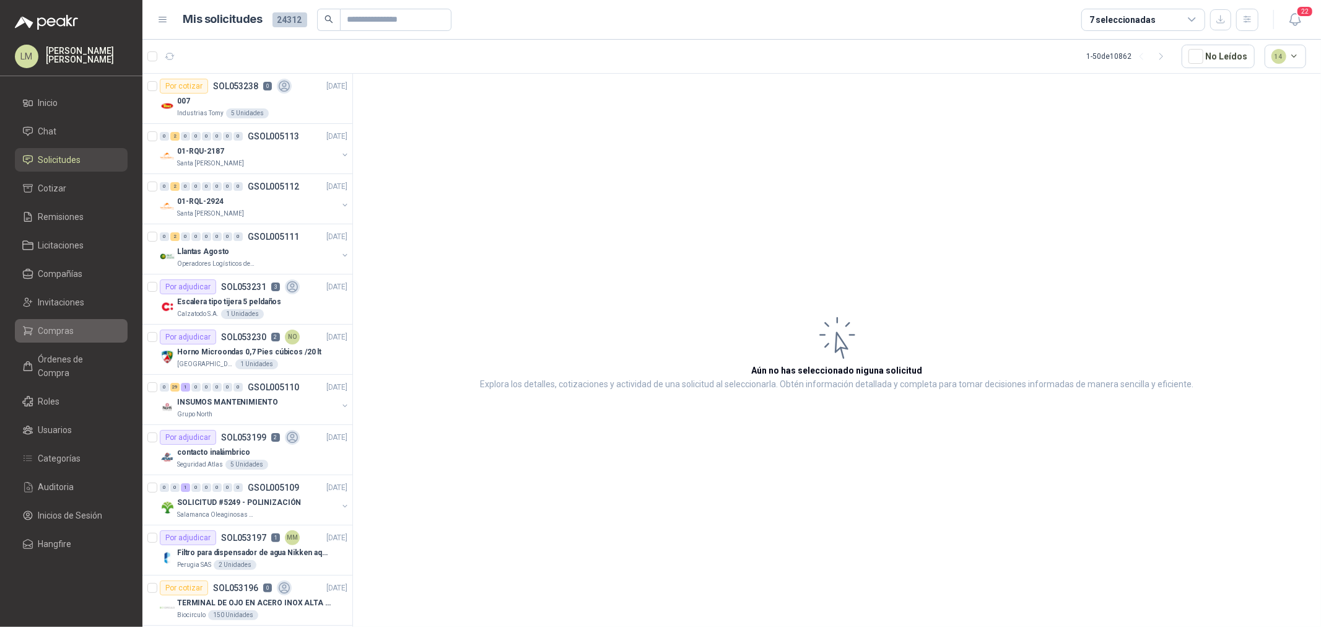
click at [72, 323] on link "Compras" at bounding box center [71, 331] width 113 height 24
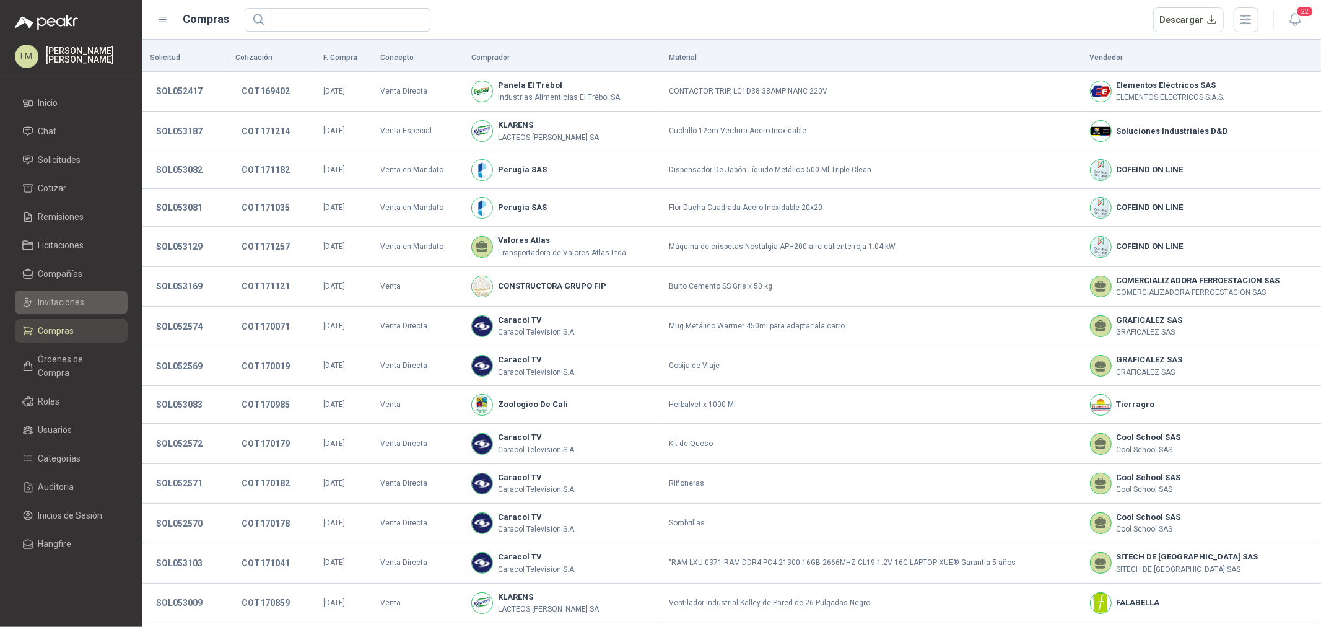
click at [71, 303] on span "Invitaciones" at bounding box center [61, 302] width 46 height 14
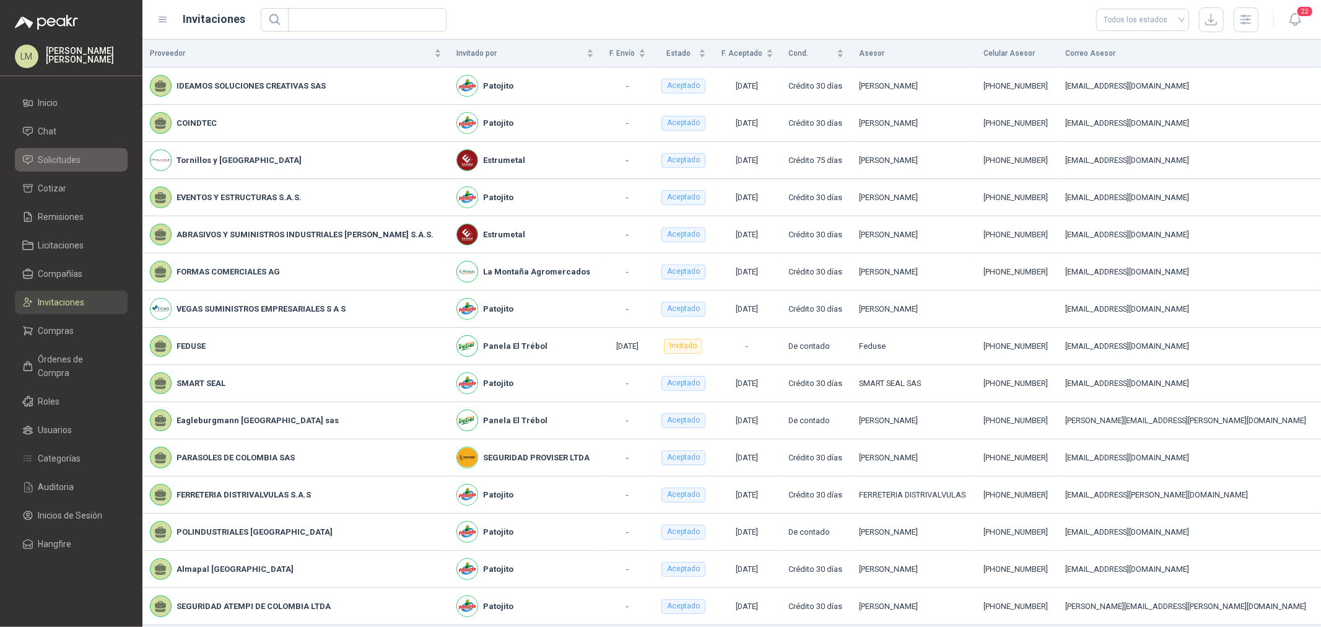
click at [59, 158] on span "Solicitudes" at bounding box center [59, 160] width 43 height 14
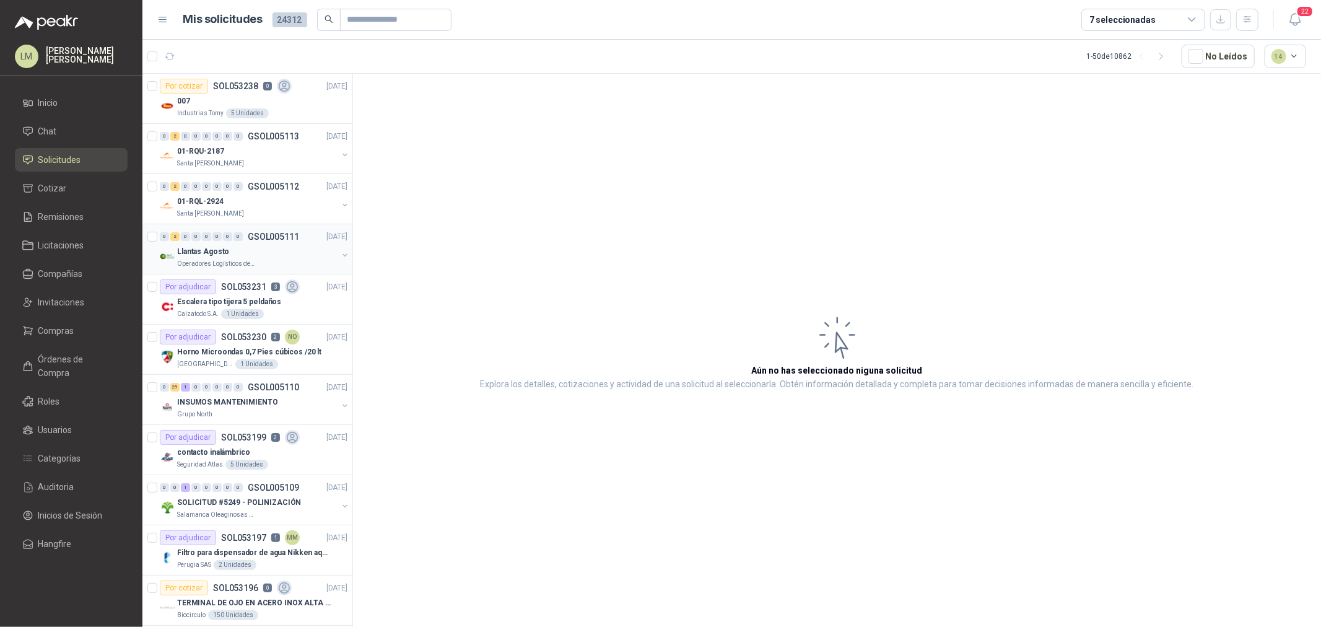
click at [340, 256] on button "button" at bounding box center [345, 255] width 10 height 10
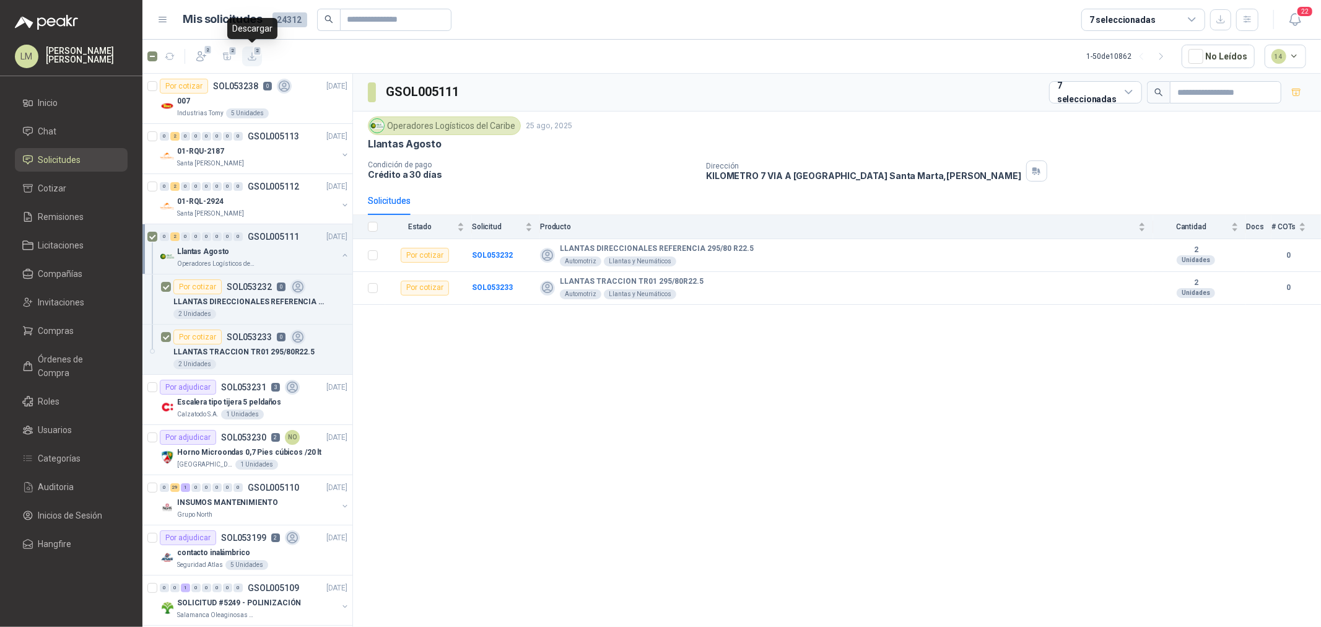
click at [253, 53] on span "2" at bounding box center [257, 51] width 9 height 10
click at [226, 56] on icon "button" at bounding box center [227, 56] width 11 height 11
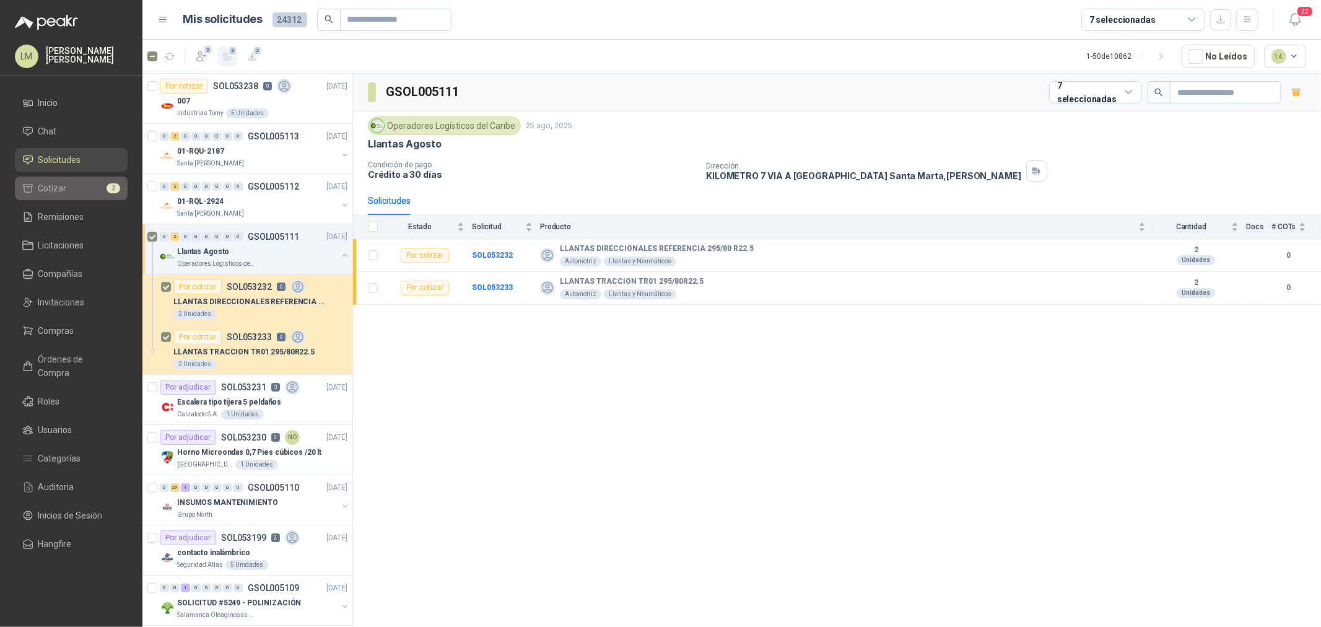
click at [89, 180] on link "Cotizar 2" at bounding box center [71, 189] width 113 height 24
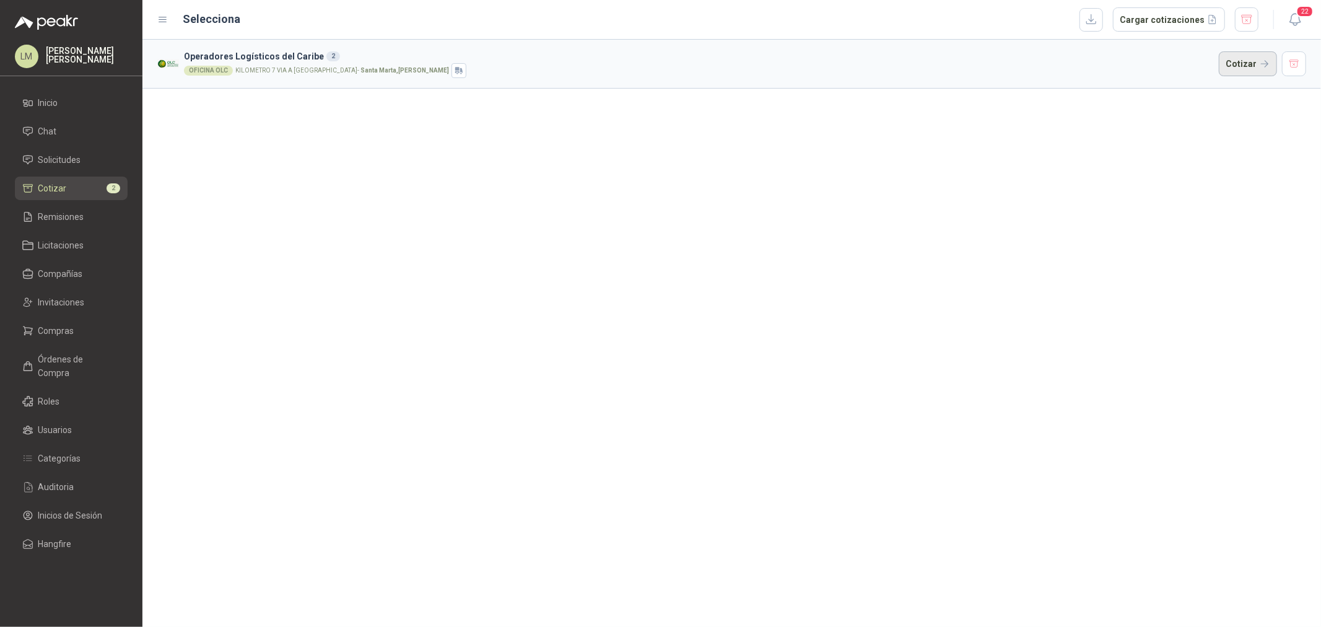
click at [1258, 66] on button "Cotizar" at bounding box center [1248, 63] width 58 height 25
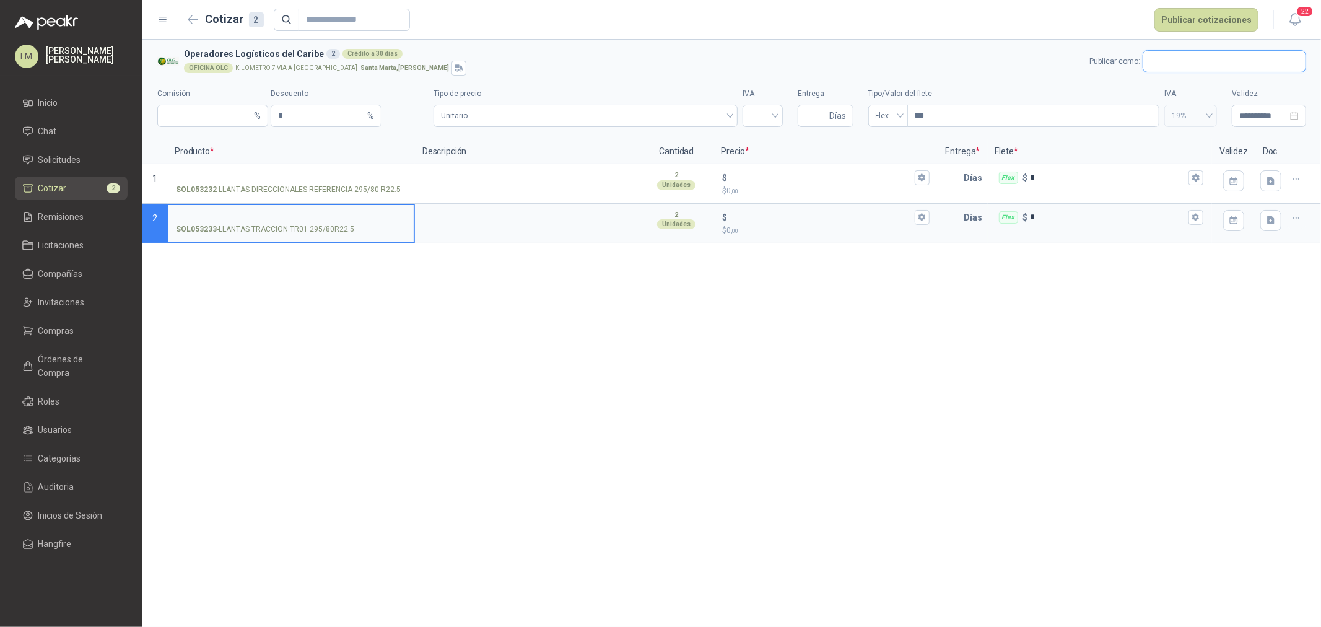
click at [1205, 56] on input "text" at bounding box center [1224, 61] width 162 height 21
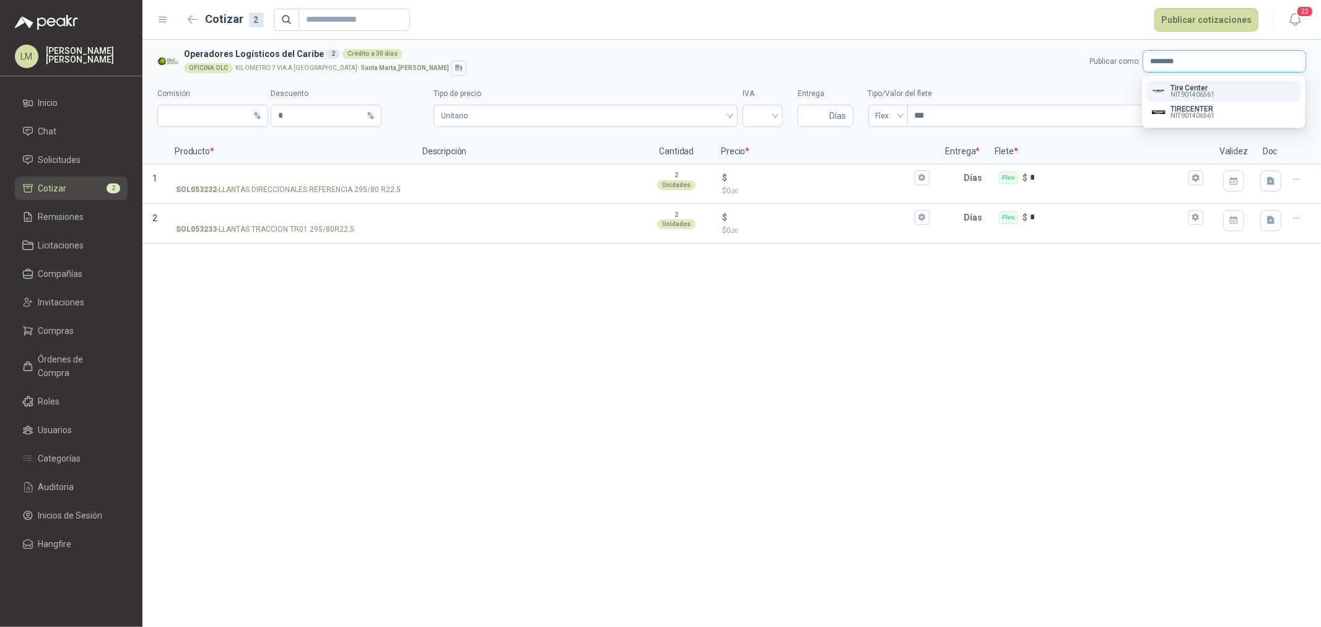
type input "********"
click at [1192, 87] on p "Tire Center" at bounding box center [1193, 87] width 44 height 7
type input "*"
type input "**********"
click at [313, 167] on label "SOL053232 - LLANTAS DIRECCIONALES REFERENCIA 295/80 R22.5" at bounding box center [290, 182] width 245 height 35
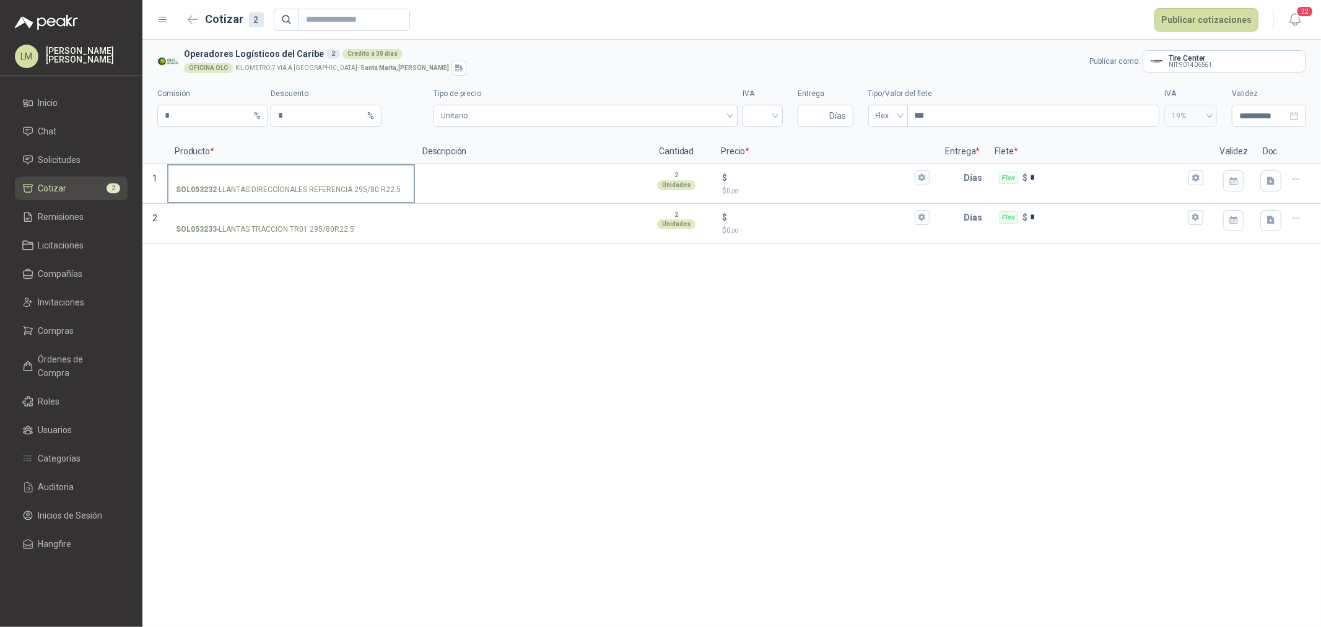
click at [313, 173] on input "SOL053232 - LLANTAS DIRECCIONALES REFERENCIA 295/80 R22.5" at bounding box center [291, 177] width 230 height 9
click at [257, 175] on input "SOL053232 - LLANTAS DIRECCIONALES REFERENCIA 295/80 R22.5" at bounding box center [291, 177] width 230 height 9
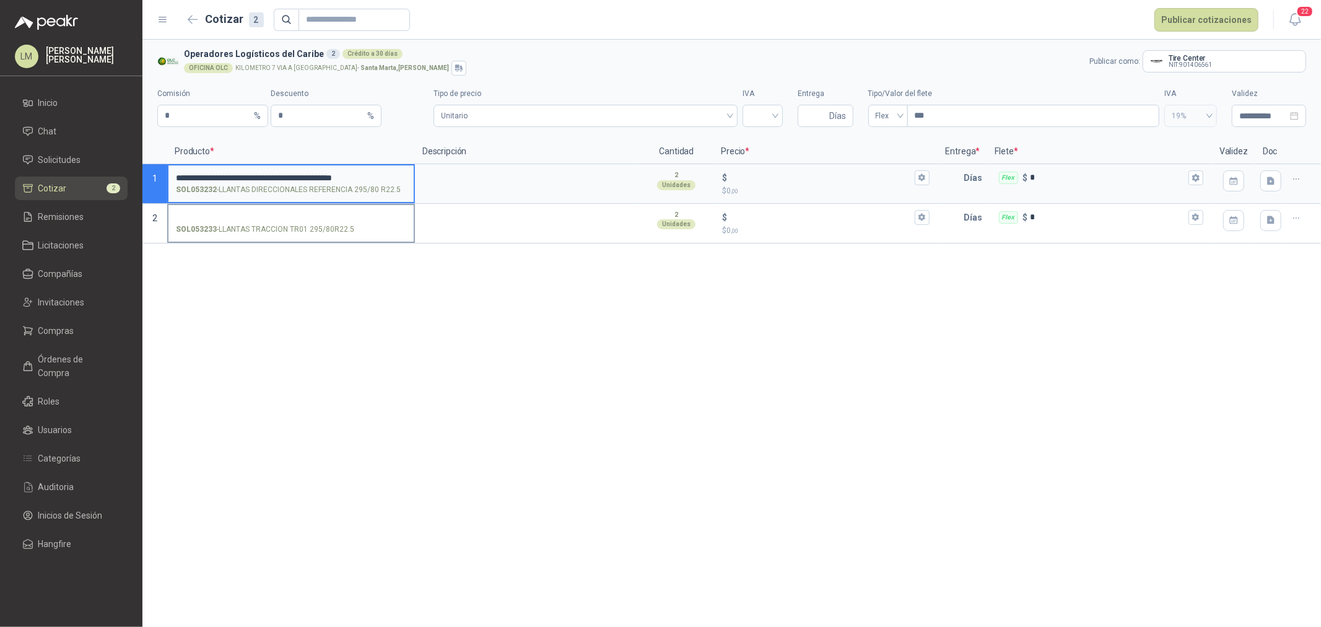
type input "**********"
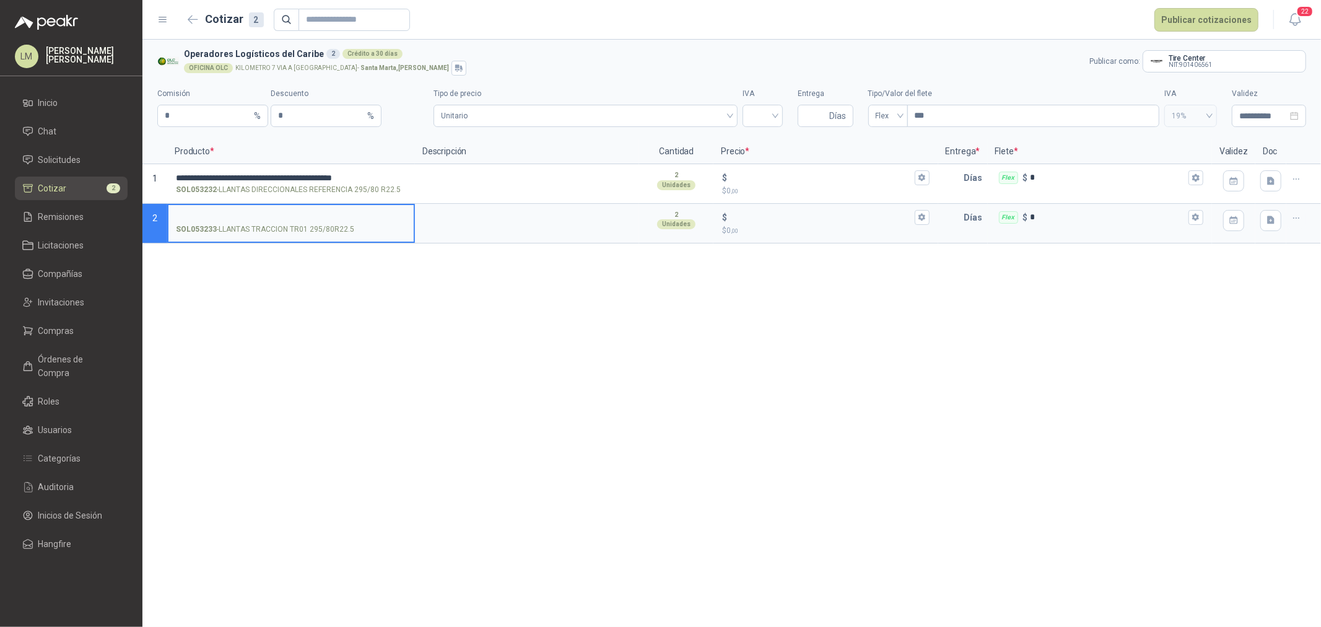
scroll to position [0, 0]
click at [198, 217] on input "SOL053233 - LLANTAS TRACCION TR01 295/80R22.5" at bounding box center [291, 217] width 230 height 9
type input "**********"
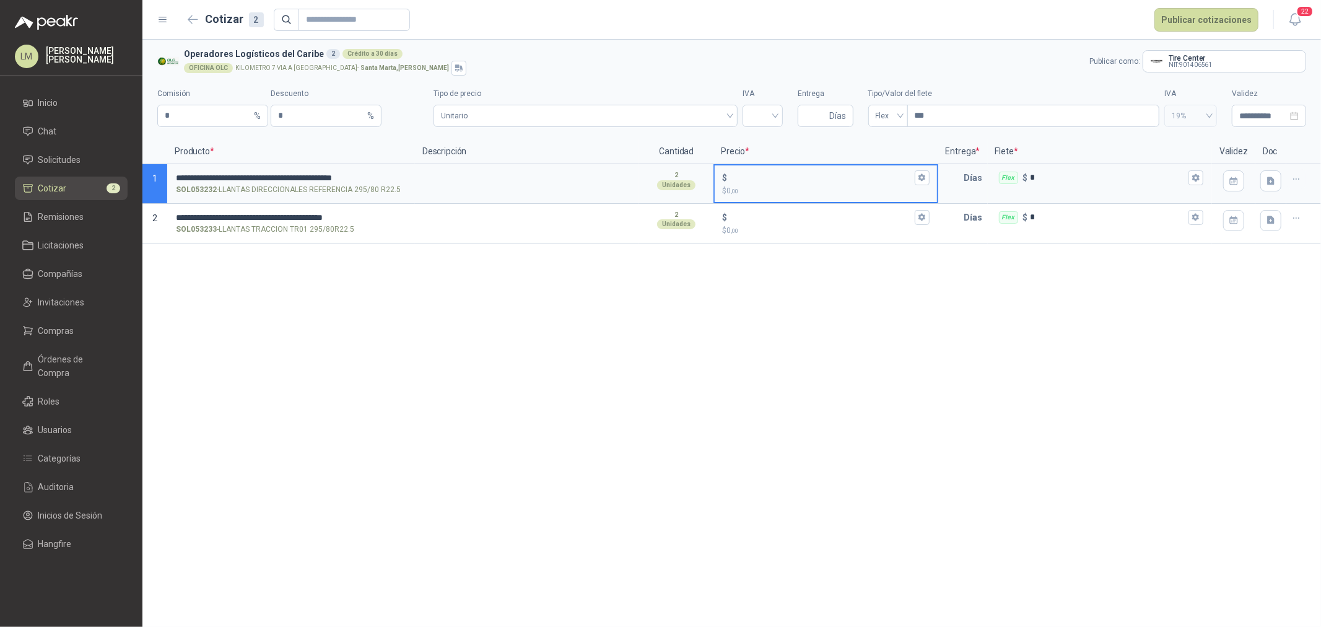
click at [756, 178] on input "$ $ 0 ,00" at bounding box center [821, 177] width 182 height 9
click at [672, 113] on span "Unitario" at bounding box center [585, 116] width 289 height 19
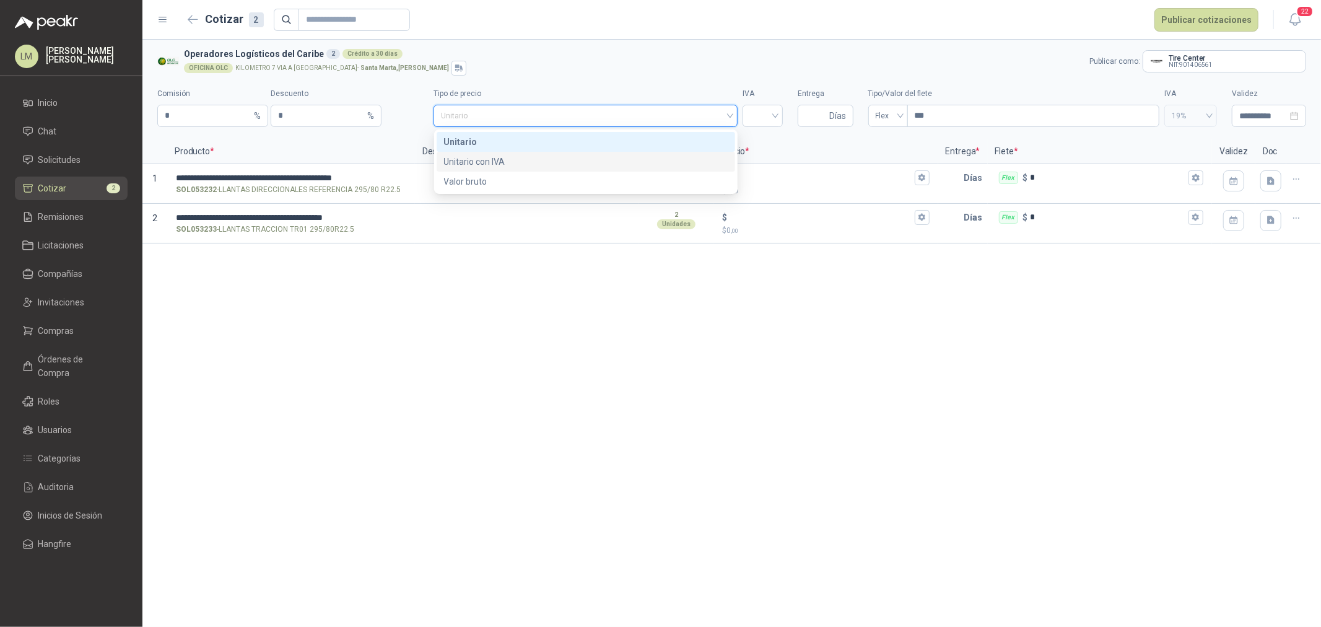
click at [640, 167] on div "Unitario con IVA" at bounding box center [586, 162] width 284 height 14
click at [763, 113] on input "search" at bounding box center [762, 114] width 25 height 19
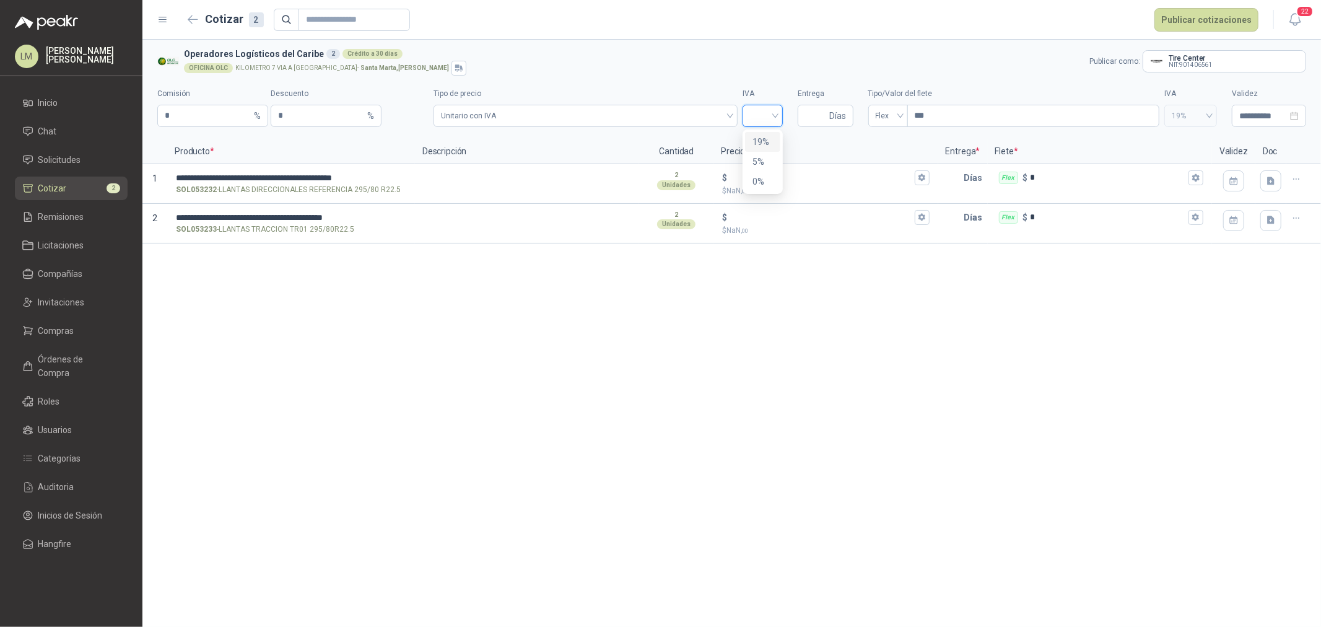
click at [761, 139] on div "19%" at bounding box center [762, 142] width 20 height 14
click at [813, 115] on input "Entrega" at bounding box center [816, 115] width 22 height 21
type input "*"
click at [444, 184] on textarea at bounding box center [527, 179] width 222 height 28
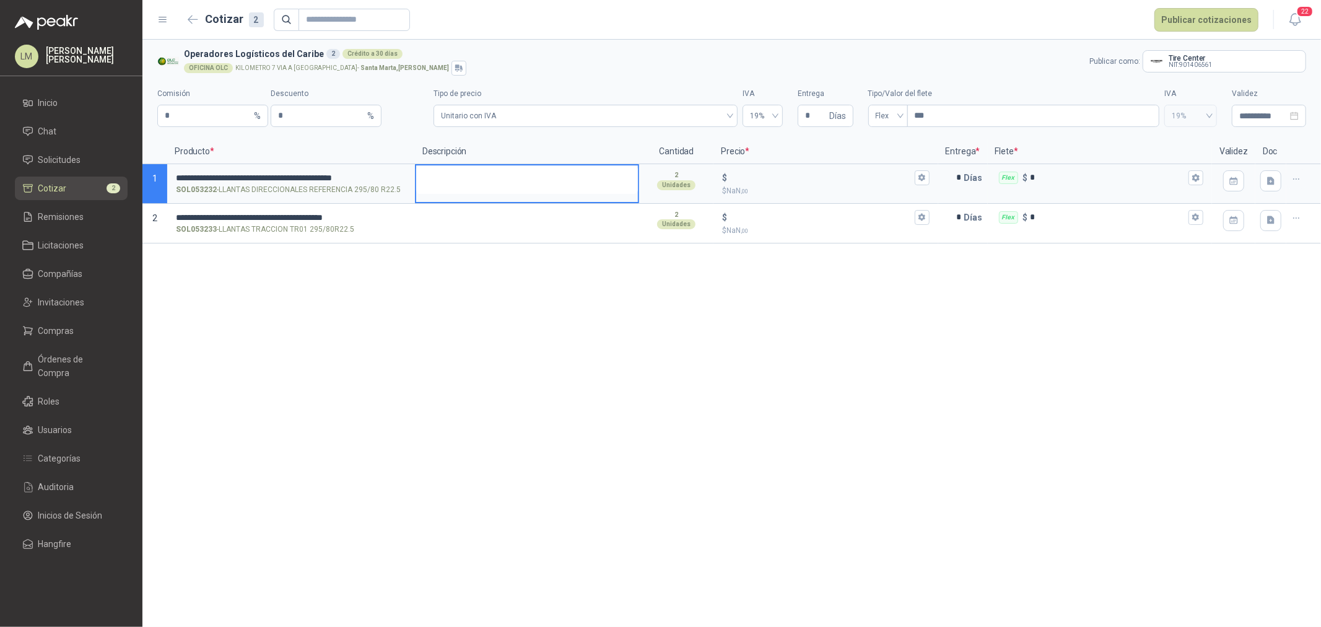
type textarea "*"
type textarea "***"
type textarea "****"
type textarea "*****"
type textarea "******"
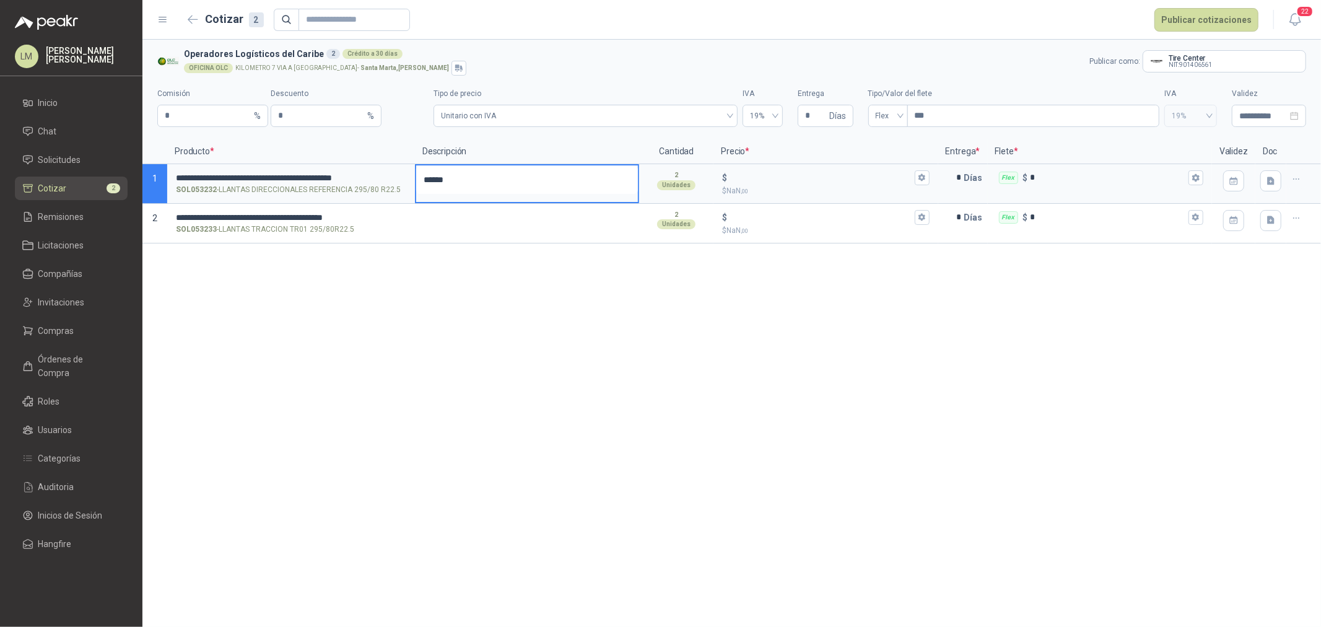
type textarea "*******"
type textarea "*********"
type textarea "**********"
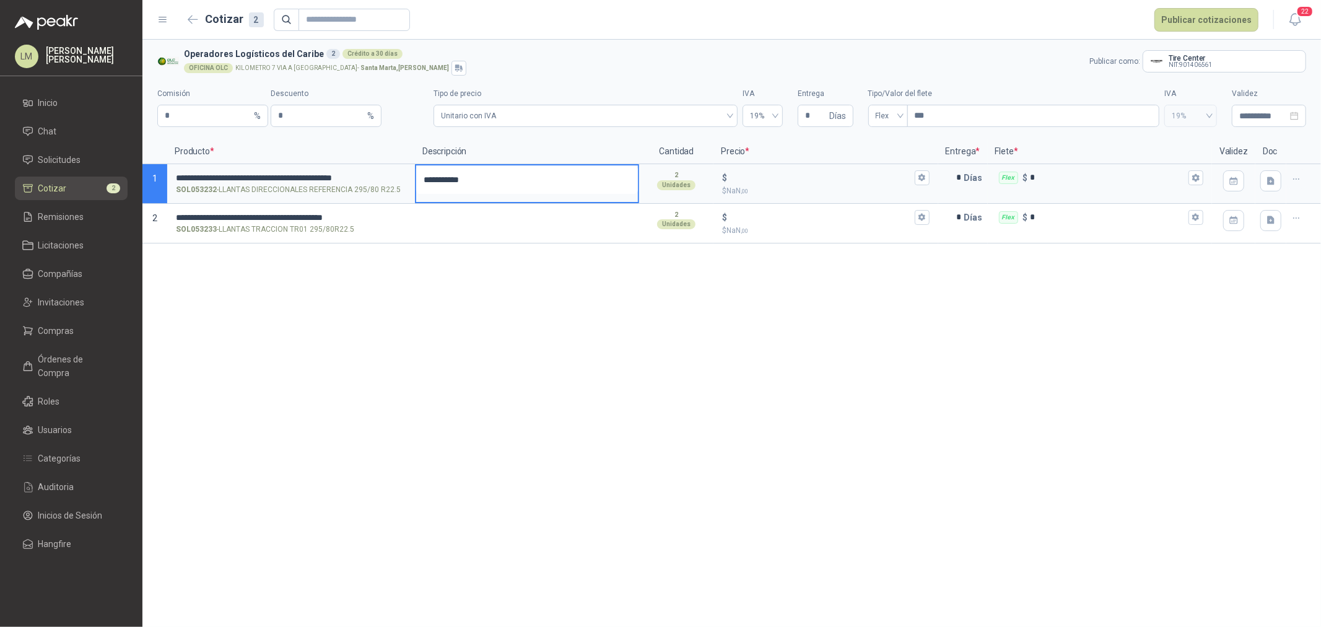
type textarea "**********"
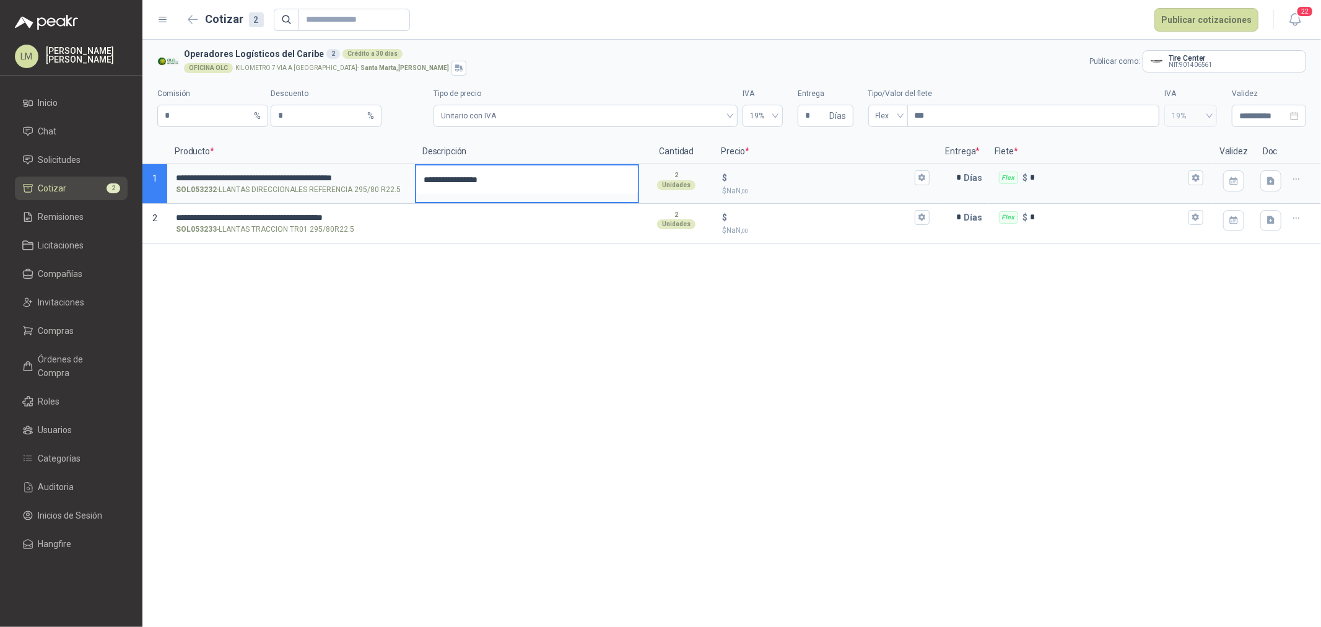
type textarea "**********"
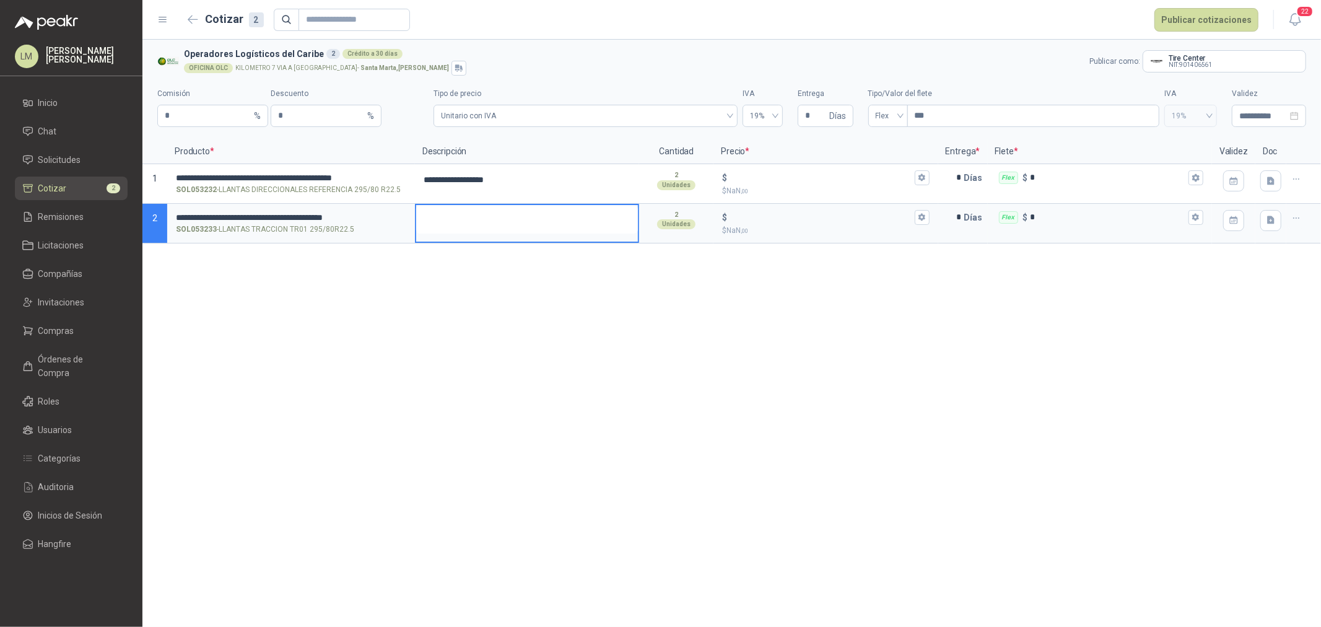
click at [448, 221] on textarea at bounding box center [527, 219] width 222 height 28
type textarea "*"
type textarea "**"
type textarea "***"
type textarea "****"
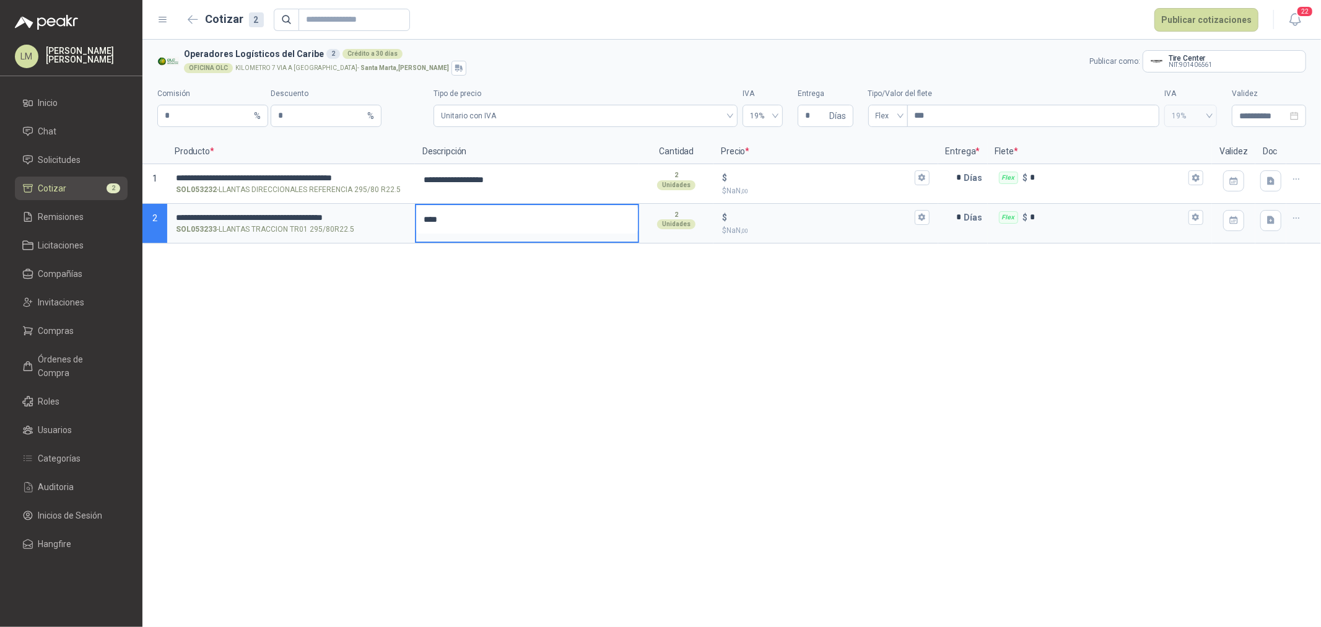
type textarea "*****"
type textarea "******"
type textarea "*******"
type textarea "*********"
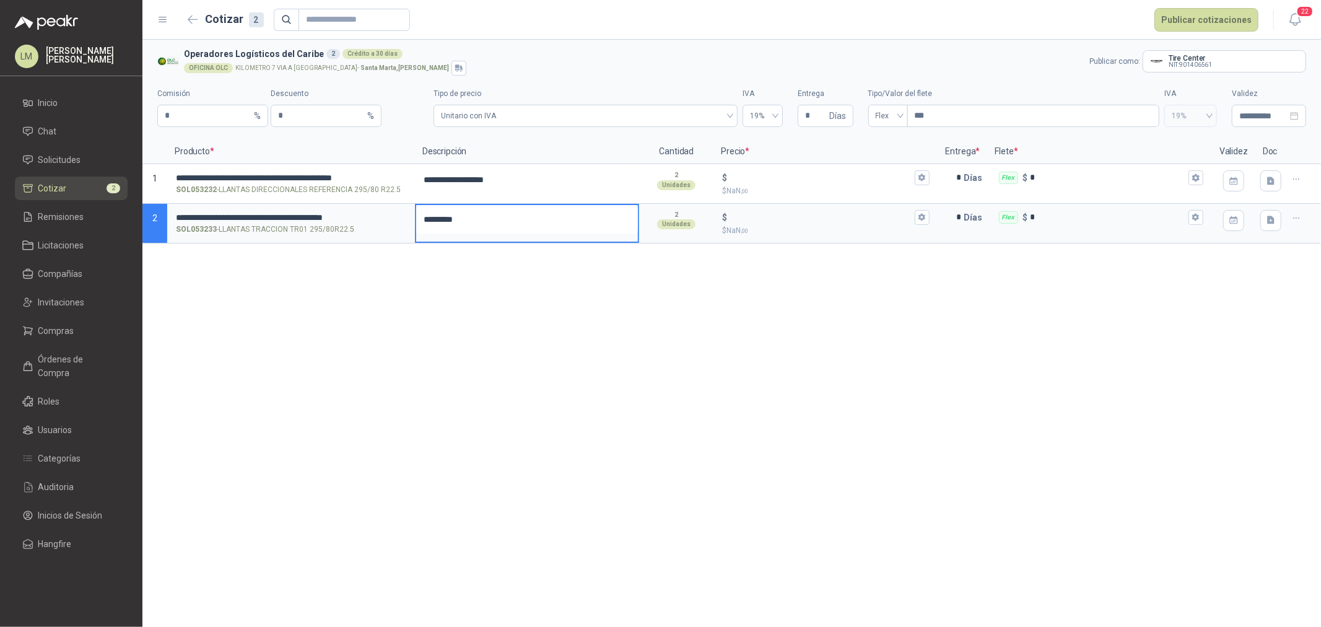
type textarea "**********"
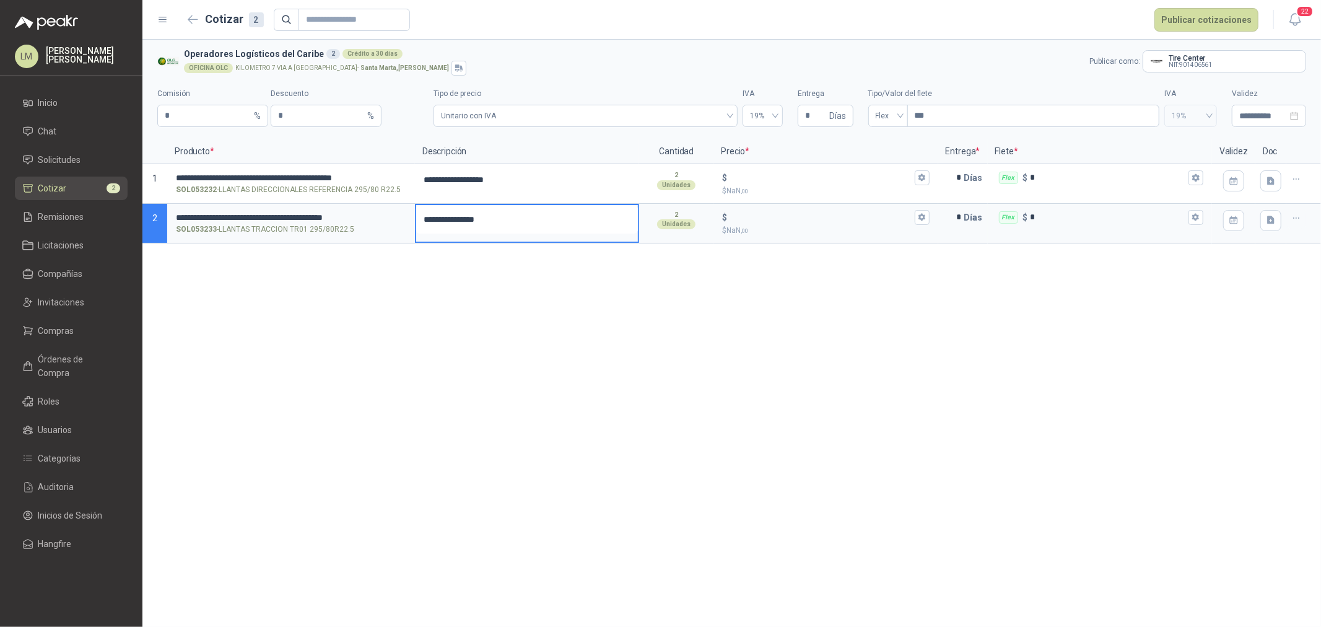
type textarea "**********"
drag, startPoint x: 279, startPoint y: 118, endPoint x: 176, endPoint y: 113, distance: 103.6
click at [269, 118] on div "Comisión * % Descuento * %" at bounding box center [287, 107] width 261 height 39
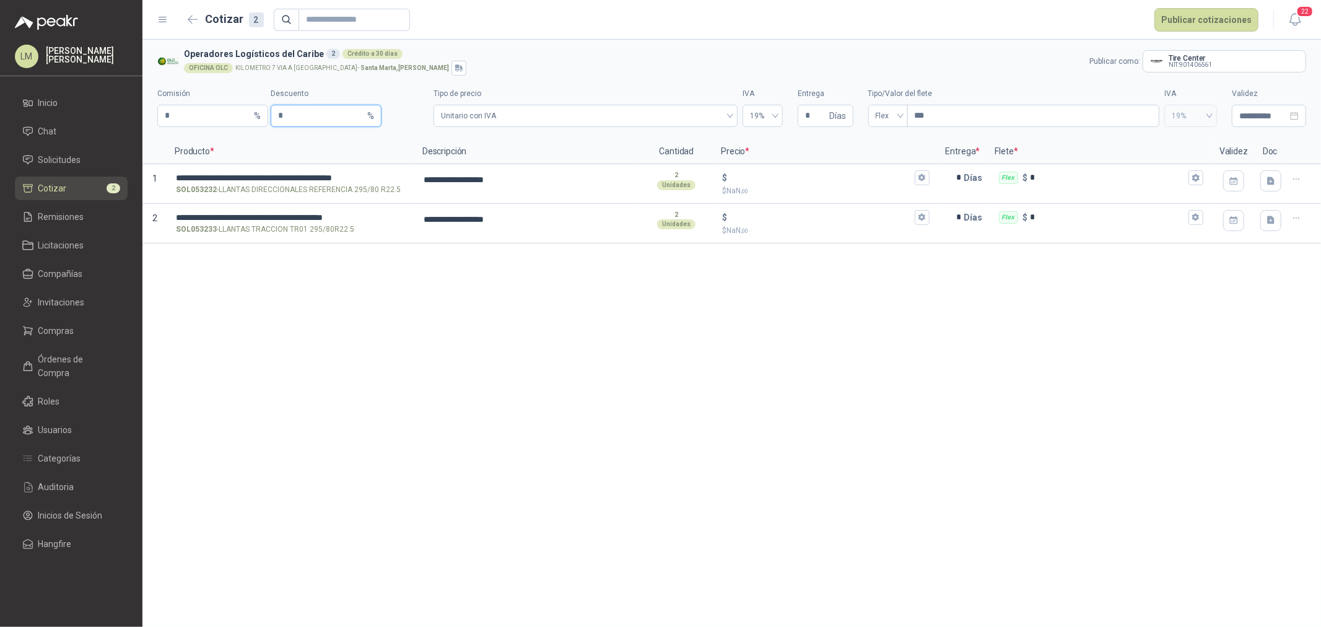
type input "*"
click at [746, 176] on input "$ $ NaN ,00" at bounding box center [821, 177] width 182 height 9
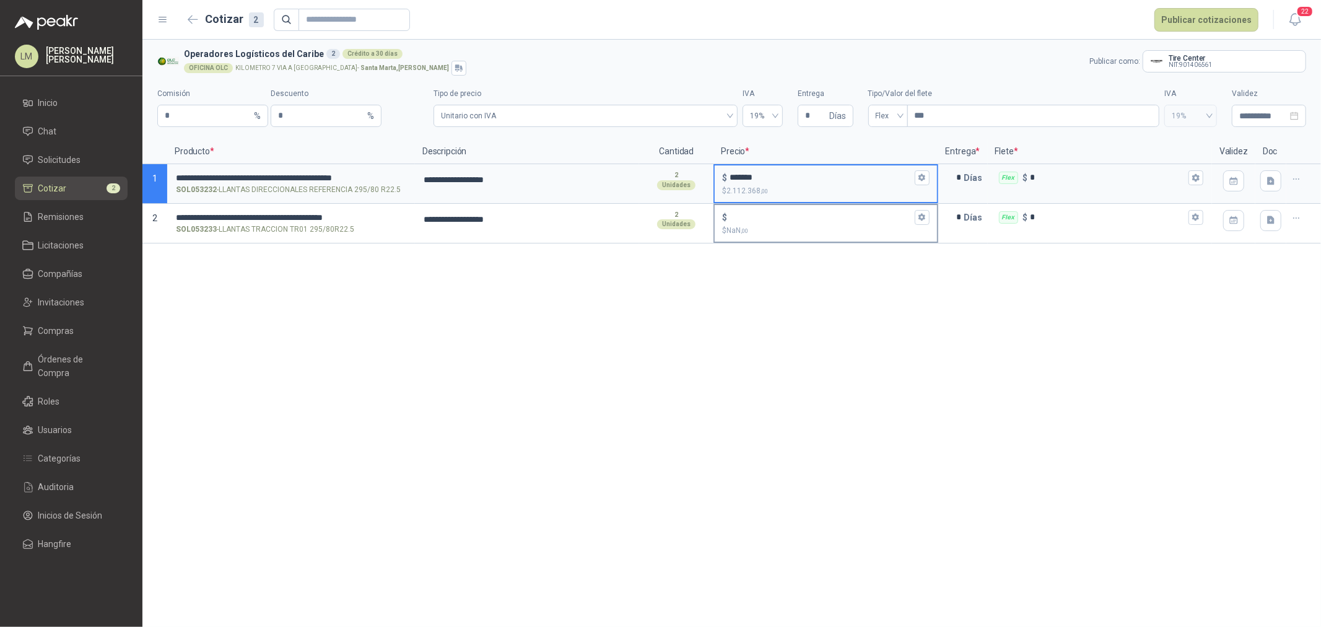
type input "*******"
click at [748, 213] on input "$ $ NaN ,00" at bounding box center [821, 216] width 182 height 9
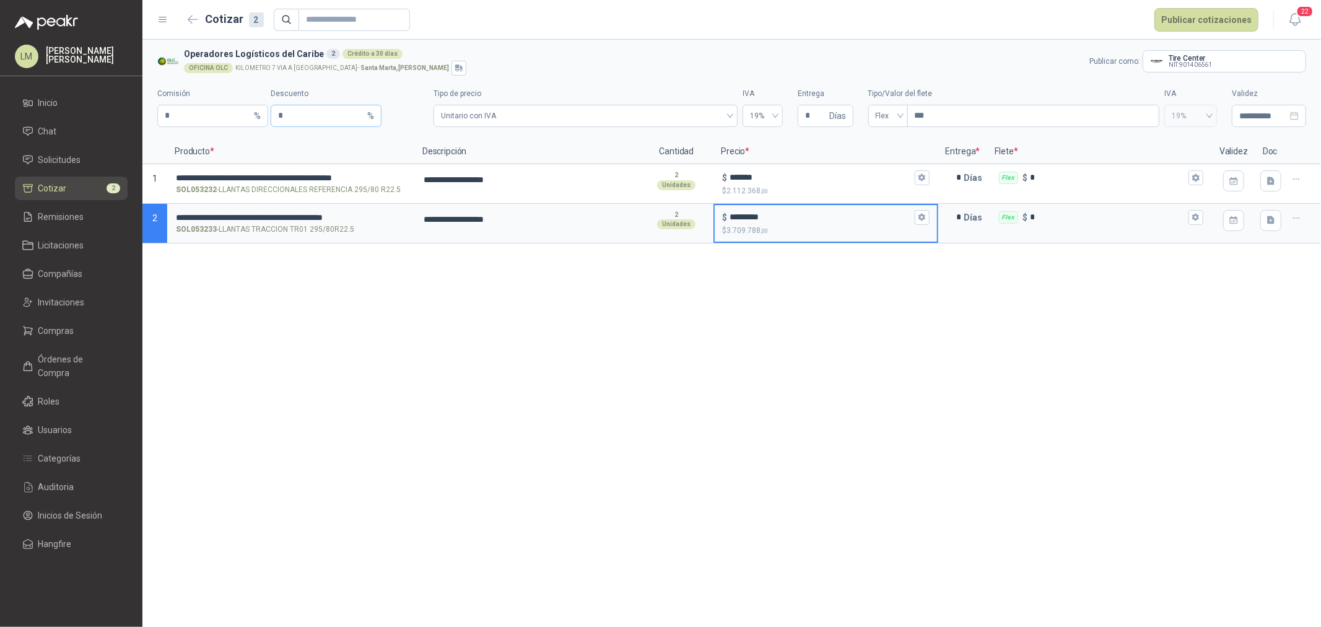
type input "*********"
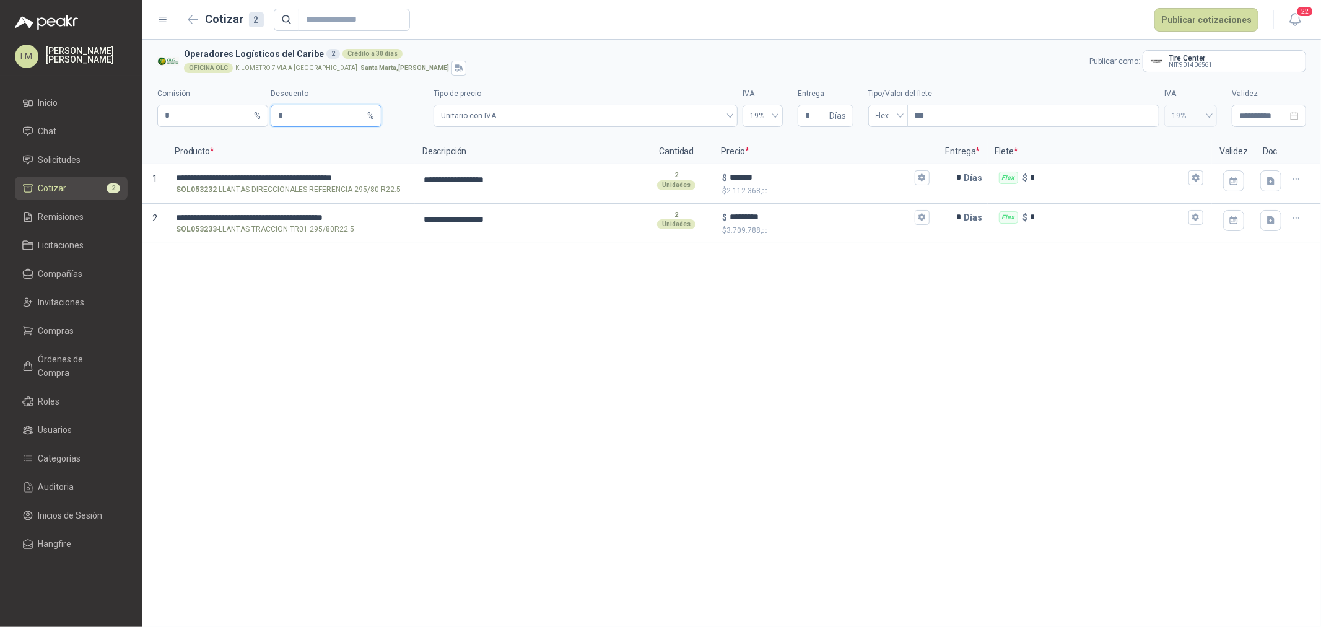
drag, startPoint x: 302, startPoint y: 112, endPoint x: 129, endPoint y: 131, distance: 173.9
click at [182, 120] on div "Comisión * % Descuento * %" at bounding box center [287, 107] width 261 height 39
type input "*"
click at [928, 174] on button "$ ******* $ 2.172.152 ,00" at bounding box center [922, 177] width 15 height 15
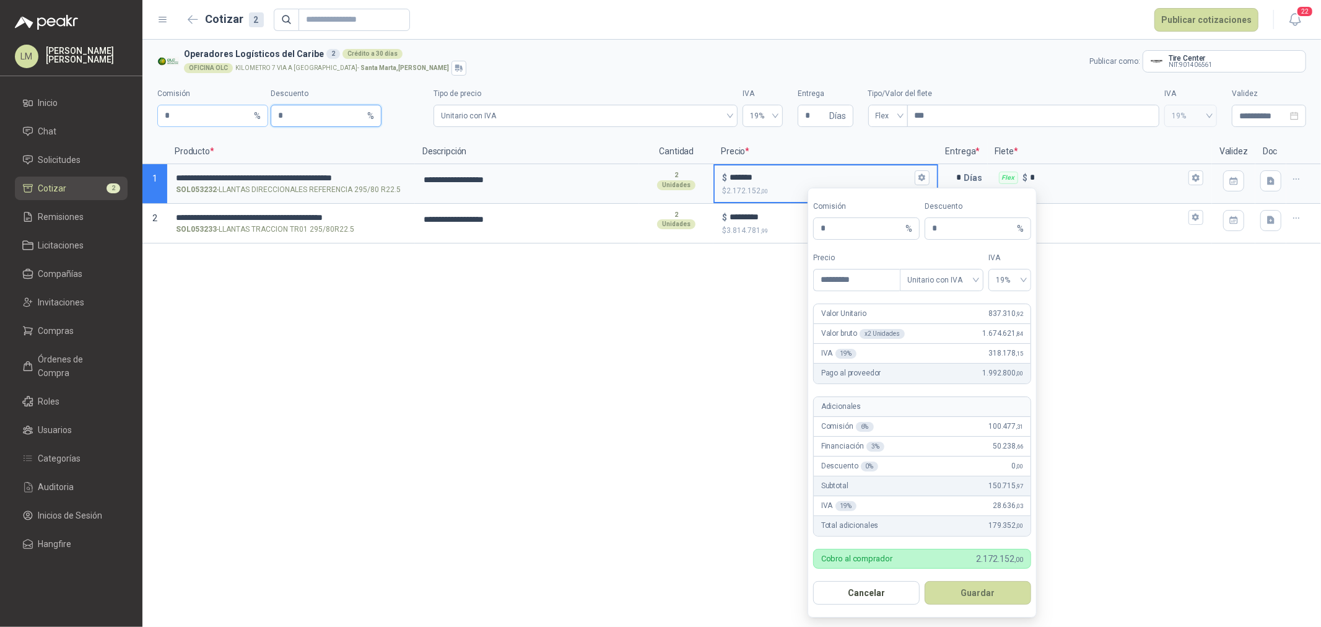
drag, startPoint x: 282, startPoint y: 118, endPoint x: 251, endPoint y: 120, distance: 31.0
click at [251, 120] on div "Comisión * % Descuento * %" at bounding box center [287, 107] width 261 height 39
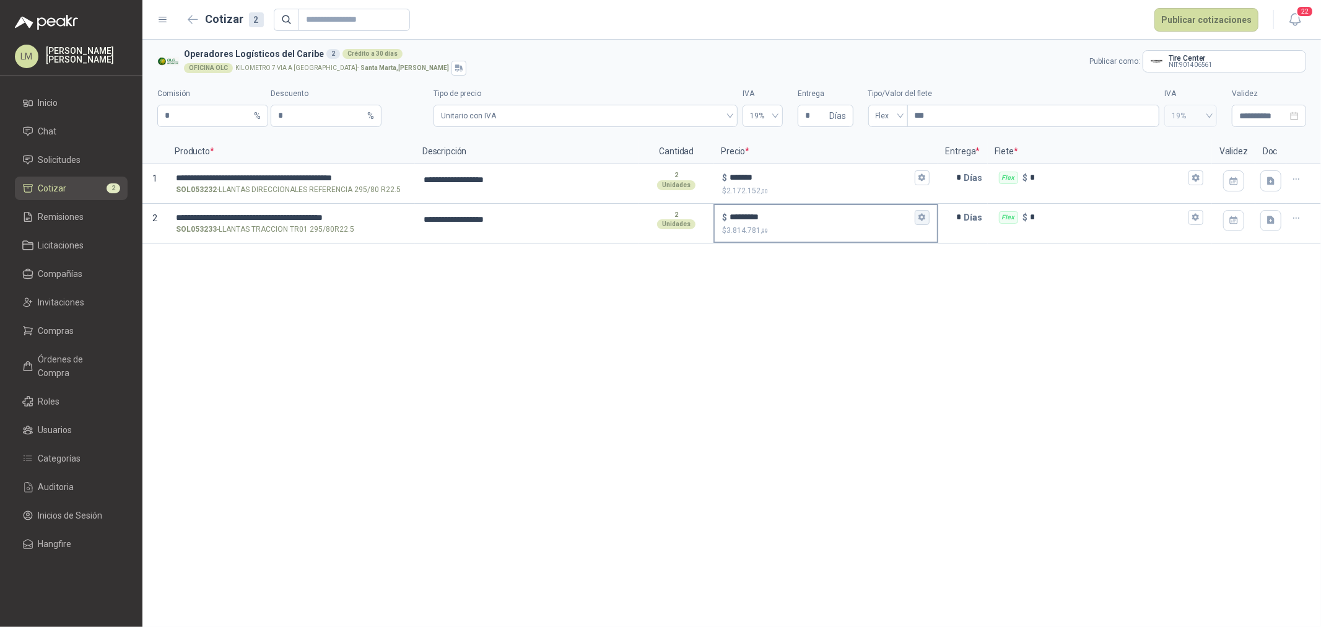
click at [923, 214] on icon "button" at bounding box center [921, 217] width 7 height 7
drag, startPoint x: 302, startPoint y: 118, endPoint x: 255, endPoint y: 116, distance: 47.1
click at [255, 116] on div "Comisión * % Descuento * %" at bounding box center [287, 107] width 261 height 39
type input "*"
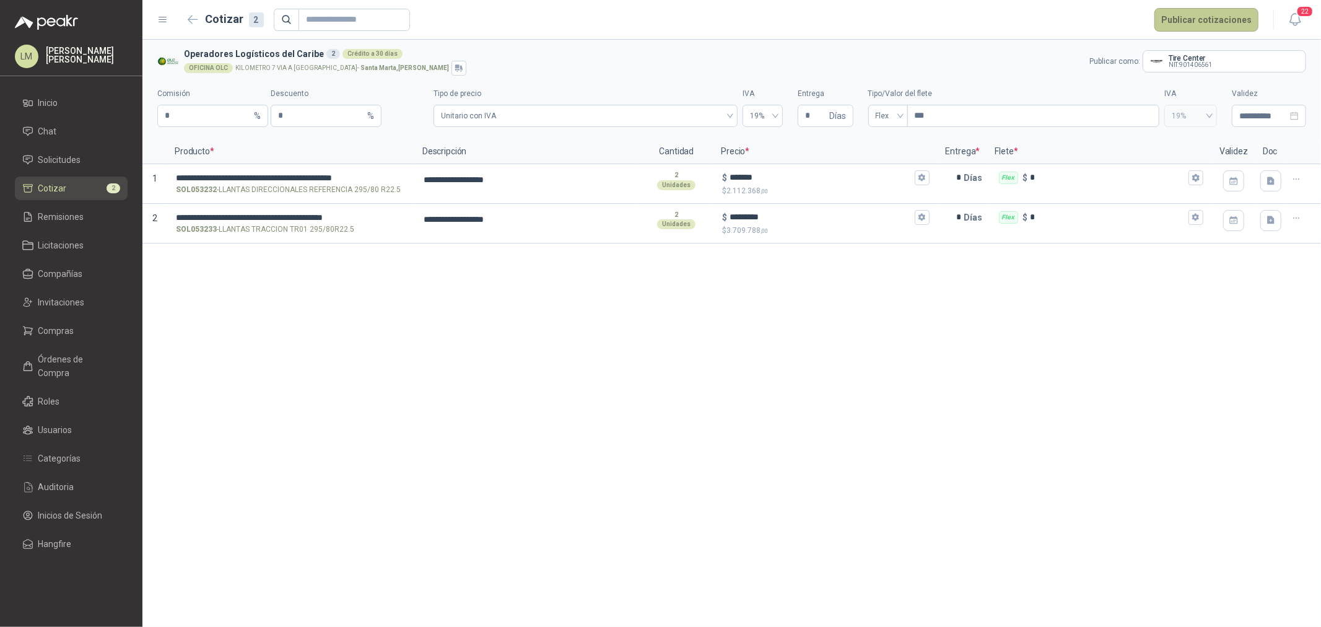
click at [1197, 29] on button "Publicar cotizaciones" at bounding box center [1206, 20] width 104 height 24
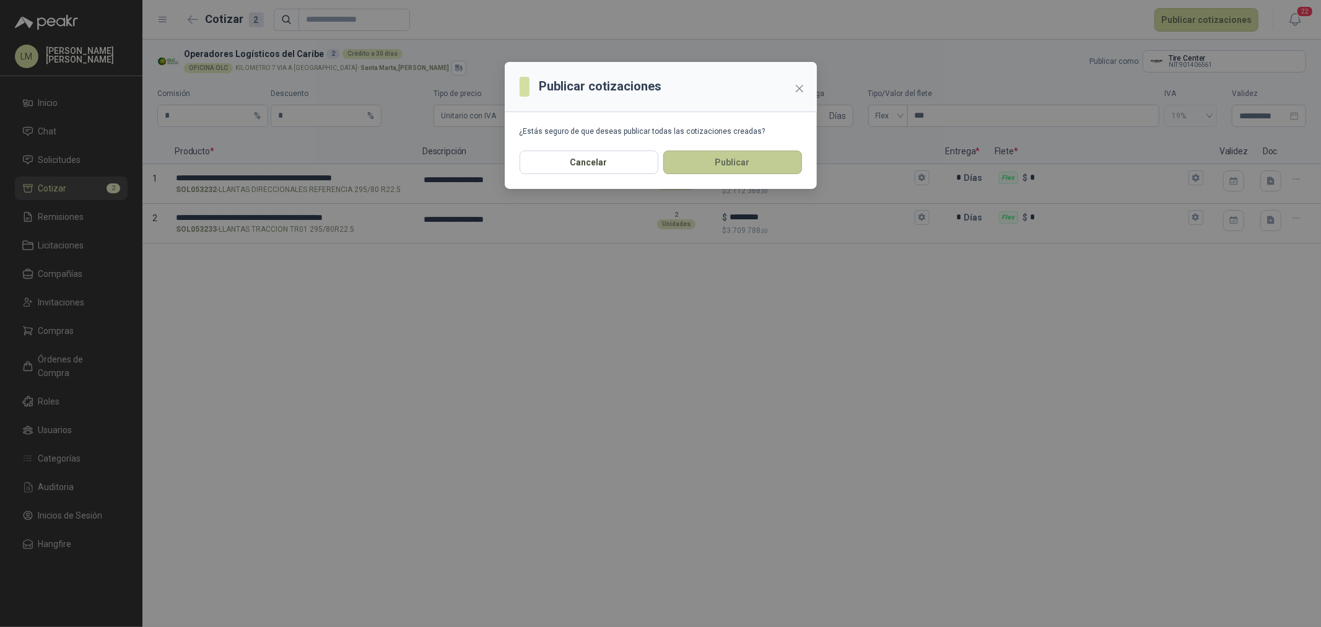
click at [713, 151] on button "Publicar" at bounding box center [732, 162] width 139 height 24
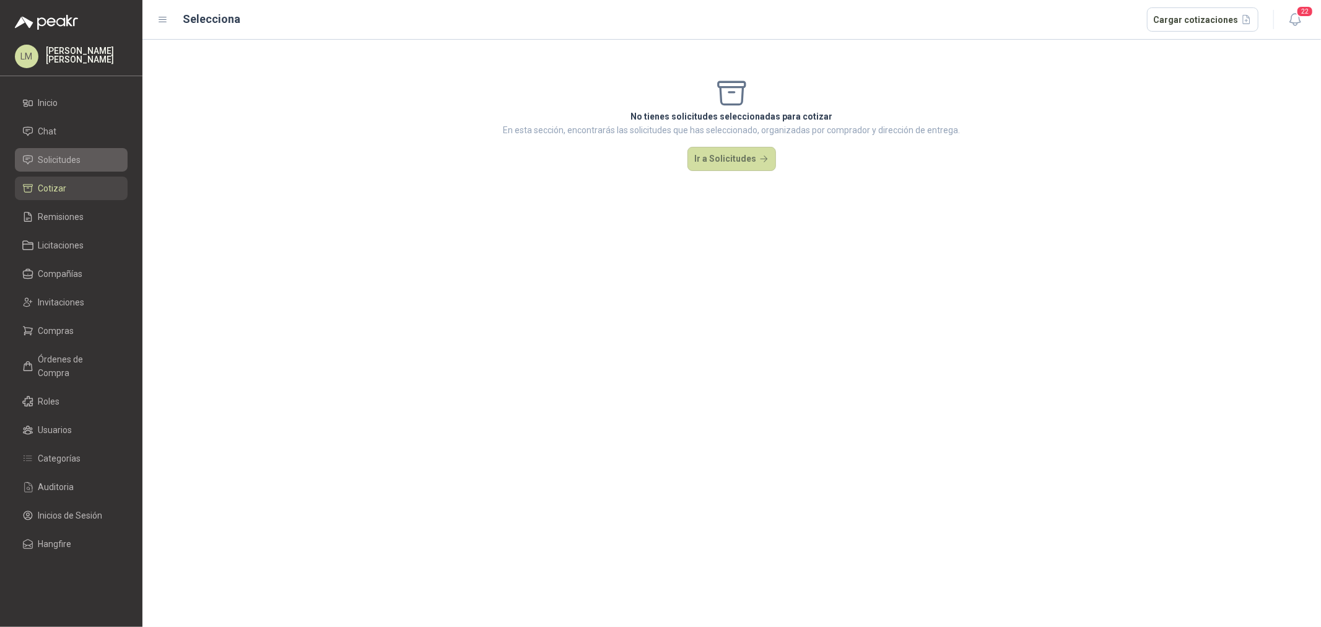
click at [87, 157] on li "Solicitudes" at bounding box center [71, 160] width 98 height 14
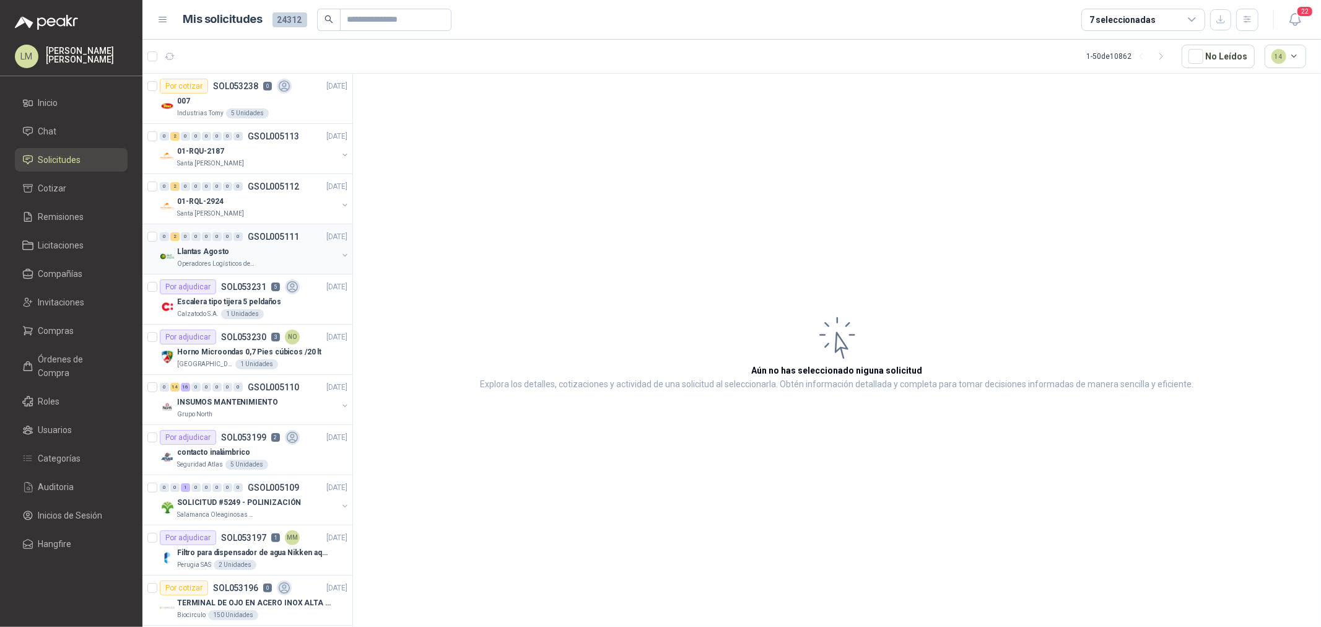
click at [340, 251] on button "button" at bounding box center [345, 255] width 10 height 10
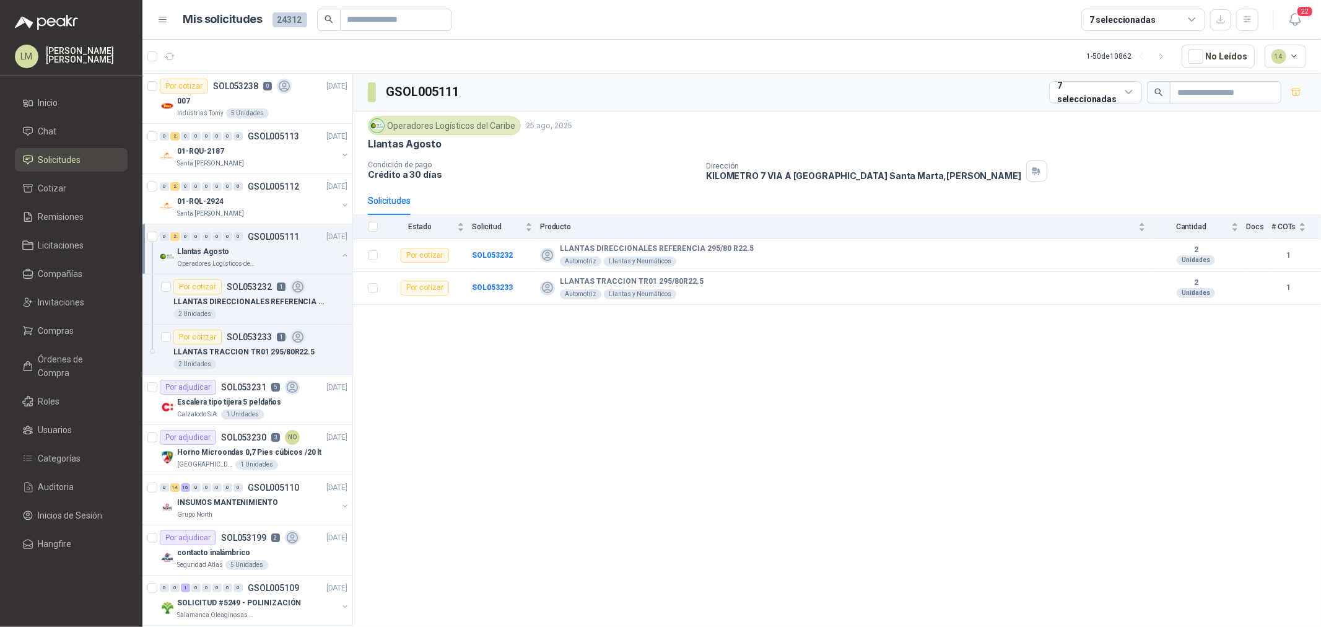
scroll to position [137, 0]
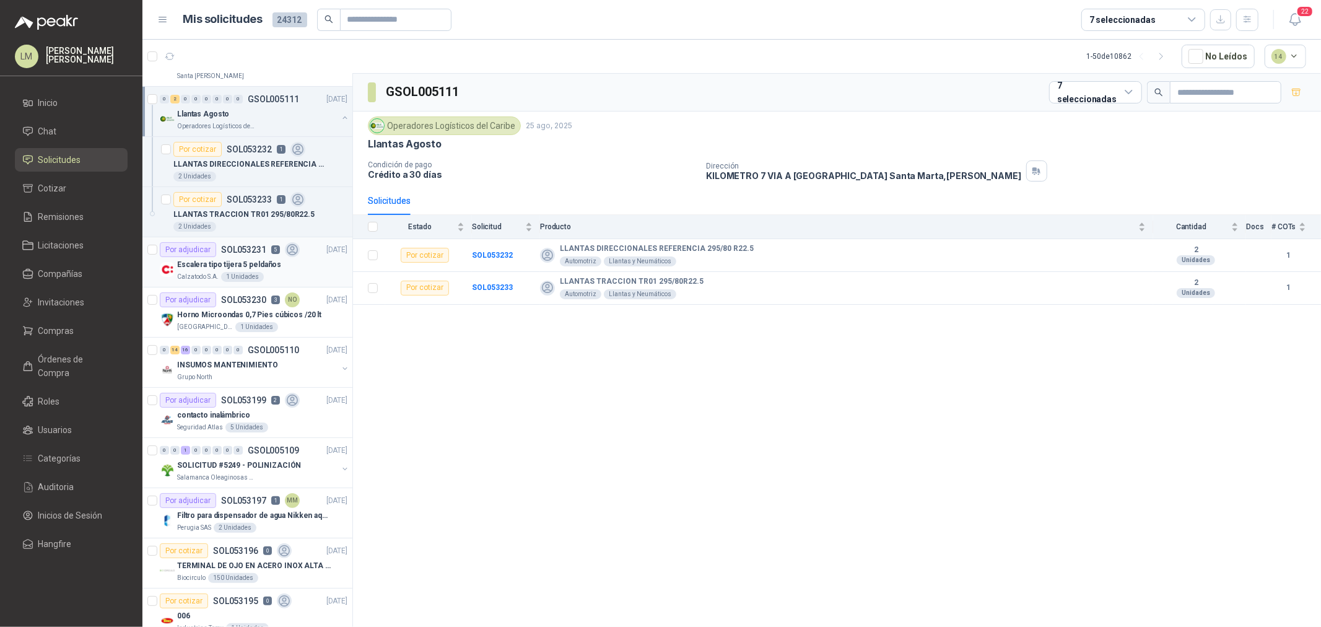
click at [259, 255] on div "Por adjudicar SOL053231 5" at bounding box center [230, 249] width 140 height 15
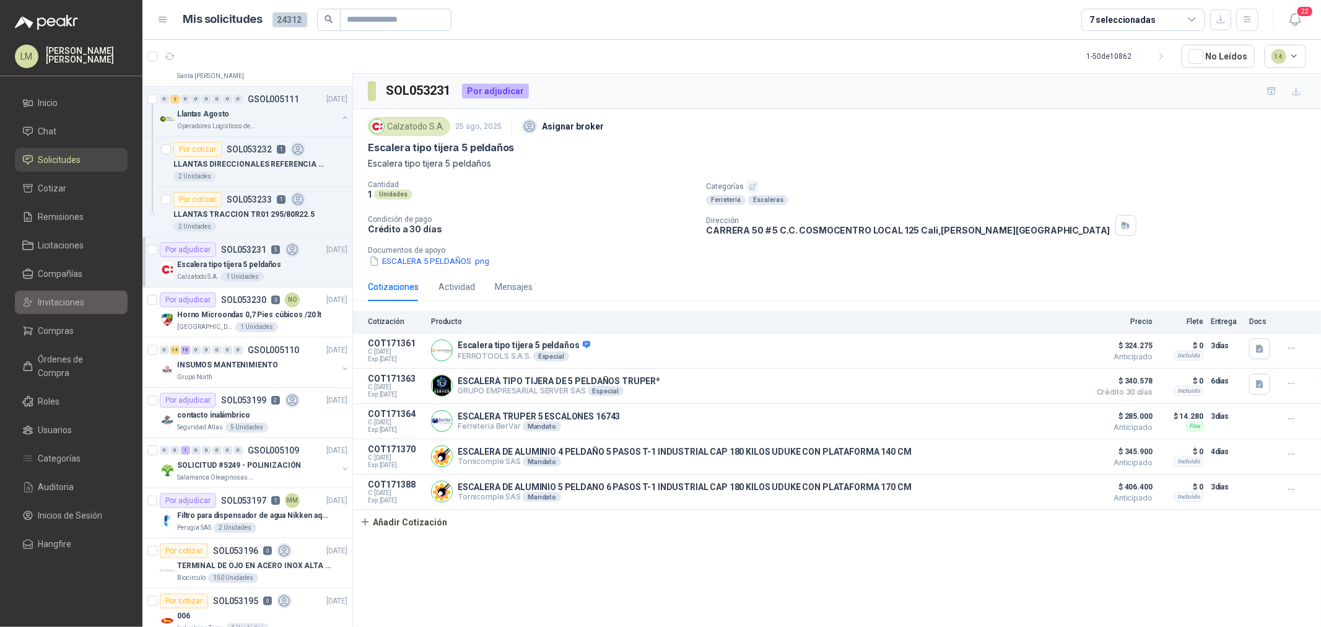
click at [62, 302] on span "Invitaciones" at bounding box center [61, 302] width 46 height 14
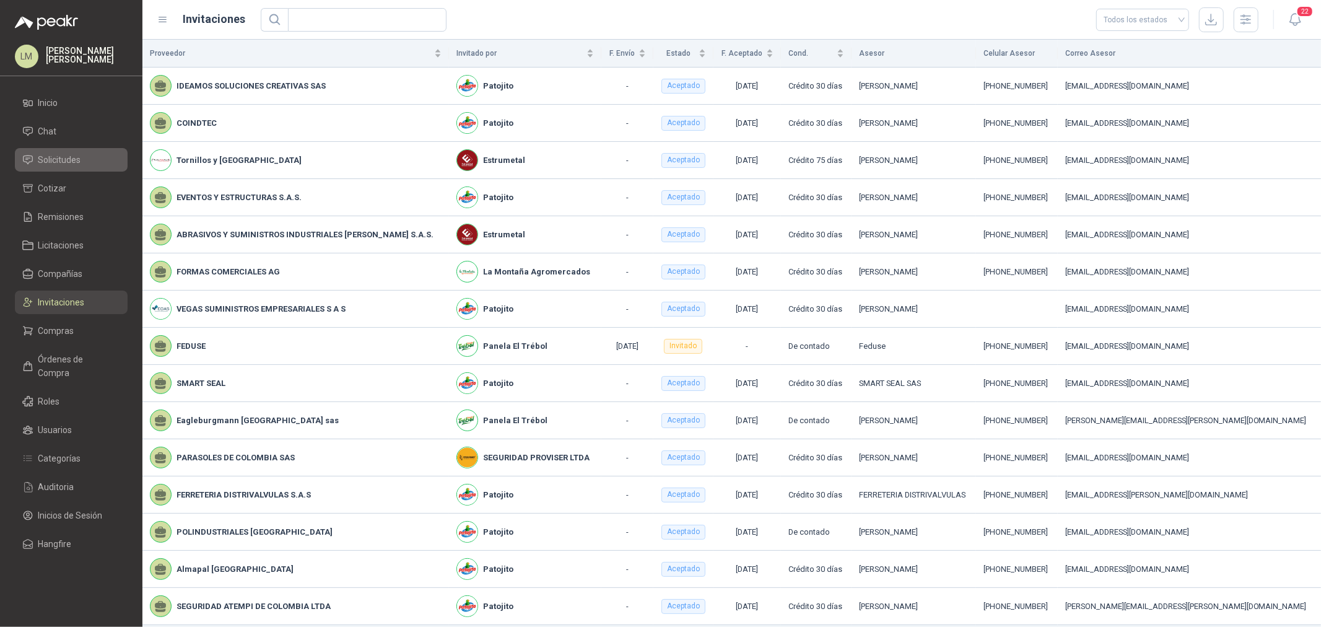
click at [51, 164] on span "Solicitudes" at bounding box center [59, 160] width 43 height 14
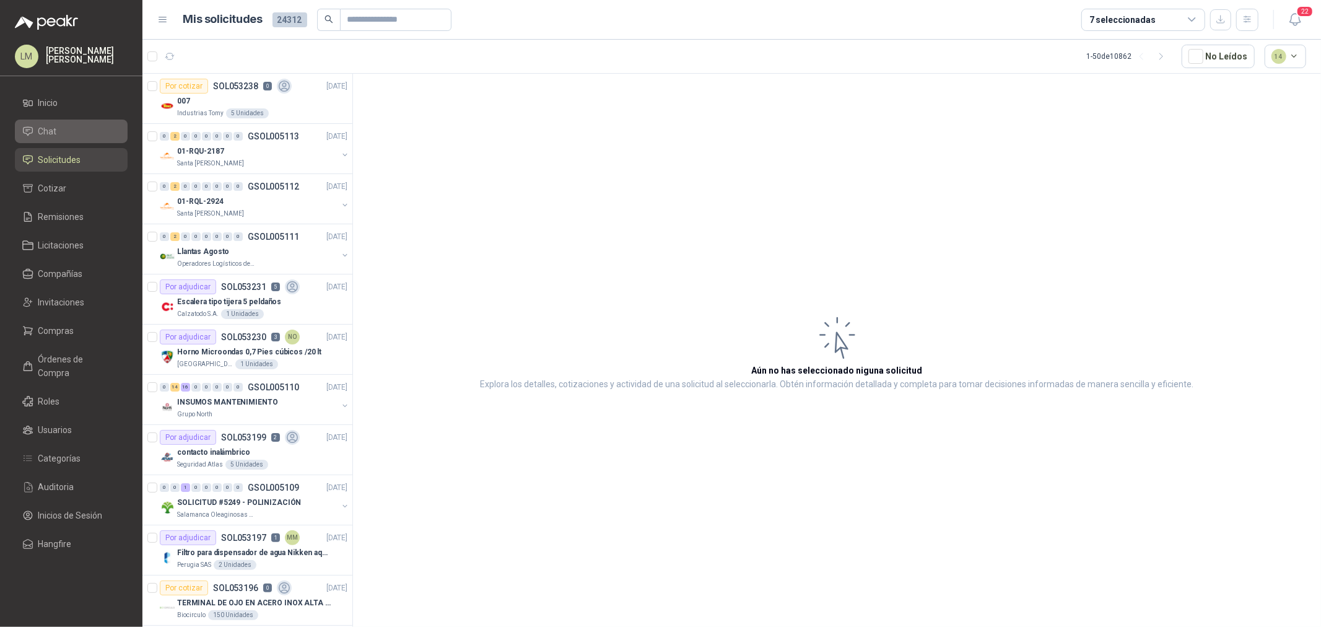
click at [81, 128] on li "Chat" at bounding box center [71, 131] width 98 height 14
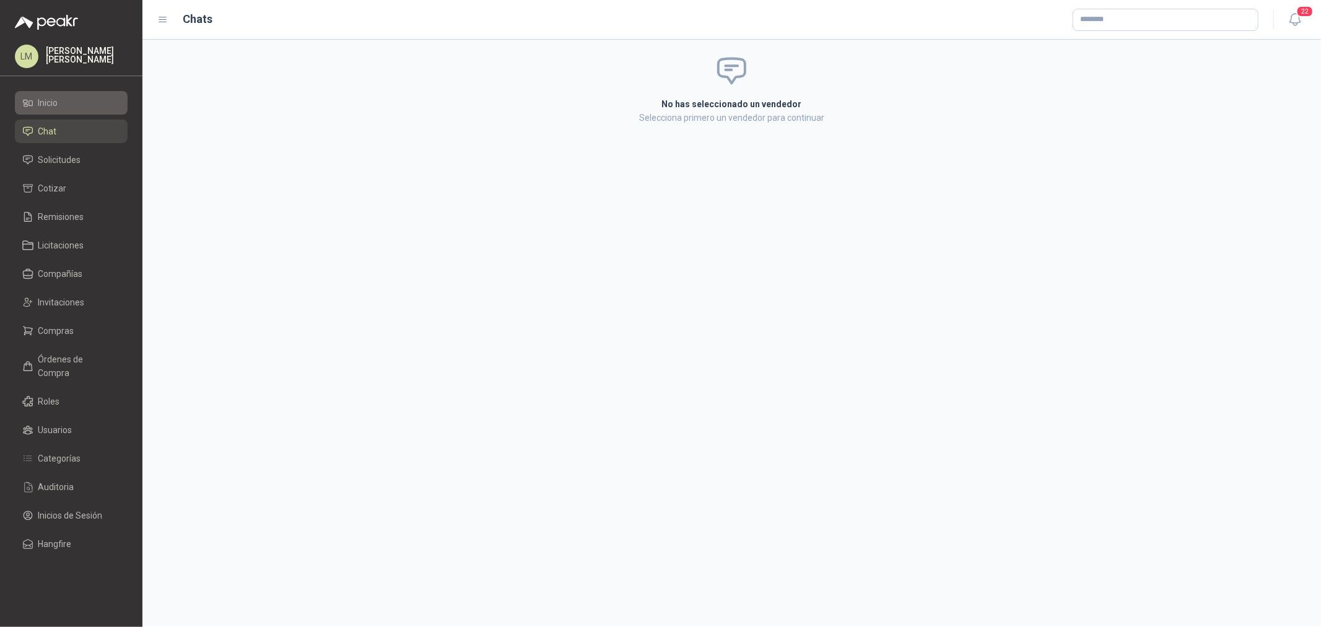
click at [71, 109] on li "Inicio" at bounding box center [71, 103] width 98 height 14
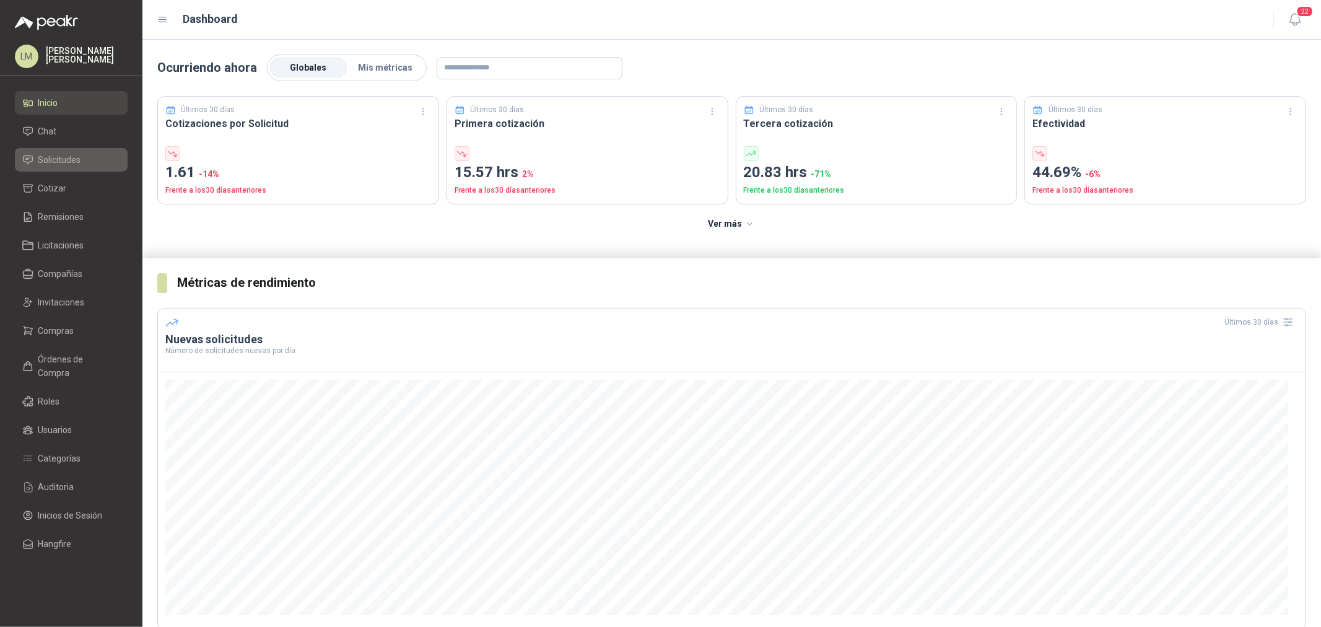
click at [79, 161] on span "Solicitudes" at bounding box center [59, 160] width 43 height 14
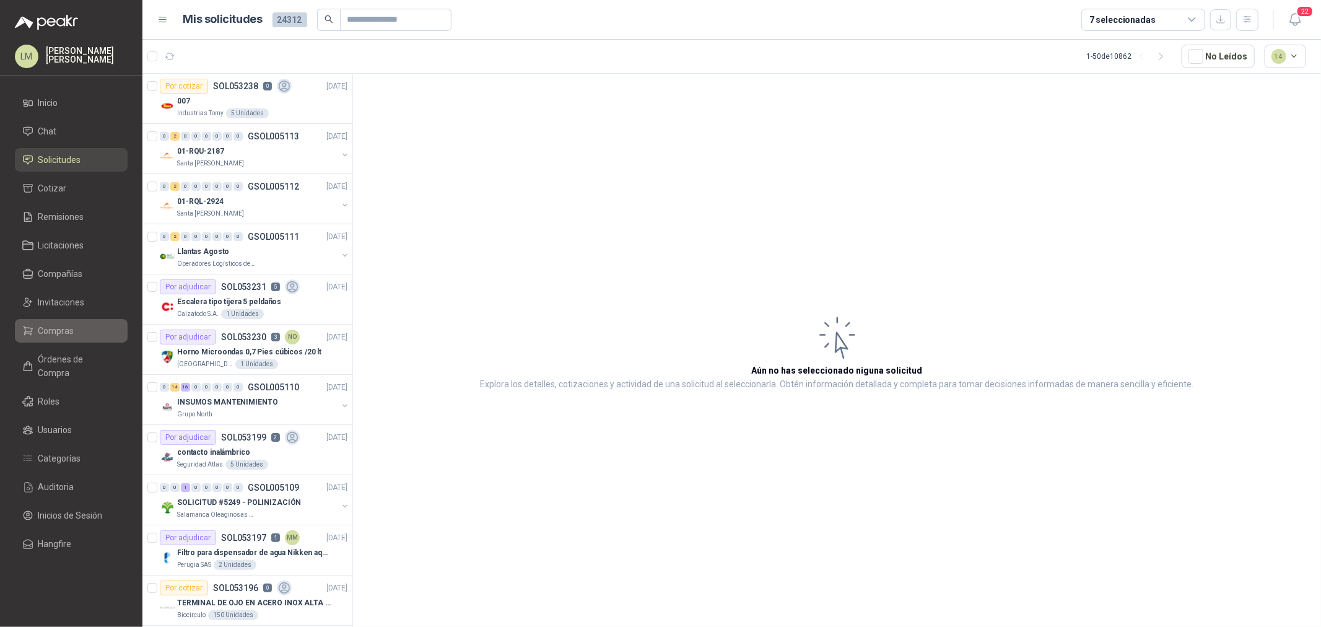
click at [60, 330] on span "Compras" at bounding box center [56, 331] width 36 height 14
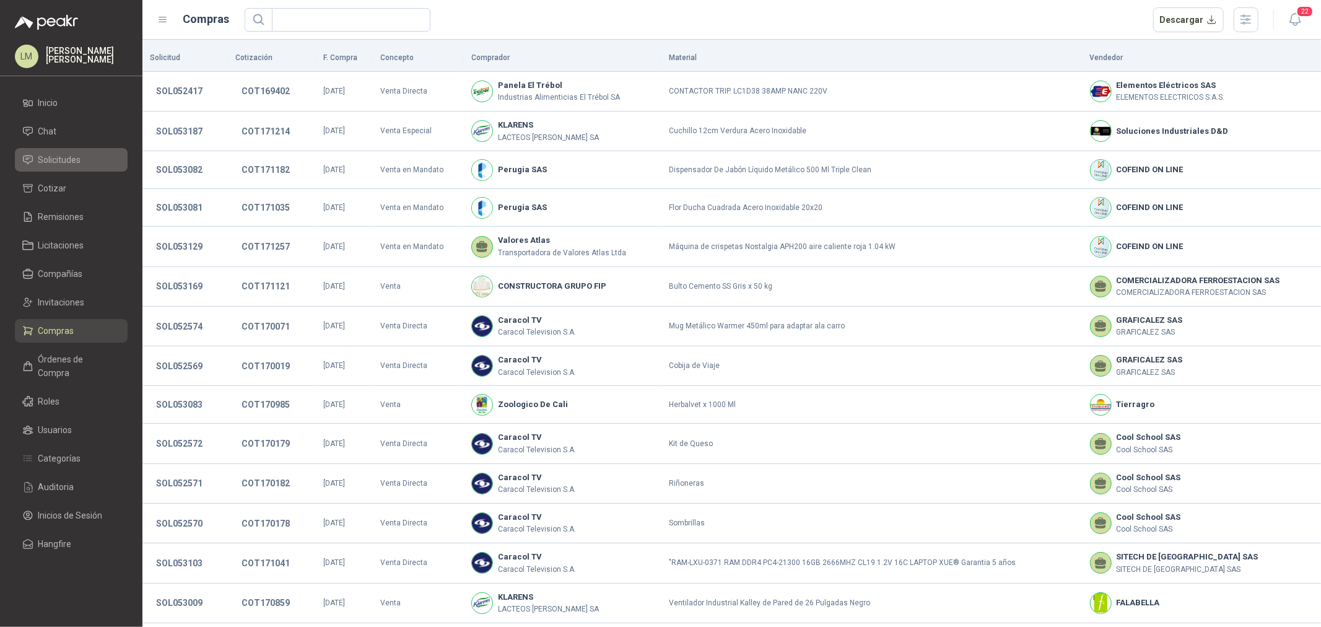
click at [54, 164] on span "Solicitudes" at bounding box center [59, 160] width 43 height 14
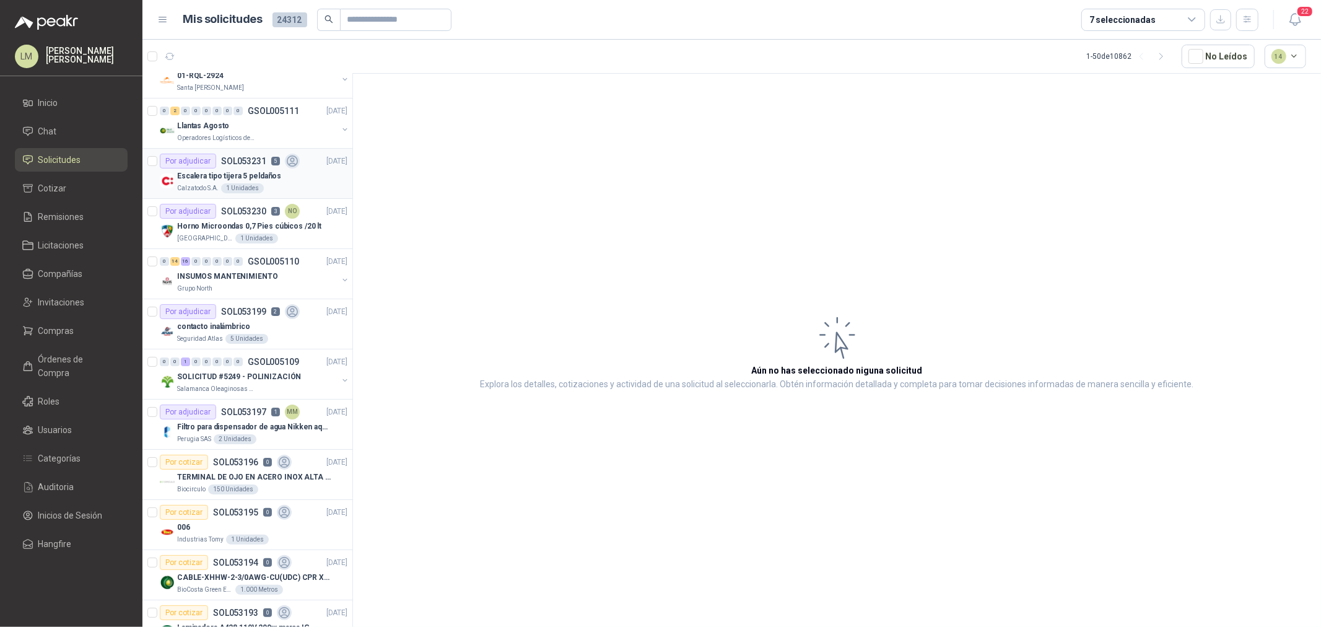
scroll to position [137, 0]
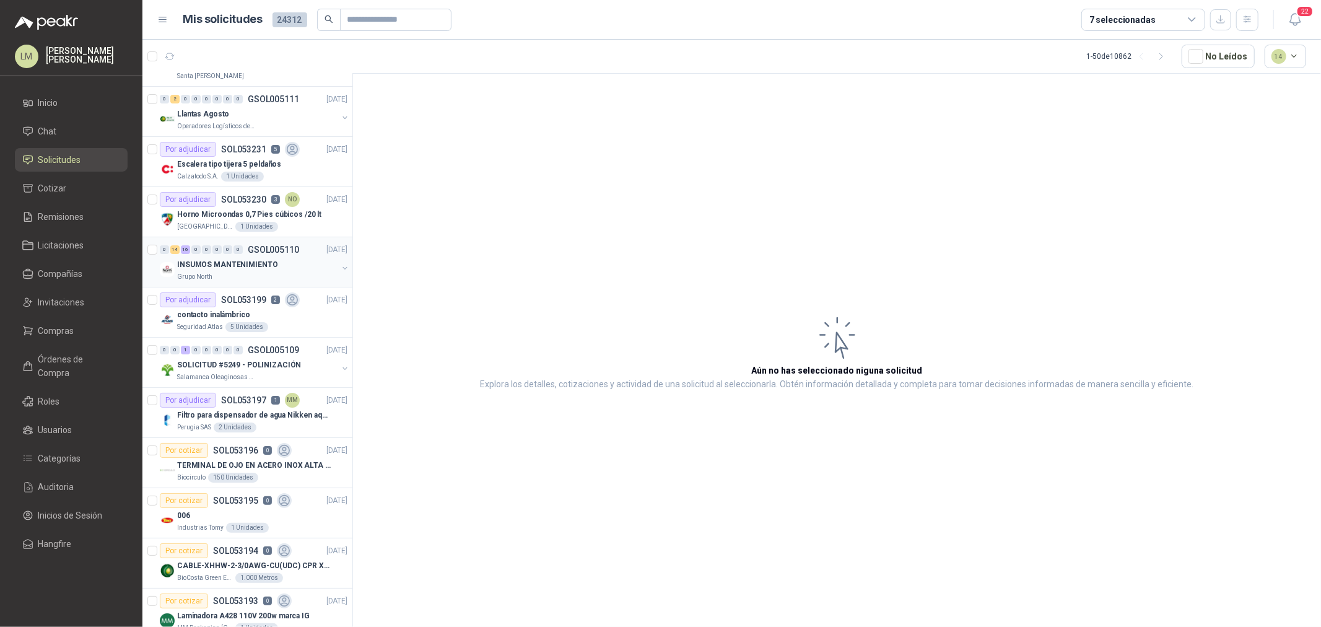
click at [254, 258] on div "INSUMOS MANTENIMIENTO" at bounding box center [257, 264] width 160 height 15
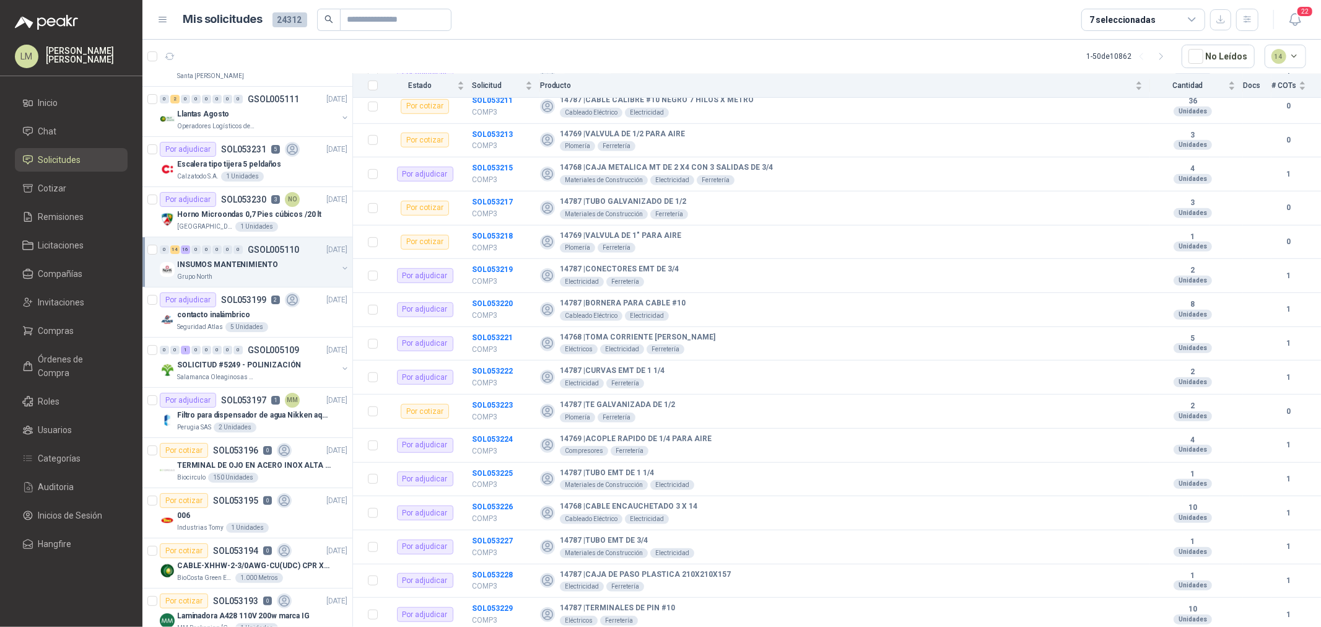
scroll to position [626, 0]
click at [53, 324] on span "Compras" at bounding box center [56, 331] width 36 height 14
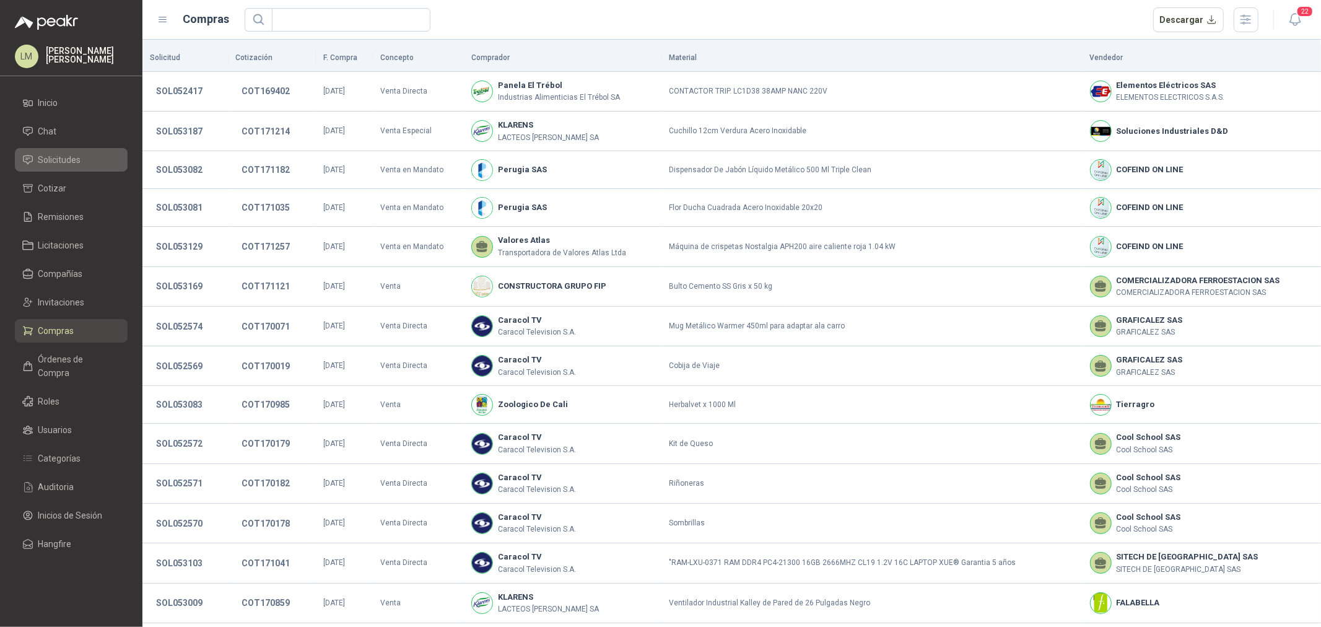
click at [57, 153] on span "Solicitudes" at bounding box center [59, 160] width 43 height 14
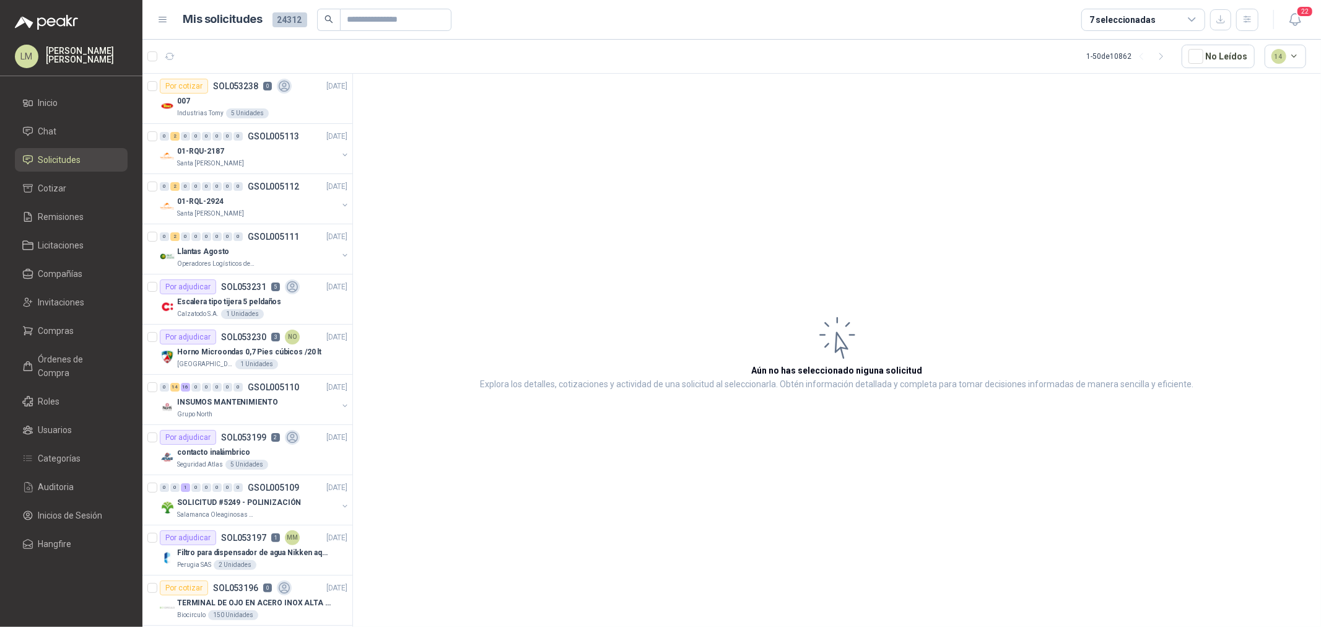
drag, startPoint x: 71, startPoint y: 305, endPoint x: 68, endPoint y: 316, distance: 11.0
click at [71, 305] on span "Invitaciones" at bounding box center [61, 302] width 46 height 14
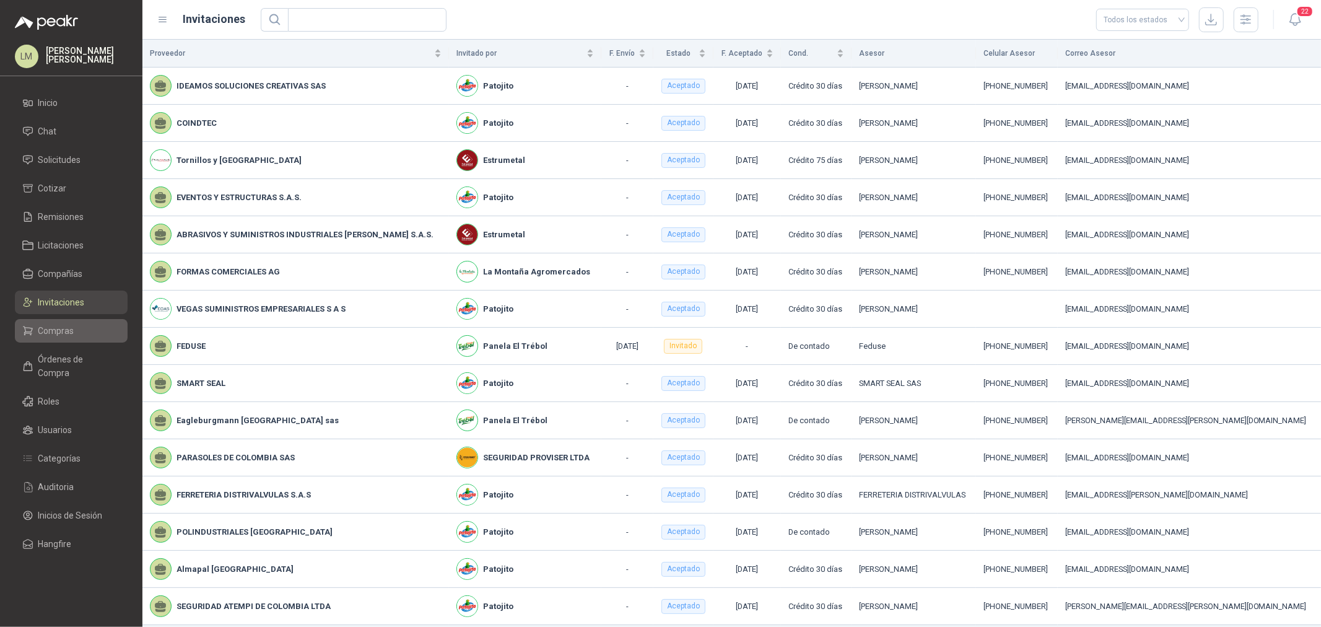
click at [62, 327] on span "Compras" at bounding box center [56, 331] width 36 height 14
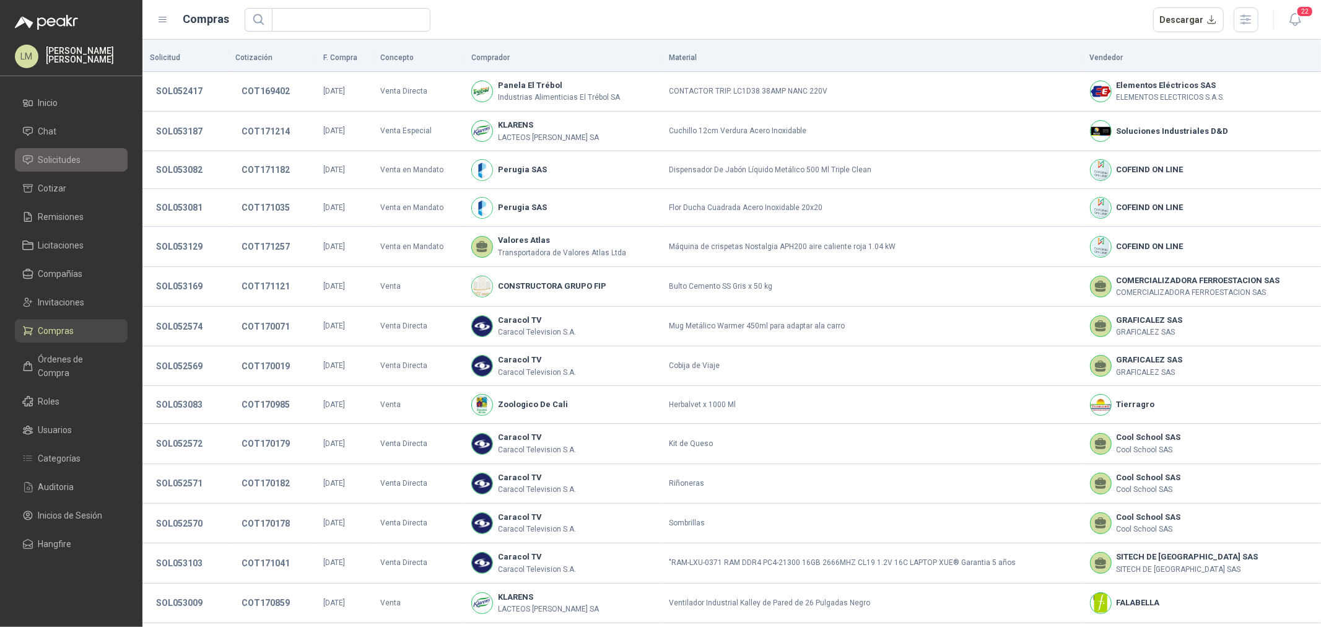
click at [50, 163] on span "Solicitudes" at bounding box center [59, 160] width 43 height 14
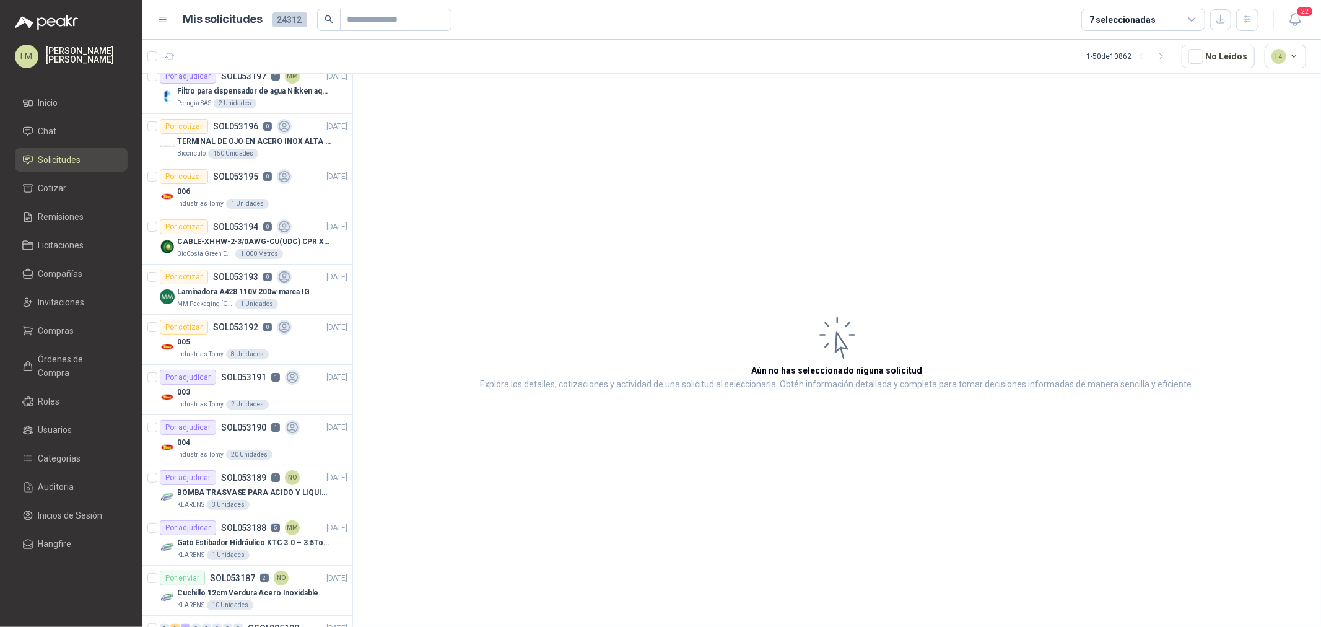
scroll to position [481, 0]
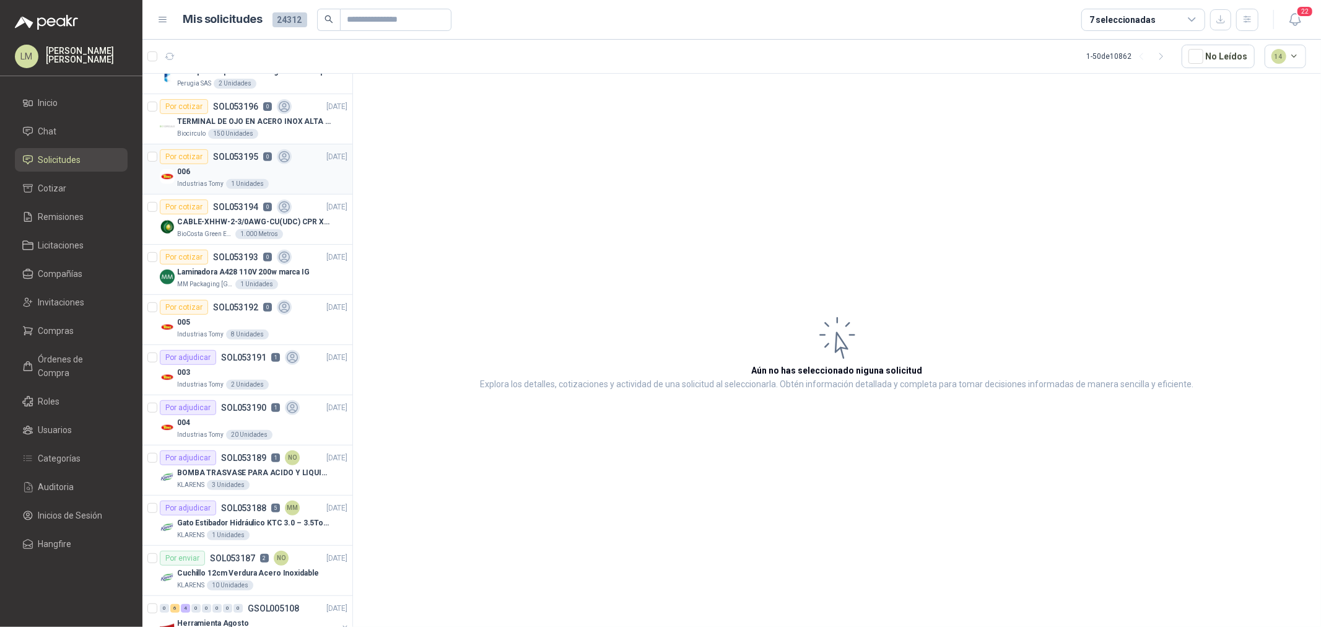
click at [243, 177] on div "006" at bounding box center [262, 171] width 170 height 15
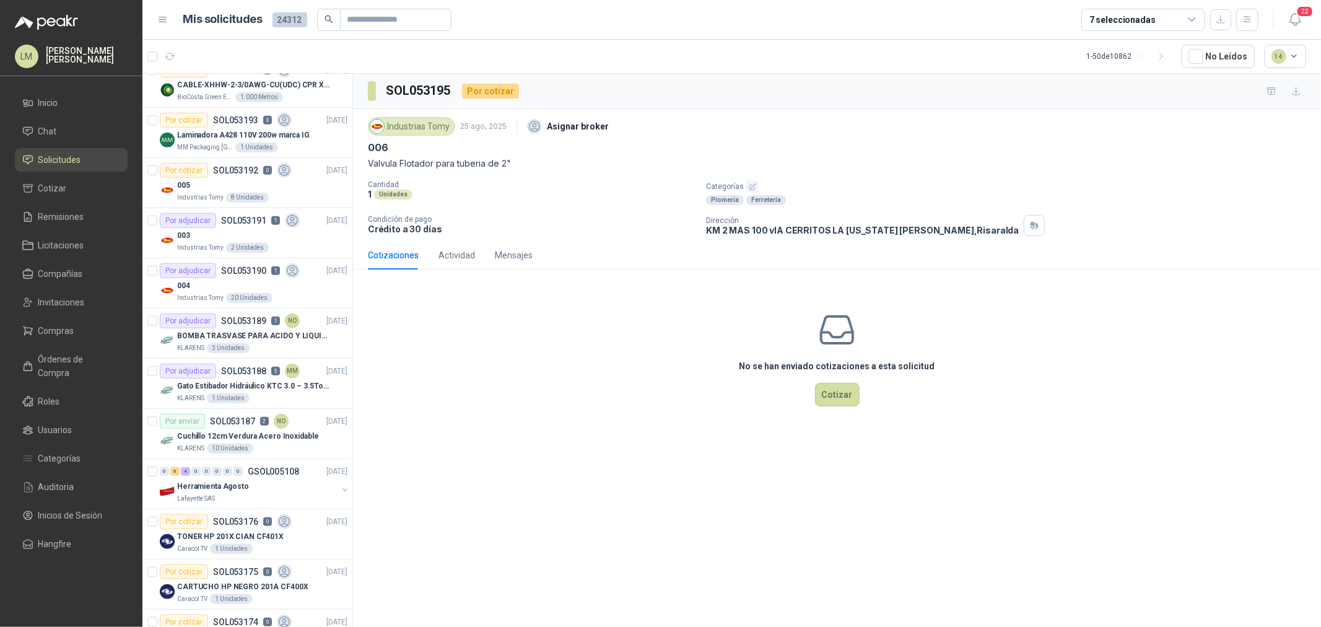
scroll to position [619, 0]
click at [242, 375] on div "Por adjudicar SOL053188 5 MM" at bounding box center [230, 369] width 140 height 15
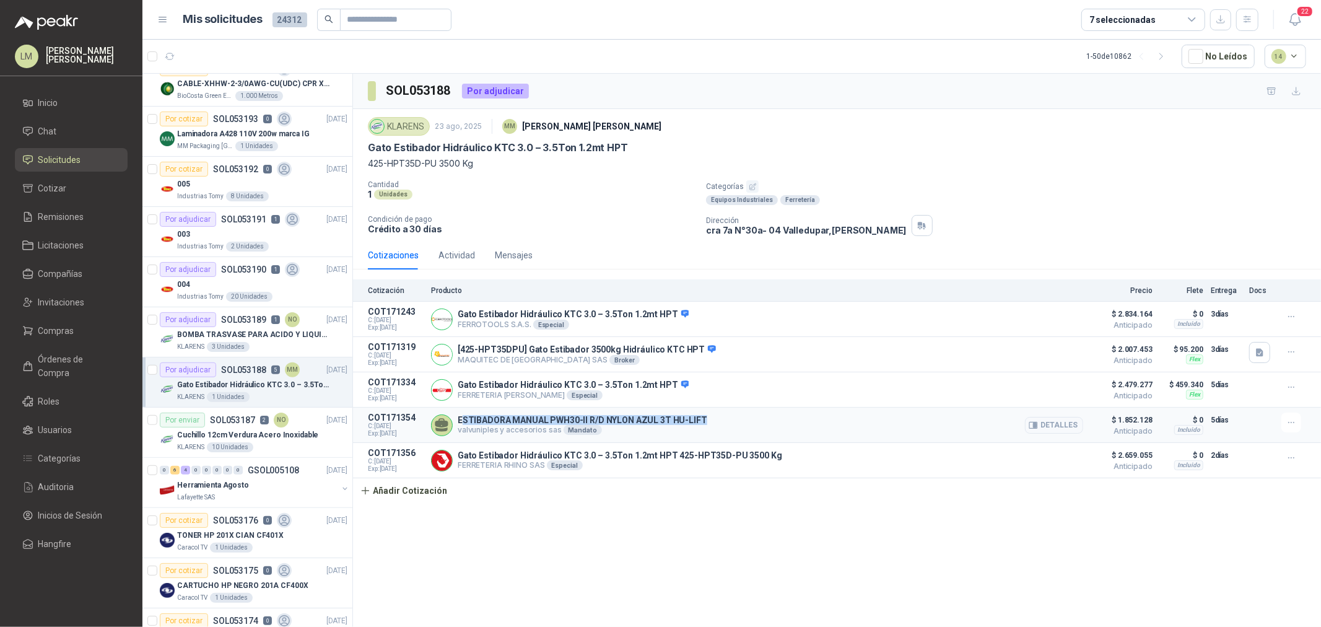
drag, startPoint x: 461, startPoint y: 417, endPoint x: 711, endPoint y: 421, distance: 250.2
click at [710, 421] on div "ESTIBADORA MANUAL PWH30-II R/D NYLON AZUL 3T HU-LIFT valvuniples y accesorios s…" at bounding box center [757, 424] width 652 height 25
click at [731, 424] on div "ESTIBADORA MANUAL PWH30-II R/D NYLON AZUL 3T HU-LIFT valvuniples y accesorios s…" at bounding box center [757, 424] width 652 height 25
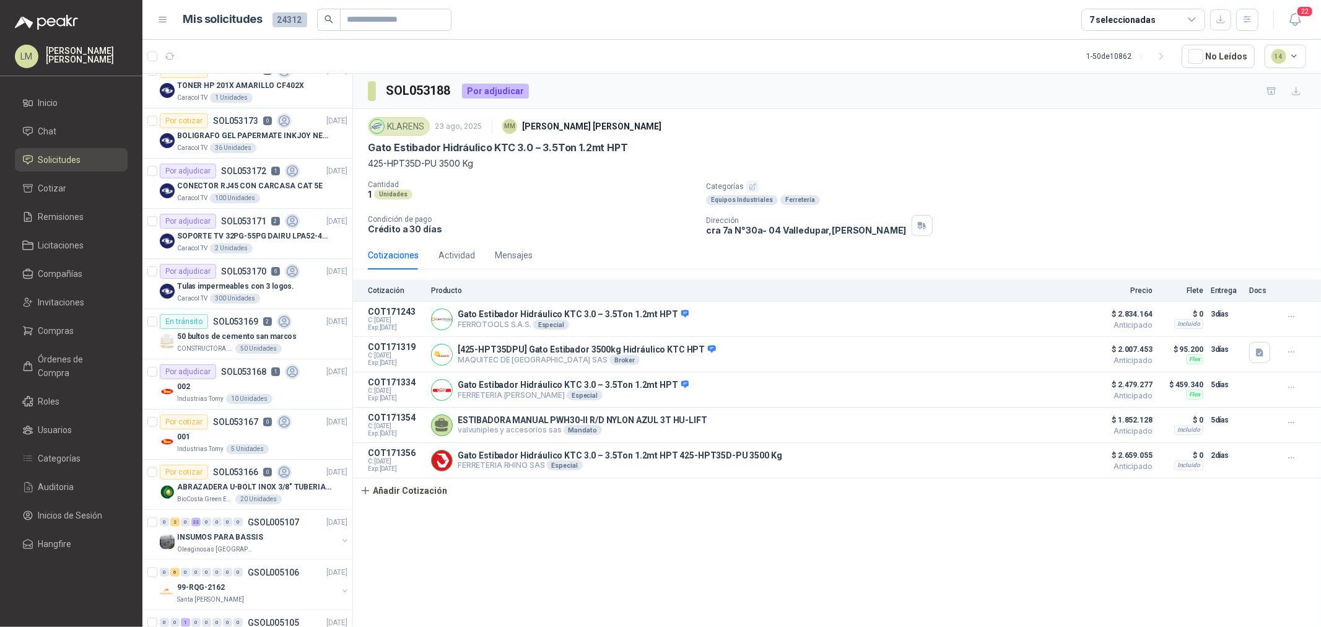
scroll to position [1307, 0]
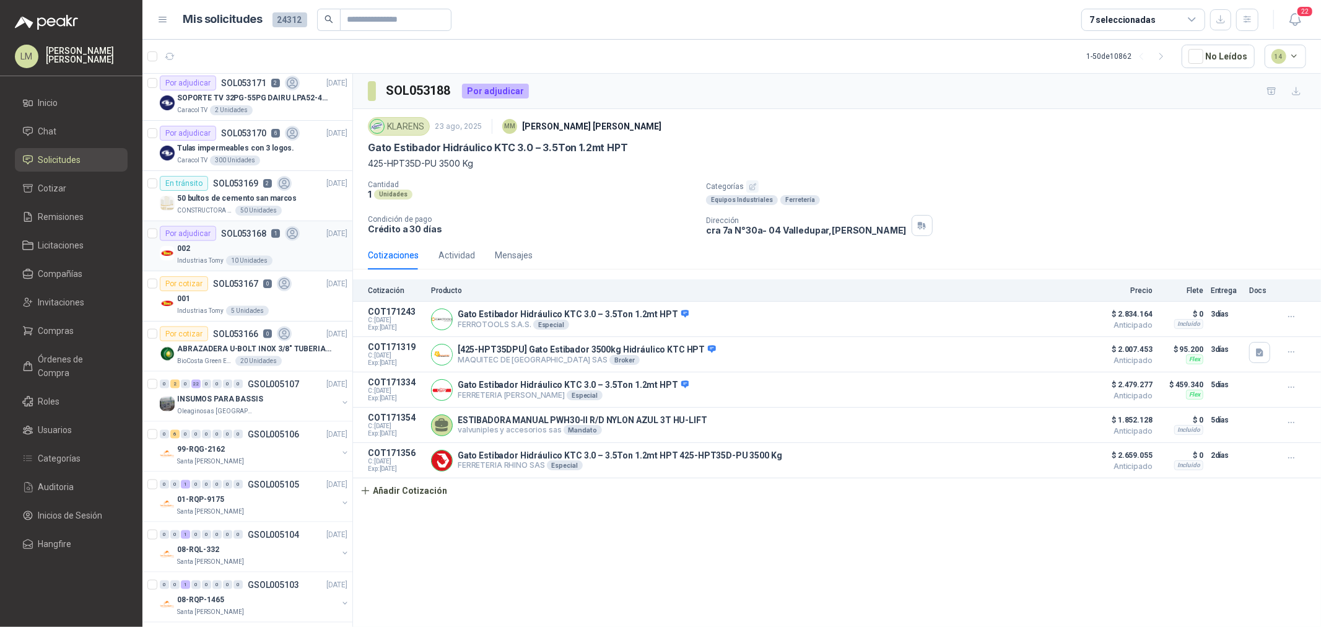
click at [172, 257] on img at bounding box center [167, 253] width 15 height 15
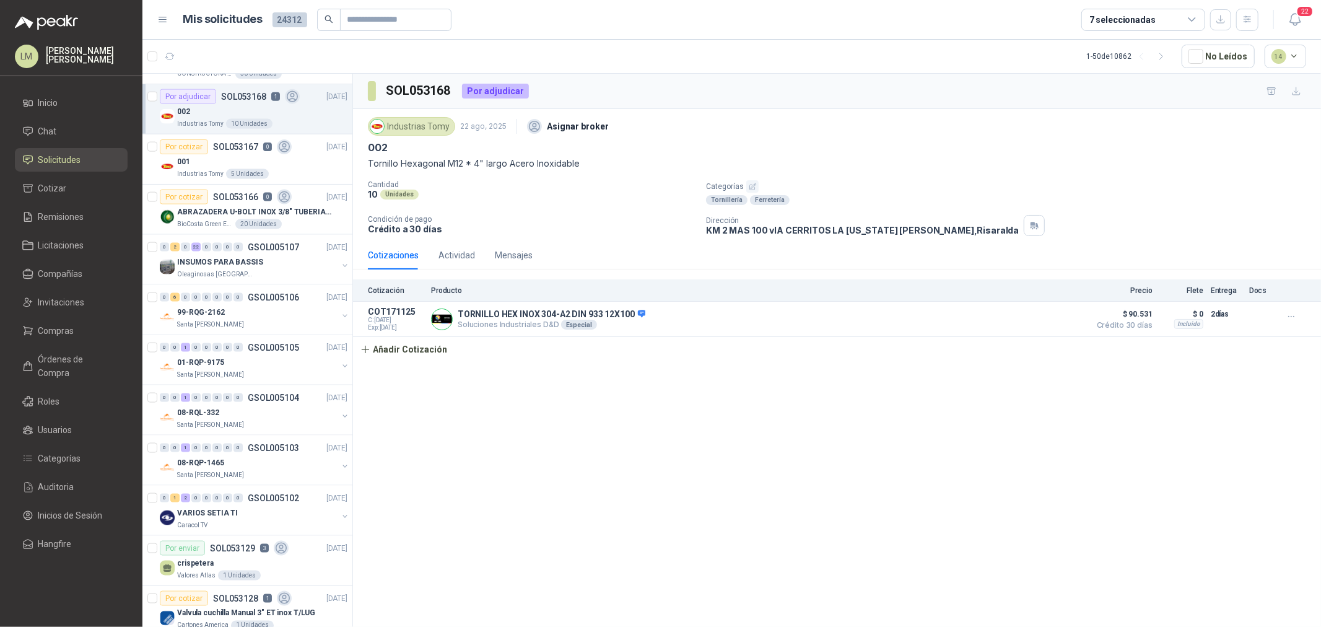
scroll to position [1445, 0]
click at [1116, 20] on div "7 seleccionadas" at bounding box center [1122, 20] width 66 height 14
click at [842, 129] on div "Industrias Tomy 22 ago, 2025 Asignar broker" at bounding box center [837, 126] width 938 height 25
click at [57, 324] on span "Compras" at bounding box center [56, 331] width 36 height 14
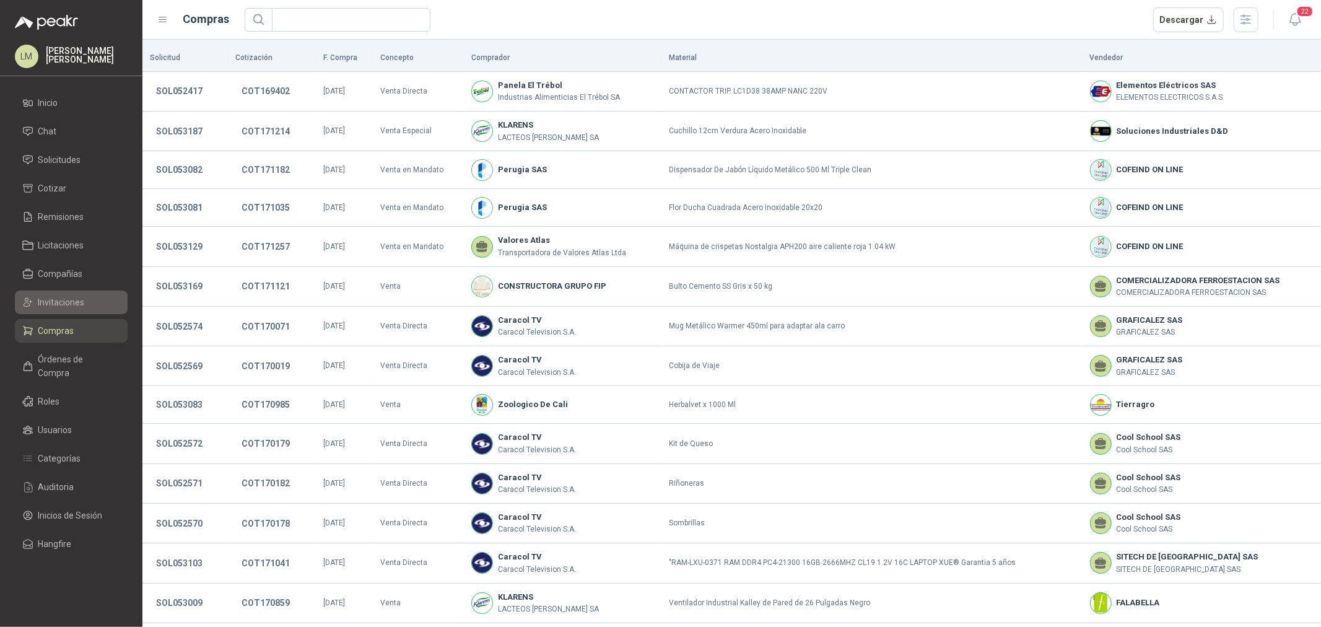
click at [59, 306] on span "Invitaciones" at bounding box center [61, 302] width 46 height 14
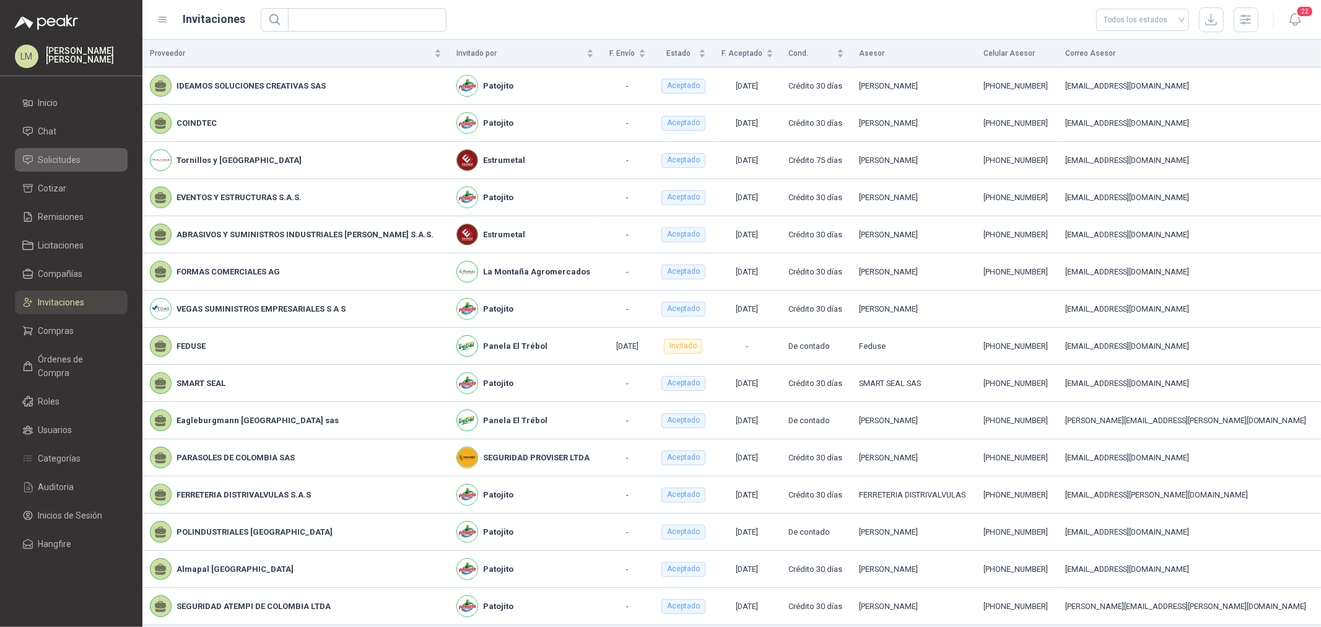
click at [56, 157] on span "Solicitudes" at bounding box center [59, 160] width 43 height 14
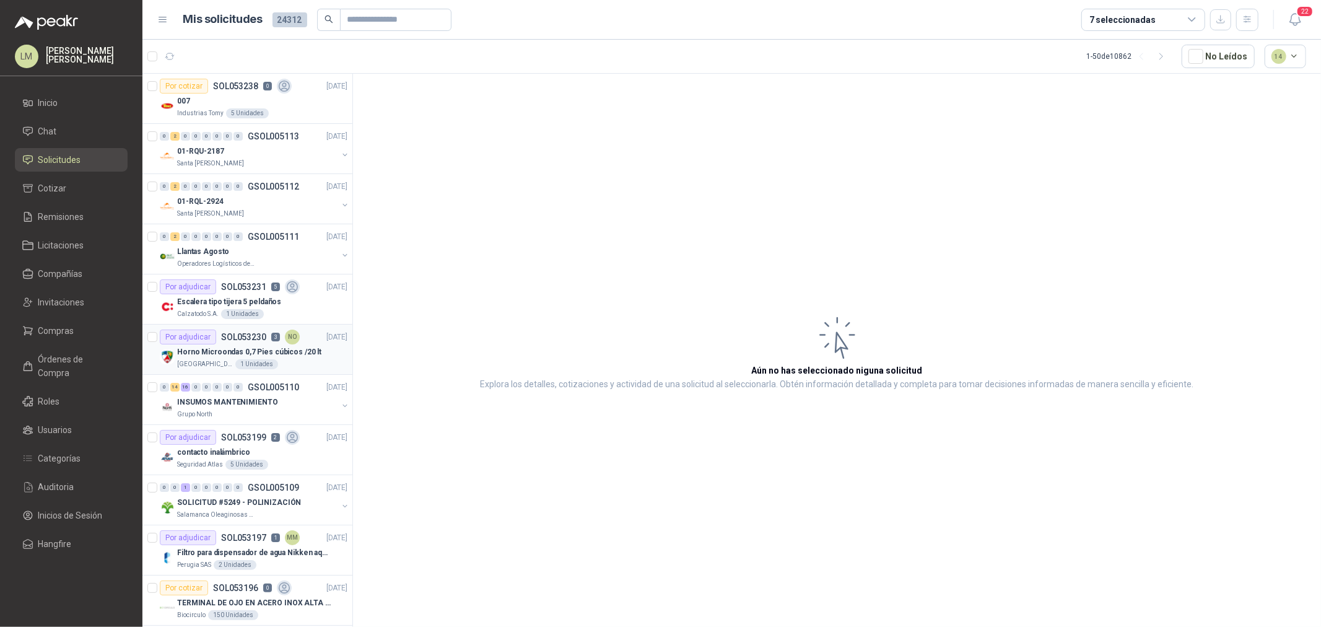
click at [233, 344] on div "Horno Microondas 0,7 Pies cúbicos /20 lt" at bounding box center [262, 351] width 170 height 15
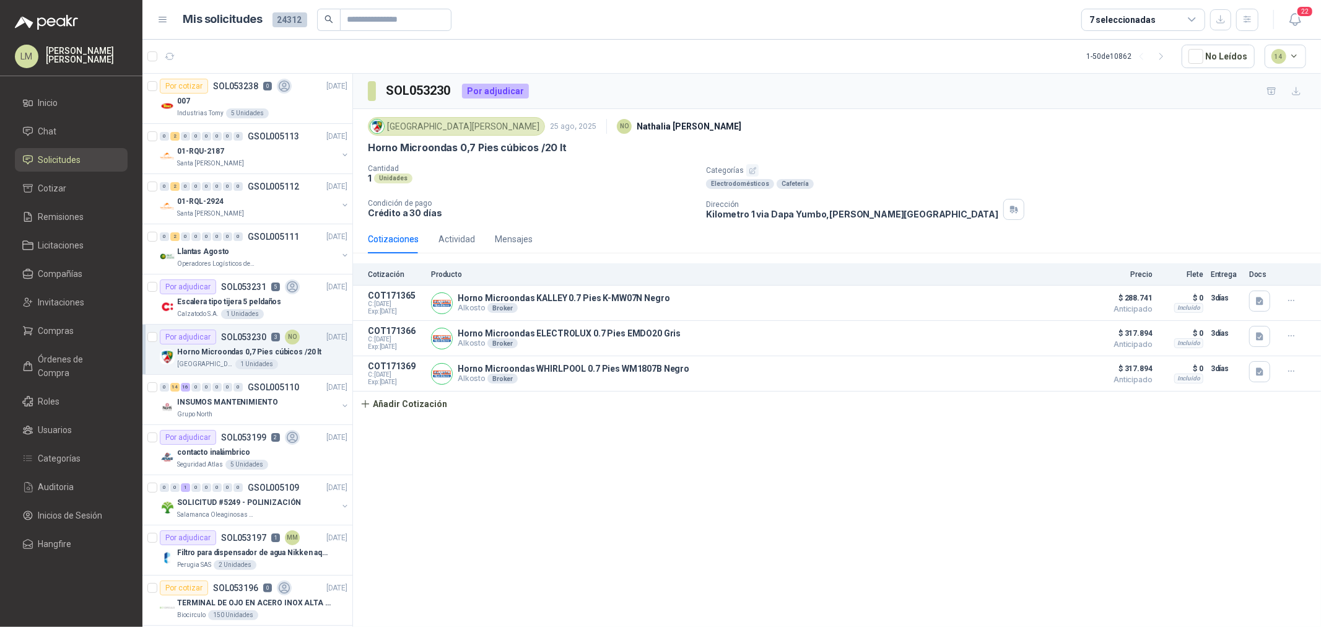
scroll to position [137, 0]
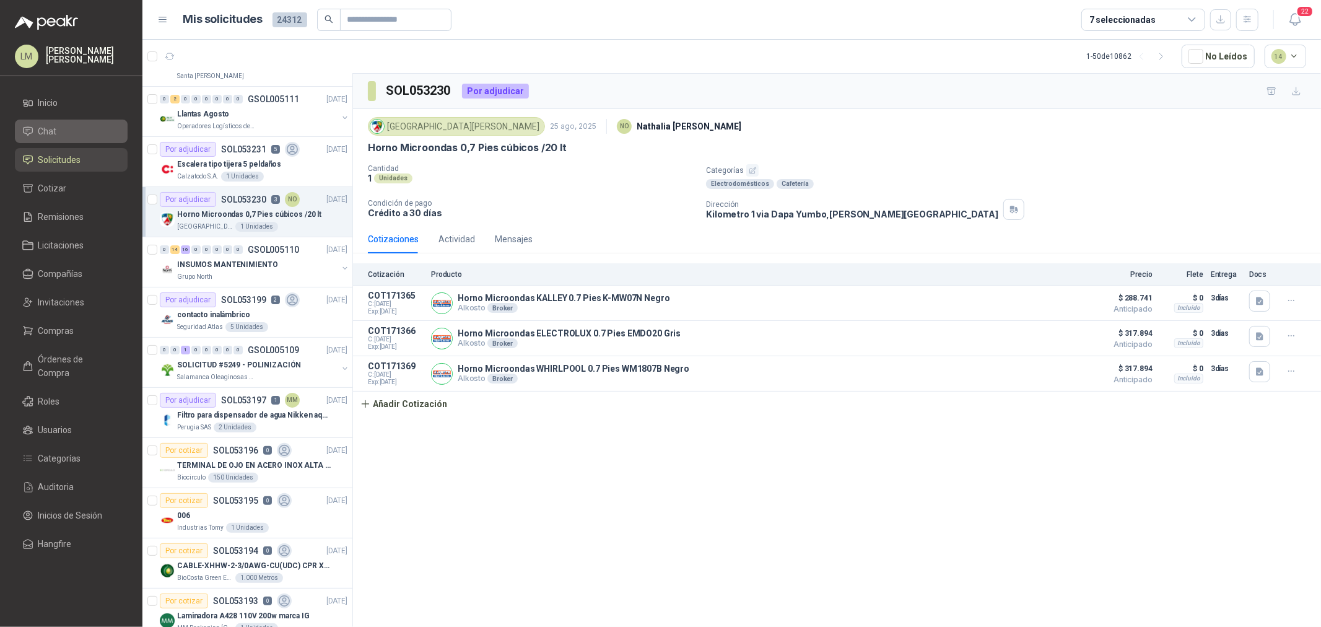
click at [72, 133] on li "Chat" at bounding box center [71, 131] width 98 height 14
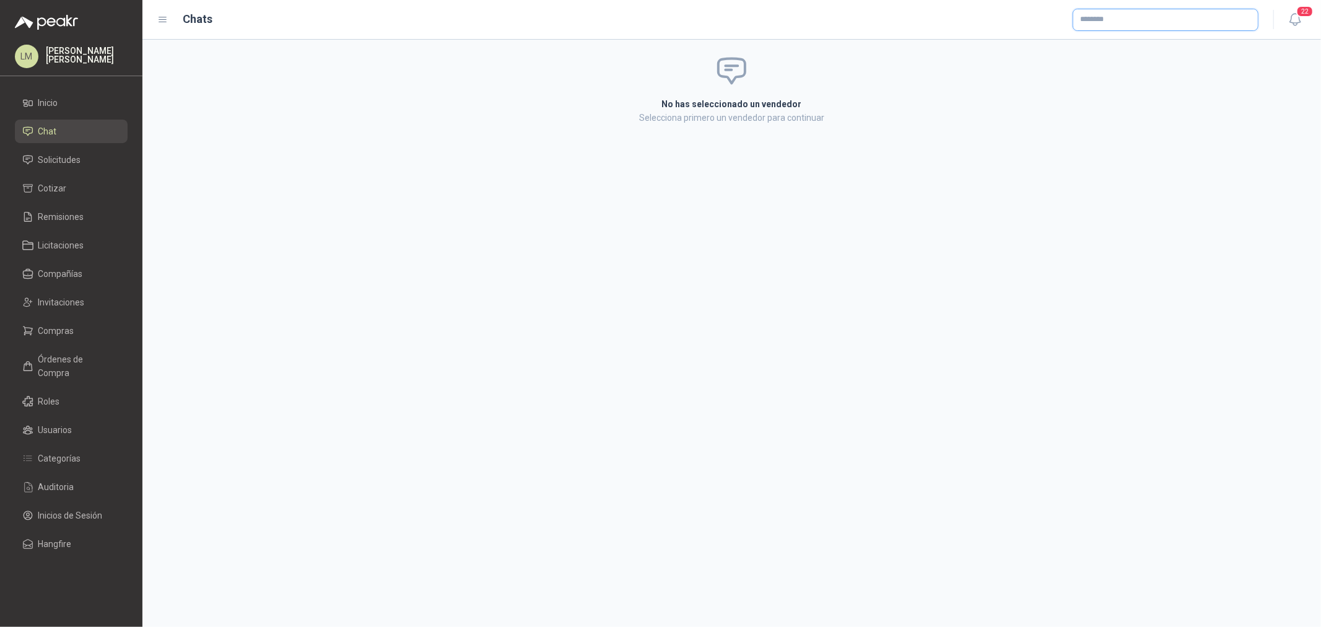
click at [1156, 22] on input "text" at bounding box center [1165, 19] width 185 height 21
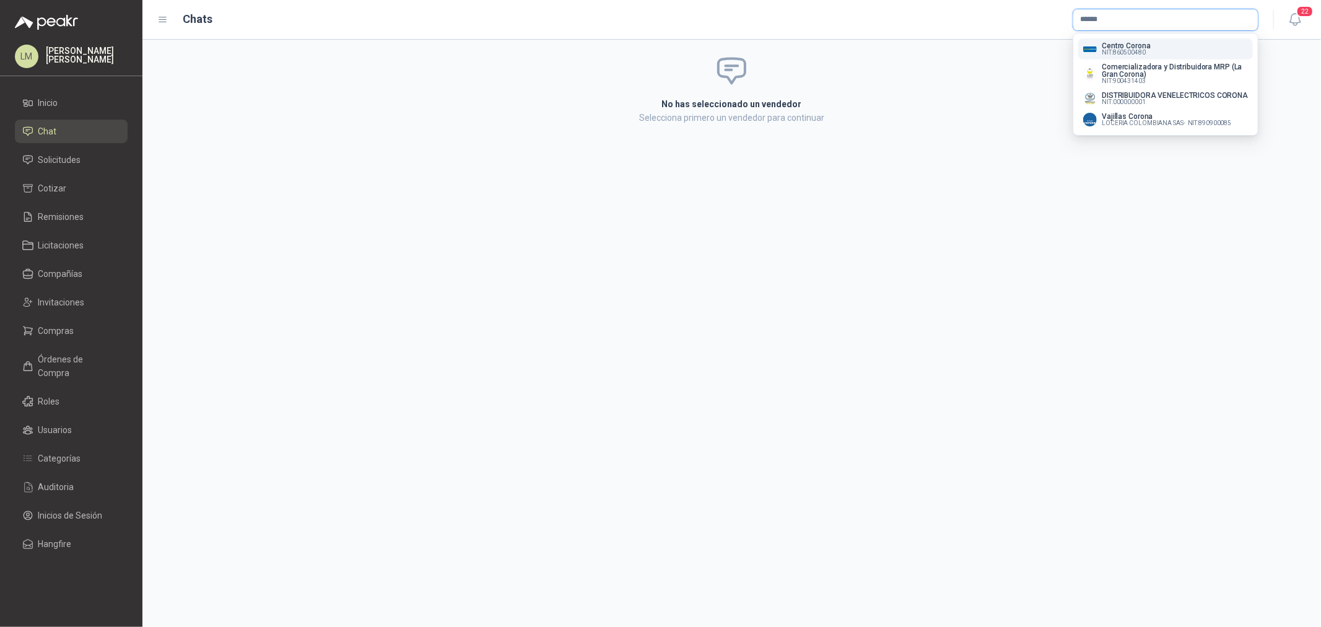
type input "******"
click at [1131, 42] on p "Centro Corona" at bounding box center [1126, 45] width 48 height 7
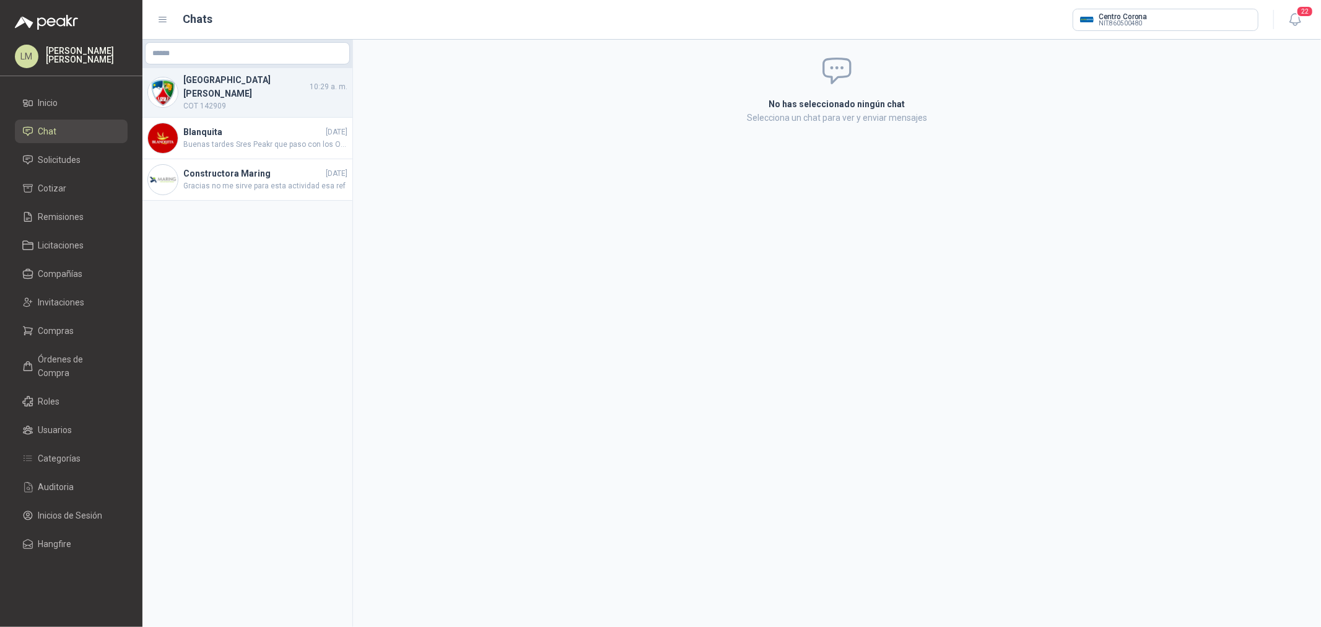
click at [248, 103] on div "Colegio Jefferson 10:29 a. m. COT 142909" at bounding box center [247, 93] width 210 height 50
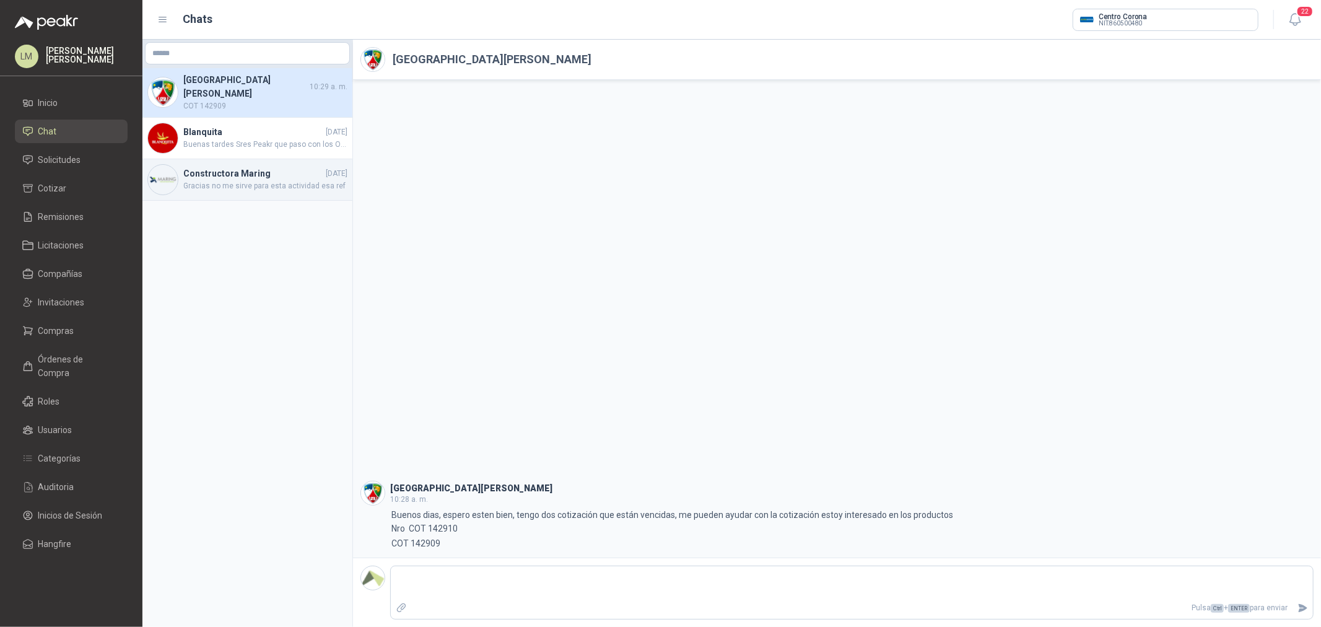
click at [238, 180] on span "Gracias no me sirve para esta actividad esa ref" at bounding box center [265, 186] width 164 height 12
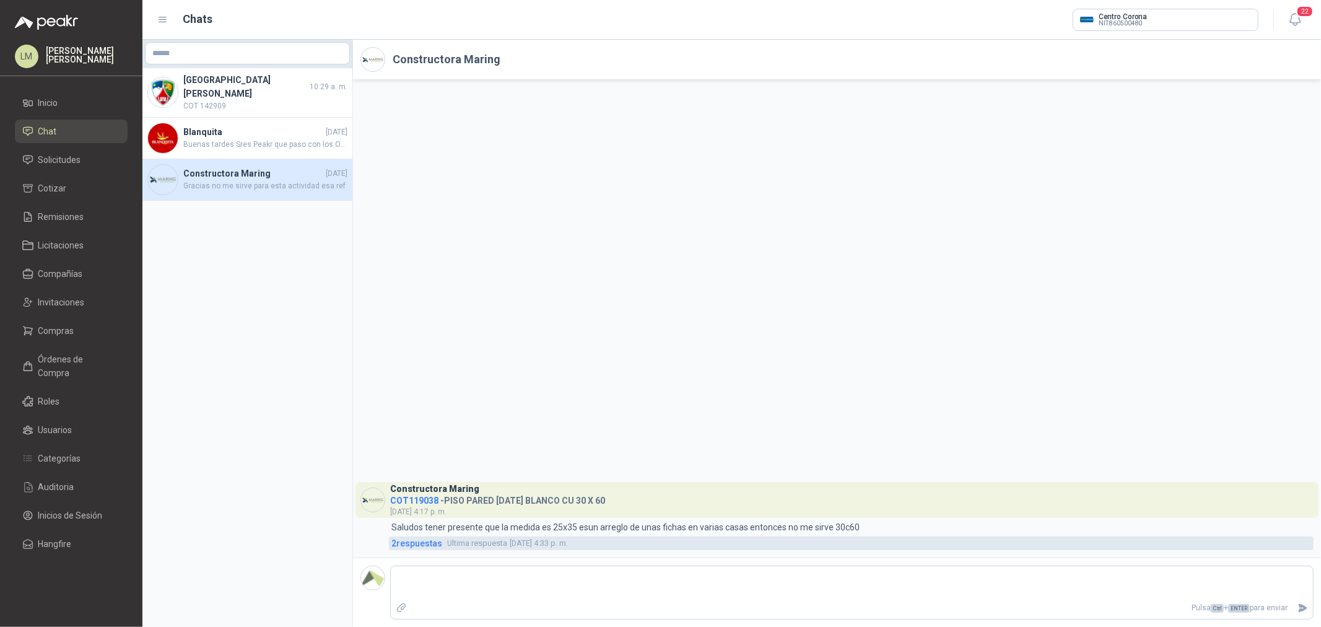
click at [398, 546] on span "2 respuesta s" at bounding box center [416, 543] width 51 height 14
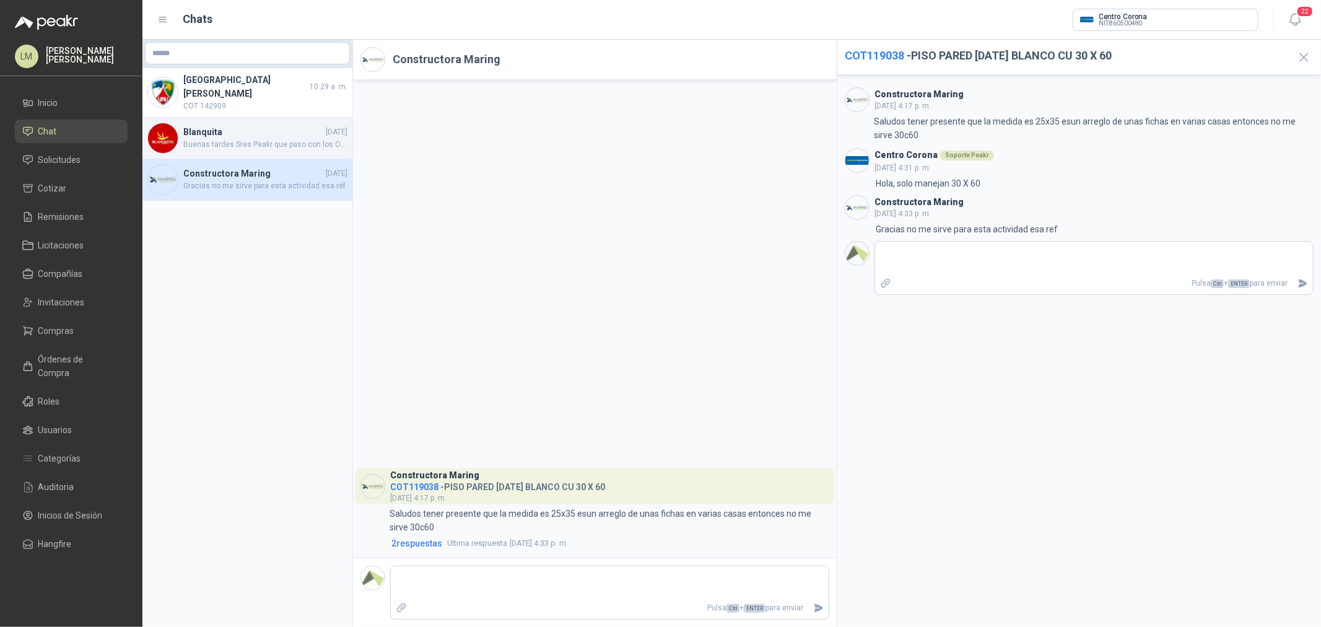
click at [224, 125] on h4 "Blanquita" at bounding box center [253, 132] width 140 height 14
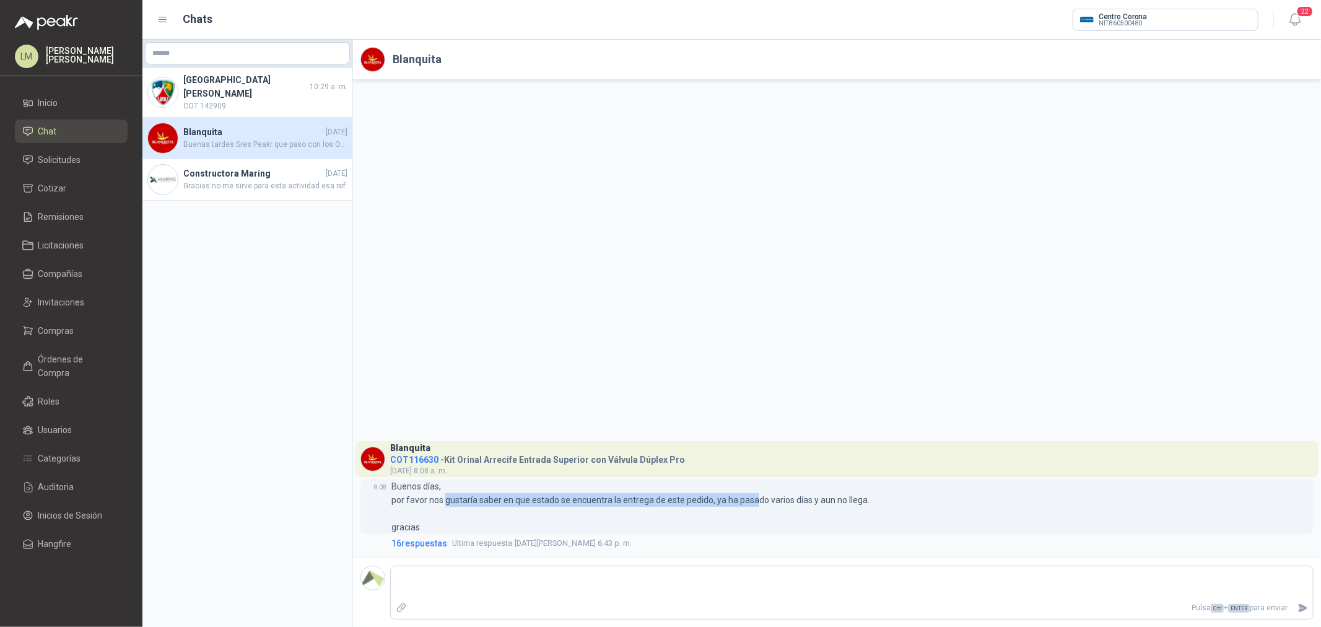
drag, startPoint x: 445, startPoint y: 495, endPoint x: 751, endPoint y: 493, distance: 306.6
click at [751, 493] on p "Buenos días, por favor nos gustaría saber en que estado se encuentra la entrega…" at bounding box center [630, 506] width 478 height 55
click at [48, 331] on span "Compras" at bounding box center [56, 331] width 36 height 14
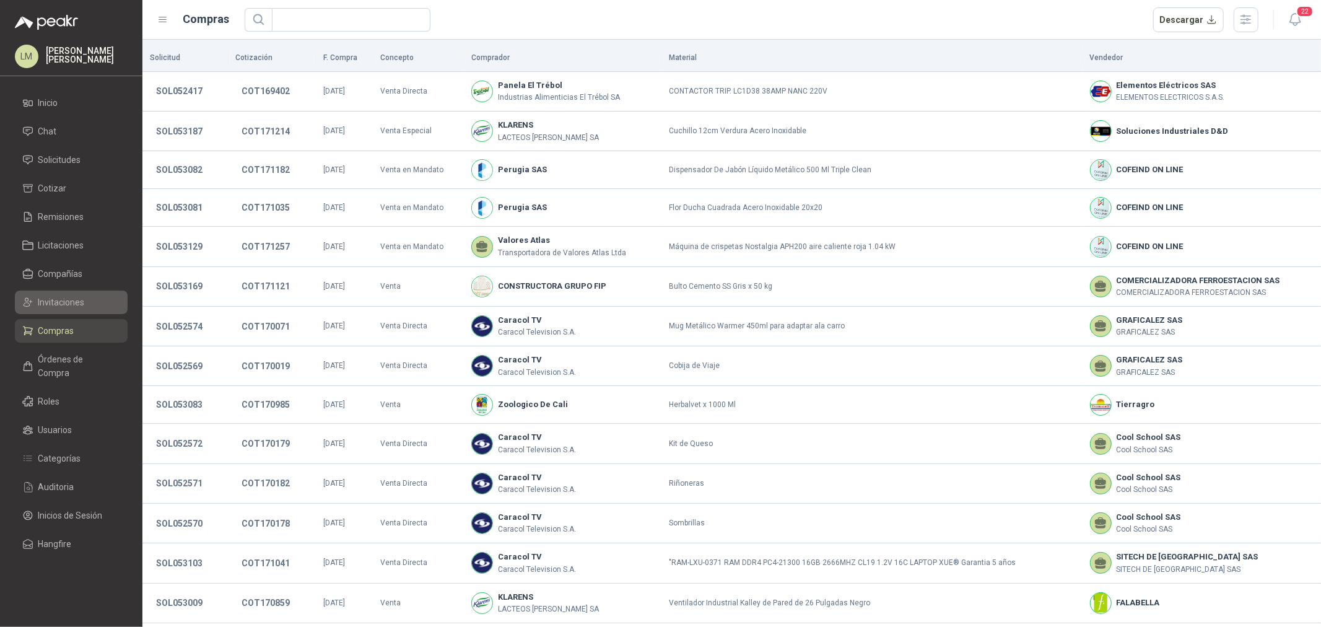
click at [60, 311] on link "Invitaciones" at bounding box center [71, 302] width 113 height 24
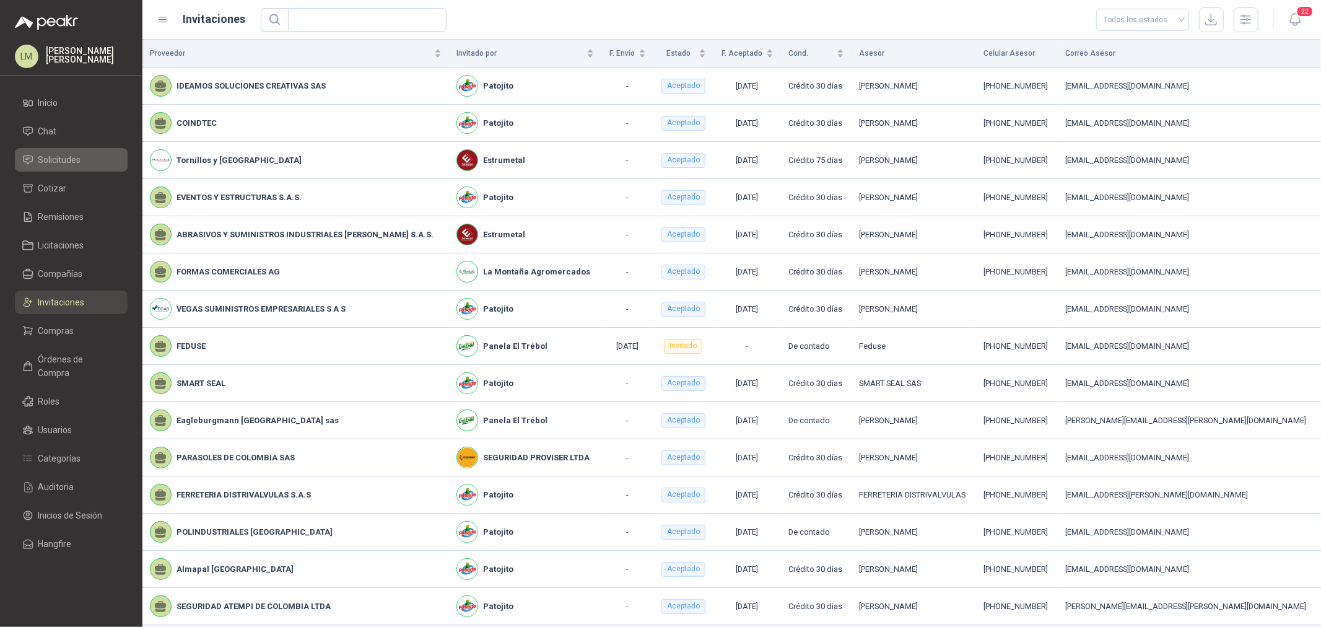
click at [46, 154] on span "Solicitudes" at bounding box center [59, 160] width 43 height 14
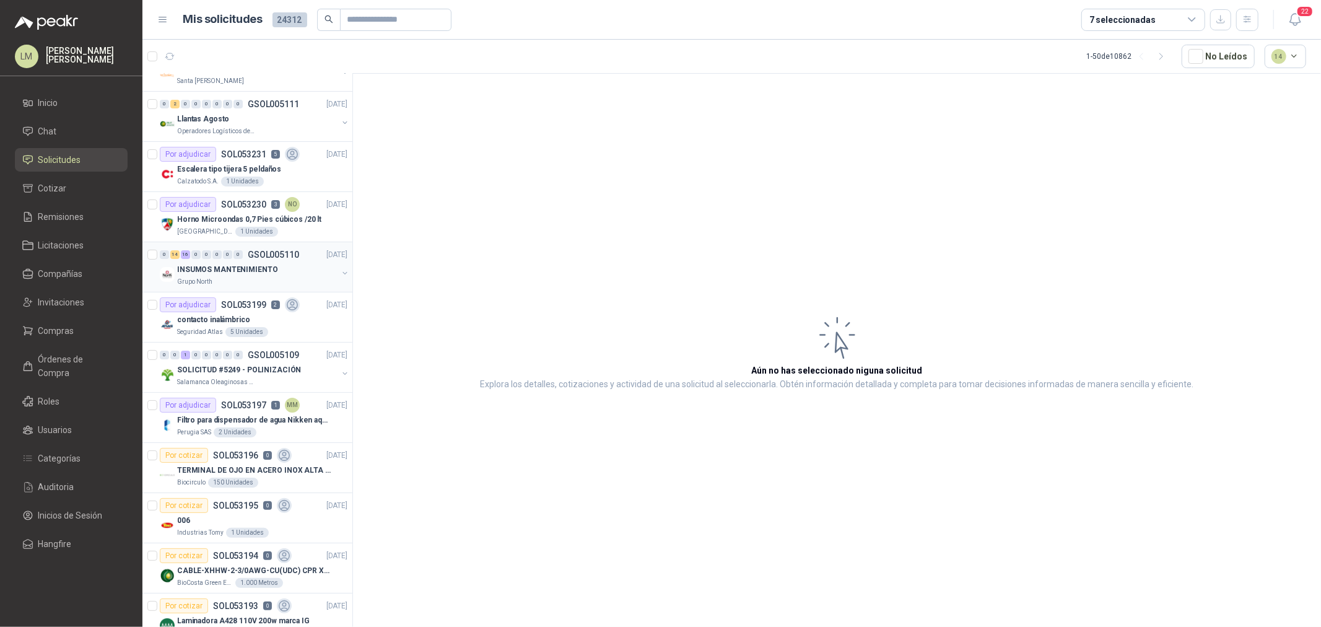
scroll to position [137, 0]
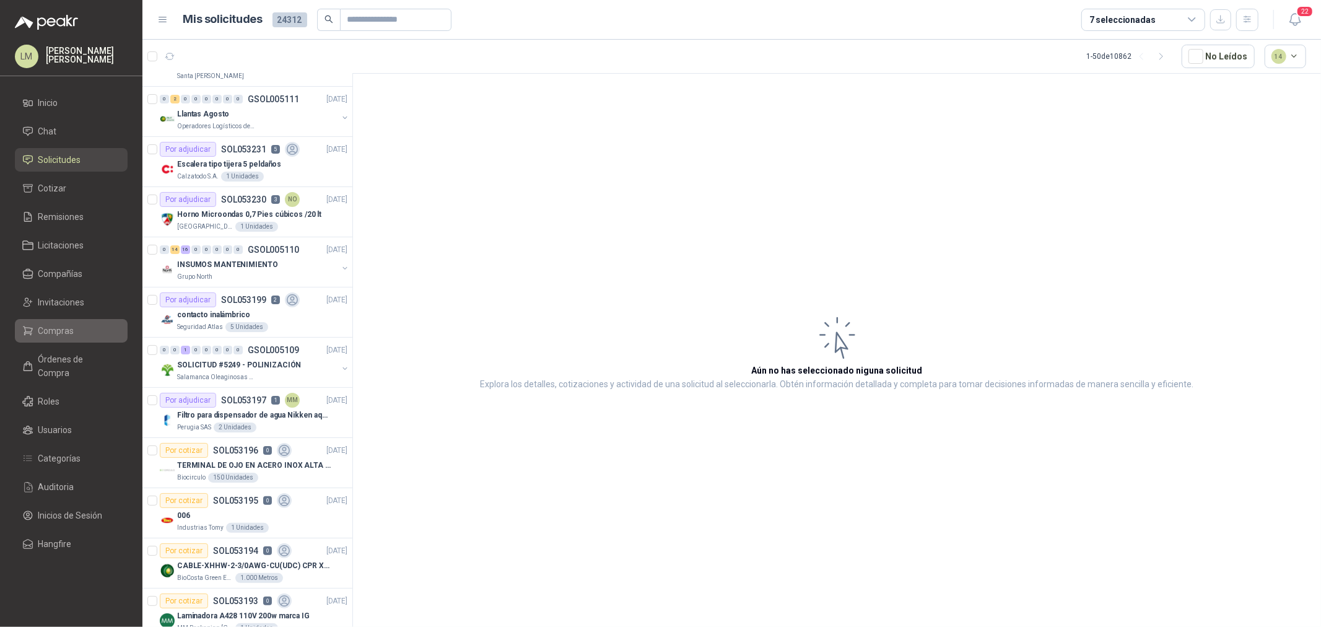
click at [67, 332] on span "Compras" at bounding box center [56, 331] width 36 height 14
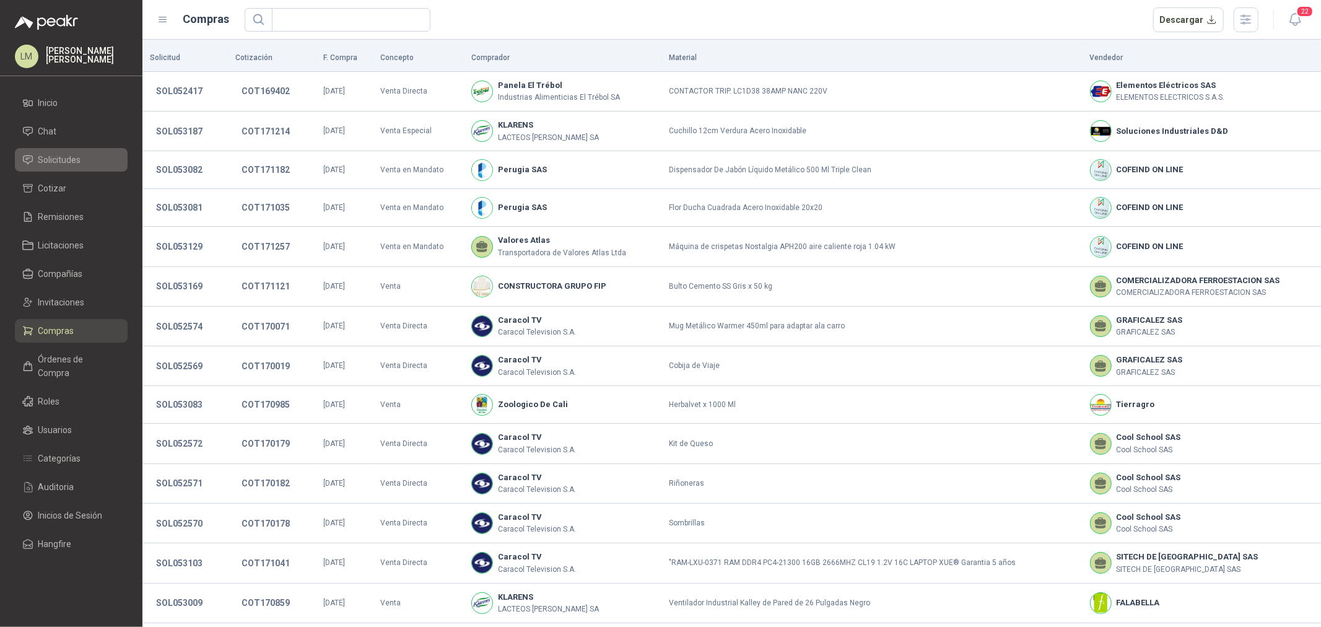
click at [64, 153] on span "Solicitudes" at bounding box center [59, 160] width 43 height 14
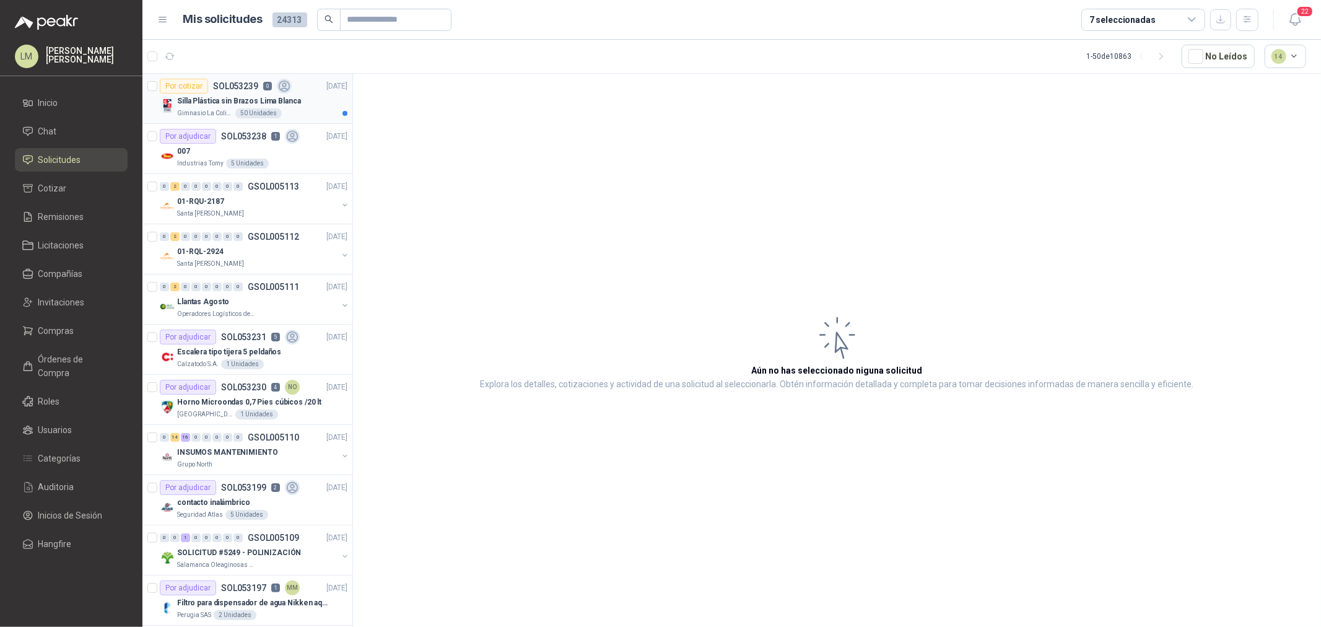
click at [238, 84] on p "SOL053239" at bounding box center [235, 86] width 45 height 9
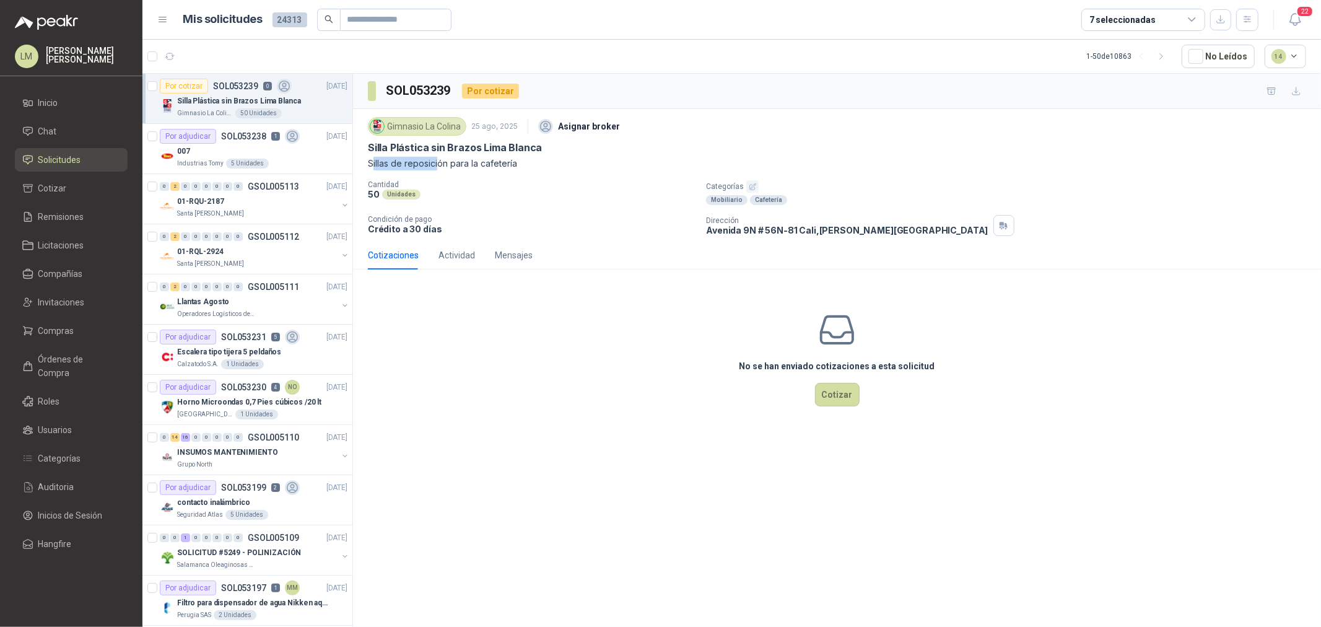
drag, startPoint x: 380, startPoint y: 165, endPoint x: 438, endPoint y: 160, distance: 58.5
click at [438, 160] on p "Sillas de reposición para la cafetería" at bounding box center [837, 164] width 938 height 14
drag, startPoint x: 440, startPoint y: 147, endPoint x: 557, endPoint y: 143, distance: 117.1
click at [556, 143] on div "Silla Plástica sin Brazos Lima Blanca" at bounding box center [837, 147] width 938 height 13
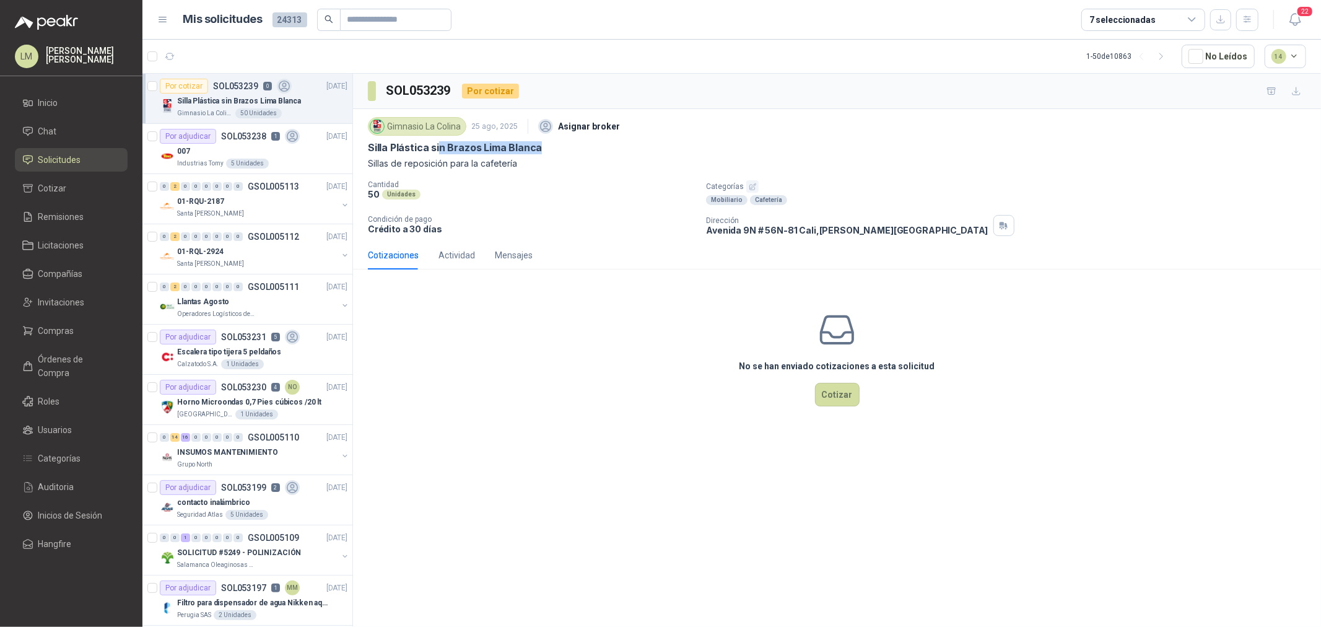
click at [557, 143] on div "Silla Plástica sin Brazos Lima Blanca" at bounding box center [837, 147] width 938 height 13
drag, startPoint x: 367, startPoint y: 143, endPoint x: 544, endPoint y: 144, distance: 177.1
click at [544, 144] on div "Gimnasio La Colina 25 ago, 2025 Asignar broker Silla Plástica sin Brazos Lima B…" at bounding box center [837, 175] width 968 height 132
copy p "Silla Plástica sin Brazos Lima Blanca"
click at [567, 163] on p "Sillas de reposición para la cafetería" at bounding box center [837, 164] width 938 height 14
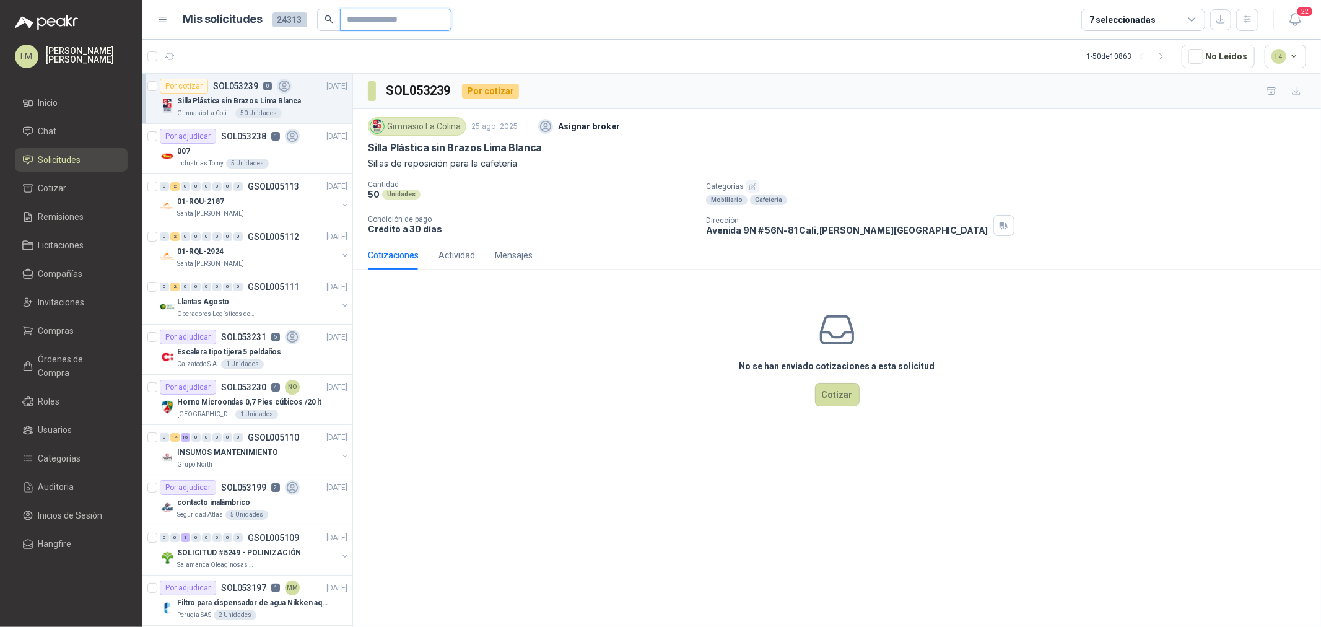
click at [388, 24] on input "text" at bounding box center [390, 19] width 87 height 21
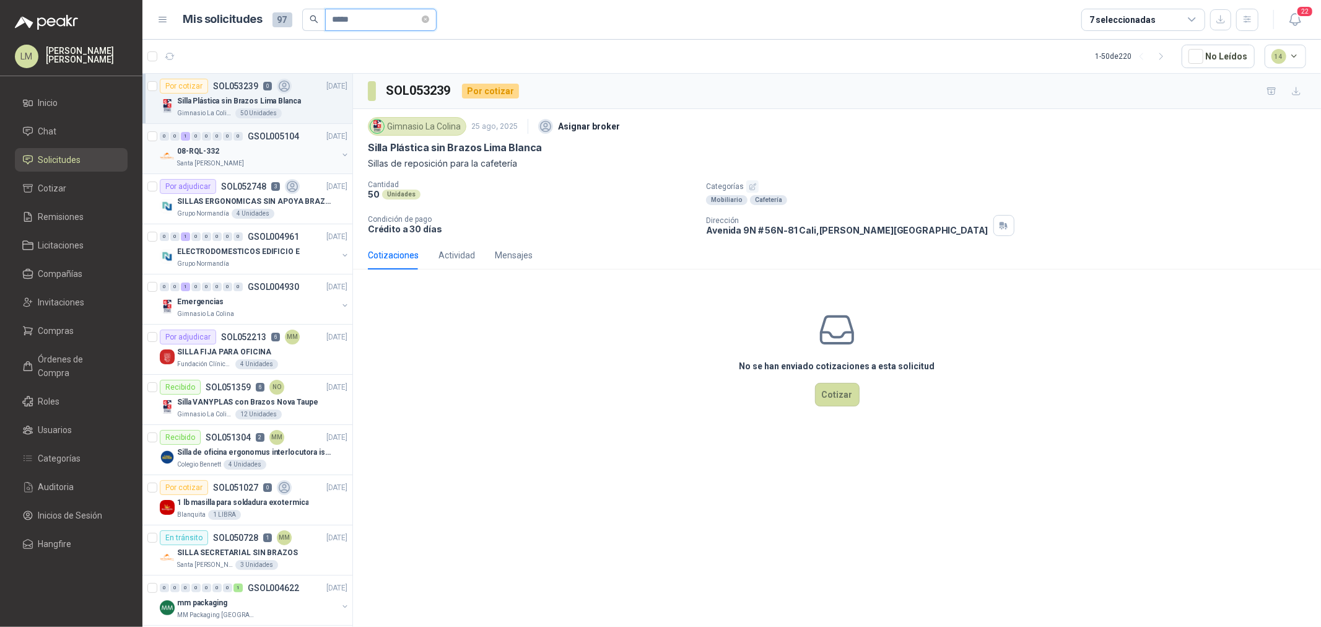
type input "*****"
click at [340, 153] on button "button" at bounding box center [345, 155] width 10 height 10
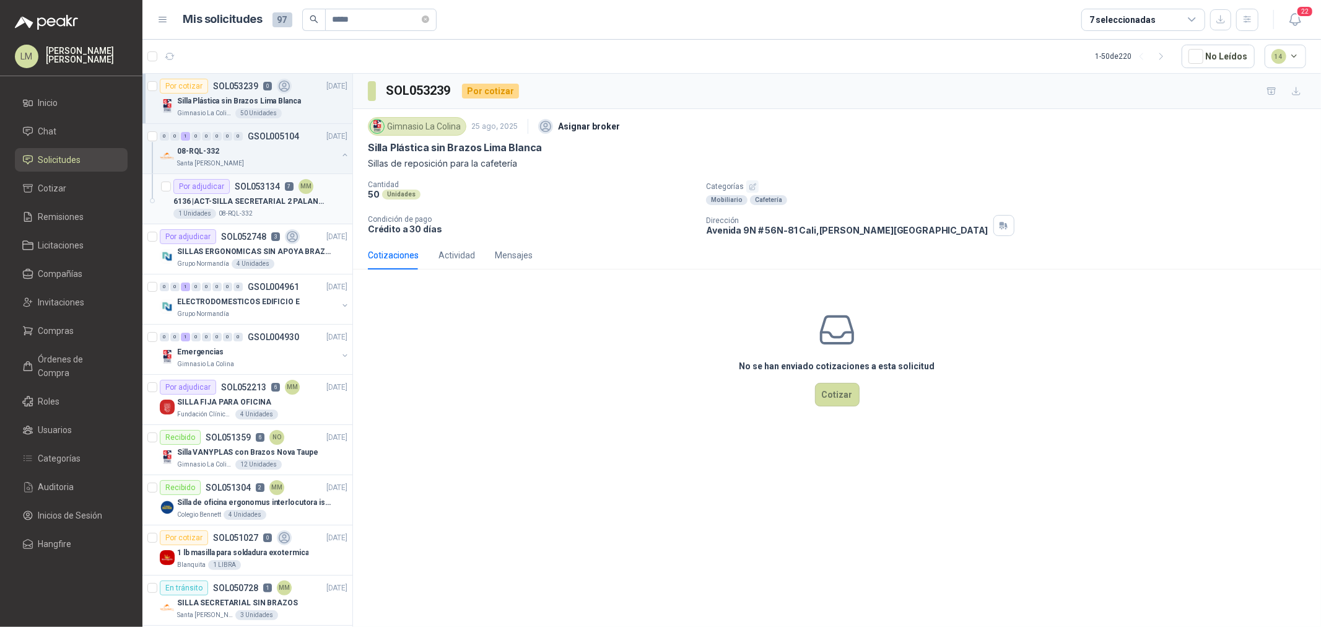
click at [277, 190] on p "SOL053134" at bounding box center [257, 186] width 45 height 9
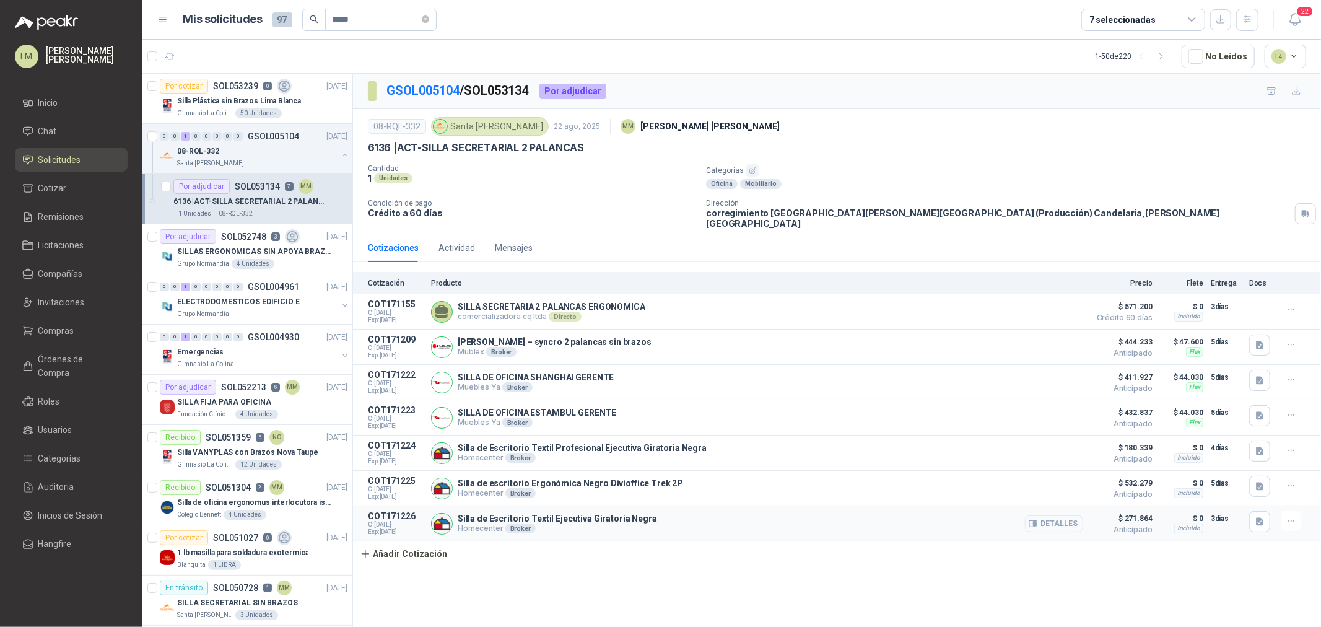
click at [1040, 515] on button "Detalles" at bounding box center [1054, 523] width 58 height 17
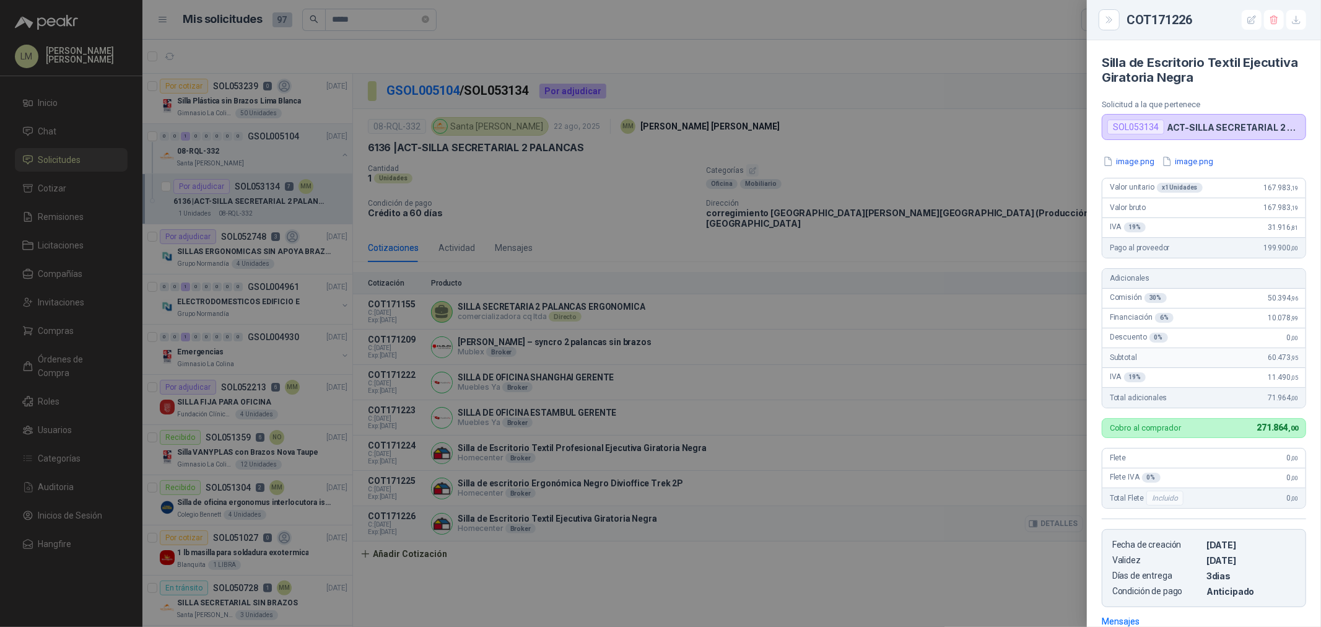
scroll to position [180, 0]
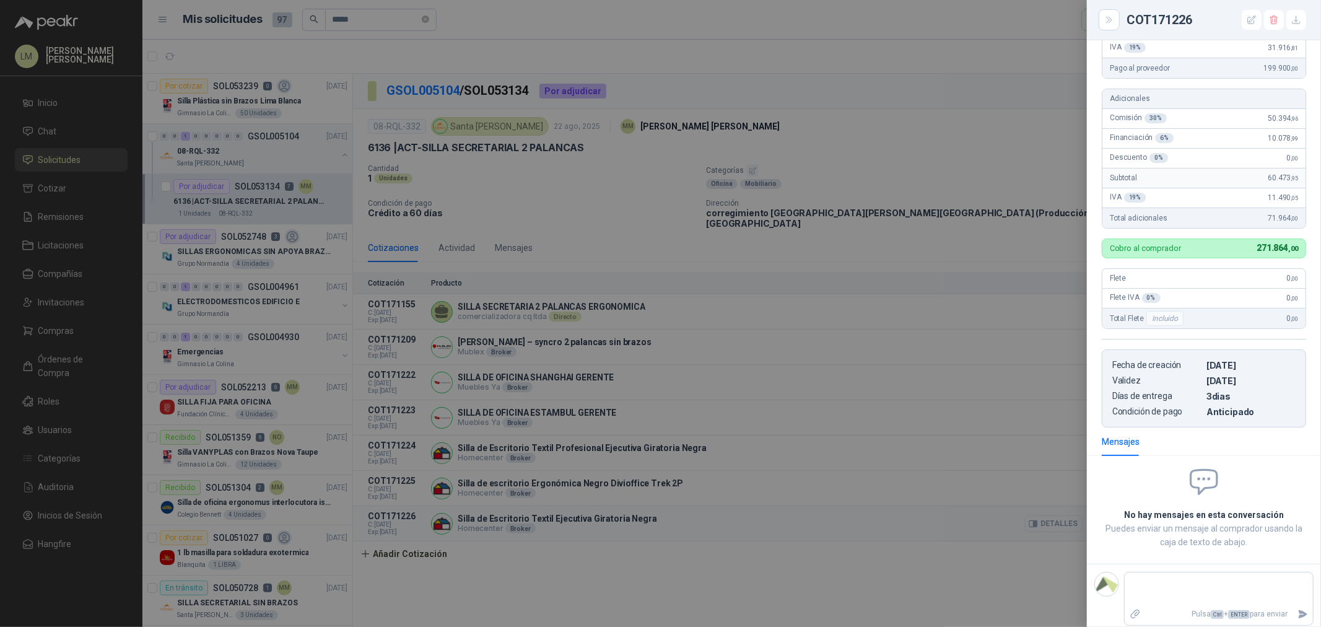
click at [1040, 513] on div at bounding box center [660, 313] width 1321 height 627
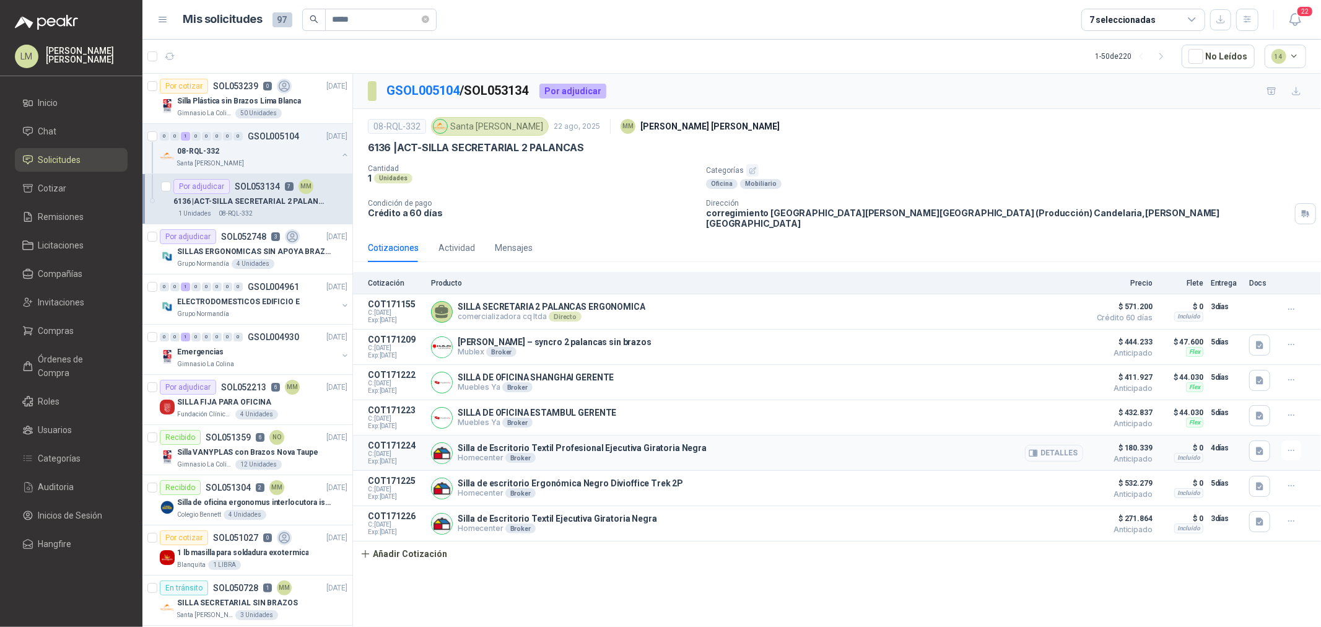
click at [1059, 448] on button "Detalles" at bounding box center [1054, 453] width 58 height 17
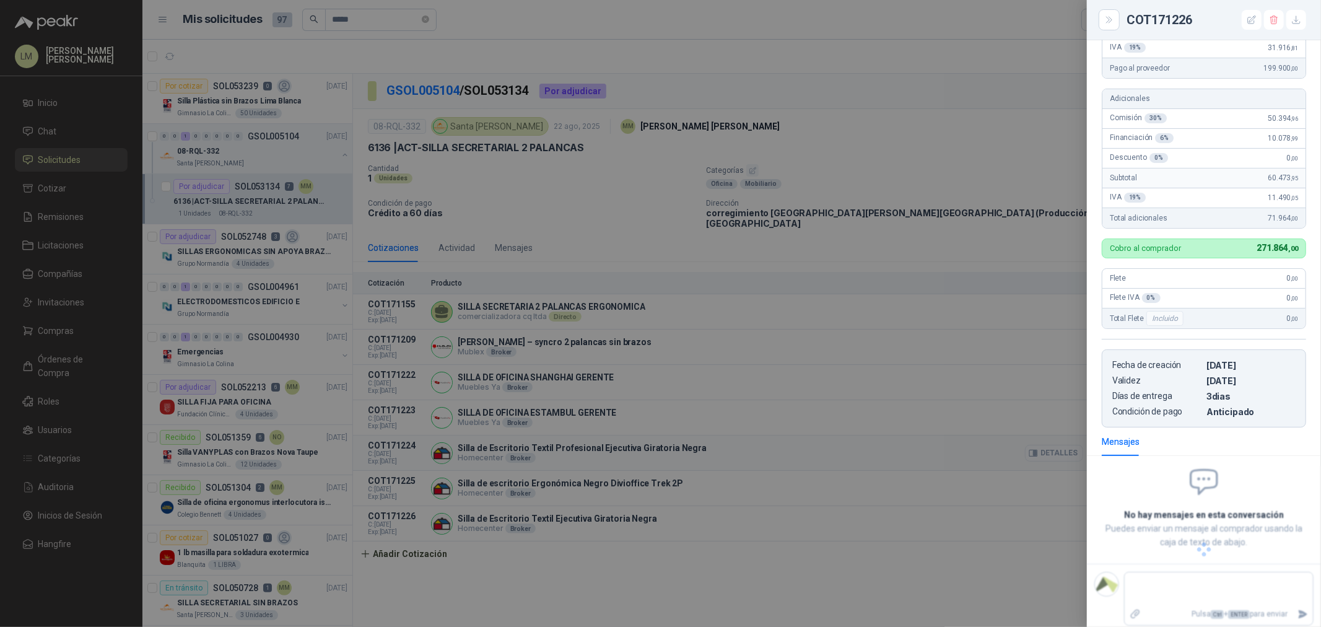
scroll to position [212, 0]
click at [1048, 448] on div at bounding box center [660, 313] width 1321 height 627
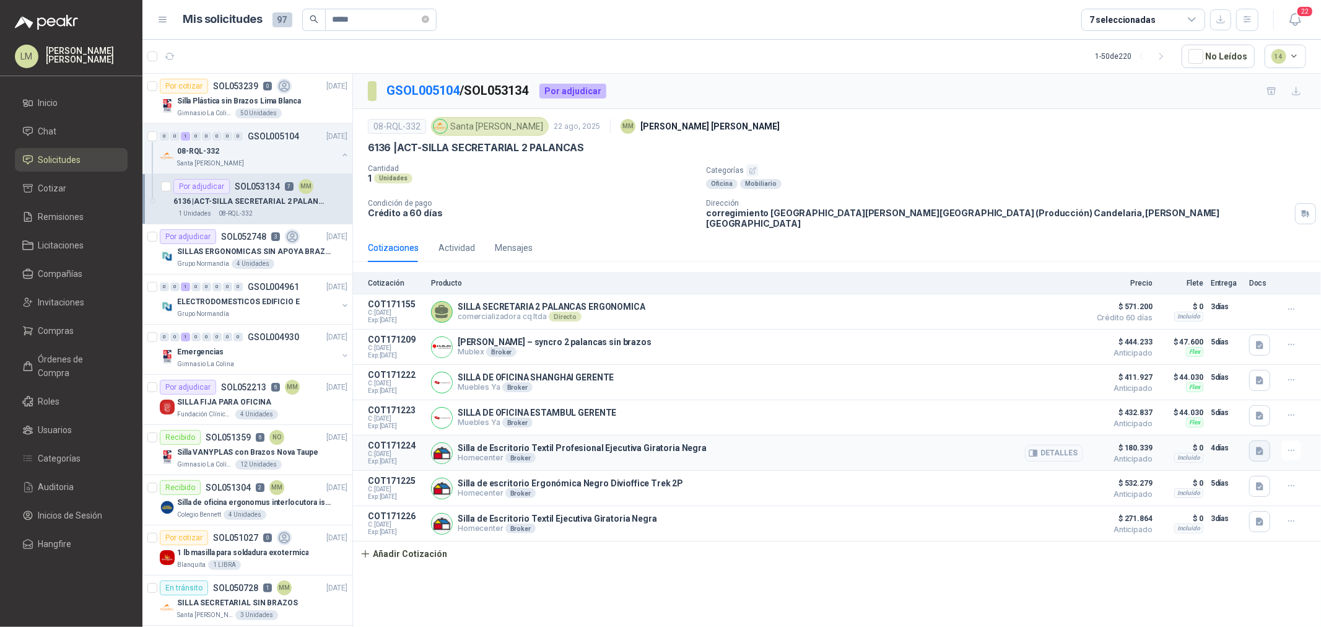
click at [1260, 447] on icon "button" at bounding box center [1259, 451] width 7 height 8
click at [1232, 377] on button "image.png" at bounding box center [1235, 378] width 54 height 13
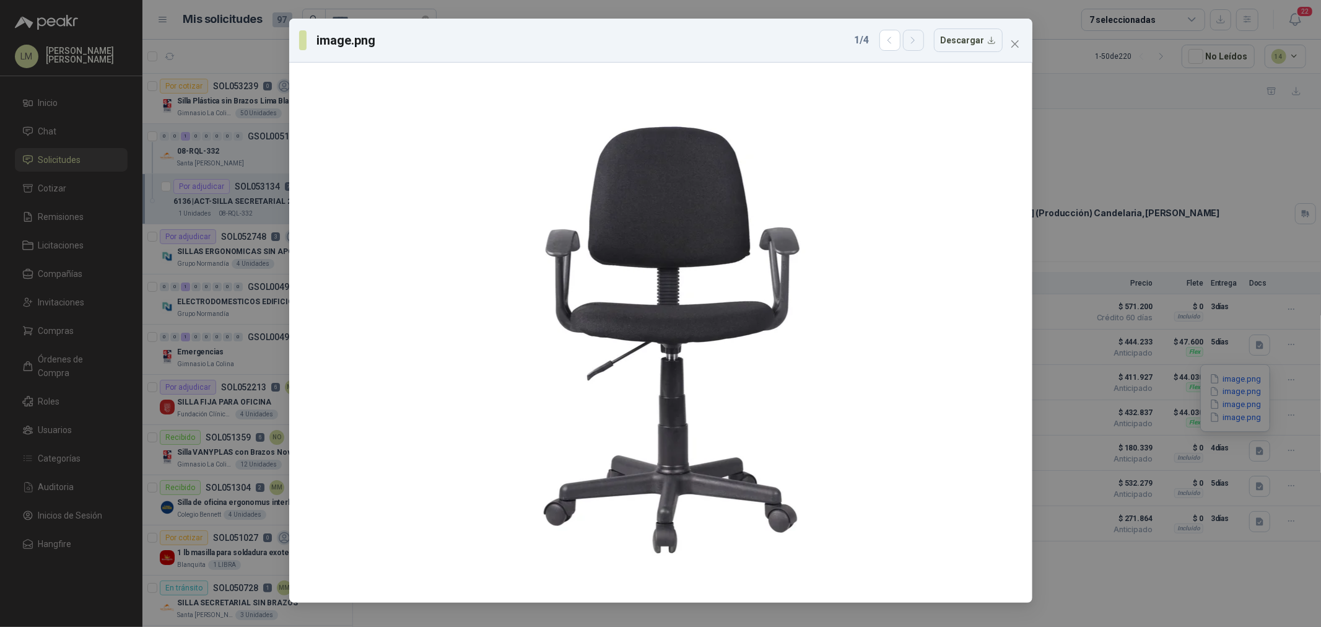
click at [913, 41] on icon "button" at bounding box center [913, 40] width 11 height 11
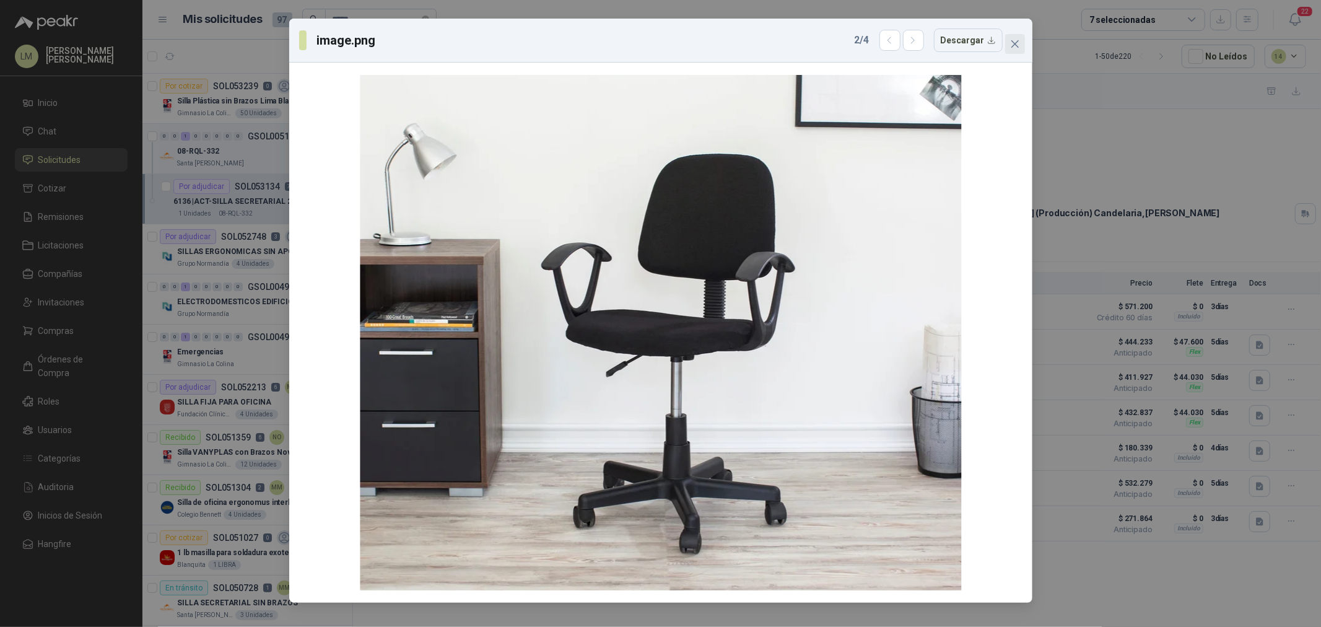
click at [1019, 41] on icon "close" at bounding box center [1015, 44] width 10 height 10
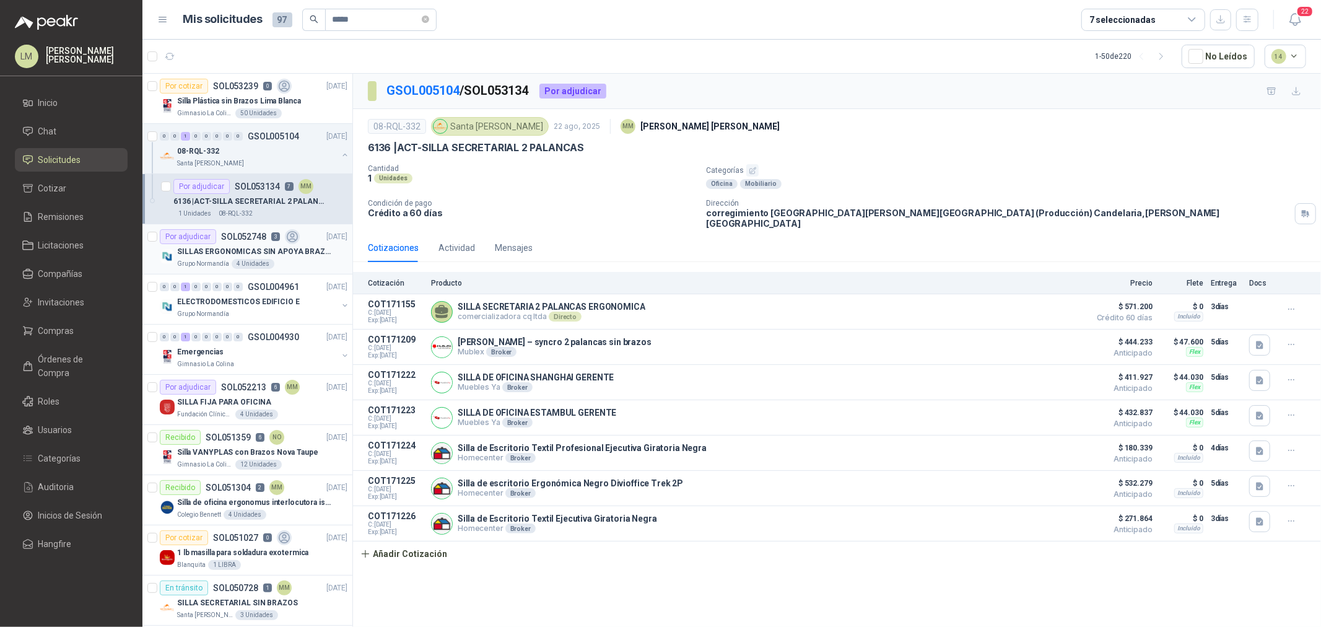
click at [265, 250] on p "SILLAS ERGONOMICAS SIN APOYA BRAZOS" at bounding box center [254, 252] width 154 height 12
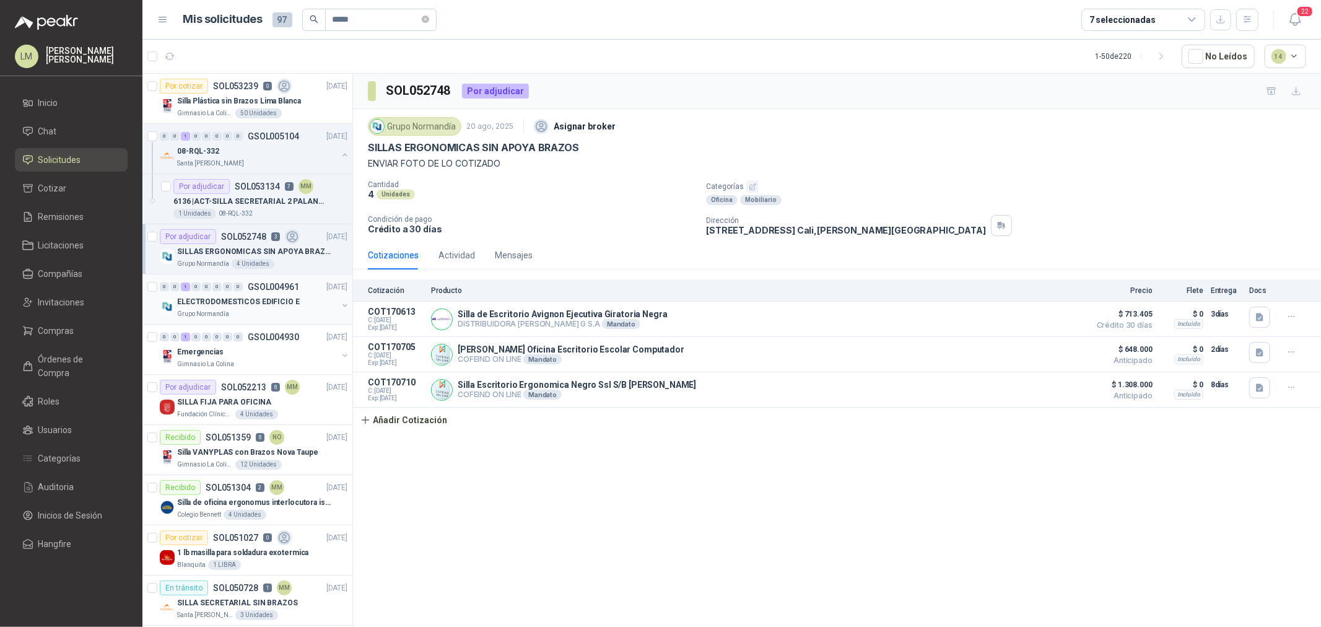
click at [340, 303] on button "button" at bounding box center [345, 305] width 10 height 10
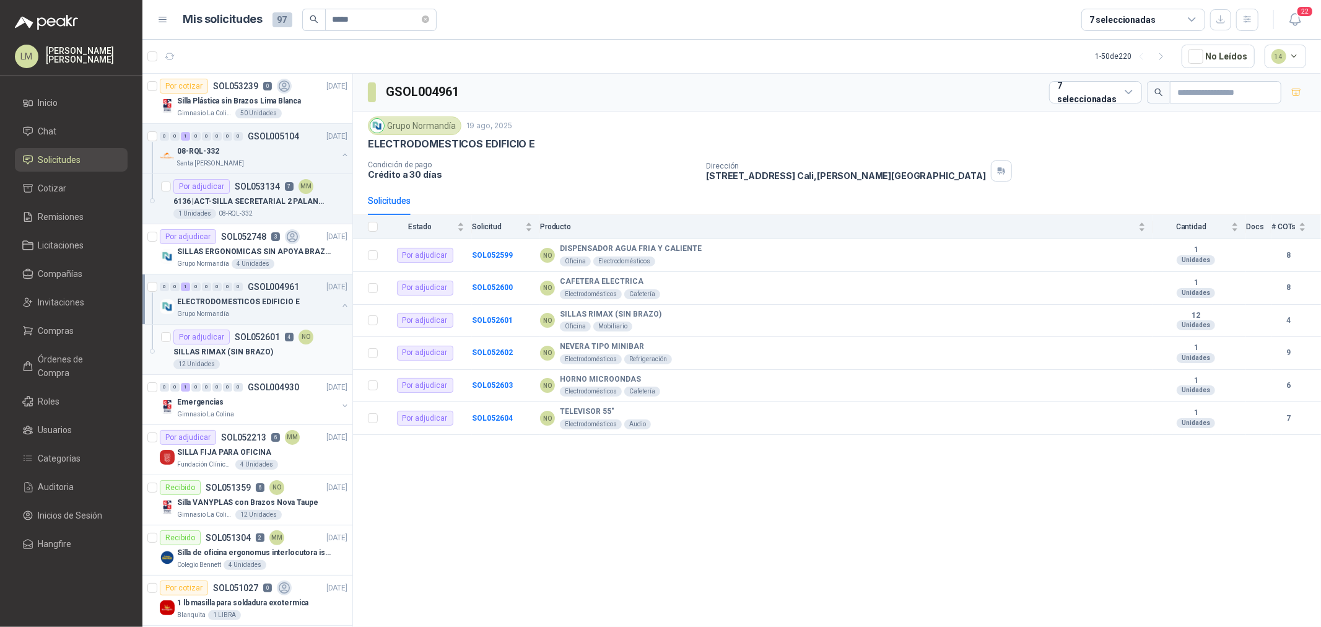
click at [186, 351] on p "SILLAS RIMAX (SIN BRAZO)" at bounding box center [223, 352] width 100 height 12
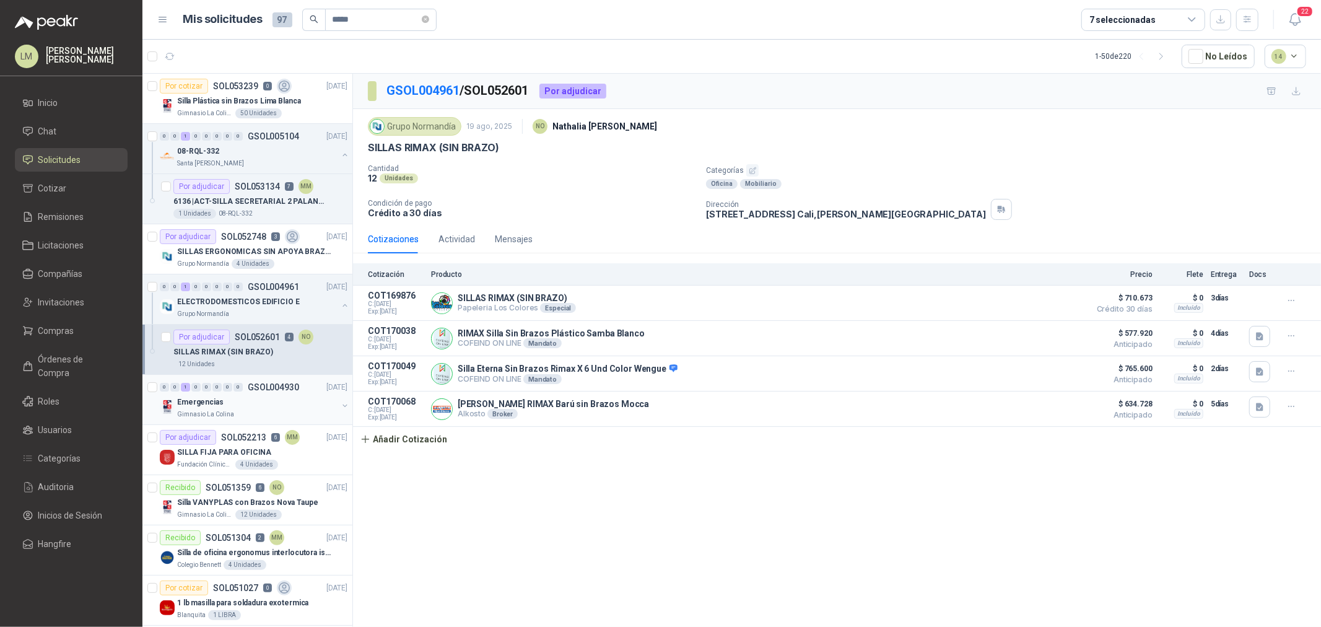
click at [340, 405] on button "button" at bounding box center [345, 406] width 10 height 10
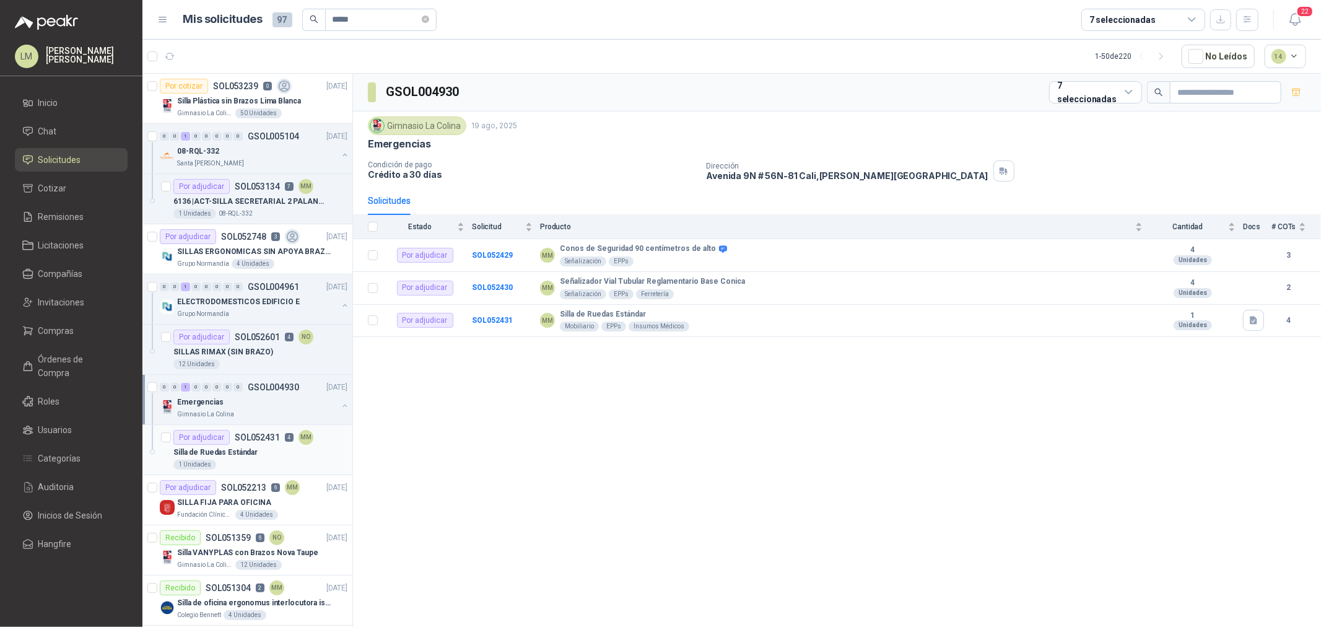
click at [245, 438] on p "SOL052431" at bounding box center [257, 437] width 45 height 9
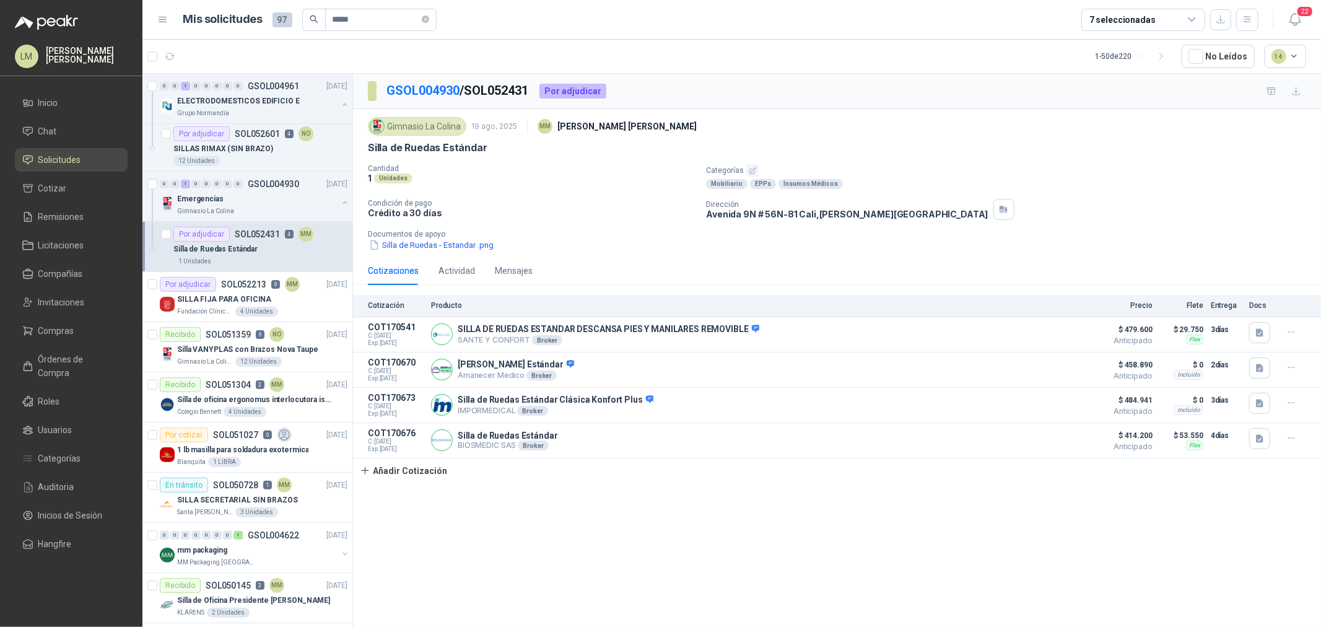
scroll to position [206, 0]
click at [266, 360] on div "12 Unidades" at bounding box center [258, 359] width 46 height 10
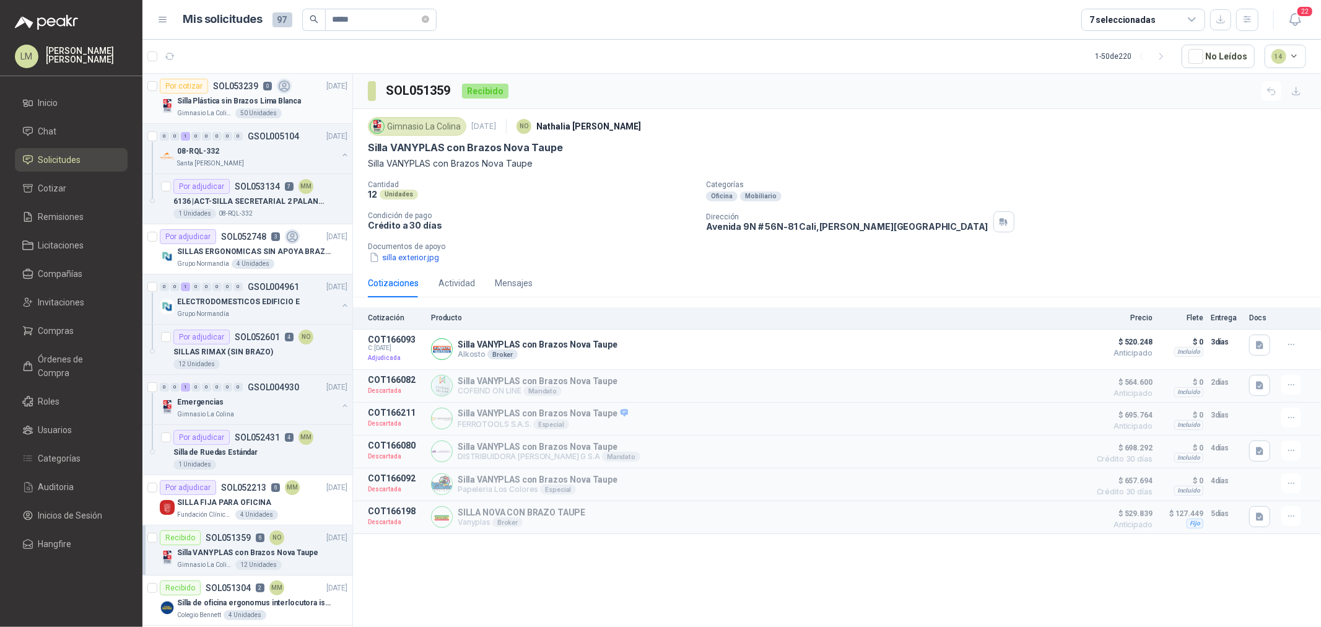
click at [227, 88] on p "SOL053239" at bounding box center [235, 86] width 45 height 9
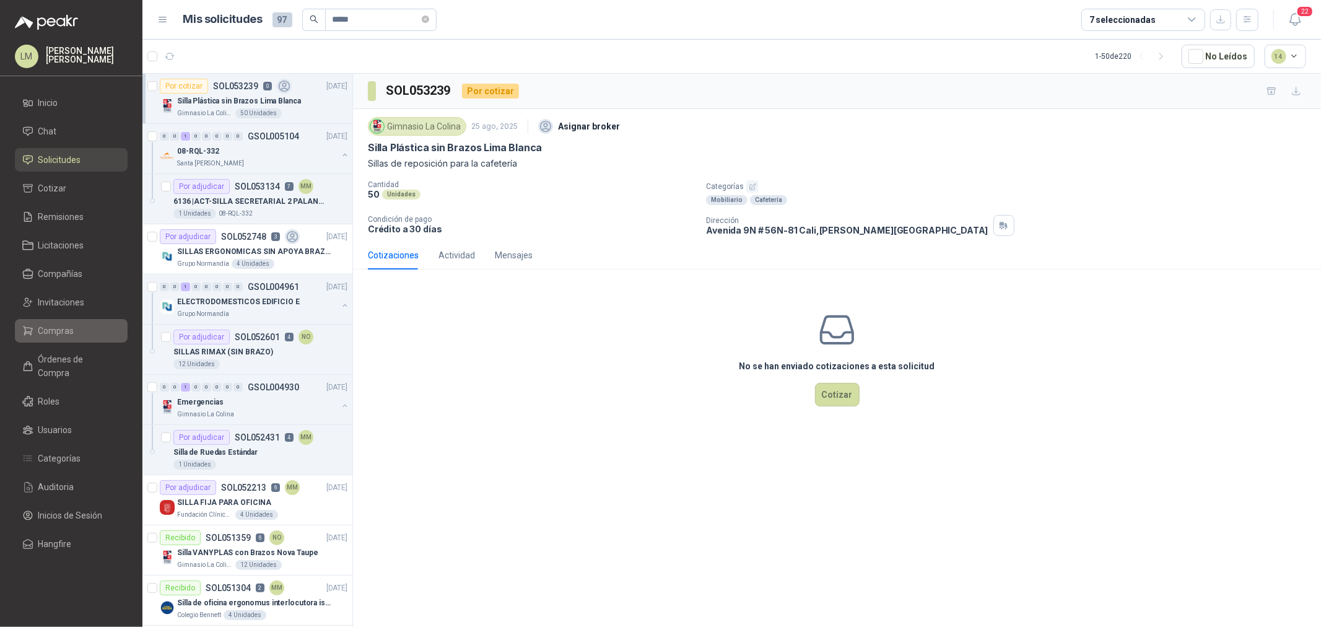
click at [46, 329] on span "Compras" at bounding box center [56, 331] width 36 height 14
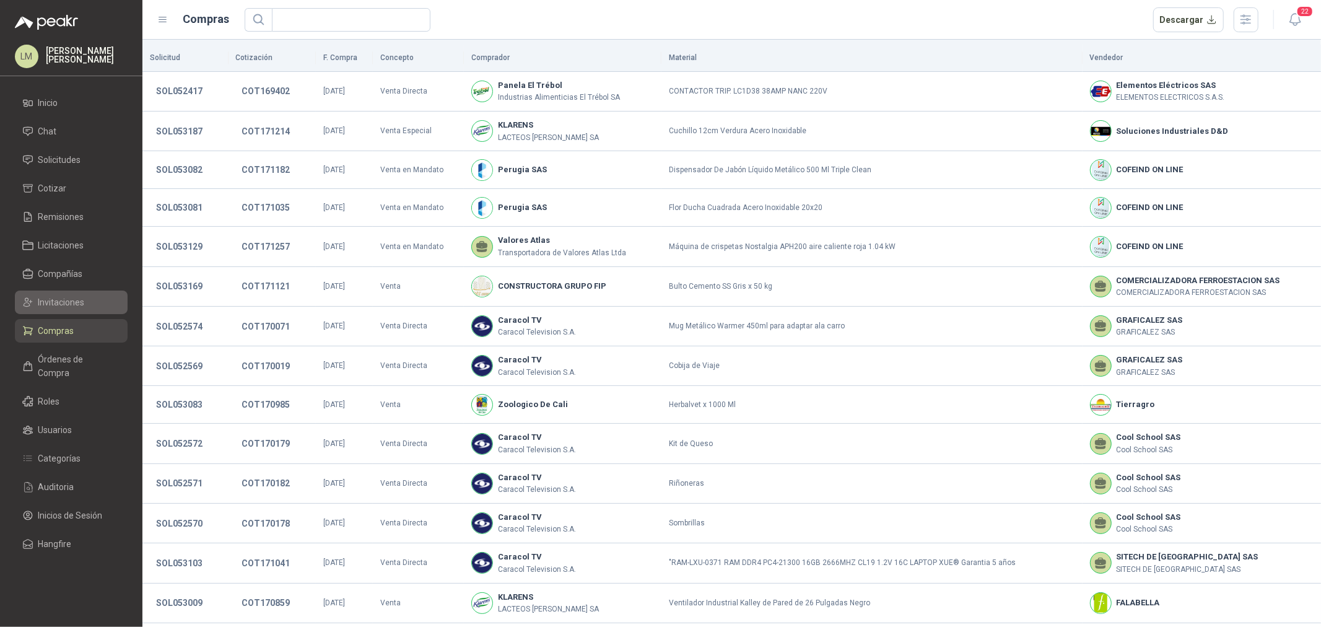
click at [61, 305] on span "Invitaciones" at bounding box center [61, 302] width 46 height 14
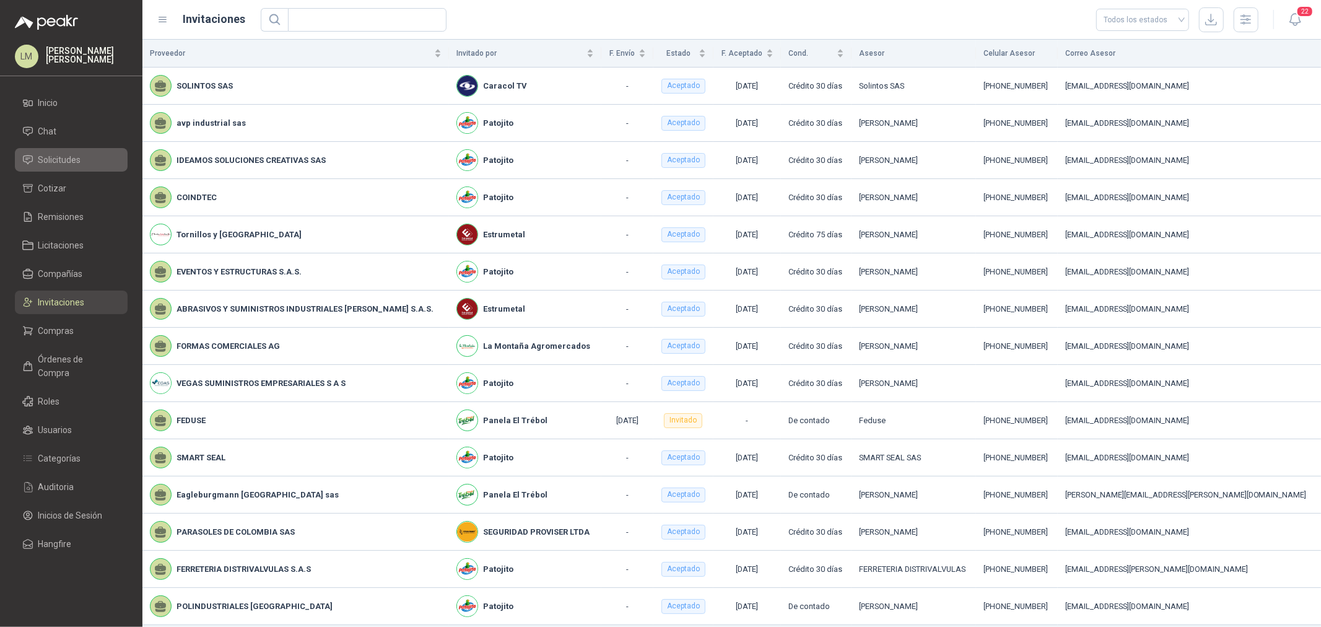
click at [47, 161] on span "Solicitudes" at bounding box center [59, 160] width 43 height 14
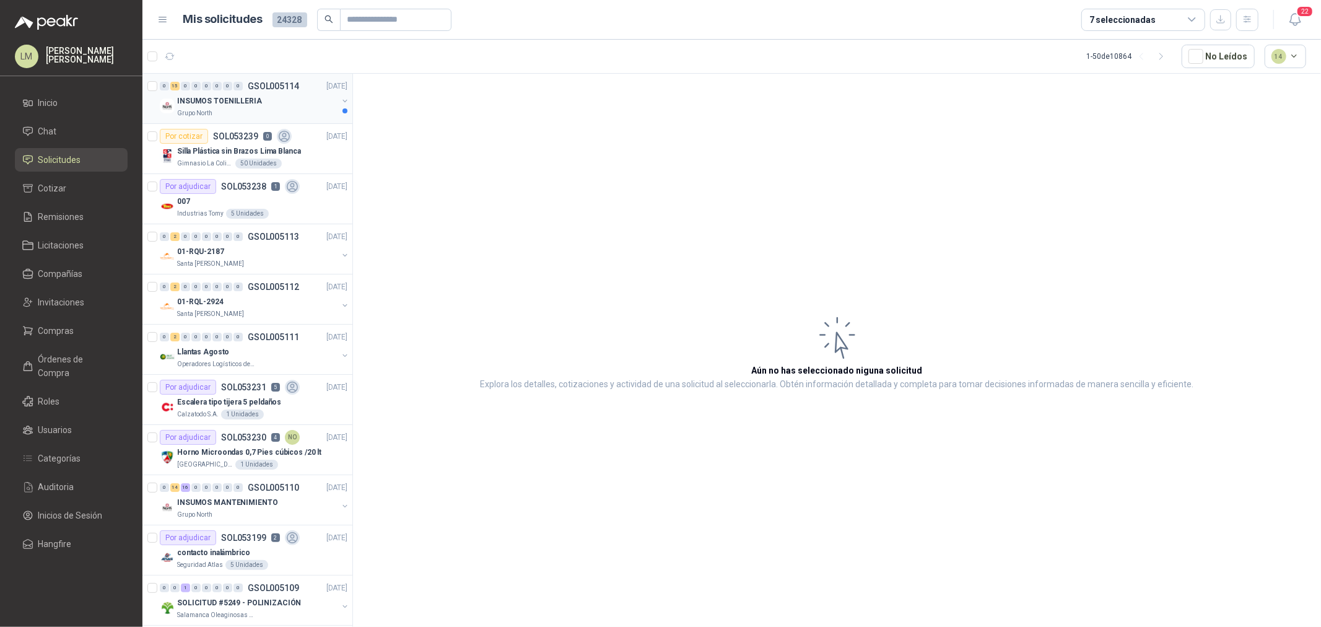
click at [249, 95] on p "INSUMOS TOENILLERIA" at bounding box center [219, 101] width 85 height 12
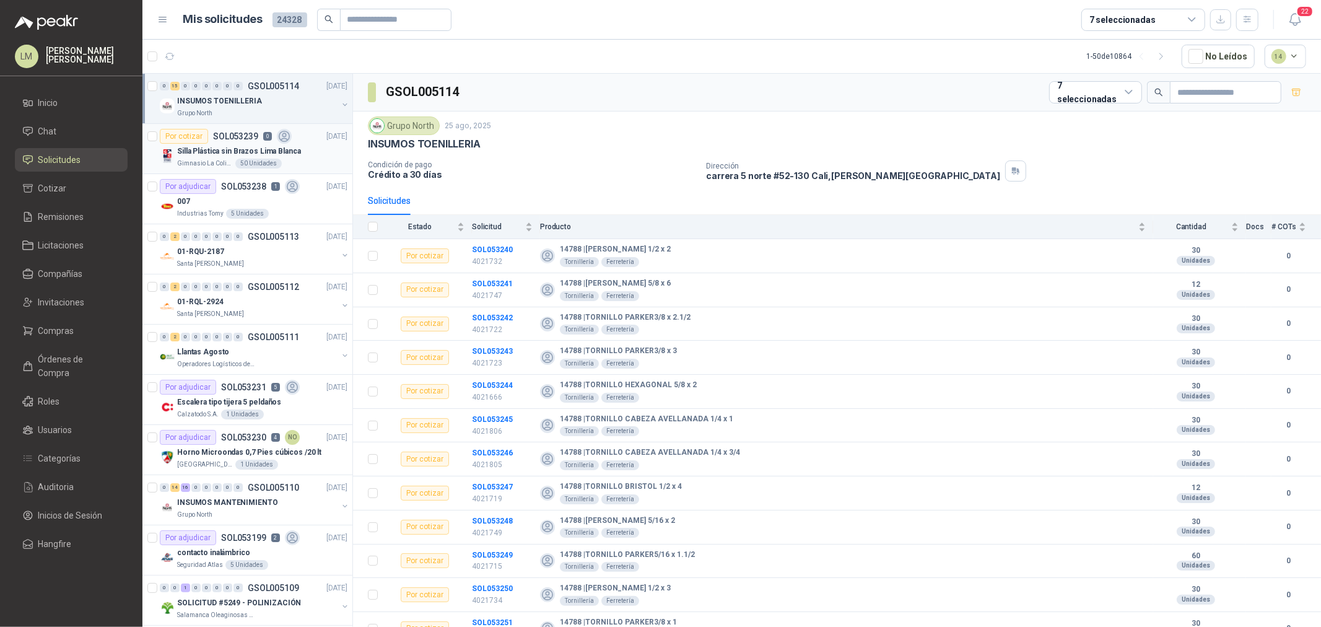
click at [199, 155] on p "Silla Plástica sin Brazos Lima Blanca" at bounding box center [239, 152] width 124 height 12
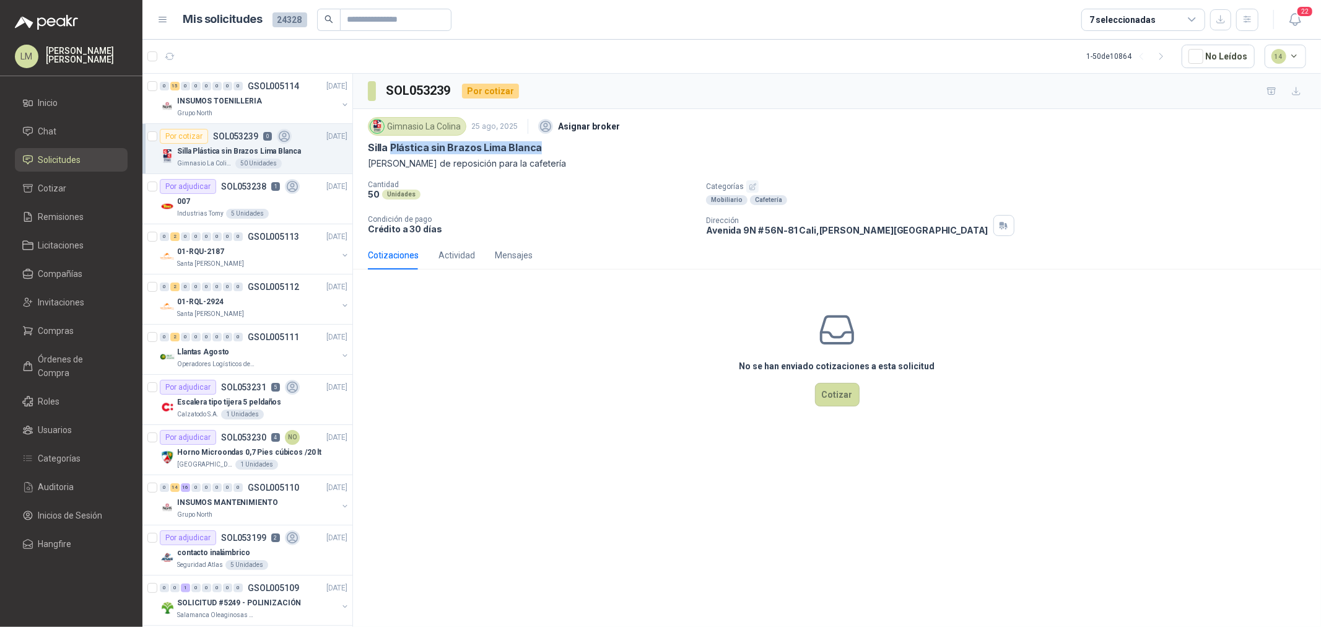
drag, startPoint x: 391, startPoint y: 146, endPoint x: 549, endPoint y: 145, distance: 158.6
click at [549, 145] on div "Silla Plástica sin Brazos Lima Blanca" at bounding box center [837, 147] width 938 height 13
copy p "Plástica sin Brazos Lima Blanca"
click at [62, 335] on span "Compras" at bounding box center [56, 331] width 36 height 14
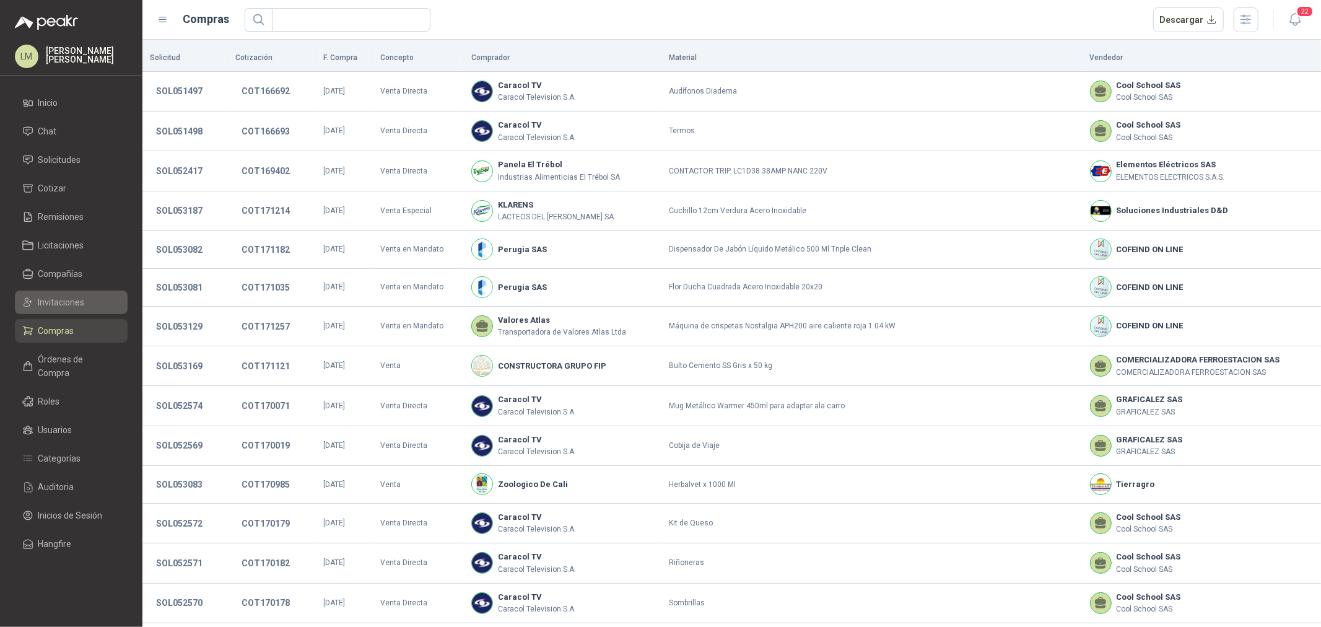
click at [66, 307] on span "Invitaciones" at bounding box center [61, 302] width 46 height 14
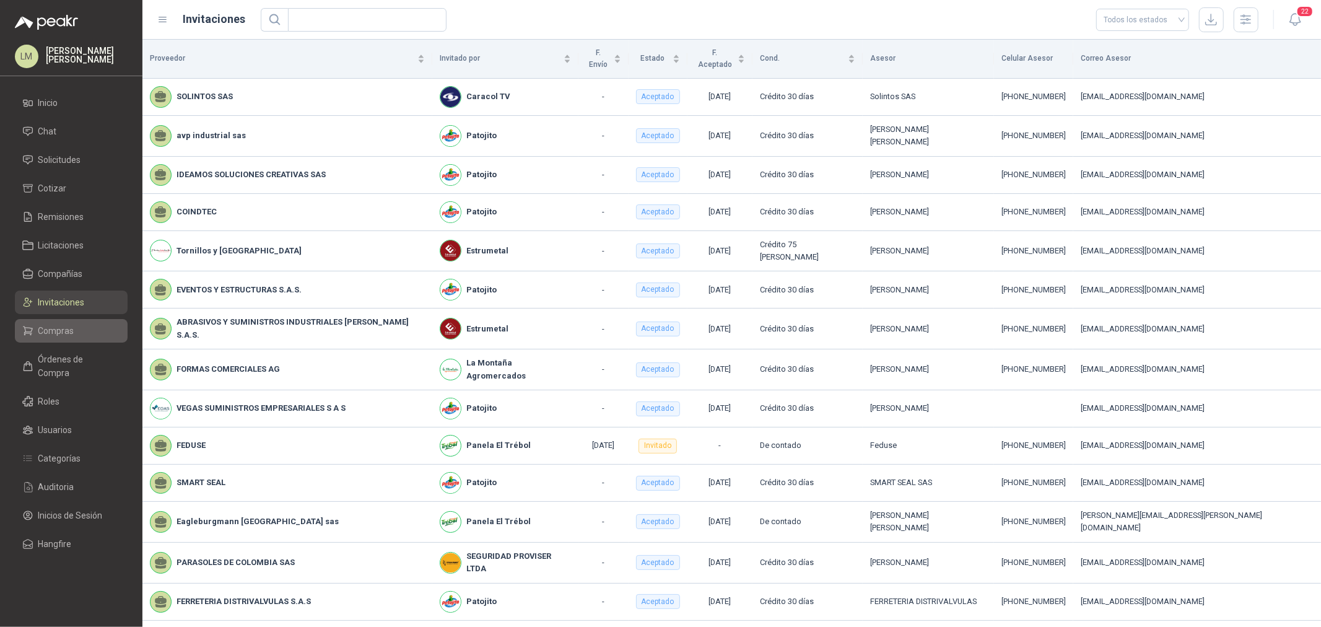
click at [66, 330] on span "Compras" at bounding box center [56, 331] width 36 height 14
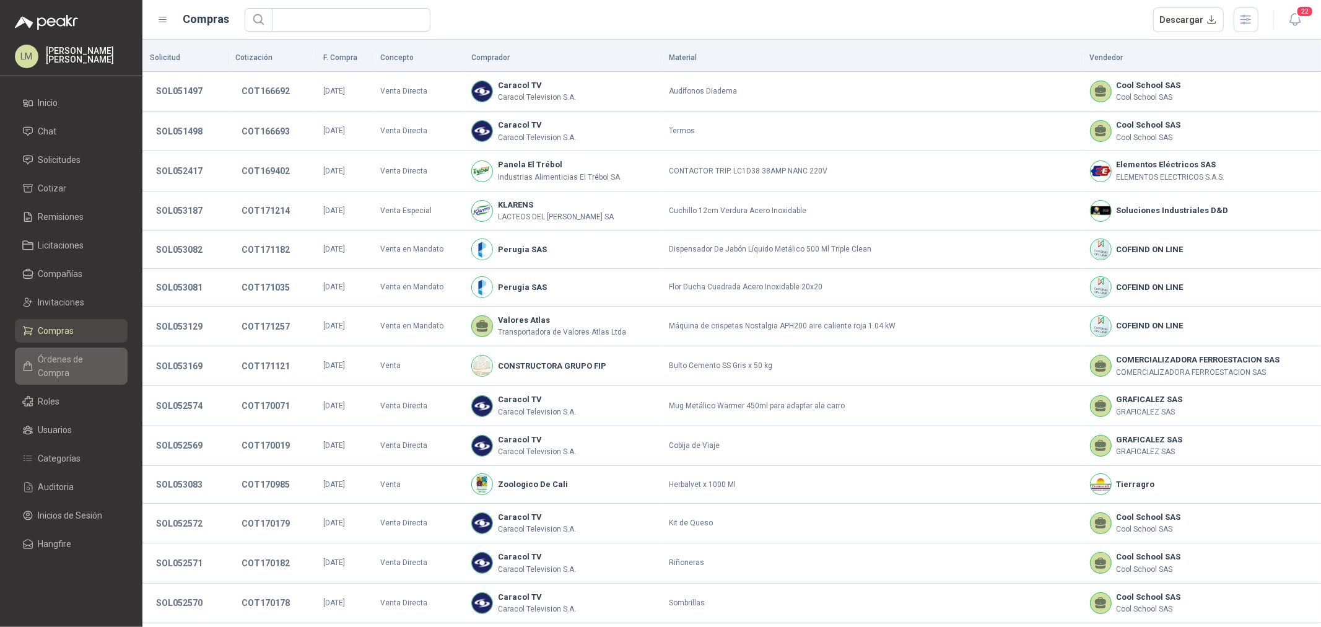
click at [68, 357] on span "Órdenes de Compra" at bounding box center [76, 365] width 77 height 27
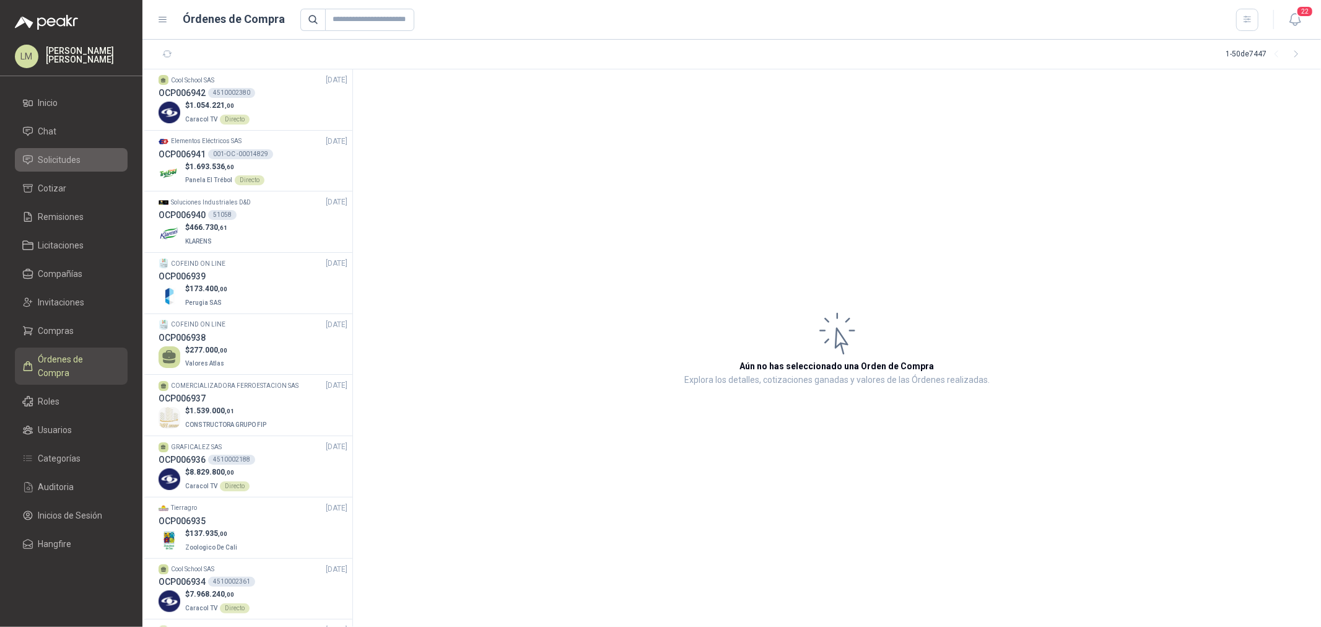
click at [62, 159] on span "Solicitudes" at bounding box center [59, 160] width 43 height 14
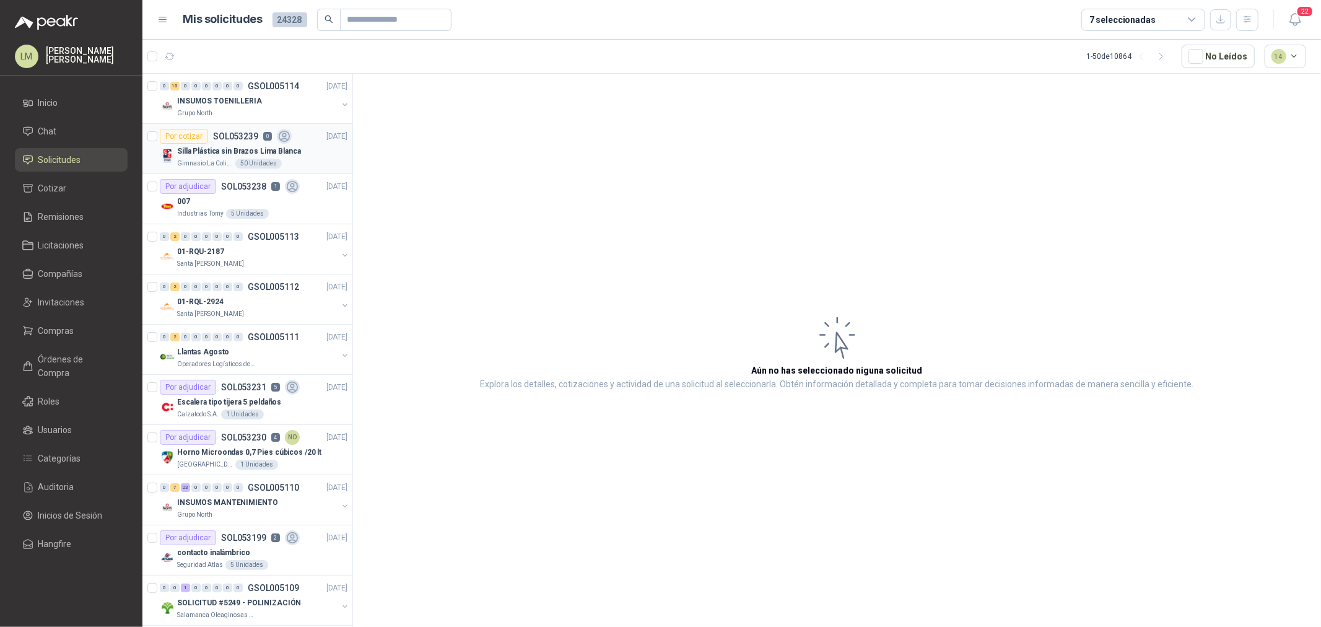
click at [220, 146] on p "Silla Plástica sin Brazos Lima Blanca" at bounding box center [239, 152] width 124 height 12
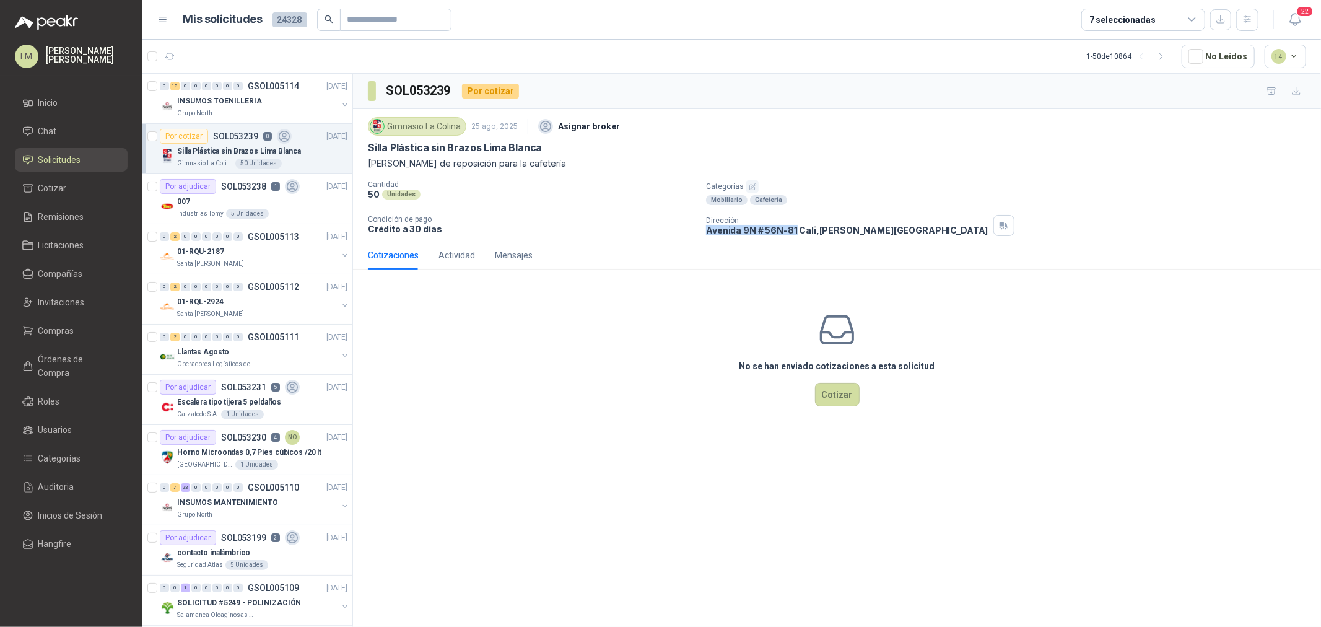
drag, startPoint x: 702, startPoint y: 230, endPoint x: 793, endPoint y: 233, distance: 91.1
click at [793, 233] on div "Cantidad 50 Unidades Categorías Mobiliario Cafetería Condición de pago Crédito …" at bounding box center [837, 208] width 938 height 56
copy p "Avenida 9N # 56N-81"
click at [45, 330] on span "Compras" at bounding box center [56, 331] width 36 height 14
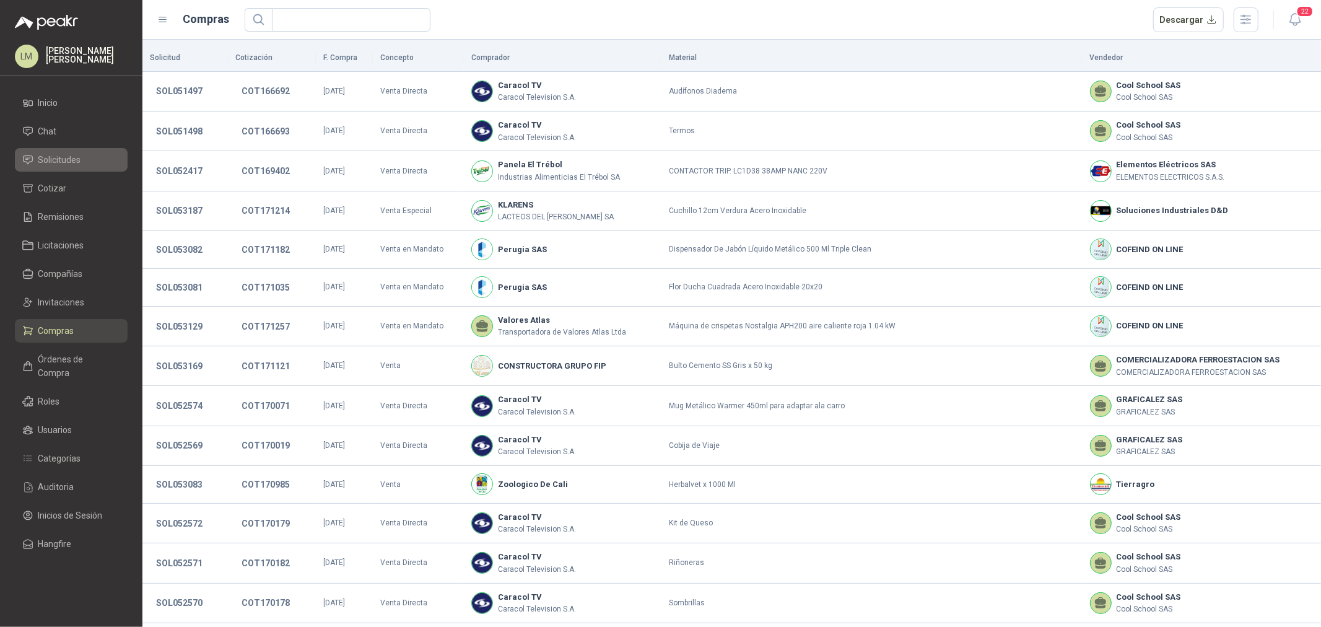
click at [70, 167] on link "Solicitudes" at bounding box center [71, 160] width 113 height 24
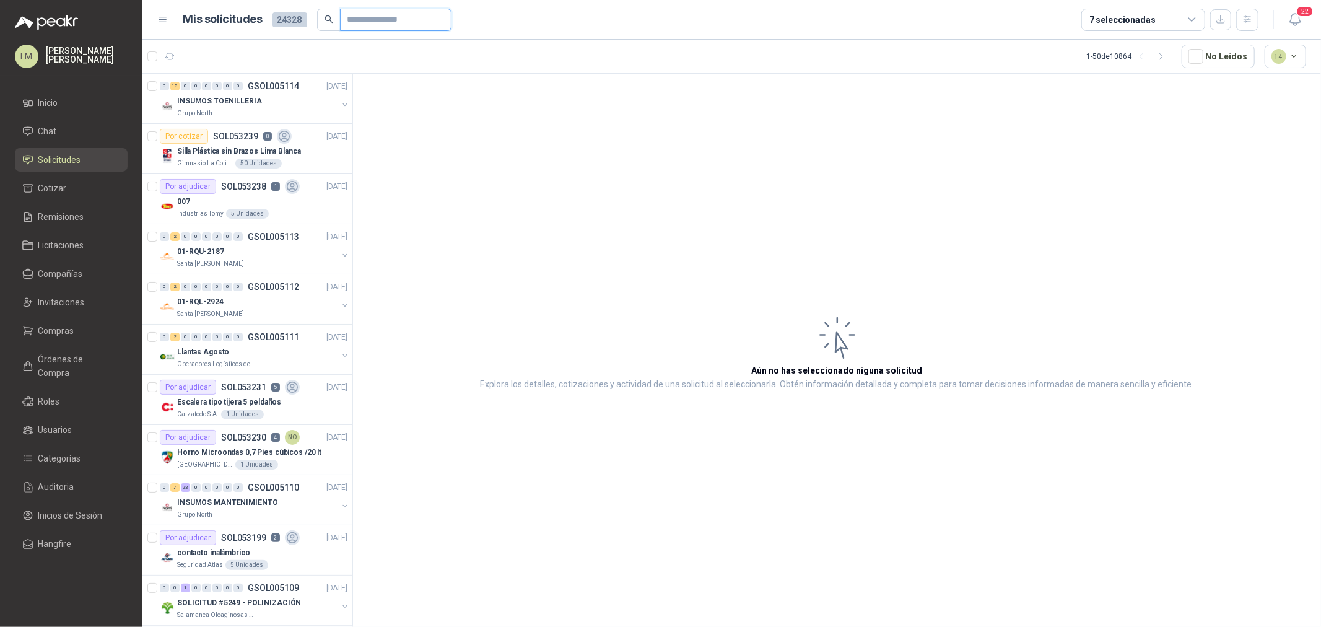
click at [373, 21] on input "text" at bounding box center [390, 19] width 87 height 21
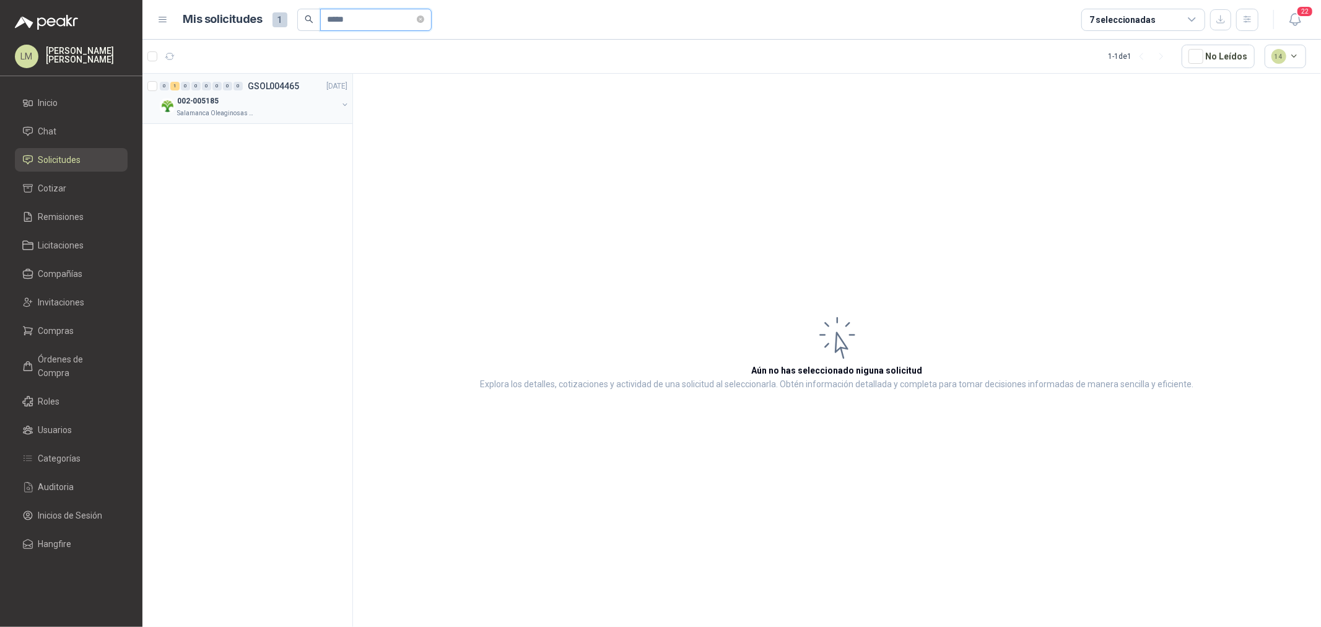
type input "*****"
click at [345, 102] on button "button" at bounding box center [345, 105] width 10 height 10
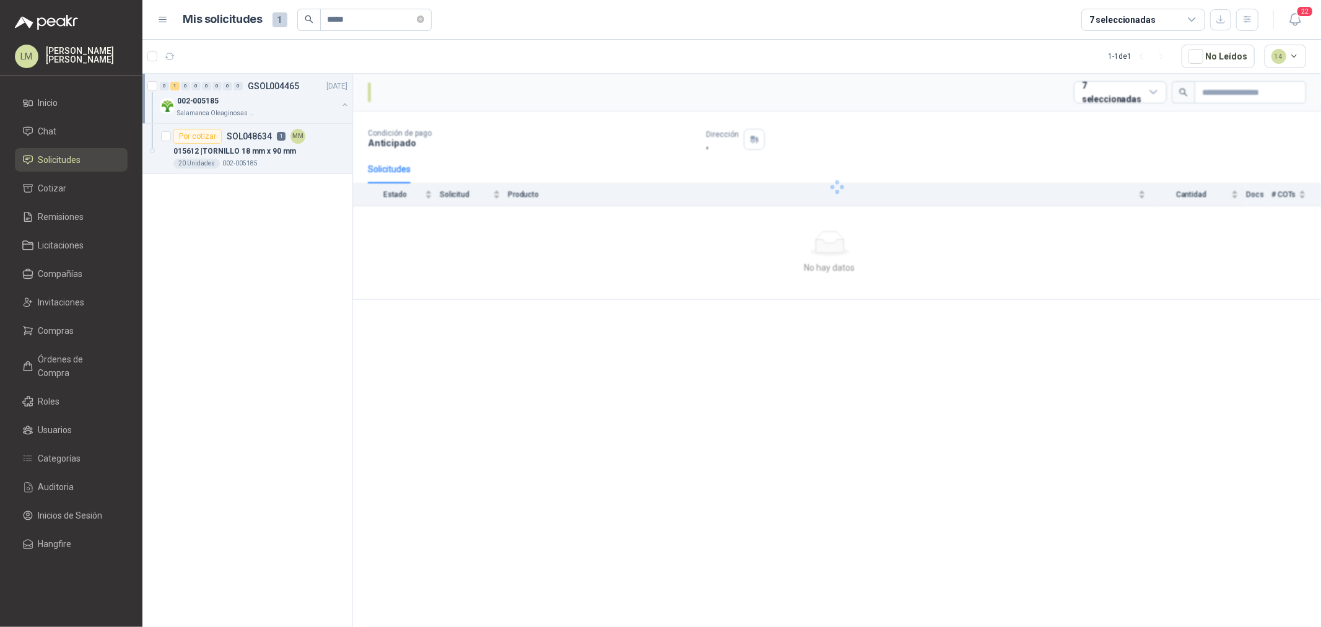
click at [214, 175] on div "0 1 0 0 0 0 0 0 GSOL004465 14/07/25 002-005185 Salamanca Oleaginosas SAS Por co…" at bounding box center [247, 352] width 211 height 557
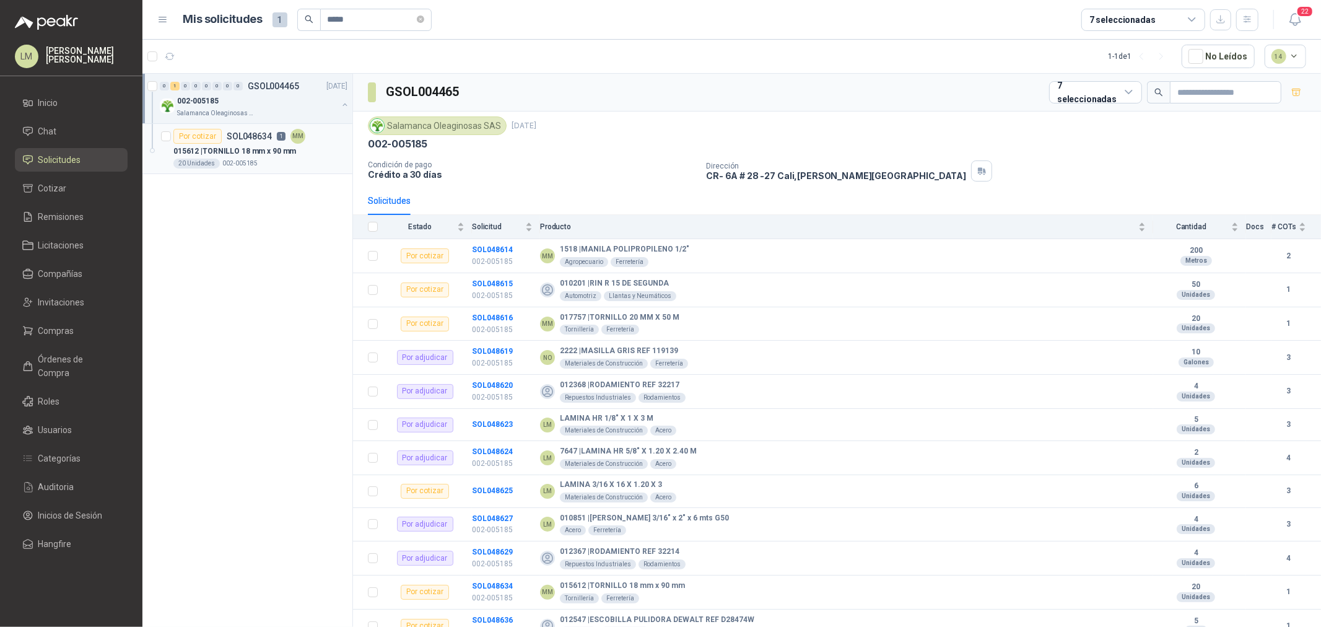
click at [245, 146] on p "015612 | TORNILLO 18 mm x 90 mm" at bounding box center [234, 152] width 123 height 12
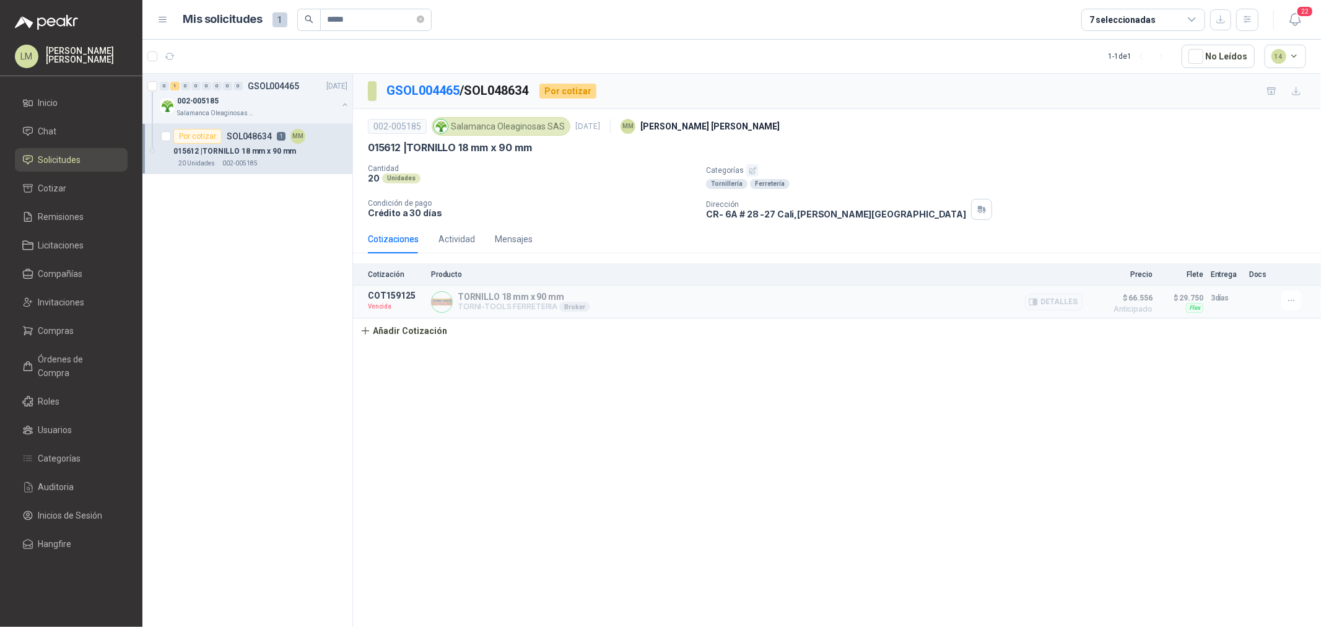
click at [1304, 305] on div at bounding box center [1293, 300] width 25 height 20
click at [1287, 300] on icon "button" at bounding box center [1291, 300] width 11 height 11
click at [1249, 255] on button "Re-cotizar" at bounding box center [1266, 252] width 99 height 20
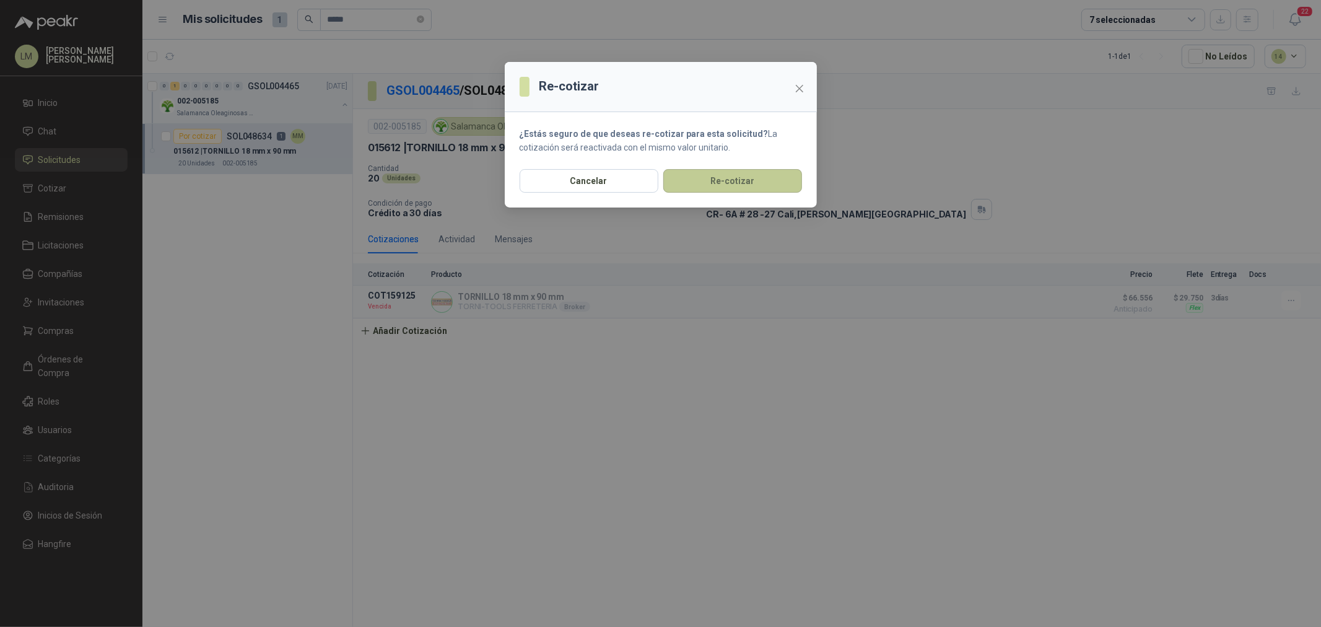
drag, startPoint x: 756, startPoint y: 160, endPoint x: 754, endPoint y: 170, distance: 10.0
click at [756, 162] on section "¿Estás seguro de que deseas re-cotizar para esta solicitud? La cotización será …" at bounding box center [661, 140] width 312 height 57
click at [753, 172] on button "Re-cotizar" at bounding box center [732, 181] width 139 height 24
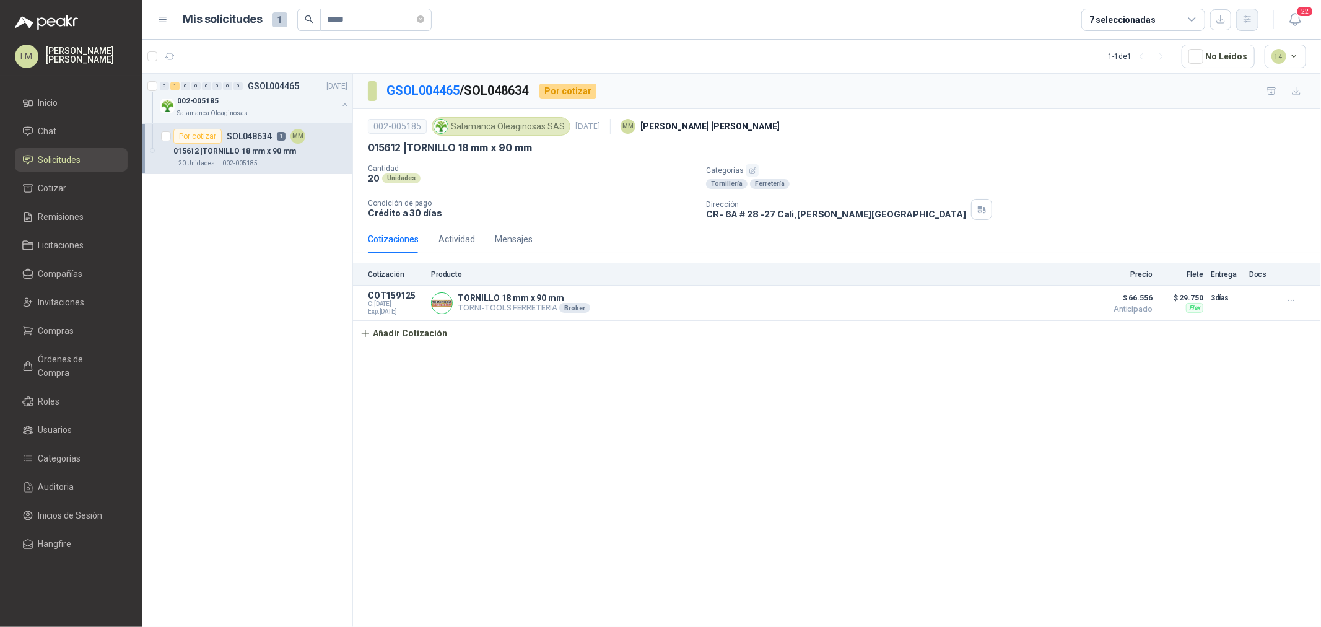
click at [1252, 21] on icon "button" at bounding box center [1247, 19] width 11 height 11
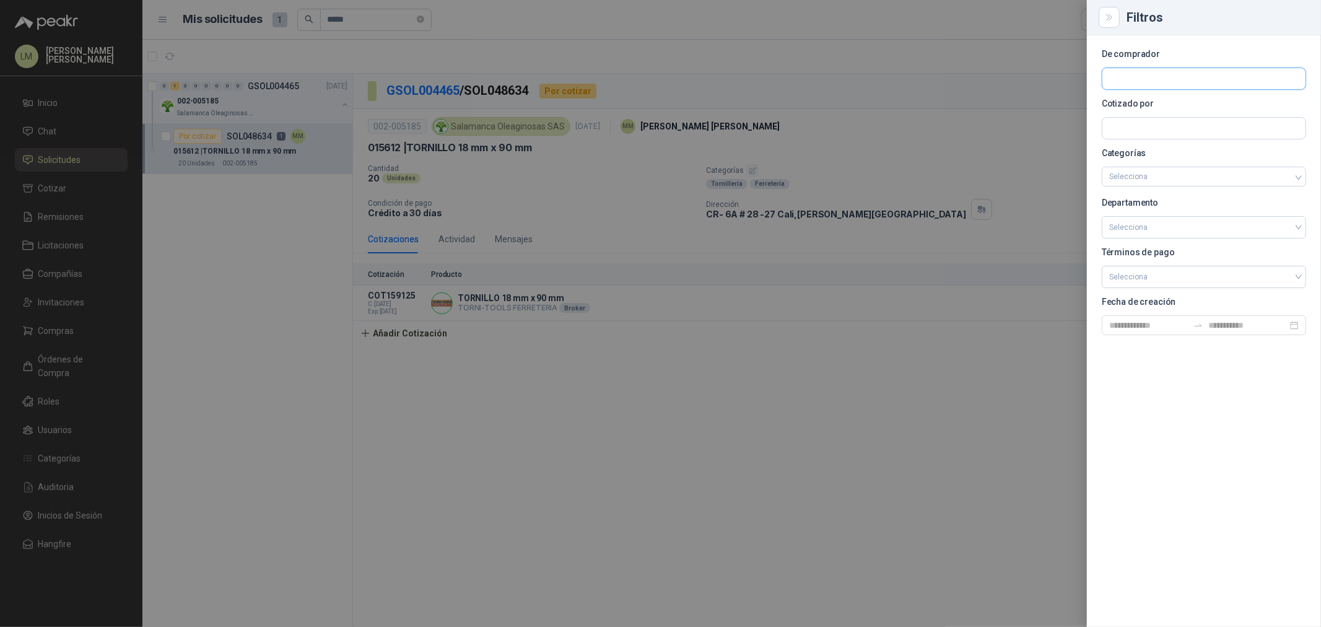
click at [1206, 82] on input "text" at bounding box center [1203, 78] width 203 height 21
type input "*****"
click at [1158, 107] on p "Salamanca Oleaginosas SAS" at bounding box center [1181, 105] width 101 height 7
click at [513, 123] on div at bounding box center [660, 313] width 1321 height 627
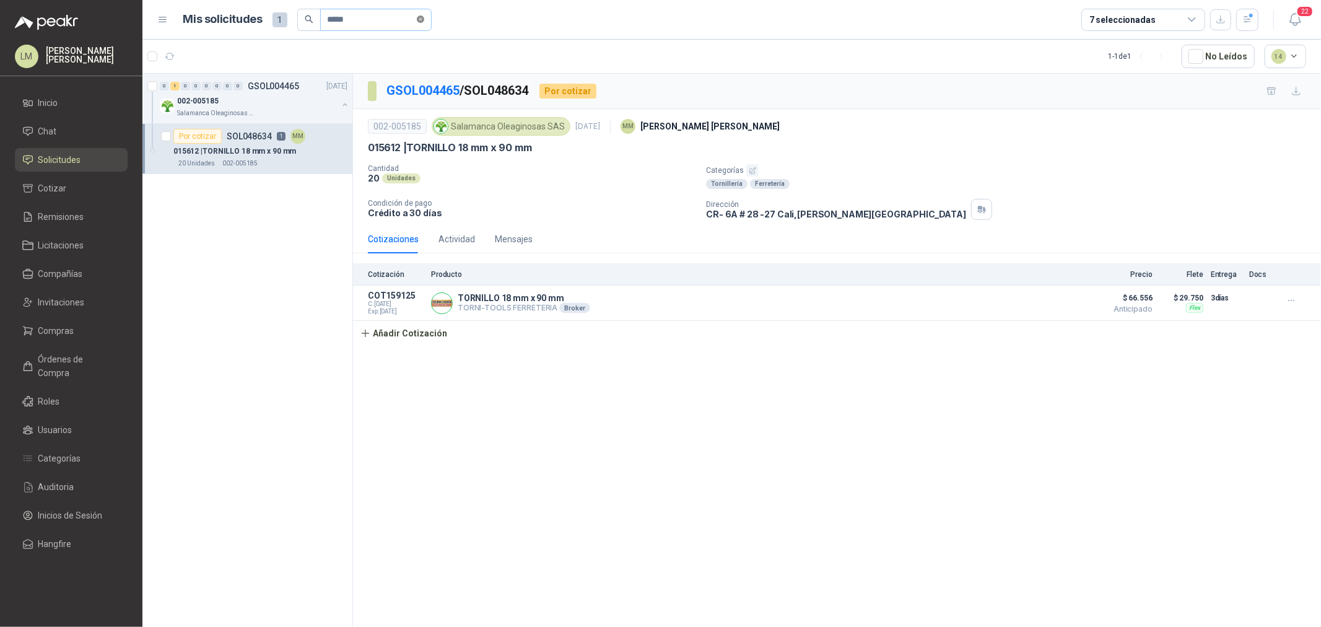
click at [424, 14] on span at bounding box center [420, 20] width 7 height 12
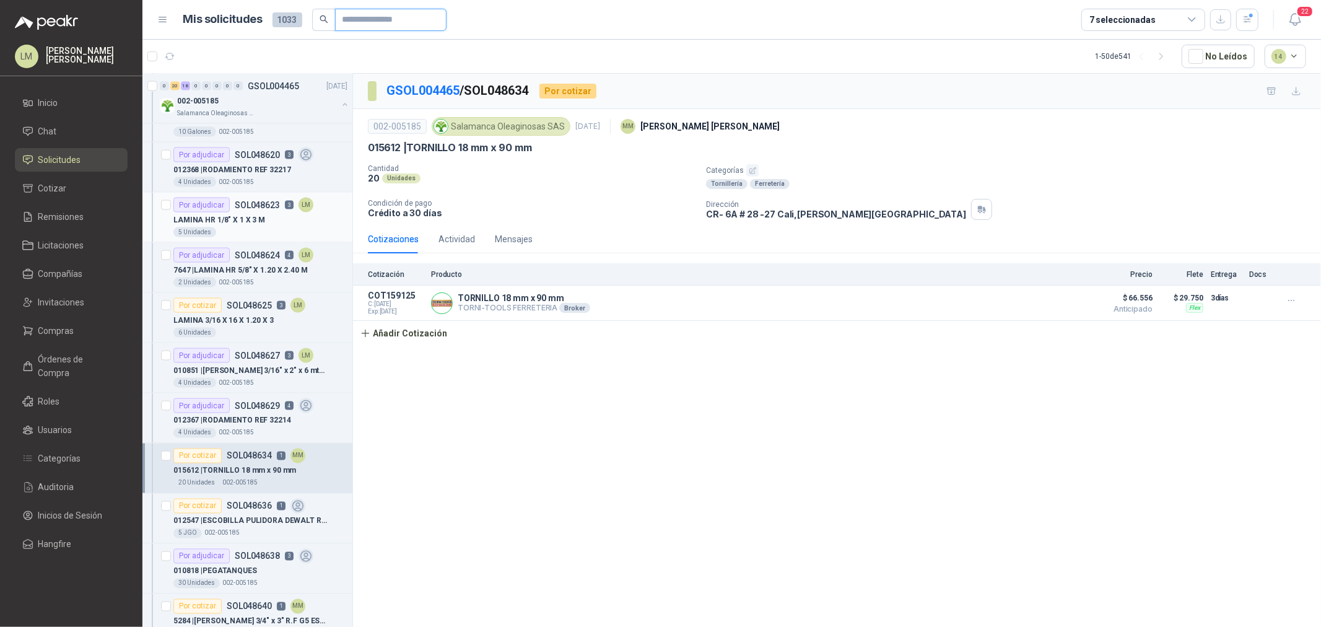
scroll to position [1651, 0]
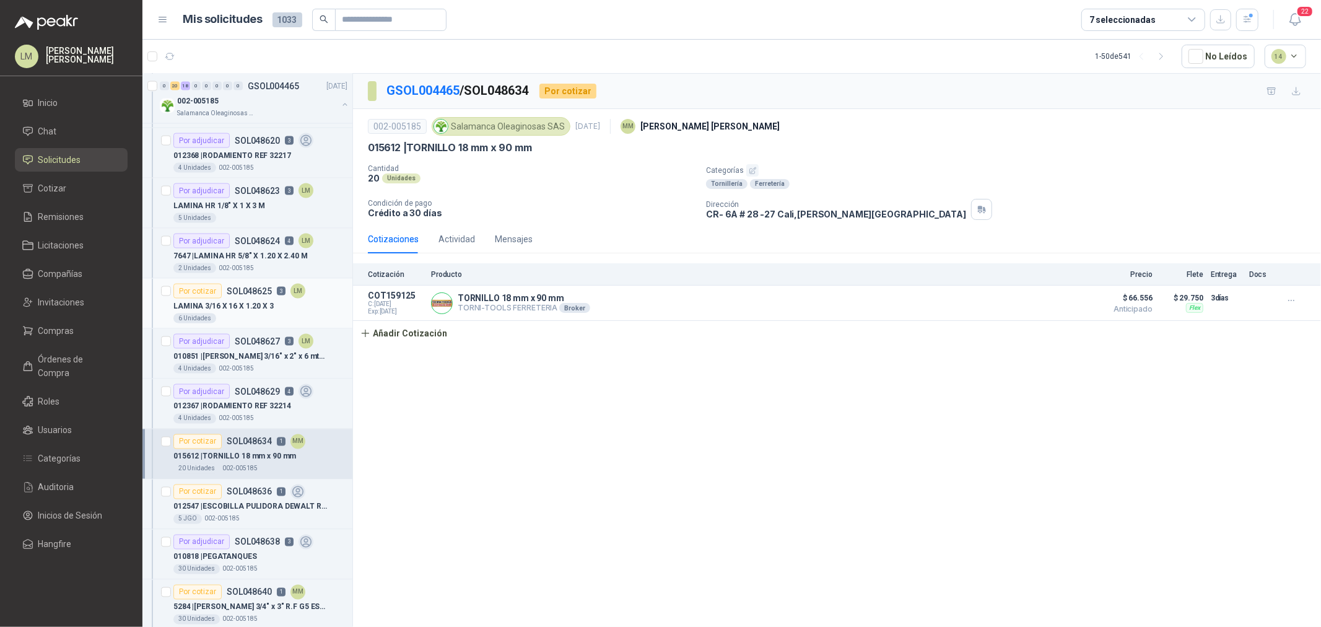
click at [265, 291] on p "SOL048625" at bounding box center [249, 291] width 45 height 9
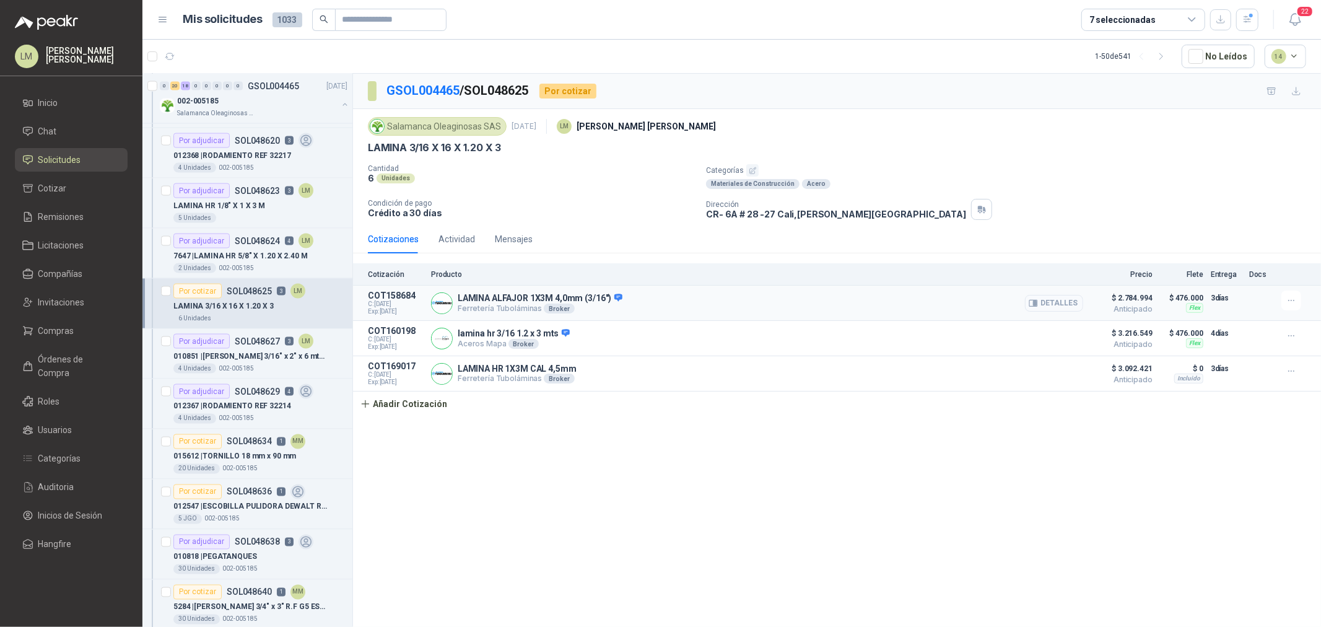
click at [1061, 306] on button "Detalles" at bounding box center [1054, 303] width 58 height 17
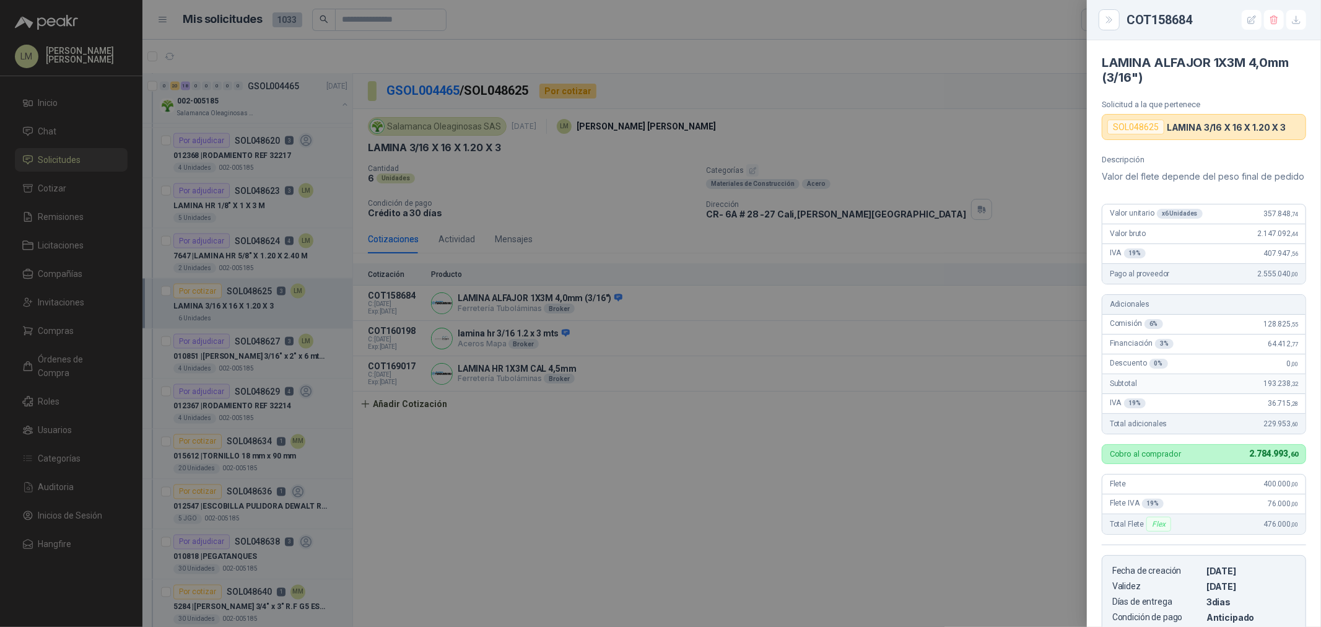
scroll to position [281, 0]
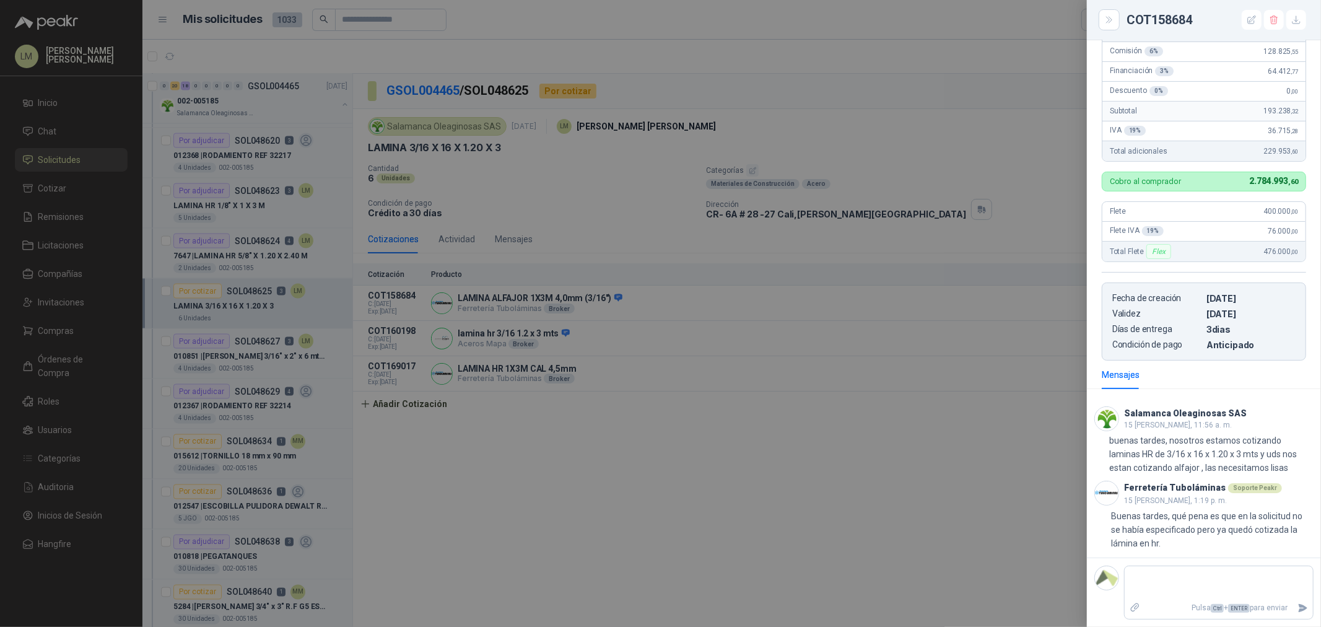
click at [977, 305] on div at bounding box center [660, 313] width 1321 height 627
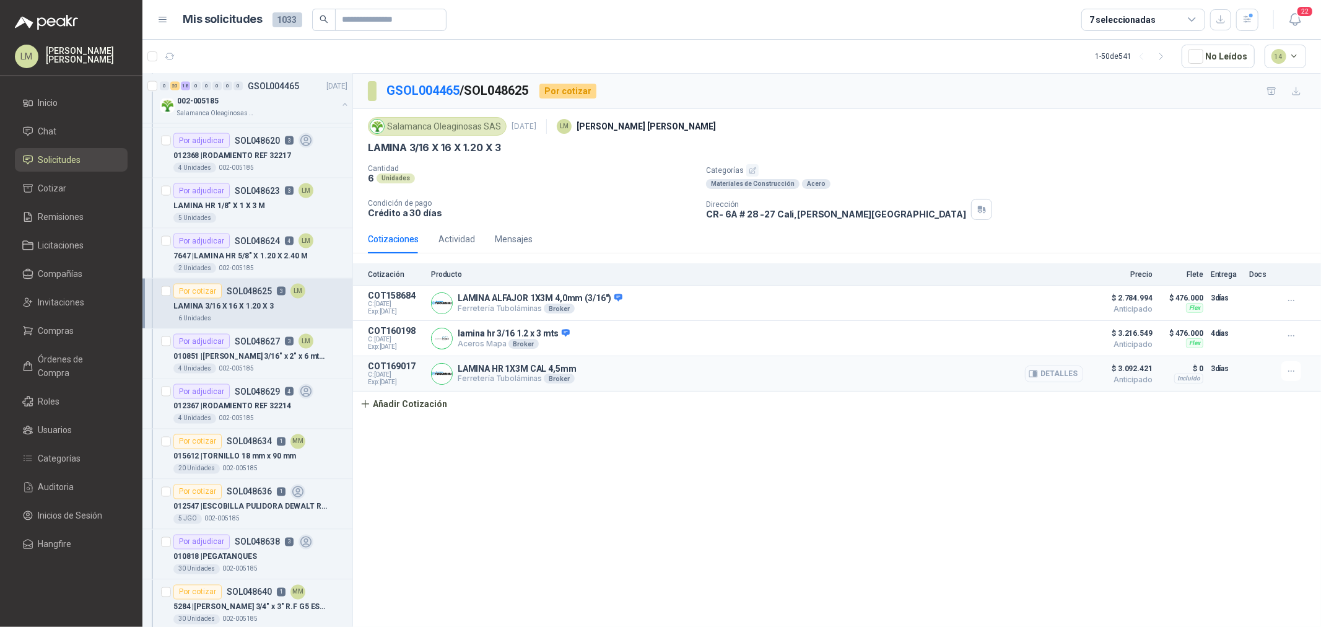
click at [1054, 368] on button "Detalles" at bounding box center [1054, 373] width 58 height 17
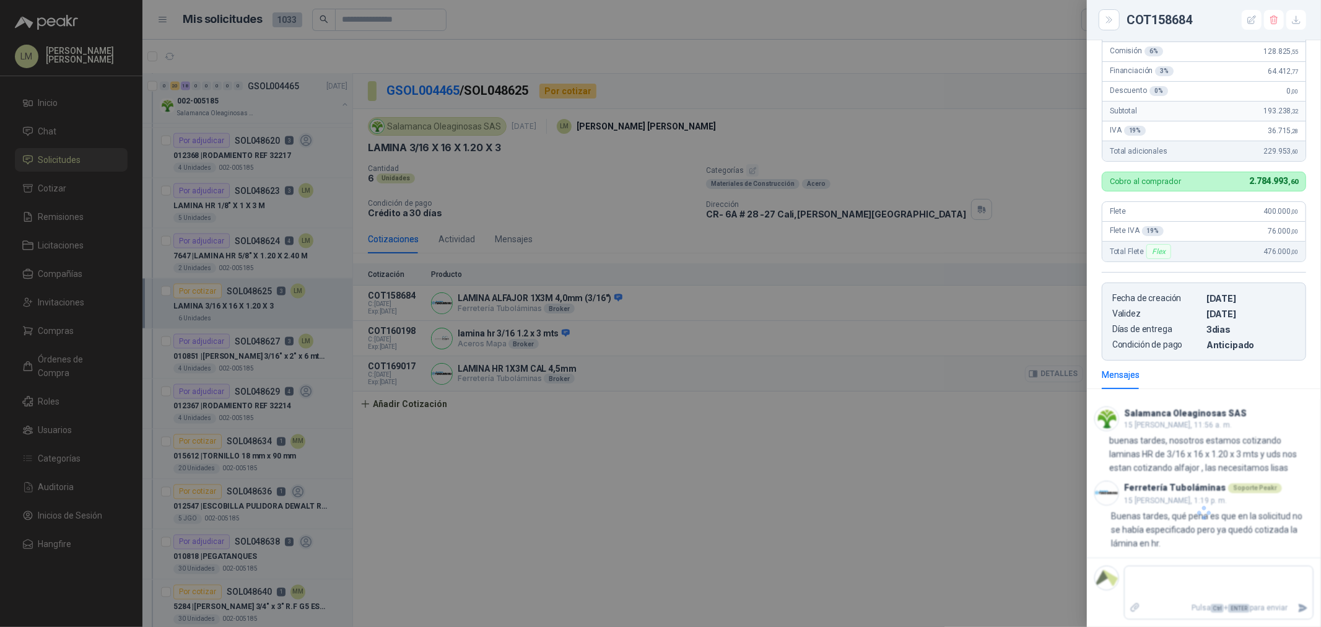
scroll to position [158, 0]
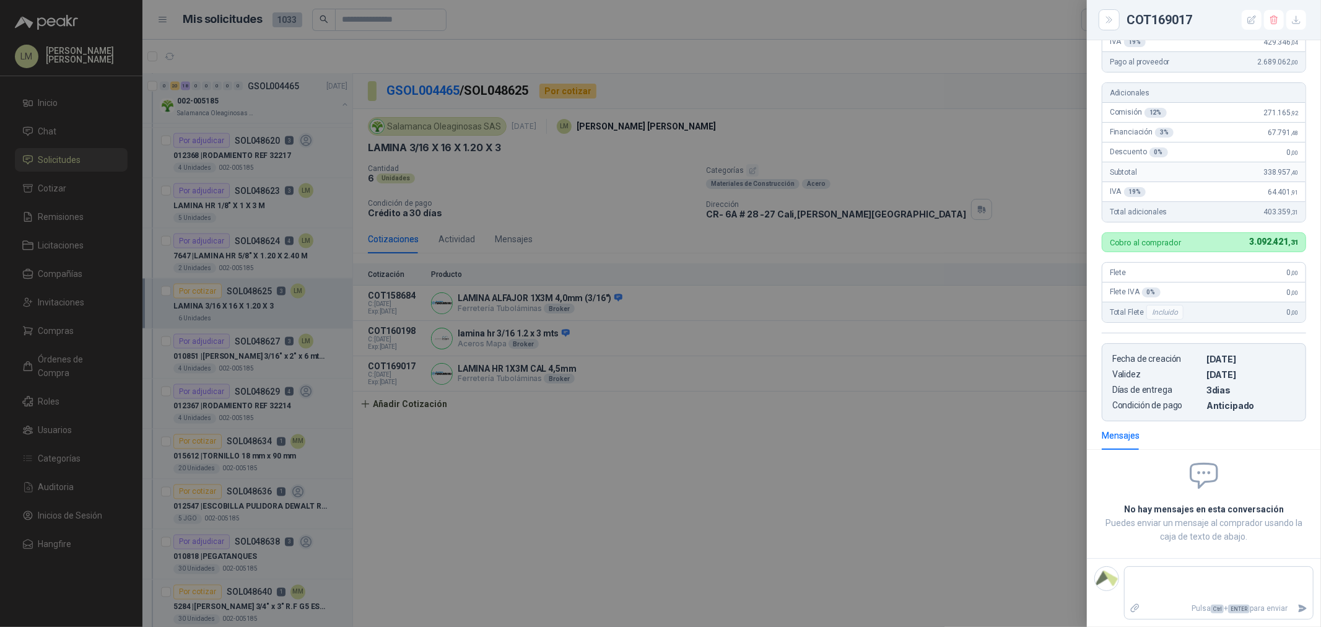
click at [964, 372] on div at bounding box center [660, 313] width 1321 height 627
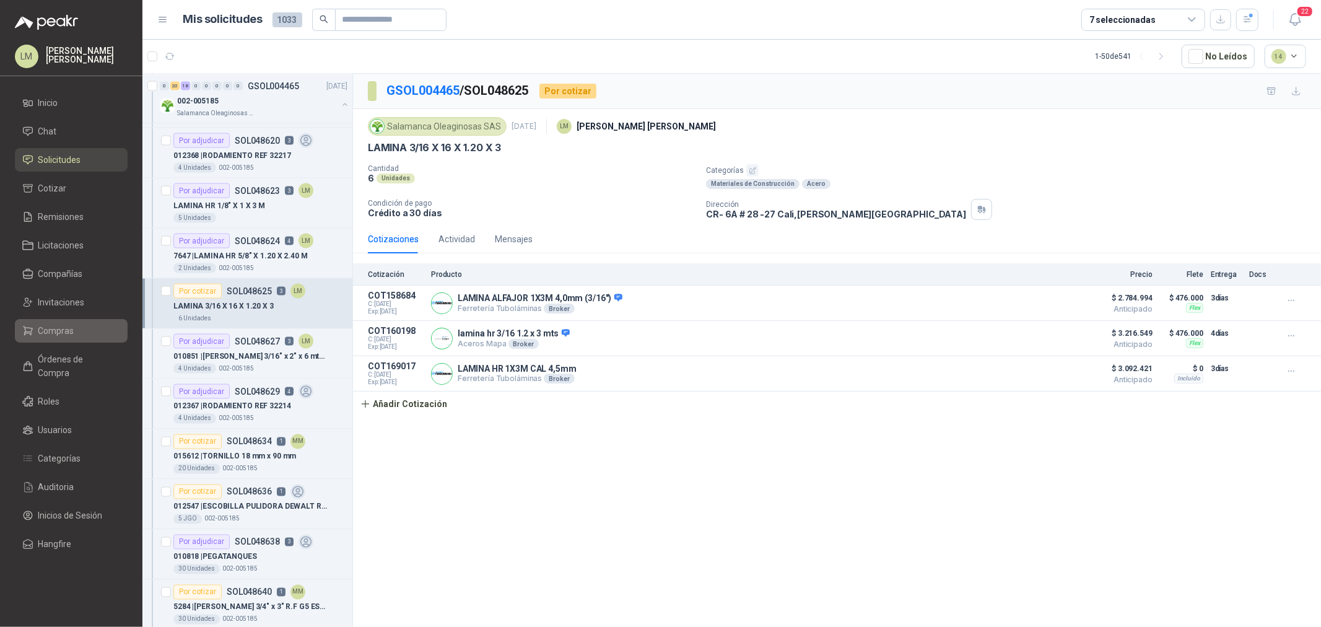
click at [43, 336] on span "Compras" at bounding box center [56, 331] width 36 height 14
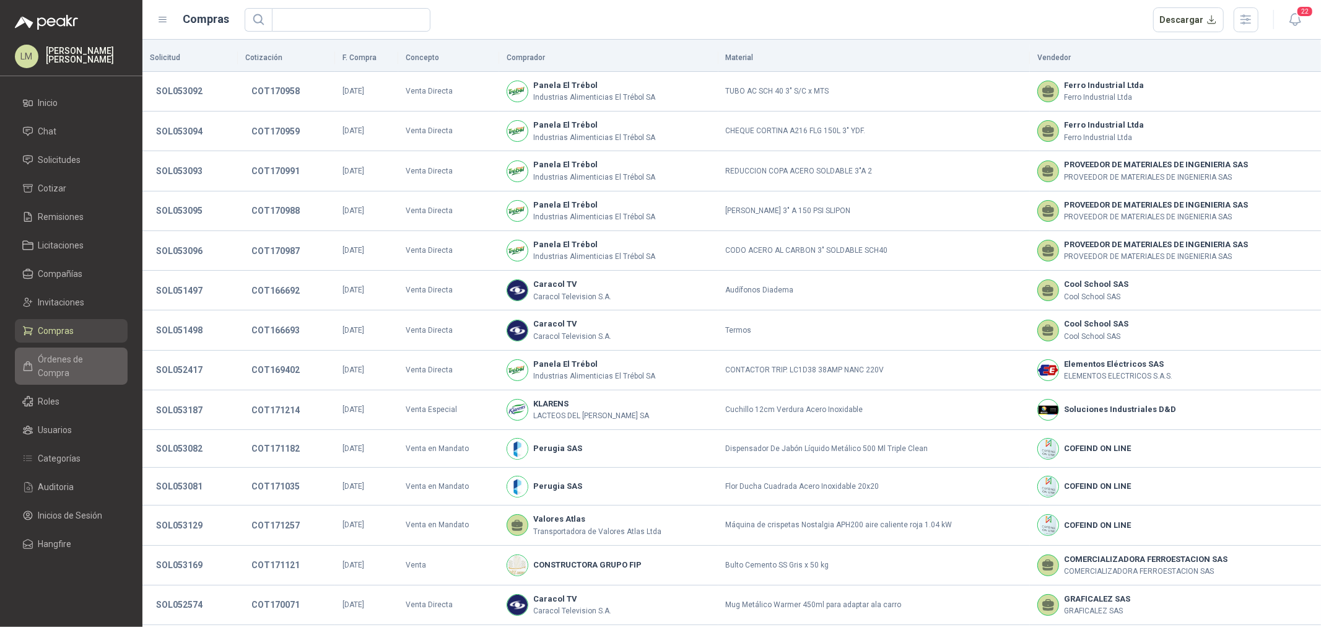
click at [65, 359] on span "Órdenes de Compra" at bounding box center [76, 365] width 77 height 27
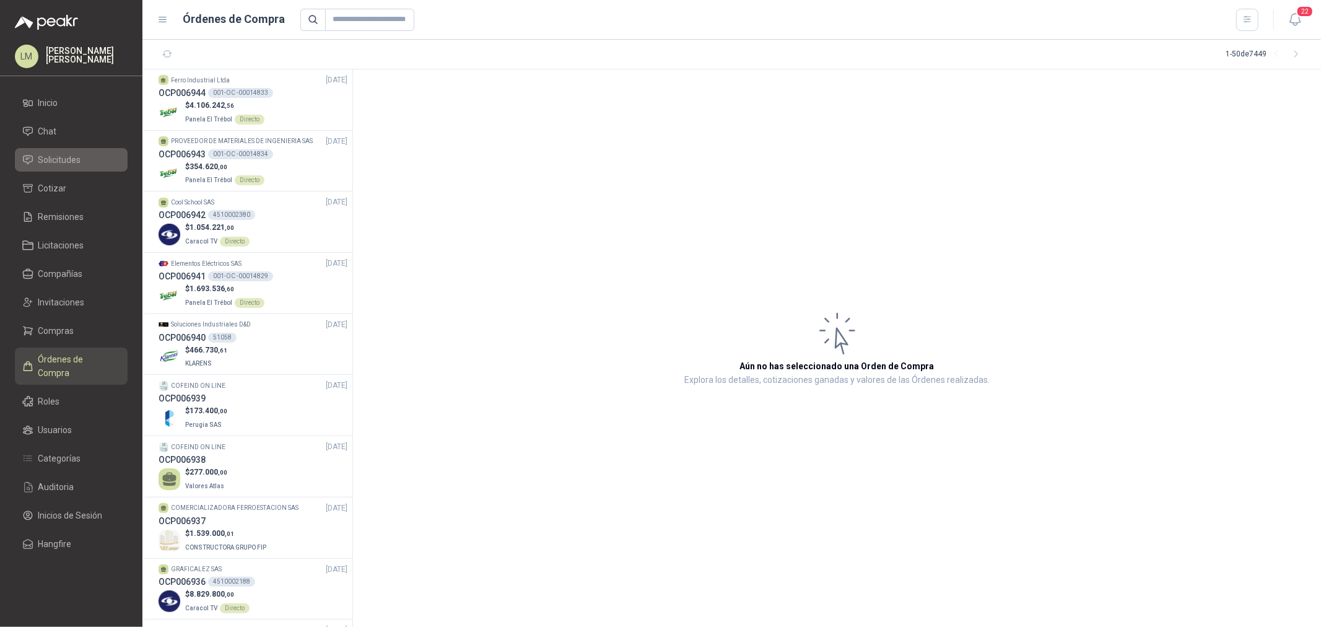
click at [74, 156] on span "Solicitudes" at bounding box center [59, 160] width 43 height 14
